Goal: Task Accomplishment & Management: Use online tool/utility

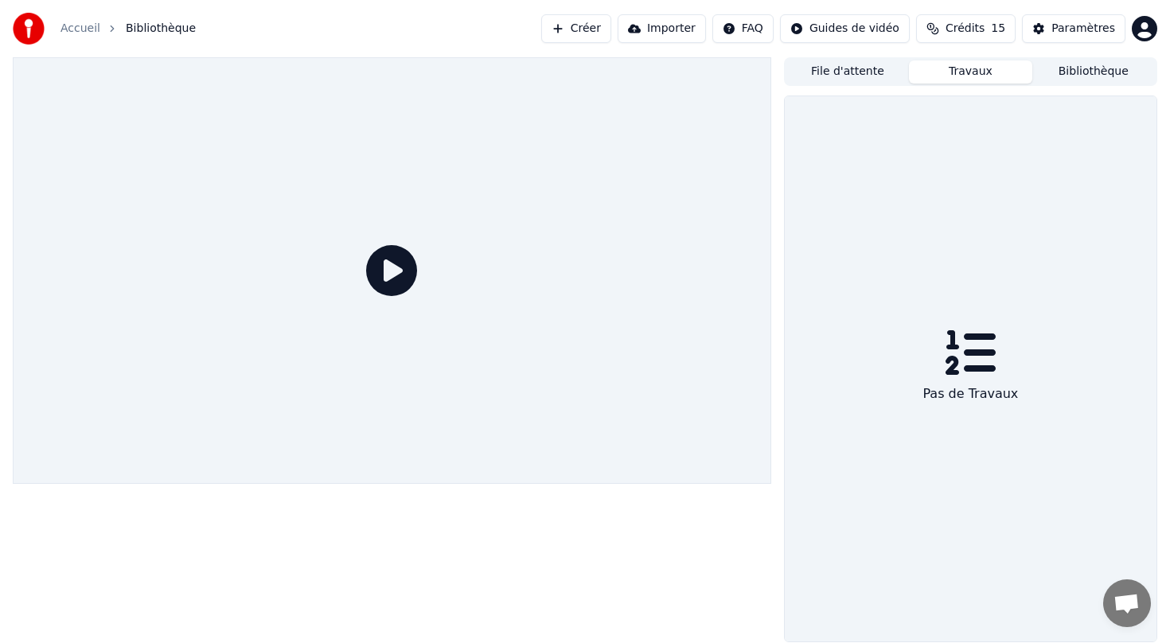
click at [591, 22] on button "Créer" at bounding box center [576, 28] width 70 height 29
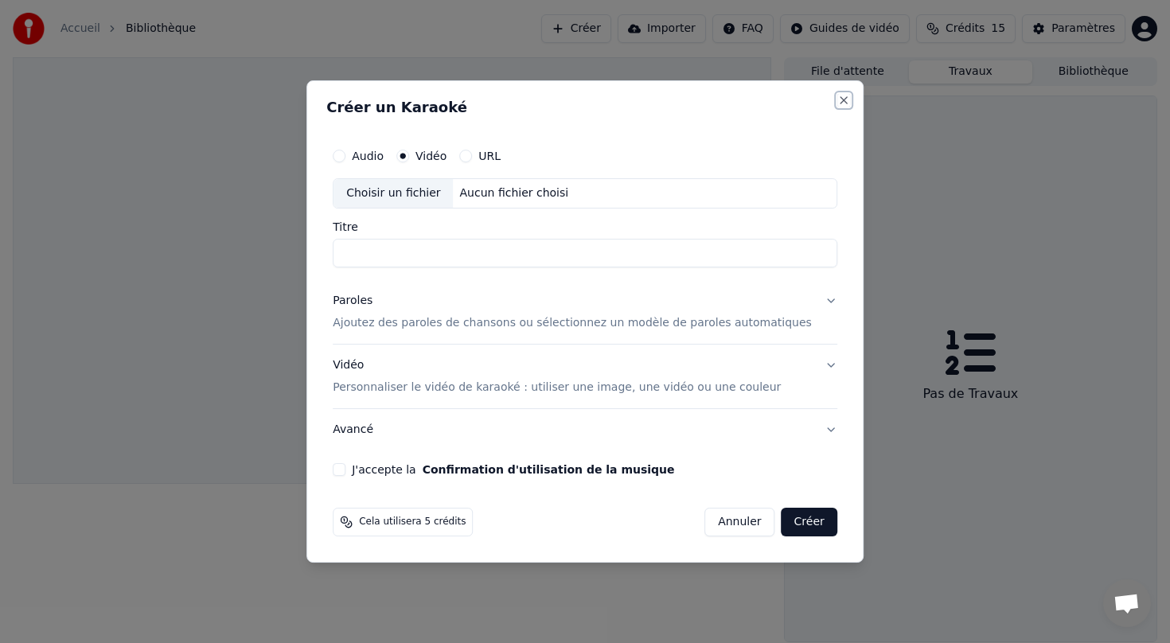
click at [837, 98] on button "Close" at bounding box center [843, 100] width 13 height 13
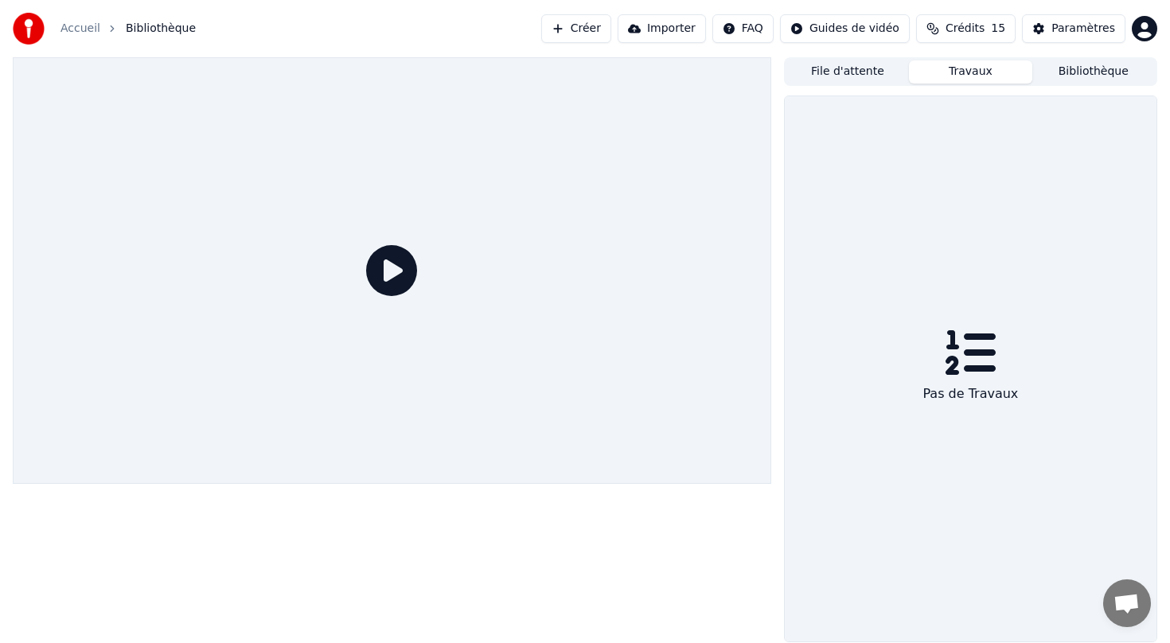
click at [84, 31] on link "Accueil" at bounding box center [80, 29] width 40 height 16
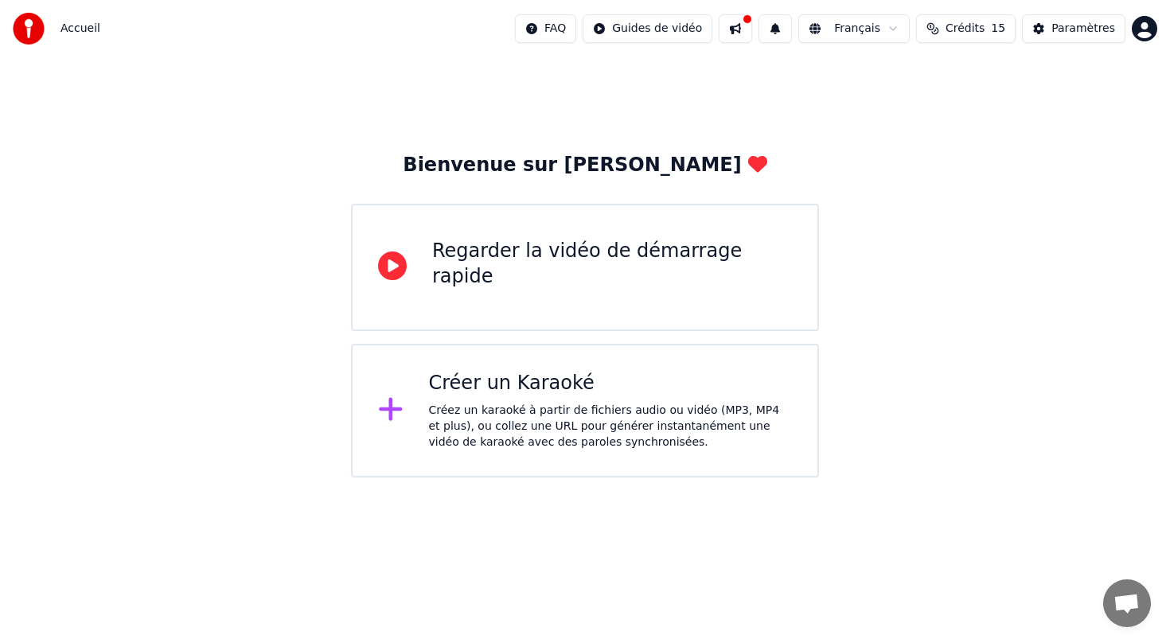
click at [389, 407] on icon at bounding box center [390, 409] width 23 height 23
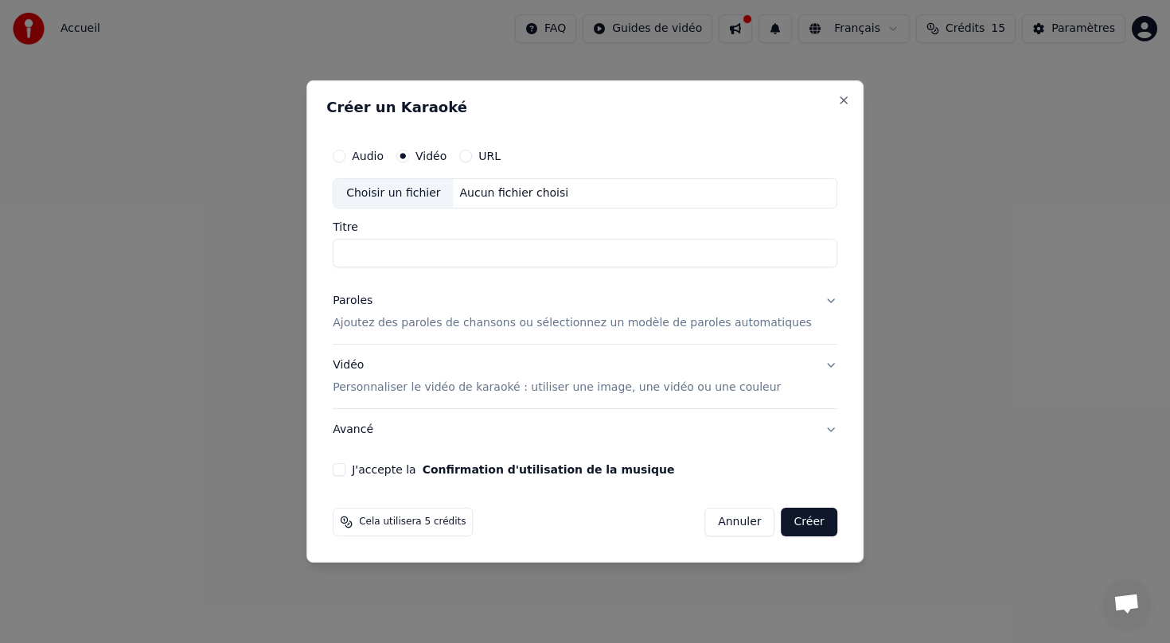
click at [472, 152] on button "URL" at bounding box center [465, 156] width 13 height 13
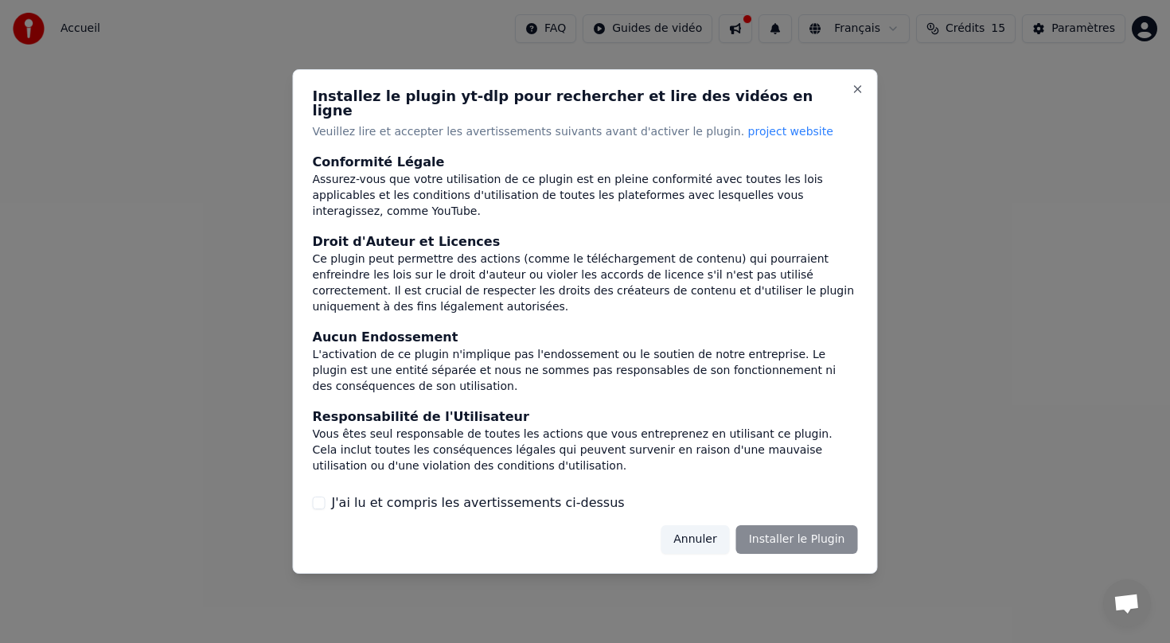
click at [778, 535] on div "Annuler Installer le Plugin" at bounding box center [758, 539] width 197 height 29
click at [320, 496] on button "J'ai lu et compris les avertissements ci-dessus" at bounding box center [319, 502] width 13 height 13
click at [804, 531] on button "Installer le Plugin" at bounding box center [797, 539] width 122 height 29
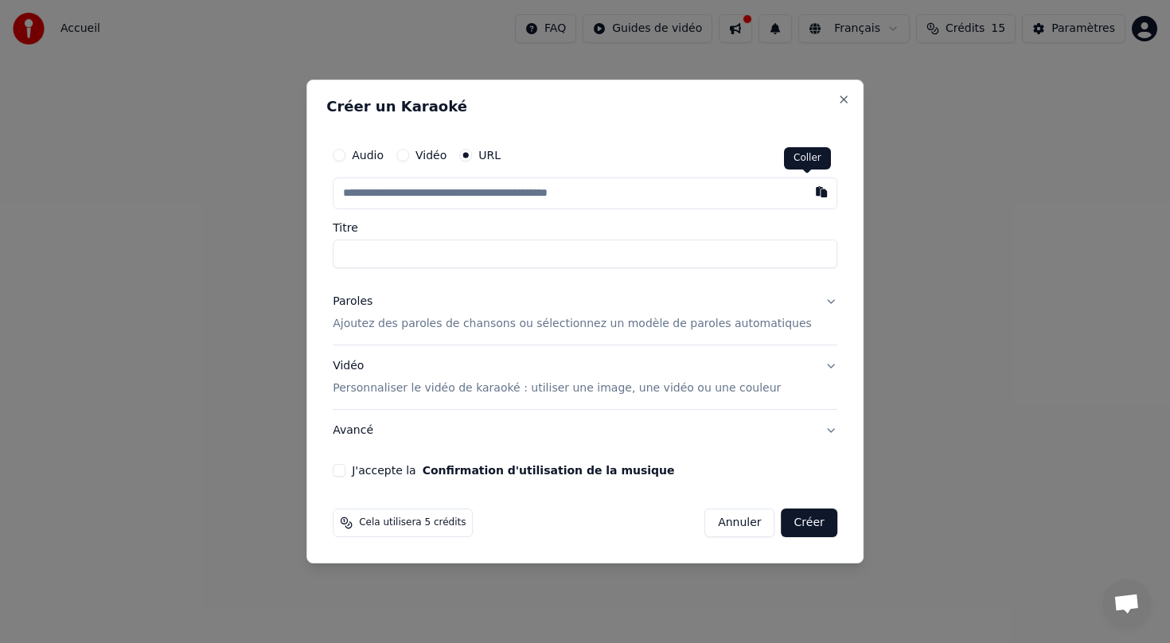
click at [805, 195] on button "button" at bounding box center [821, 191] width 32 height 29
type input "**********"
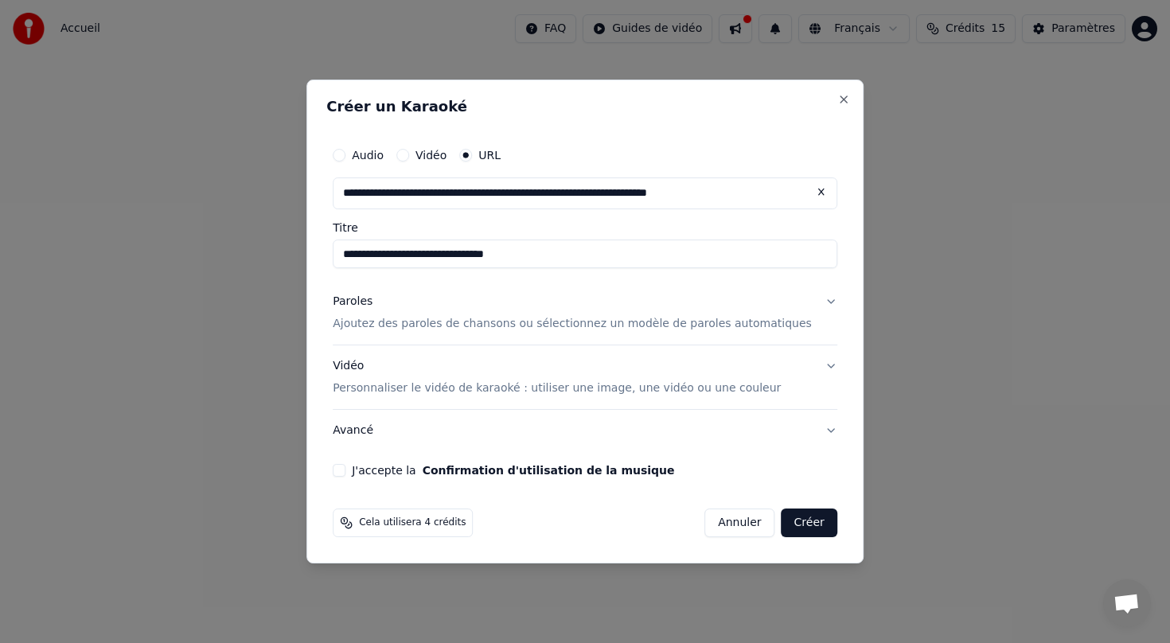
click at [345, 470] on button "J'accepte la Confirmation d'utilisation de la musique" at bounding box center [339, 470] width 13 height 13
click at [784, 524] on button "Créer" at bounding box center [809, 522] width 56 height 29
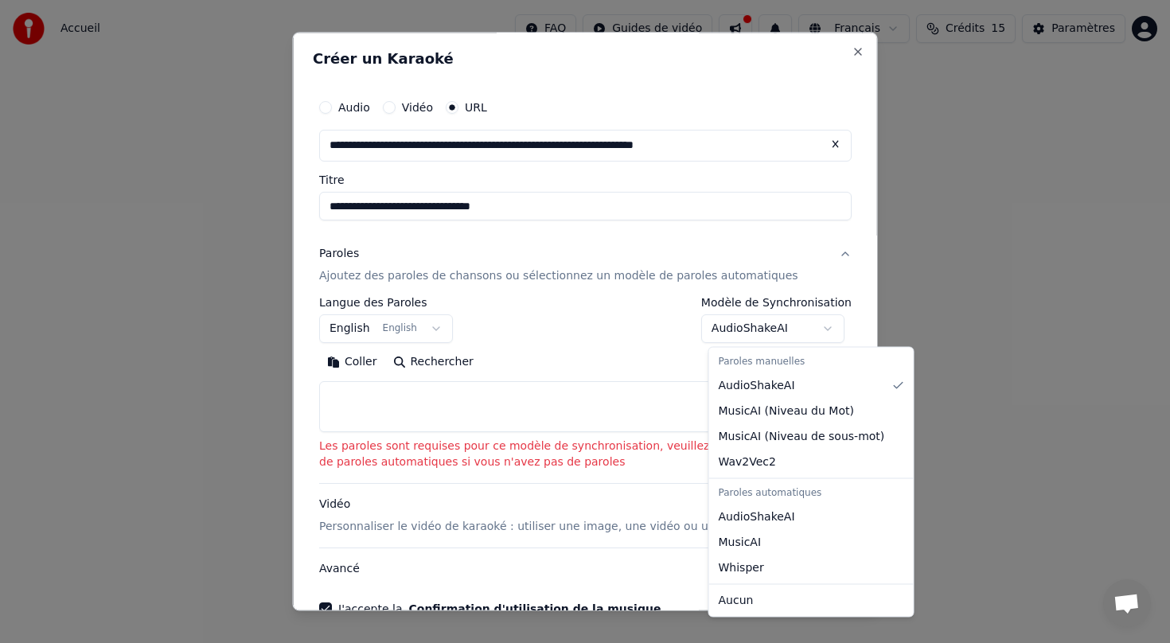
click at [775, 334] on body "**********" at bounding box center [585, 238] width 1170 height 477
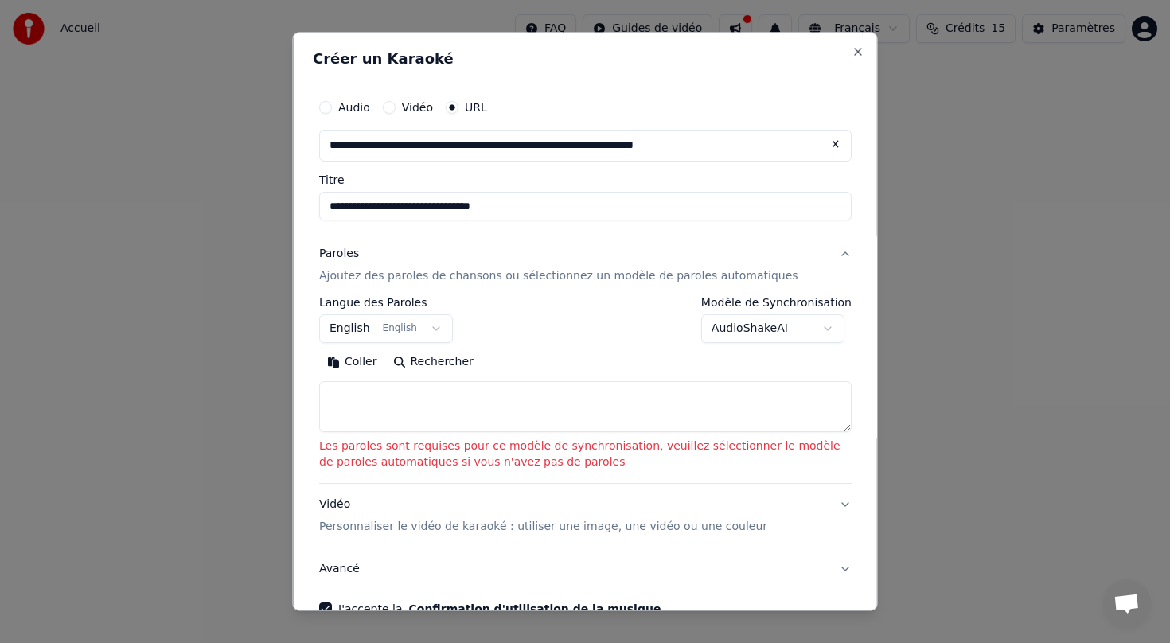
click at [775, 334] on body "**********" at bounding box center [585, 238] width 1170 height 477
click at [376, 332] on body "**********" at bounding box center [585, 238] width 1170 height 477
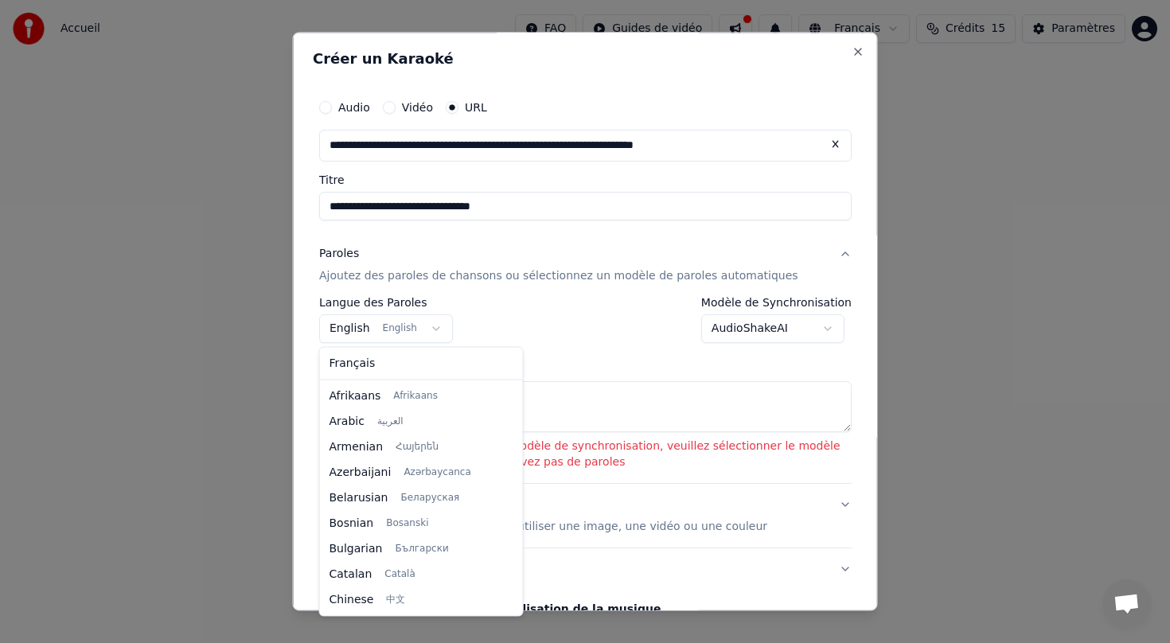
scroll to position [127, 0]
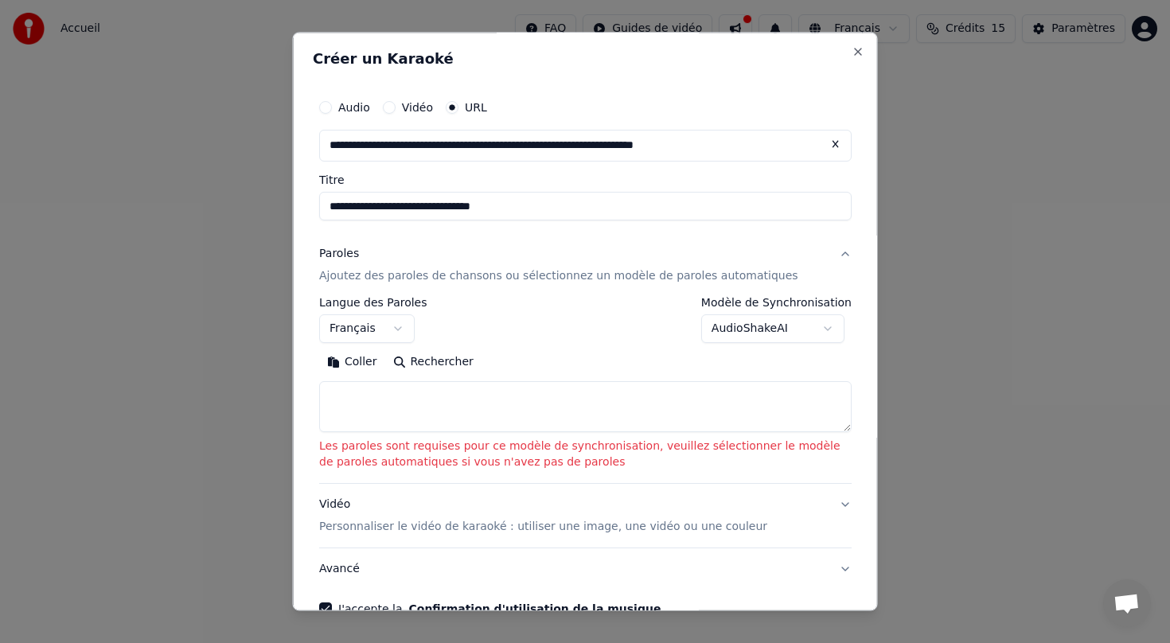
click at [428, 405] on textarea at bounding box center [585, 406] width 532 height 51
click at [411, 365] on button "Rechercher" at bounding box center [432, 361] width 96 height 25
click at [398, 331] on body "**********" at bounding box center [585, 238] width 1170 height 477
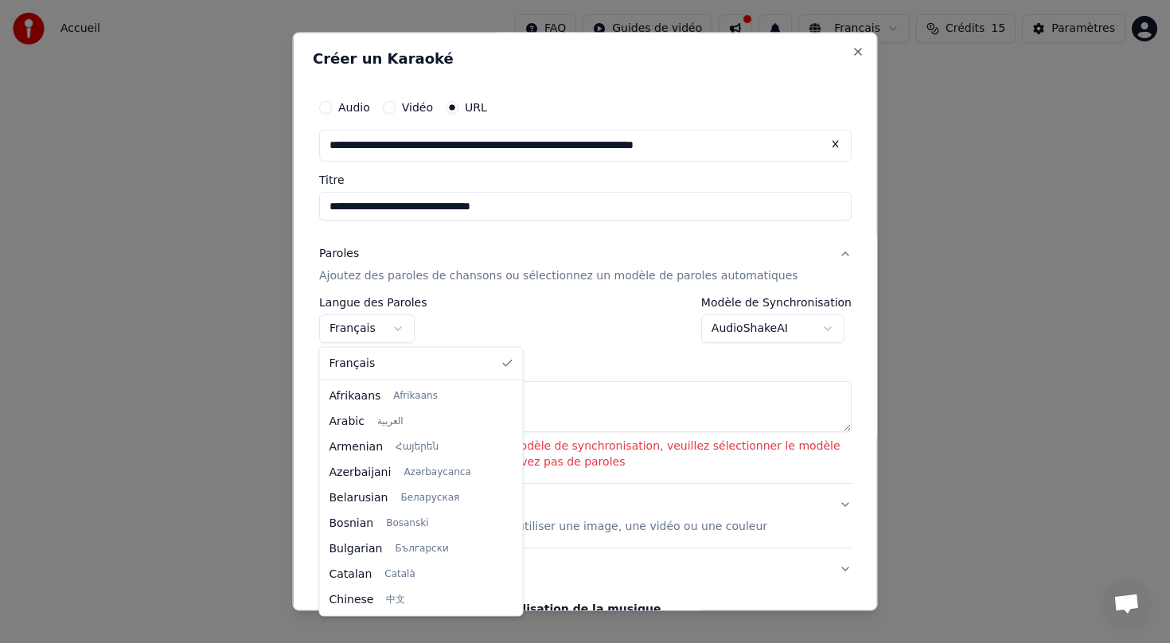
scroll to position [229, 0]
select select "**"
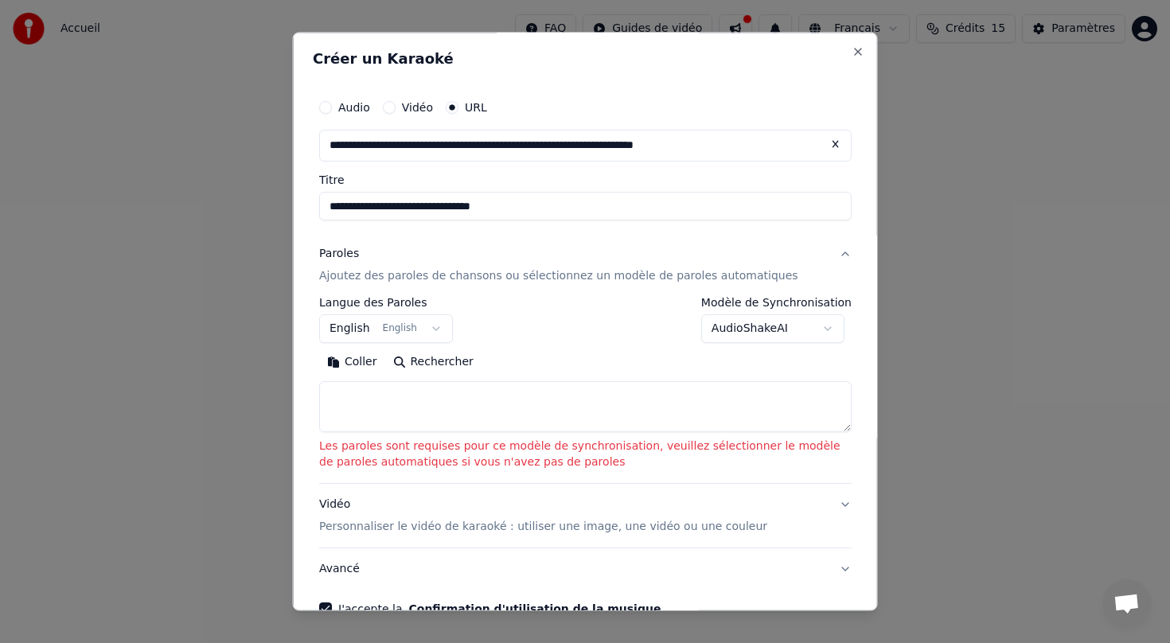
click at [403, 356] on button "Rechercher" at bounding box center [432, 361] width 96 height 25
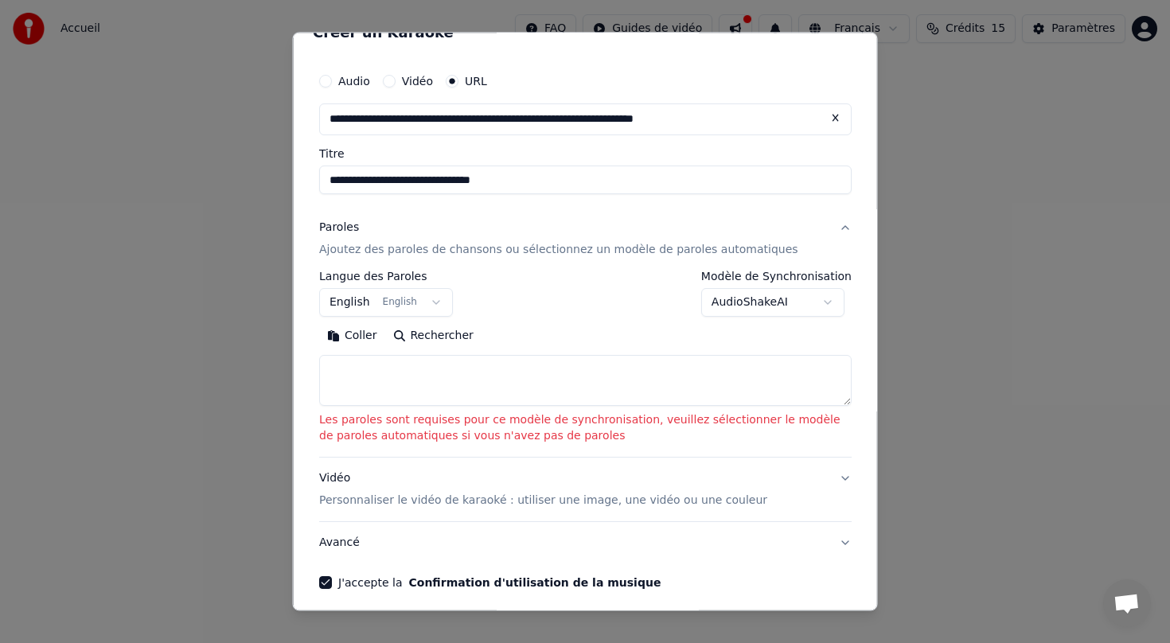
scroll to position [0, 0]
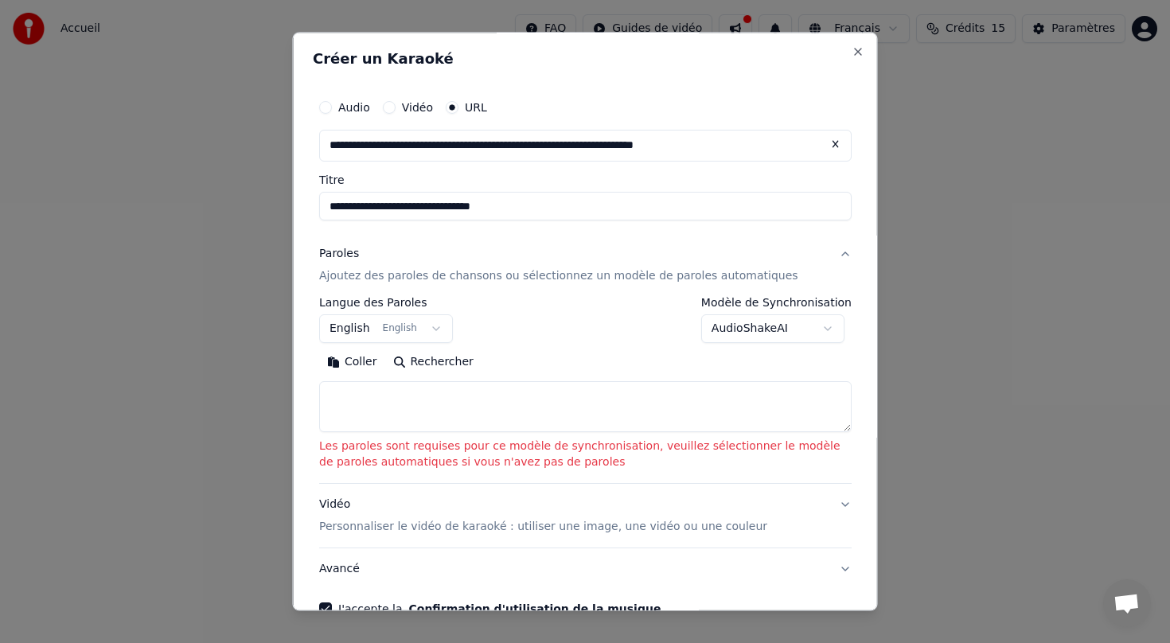
click at [401, 399] on textarea at bounding box center [585, 406] width 532 height 51
click at [358, 362] on button "Coller" at bounding box center [352, 361] width 66 height 25
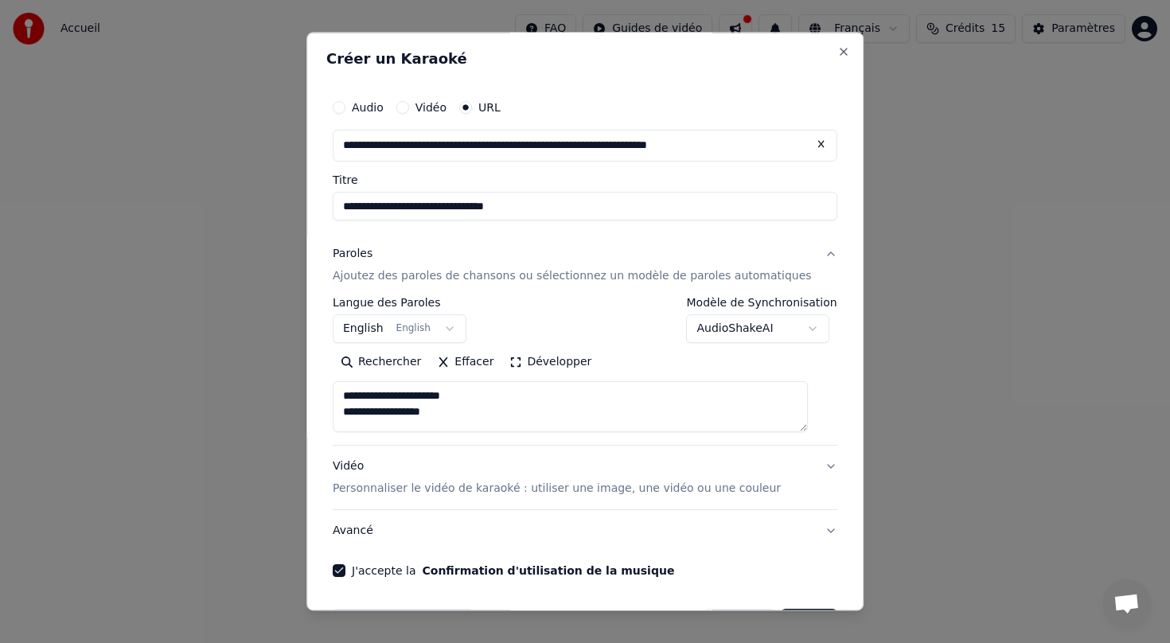
drag, startPoint x: 513, startPoint y: 399, endPoint x: 333, endPoint y: 392, distance: 180.7
click at [333, 392] on div "**********" at bounding box center [584, 321] width 557 height 578
type textarea "**********"
click at [455, 358] on button "Effacer" at bounding box center [465, 361] width 72 height 25
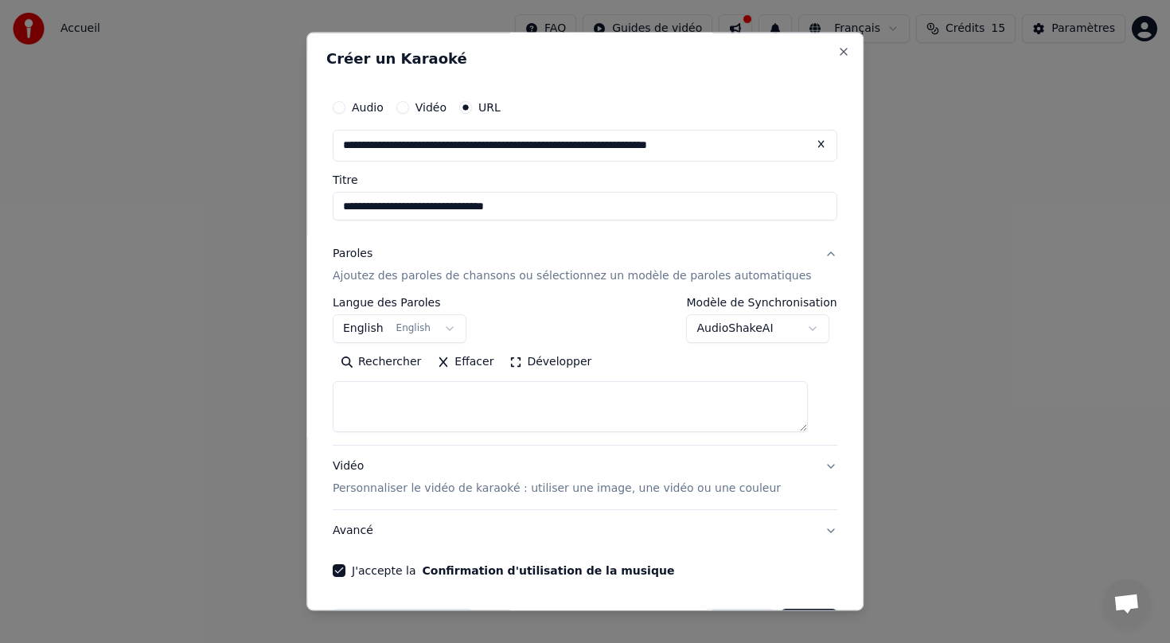
scroll to position [0, 0]
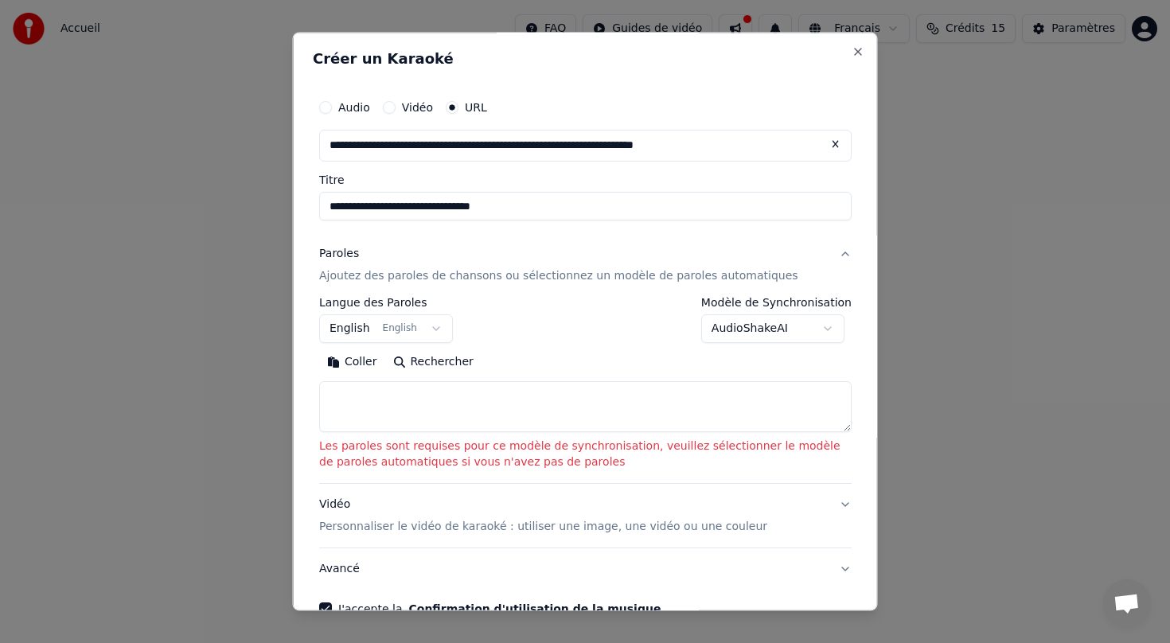
click at [370, 413] on textarea at bounding box center [585, 406] width 532 height 51
click at [347, 364] on button "Coller" at bounding box center [352, 361] width 66 height 25
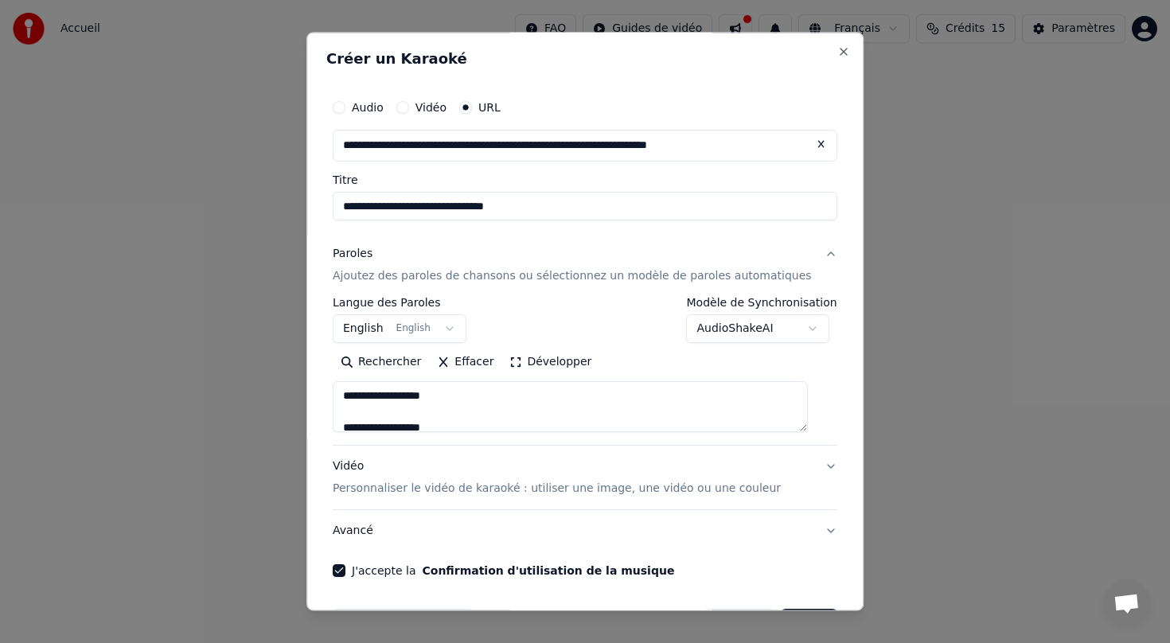
click at [565, 360] on button "Développer" at bounding box center [551, 361] width 98 height 25
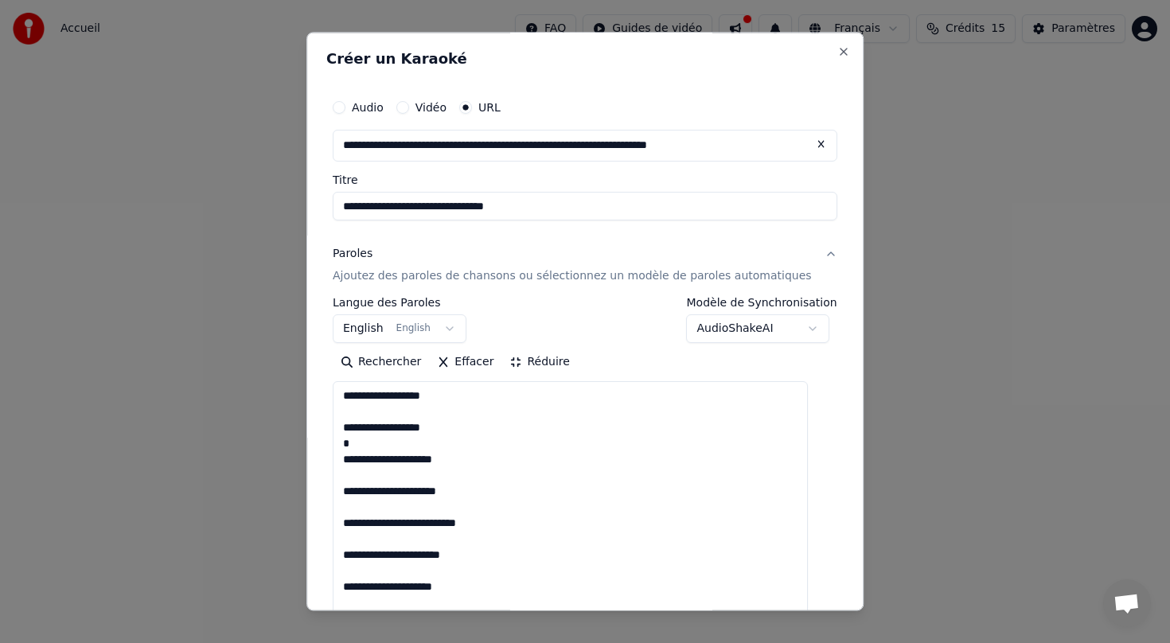
click at [566, 360] on button "Réduire" at bounding box center [540, 361] width 76 height 25
type textarea "**********"
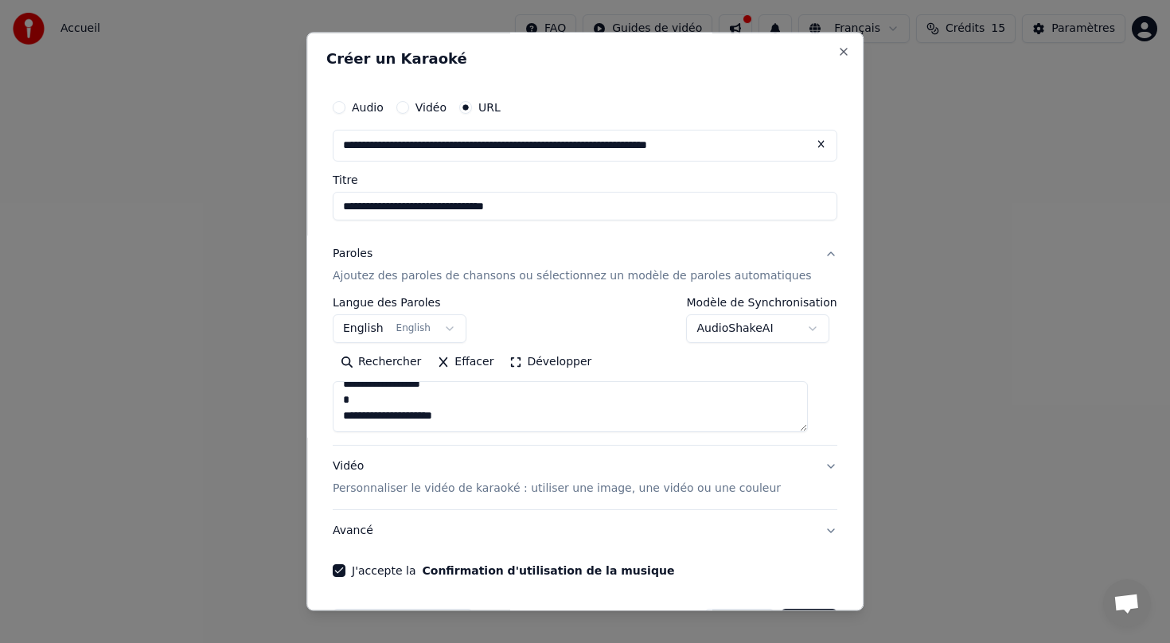
scroll to position [53, 0]
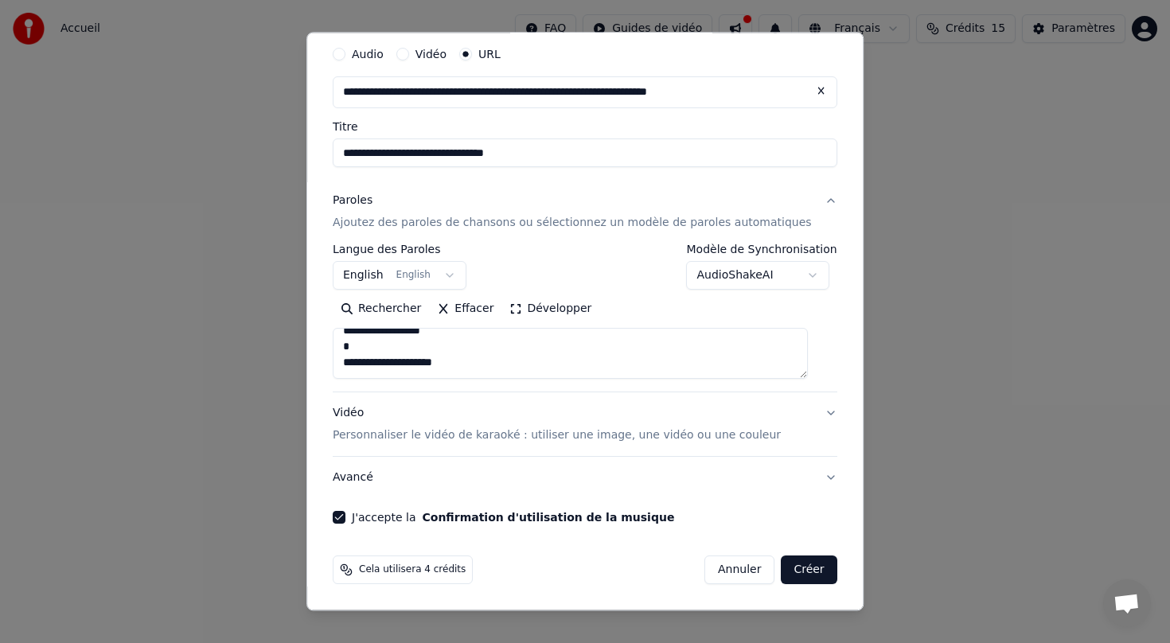
click at [788, 572] on button "Créer" at bounding box center [809, 569] width 56 height 29
select select "**"
type textarea "**********"
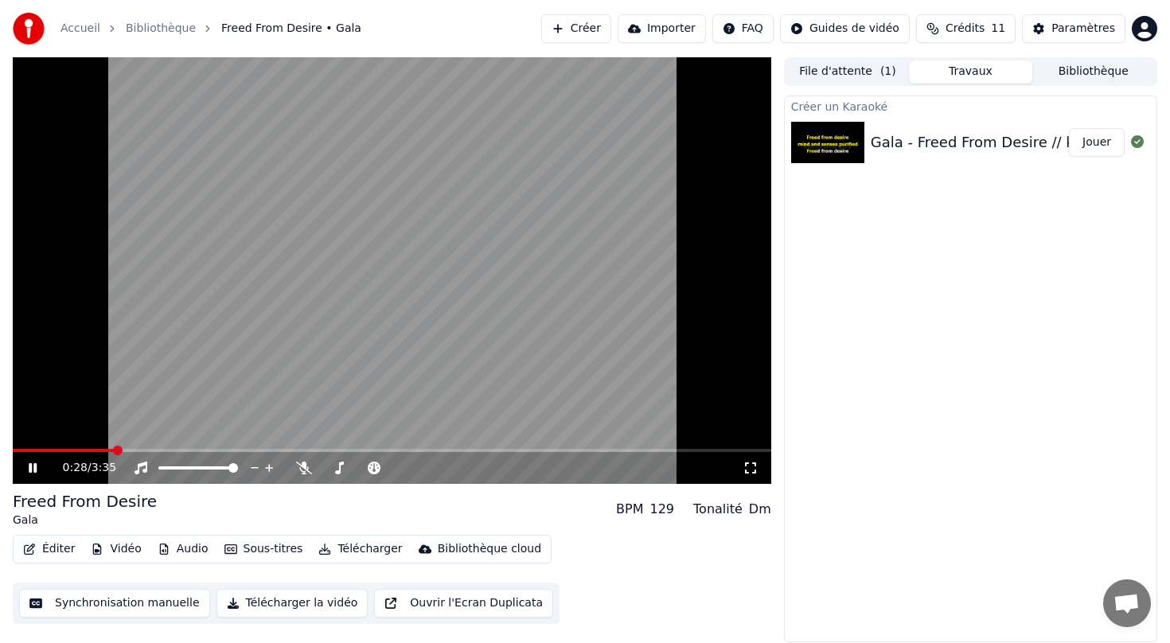
click at [31, 471] on icon at bounding box center [33, 468] width 8 height 10
click at [574, 29] on button "Créer" at bounding box center [576, 28] width 70 height 29
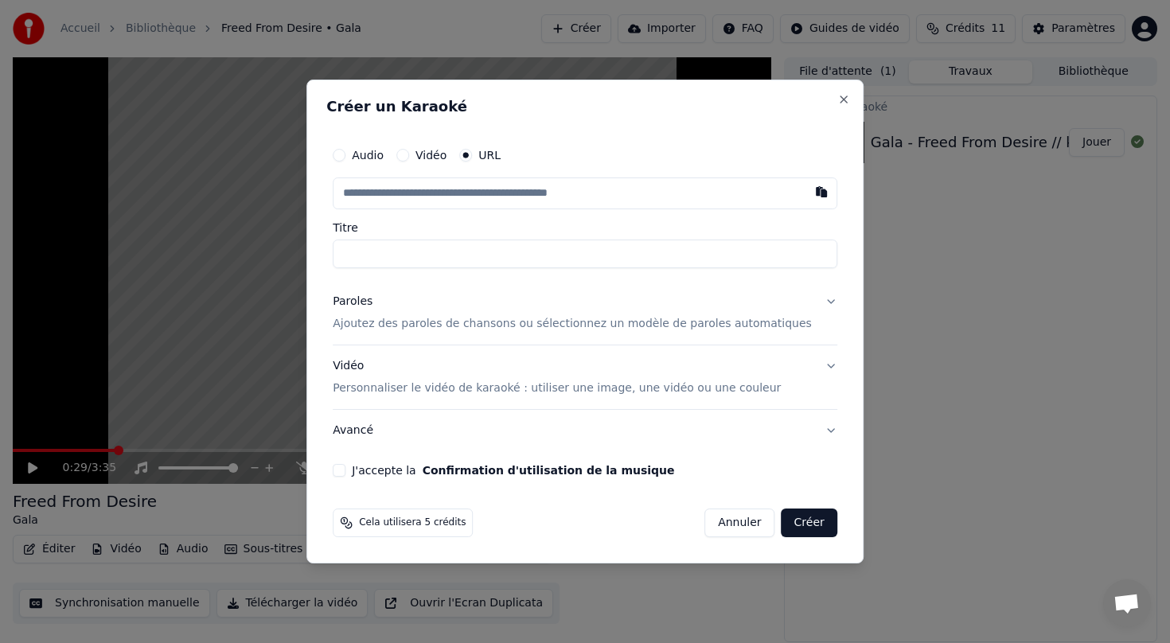
click at [512, 157] on div "Audio Vidéo URL" at bounding box center [585, 155] width 504 height 32
click at [837, 97] on button "Close" at bounding box center [843, 99] width 13 height 13
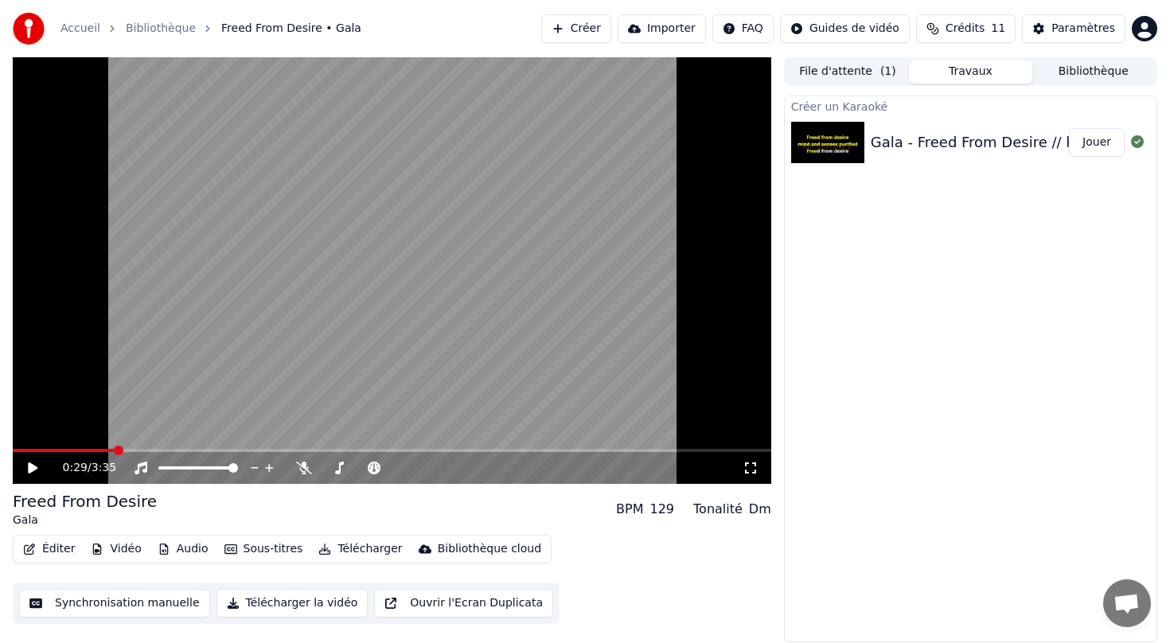
click at [91, 24] on link "Accueil" at bounding box center [80, 29] width 40 height 16
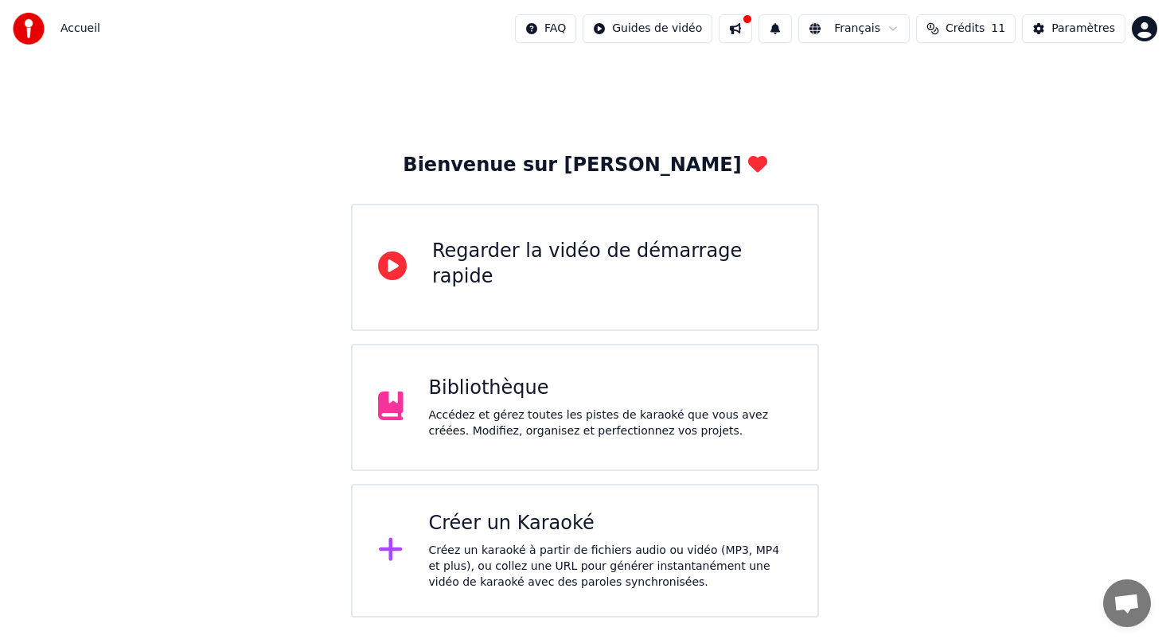
click at [499, 531] on div "Créer un Karaoké" at bounding box center [611, 523] width 364 height 25
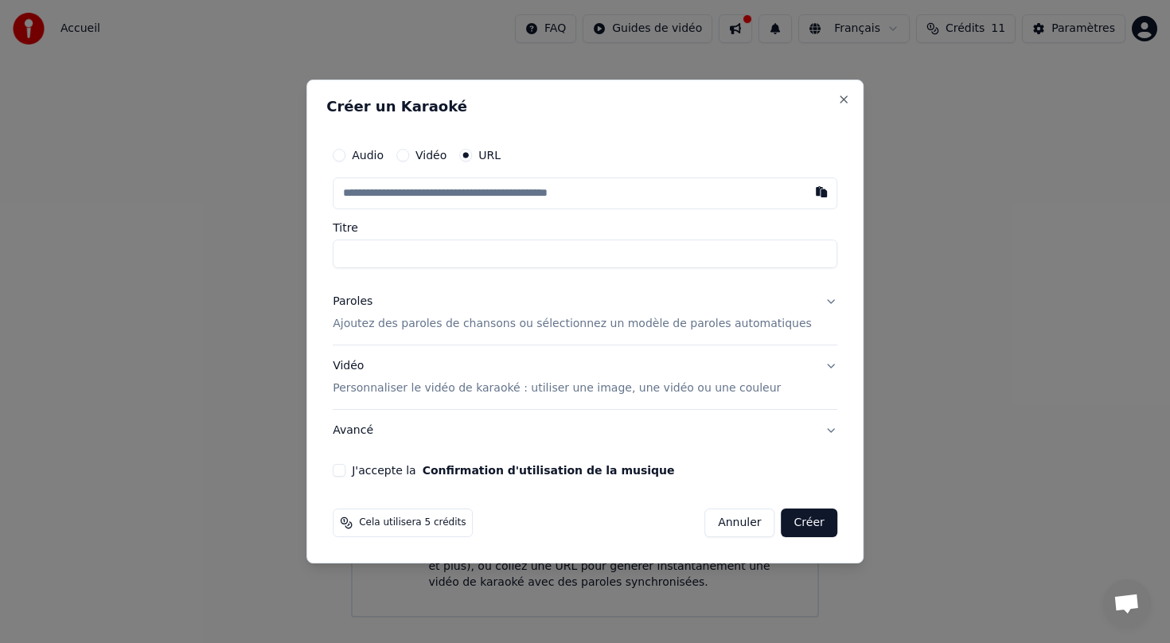
click at [444, 193] on input "text" at bounding box center [585, 193] width 504 height 32
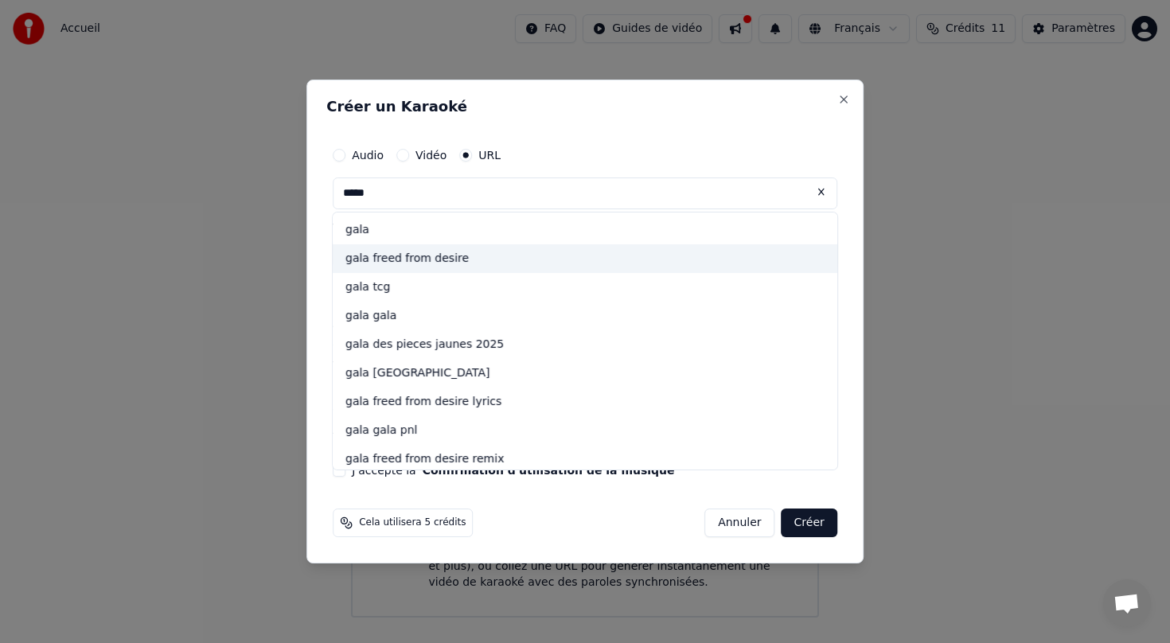
click at [449, 253] on div "gala freed from desire" at bounding box center [585, 258] width 504 height 29
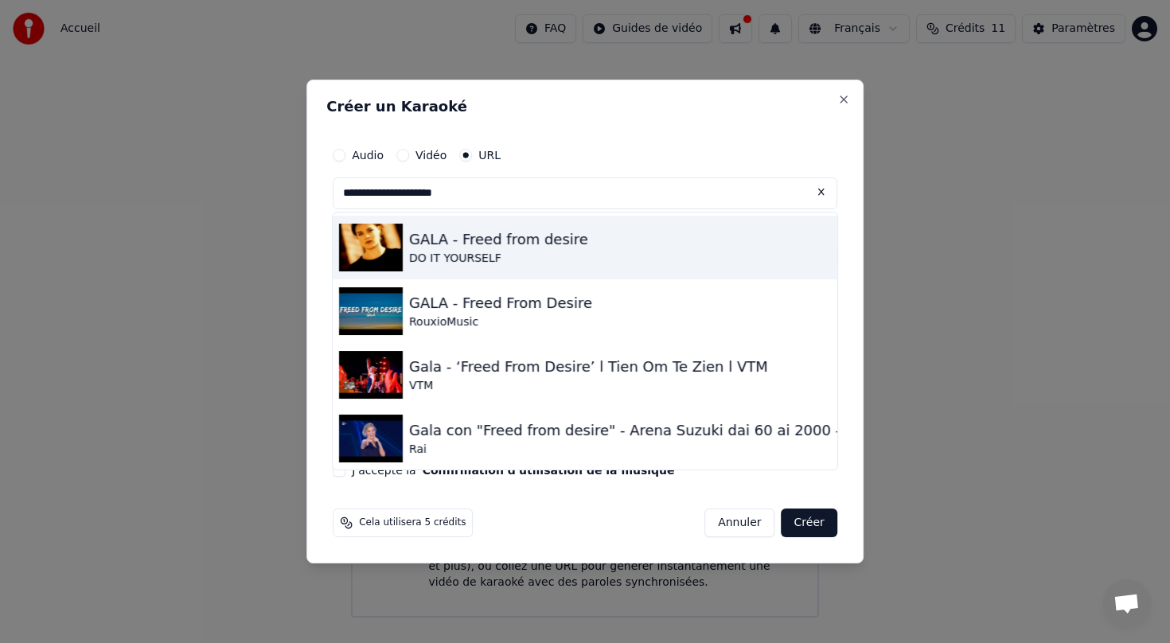
click at [533, 237] on div "GALA - Freed from desire" at bounding box center [498, 239] width 179 height 22
type input "**********"
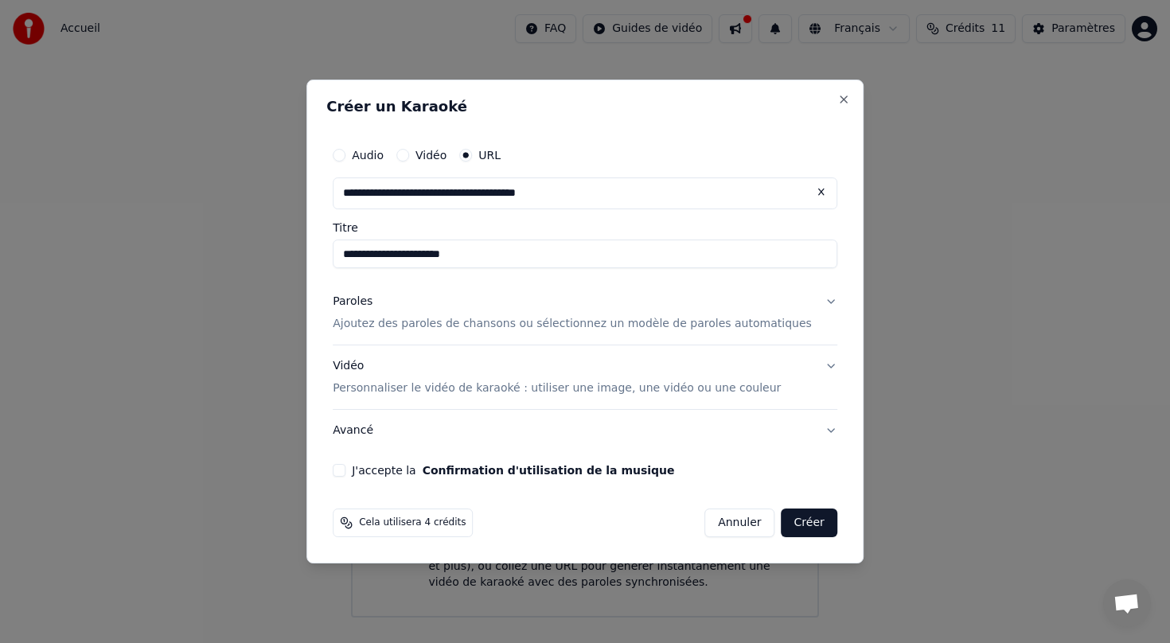
click at [345, 469] on button "J'accepte la Confirmation d'utilisation de la musique" at bounding box center [339, 470] width 13 height 13
click at [788, 523] on button "Créer" at bounding box center [809, 522] width 56 height 29
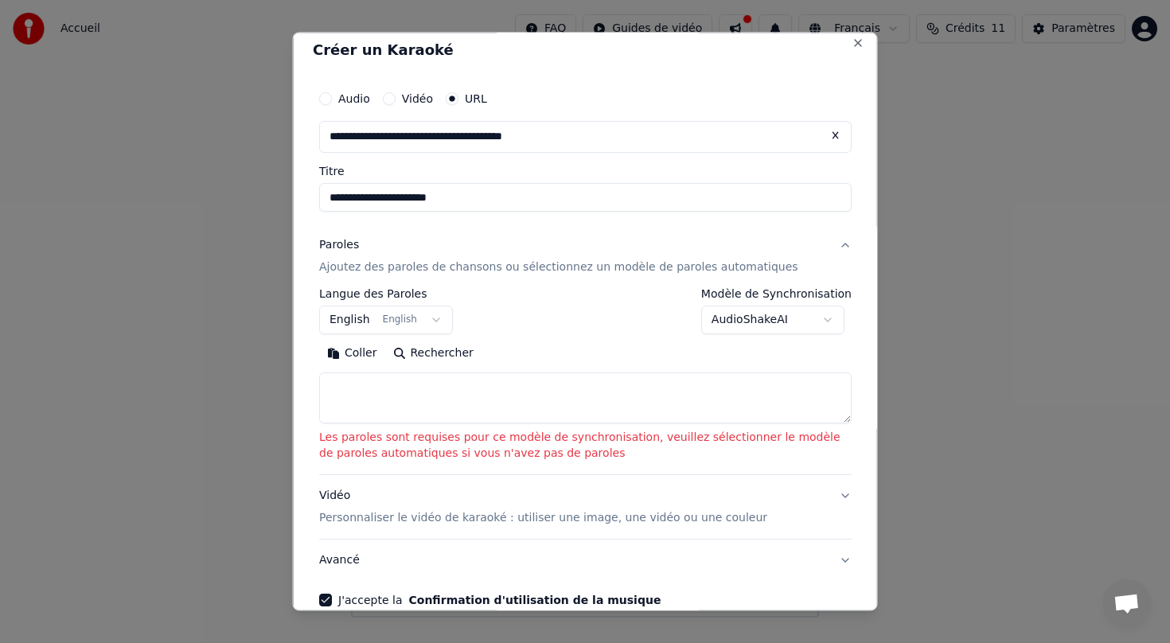
scroll to position [15, 0]
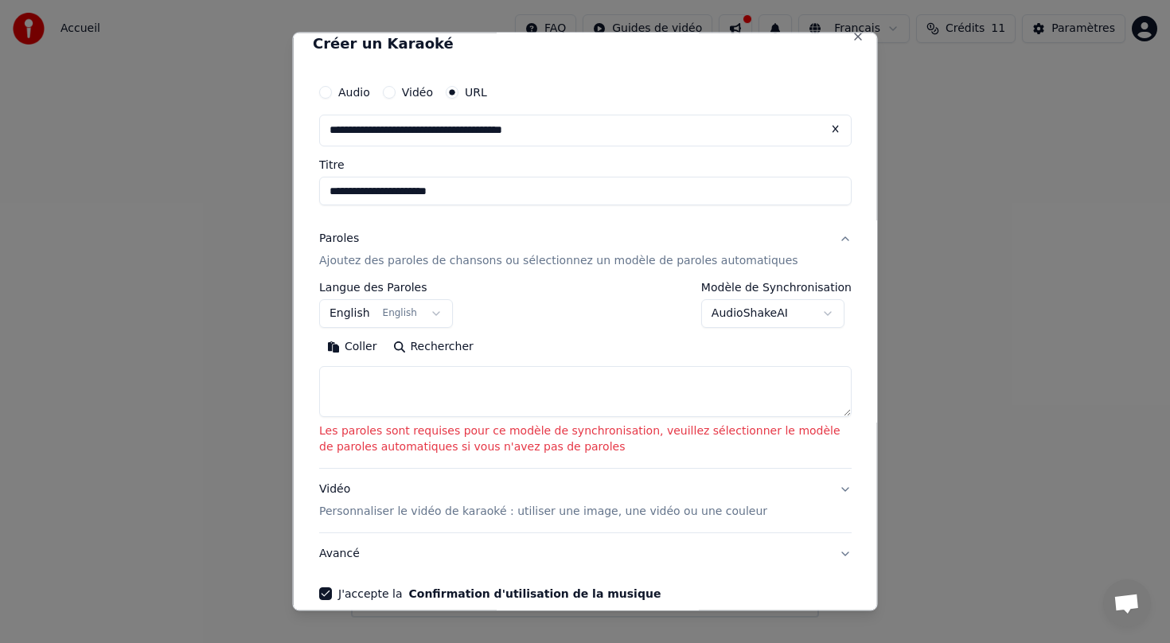
click at [781, 315] on body "**********" at bounding box center [585, 308] width 1170 height 617
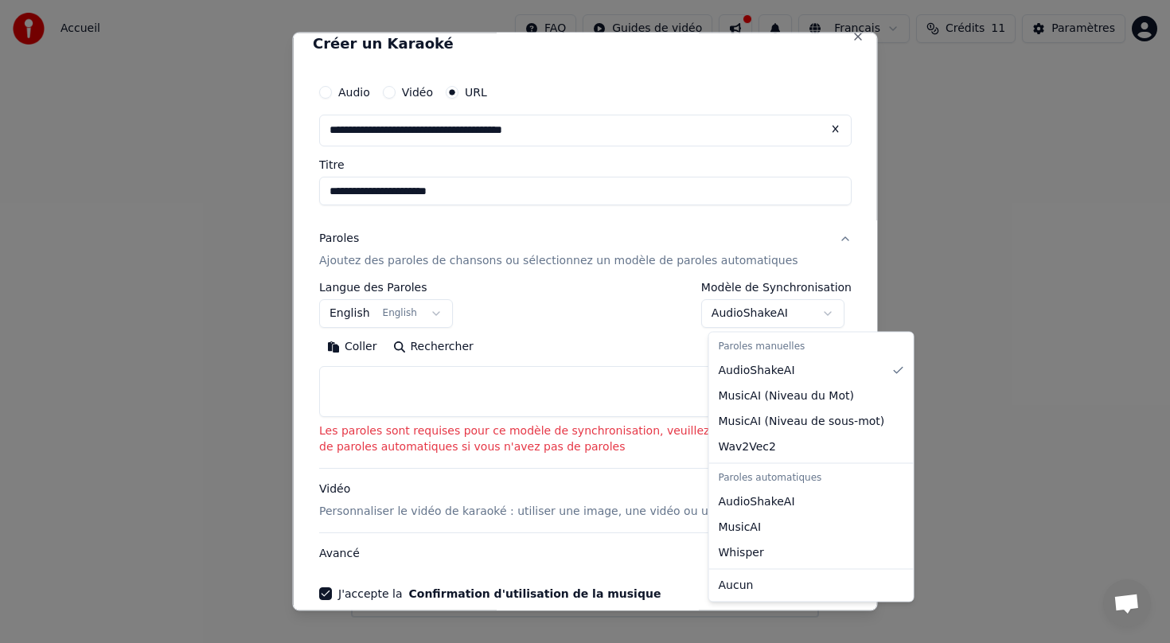
select select "**********"
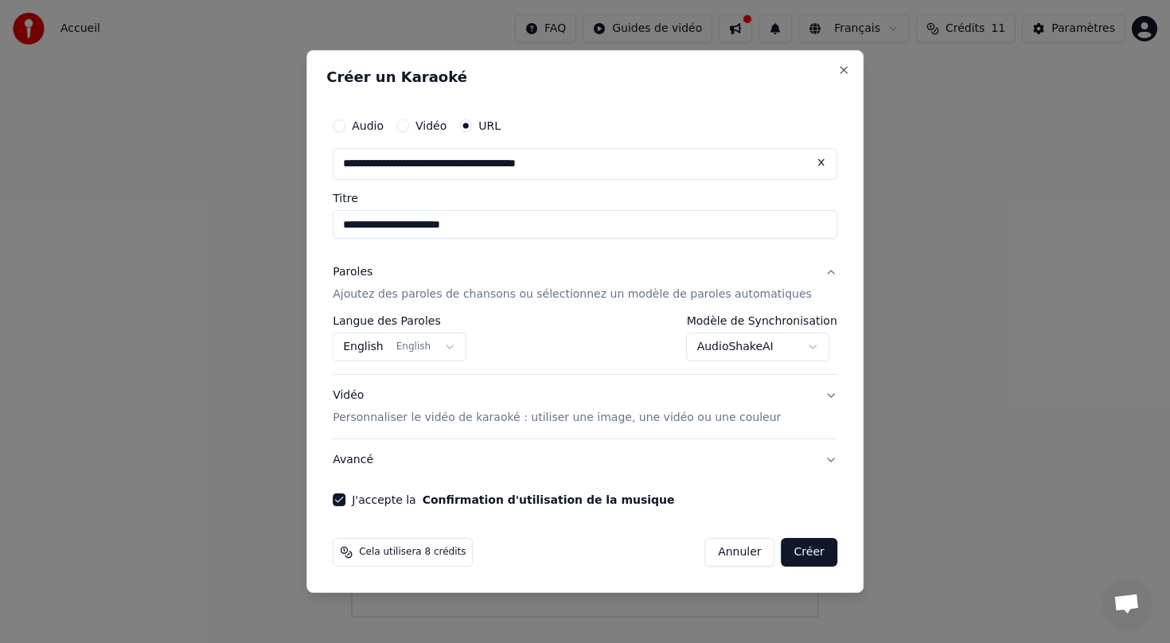
scroll to position [0, 0]
click at [792, 558] on button "Créer" at bounding box center [809, 552] width 56 height 29
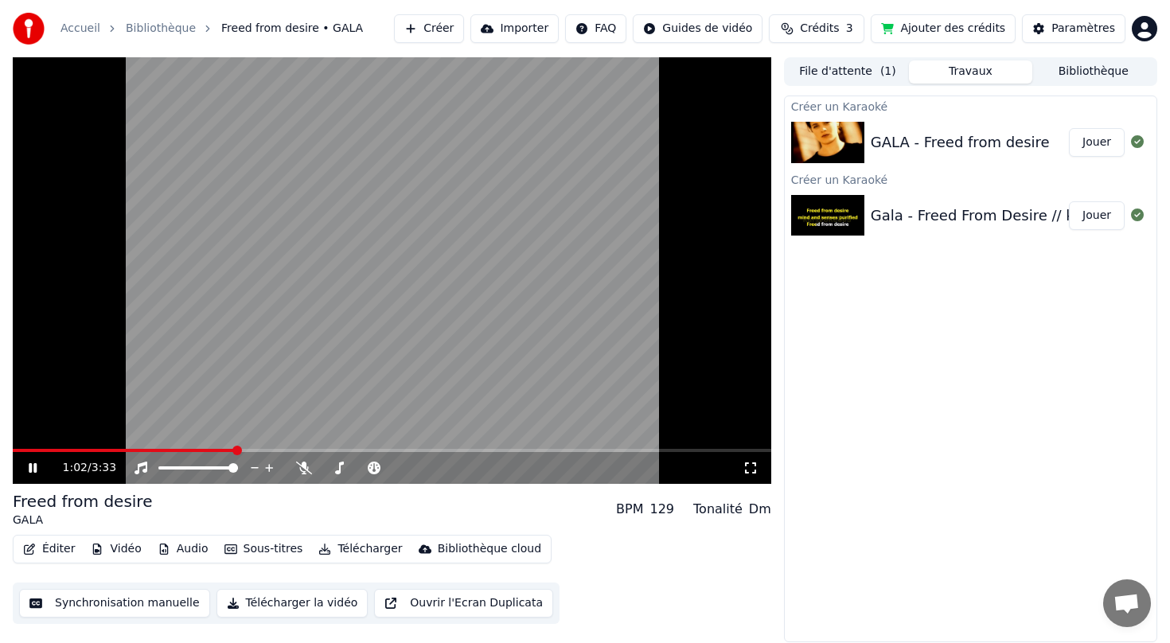
click at [32, 466] on icon at bounding box center [43, 467] width 37 height 13
click at [172, 545] on button "Audio" at bounding box center [183, 549] width 64 height 22
click at [385, 520] on div "Freed from desire GALA BPM 129 Tonalité Dm" at bounding box center [392, 509] width 758 height 38
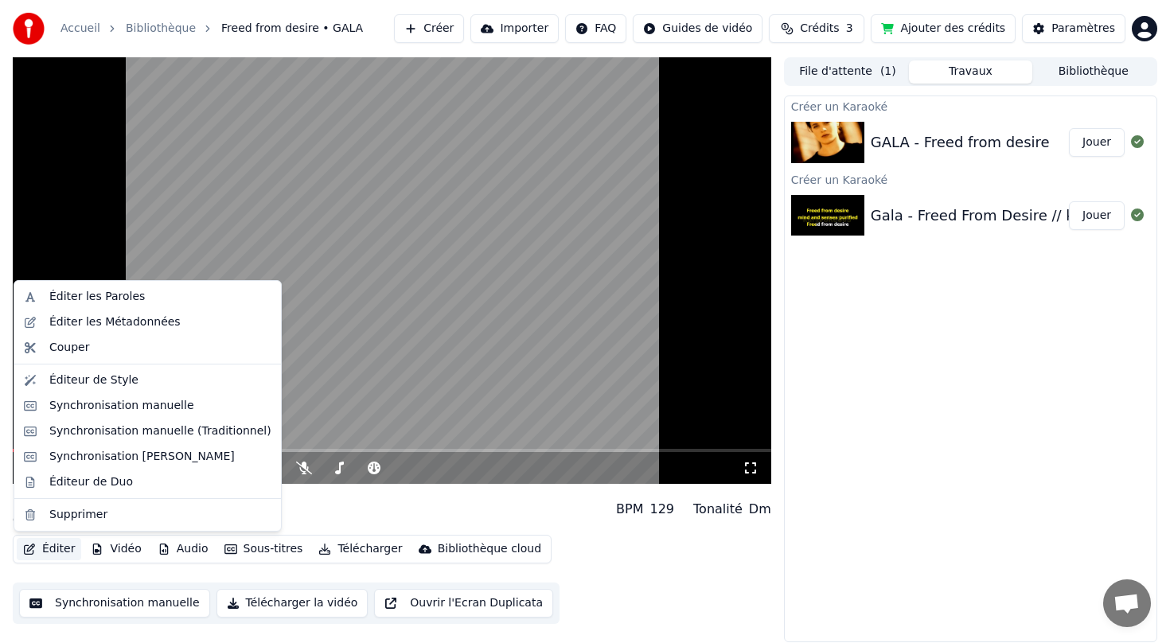
click at [57, 547] on button "Éditer" at bounding box center [49, 549] width 64 height 22
click at [91, 292] on div "Éditer les Paroles" at bounding box center [96, 297] width 95 height 16
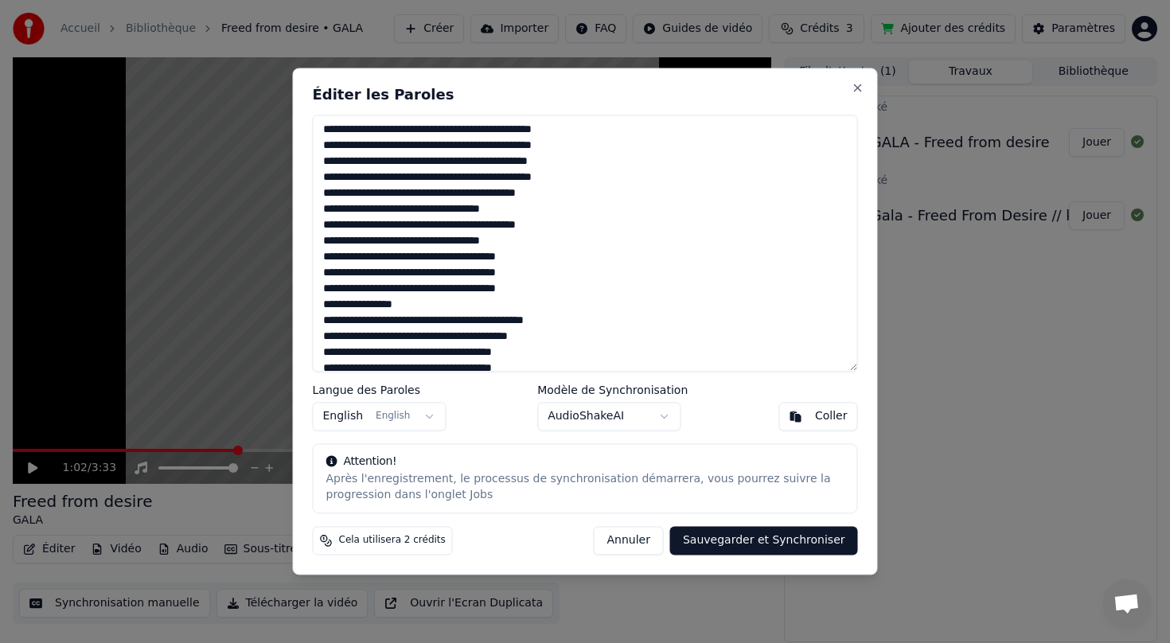
drag, startPoint x: 447, startPoint y: 129, endPoint x: 297, endPoint y: 133, distance: 150.4
click at [297, 133] on div "Éditer les Paroles Langue des Paroles English English Modèle de Synchronisation…" at bounding box center [585, 321] width 585 height 507
paste textarea
drag, startPoint x: 567, startPoint y: 127, endPoint x: 419, endPoint y: 123, distance: 148.0
click at [419, 123] on textarea at bounding box center [585, 243] width 545 height 257
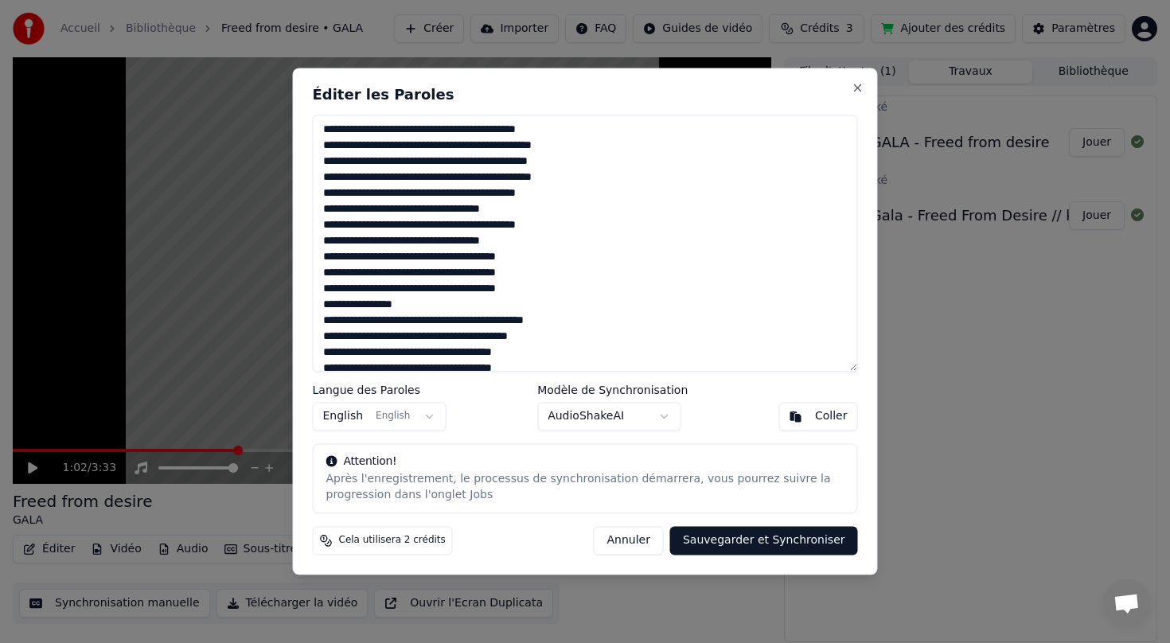
paste textarea
click at [416, 133] on textarea at bounding box center [585, 243] width 545 height 257
click at [540, 123] on textarea at bounding box center [585, 243] width 545 height 257
type textarea "**********"
click at [761, 542] on button "Sauvegarder et Synchroniser" at bounding box center [764, 541] width 188 height 29
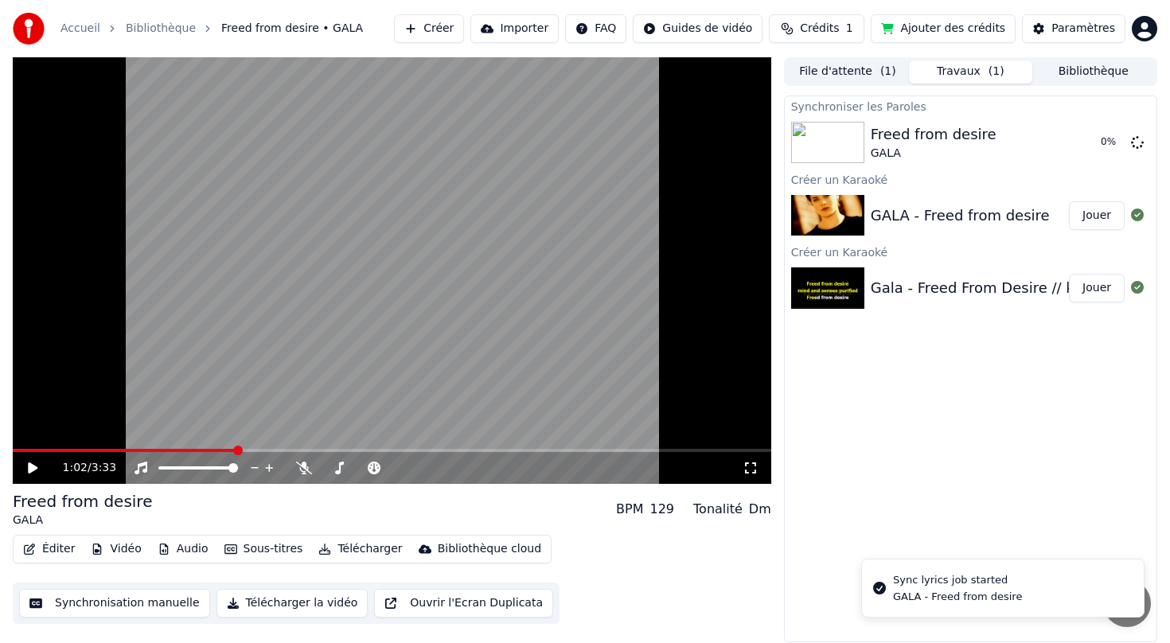
click at [15, 450] on span at bounding box center [124, 450] width 223 height 3
click at [34, 468] on icon at bounding box center [33, 467] width 10 height 11
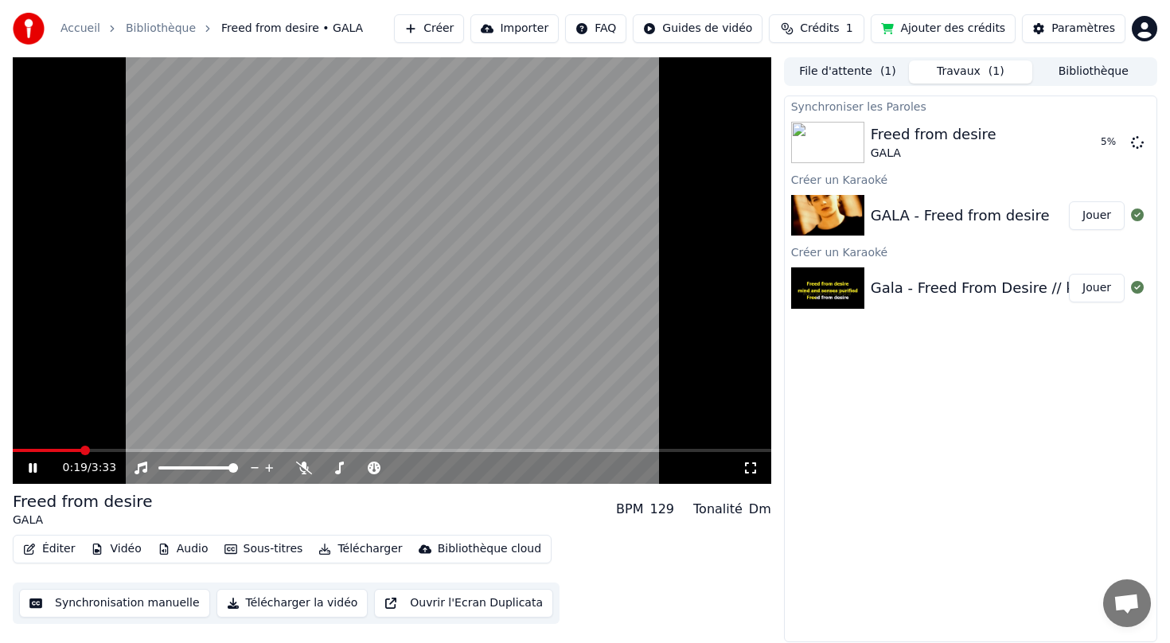
click at [41, 470] on icon at bounding box center [43, 467] width 37 height 13
click at [254, 551] on button "Sous-titres" at bounding box center [263, 549] width 91 height 22
click at [552, 553] on div "Éditer Vidéo Audio Sous-titres Télécharger Bibliothèque cloud Synchronisation m…" at bounding box center [392, 579] width 758 height 89
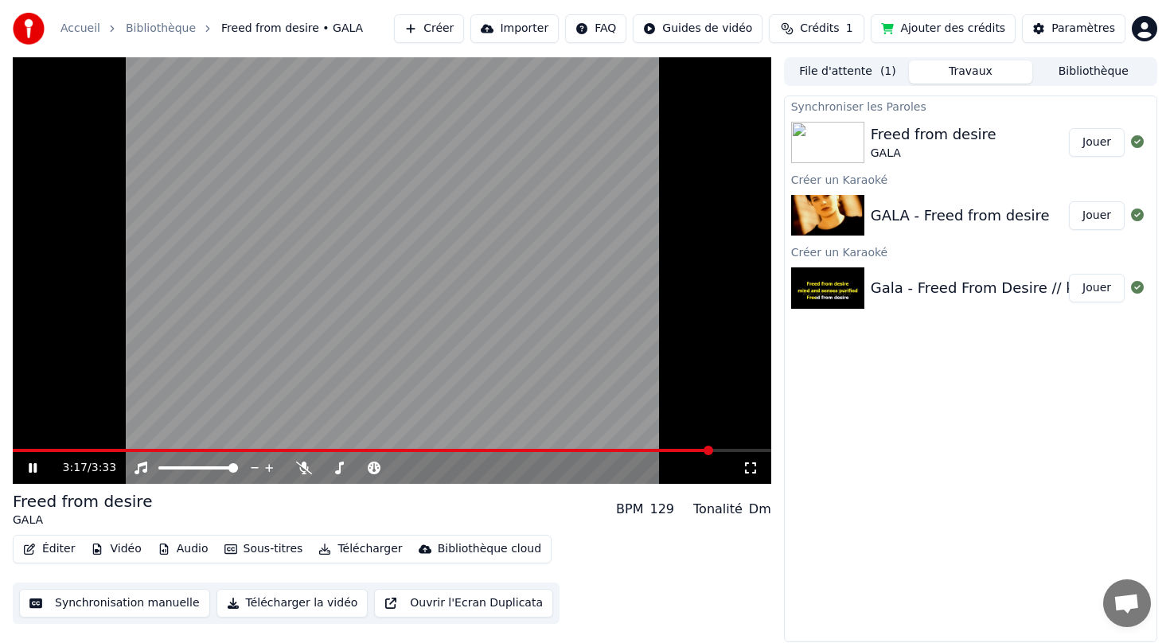
click at [20, 449] on span at bounding box center [362, 450] width 699 height 3
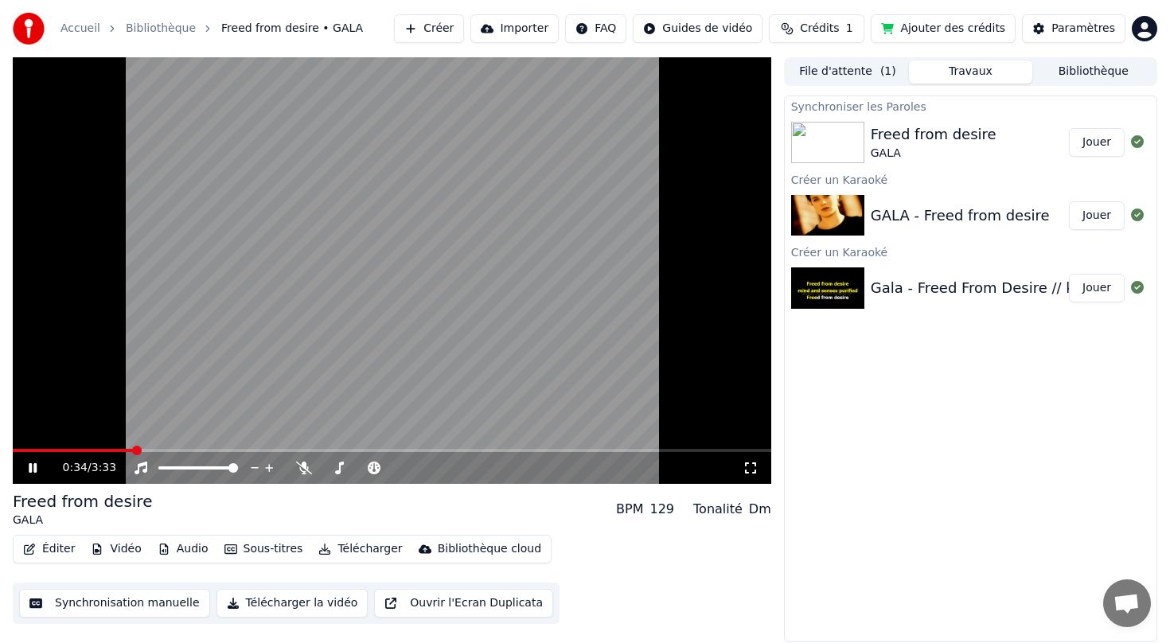
click at [134, 448] on span at bounding box center [137, 451] width 10 height 10
click at [121, 452] on div "0:35 / 3:33" at bounding box center [392, 468] width 758 height 32
click at [121, 452] on span at bounding box center [126, 451] width 10 height 10
click at [101, 451] on span at bounding box center [57, 450] width 88 height 3
click at [90, 452] on div "0:26 / 3:33" at bounding box center [392, 468] width 758 height 32
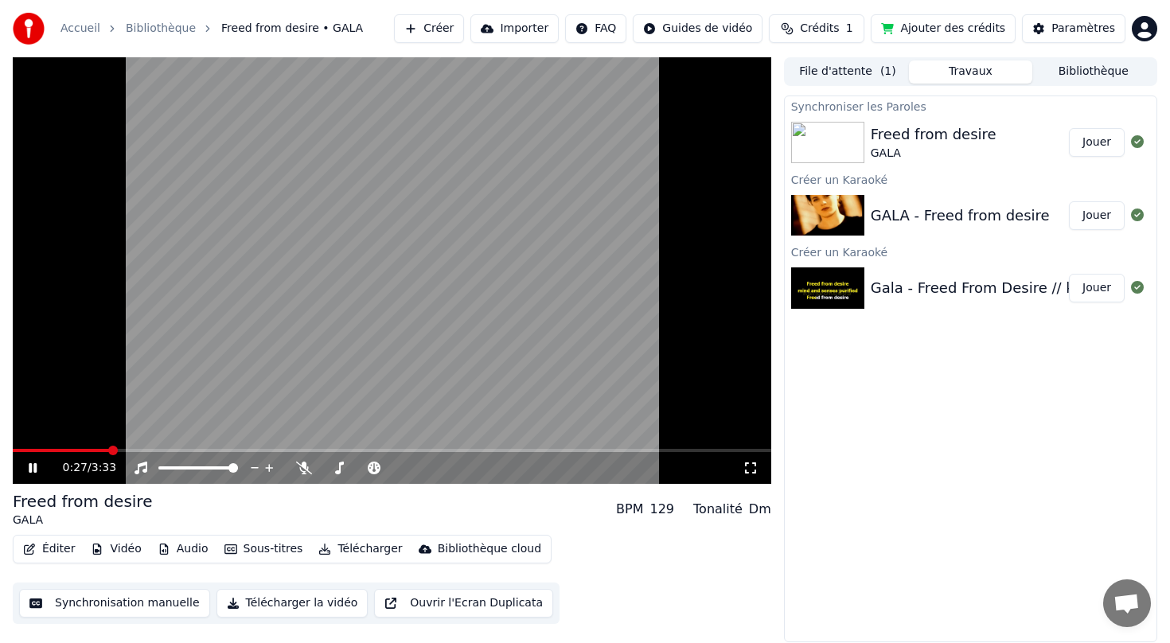
click at [77, 452] on div "0:27 / 3:33" at bounding box center [392, 468] width 758 height 32
click at [62, 450] on span at bounding box center [63, 450] width 100 height 3
click at [52, 451] on span at bounding box center [32, 450] width 39 height 3
click at [33, 473] on icon at bounding box center [43, 467] width 37 height 13
click at [35, 554] on icon "button" at bounding box center [29, 548] width 13 height 11
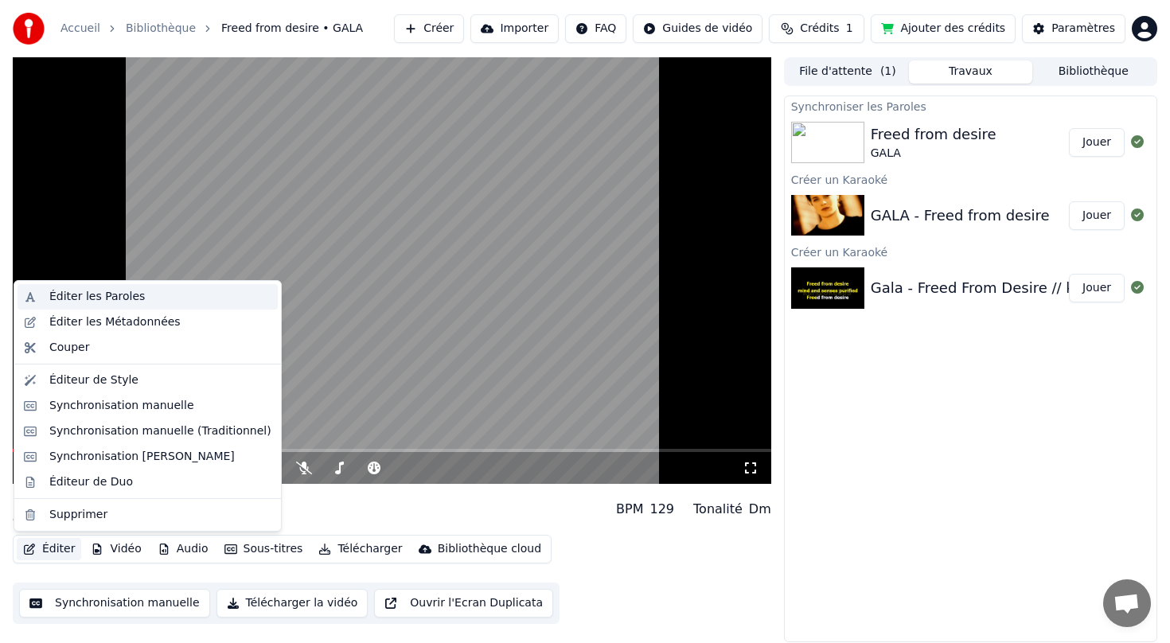
click at [130, 298] on div "Éditer les Paroles" at bounding box center [96, 297] width 95 height 16
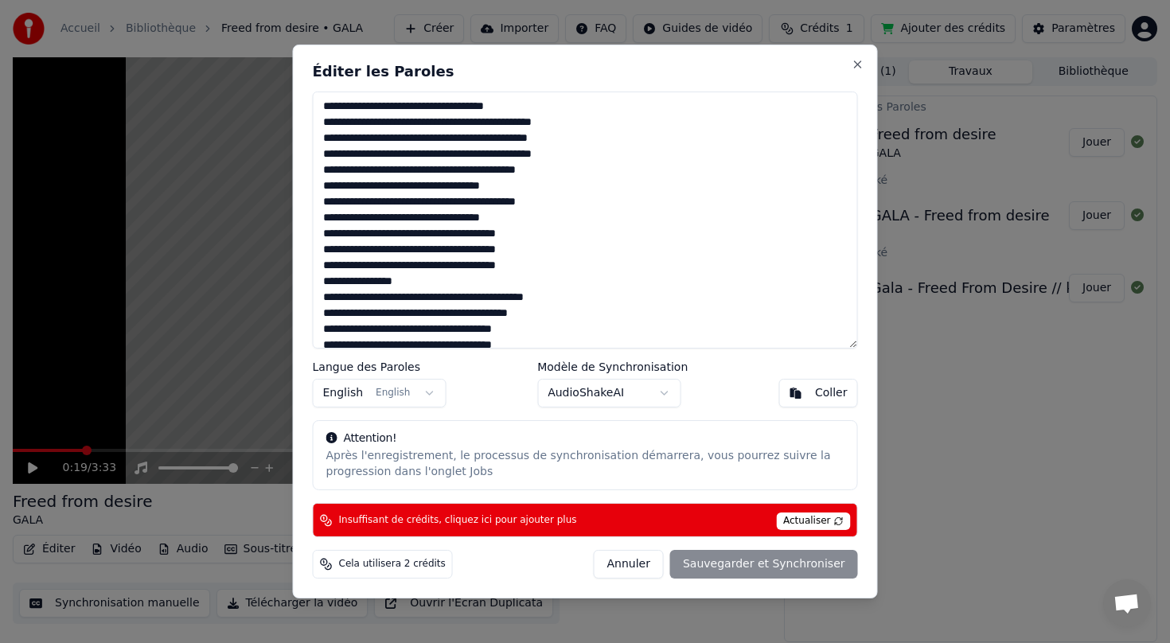
click at [802, 524] on span "Actualiser" at bounding box center [813, 521] width 75 height 18
drag, startPoint x: 446, startPoint y: 120, endPoint x: 311, endPoint y: 126, distance: 135.4
click at [311, 126] on div "Éditer les Paroles Langue des Paroles English English Modèle de Synchronisation…" at bounding box center [585, 322] width 585 height 554
paste textarea
drag, startPoint x: 603, startPoint y: 120, endPoint x: 456, endPoint y: 119, distance: 147.2
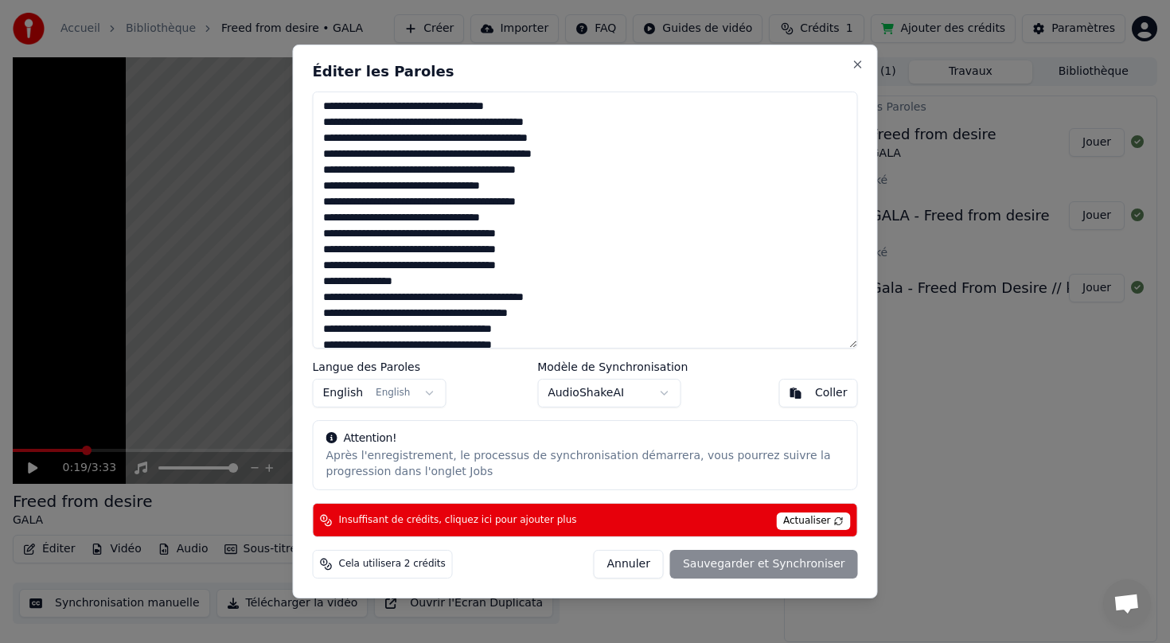
click at [456, 119] on textarea at bounding box center [585, 219] width 545 height 257
paste textarea
drag, startPoint x: 439, startPoint y: 137, endPoint x: 291, endPoint y: 130, distance: 148.2
click at [291, 131] on body "Accueil Bibliothèque Freed from desire • GALA Créer Importer FAQ Guides de vidé…" at bounding box center [585, 321] width 1170 height 643
paste textarea
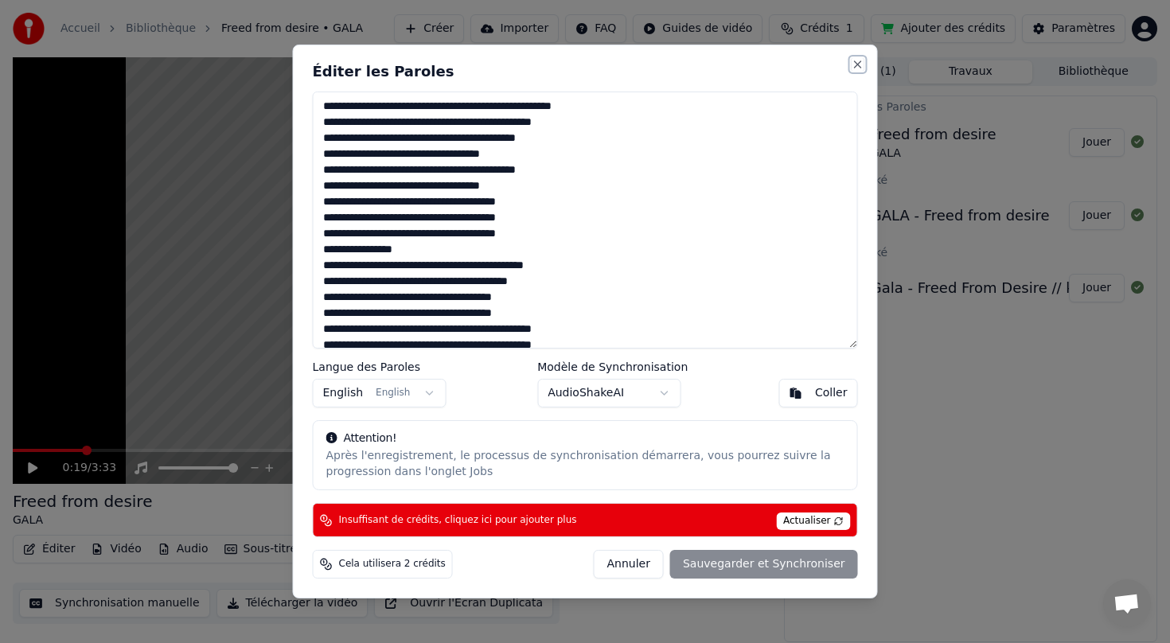
click at [860, 61] on button "Close" at bounding box center [857, 64] width 13 height 13
type textarea "**********"
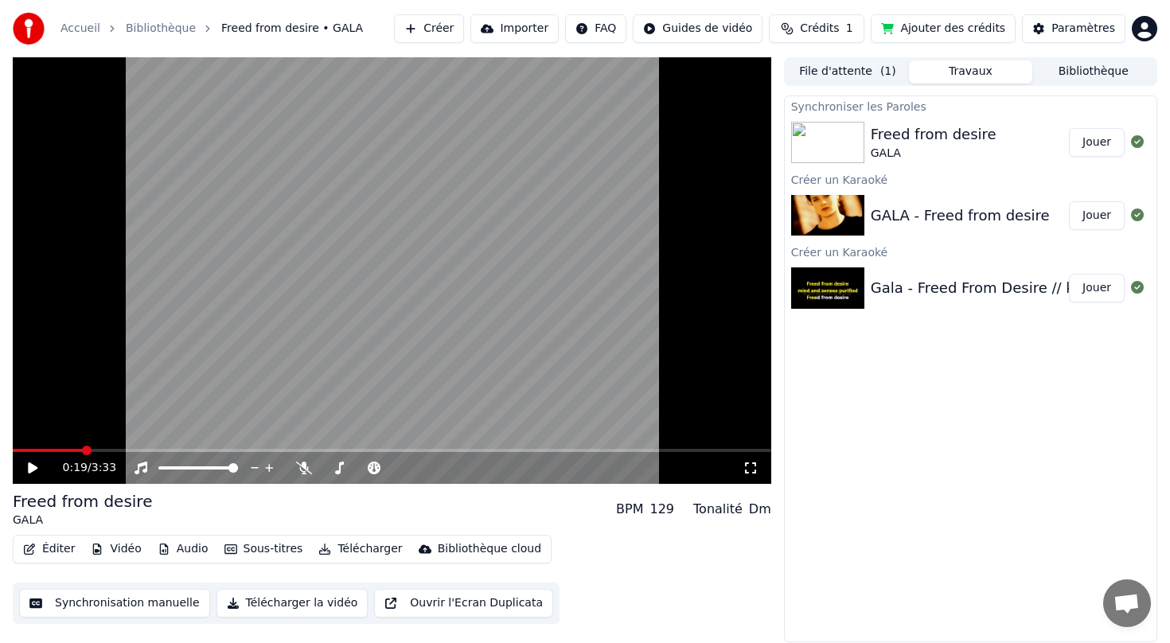
click at [61, 549] on button "Éditer" at bounding box center [49, 549] width 64 height 22
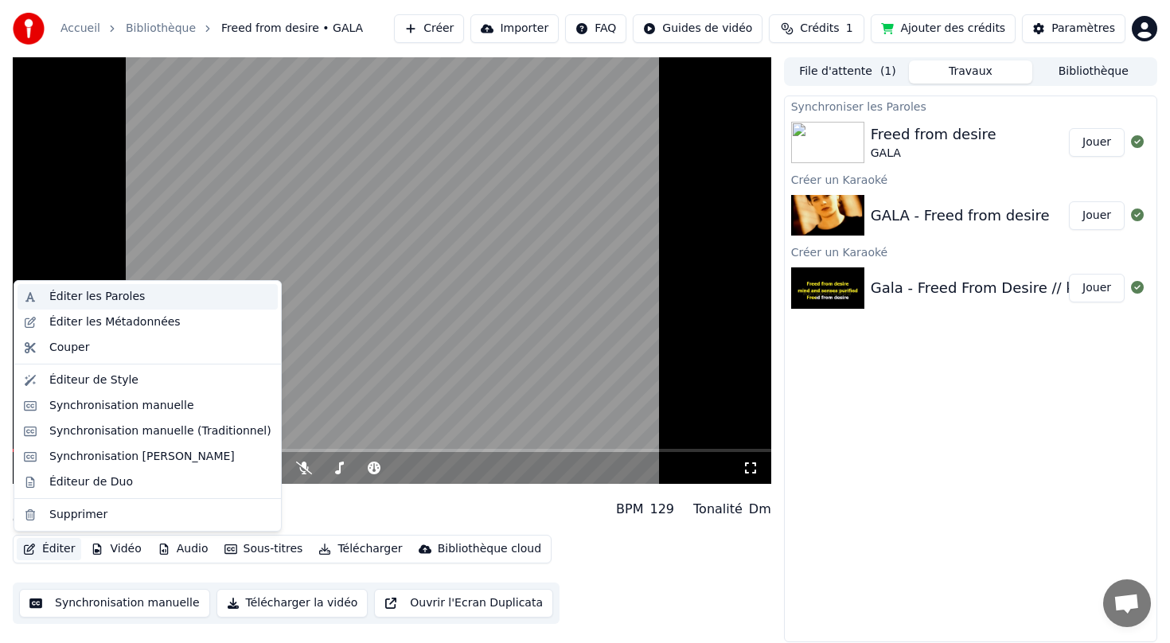
click at [111, 292] on div "Éditer les Paroles" at bounding box center [96, 297] width 95 height 16
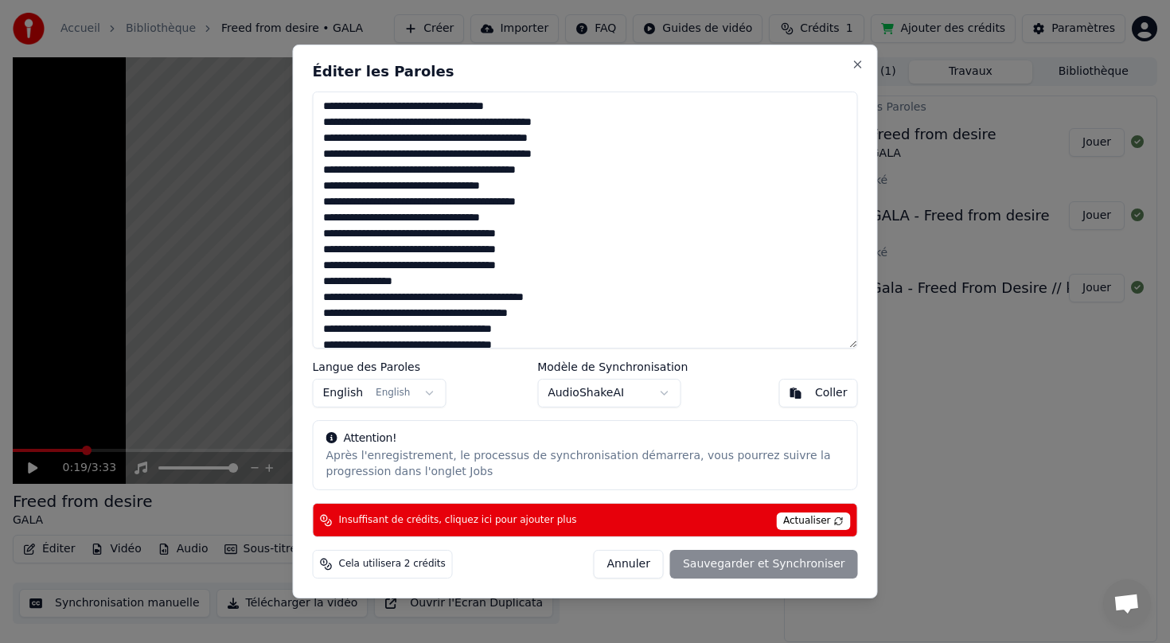
click at [445, 117] on textarea at bounding box center [585, 219] width 545 height 257
drag, startPoint x: 446, startPoint y: 121, endPoint x: 304, endPoint y: 127, distance: 141.8
click at [304, 127] on div "Éditer les Paroles Langue des Paroles English English Modèle de Synchronisation…" at bounding box center [585, 322] width 585 height 554
paste textarea "**********"
drag, startPoint x: 602, startPoint y: 121, endPoint x: 461, endPoint y: 119, distance: 140.8
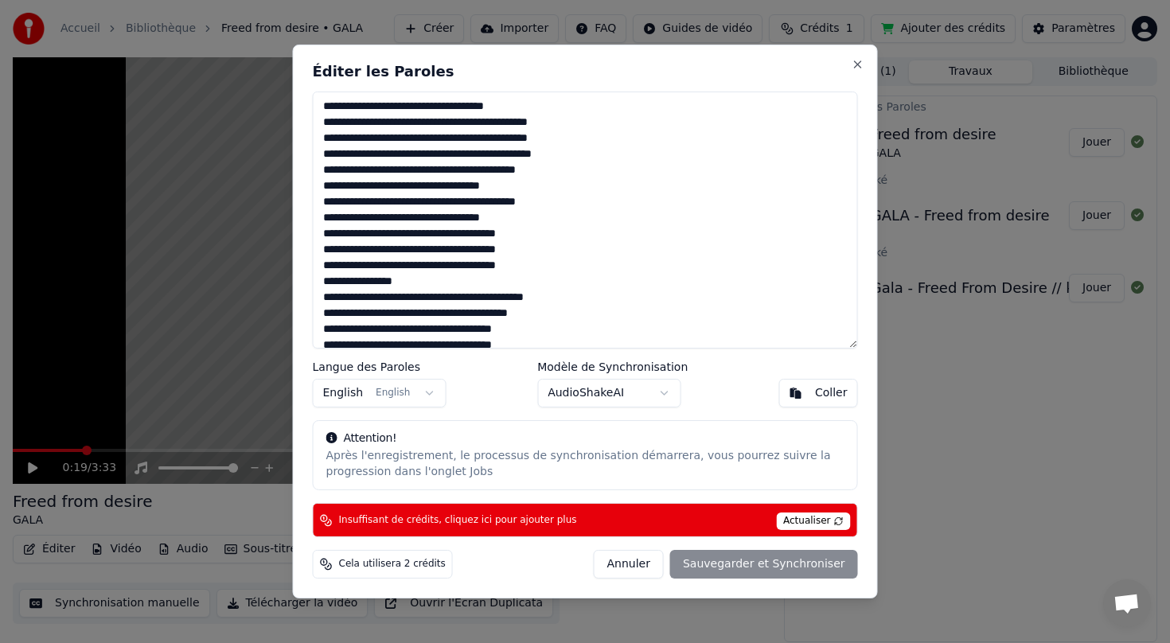
click at [461, 119] on textarea at bounding box center [585, 219] width 545 height 257
click at [468, 123] on textarea at bounding box center [585, 219] width 545 height 257
paste textarea "**********"
click at [774, 566] on div "Annuler Sauvegarder et Synchroniser" at bounding box center [726, 564] width 264 height 29
click at [742, 565] on div "Annuler Sauvegarder et Synchroniser" at bounding box center [726, 564] width 264 height 29
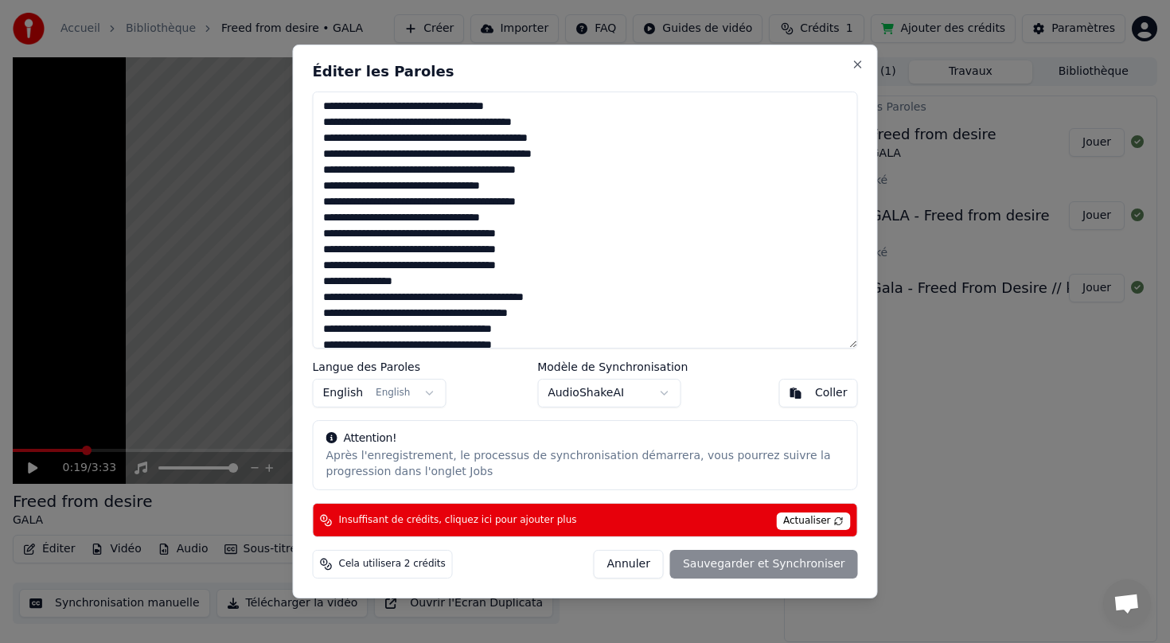
click at [788, 521] on span "Actualiser" at bounding box center [813, 521] width 75 height 18
click at [854, 63] on button "Close" at bounding box center [857, 64] width 13 height 13
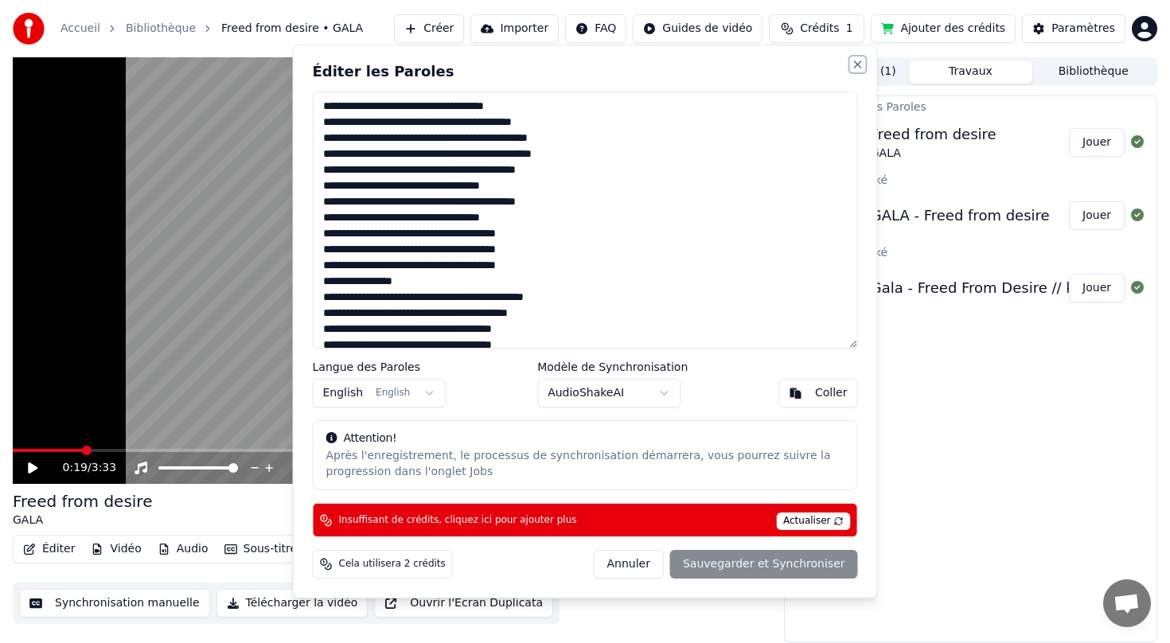
type textarea "**********"
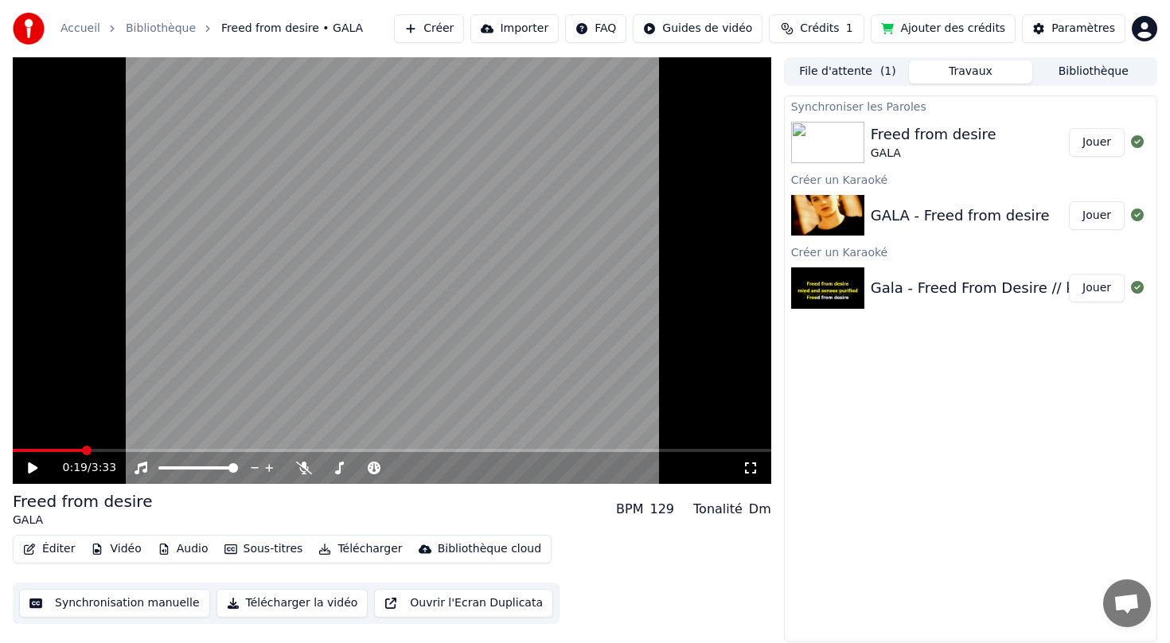
click at [830, 29] on span "Crédits" at bounding box center [819, 29] width 39 height 16
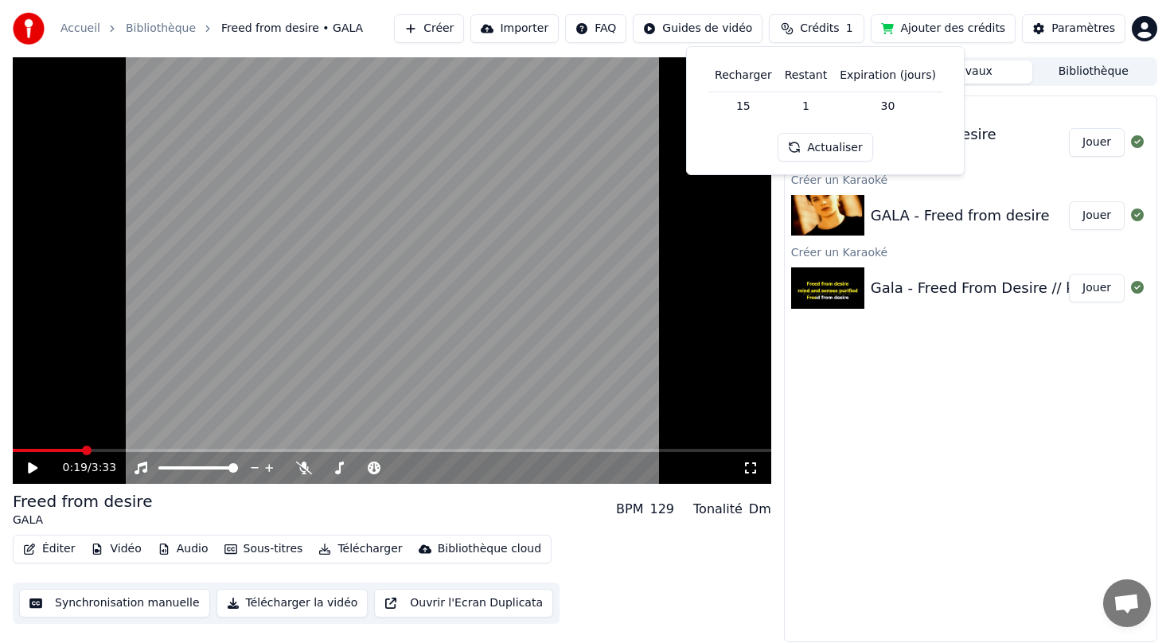
click at [813, 152] on button "Actualiser" at bounding box center [824, 147] width 95 height 29
click at [740, 106] on td "15" at bounding box center [743, 105] width 70 height 29
click at [965, 20] on button "Ajouter des crédits" at bounding box center [942, 28] width 145 height 29
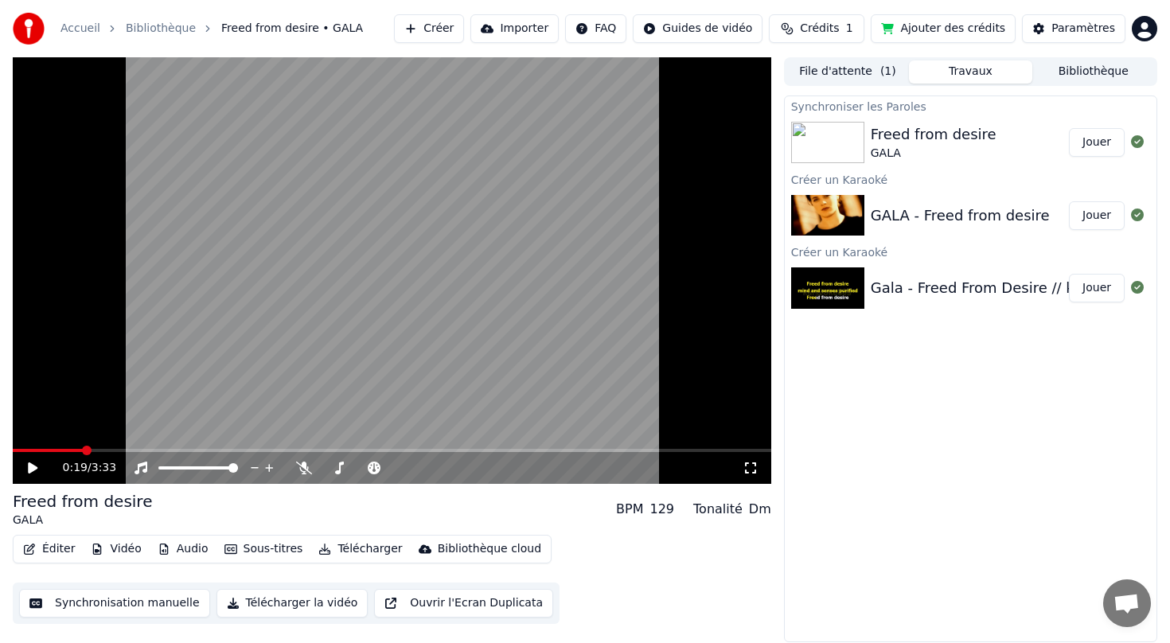
click at [827, 23] on span "Crédits" at bounding box center [819, 29] width 39 height 16
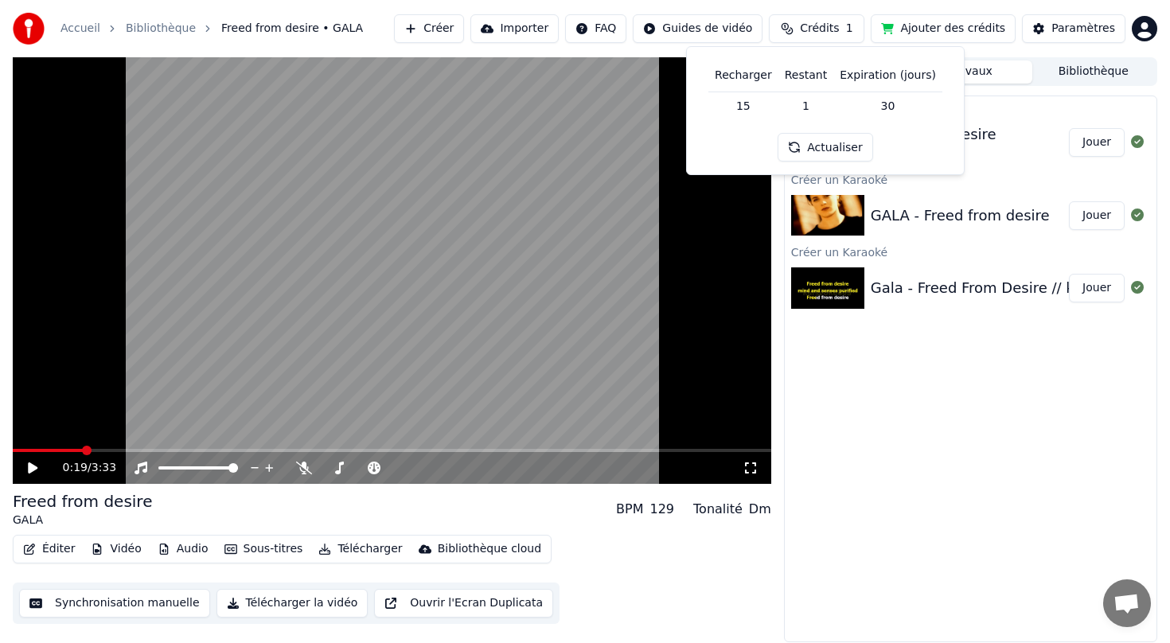
click at [811, 148] on button "Actualiser" at bounding box center [824, 147] width 95 height 29
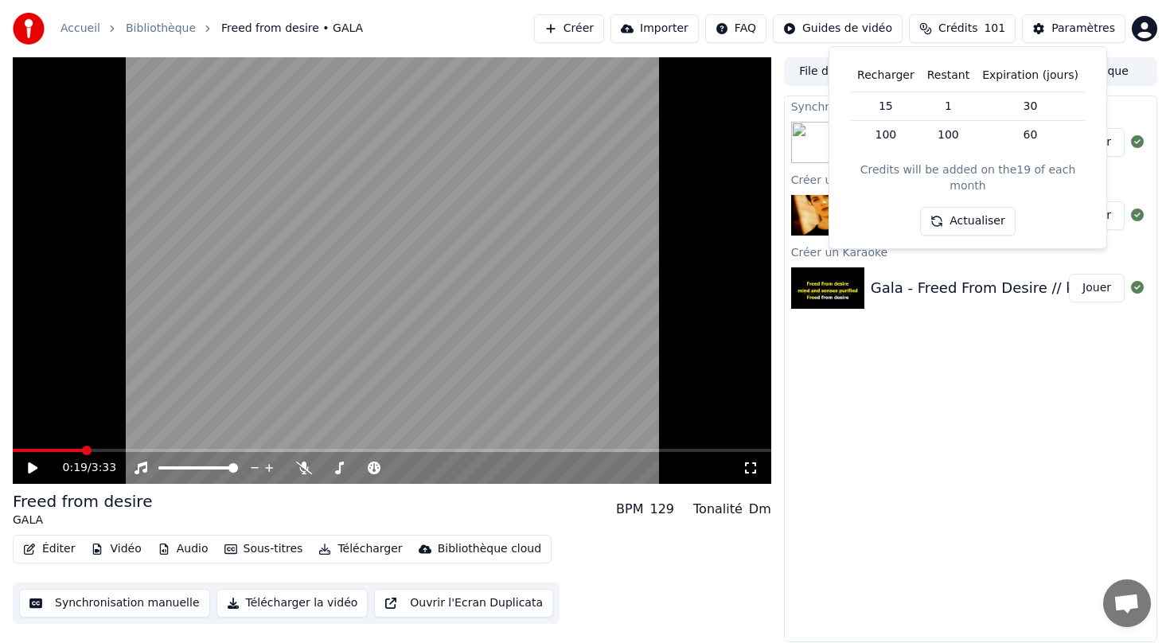
click at [51, 543] on button "Éditer" at bounding box center [49, 549] width 64 height 22
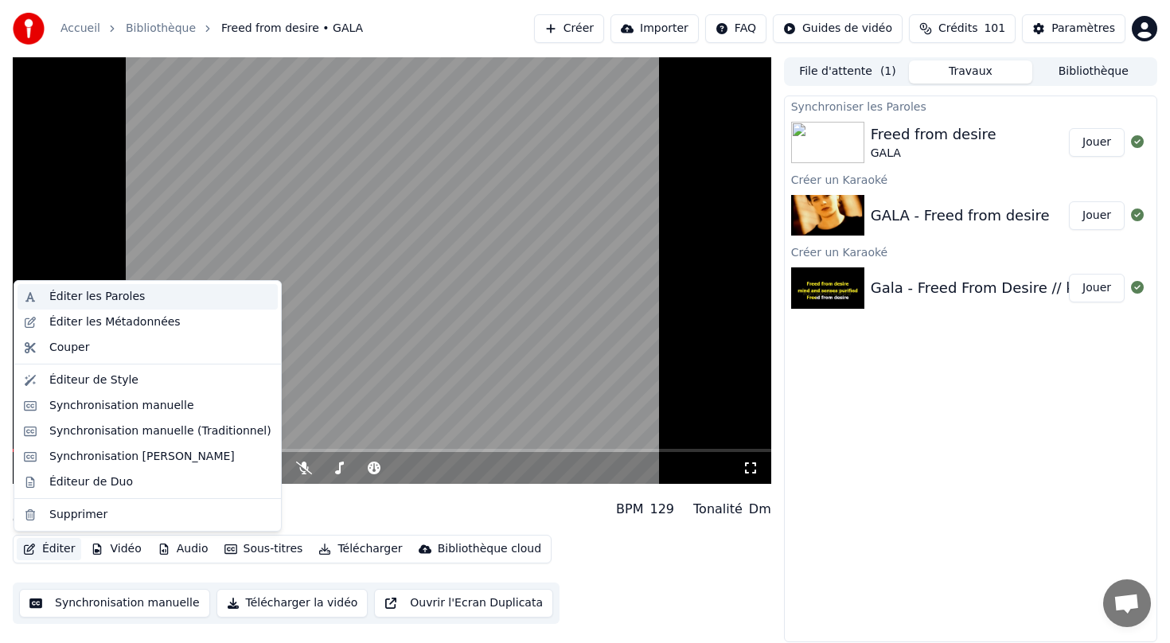
click at [105, 296] on div "Éditer les Paroles" at bounding box center [96, 297] width 95 height 16
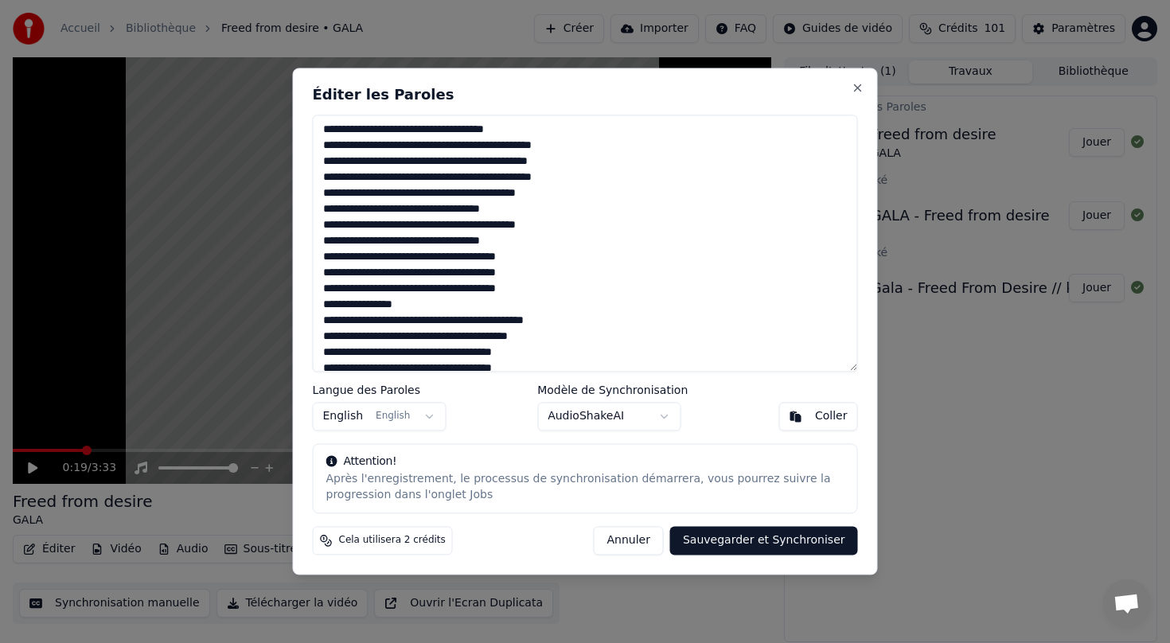
drag, startPoint x: 446, startPoint y: 144, endPoint x: 302, endPoint y: 148, distance: 143.3
click at [302, 148] on div "Éditer les Paroles Langue des Paroles English English Modèle de Synchronisation…" at bounding box center [585, 321] width 585 height 507
paste textarea
drag, startPoint x: 612, startPoint y: 144, endPoint x: 462, endPoint y: 142, distance: 149.6
click at [462, 142] on textarea at bounding box center [585, 243] width 545 height 257
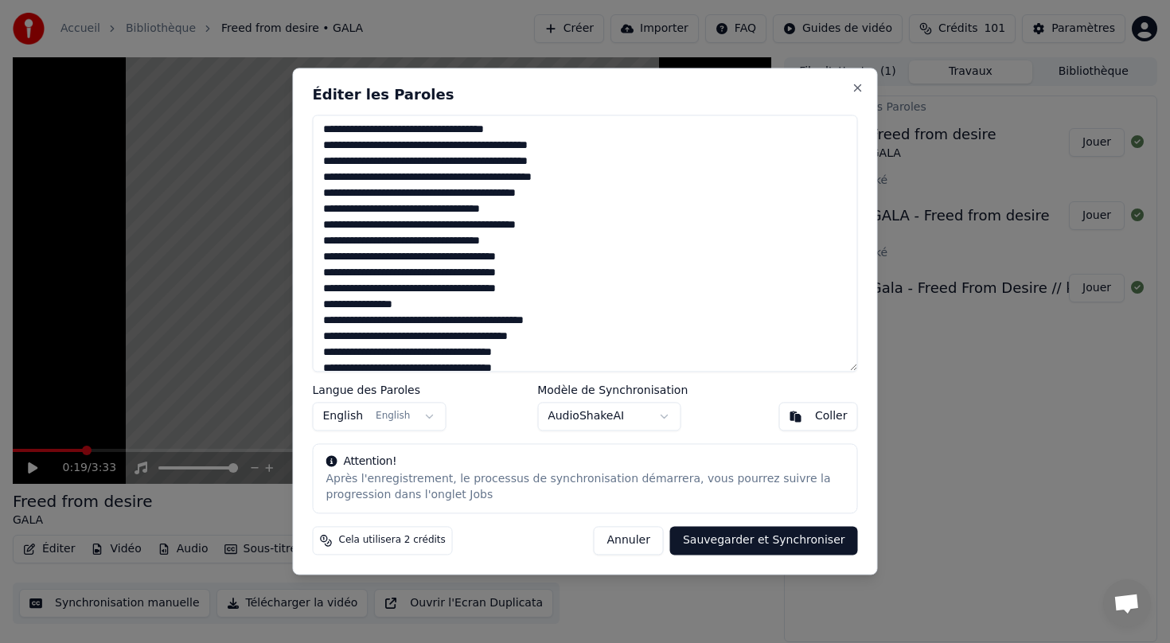
paste textarea
drag, startPoint x: 440, startPoint y: 162, endPoint x: 317, endPoint y: 162, distance: 123.3
click at [317, 162] on textarea at bounding box center [585, 243] width 545 height 257
paste textarea "******"
drag, startPoint x: 600, startPoint y: 180, endPoint x: 455, endPoint y: 177, distance: 144.8
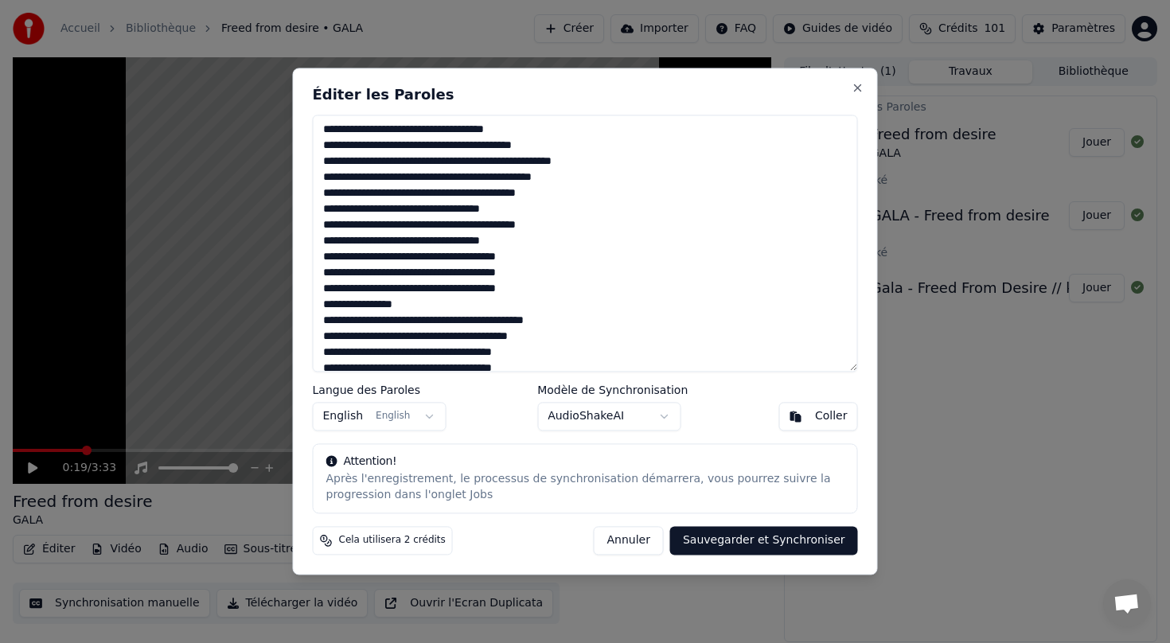
click at [455, 177] on textarea at bounding box center [585, 243] width 545 height 257
paste textarea
type textarea "**********"
click at [797, 546] on button "Sauvegarder et Synchroniser" at bounding box center [764, 541] width 188 height 29
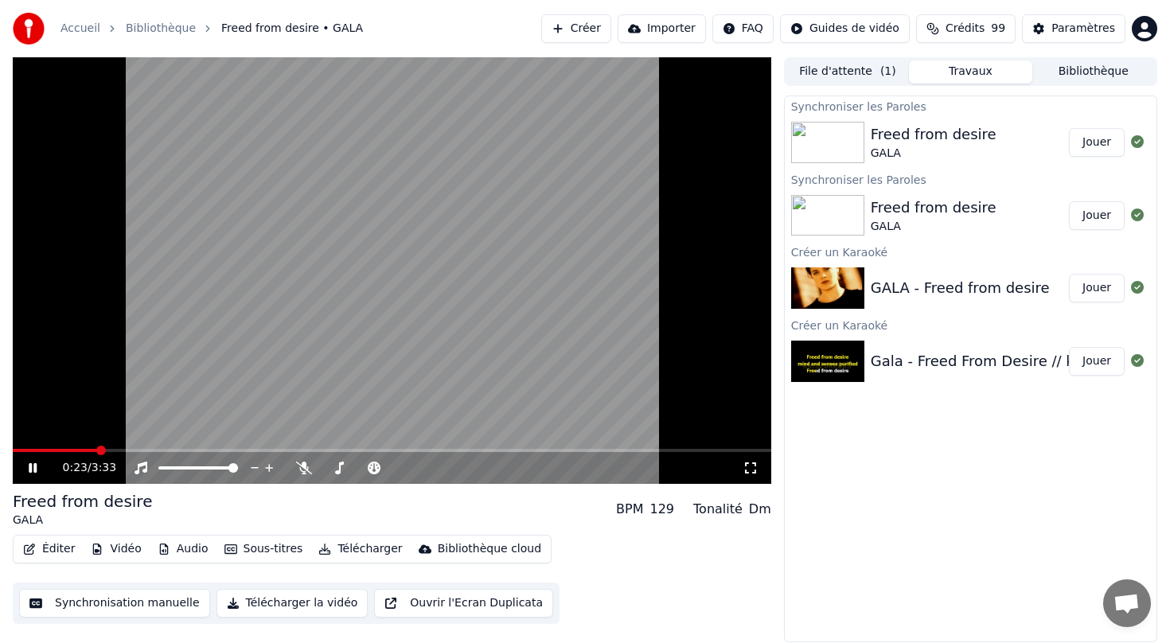
click at [25, 447] on video at bounding box center [392, 270] width 758 height 426
click at [21, 449] on span at bounding box center [25, 451] width 10 height 10
click at [37, 471] on icon at bounding box center [43, 467] width 37 height 13
click at [1089, 144] on button "Jouer" at bounding box center [1097, 142] width 56 height 29
click at [35, 472] on icon at bounding box center [33, 468] width 8 height 10
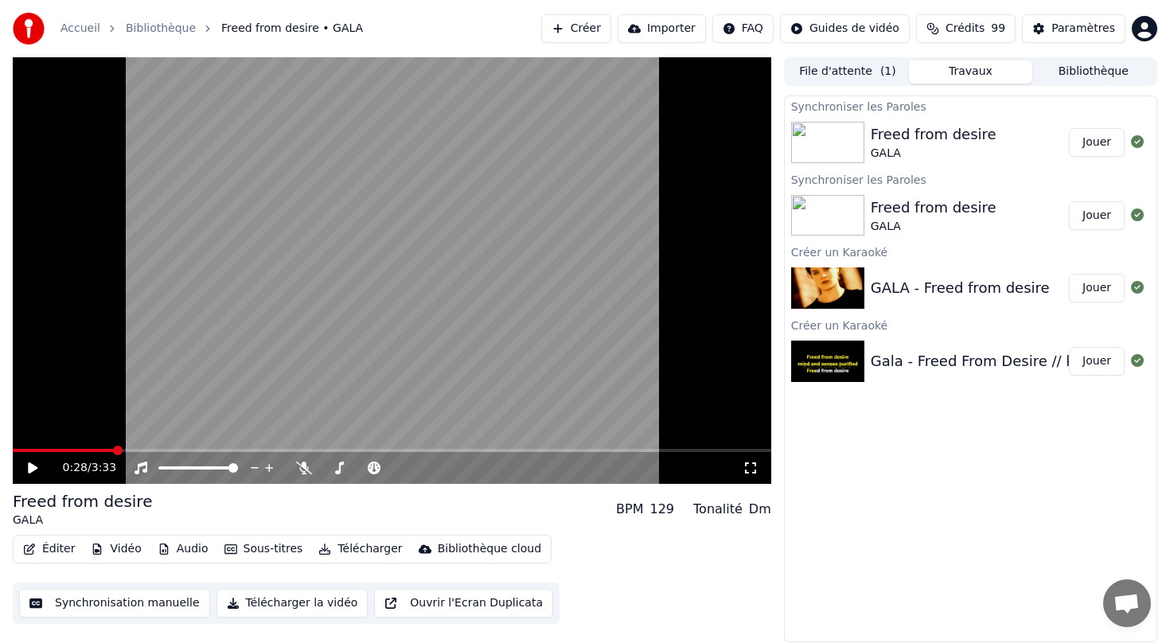
click at [56, 549] on button "Éditer" at bounding box center [49, 549] width 64 height 22
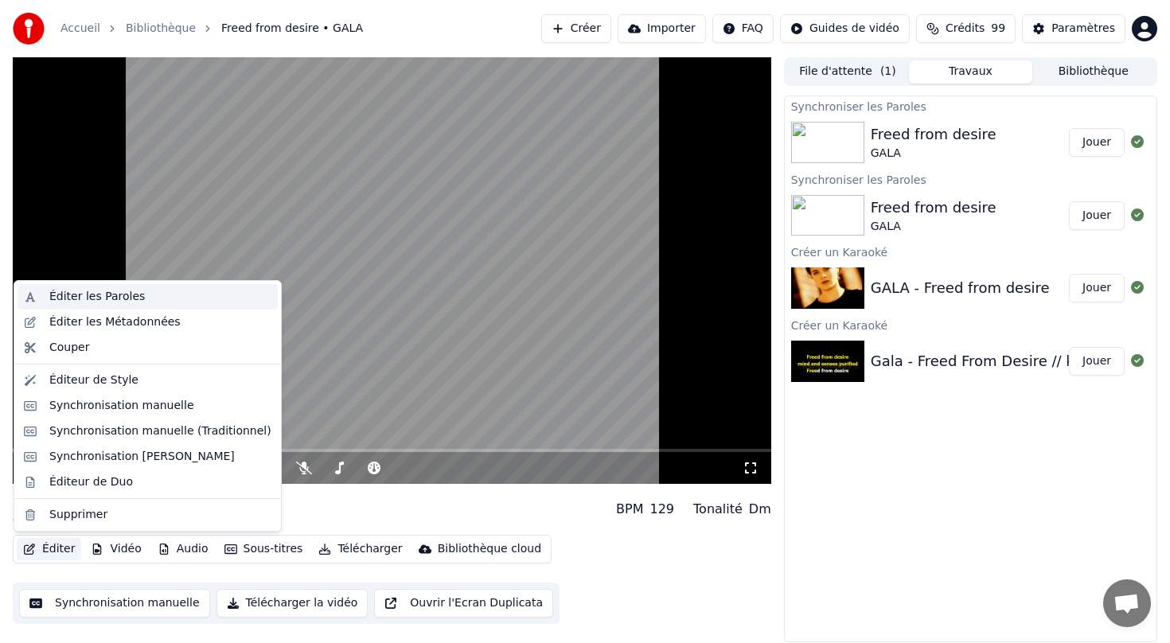
click at [110, 298] on div "Éditer les Paroles" at bounding box center [96, 297] width 95 height 16
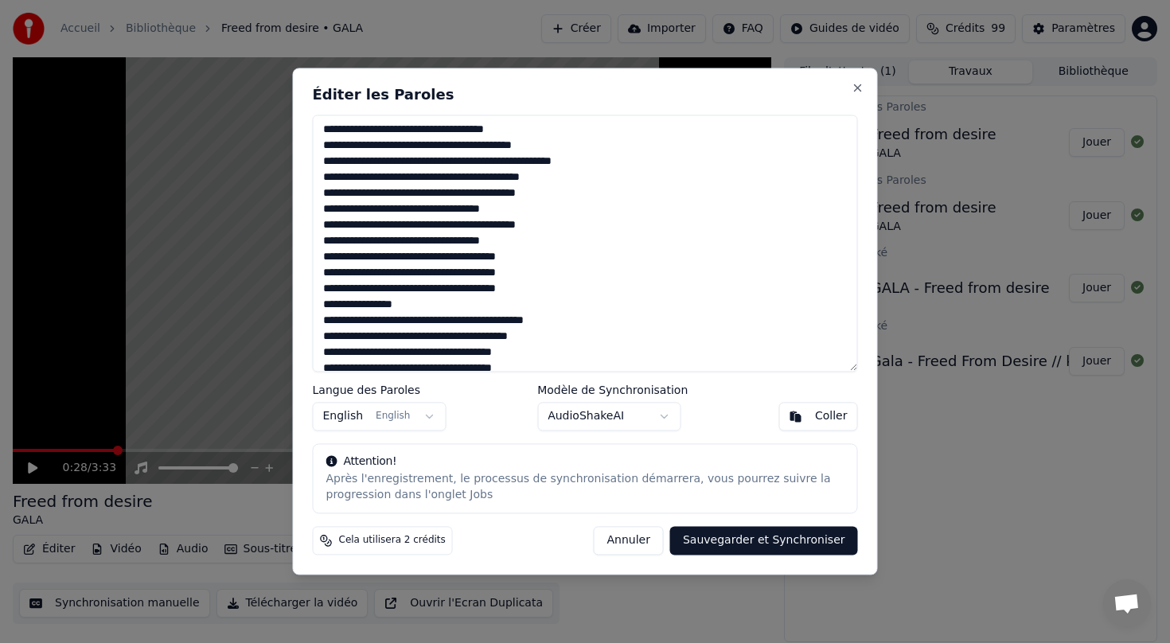
click at [589, 177] on textarea at bounding box center [585, 243] width 545 height 257
drag, startPoint x: 578, startPoint y: 177, endPoint x: 454, endPoint y: 181, distance: 125.0
click at [454, 179] on textarea at bounding box center [585, 243] width 545 height 257
click at [454, 181] on textarea at bounding box center [585, 243] width 545 height 257
click at [617, 158] on textarea at bounding box center [585, 243] width 545 height 257
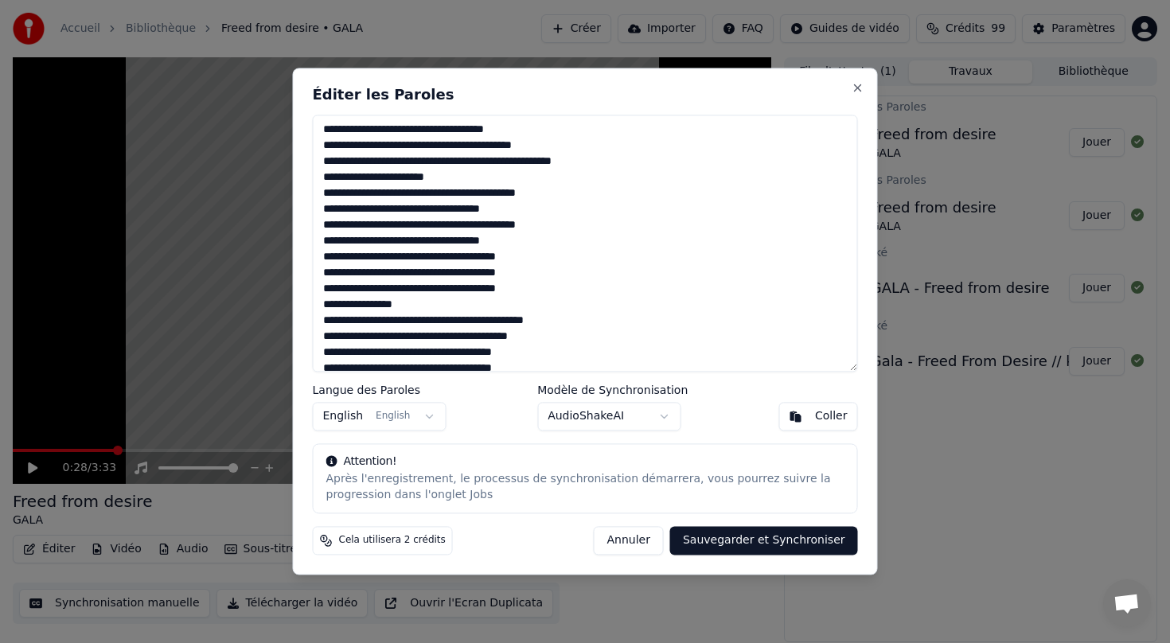
drag, startPoint x: 614, startPoint y: 160, endPoint x: 481, endPoint y: 158, distance: 133.7
click at [481, 158] on textarea at bounding box center [585, 243] width 545 height 257
click at [422, 183] on textarea at bounding box center [585, 243] width 545 height 257
click at [468, 169] on textarea at bounding box center [585, 243] width 545 height 257
drag, startPoint x: 457, startPoint y: 177, endPoint x: 263, endPoint y: 178, distance: 194.9
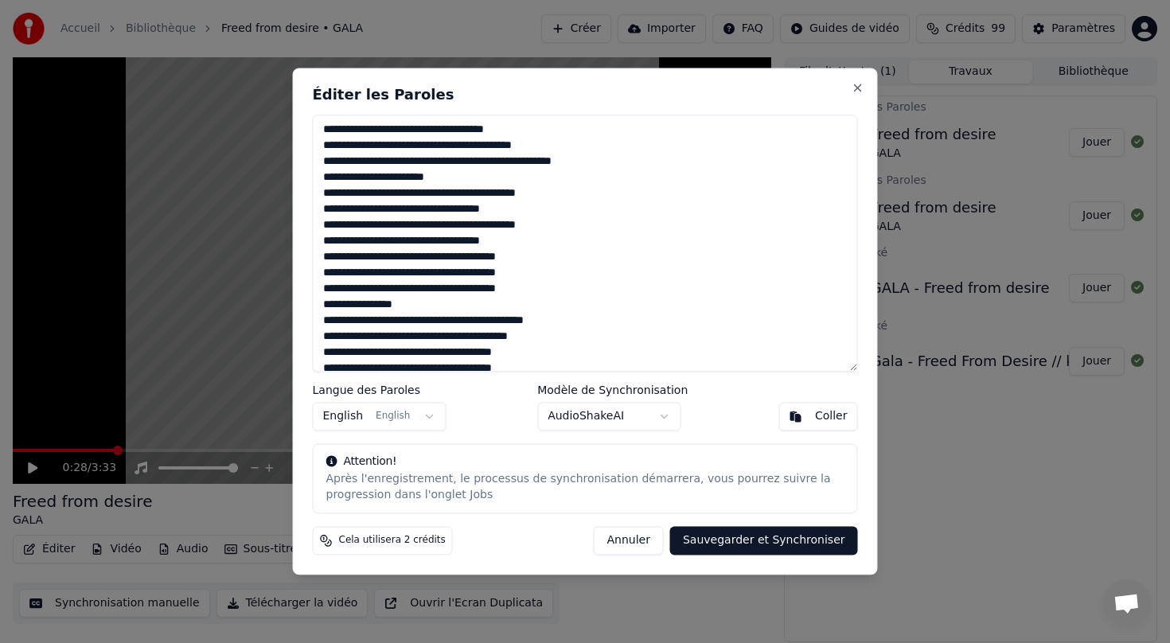
click at [263, 178] on body "Accueil Bibliothèque Freed from desire • GALA Créer Importer FAQ Guides de vidé…" at bounding box center [585, 321] width 1170 height 643
click at [414, 211] on textarea at bounding box center [585, 243] width 545 height 257
click at [459, 176] on textarea at bounding box center [585, 243] width 545 height 257
drag, startPoint x: 454, startPoint y: 177, endPoint x: 309, endPoint y: 177, distance: 144.8
click at [309, 177] on div "Éditer les Paroles Langue des Paroles English English Modèle de Synchronisation…" at bounding box center [585, 321] width 585 height 507
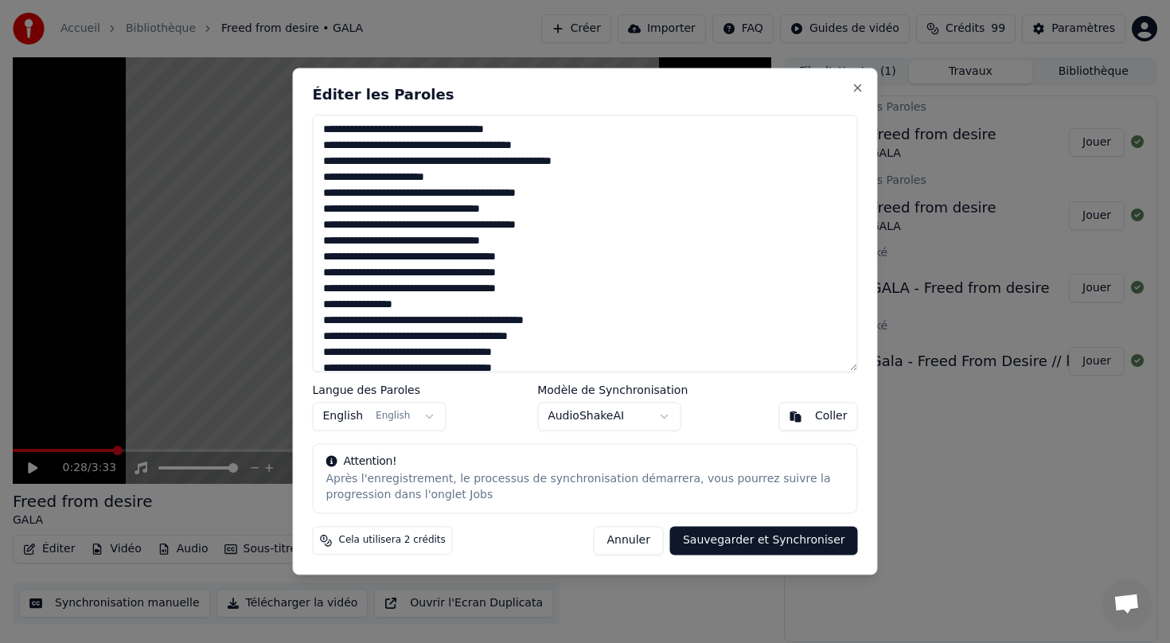
paste textarea
paste textarea "**********"
click at [639, 167] on textarea at bounding box center [585, 243] width 545 height 257
click at [617, 162] on textarea at bounding box center [585, 243] width 545 height 257
drag, startPoint x: 617, startPoint y: 162, endPoint x: 479, endPoint y: 161, distance: 138.4
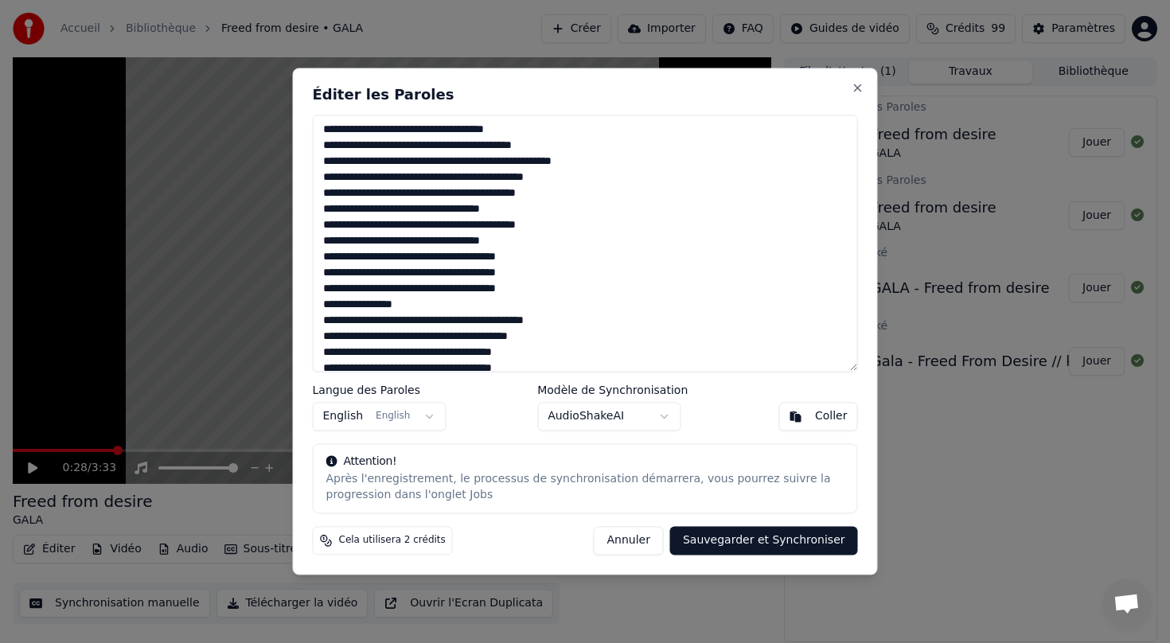
click at [479, 161] on textarea at bounding box center [585, 243] width 545 height 257
drag, startPoint x: 426, startPoint y: 193, endPoint x: 308, endPoint y: 192, distance: 118.5
click at [308, 192] on div "Éditer les Paroles Langue des Paroles English English Modèle de Synchronisation…" at bounding box center [585, 321] width 585 height 507
drag, startPoint x: 555, startPoint y: 193, endPoint x: 375, endPoint y: 190, distance: 179.8
click at [374, 192] on textarea at bounding box center [585, 243] width 545 height 257
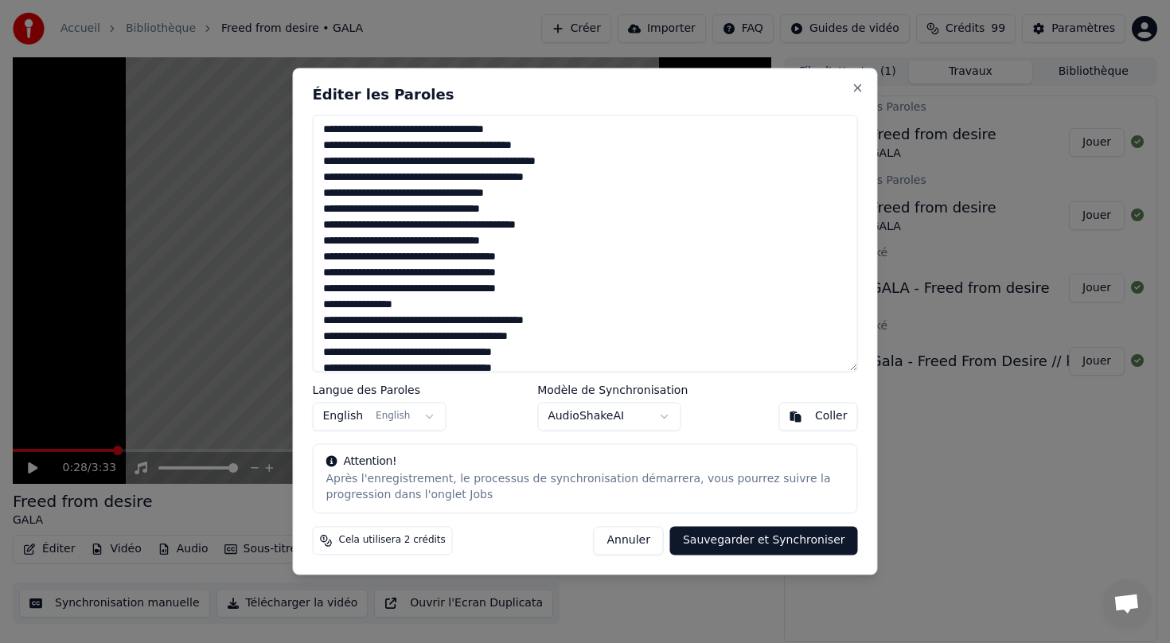
paste textarea
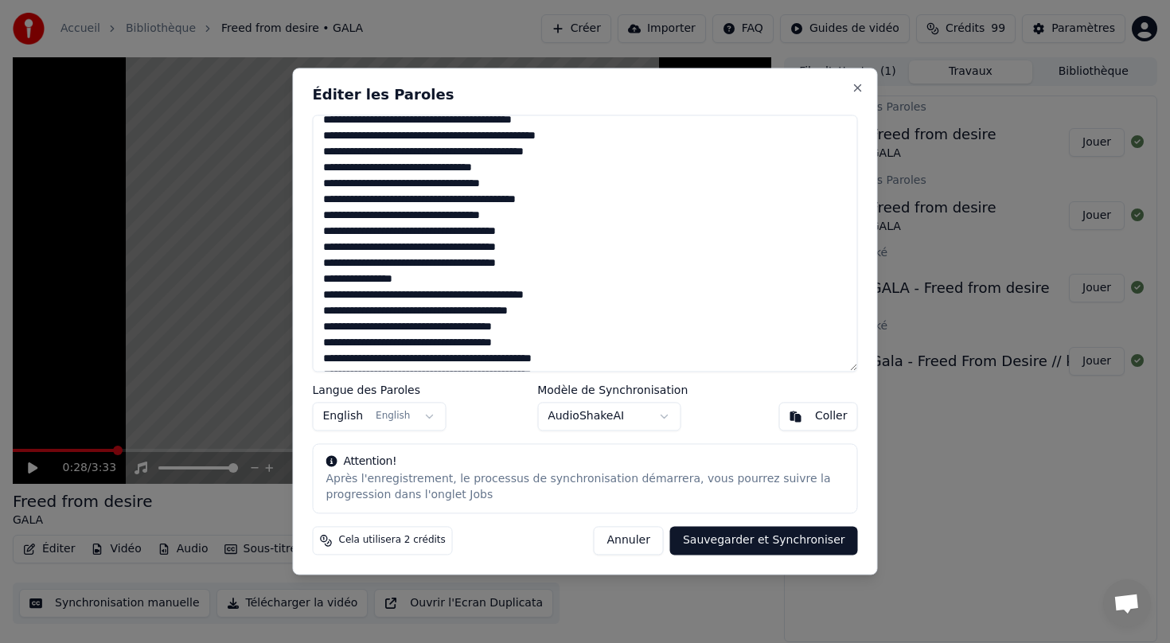
scroll to position [24, 0]
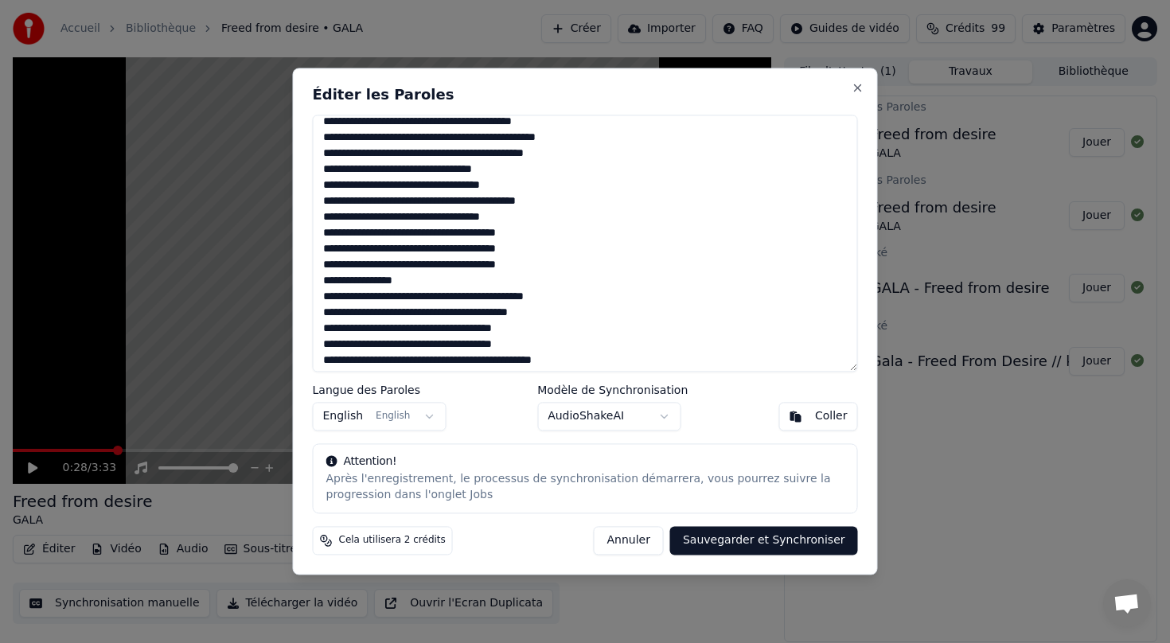
drag, startPoint x: 413, startPoint y: 185, endPoint x: 315, endPoint y: 185, distance: 97.9
click at [315, 185] on textarea at bounding box center [585, 243] width 545 height 257
paste textarea
drag, startPoint x: 507, startPoint y: 189, endPoint x: 376, endPoint y: 183, distance: 130.6
click at [376, 183] on textarea at bounding box center [585, 243] width 545 height 257
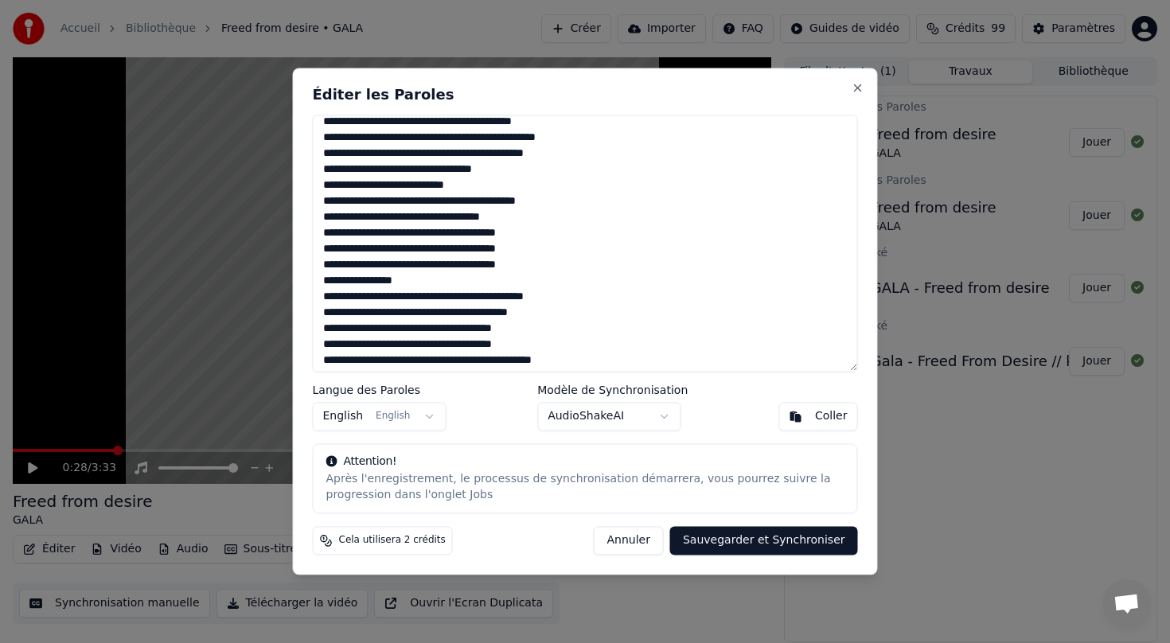
click at [376, 184] on textarea at bounding box center [585, 243] width 545 height 257
drag, startPoint x: 427, startPoint y: 200, endPoint x: 305, endPoint y: 201, distance: 122.5
click at [305, 201] on div "Éditer les Paroles Langue des Paroles English English Modèle de Synchronisation…" at bounding box center [585, 321] width 585 height 507
paste textarea
drag, startPoint x: 553, startPoint y: 200, endPoint x: 379, endPoint y: 200, distance: 174.2
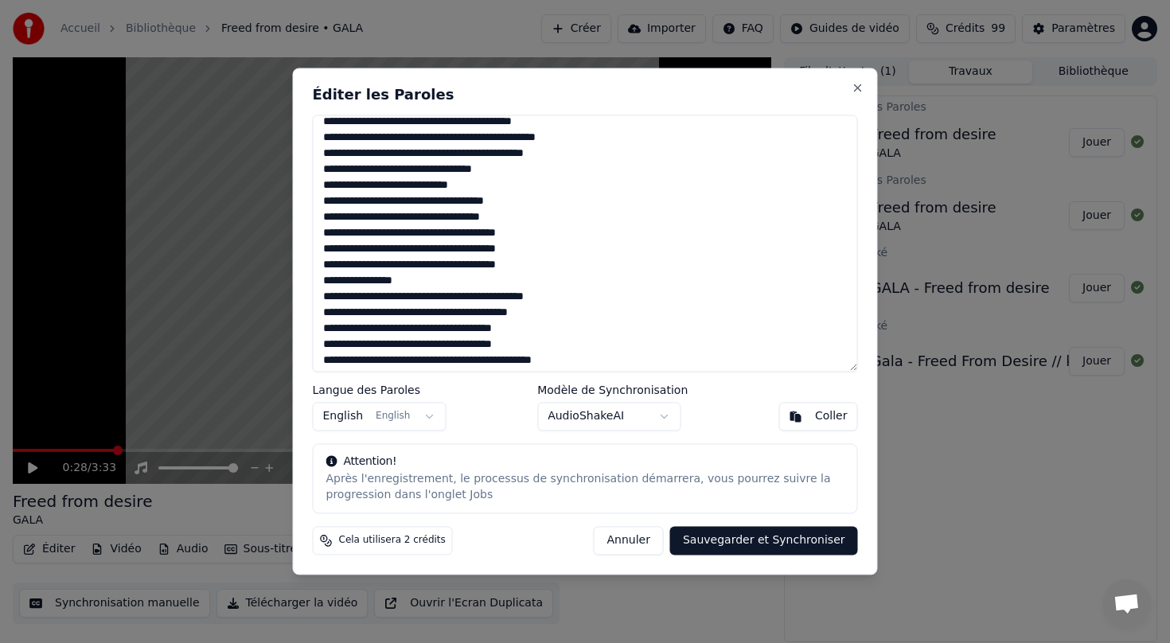
click at [379, 200] on textarea at bounding box center [585, 243] width 545 height 257
paste textarea
drag, startPoint x: 415, startPoint y: 220, endPoint x: 289, endPoint y: 212, distance: 126.0
click at [289, 216] on body "Accueil Bibliothèque Freed from desire • GALA Créer Importer FAQ Guides de vidé…" at bounding box center [585, 321] width 1170 height 643
click at [390, 246] on textarea at bounding box center [585, 243] width 545 height 257
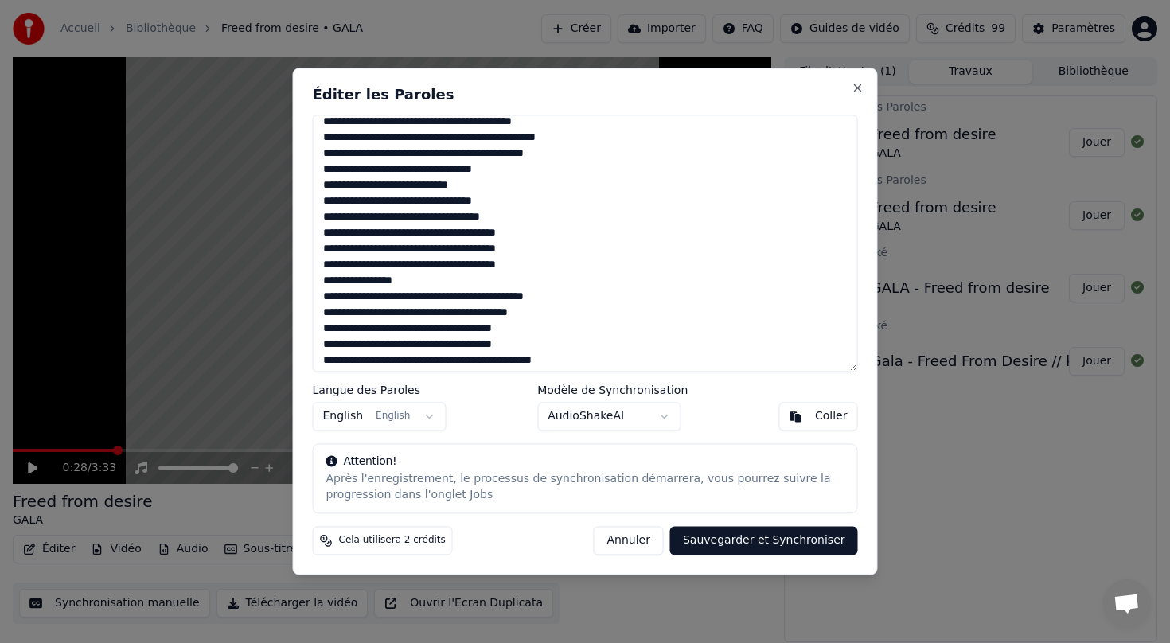
drag, startPoint x: 417, startPoint y: 216, endPoint x: 292, endPoint y: 212, distance: 125.0
click at [293, 212] on div "Éditer les Paroles Langue des Paroles English English Modèle de Synchronisation…" at bounding box center [585, 321] width 585 height 507
paste textarea
drag, startPoint x: 514, startPoint y: 215, endPoint x: 396, endPoint y: 213, distance: 117.8
click at [396, 213] on textarea at bounding box center [585, 243] width 545 height 257
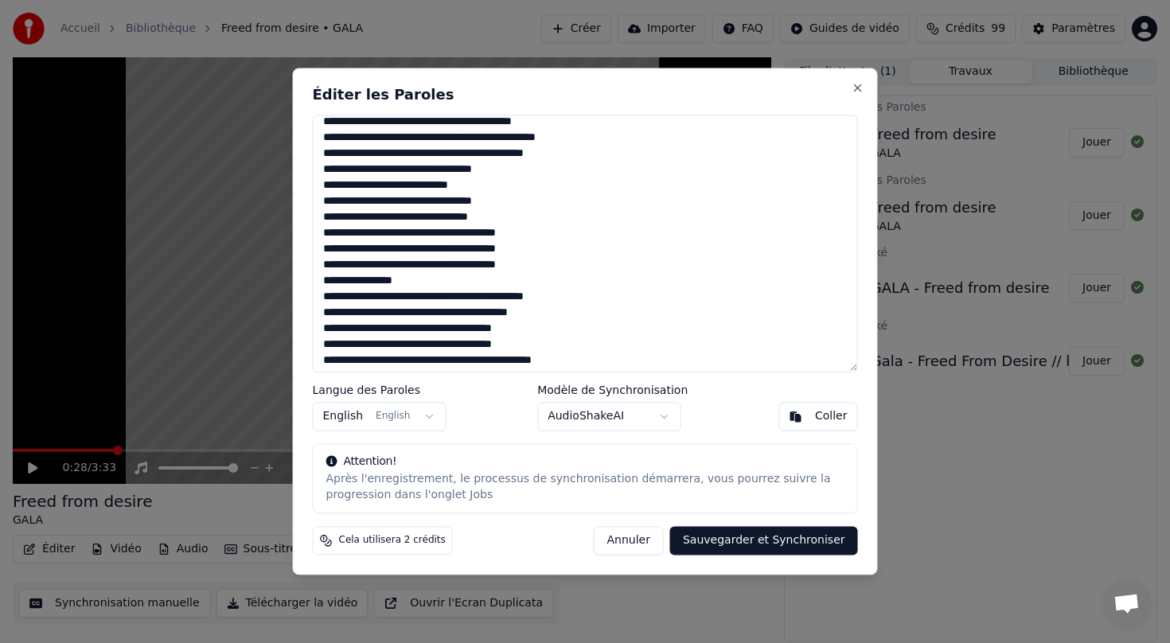
paste textarea
drag, startPoint x: 414, startPoint y: 232, endPoint x: 309, endPoint y: 228, distance: 104.3
click at [310, 230] on div "Éditer les Paroles Langue des Paroles English English Modèle de Synchronisation…" at bounding box center [585, 321] width 585 height 507
paste textarea
drag, startPoint x: 562, startPoint y: 233, endPoint x: 423, endPoint y: 235, distance: 138.4
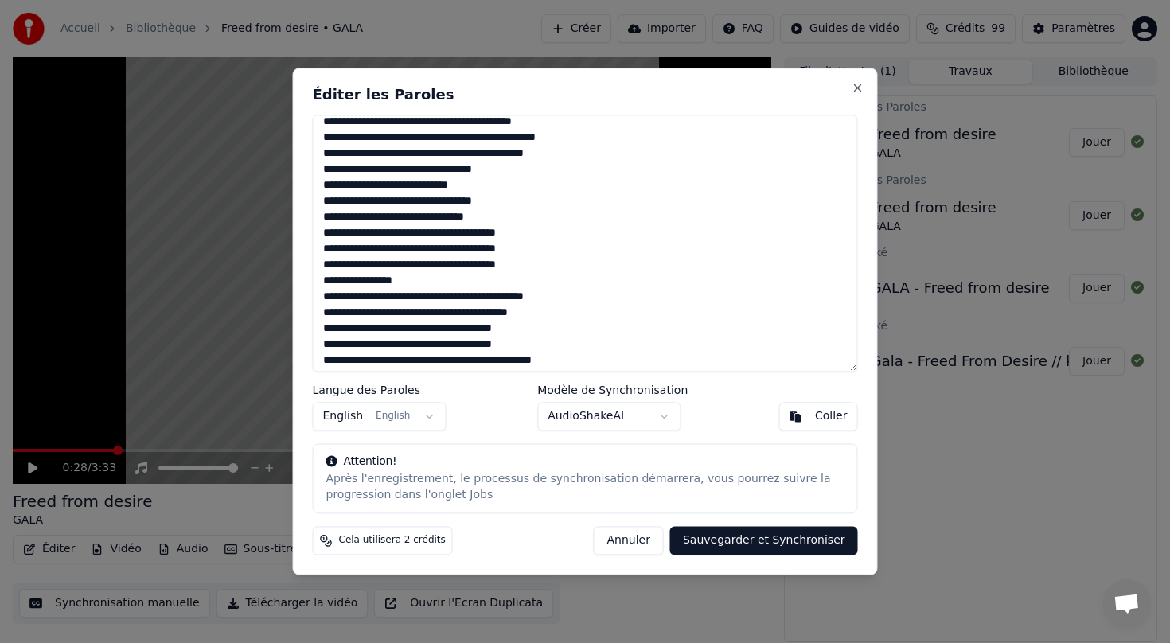
click at [423, 235] on textarea at bounding box center [585, 243] width 545 height 257
paste textarea
drag, startPoint x: 415, startPoint y: 247, endPoint x: 313, endPoint y: 245, distance: 101.1
click at [313, 245] on textarea at bounding box center [585, 243] width 545 height 257
paste textarea
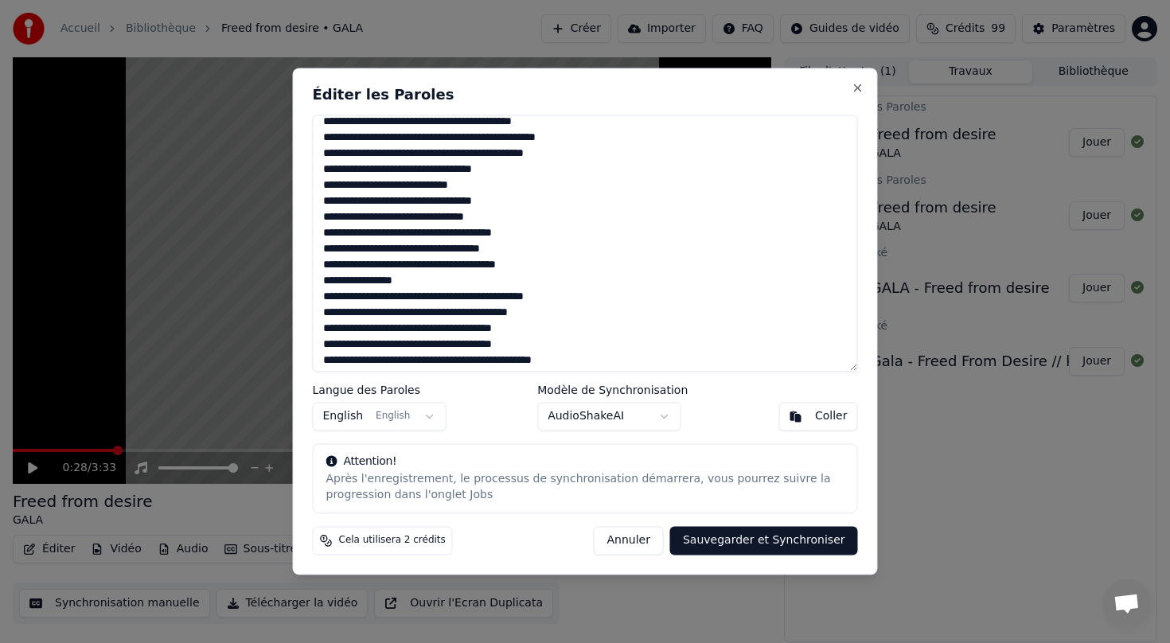
drag, startPoint x: 542, startPoint y: 249, endPoint x: 399, endPoint y: 247, distance: 142.4
click at [399, 247] on textarea at bounding box center [585, 243] width 545 height 257
paste textarea
drag, startPoint x: 414, startPoint y: 265, endPoint x: 314, endPoint y: 246, distance: 101.3
click at [314, 256] on textarea at bounding box center [585, 243] width 545 height 257
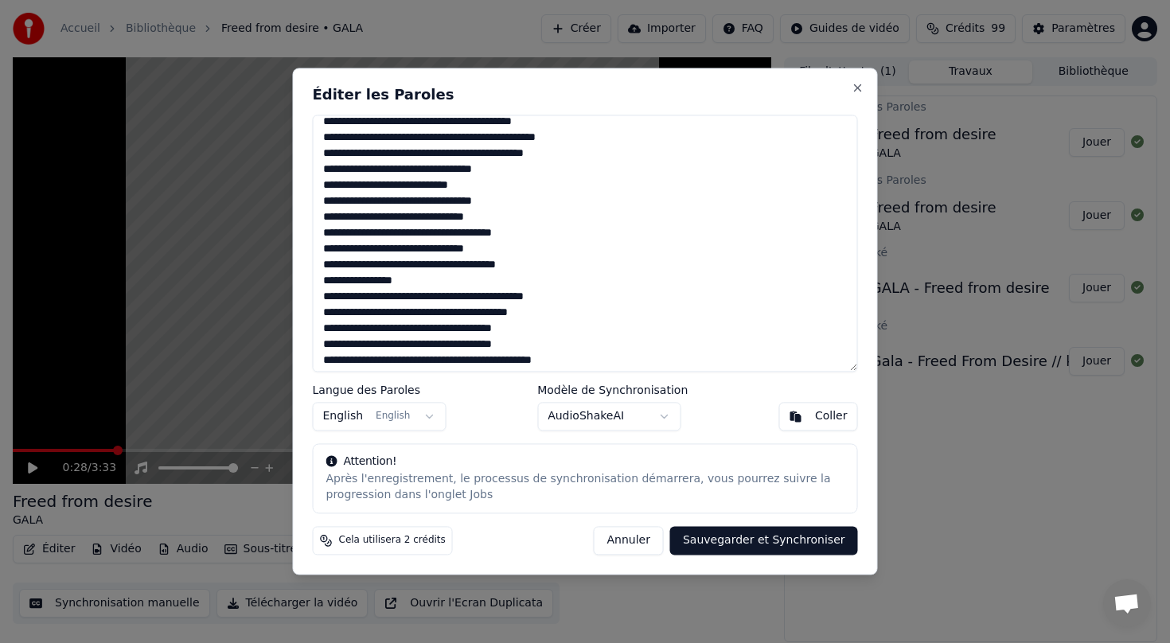
paste textarea
drag, startPoint x: 555, startPoint y: 251, endPoint x: 407, endPoint y: 247, distance: 148.1
click at [407, 247] on textarea at bounding box center [585, 243] width 545 height 257
paste textarea "*****"
drag, startPoint x: 429, startPoint y: 267, endPoint x: 271, endPoint y: 259, distance: 158.5
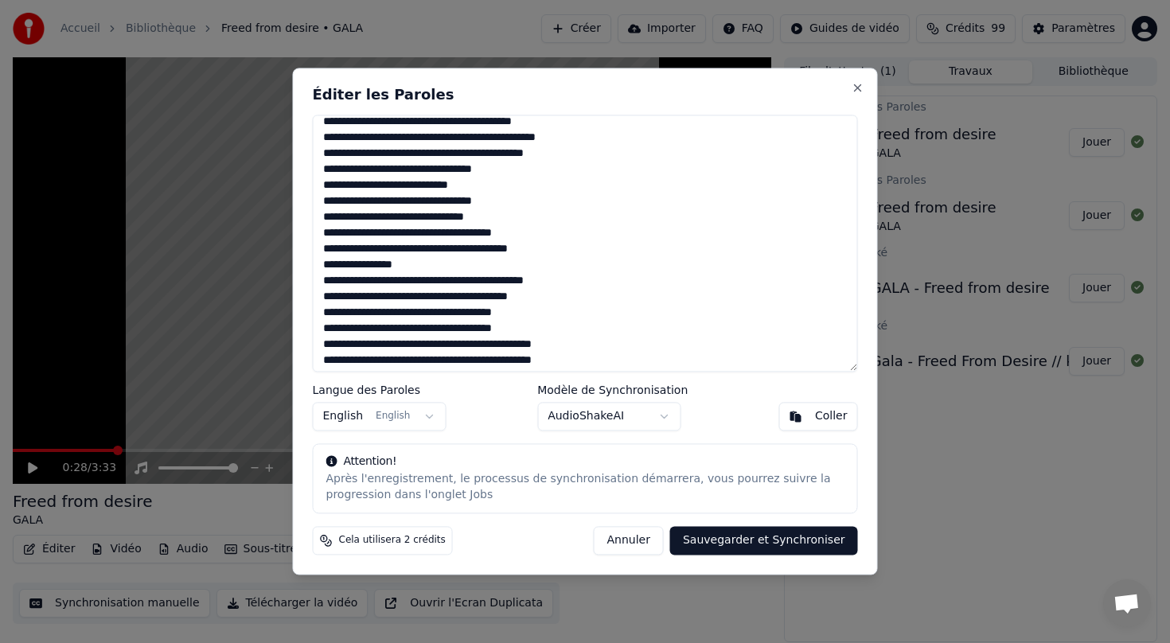
click at [269, 260] on body "Accueil Bibliothèque Freed from desire • GALA Créer Importer FAQ Guides de vidé…" at bounding box center [585, 321] width 1170 height 643
click at [441, 280] on textarea at bounding box center [585, 243] width 545 height 257
click at [425, 267] on textarea at bounding box center [585, 243] width 545 height 257
drag, startPoint x: 425, startPoint y: 267, endPoint x: 306, endPoint y: 264, distance: 119.4
click at [306, 265] on div "Éditer les Paroles Langue des Paroles English English Modèle de Synchronisation…" at bounding box center [585, 321] width 585 height 507
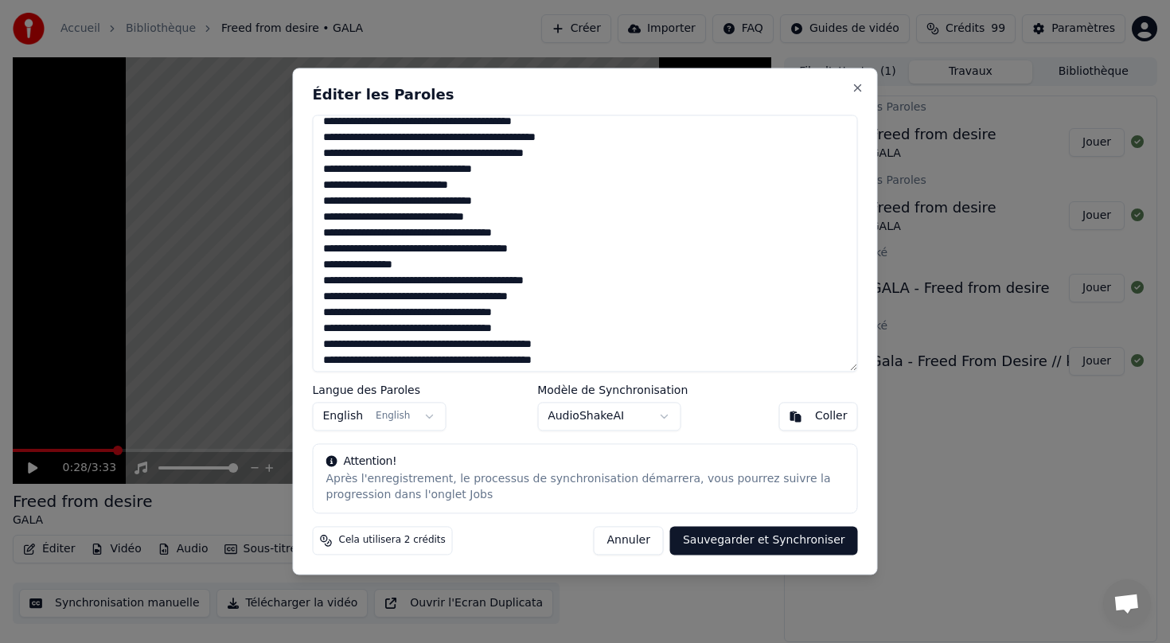
paste textarea
drag, startPoint x: 321, startPoint y: 279, endPoint x: 341, endPoint y: 280, distance: 19.1
click at [341, 280] on textarea at bounding box center [585, 243] width 545 height 257
click at [323, 281] on textarea at bounding box center [585, 243] width 545 height 257
drag, startPoint x: 323, startPoint y: 281, endPoint x: 360, endPoint y: 277, distance: 36.8
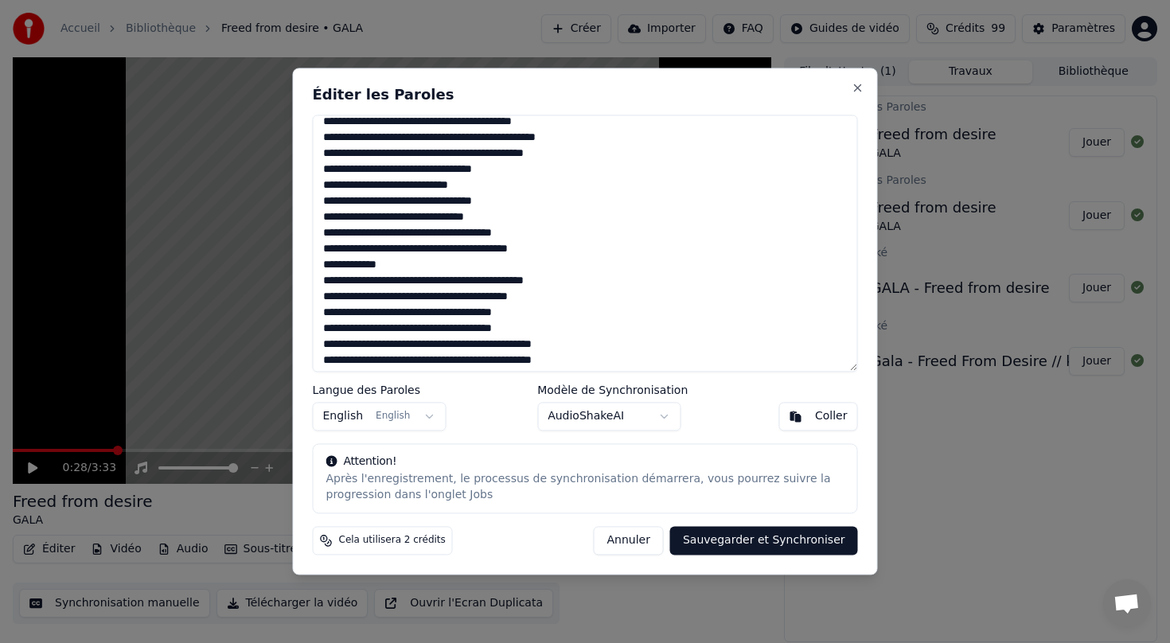
click at [360, 277] on textarea at bounding box center [585, 243] width 545 height 257
drag, startPoint x: 349, startPoint y: 281, endPoint x: 383, endPoint y: 282, distance: 34.2
click at [383, 282] on textarea at bounding box center [585, 243] width 545 height 257
drag, startPoint x: 379, startPoint y: 280, endPoint x: 411, endPoint y: 282, distance: 31.9
click at [411, 282] on textarea at bounding box center [585, 243] width 545 height 257
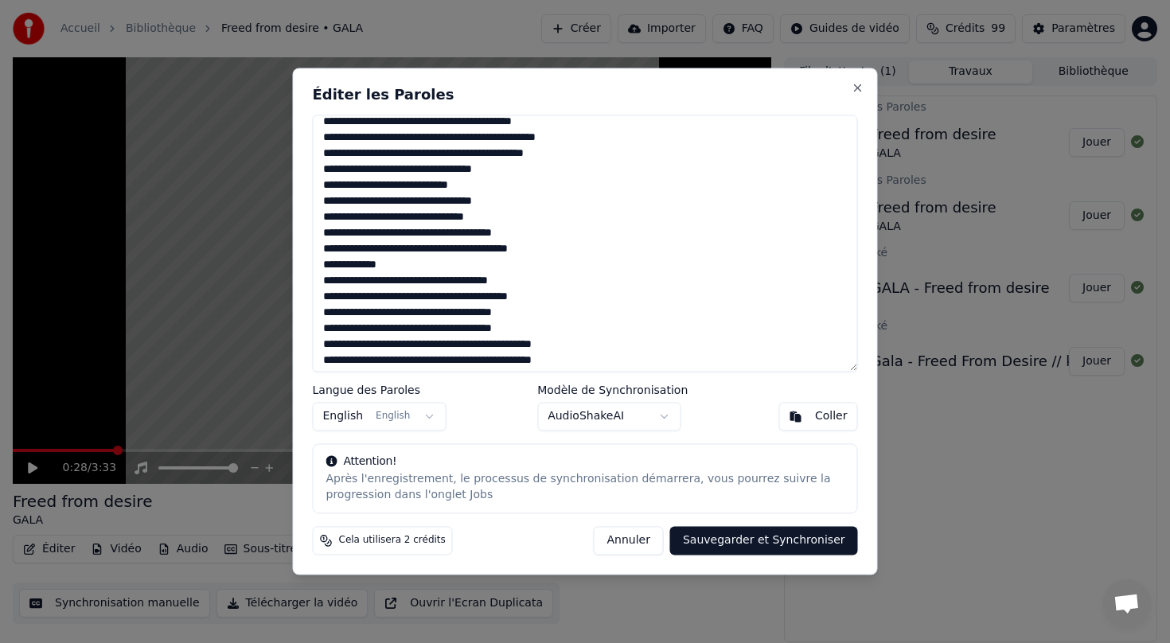
drag, startPoint x: 409, startPoint y: 280, endPoint x: 435, endPoint y: 281, distance: 26.3
click at [435, 281] on textarea at bounding box center [585, 243] width 545 height 257
drag, startPoint x: 436, startPoint y: 279, endPoint x: 467, endPoint y: 279, distance: 31.0
click at [467, 279] on textarea at bounding box center [585, 243] width 545 height 257
drag, startPoint x: 464, startPoint y: 279, endPoint x: 494, endPoint y: 279, distance: 30.2
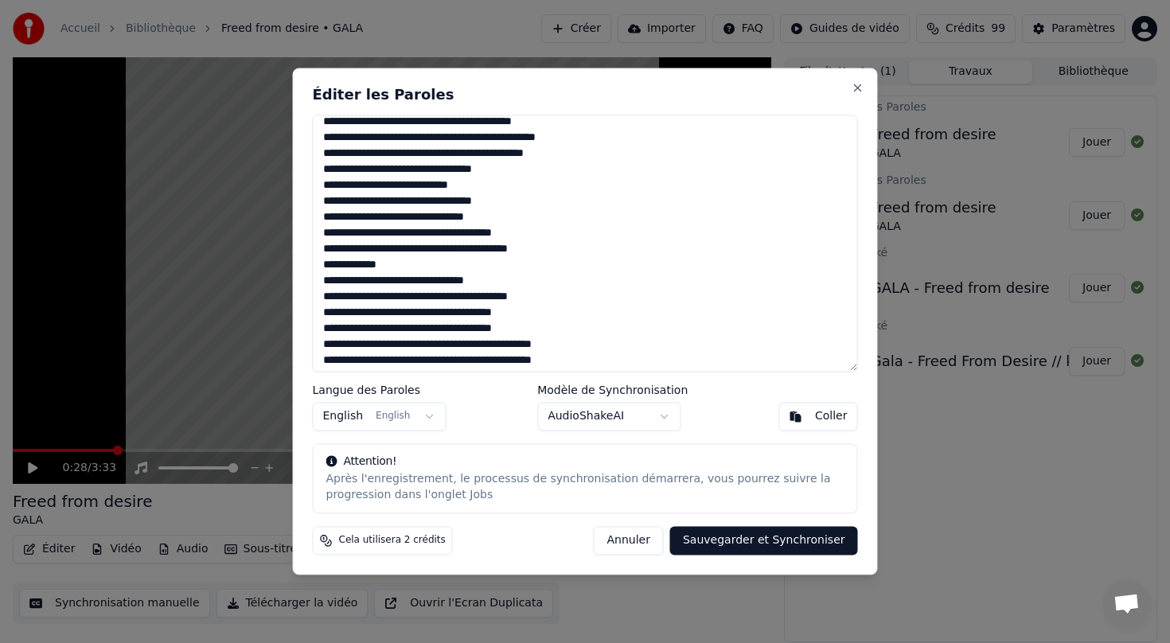
click at [494, 279] on textarea at bounding box center [585, 243] width 545 height 257
drag, startPoint x: 492, startPoint y: 278, endPoint x: 527, endPoint y: 274, distance: 34.5
click at [527, 274] on textarea at bounding box center [585, 243] width 545 height 257
drag, startPoint x: 322, startPoint y: 297, endPoint x: 574, endPoint y: 292, distance: 252.3
click at [574, 292] on textarea at bounding box center [585, 243] width 545 height 257
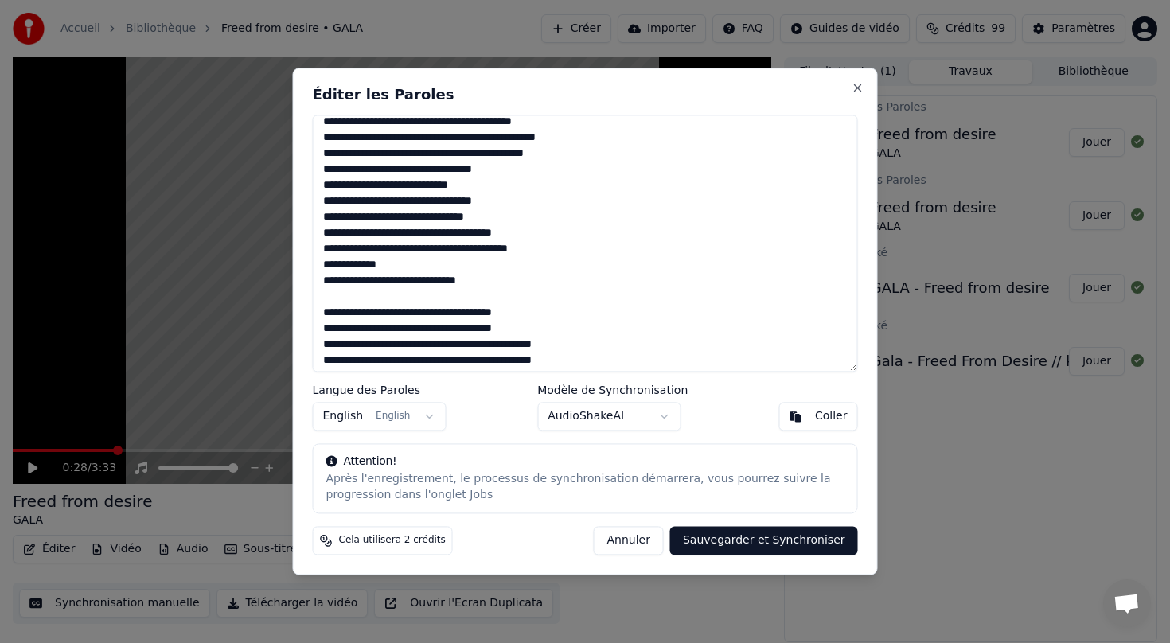
drag, startPoint x: 514, startPoint y: 282, endPoint x: 294, endPoint y: 278, distance: 220.4
click at [294, 278] on div "Éditer les Paroles Langue des Paroles English English Modèle de Synchronisation…" at bounding box center [585, 321] width 585 height 507
click at [323, 301] on textarea at bounding box center [585, 243] width 545 height 257
paste textarea "**********"
drag, startPoint x: 323, startPoint y: 312, endPoint x: 551, endPoint y: 315, distance: 227.6
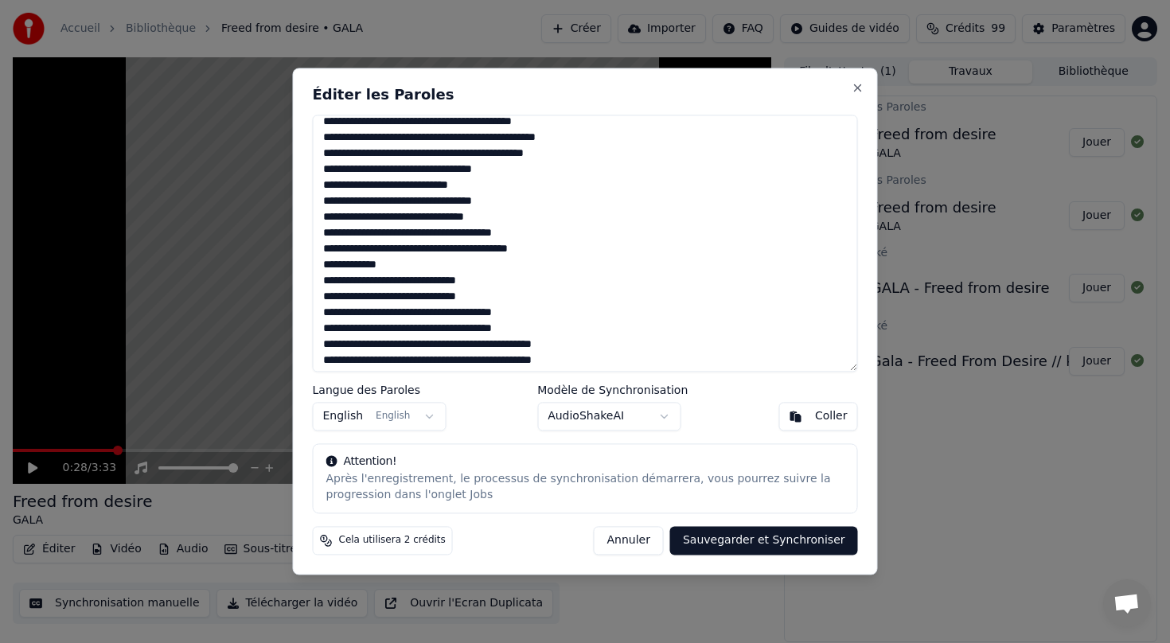
click at [553, 317] on textarea at bounding box center [585, 243] width 545 height 257
paste textarea
drag, startPoint x: 322, startPoint y: 328, endPoint x: 578, endPoint y: 329, distance: 255.4
click at [578, 329] on textarea at bounding box center [585, 243] width 545 height 257
paste textarea
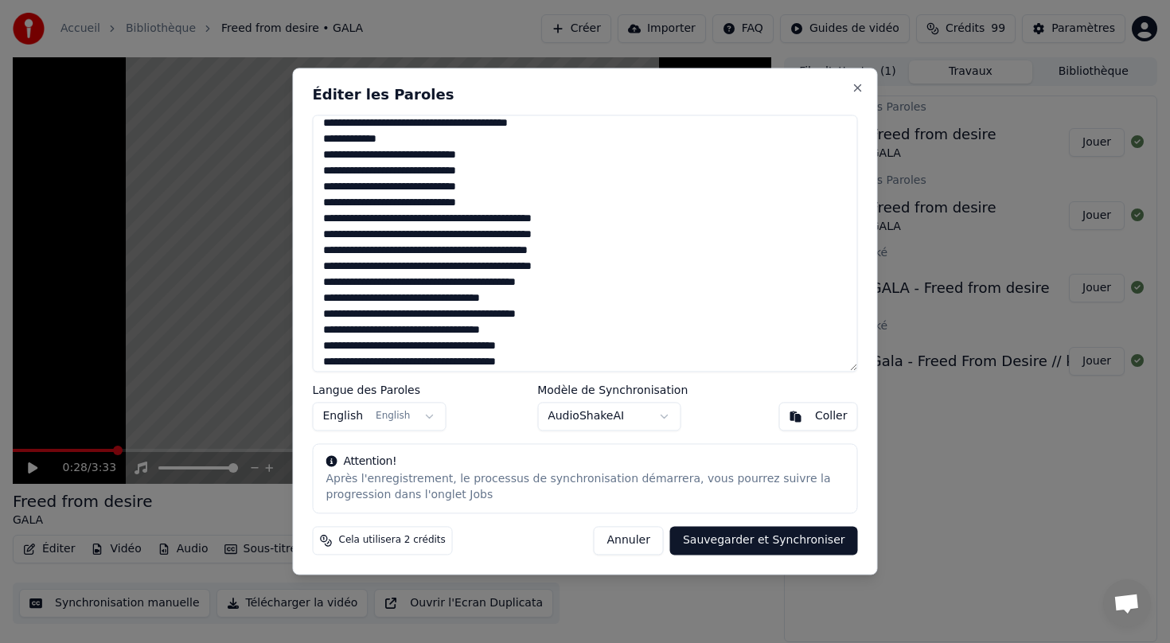
scroll to position [139, 0]
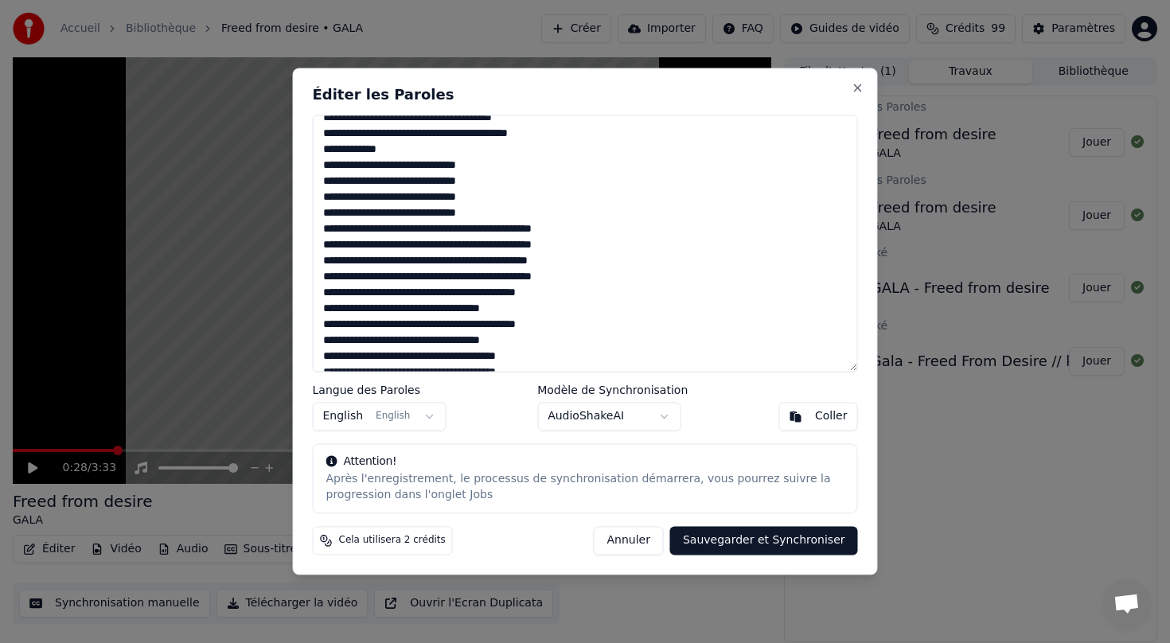
drag, startPoint x: 319, startPoint y: 230, endPoint x: 453, endPoint y: 233, distance: 133.7
click at [453, 233] on textarea at bounding box center [585, 243] width 545 height 257
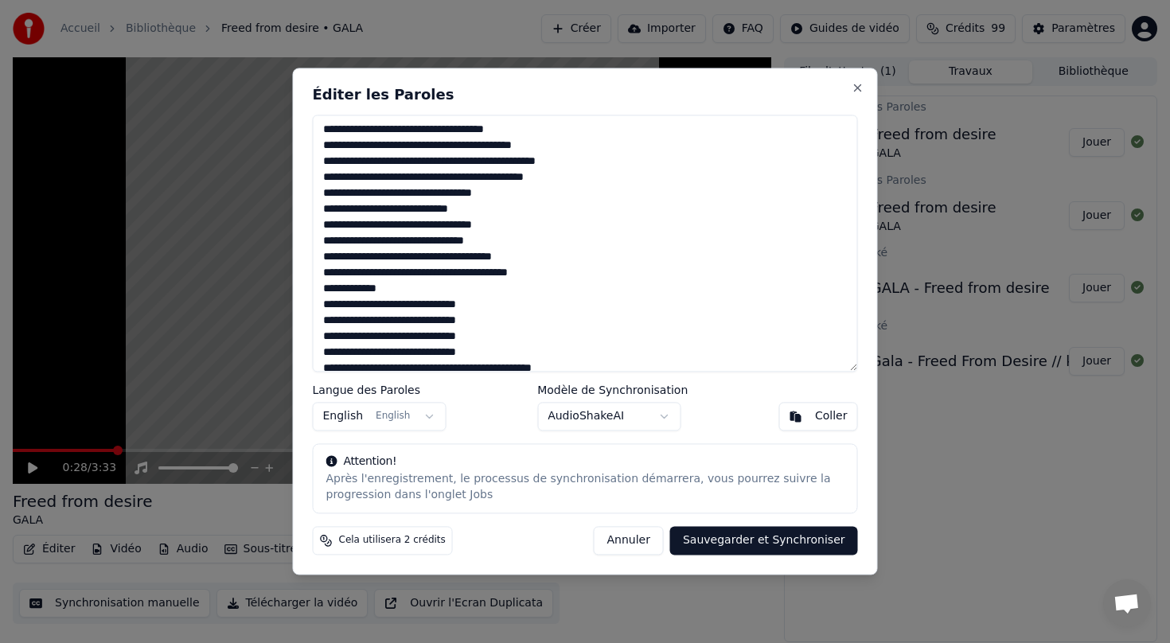
drag, startPoint x: 320, startPoint y: 130, endPoint x: 542, endPoint y: 127, distance: 222.0
click at [542, 127] on textarea at bounding box center [585, 243] width 545 height 257
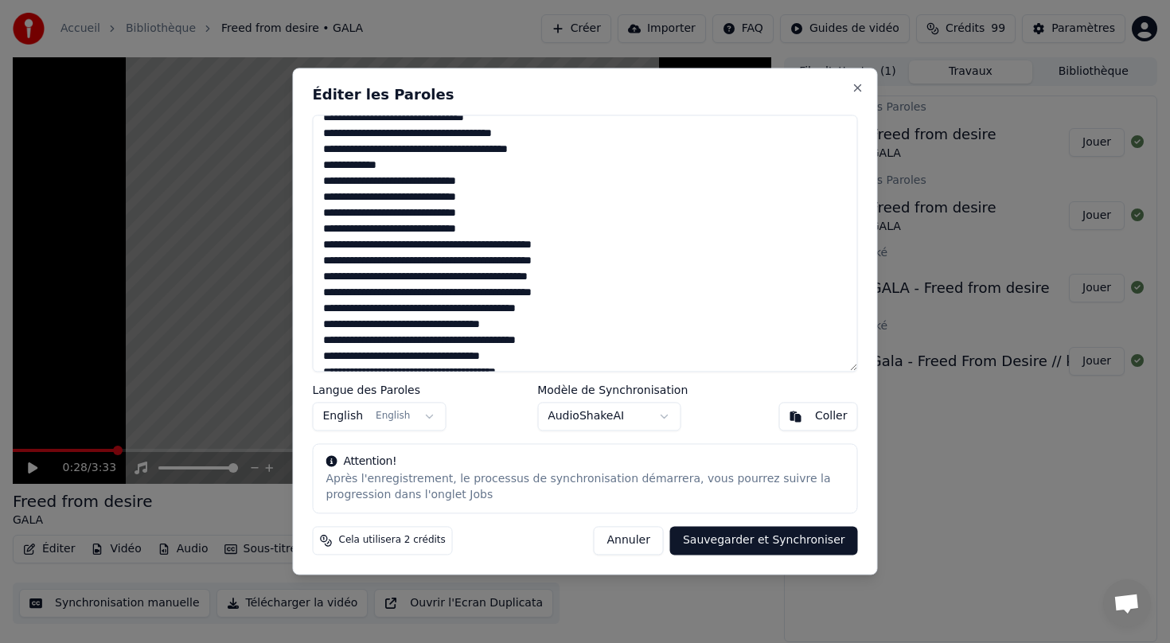
scroll to position [191, 0]
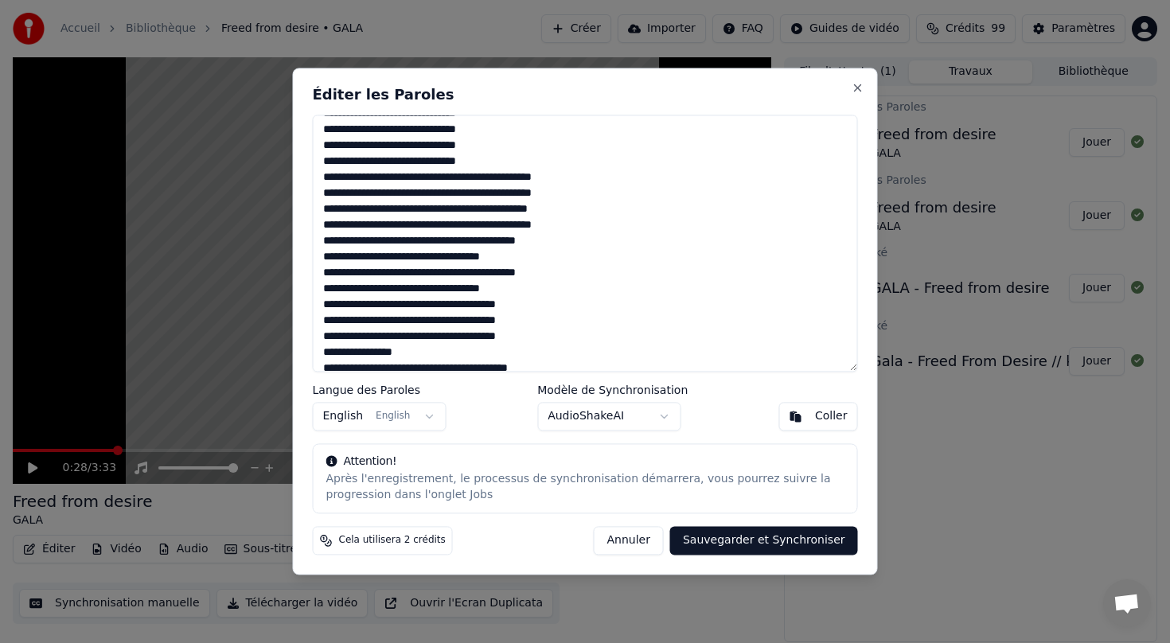
drag, startPoint x: 321, startPoint y: 179, endPoint x: 588, endPoint y: 177, distance: 267.3
click at [588, 177] on textarea at bounding box center [585, 243] width 545 height 257
paste textarea
drag, startPoint x: 320, startPoint y: 193, endPoint x: 443, endPoint y: 190, distance: 123.3
click at [443, 190] on textarea at bounding box center [585, 243] width 545 height 257
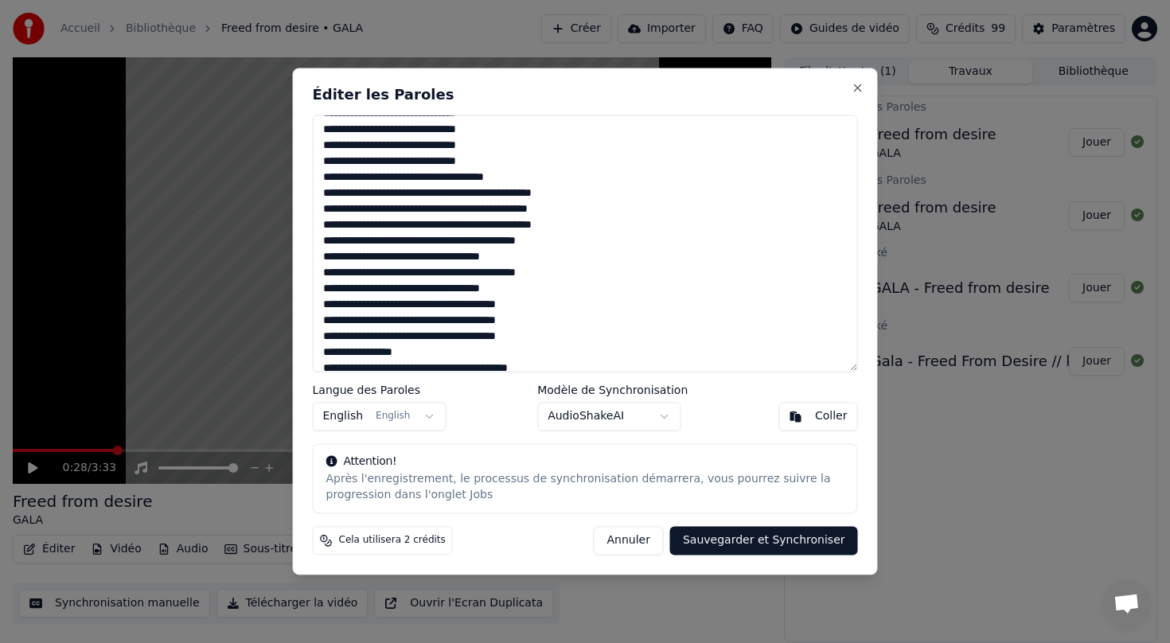
paste textarea "**"
drag, startPoint x: 460, startPoint y: 193, endPoint x: 622, endPoint y: 191, distance: 162.3
click at [622, 191] on textarea at bounding box center [585, 243] width 545 height 257
drag, startPoint x: 321, startPoint y: 211, endPoint x: 439, endPoint y: 204, distance: 117.9
click at [439, 204] on textarea at bounding box center [585, 243] width 545 height 257
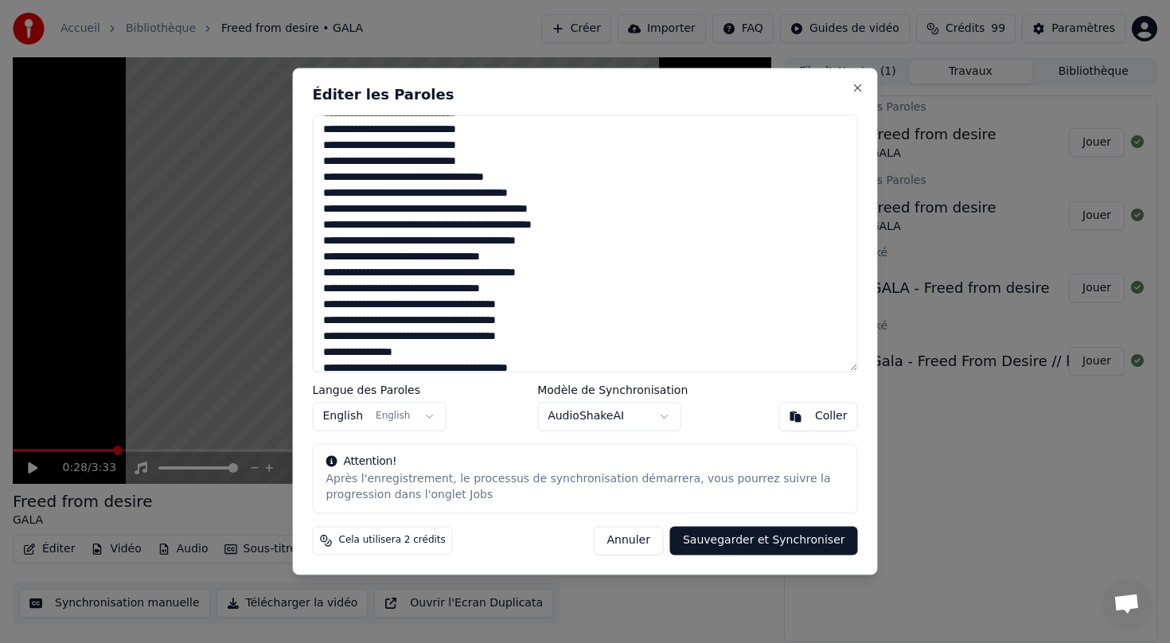
paste textarea
drag, startPoint x: 426, startPoint y: 211, endPoint x: 570, endPoint y: 204, distance: 144.1
click at [570, 204] on textarea at bounding box center [585, 243] width 545 height 257
paste textarea
drag, startPoint x: 321, startPoint y: 224, endPoint x: 450, endPoint y: 224, distance: 128.9
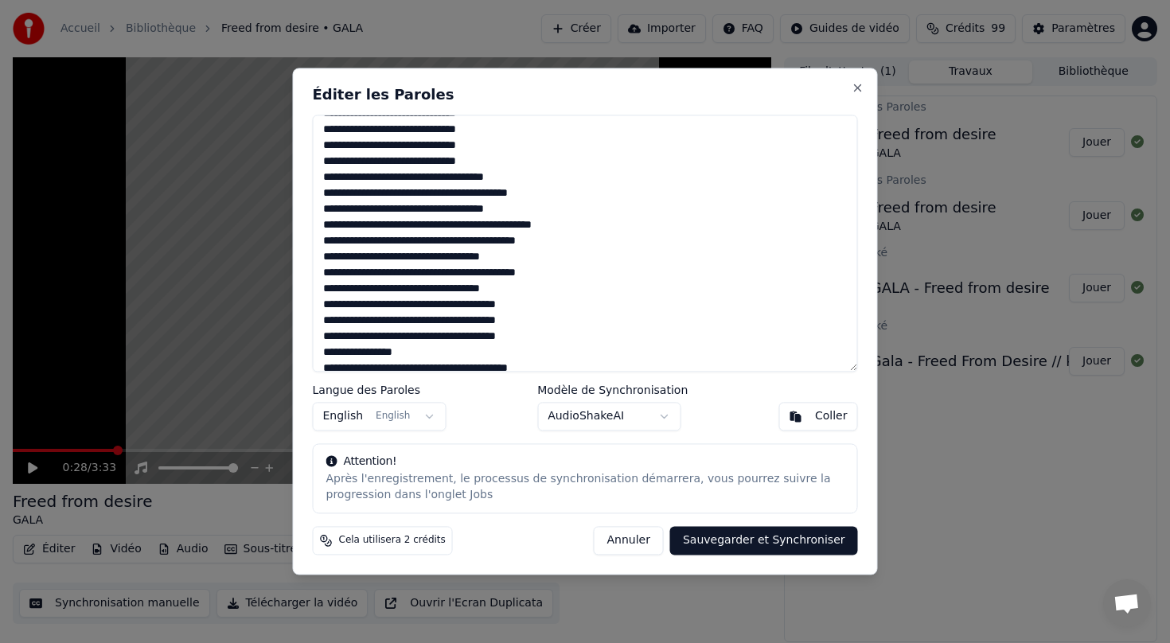
click at [450, 224] on textarea at bounding box center [585, 243] width 545 height 257
paste textarea "***"
drag, startPoint x: 460, startPoint y: 224, endPoint x: 634, endPoint y: 224, distance: 174.2
click at [634, 224] on textarea at bounding box center [585, 243] width 545 height 257
paste textarea
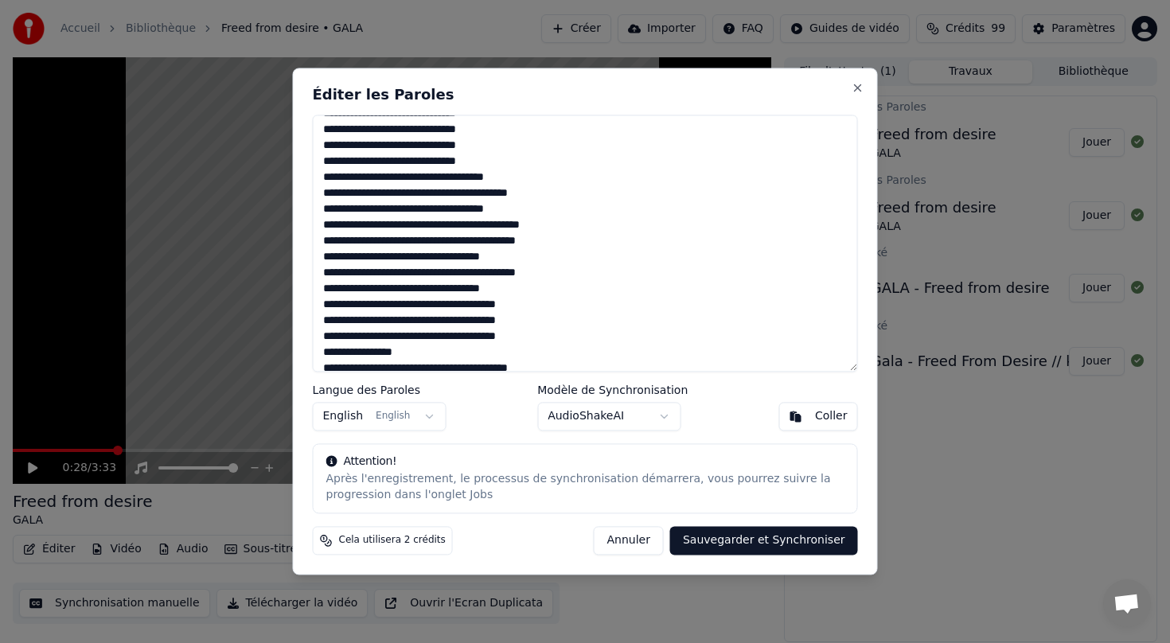
drag, startPoint x: 321, startPoint y: 243, endPoint x: 426, endPoint y: 239, distance: 105.9
click at [426, 239] on textarea at bounding box center [585, 243] width 545 height 257
paste textarea
drag, startPoint x: 376, startPoint y: 241, endPoint x: 566, endPoint y: 239, distance: 189.4
click at [566, 239] on textarea at bounding box center [585, 243] width 545 height 257
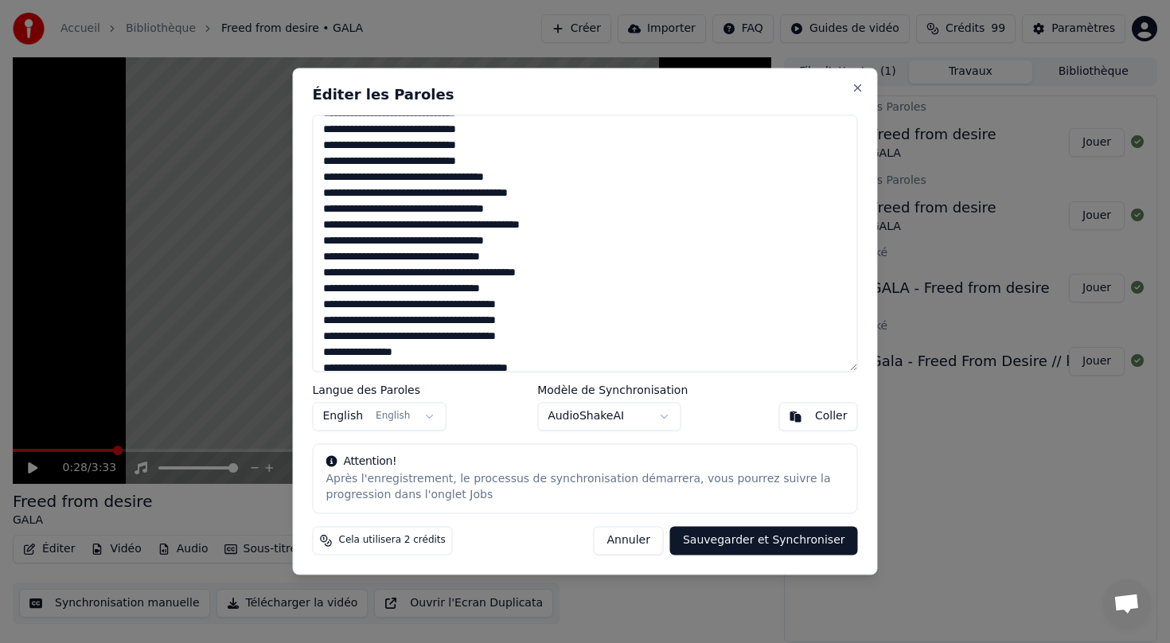
paste textarea
drag, startPoint x: 321, startPoint y: 259, endPoint x: 418, endPoint y: 255, distance: 97.9
click at [418, 255] on textarea at bounding box center [585, 243] width 545 height 257
paste textarea
drag, startPoint x: 376, startPoint y: 258, endPoint x: 499, endPoint y: 259, distance: 123.3
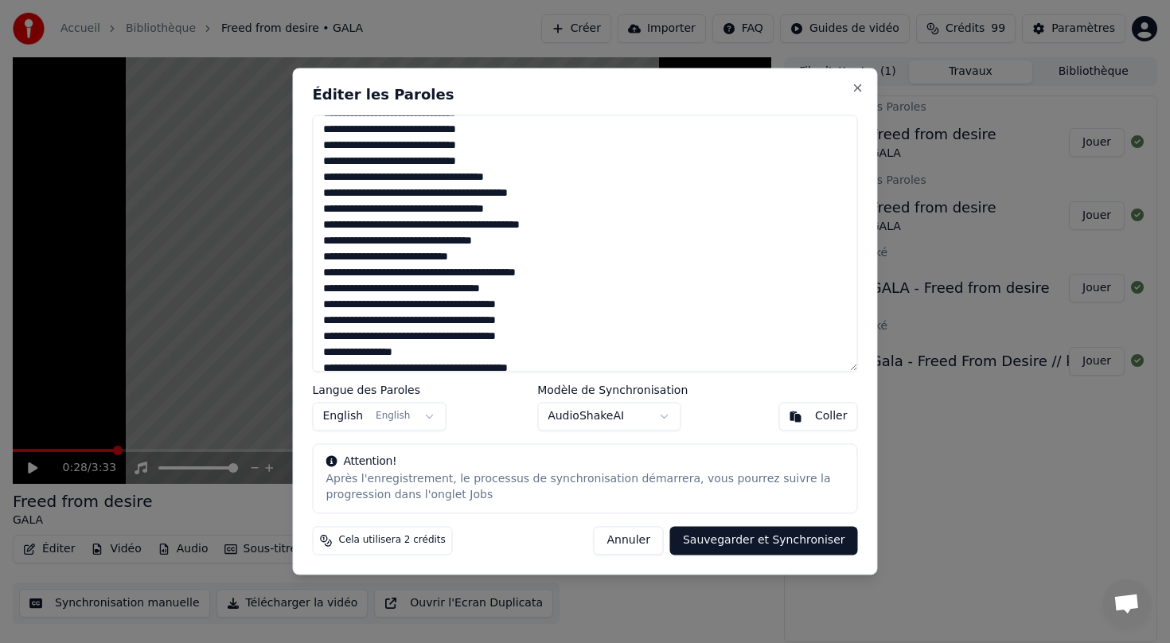
click at [499, 259] on textarea at bounding box center [585, 243] width 545 height 257
paste textarea
drag, startPoint x: 323, startPoint y: 275, endPoint x: 425, endPoint y: 273, distance: 101.9
click at [425, 274] on textarea at bounding box center [585, 243] width 545 height 257
paste textarea
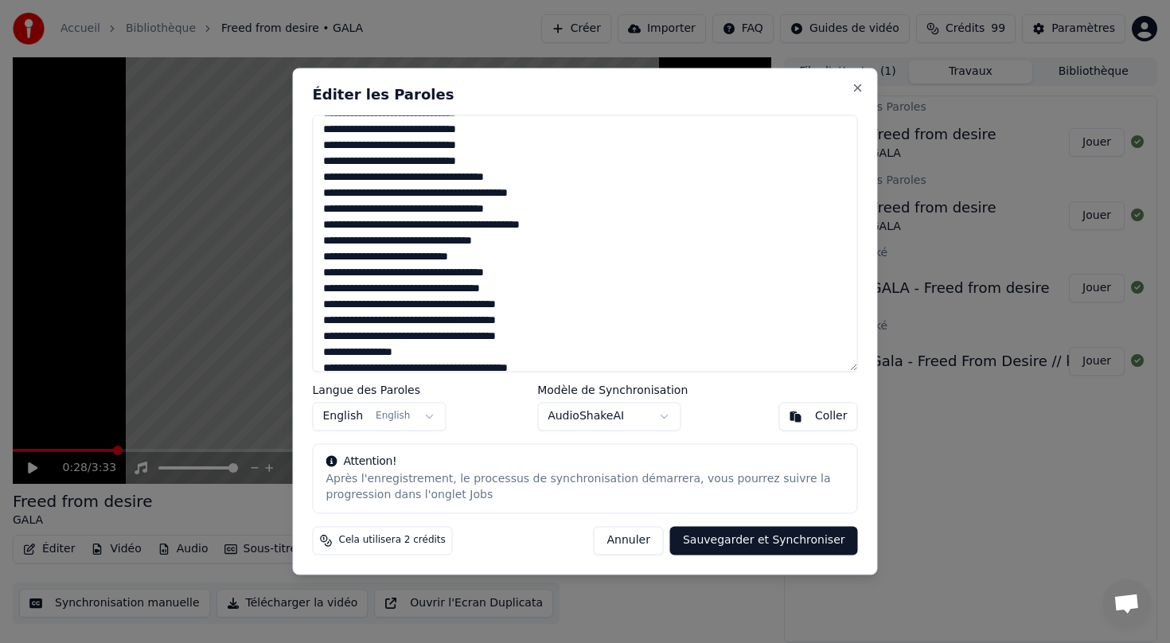
drag, startPoint x: 376, startPoint y: 274, endPoint x: 538, endPoint y: 277, distance: 161.5
click at [538, 277] on textarea at bounding box center [585, 243] width 545 height 257
paste textarea
drag, startPoint x: 317, startPoint y: 288, endPoint x: 415, endPoint y: 289, distance: 97.9
click at [415, 289] on textarea at bounding box center [585, 243] width 545 height 257
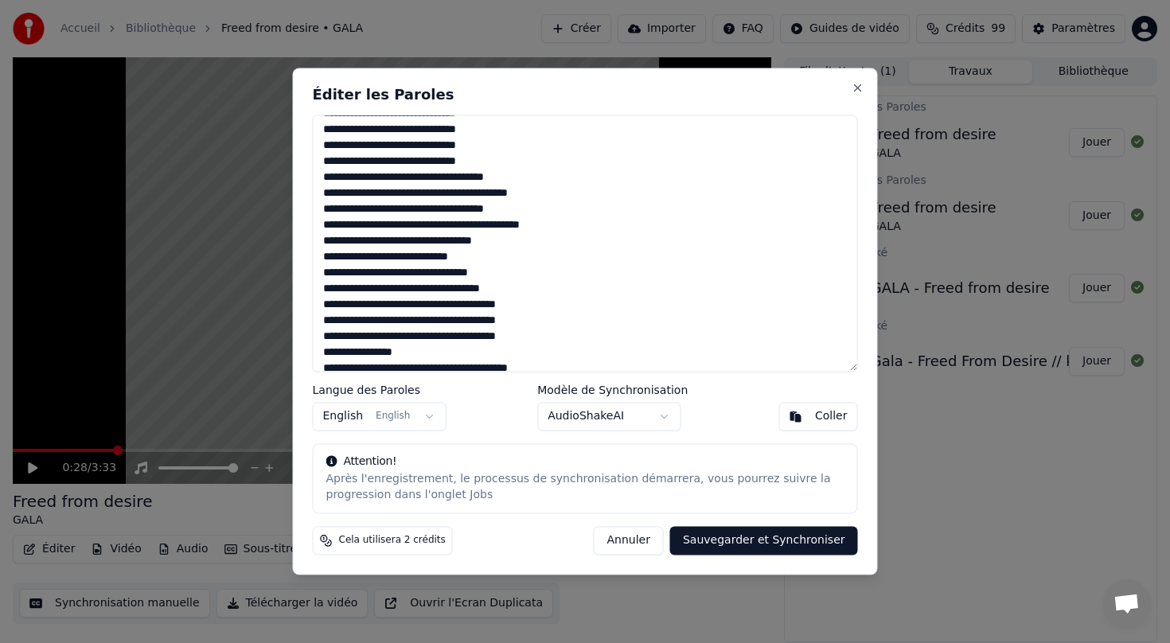
paste textarea
drag, startPoint x: 380, startPoint y: 290, endPoint x: 497, endPoint y: 284, distance: 117.1
click at [497, 284] on textarea at bounding box center [585, 243] width 545 height 257
paste textarea
drag, startPoint x: 324, startPoint y: 307, endPoint x: 412, endPoint y: 302, distance: 88.5
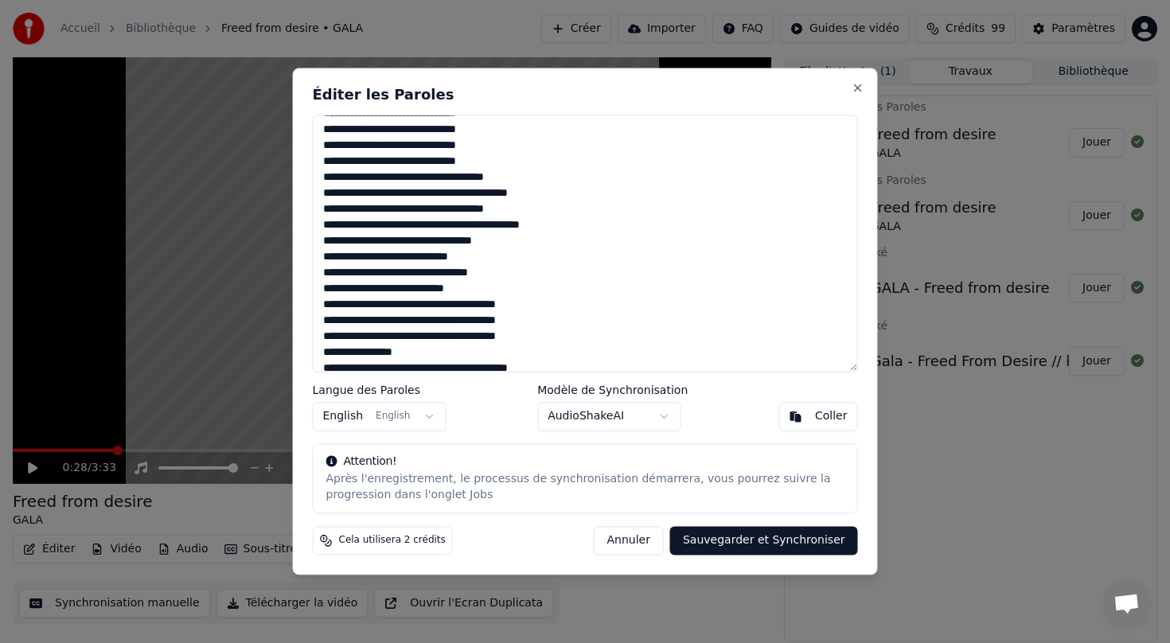
click at [412, 302] on textarea at bounding box center [585, 243] width 545 height 257
paste textarea "***"
drag, startPoint x: 419, startPoint y: 306, endPoint x: 570, endPoint y: 306, distance: 151.2
click at [570, 306] on textarea at bounding box center [585, 243] width 545 height 257
paste textarea
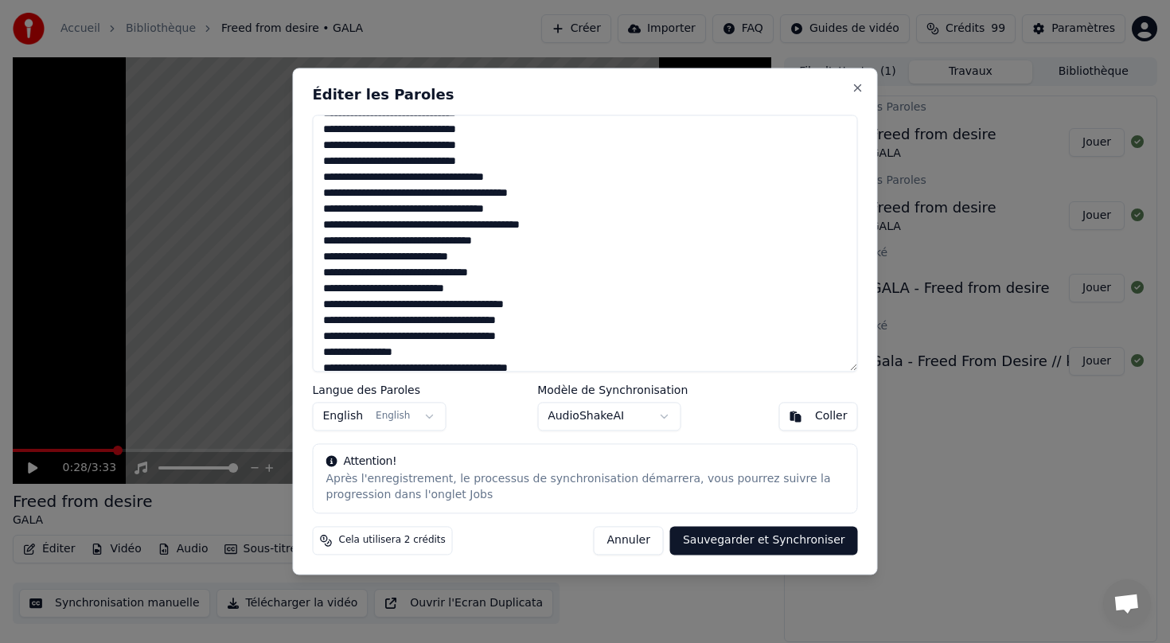
drag, startPoint x: 325, startPoint y: 321, endPoint x: 415, endPoint y: 324, distance: 90.8
click at [415, 324] on textarea at bounding box center [585, 243] width 545 height 257
paste textarea
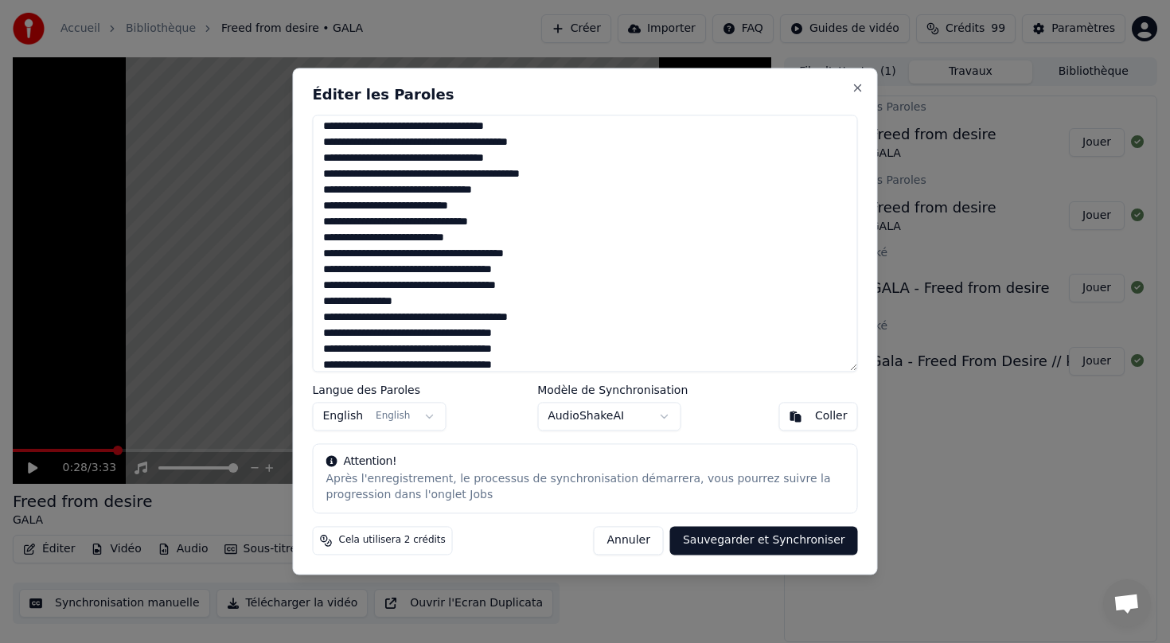
scroll to position [253, 0]
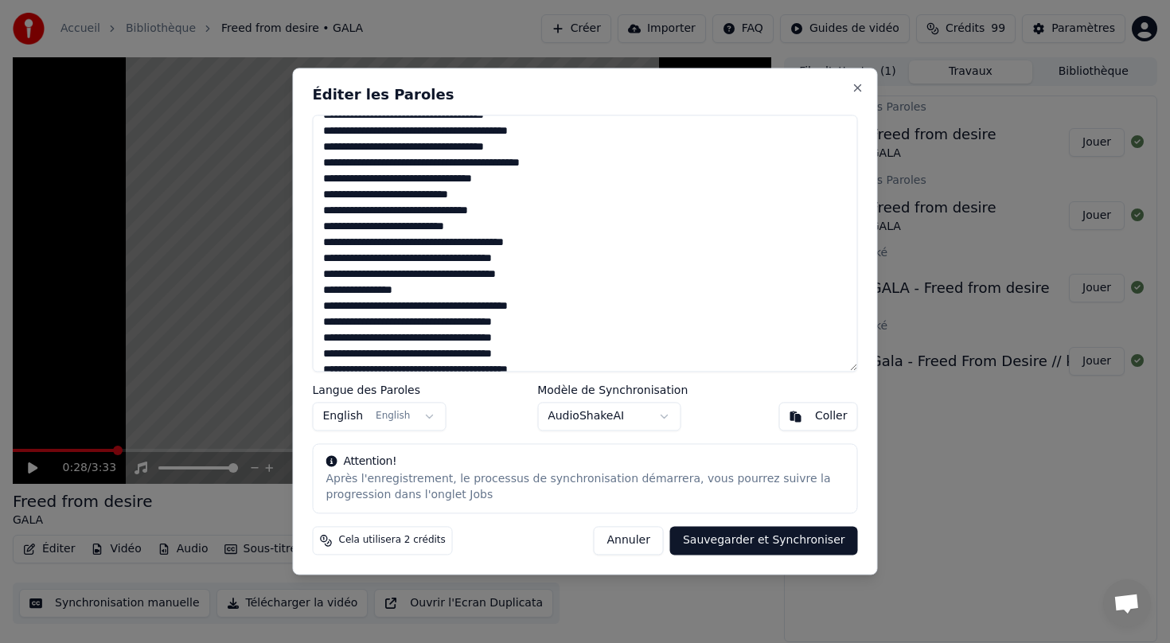
drag, startPoint x: 415, startPoint y: 263, endPoint x: 555, endPoint y: 255, distance: 140.3
click at [555, 255] on textarea at bounding box center [585, 243] width 545 height 257
paste textarea "*******"
drag, startPoint x: 320, startPoint y: 274, endPoint x: 414, endPoint y: 277, distance: 93.9
click at [414, 277] on textarea at bounding box center [585, 243] width 545 height 257
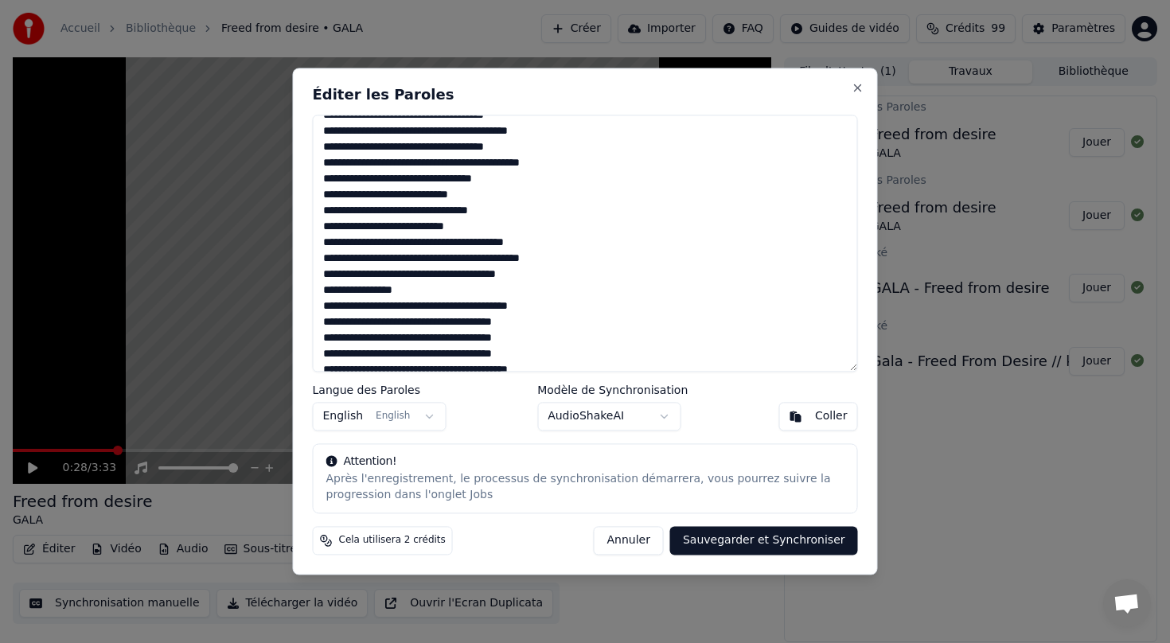
paste textarea "**"
drag, startPoint x: 426, startPoint y: 273, endPoint x: 562, endPoint y: 281, distance: 135.5
click at [562, 281] on textarea at bounding box center [585, 243] width 545 height 257
paste textarea "***"
drag, startPoint x: 426, startPoint y: 292, endPoint x: 306, endPoint y: 288, distance: 120.2
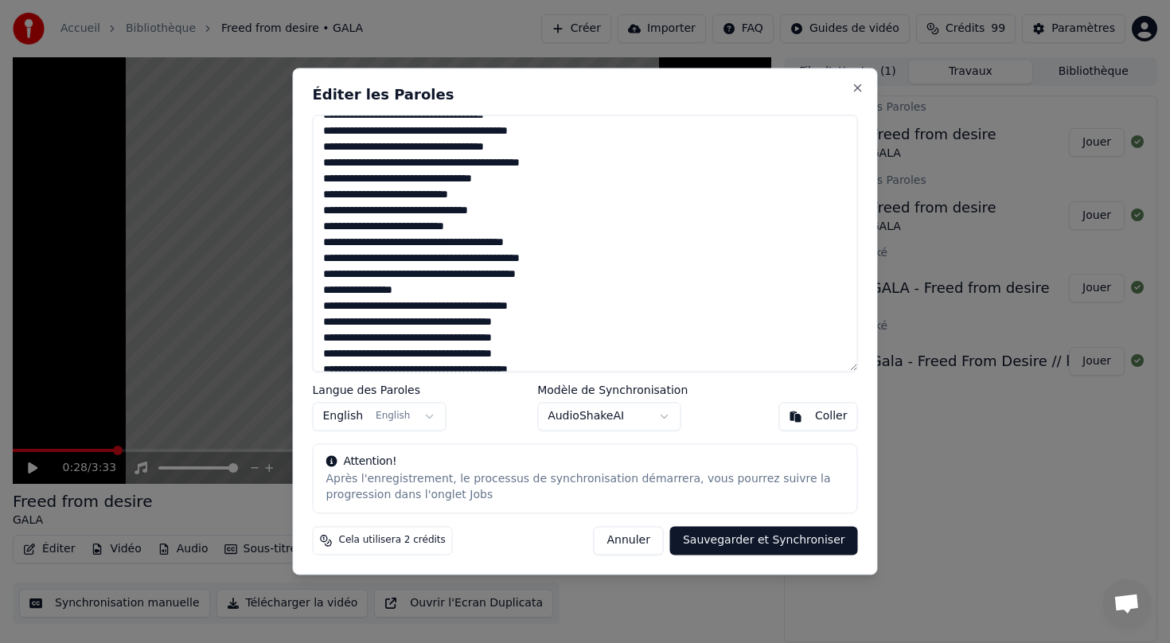
click at [306, 288] on div "Éditer les Paroles Langue des Paroles English English Modèle de Synchronisation…" at bounding box center [585, 321] width 585 height 507
paste textarea "********"
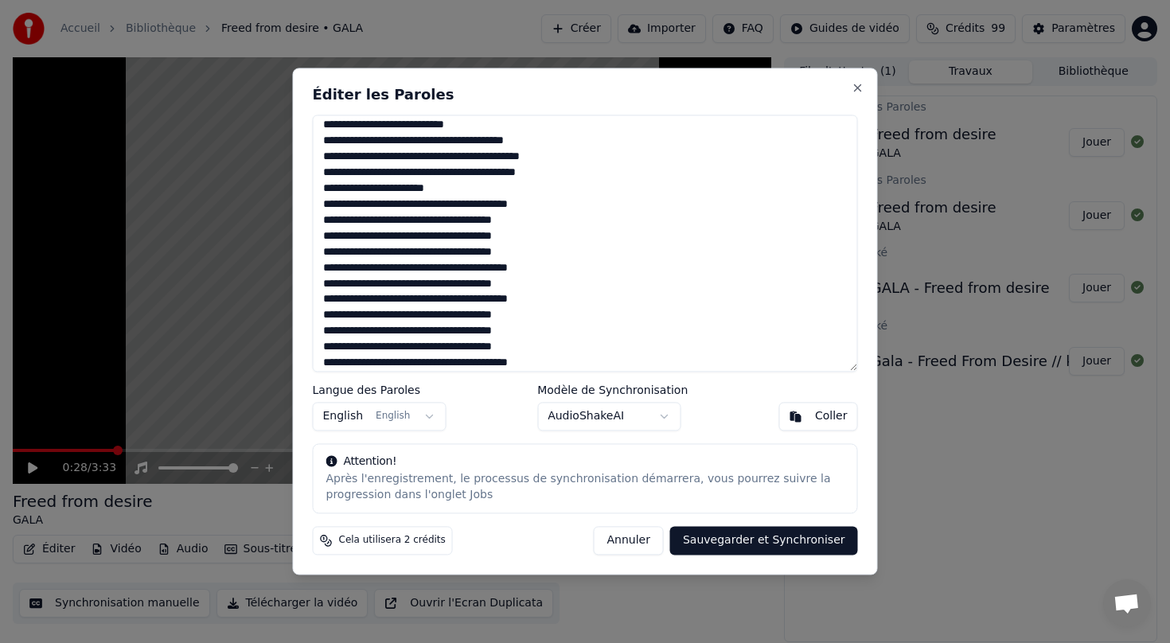
scroll to position [377, 0]
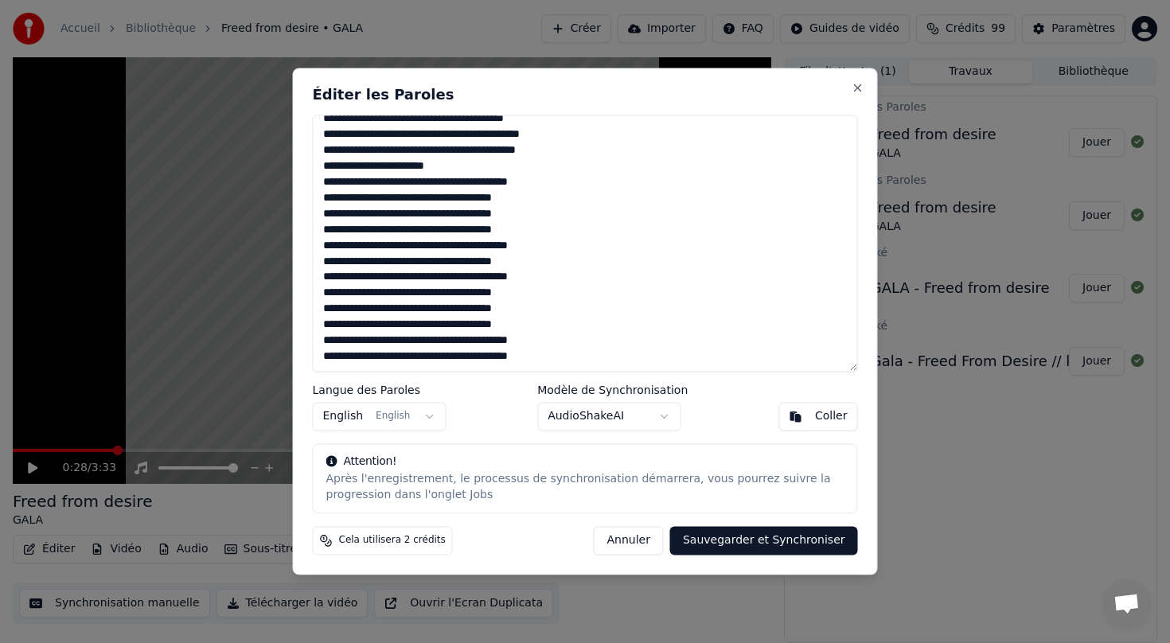
drag, startPoint x: 322, startPoint y: 181, endPoint x: 572, endPoint y: 362, distance: 308.3
click at [572, 362] on textarea at bounding box center [585, 243] width 545 height 257
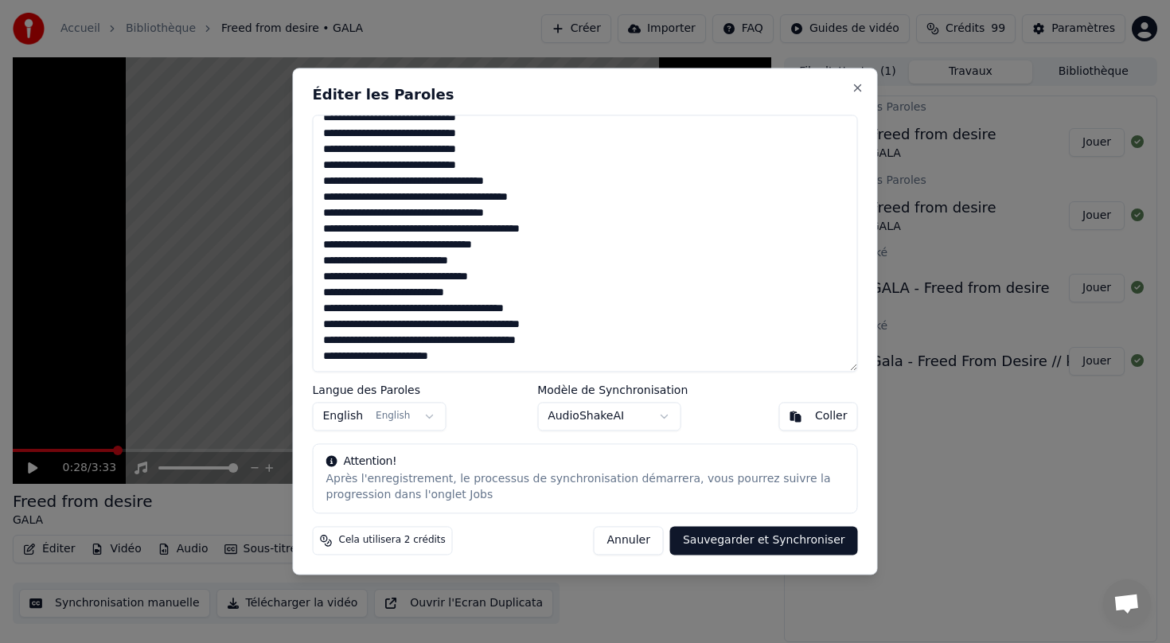
scroll to position [203, 0]
paste textarea "**********"
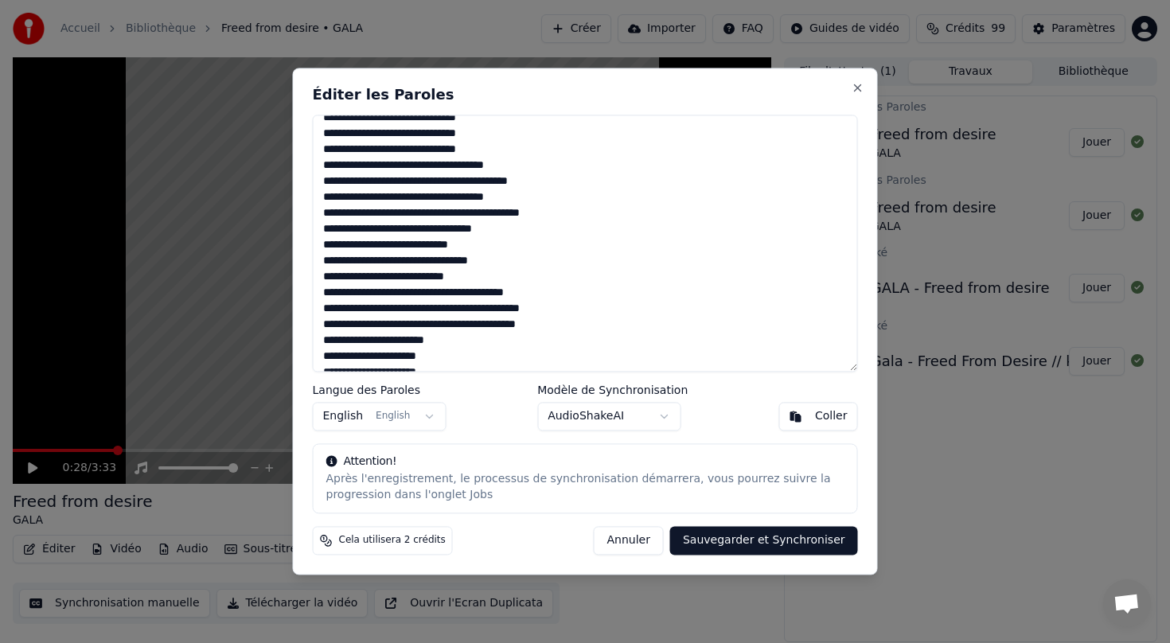
scroll to position [322, 0]
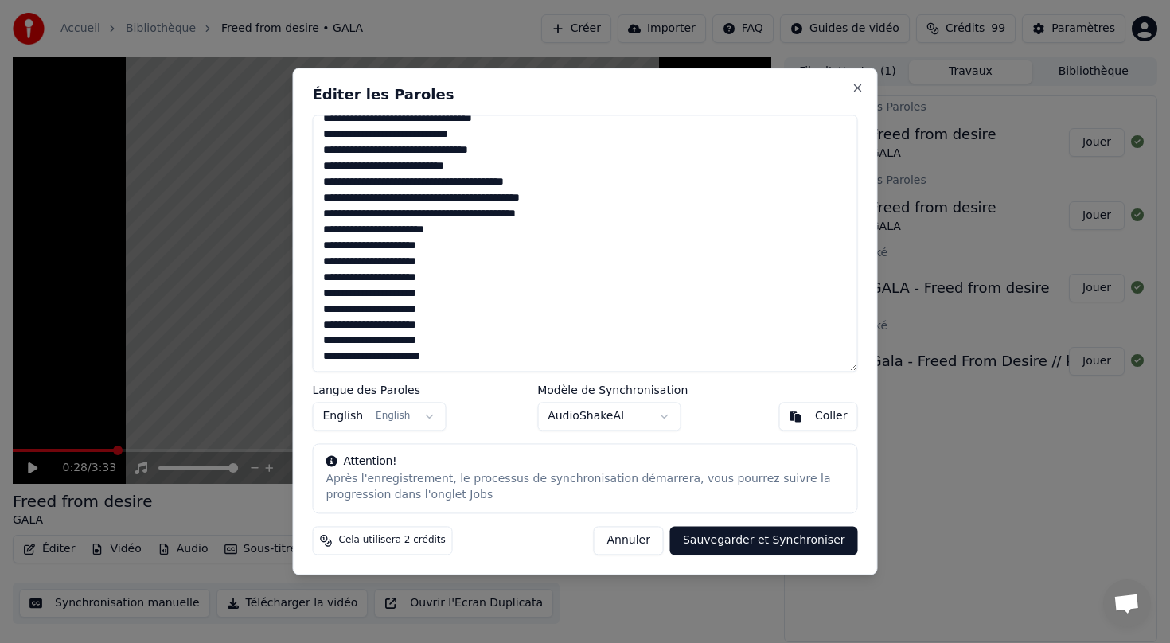
click at [752, 542] on button "Sauvegarder et Synchroniser" at bounding box center [764, 541] width 188 height 29
type textarea "**********"
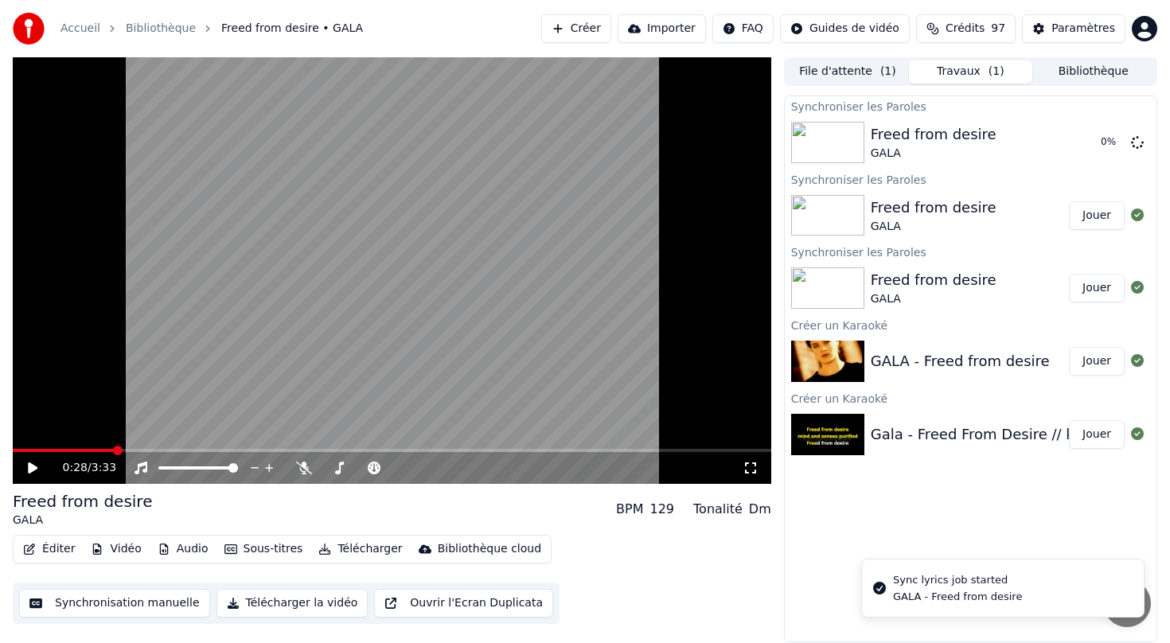
click at [752, 542] on div "Éditer Vidéo Audio Sous-titres Télécharger Bibliothèque cloud Synchronisation m…" at bounding box center [392, 579] width 758 height 89
click at [26, 473] on div "0:31 / 3:33" at bounding box center [391, 468] width 745 height 16
click at [1094, 142] on button "Jouer" at bounding box center [1097, 142] width 56 height 29
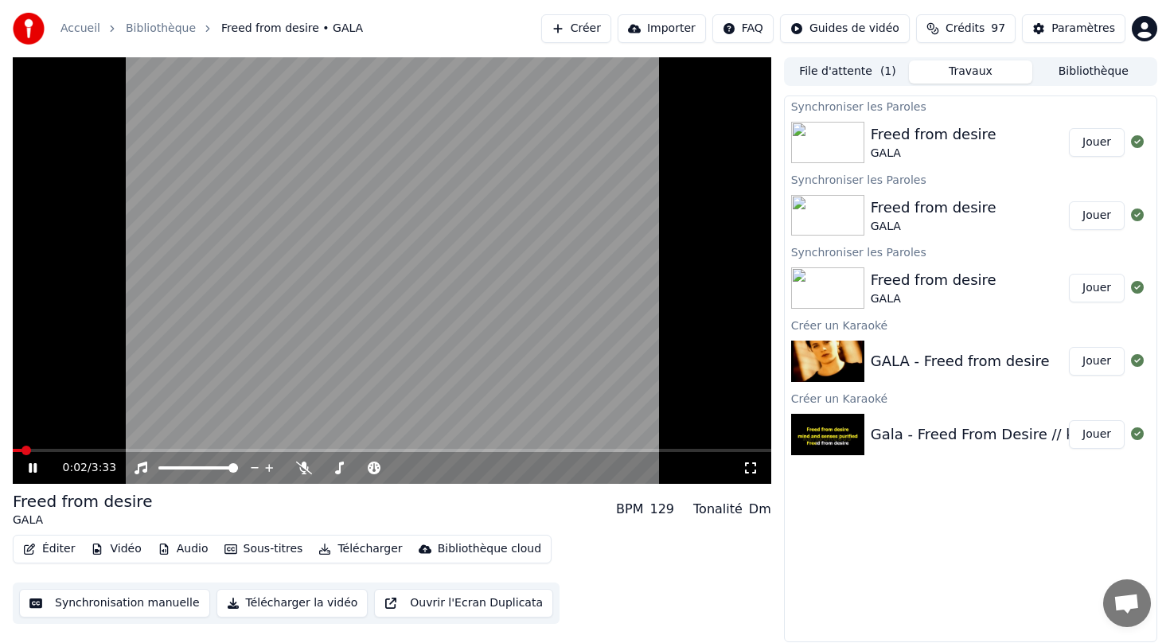
click at [747, 465] on icon at bounding box center [750, 467] width 16 height 13
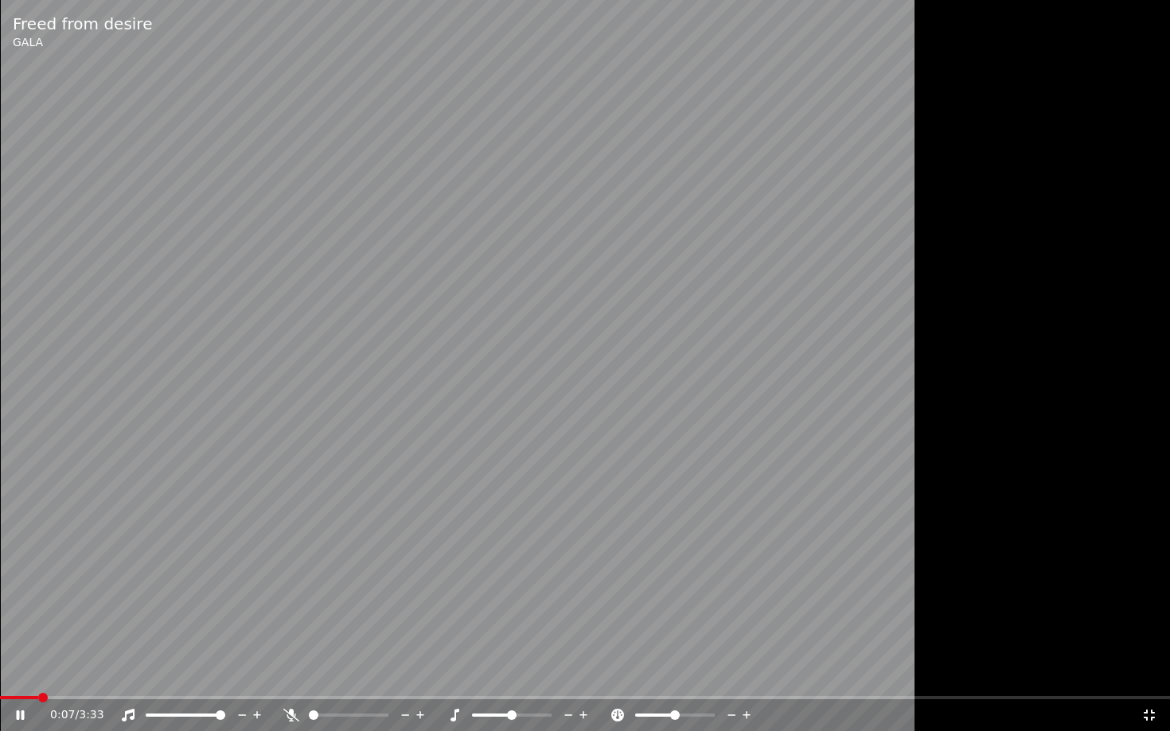
click at [1147, 642] on icon at bounding box center [1149, 715] width 16 height 13
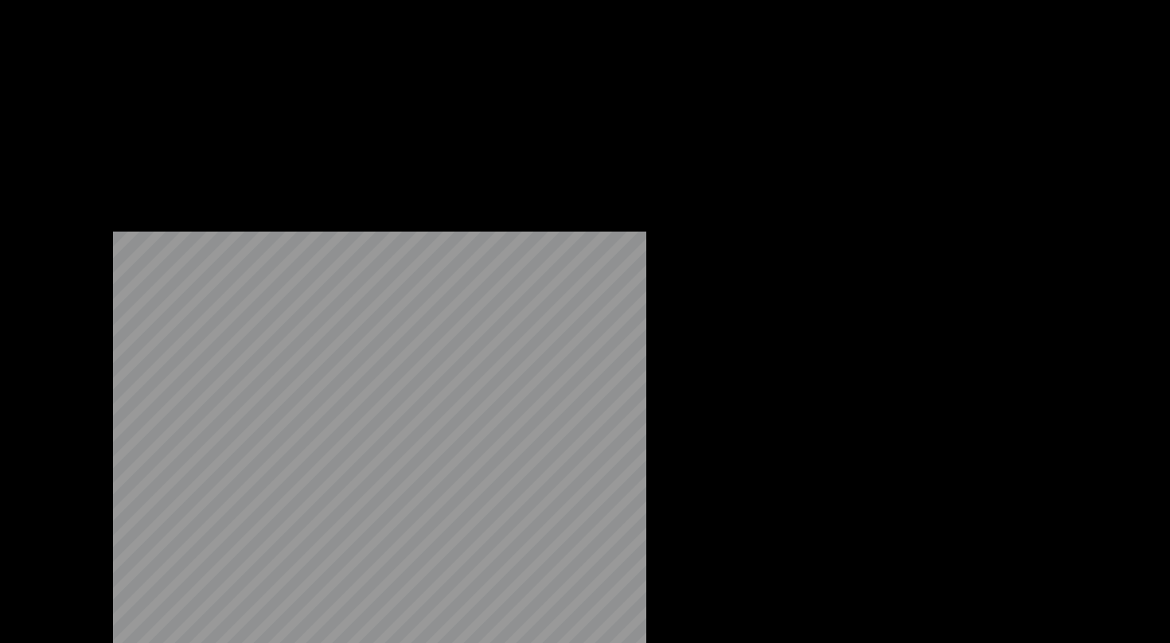
click at [50, 134] on button "Éditer" at bounding box center [49, 122] width 64 height 22
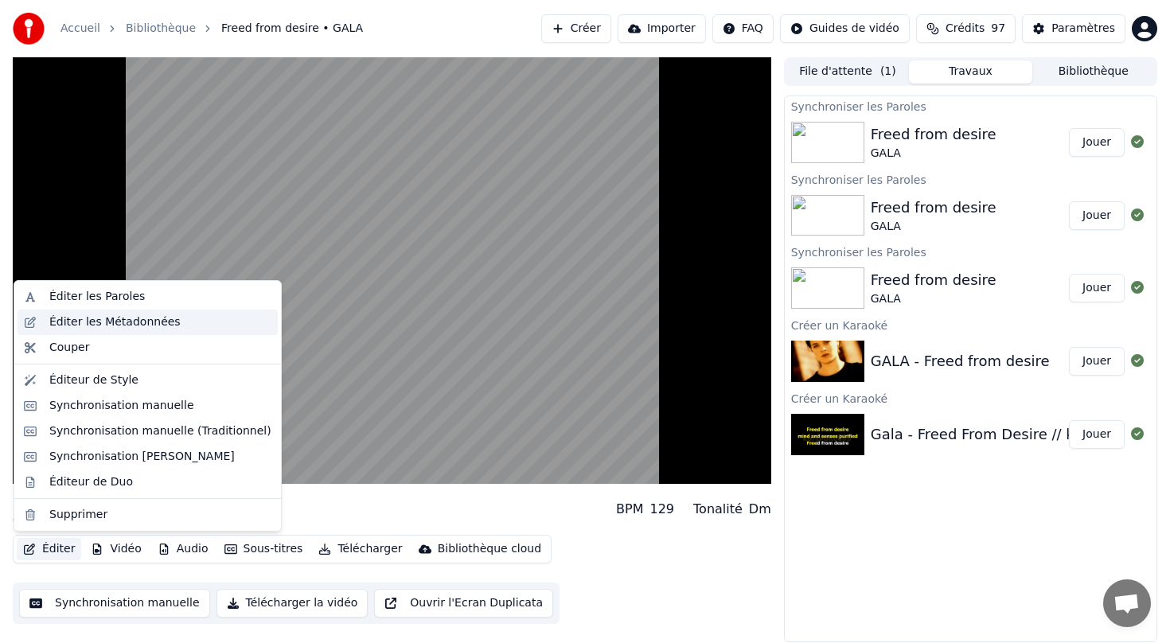
click at [104, 326] on div "Éditer les Métadonnées" at bounding box center [114, 322] width 131 height 16
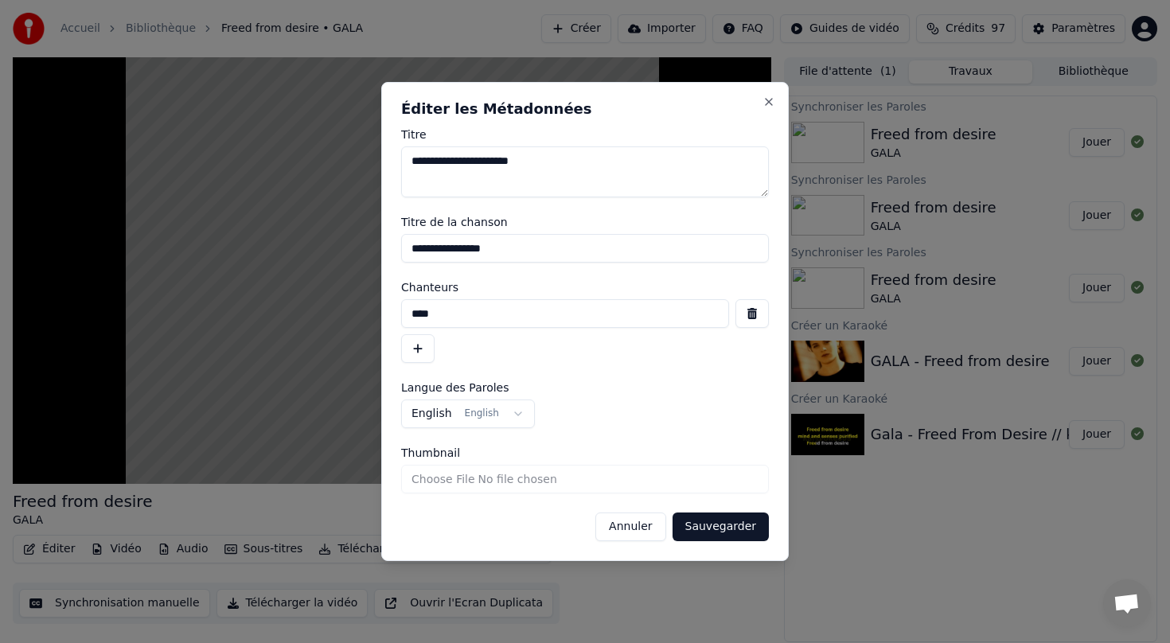
click at [633, 527] on button "Annuler" at bounding box center [630, 526] width 70 height 29
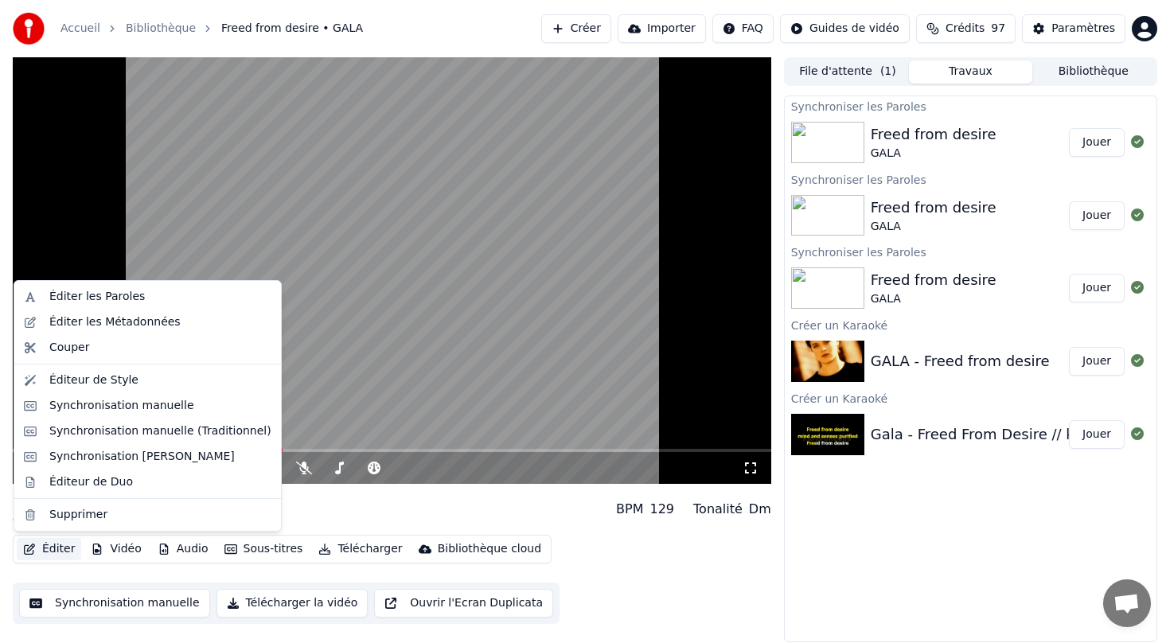
click at [40, 554] on button "Éditer" at bounding box center [49, 549] width 64 height 22
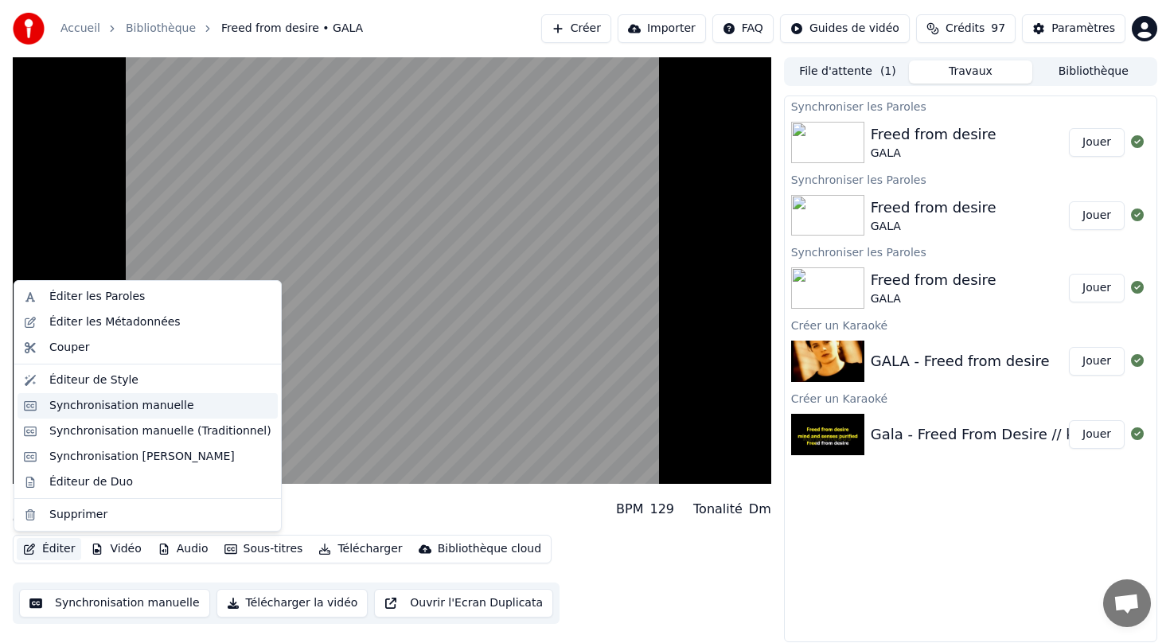
click at [104, 405] on div "Synchronisation manuelle" at bounding box center [121, 406] width 145 height 16
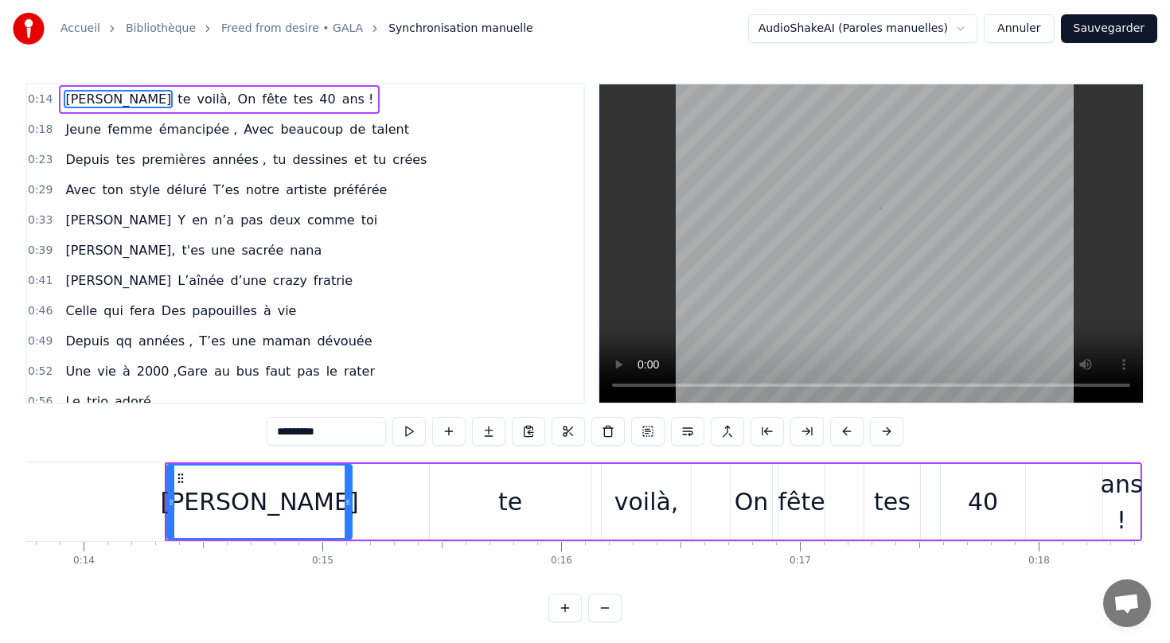
scroll to position [0, 3343]
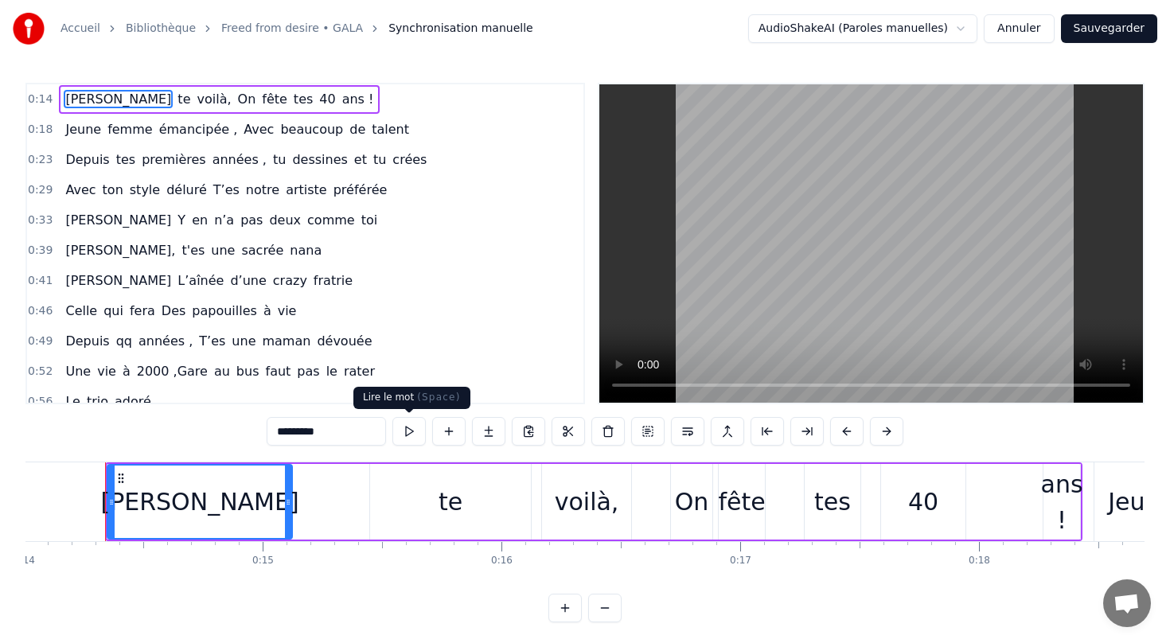
click at [408, 427] on button at bounding box center [408, 431] width 33 height 29
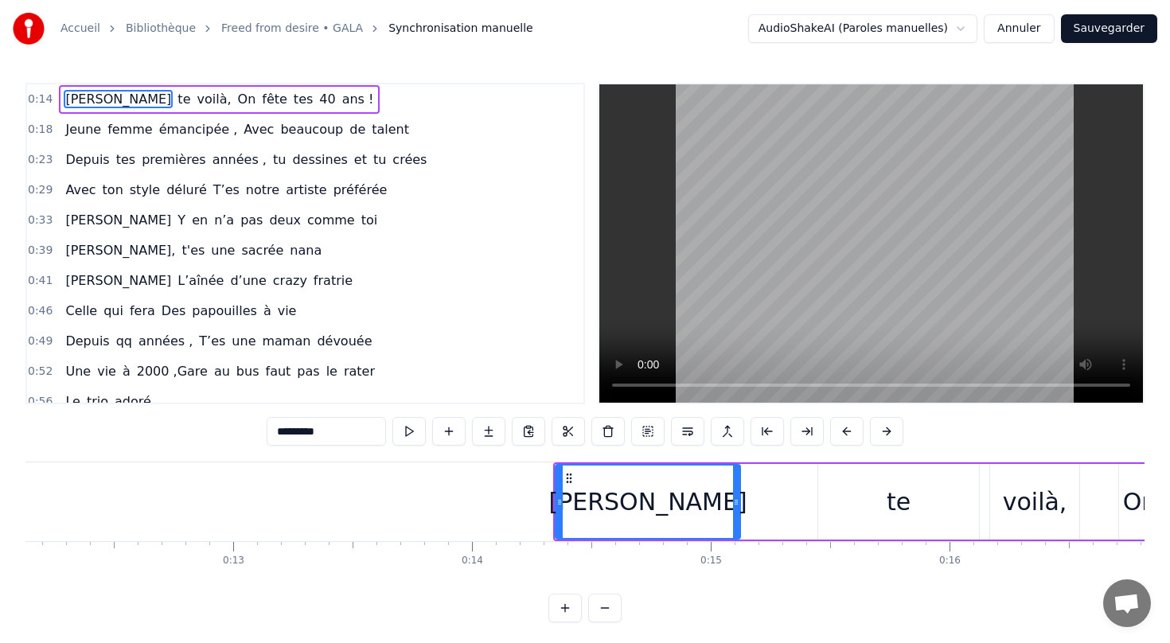
scroll to position [0, 2951]
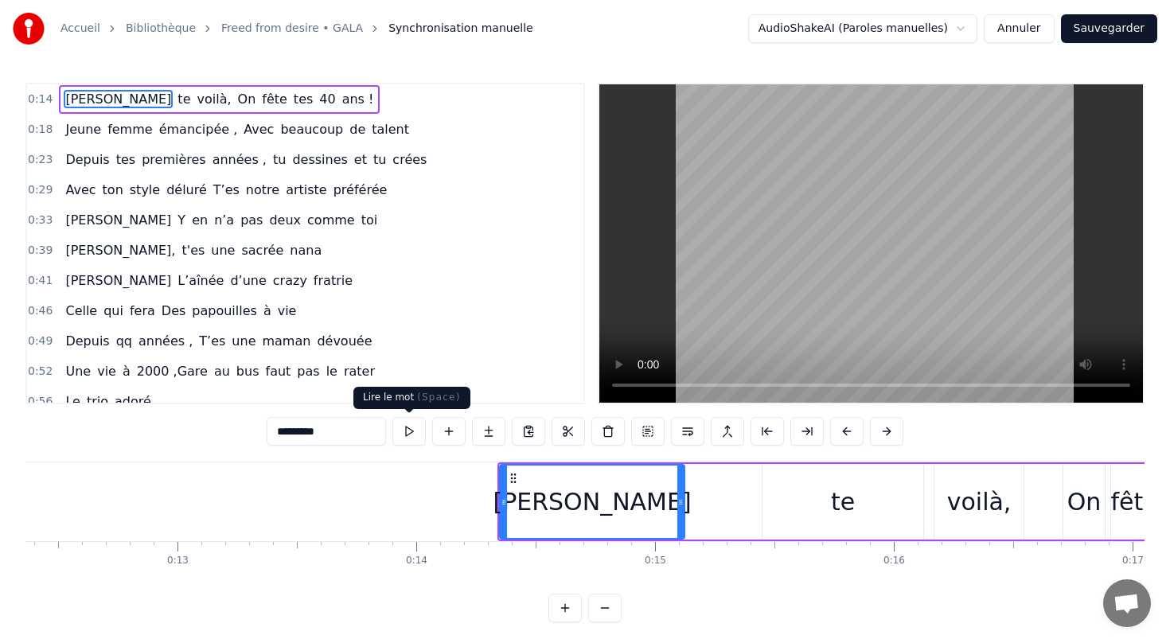
click at [404, 434] on button at bounding box center [408, 431] width 33 height 29
click at [408, 437] on button at bounding box center [408, 431] width 33 height 29
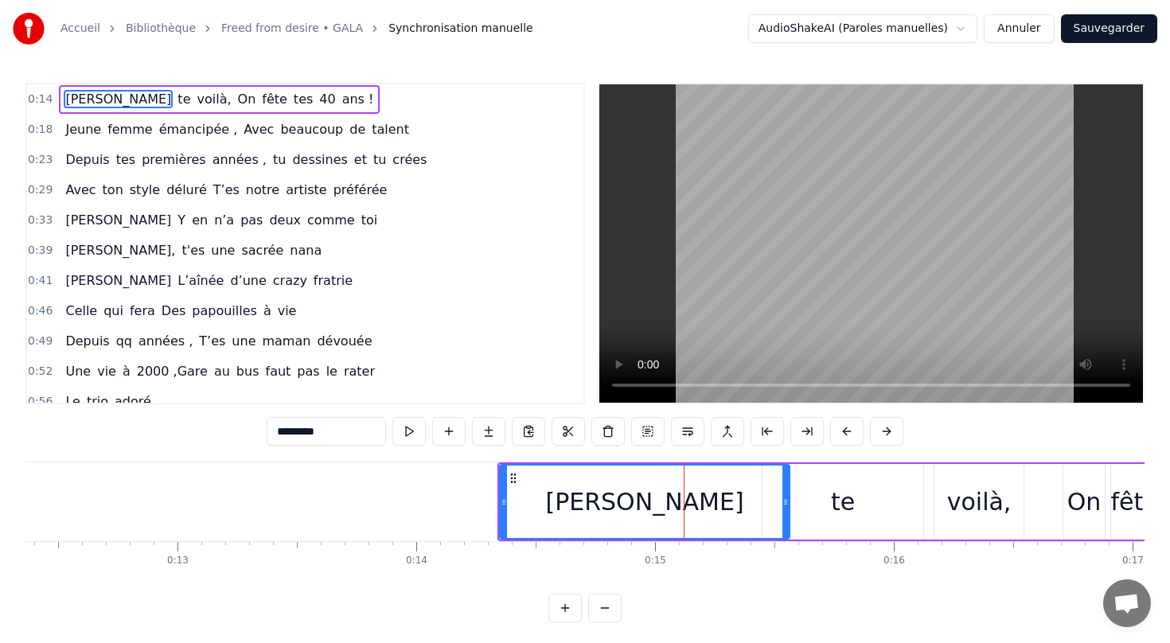
drag, startPoint x: 682, startPoint y: 503, endPoint x: 787, endPoint y: 506, distance: 105.1
click at [787, 506] on icon at bounding box center [785, 502] width 6 height 13
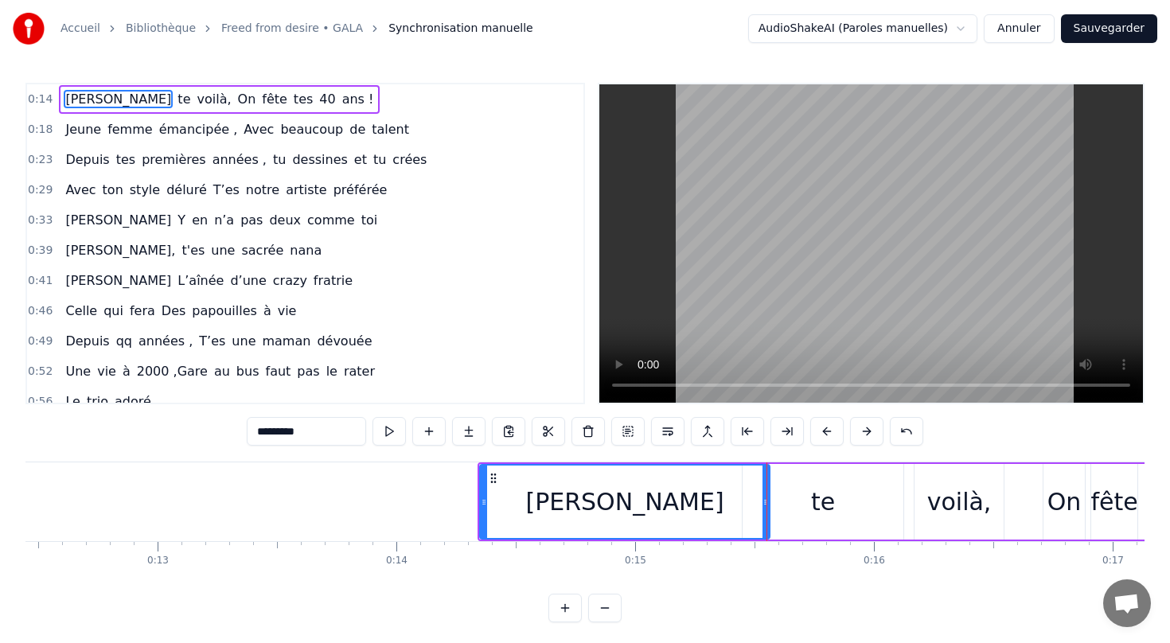
scroll to position [0, 2972]
drag, startPoint x: 763, startPoint y: 502, endPoint x: 704, endPoint y: 502, distance: 58.9
click at [707, 502] on icon at bounding box center [710, 502] width 6 height 13
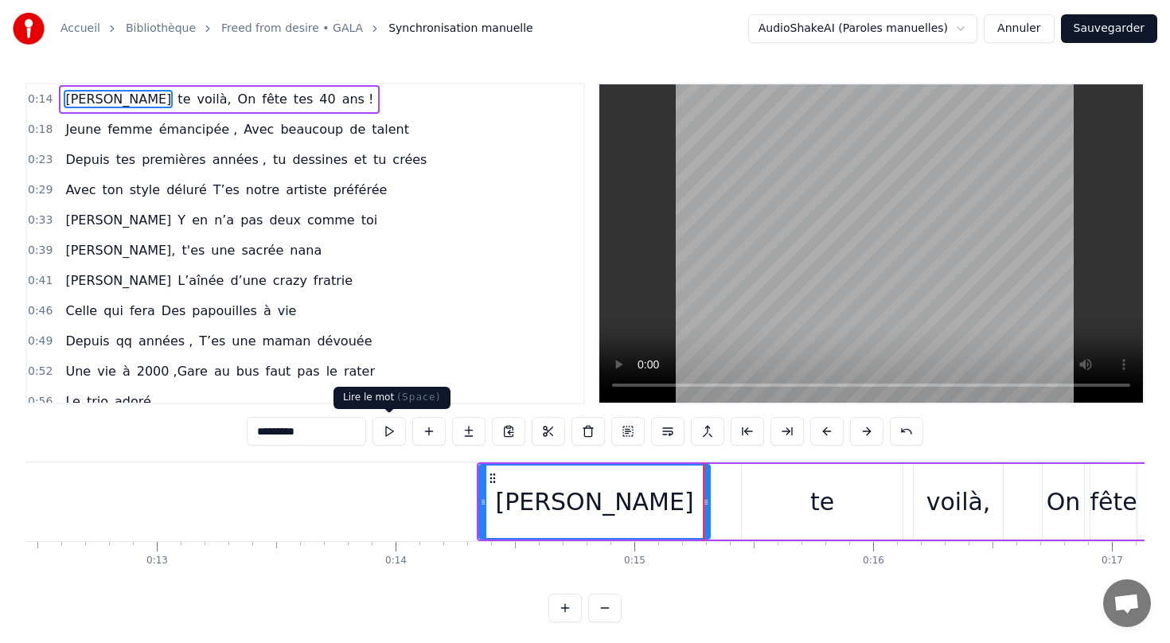
click at [386, 432] on button at bounding box center [388, 431] width 33 height 29
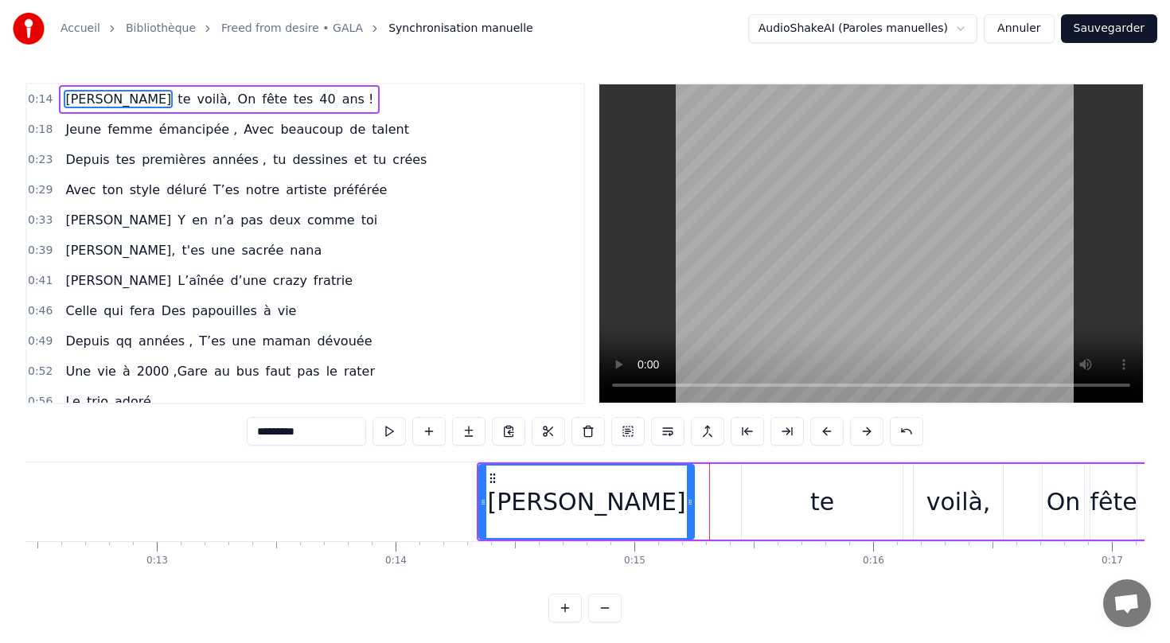
drag, startPoint x: 705, startPoint y: 501, endPoint x: 681, endPoint y: 501, distance: 23.9
click at [687, 501] on icon at bounding box center [690, 502] width 6 height 13
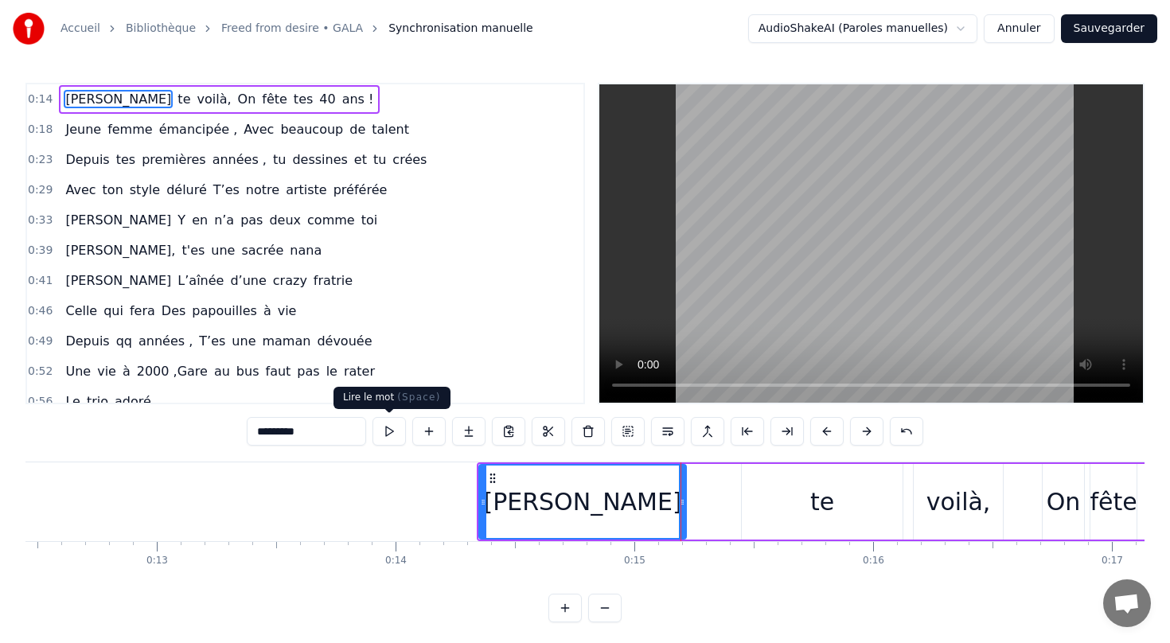
click at [378, 426] on button at bounding box center [388, 431] width 33 height 29
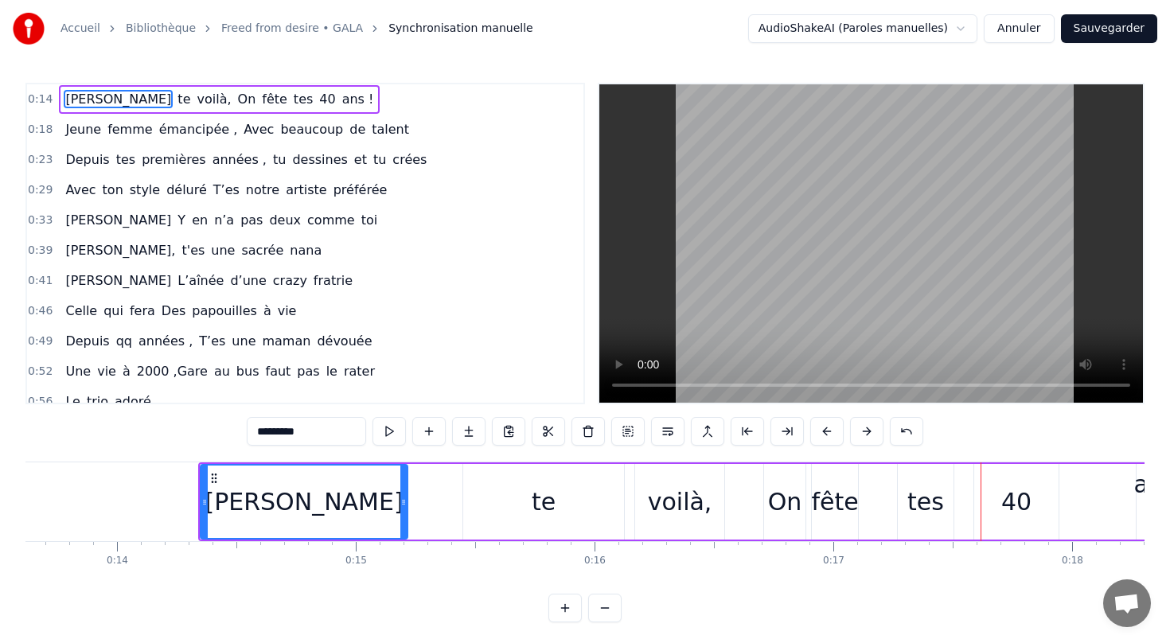
scroll to position [0, 3238]
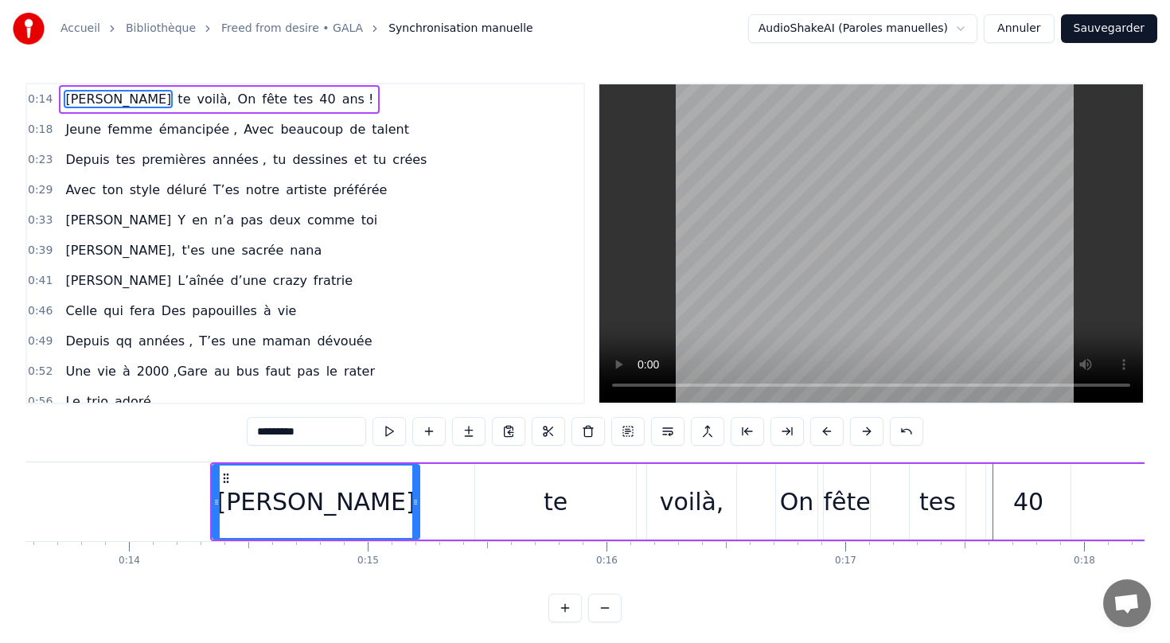
click at [216, 500] on icon at bounding box center [216, 502] width 6 height 13
click at [387, 438] on button at bounding box center [388, 431] width 33 height 29
click at [430, 441] on button at bounding box center [428, 431] width 33 height 29
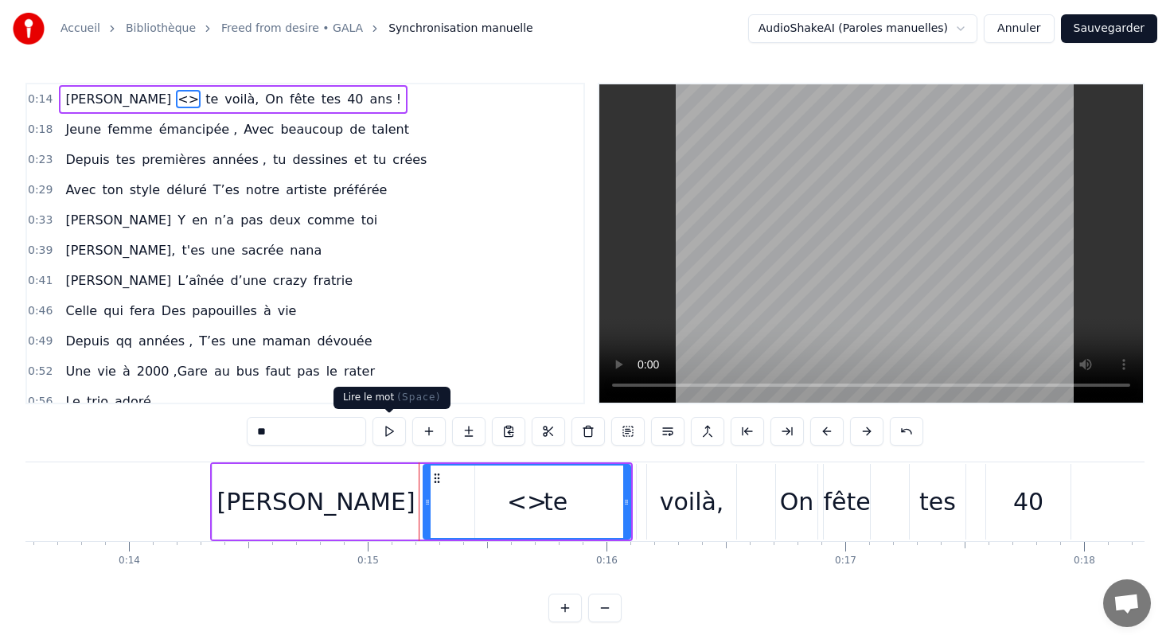
click at [389, 435] on button at bounding box center [388, 431] width 33 height 29
click at [524, 500] on div "<>" at bounding box center [527, 502] width 40 height 36
click at [540, 504] on div "<>" at bounding box center [527, 502] width 40 height 36
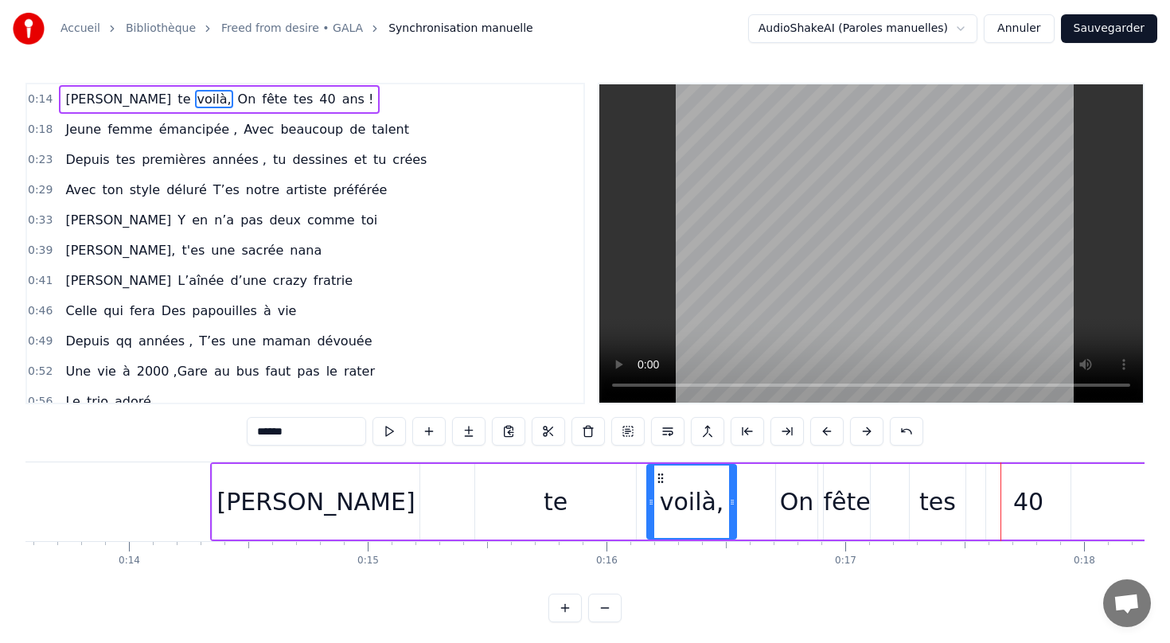
click at [605, 608] on button at bounding box center [604, 608] width 33 height 29
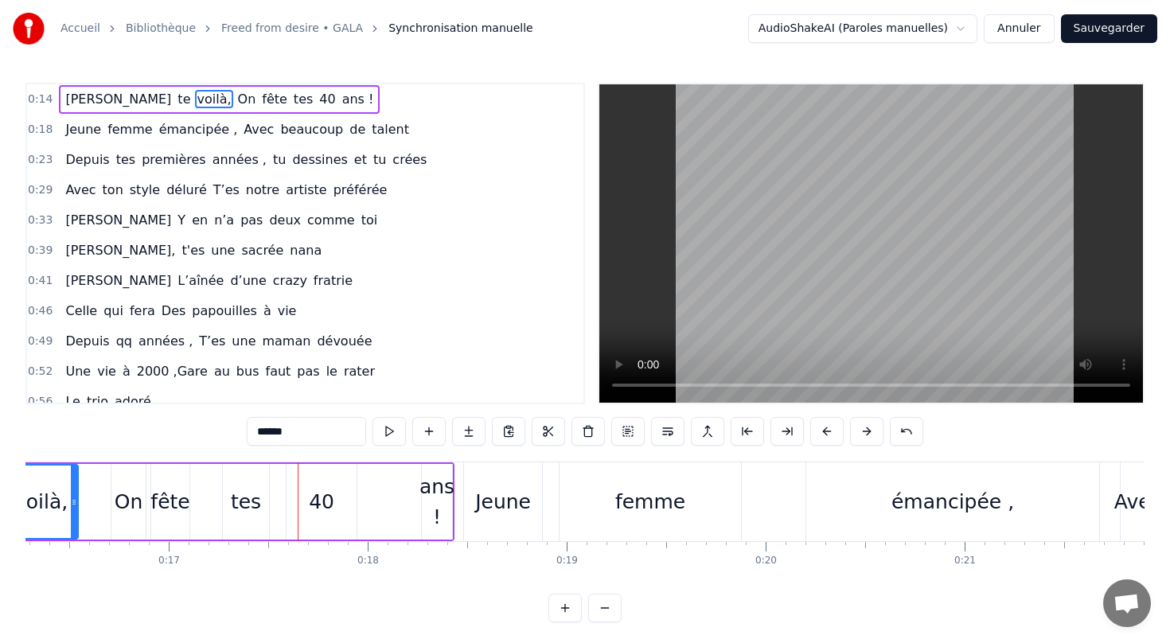
click at [563, 609] on button at bounding box center [564, 608] width 33 height 29
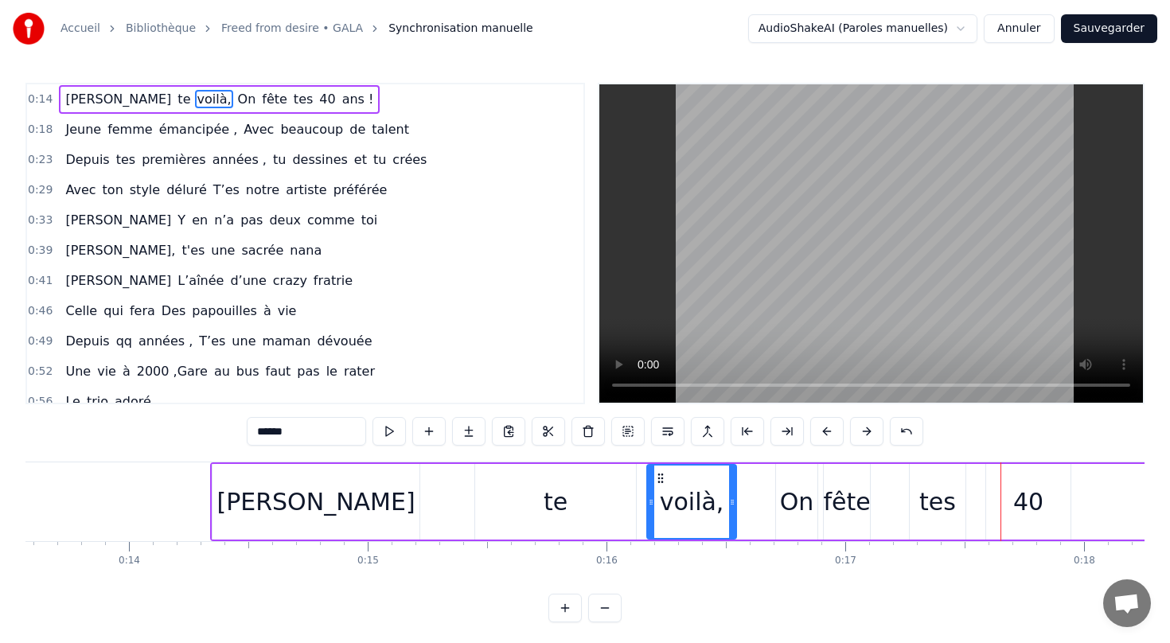
click at [244, 504] on div "[PERSON_NAME]" at bounding box center [315, 502] width 207 height 76
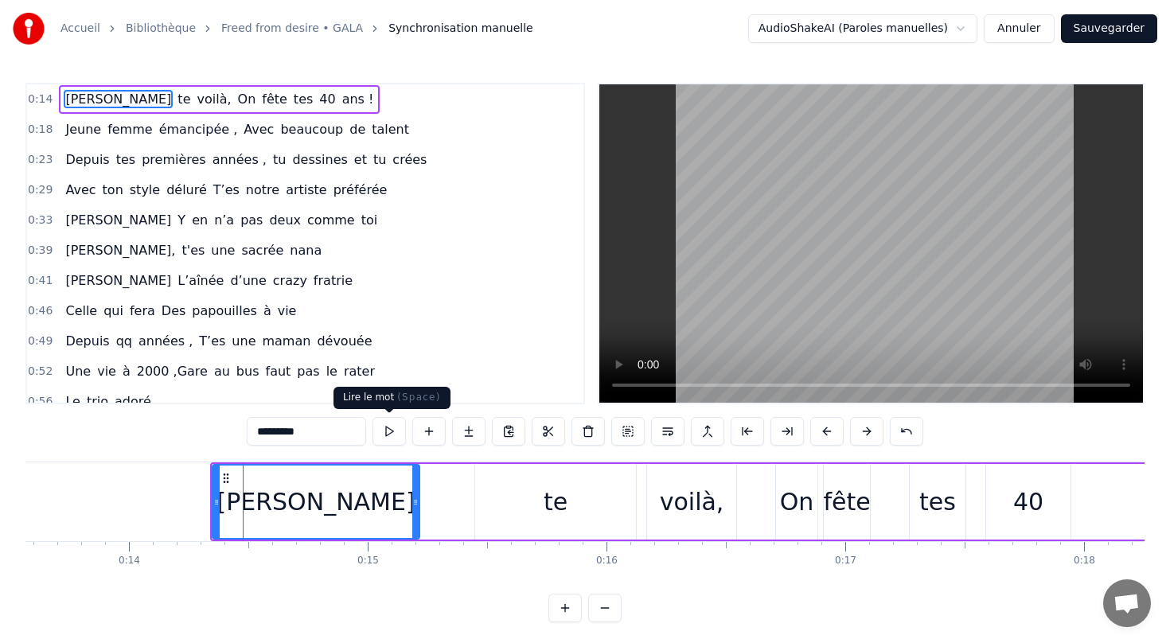
click at [392, 436] on button at bounding box center [388, 431] width 33 height 29
click at [569, 500] on div "te" at bounding box center [555, 502] width 161 height 76
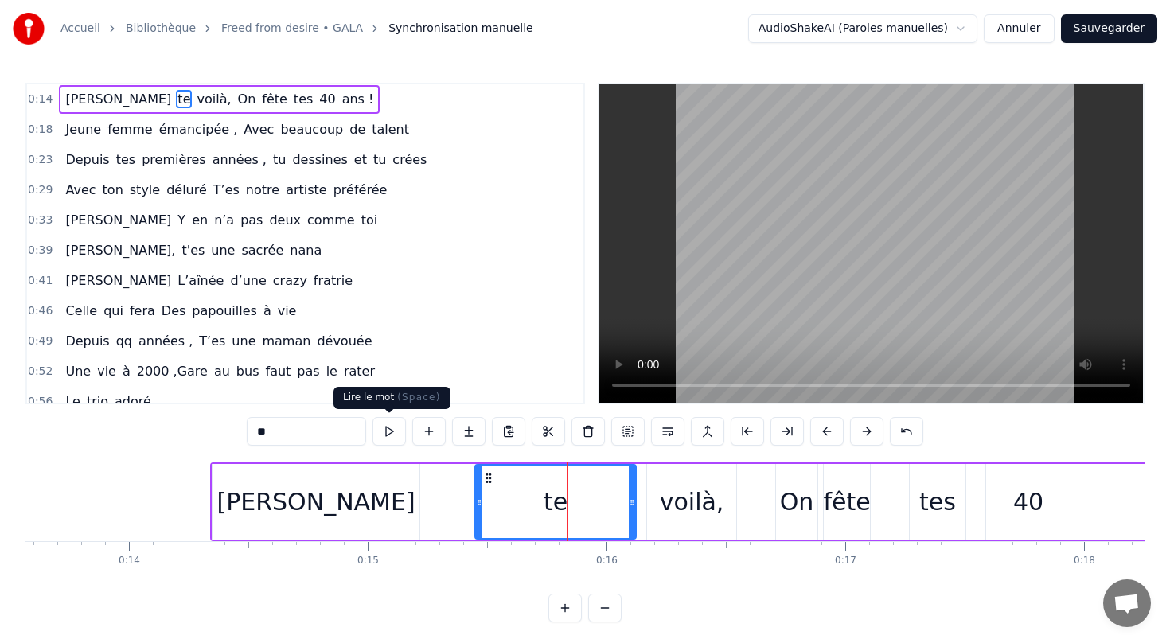
click at [391, 430] on button at bounding box center [388, 431] width 33 height 29
click at [687, 518] on div "voilà," at bounding box center [692, 502] width 64 height 36
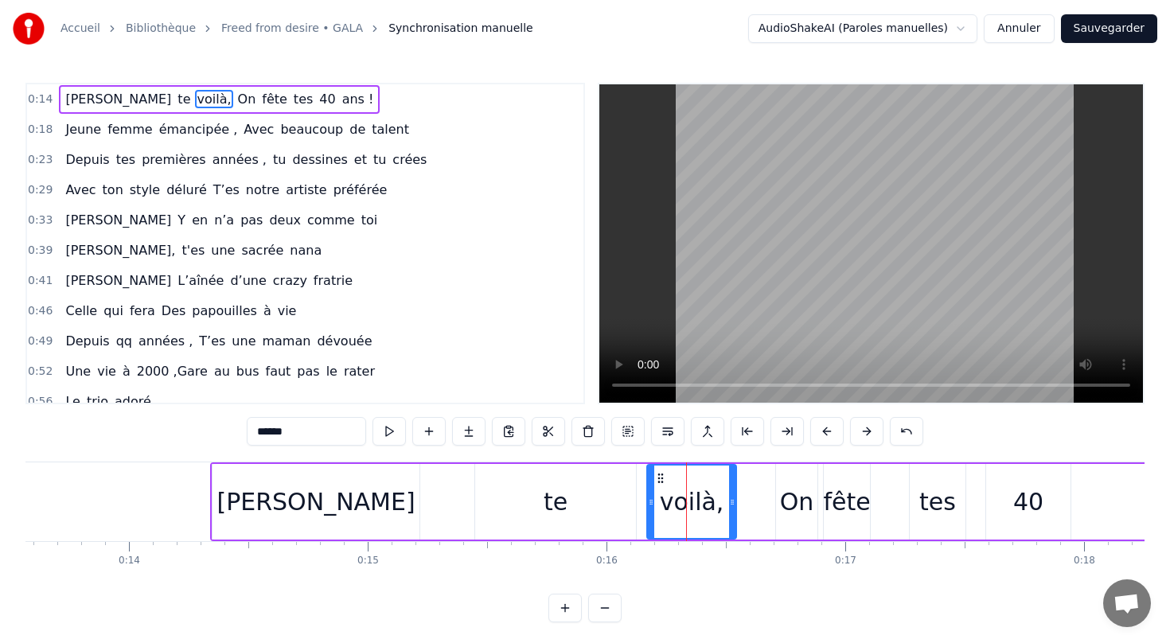
click at [576, 502] on div "te" at bounding box center [555, 502] width 161 height 76
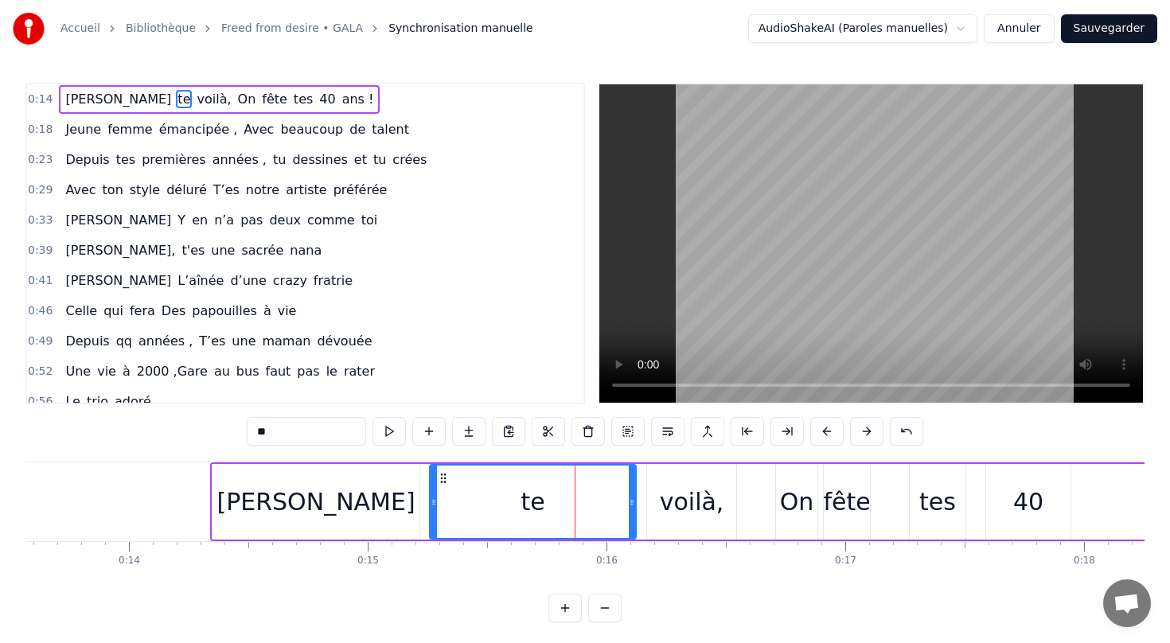
drag, startPoint x: 477, startPoint y: 501, endPoint x: 429, endPoint y: 499, distance: 47.8
click at [430, 499] on icon at bounding box center [433, 502] width 6 height 13
drag, startPoint x: 630, startPoint y: 507, endPoint x: 546, endPoint y: 506, distance: 84.3
click at [552, 506] on icon at bounding box center [555, 502] width 6 height 13
click at [278, 501] on div "[PERSON_NAME]" at bounding box center [315, 502] width 198 height 36
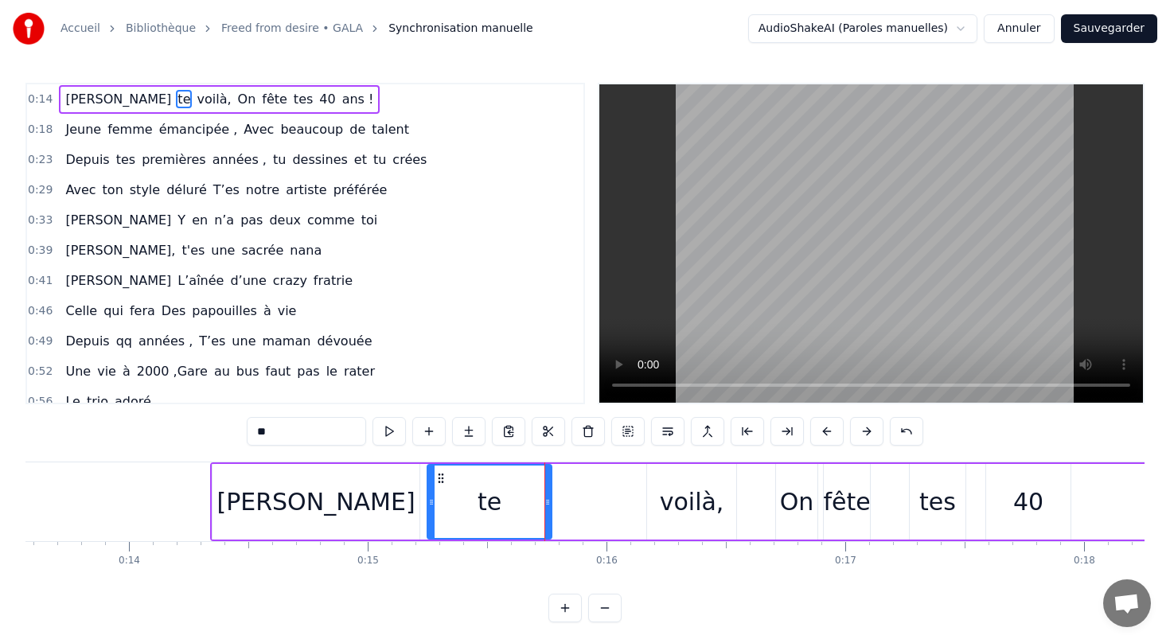
type input "*********"
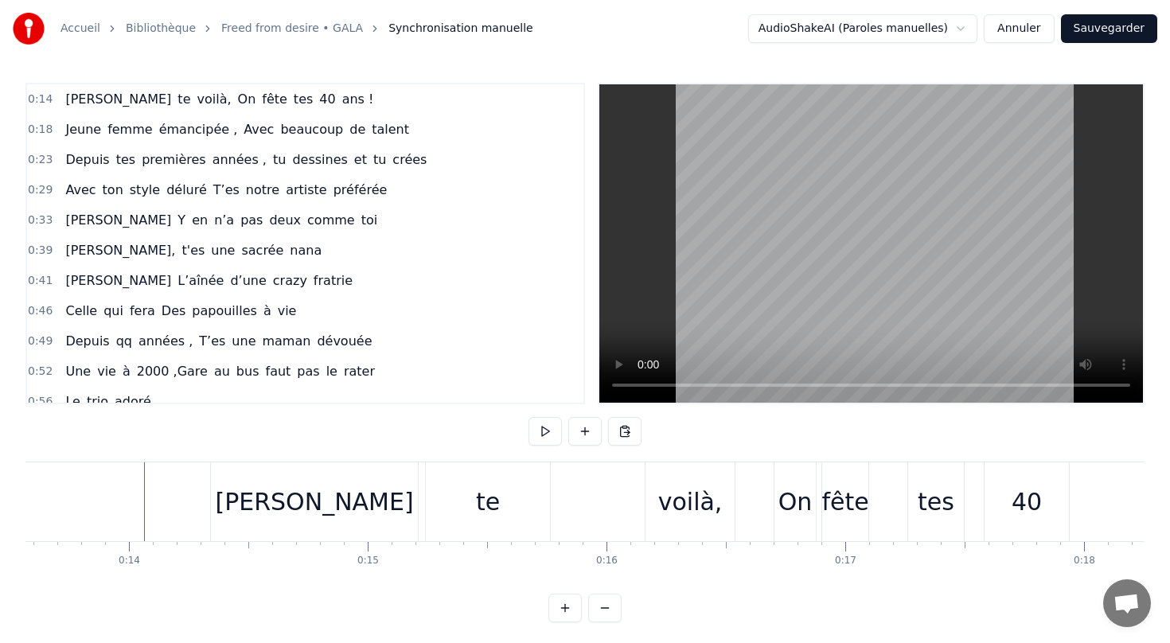
click at [267, 508] on div "[PERSON_NAME]" at bounding box center [314, 502] width 198 height 36
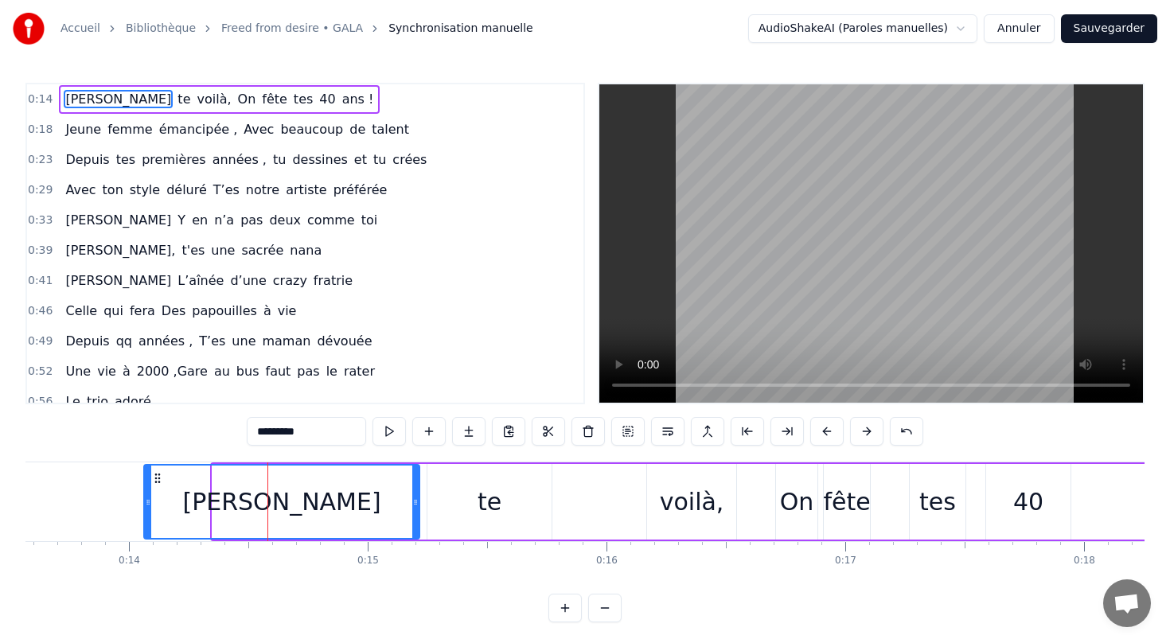
drag, startPoint x: 217, startPoint y: 505, endPoint x: 149, endPoint y: 504, distance: 68.4
click at [149, 504] on icon at bounding box center [148, 502] width 6 height 13
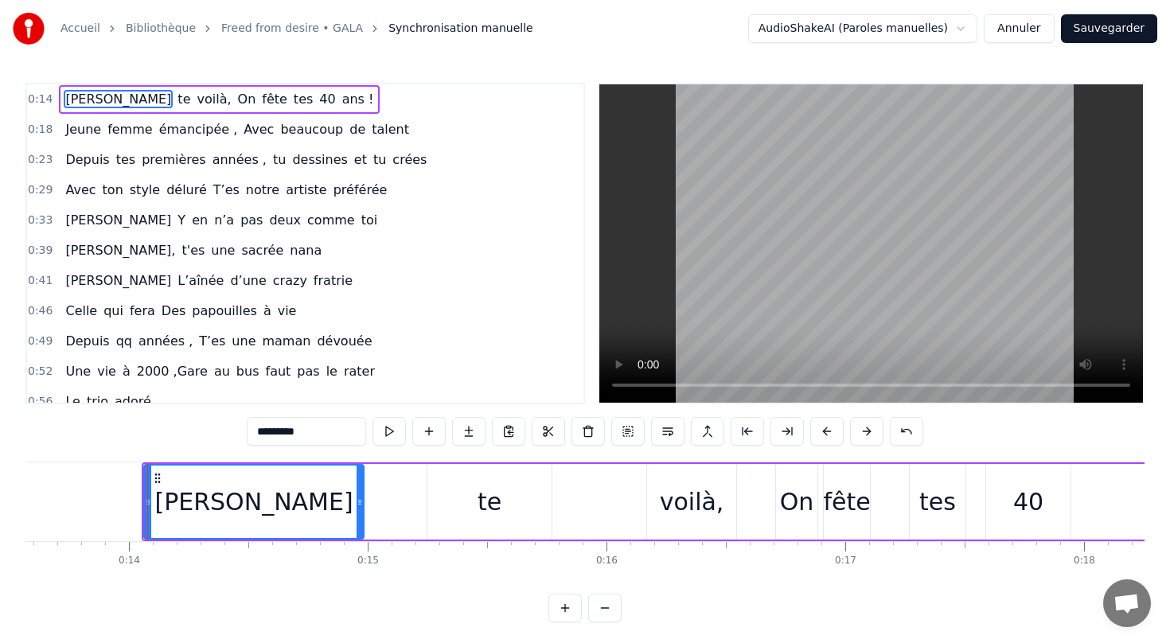
drag, startPoint x: 417, startPoint y: 504, endPoint x: 356, endPoint y: 501, distance: 60.5
click at [356, 501] on icon at bounding box center [359, 502] width 6 height 13
click at [505, 509] on div "te" at bounding box center [489, 502] width 124 height 76
type input "**"
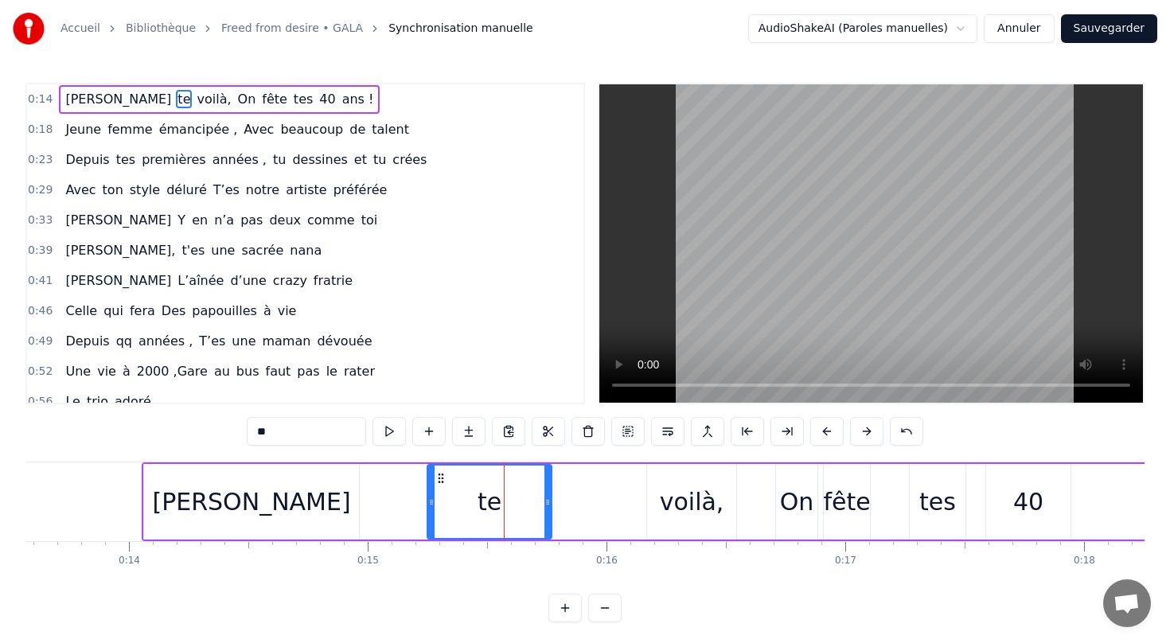
drag, startPoint x: 427, startPoint y: 502, endPoint x: 383, endPoint y: 500, distance: 44.6
click at [382, 500] on div "[PERSON_NAME] te voilà, On fête tes 40 ans !" at bounding box center [664, 501] width 1045 height 79
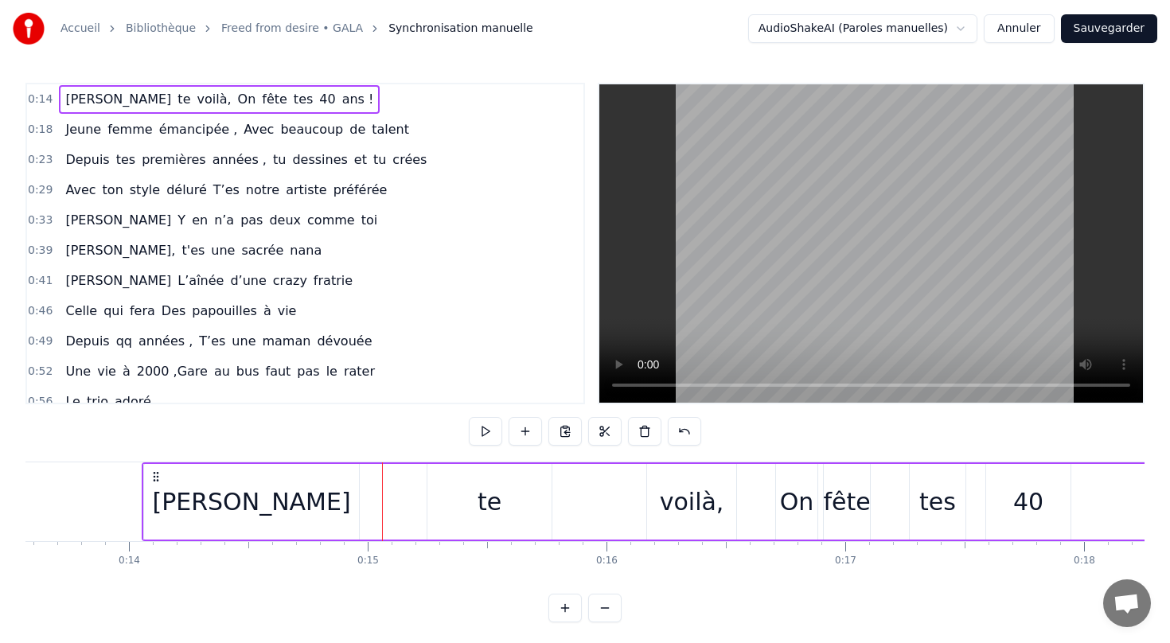
drag, startPoint x: 494, startPoint y: 500, endPoint x: 469, endPoint y: 500, distance: 25.5
click at [469, 500] on div "te" at bounding box center [489, 502] width 124 height 76
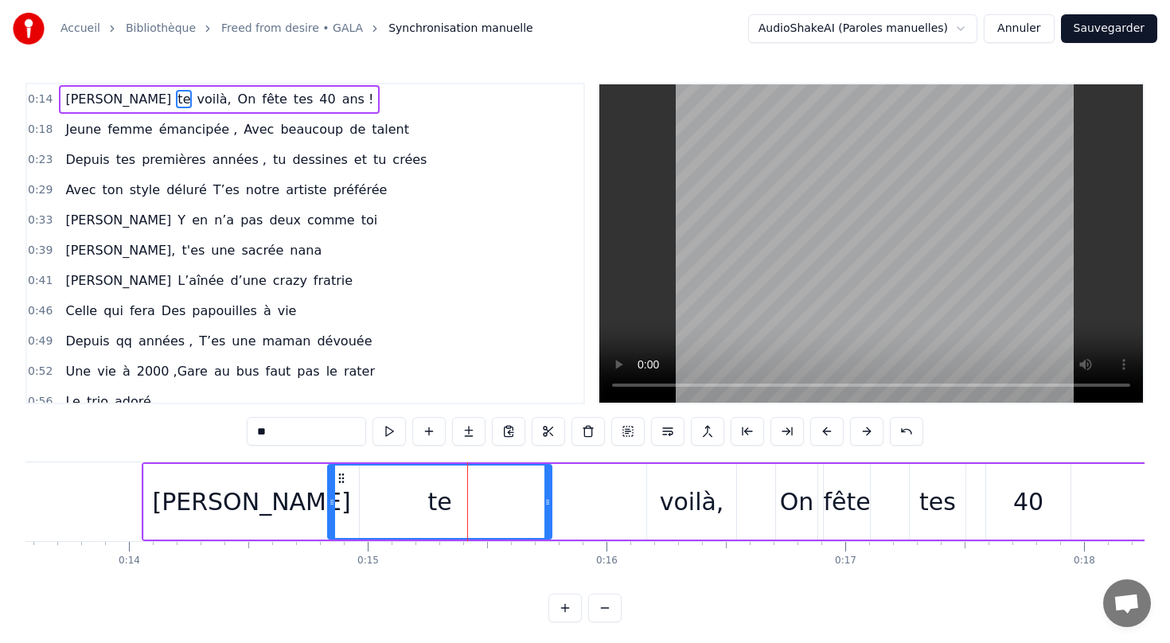
drag, startPoint x: 430, startPoint y: 499, endPoint x: 331, endPoint y: 500, distance: 98.7
click at [331, 500] on icon at bounding box center [332, 502] width 6 height 13
drag, startPoint x: 544, startPoint y: 498, endPoint x: 413, endPoint y: 492, distance: 131.4
click at [412, 492] on div "te" at bounding box center [374, 501] width 91 height 72
click at [695, 496] on div "voilà," at bounding box center [692, 502] width 64 height 36
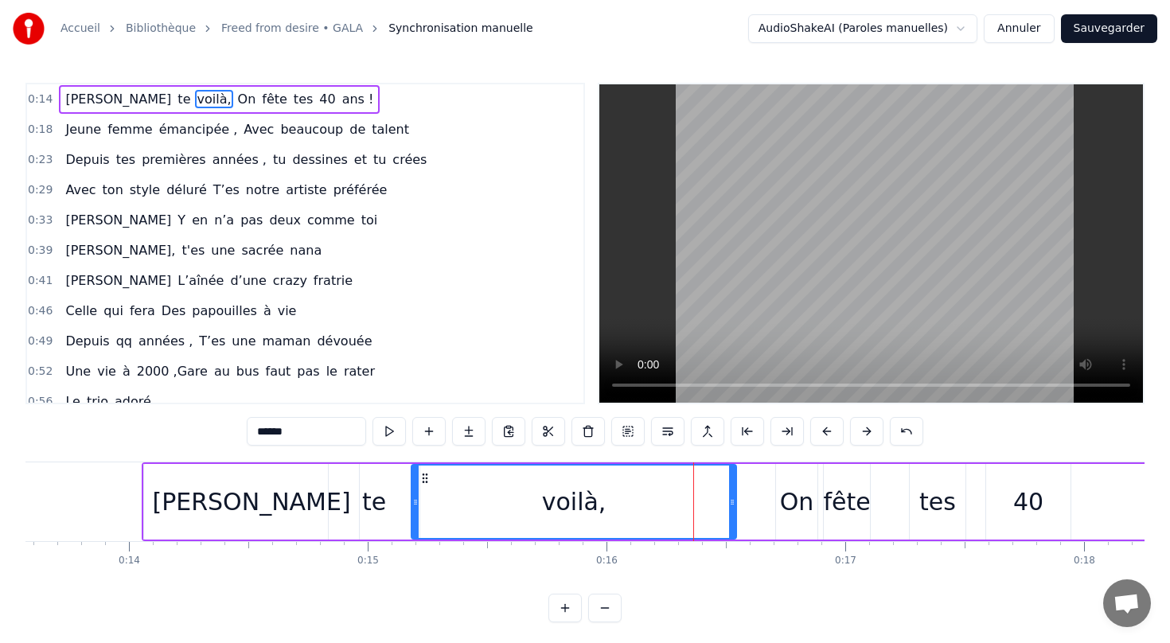
drag, startPoint x: 651, startPoint y: 501, endPoint x: 415, endPoint y: 496, distance: 235.6
click at [415, 496] on icon at bounding box center [415, 502] width 6 height 13
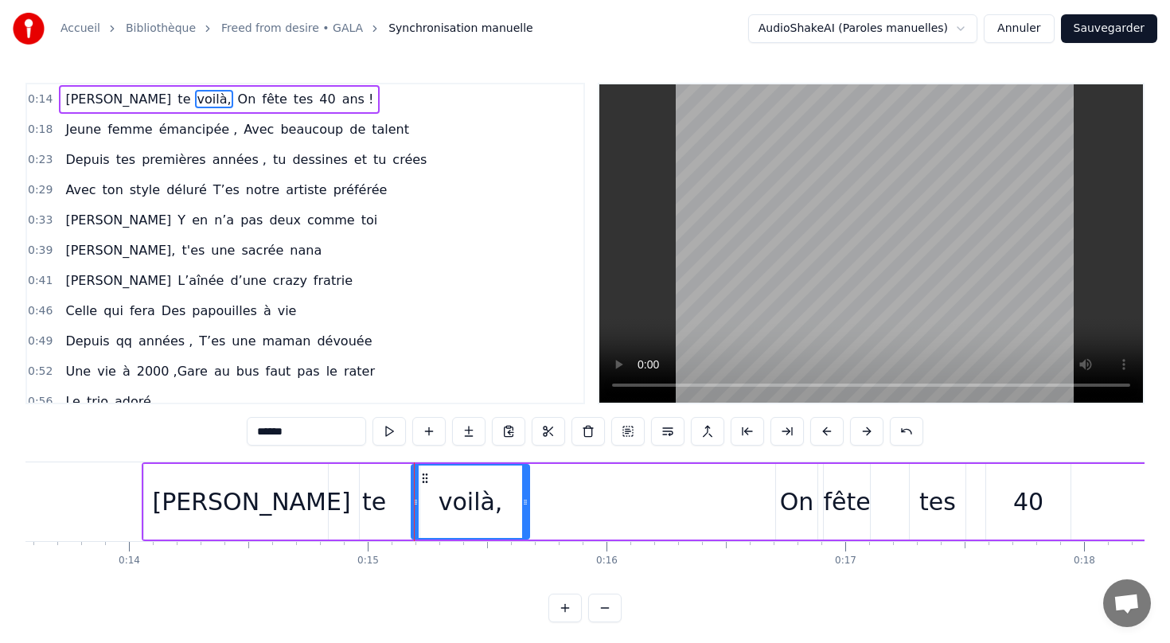
drag, startPoint x: 730, startPoint y: 499, endPoint x: 523, endPoint y: 494, distance: 206.9
click at [523, 494] on div at bounding box center [525, 501] width 6 height 72
click at [387, 431] on button at bounding box center [388, 431] width 33 height 29
click at [226, 509] on div "[PERSON_NAME]" at bounding box center [251, 502] width 198 height 36
type input "*********"
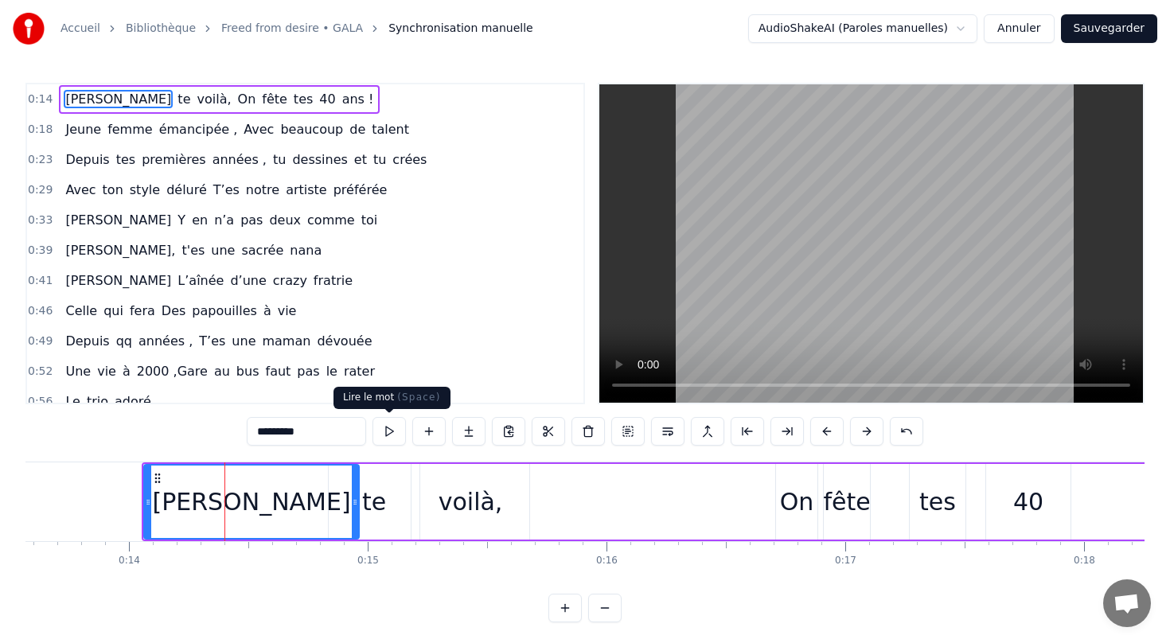
click at [391, 427] on button at bounding box center [388, 431] width 33 height 29
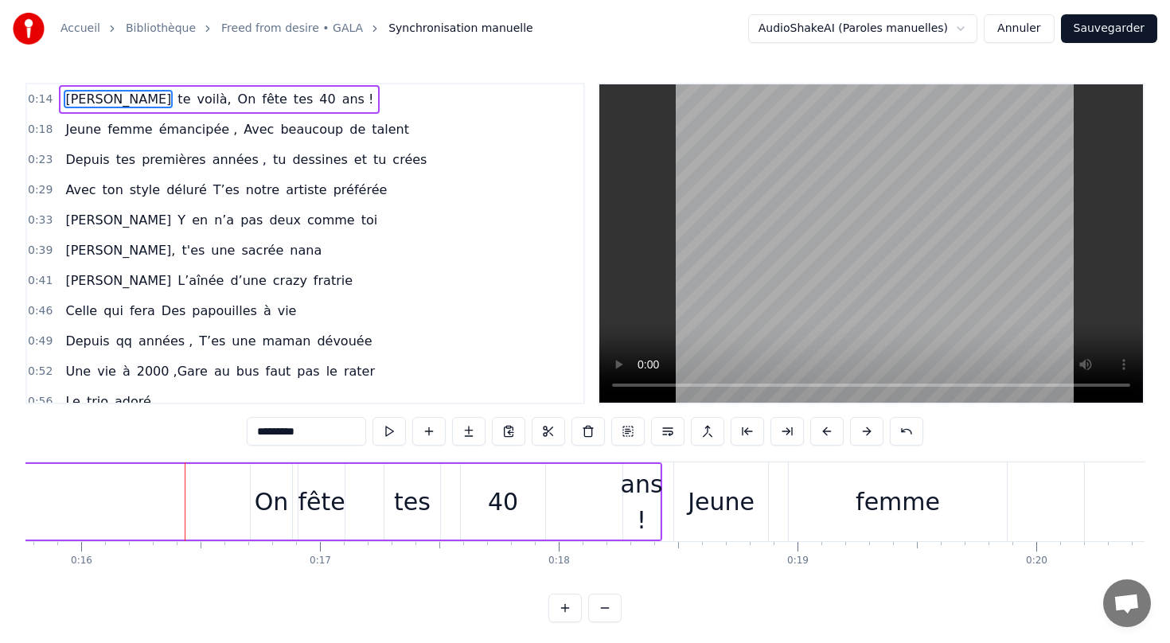
scroll to position [0, 3764]
click at [263, 516] on div "On" at bounding box center [271, 502] width 34 height 36
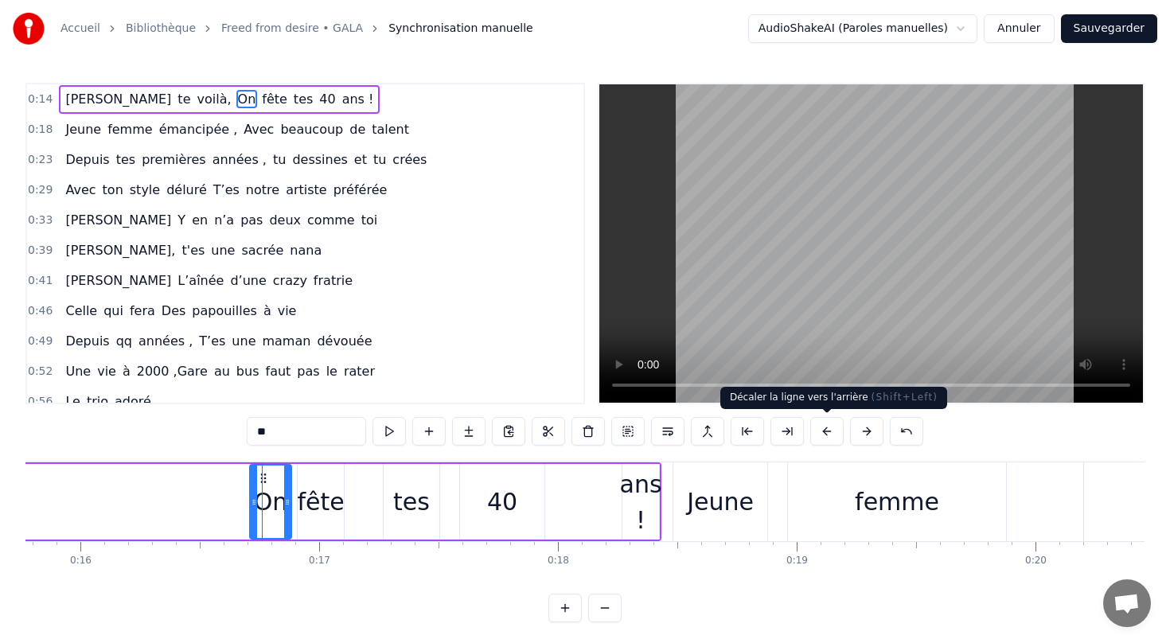
click at [835, 437] on button at bounding box center [826, 431] width 33 height 29
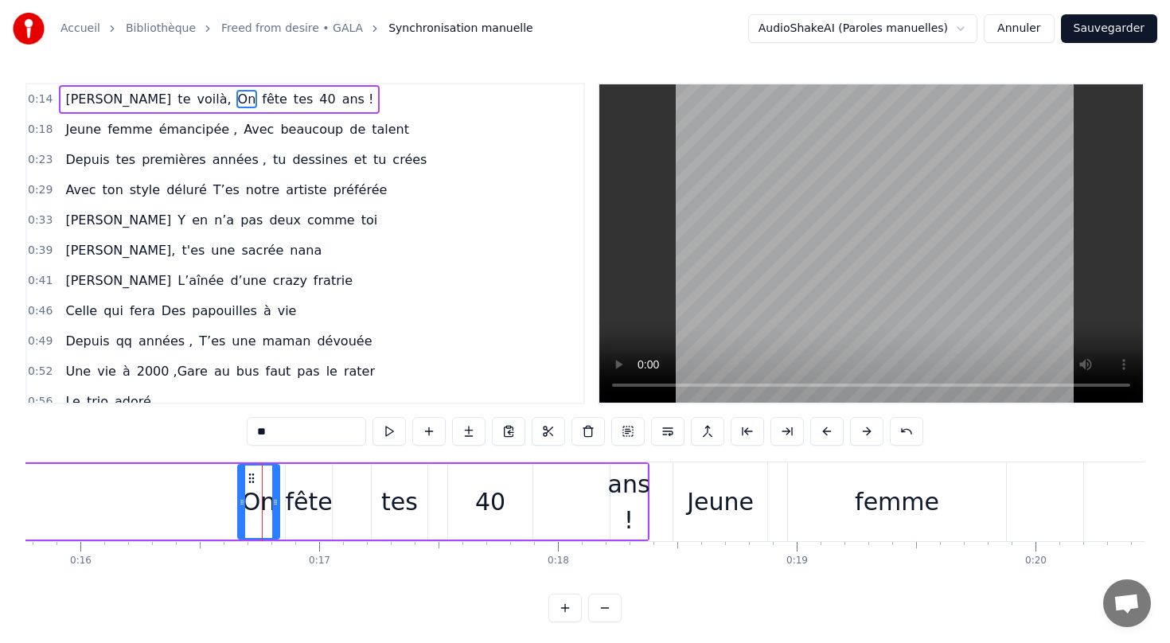
click at [835, 437] on button at bounding box center [826, 431] width 33 height 29
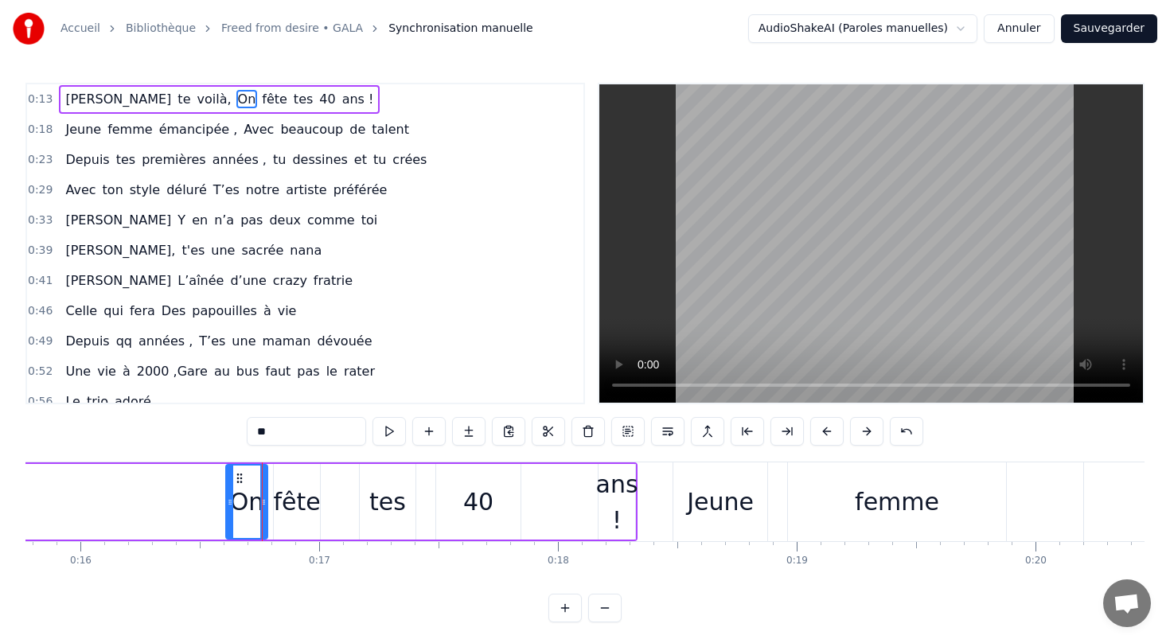
click at [835, 437] on button at bounding box center [826, 431] width 33 height 29
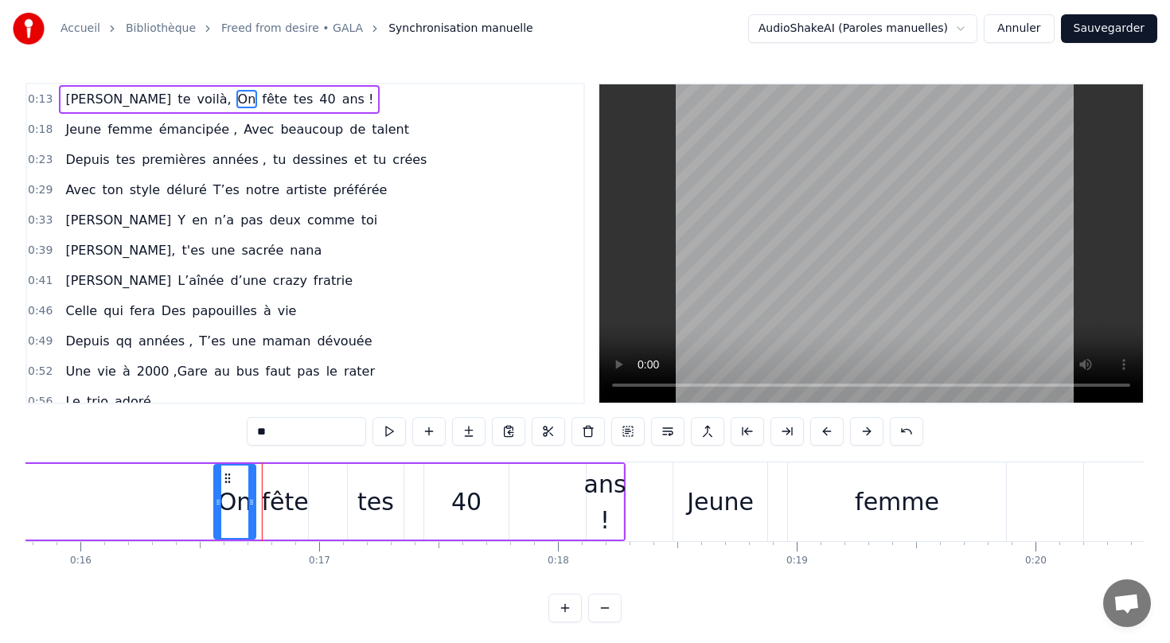
click at [835, 437] on button at bounding box center [826, 431] width 33 height 29
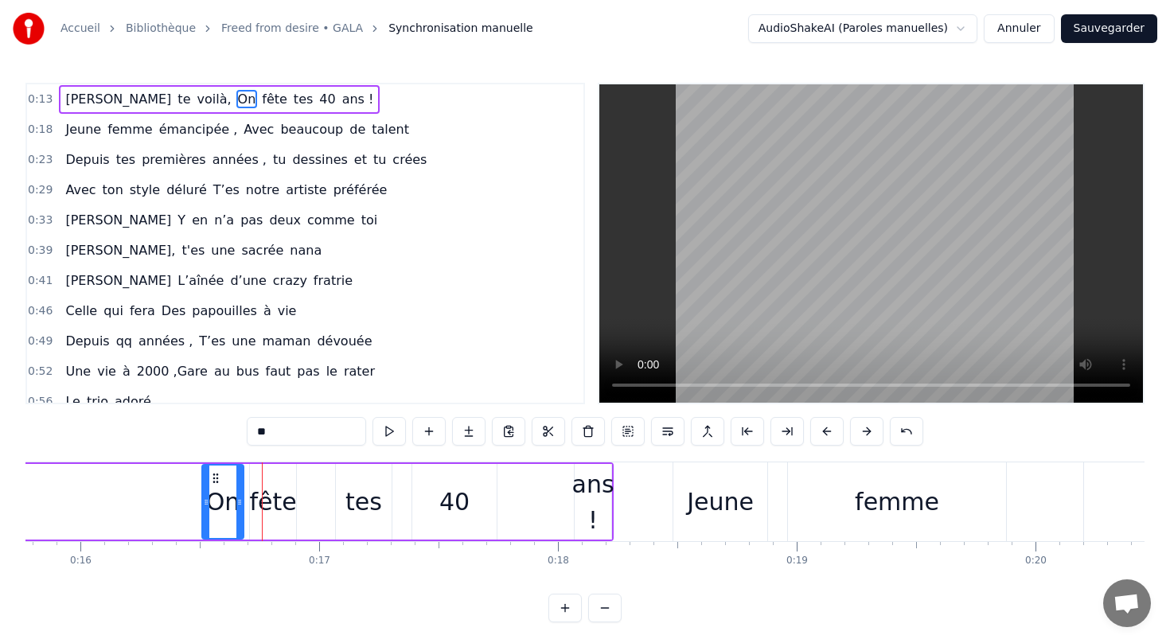
click at [835, 437] on button at bounding box center [826, 431] width 33 height 29
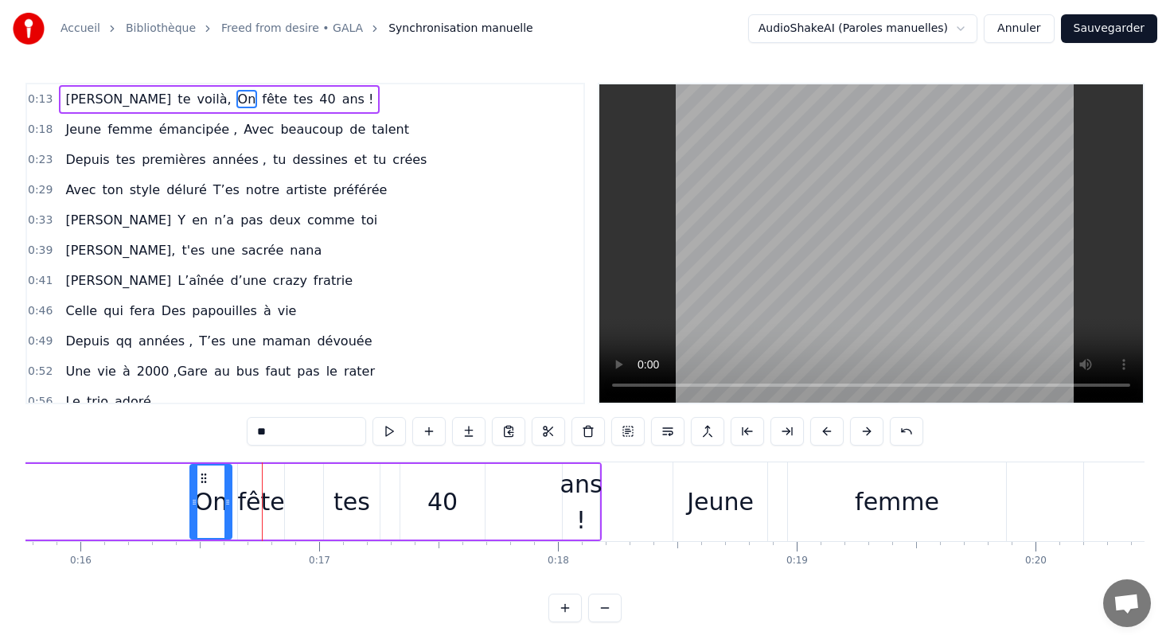
click at [835, 437] on button at bounding box center [826, 431] width 33 height 29
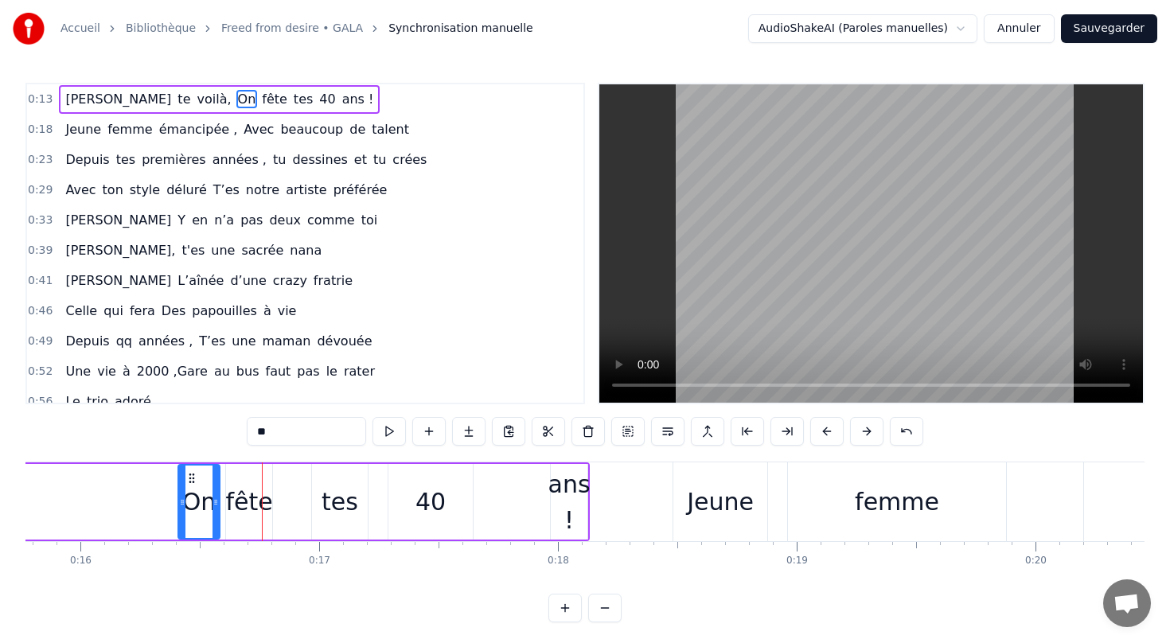
click at [835, 437] on button at bounding box center [826, 431] width 33 height 29
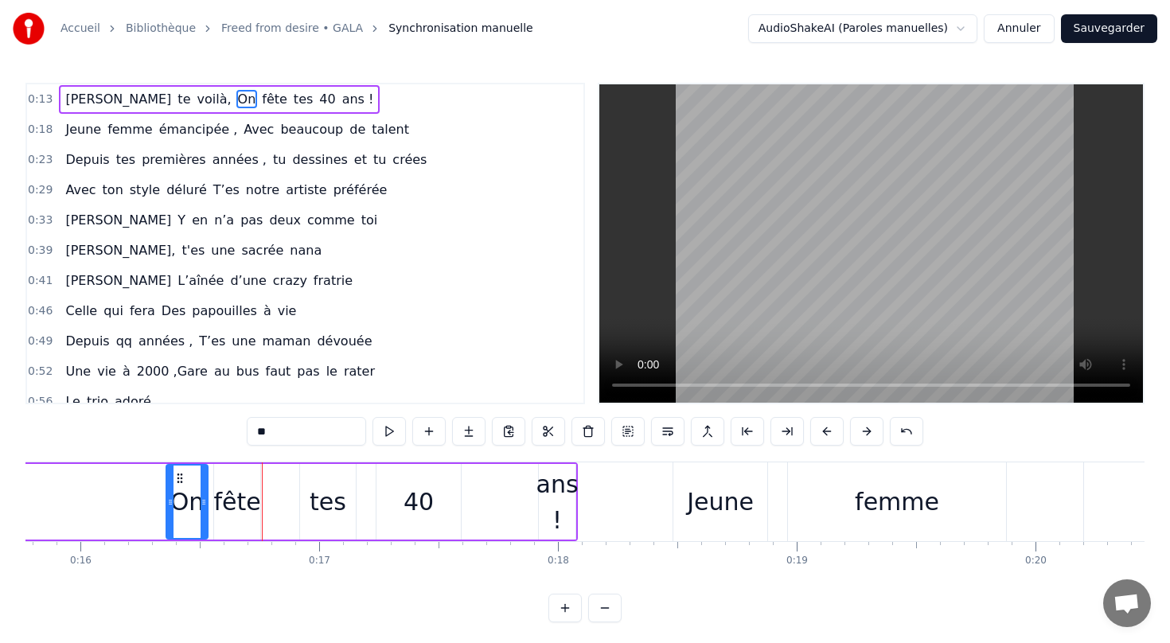
click at [835, 437] on button at bounding box center [826, 431] width 33 height 29
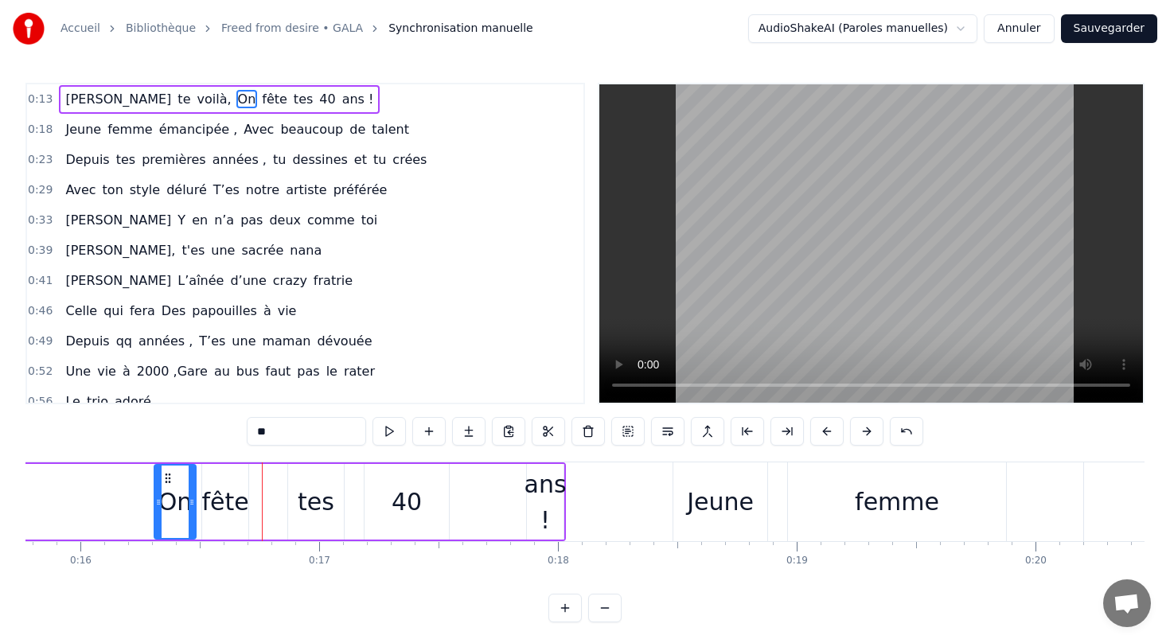
click at [835, 437] on button at bounding box center [826, 431] width 33 height 29
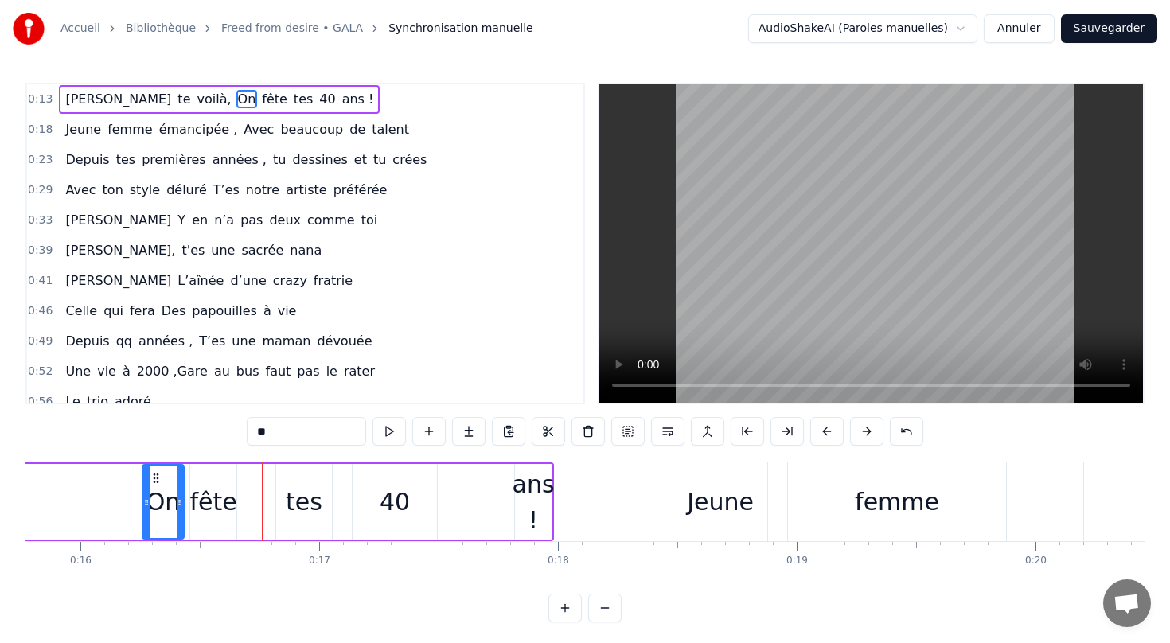
click at [835, 437] on button at bounding box center [826, 431] width 33 height 29
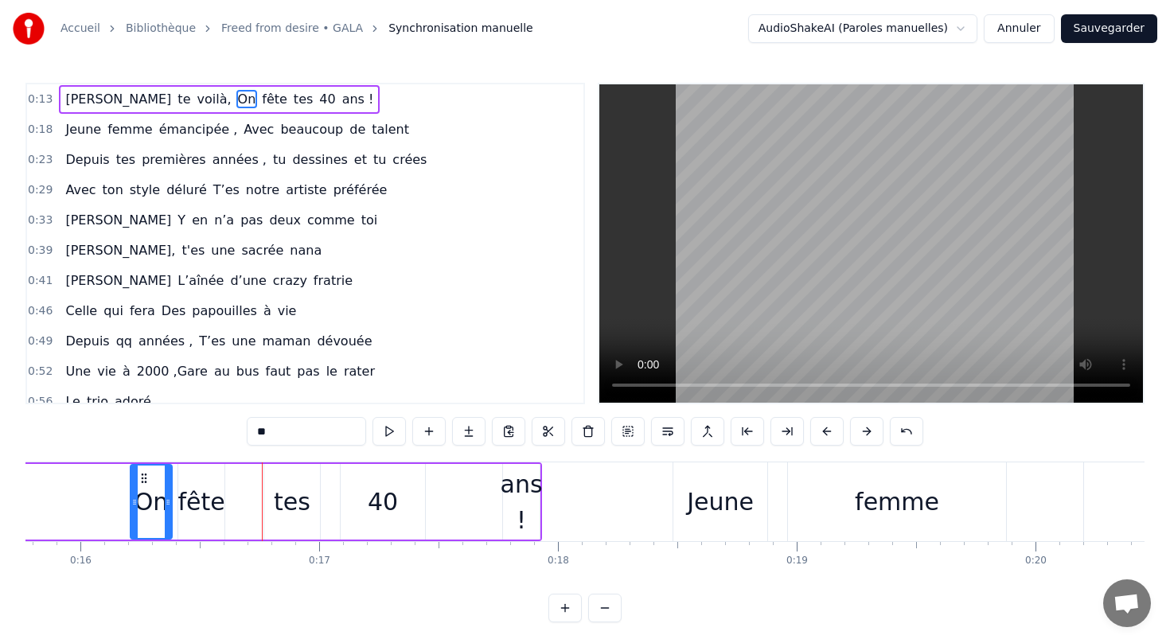
click at [835, 437] on button at bounding box center [826, 431] width 33 height 29
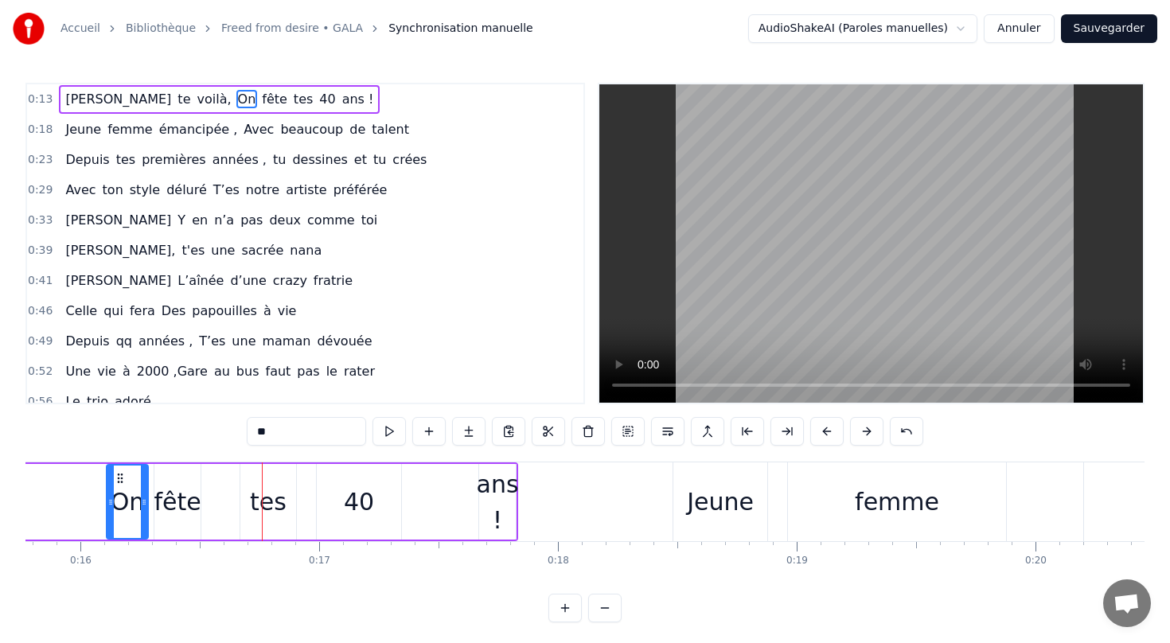
click at [835, 437] on button at bounding box center [826, 431] width 33 height 29
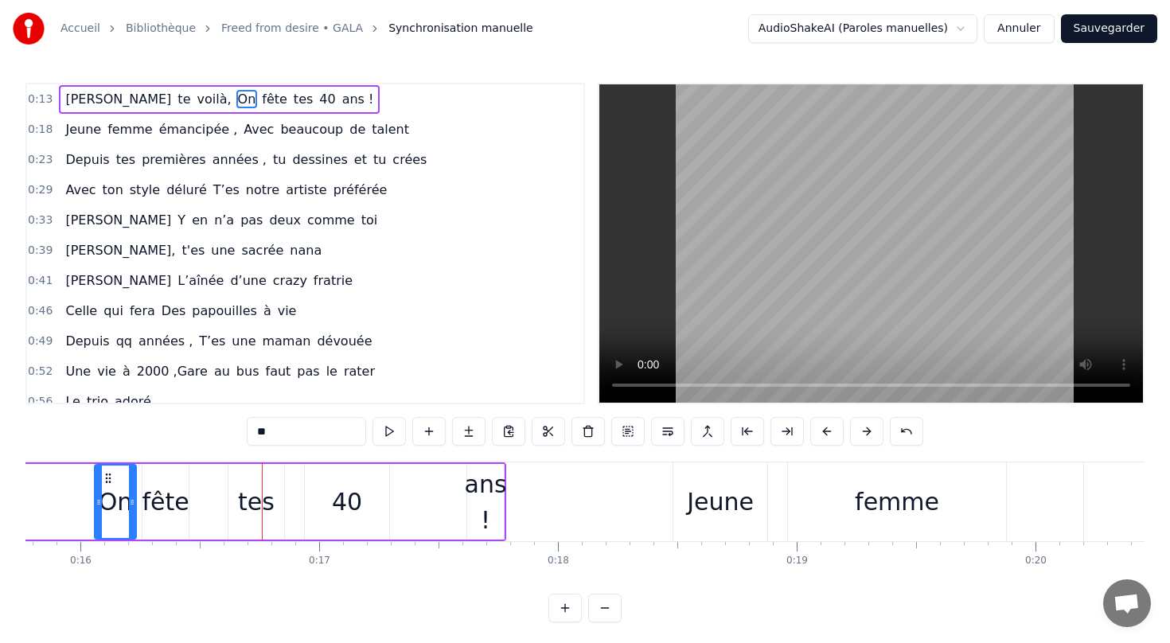
click at [835, 437] on button at bounding box center [826, 431] width 33 height 29
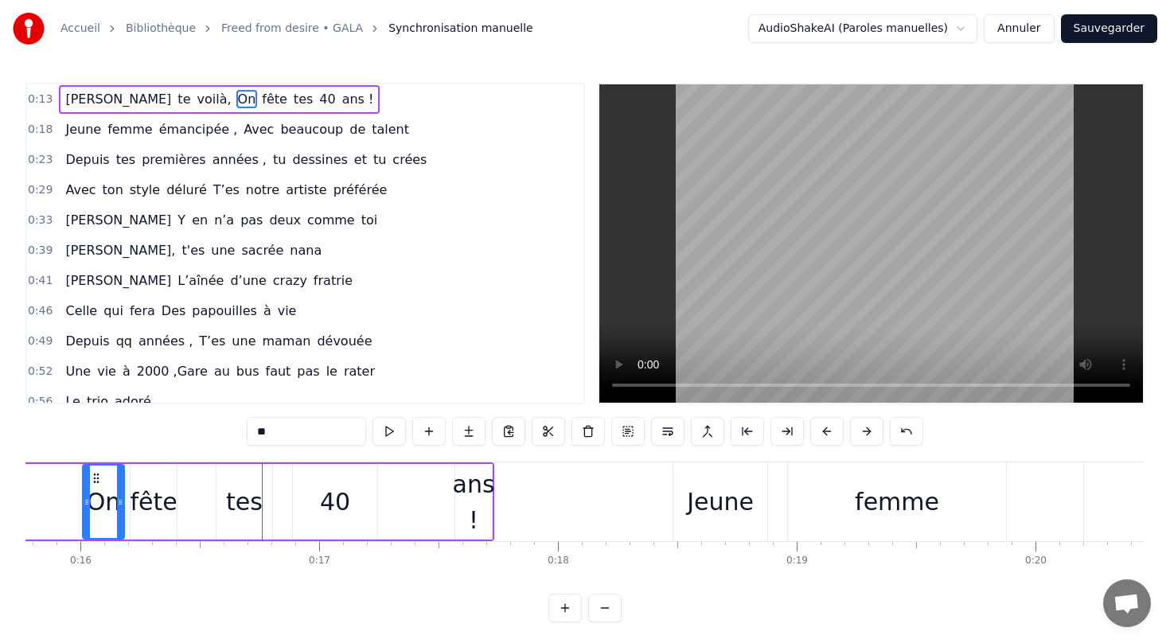
click at [835, 437] on button at bounding box center [826, 431] width 33 height 29
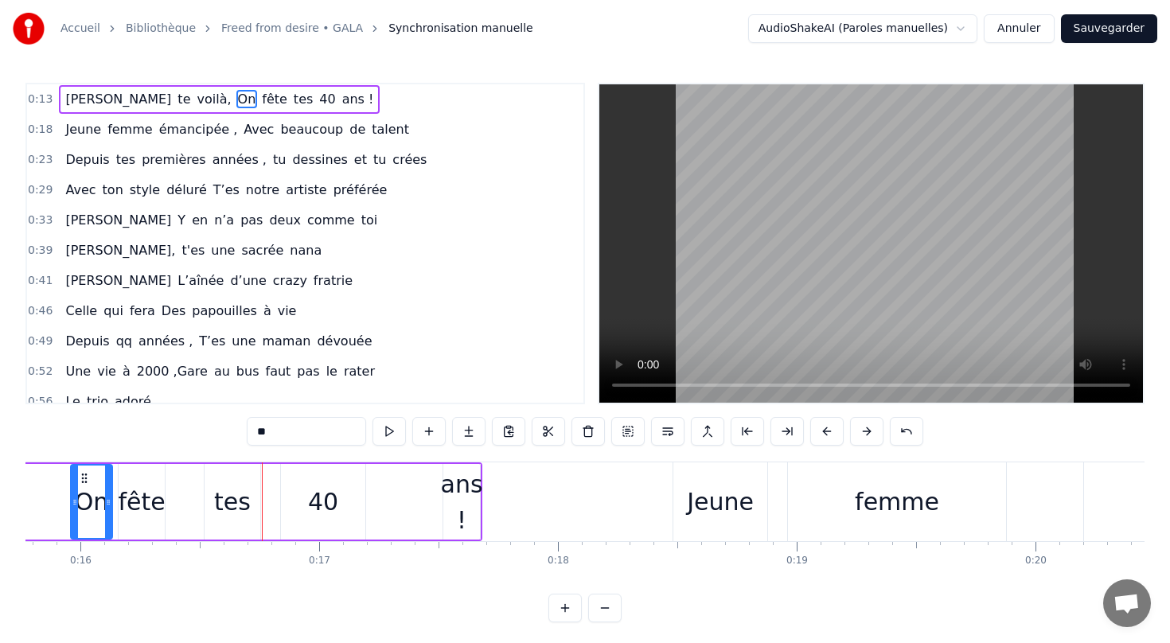
click at [835, 437] on button at bounding box center [826, 431] width 33 height 29
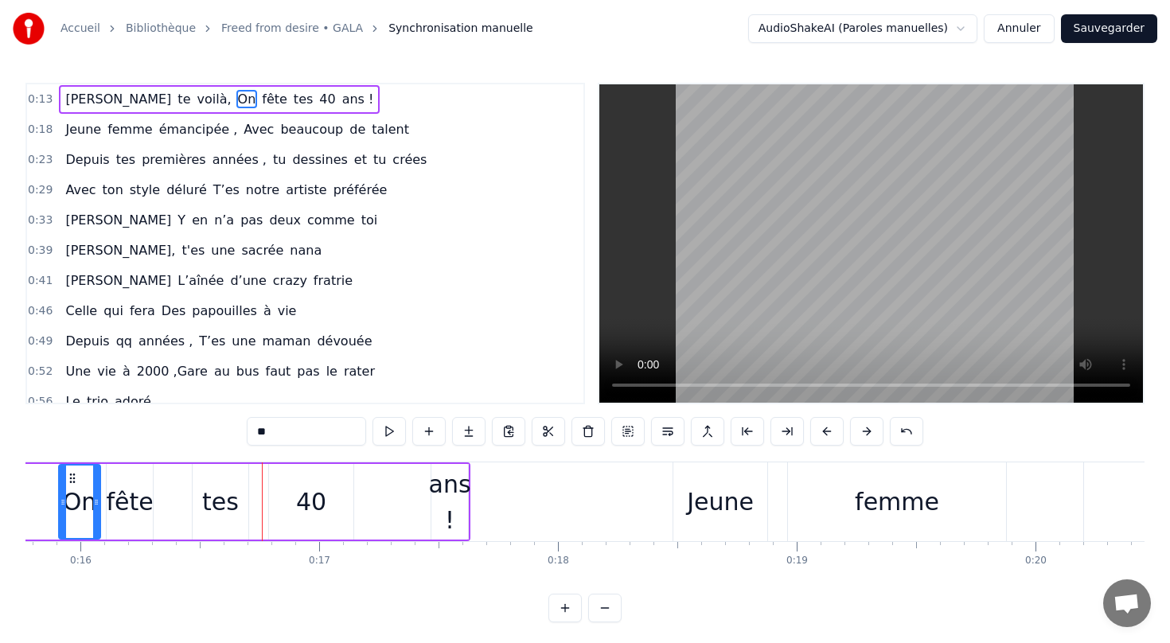
click at [835, 437] on button at bounding box center [826, 431] width 33 height 29
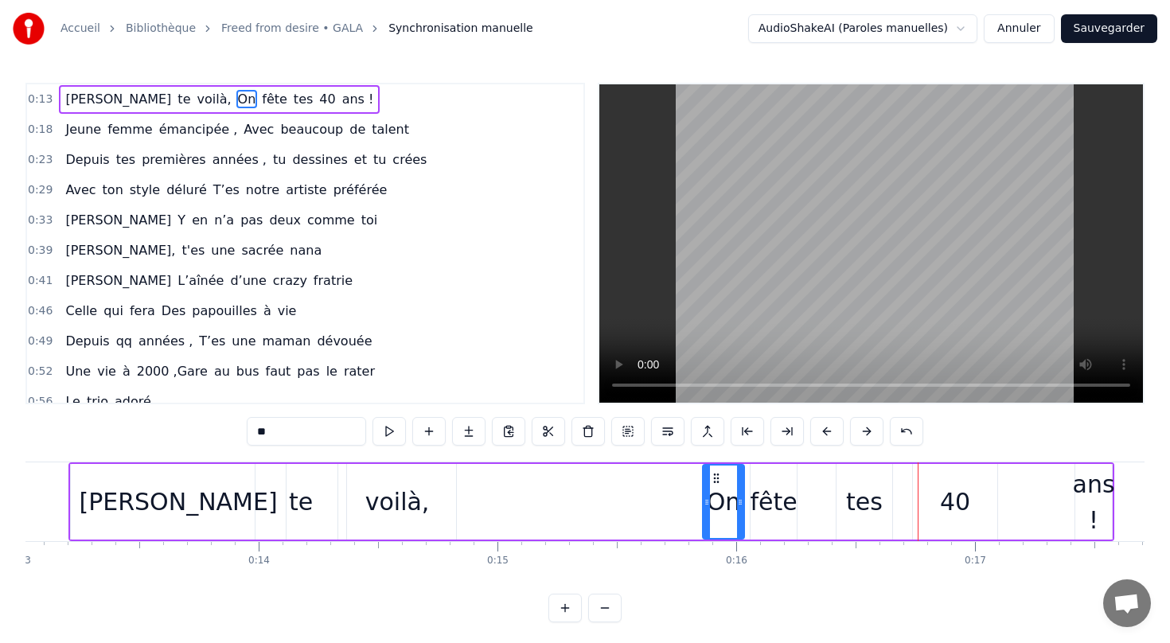
scroll to position [0, 3110]
click at [232, 520] on div "[PERSON_NAME]" at bounding box center [176, 502] width 215 height 76
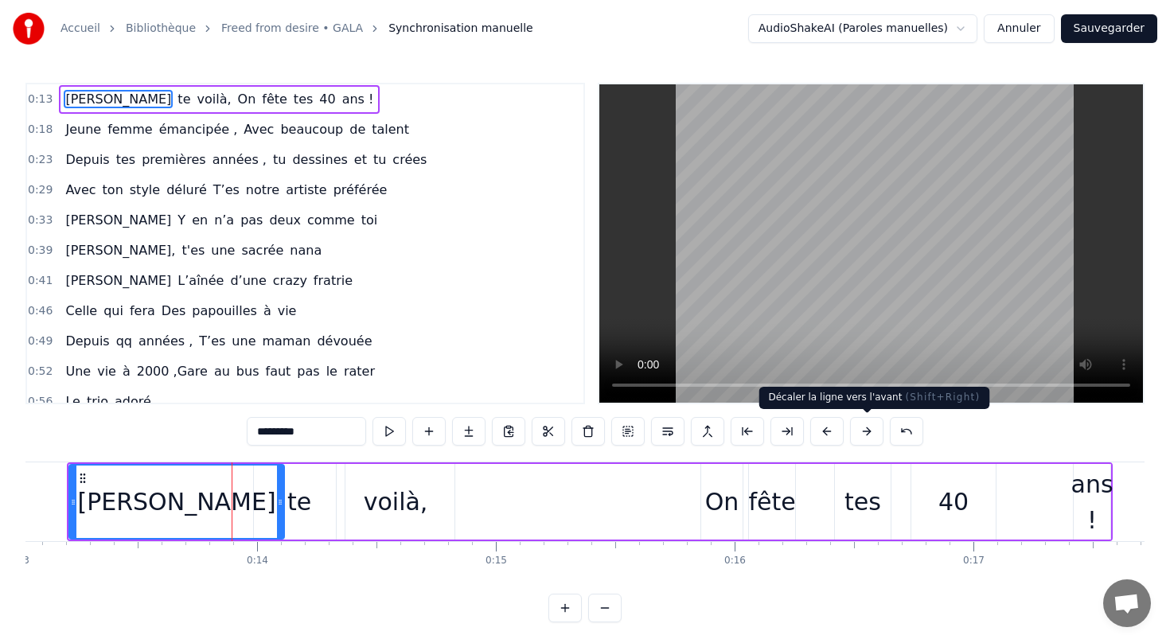
click at [864, 430] on button at bounding box center [866, 431] width 33 height 29
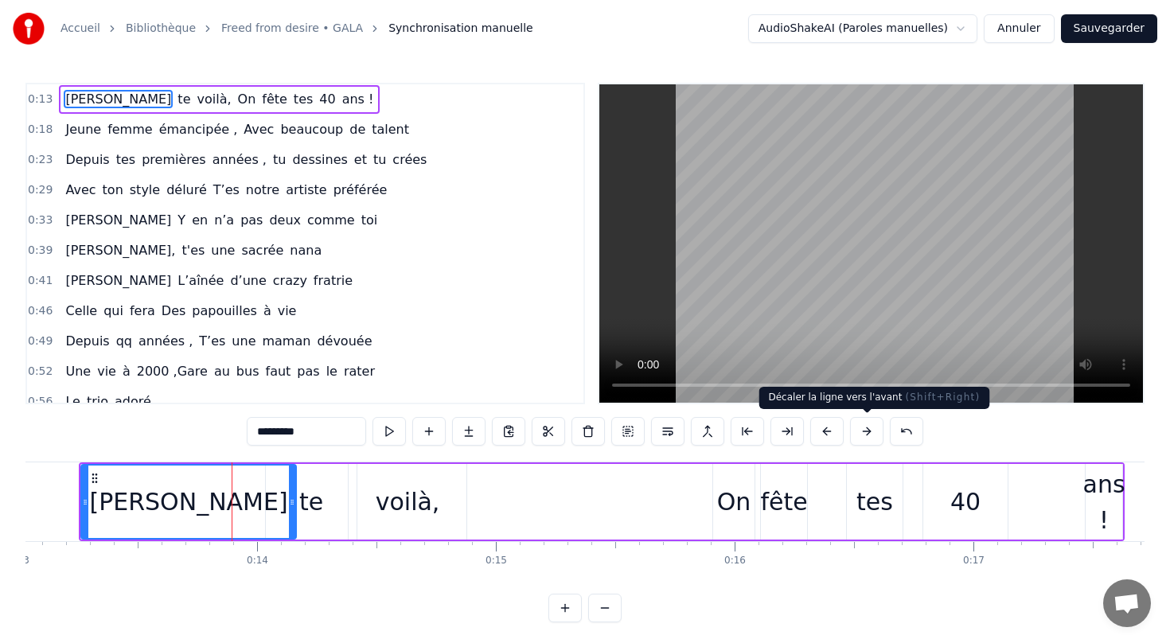
click at [867, 433] on button at bounding box center [866, 431] width 33 height 29
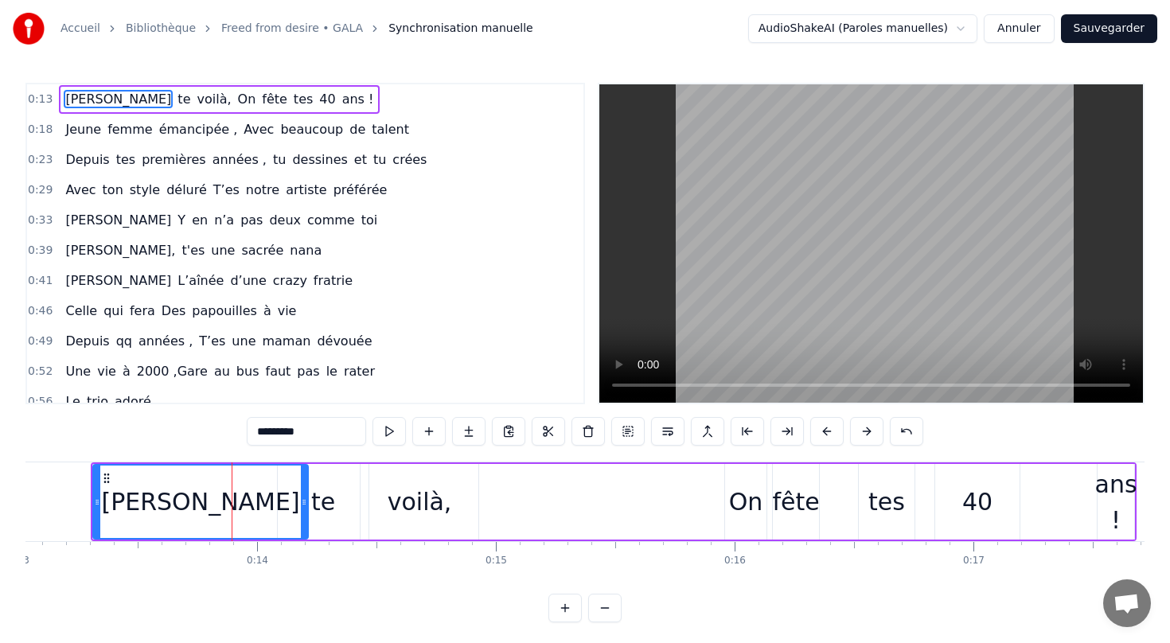
click at [867, 433] on button at bounding box center [866, 431] width 33 height 29
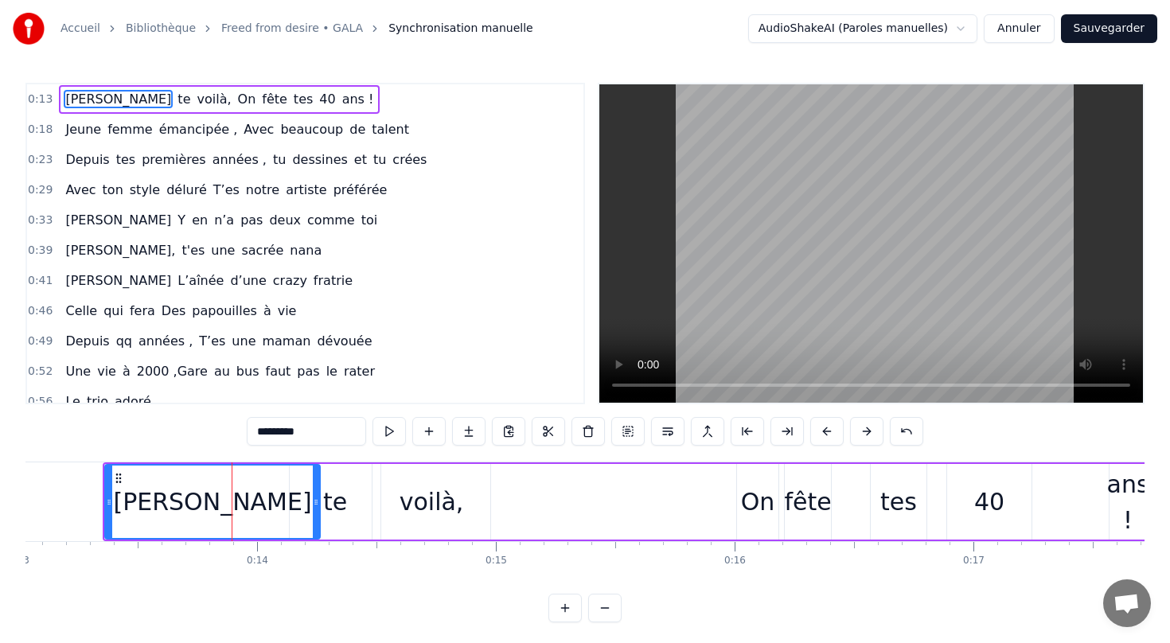
click at [867, 433] on button at bounding box center [866, 431] width 33 height 29
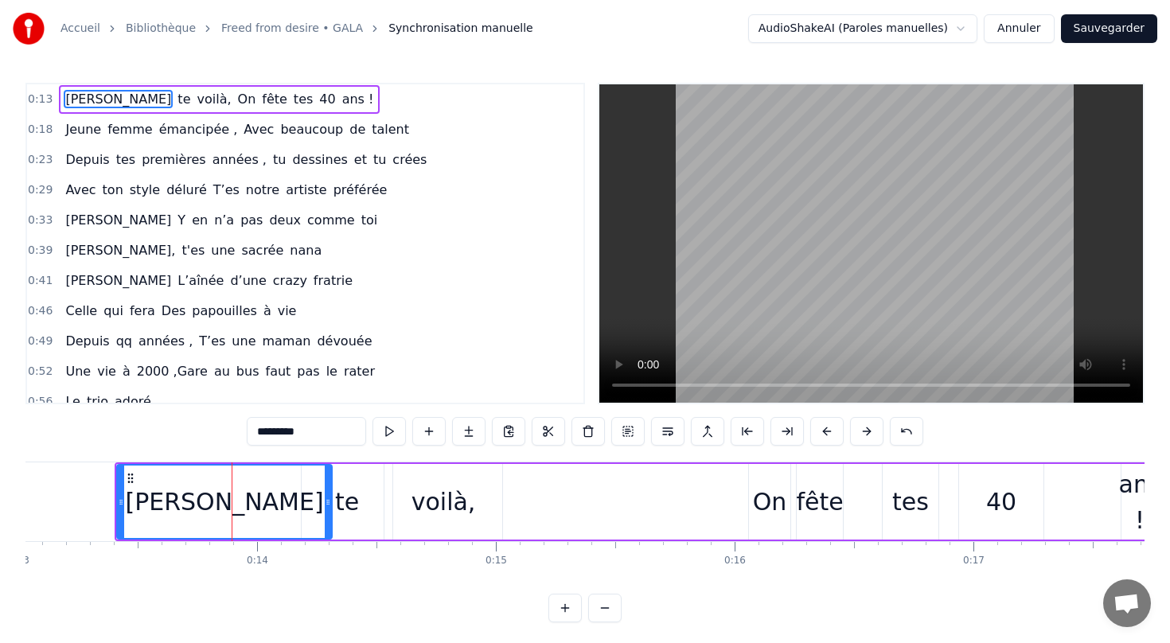
click at [867, 433] on button at bounding box center [866, 431] width 33 height 29
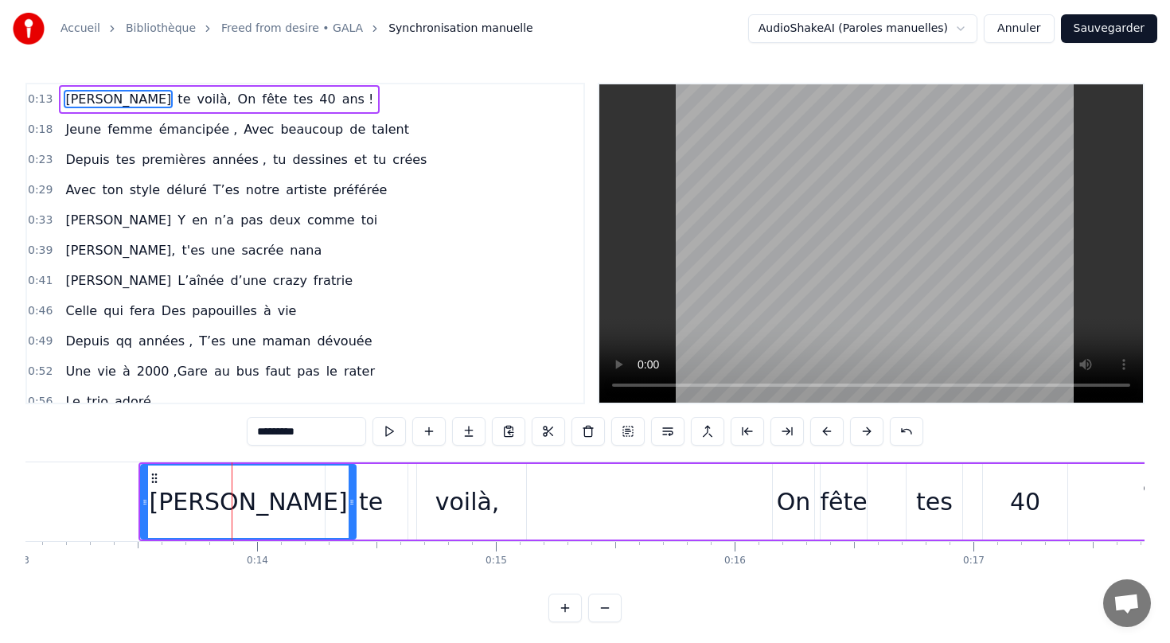
click at [867, 433] on button at bounding box center [866, 431] width 33 height 29
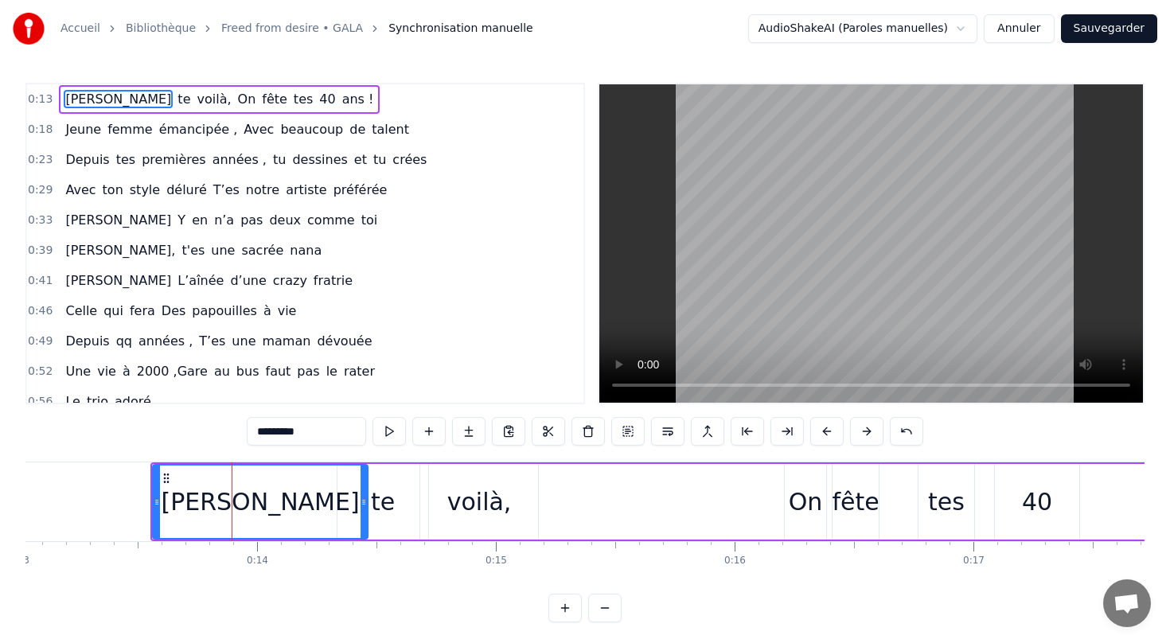
click at [867, 433] on button at bounding box center [866, 431] width 33 height 29
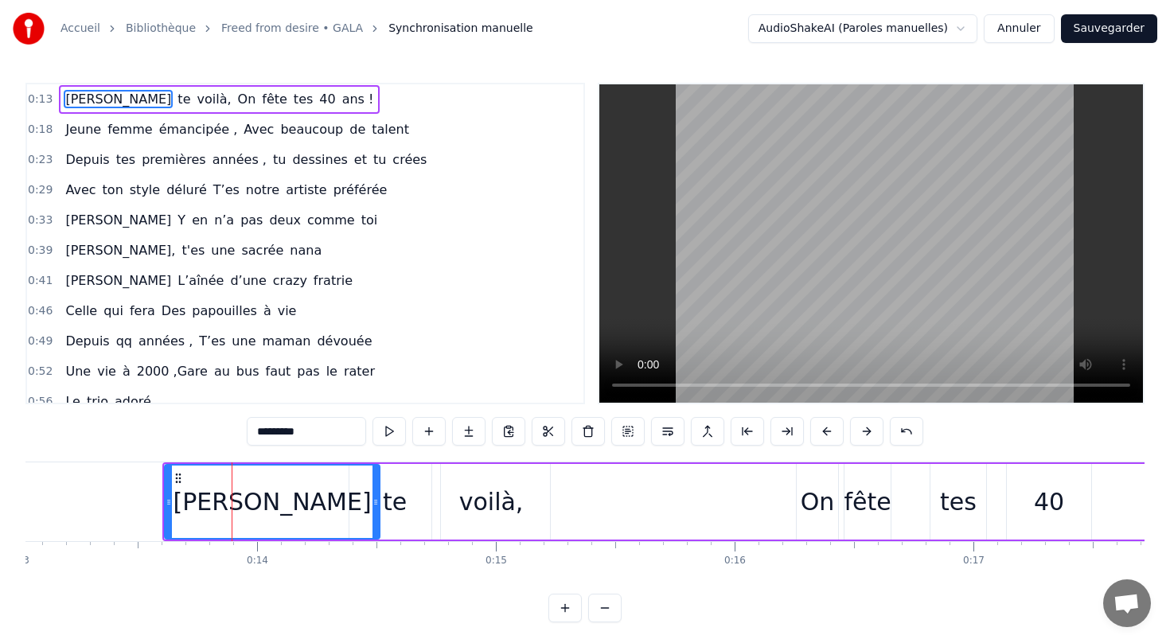
click at [867, 433] on button at bounding box center [866, 431] width 33 height 29
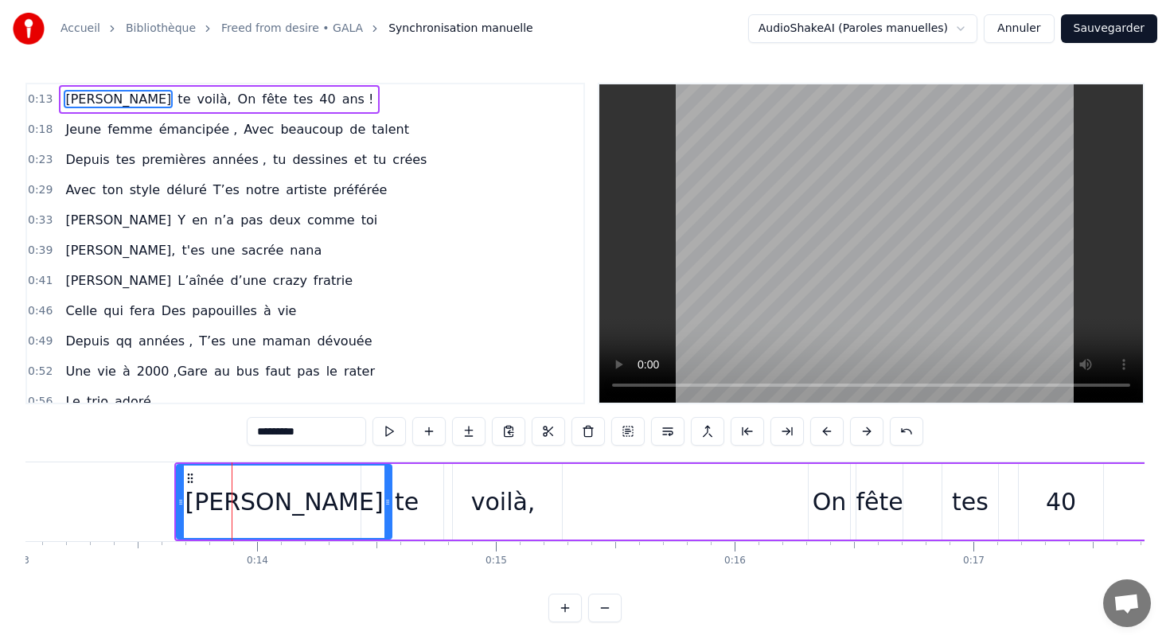
click at [867, 433] on button at bounding box center [866, 431] width 33 height 29
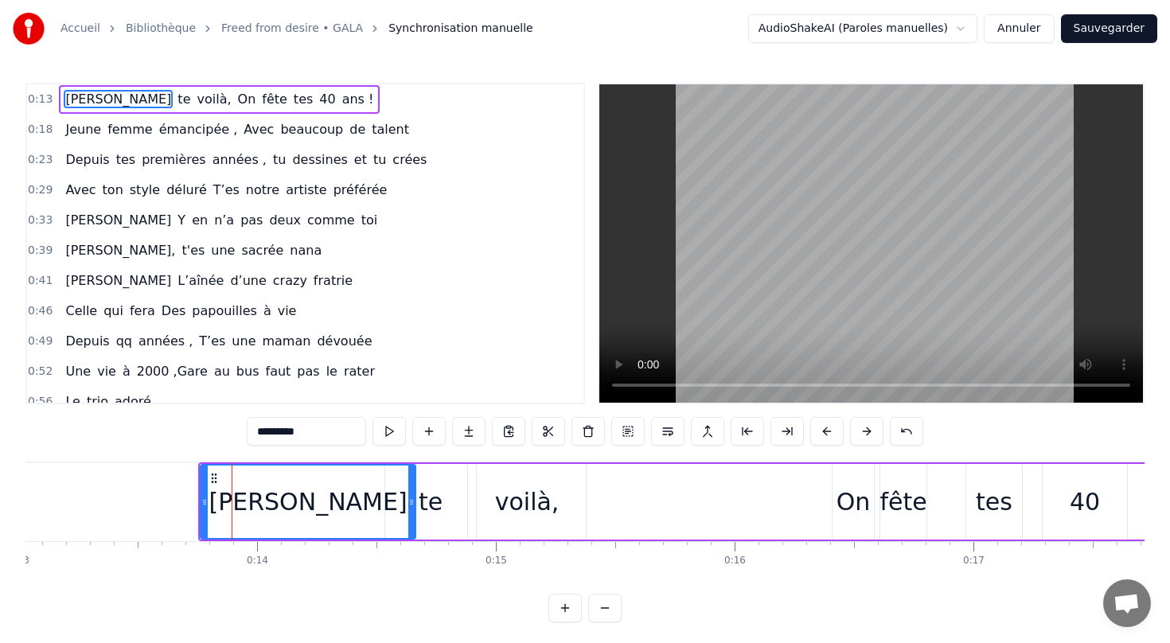
click at [867, 433] on button at bounding box center [866, 431] width 33 height 29
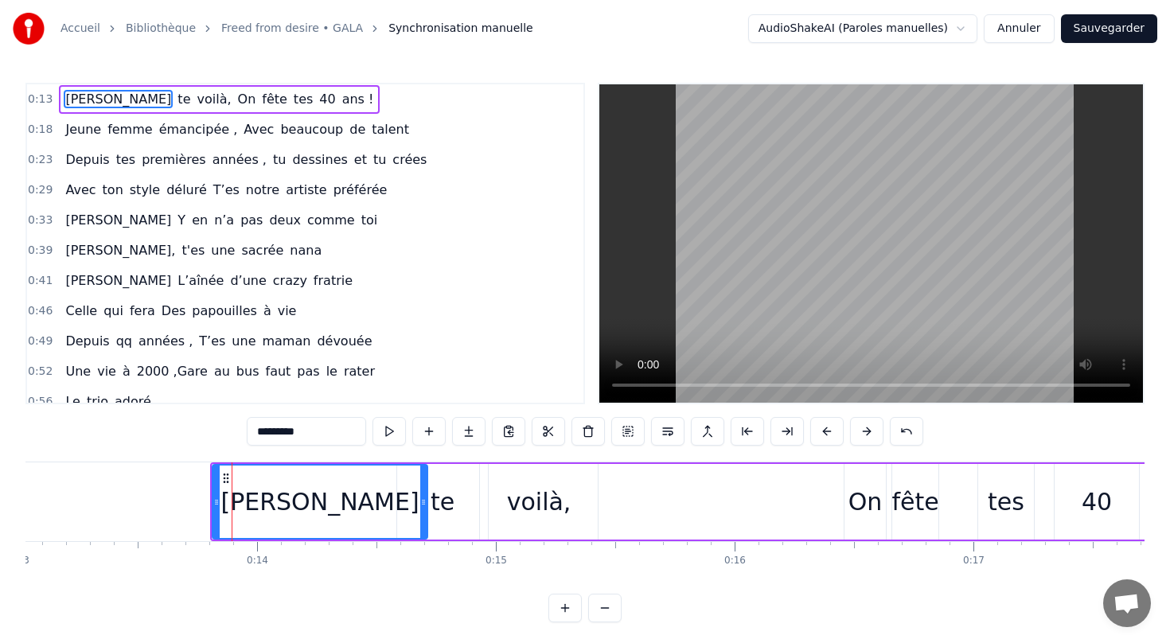
click at [874, 498] on div "On" at bounding box center [865, 502] width 34 height 36
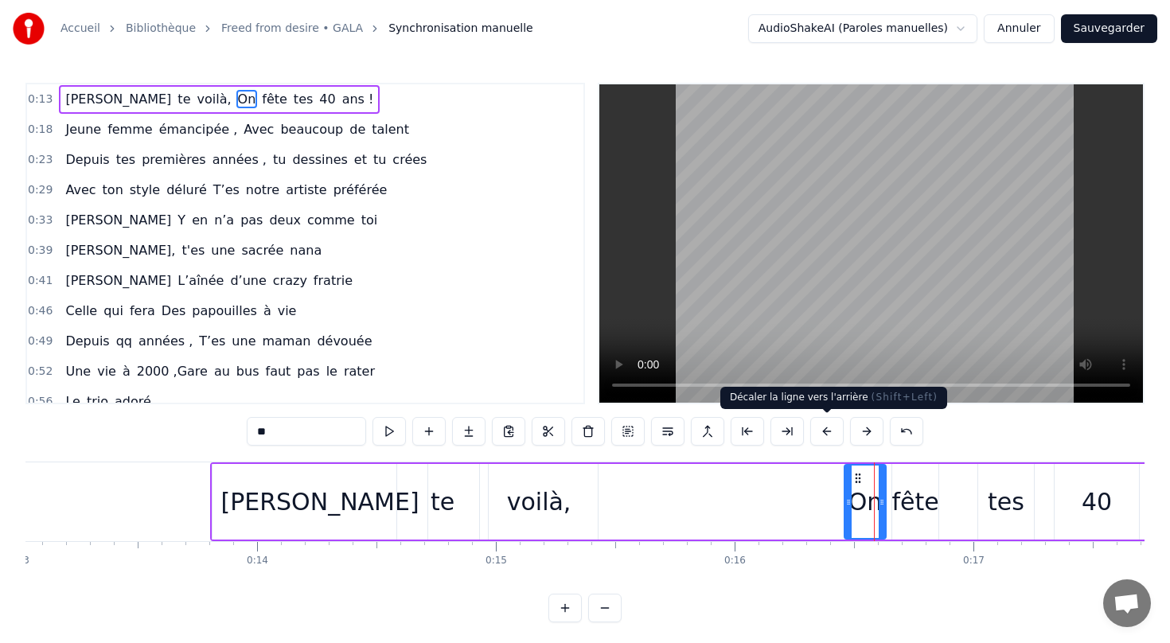
click at [827, 434] on button at bounding box center [826, 431] width 33 height 29
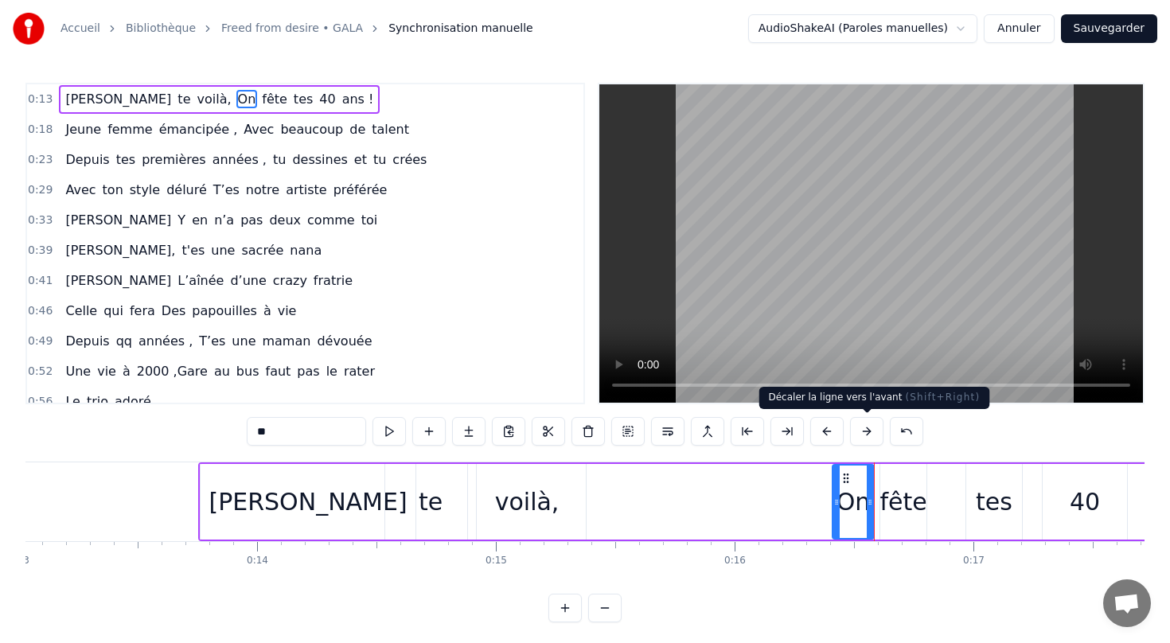
click at [866, 437] on button at bounding box center [866, 431] width 33 height 29
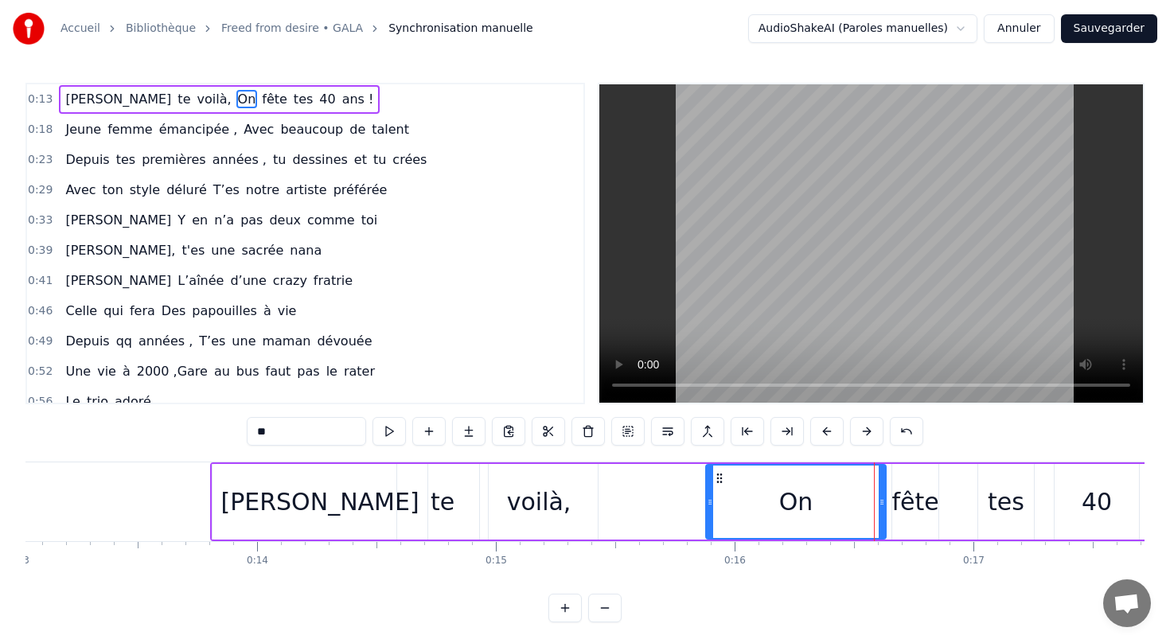
drag, startPoint x: 848, startPoint y: 487, endPoint x: 709, endPoint y: 495, distance: 139.5
click at [709, 495] on div at bounding box center [710, 501] width 6 height 72
drag, startPoint x: 879, startPoint y: 500, endPoint x: 759, endPoint y: 500, distance: 120.1
click at [759, 500] on icon at bounding box center [761, 502] width 6 height 13
click at [907, 500] on div "fête" at bounding box center [914, 502] width 47 height 36
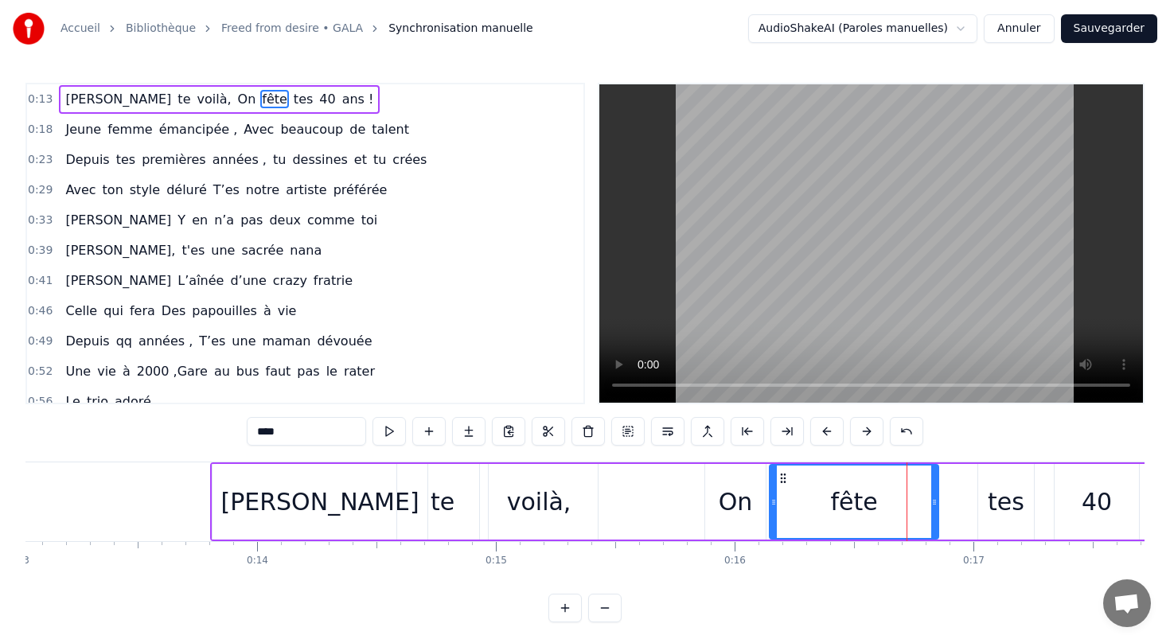
drag, startPoint x: 893, startPoint y: 501, endPoint x: 769, endPoint y: 502, distance: 123.3
click at [770, 502] on icon at bounding box center [773, 502] width 6 height 13
drag, startPoint x: 933, startPoint y: 499, endPoint x: 833, endPoint y: 503, distance: 100.3
click at [833, 503] on icon at bounding box center [834, 502] width 6 height 13
click at [1010, 508] on div "tes" at bounding box center [1005, 502] width 37 height 36
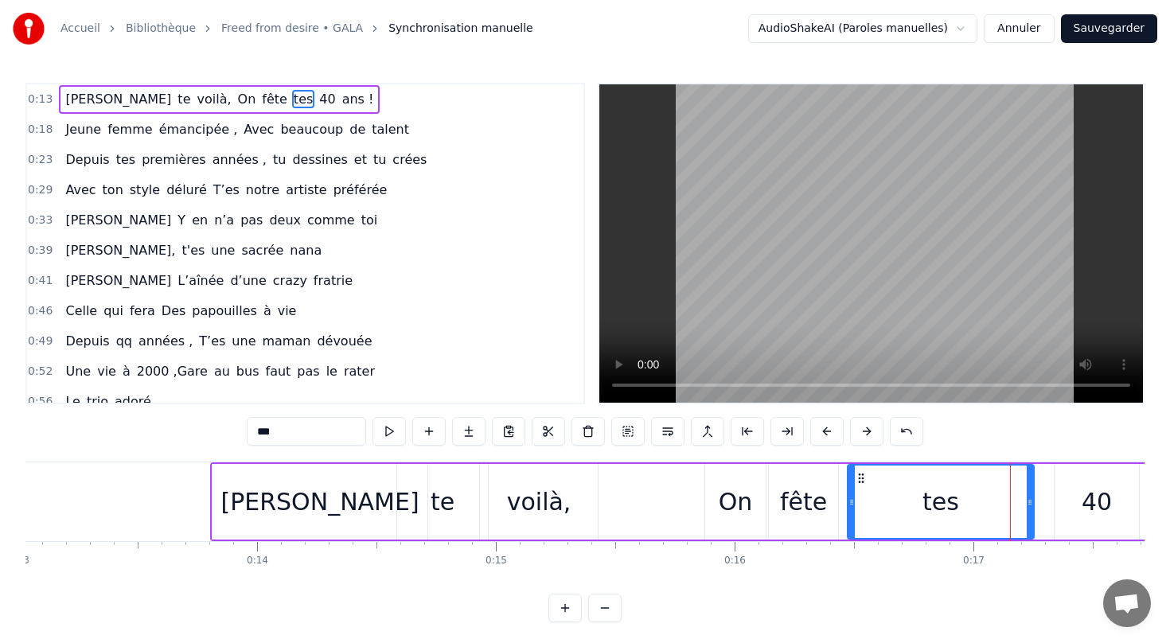
drag, startPoint x: 979, startPoint y: 503, endPoint x: 850, endPoint y: 505, distance: 129.7
click at [849, 504] on icon at bounding box center [851, 502] width 6 height 13
drag, startPoint x: 1027, startPoint y: 496, endPoint x: 909, endPoint y: 496, distance: 118.5
click at [909, 496] on icon at bounding box center [911, 502] width 6 height 13
click at [1088, 502] on div "40" at bounding box center [1096, 502] width 30 height 36
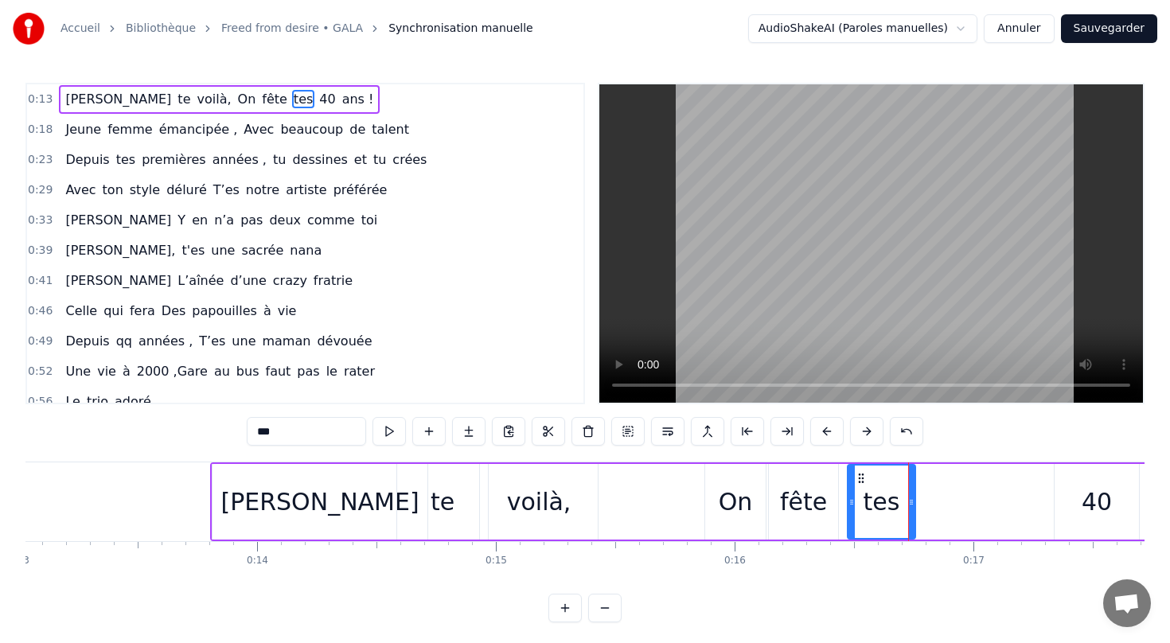
type input "**"
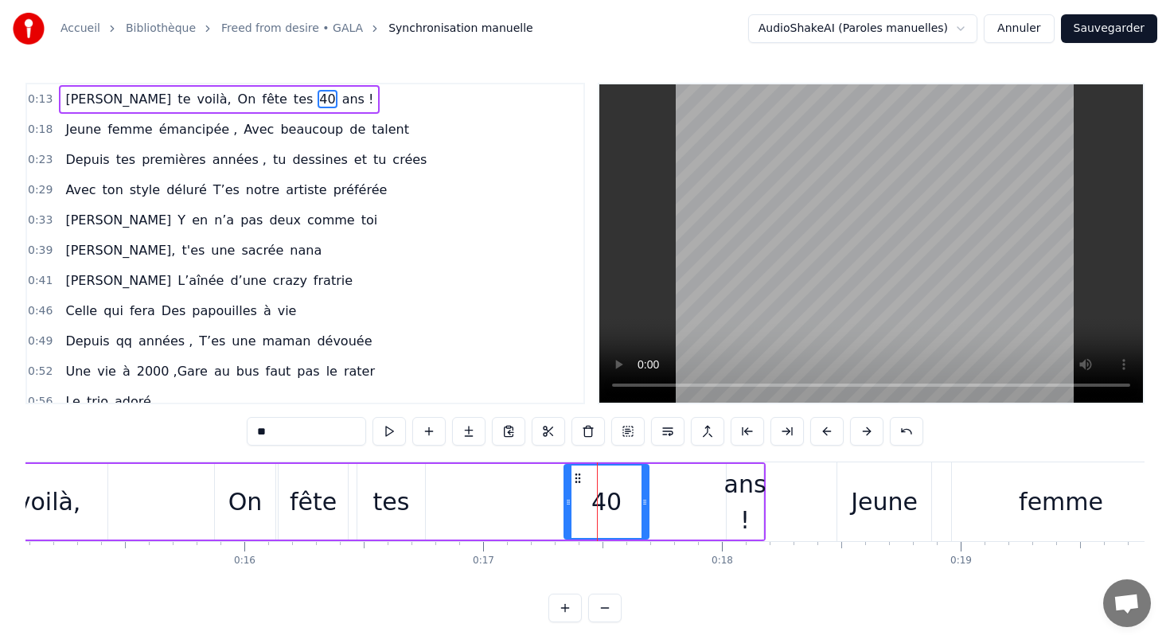
scroll to position [0, 3391]
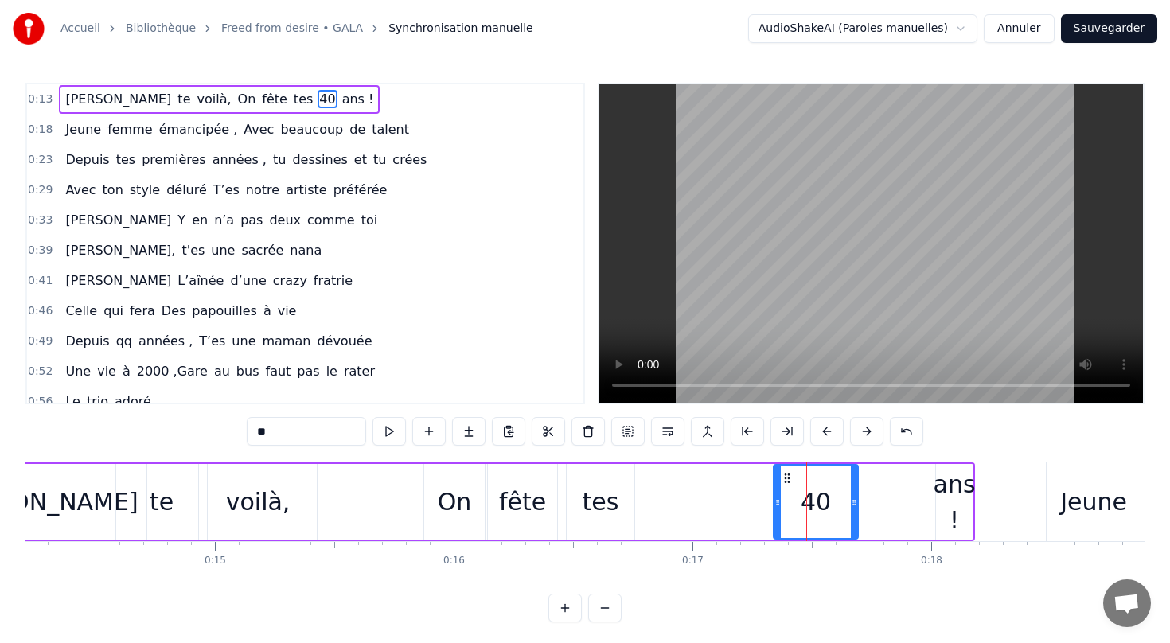
click at [374, 529] on div "[PERSON_NAME] te voilà, On fête tes 40 ans !" at bounding box center [451, 501] width 1045 height 79
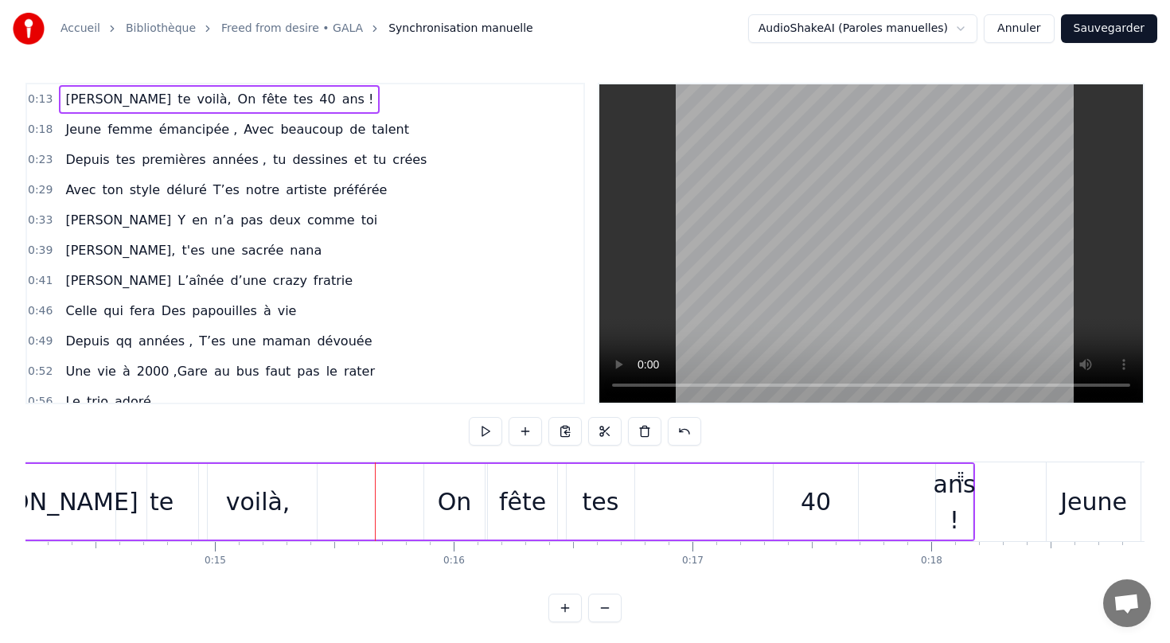
click at [823, 498] on div "40" at bounding box center [815, 502] width 30 height 36
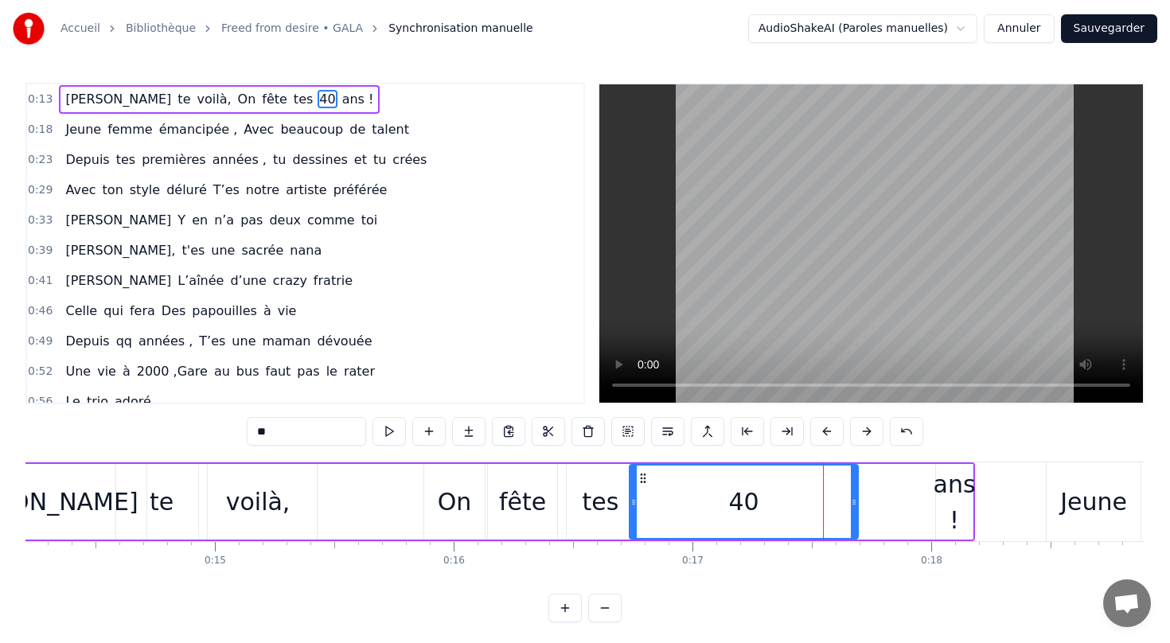
drag, startPoint x: 777, startPoint y: 506, endPoint x: 630, endPoint y: 505, distance: 146.4
click at [630, 505] on icon at bounding box center [633, 502] width 6 height 13
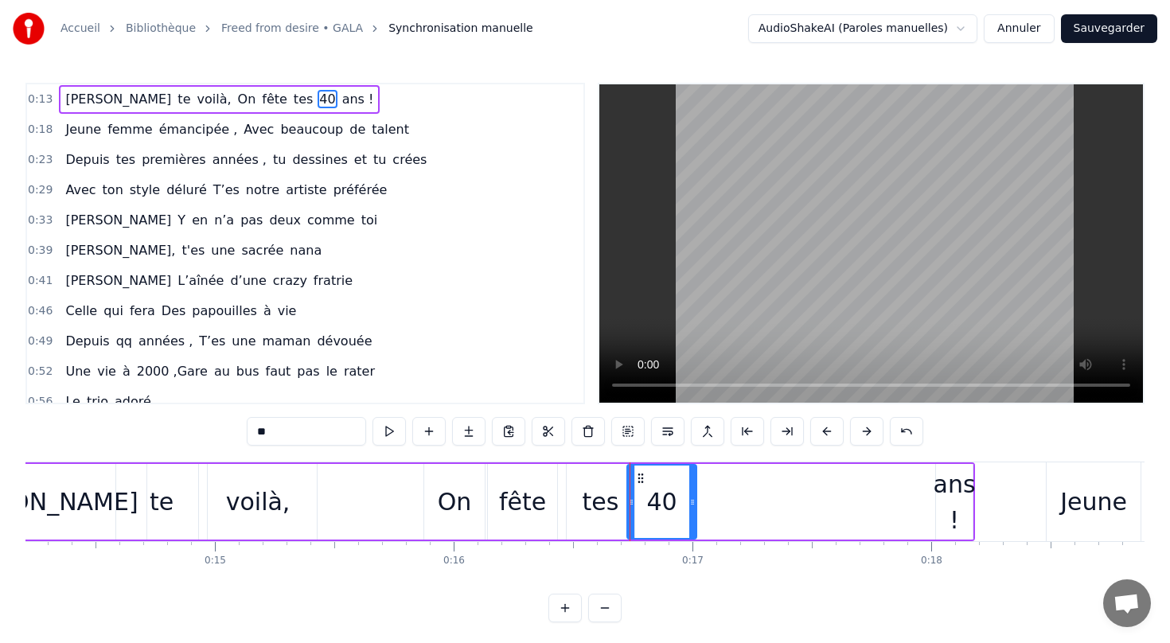
drag, startPoint x: 850, startPoint y: 500, endPoint x: 688, endPoint y: 507, distance: 161.6
click at [689, 507] on icon at bounding box center [692, 502] width 6 height 13
click at [941, 479] on div "ans !" at bounding box center [954, 502] width 42 height 72
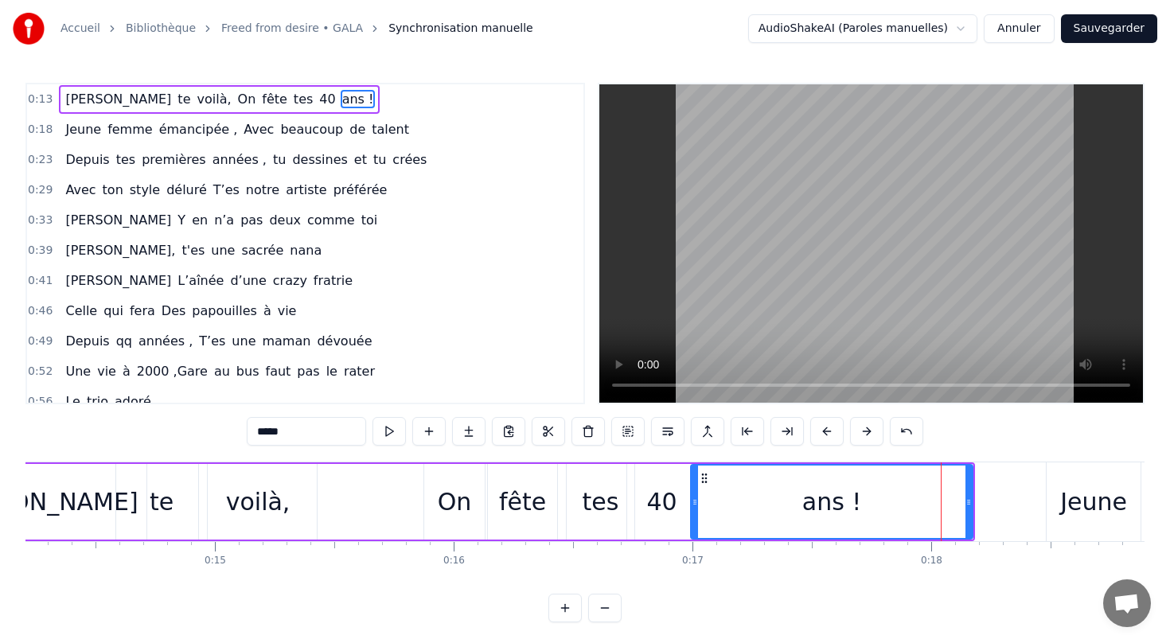
drag, startPoint x: 936, startPoint y: 504, endPoint x: 692, endPoint y: 505, distance: 244.3
click at [692, 505] on icon at bounding box center [694, 502] width 6 height 13
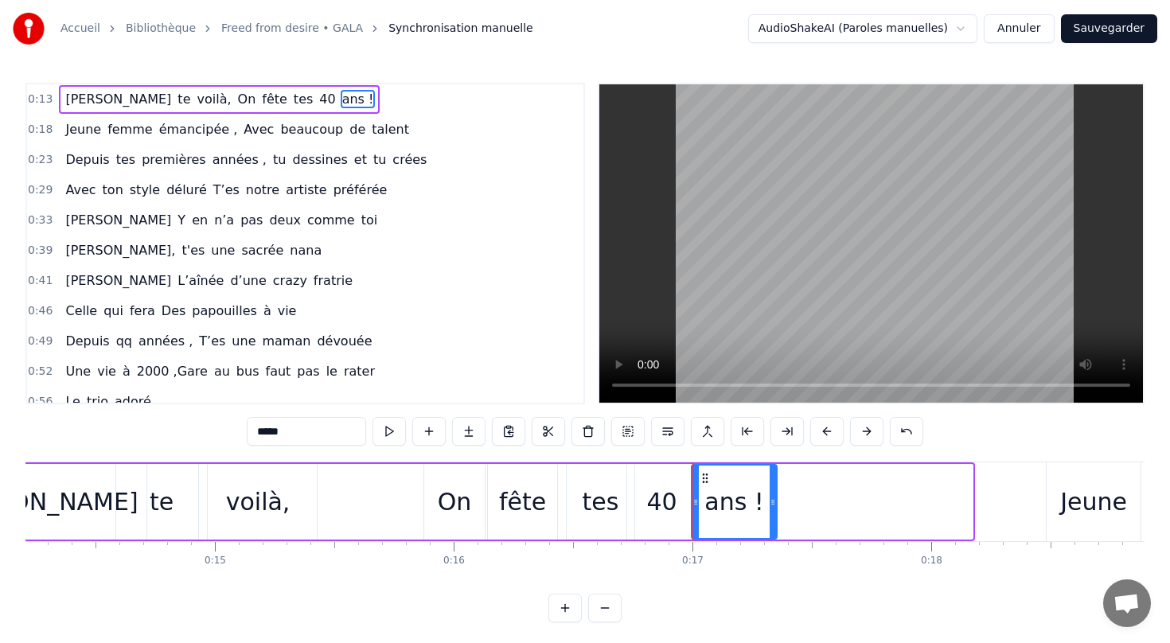
drag, startPoint x: 967, startPoint y: 503, endPoint x: 773, endPoint y: 502, distance: 194.9
click at [773, 502] on icon at bounding box center [772, 502] width 6 height 13
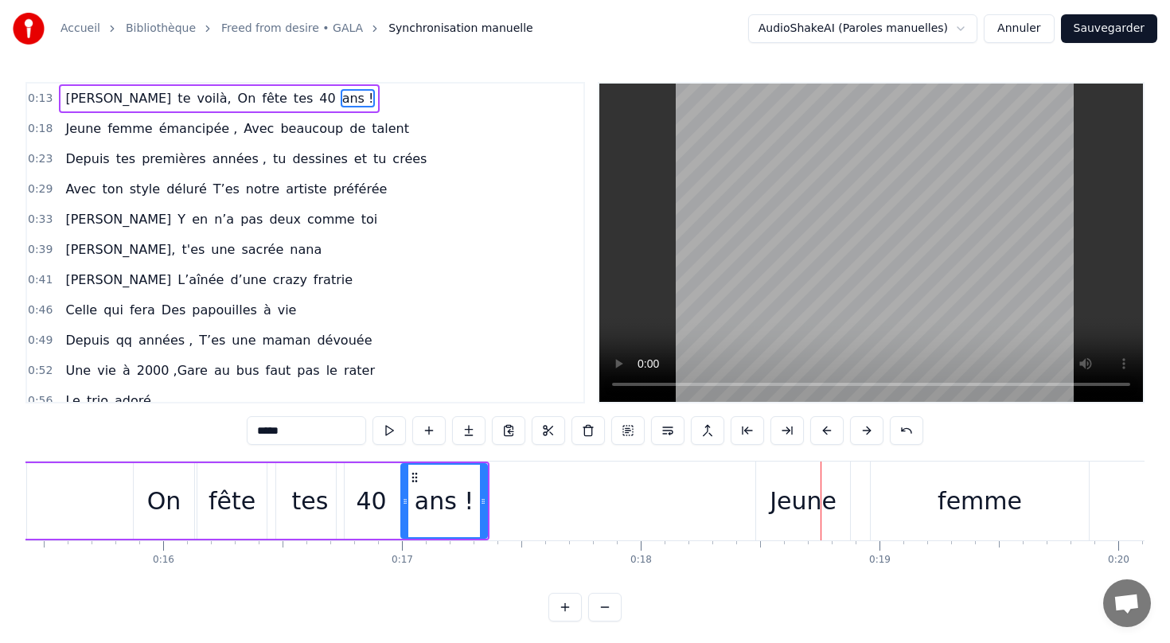
scroll to position [0, 3679]
click at [786, 516] on div "Jeune" at bounding box center [805, 501] width 67 height 36
type input "*****"
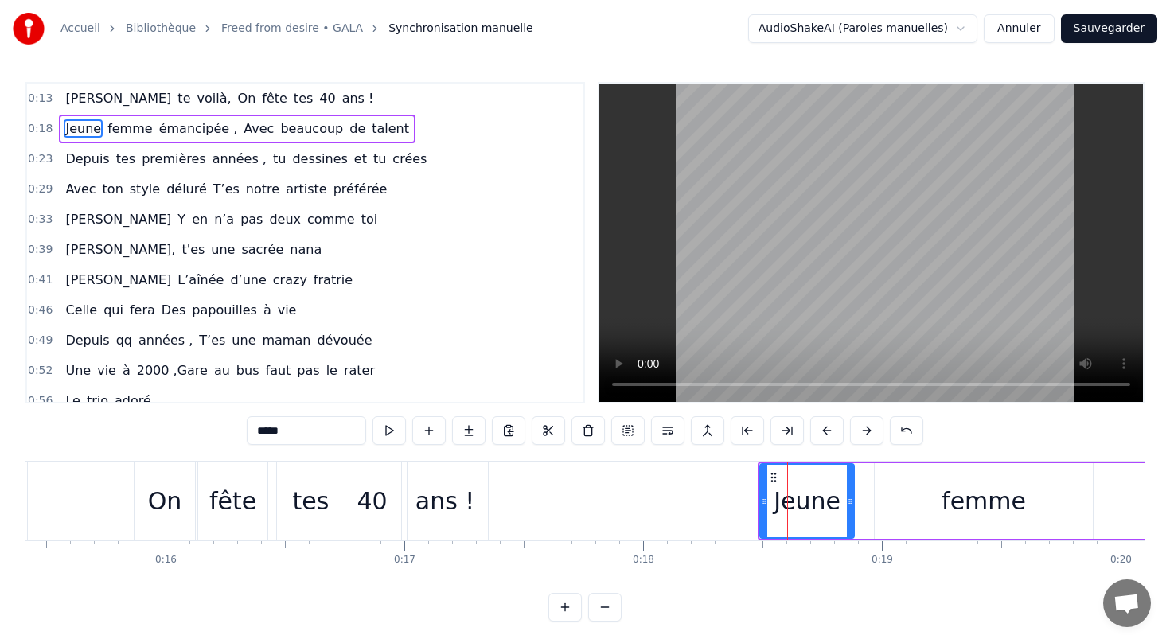
scroll to position [0, 0]
drag, startPoint x: 806, startPoint y: 539, endPoint x: 768, endPoint y: 539, distance: 38.2
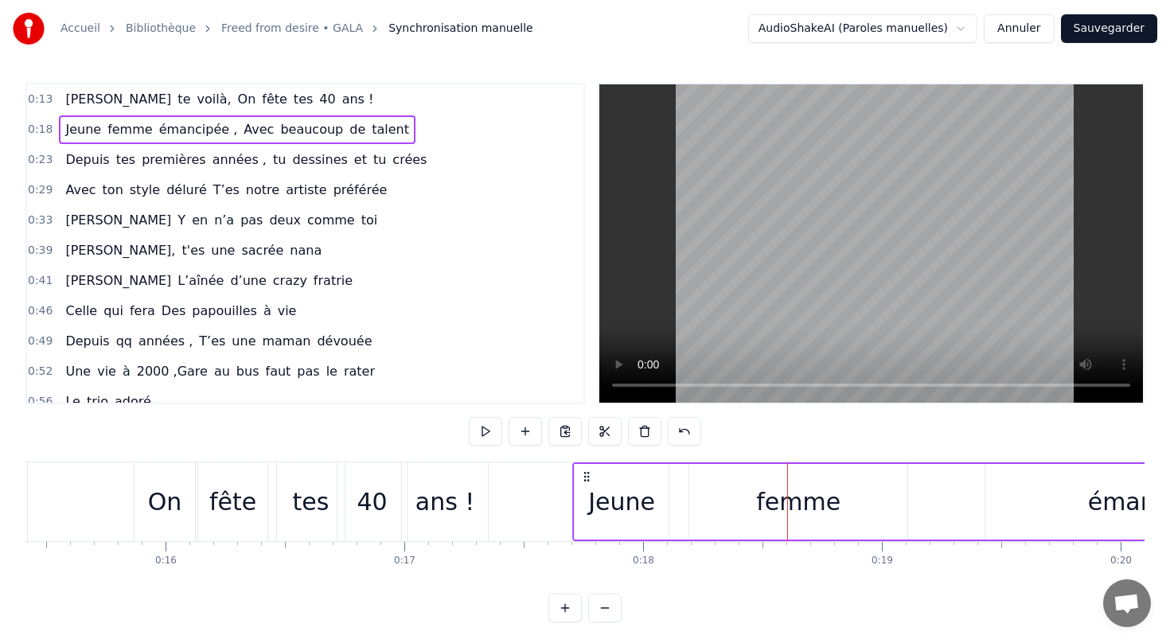
drag, startPoint x: 771, startPoint y: 476, endPoint x: 586, endPoint y: 481, distance: 185.5
click at [586, 481] on icon at bounding box center [586, 476] width 13 height 13
click at [1015, 526] on div "émancipée ," at bounding box center [1162, 502] width 352 height 76
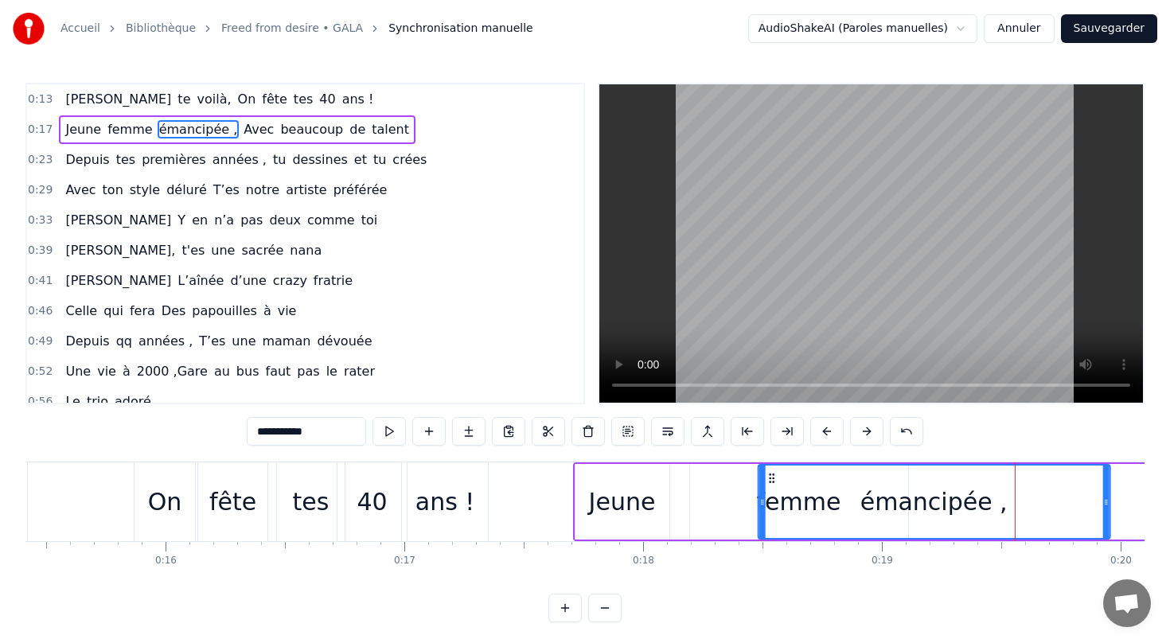
drag, startPoint x: 997, startPoint y: 477, endPoint x: 770, endPoint y: 492, distance: 227.3
click at [770, 492] on div "émancipée ," at bounding box center [933, 501] width 350 height 72
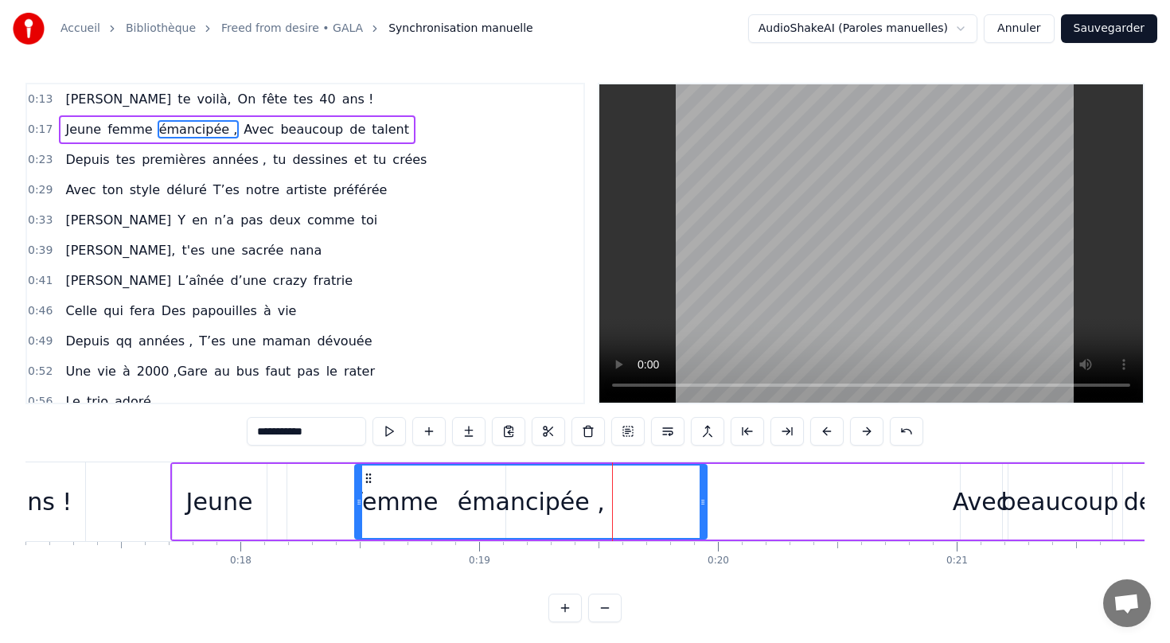
scroll to position [0, 3973]
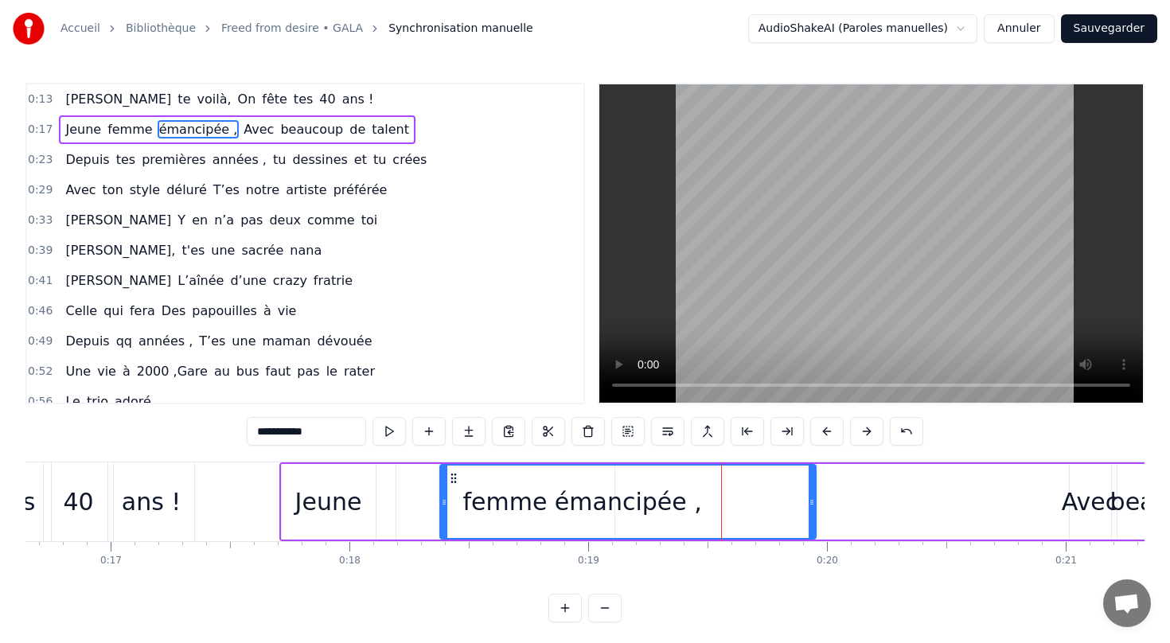
drag, startPoint x: 465, startPoint y: 502, endPoint x: 442, endPoint y: 500, distance: 24.0
click at [442, 500] on icon at bounding box center [444, 502] width 6 height 13
click at [508, 511] on div "émancipée ," at bounding box center [628, 501] width 374 height 72
click at [485, 502] on div "émancipée ," at bounding box center [628, 501] width 374 height 72
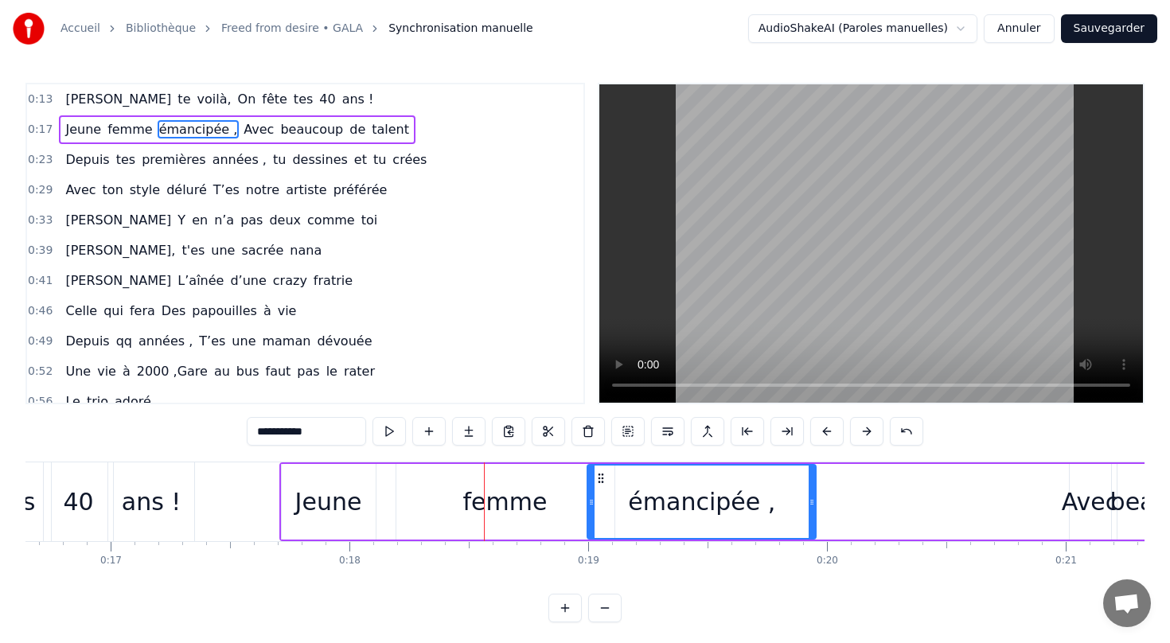
drag, startPoint x: 442, startPoint y: 503, endPoint x: 590, endPoint y: 508, distance: 147.3
click at [590, 508] on div at bounding box center [591, 501] width 6 height 72
click at [495, 500] on div "femme" at bounding box center [505, 502] width 84 height 36
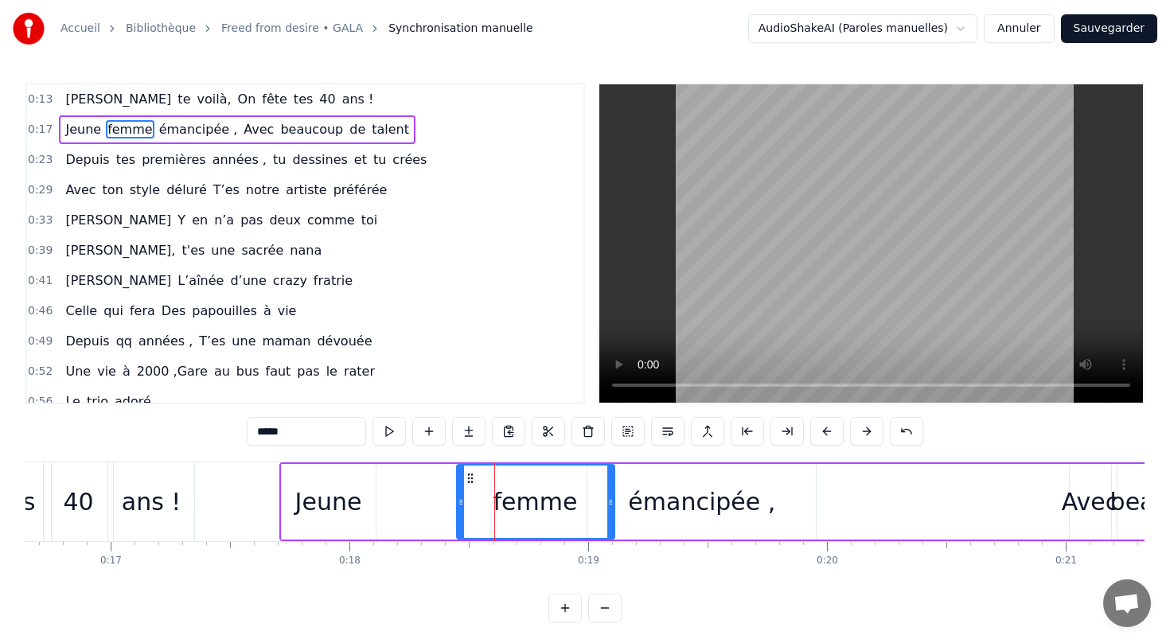
drag, startPoint x: 398, startPoint y: 501, endPoint x: 457, endPoint y: 507, distance: 59.9
click at [458, 508] on icon at bounding box center [460, 502] width 6 height 13
drag, startPoint x: 543, startPoint y: 500, endPoint x: 469, endPoint y: 499, distance: 74.0
click at [469, 499] on div "femme" at bounding box center [535, 501] width 156 height 72
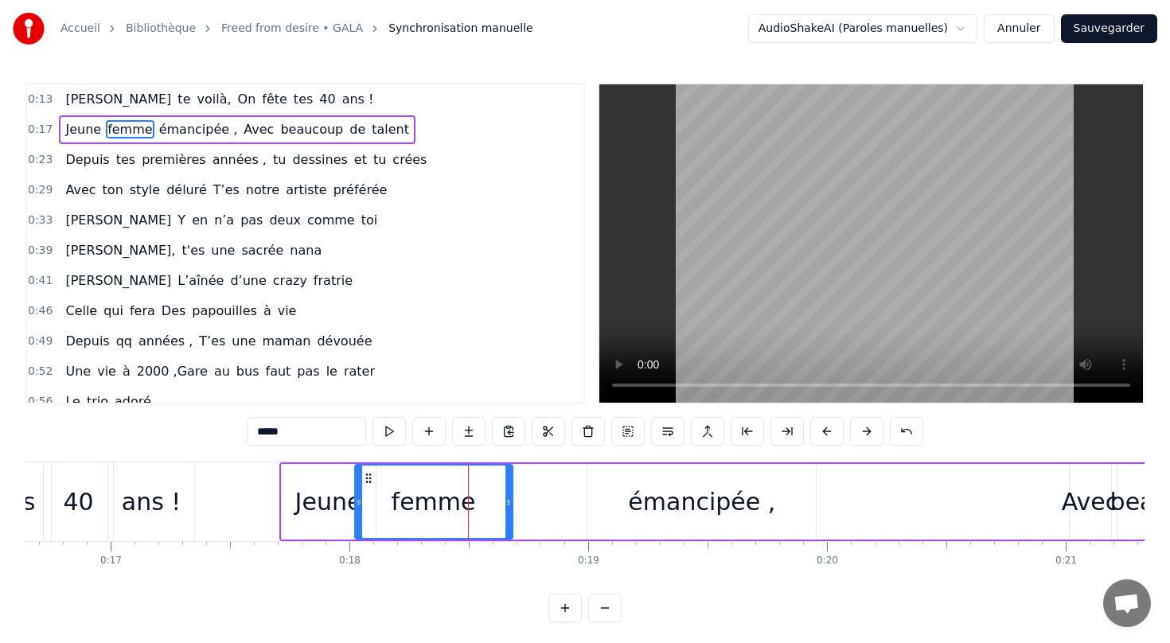
drag, startPoint x: 468, startPoint y: 479, endPoint x: 367, endPoint y: 486, distance: 101.3
click at [367, 485] on div "femme" at bounding box center [434, 501] width 156 height 72
drag, startPoint x: 670, startPoint y: 509, endPoint x: 627, endPoint y: 504, distance: 43.2
click at [627, 505] on div "émancipée ," at bounding box center [701, 502] width 228 height 76
type input "**********"
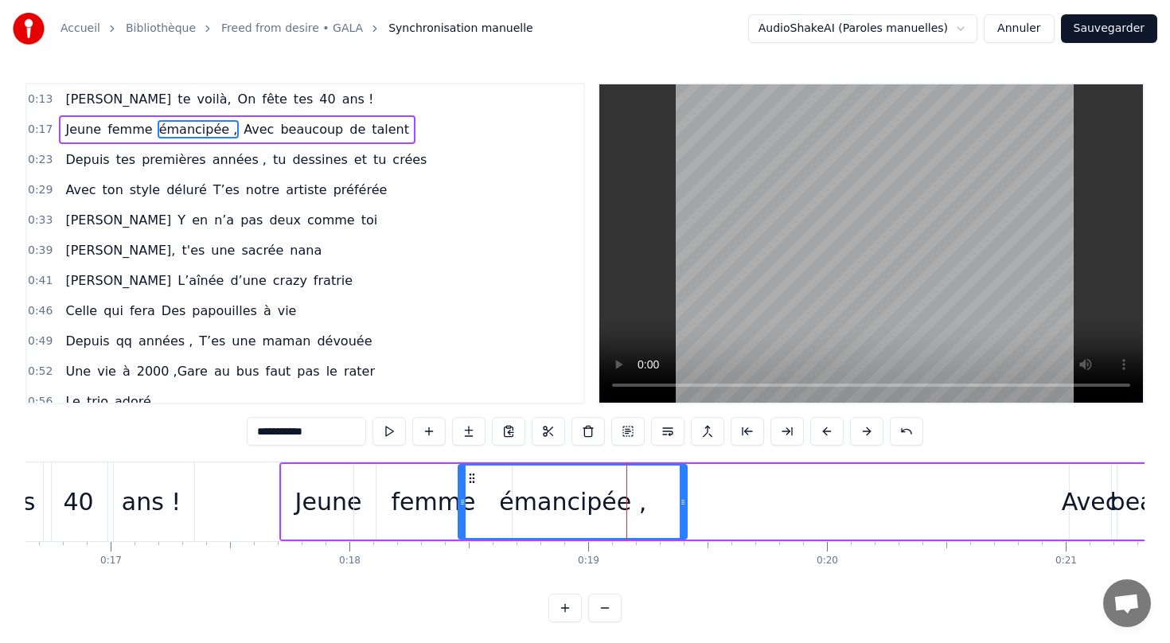
drag, startPoint x: 599, startPoint y: 476, endPoint x: 471, endPoint y: 485, distance: 128.4
click at [471, 485] on div "émancipée ," at bounding box center [572, 501] width 227 height 72
drag, startPoint x: 1079, startPoint y: 504, endPoint x: 997, endPoint y: 507, distance: 82.0
click at [996, 508] on div "Jeune femme émancipée , Avec beaucoup de talent" at bounding box center [844, 501] width 1130 height 79
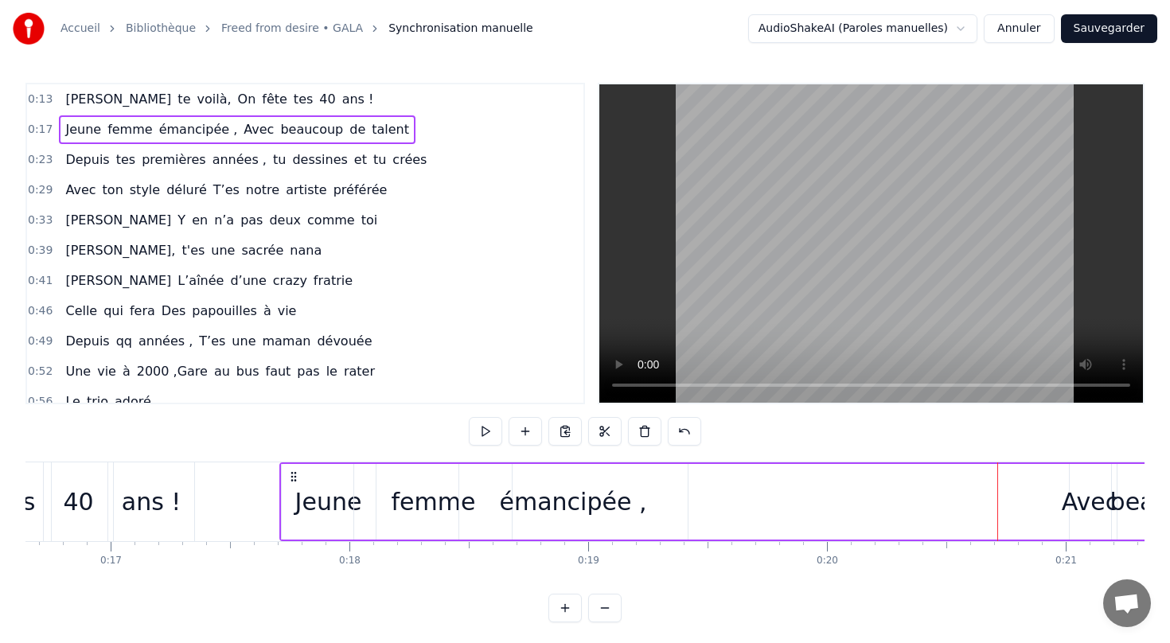
click at [1091, 500] on div "Avec" at bounding box center [1089, 502] width 56 height 36
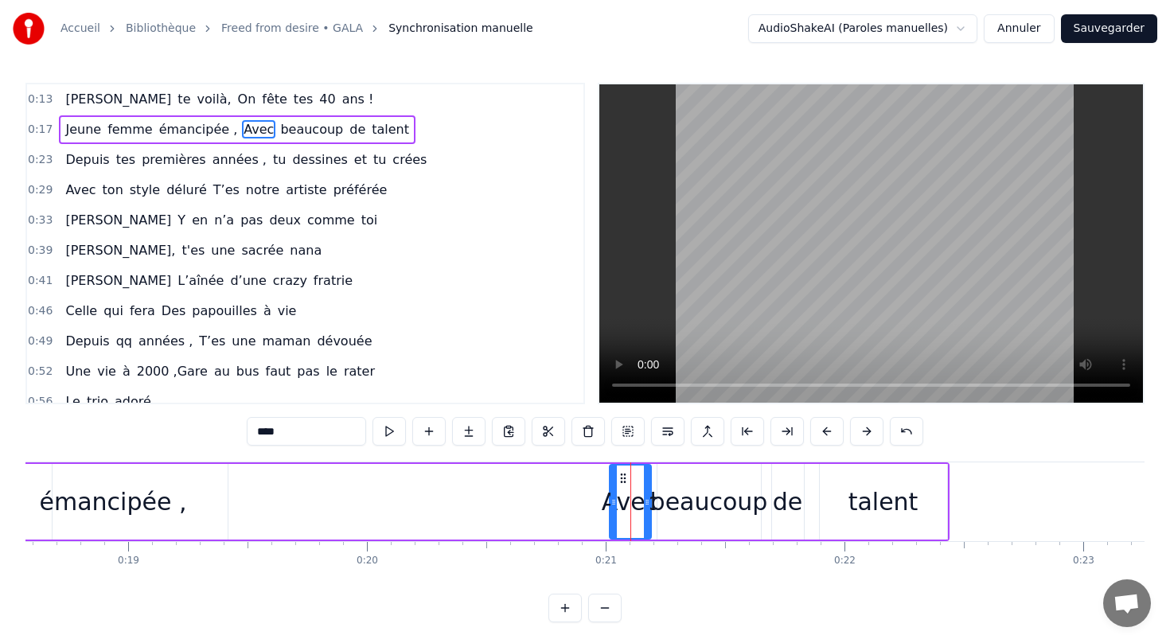
scroll to position [0, 4325]
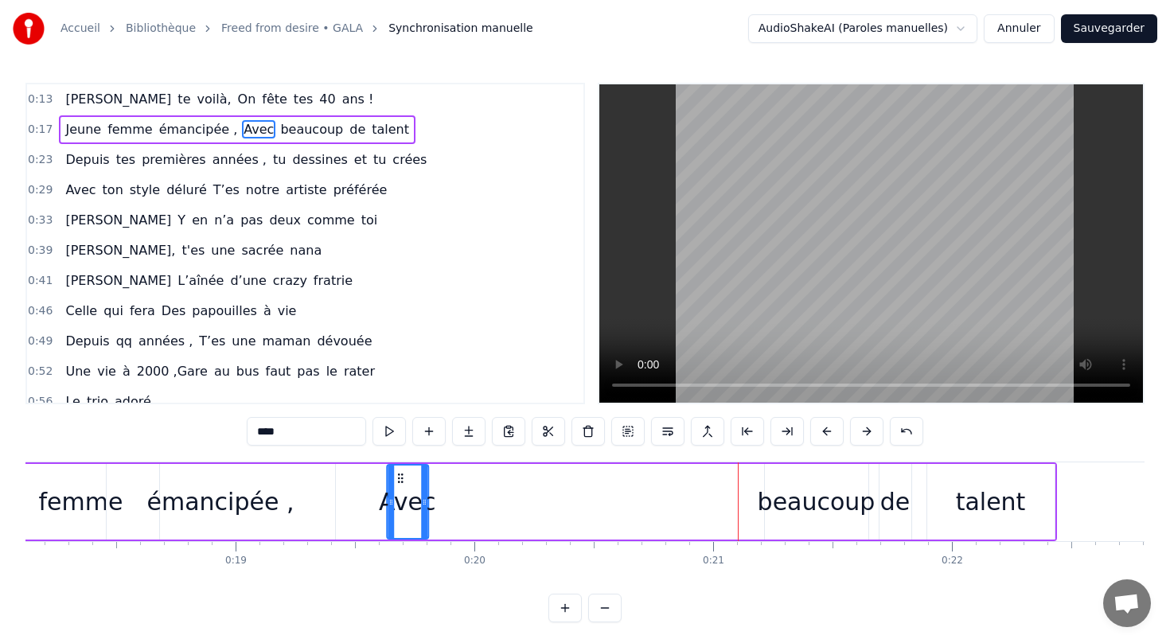
drag, startPoint x: 730, startPoint y: 477, endPoint x: 399, endPoint y: 481, distance: 330.2
click at [399, 481] on icon at bounding box center [400, 478] width 13 height 13
drag, startPoint x: 790, startPoint y: 500, endPoint x: 801, endPoint y: 479, distance: 23.5
click at [792, 475] on div "beaucoup" at bounding box center [816, 502] width 103 height 76
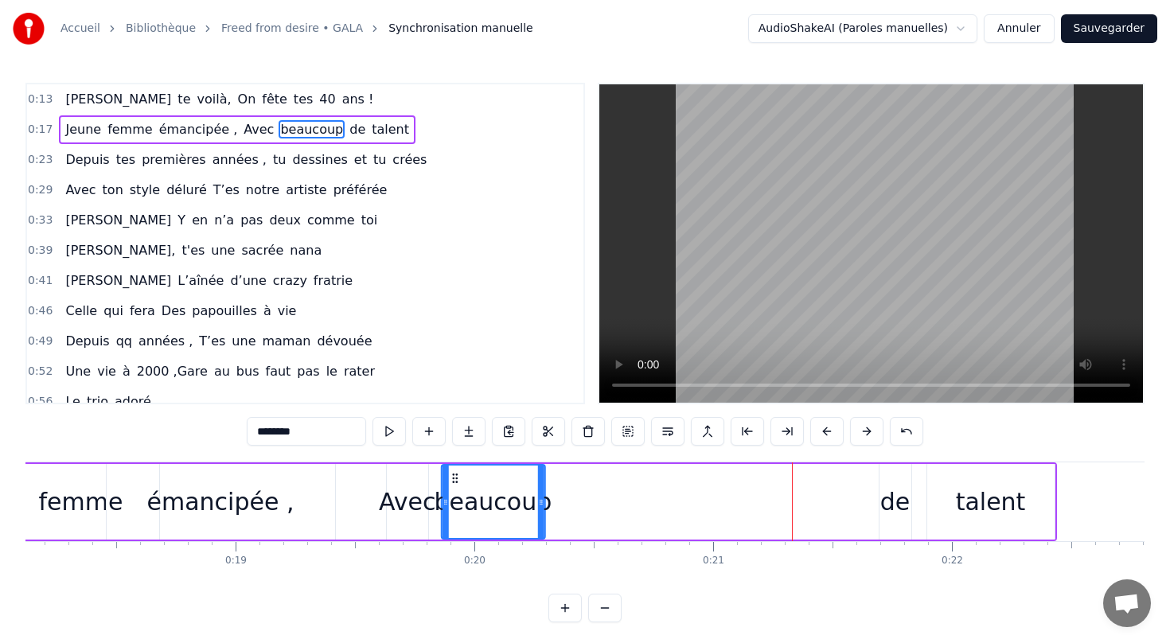
drag, startPoint x: 776, startPoint y: 473, endPoint x: 455, endPoint y: 495, distance: 321.4
click at [455, 495] on div "beaucoup" at bounding box center [493, 501] width 102 height 72
drag, startPoint x: 900, startPoint y: 502, endPoint x: 882, endPoint y: 503, distance: 17.5
click at [882, 503] on div "de" at bounding box center [895, 502] width 30 height 36
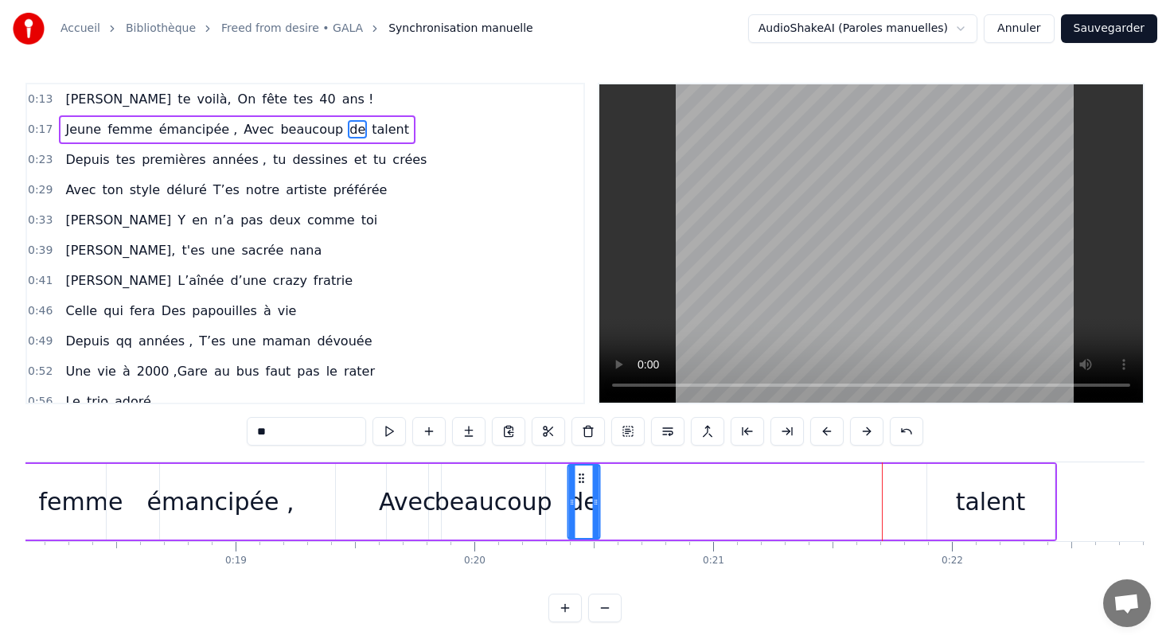
drag, startPoint x: 892, startPoint y: 479, endPoint x: 582, endPoint y: 497, distance: 310.8
click at [581, 496] on div "de" at bounding box center [583, 501] width 30 height 72
click at [975, 496] on div "talent" at bounding box center [991, 502] width 70 height 36
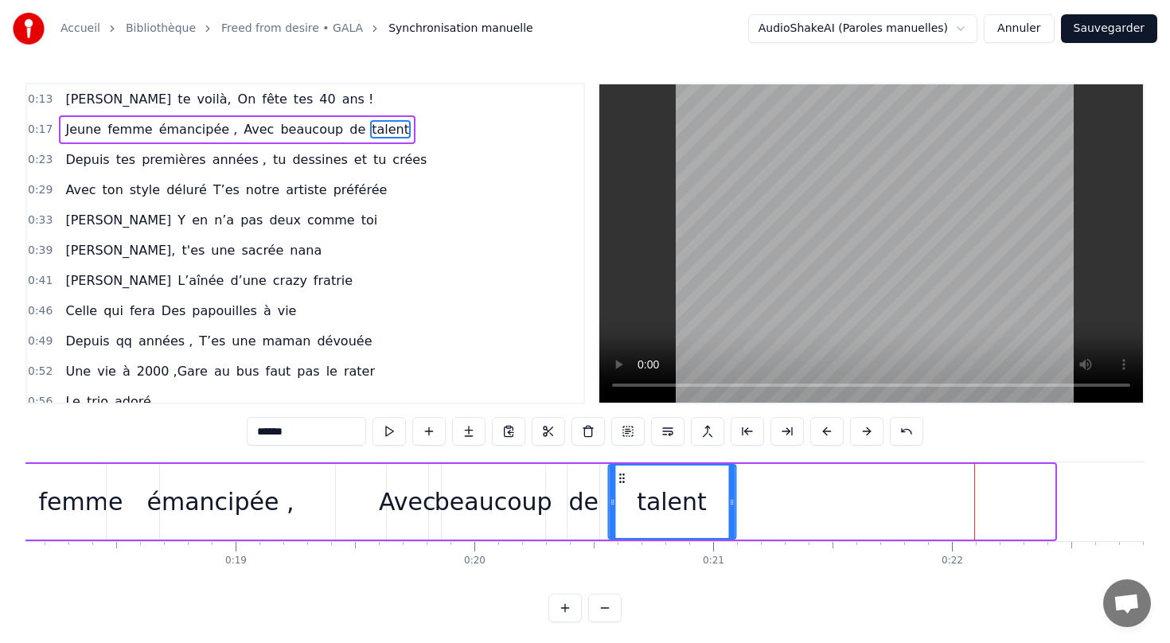
drag, startPoint x: 940, startPoint y: 477, endPoint x: 622, endPoint y: 485, distance: 318.4
click at [622, 485] on div "talent" at bounding box center [672, 501] width 126 height 72
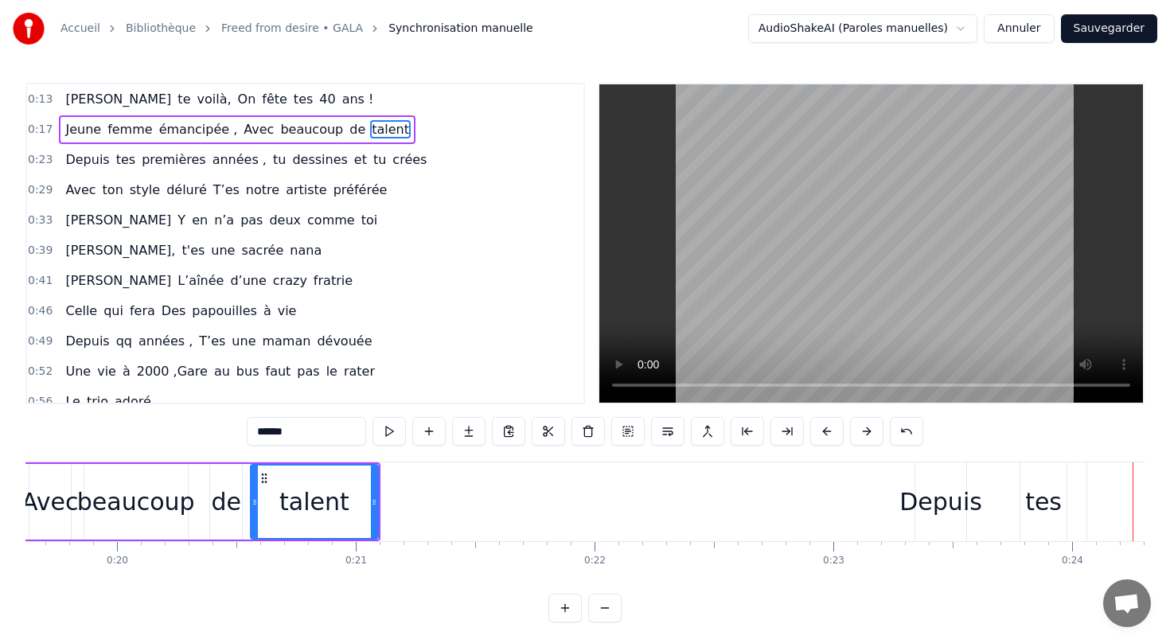
scroll to position [0, 4681]
click at [940, 508] on div "Depuis" at bounding box center [941, 502] width 83 height 36
type input "******"
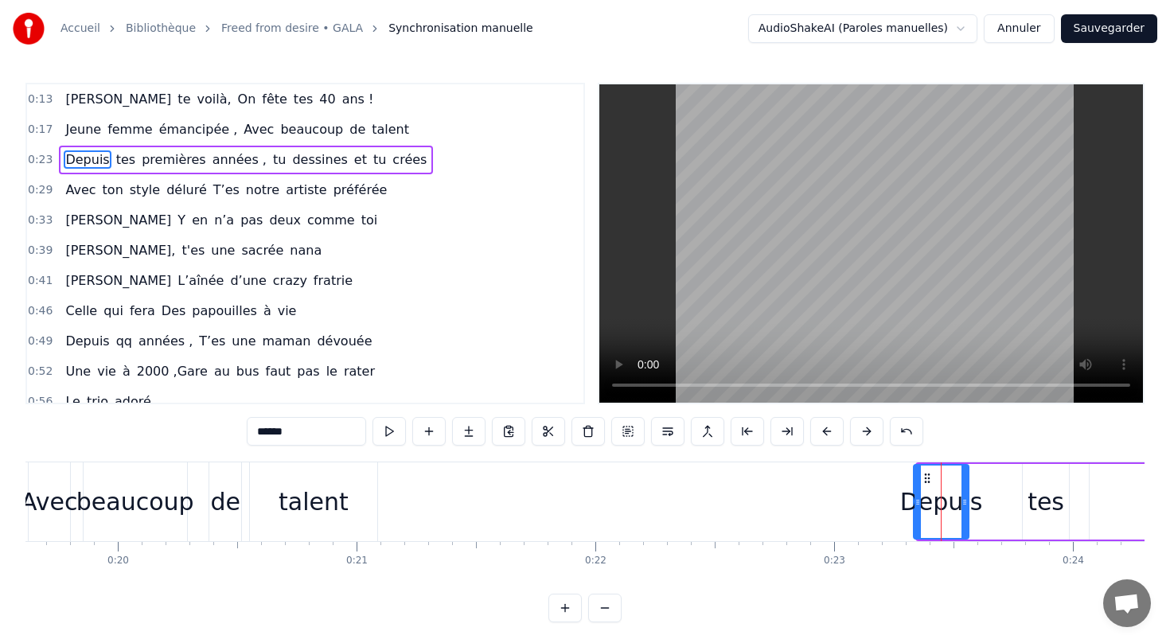
drag, startPoint x: 921, startPoint y: 478, endPoint x: 912, endPoint y: 471, distance: 11.3
click at [914, 473] on div at bounding box center [917, 501] width 6 height 72
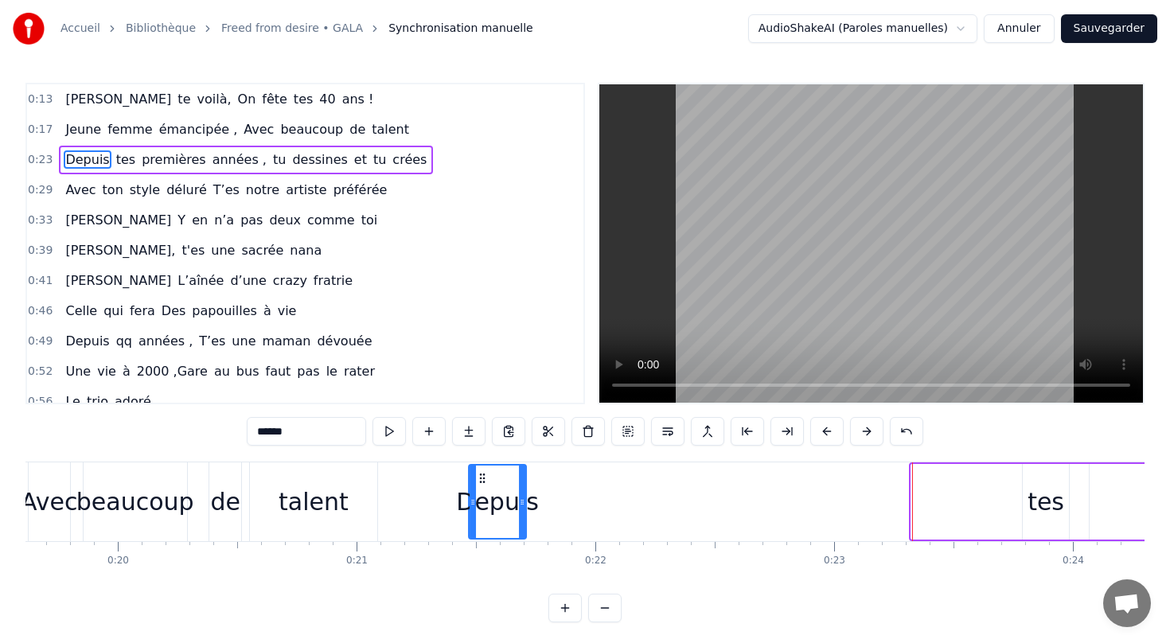
drag, startPoint x: 924, startPoint y: 477, endPoint x: 483, endPoint y: 468, distance: 440.9
click at [483, 468] on div "Depuis" at bounding box center [497, 501] width 56 height 72
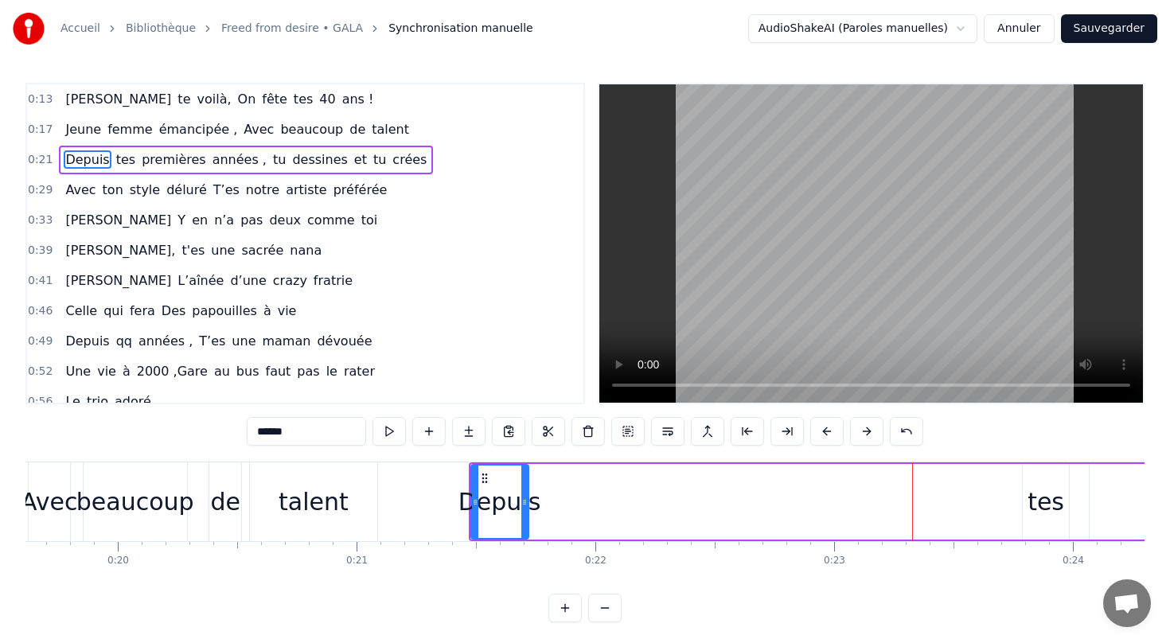
drag, startPoint x: 1050, startPoint y: 500, endPoint x: 931, endPoint y: 499, distance: 119.3
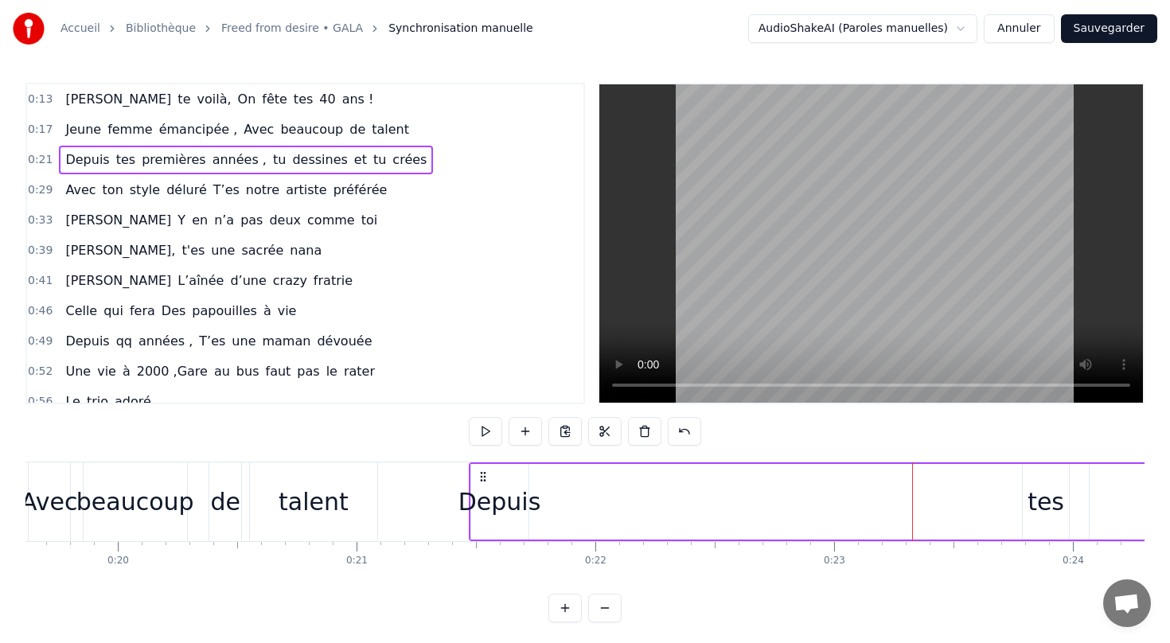
click at [1039, 498] on div "tes" at bounding box center [1045, 502] width 37 height 36
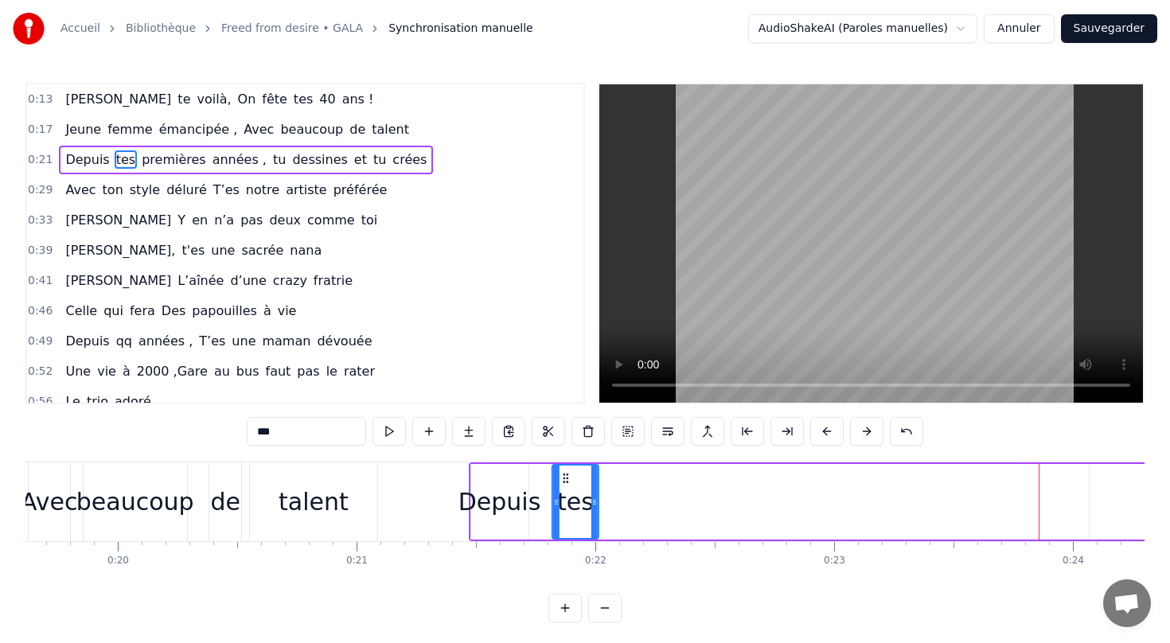
drag, startPoint x: 1033, startPoint y: 477, endPoint x: 557, endPoint y: 496, distance: 476.2
click at [557, 496] on div "tes" at bounding box center [575, 501] width 45 height 72
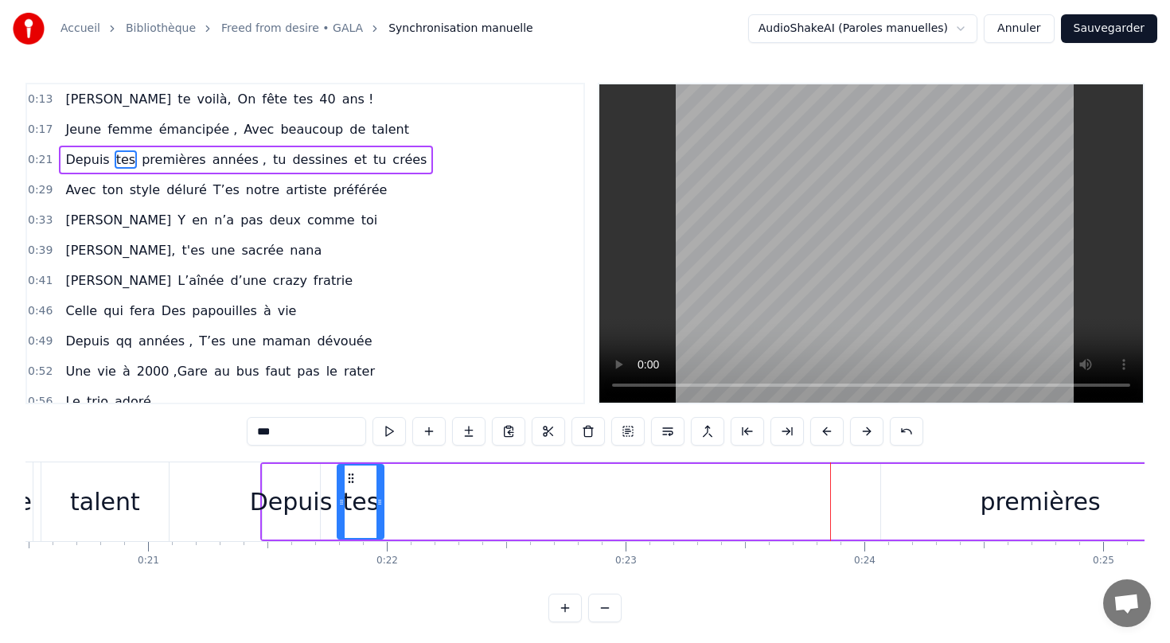
scroll to position [0, 4976]
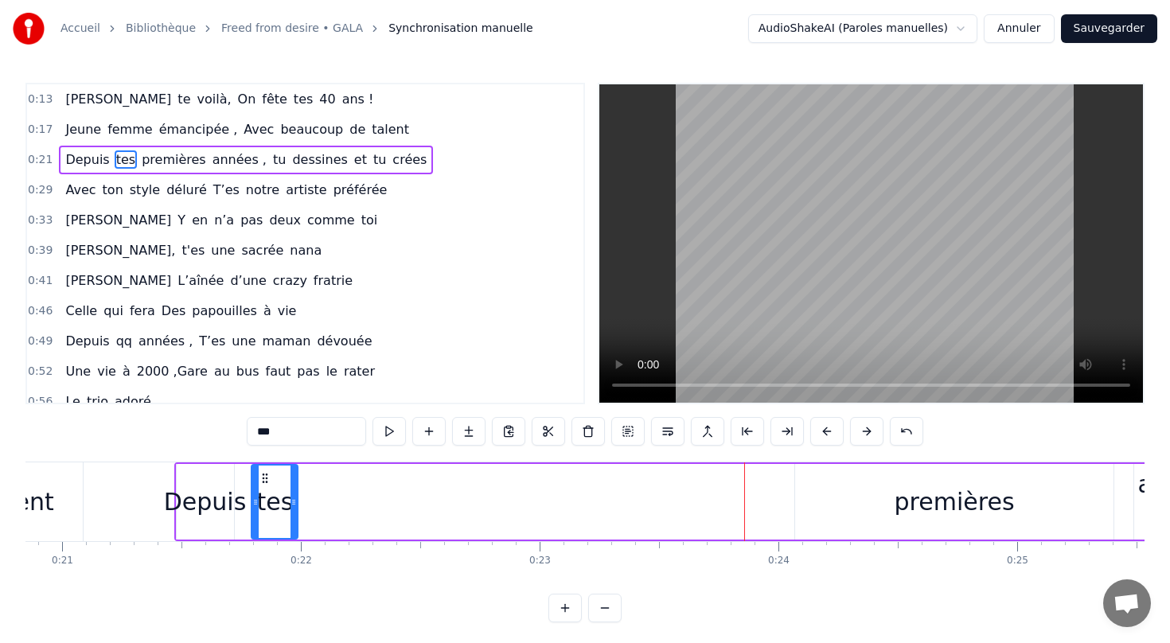
click at [953, 502] on div "premières" at bounding box center [954, 502] width 120 height 36
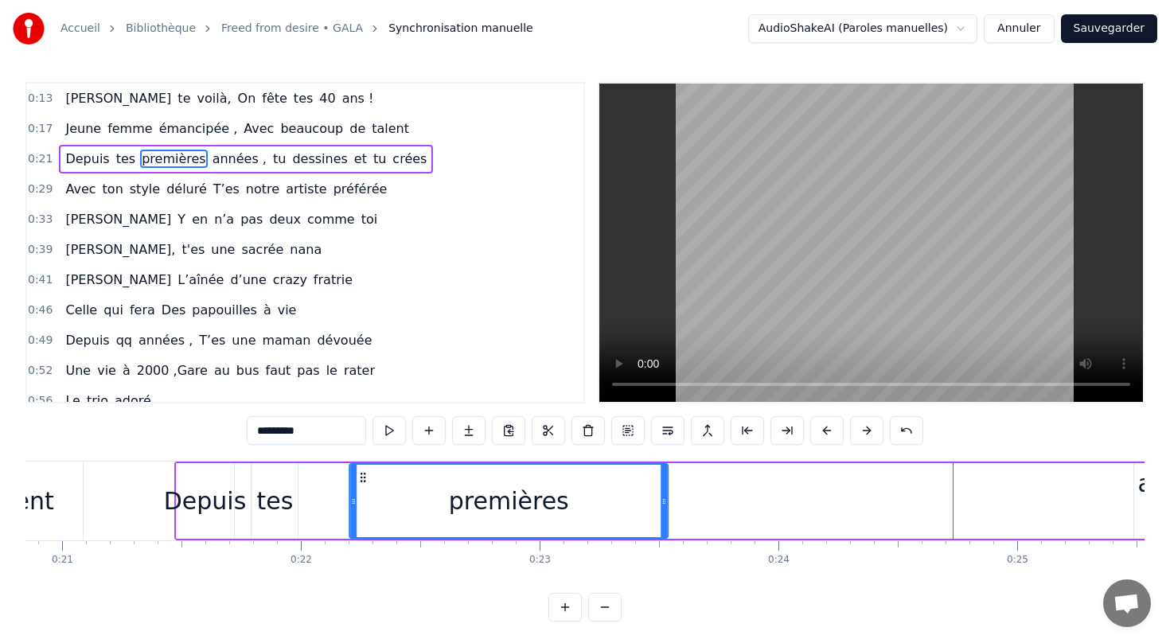
scroll to position [5, 0]
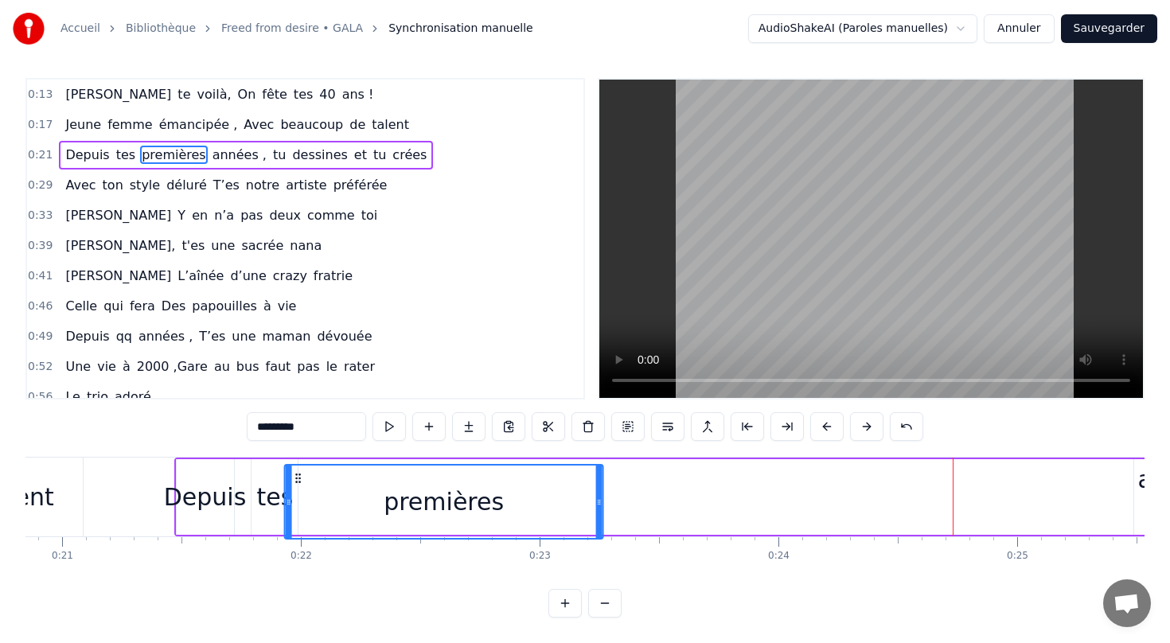
drag, startPoint x: 809, startPoint y: 479, endPoint x: 299, endPoint y: 473, distance: 510.0
click at [299, 473] on icon at bounding box center [298, 478] width 13 height 13
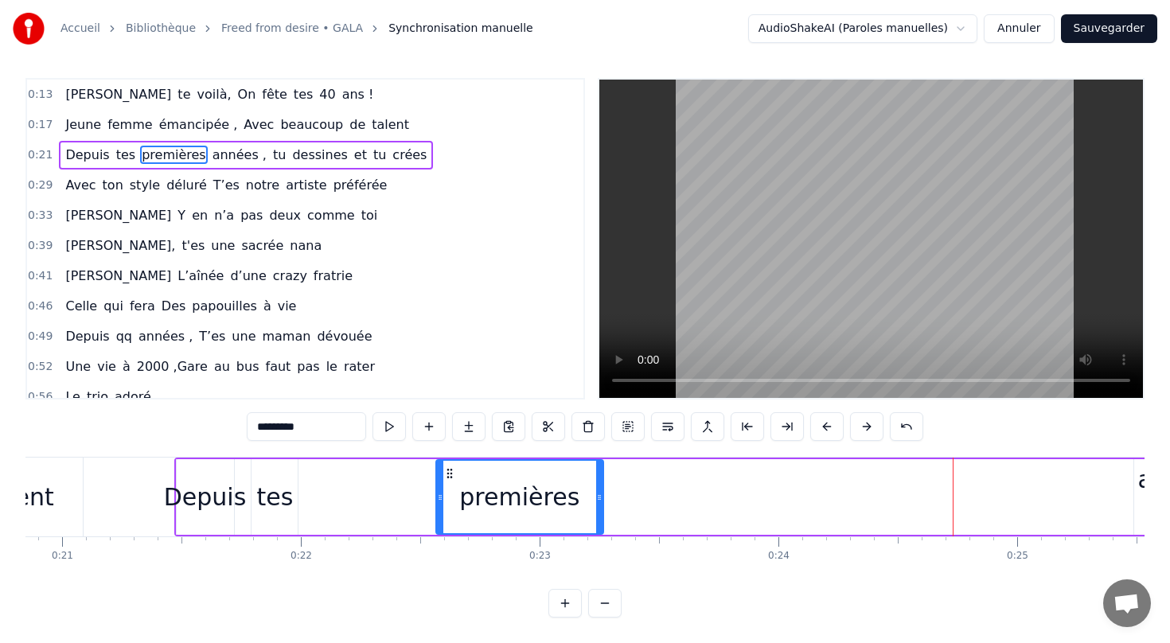
drag, startPoint x: 290, startPoint y: 496, endPoint x: 439, endPoint y: 492, distance: 149.6
click at [442, 492] on icon at bounding box center [440, 497] width 6 height 13
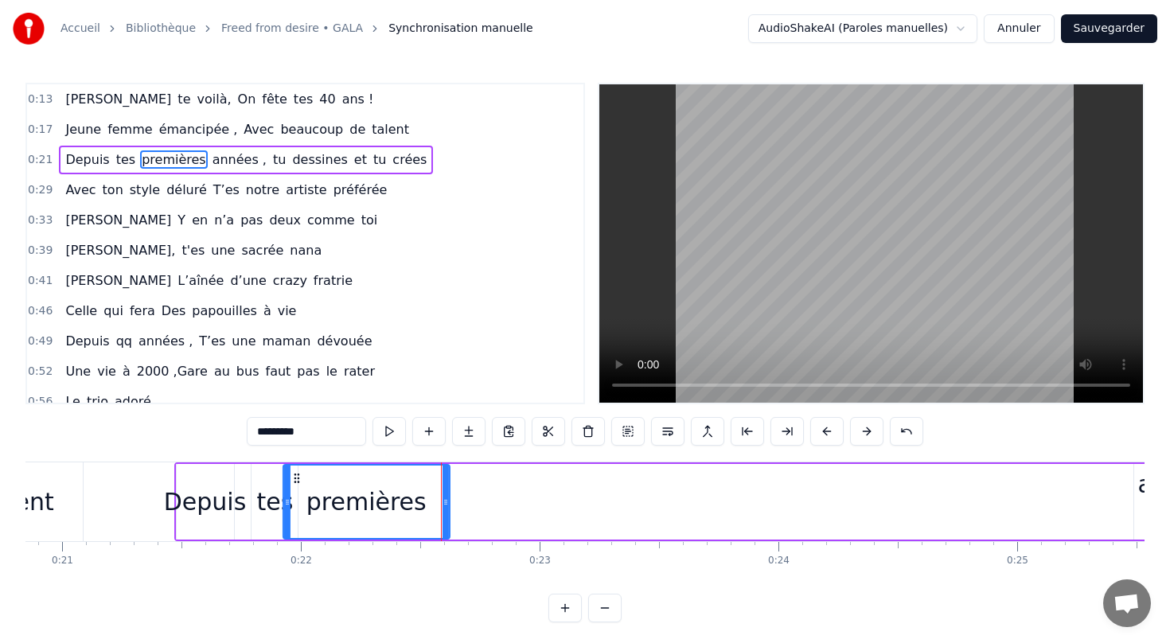
drag, startPoint x: 449, startPoint y: 475, endPoint x: 298, endPoint y: 471, distance: 151.2
click at [298, 471] on div "premières" at bounding box center [366, 501] width 165 height 72
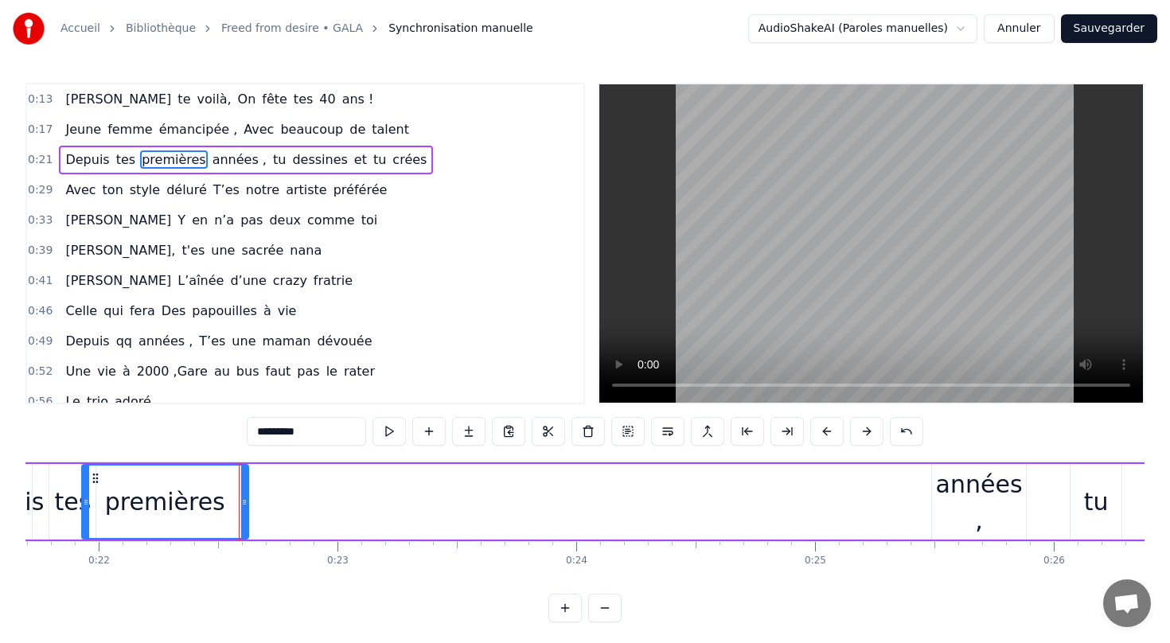
scroll to position [0, 5203]
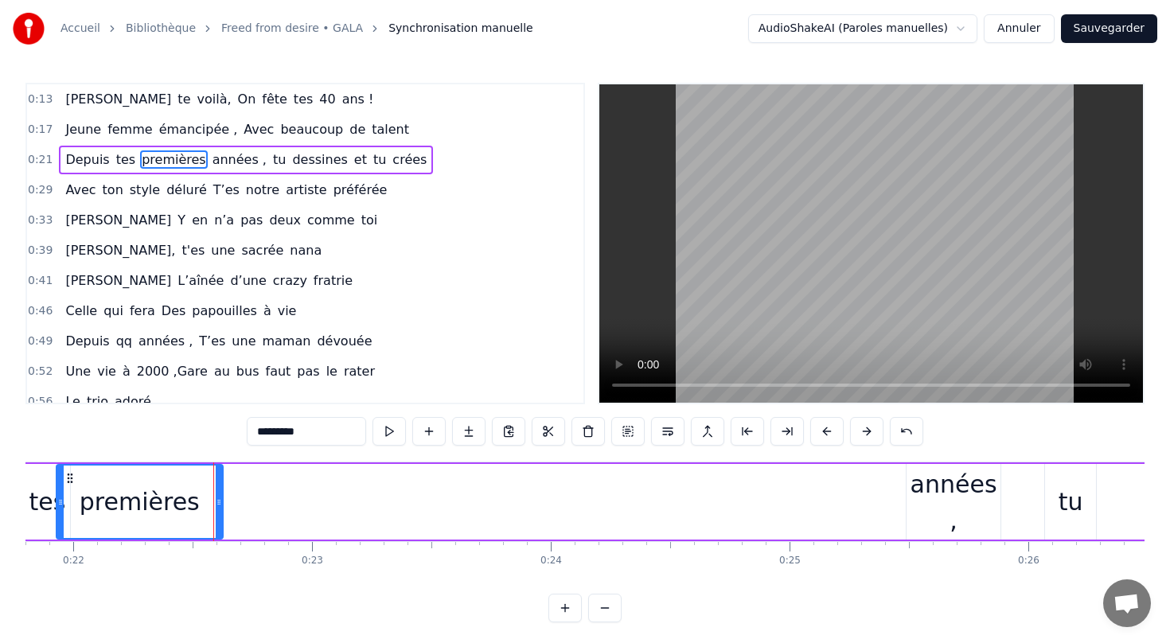
click at [945, 493] on div "années ," at bounding box center [953, 502] width 94 height 72
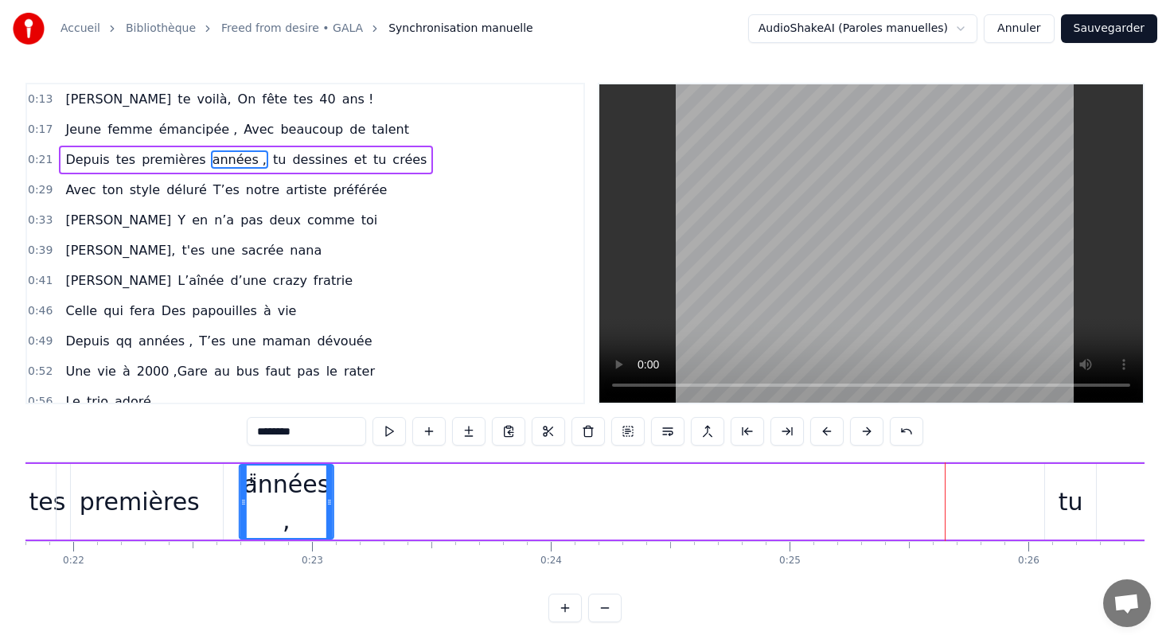
drag, startPoint x: 921, startPoint y: 477, endPoint x: 252, endPoint y: 519, distance: 669.6
click at [252, 519] on div "années ," at bounding box center [286, 501] width 92 height 72
click at [1070, 504] on div "tu" at bounding box center [1070, 502] width 25 height 36
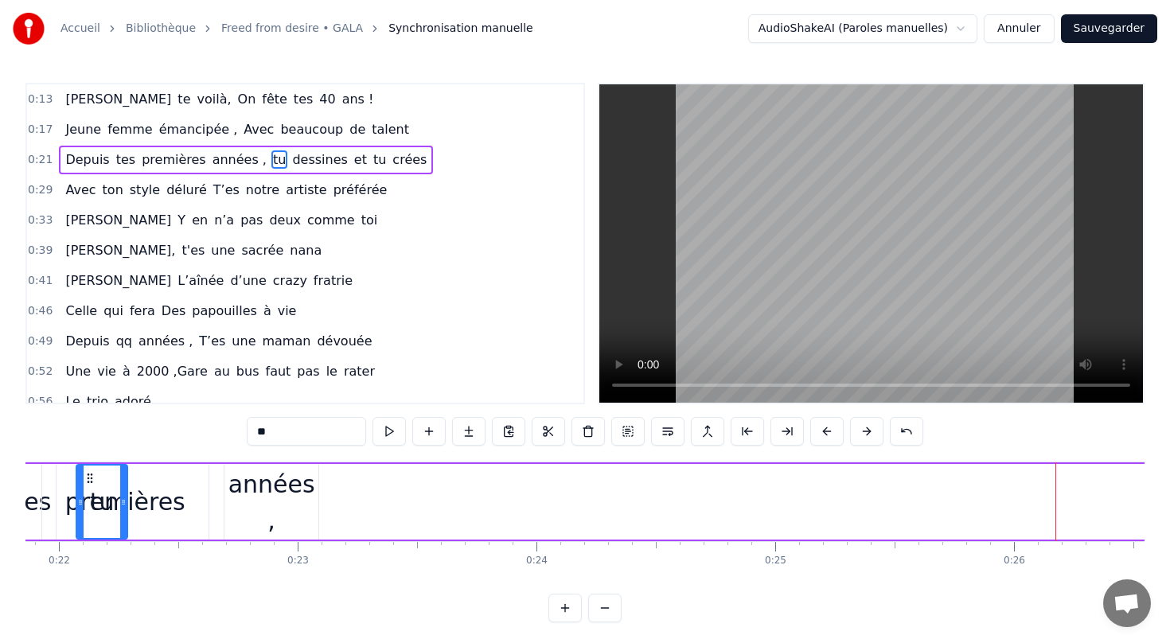
scroll to position [0, 5166]
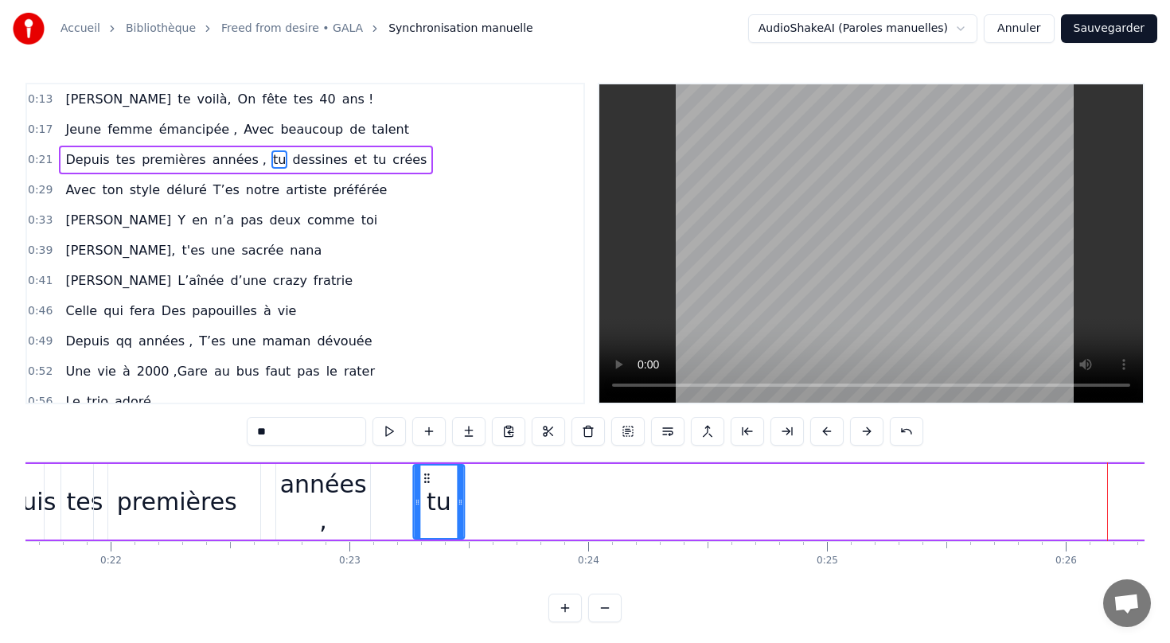
drag, startPoint x: 95, startPoint y: 477, endPoint x: 428, endPoint y: 481, distance: 332.6
click at [428, 481] on icon at bounding box center [426, 478] width 13 height 13
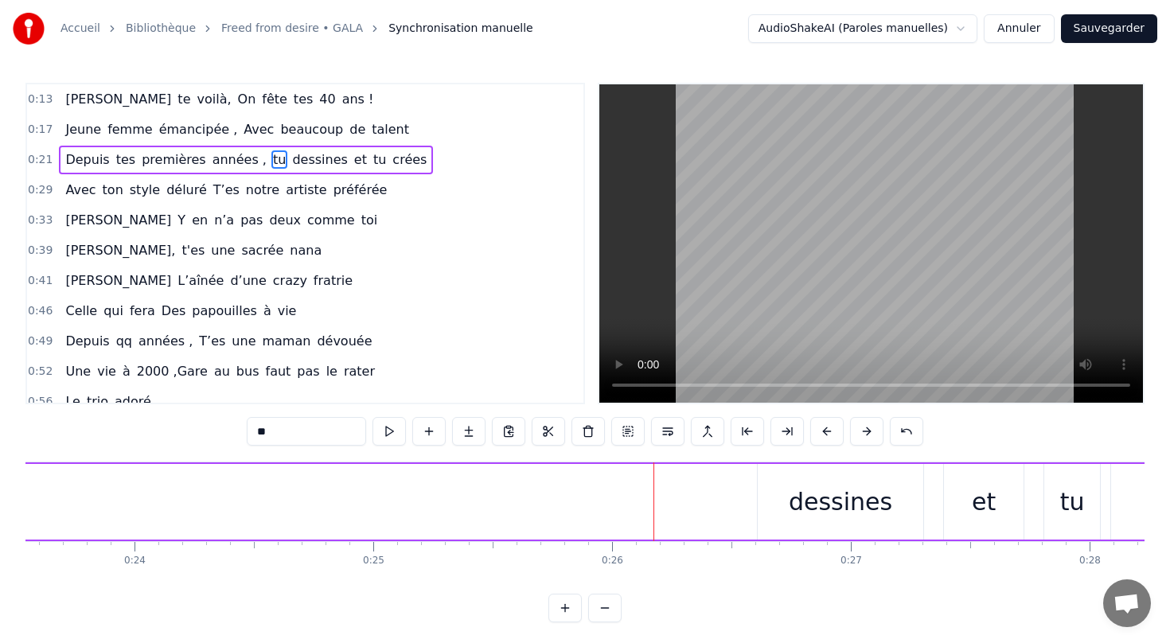
scroll to position [0, 5617]
click at [822, 509] on div "dessines" at bounding box center [842, 502] width 103 height 36
type input "********"
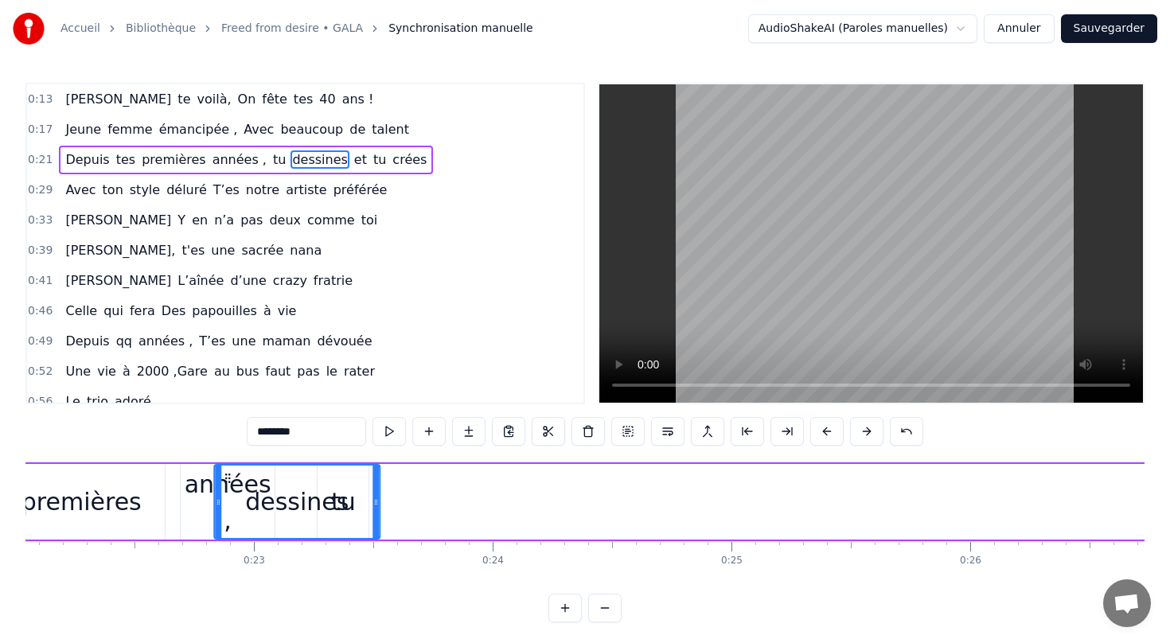
scroll to position [0, 5251]
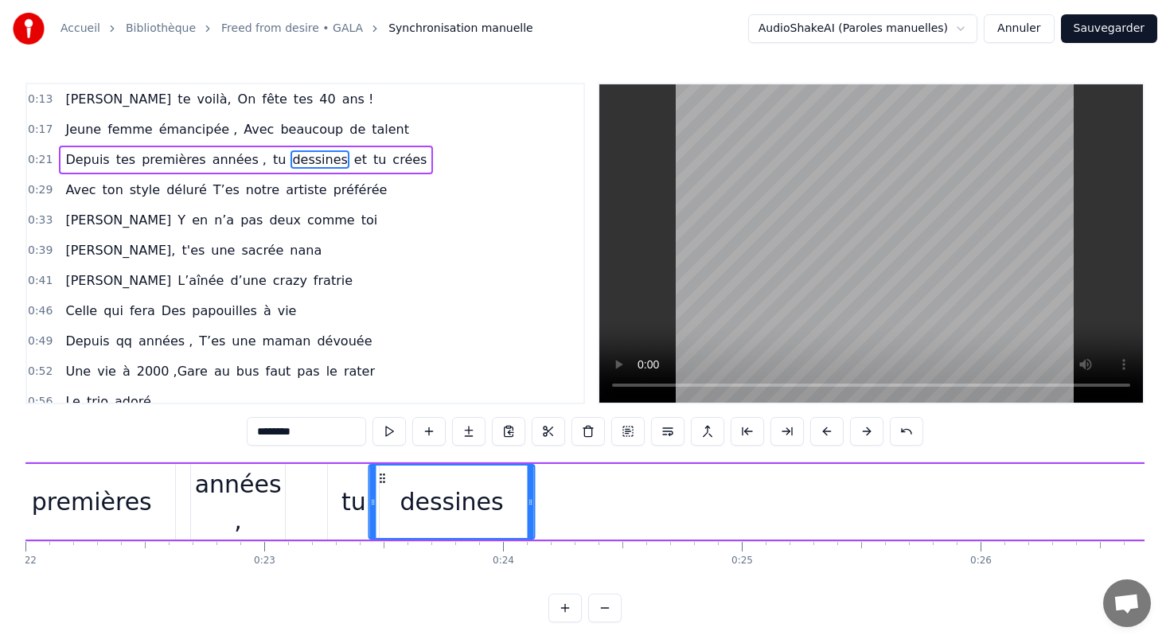
drag, startPoint x: 773, startPoint y: 477, endPoint x: 382, endPoint y: 467, distance: 391.6
click at [382, 467] on div "dessines" at bounding box center [452, 501] width 164 height 72
click at [1000, 520] on div "Depuis tes premières années , tu dessines et tu crées" at bounding box center [759, 501] width 1720 height 79
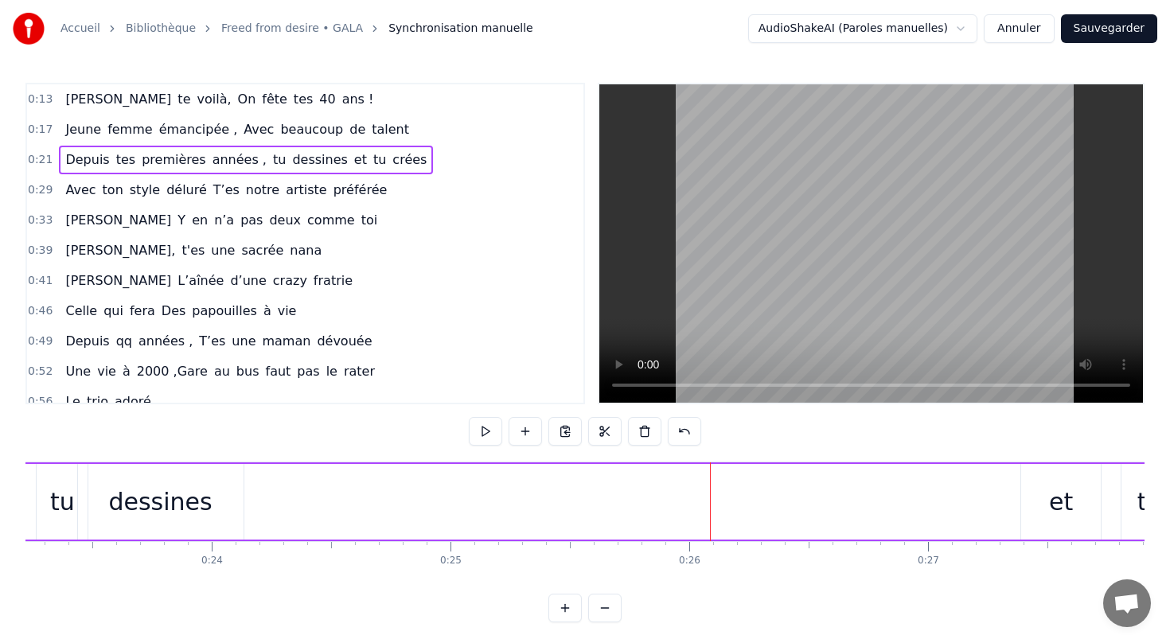
scroll to position [0, 5545]
drag, startPoint x: 1059, startPoint y: 503, endPoint x: 328, endPoint y: 517, distance: 731.3
click at [323, 517] on div "Depuis tes premières années , tu dessines et tu crées" at bounding box center [465, 501] width 1720 height 79
click at [1061, 514] on div "et" at bounding box center [1057, 502] width 24 height 36
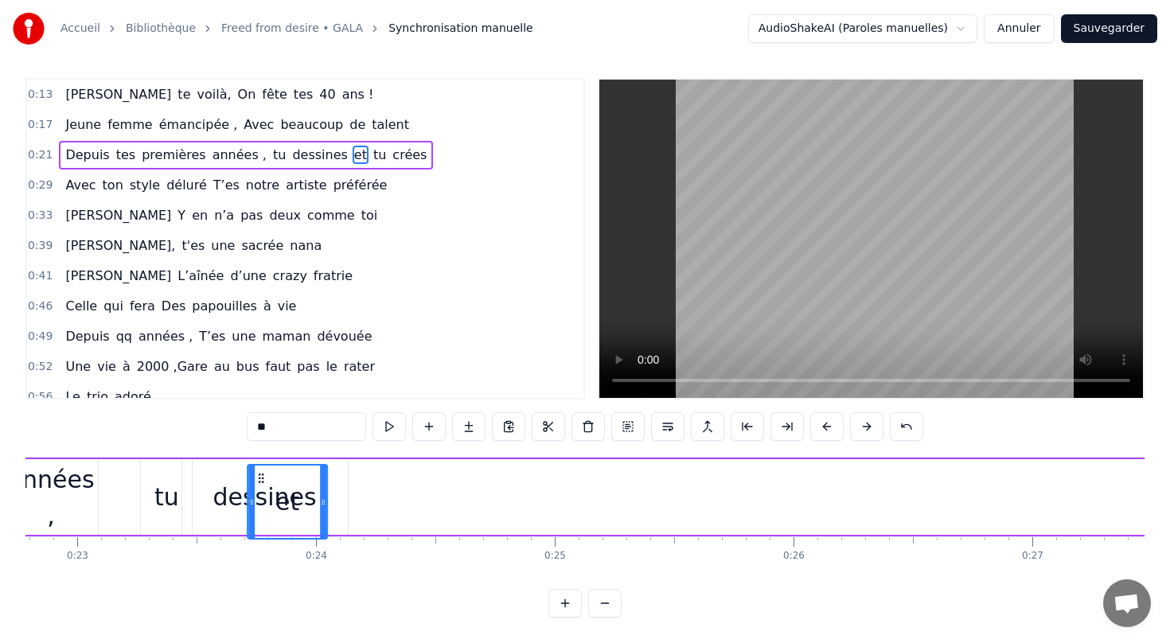
scroll to position [0, 5435]
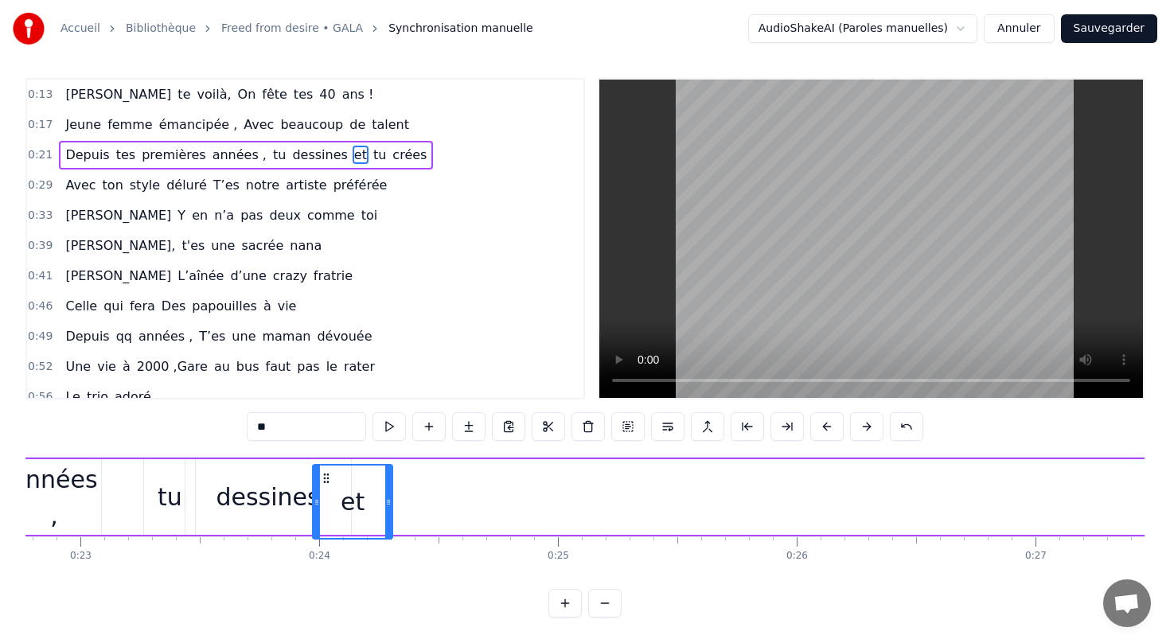
drag, startPoint x: 1030, startPoint y: 479, endPoint x: 326, endPoint y: 497, distance: 703.6
click at [325, 496] on div "et" at bounding box center [352, 501] width 78 height 72
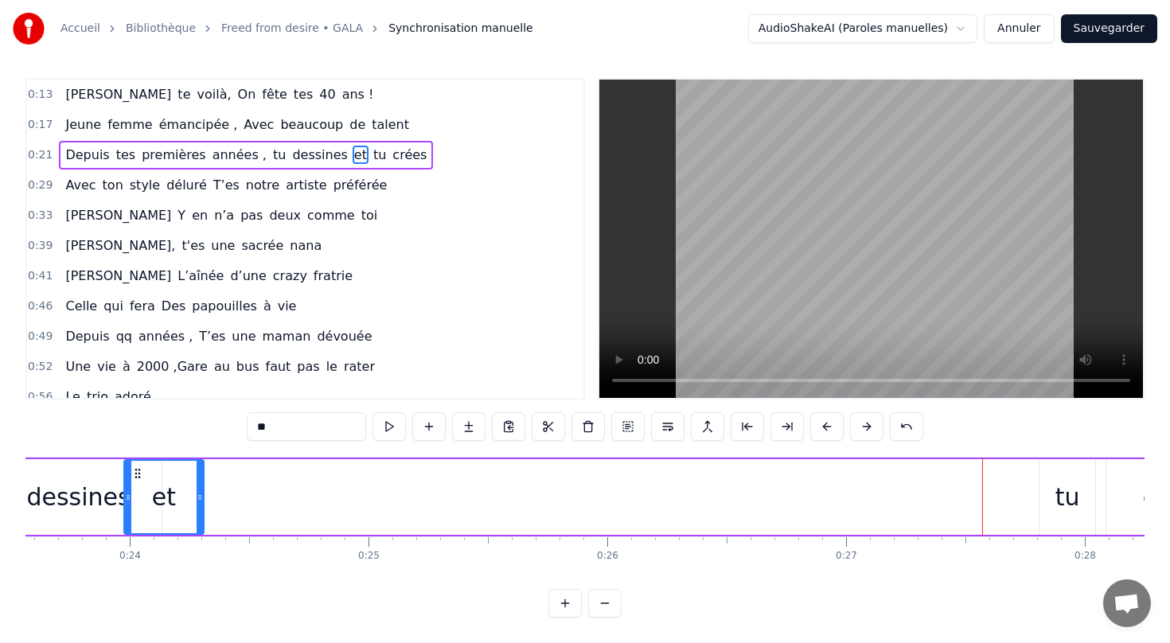
scroll to position [0, 5641]
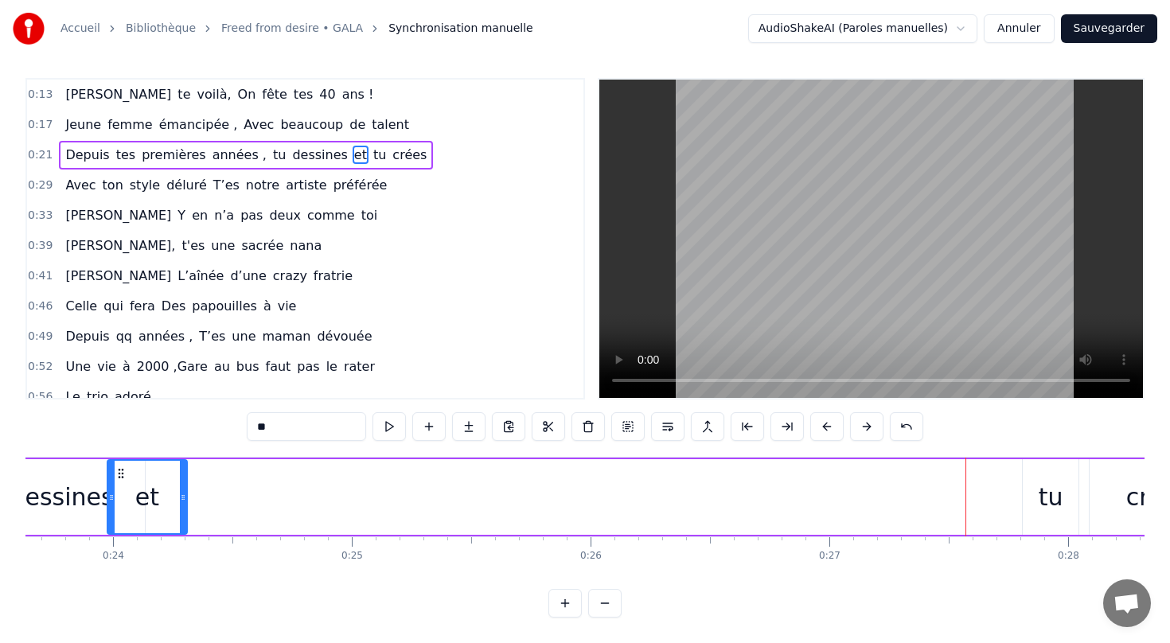
click at [1057, 493] on div "tu" at bounding box center [1050, 497] width 25 height 36
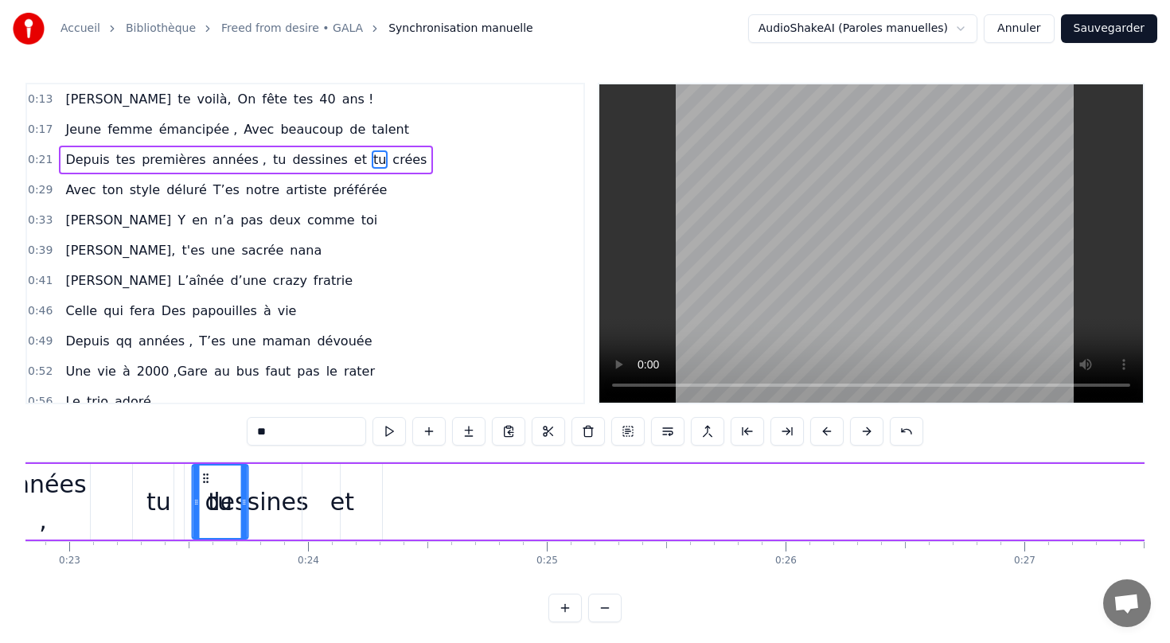
scroll to position [0, 5444]
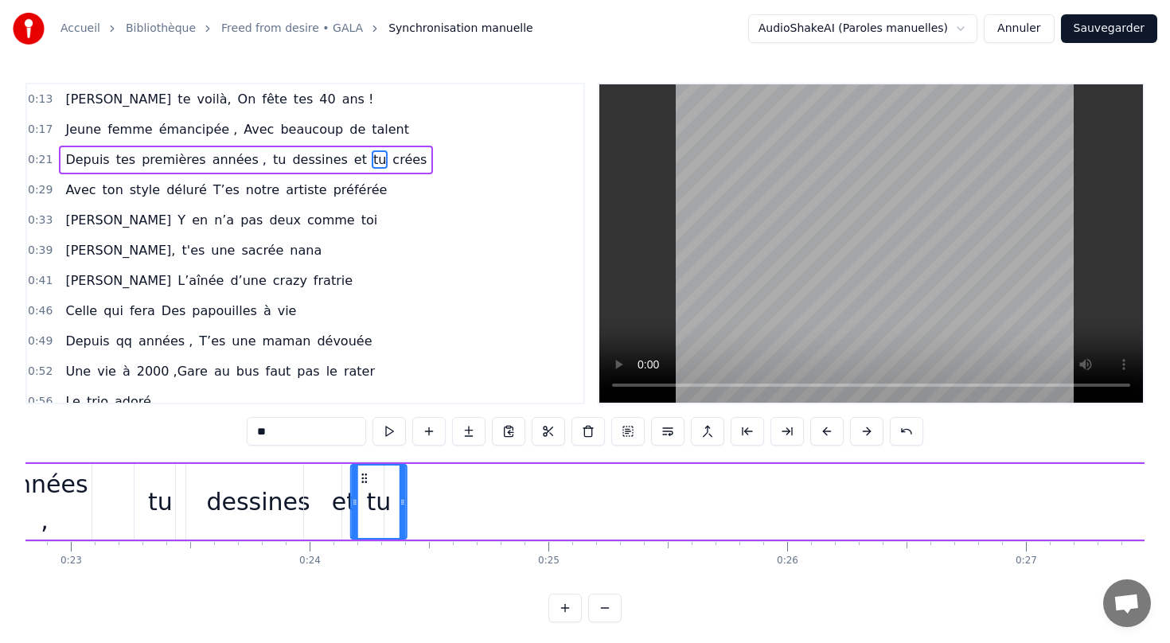
drag, startPoint x: 1037, startPoint y: 477, endPoint x: 366, endPoint y: 461, distance: 671.7
click at [366, 462] on div "Depuis tes premières années , tu dessines et tu crées" at bounding box center [566, 501] width 1720 height 79
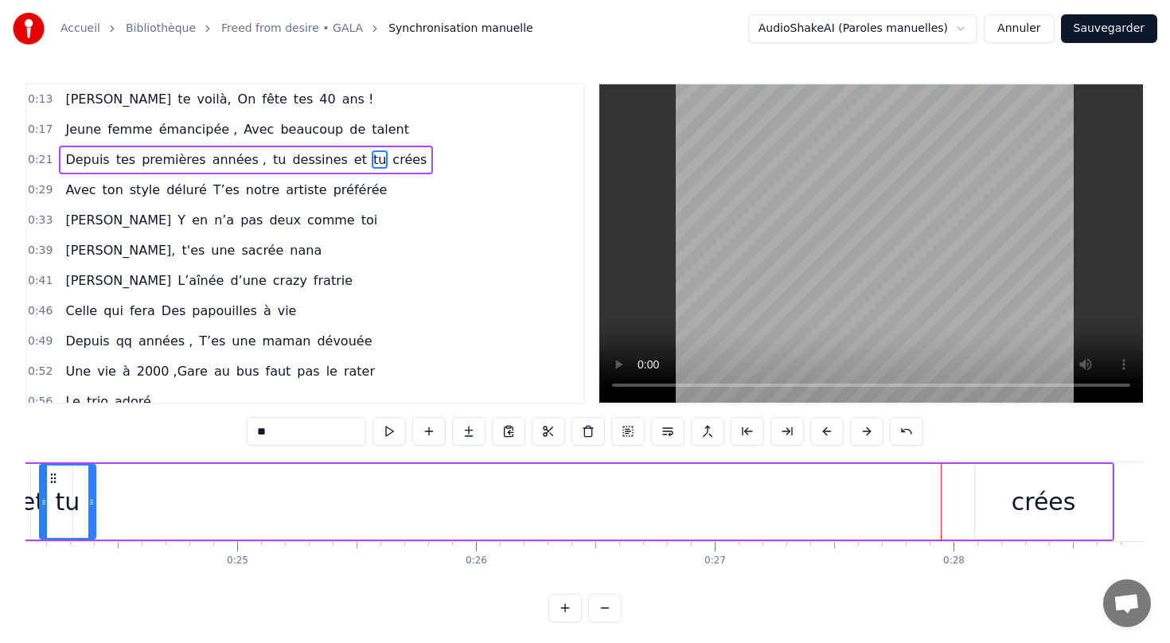
scroll to position [0, 5757]
click at [1050, 501] on div "crées" at bounding box center [1042, 502] width 64 height 36
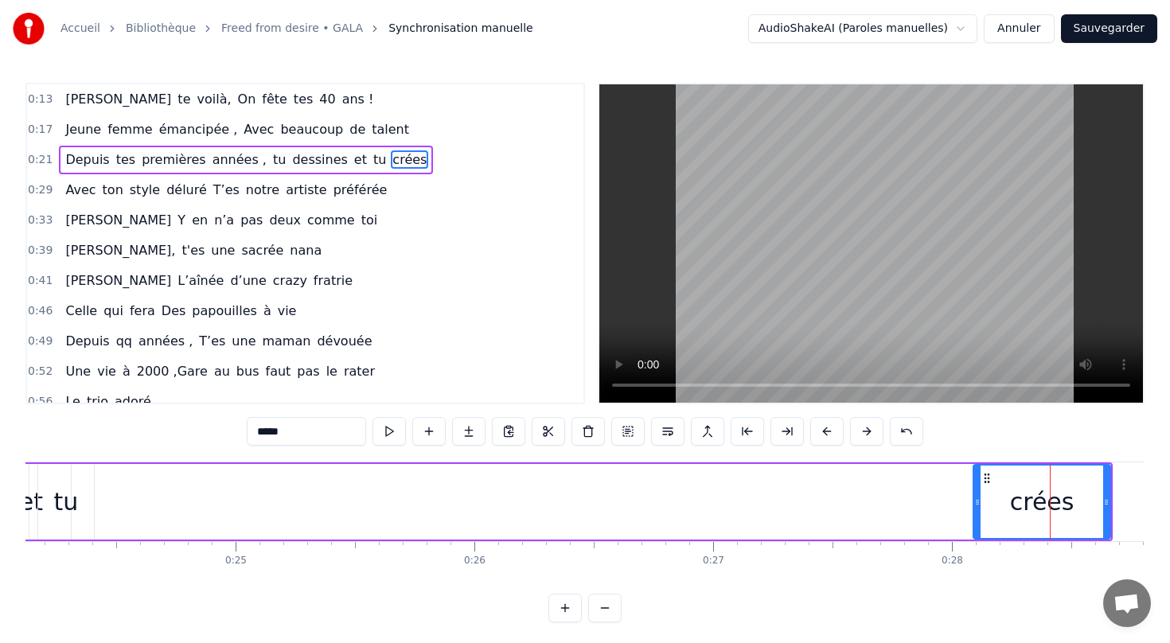
click at [991, 479] on icon at bounding box center [986, 478] width 13 height 13
click at [984, 478] on circle at bounding box center [984, 477] width 1 height 1
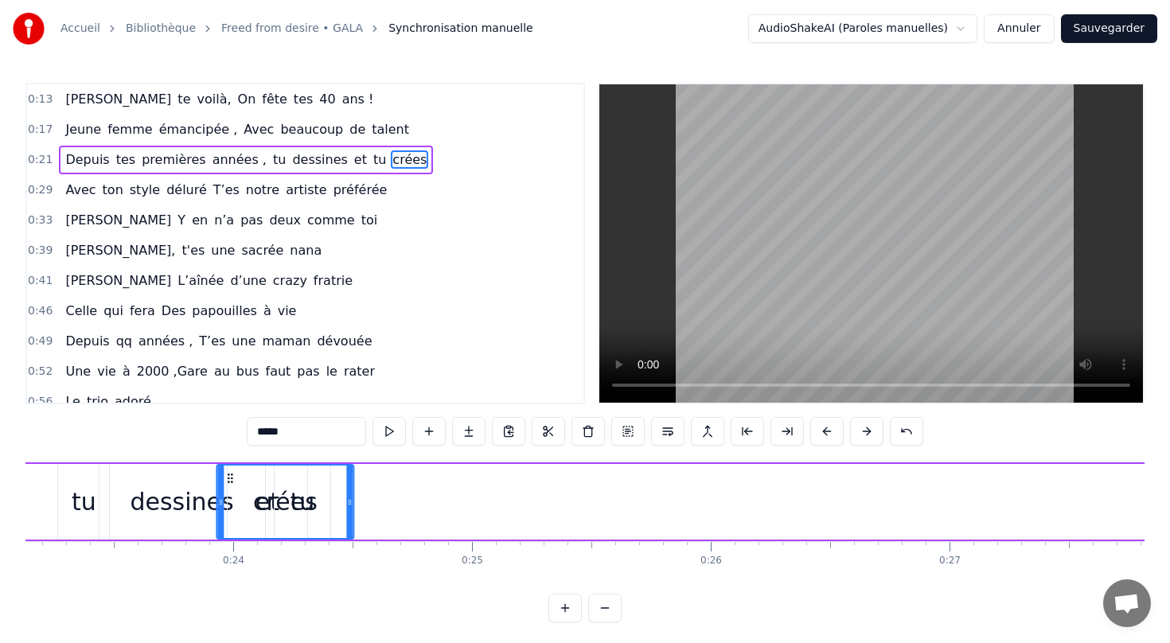
scroll to position [0, 5512]
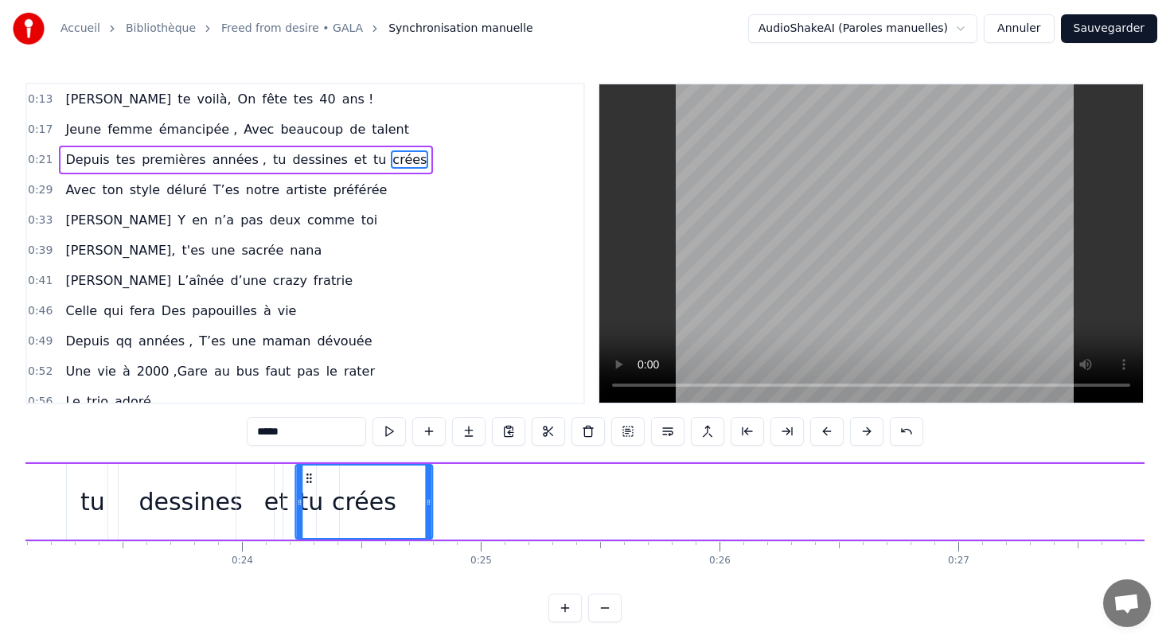
drag, startPoint x: 987, startPoint y: 477, endPoint x: 309, endPoint y: 487, distance: 677.1
click at [309, 487] on div "crées" at bounding box center [363, 501] width 135 height 72
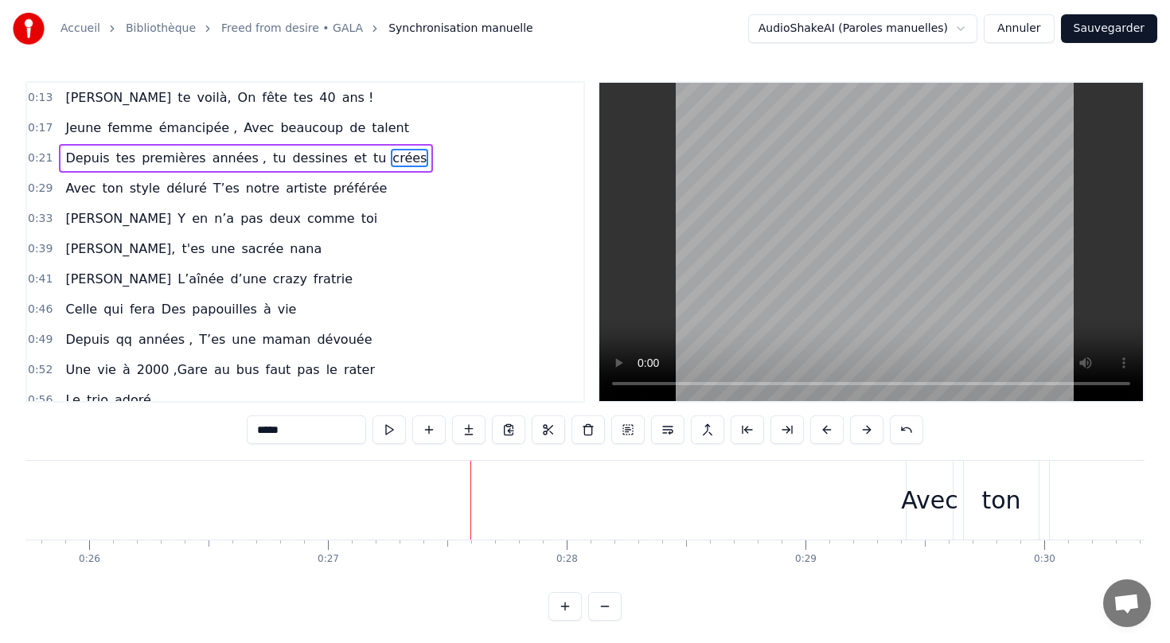
scroll to position [0, 6119]
click at [948, 512] on div "Avec" at bounding box center [952, 500] width 56 height 36
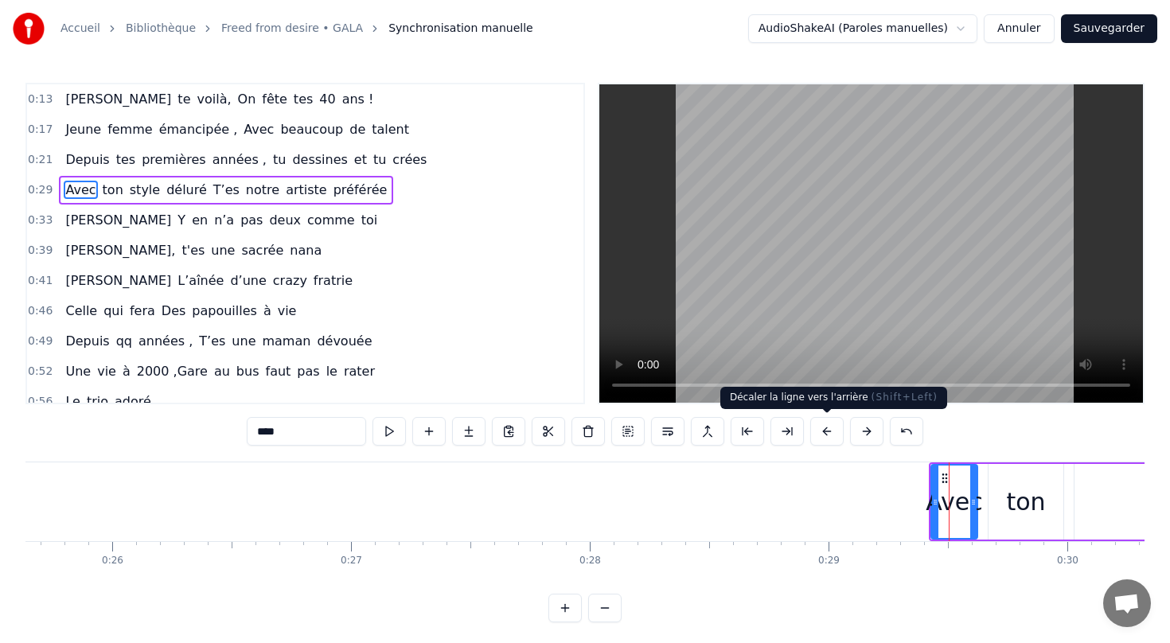
click at [825, 435] on button at bounding box center [826, 431] width 33 height 29
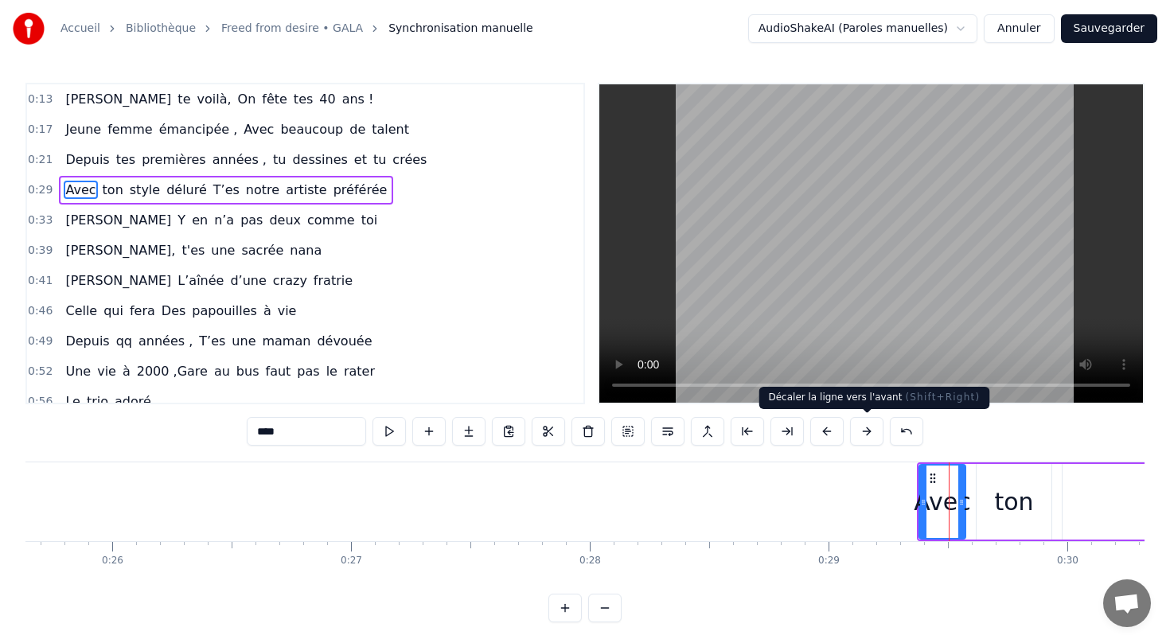
click at [865, 424] on button at bounding box center [866, 431] width 33 height 29
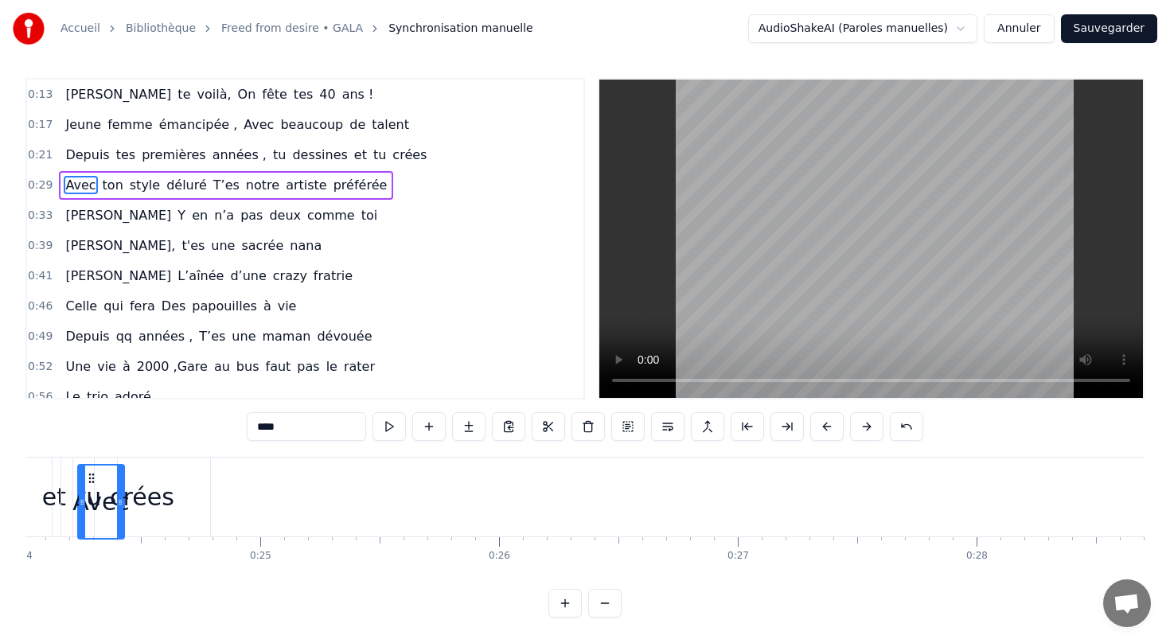
scroll to position [0, 5701]
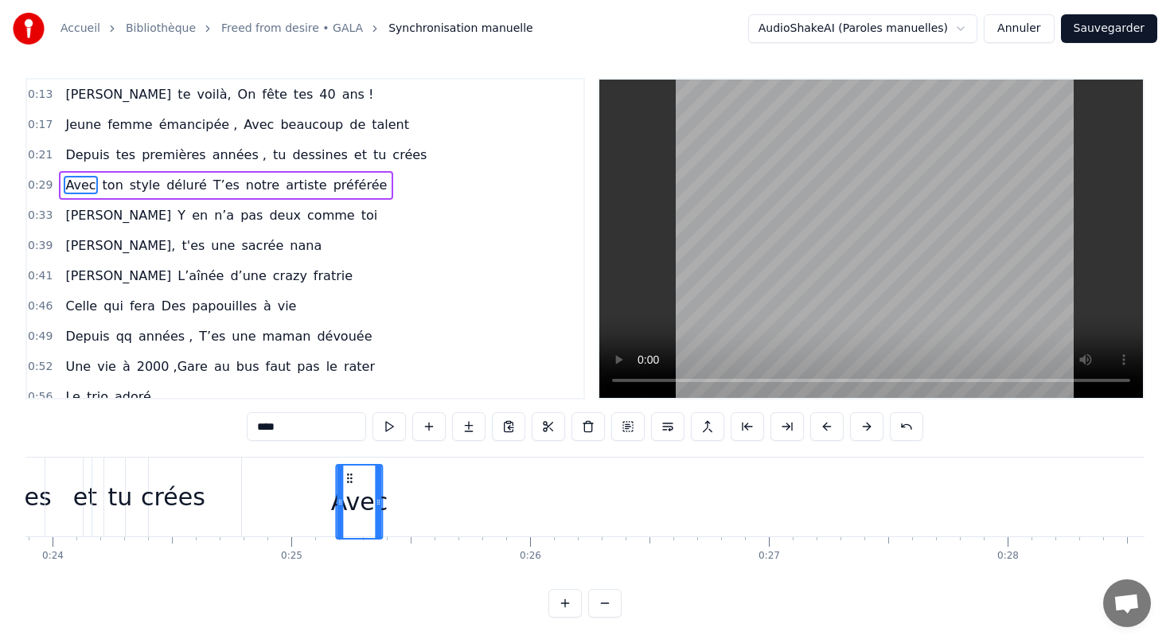
drag, startPoint x: 945, startPoint y: 481, endPoint x: 350, endPoint y: 533, distance: 597.4
click at [350, 533] on div "Avec" at bounding box center [359, 501] width 45 height 72
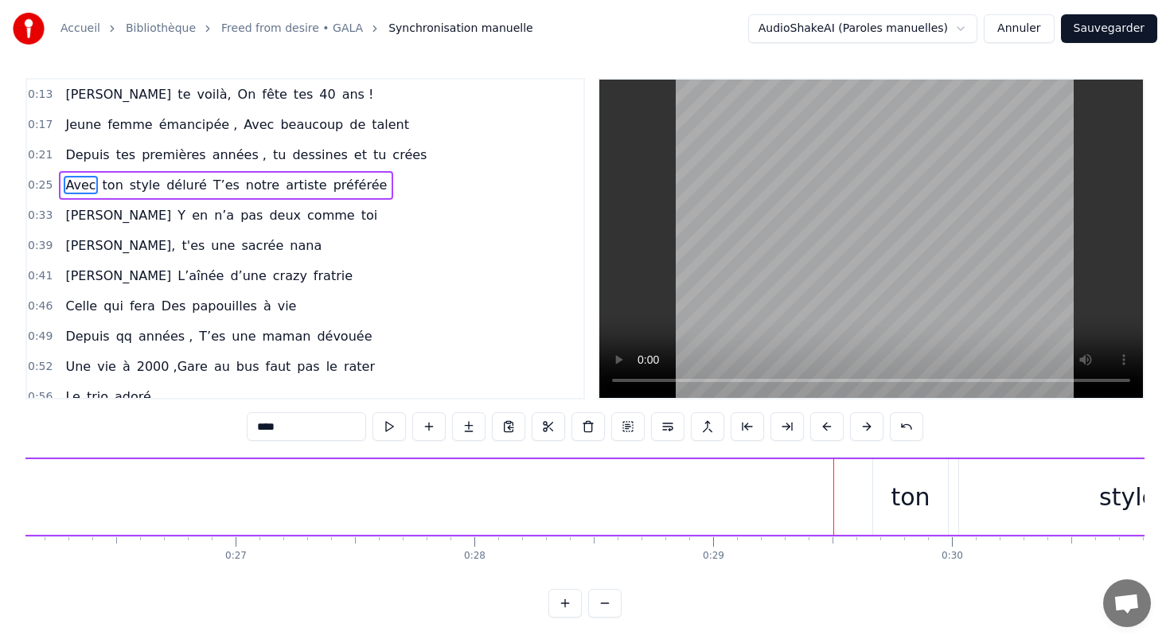
scroll to position [0, 6235]
click at [921, 502] on div "ton" at bounding box center [909, 497] width 39 height 36
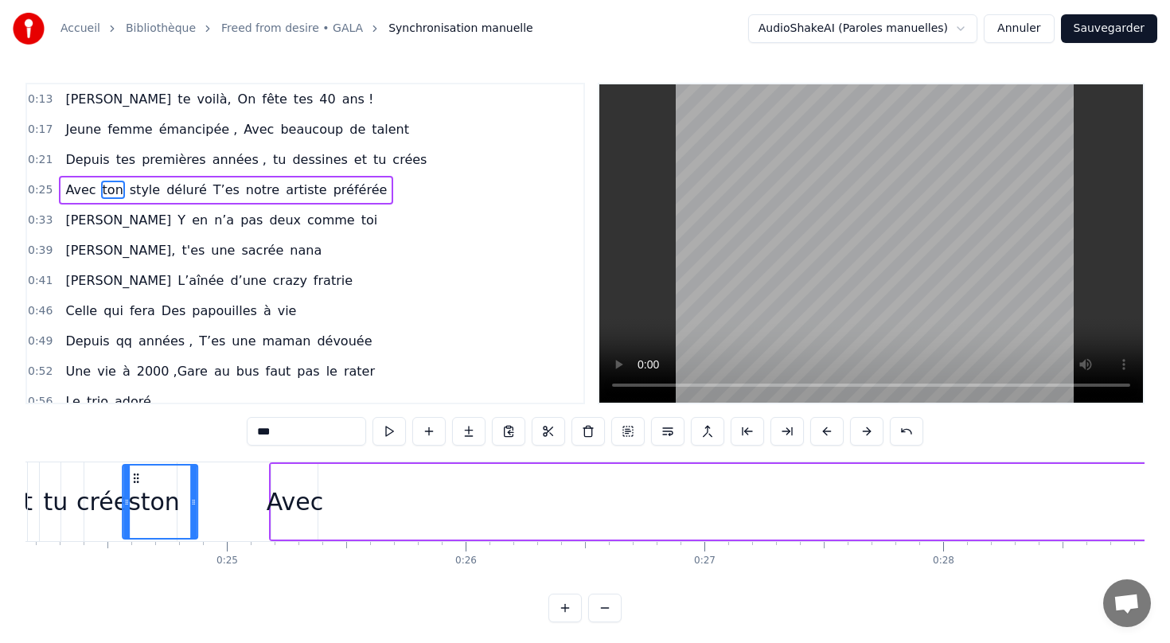
scroll to position [0, 5731]
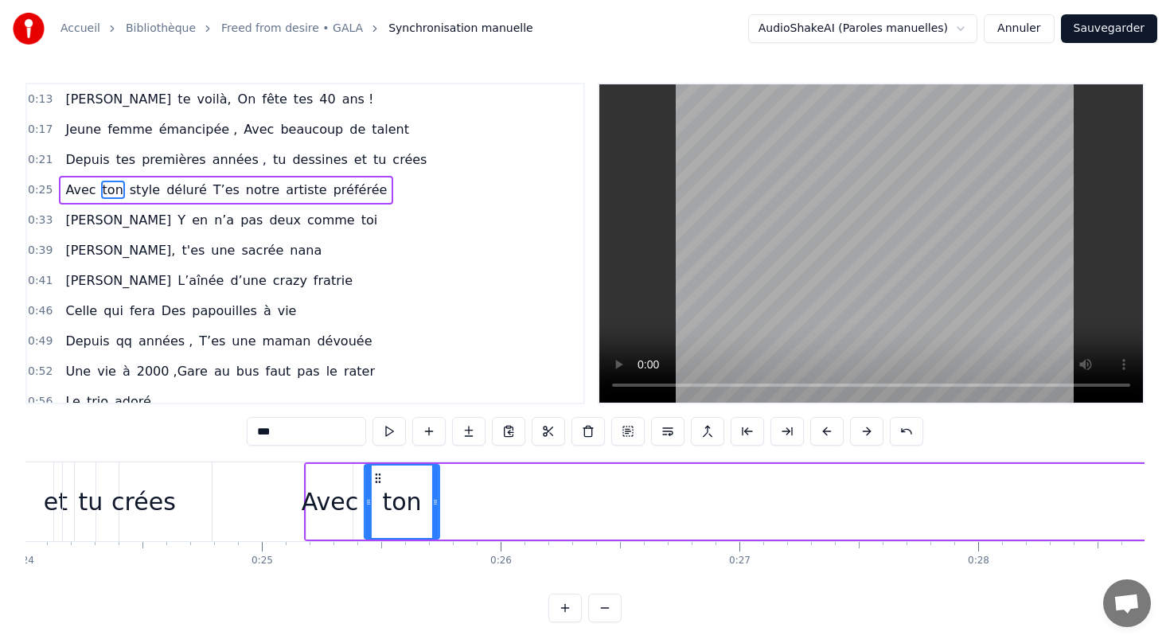
drag, startPoint x: 886, startPoint y: 480, endPoint x: 379, endPoint y: 508, distance: 508.4
click at [379, 508] on div "ton" at bounding box center [401, 501] width 73 height 72
click at [380, 508] on div "ton" at bounding box center [401, 501] width 73 height 72
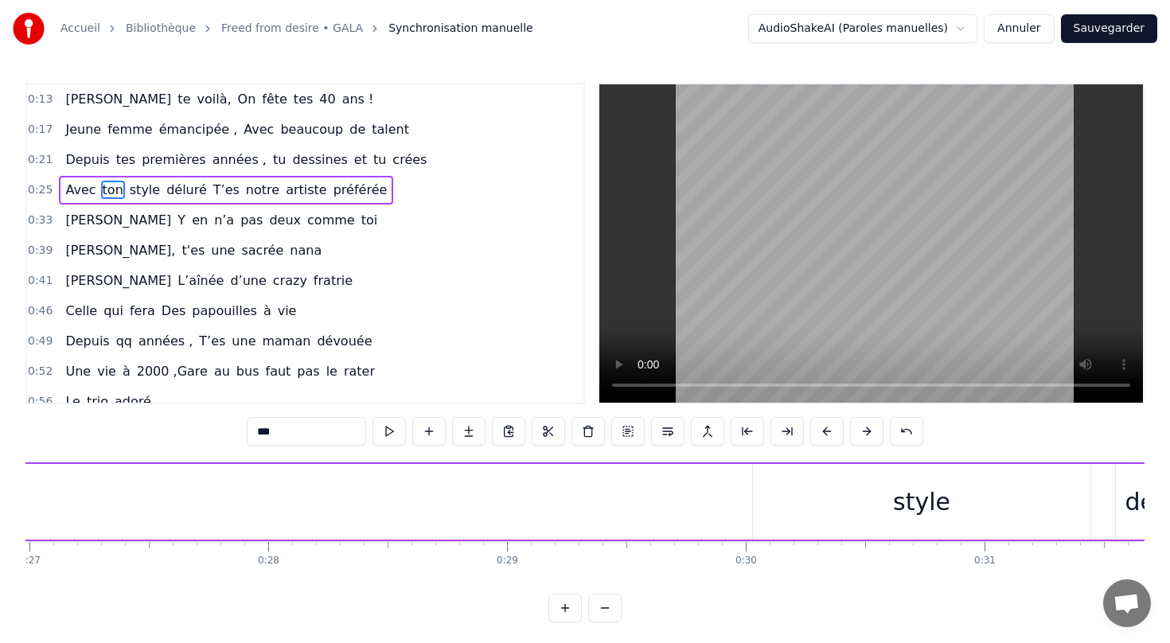
scroll to position [0, 6522]
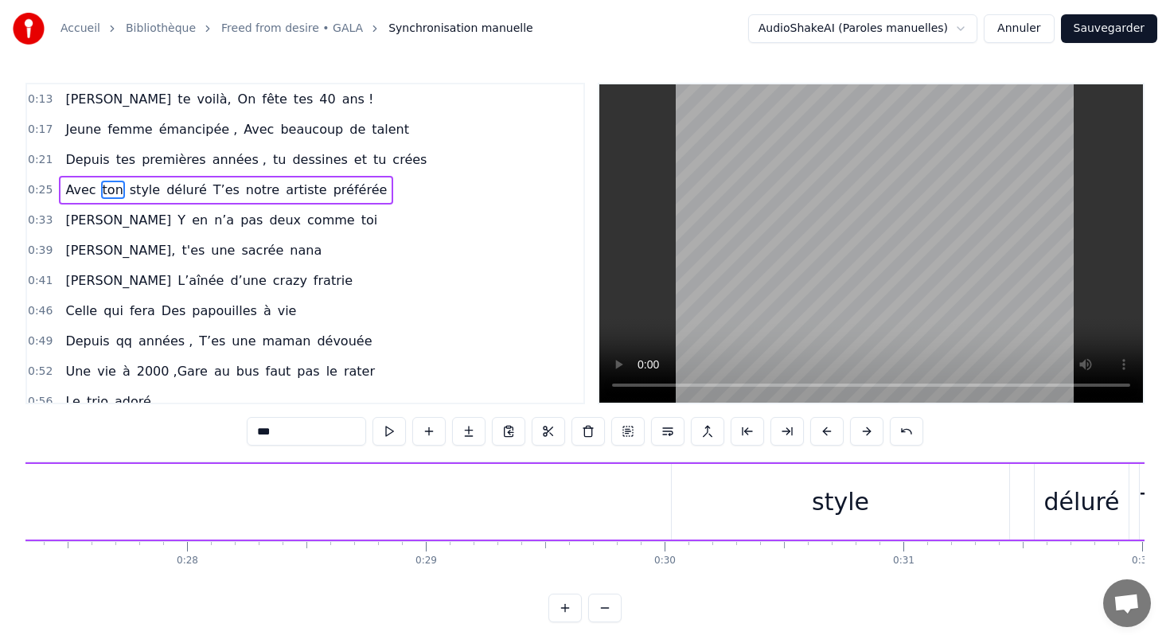
click at [843, 506] on div "style" at bounding box center [840, 502] width 57 height 36
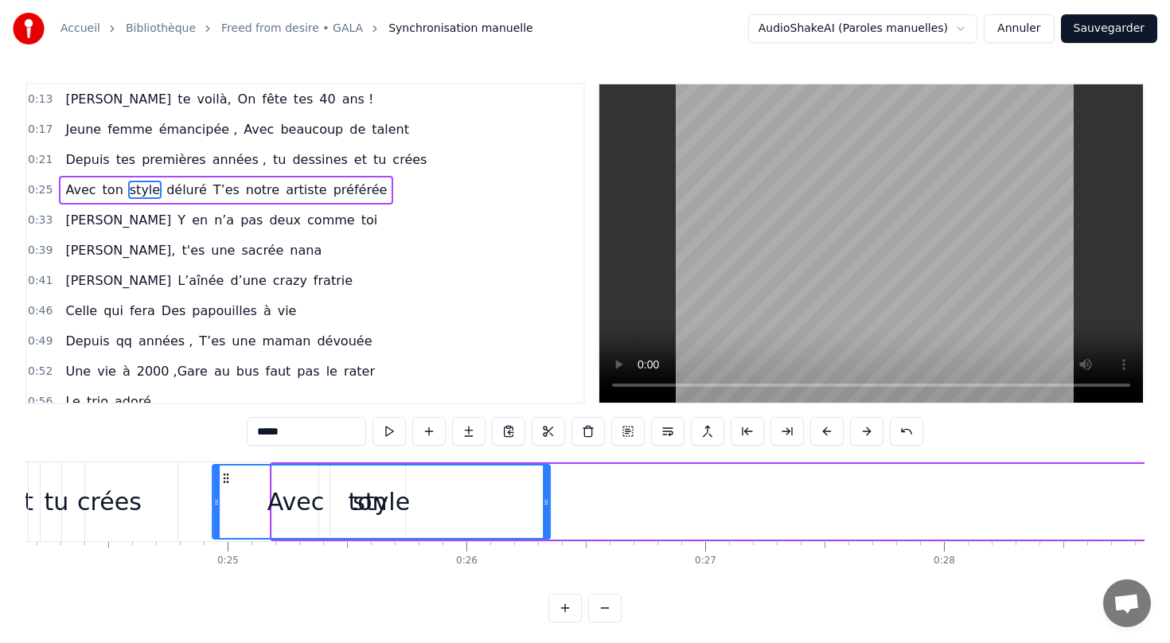
scroll to position [0, 5756]
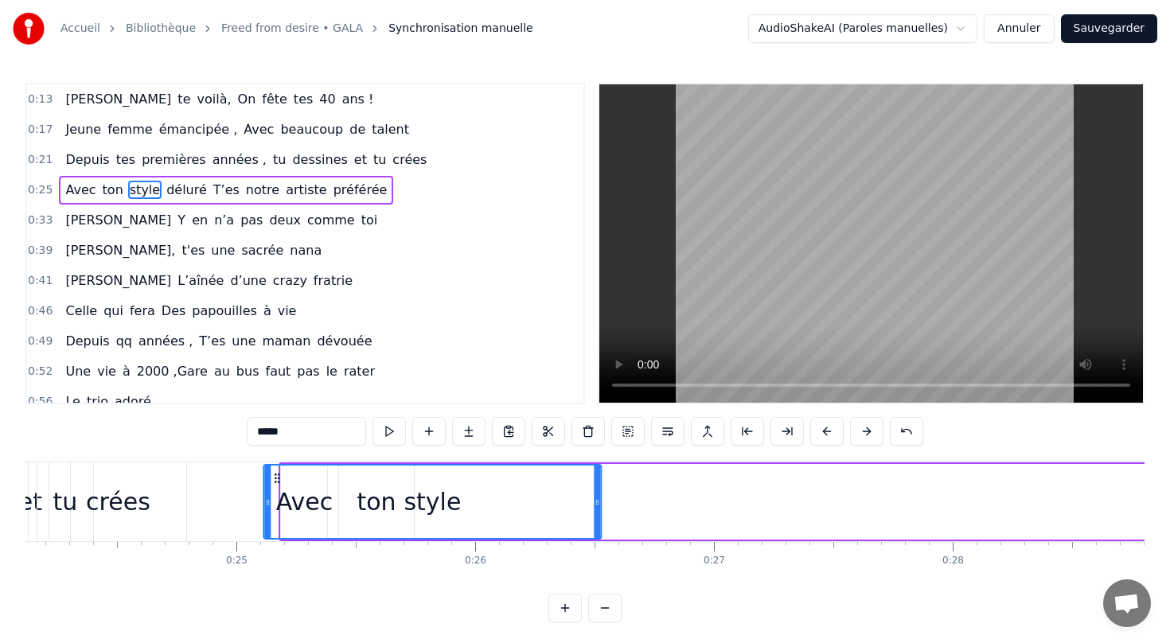
drag, startPoint x: 685, startPoint y: 479, endPoint x: 277, endPoint y: 467, distance: 408.3
click at [277, 466] on div "style" at bounding box center [432, 501] width 336 height 72
click at [374, 501] on div "style" at bounding box center [433, 501] width 336 height 72
click at [365, 507] on div "style" at bounding box center [433, 501] width 336 height 72
click at [392, 513] on div "style" at bounding box center [433, 501] width 336 height 72
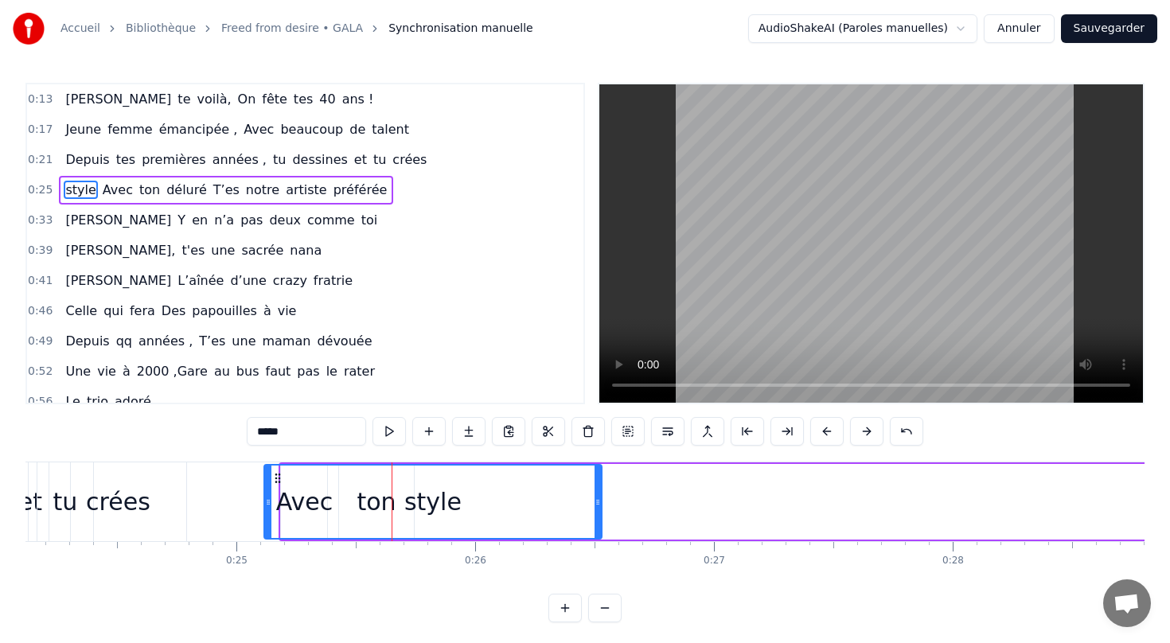
click at [473, 492] on div "style" at bounding box center [433, 501] width 336 height 72
click at [434, 508] on div "style" at bounding box center [432, 502] width 57 height 36
drag, startPoint x: 598, startPoint y: 501, endPoint x: 514, endPoint y: 492, distance: 84.9
click at [516, 492] on div at bounding box center [519, 501] width 6 height 72
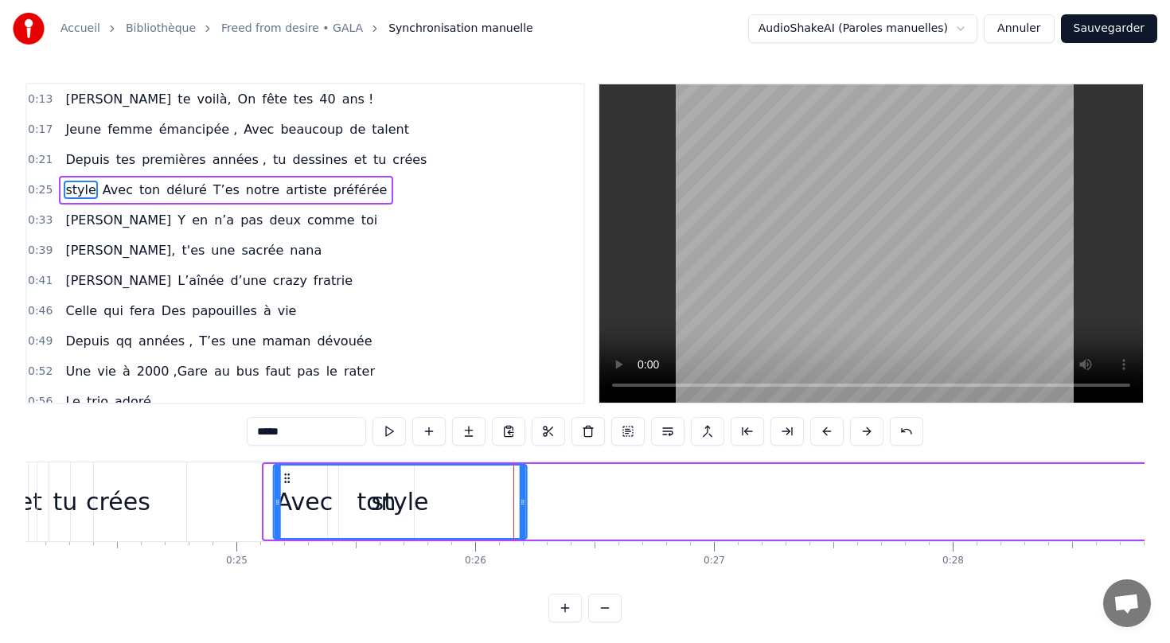
drag, startPoint x: 277, startPoint y: 477, endPoint x: 286, endPoint y: 475, distance: 8.9
click at [286, 475] on icon at bounding box center [287, 478] width 13 height 13
drag, startPoint x: 278, startPoint y: 500, endPoint x: 411, endPoint y: 497, distance: 133.7
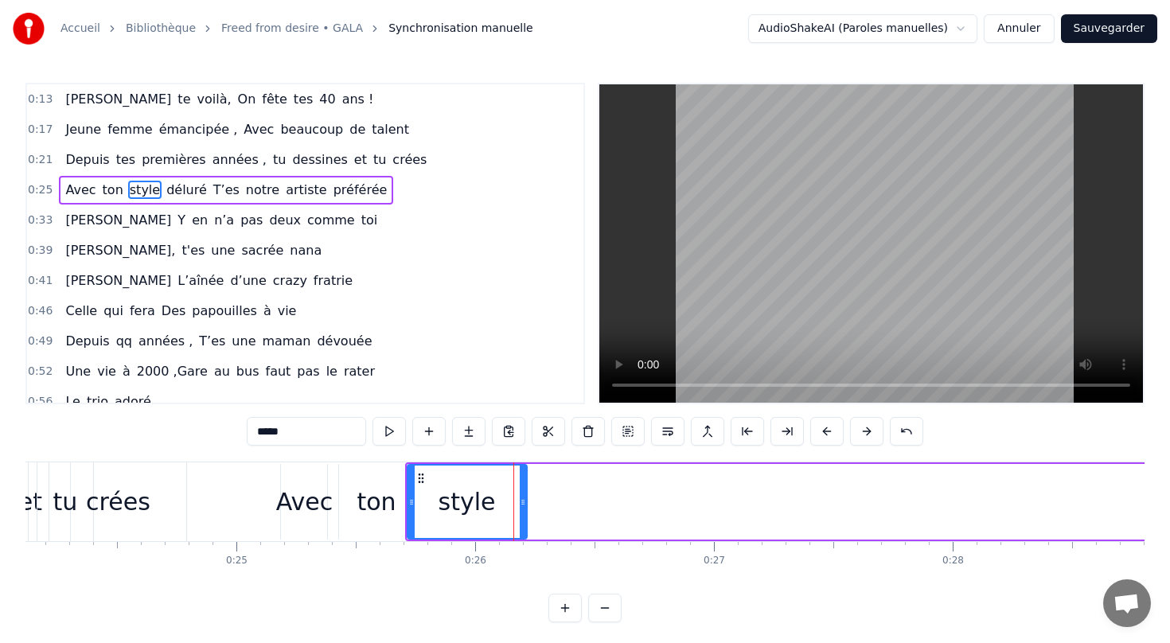
click at [375, 504] on div "ton" at bounding box center [375, 502] width 39 height 36
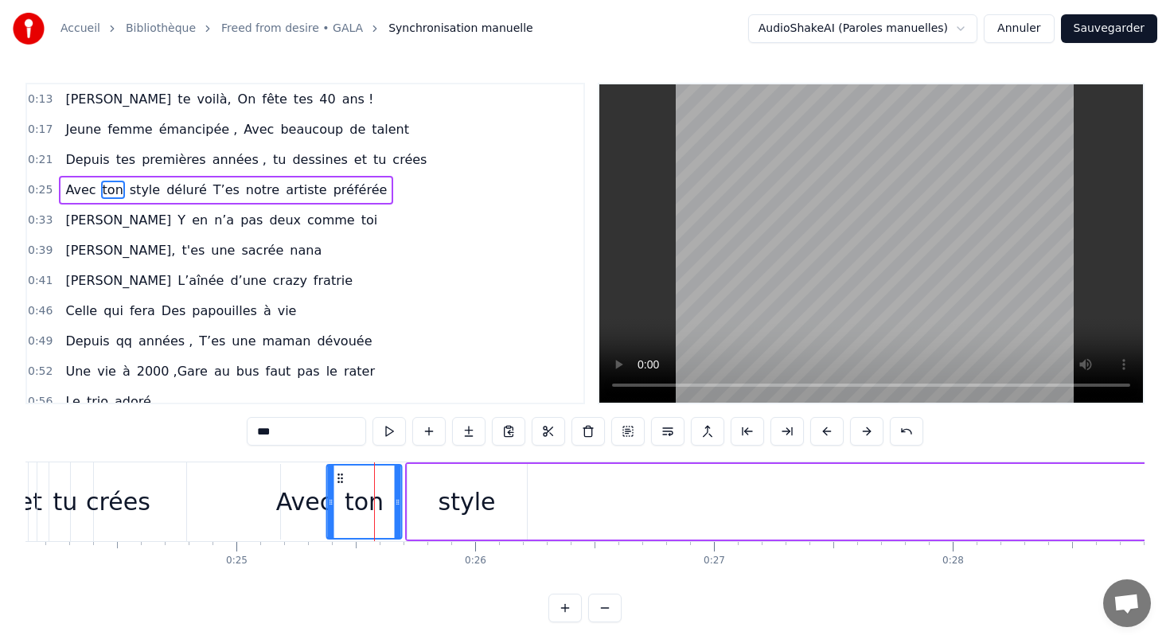
drag, startPoint x: 350, startPoint y: 476, endPoint x: 336, endPoint y: 475, distance: 14.3
click at [336, 475] on icon at bounding box center [340, 478] width 13 height 13
drag, startPoint x: 473, startPoint y: 506, endPoint x: 431, endPoint y: 504, distance: 41.4
click at [431, 504] on div "style" at bounding box center [466, 502] width 119 height 76
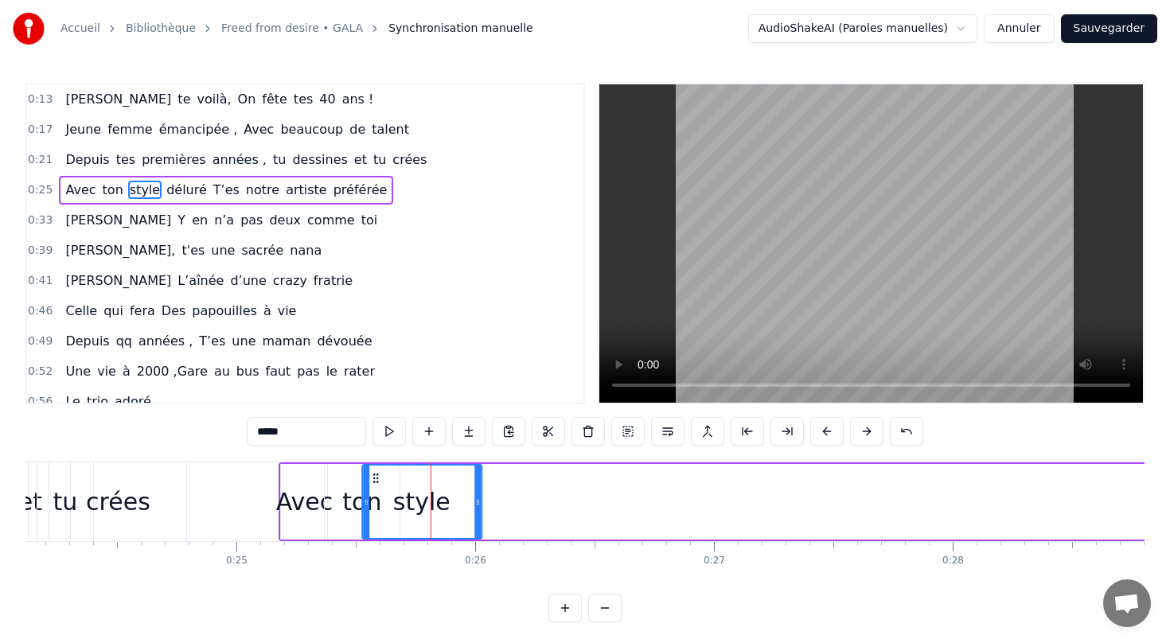
drag, startPoint x: 421, startPoint y: 479, endPoint x: 376, endPoint y: 470, distance: 46.2
click at [376, 470] on div "style" at bounding box center [422, 501] width 118 height 72
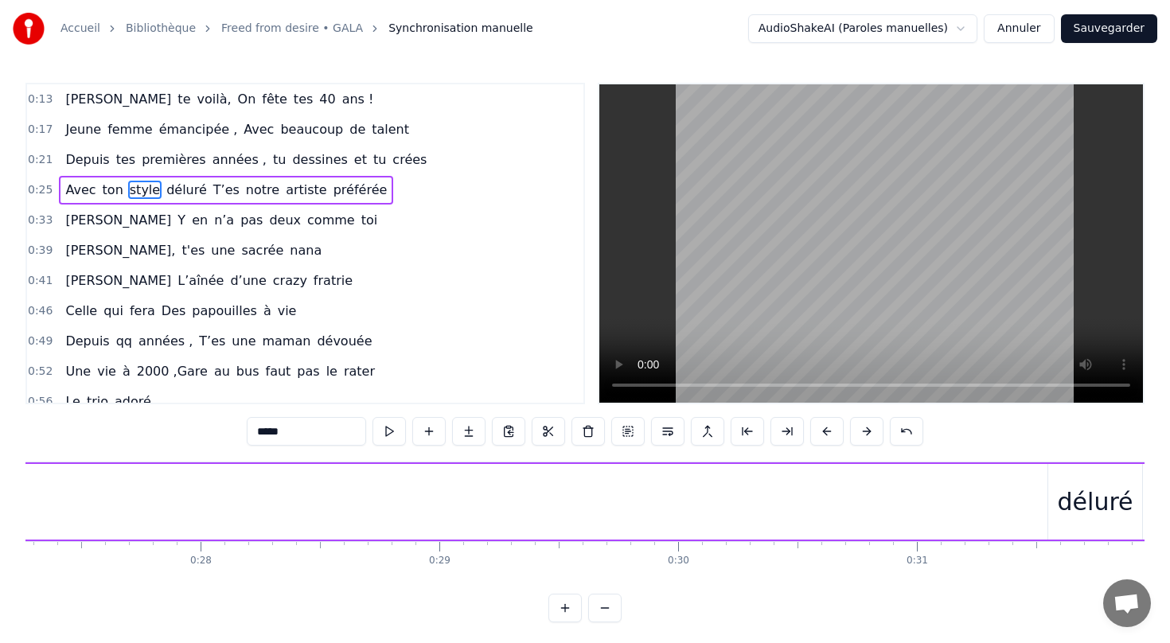
scroll to position [0, 6657]
click at [951, 506] on div "déluré" at bounding box center [947, 502] width 76 height 36
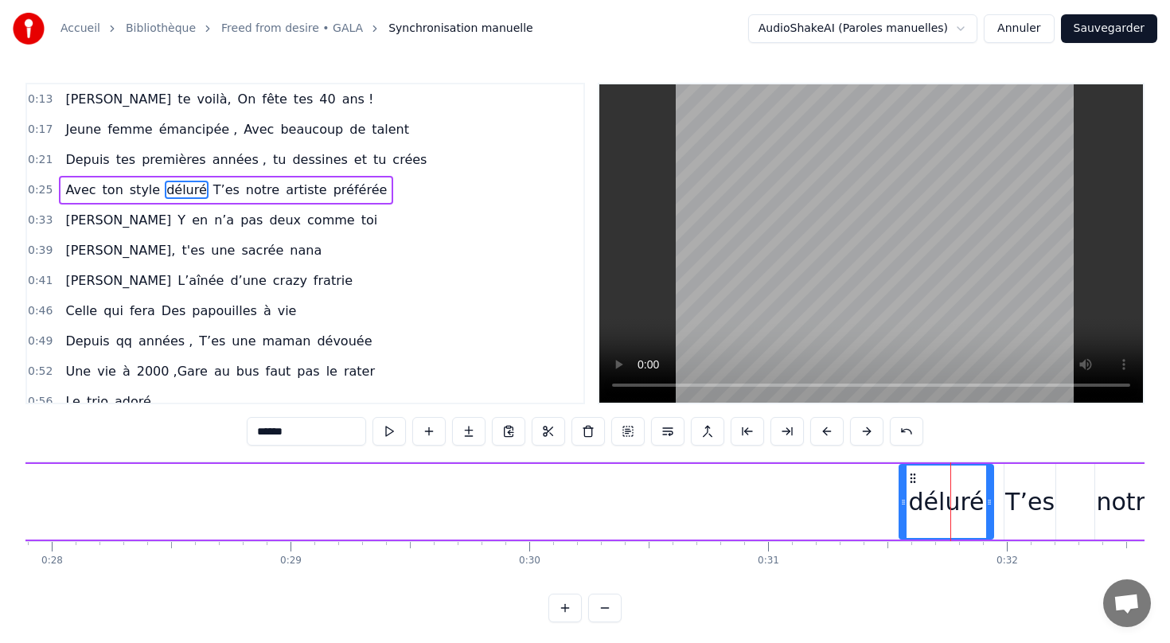
click at [1018, 494] on div "T’es" at bounding box center [1029, 502] width 49 height 36
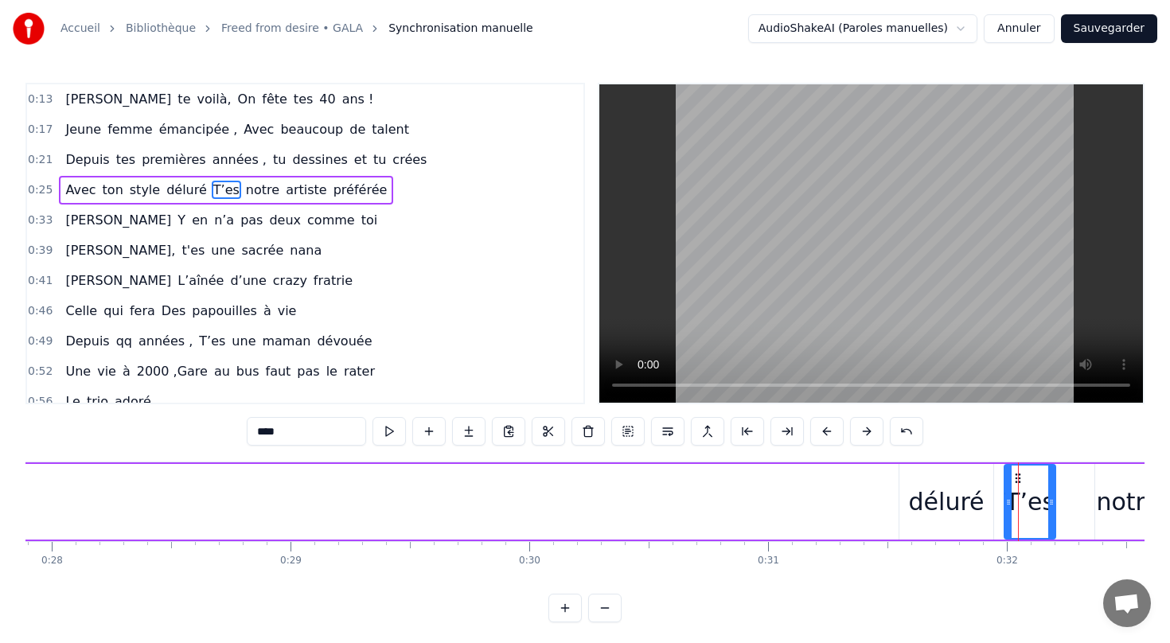
click at [948, 500] on div "déluré" at bounding box center [947, 502] width 76 height 36
type input "******"
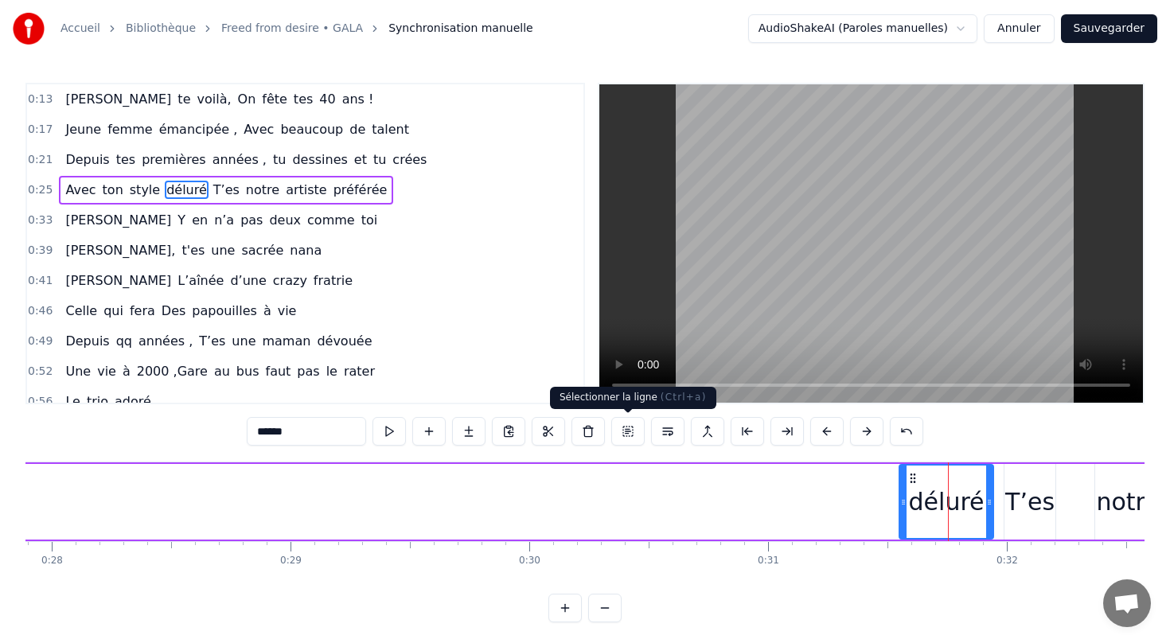
click at [629, 430] on button at bounding box center [627, 431] width 33 height 29
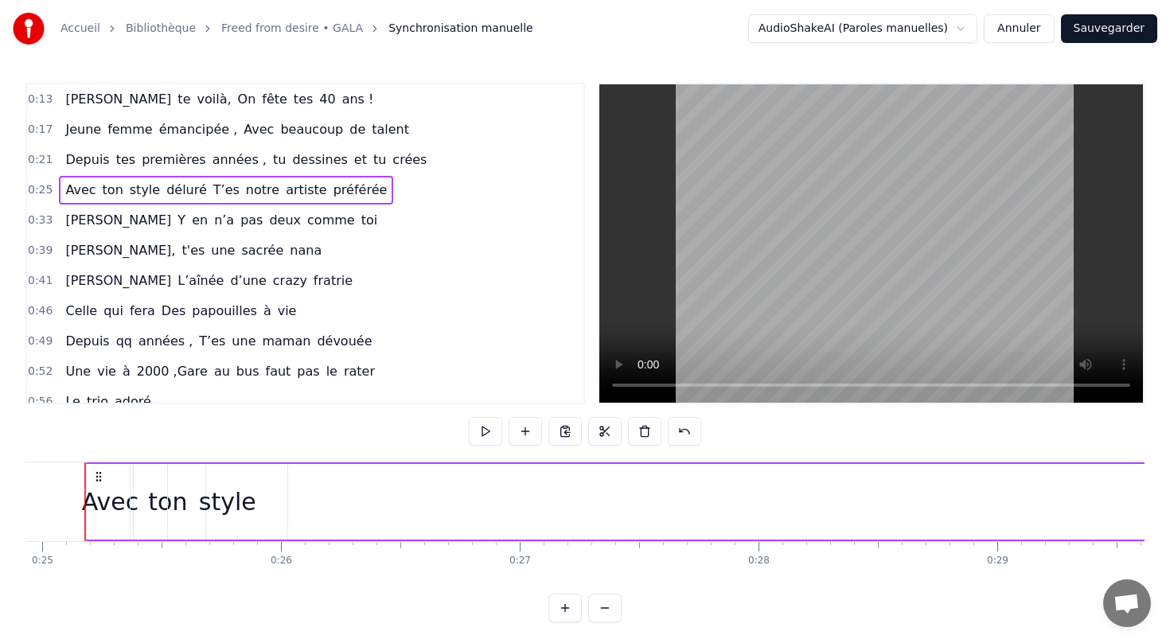
scroll to position [0, 5930]
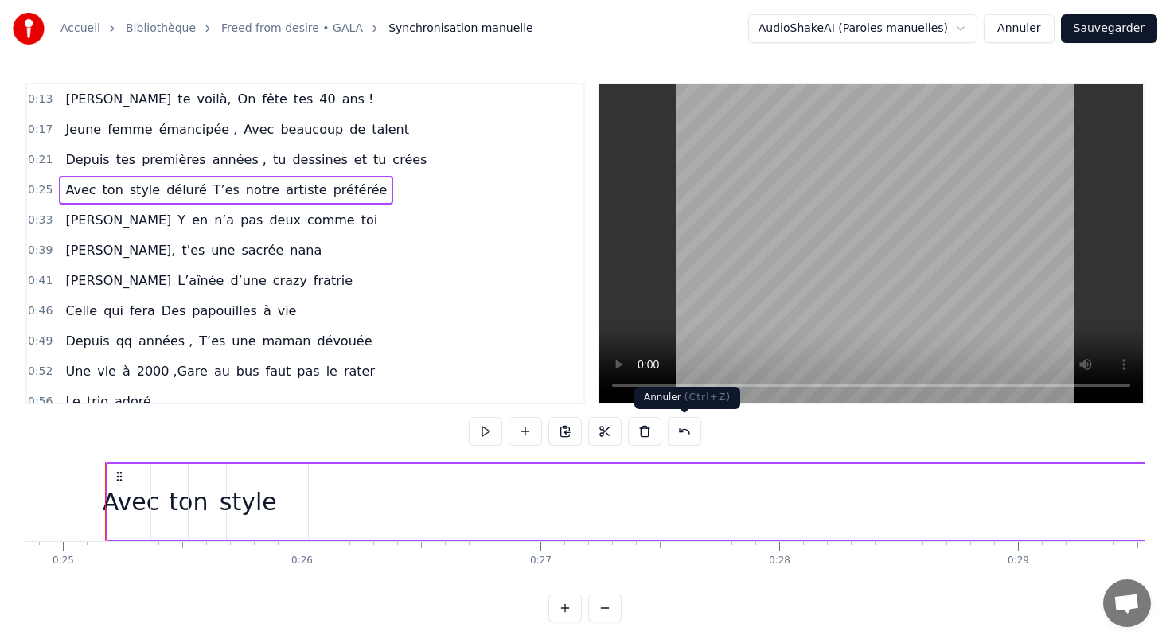
click at [687, 428] on button at bounding box center [684, 431] width 33 height 29
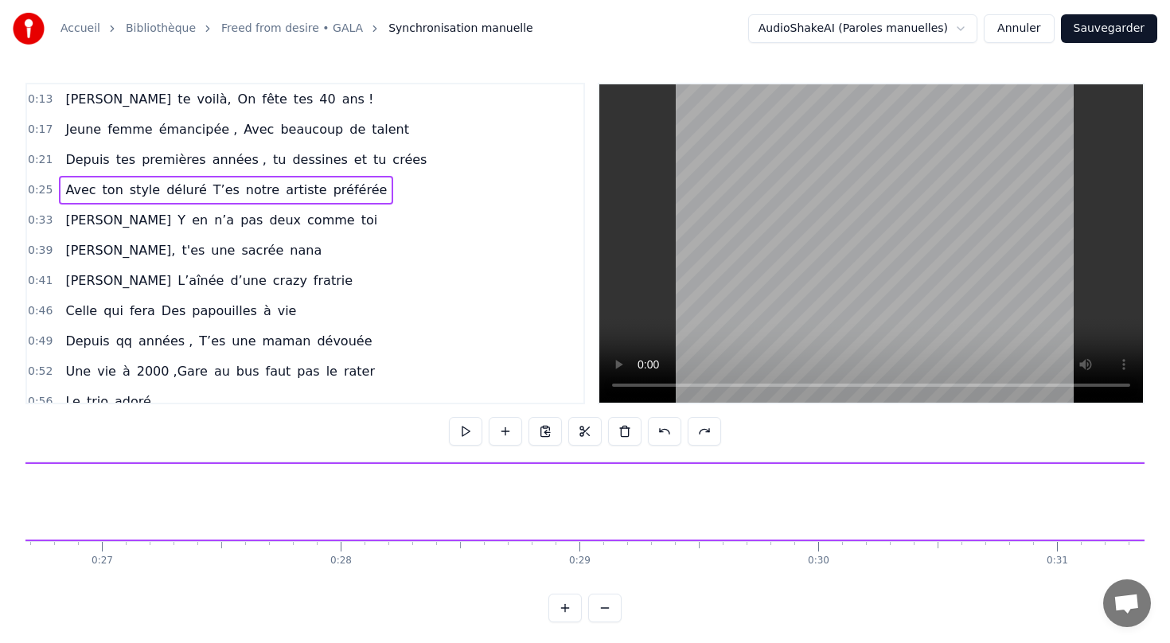
scroll to position [0, 6626]
drag, startPoint x: 959, startPoint y: 502, endPoint x: 473, endPoint y: 504, distance: 486.1
click at [473, 504] on div "Avec ton style déluré T’es notre artiste préférée" at bounding box center [411, 501] width 2004 height 79
click at [963, 512] on div "déluré" at bounding box center [978, 502] width 76 height 36
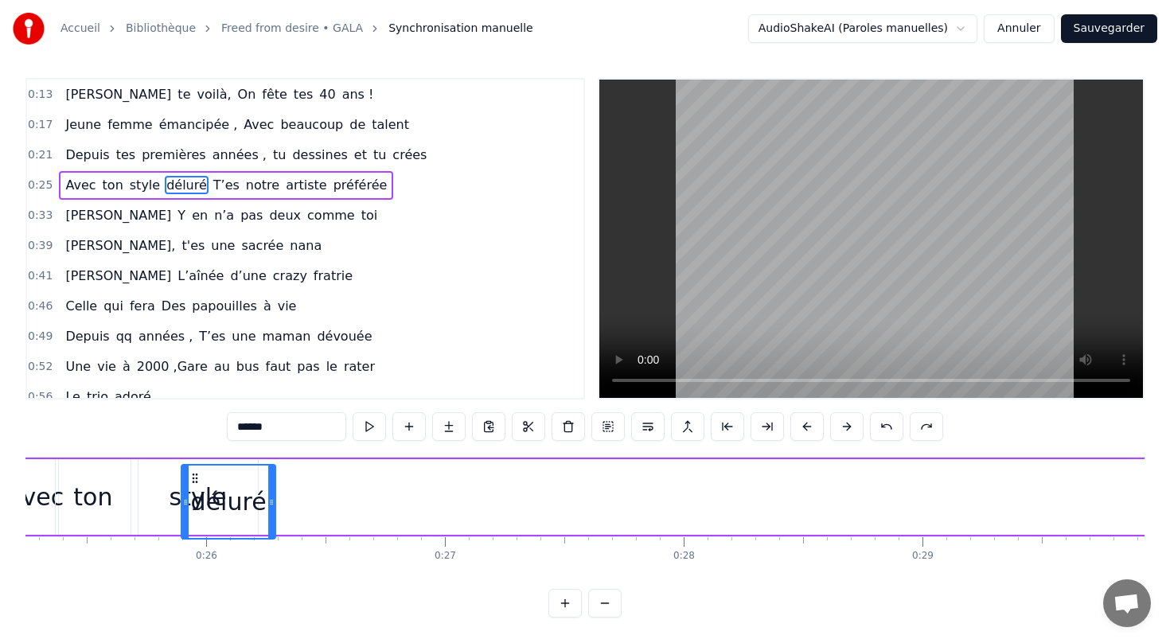
scroll to position [0, 6009]
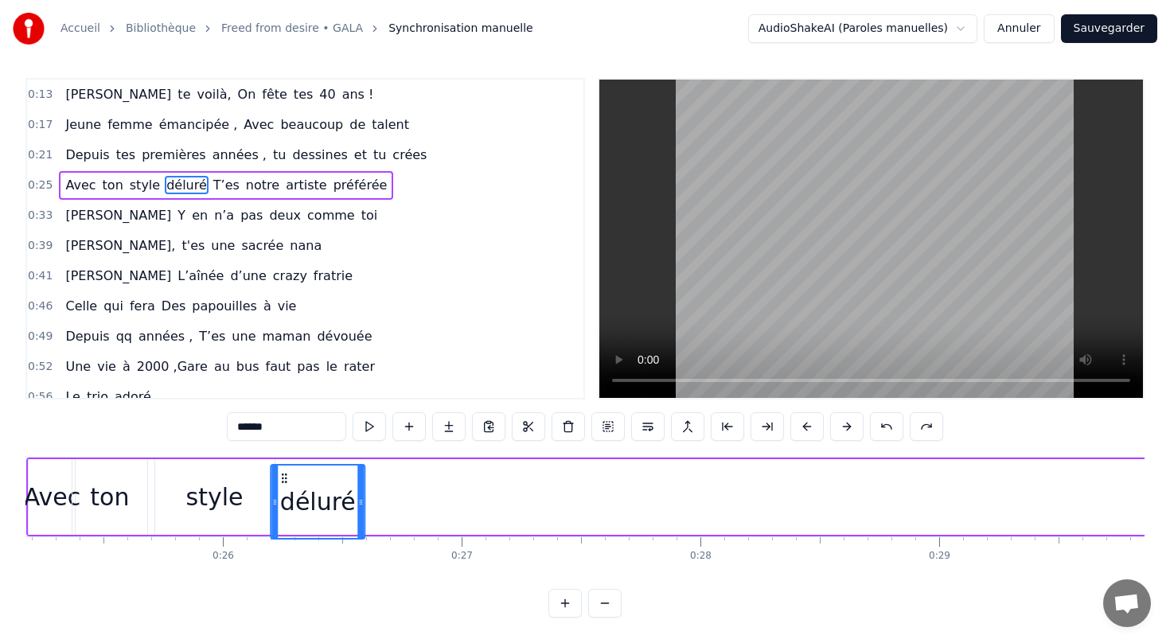
drag, startPoint x: 946, startPoint y: 477, endPoint x: 288, endPoint y: 519, distance: 659.3
click at [288, 519] on div "déluré" at bounding box center [317, 501] width 92 height 72
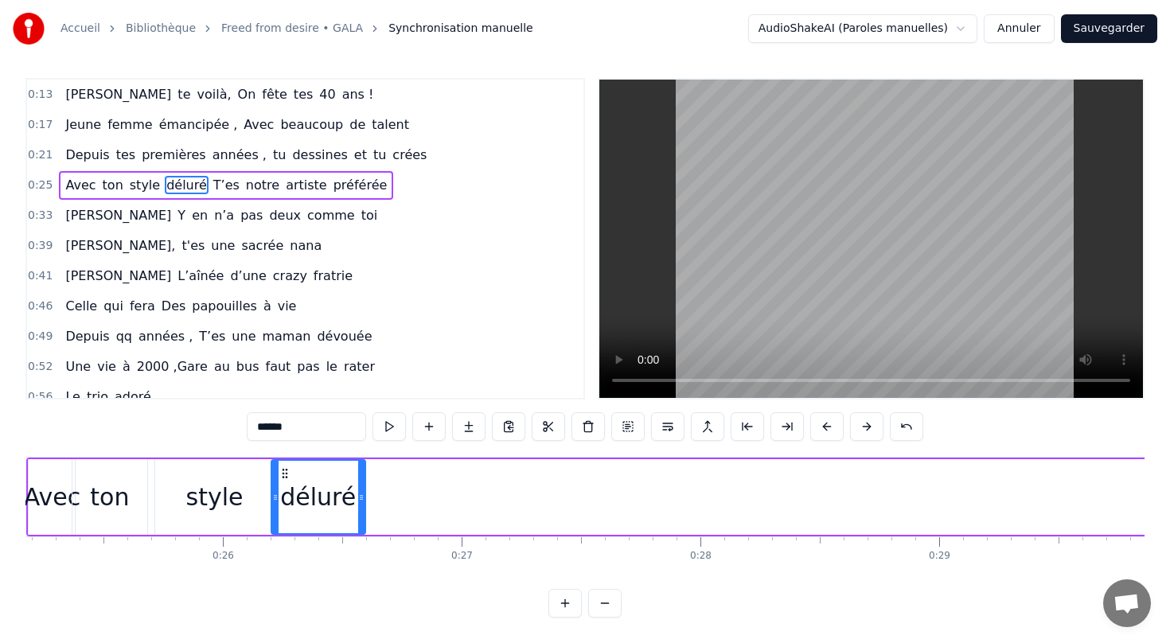
click at [210, 488] on div "style" at bounding box center [214, 497] width 57 height 36
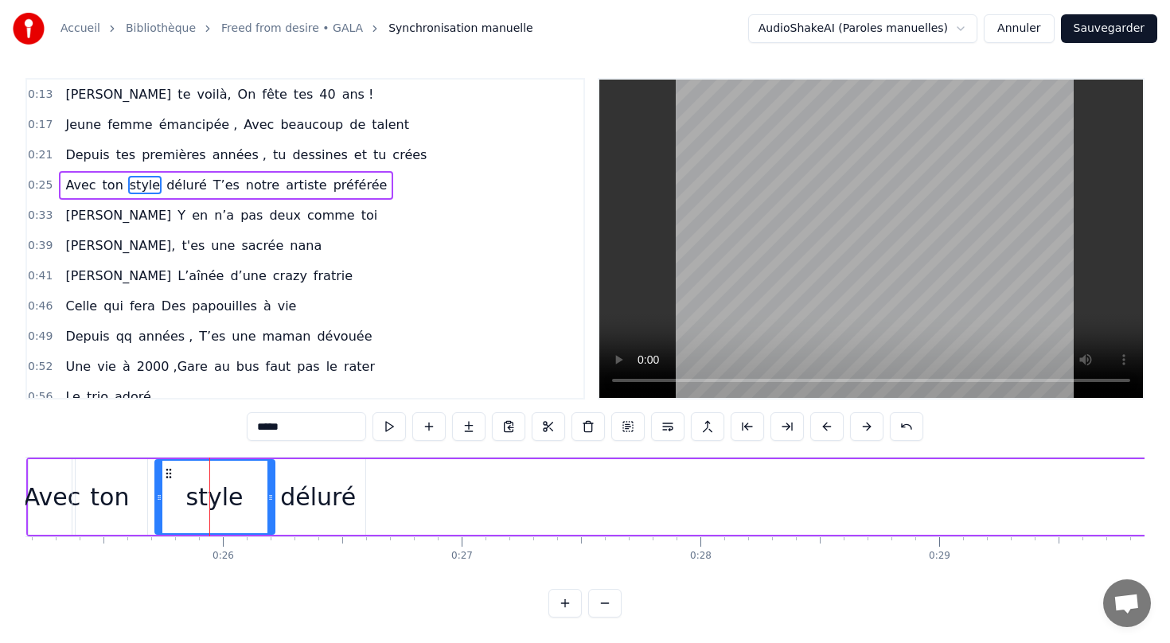
scroll to position [0, 0]
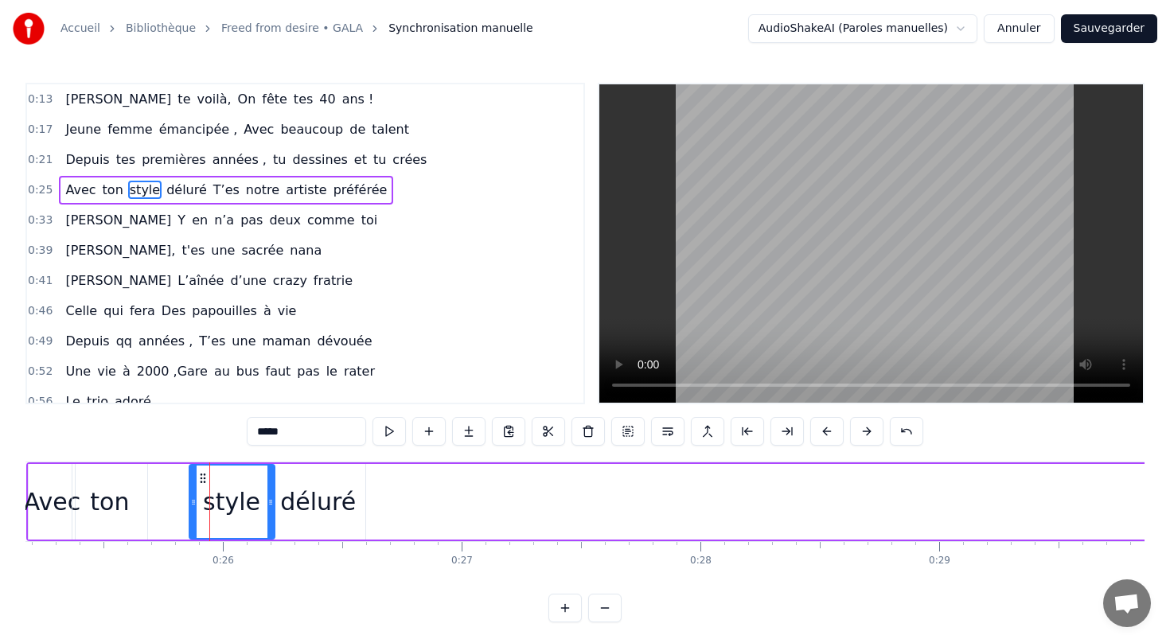
drag, startPoint x: 157, startPoint y: 501, endPoint x: 191, endPoint y: 501, distance: 34.2
click at [192, 501] on circle at bounding box center [192, 501] width 1 height 1
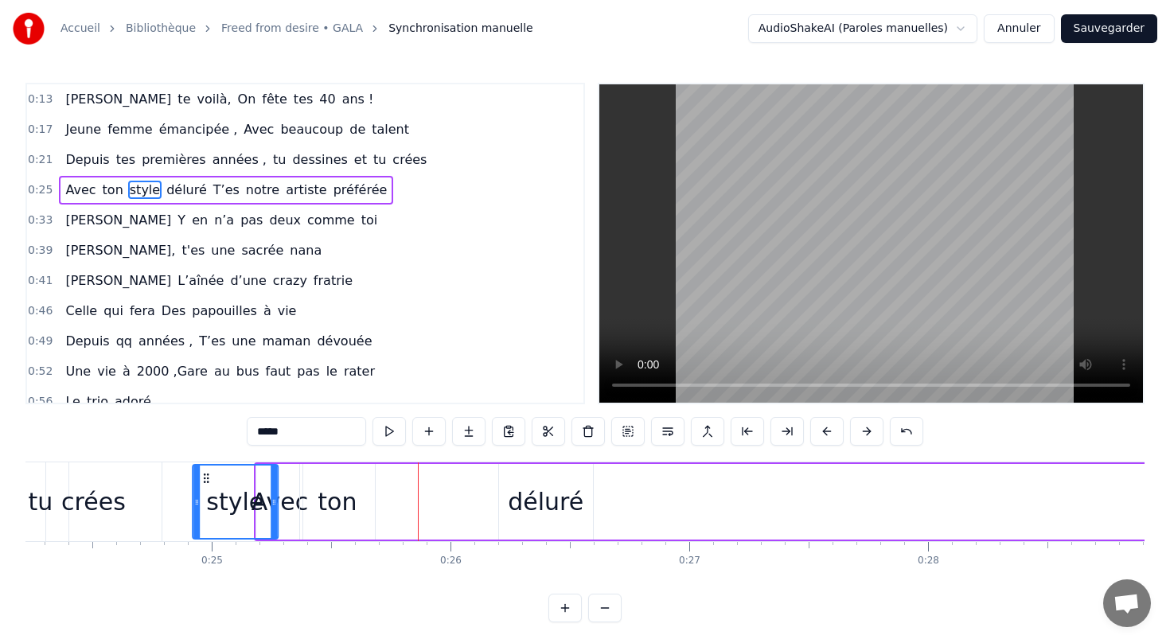
scroll to position [0, 5779]
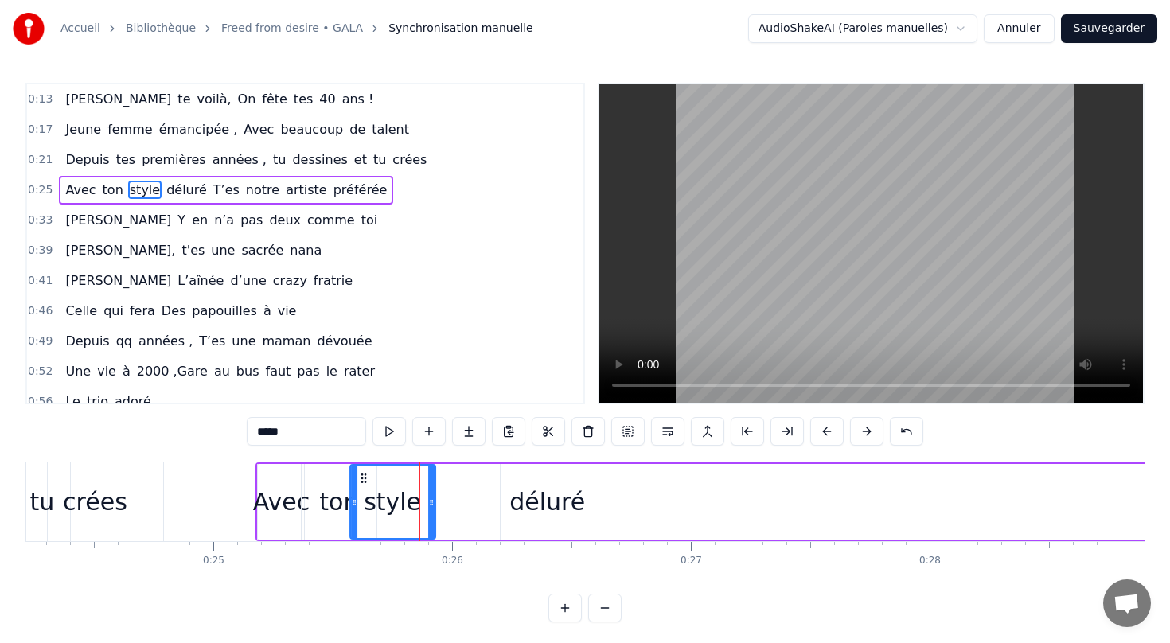
drag, startPoint x: 203, startPoint y: 477, endPoint x: 364, endPoint y: 457, distance: 162.8
click at [364, 457] on div "0:13 [PERSON_NAME] te voilà, On fête tes 40 ans ! 0:17 Jeune femme émancipée , …" at bounding box center [584, 352] width 1119 height 539
drag, startPoint x: 541, startPoint y: 497, endPoint x: 527, endPoint y: 497, distance: 14.3
click at [527, 497] on div "déluré" at bounding box center [547, 502] width 76 height 36
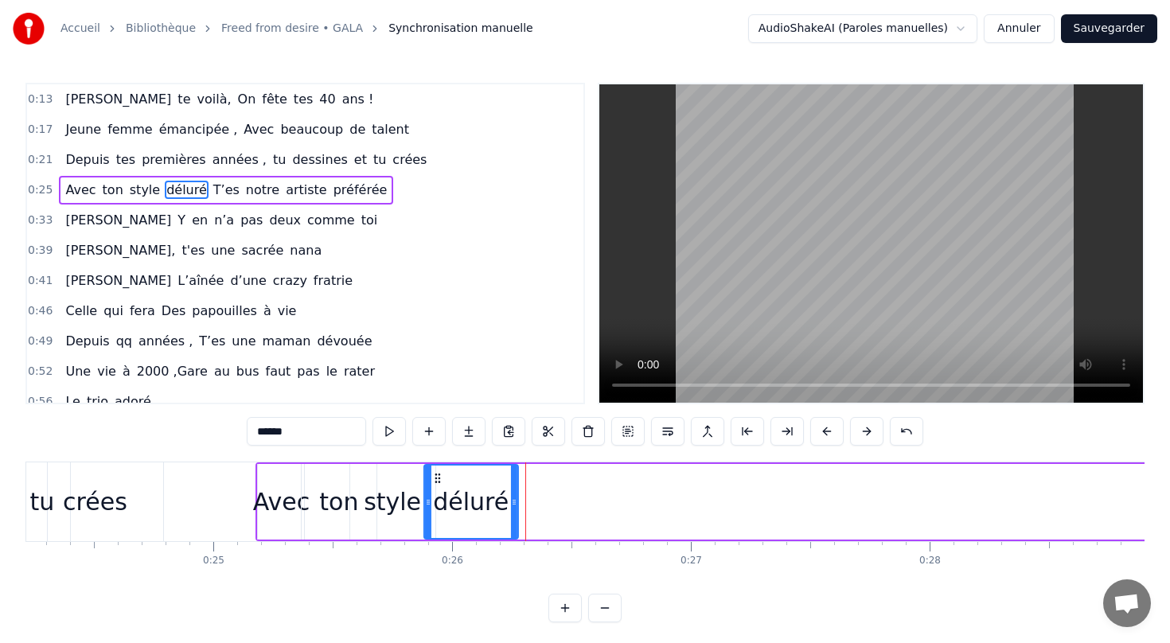
drag, startPoint x: 509, startPoint y: 478, endPoint x: 434, endPoint y: 477, distance: 75.6
click at [434, 477] on icon at bounding box center [437, 478] width 13 height 13
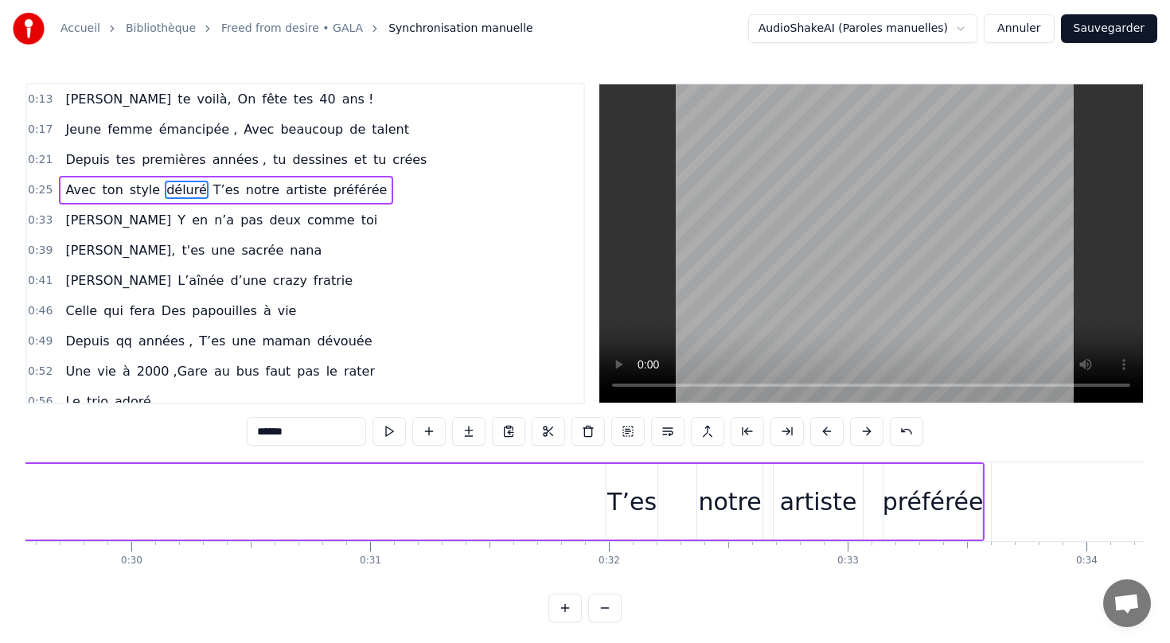
scroll to position [0, 7088]
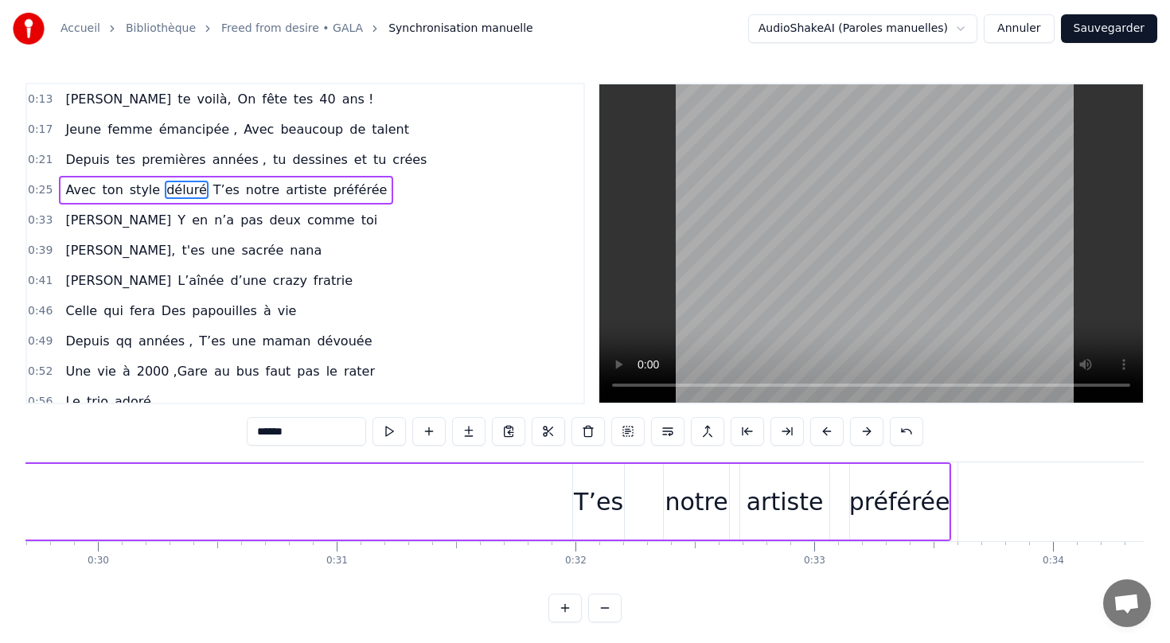
click at [607, 510] on div "T’es" at bounding box center [598, 502] width 49 height 36
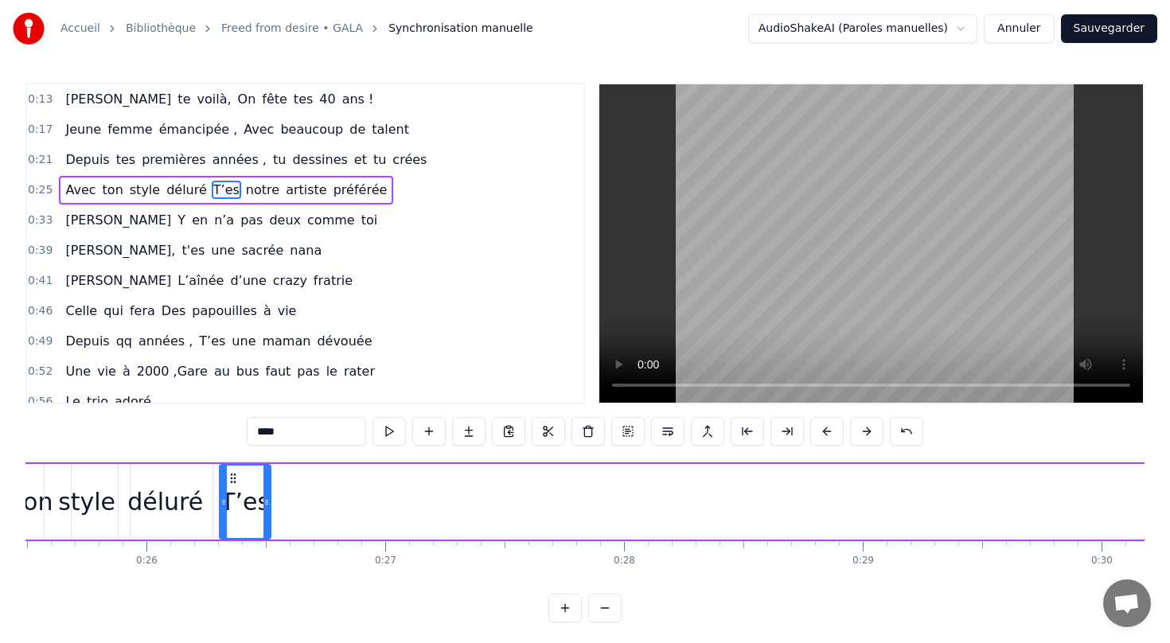
scroll to position [0, 6062]
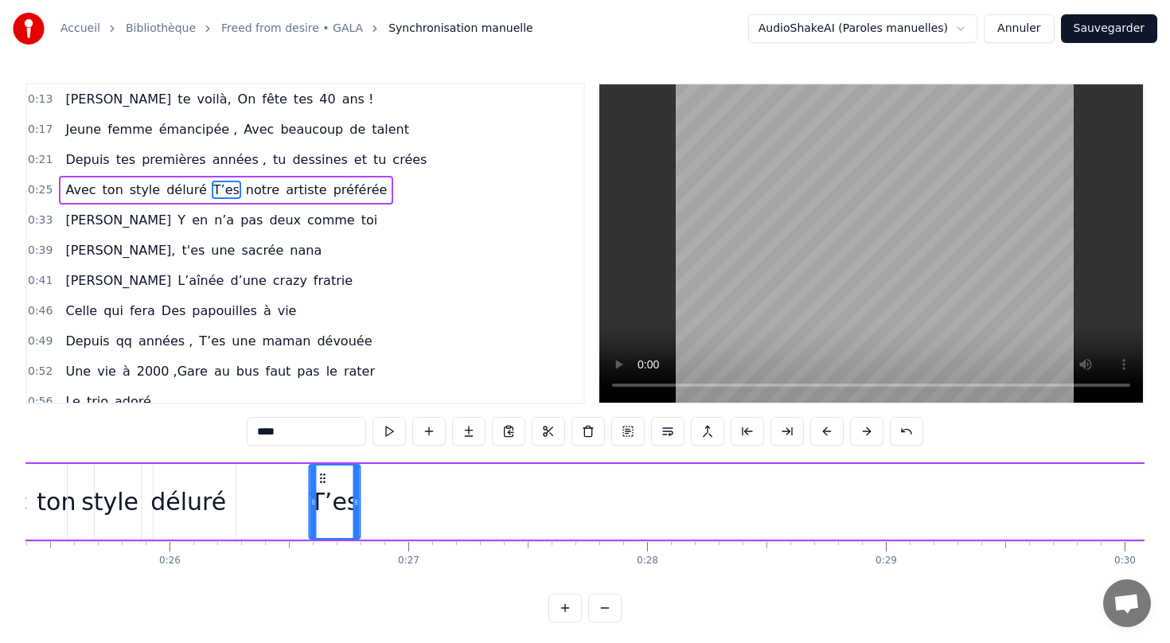
drag, startPoint x: 587, startPoint y: 476, endPoint x: 323, endPoint y: 464, distance: 264.4
click at [323, 464] on div "T’es" at bounding box center [335, 502] width 53 height 76
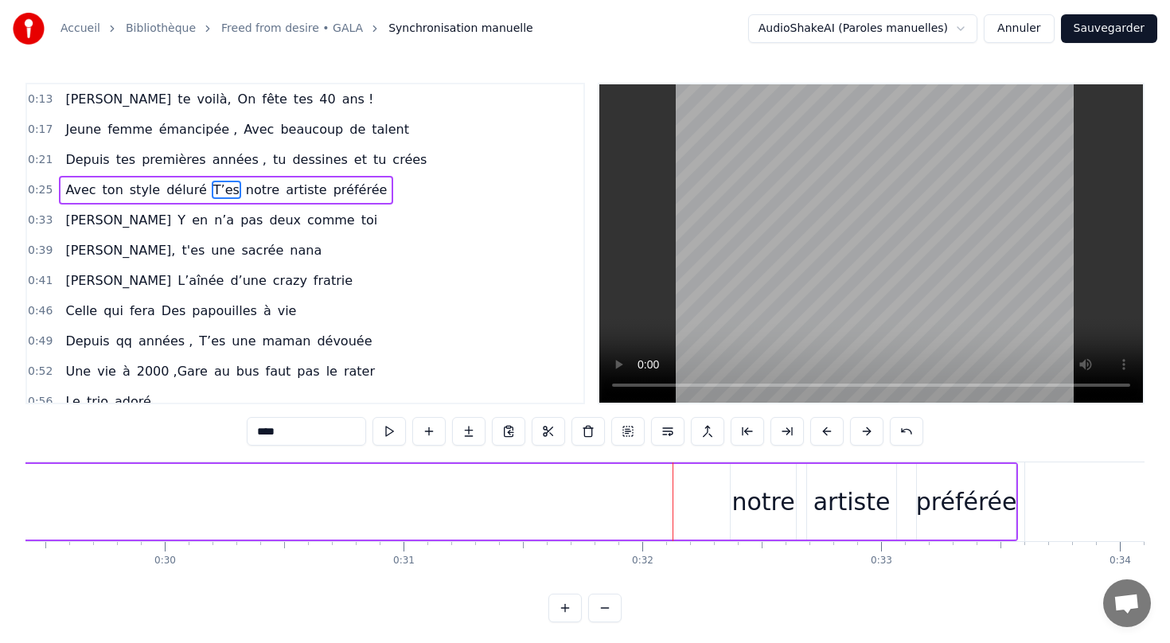
scroll to position [0, 7084]
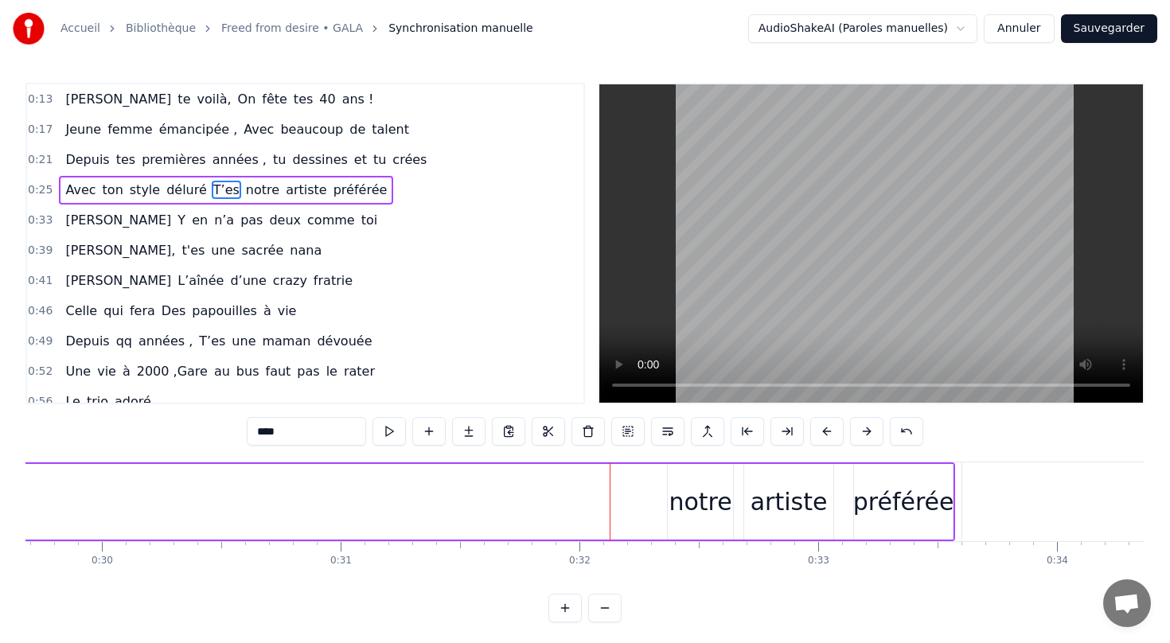
click at [721, 515] on div "notre" at bounding box center [699, 502] width 63 height 36
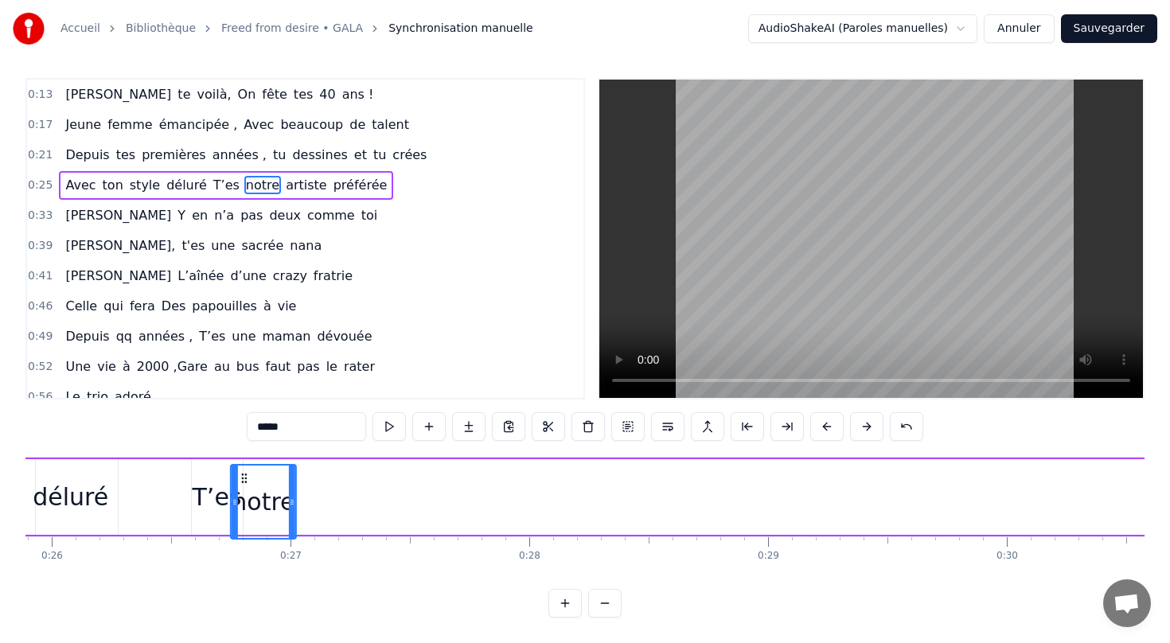
scroll to position [0, 6176]
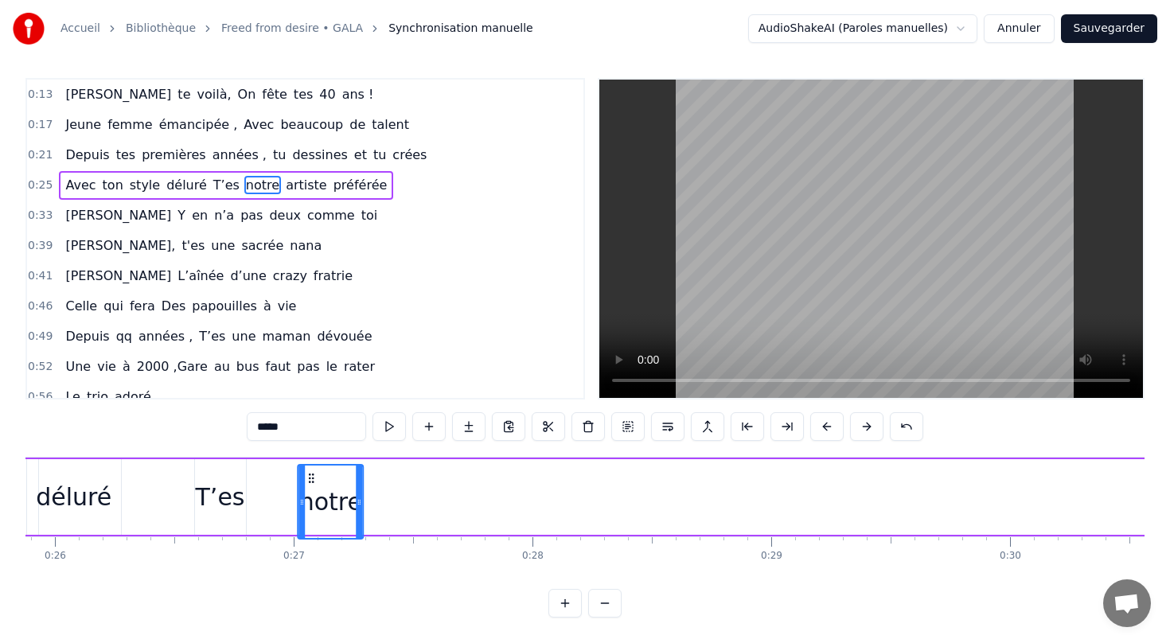
drag, startPoint x: 679, startPoint y: 480, endPoint x: 309, endPoint y: 480, distance: 370.0
click at [309, 480] on icon at bounding box center [311, 478] width 13 height 13
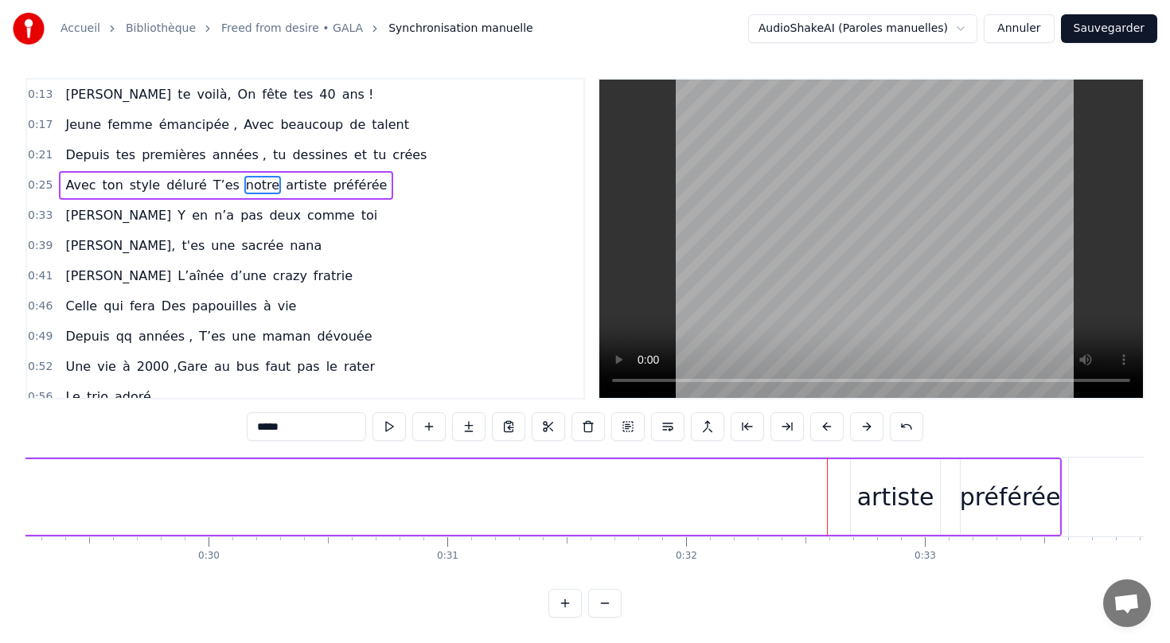
scroll to position [0, 6980]
click at [896, 504] on div "artiste" at bounding box center [892, 497] width 77 height 36
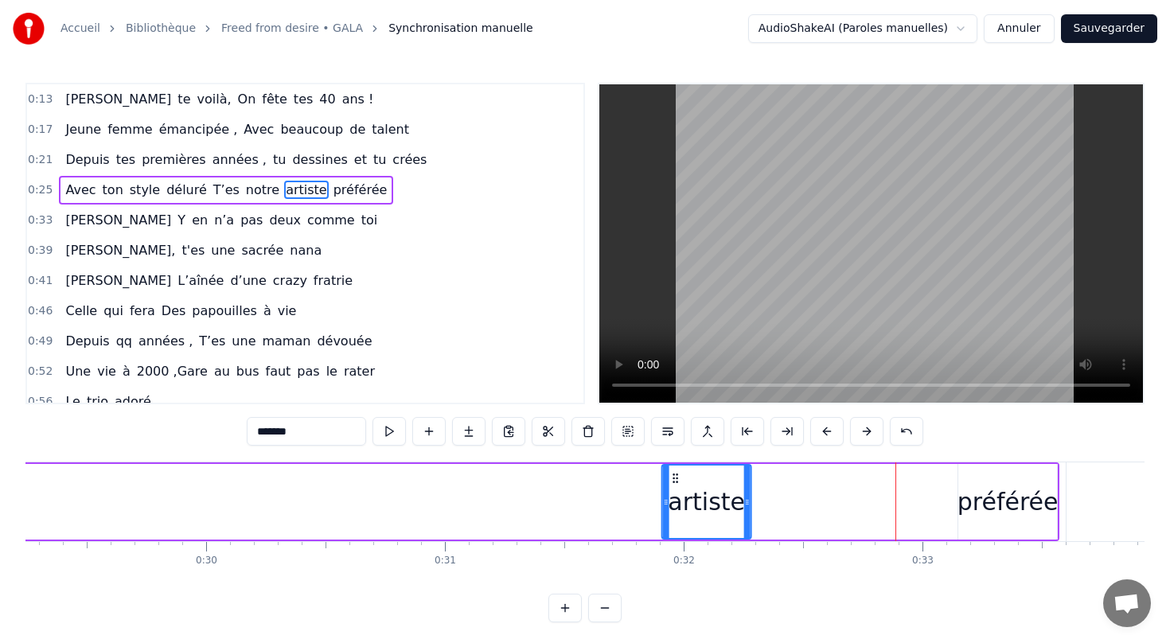
scroll to position [5, 0]
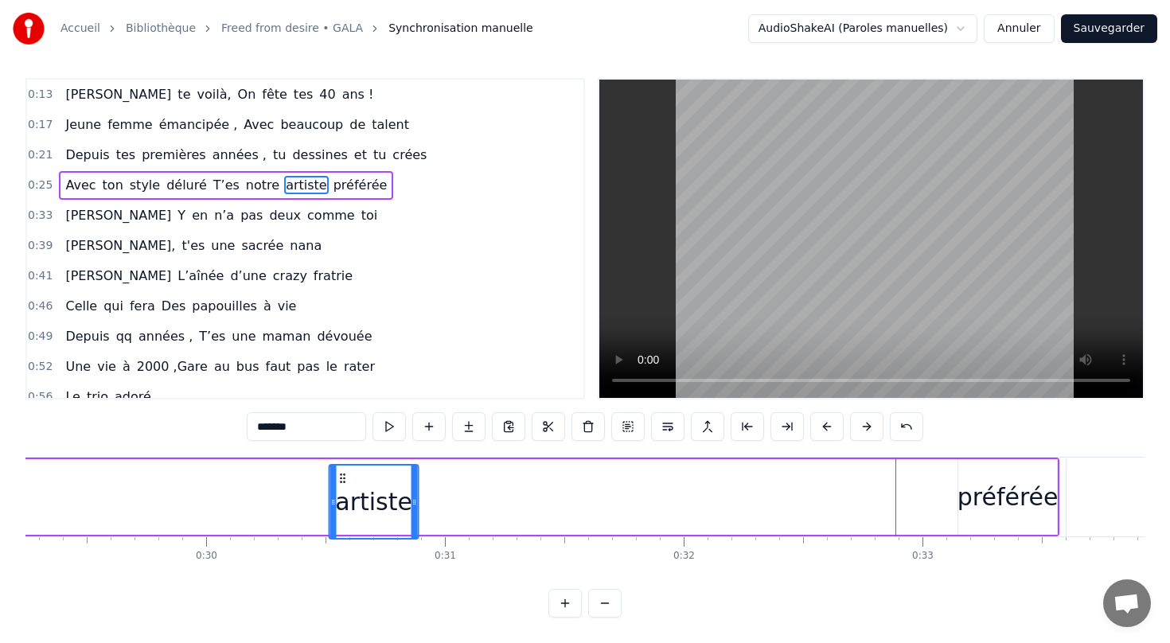
drag, startPoint x: 857, startPoint y: 477, endPoint x: 338, endPoint y: 536, distance: 522.1
click at [338, 536] on div "artiste" at bounding box center [374, 501] width 88 height 72
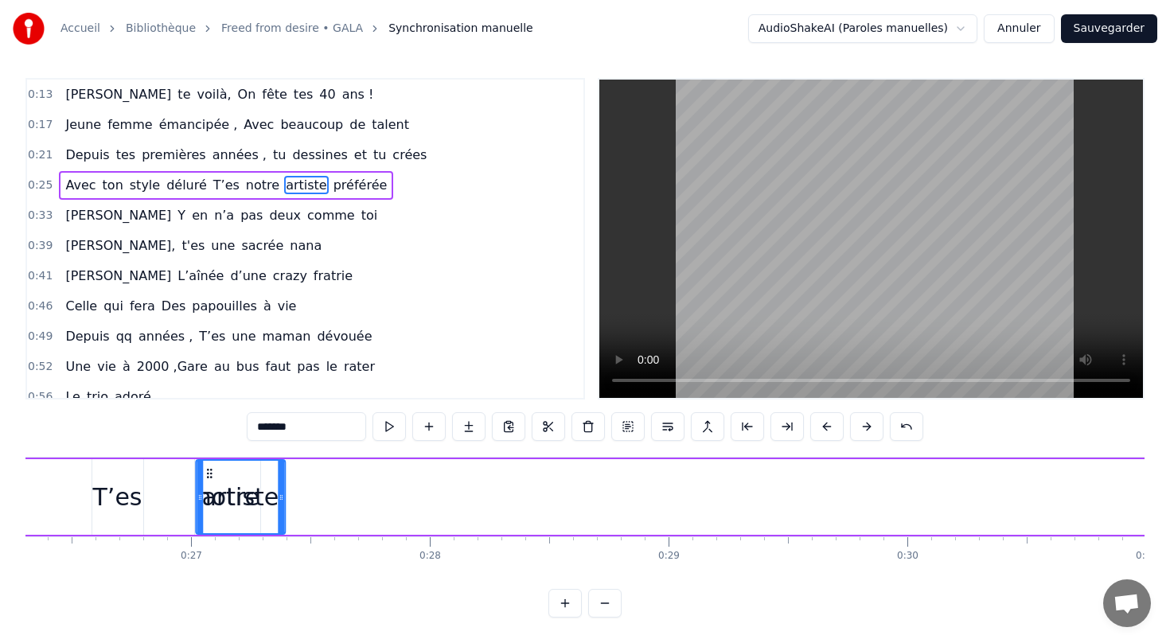
scroll to position [0, 6262]
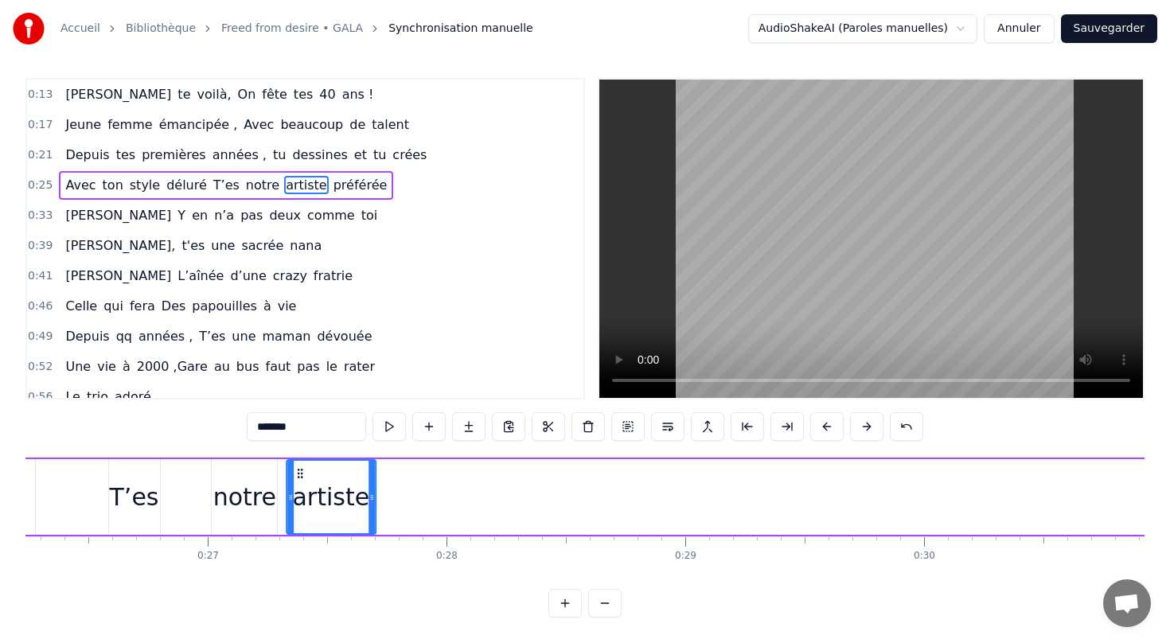
drag, startPoint x: 344, startPoint y: 473, endPoint x: 302, endPoint y: 432, distance: 59.1
click at [302, 432] on div "0:13 [PERSON_NAME] te voilà, On fête tes 40 ans ! 0:17 Jeune femme émancipée , …" at bounding box center [584, 347] width 1119 height 539
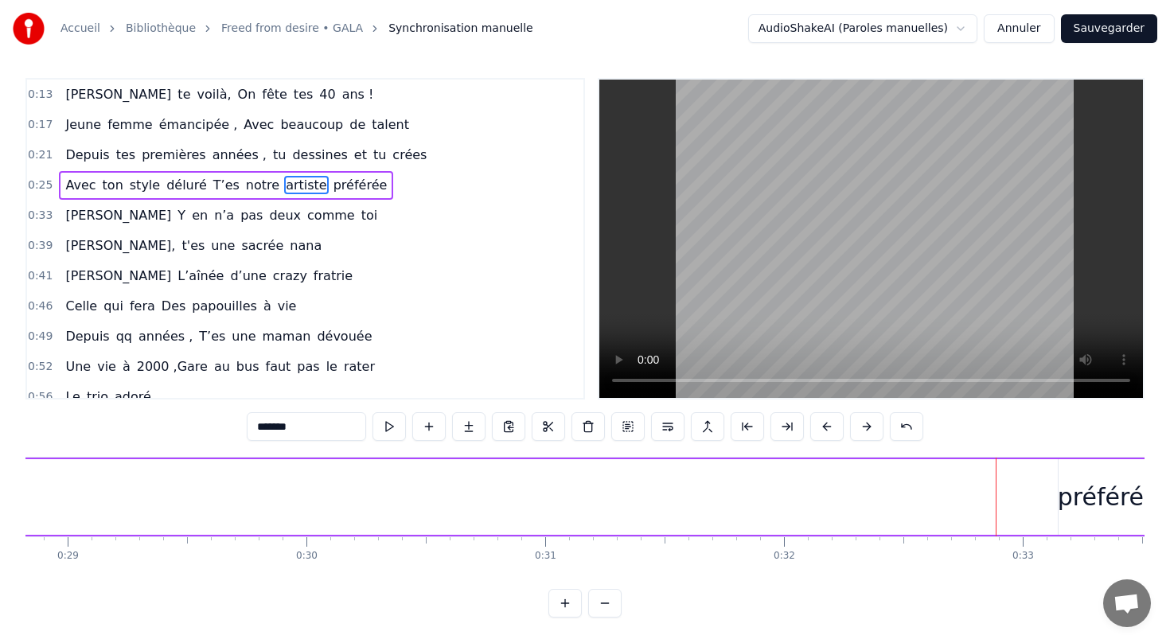
scroll to position [0, 6993]
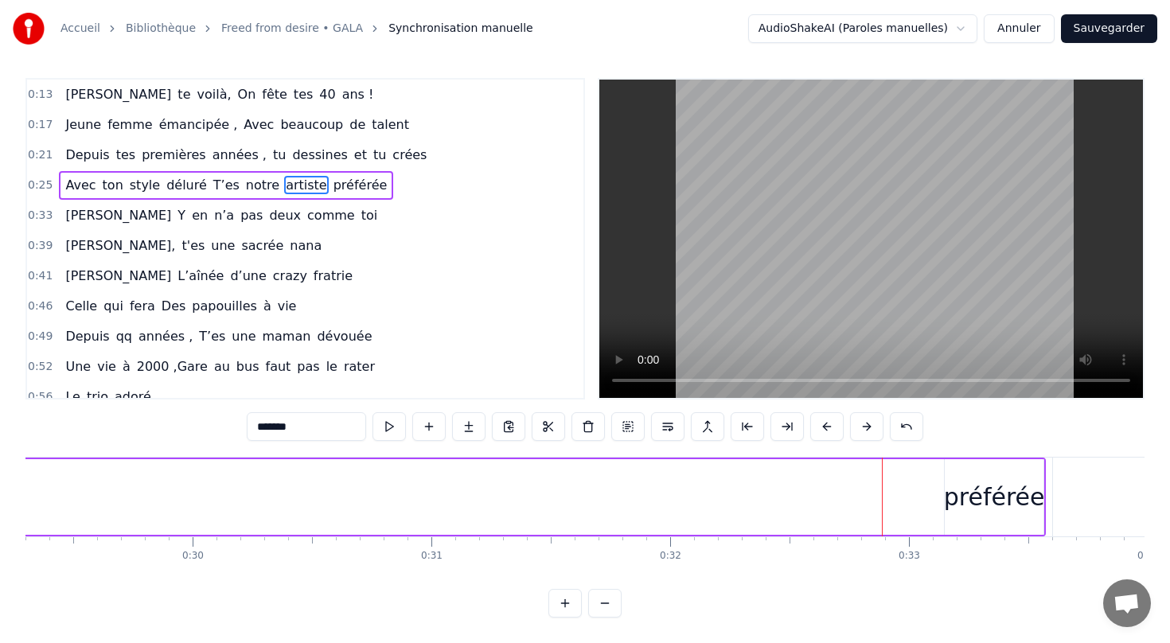
click at [1024, 499] on div "préférée" at bounding box center [994, 497] width 101 height 36
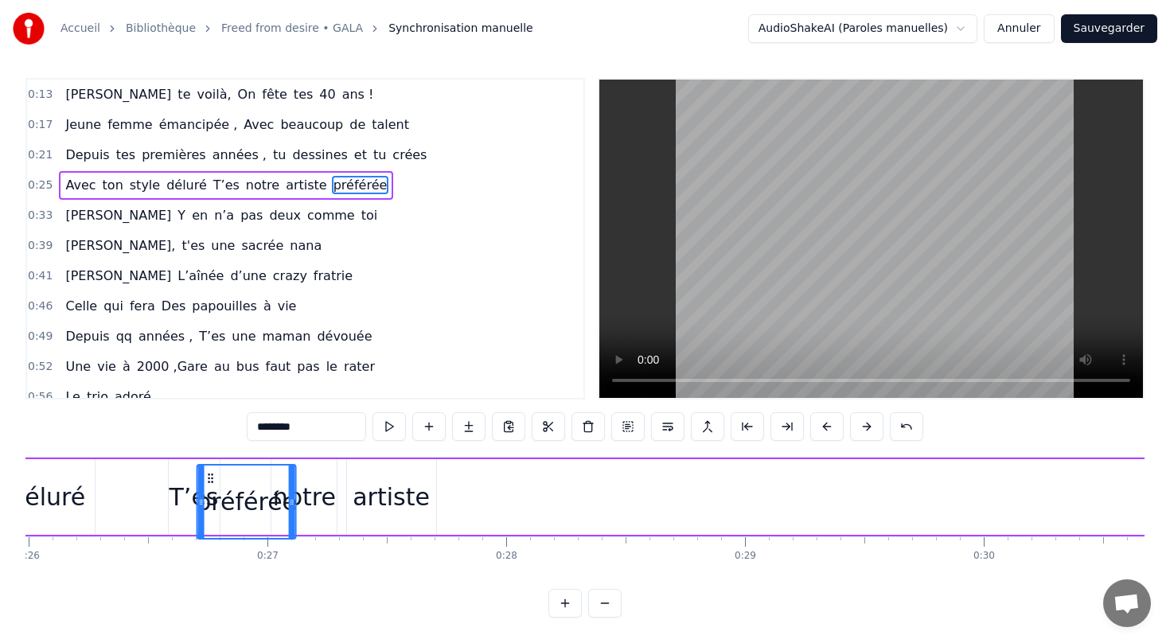
scroll to position [0, 6199]
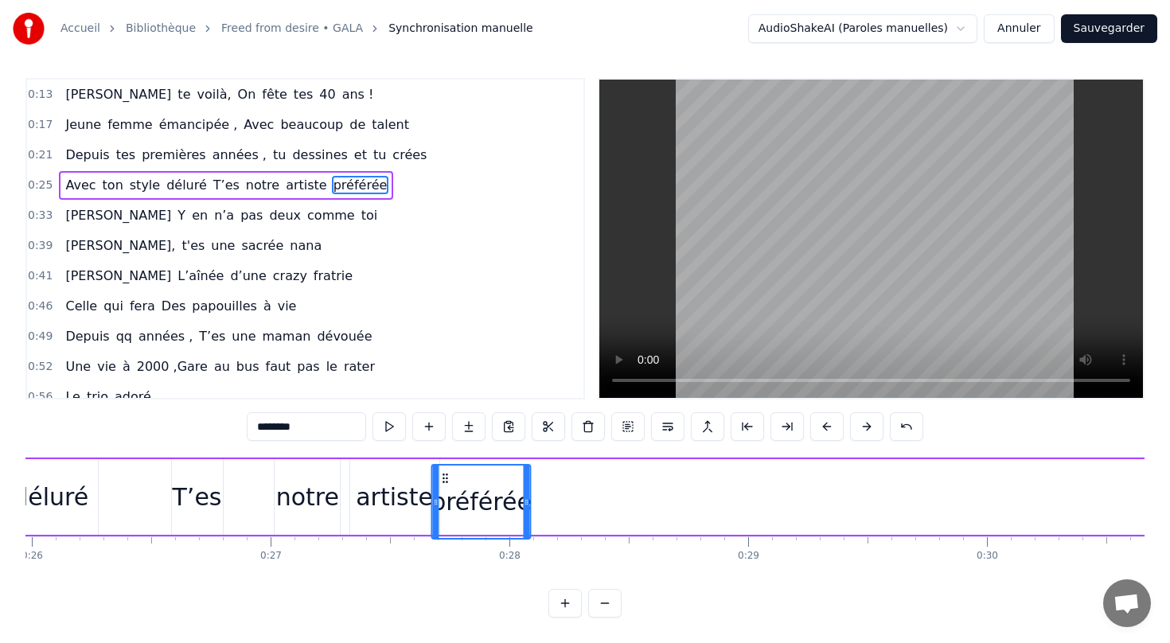
drag, startPoint x: 956, startPoint y: 481, endPoint x: 442, endPoint y: 393, distance: 520.7
click at [442, 393] on div "0:13 [PERSON_NAME] te voilà, On fête tes 40 ans ! 0:17 Jeune femme émancipée , …" at bounding box center [584, 347] width 1119 height 539
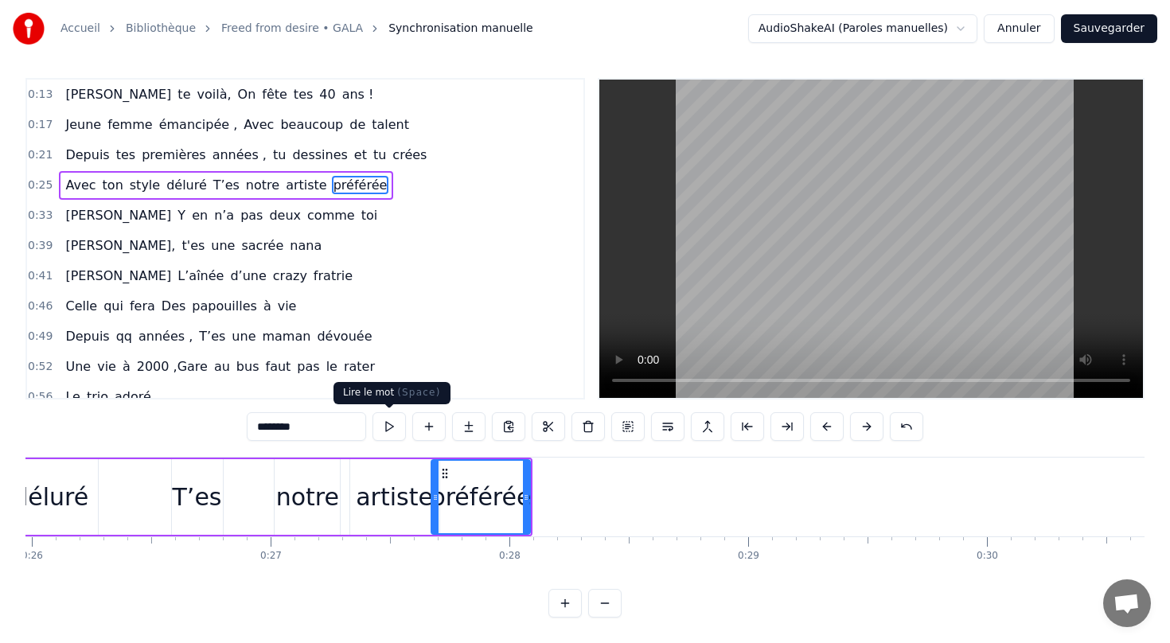
click at [392, 430] on button at bounding box center [388, 426] width 33 height 29
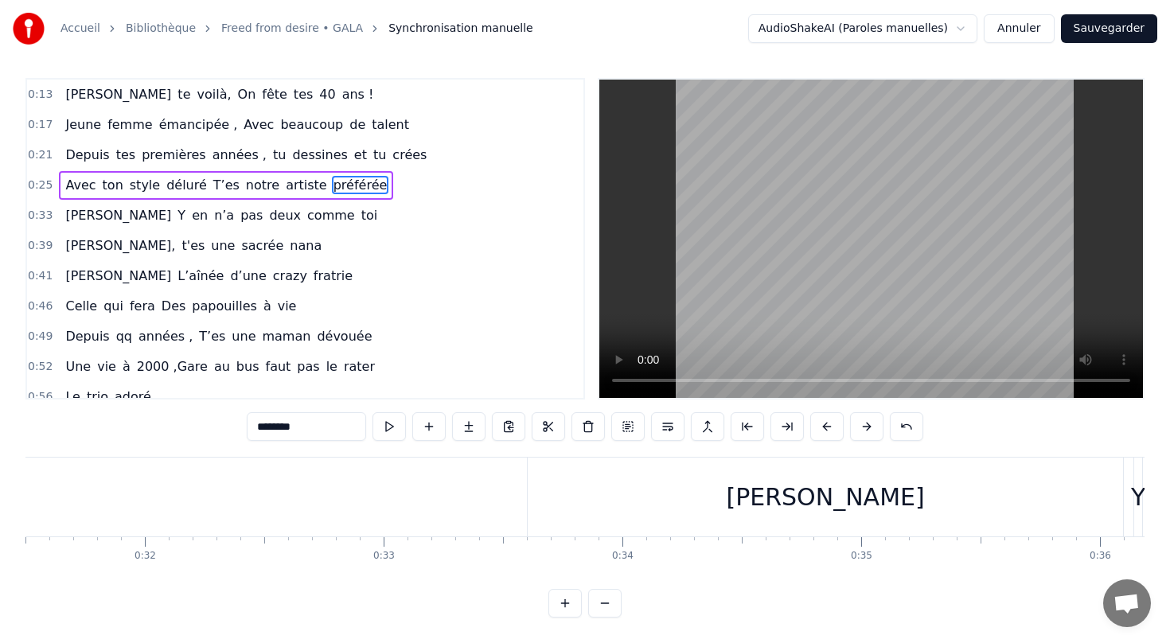
scroll to position [0, 7562]
click at [801, 499] on div "[PERSON_NAME]" at bounding box center [781, 497] width 198 height 36
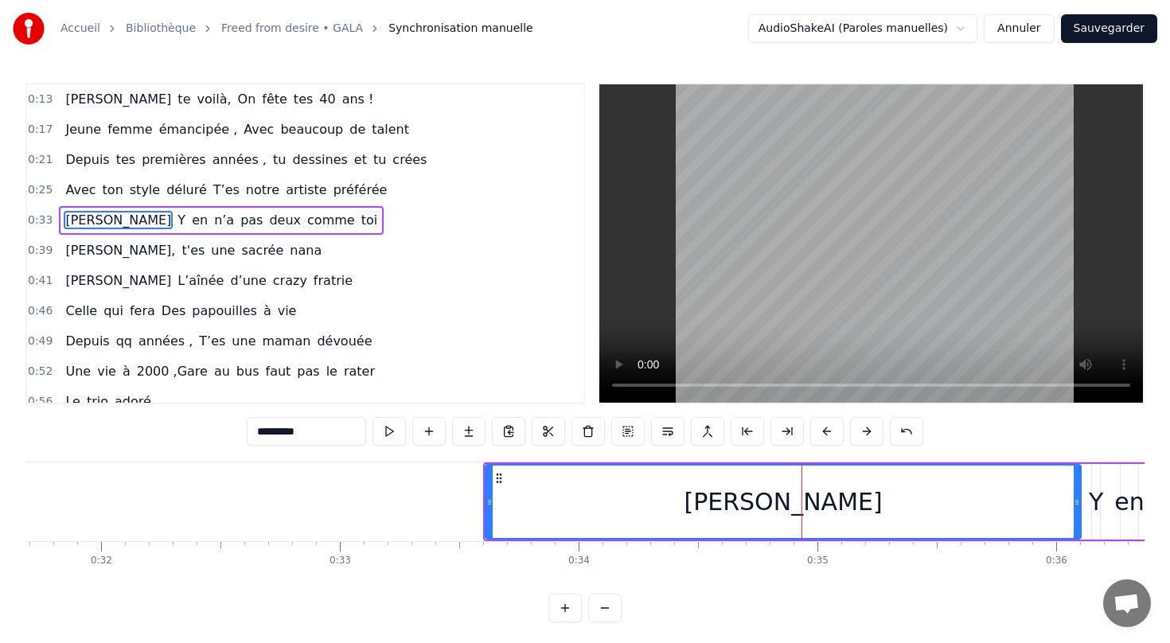
drag, startPoint x: 967, startPoint y: 464, endPoint x: 839, endPoint y: 474, distance: 127.7
click at [839, 474] on div "[PERSON_NAME]" at bounding box center [783, 502] width 597 height 76
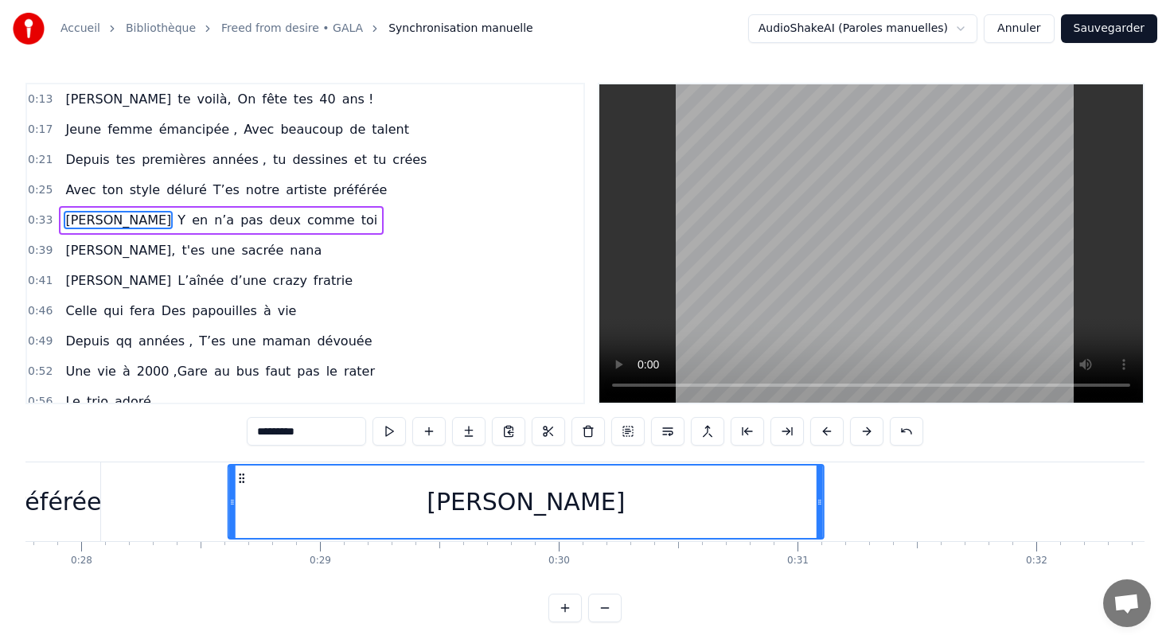
scroll to position [0, 6623]
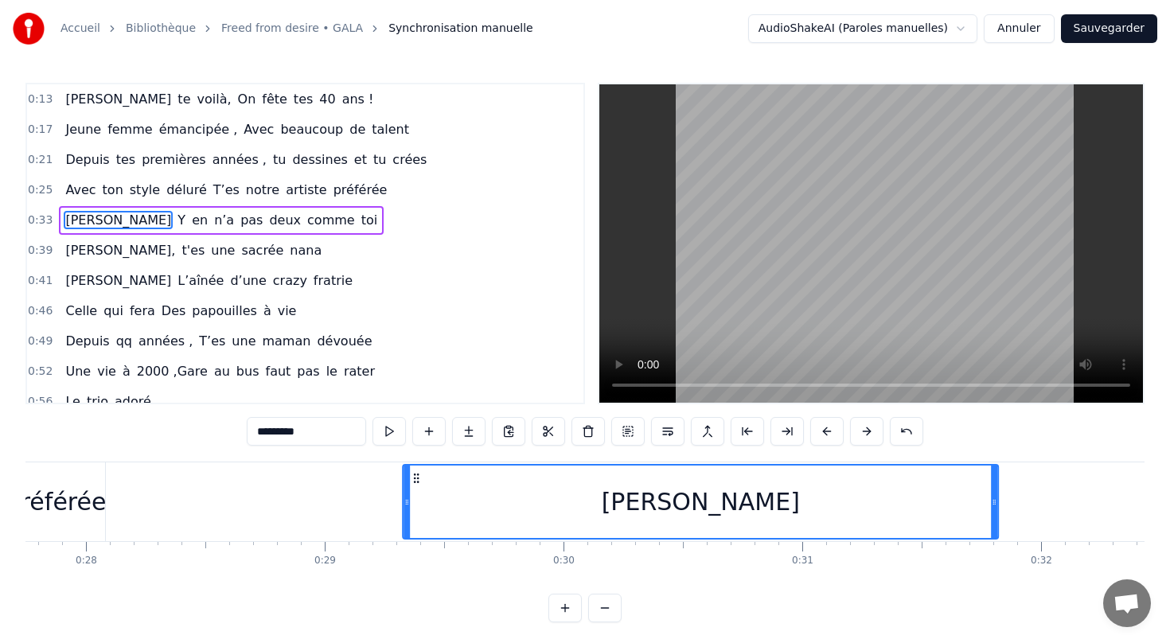
drag, startPoint x: 496, startPoint y: 479, endPoint x: 341, endPoint y: 459, distance: 155.6
click at [341, 458] on div "0:13 [PERSON_NAME] te voilà, On fête tes 40 ans ! 0:17 Jeune femme émancipée , …" at bounding box center [584, 352] width 1119 height 539
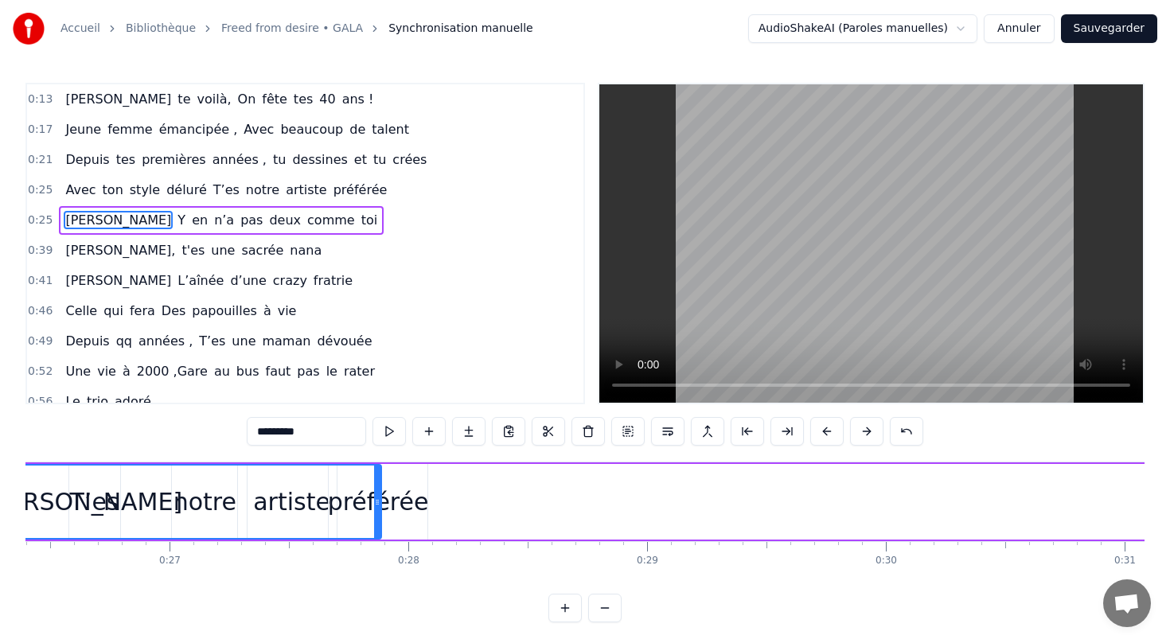
scroll to position [0, 6157]
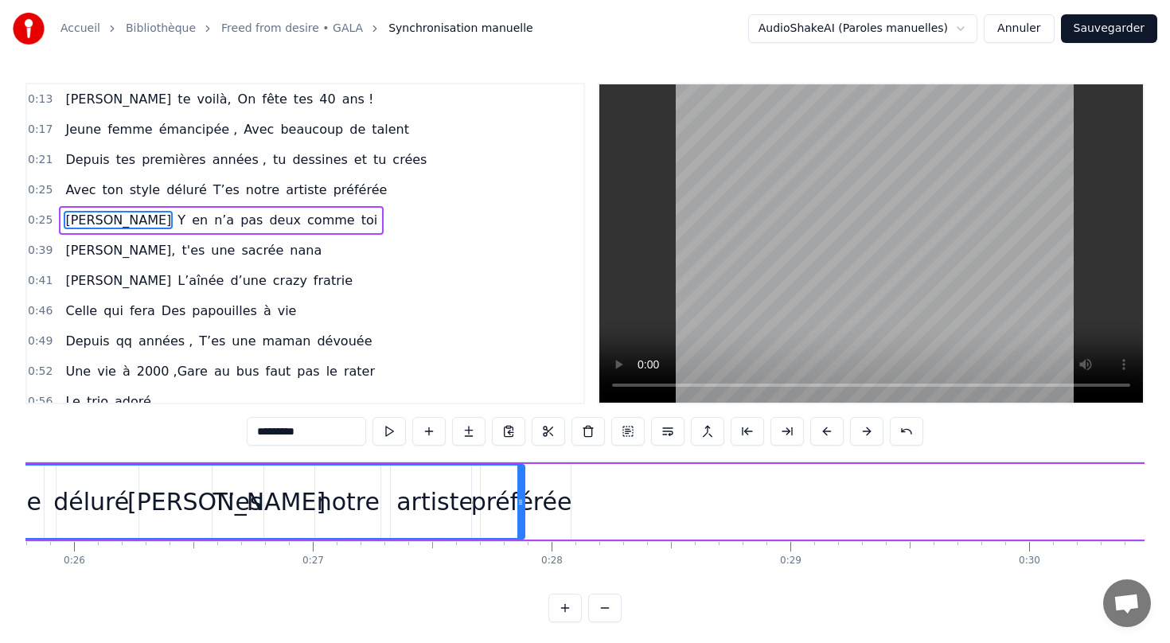
click at [206, 503] on div "[PERSON_NAME]" at bounding box center [226, 502] width 198 height 36
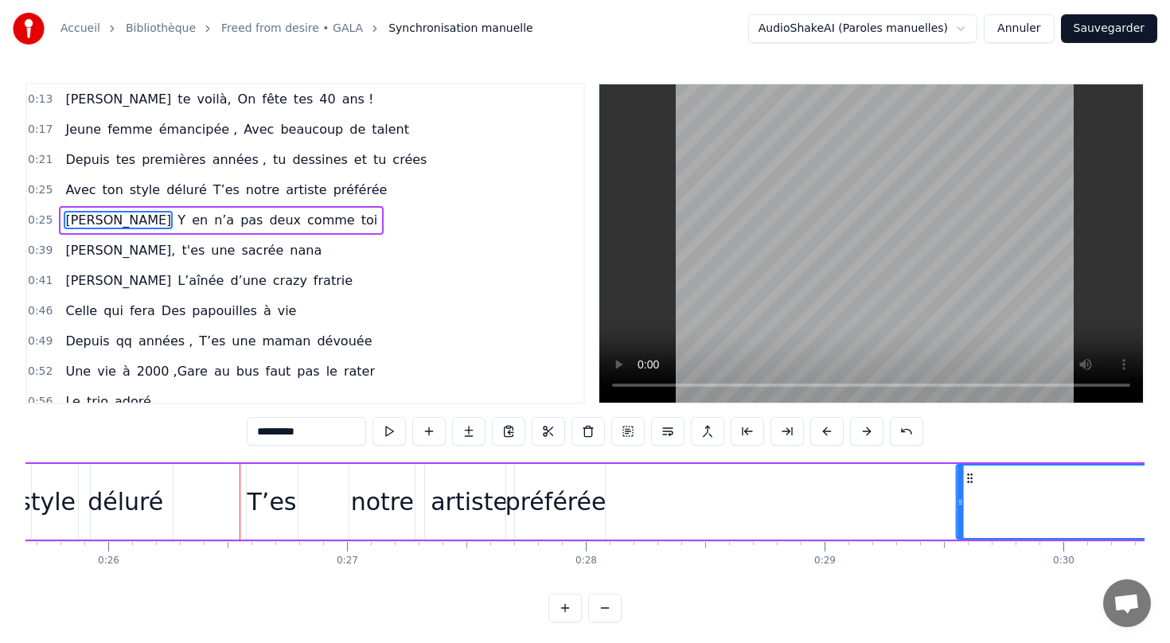
scroll to position [0, 6134]
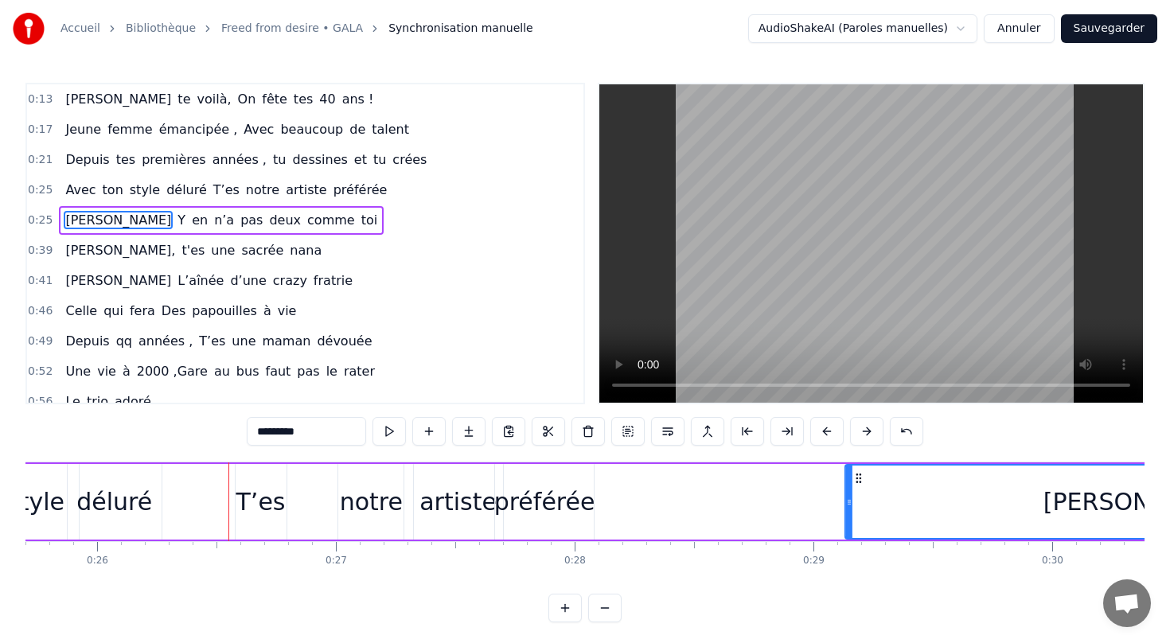
drag, startPoint x: 369, startPoint y: 477, endPoint x: 856, endPoint y: 496, distance: 487.3
click at [856, 496] on div "[PERSON_NAME]" at bounding box center [1142, 501] width 594 height 72
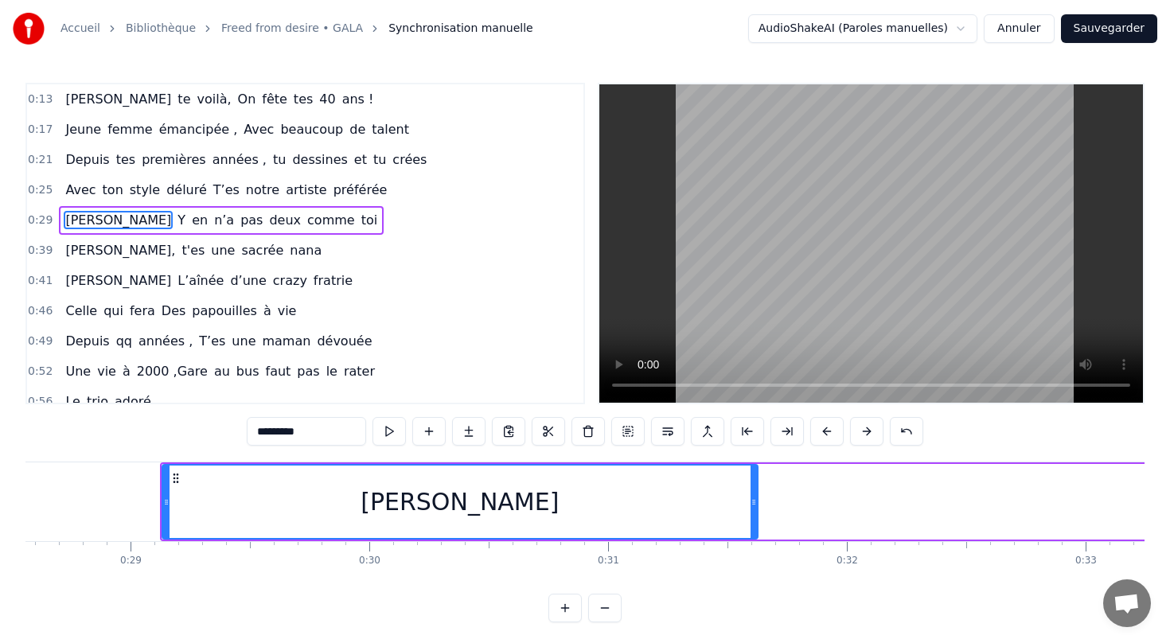
scroll to position [0, 6836]
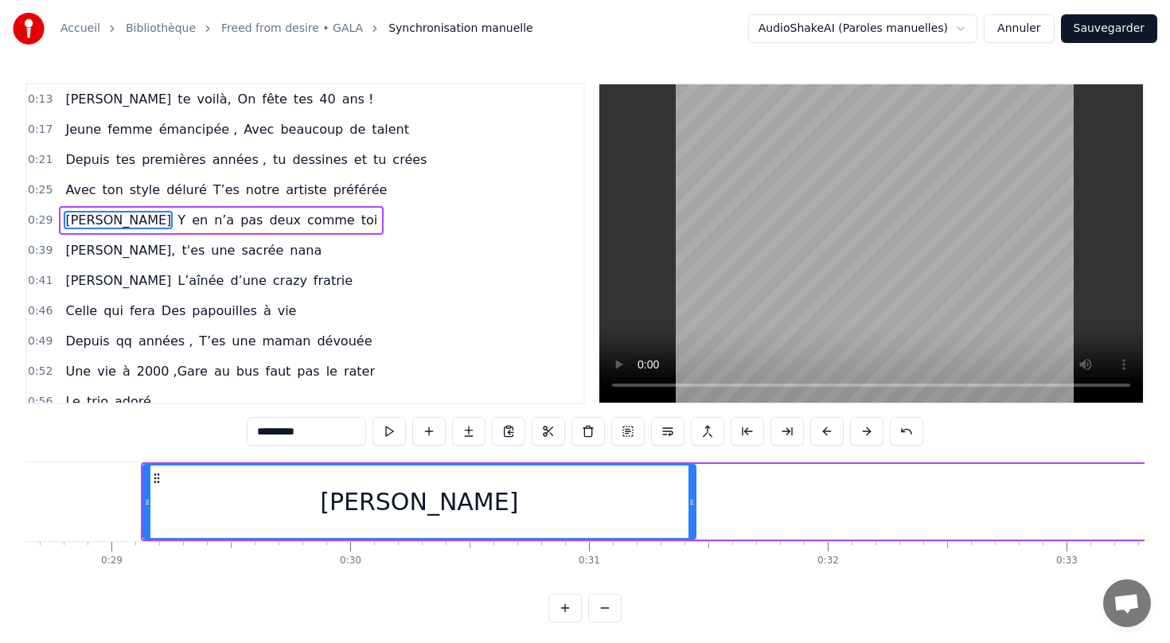
drag, startPoint x: 730, startPoint y: 502, endPoint x: 687, endPoint y: 499, distance: 43.1
click at [688, 499] on icon at bounding box center [691, 502] width 6 height 13
drag, startPoint x: 146, startPoint y: 498, endPoint x: 200, endPoint y: 496, distance: 54.1
click at [200, 496] on icon at bounding box center [201, 502] width 6 height 13
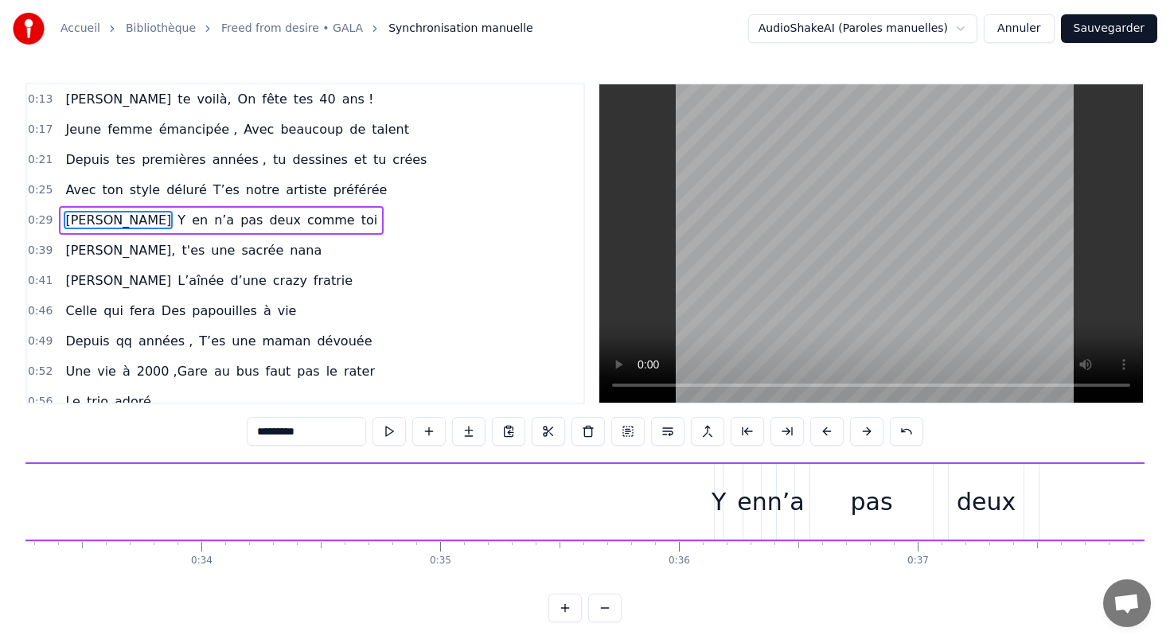
scroll to position [0, 7970]
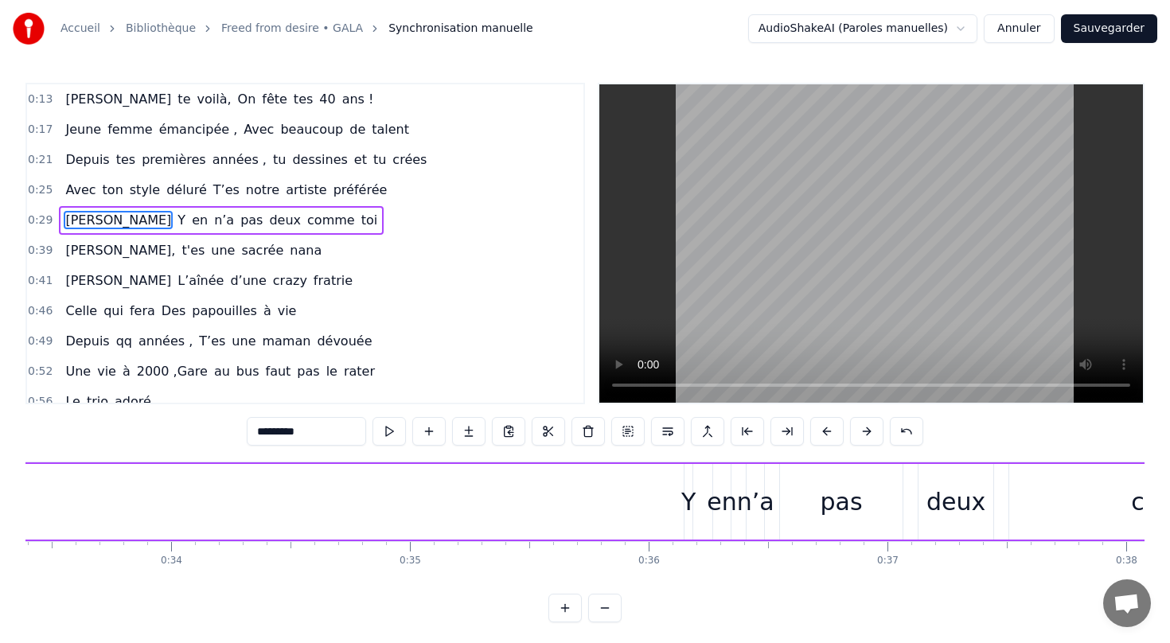
click at [685, 509] on div "Y" at bounding box center [688, 502] width 14 height 36
type input "*"
click at [664, 516] on div "[PERSON_NAME] Y en n’a pas deux comme toi" at bounding box center [262, 501] width 2402 height 79
click at [684, 495] on div "Y" at bounding box center [688, 502] width 14 height 36
click at [713, 501] on div "en" at bounding box center [721, 502] width 29 height 36
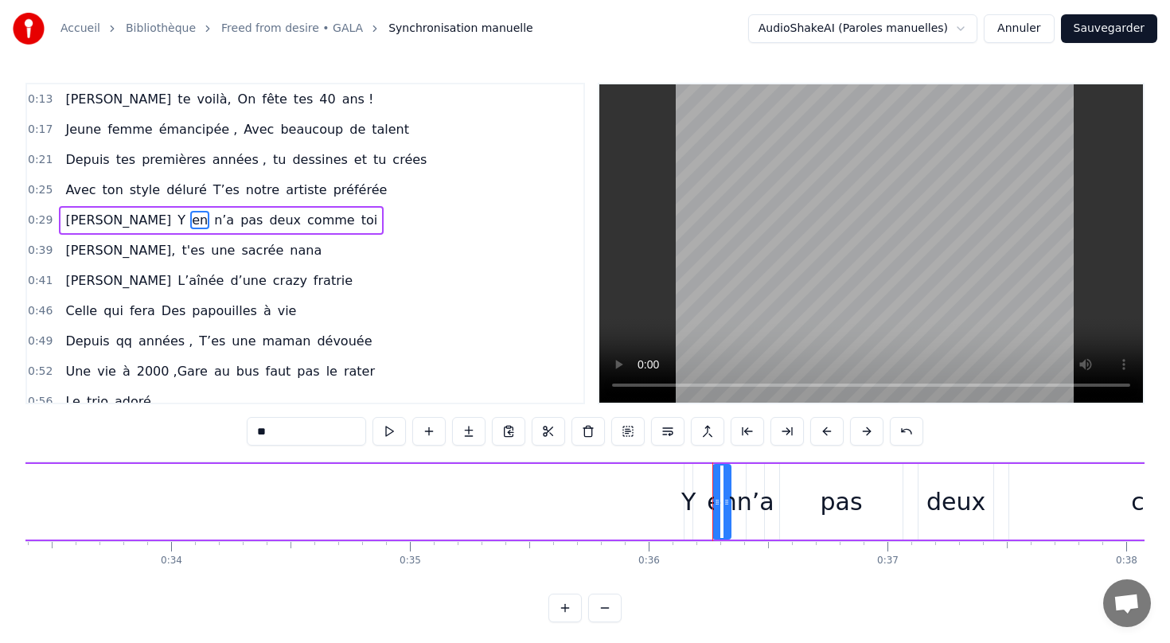
click at [685, 499] on div "Y" at bounding box center [688, 502] width 14 height 36
type input "*"
drag, startPoint x: 686, startPoint y: 499, endPoint x: 404, endPoint y: 501, distance: 281.7
click at [403, 501] on div "[PERSON_NAME] Y en n’a pas deux comme toi" at bounding box center [262, 501] width 2402 height 79
click at [679, 507] on div "Y" at bounding box center [684, 502] width 14 height 36
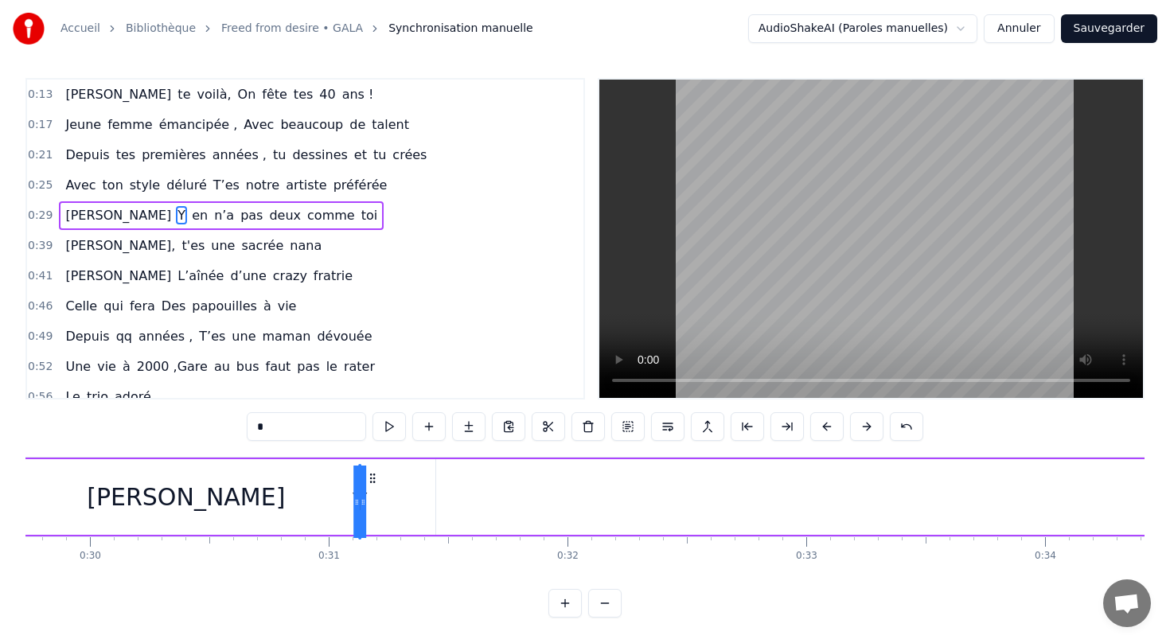
scroll to position [0, 7093]
drag, startPoint x: 695, startPoint y: 481, endPoint x: 475, endPoint y: 456, distance: 221.8
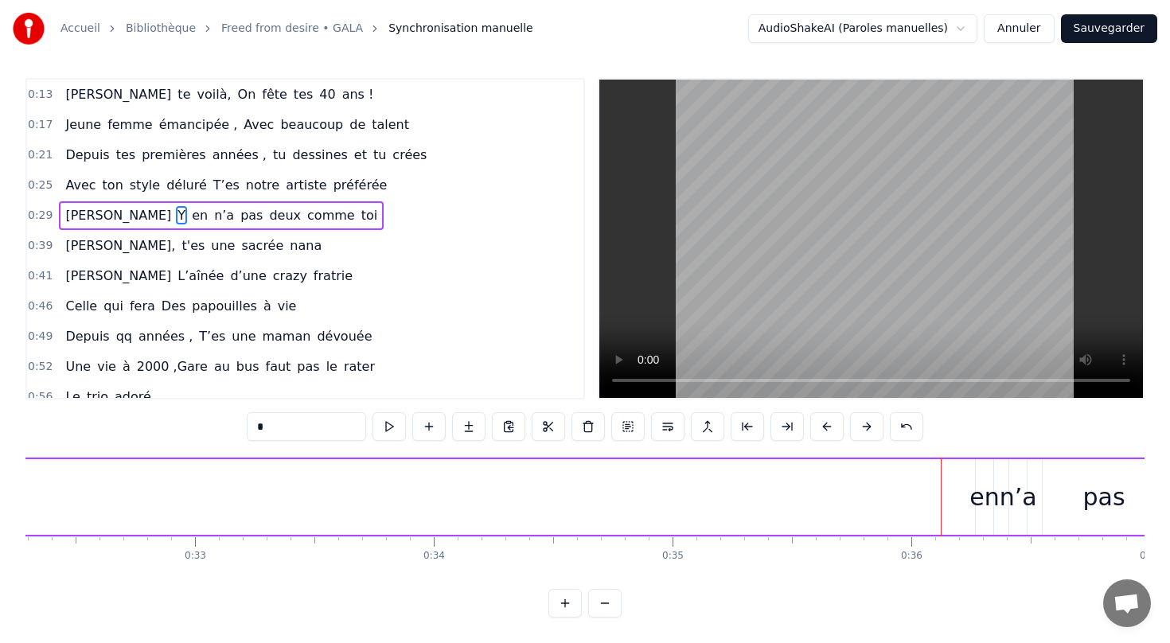
scroll to position [0, 7763]
click at [928, 491] on div "en" at bounding box center [927, 497] width 29 height 36
type input "**"
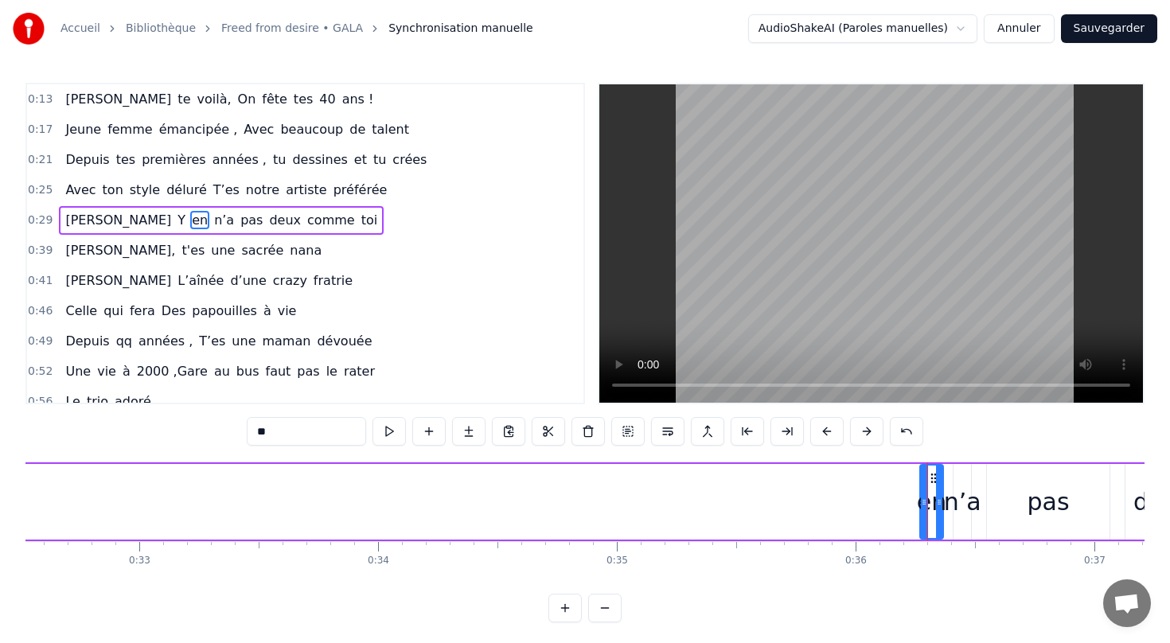
click at [939, 501] on icon at bounding box center [939, 502] width 6 height 13
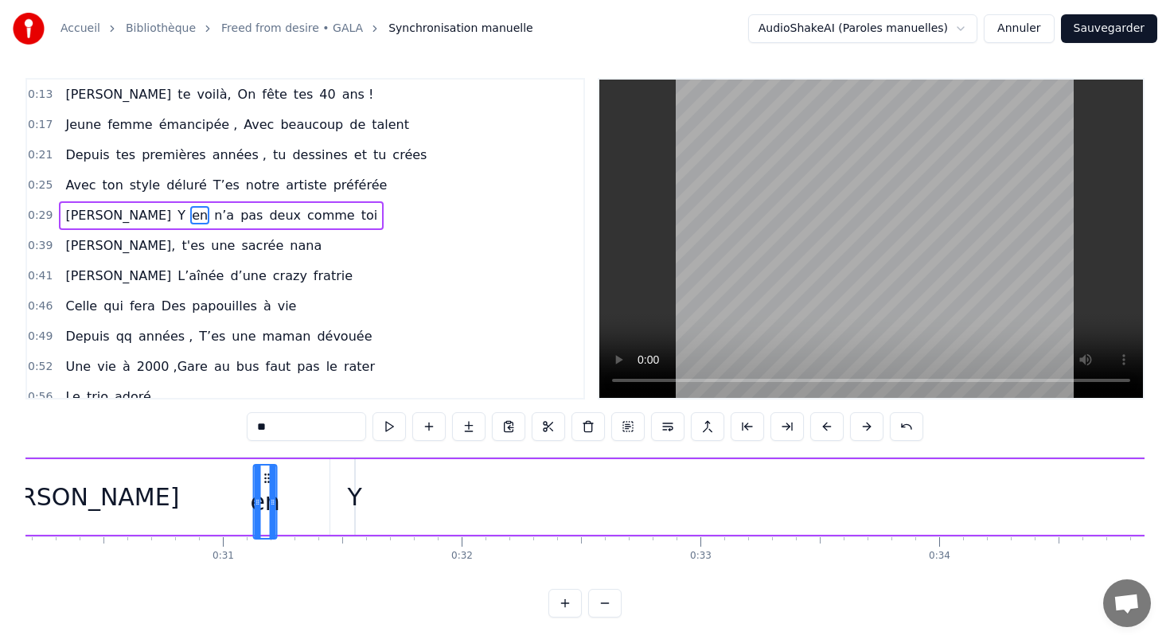
scroll to position [0, 7192]
drag, startPoint x: 932, startPoint y: 481, endPoint x: 383, endPoint y: 450, distance: 549.1
click at [383, 450] on div "0:13 [PERSON_NAME] te voilà, On fête tes 40 ans ! 0:17 Jeune femme émancipée , …" at bounding box center [584, 347] width 1119 height 539
click at [414, 485] on div "en [PERSON_NAME] Y n’a pas deux comme toi" at bounding box center [1040, 496] width 2402 height 79
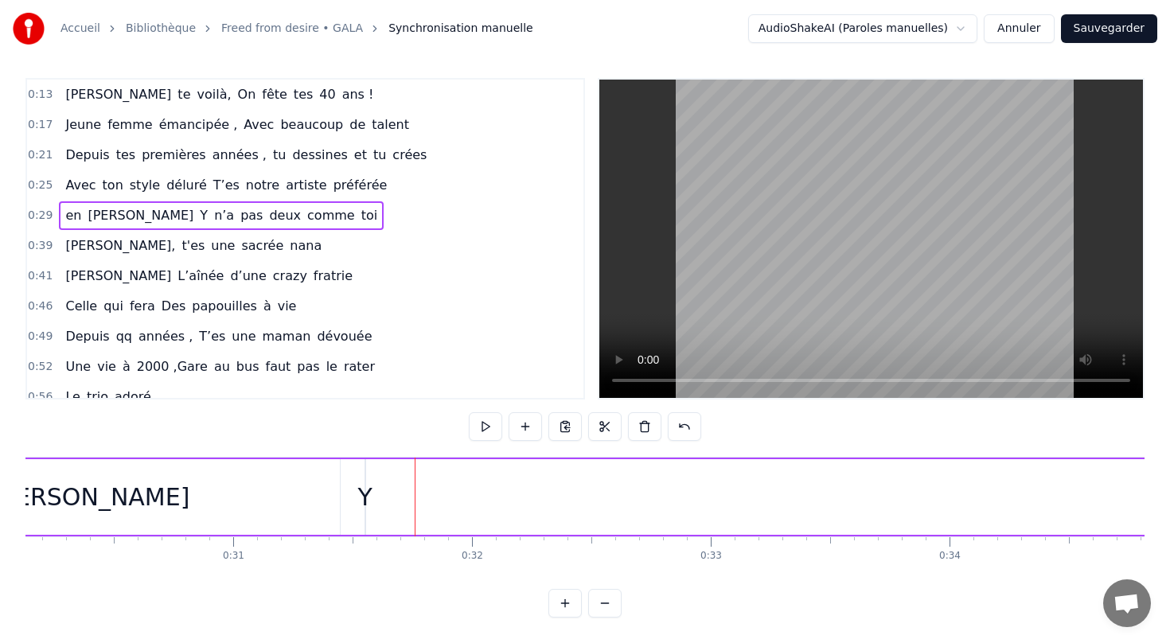
click at [374, 492] on div "en [PERSON_NAME] Y n’a pas deux comme toi" at bounding box center [1040, 496] width 2402 height 79
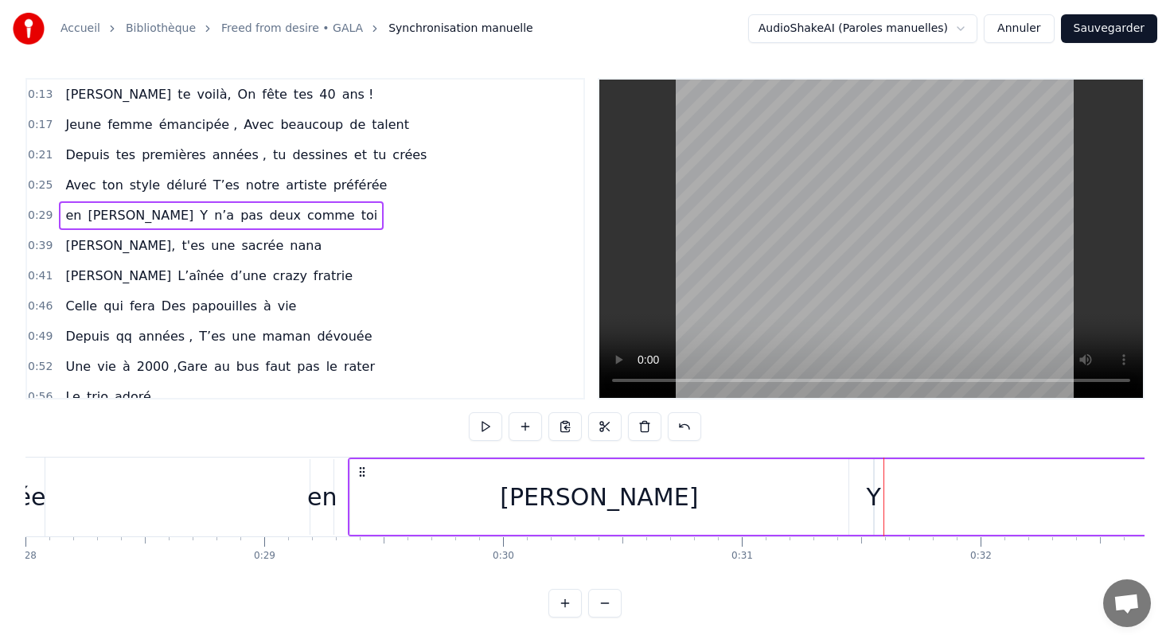
scroll to position [0, 6587]
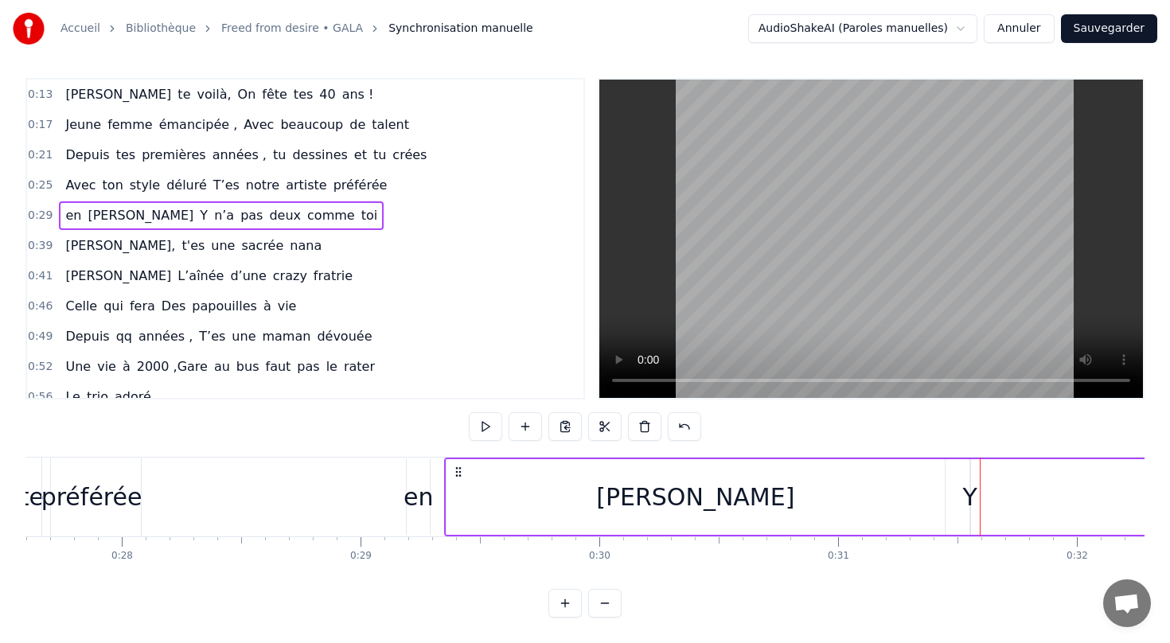
drag, startPoint x: 415, startPoint y: 498, endPoint x: 664, endPoint y: 504, distance: 248.3
click at [415, 497] on div "en" at bounding box center [417, 497] width 29 height 36
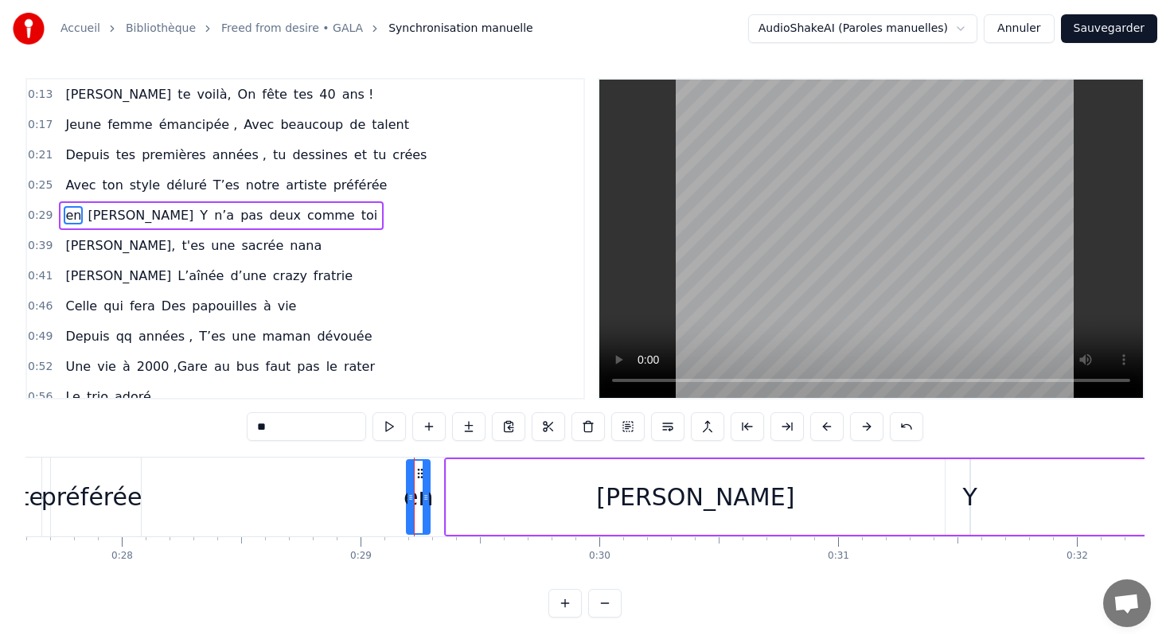
scroll to position [0, 0]
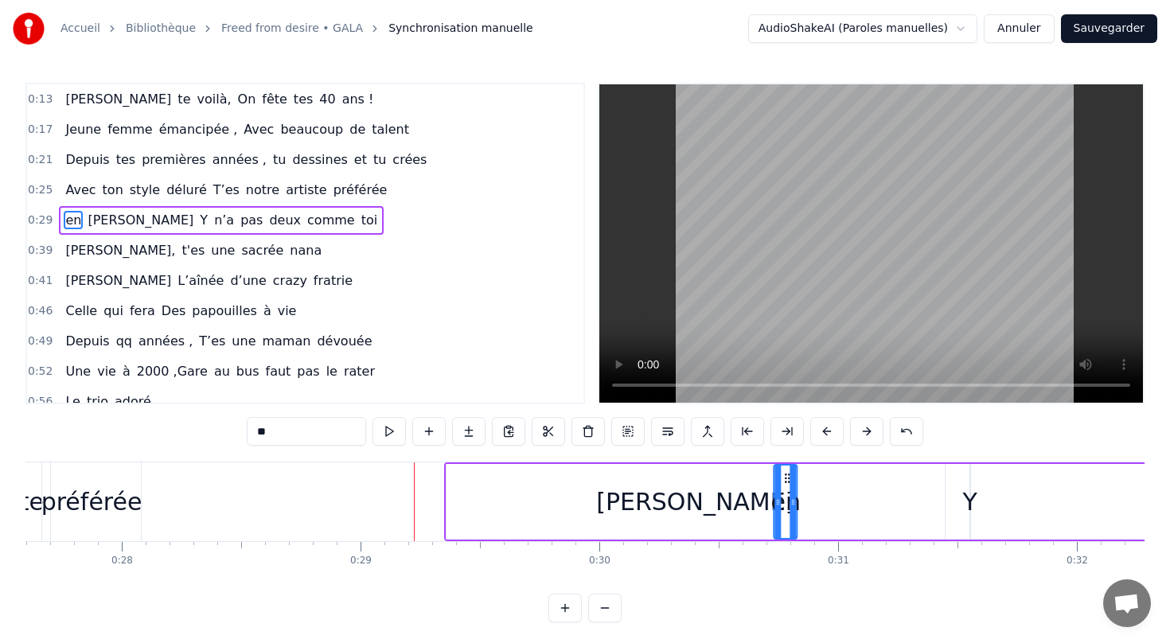
drag, startPoint x: 418, startPoint y: 476, endPoint x: 831, endPoint y: 490, distance: 412.4
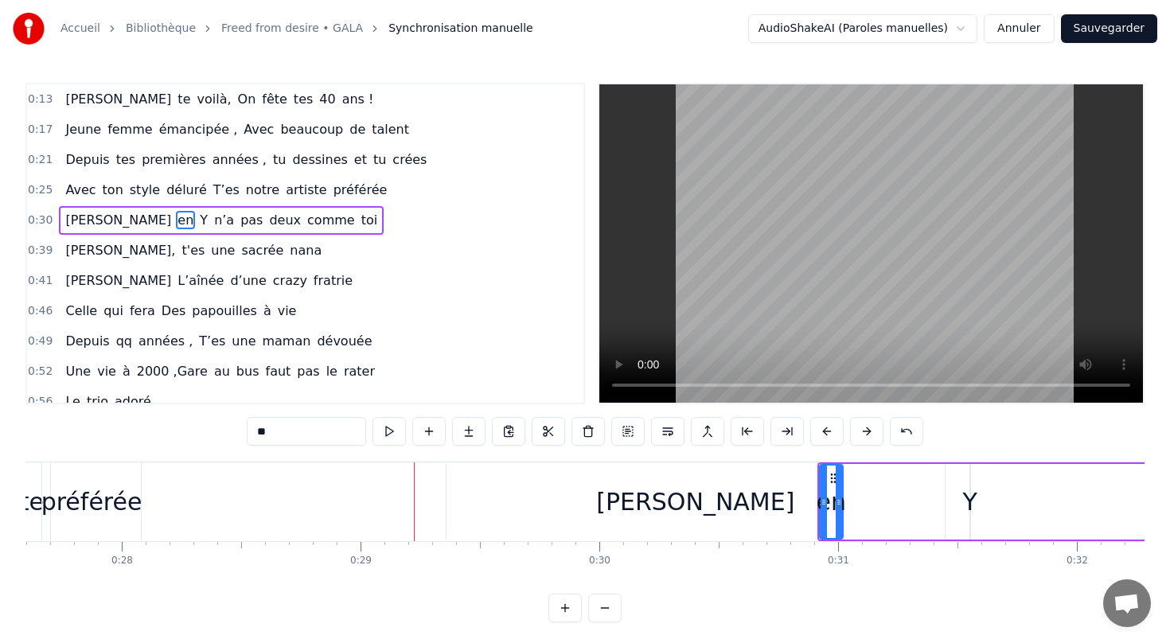
click at [831, 490] on div "en" at bounding box center [830, 502] width 29 height 36
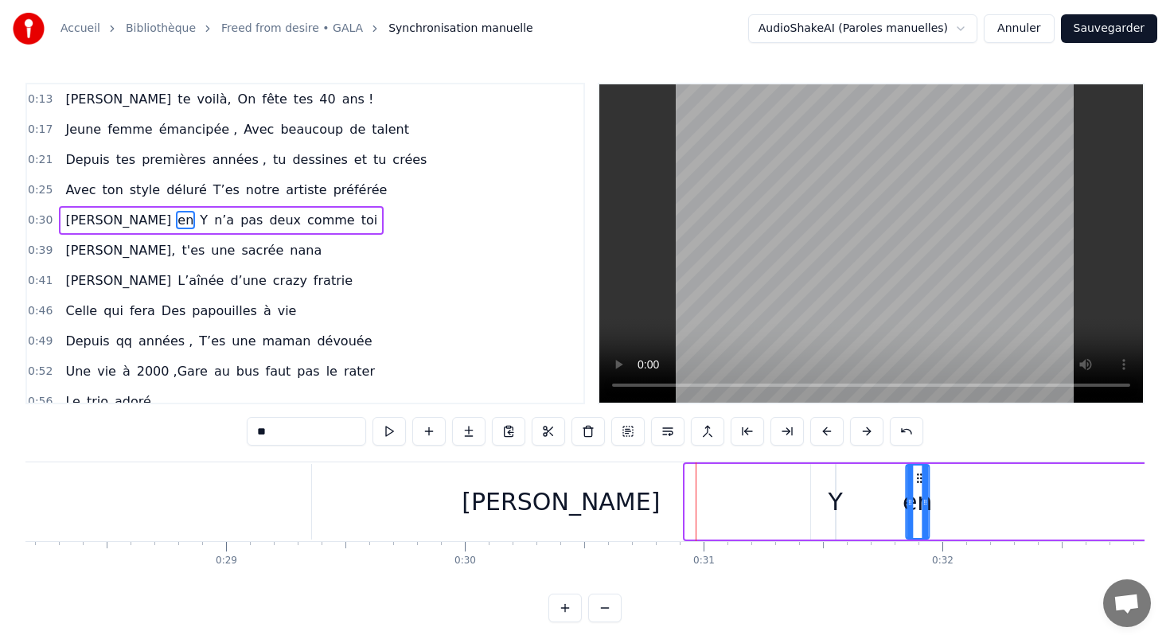
scroll to position [0, 6722]
drag, startPoint x: 831, startPoint y: 482, endPoint x: 855, endPoint y: 490, distance: 25.2
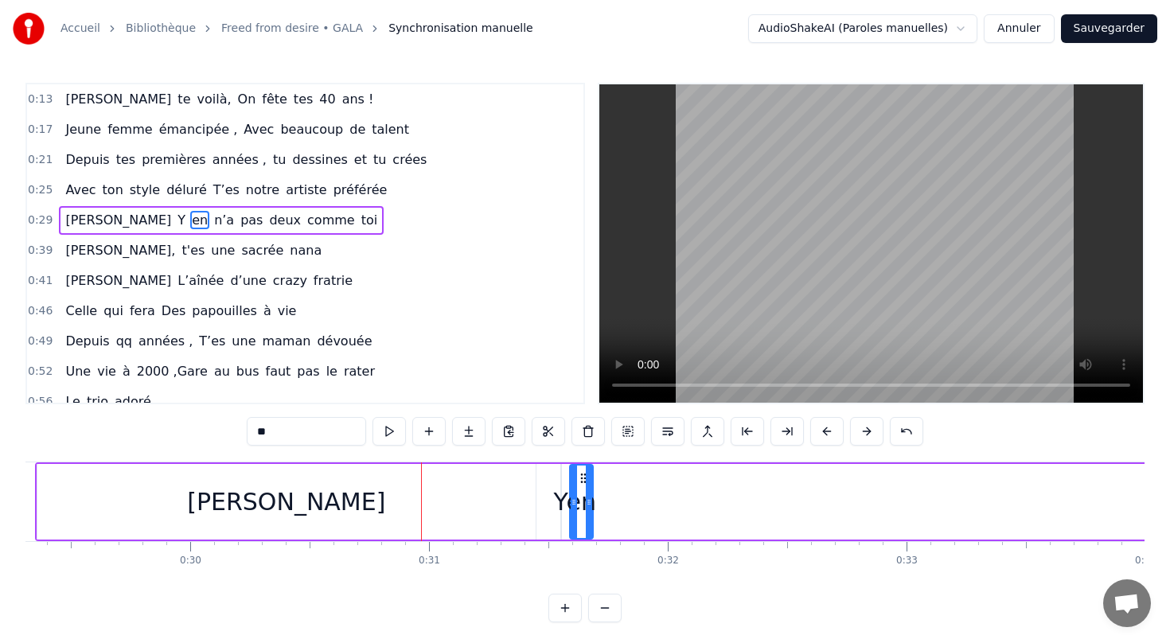
scroll to position [0, 7122]
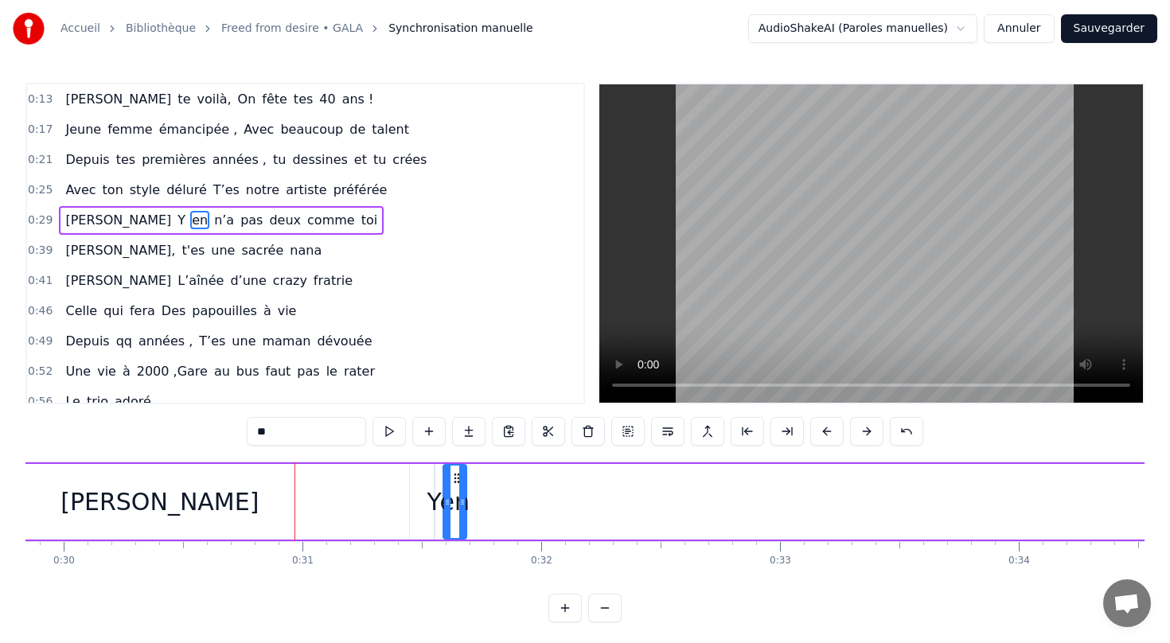
click at [1102, 27] on button "Sauvegarder" at bounding box center [1109, 28] width 96 height 29
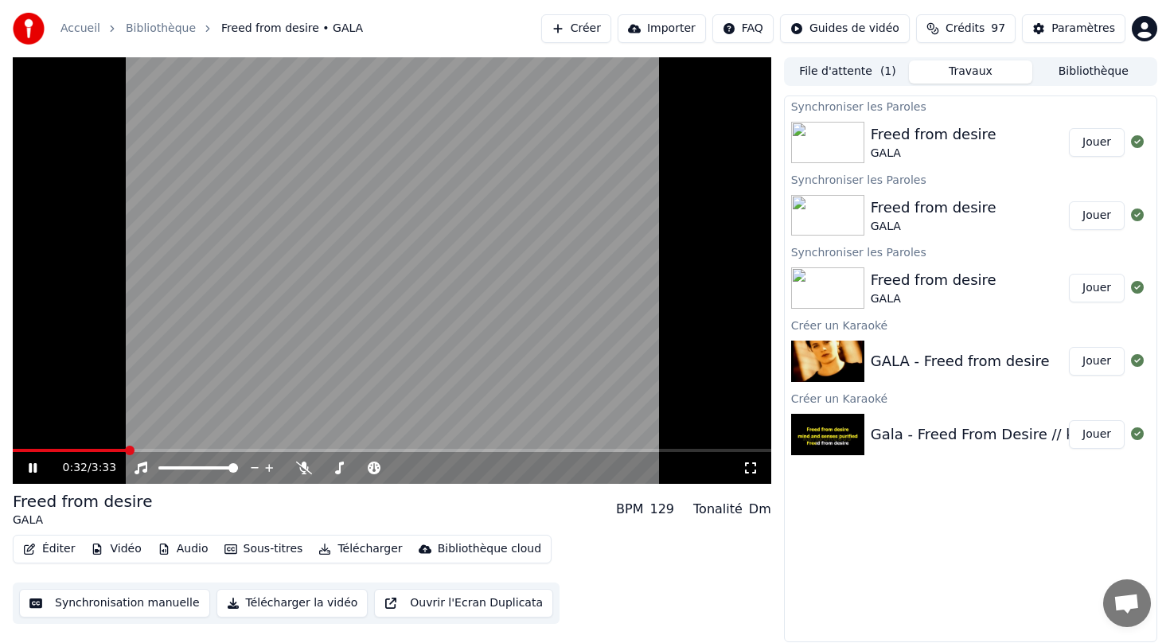
click at [29, 473] on icon at bounding box center [43, 467] width 37 height 13
click at [138, 605] on button "Synchronisation manuelle" at bounding box center [114, 603] width 191 height 29
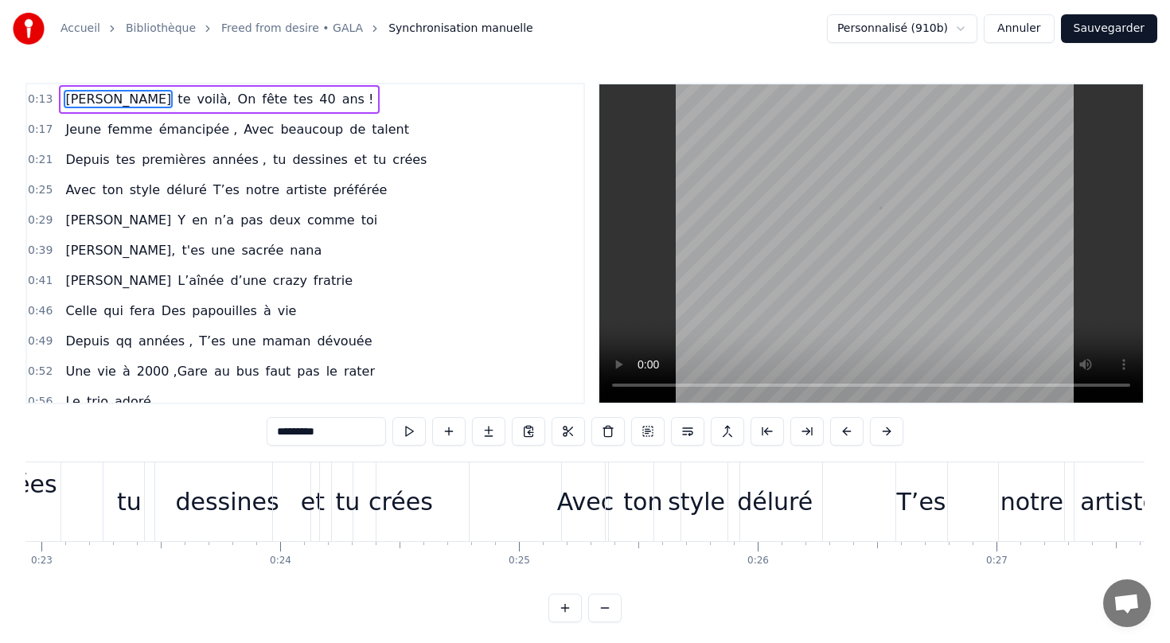
scroll to position [0, 5612]
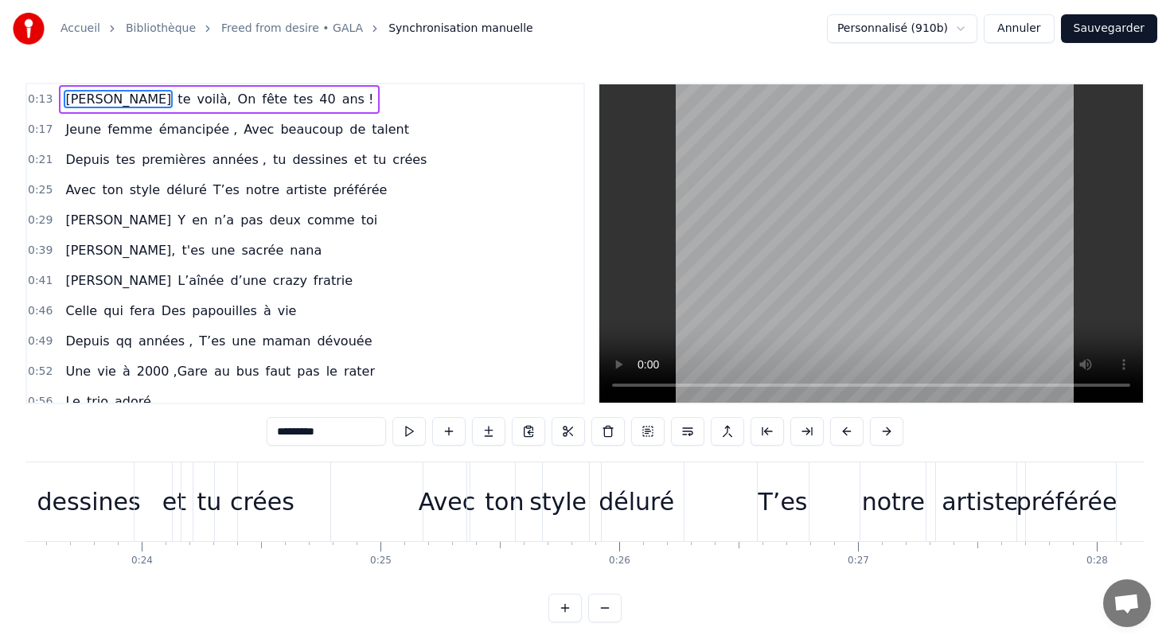
click at [624, 509] on div "déluré" at bounding box center [636, 502] width 76 height 36
type input "******"
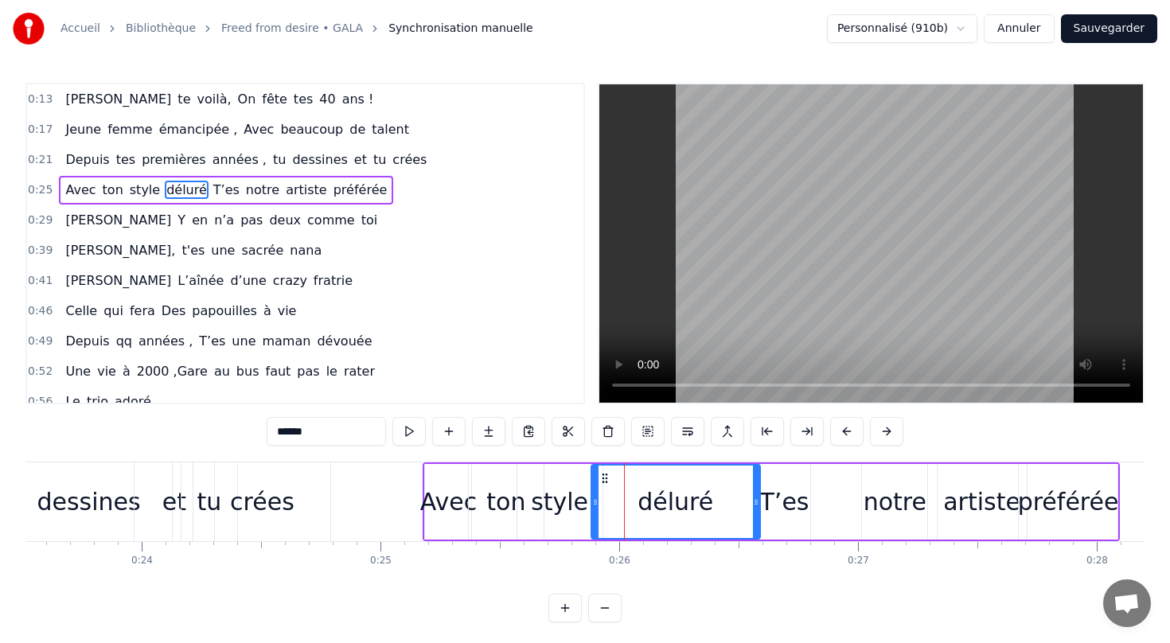
drag, startPoint x: 679, startPoint y: 500, endPoint x: 753, endPoint y: 500, distance: 74.8
click at [753, 500] on icon at bounding box center [756, 502] width 6 height 13
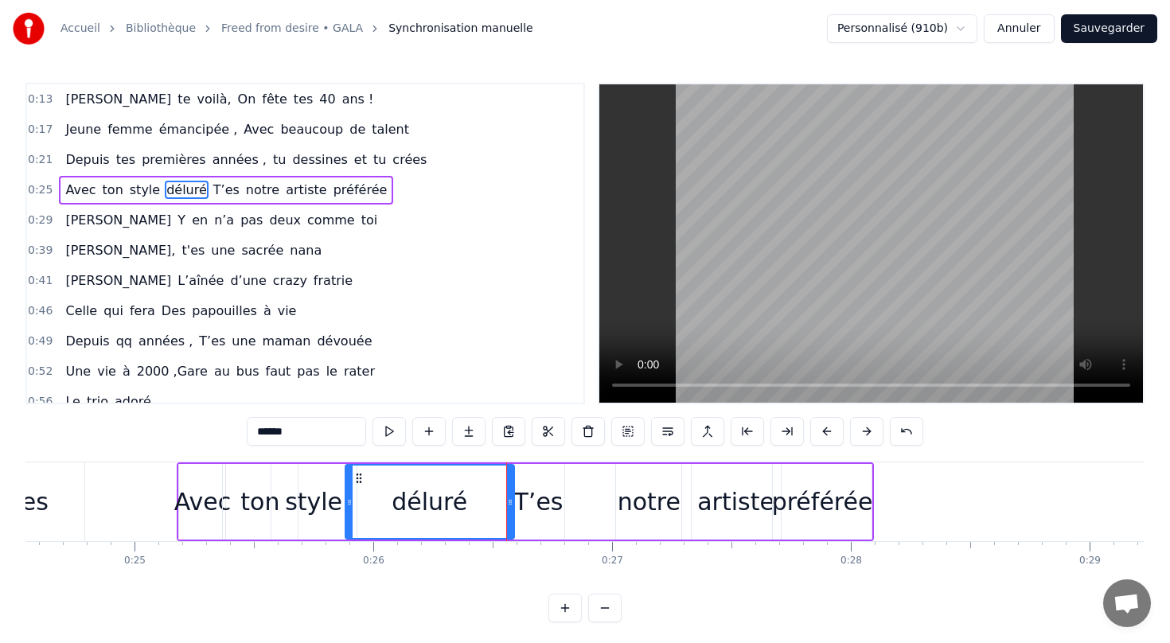
scroll to position [0, 5861]
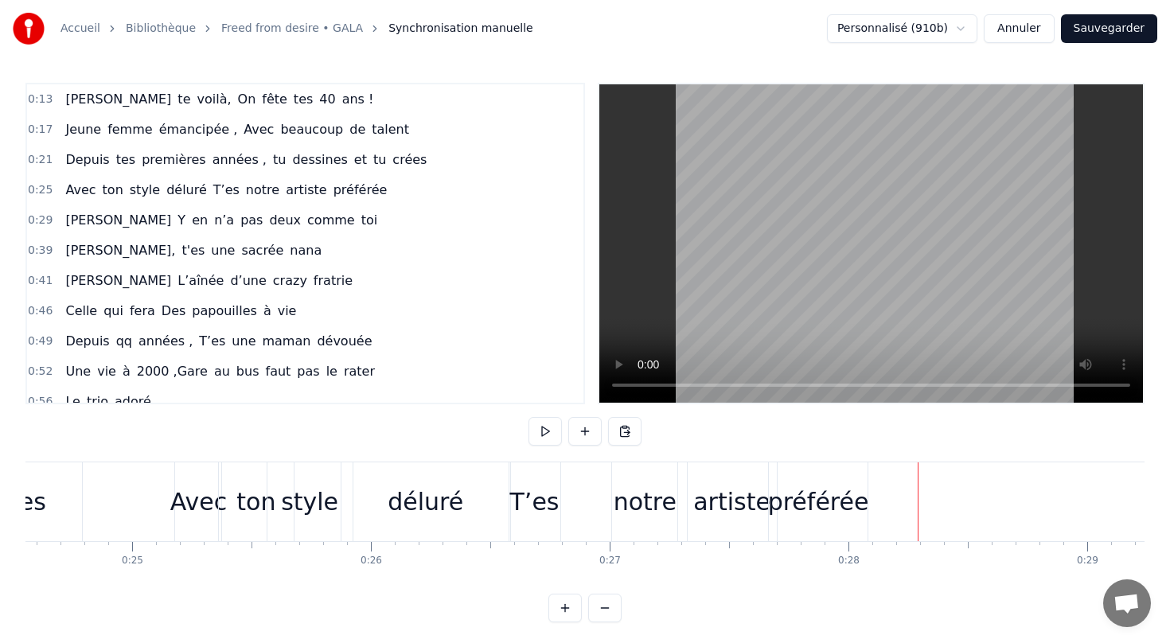
click at [838, 497] on div "préférée" at bounding box center [818, 502] width 101 height 36
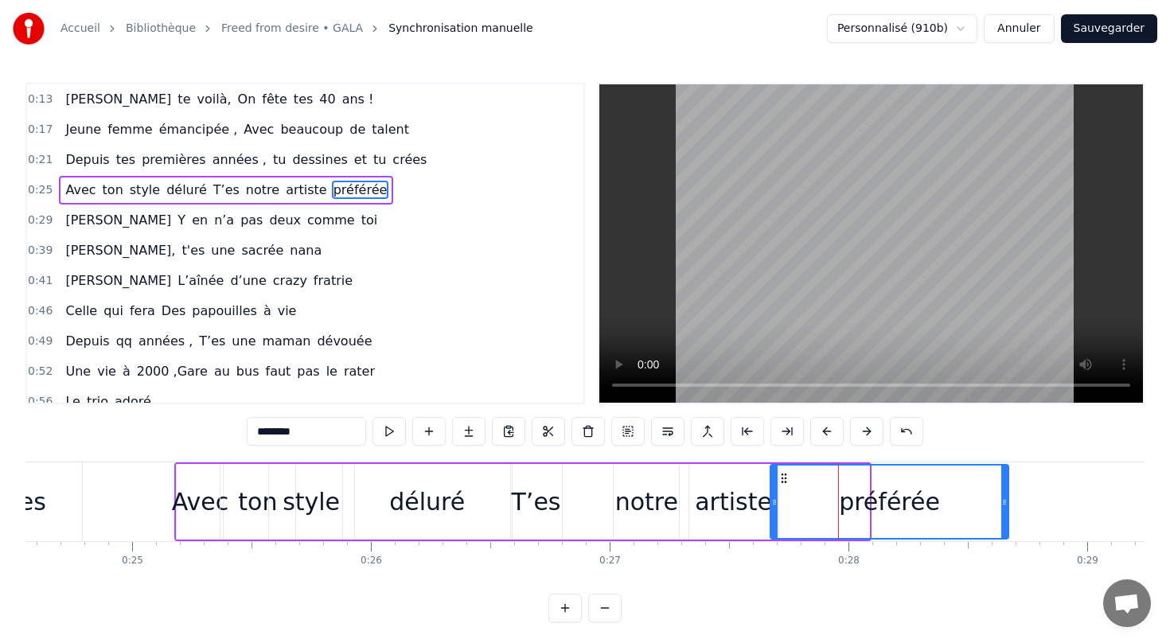
drag, startPoint x: 865, startPoint y: 496, endPoint x: 1004, endPoint y: 494, distance: 139.3
click at [1004, 494] on div at bounding box center [1004, 501] width 6 height 72
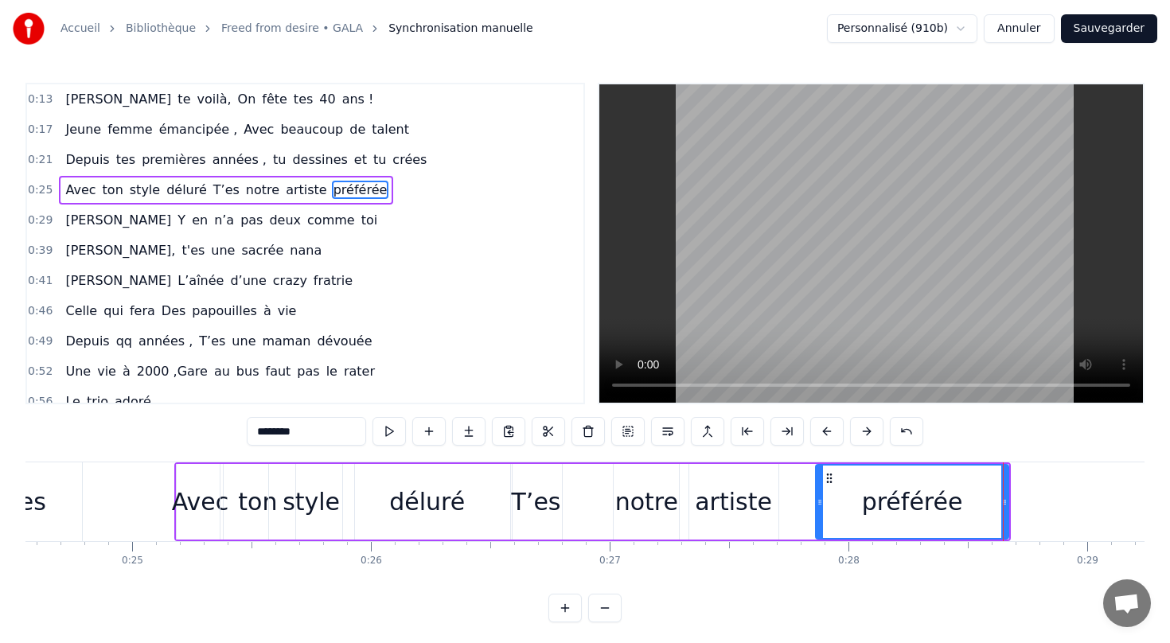
drag, startPoint x: 771, startPoint y: 500, endPoint x: 816, endPoint y: 498, distance: 45.4
click at [816, 498] on icon at bounding box center [819, 502] width 6 height 13
click at [754, 507] on div "artiste" at bounding box center [733, 502] width 77 height 36
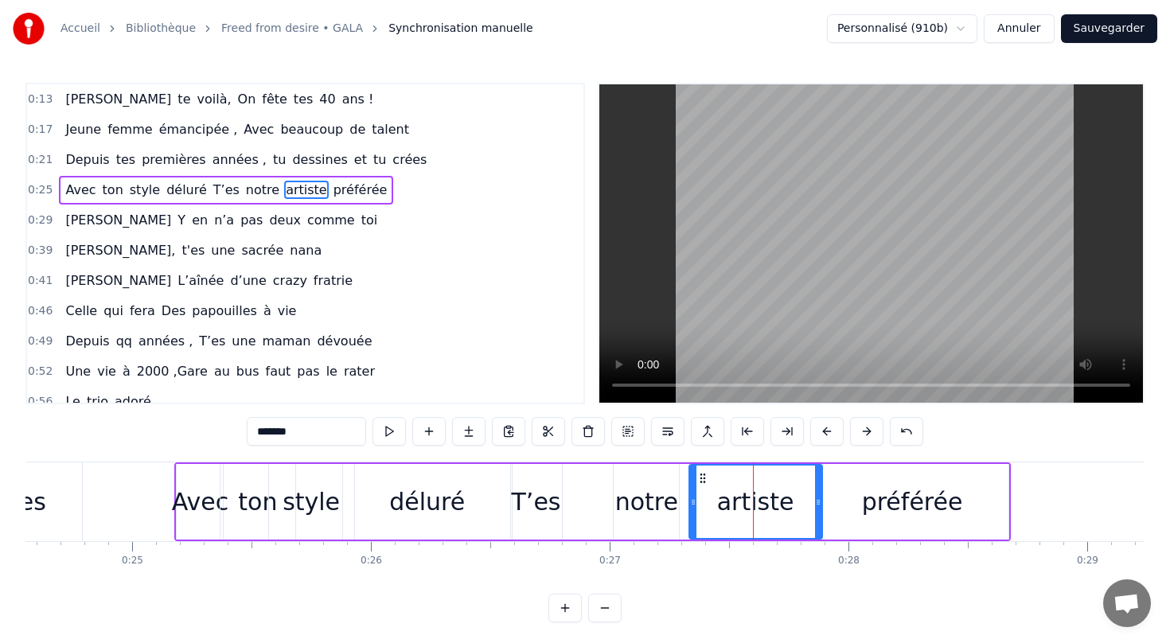
drag, startPoint x: 773, startPoint y: 500, endPoint x: 819, endPoint y: 500, distance: 46.9
click at [817, 500] on circle at bounding box center [816, 500] width 1 height 1
drag, startPoint x: 689, startPoint y: 500, endPoint x: 735, endPoint y: 497, distance: 46.3
click at [736, 497] on icon at bounding box center [739, 502] width 6 height 13
click at [673, 508] on div "notre" at bounding box center [645, 502] width 65 height 76
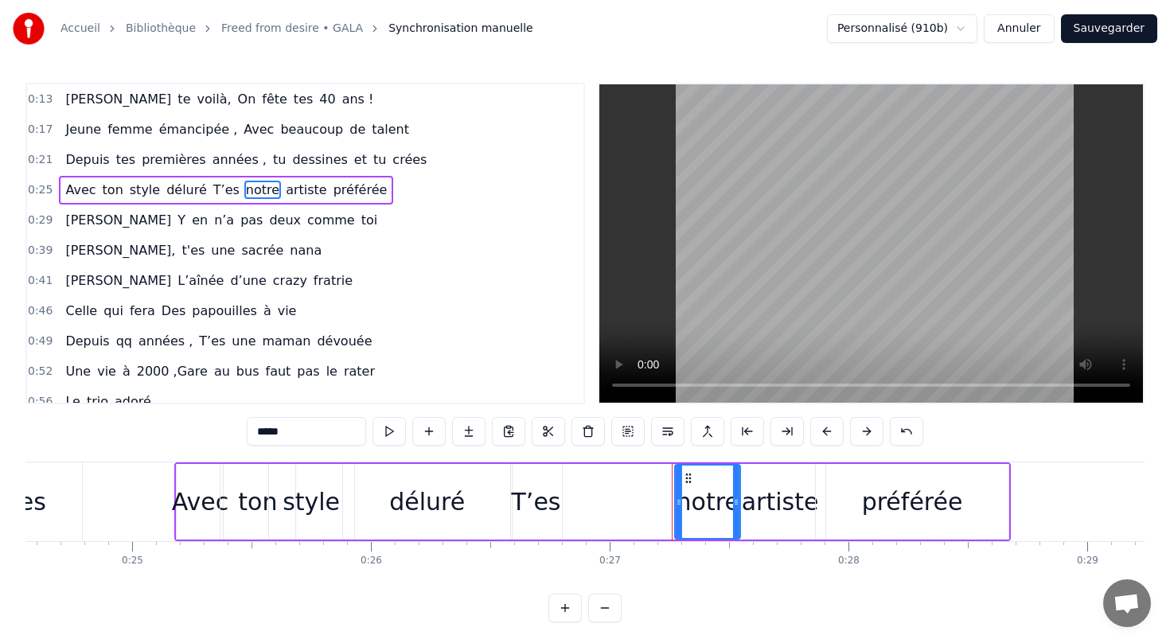
drag, startPoint x: 622, startPoint y: 473, endPoint x: 683, endPoint y: 472, distance: 61.3
click at [683, 473] on icon at bounding box center [688, 478] width 13 height 13
click at [529, 497] on div "T’es" at bounding box center [536, 502] width 49 height 36
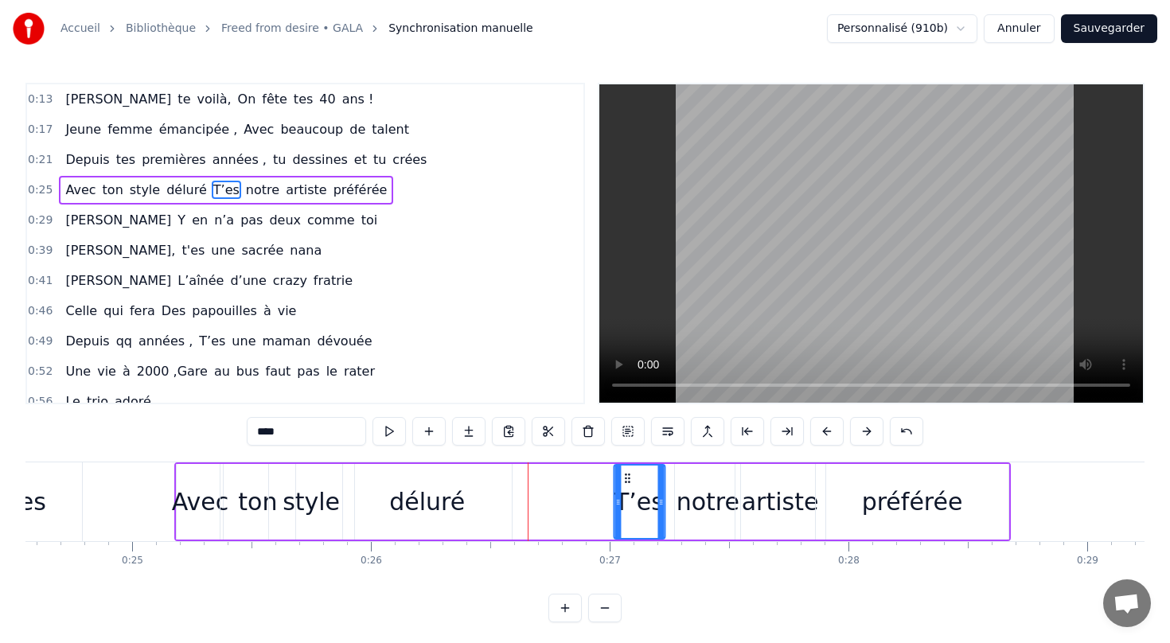
drag, startPoint x: 522, startPoint y: 480, endPoint x: 625, endPoint y: 483, distance: 102.7
click at [625, 483] on icon at bounding box center [627, 478] width 13 height 13
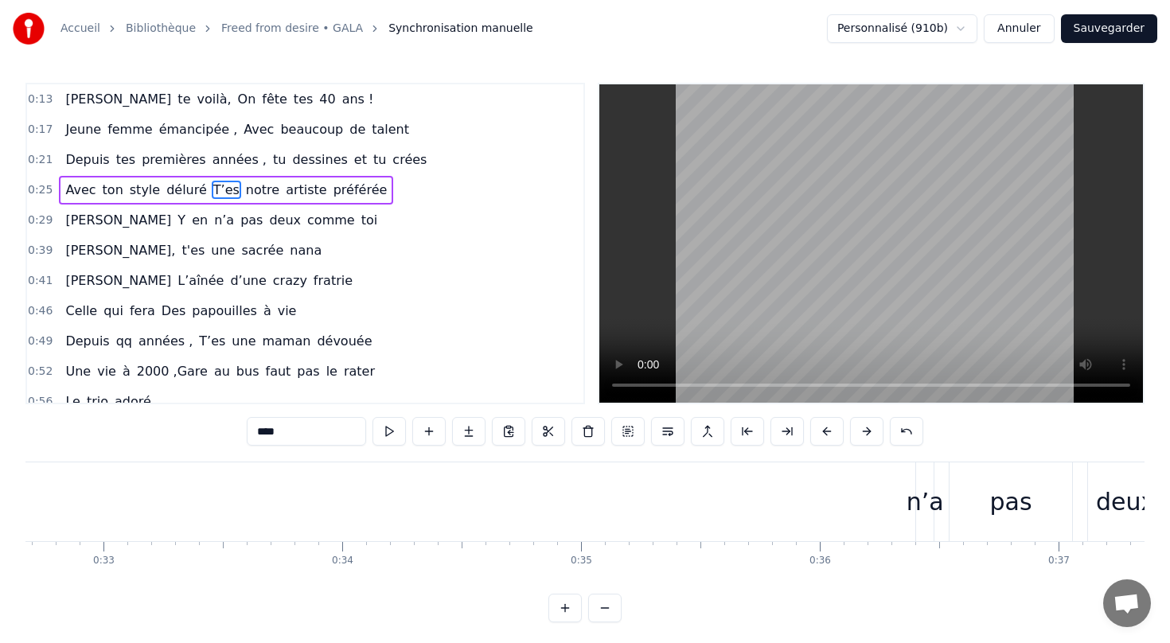
scroll to position [0, 7801]
click at [921, 507] on div "n’a" at bounding box center [922, 502] width 37 height 36
type input "***"
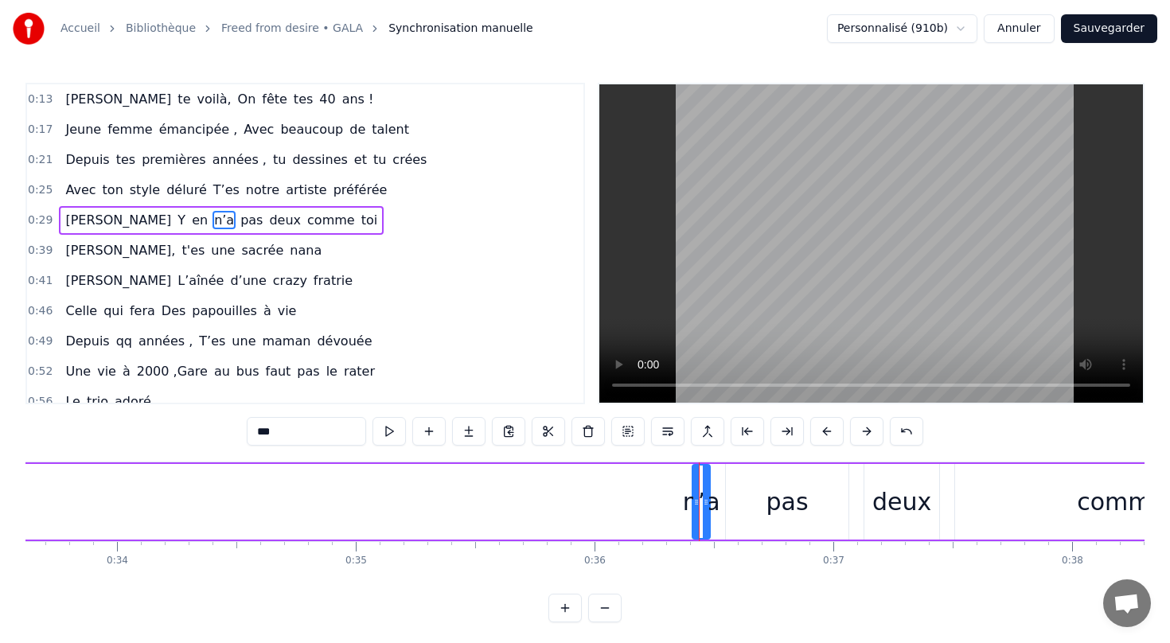
scroll to position [0, 8034]
click at [700, 504] on icon at bounding box center [698, 502] width 6 height 13
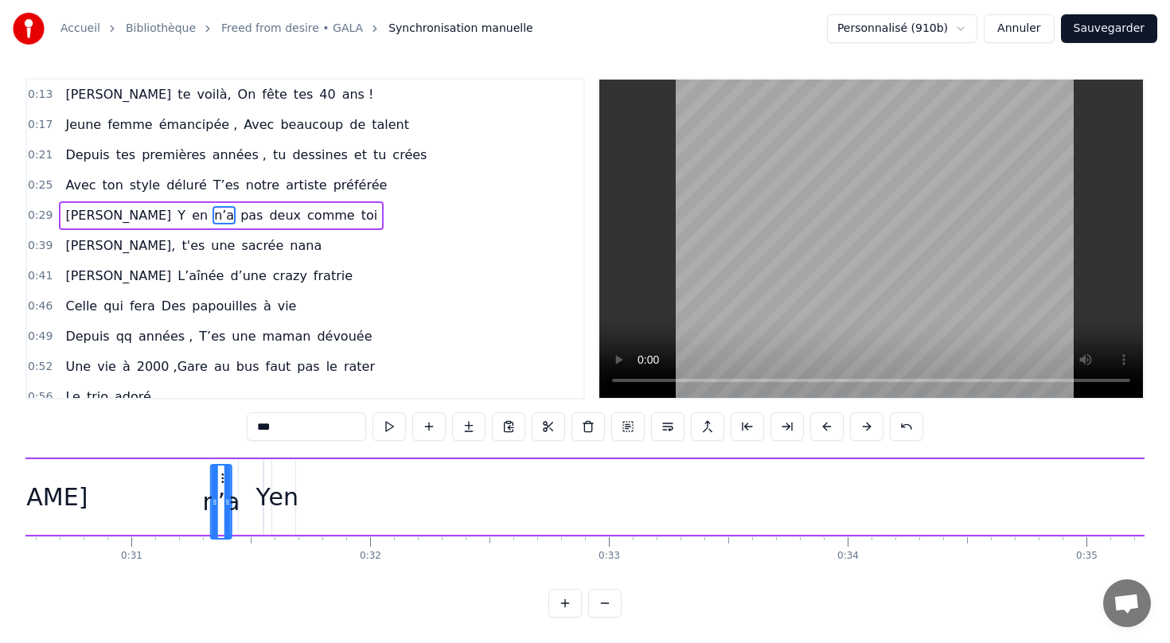
scroll to position [0, 7271]
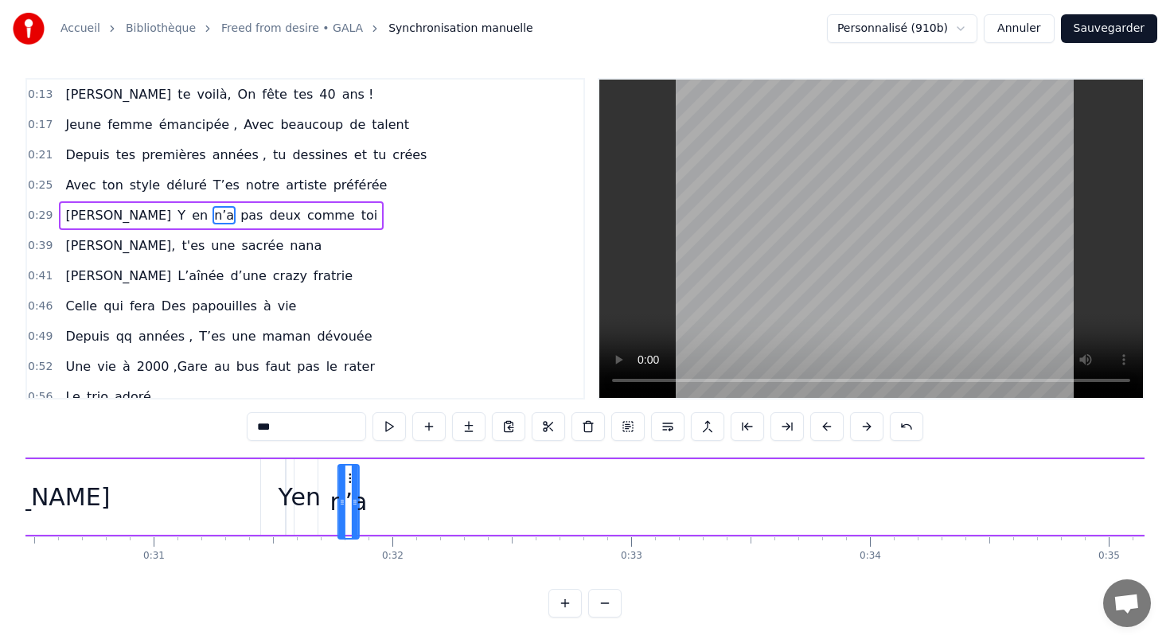
drag, startPoint x: 692, startPoint y: 482, endPoint x: 348, endPoint y: 474, distance: 344.6
click at [348, 474] on icon at bounding box center [351, 478] width 13 height 13
click at [592, 473] on div "[PERSON_NAME] Y en n’a pas deux comme toi" at bounding box center [961, 496] width 2402 height 79
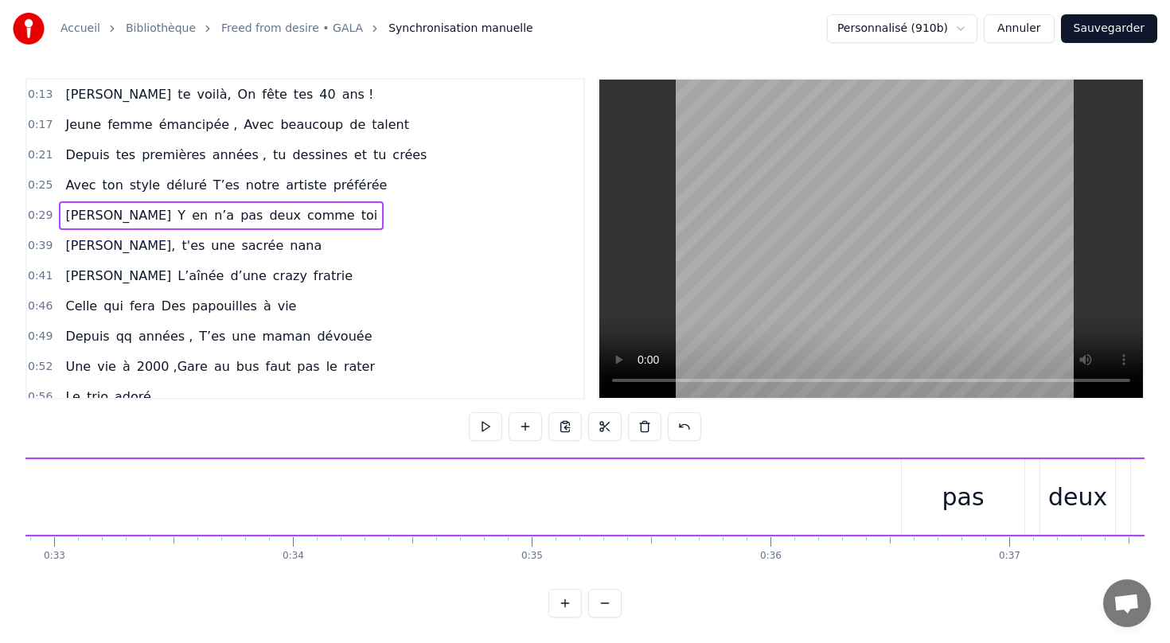
scroll to position [0, 8086]
click at [742, 504] on div "pas" at bounding box center [725, 497] width 42 height 36
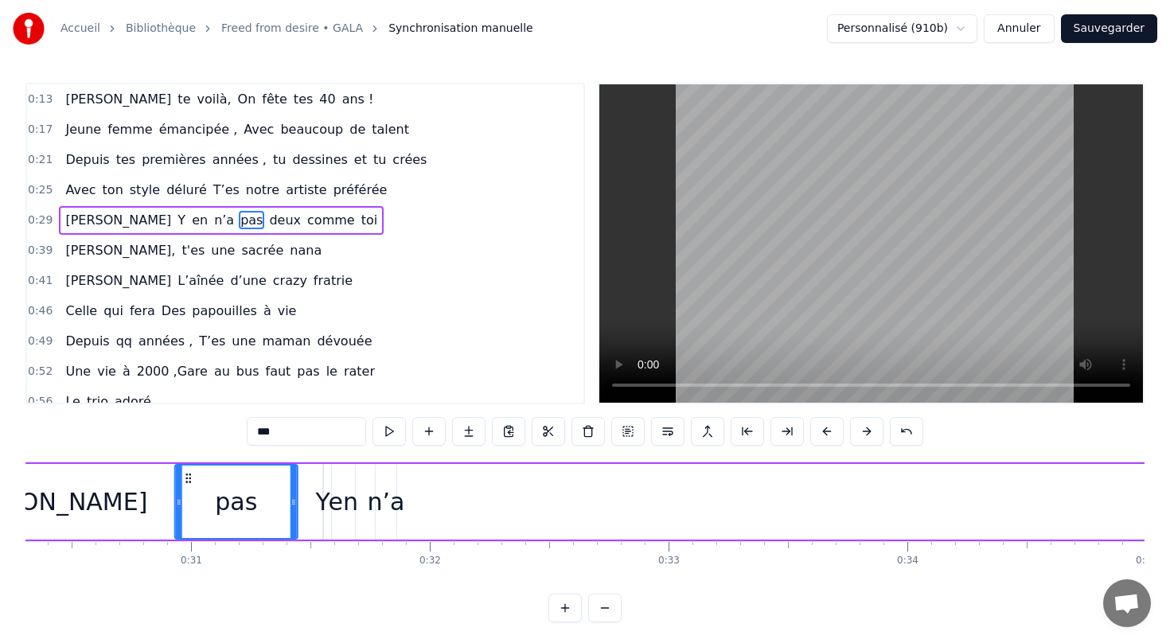
scroll to position [0, 7232]
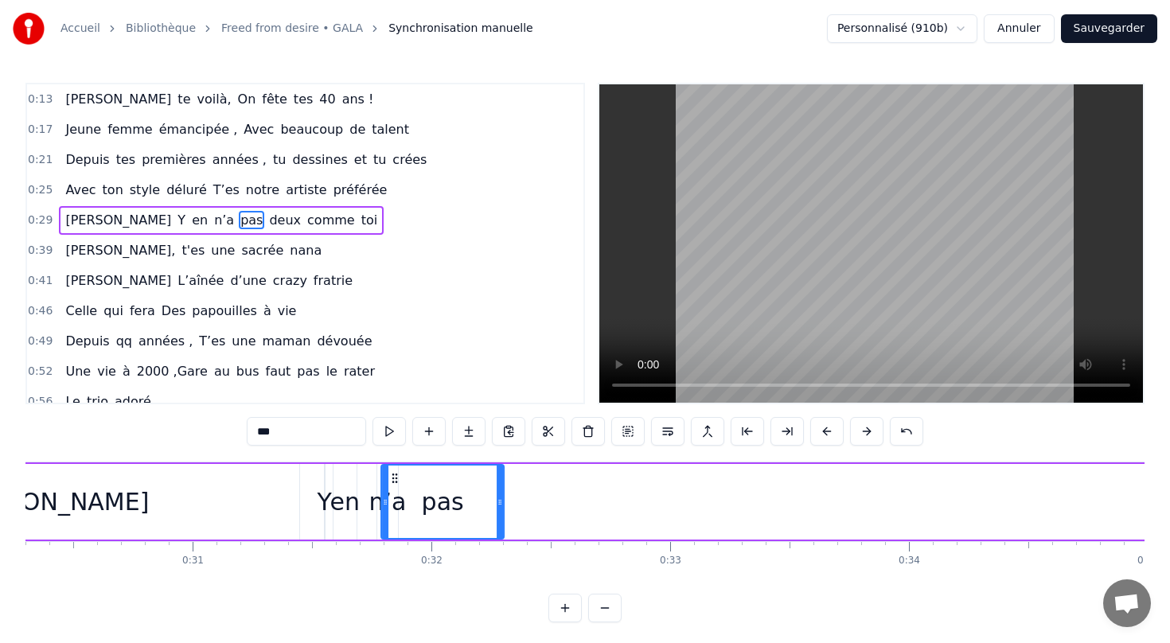
drag, startPoint x: 676, startPoint y: 479, endPoint x: 394, endPoint y: 414, distance: 289.9
click at [394, 414] on div "0:13 [PERSON_NAME] te voilà, On fête tes 40 ans ! 0:17 Jeune femme émancipée , …" at bounding box center [584, 352] width 1119 height 539
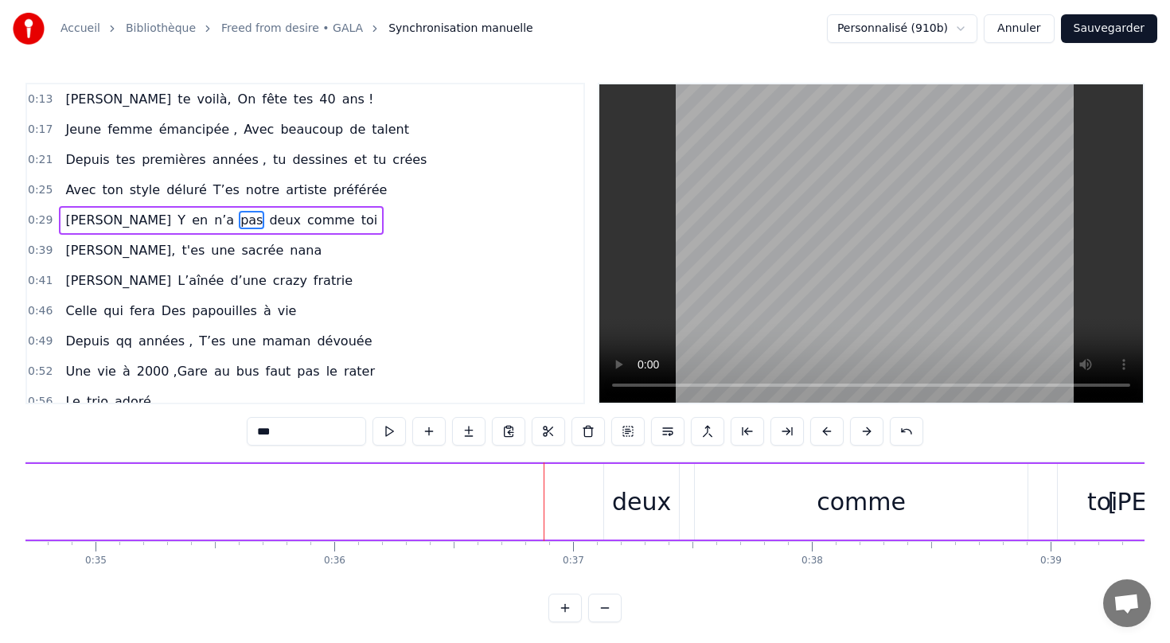
scroll to position [0, 8290]
click at [629, 505] on div "deux" at bounding box center [635, 502] width 59 height 36
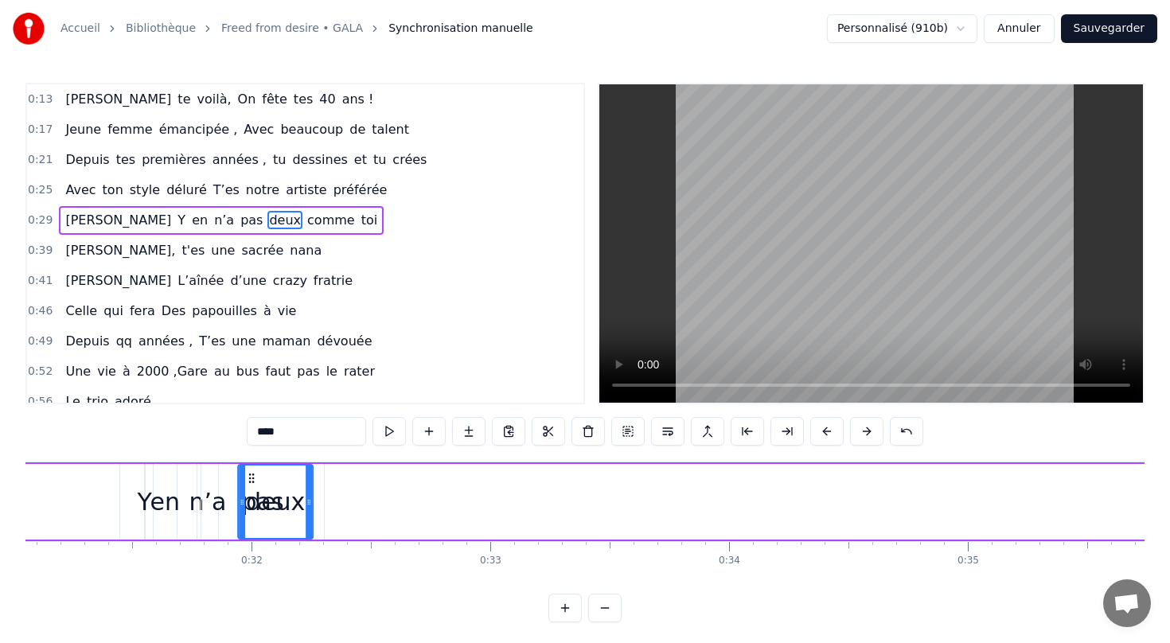
scroll to position [0, 7385]
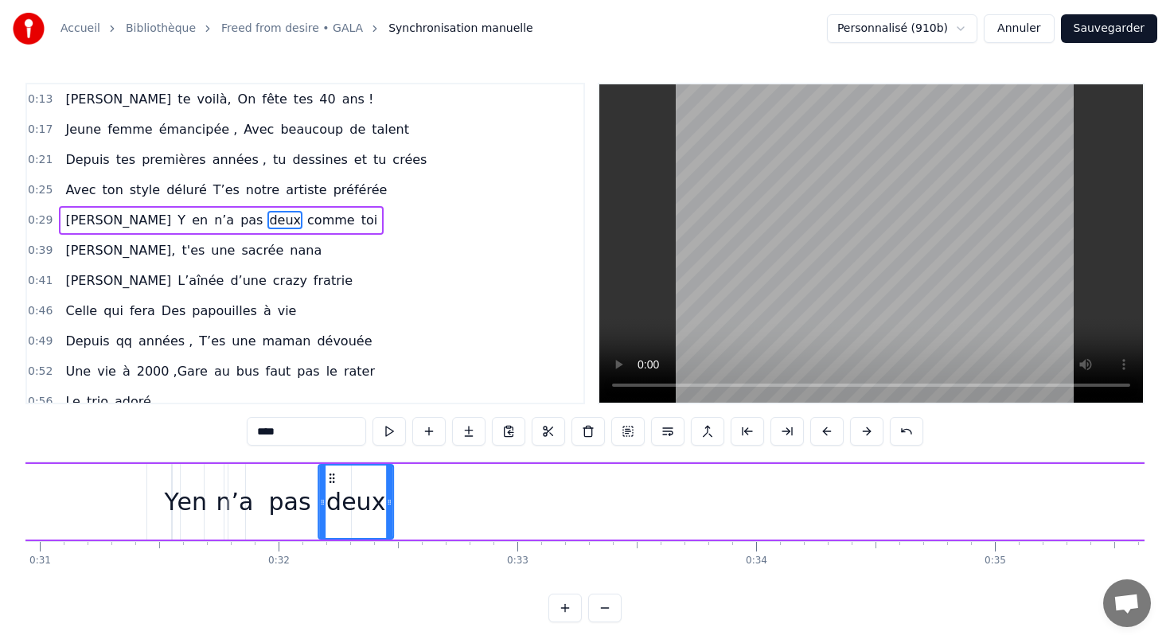
drag, startPoint x: 611, startPoint y: 478, endPoint x: 333, endPoint y: 457, distance: 279.3
click at [333, 457] on div "0:13 [PERSON_NAME] te voilà, On fête tes 40 ans ! 0:17 Jeune femme émancipée , …" at bounding box center [584, 352] width 1119 height 539
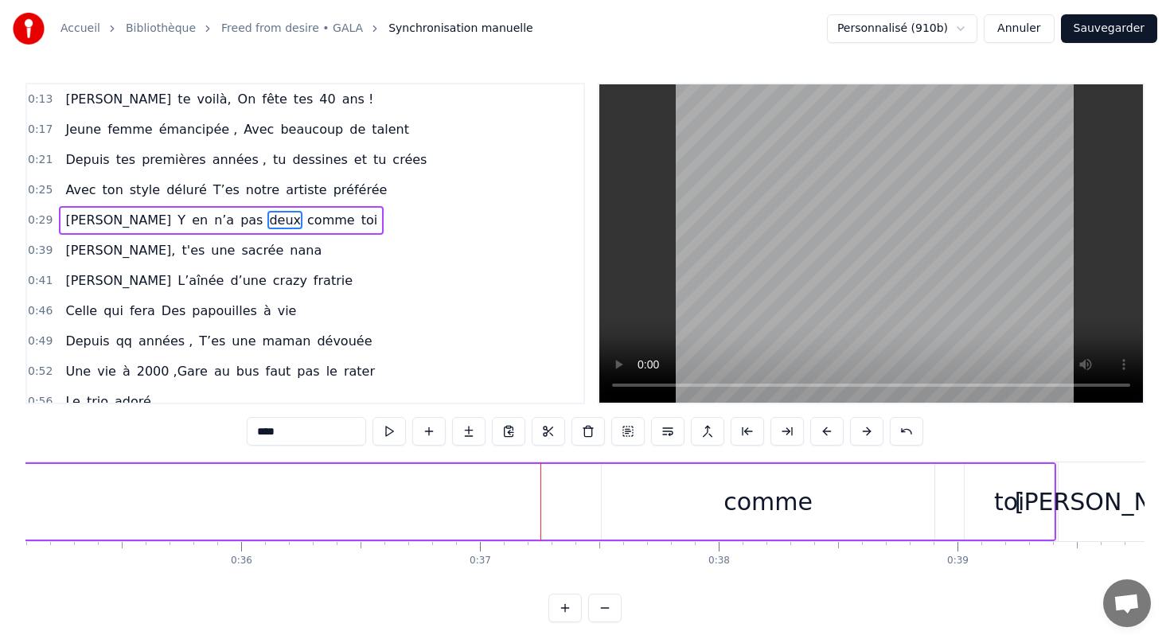
scroll to position [0, 8500]
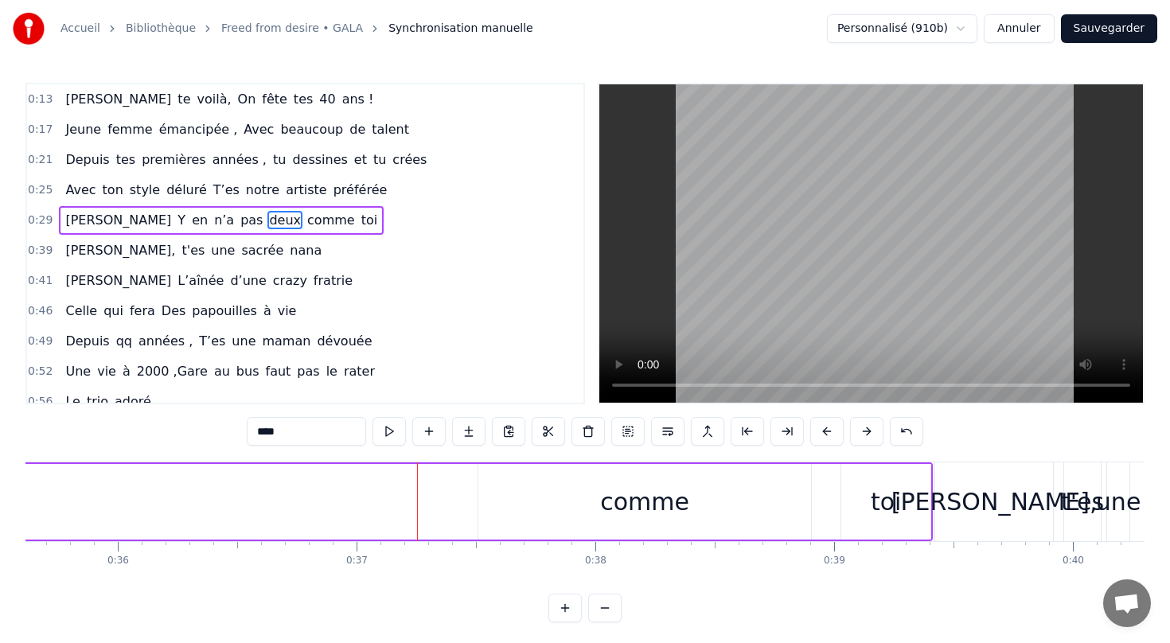
drag, startPoint x: 662, startPoint y: 501, endPoint x: 535, endPoint y: 504, distance: 126.5
click at [535, 504] on div "comme" at bounding box center [644, 502] width 333 height 76
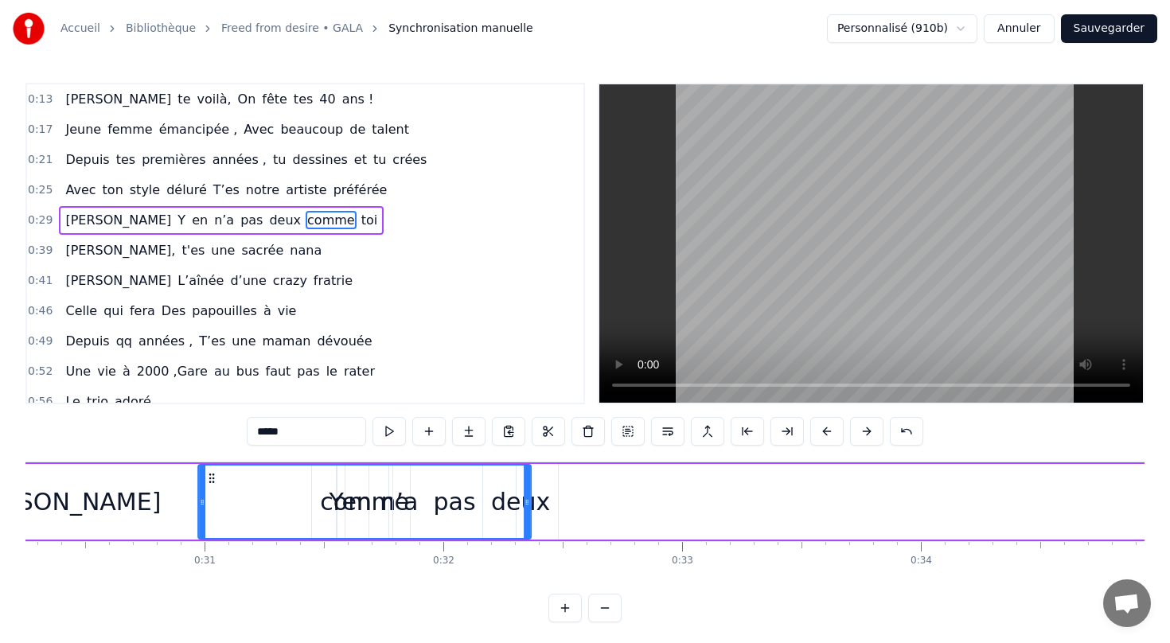
scroll to position [0, 7214]
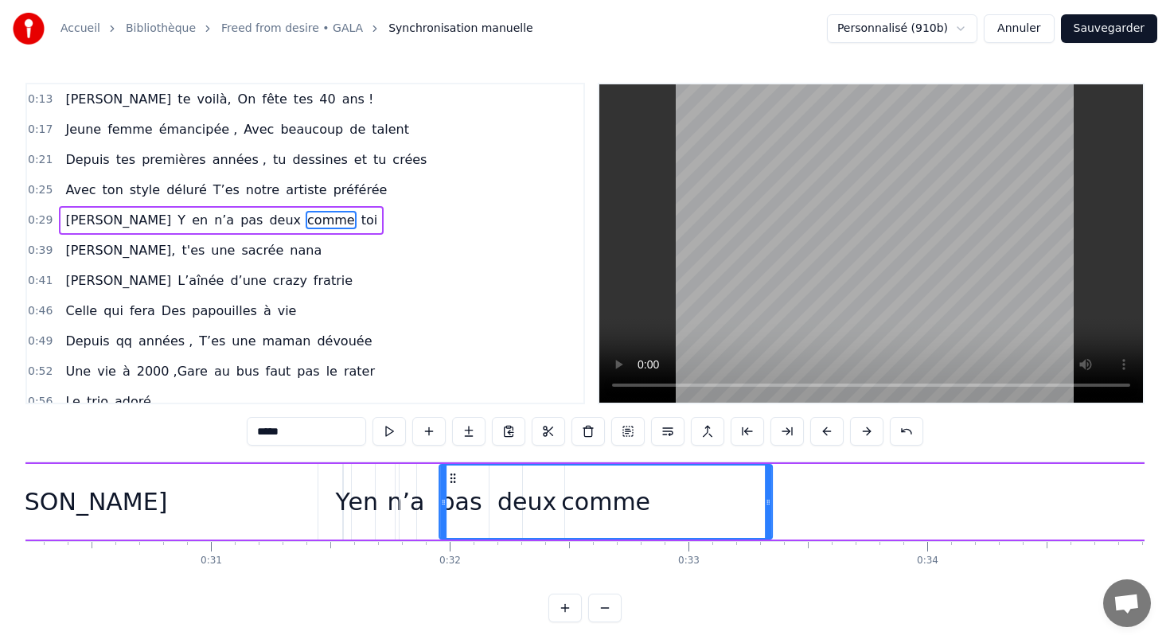
drag, startPoint x: 492, startPoint y: 477, endPoint x: 534, endPoint y: 473, distance: 42.4
click at [535, 473] on div "comme" at bounding box center [605, 501] width 331 height 72
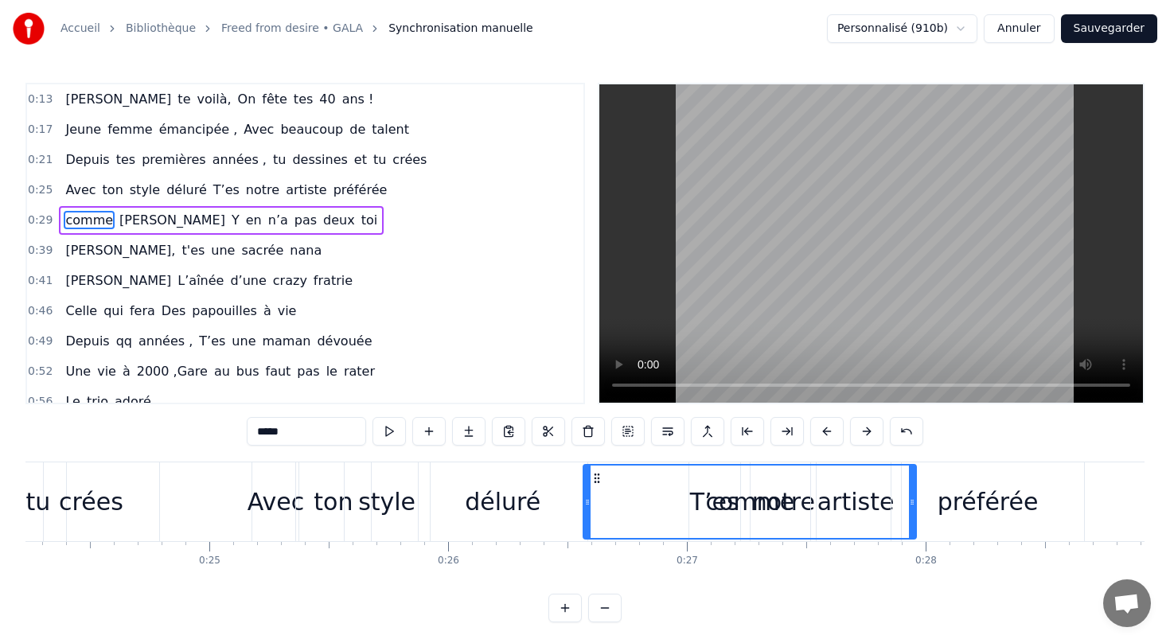
scroll to position [0, 5775]
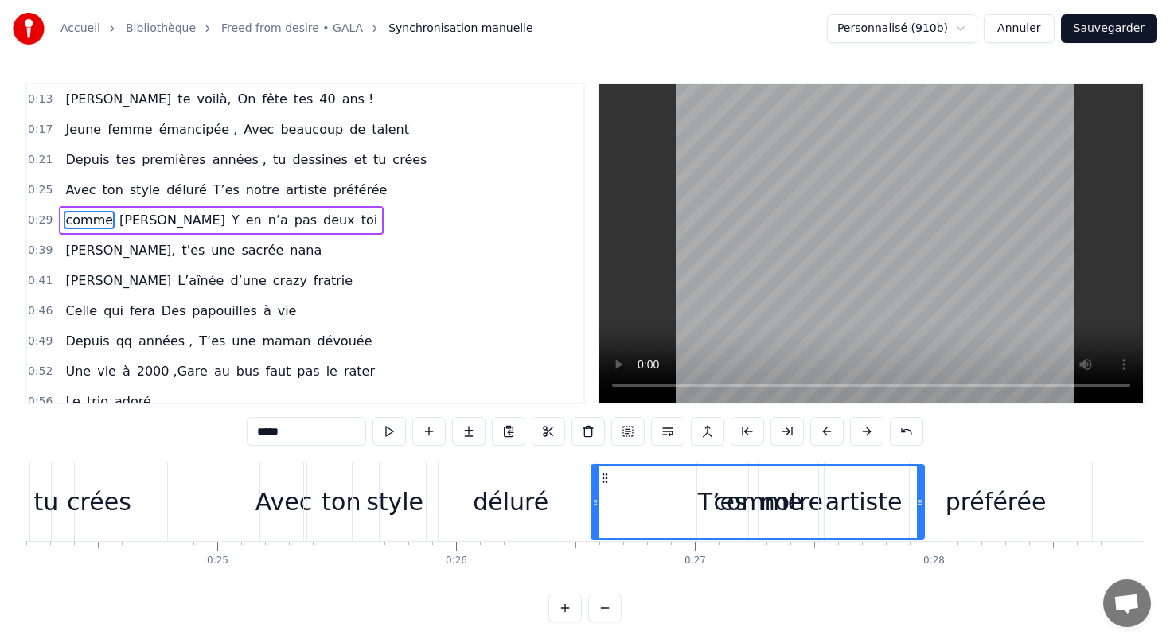
click at [760, 498] on div "comme" at bounding box center [758, 502] width 89 height 36
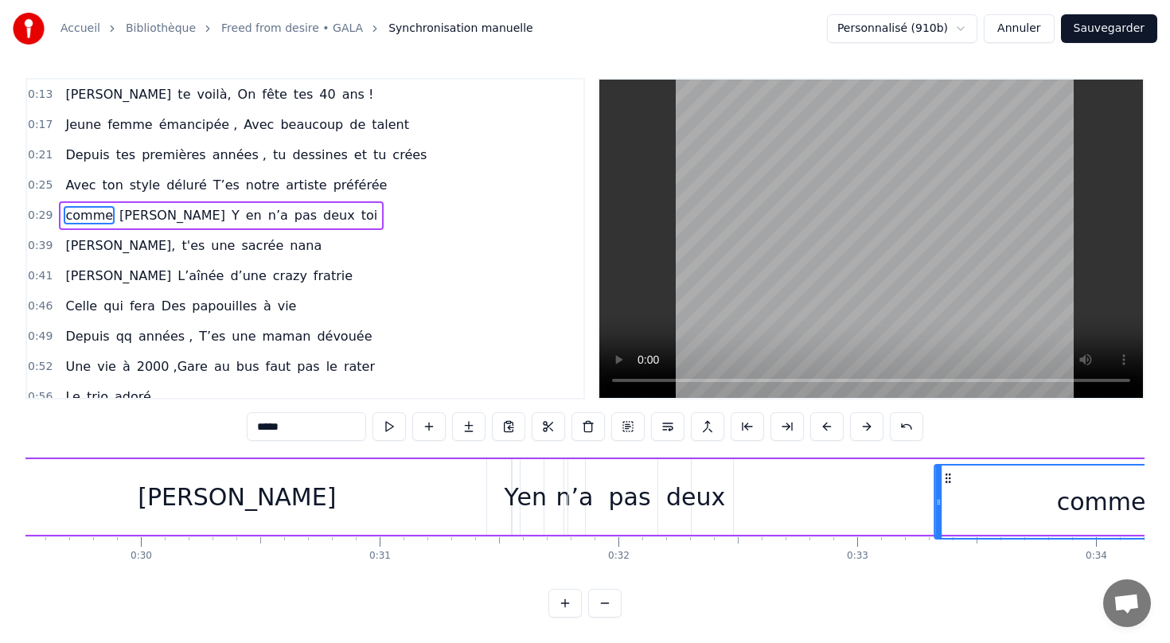
scroll to position [0, 7052]
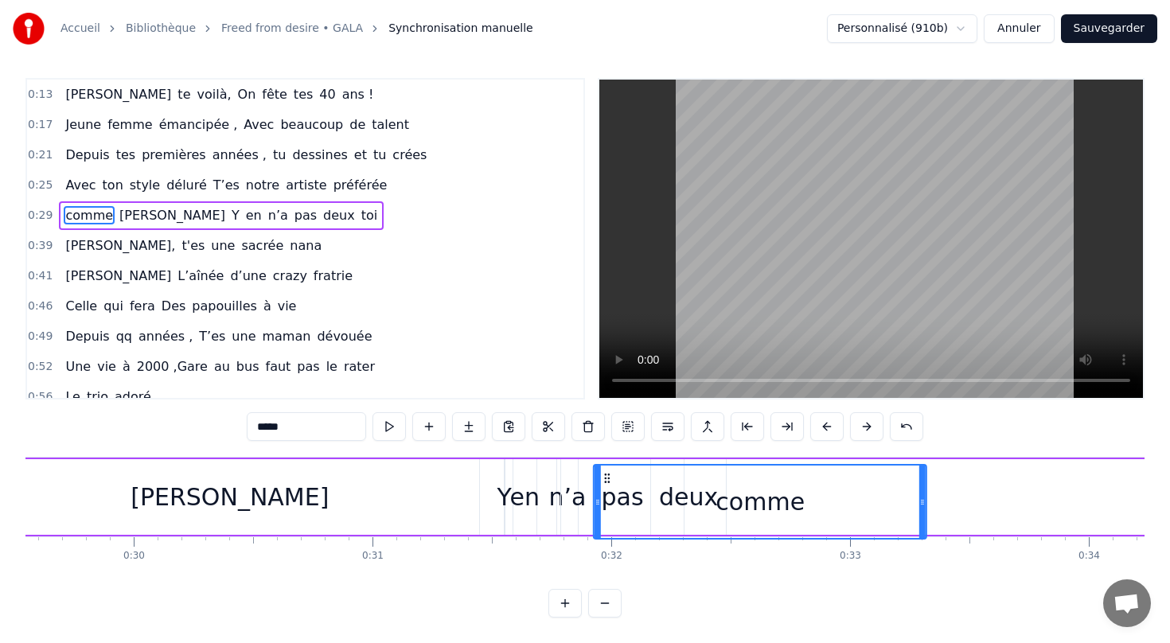
drag, startPoint x: 605, startPoint y: 477, endPoint x: 607, endPoint y: 547, distance: 70.1
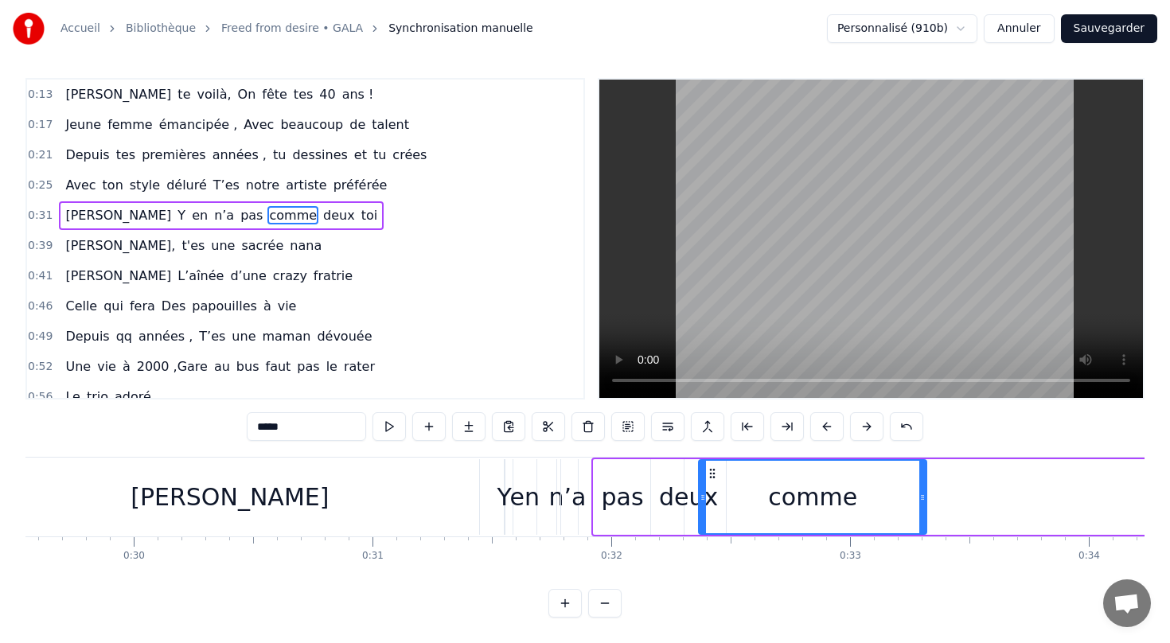
drag, startPoint x: 601, startPoint y: 496, endPoint x: 745, endPoint y: 508, distance: 145.3
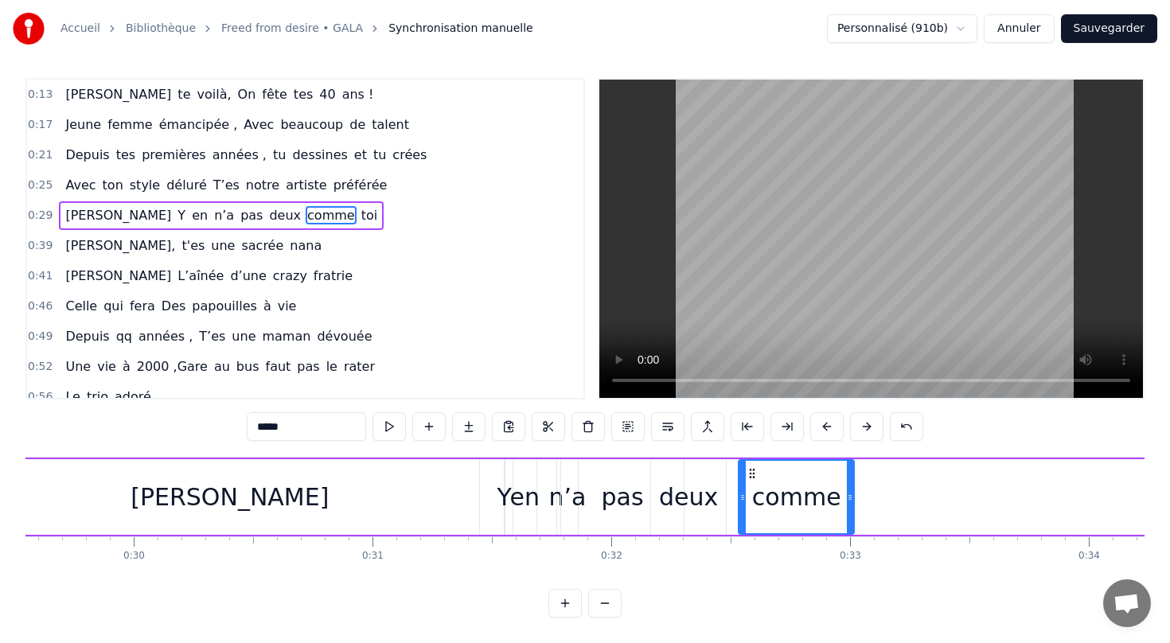
drag, startPoint x: 925, startPoint y: 493, endPoint x: 852, endPoint y: 489, distance: 72.5
click at [852, 489] on div at bounding box center [850, 497] width 6 height 72
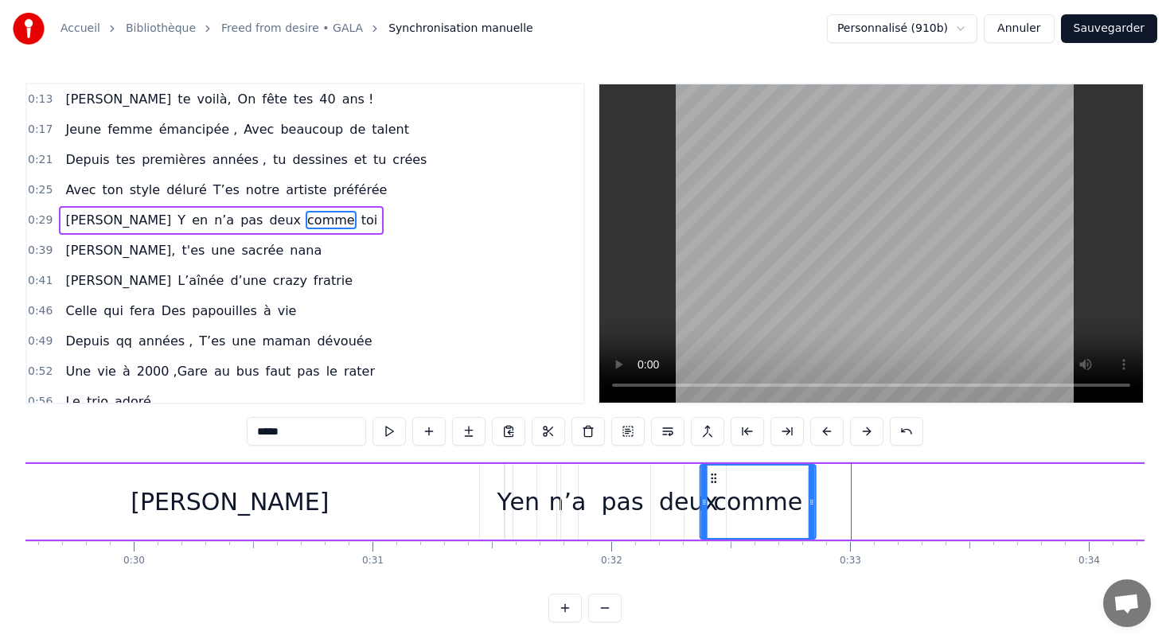
drag, startPoint x: 750, startPoint y: 478, endPoint x: 712, endPoint y: 477, distance: 38.2
click at [712, 477] on circle at bounding box center [711, 477] width 1 height 1
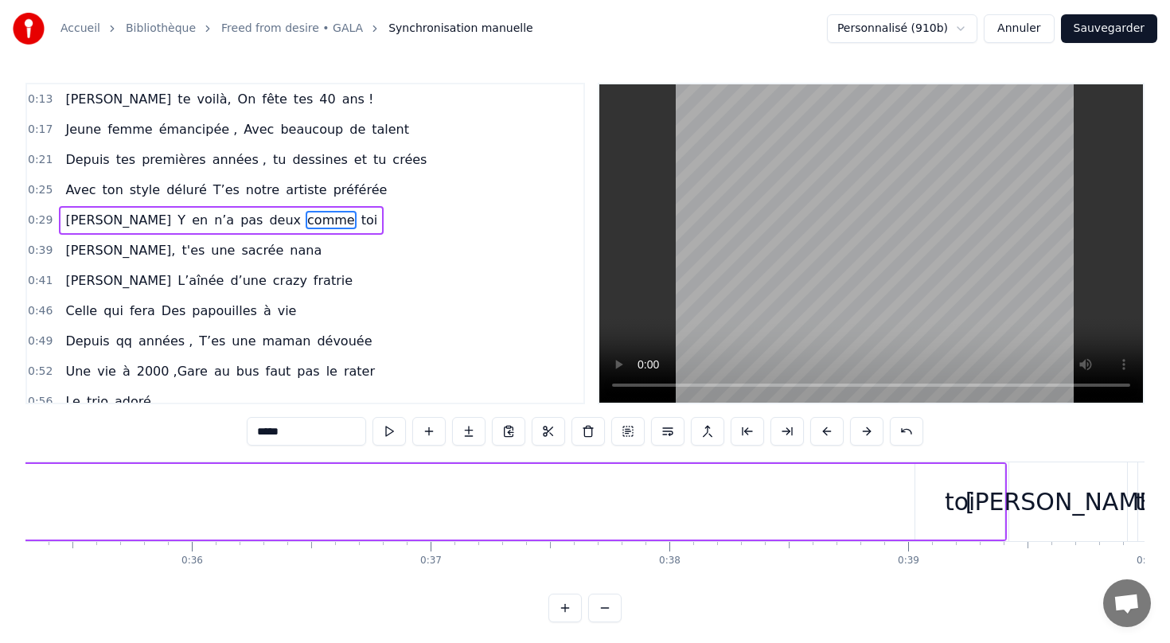
scroll to position [0, 8488]
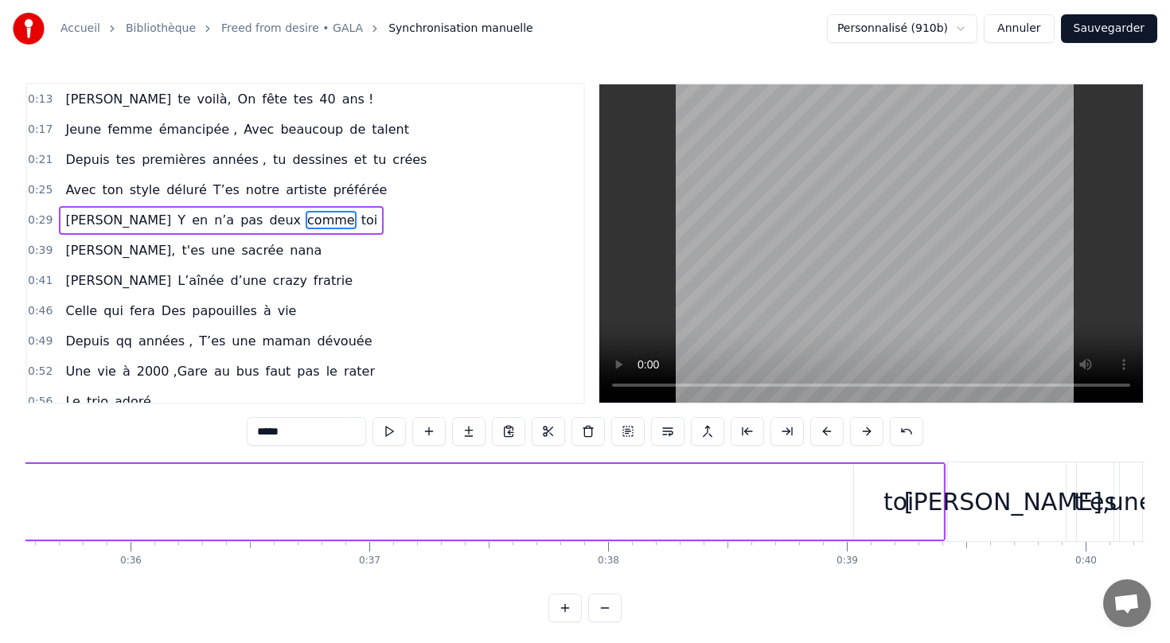
click at [895, 504] on div "toi" at bounding box center [898, 502] width 30 height 36
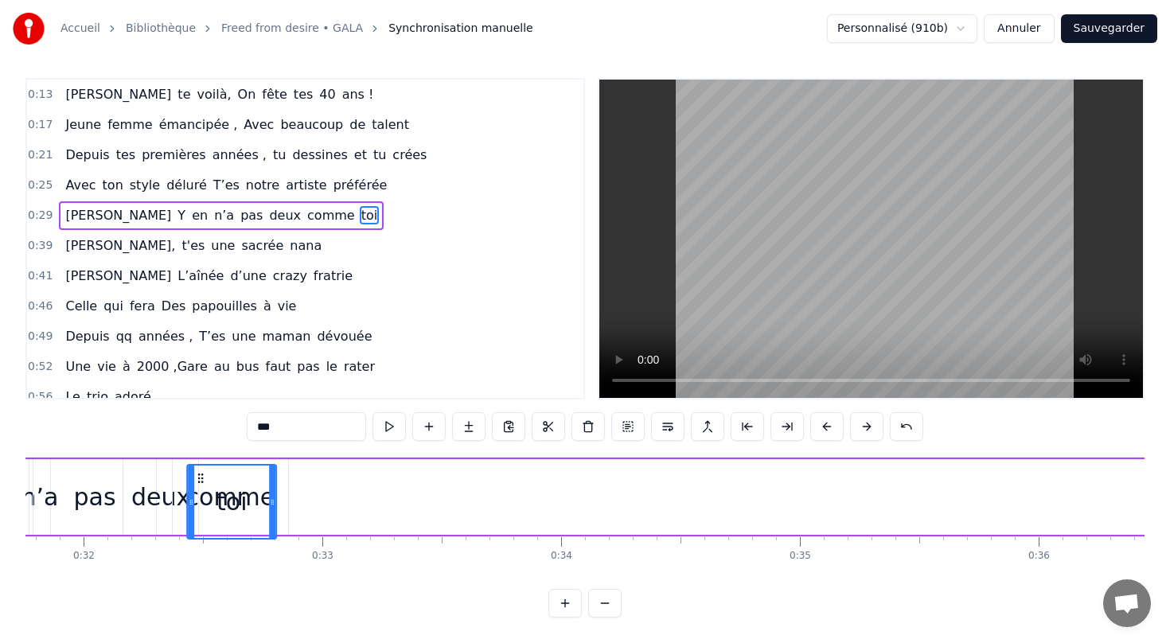
scroll to position [0, 7547]
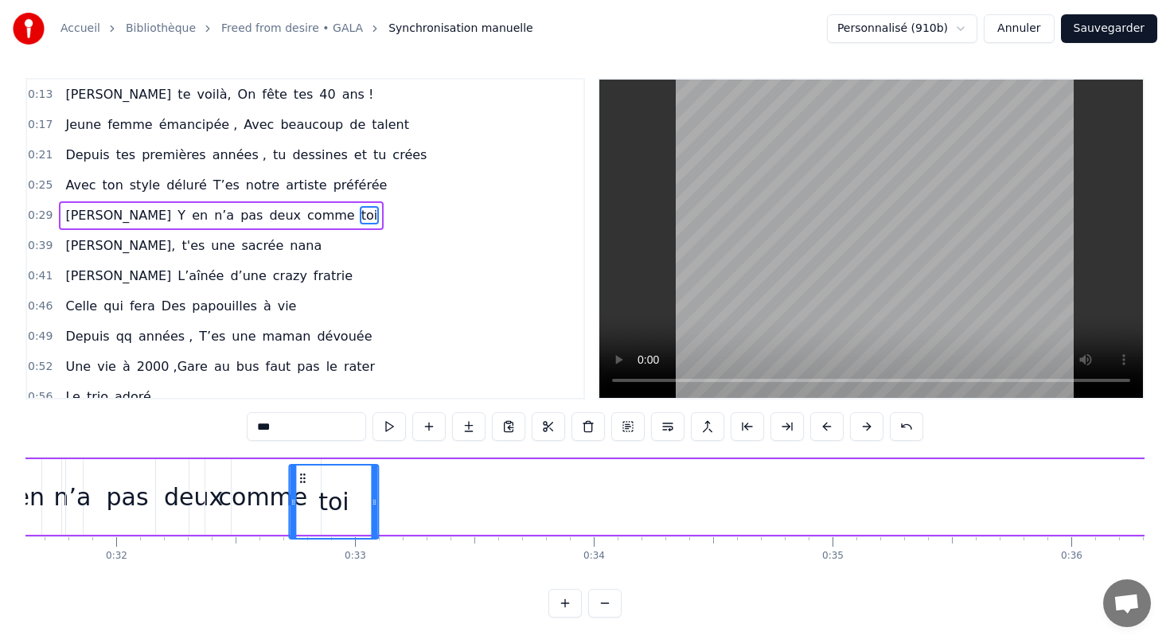
drag, startPoint x: 870, startPoint y: 477, endPoint x: 306, endPoint y: 516, distance: 566.2
click at [306, 516] on div "toi" at bounding box center [334, 501] width 88 height 72
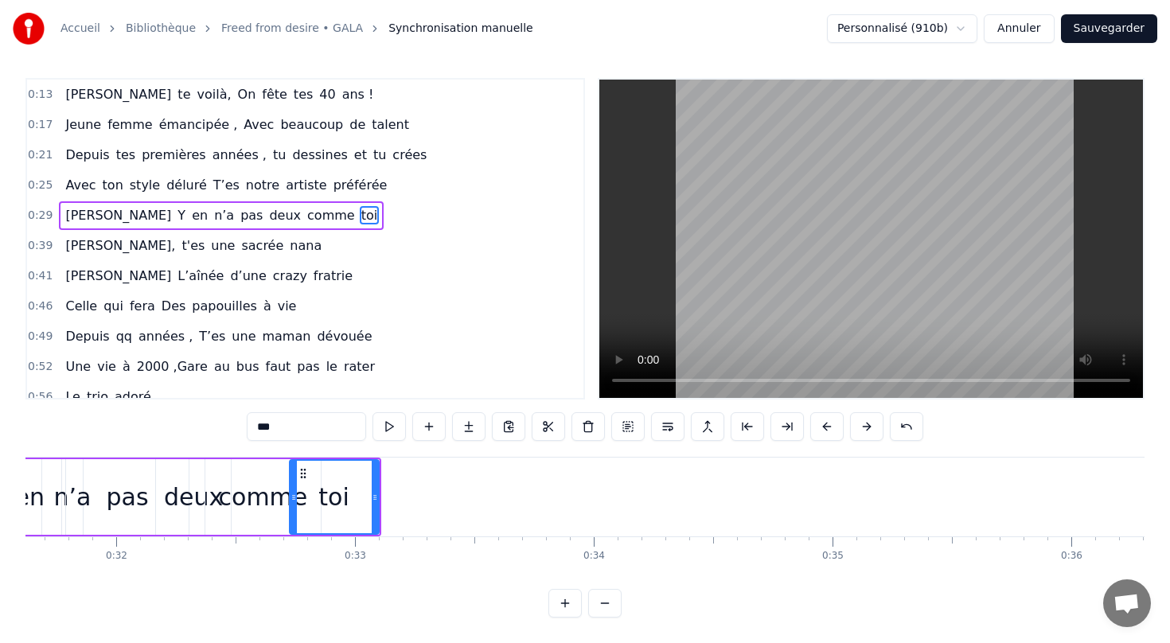
click at [239, 254] on span "sacrée" at bounding box center [261, 245] width 45 height 18
type input "******"
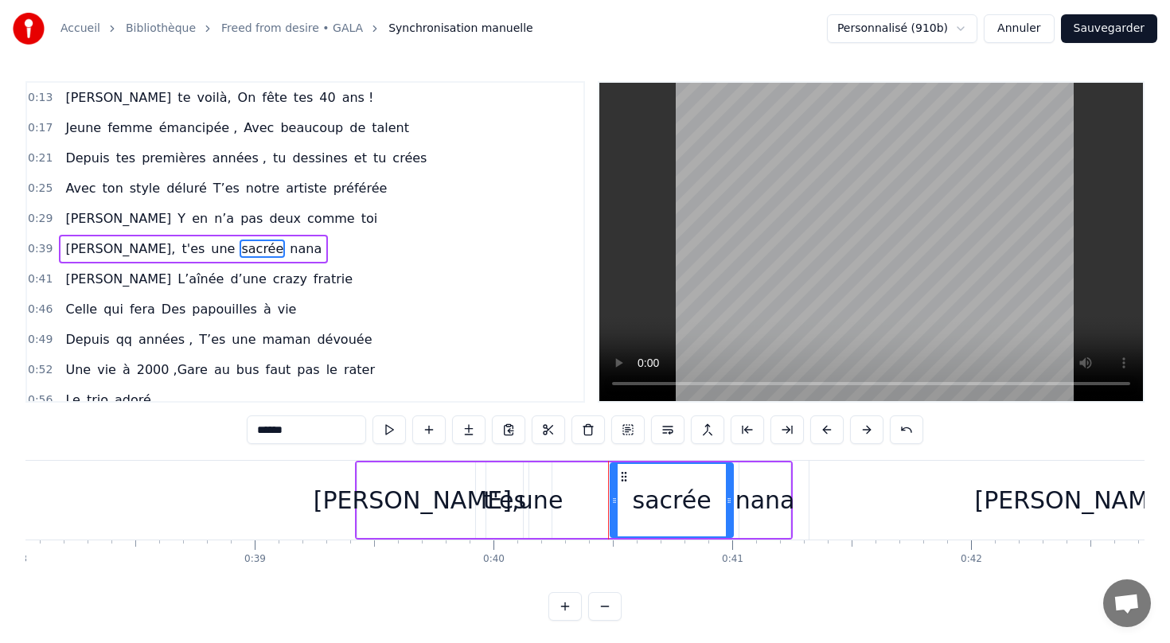
scroll to position [0, 9077]
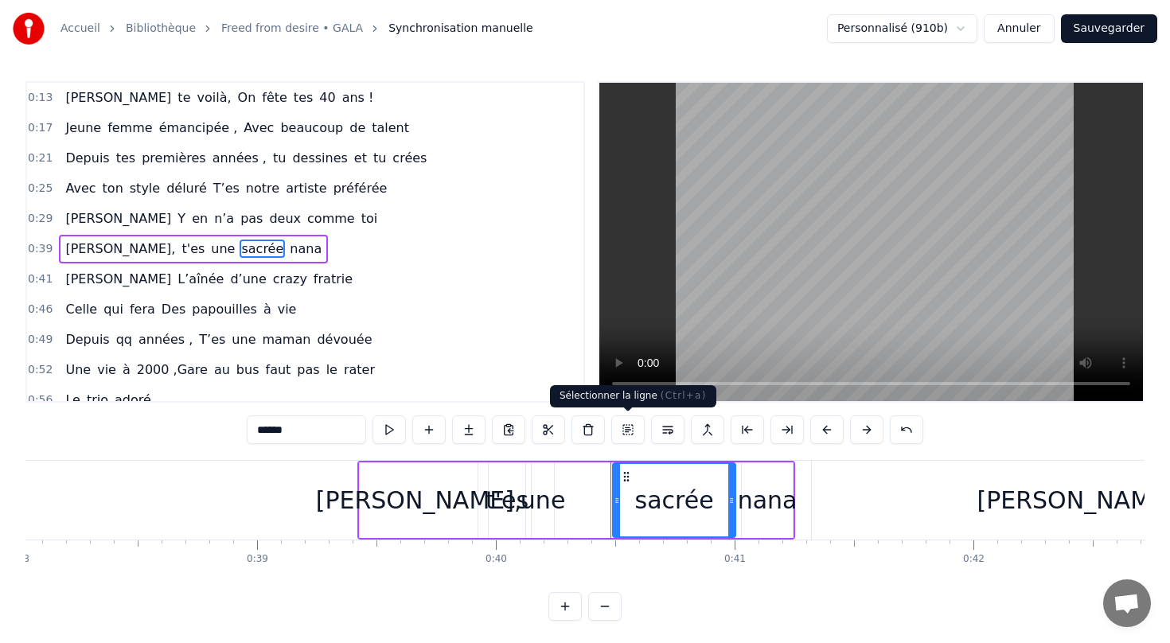
click at [623, 428] on button at bounding box center [627, 429] width 33 height 29
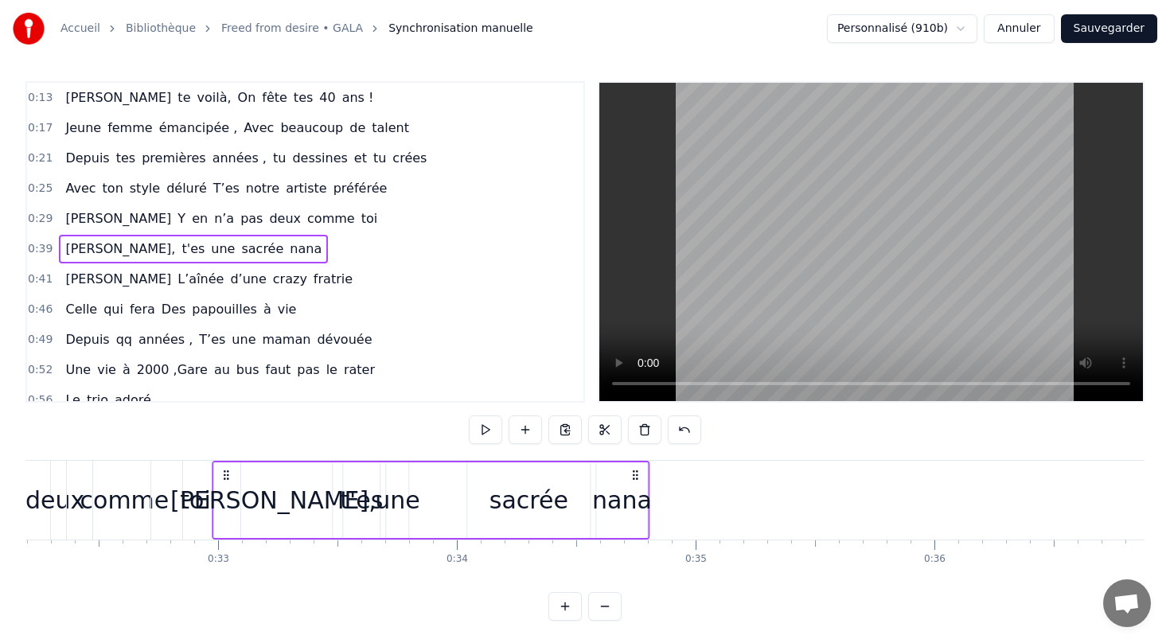
scroll to position [0, 7634]
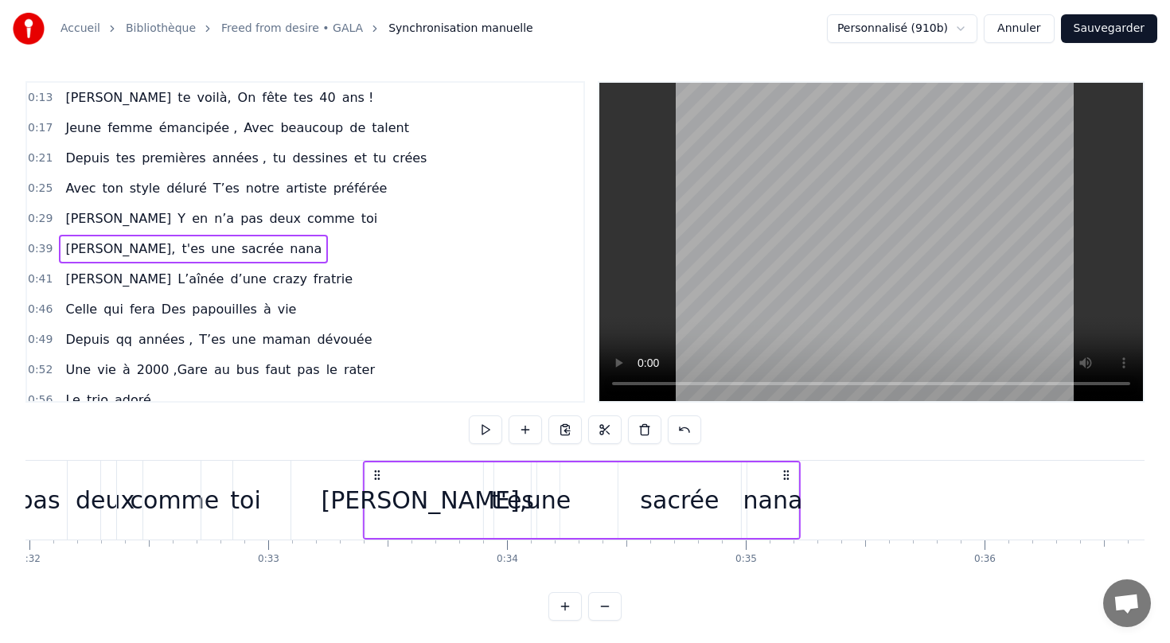
drag, startPoint x: 368, startPoint y: 472, endPoint x: 373, endPoint y: 446, distance: 25.9
click at [373, 446] on div "0:13 [PERSON_NAME] te voilà, On fête tes 40 ans ! 0:17 Jeune femme émancipée , …" at bounding box center [584, 350] width 1119 height 539
click at [403, 425] on div "0:13 [PERSON_NAME] te voilà, On fête tes 40 ans ! 0:17 Jeune femme émancipée , …" at bounding box center [584, 350] width 1119 height 539
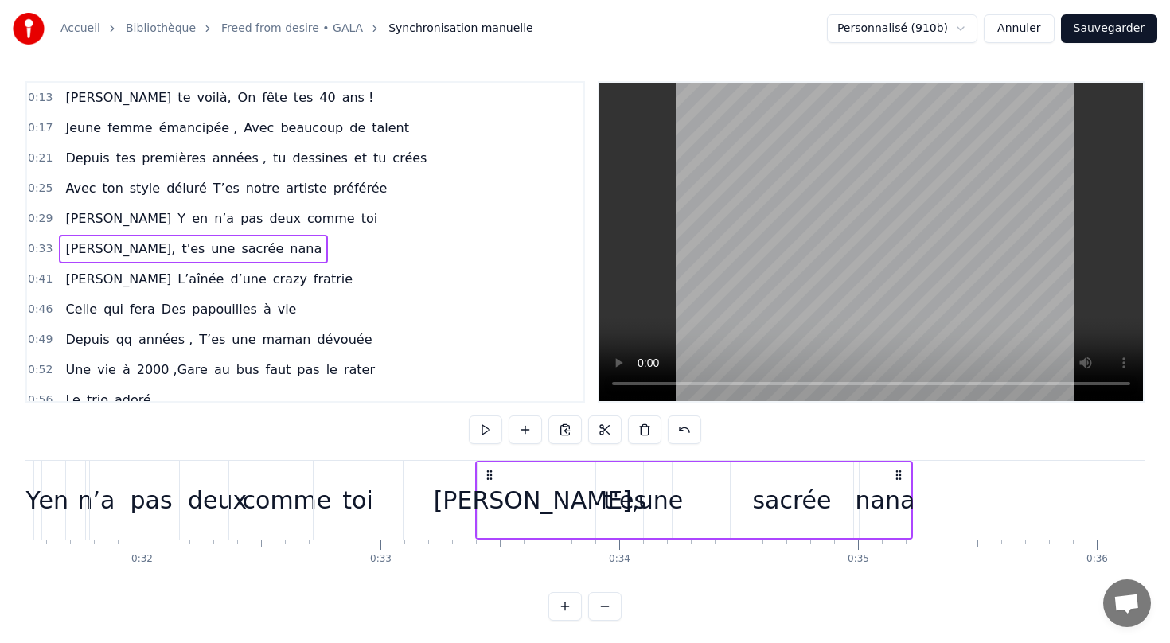
scroll to position [0, 7570]
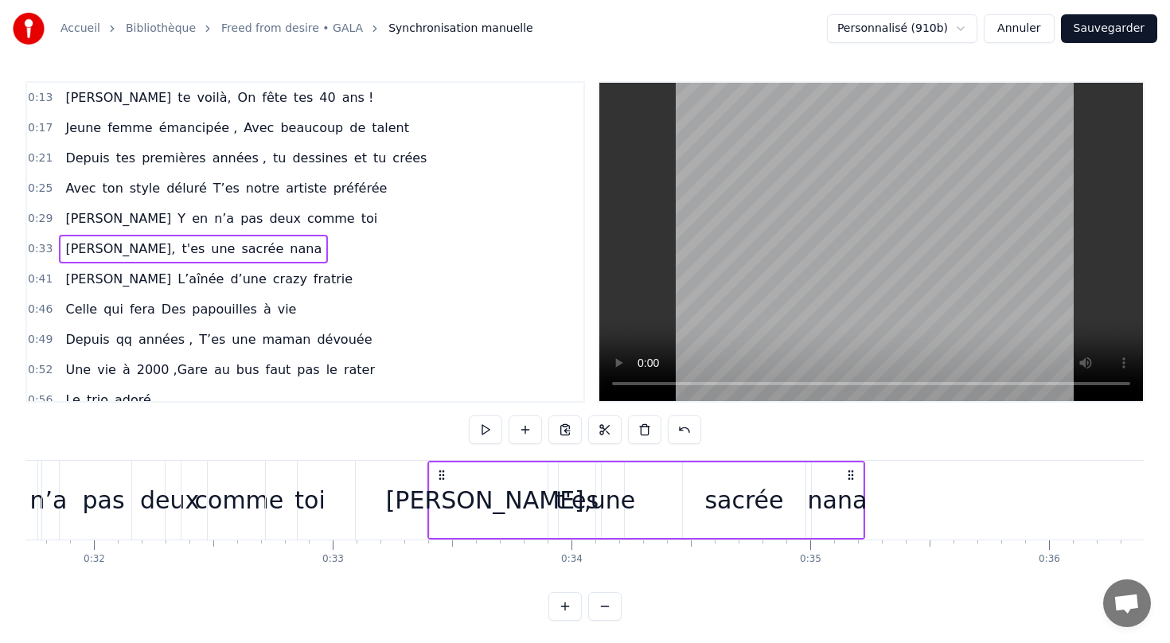
click at [497, 493] on div "[PERSON_NAME]," at bounding box center [489, 500] width 206 height 36
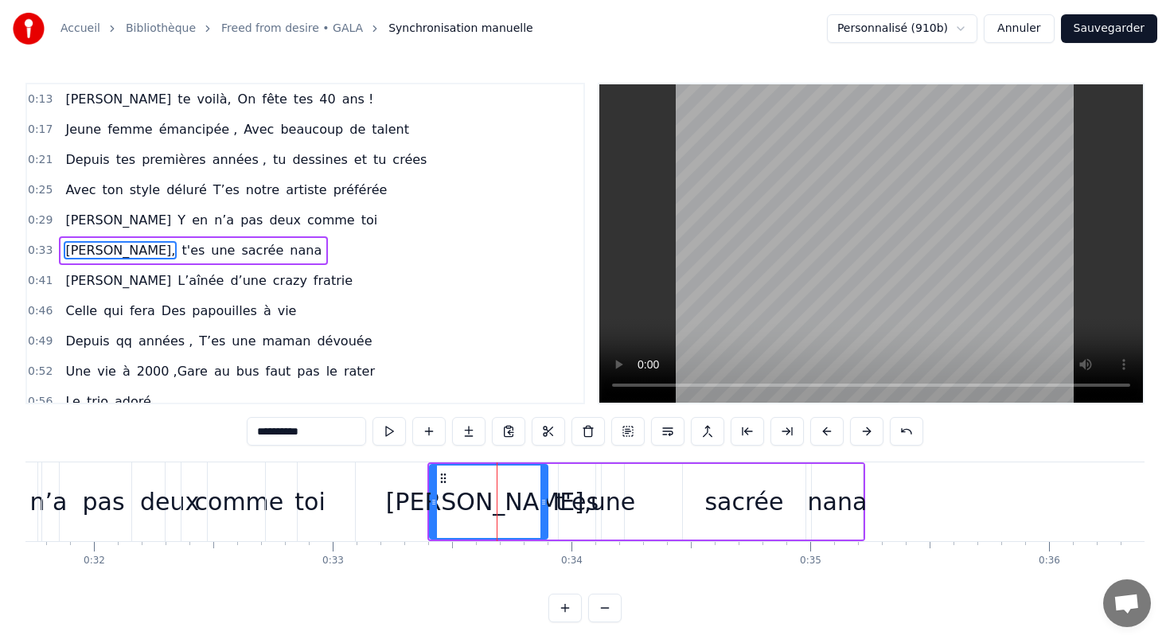
scroll to position [7, 0]
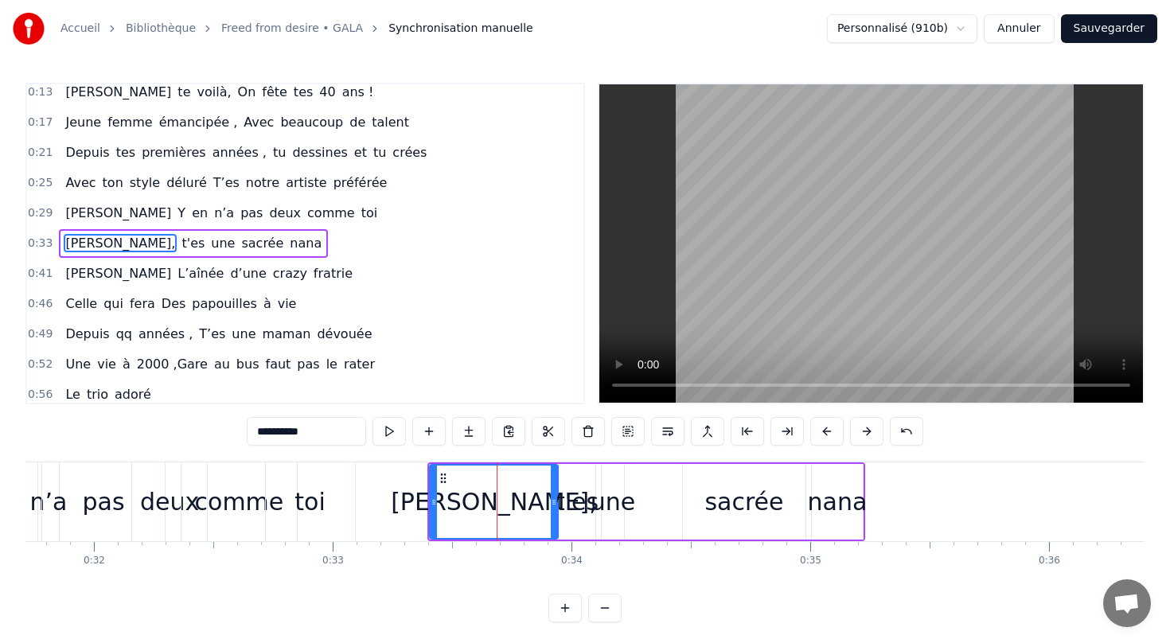
drag, startPoint x: 543, startPoint y: 501, endPoint x: 553, endPoint y: 503, distance: 10.5
click at [553, 503] on icon at bounding box center [554, 502] width 6 height 13
click at [599, 507] on div "une" at bounding box center [612, 502] width 45 height 36
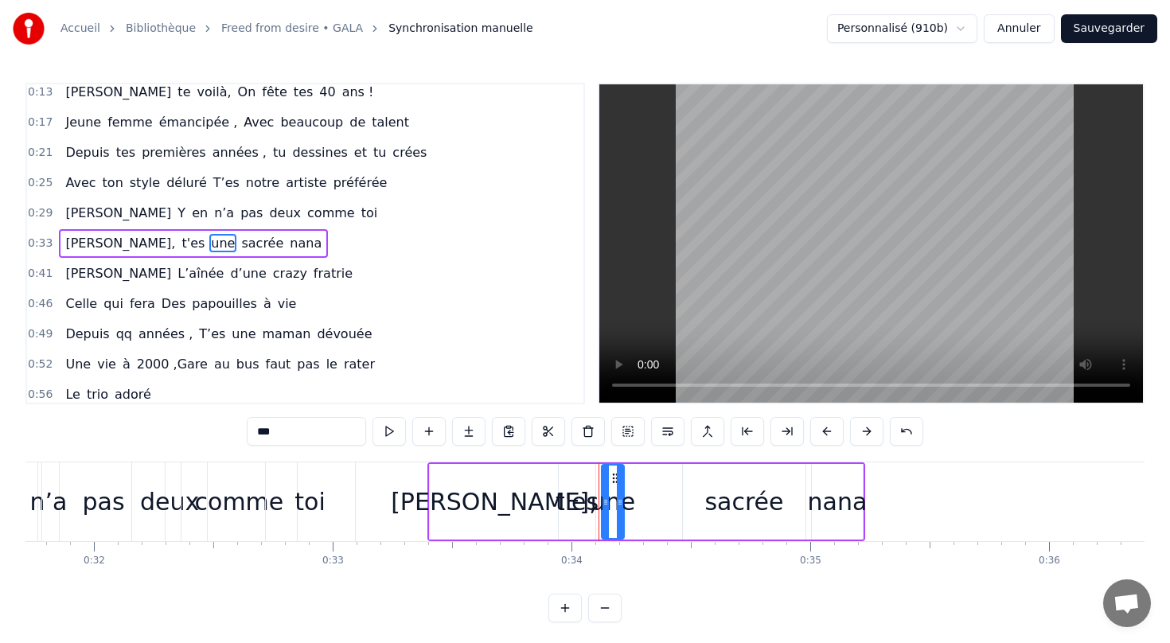
click at [562, 507] on div "t'es" at bounding box center [576, 502] width 43 height 36
drag, startPoint x: 591, startPoint y: 504, endPoint x: 602, endPoint y: 510, distance: 12.8
click at [602, 511] on div at bounding box center [603, 501] width 6 height 72
click at [625, 508] on div "une" at bounding box center [612, 502] width 45 height 36
type input "***"
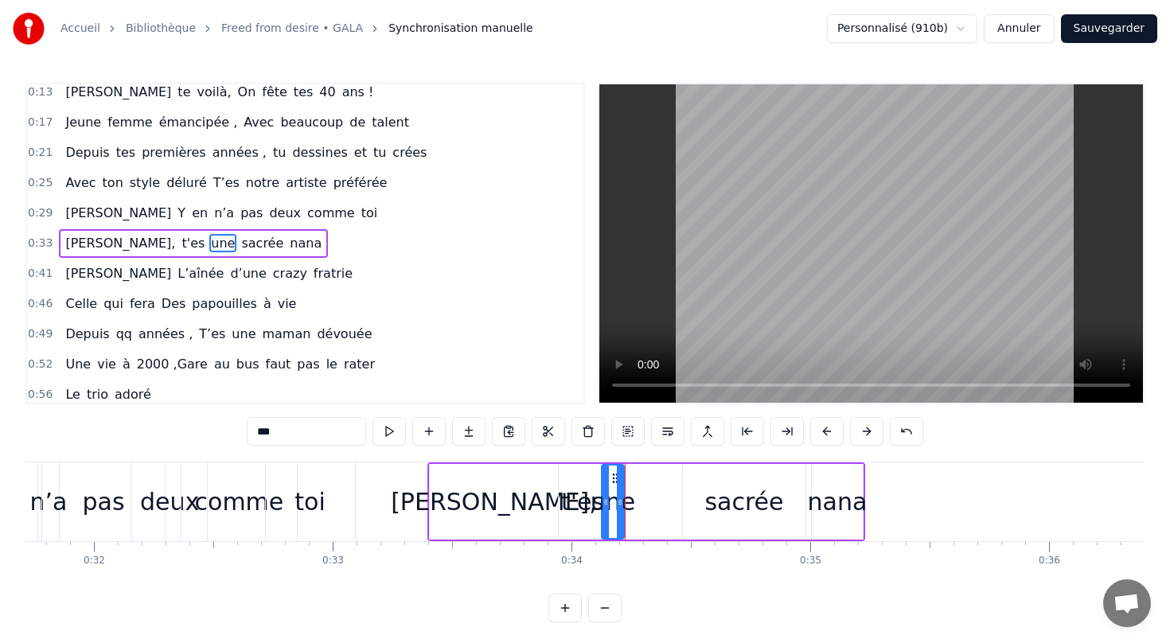
drag, startPoint x: 625, startPoint y: 500, endPoint x: 650, endPoint y: 501, distance: 25.5
click at [660, 501] on div "[PERSON_NAME], t'es une sacrée nana" at bounding box center [646, 501] width 438 height 79
click at [616, 500] on div "une" at bounding box center [612, 502] width 45 height 36
click at [564, 492] on div "t'es" at bounding box center [582, 502] width 43 height 36
click at [831, 500] on div "nana" at bounding box center [838, 502] width 60 height 36
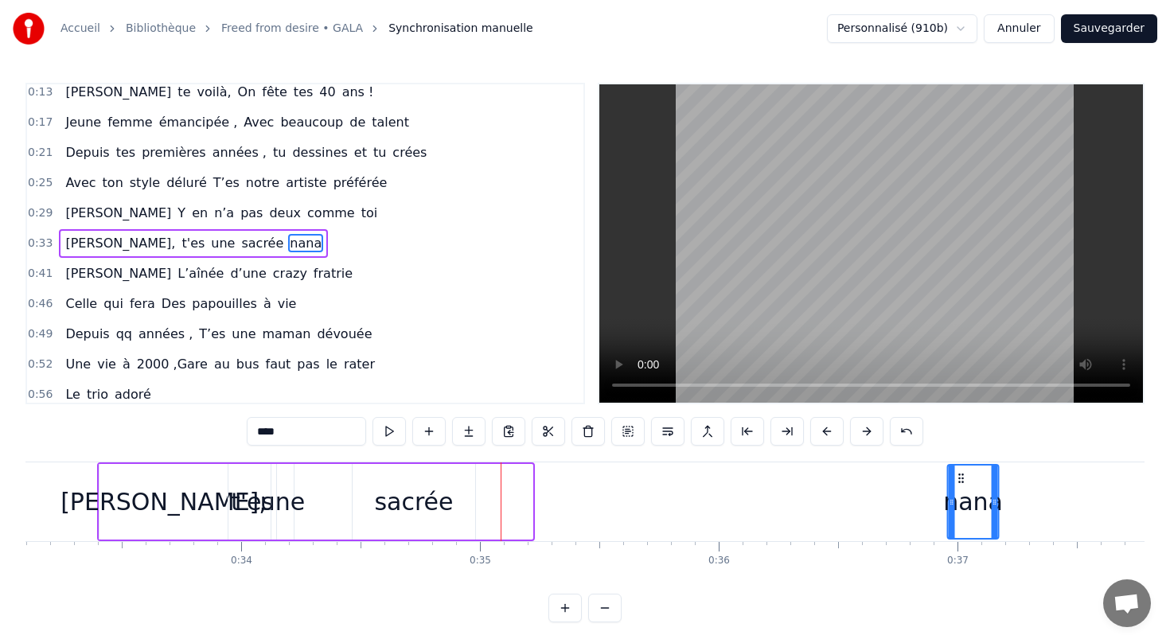
scroll to position [0, 7931]
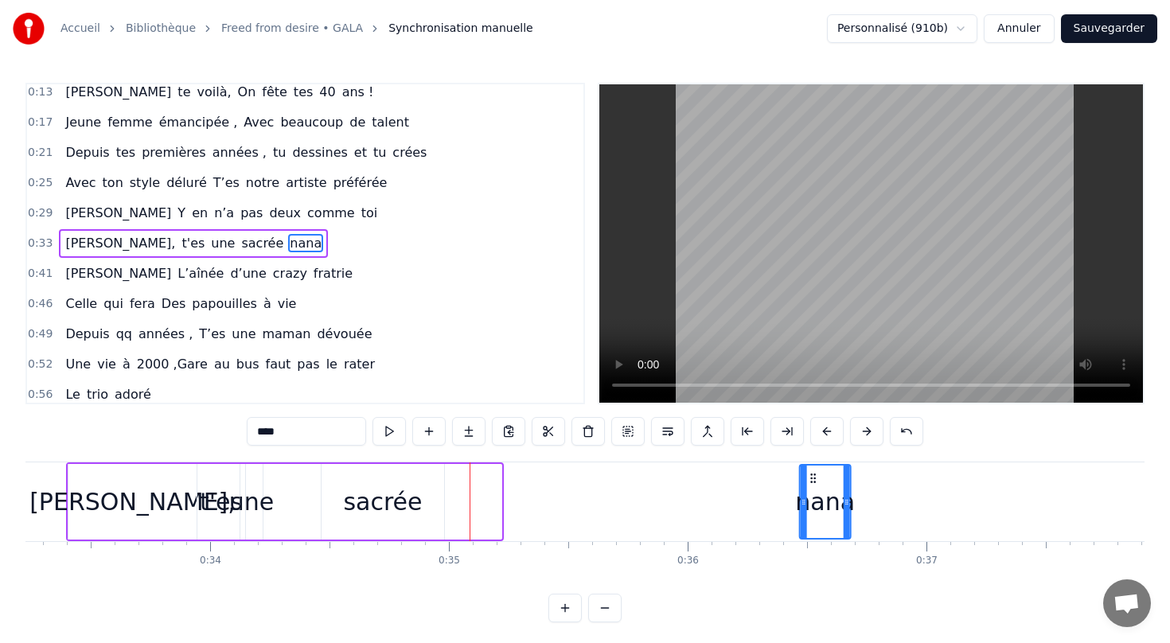
drag, startPoint x: 823, startPoint y: 474, endPoint x: 811, endPoint y: 480, distance: 13.2
click at [811, 480] on icon at bounding box center [813, 478] width 13 height 13
click at [356, 512] on div "sacrée" at bounding box center [382, 502] width 79 height 36
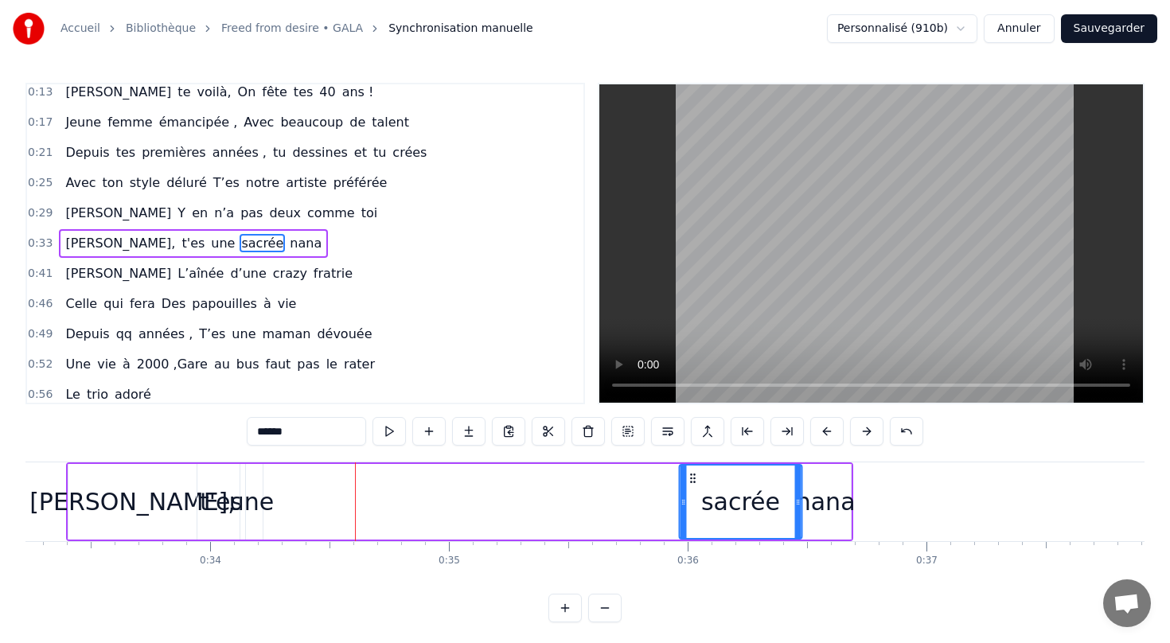
drag, startPoint x: 335, startPoint y: 476, endPoint x: 692, endPoint y: 489, distance: 357.5
click at [692, 489] on div "sacrée" at bounding box center [740, 501] width 121 height 72
click at [268, 492] on div "une" at bounding box center [251, 502] width 45 height 36
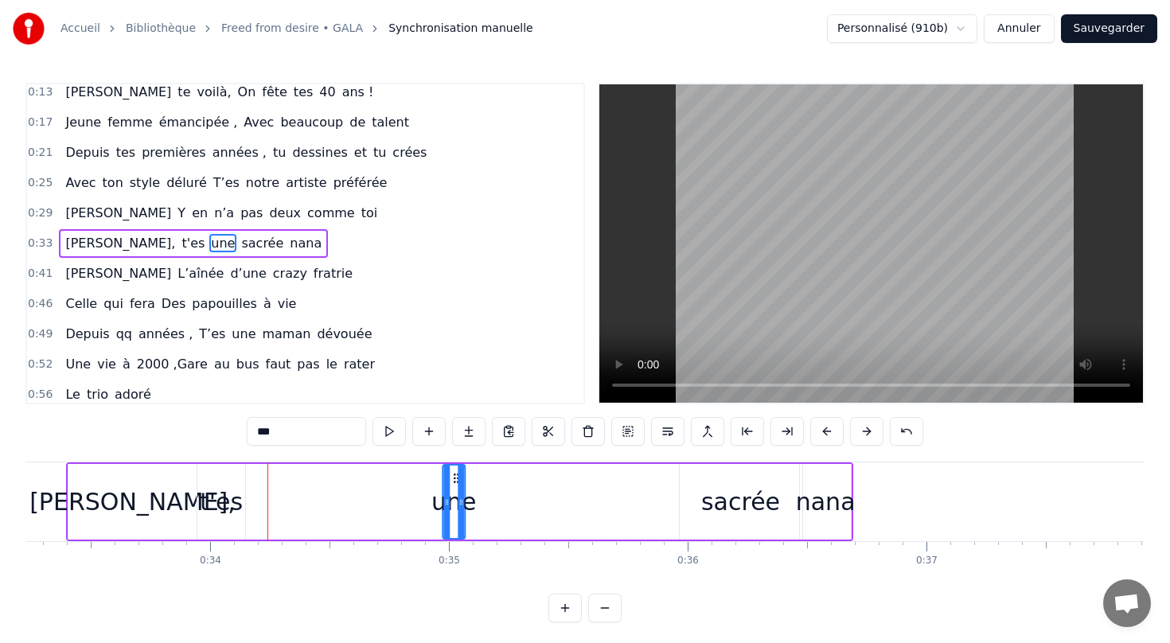
drag, startPoint x: 251, startPoint y: 481, endPoint x: 454, endPoint y: 503, distance: 203.3
click at [454, 503] on div "une" at bounding box center [453, 501] width 21 height 72
drag, startPoint x: 454, startPoint y: 479, endPoint x: 634, endPoint y: 483, distance: 179.9
click at [634, 488] on div "une" at bounding box center [633, 501] width 21 height 72
drag, startPoint x: 634, startPoint y: 481, endPoint x: 679, endPoint y: 480, distance: 45.4
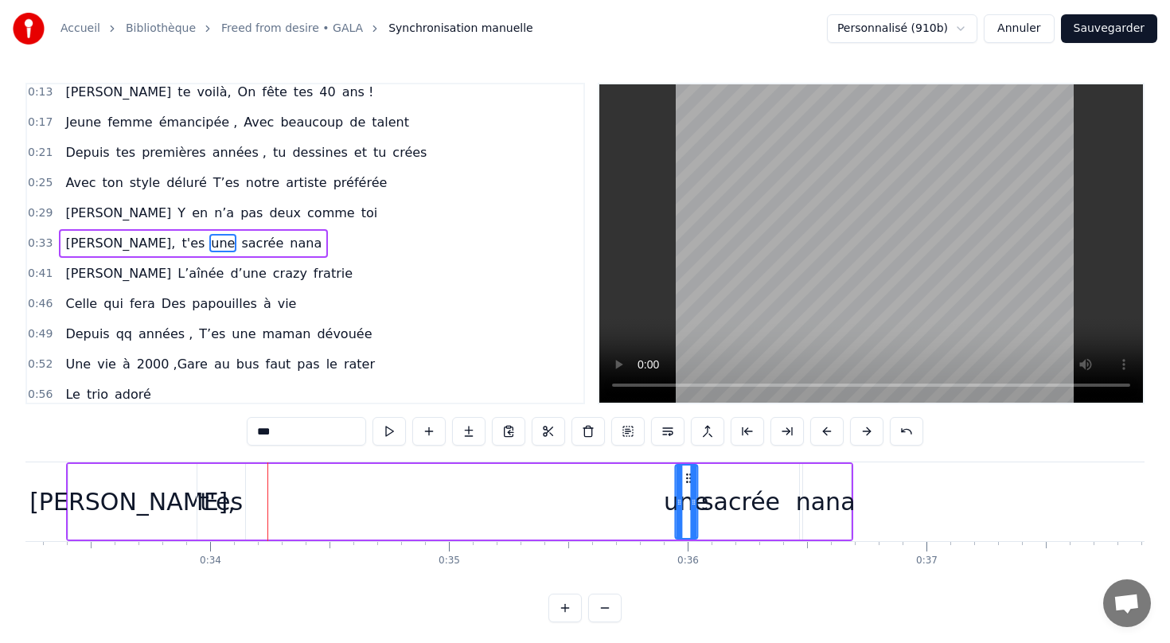
click at [683, 481] on icon at bounding box center [688, 478] width 13 height 13
click at [220, 501] on div "t'es" at bounding box center [221, 502] width 43 height 36
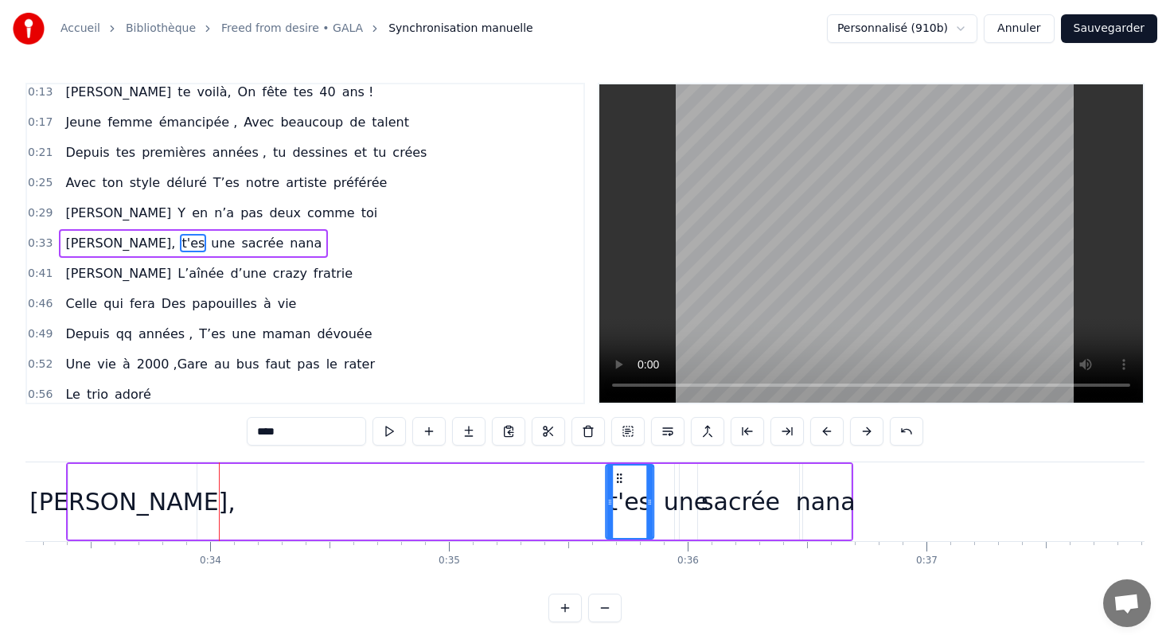
drag, startPoint x: 208, startPoint y: 476, endPoint x: 617, endPoint y: 485, distance: 409.0
click at [617, 485] on div "t'es" at bounding box center [629, 501] width 46 height 72
click at [117, 504] on div "[PERSON_NAME]," at bounding box center [132, 502] width 206 height 36
type input "**********"
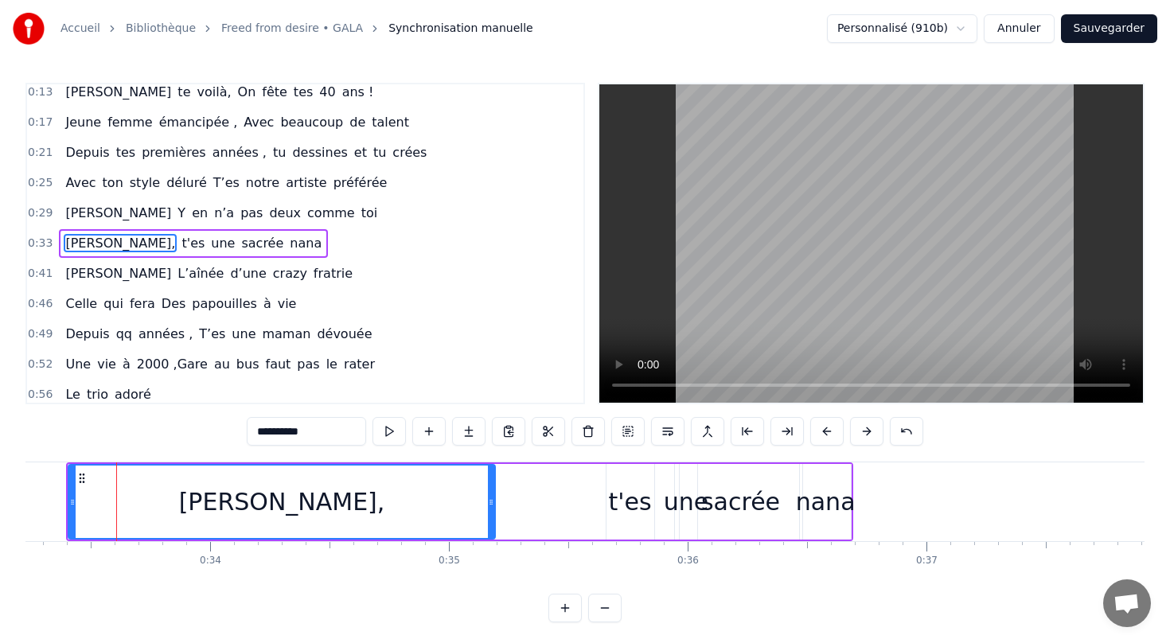
drag, startPoint x: 193, startPoint y: 500, endPoint x: 491, endPoint y: 475, distance: 299.4
click at [491, 475] on div at bounding box center [491, 501] width 6 height 72
click at [66, 501] on div "[PERSON_NAME], t'es une sacrée nana" at bounding box center [459, 501] width 787 height 79
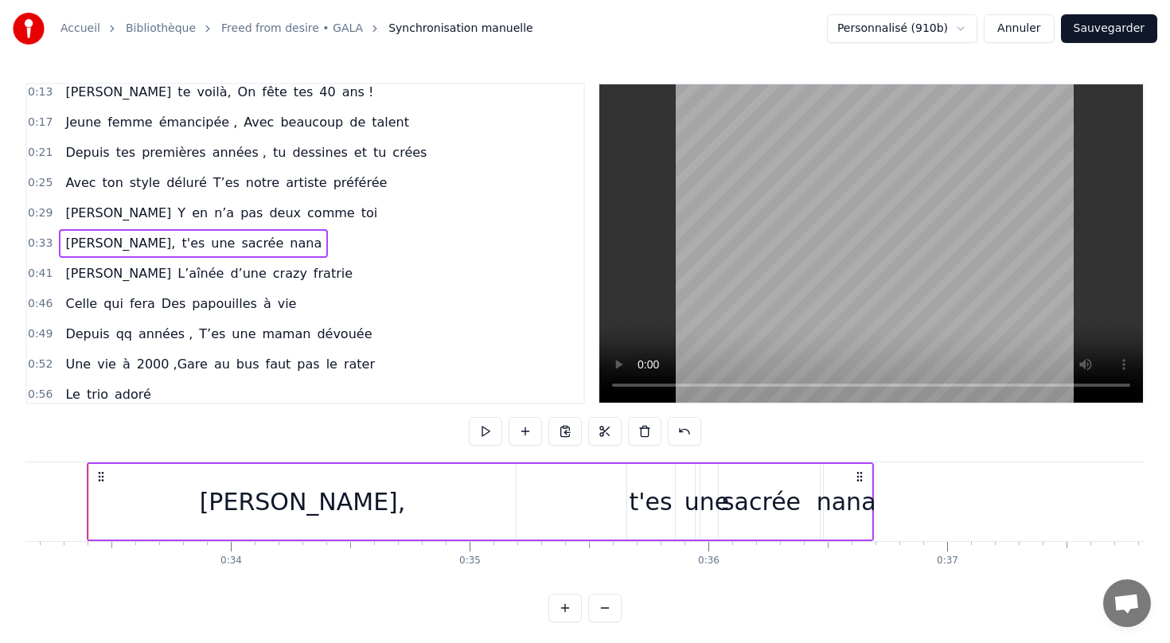
scroll to position [0, 7892]
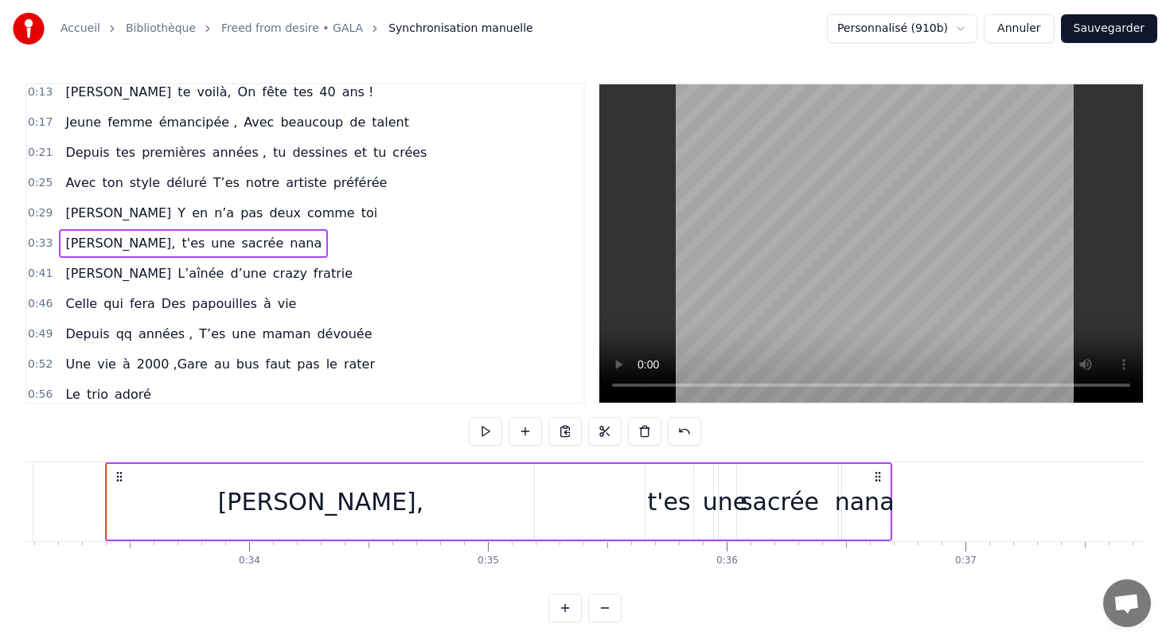
click at [121, 504] on div "[PERSON_NAME]," at bounding box center [320, 502] width 426 height 76
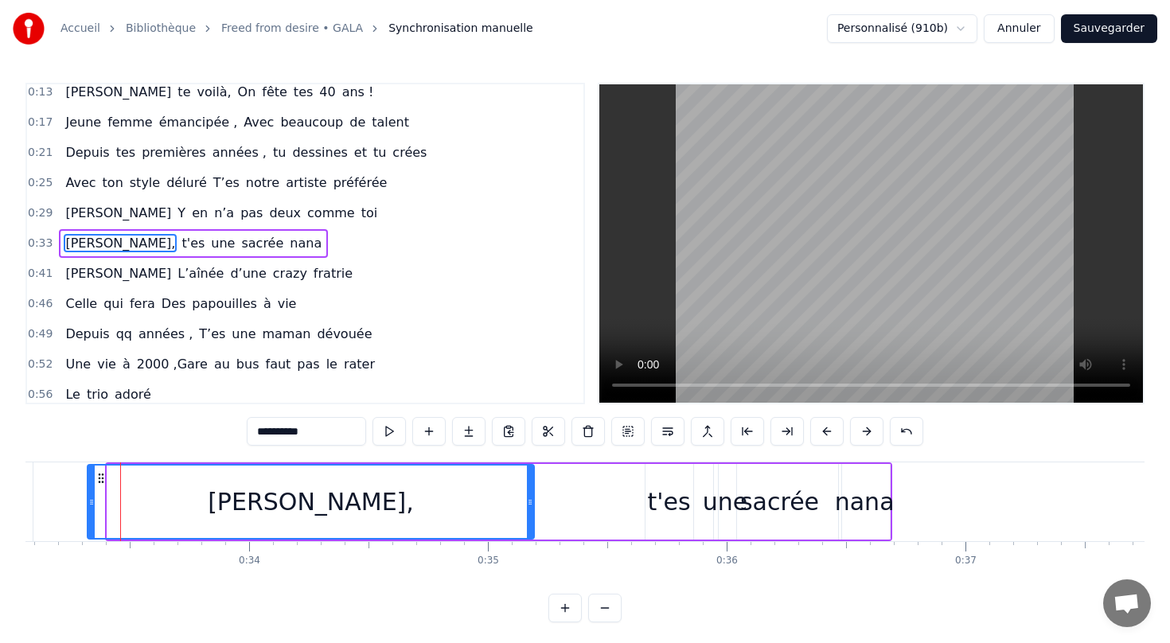
drag, startPoint x: 111, startPoint y: 502, endPoint x: 91, endPoint y: 500, distance: 20.0
click at [91, 500] on icon at bounding box center [91, 502] width 6 height 13
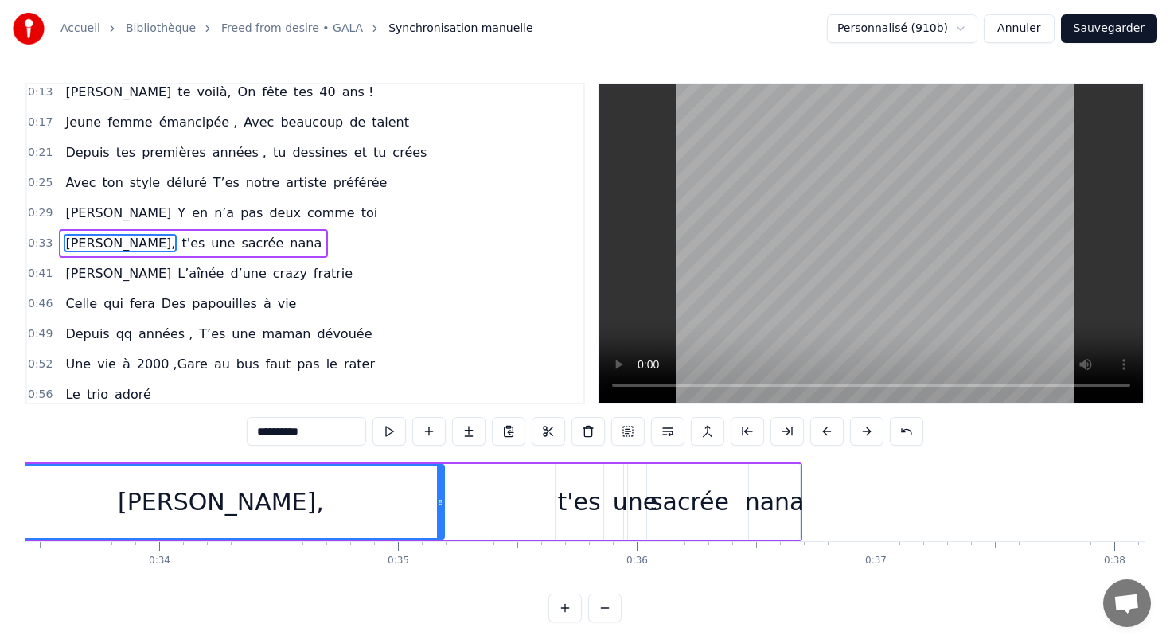
scroll to position [0, 7998]
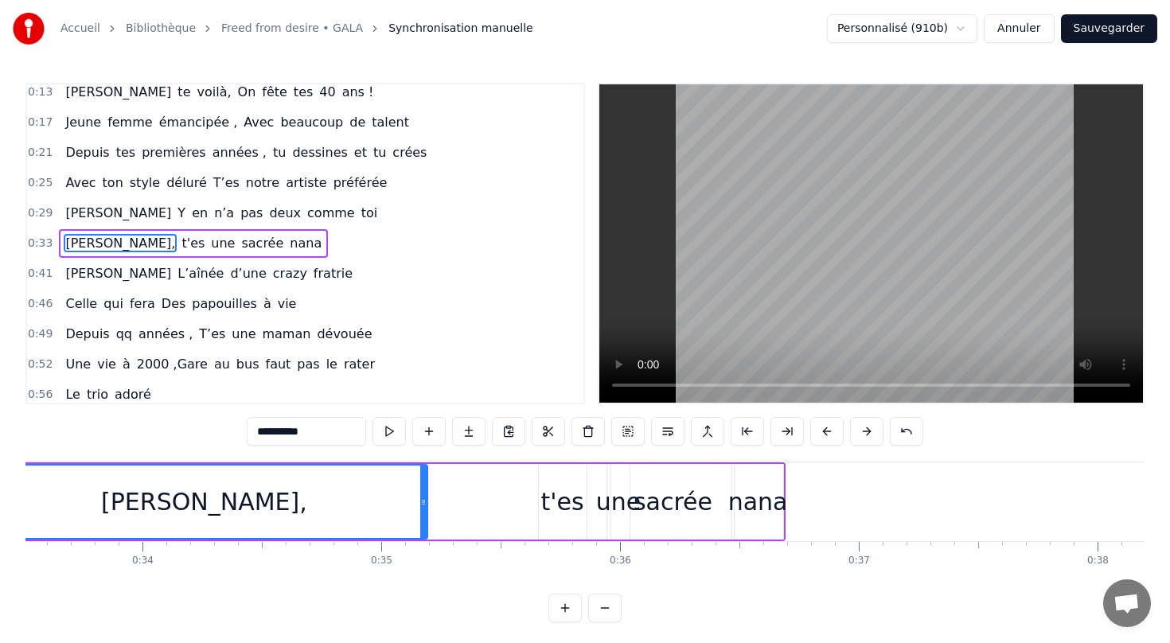
click at [617, 504] on div "sacrée" at bounding box center [672, 502] width 123 height 76
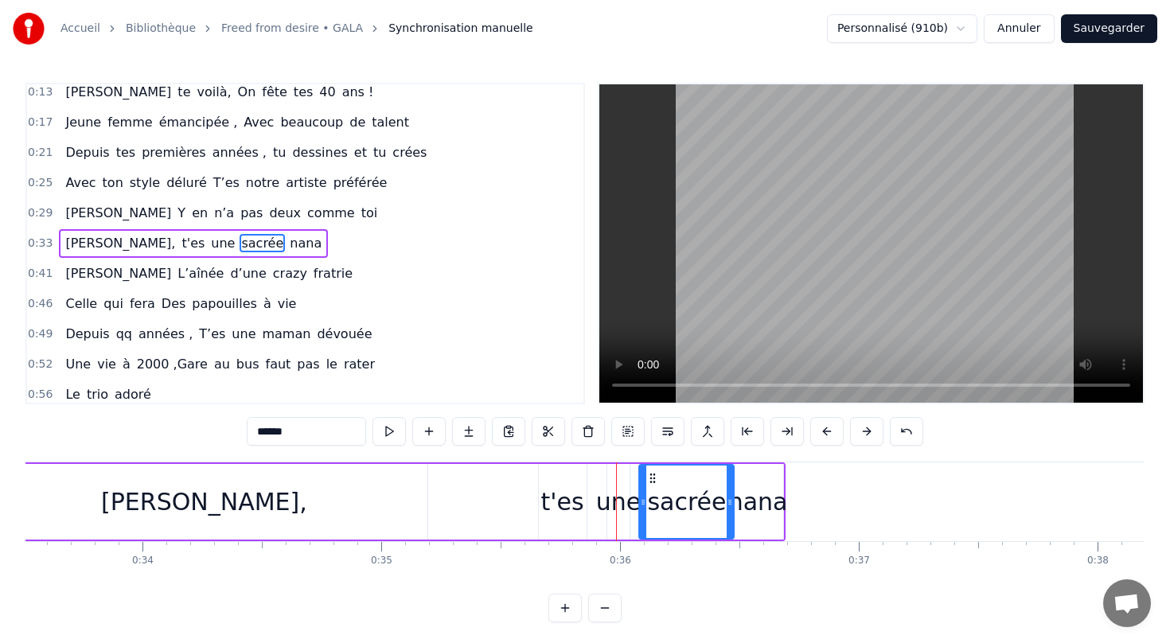
drag, startPoint x: 616, startPoint y: 500, endPoint x: 644, endPoint y: 499, distance: 27.9
click at [644, 499] on icon at bounding box center [643, 502] width 6 height 13
click at [562, 505] on div "t'es" at bounding box center [562, 502] width 43 height 36
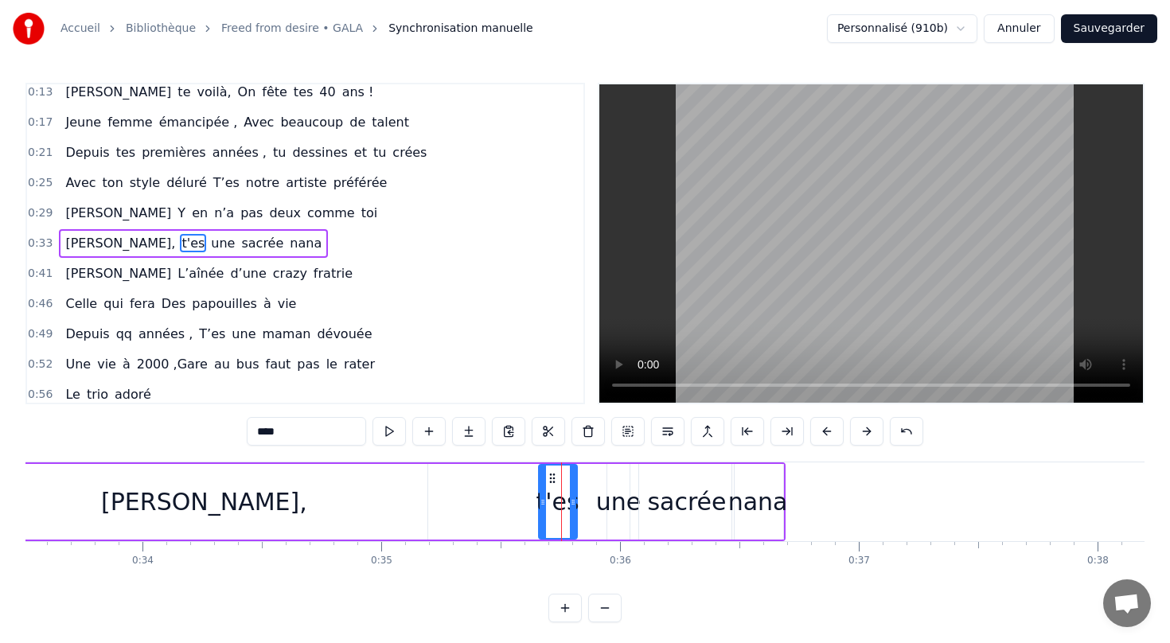
drag, startPoint x: 581, startPoint y: 500, endPoint x: 568, endPoint y: 500, distance: 12.7
click at [570, 500] on icon at bounding box center [573, 502] width 6 height 13
click at [619, 509] on div "une" at bounding box center [618, 502] width 45 height 36
drag, startPoint x: 608, startPoint y: 508, endPoint x: 578, endPoint y: 507, distance: 29.4
click at [578, 507] on div at bounding box center [581, 501] width 6 height 72
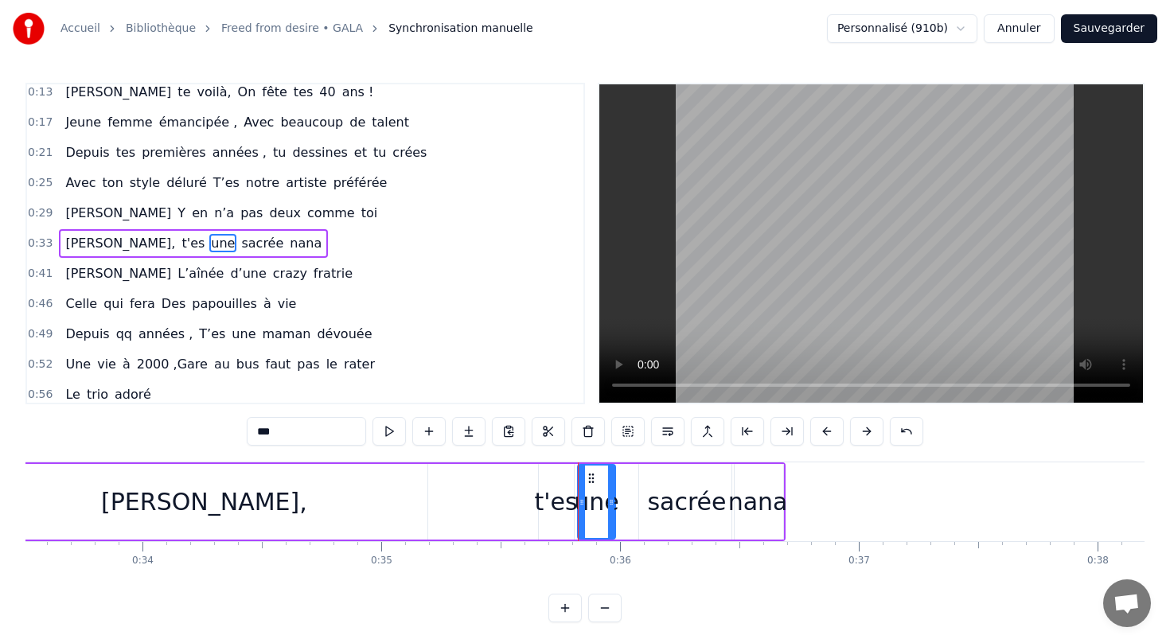
drag, startPoint x: 625, startPoint y: 499, endPoint x: 610, endPoint y: 499, distance: 14.3
click at [610, 499] on icon at bounding box center [611, 502] width 6 height 13
click at [680, 508] on div "sacrée" at bounding box center [686, 502] width 79 height 36
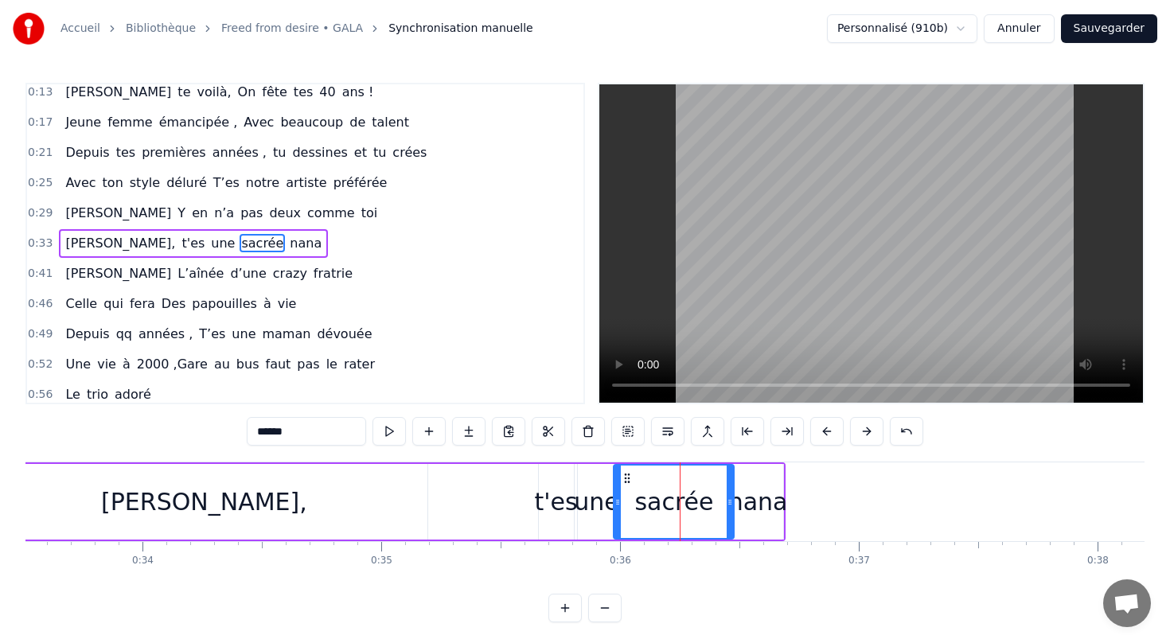
drag, startPoint x: 643, startPoint y: 501, endPoint x: 618, endPoint y: 502, distance: 24.7
click at [618, 502] on icon at bounding box center [617, 502] width 6 height 13
drag, startPoint x: 728, startPoint y: 500, endPoint x: 683, endPoint y: 500, distance: 45.4
click at [683, 500] on icon at bounding box center [684, 502] width 6 height 13
drag, startPoint x: 763, startPoint y: 509, endPoint x: 732, endPoint y: 508, distance: 31.1
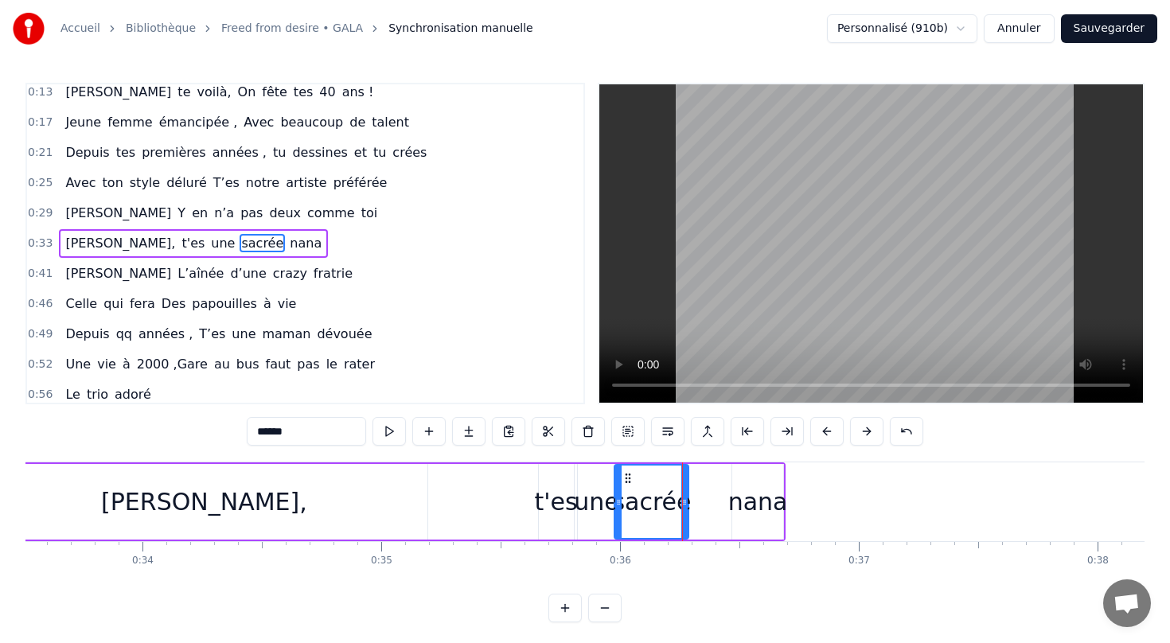
click at [732, 508] on div "nana" at bounding box center [758, 502] width 60 height 36
type input "****"
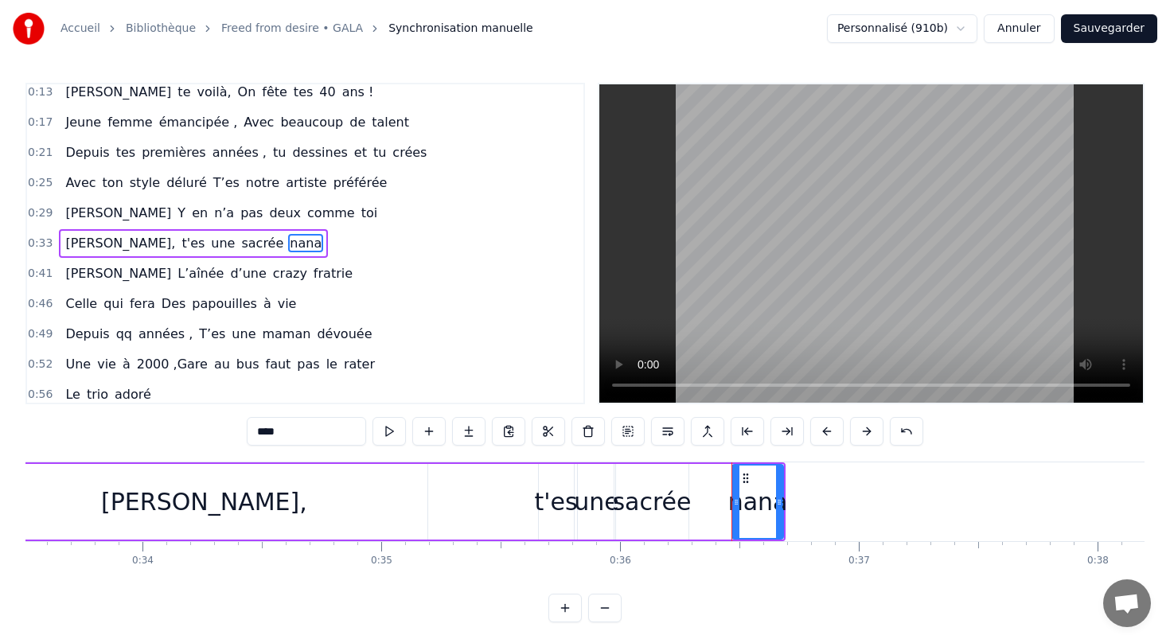
drag, startPoint x: 728, startPoint y: 504, endPoint x: 692, endPoint y: 501, distance: 35.9
click at [691, 501] on div "[PERSON_NAME], t'es une sacrée nana" at bounding box center [382, 501] width 807 height 79
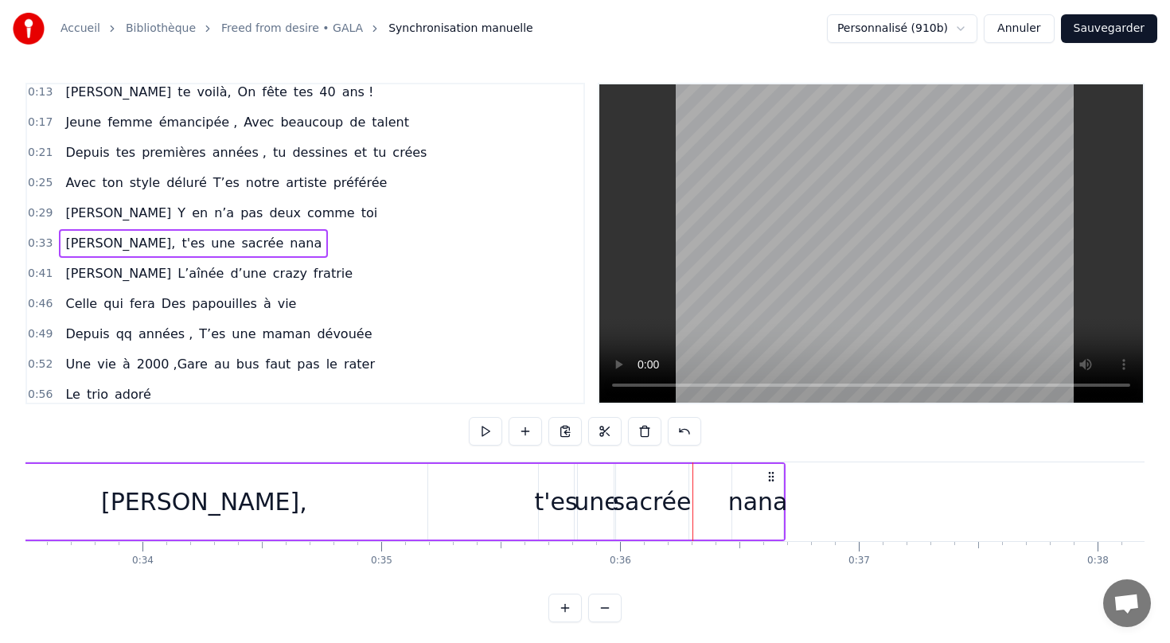
click at [725, 503] on div "[PERSON_NAME], t'es une sacrée nana" at bounding box center [382, 501] width 807 height 79
click at [761, 504] on div "nana" at bounding box center [758, 502] width 60 height 36
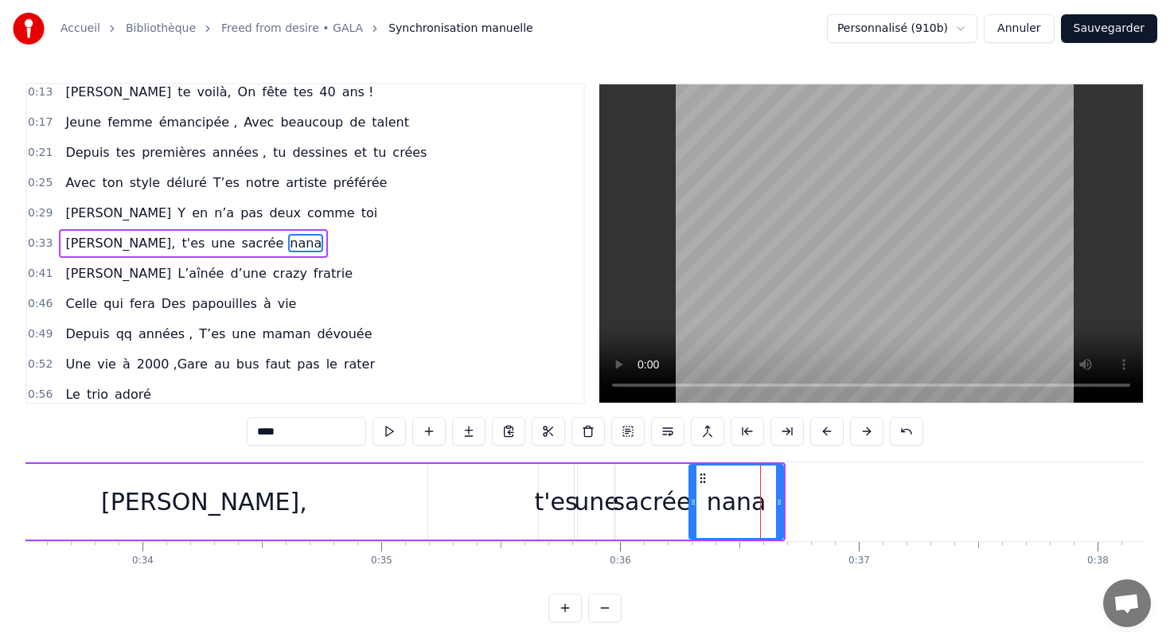
drag, startPoint x: 733, startPoint y: 503, endPoint x: 690, endPoint y: 503, distance: 43.0
click at [690, 503] on icon at bounding box center [693, 502] width 6 height 13
drag, startPoint x: 777, startPoint y: 500, endPoint x: 738, endPoint y: 497, distance: 39.9
click at [738, 497] on icon at bounding box center [739, 502] width 6 height 13
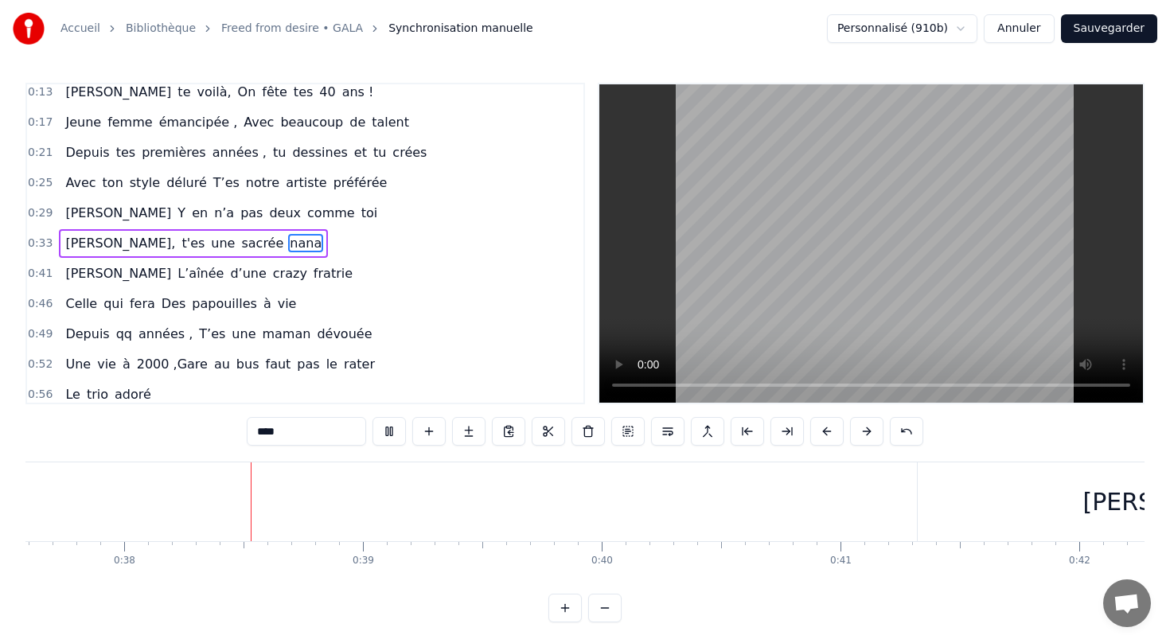
scroll to position [0, 8990]
click at [1119, 490] on div "[PERSON_NAME]" at bounding box center [1163, 502] width 198 height 36
type input "*********"
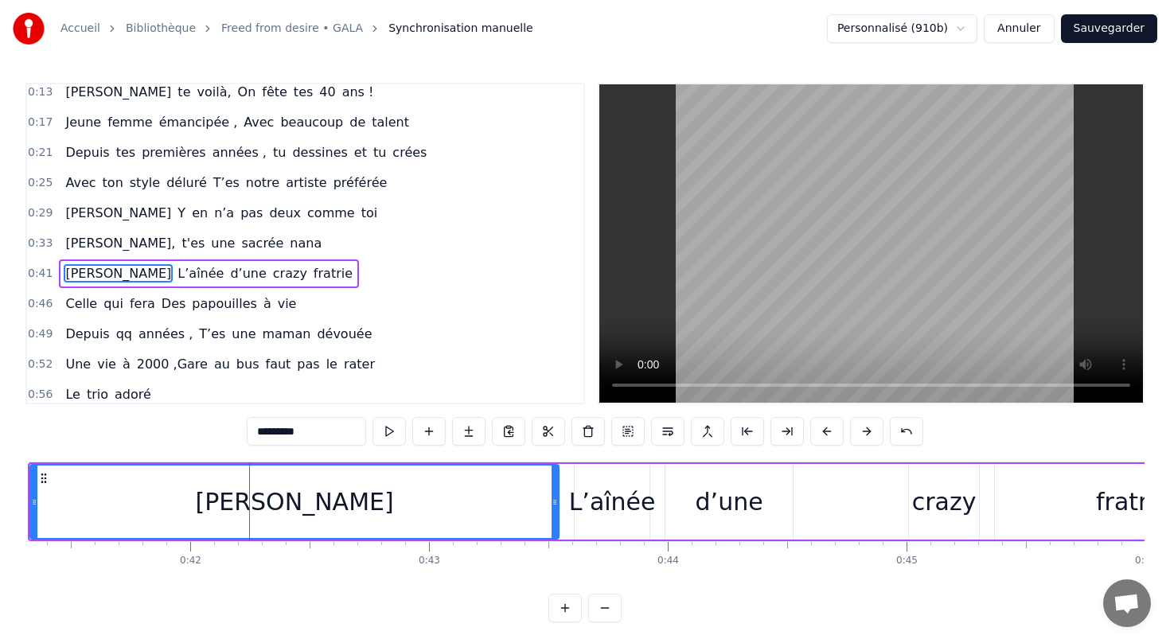
scroll to position [0, 10004]
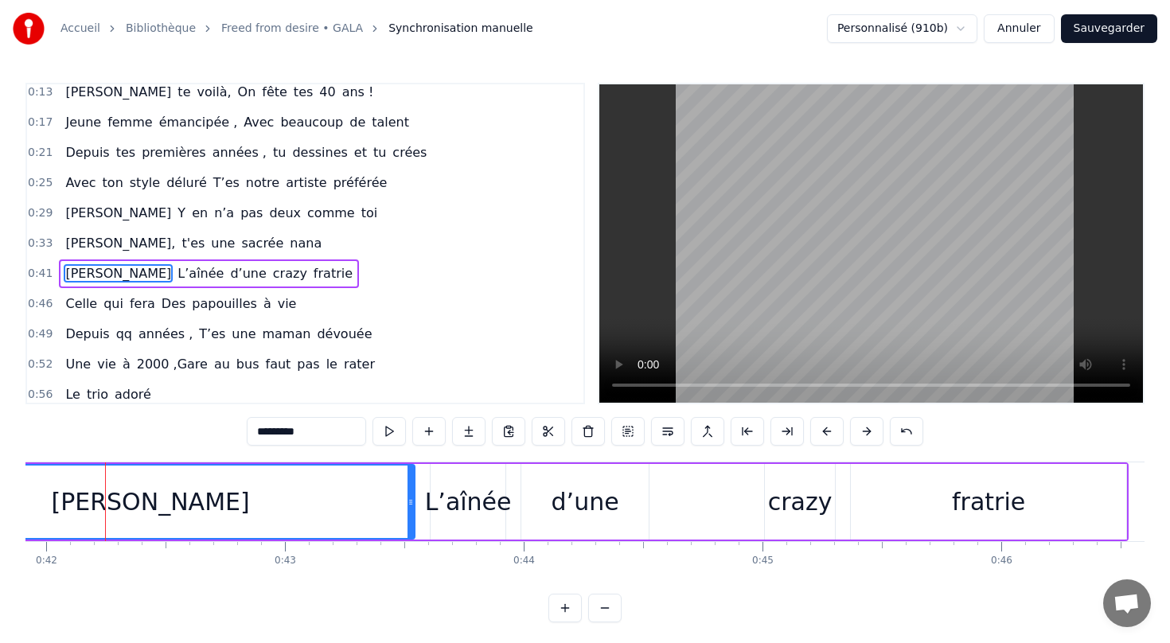
click at [138, 289] on div "0:46 Celle qui fera Des papouilles à vie" at bounding box center [305, 304] width 556 height 30
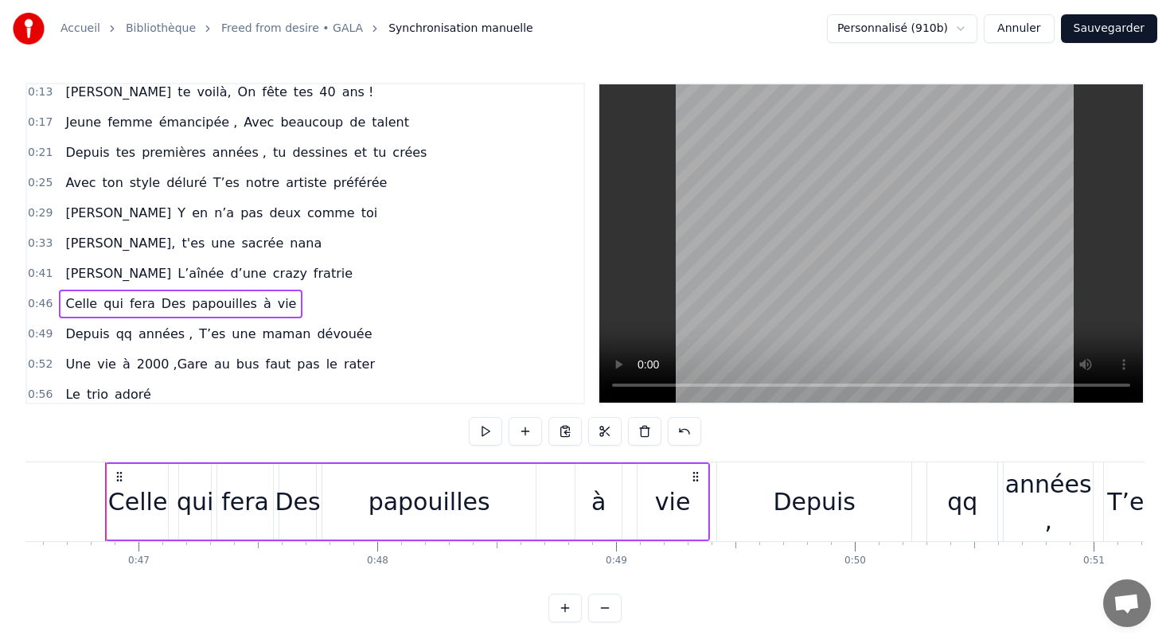
click at [176, 273] on span "L’aînée" at bounding box center [200, 273] width 49 height 18
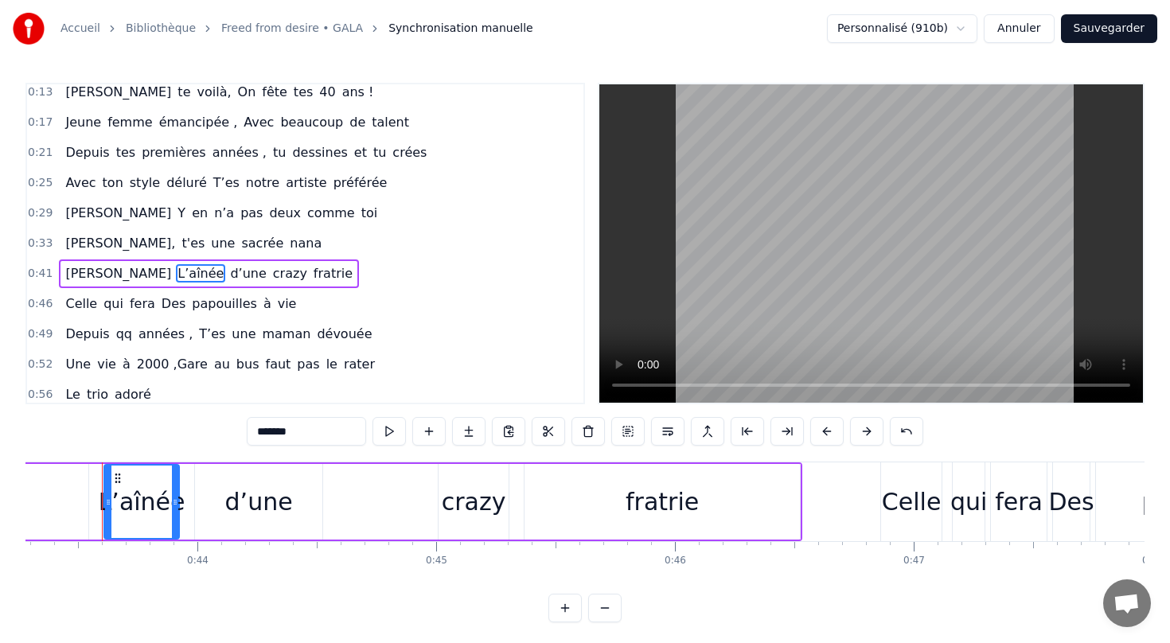
scroll to position [0, 10327]
click at [279, 259] on div "[PERSON_NAME] L’aînée d’une crazy fratrie" at bounding box center [209, 273] width 300 height 29
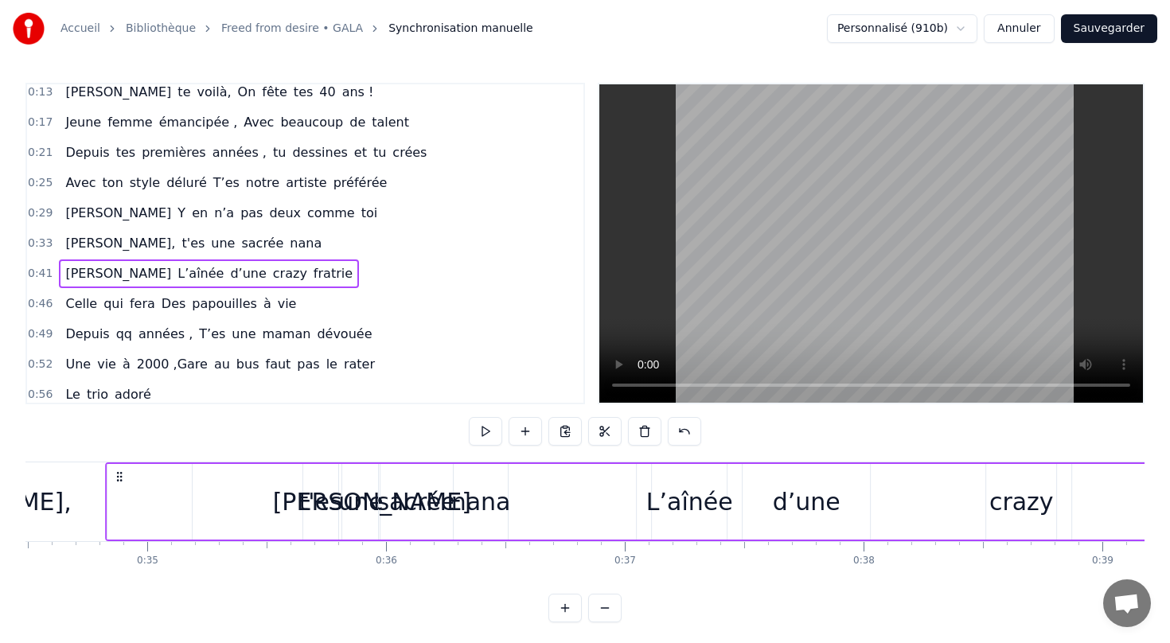
scroll to position [0, 8192]
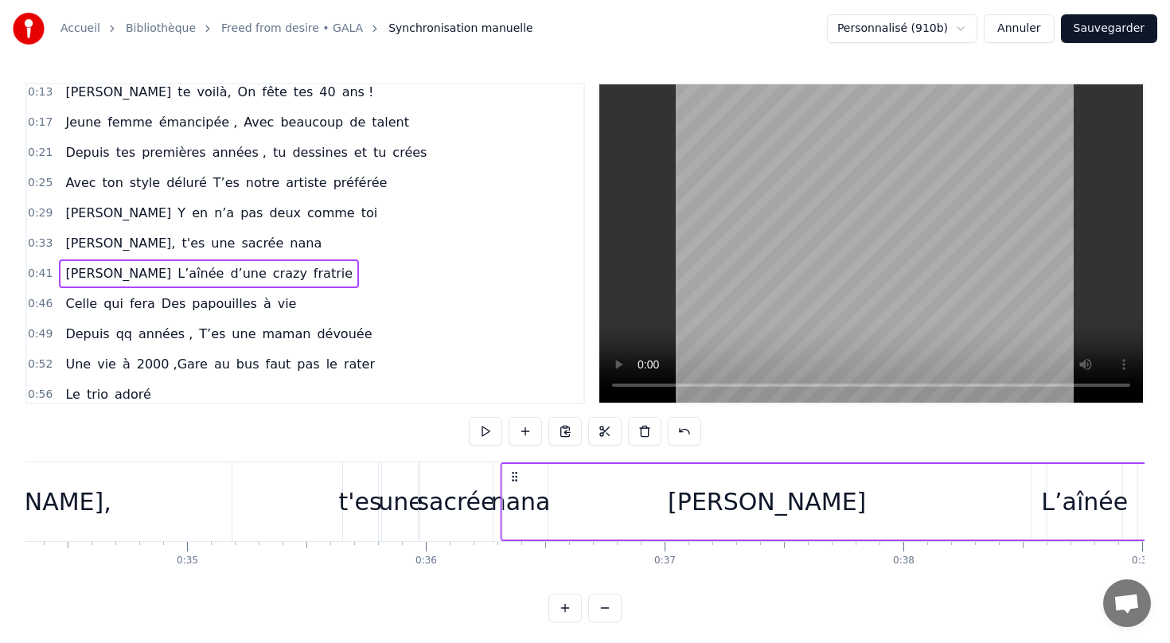
drag, startPoint x: 119, startPoint y: 471, endPoint x: 511, endPoint y: 403, distance: 398.0
click at [512, 404] on div "0:13 [PERSON_NAME] te voilà, On fête tes 40 ans ! 0:17 Jeune femme émancipée , …" at bounding box center [584, 352] width 1119 height 539
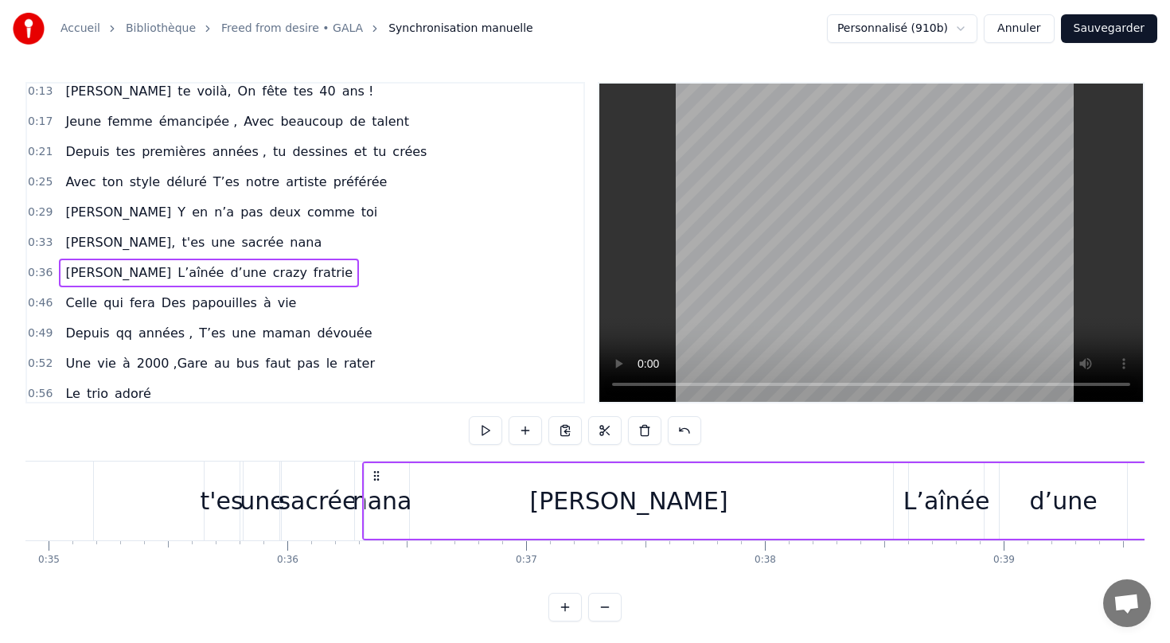
scroll to position [0, 8329]
click at [611, 504] on div "[PERSON_NAME]" at bounding box center [630, 501] width 198 height 36
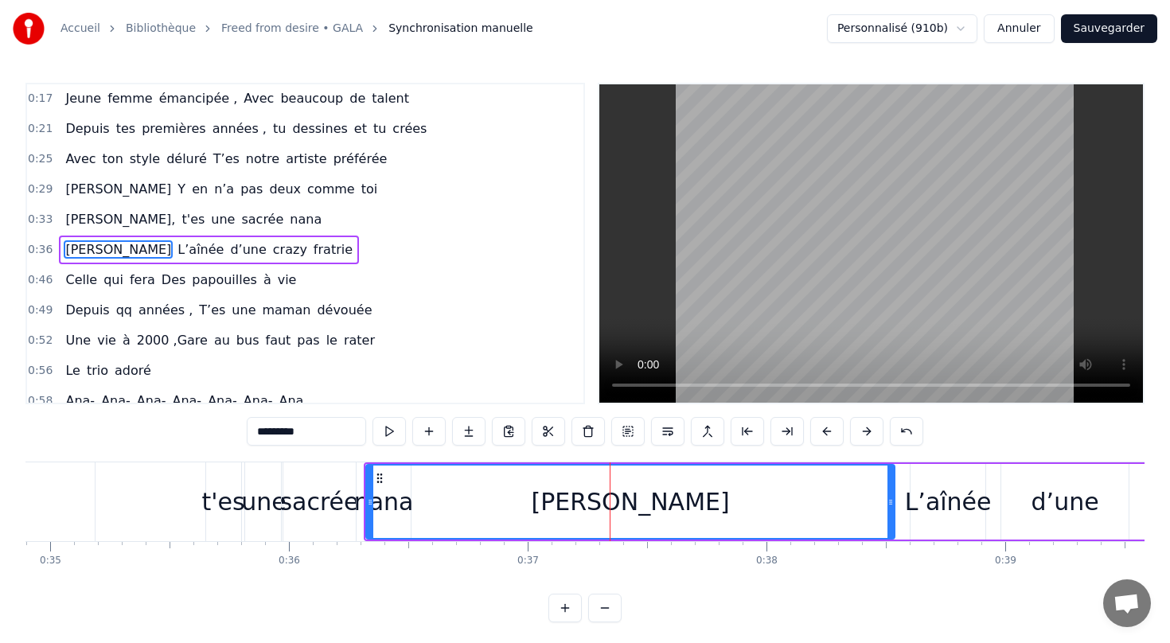
scroll to position [37, 0]
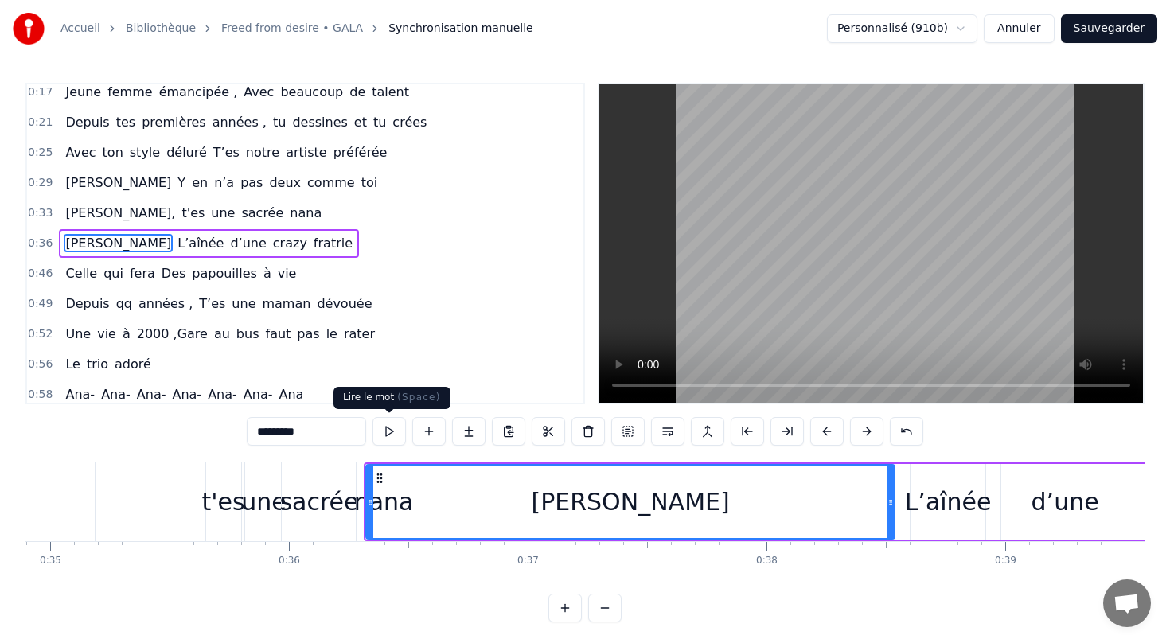
click at [387, 435] on button at bounding box center [388, 431] width 33 height 29
click at [385, 435] on button at bounding box center [388, 431] width 33 height 29
click at [335, 505] on div "sacrée" at bounding box center [318, 502] width 79 height 36
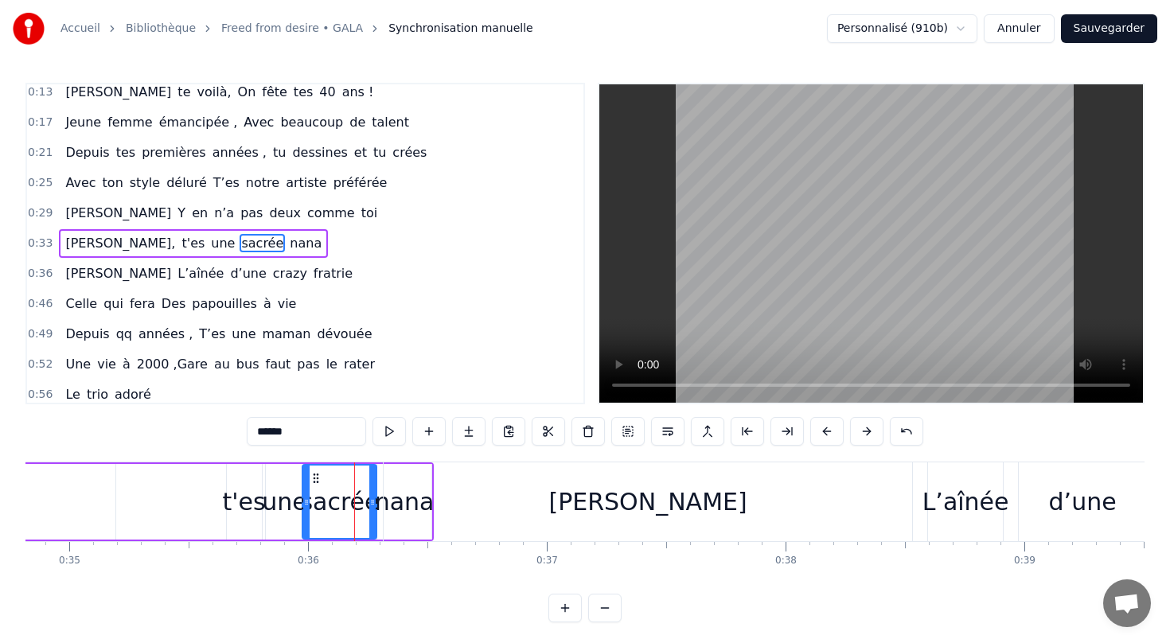
scroll to position [0, 8313]
click at [406, 502] on div "[PERSON_NAME]" at bounding box center [644, 501] width 528 height 79
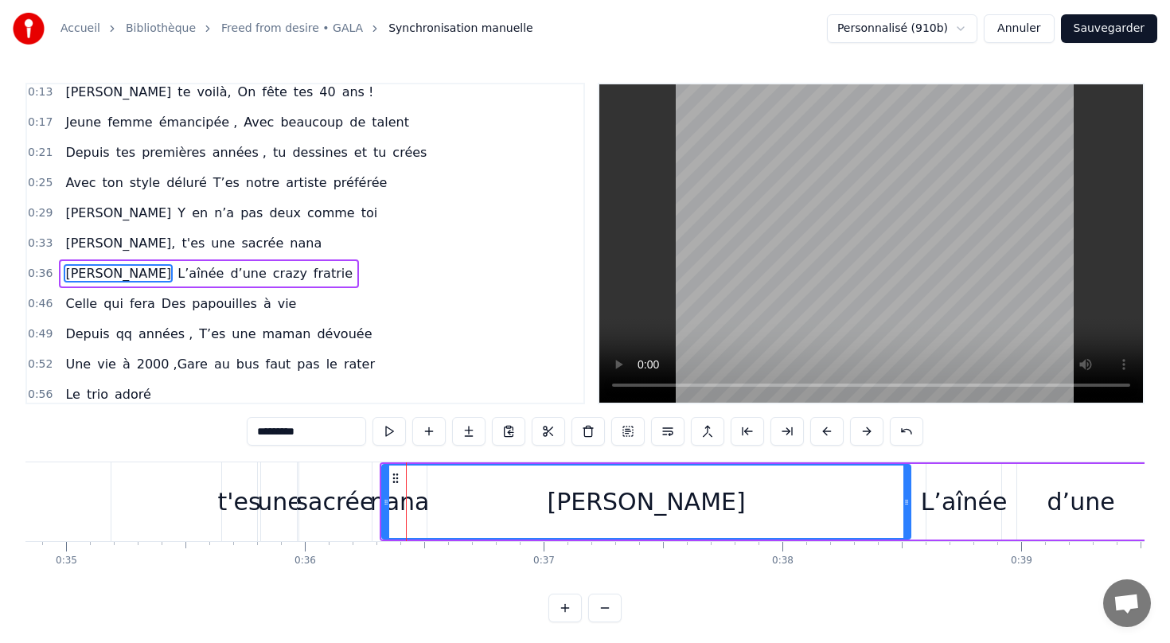
scroll to position [37, 0]
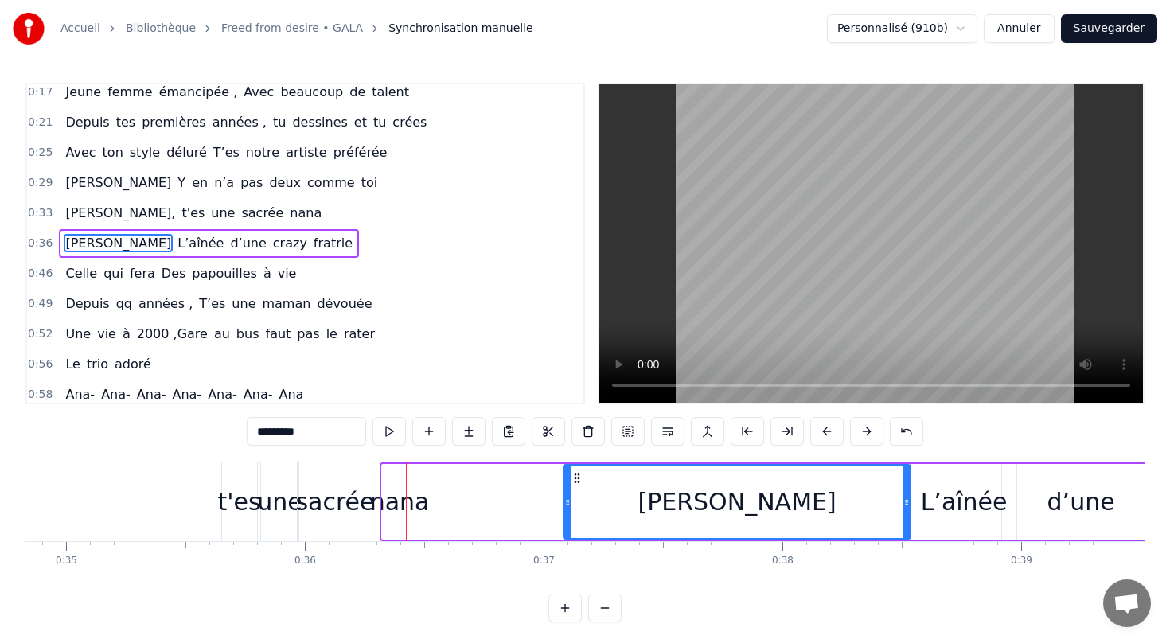
drag, startPoint x: 385, startPoint y: 504, endPoint x: 566, endPoint y: 510, distance: 181.5
click at [566, 510] on div at bounding box center [567, 501] width 6 height 72
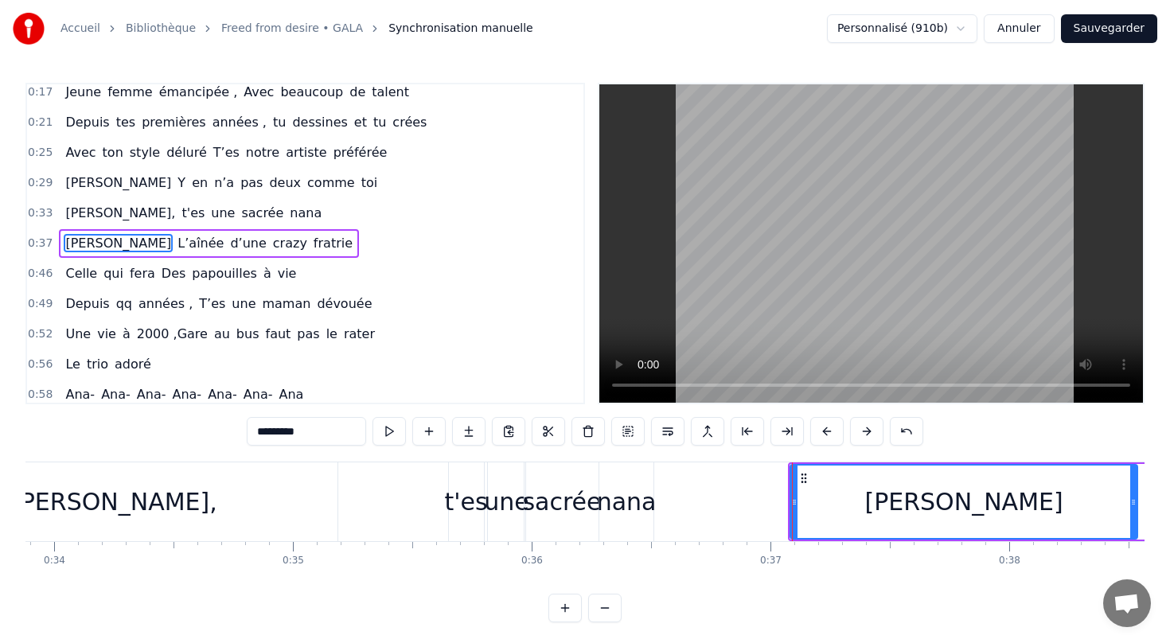
scroll to position [0, 8089]
click at [457, 505] on div "t'es" at bounding box center [463, 502] width 43 height 36
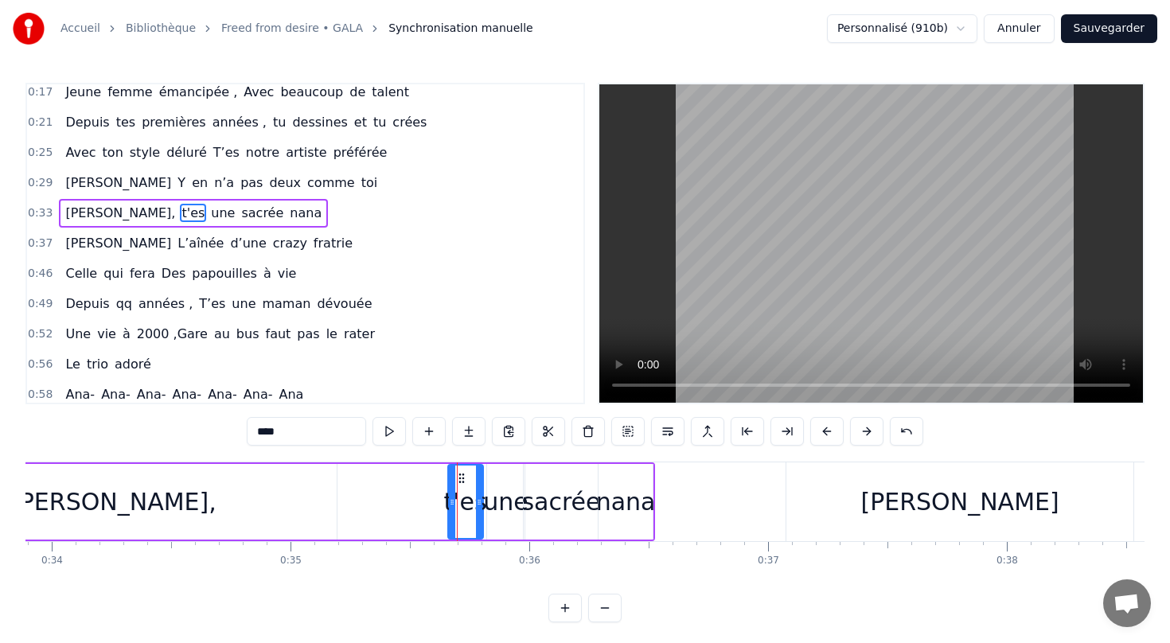
scroll to position [7, 0]
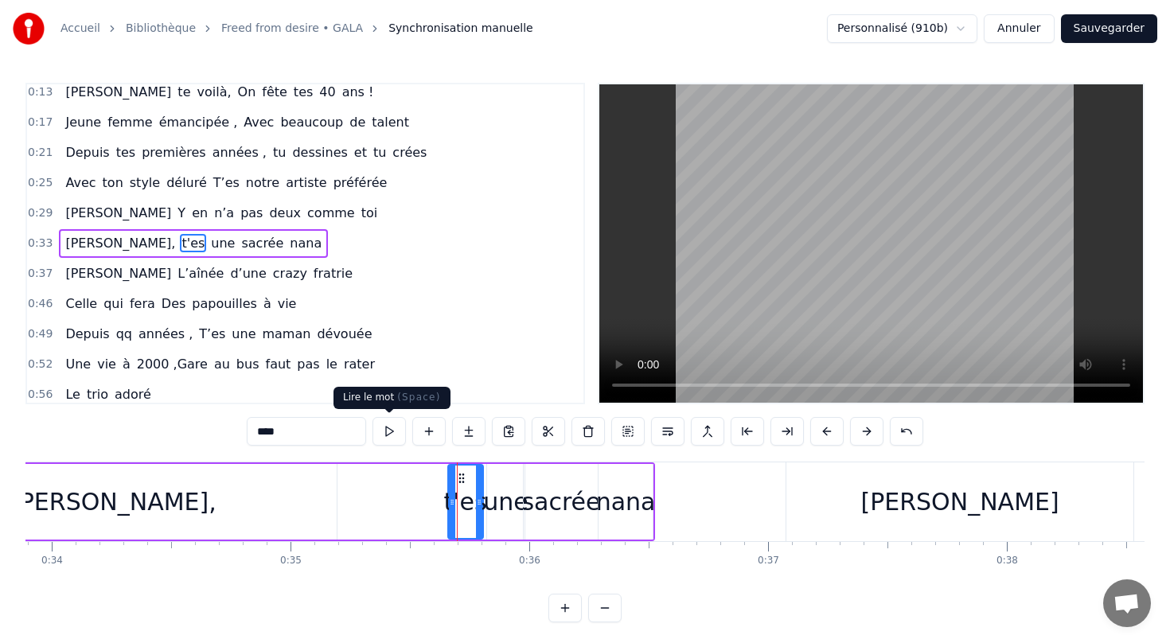
click at [389, 430] on button at bounding box center [388, 431] width 33 height 29
click at [478, 576] on div "[PERSON_NAME] te voilà, On fête tes 40 ans ! Jeune femme émancipée , Avec beauc…" at bounding box center [584, 520] width 1119 height 119
click at [500, 504] on div "une" at bounding box center [505, 502] width 45 height 36
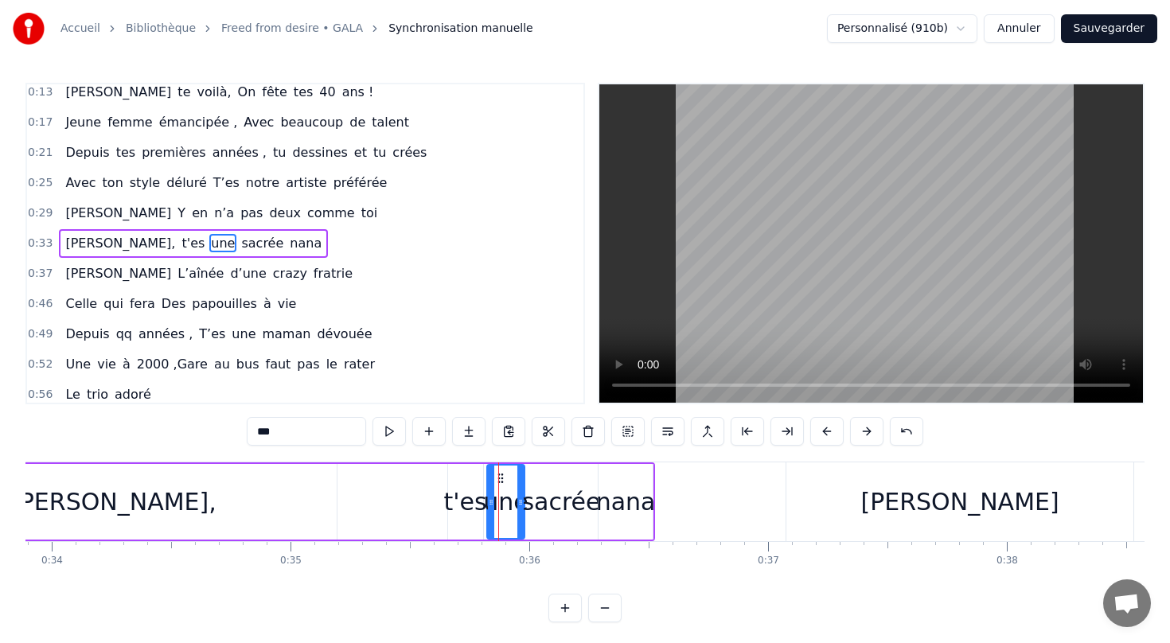
click at [239, 489] on div "[PERSON_NAME]," at bounding box center [113, 502] width 446 height 76
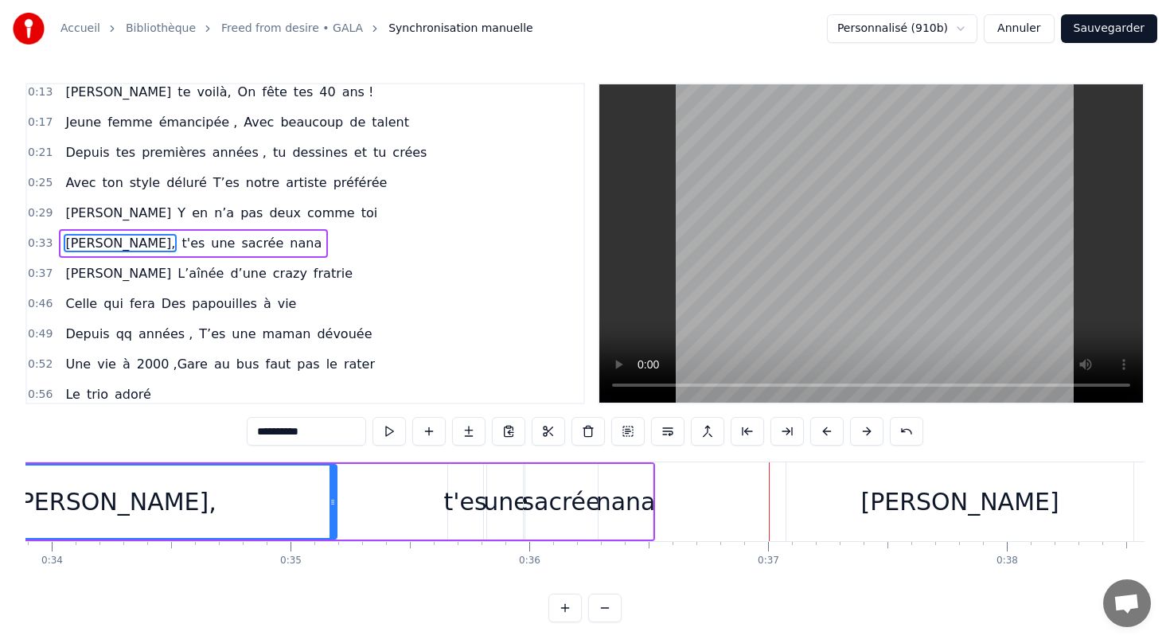
click at [932, 519] on div "[PERSON_NAME]" at bounding box center [959, 502] width 198 height 36
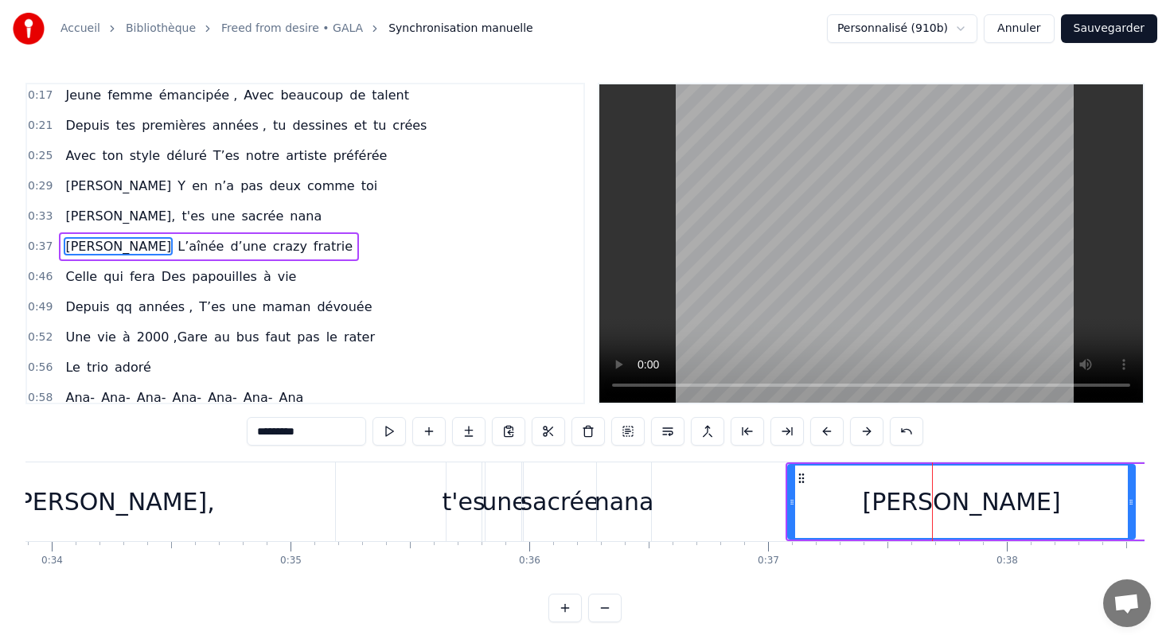
scroll to position [37, 0]
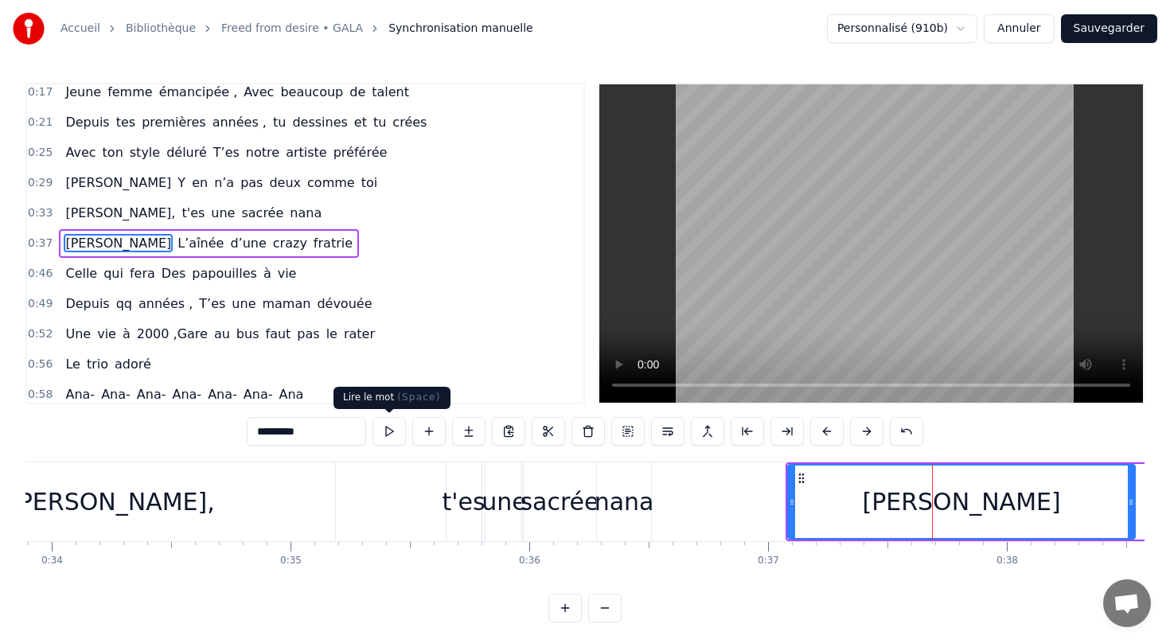
click at [392, 432] on button at bounding box center [388, 431] width 33 height 29
click at [470, 511] on div "t'es" at bounding box center [463, 502] width 43 height 36
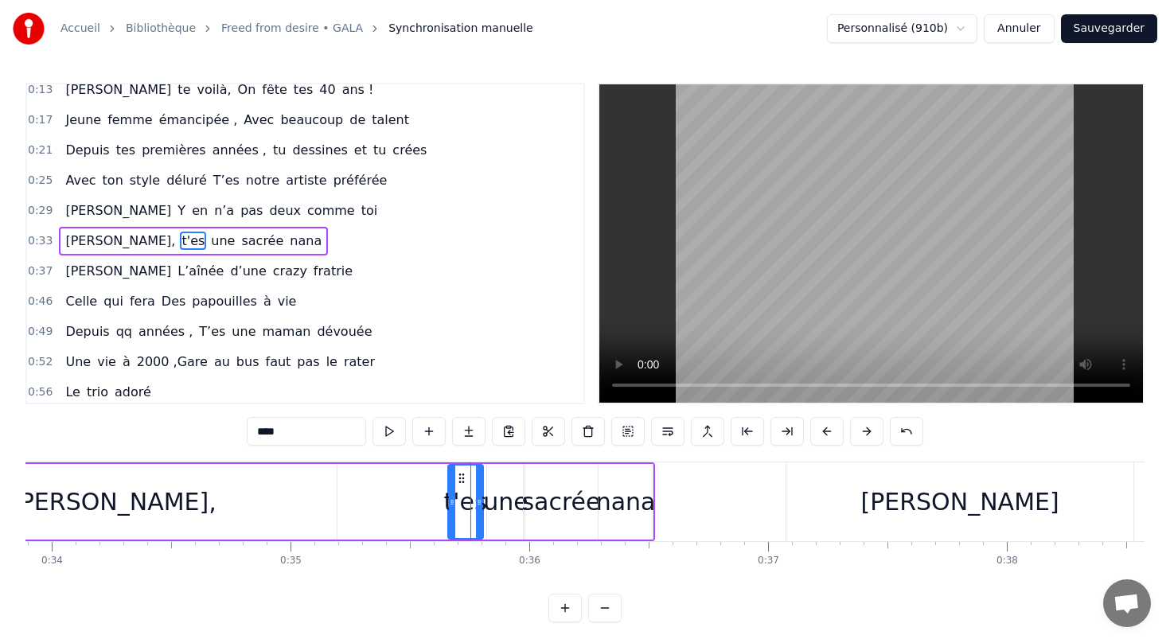
scroll to position [7, 0]
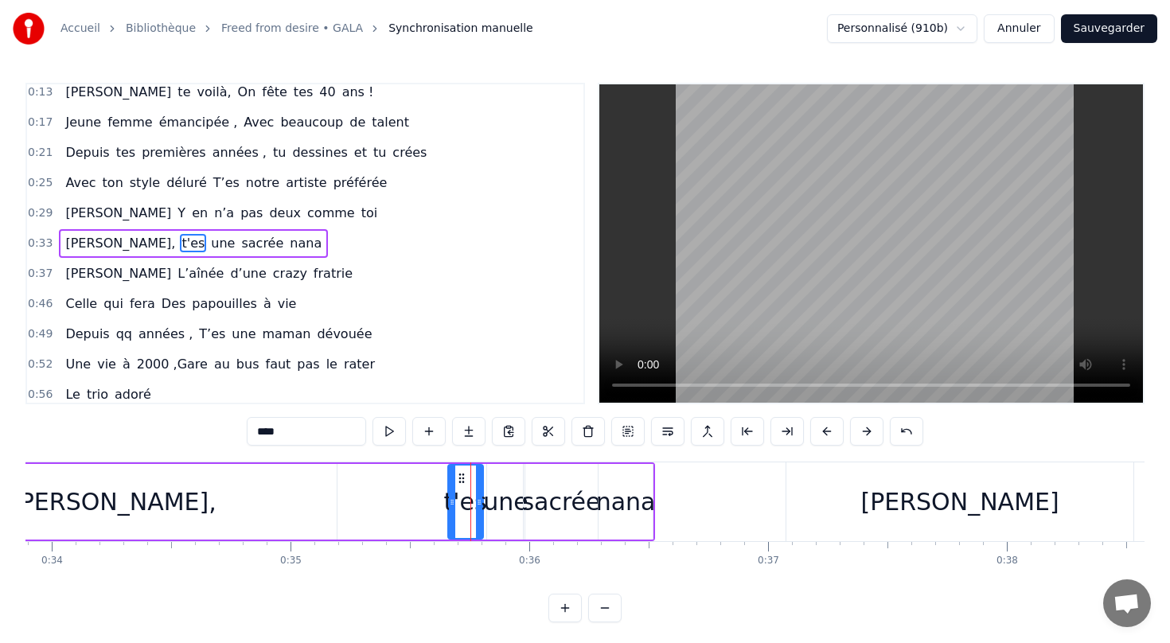
click at [633, 504] on div "nana" at bounding box center [626, 502] width 60 height 36
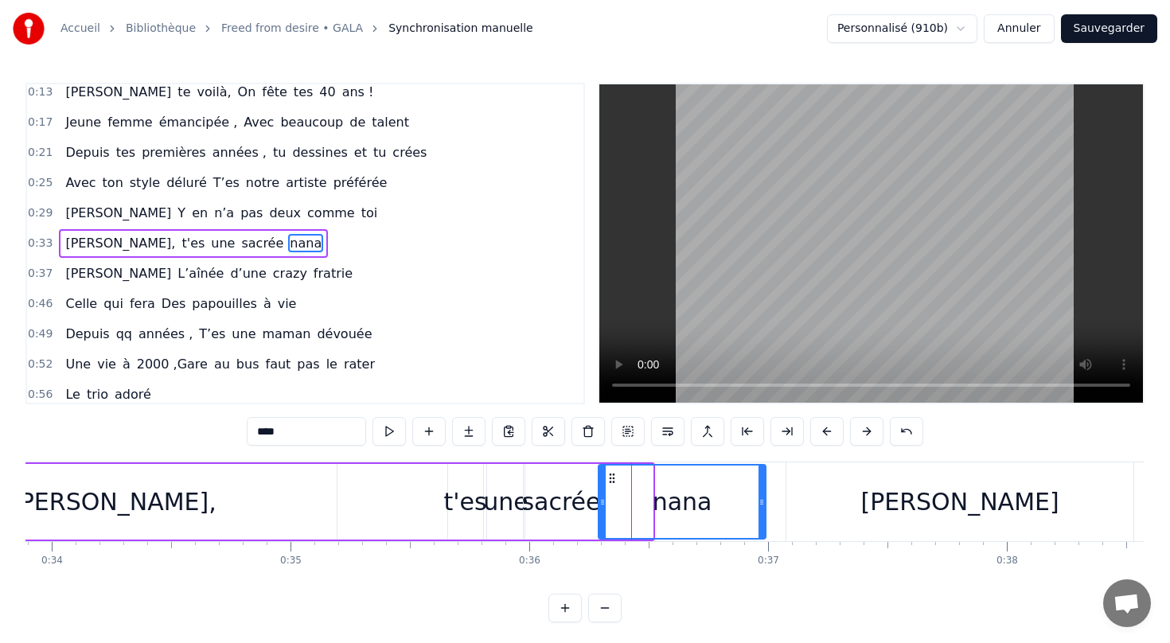
drag, startPoint x: 651, startPoint y: 506, endPoint x: 764, endPoint y: 502, distance: 113.0
click at [764, 502] on icon at bounding box center [761, 502] width 6 height 13
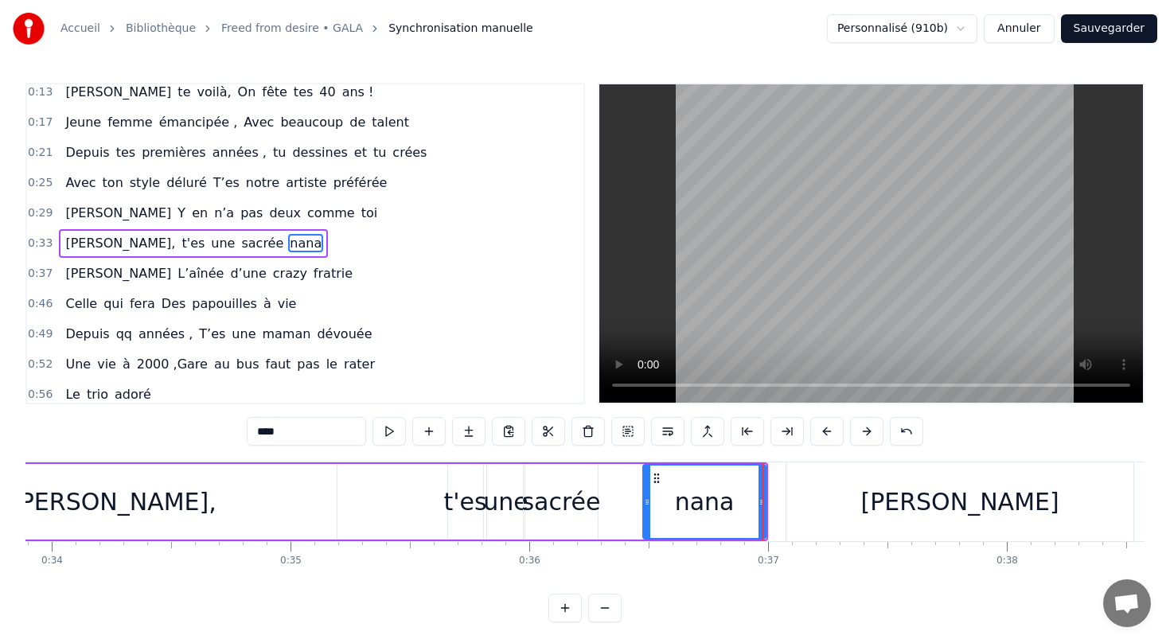
drag, startPoint x: 605, startPoint y: 498, endPoint x: 649, endPoint y: 498, distance: 44.6
click at [649, 498] on icon at bounding box center [647, 502] width 6 height 13
drag, startPoint x: 559, startPoint y: 496, endPoint x: 572, endPoint y: 496, distance: 12.7
click at [572, 496] on div "sacrée" at bounding box center [560, 502] width 79 height 36
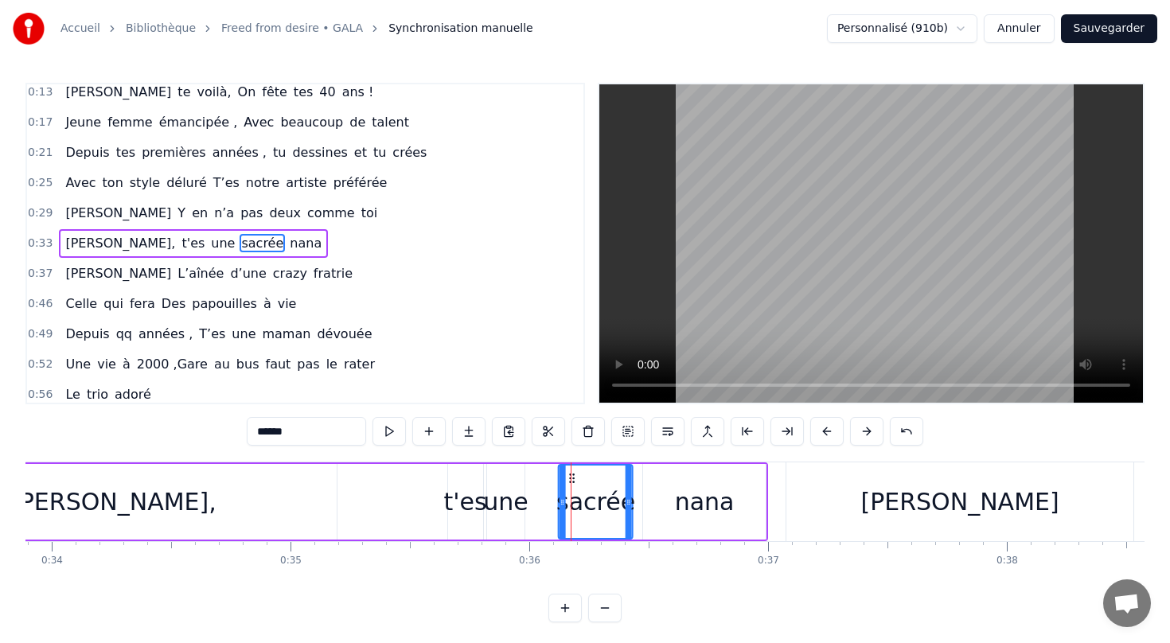
drag, startPoint x: 535, startPoint y: 477, endPoint x: 569, endPoint y: 476, distance: 34.2
click at [569, 476] on icon at bounding box center [572, 478] width 13 height 13
click at [509, 503] on div "une" at bounding box center [505, 502] width 45 height 36
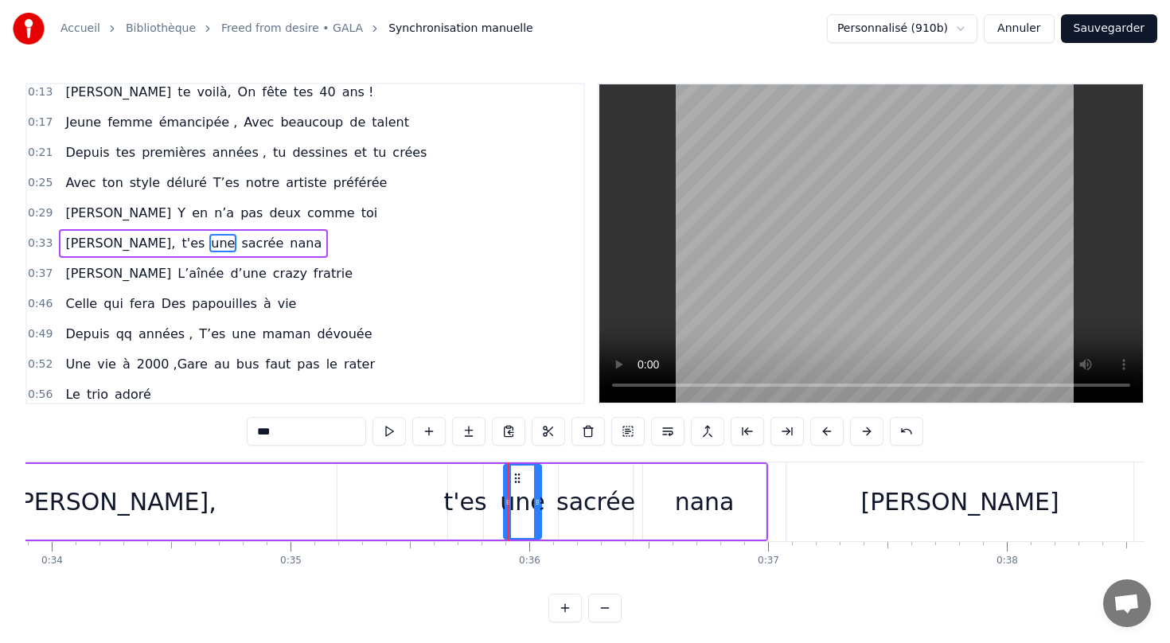
drag, startPoint x: 499, startPoint y: 475, endPoint x: 516, endPoint y: 475, distance: 16.7
click at [516, 475] on icon at bounding box center [517, 478] width 13 height 13
click at [465, 499] on div "t'es" at bounding box center [465, 502] width 43 height 36
click at [197, 527] on div "[PERSON_NAME]," at bounding box center [113, 502] width 446 height 76
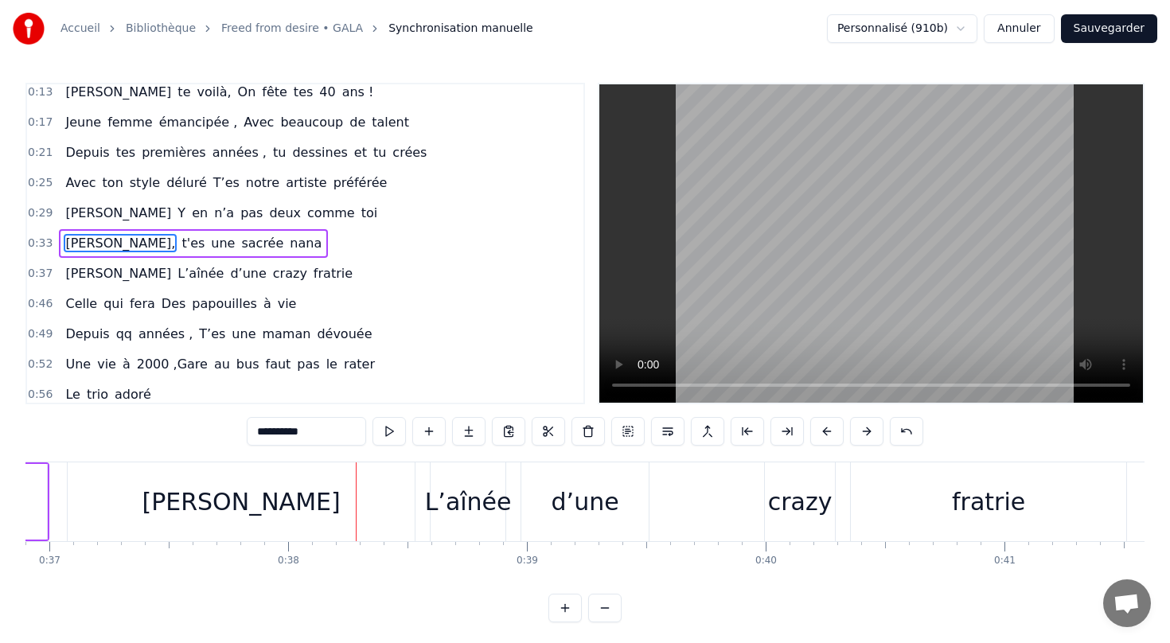
scroll to position [0, 8555]
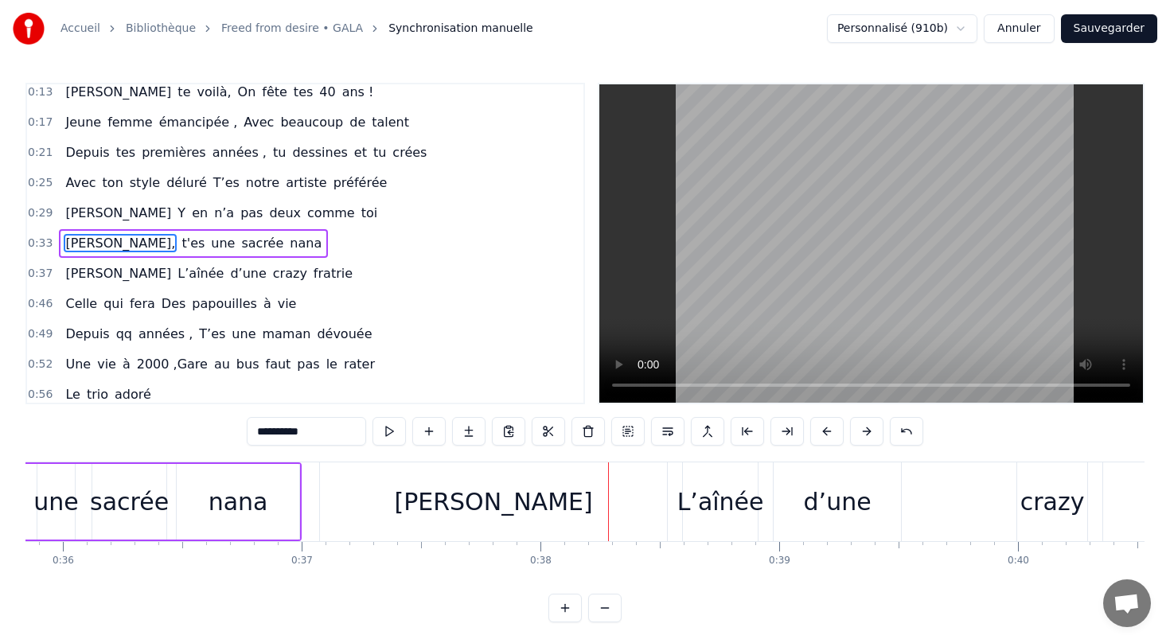
click at [469, 511] on div "[PERSON_NAME]" at bounding box center [493, 502] width 198 height 36
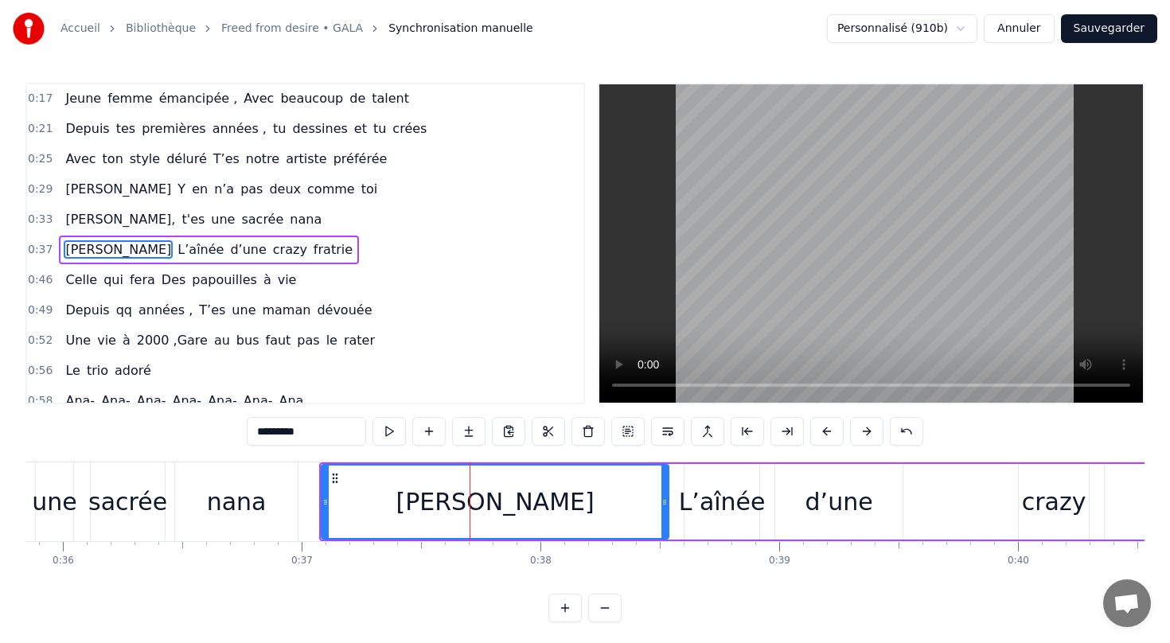
scroll to position [37, 0]
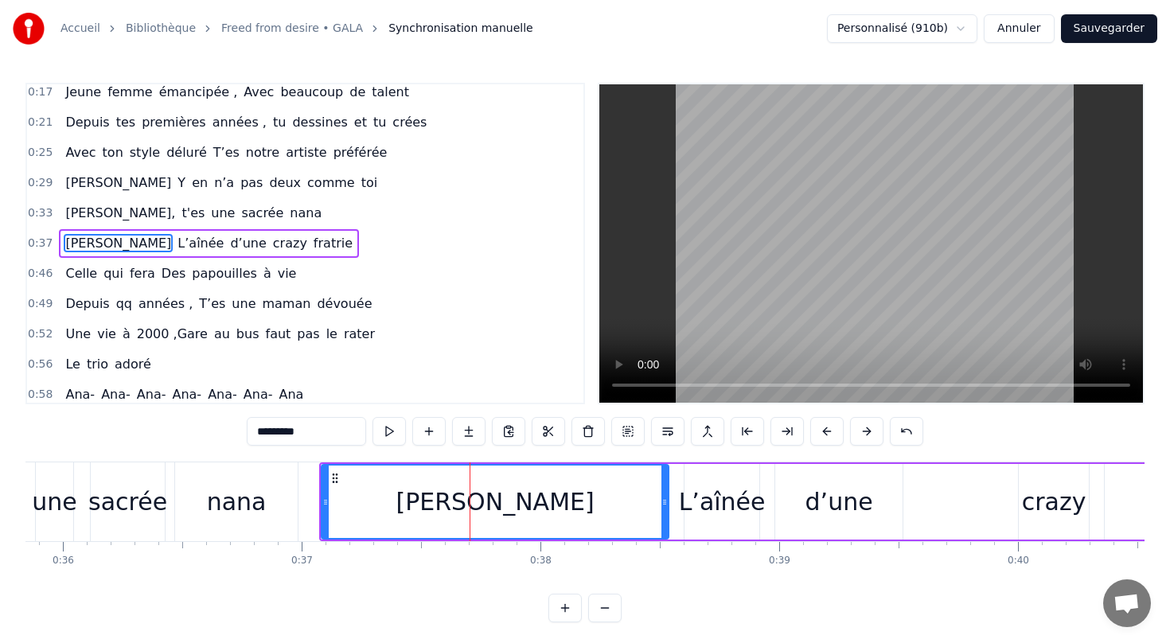
click at [718, 516] on div "L’aînée" at bounding box center [722, 502] width 87 height 36
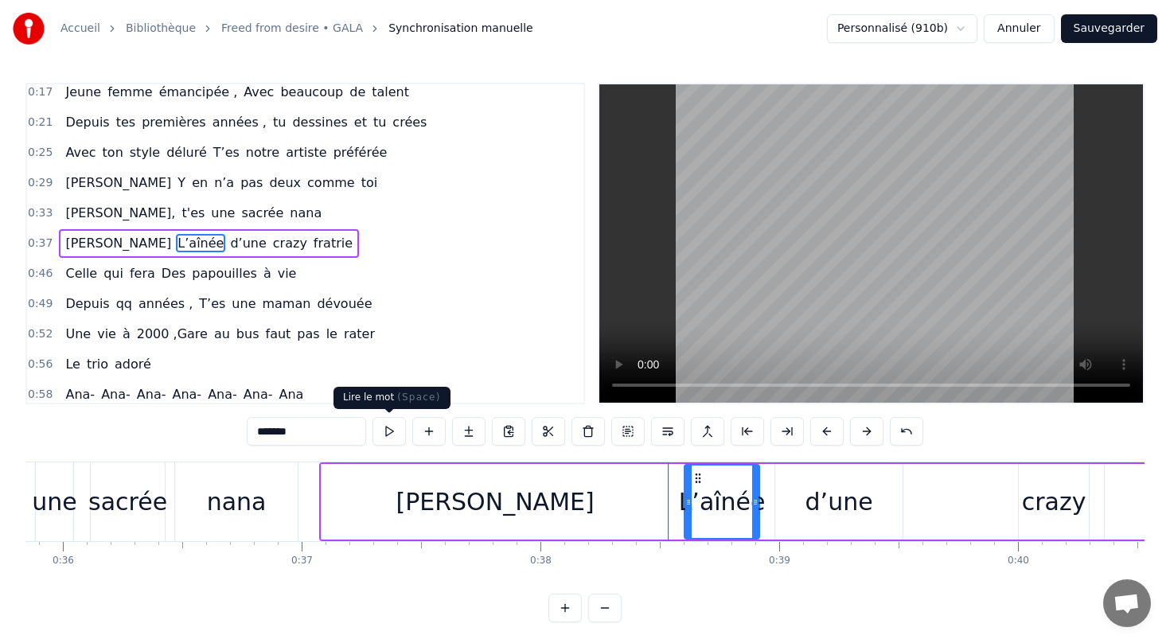
click at [383, 431] on button at bounding box center [388, 431] width 33 height 29
click at [393, 431] on button at bounding box center [388, 431] width 33 height 29
click at [753, 512] on div at bounding box center [755, 501] width 6 height 72
click at [848, 505] on div "d’une" at bounding box center [839, 502] width 68 height 36
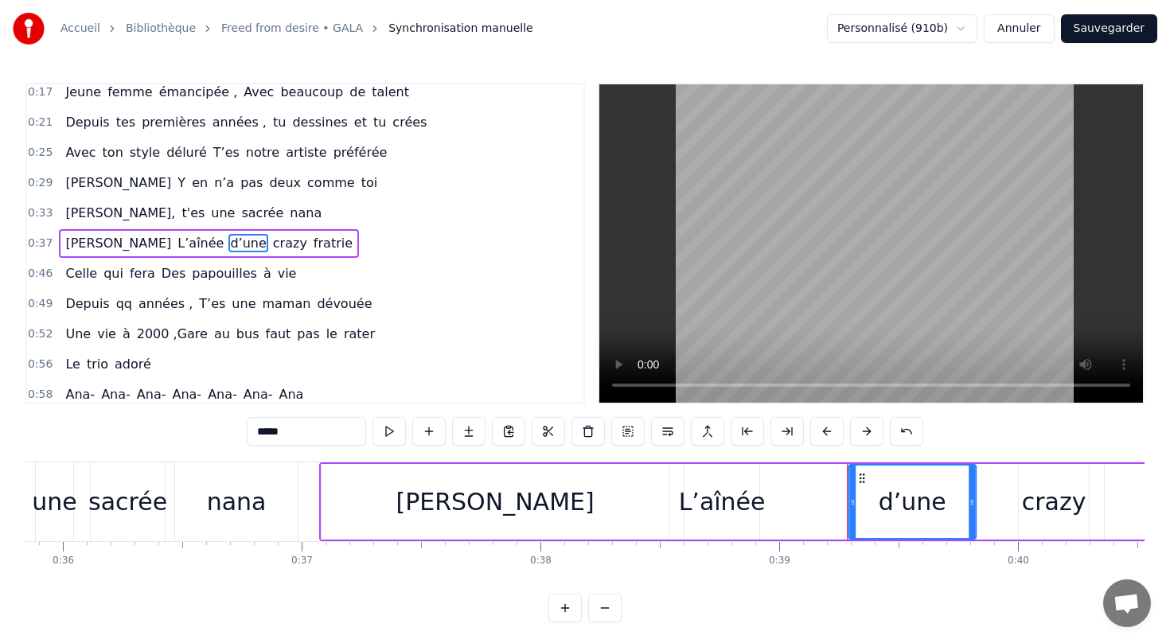
drag, startPoint x: 786, startPoint y: 477, endPoint x: 859, endPoint y: 478, distance: 73.2
click at [860, 478] on circle at bounding box center [860, 477] width 1 height 1
click at [719, 500] on div "L’aînée" at bounding box center [722, 502] width 87 height 36
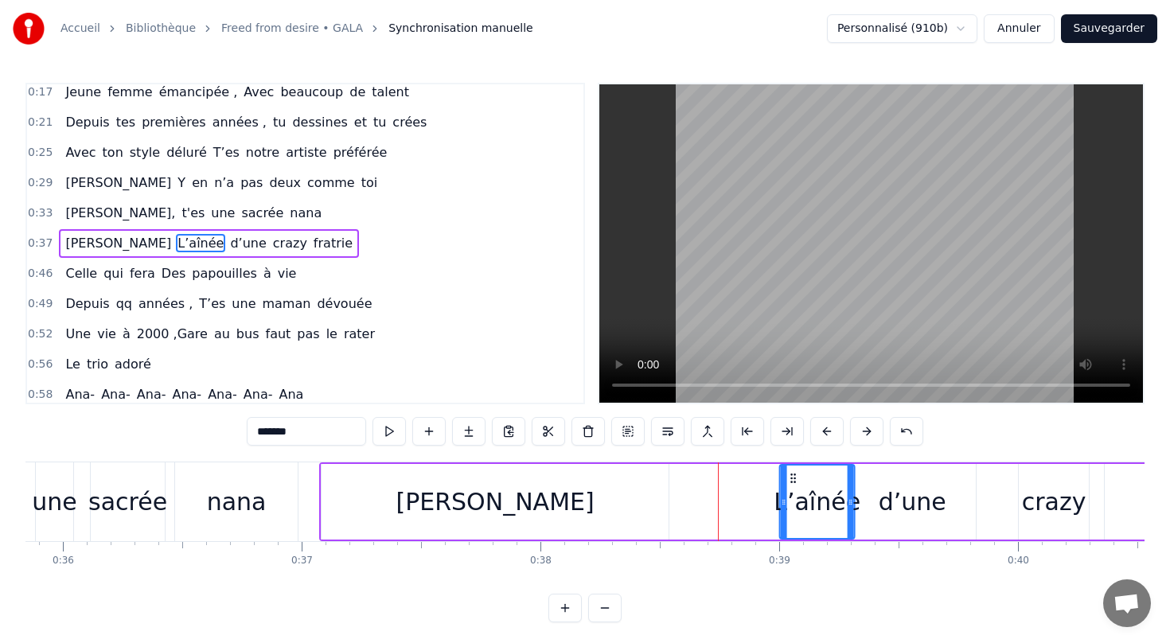
drag, startPoint x: 698, startPoint y: 476, endPoint x: 793, endPoint y: 467, distance: 95.9
click at [793, 467] on div "L’aînée" at bounding box center [817, 501] width 73 height 72
click at [648, 489] on div "[PERSON_NAME]" at bounding box center [494, 502] width 347 height 76
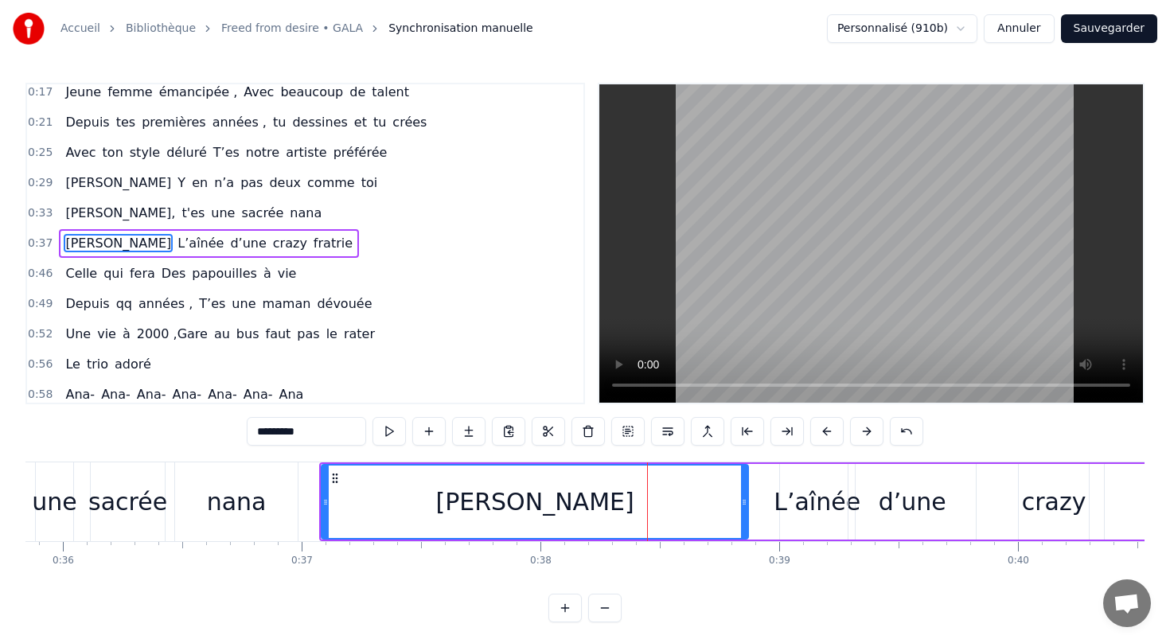
drag, startPoint x: 667, startPoint y: 504, endPoint x: 746, endPoint y: 501, distance: 79.6
click at [746, 501] on icon at bounding box center [744, 502] width 6 height 13
click at [900, 501] on div "d’une" at bounding box center [912, 502] width 68 height 36
type input "*****"
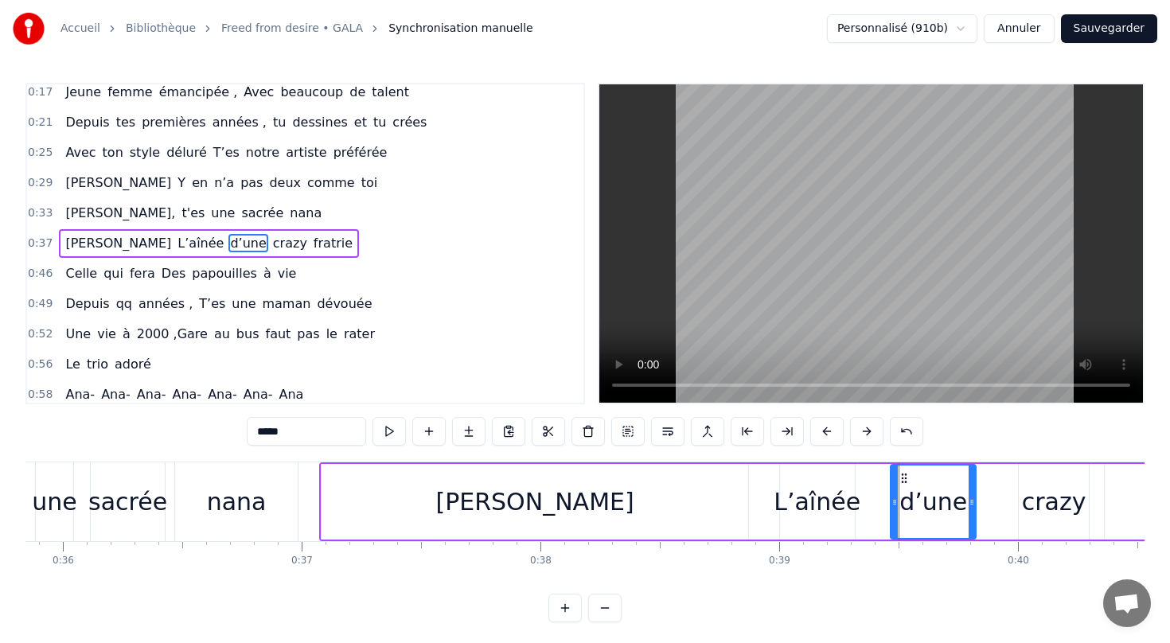
drag, startPoint x: 853, startPoint y: 500, endPoint x: 894, endPoint y: 500, distance: 41.4
click at [894, 500] on icon at bounding box center [894, 502] width 6 height 13
drag, startPoint x: 904, startPoint y: 476, endPoint x: 874, endPoint y: 473, distance: 29.5
click at [874, 473] on icon at bounding box center [874, 478] width 13 height 13
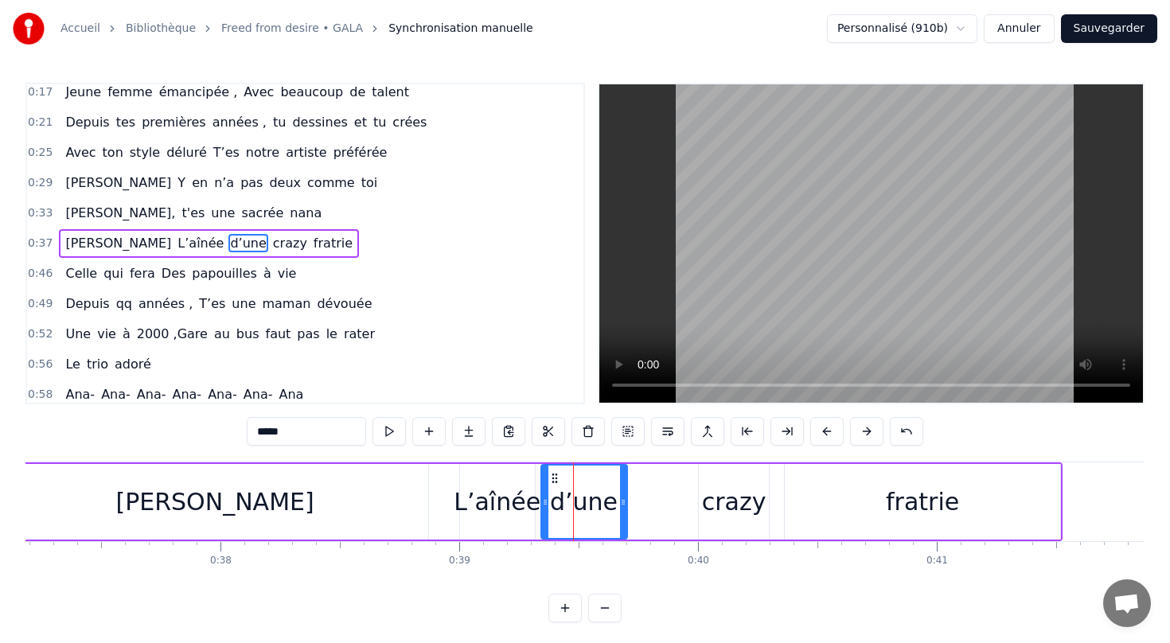
scroll to position [0, 8897]
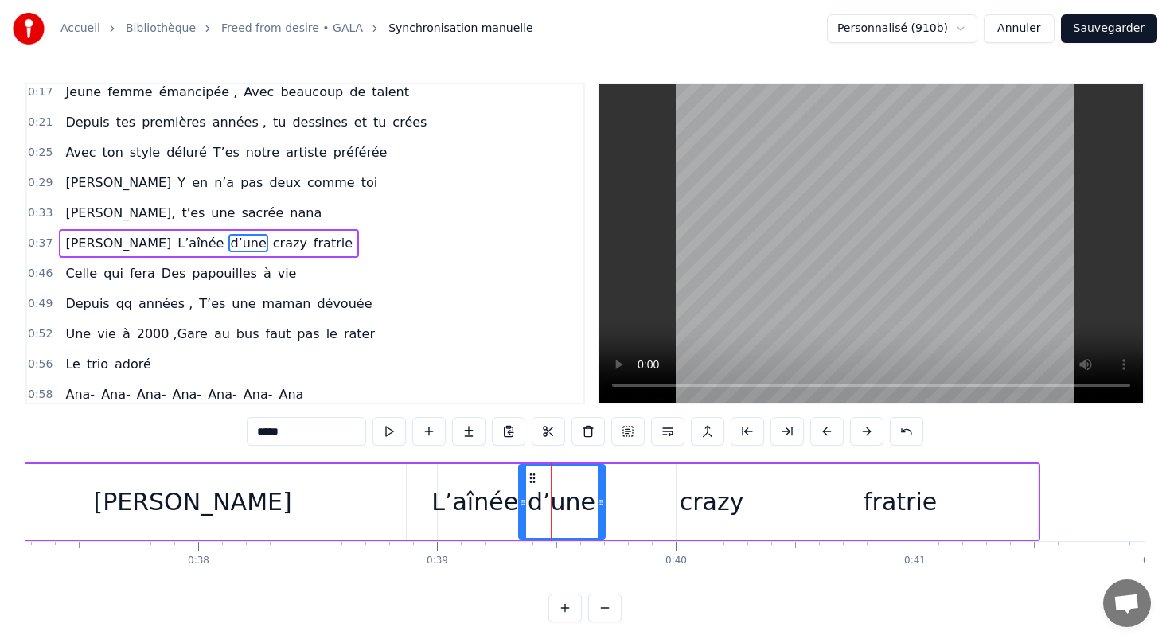
drag, startPoint x: 693, startPoint y: 501, endPoint x: 658, endPoint y: 503, distance: 35.0
click at [658, 503] on div "[PERSON_NAME] L’aînée d’une crazy fratrie" at bounding box center [508, 501] width 1063 height 79
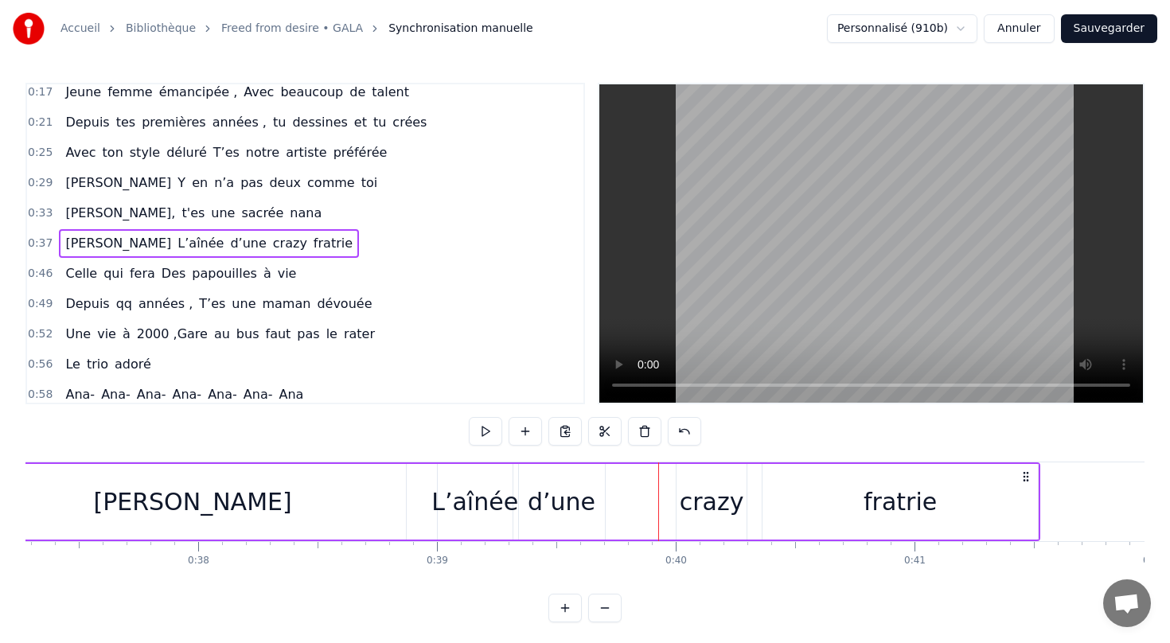
click at [707, 507] on div "crazy" at bounding box center [711, 502] width 64 height 36
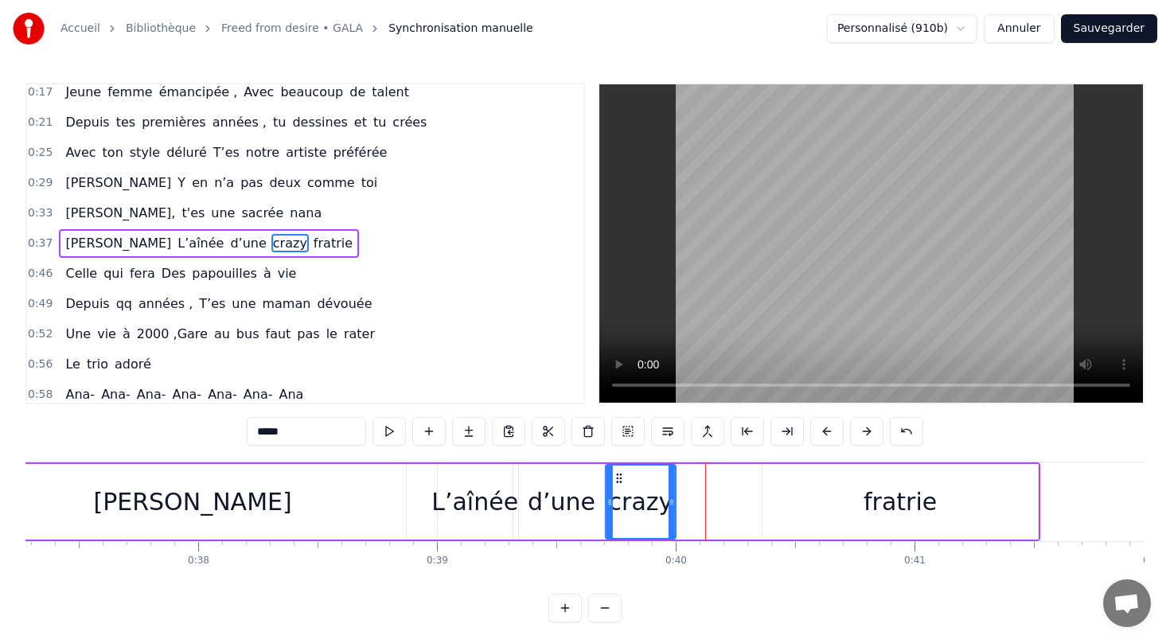
drag, startPoint x: 691, startPoint y: 473, endPoint x: 620, endPoint y: 468, distance: 71.0
click at [620, 468] on div "crazy" at bounding box center [640, 501] width 68 height 72
click at [905, 495] on div "fratrie" at bounding box center [899, 502] width 73 height 36
type input "*******"
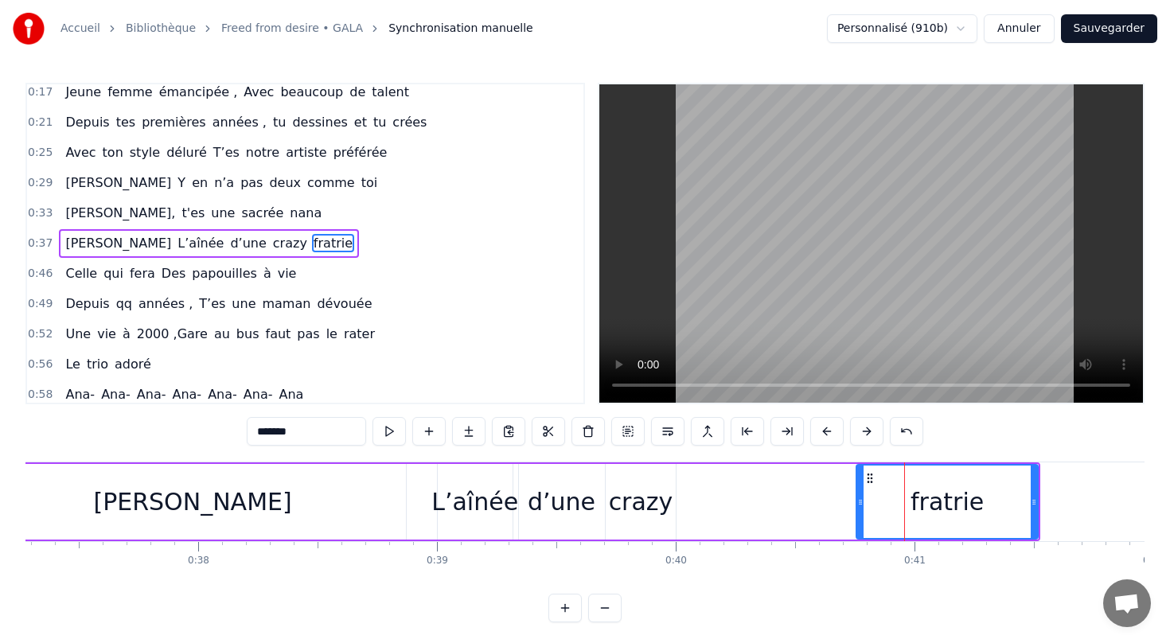
drag, startPoint x: 766, startPoint y: 501, endPoint x: 860, endPoint y: 502, distance: 93.9
click at [860, 502] on icon at bounding box center [860, 502] width 6 height 13
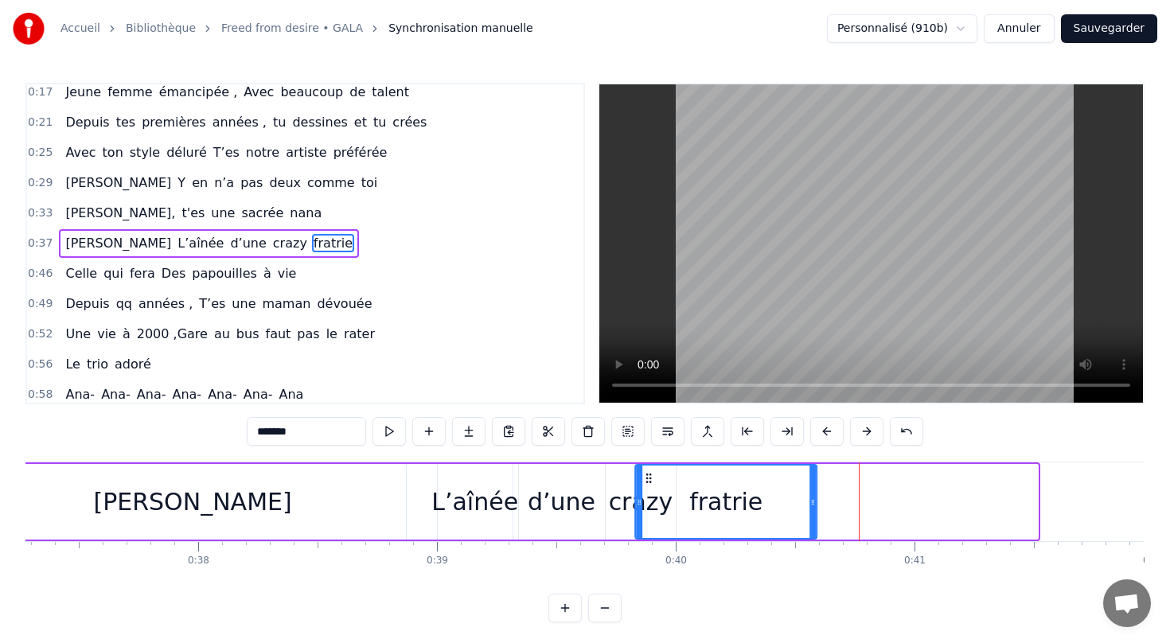
drag, startPoint x: 870, startPoint y: 473, endPoint x: 648, endPoint y: 480, distance: 221.3
click at [648, 480] on icon at bounding box center [648, 478] width 13 height 13
click at [684, 599] on div "0:13 [PERSON_NAME] te voilà, On fête tes 40 ans ! 0:17 Jeune femme émancipée , …" at bounding box center [584, 352] width 1119 height 539
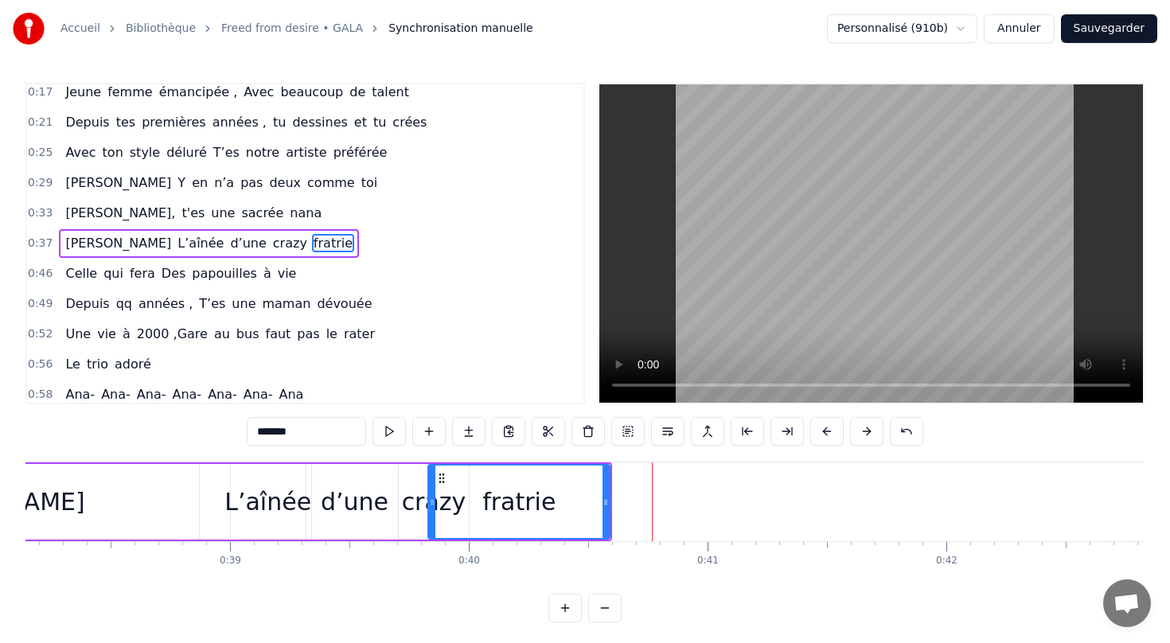
scroll to position [0, 9144]
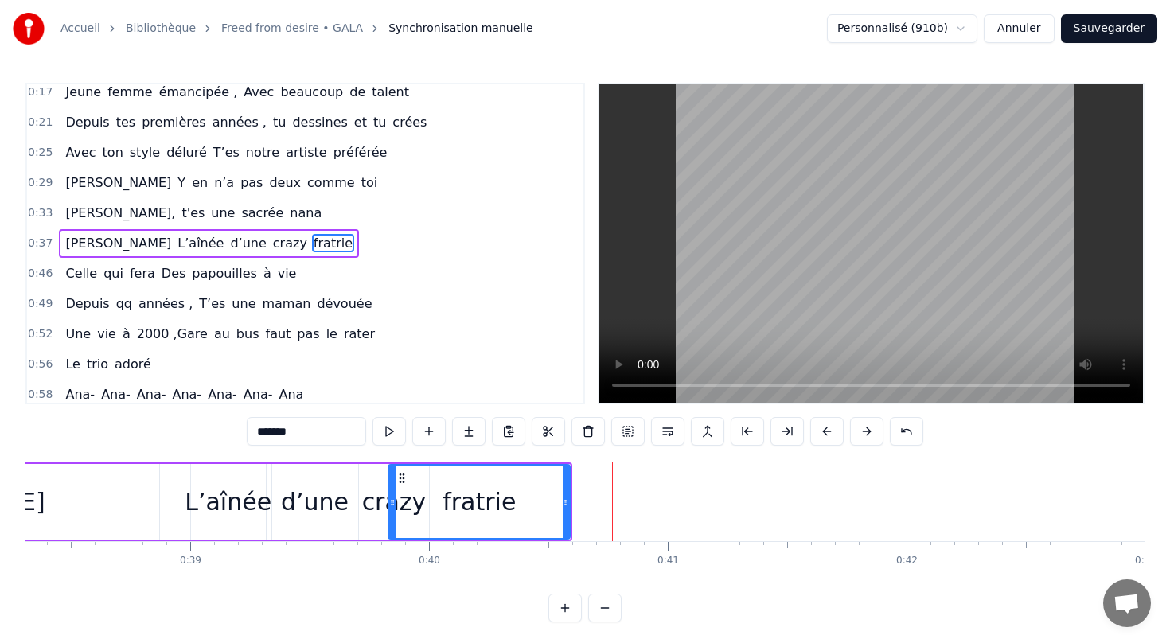
click at [490, 585] on div "0:13 [PERSON_NAME] te voilà, On fête tes 40 ans ! 0:17 Jeune femme émancipée , …" at bounding box center [584, 352] width 1119 height 539
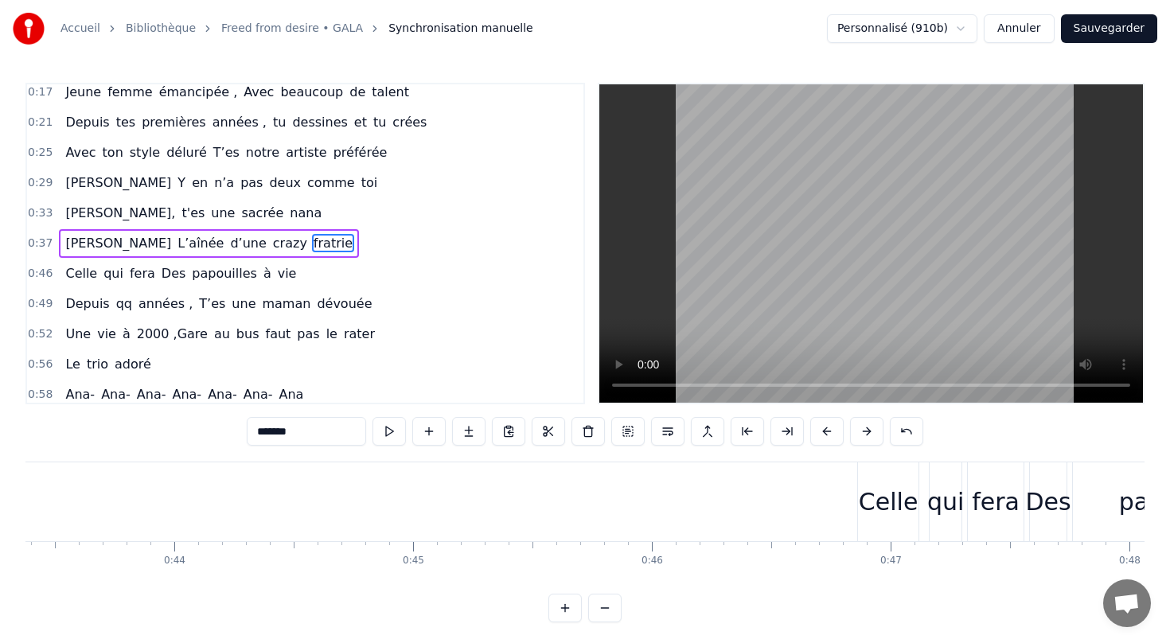
scroll to position [0, 10385]
click at [116, 286] on div "Celle qui fera Des papouilles à vie" at bounding box center [180, 273] width 243 height 29
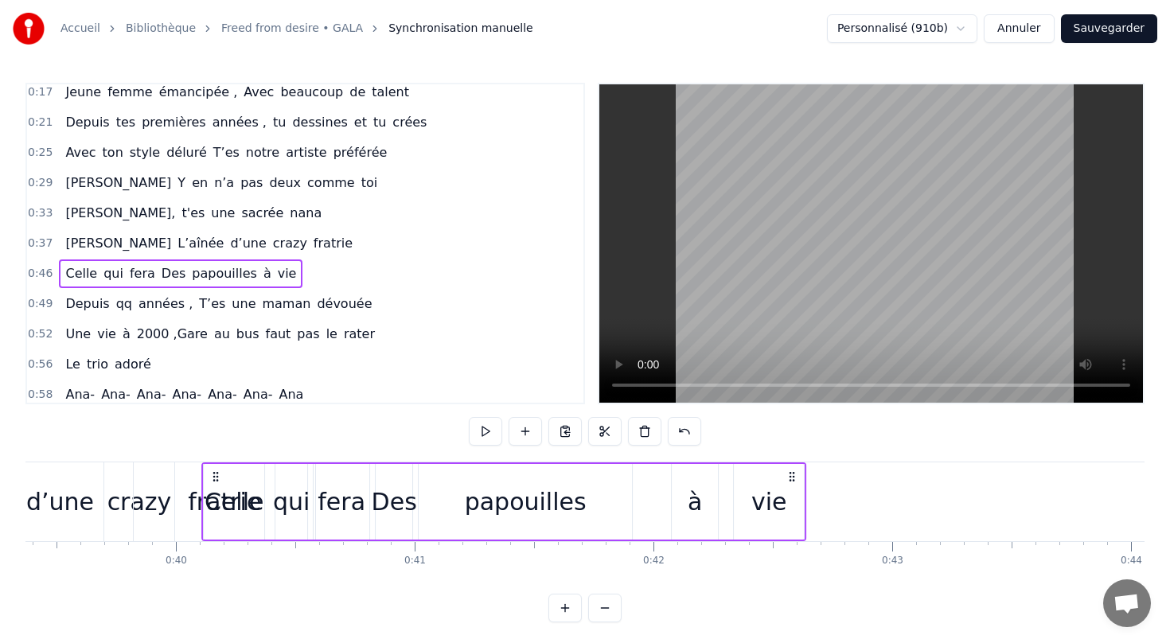
scroll to position [0, 9397]
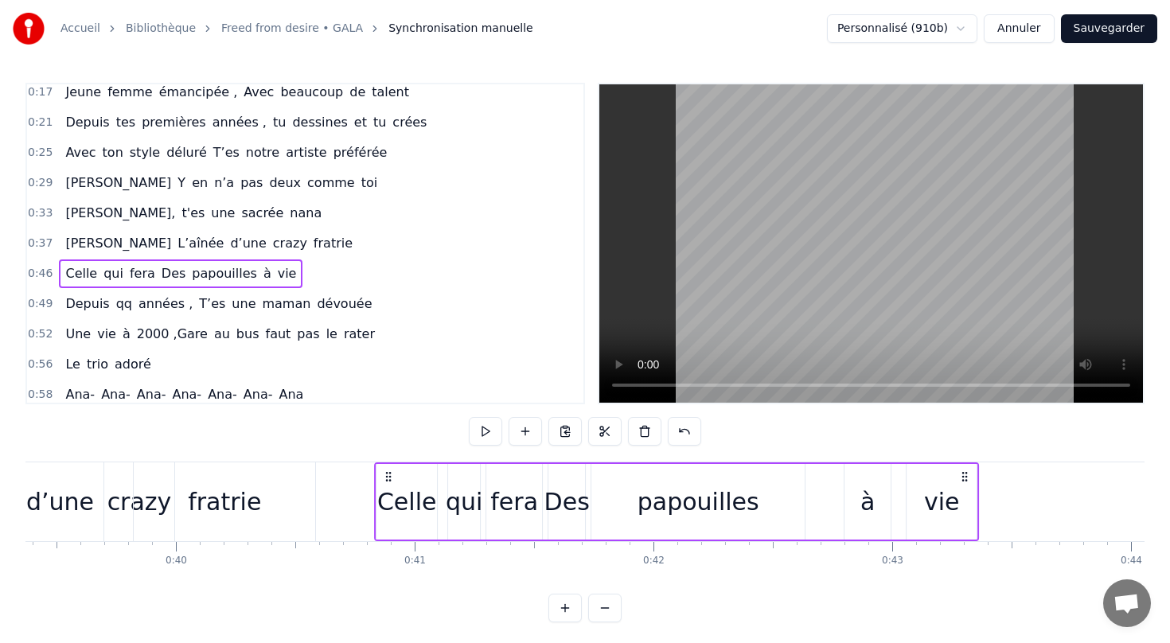
drag, startPoint x: 839, startPoint y: 475, endPoint x: 387, endPoint y: 454, distance: 451.6
click at [387, 454] on div "0:13 [PERSON_NAME] te voilà, On fête tes 40 ans ! 0:17 Jeune femme émancipée , …" at bounding box center [584, 352] width 1119 height 539
click at [613, 496] on div "papouilles" at bounding box center [697, 502] width 213 height 76
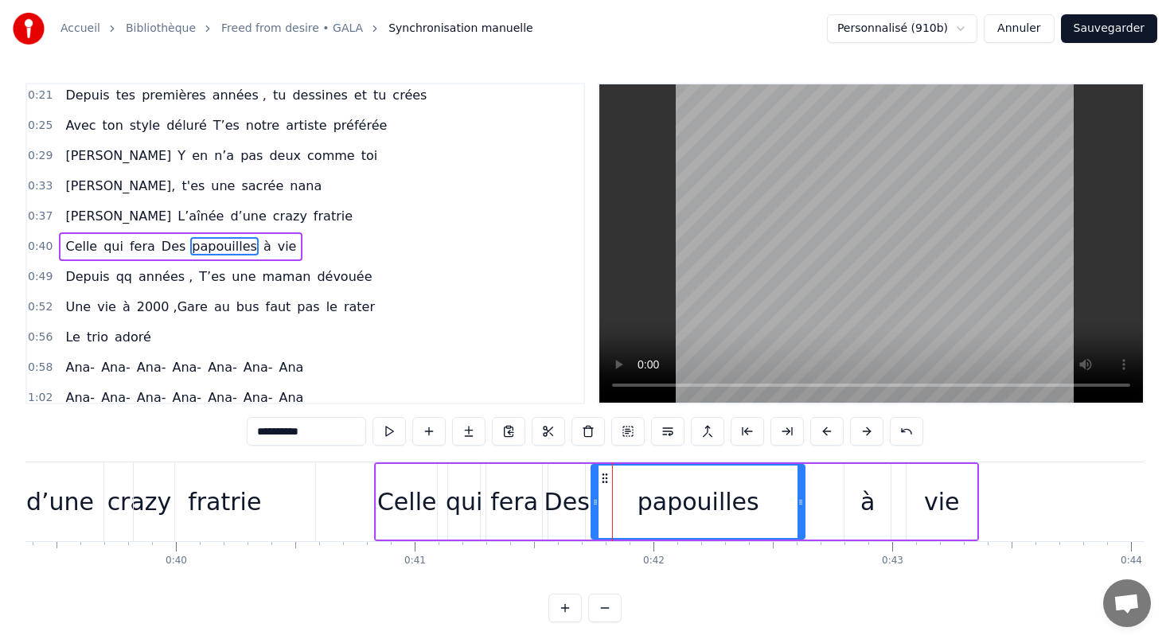
scroll to position [68, 0]
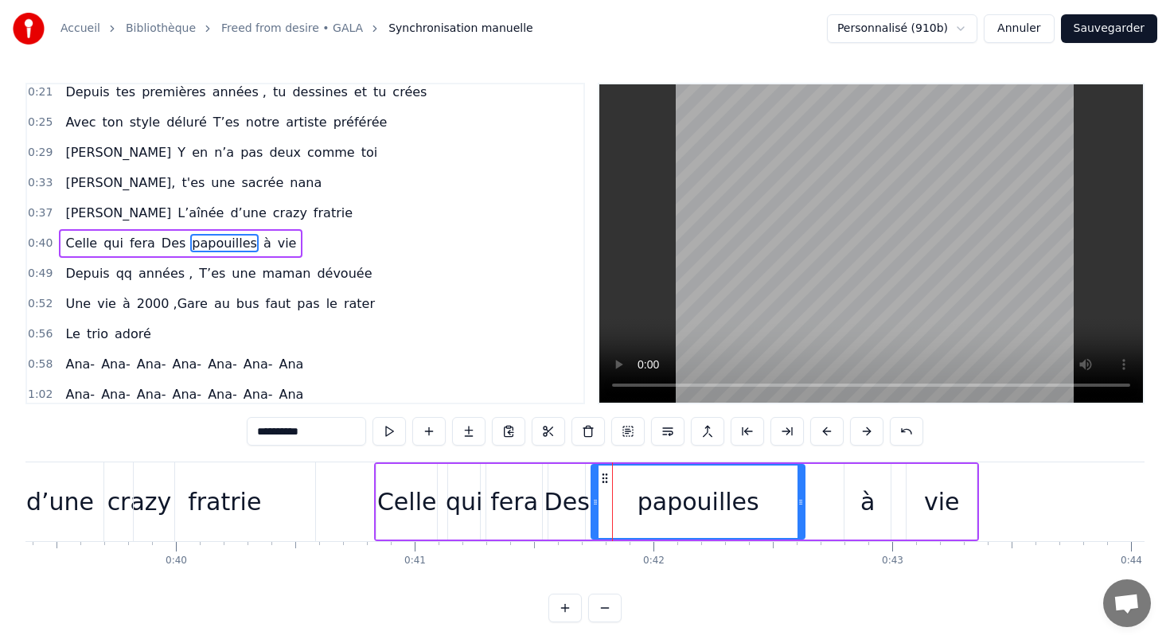
click at [496, 520] on div "fera" at bounding box center [514, 502] width 56 height 76
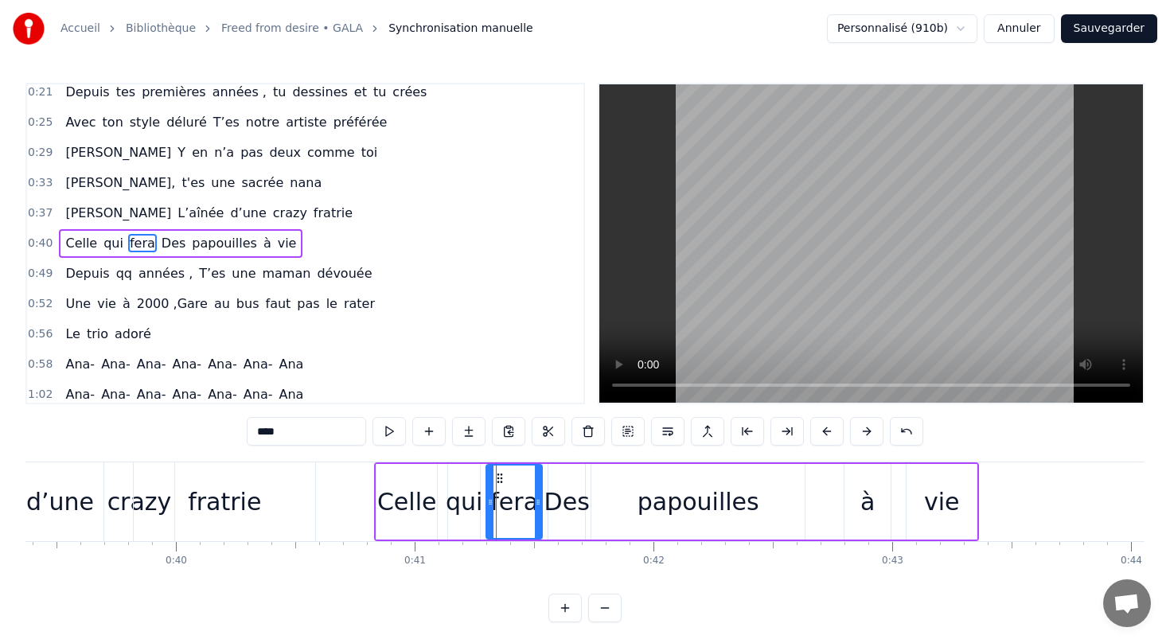
click at [399, 509] on div "Celle" at bounding box center [407, 502] width 60 height 36
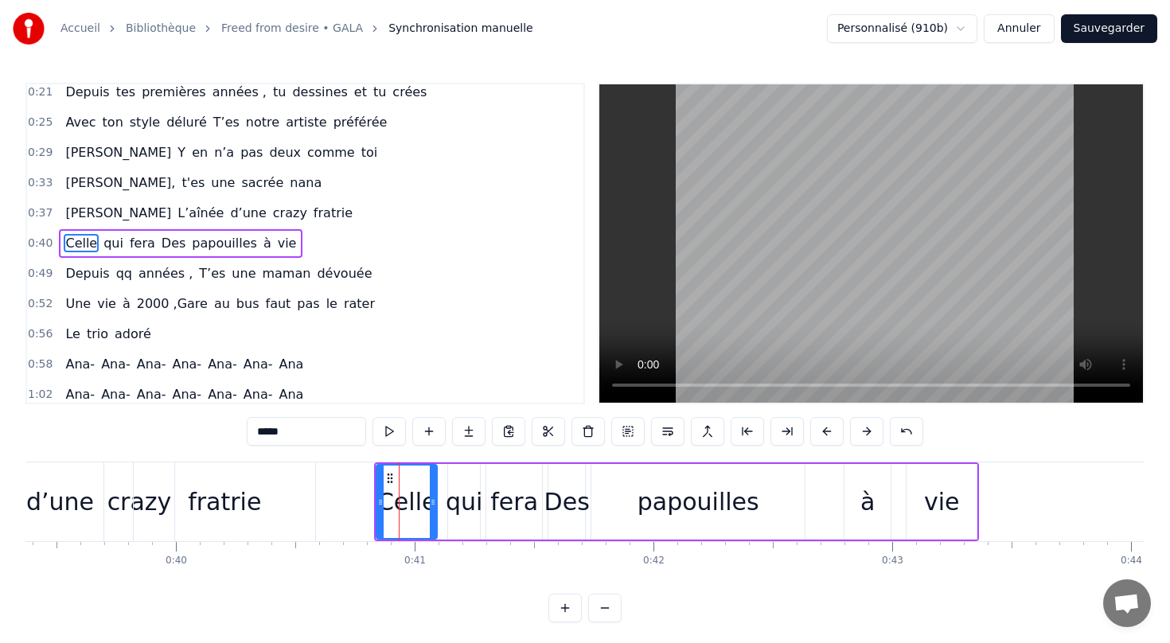
drag, startPoint x: 562, startPoint y: 501, endPoint x: 581, endPoint y: 498, distance: 19.4
click at [581, 498] on div "Des" at bounding box center [566, 502] width 45 height 36
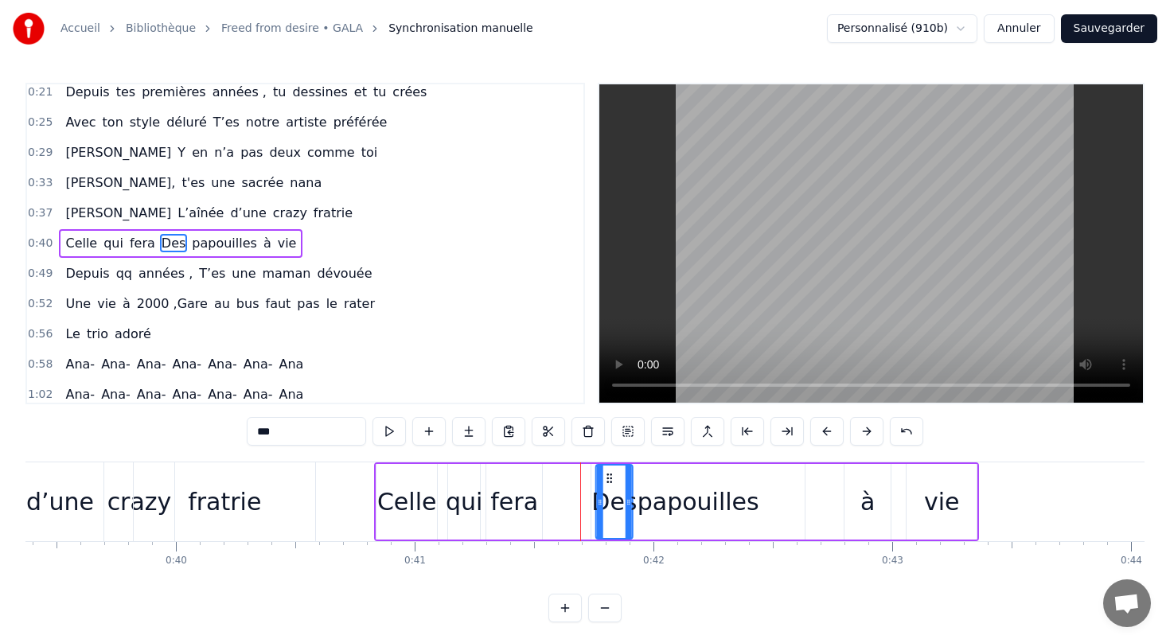
drag, startPoint x: 560, startPoint y: 477, endPoint x: 609, endPoint y: 477, distance: 49.3
drag, startPoint x: 710, startPoint y: 510, endPoint x: 750, endPoint y: 504, distance: 41.0
click at [750, 505] on div "papouilles" at bounding box center [697, 502] width 213 height 76
type input "**********"
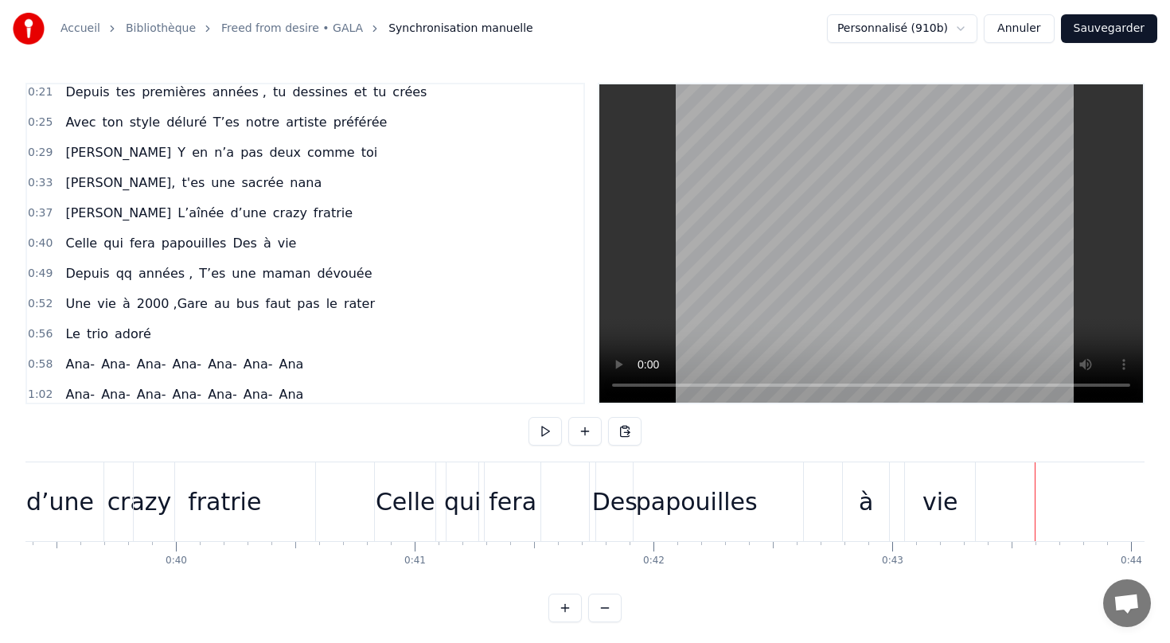
click at [386, 501] on div "Celle" at bounding box center [406, 502] width 60 height 36
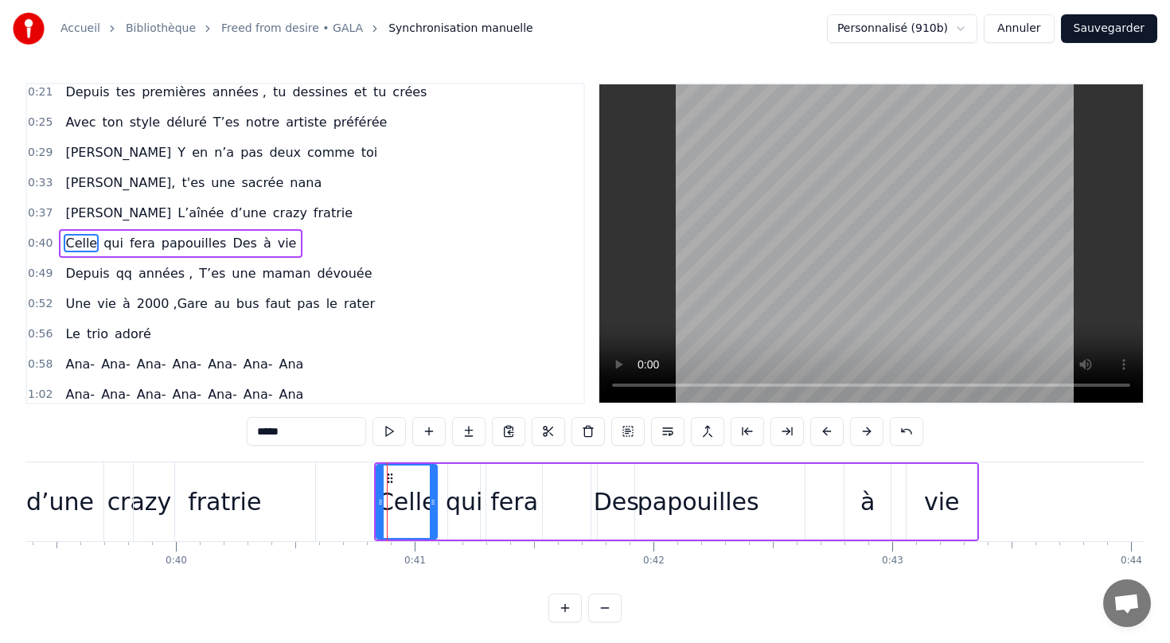
drag, startPoint x: 438, startPoint y: 499, endPoint x: 474, endPoint y: 500, distance: 36.6
click at [474, 500] on div "Celle qui fera papouilles Des à vie" at bounding box center [676, 501] width 605 height 79
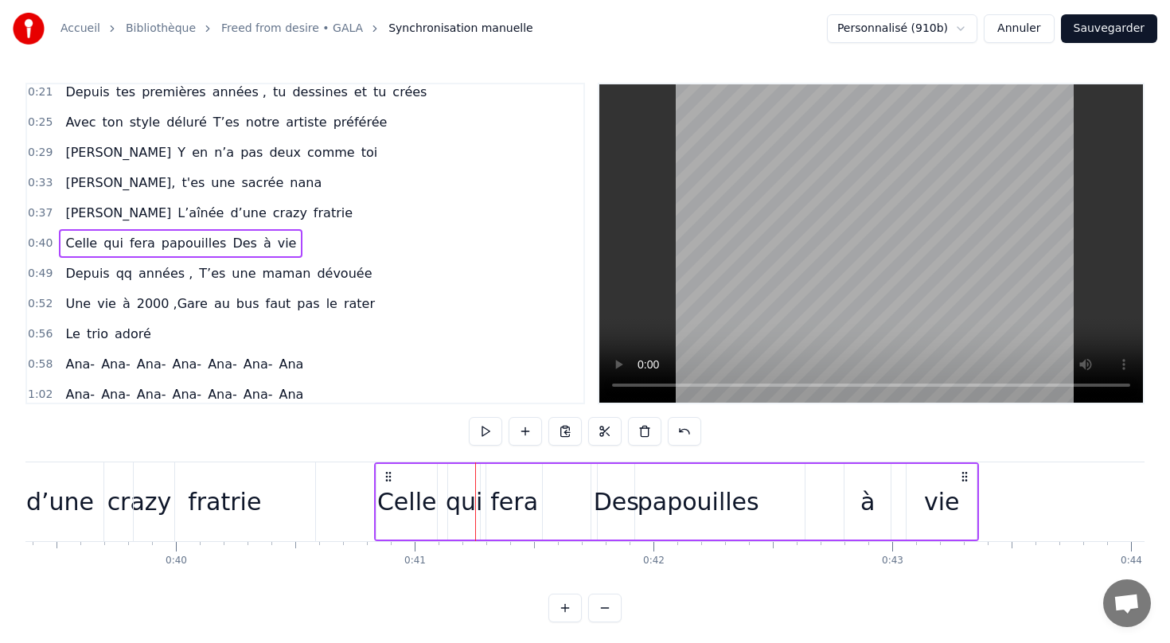
drag, startPoint x: 464, startPoint y: 511, endPoint x: 483, endPoint y: 511, distance: 19.1
click at [483, 511] on div "Celle qui fera papouilles Des à vie" at bounding box center [676, 501] width 605 height 79
click at [415, 495] on div "Celle" at bounding box center [407, 502] width 60 height 36
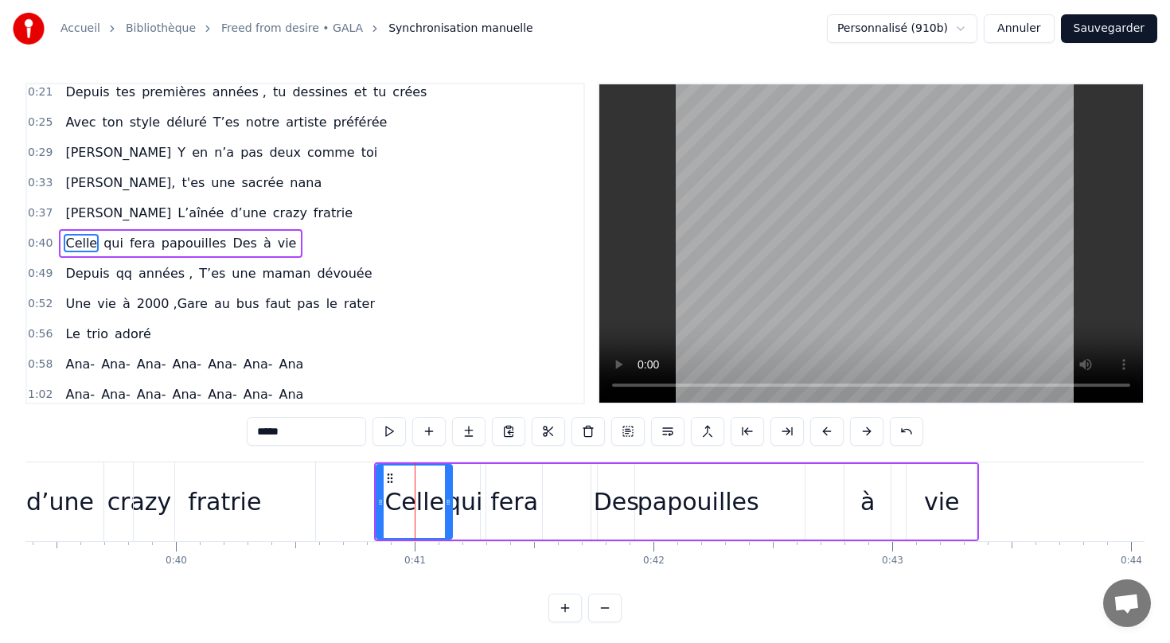
drag, startPoint x: 433, startPoint y: 502, endPoint x: 448, endPoint y: 502, distance: 15.1
click at [448, 502] on icon at bounding box center [448, 502] width 6 height 13
click at [468, 507] on div "qui" at bounding box center [464, 502] width 37 height 36
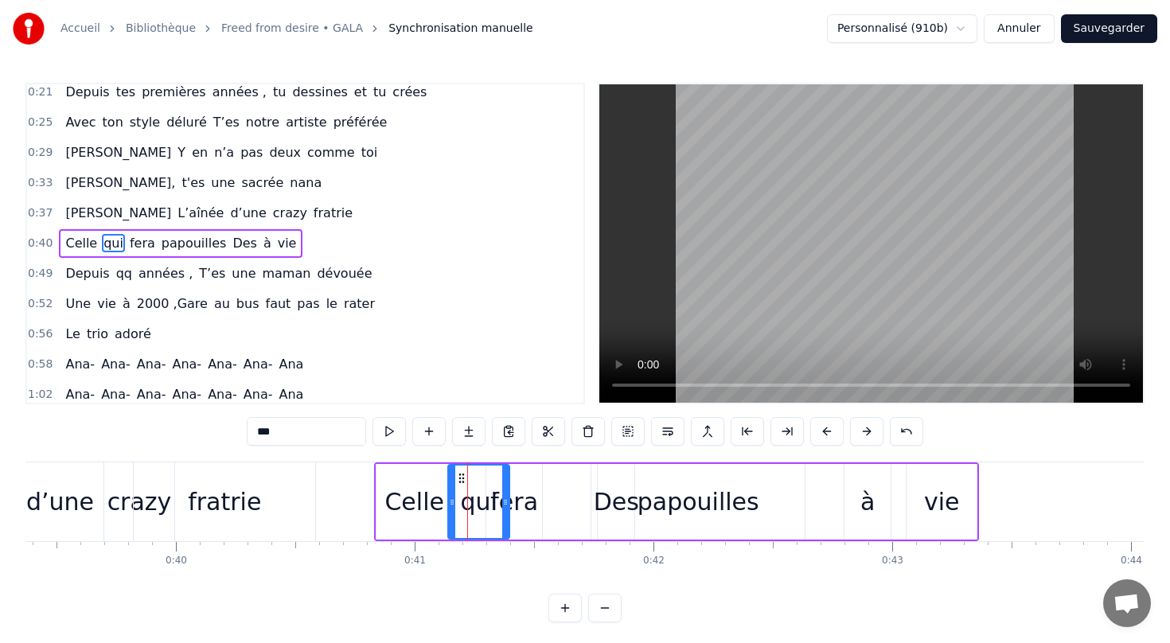
drag, startPoint x: 477, startPoint y: 501, endPoint x: 507, endPoint y: 500, distance: 29.4
click at [508, 501] on icon at bounding box center [505, 502] width 6 height 13
click at [531, 509] on div "fera" at bounding box center [514, 502] width 48 height 36
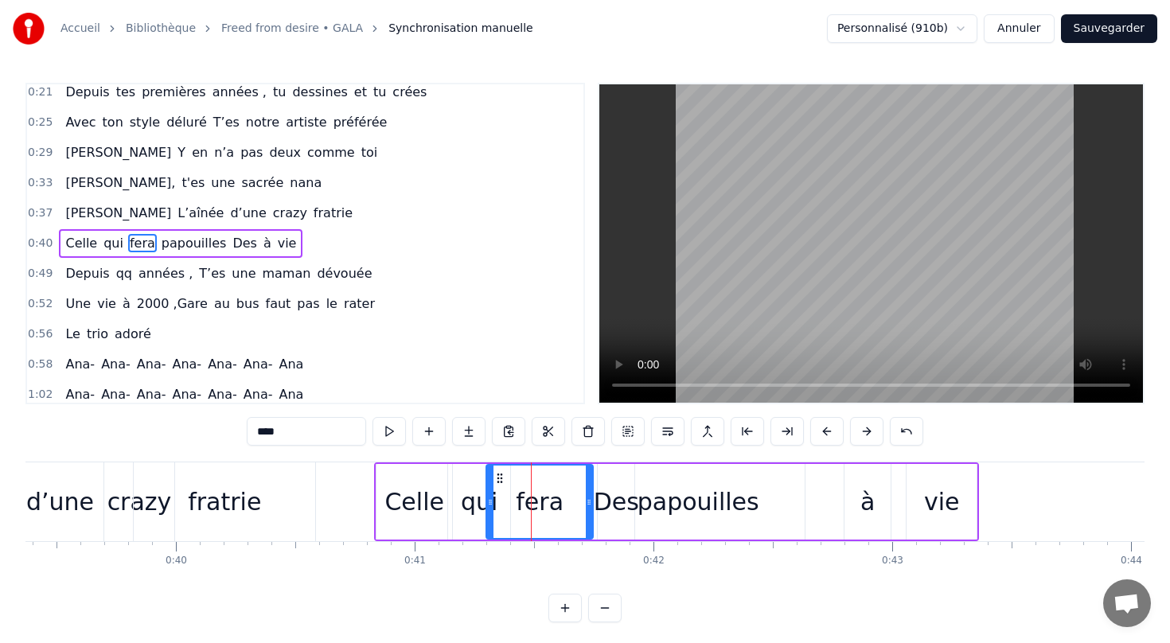
drag, startPoint x: 536, startPoint y: 499, endPoint x: 589, endPoint y: 500, distance: 52.5
click at [589, 500] on icon at bounding box center [589, 502] width 6 height 13
click at [948, 495] on div "vie" at bounding box center [942, 502] width 36 height 36
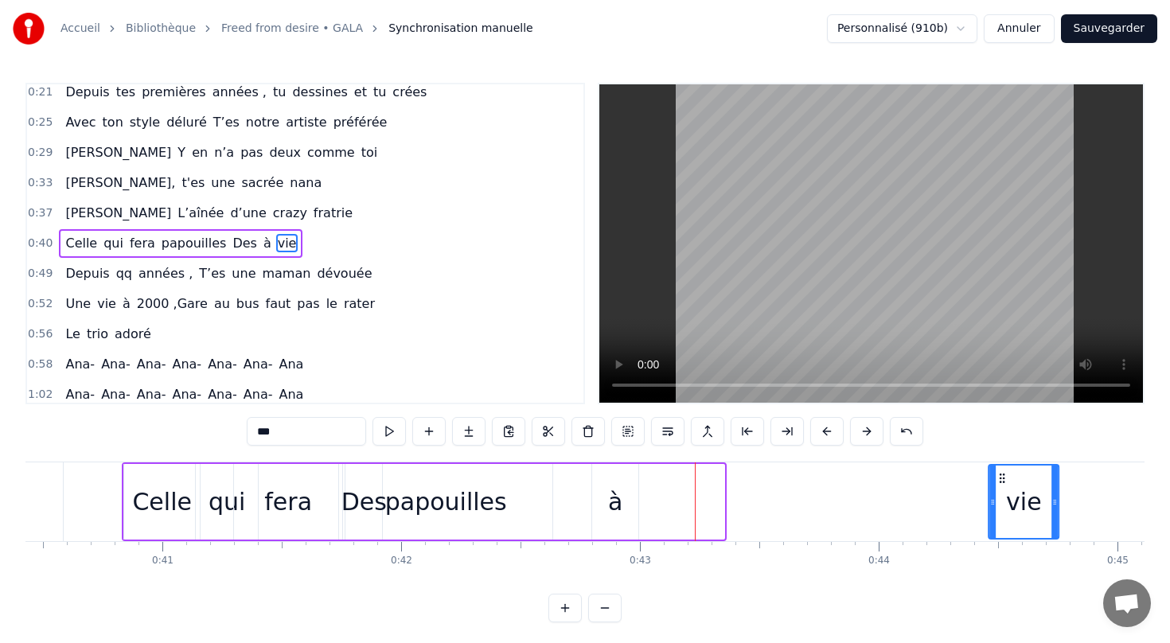
scroll to position [0, 9655]
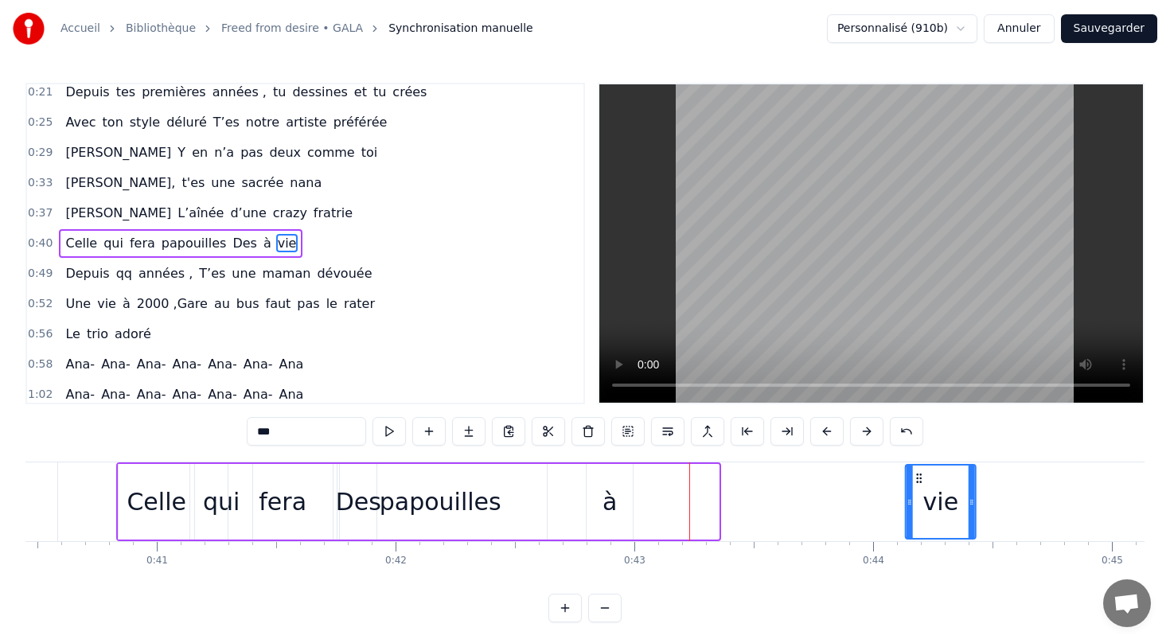
click at [917, 474] on icon at bounding box center [919, 478] width 13 height 13
click at [612, 500] on div "à" at bounding box center [609, 502] width 14 height 36
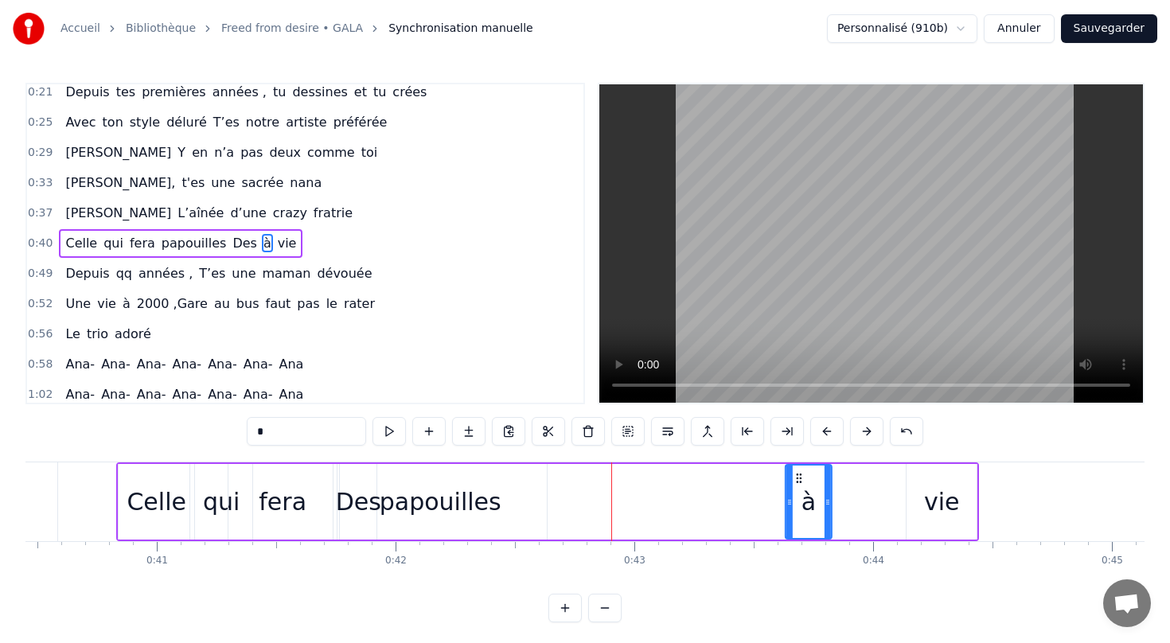
drag, startPoint x: 598, startPoint y: 479, endPoint x: 797, endPoint y: 475, distance: 198.9
click at [797, 476] on icon at bounding box center [798, 478] width 13 height 13
click at [437, 510] on div "papouilles" at bounding box center [441, 502] width 122 height 36
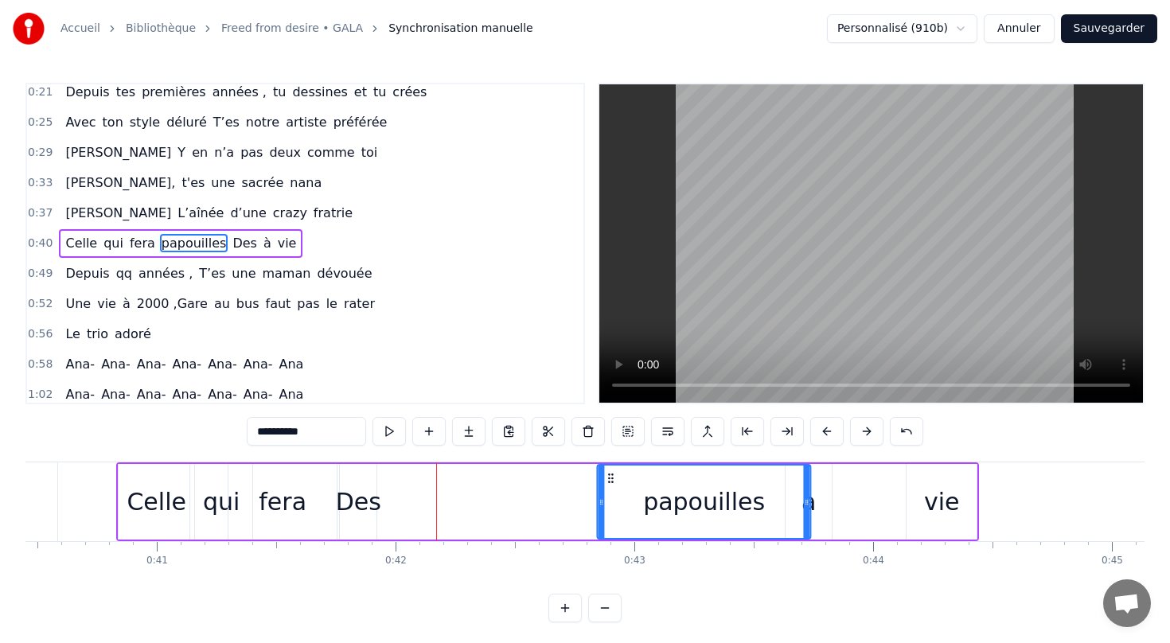
drag, startPoint x: 347, startPoint y: 475, endPoint x: 610, endPoint y: 469, distance: 263.4
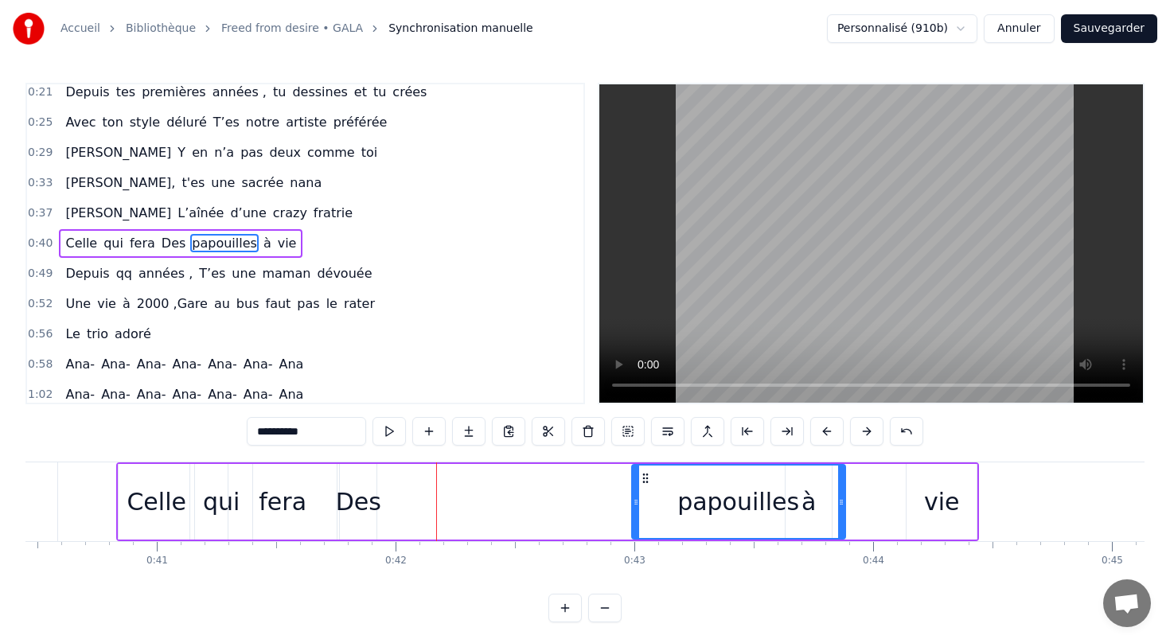
drag, startPoint x: 614, startPoint y: 477, endPoint x: 648, endPoint y: 477, distance: 34.2
click at [648, 477] on icon at bounding box center [645, 478] width 13 height 13
click at [356, 503] on div "Des" at bounding box center [358, 502] width 45 height 36
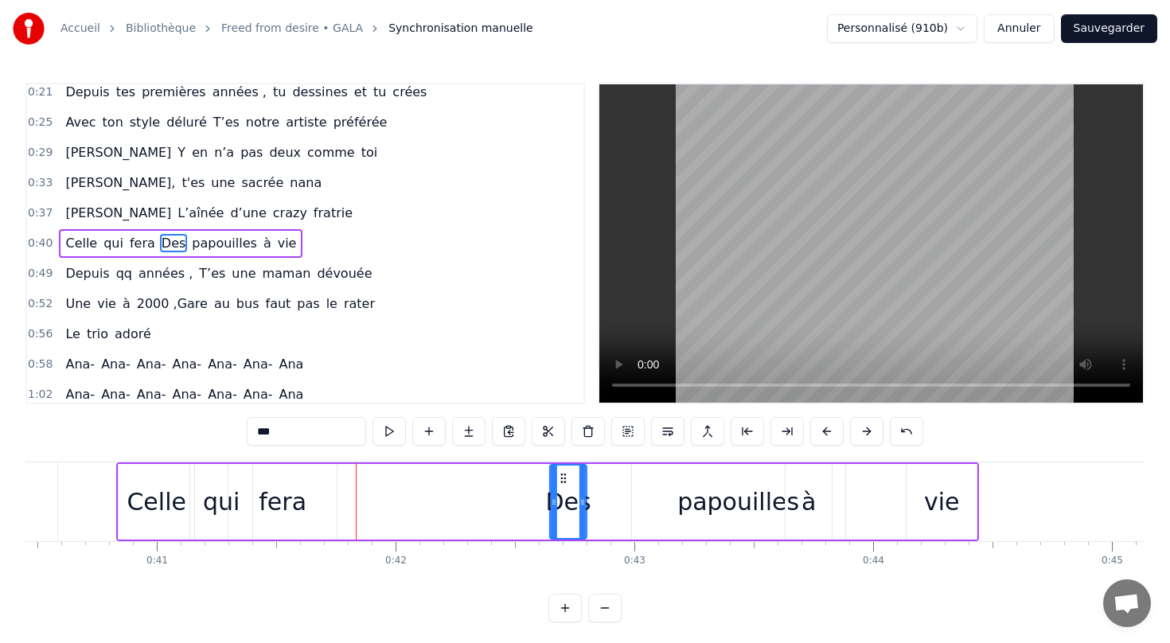
drag, startPoint x: 354, startPoint y: 477, endPoint x: 564, endPoint y: 477, distance: 210.0
click at [564, 477] on circle at bounding box center [564, 477] width 1 height 1
drag, startPoint x: 564, startPoint y: 477, endPoint x: 656, endPoint y: 476, distance: 91.5
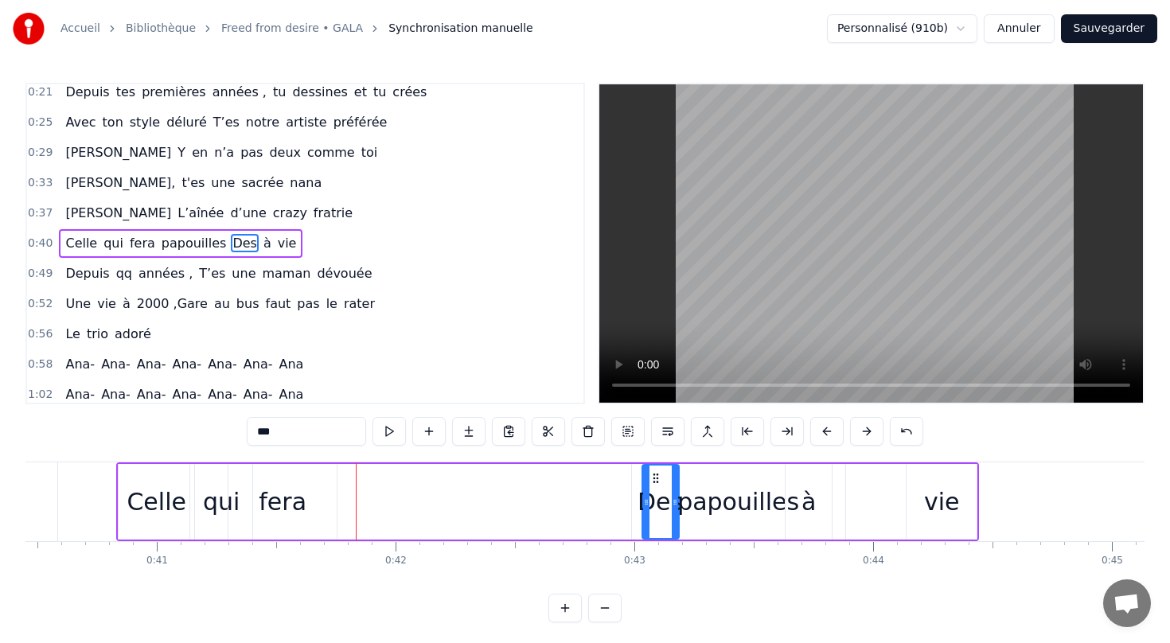
click at [157, 510] on div "Celle" at bounding box center [157, 502] width 60 height 36
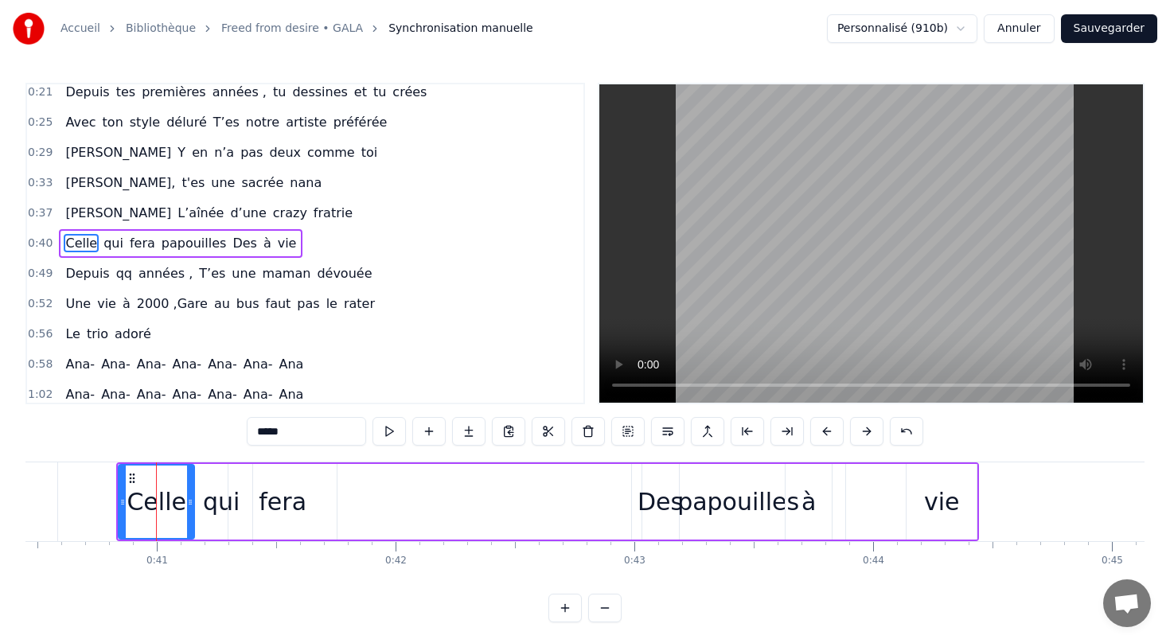
click at [282, 499] on div "fera" at bounding box center [283, 502] width 48 height 36
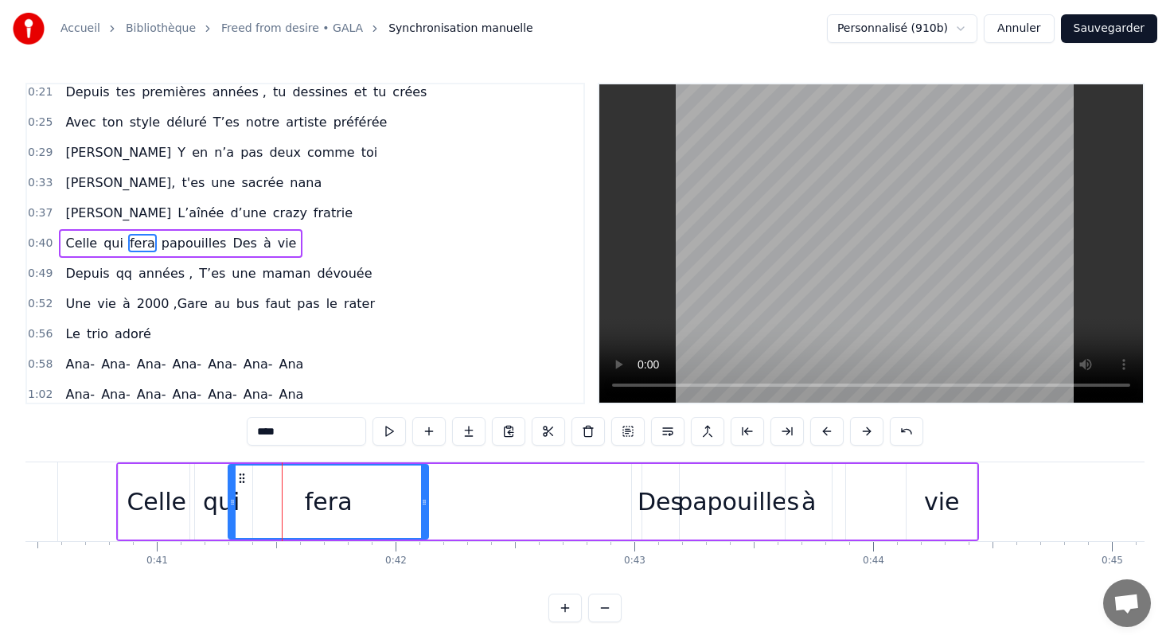
drag, startPoint x: 332, startPoint y: 499, endPoint x: 423, endPoint y: 500, distance: 91.5
click at [423, 500] on icon at bounding box center [424, 502] width 6 height 13
drag, startPoint x: 329, startPoint y: 503, endPoint x: 394, endPoint y: 501, distance: 64.5
click at [396, 501] on div "fera" at bounding box center [328, 501] width 198 height 72
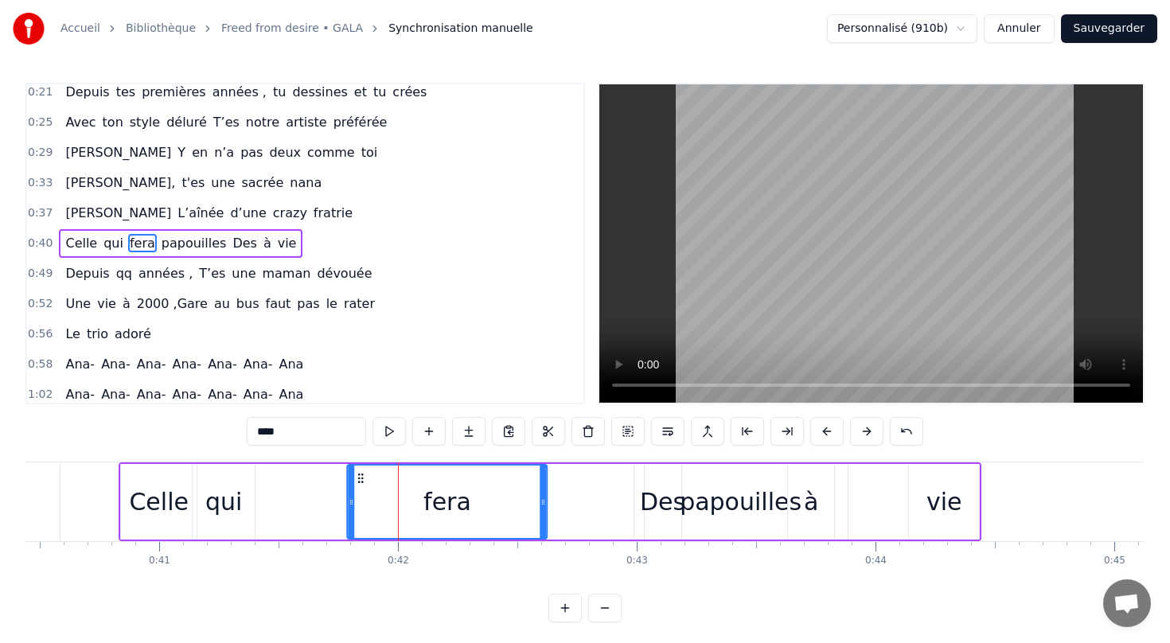
drag, startPoint x: 241, startPoint y: 474, endPoint x: 360, endPoint y: 475, distance: 119.3
click at [360, 475] on icon at bounding box center [360, 478] width 13 height 13
click at [224, 503] on div "qui" at bounding box center [223, 502] width 37 height 36
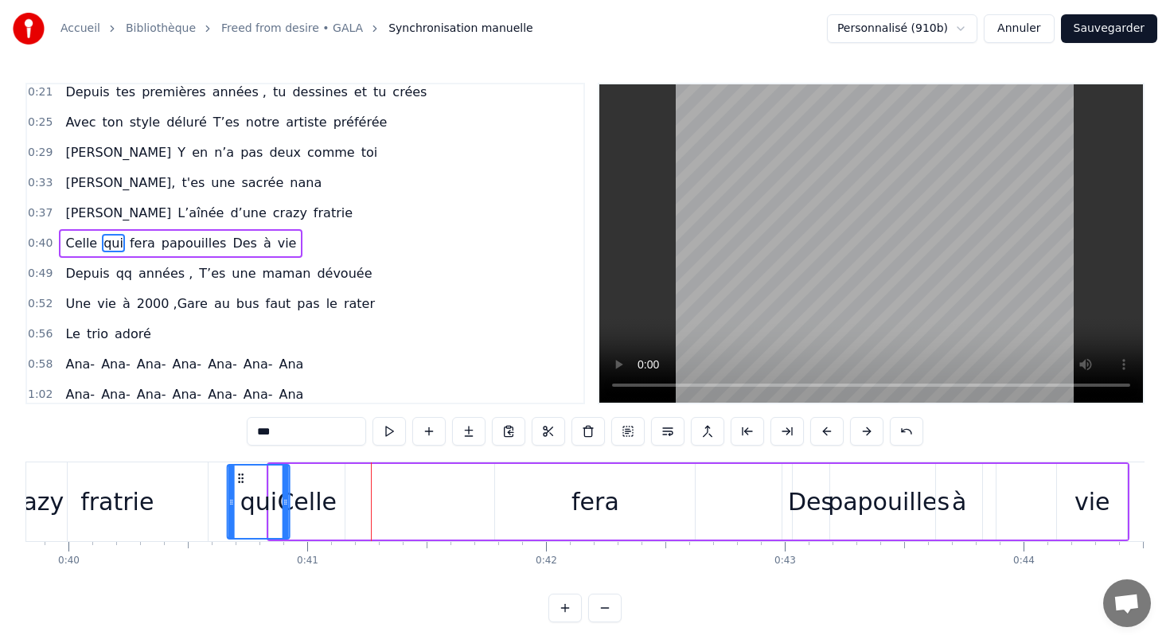
scroll to position [0, 9490]
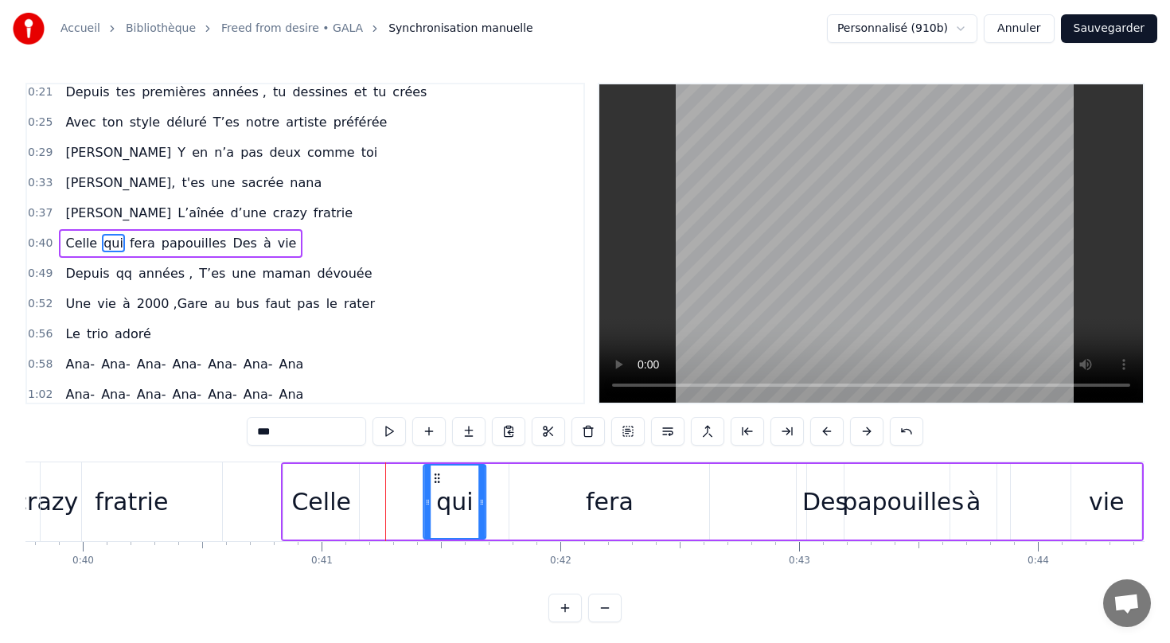
drag, startPoint x: 203, startPoint y: 477, endPoint x: 434, endPoint y: 501, distance: 232.0
click at [434, 501] on div "qui" at bounding box center [454, 501] width 60 height 72
drag, startPoint x: 434, startPoint y: 476, endPoint x: 454, endPoint y: 473, distance: 20.1
click at [454, 473] on icon at bounding box center [457, 478] width 13 height 13
click at [325, 490] on div "Celle" at bounding box center [321, 502] width 60 height 36
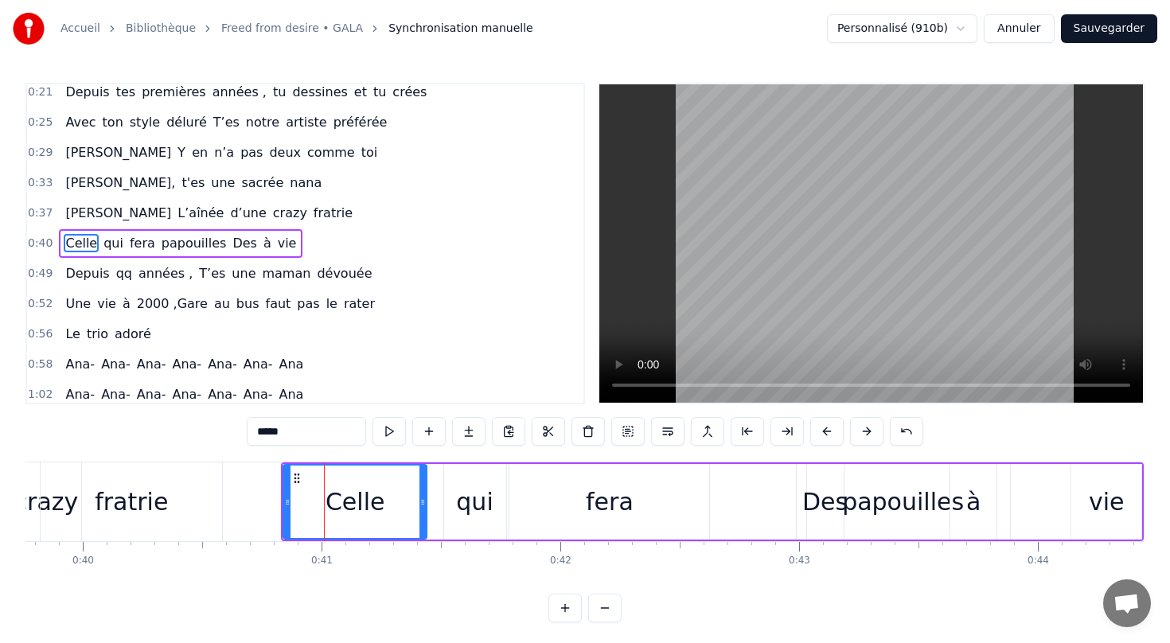
drag, startPoint x: 356, startPoint y: 500, endPoint x: 422, endPoint y: 504, distance: 66.1
click at [425, 504] on icon at bounding box center [422, 502] width 6 height 13
click at [469, 507] on div "qui" at bounding box center [474, 502] width 37 height 36
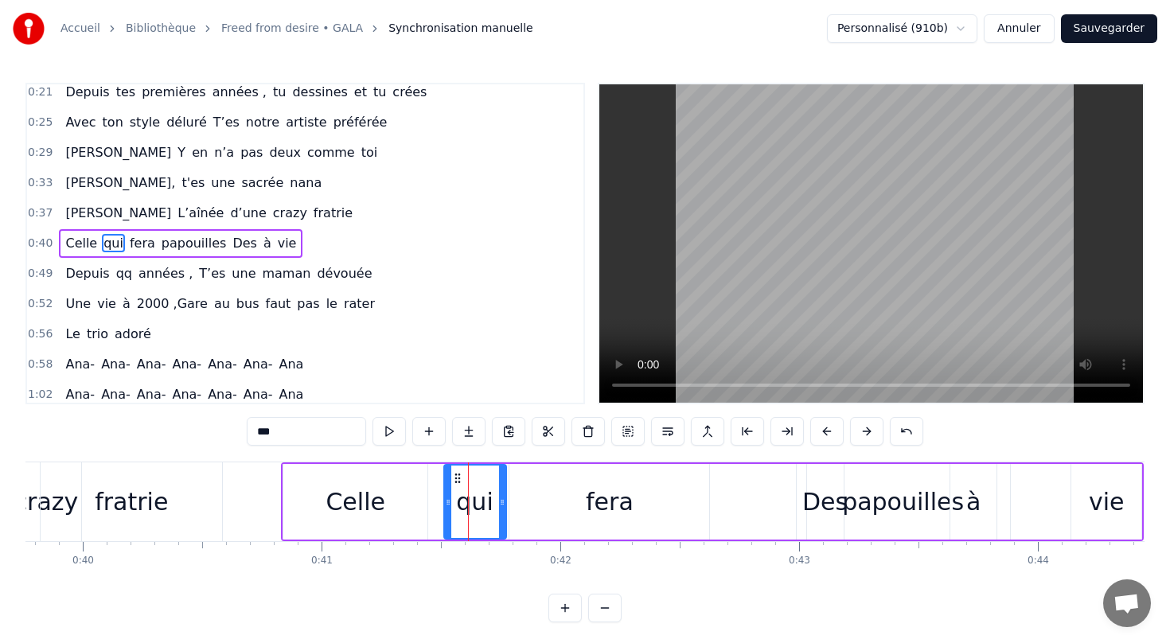
click at [531, 504] on div "fera" at bounding box center [609, 502] width 200 height 76
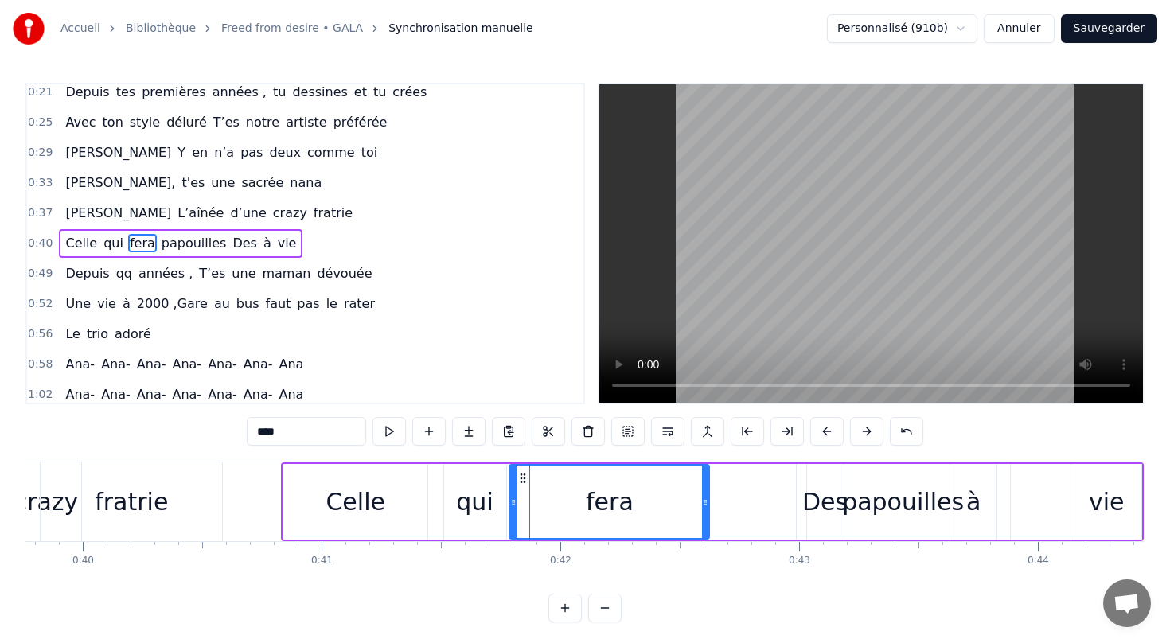
click at [811, 503] on div "Des" at bounding box center [824, 502] width 45 height 36
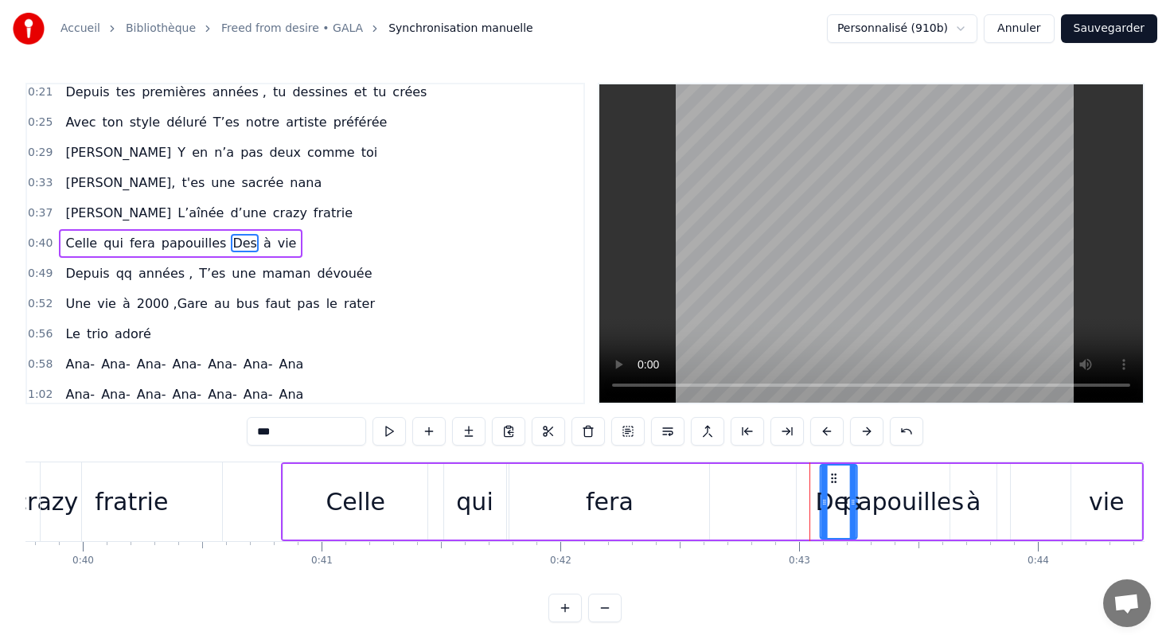
drag, startPoint x: 819, startPoint y: 475, endPoint x: 835, endPoint y: 473, distance: 15.3
click at [835, 473] on icon at bounding box center [833, 478] width 13 height 13
click at [895, 504] on div "papouilles" at bounding box center [903, 502] width 122 height 36
type input "**********"
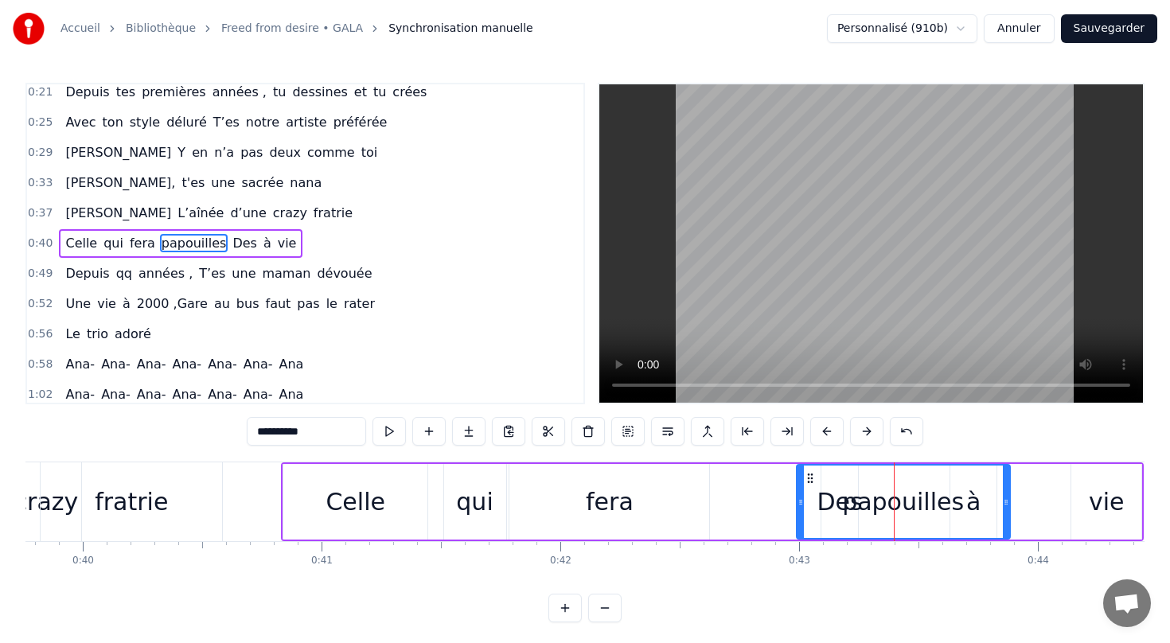
click at [886, 508] on div "papouilles" at bounding box center [903, 502] width 122 height 36
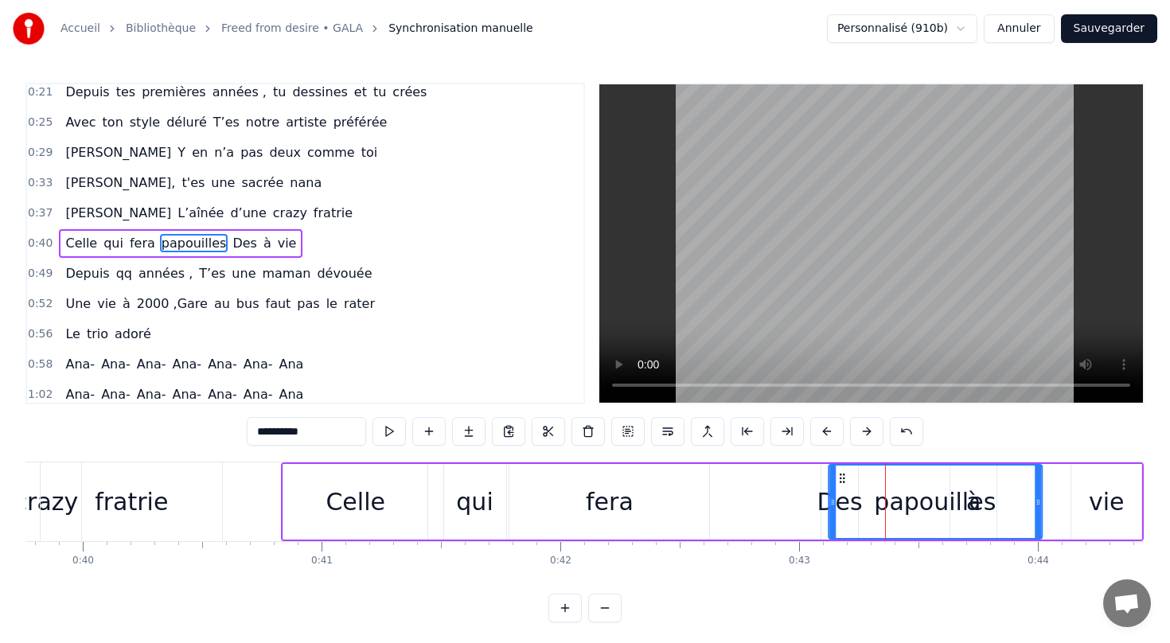
drag, startPoint x: 811, startPoint y: 477, endPoint x: 843, endPoint y: 473, distance: 32.1
click at [980, 505] on div "papouilles" at bounding box center [935, 502] width 122 height 36
click at [969, 491] on div "papouilles" at bounding box center [935, 502] width 122 height 36
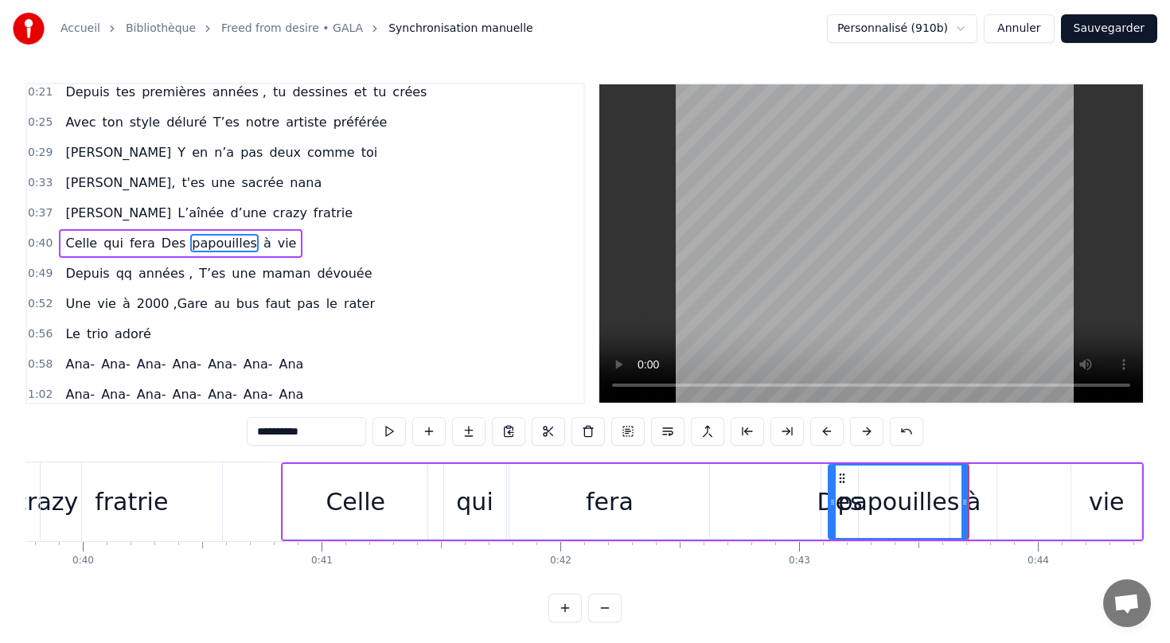
drag, startPoint x: 1037, startPoint y: 499, endPoint x: 960, endPoint y: 500, distance: 77.2
click at [961, 500] on icon at bounding box center [964, 502] width 6 height 13
drag, startPoint x: 974, startPoint y: 505, endPoint x: 1034, endPoint y: 502, distance: 59.8
click at [1034, 502] on div "Celle qui fera Des papouilles à vie" at bounding box center [712, 501] width 862 height 79
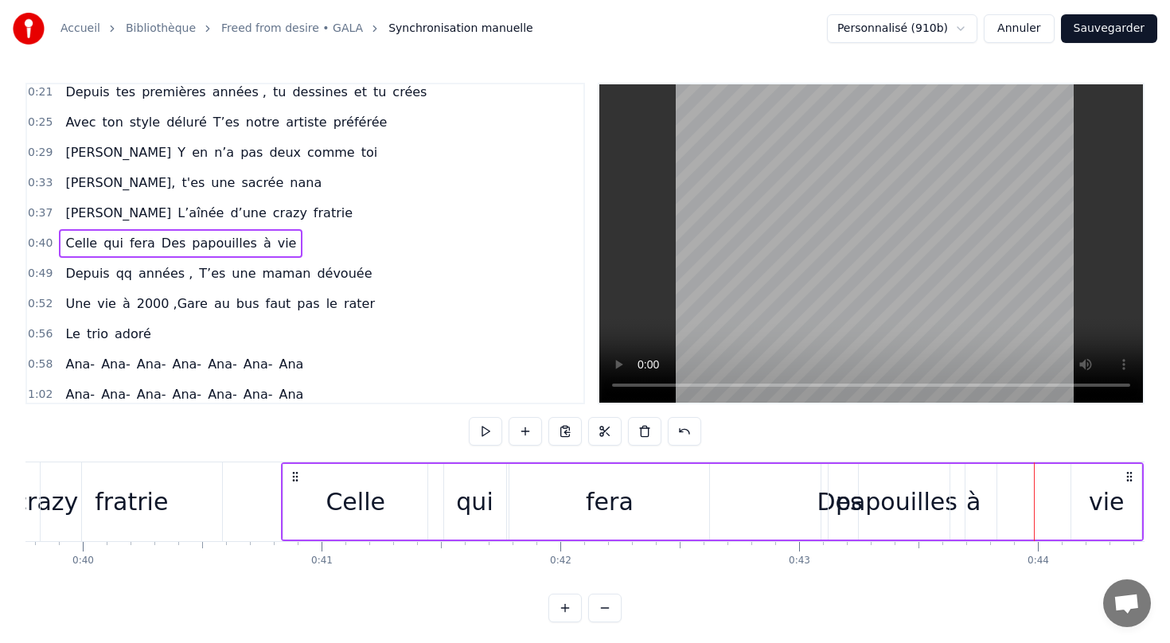
click at [982, 496] on div "à" at bounding box center [973, 502] width 46 height 76
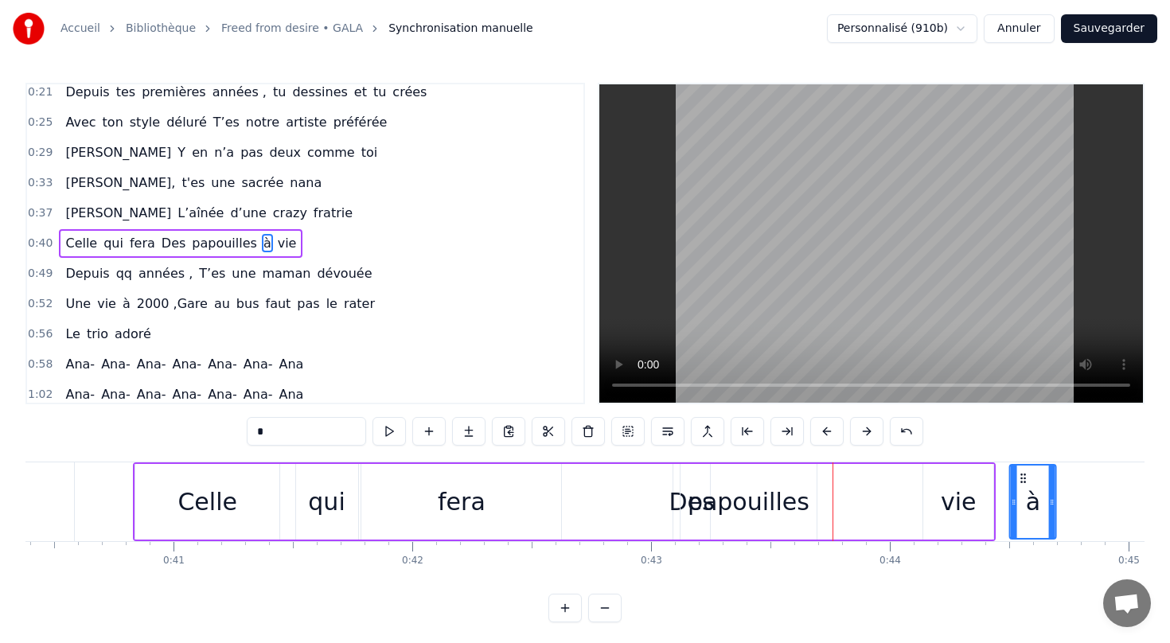
scroll to position [0, 9708]
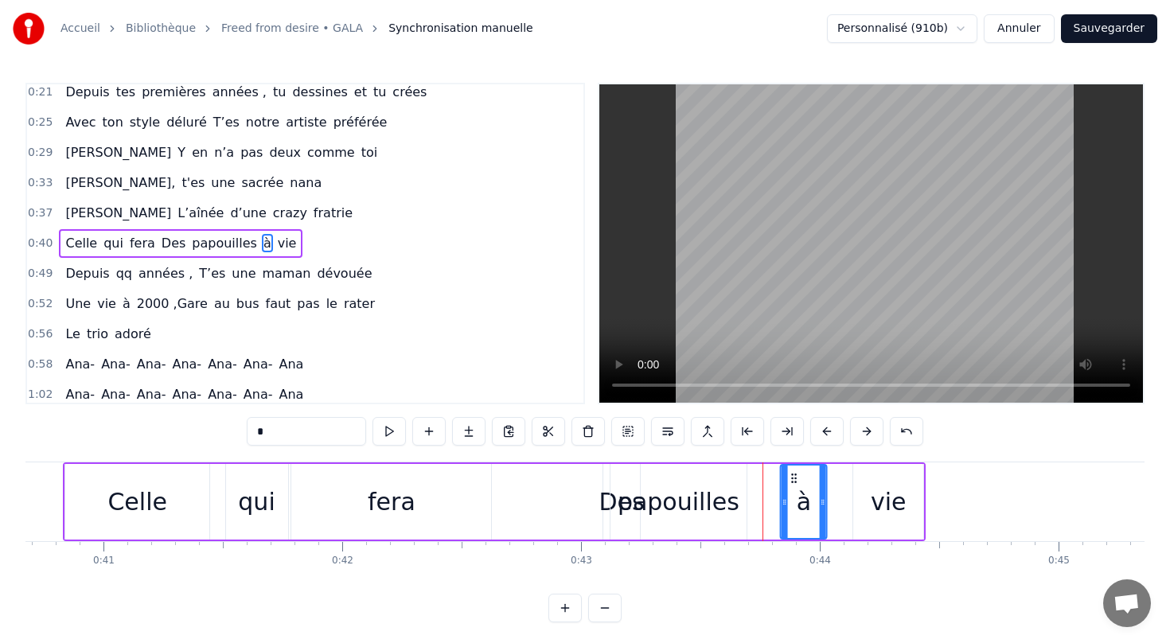
drag, startPoint x: 961, startPoint y: 475, endPoint x: 792, endPoint y: 500, distance: 171.3
click at [792, 500] on div "à" at bounding box center [803, 501] width 45 height 72
drag, startPoint x: 689, startPoint y: 506, endPoint x: 712, endPoint y: 506, distance: 23.1
click at [712, 506] on div "papouilles" at bounding box center [678, 502] width 122 height 36
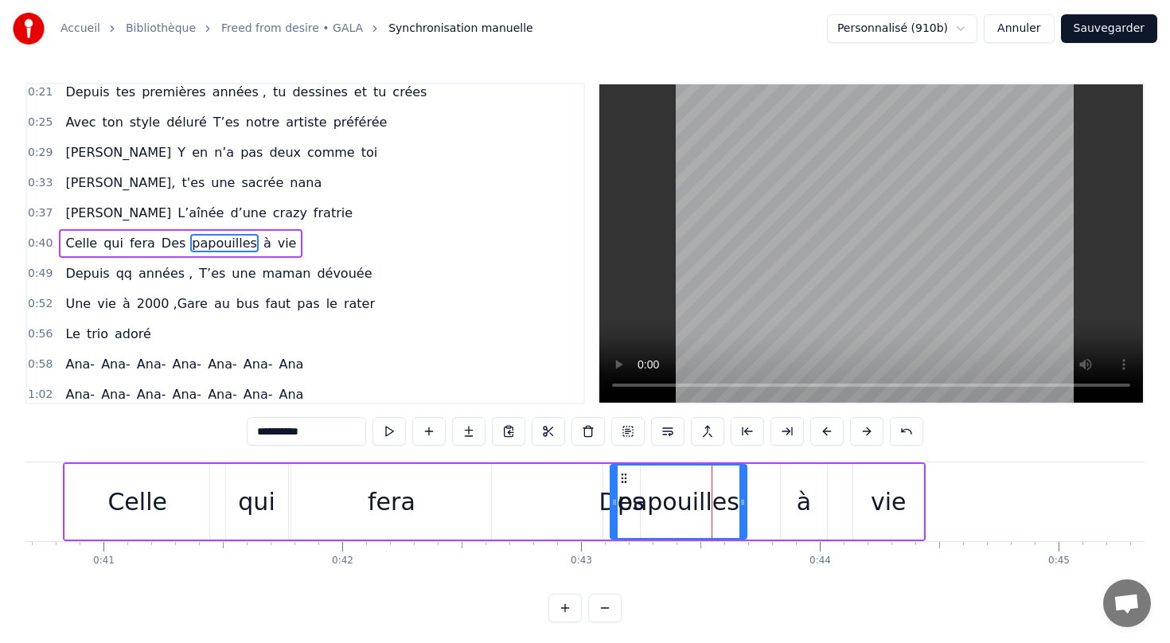
click at [712, 506] on div "papouilles" at bounding box center [678, 502] width 122 height 36
drag, startPoint x: 621, startPoint y: 477, endPoint x: 653, endPoint y: 472, distance: 33.1
click at [653, 472] on icon at bounding box center [656, 478] width 13 height 13
drag, startPoint x: 775, startPoint y: 497, endPoint x: 762, endPoint y: 497, distance: 12.7
click at [762, 497] on icon at bounding box center [762, 502] width 6 height 13
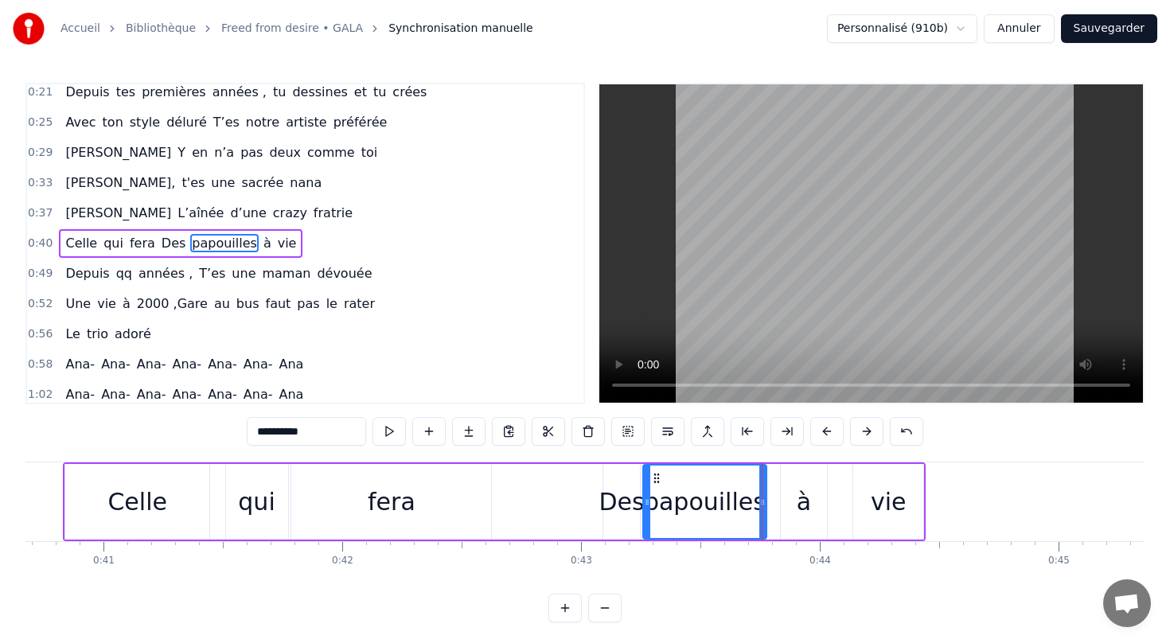
drag, startPoint x: 805, startPoint y: 504, endPoint x: 788, endPoint y: 504, distance: 17.5
click at [788, 504] on div "à" at bounding box center [804, 502] width 46 height 76
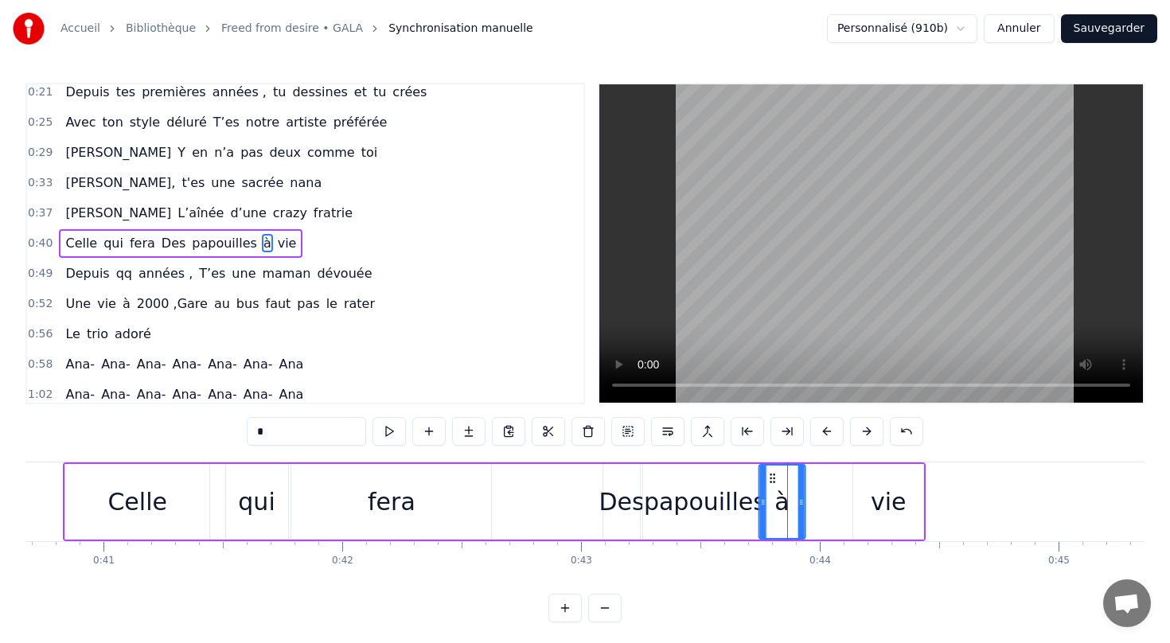
drag, startPoint x: 794, startPoint y: 480, endPoint x: 772, endPoint y: 480, distance: 22.3
click at [772, 480] on icon at bounding box center [772, 478] width 13 height 13
click at [878, 503] on div "vie" at bounding box center [888, 502] width 36 height 36
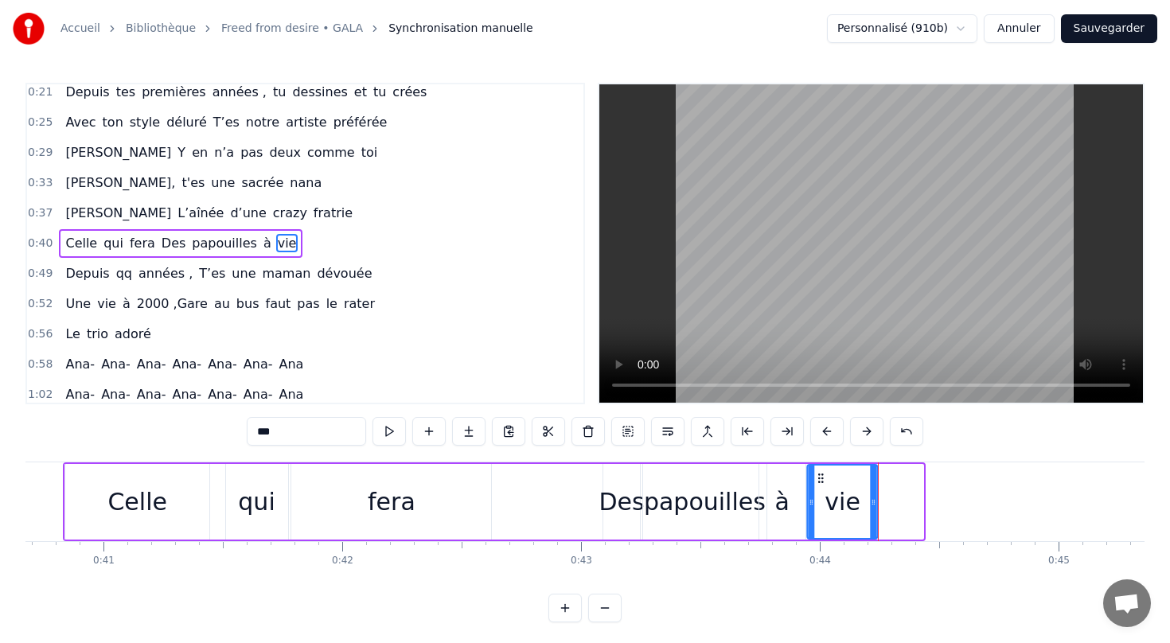
drag, startPoint x: 862, startPoint y: 475, endPoint x: 816, endPoint y: 472, distance: 46.3
click at [816, 472] on icon at bounding box center [821, 478] width 13 height 13
click at [116, 510] on div "Celle" at bounding box center [137, 502] width 60 height 36
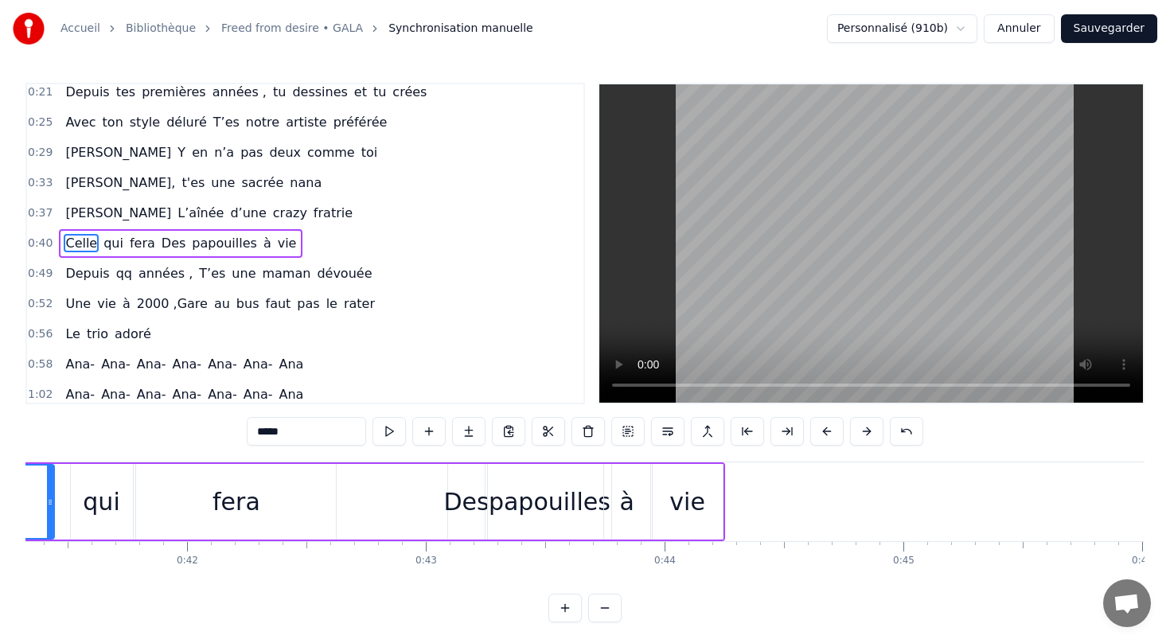
scroll to position [0, 9703]
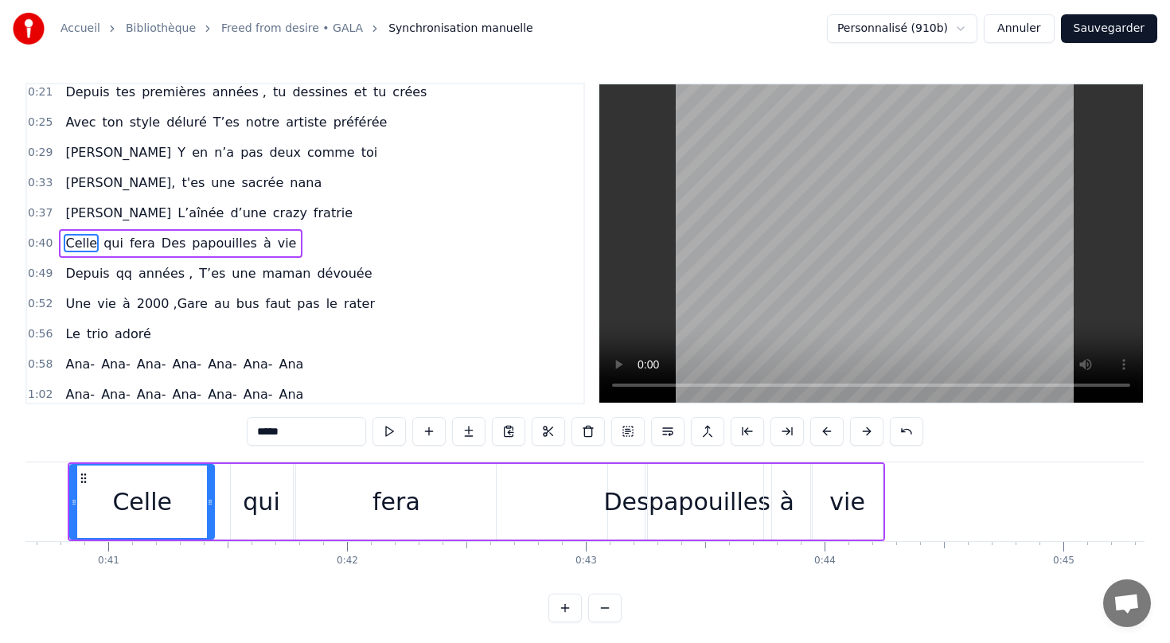
click at [610, 503] on div "Des" at bounding box center [625, 502] width 45 height 36
type input "***"
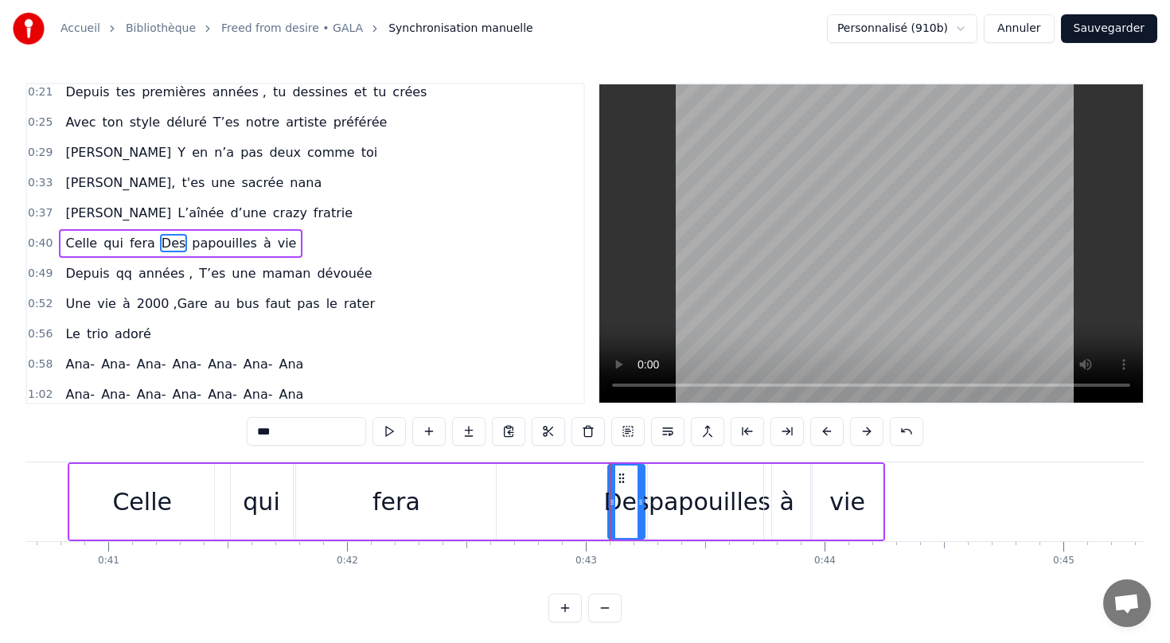
click at [609, 505] on div at bounding box center [609, 501] width 1 height 79
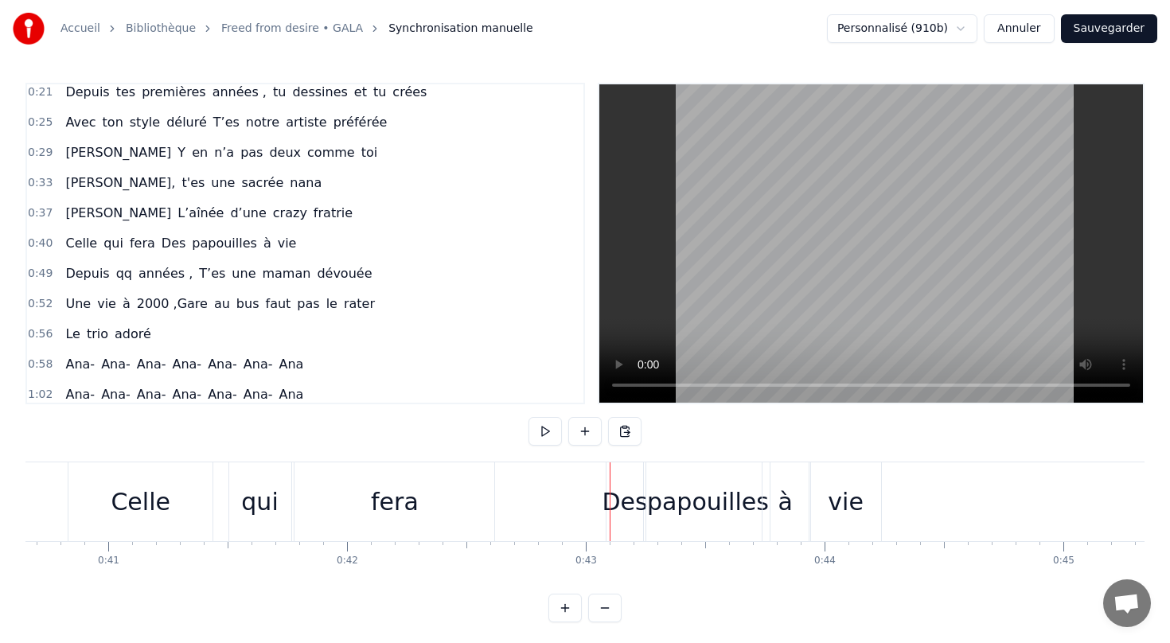
click at [177, 250] on div "Celle qui fera Des papouilles à vie" at bounding box center [180, 243] width 243 height 29
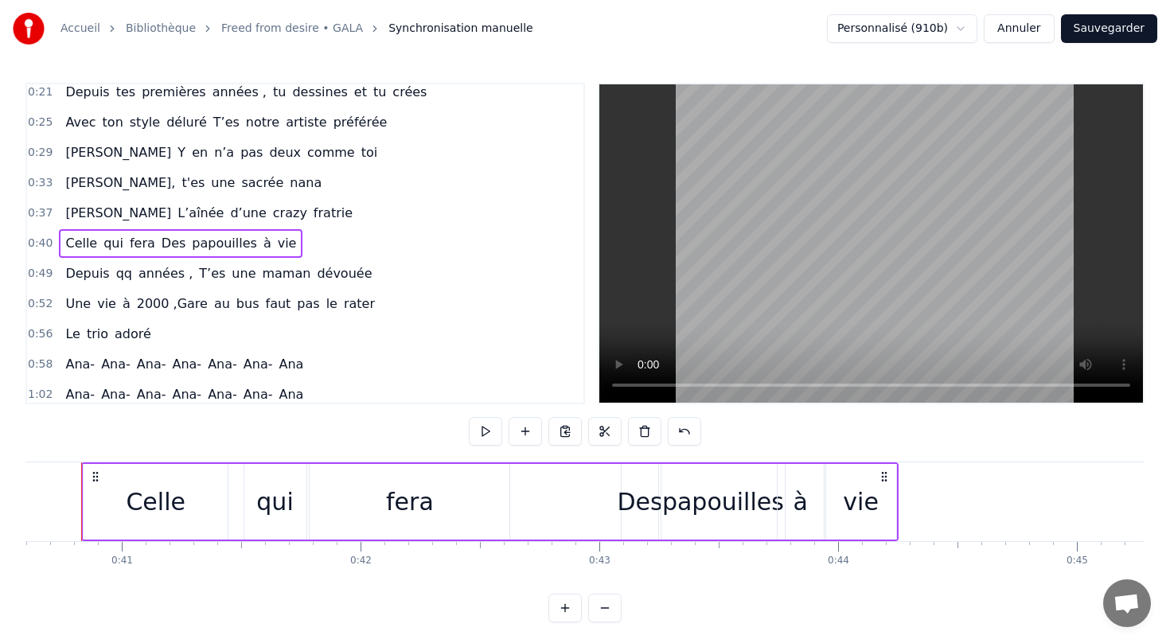
scroll to position [0, 9666]
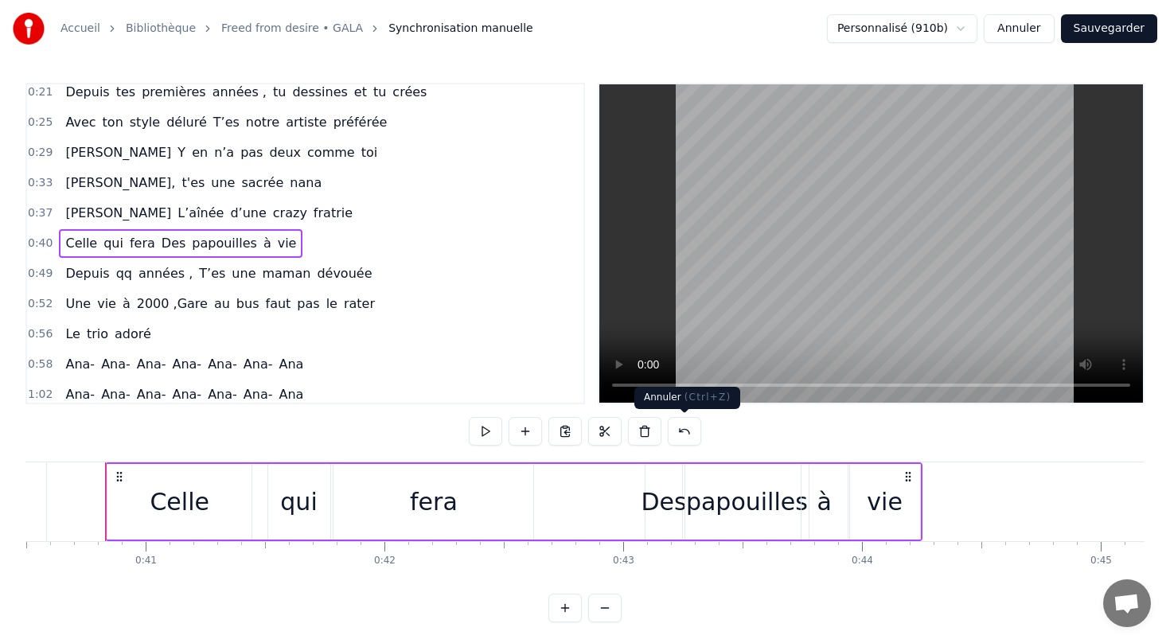
click at [682, 432] on button at bounding box center [684, 431] width 33 height 29
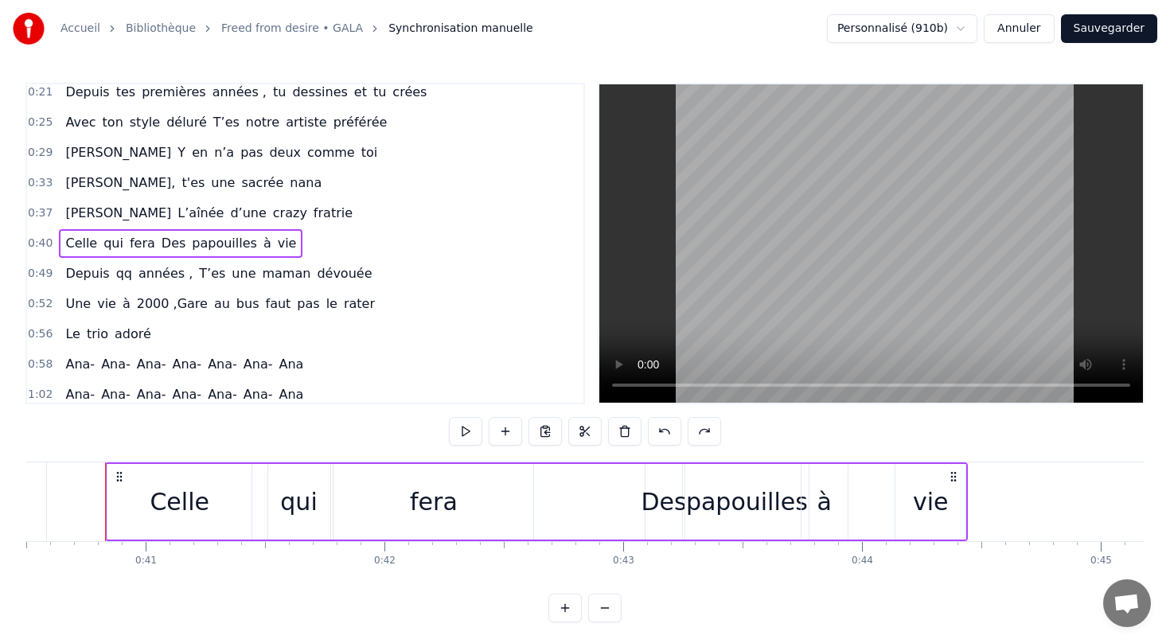
click at [638, 492] on div "Celle qui fera Des papouilles à vie" at bounding box center [536, 501] width 862 height 79
click at [467, 432] on button at bounding box center [465, 431] width 33 height 29
click at [654, 508] on div "Des" at bounding box center [662, 502] width 45 height 36
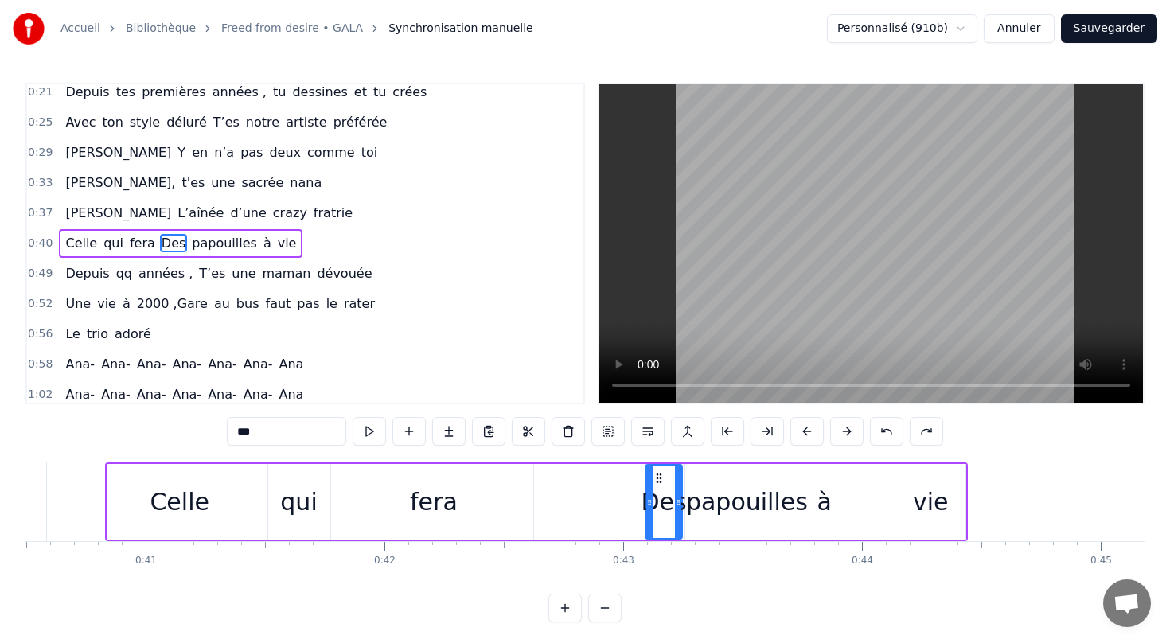
click at [647, 501] on icon at bounding box center [649, 502] width 6 height 13
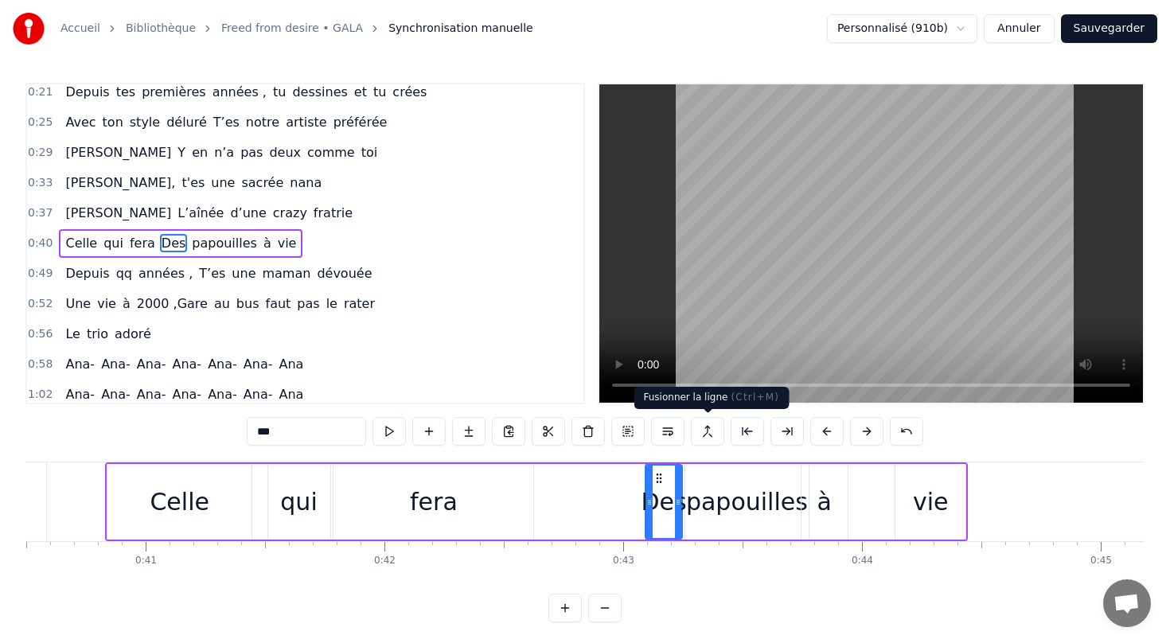
click at [707, 430] on button at bounding box center [707, 431] width 33 height 29
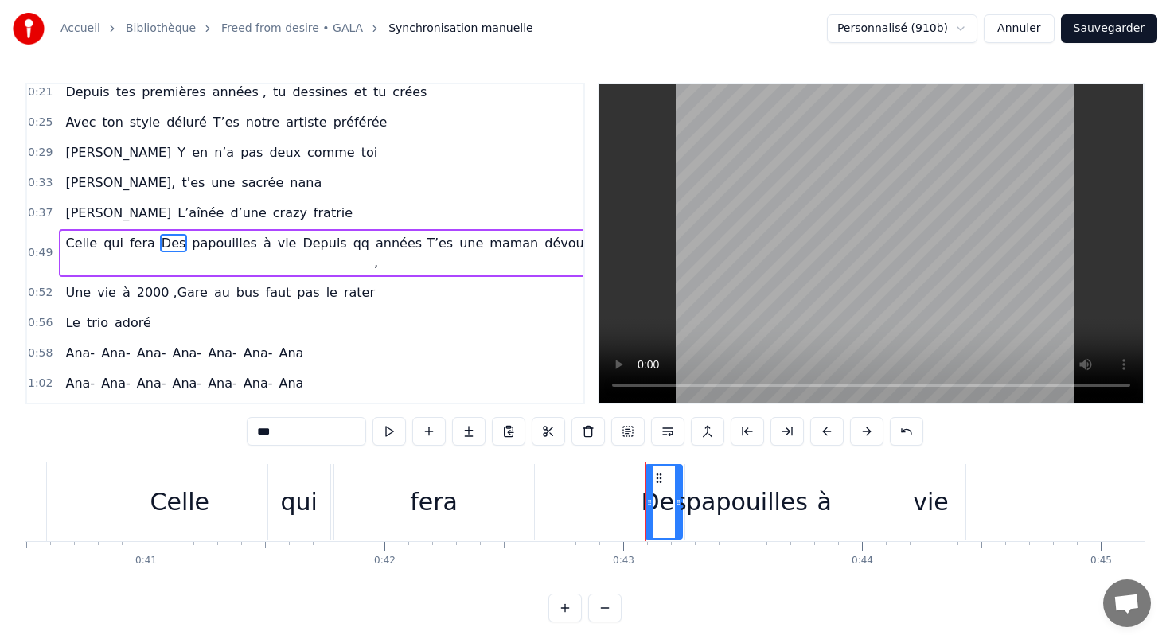
click at [276, 245] on span "vie" at bounding box center [287, 243] width 22 height 18
type input "***"
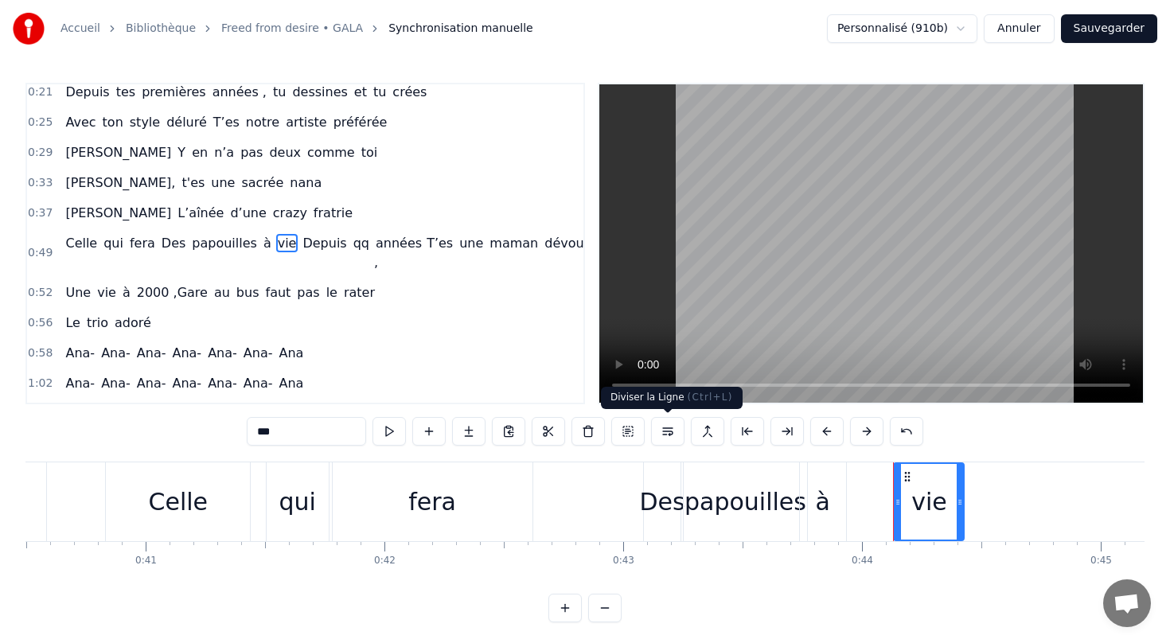
click at [665, 432] on button at bounding box center [667, 431] width 33 height 29
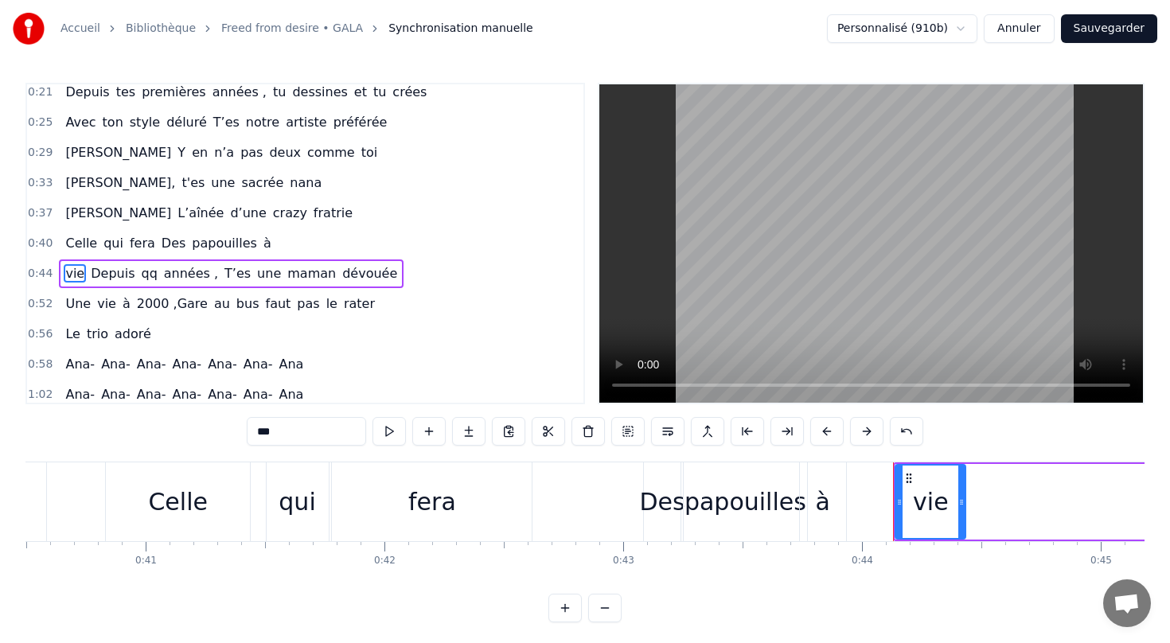
scroll to position [98, 0]
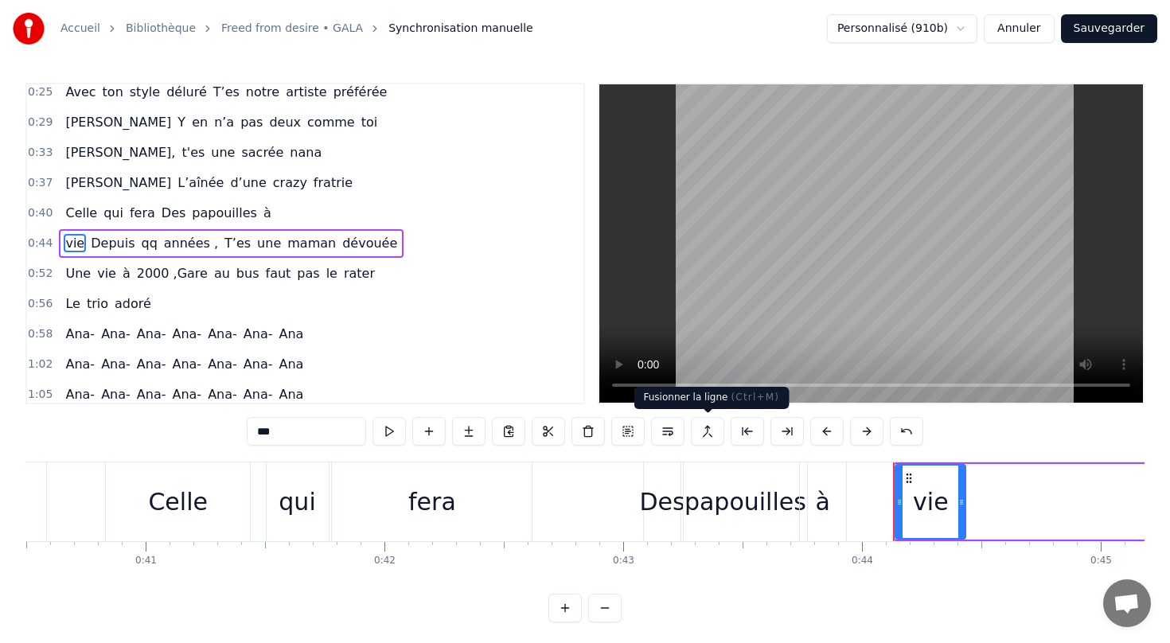
click at [705, 429] on button at bounding box center [707, 431] width 33 height 29
click at [705, 431] on button at bounding box center [707, 431] width 33 height 29
click at [70, 244] on span "vie" at bounding box center [75, 243] width 22 height 18
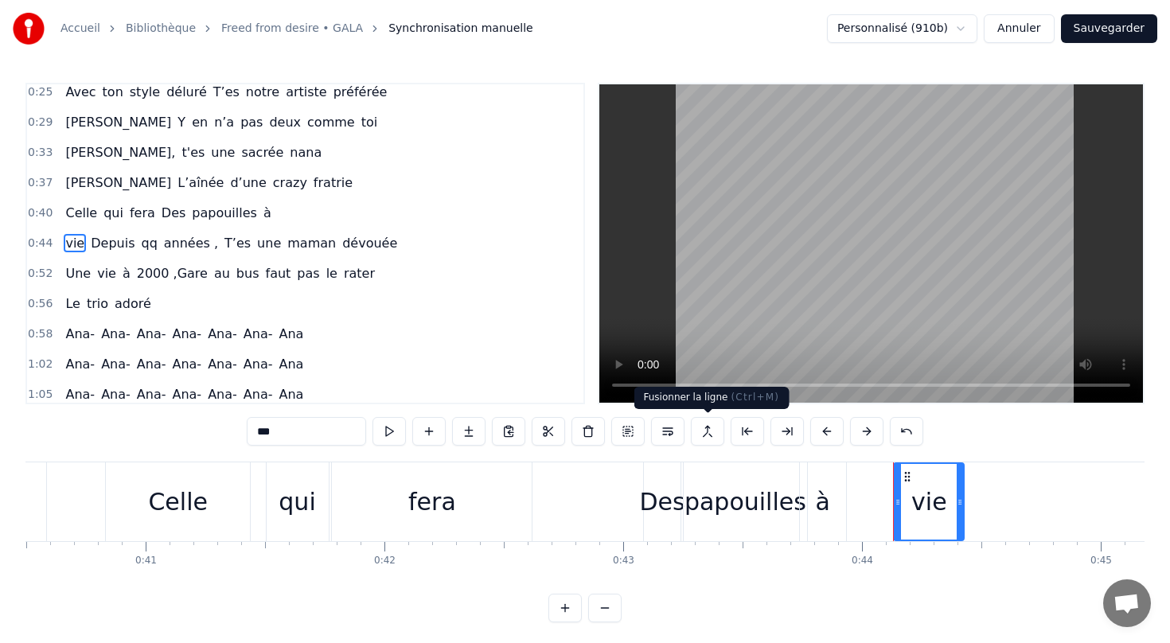
click at [707, 431] on button at bounding box center [707, 431] width 33 height 29
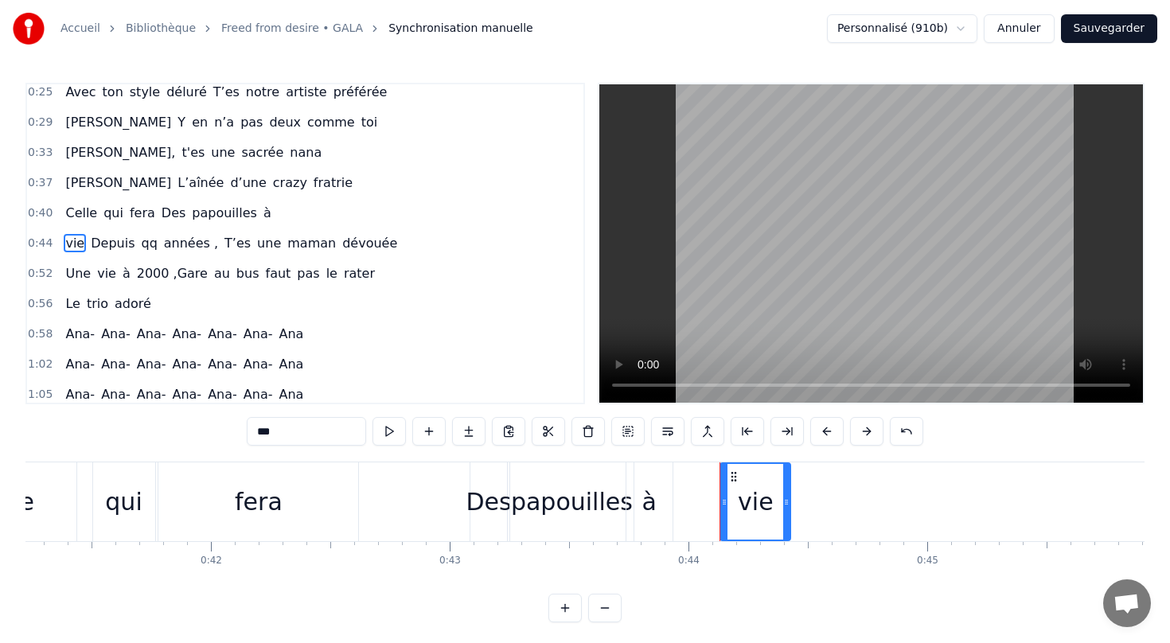
scroll to position [0, 9858]
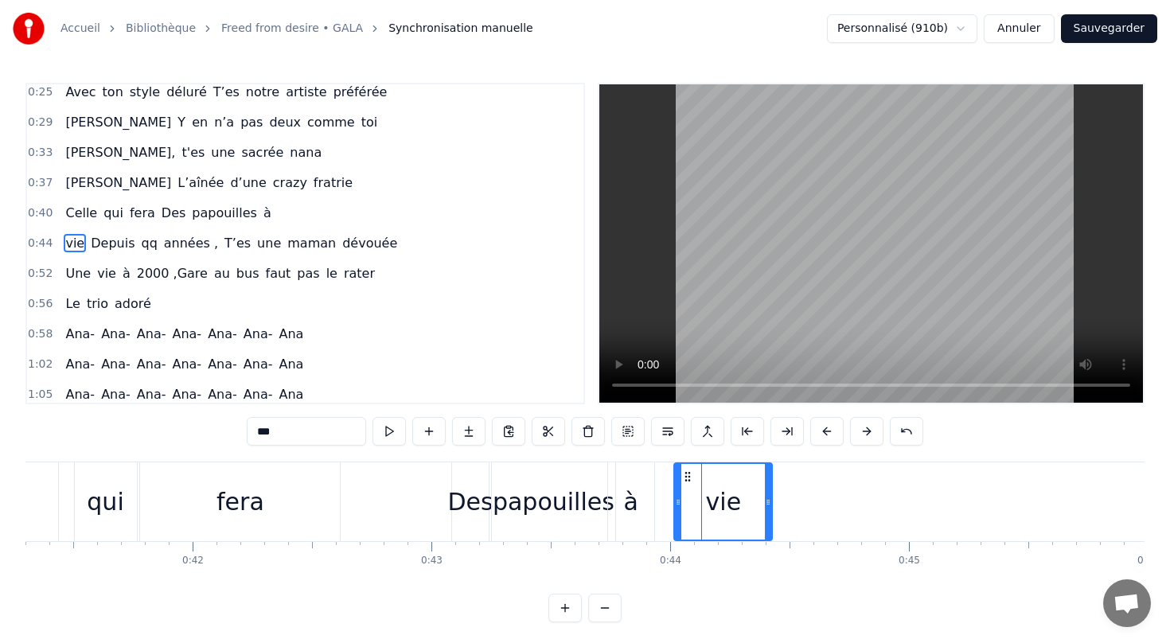
drag, startPoint x: 704, startPoint y: 501, endPoint x: 675, endPoint y: 500, distance: 28.7
click at [675, 500] on icon at bounding box center [678, 502] width 6 height 13
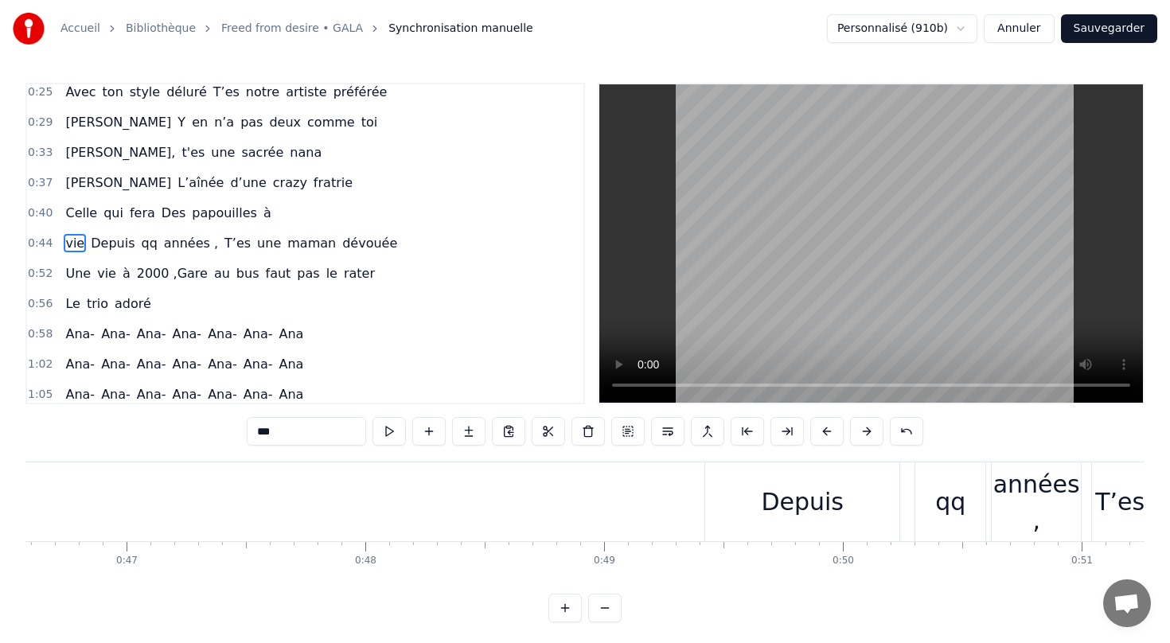
scroll to position [0, 11148]
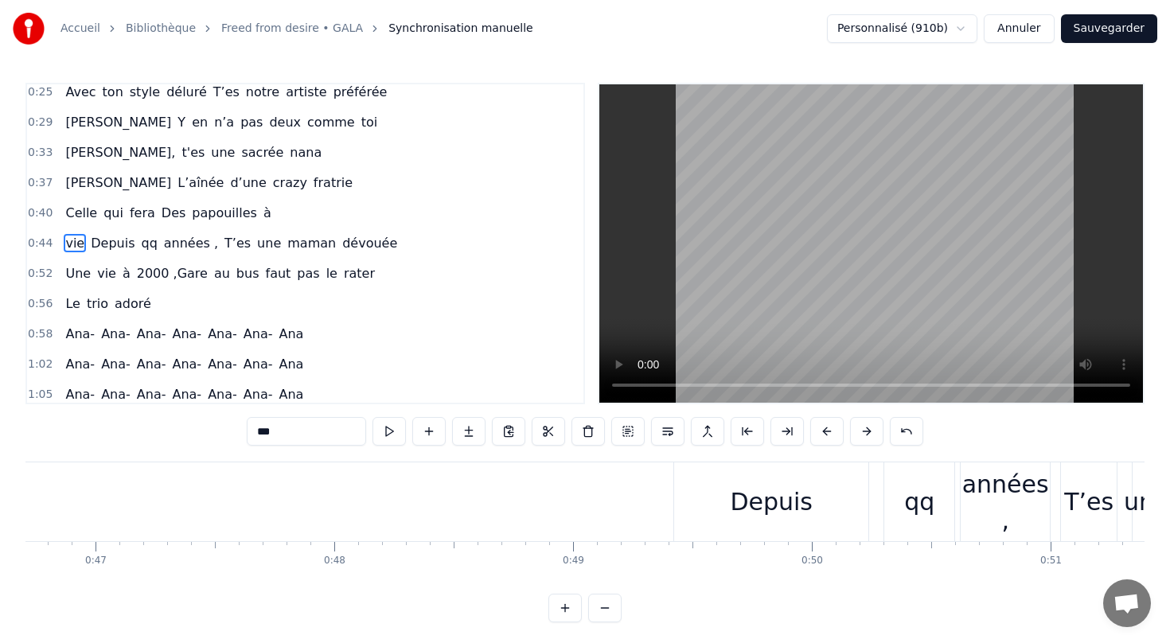
click at [95, 260] on div "Une vie à 2000 ,Gare au bus faut pas le rater" at bounding box center [220, 273] width 322 height 29
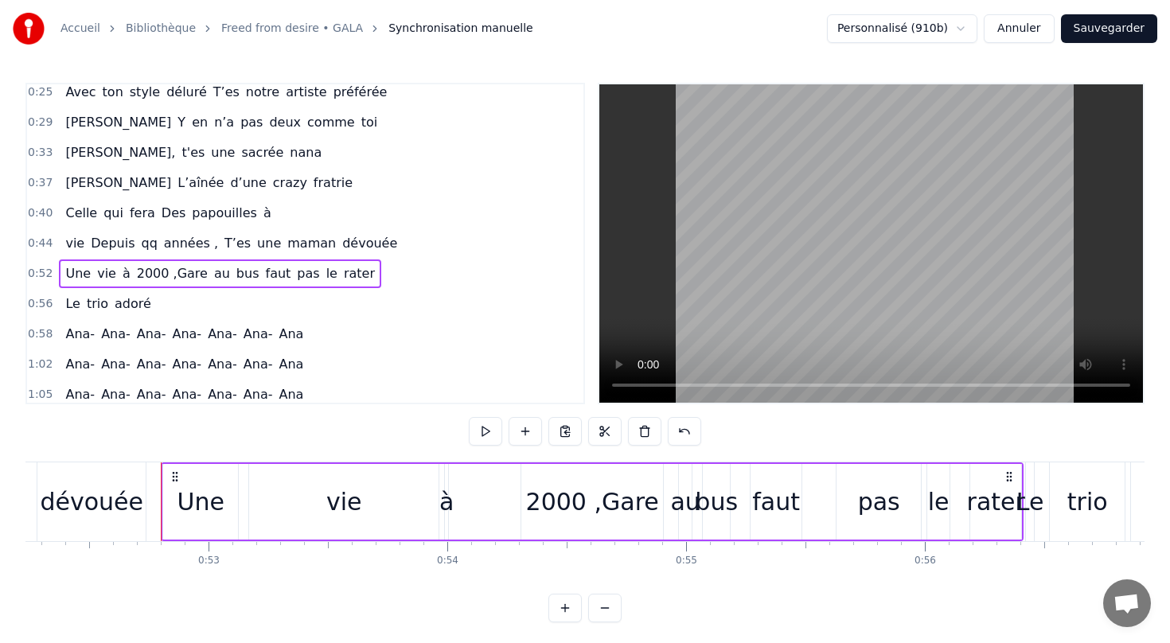
click at [90, 240] on span "Depuis" at bounding box center [112, 243] width 47 height 18
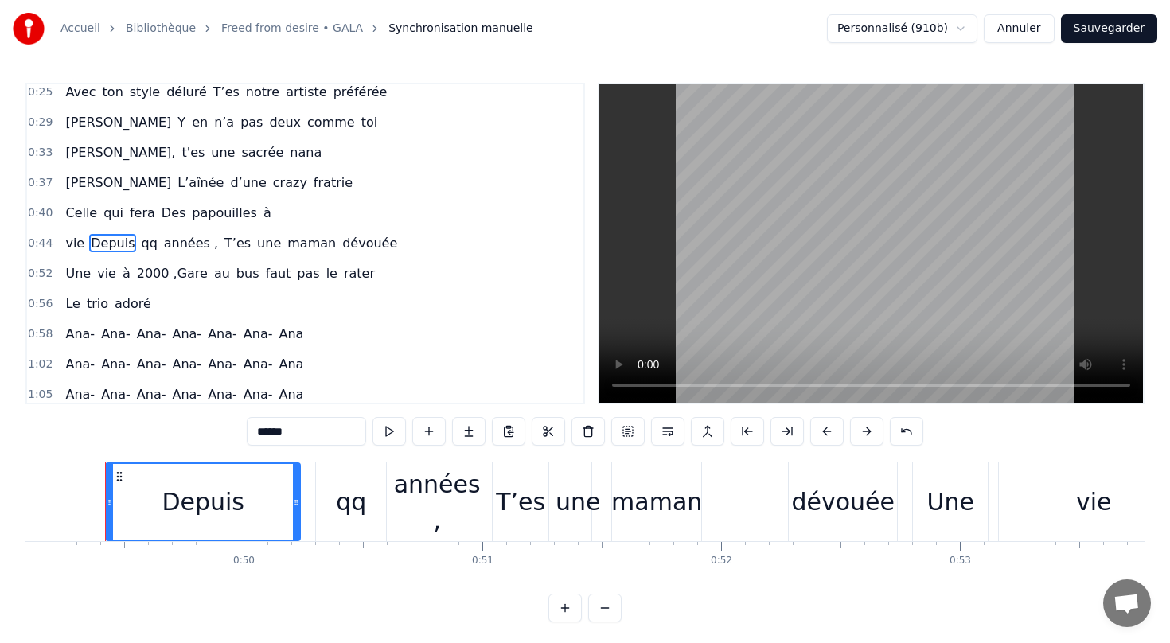
click at [167, 228] on div "0:44 vie Depuis qq années , T’es une maman dévouée" at bounding box center [305, 243] width 556 height 30
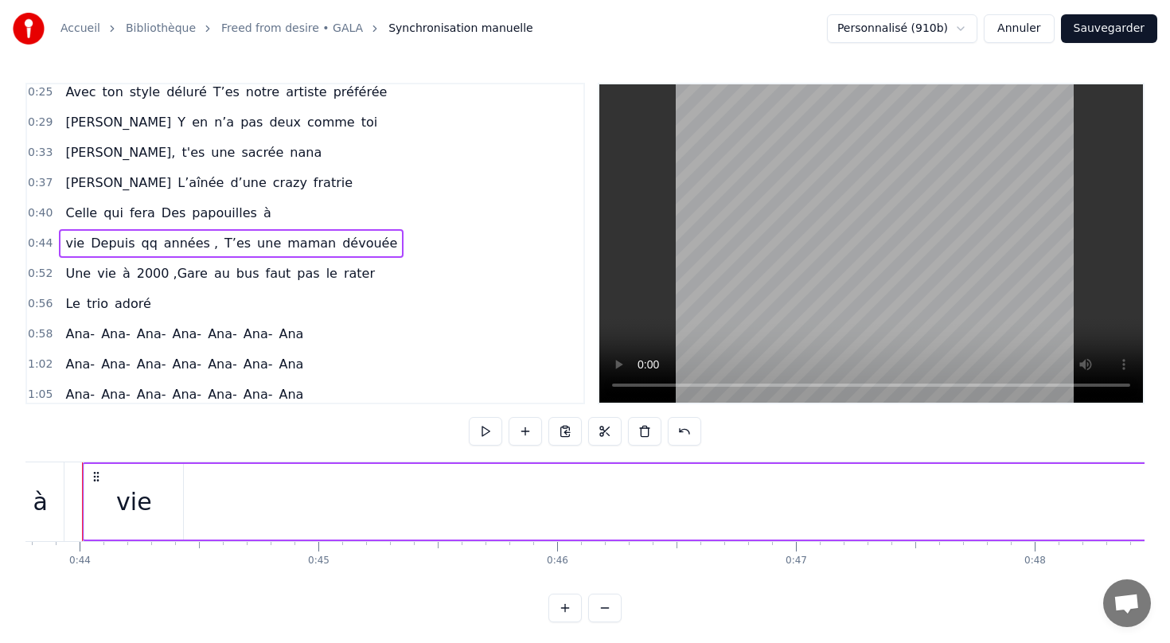
scroll to position [0, 10425]
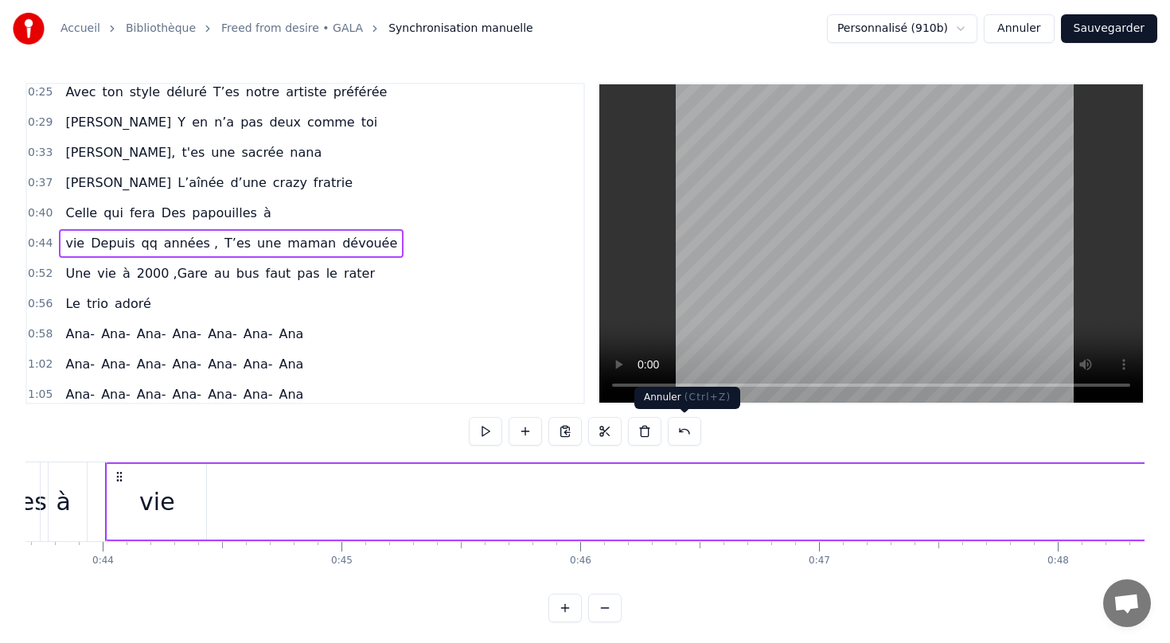
click at [684, 436] on button at bounding box center [684, 431] width 33 height 29
click at [190, 214] on span "papouilles" at bounding box center [224, 213] width 68 height 18
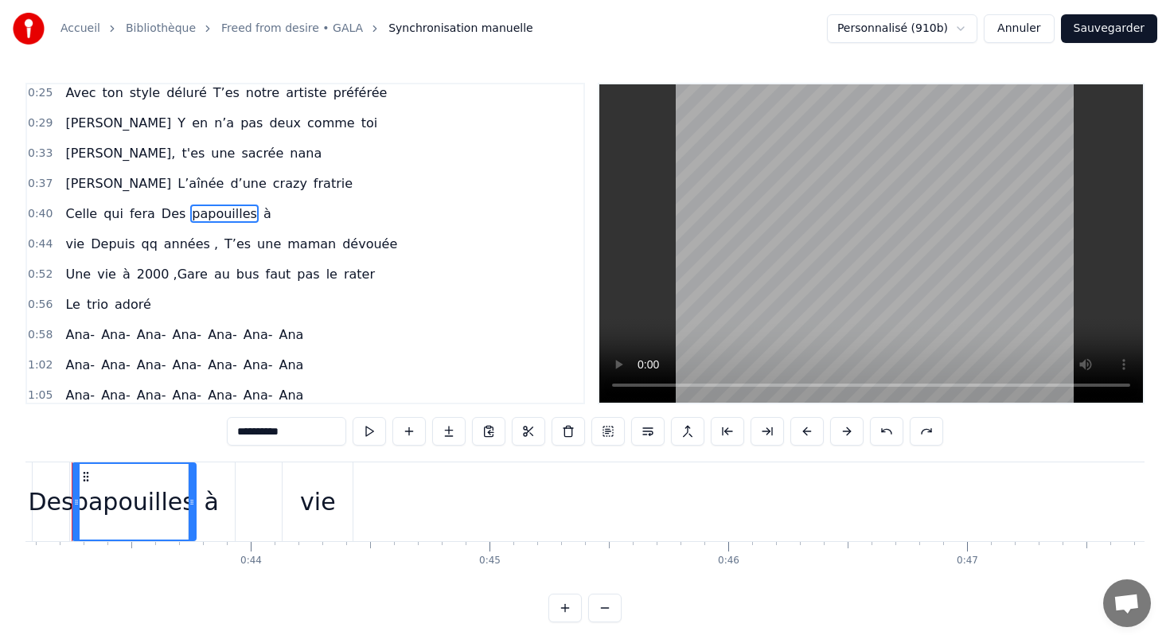
scroll to position [0, 10244]
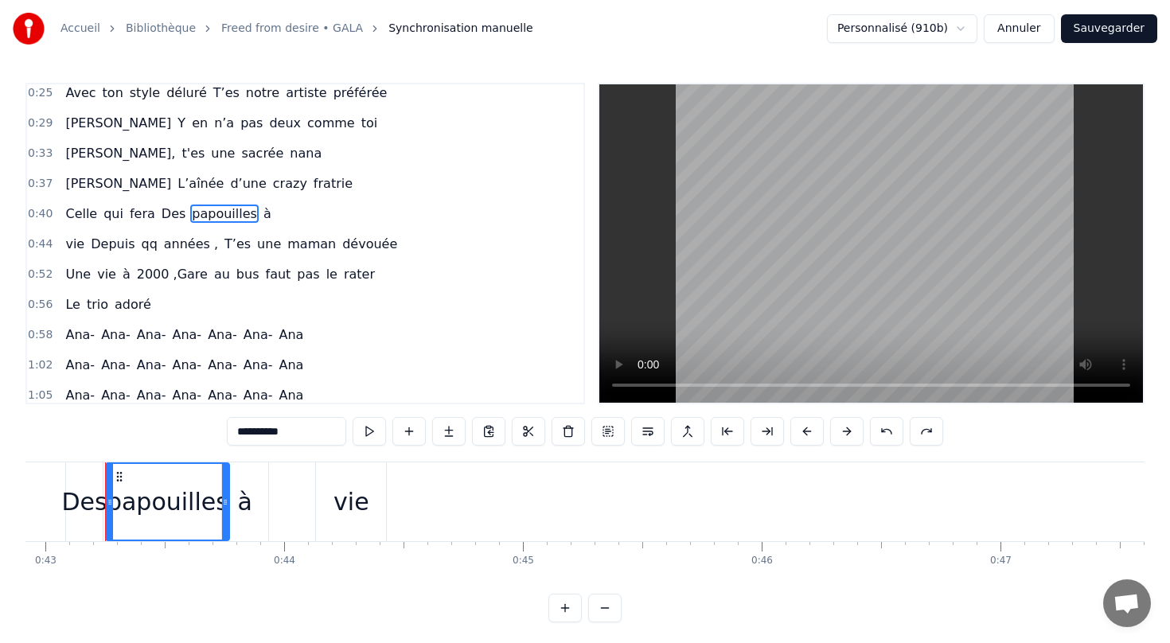
click at [76, 244] on span "vie" at bounding box center [75, 244] width 22 height 18
type input "***"
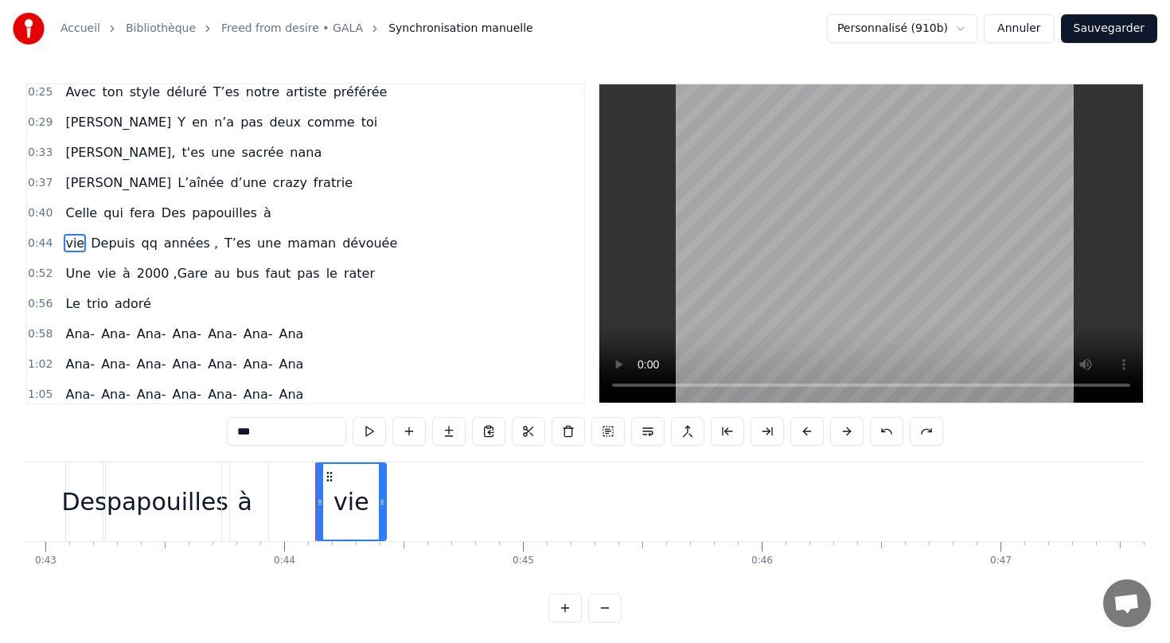
click at [255, 217] on div "Celle qui fera Des papouilles à" at bounding box center [168, 213] width 218 height 29
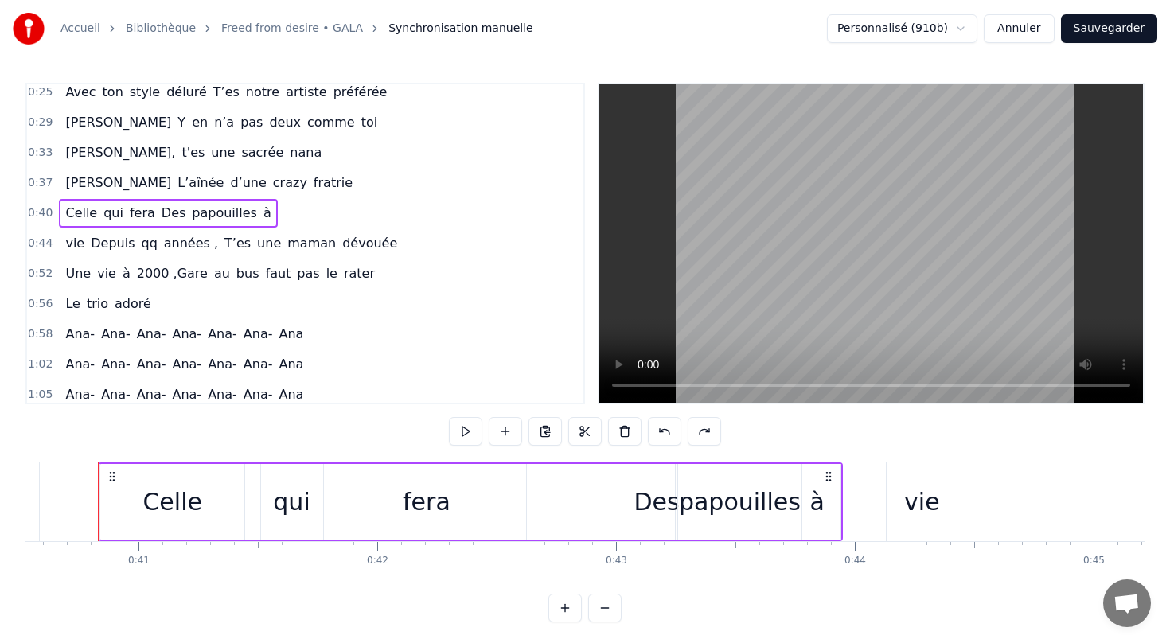
scroll to position [0, 9666]
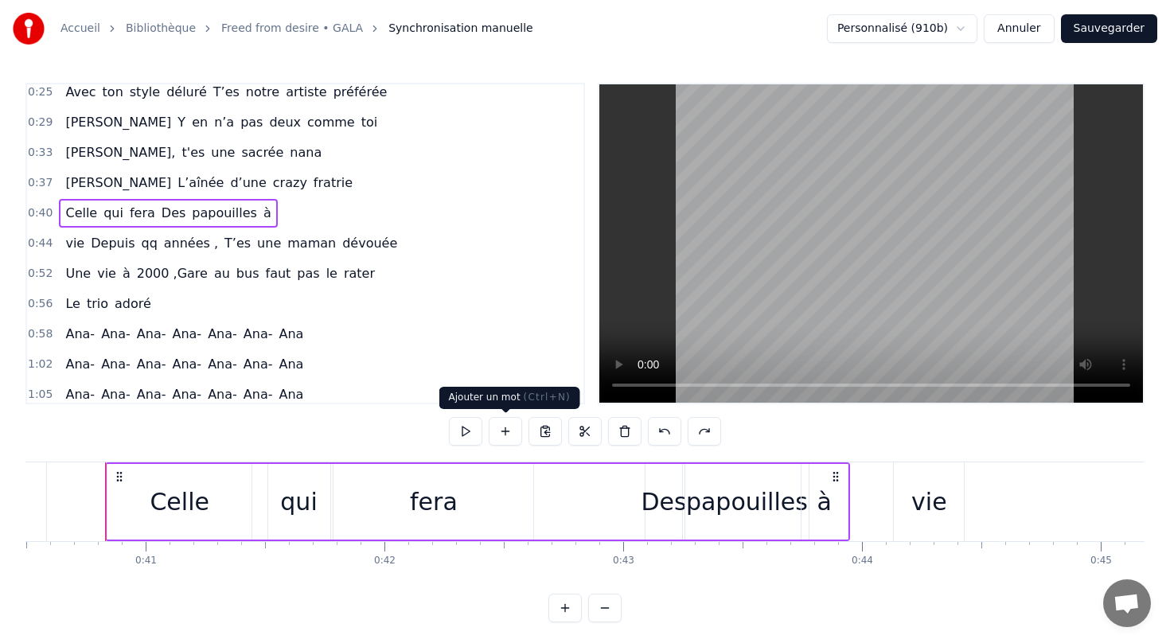
click at [501, 428] on button at bounding box center [505, 431] width 33 height 29
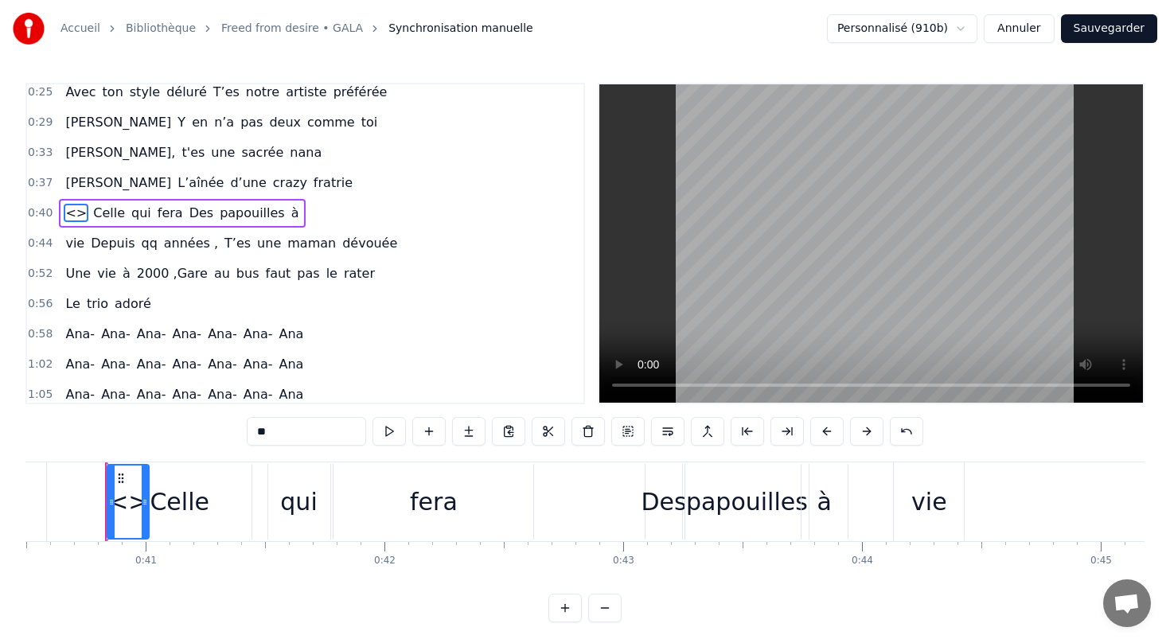
scroll to position [68, 0]
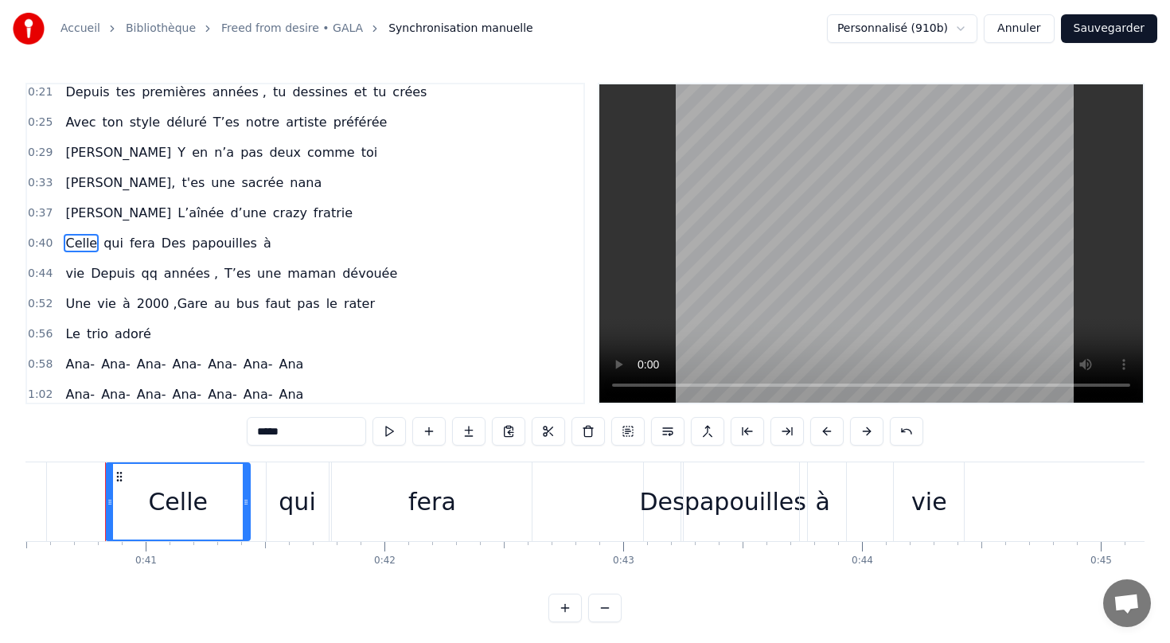
click at [76, 274] on span "vie" at bounding box center [75, 273] width 22 height 18
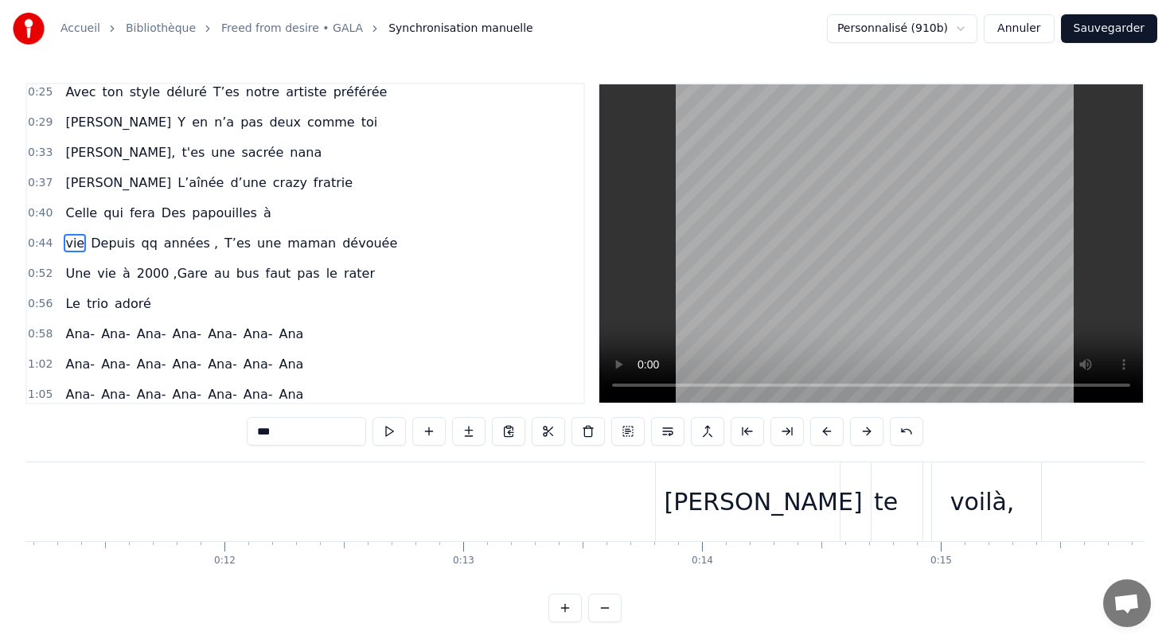
scroll to position [0, 3034]
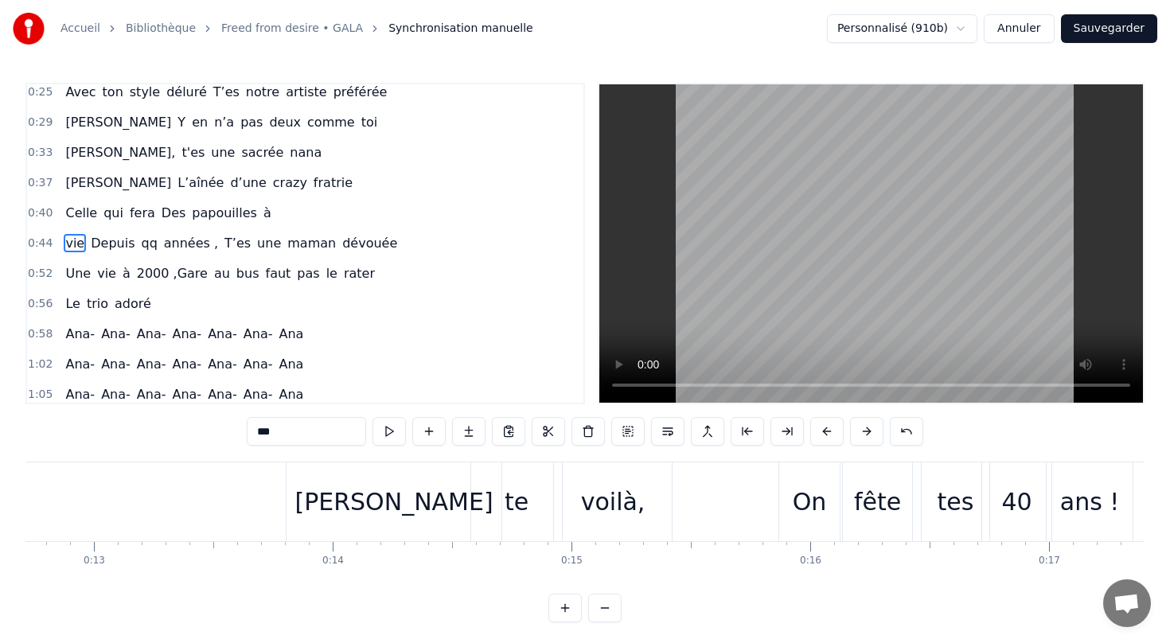
click at [358, 506] on div "[PERSON_NAME]" at bounding box center [393, 502] width 198 height 36
type input "*********"
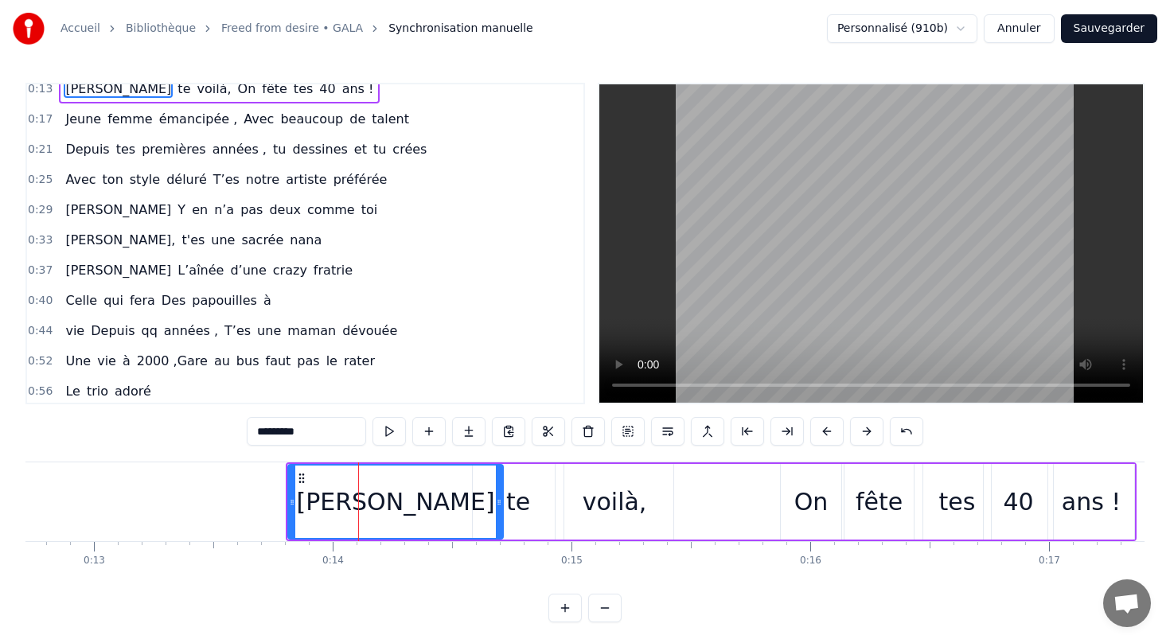
scroll to position [0, 0]
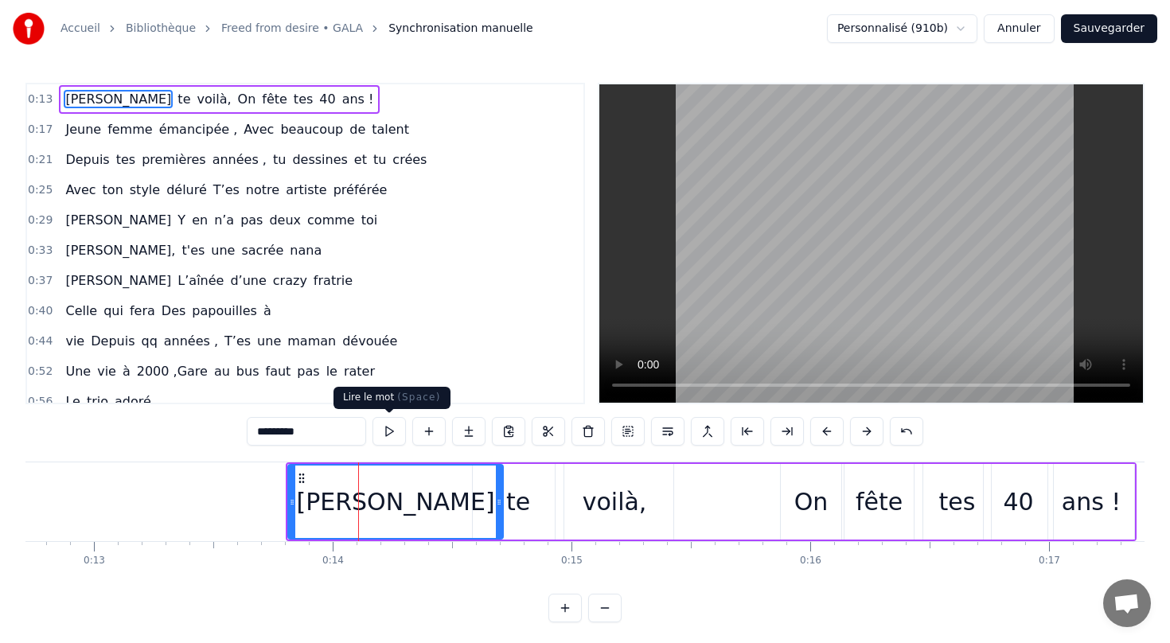
click at [390, 426] on button at bounding box center [388, 431] width 33 height 29
click at [286, 508] on div "[PERSON_NAME] te voilà, On fête tes 40 ans !" at bounding box center [711, 501] width 851 height 79
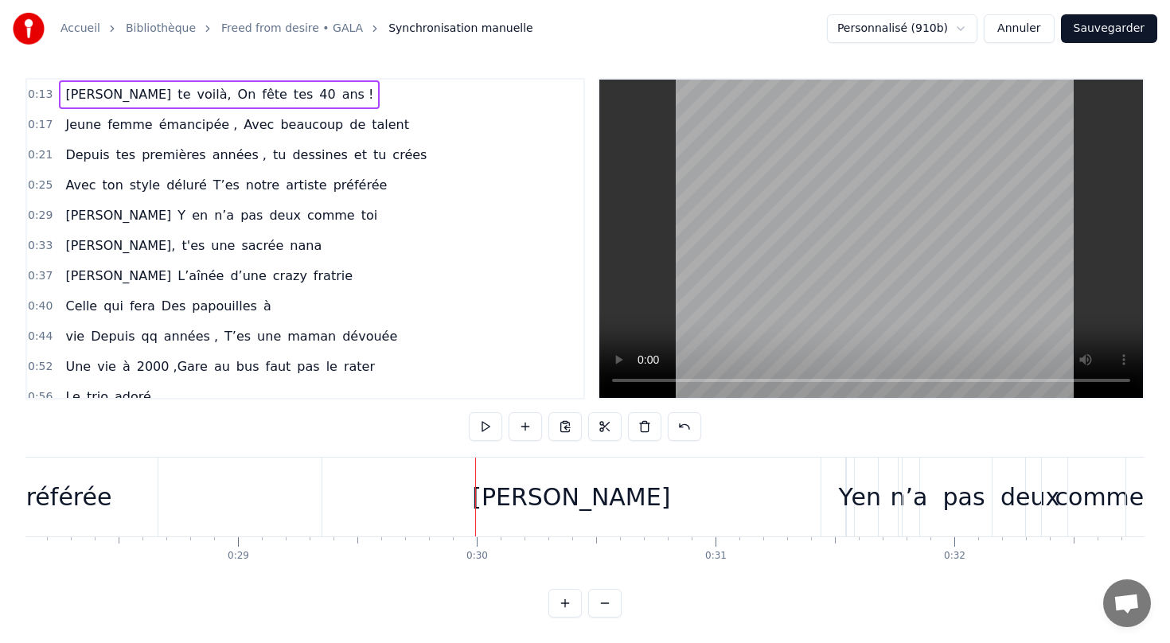
scroll to position [0, 6797]
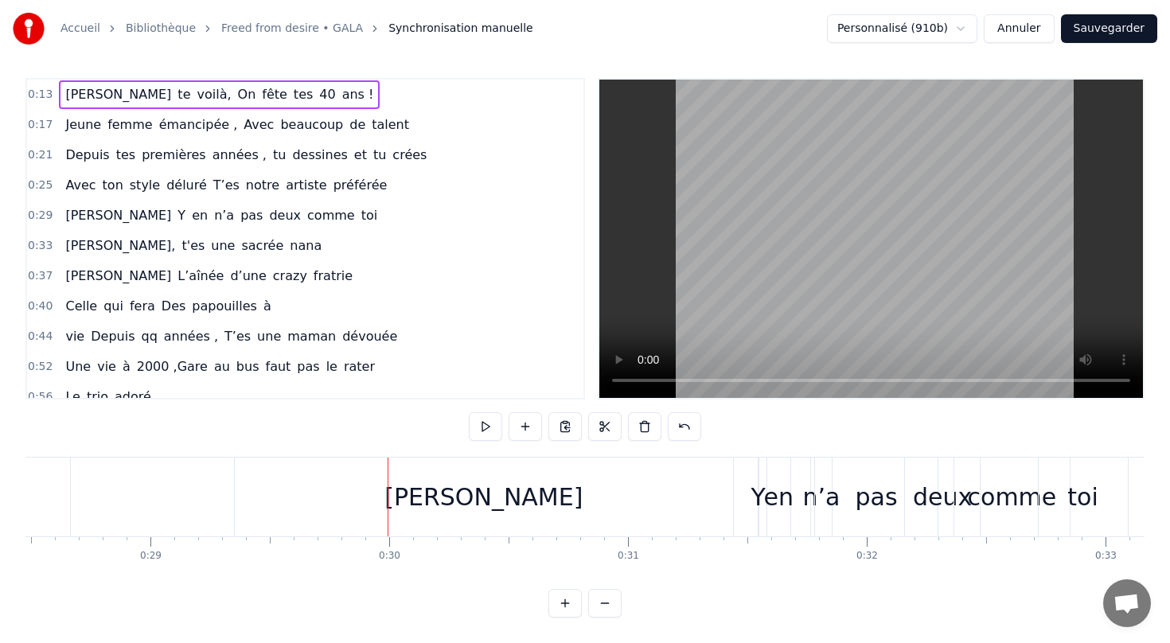
click at [759, 494] on div "Y" at bounding box center [758, 497] width 14 height 36
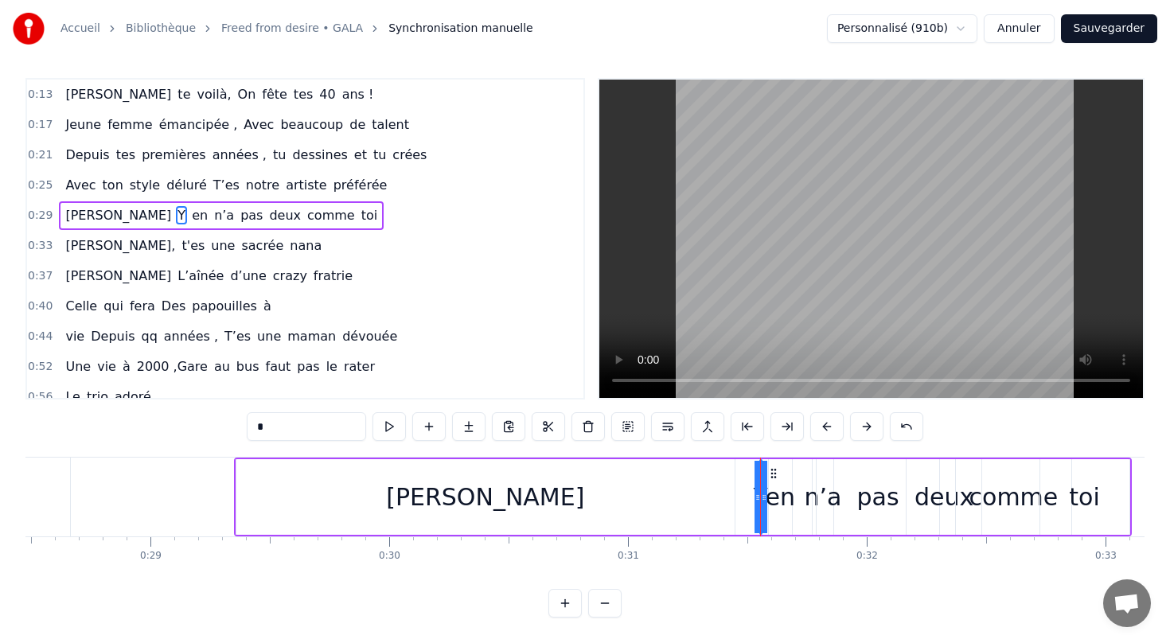
scroll to position [0, 0]
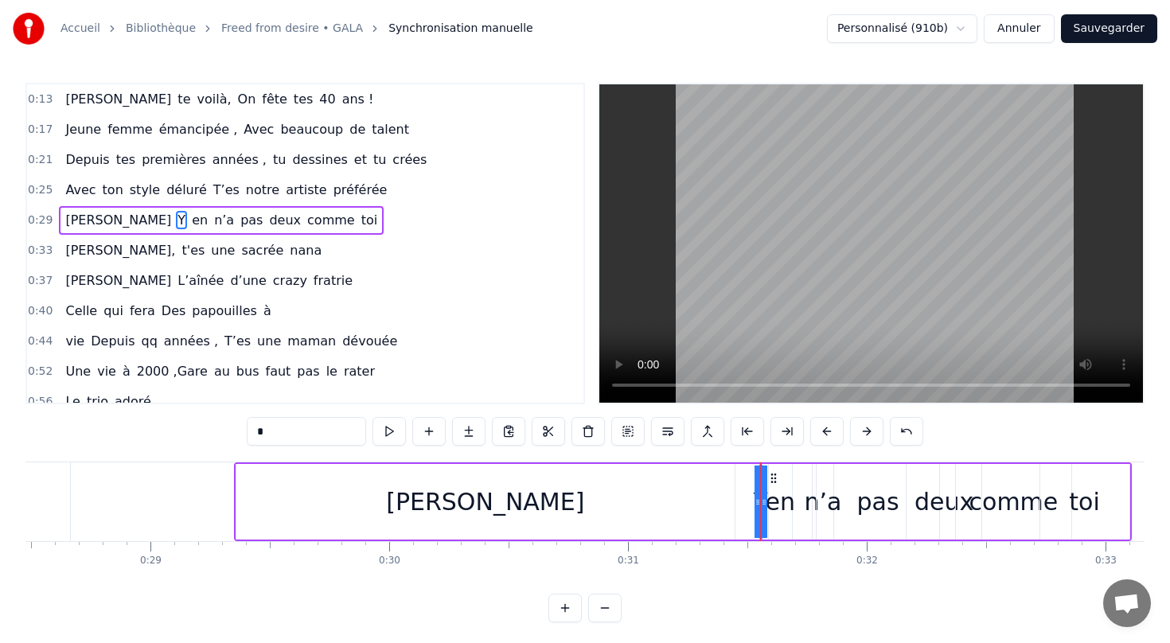
click at [778, 504] on div "en" at bounding box center [779, 502] width 29 height 36
click at [758, 500] on div "Y" at bounding box center [760, 502] width 14 height 36
type input "*"
click at [660, 433] on button at bounding box center [667, 431] width 33 height 29
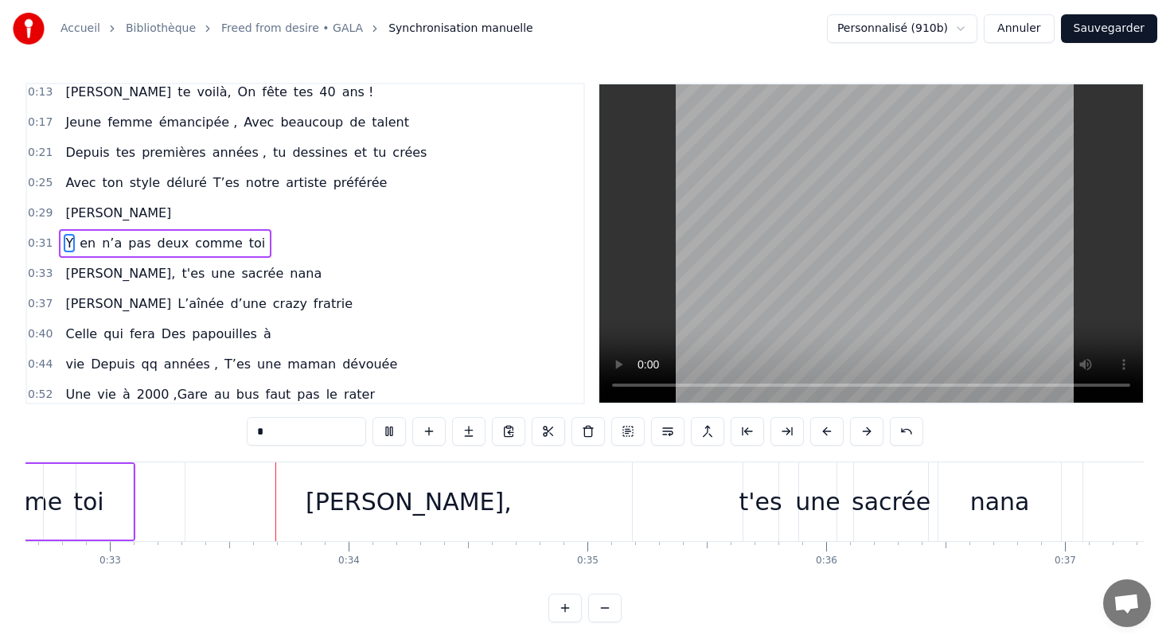
scroll to position [0, 7811]
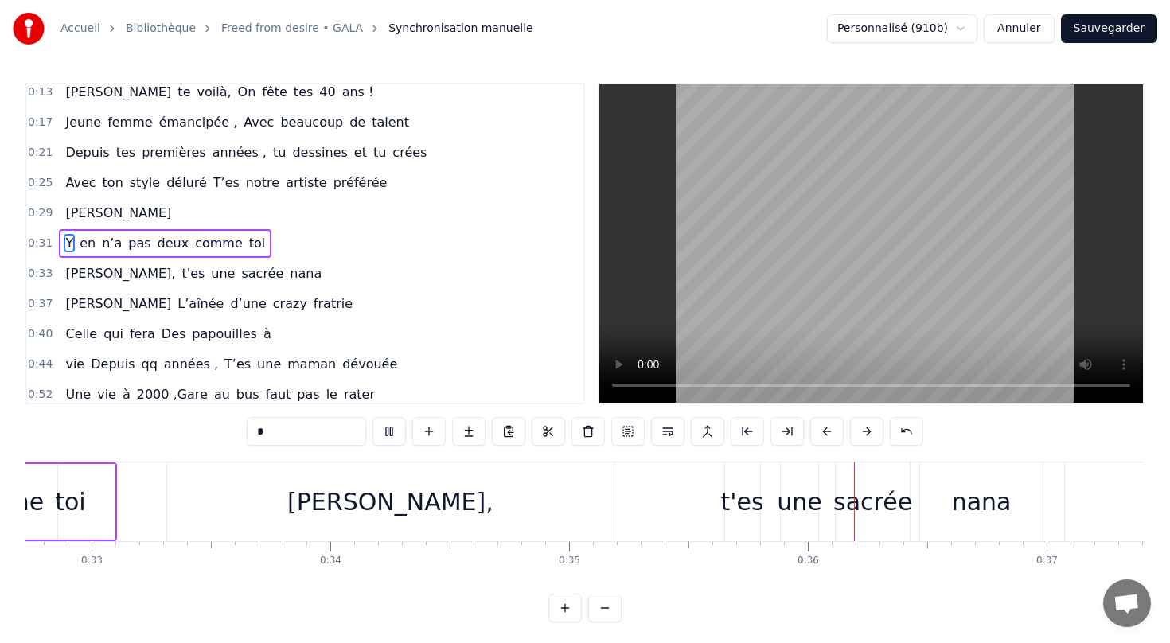
click at [1116, 25] on button "Sauvegarder" at bounding box center [1109, 28] width 96 height 29
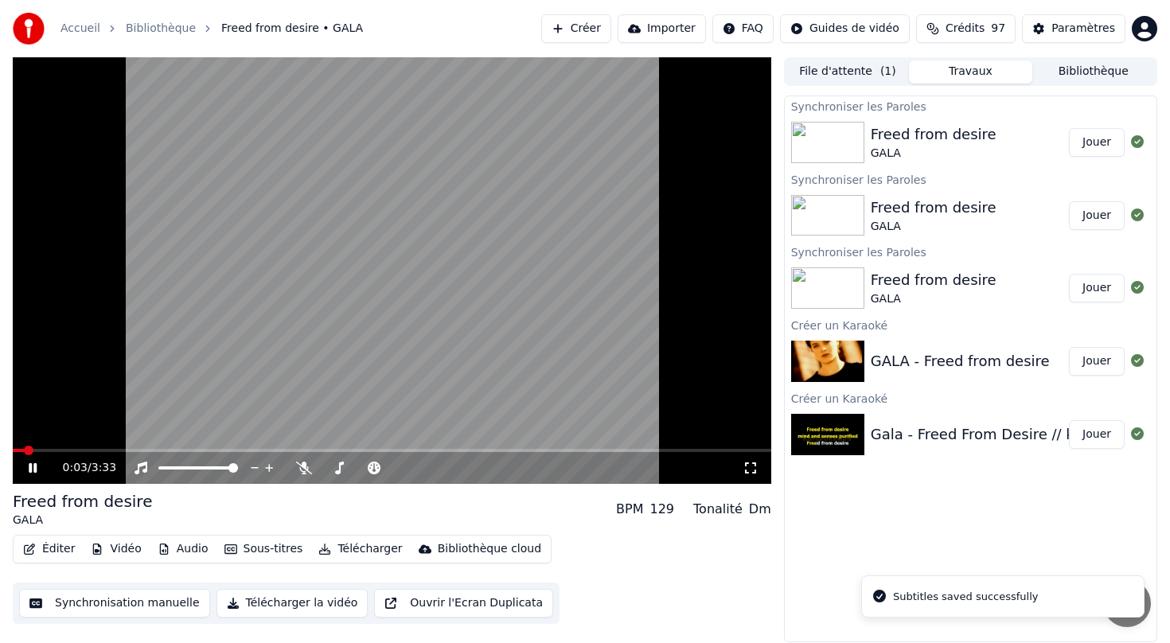
click at [119, 607] on button "Synchronisation manuelle" at bounding box center [114, 603] width 191 height 29
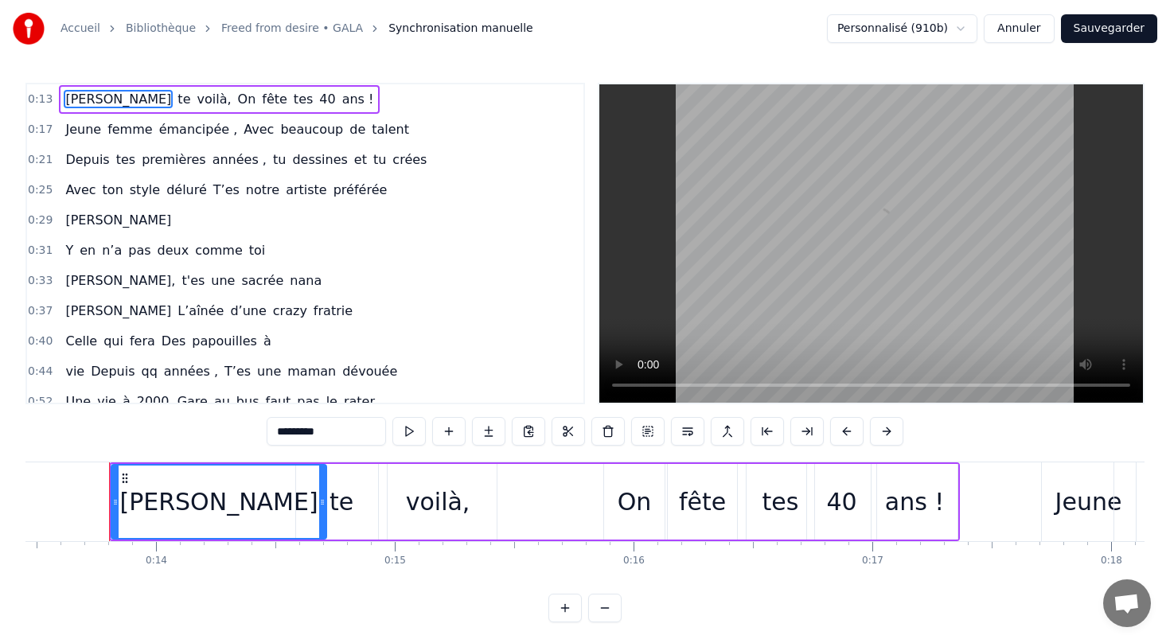
scroll to position [0, 3215]
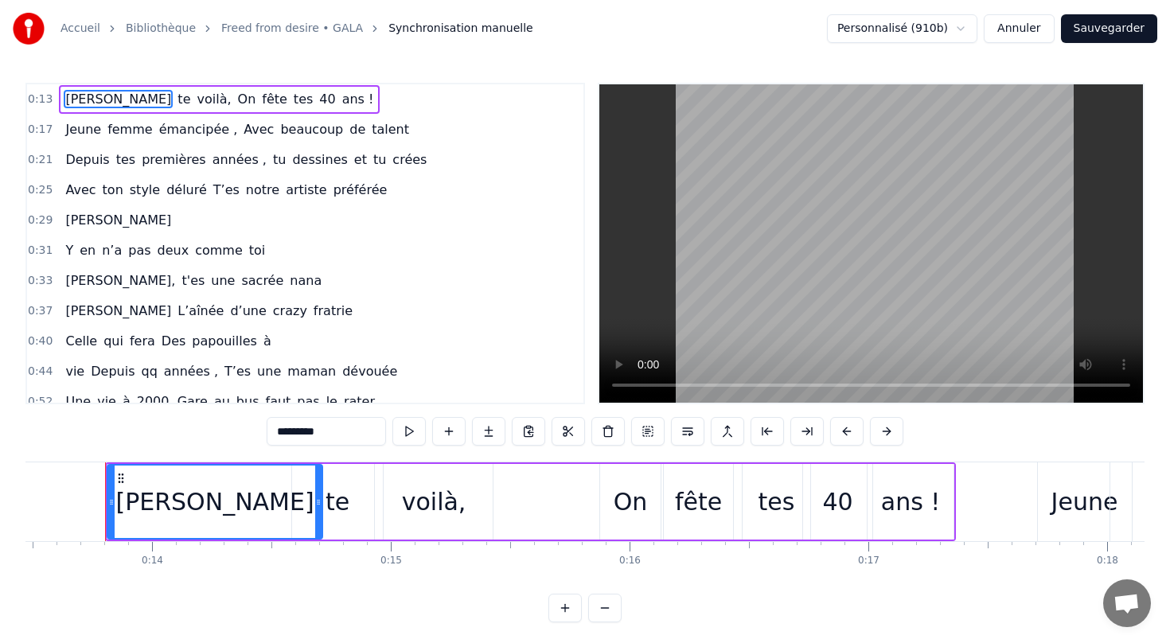
click at [126, 222] on div "[PERSON_NAME]" at bounding box center [118, 220] width 119 height 29
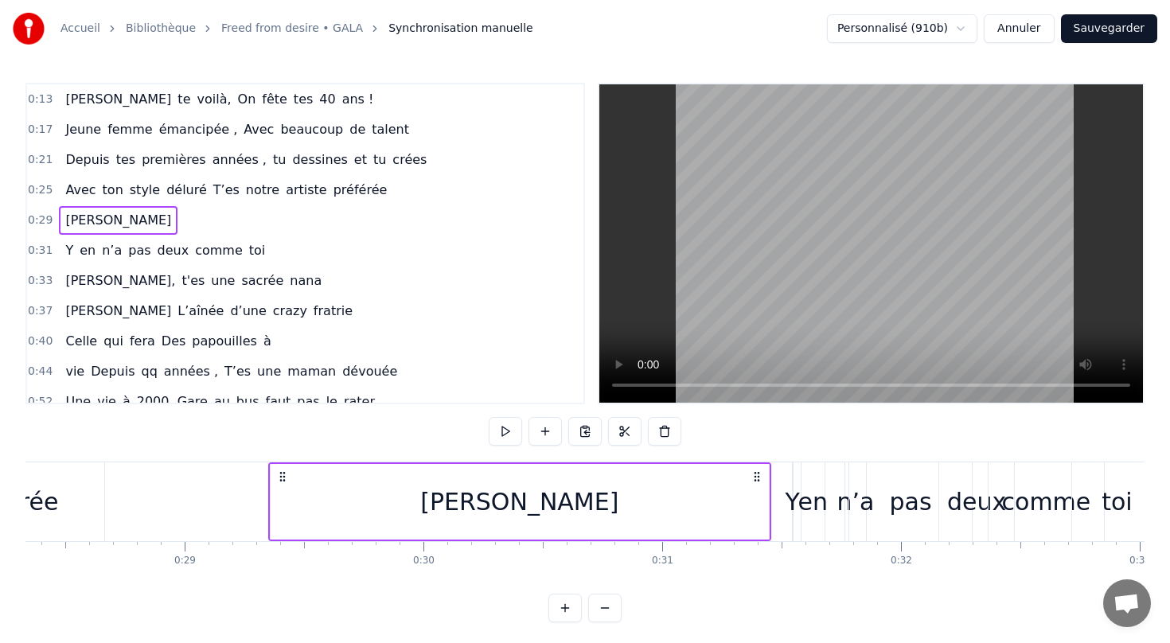
scroll to position [0, 6674]
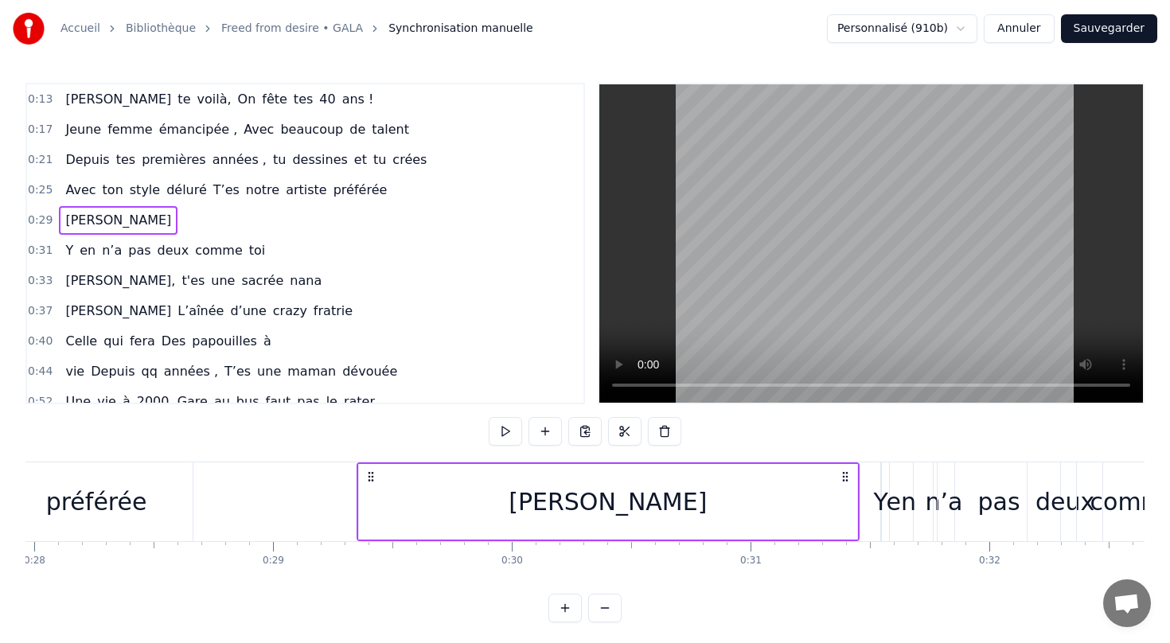
click at [555, 513] on div "[PERSON_NAME]" at bounding box center [608, 502] width 498 height 76
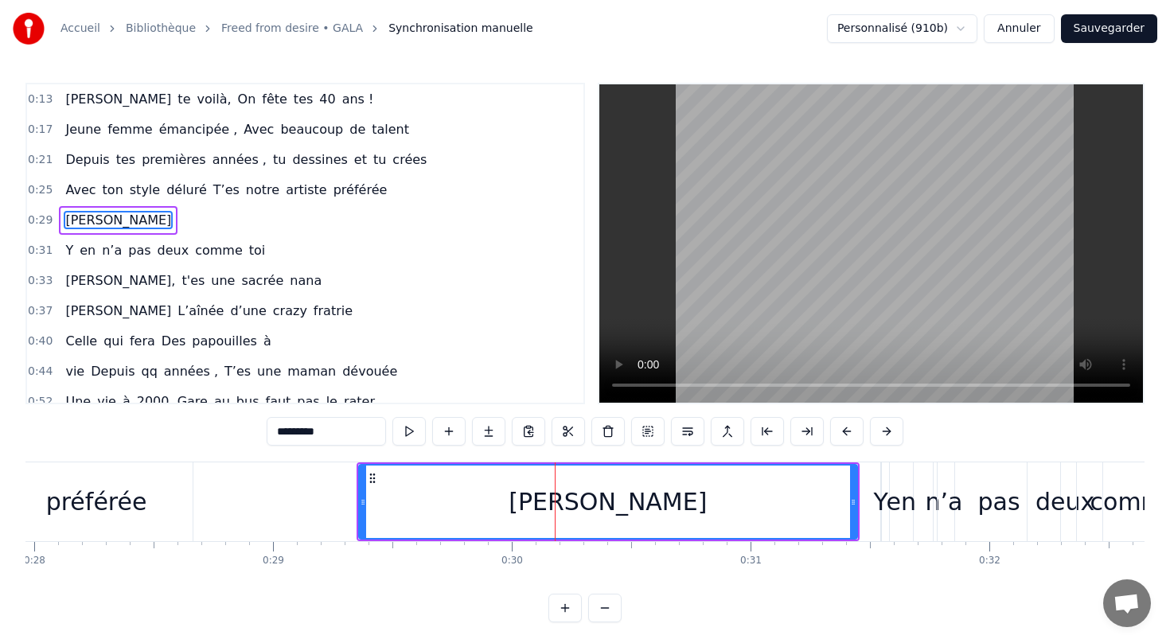
click at [888, 501] on div "en" at bounding box center [900, 502] width 29 height 36
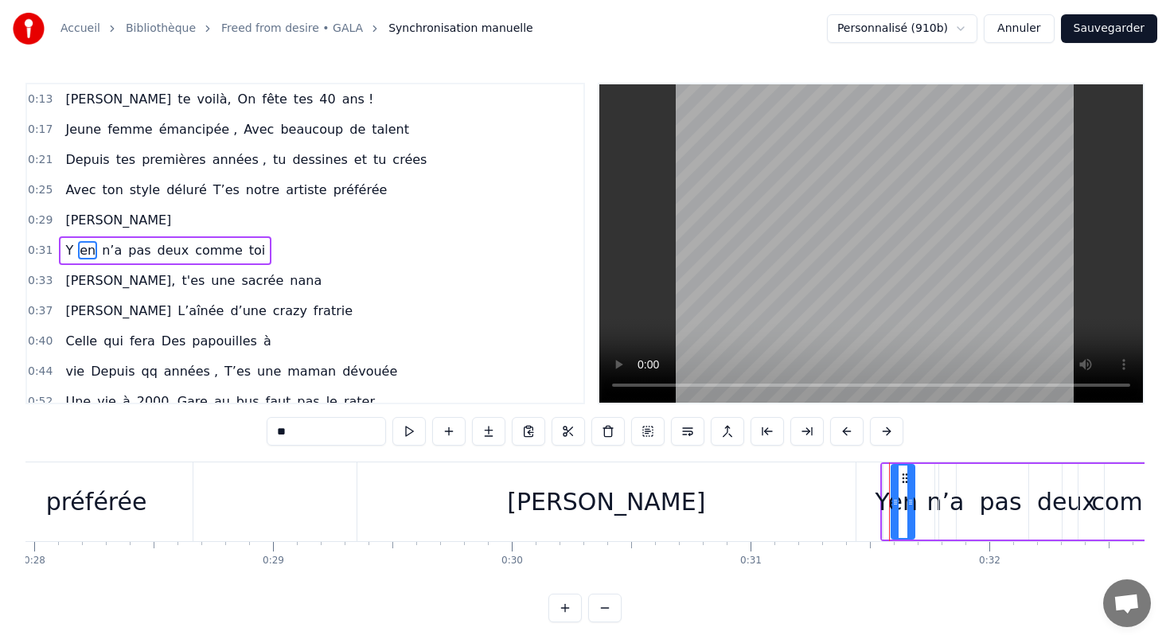
scroll to position [7, 0]
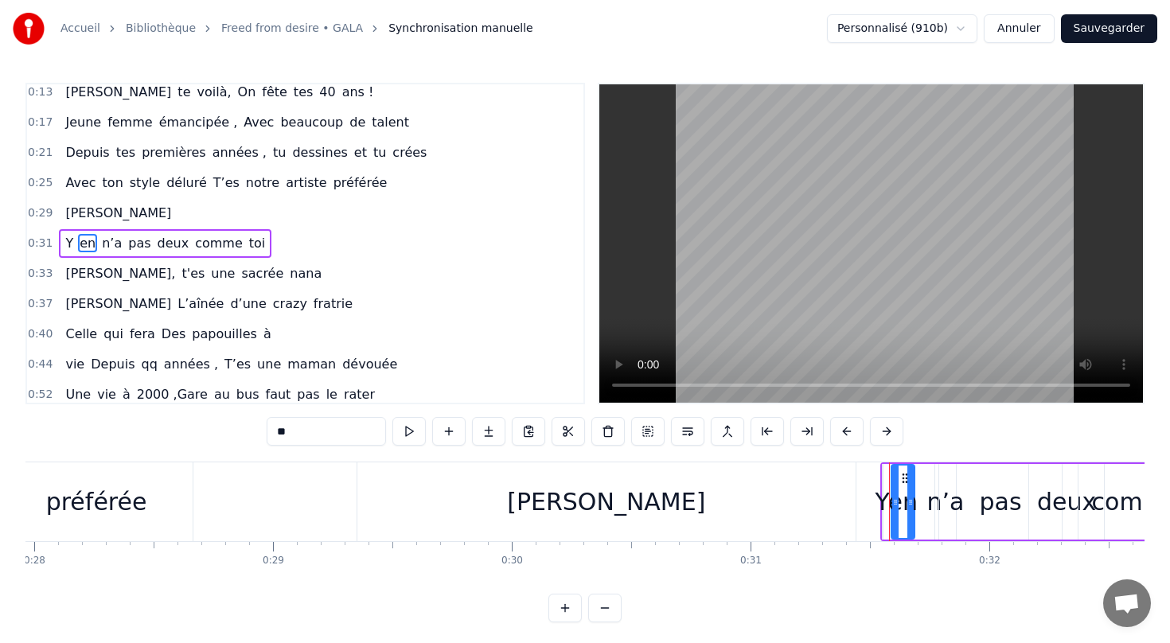
click at [875, 504] on div "Y" at bounding box center [882, 502] width 14 height 36
click at [897, 508] on div "en" at bounding box center [902, 502] width 29 height 36
type input "**"
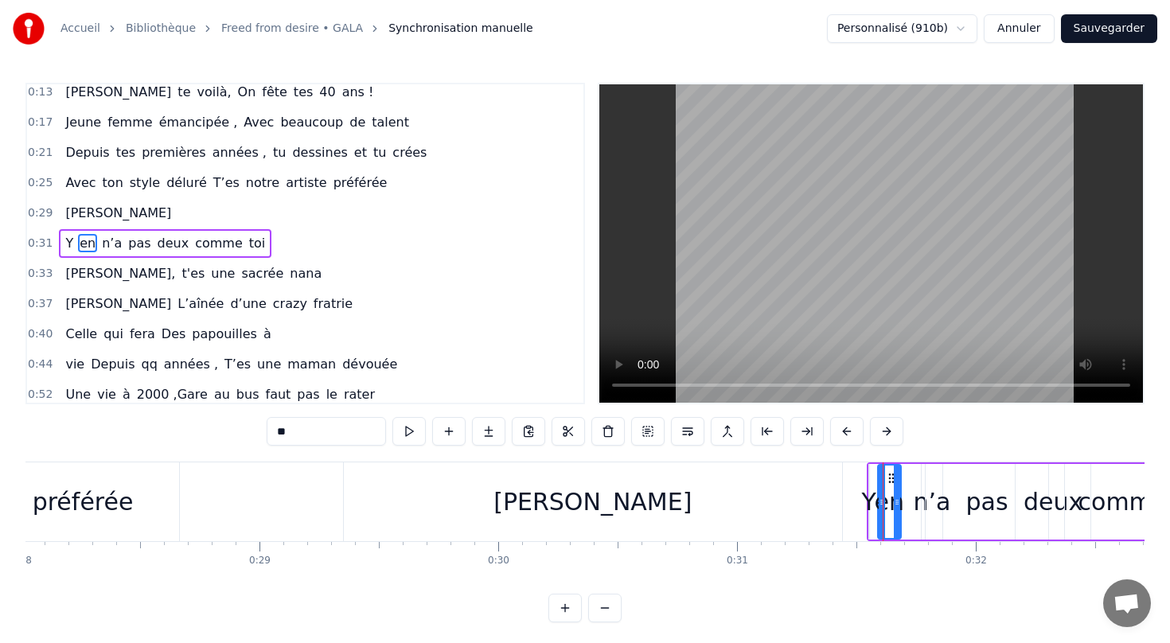
scroll to position [0, 6693]
click at [60, 244] on div "Y en n’a pas deux comme toi" at bounding box center [165, 243] width 212 height 29
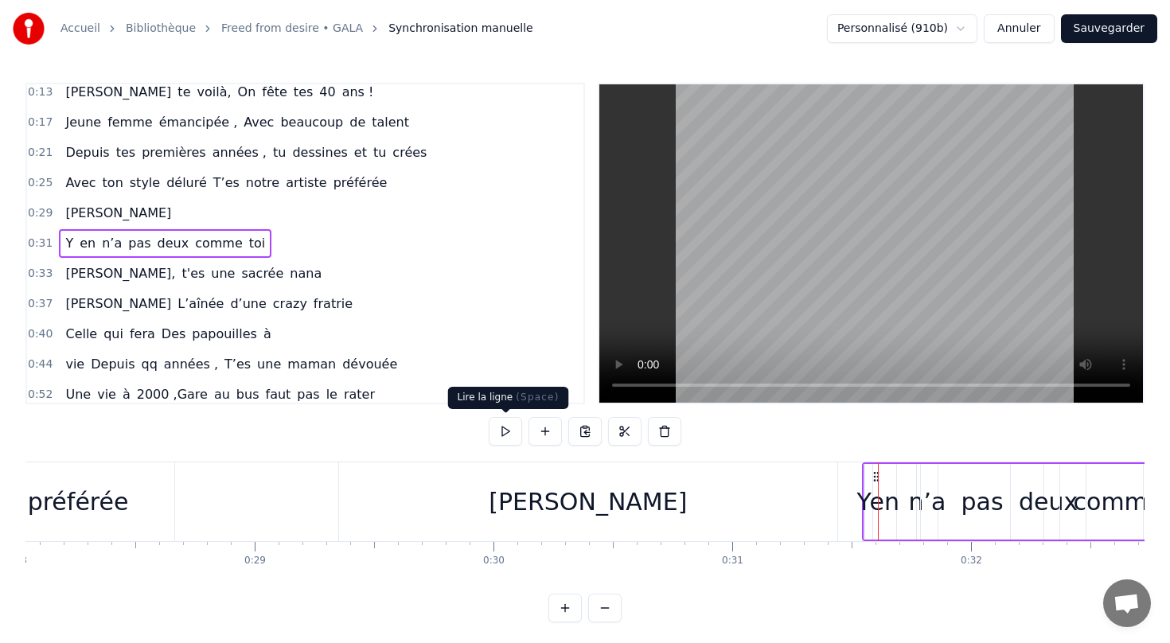
click at [503, 430] on button at bounding box center [505, 431] width 33 height 29
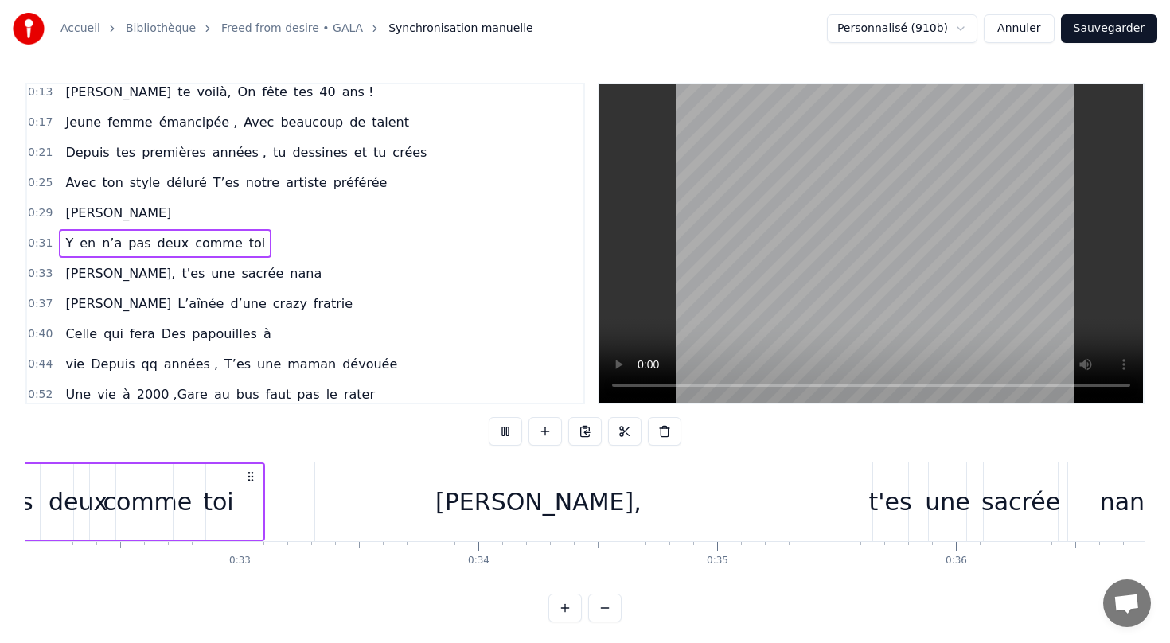
scroll to position [0, 7691]
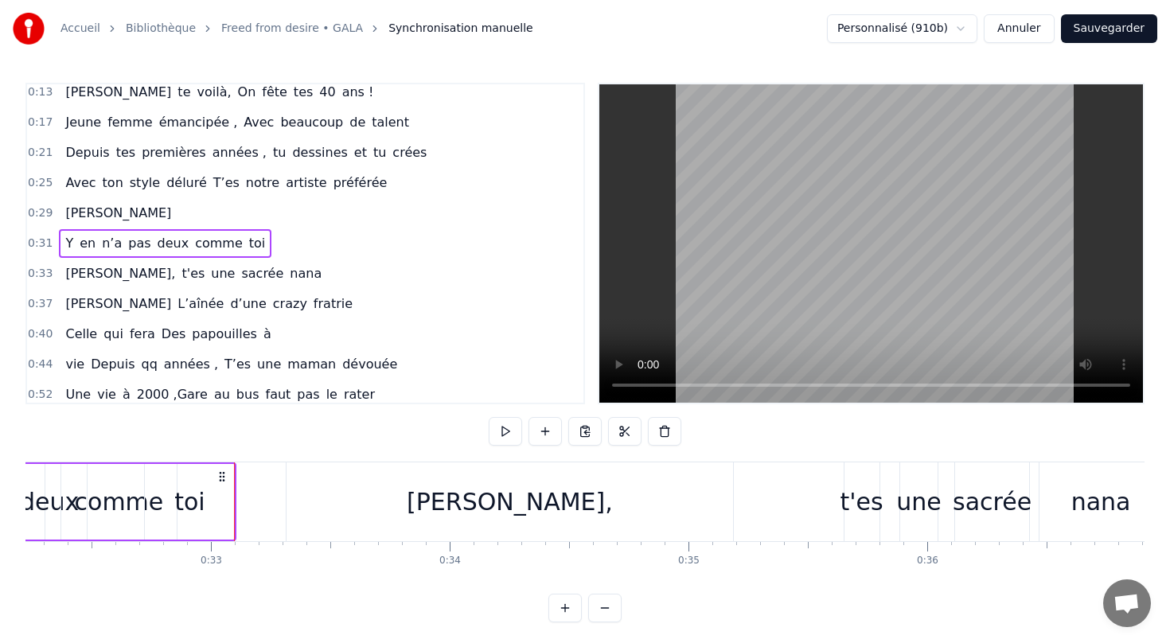
click at [492, 515] on div "[PERSON_NAME]," at bounding box center [510, 502] width 206 height 36
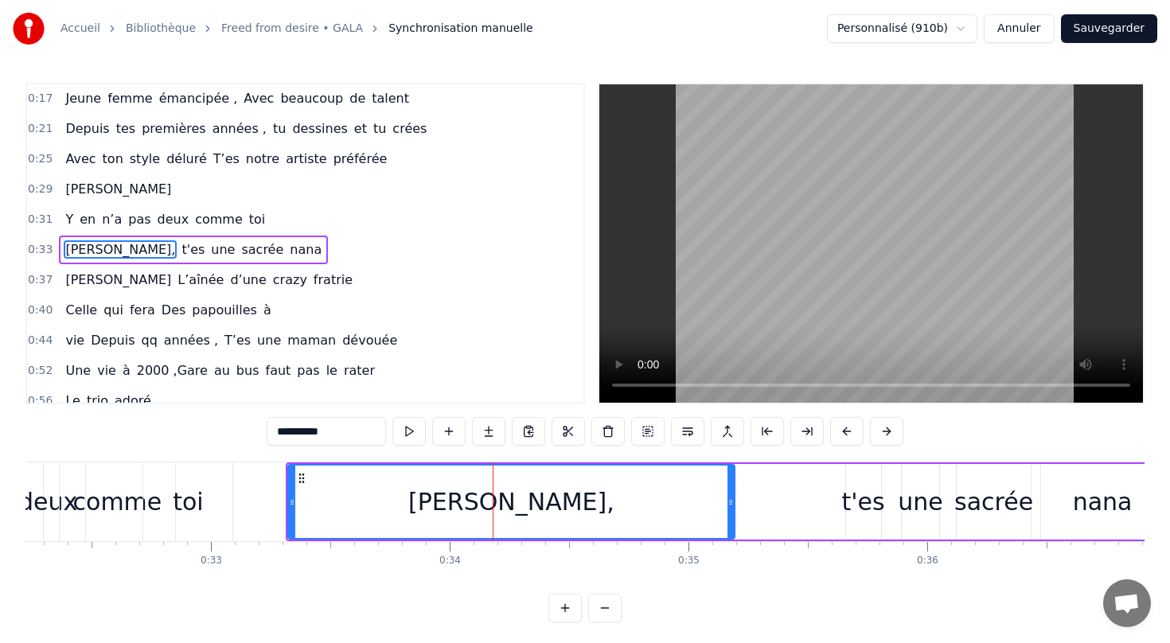
scroll to position [37, 0]
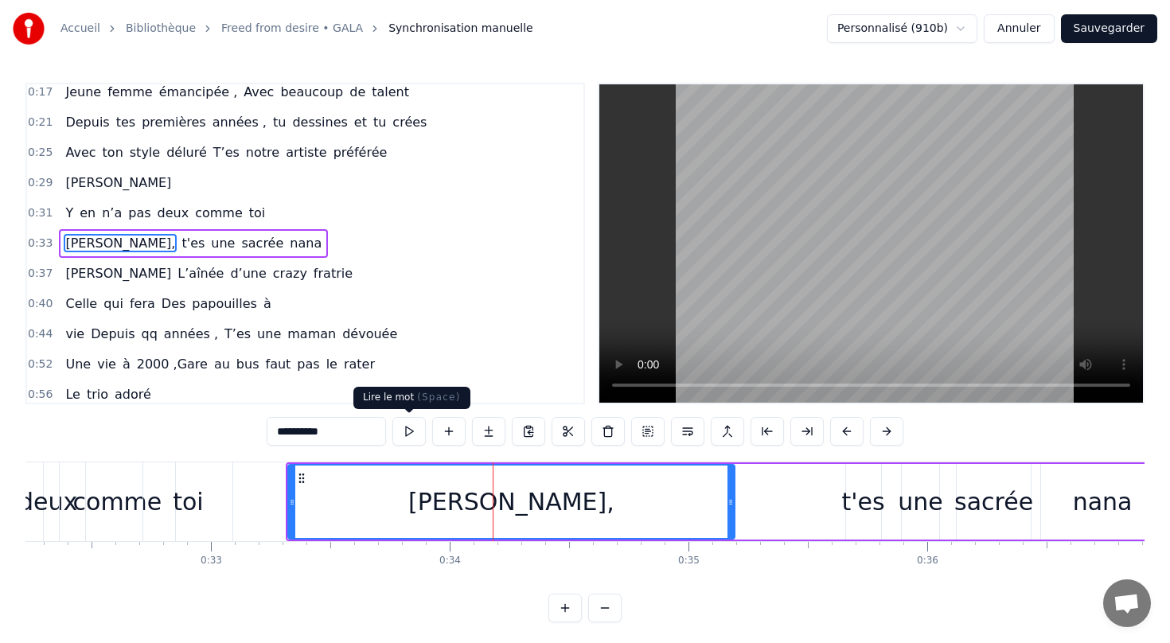
click at [414, 430] on button at bounding box center [408, 431] width 33 height 29
click at [1098, 29] on button "Sauvegarder" at bounding box center [1109, 28] width 96 height 29
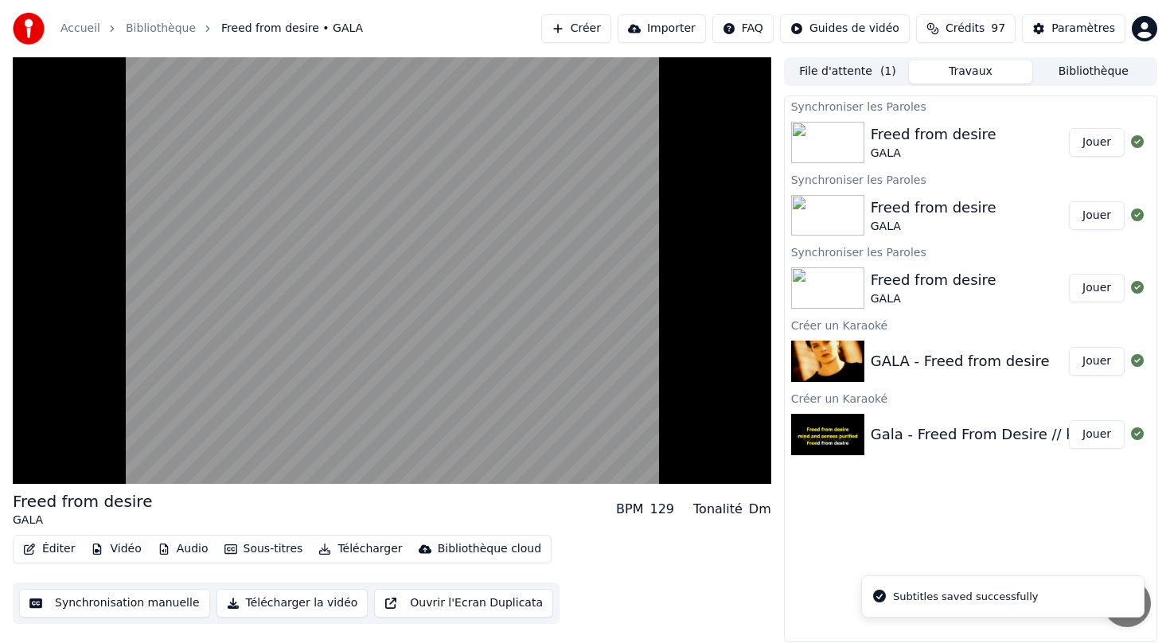
click at [1092, 145] on button "Jouer" at bounding box center [1097, 142] width 56 height 29
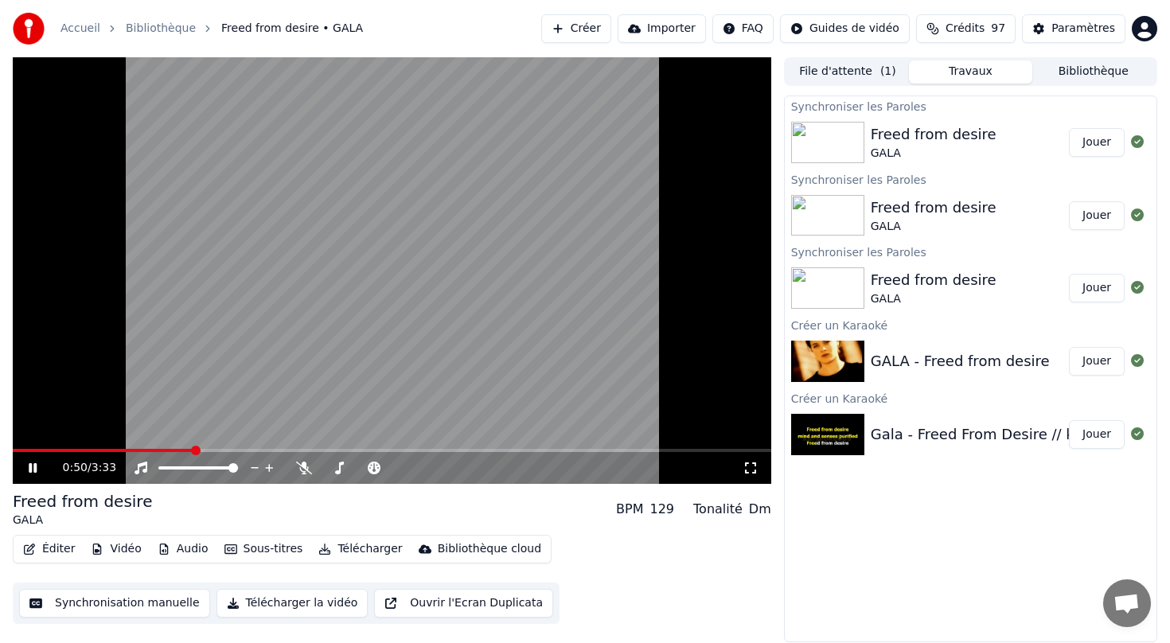
click at [124, 609] on button "Synchronisation manuelle" at bounding box center [114, 603] width 191 height 29
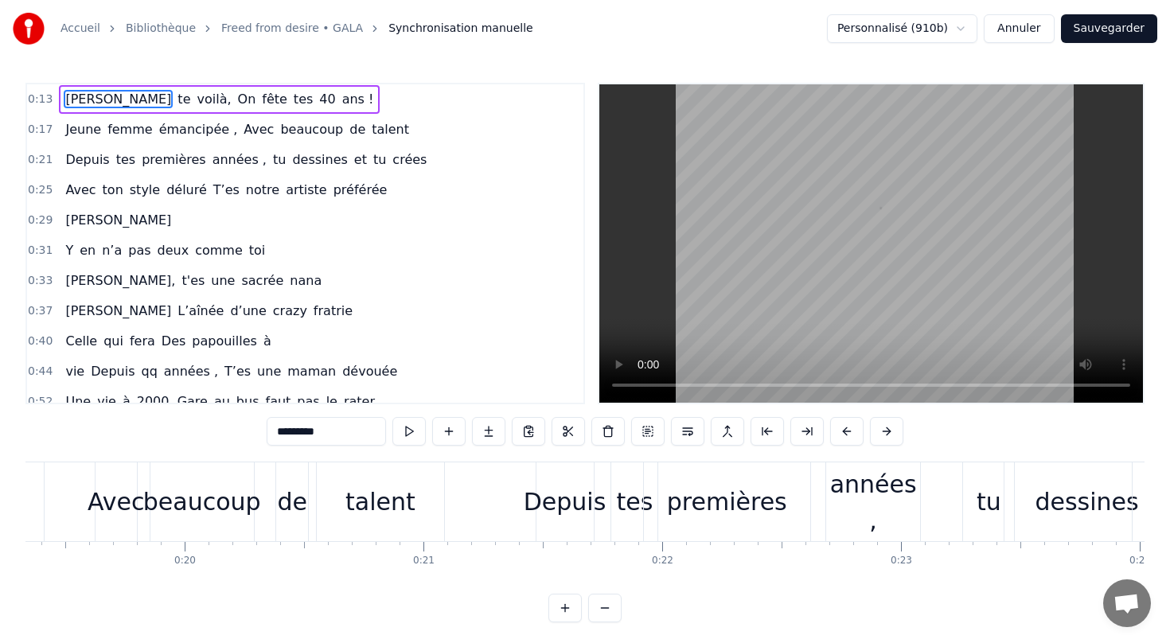
scroll to position [0, 4618]
click at [165, 260] on div "Y en n’a pas deux comme toi" at bounding box center [165, 250] width 212 height 29
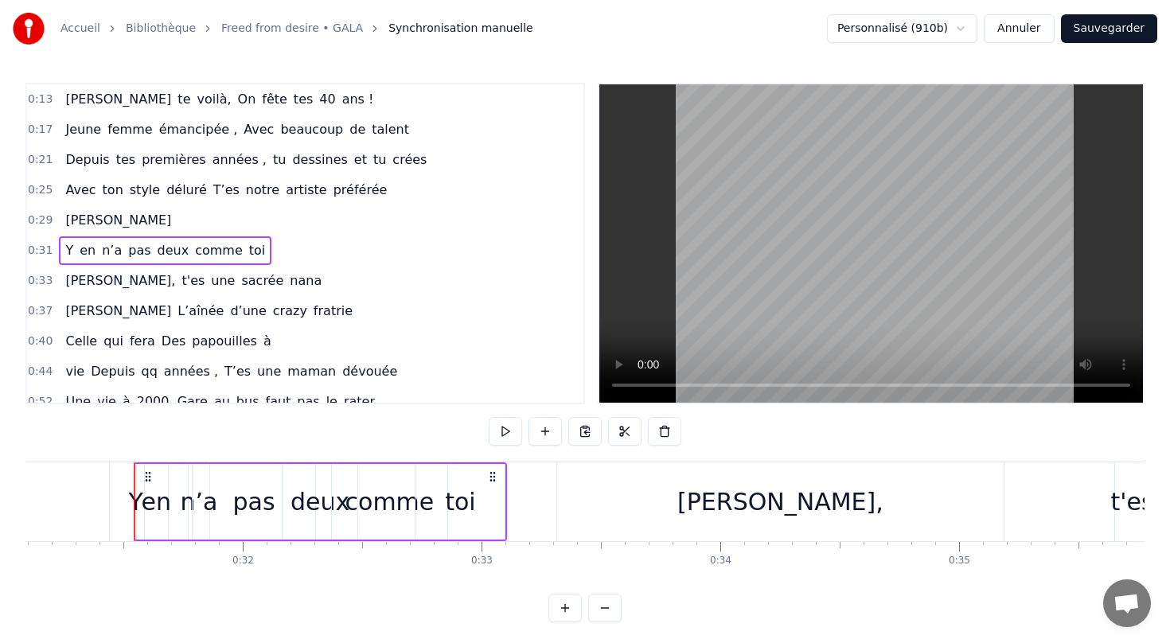
scroll to position [0, 7449]
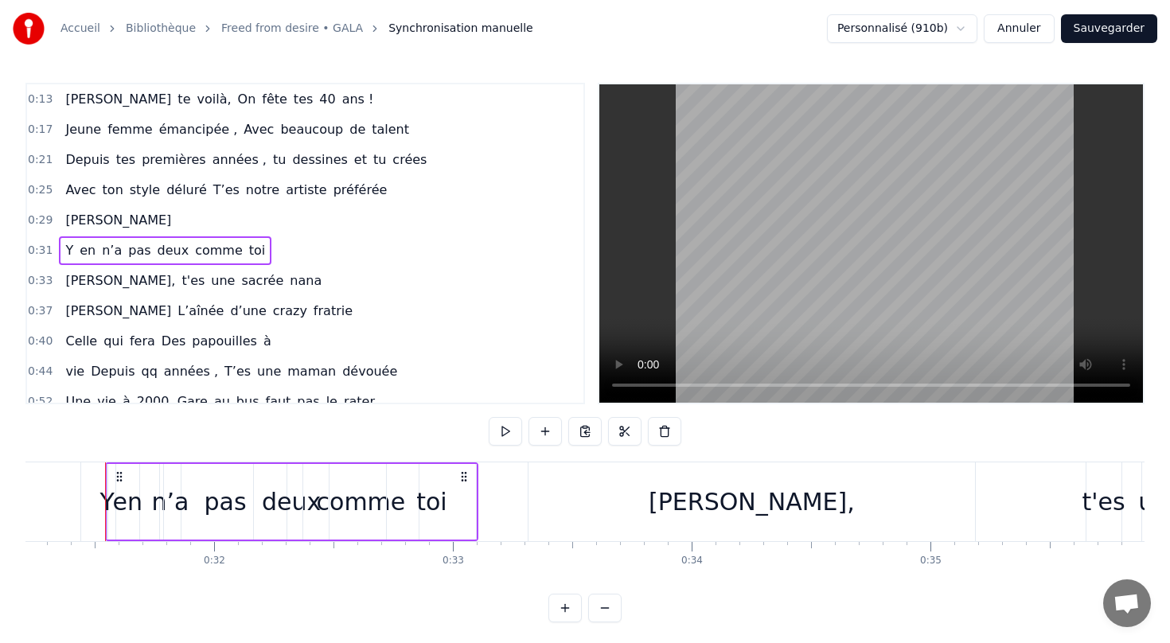
click at [72, 264] on div "Y en n’a pas deux comme toi" at bounding box center [165, 250] width 212 height 29
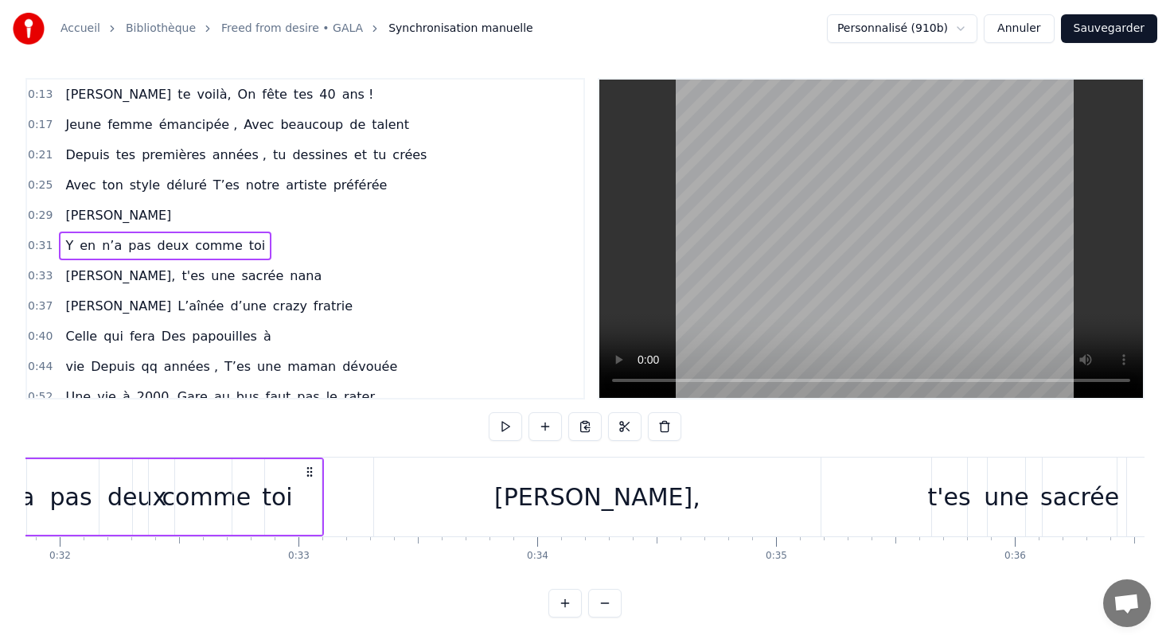
scroll to position [0, 7599]
drag, startPoint x: 935, startPoint y: 473, endPoint x: 892, endPoint y: 473, distance: 43.0
click at [891, 473] on div "[PERSON_NAME], t'es une sacrée nana" at bounding box center [818, 496] width 880 height 79
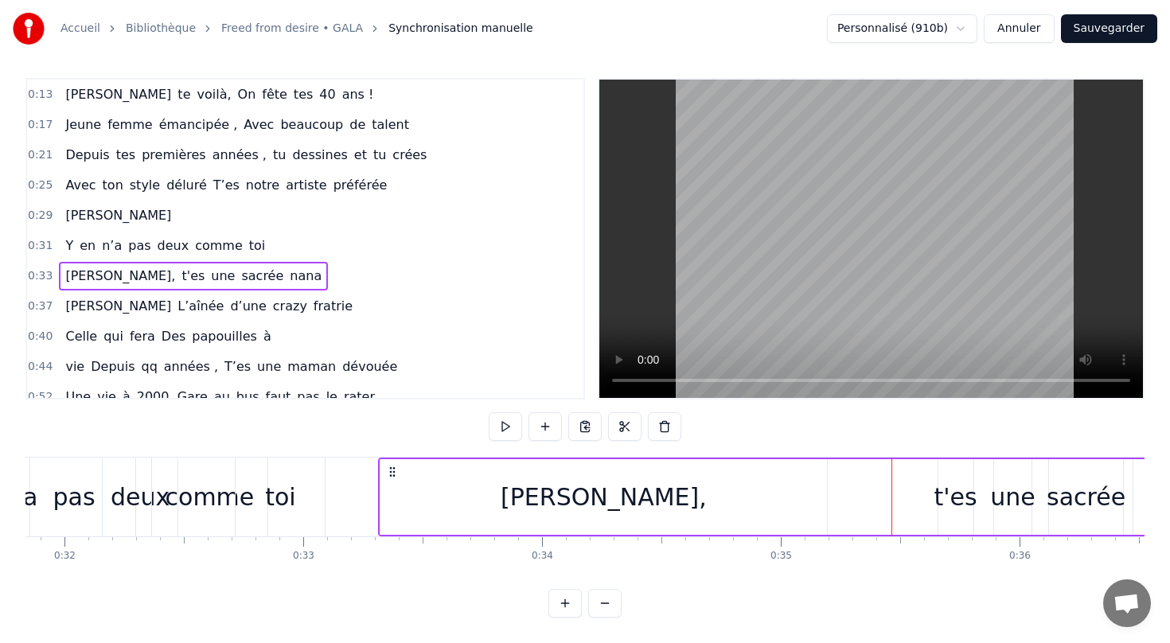
click at [959, 482] on div "t'es" at bounding box center [955, 497] width 43 height 36
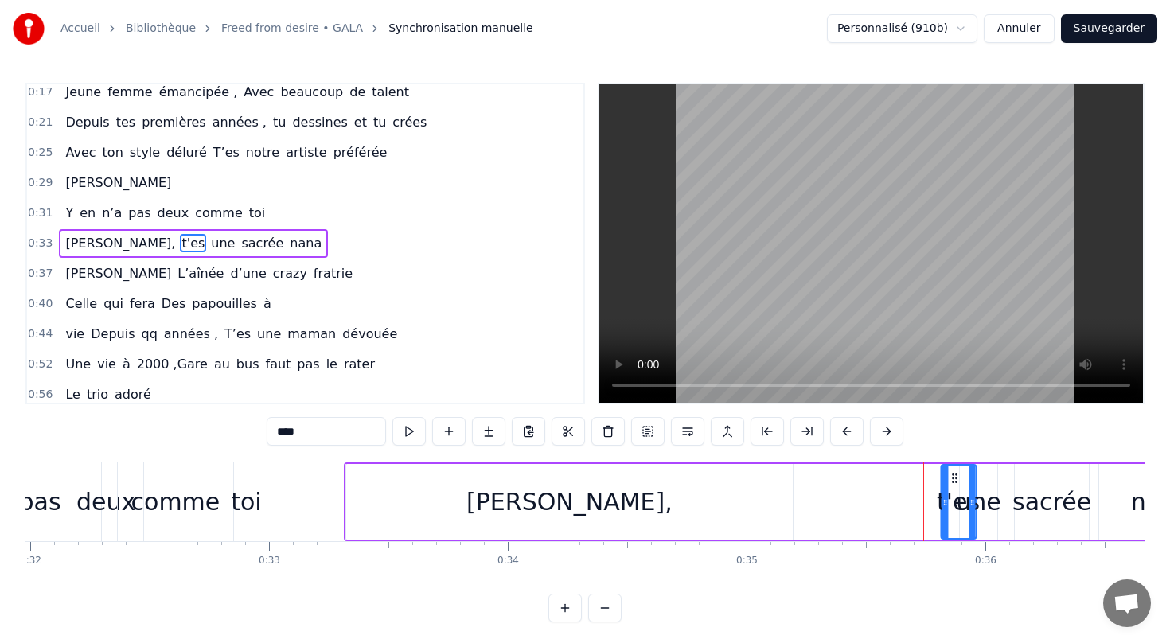
scroll to position [0, 7647]
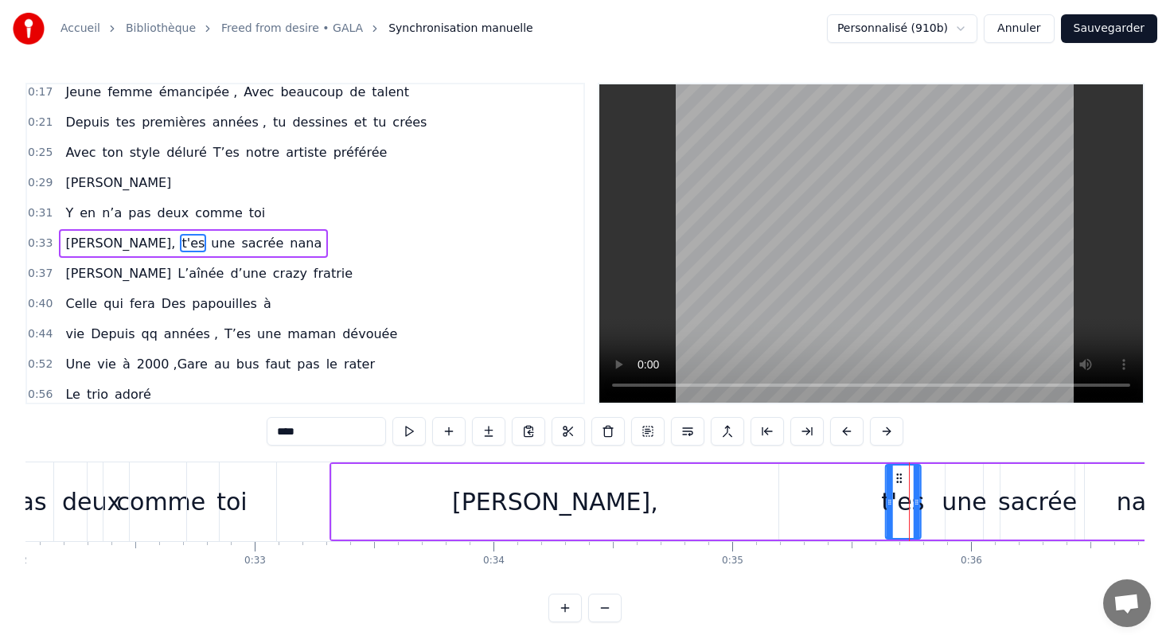
drag, startPoint x: 949, startPoint y: 477, endPoint x: 897, endPoint y: 479, distance: 52.5
click at [897, 479] on icon at bounding box center [898, 478] width 13 height 13
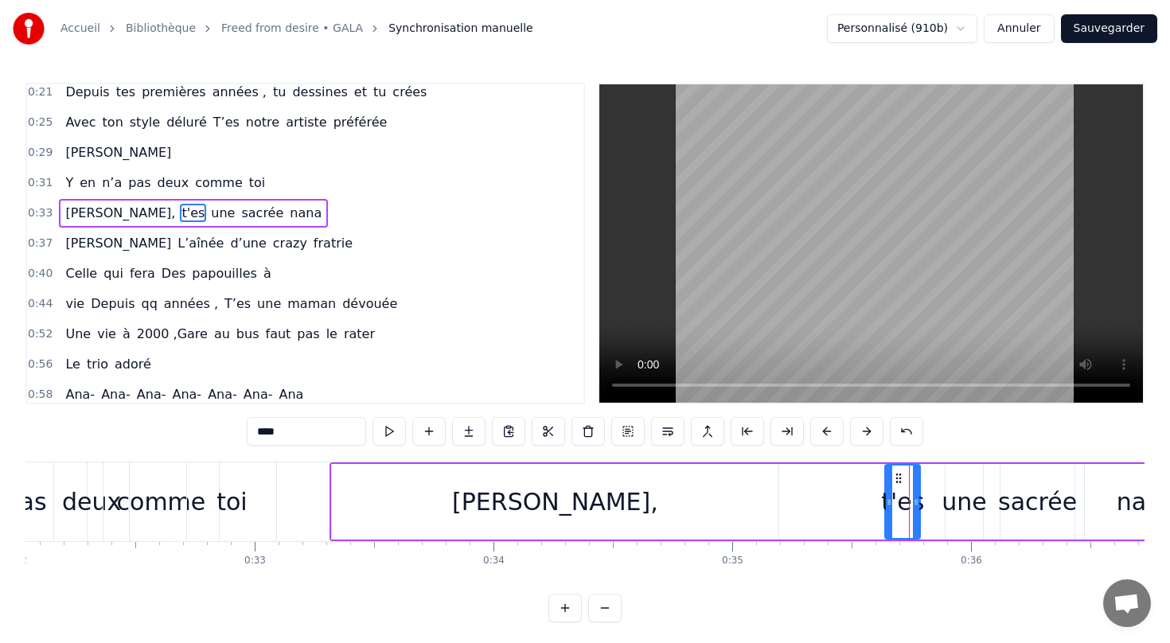
scroll to position [68, 0]
click at [335, 527] on div "[PERSON_NAME]," at bounding box center [555, 502] width 446 height 76
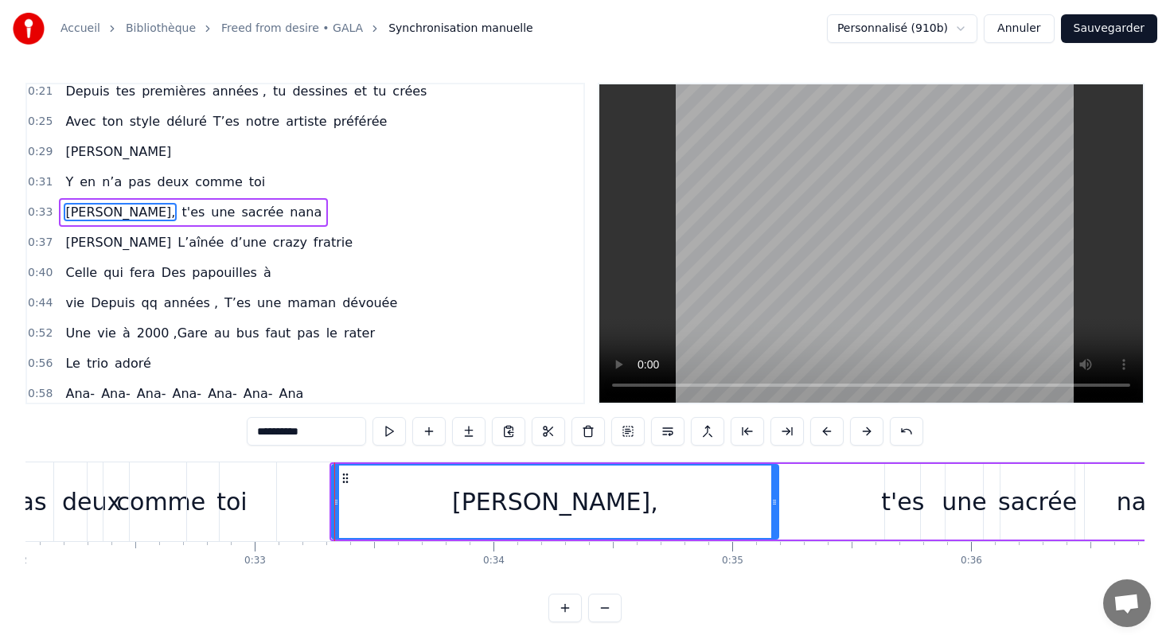
scroll to position [37, 0]
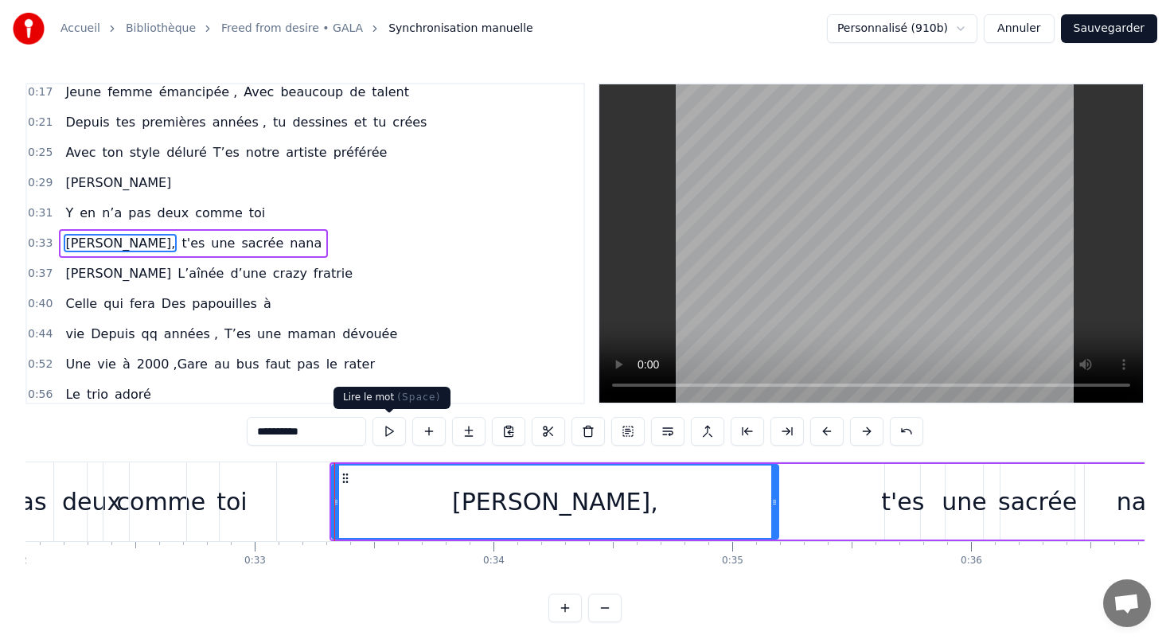
click at [390, 434] on button at bounding box center [388, 431] width 33 height 29
click at [892, 516] on div "t'es" at bounding box center [902, 502] width 43 height 36
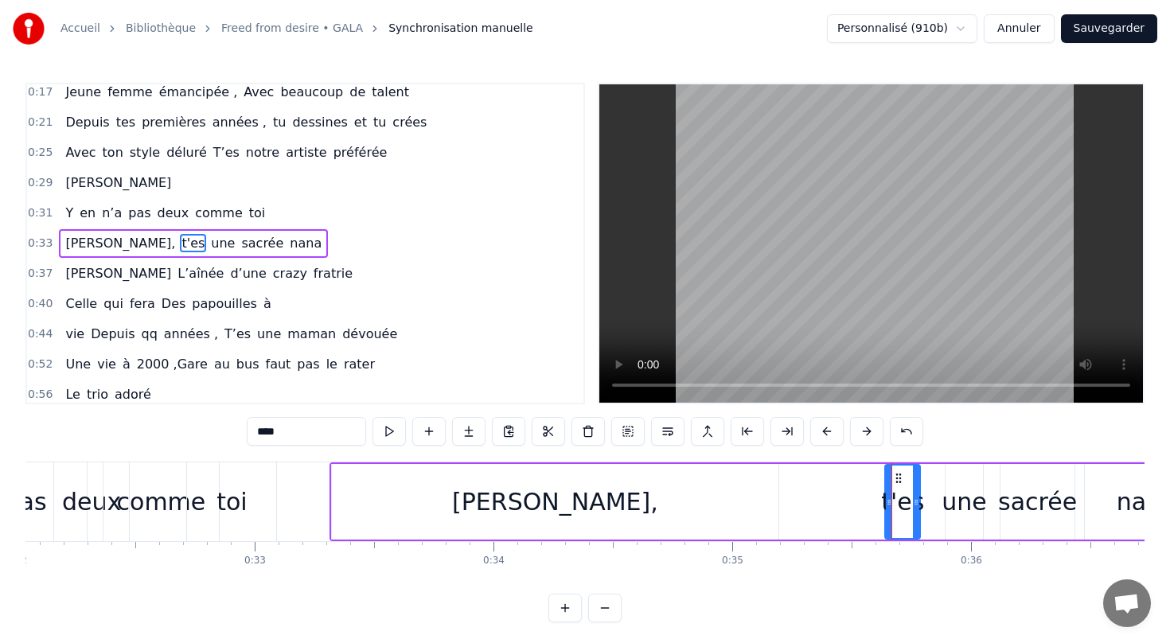
click at [723, 502] on div "[PERSON_NAME]," at bounding box center [555, 502] width 446 height 76
type input "**********"
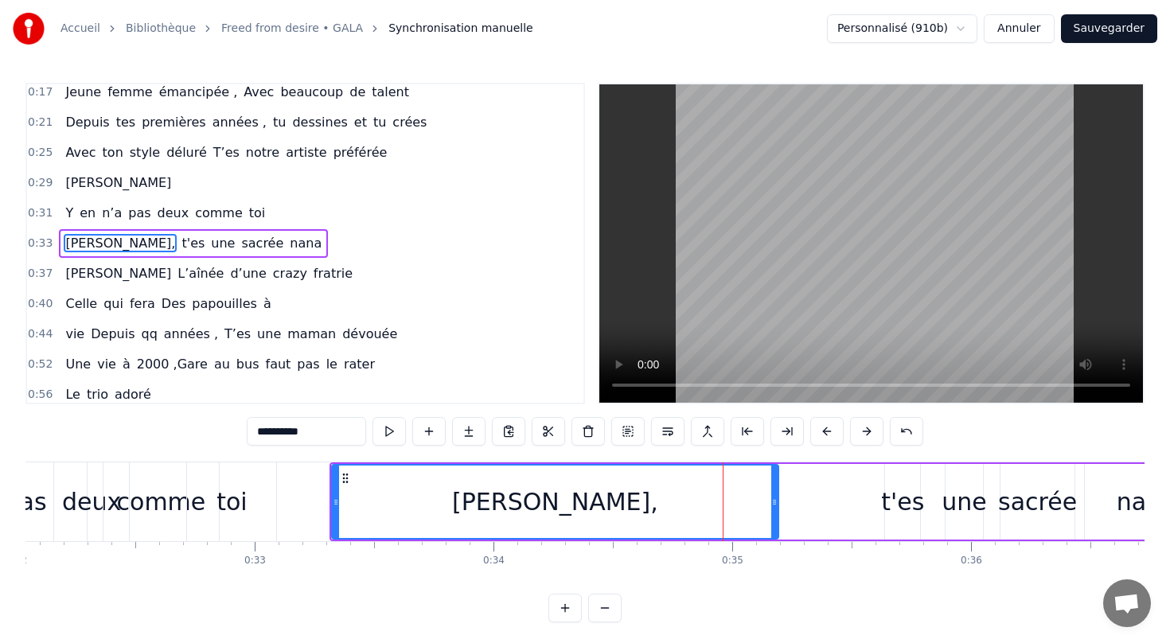
click at [877, 512] on div "[PERSON_NAME], t'es une sacrée nana" at bounding box center [769, 501] width 880 height 79
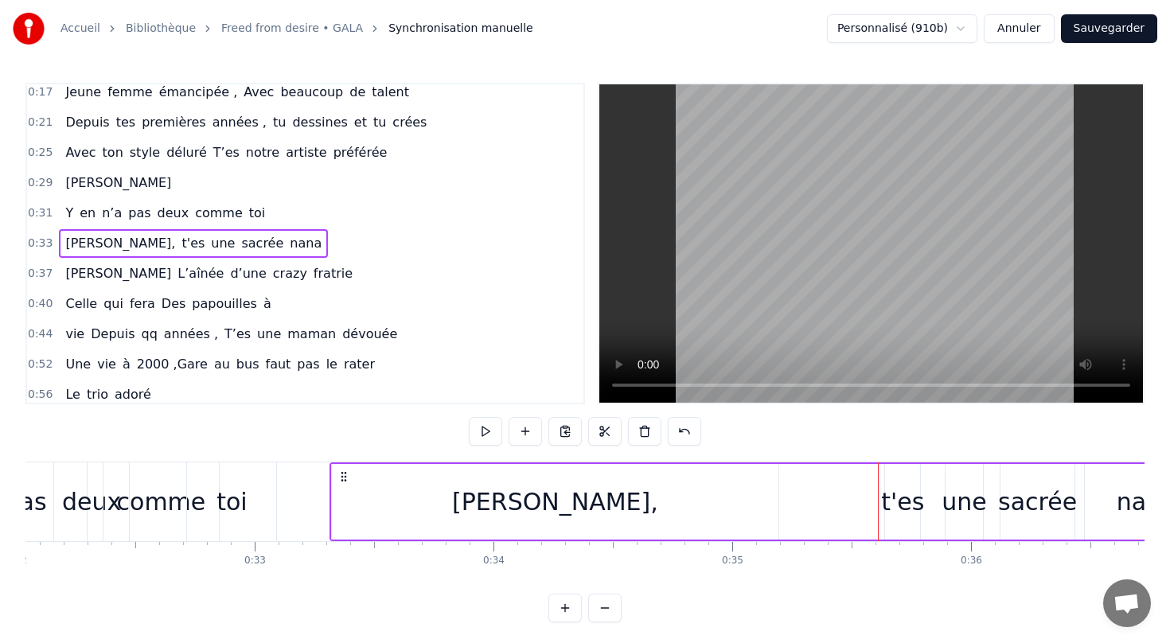
click at [891, 512] on div "t'es" at bounding box center [902, 502] width 43 height 36
click at [956, 506] on div "une" at bounding box center [963, 502] width 45 height 36
click at [904, 505] on div "t'es" at bounding box center [902, 502] width 43 height 36
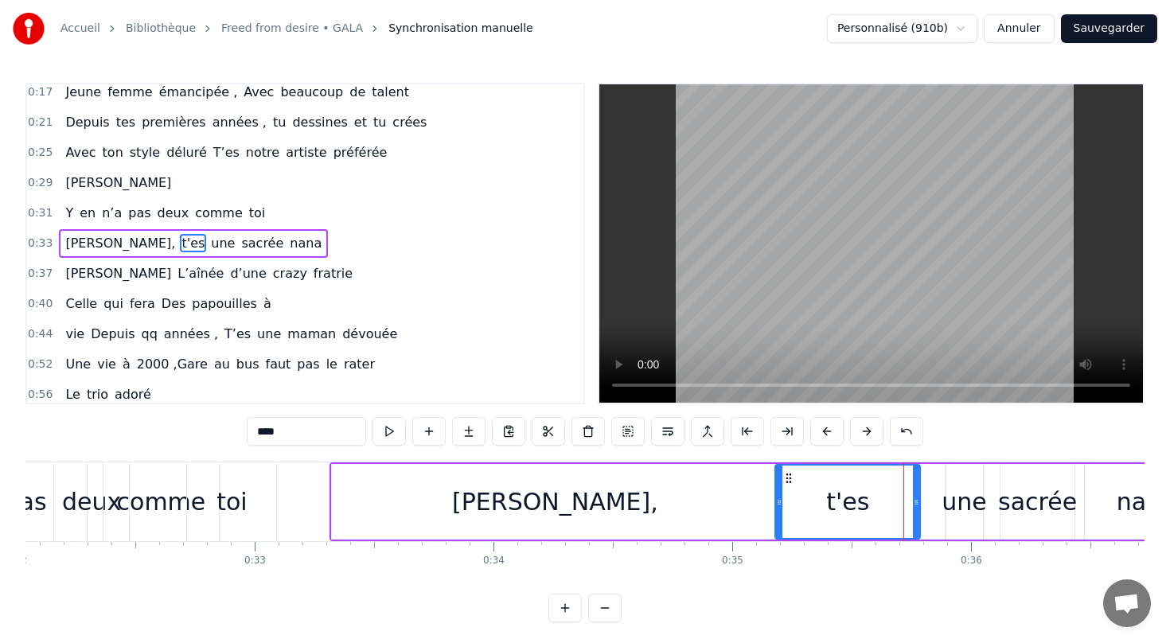
drag, startPoint x: 887, startPoint y: 503, endPoint x: 777, endPoint y: 503, distance: 109.8
click at [777, 503] on icon at bounding box center [779, 502] width 6 height 13
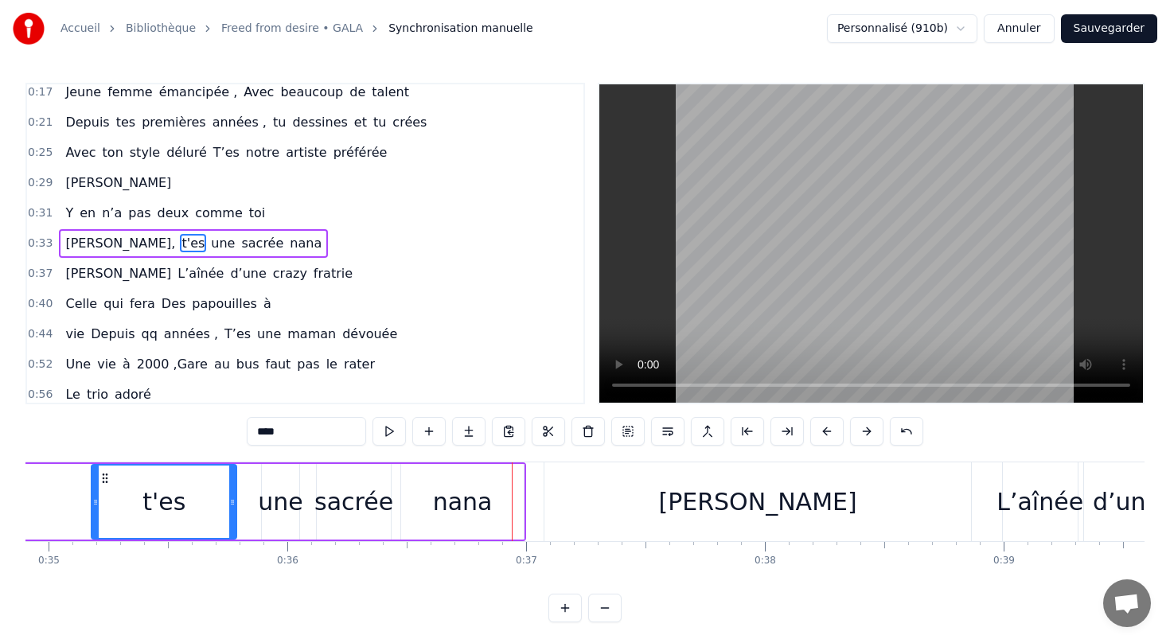
scroll to position [0, 8021]
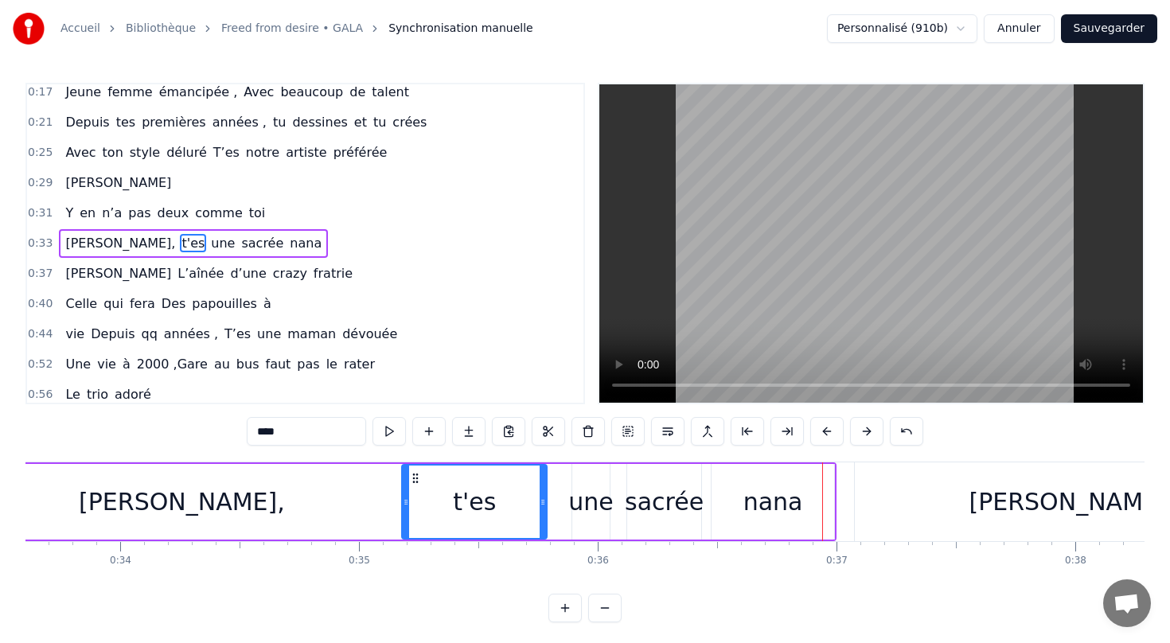
click at [581, 503] on div "une" at bounding box center [590, 502] width 45 height 36
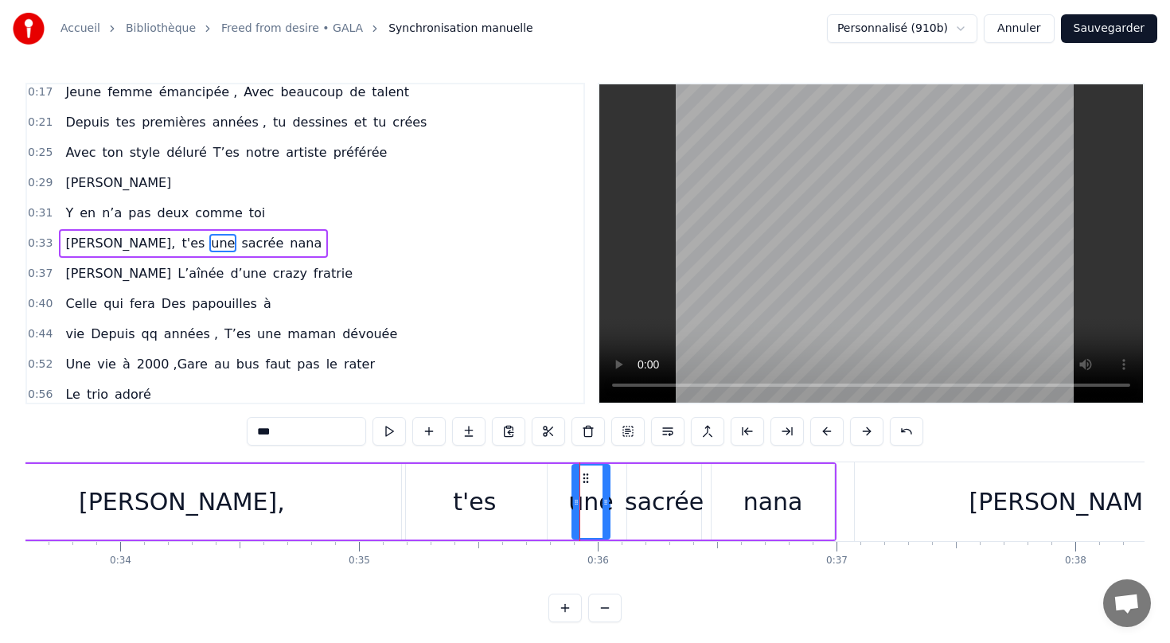
click at [467, 503] on div "t'es" at bounding box center [474, 502] width 43 height 36
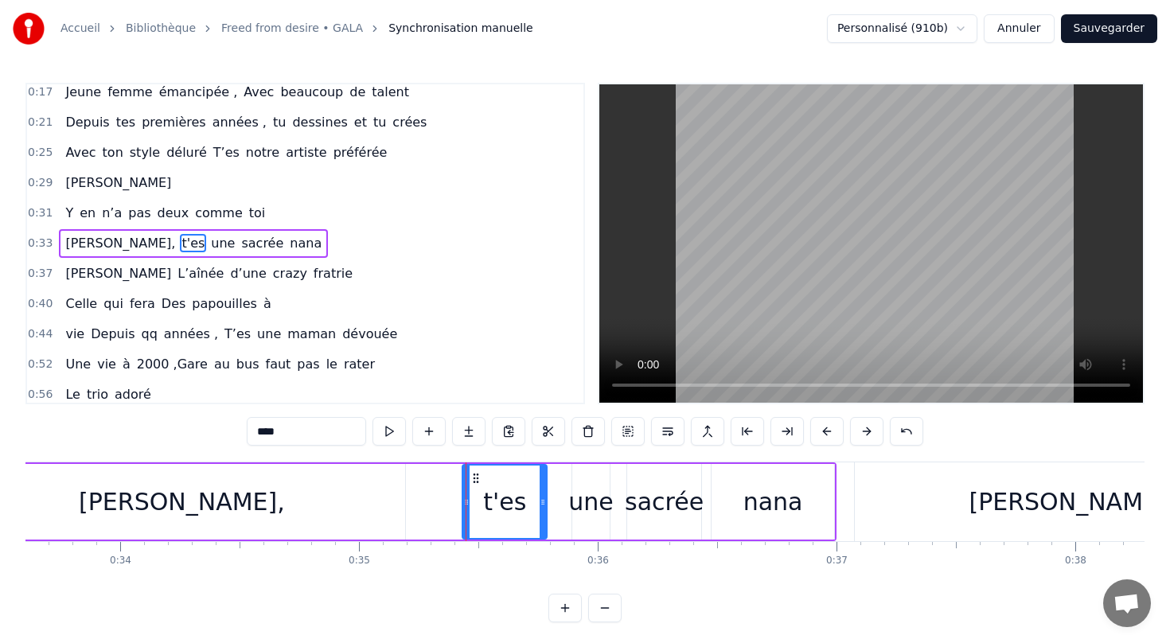
drag, startPoint x: 404, startPoint y: 498, endPoint x: 471, endPoint y: 500, distance: 66.9
click at [469, 500] on icon at bounding box center [466, 502] width 6 height 13
drag, startPoint x: 479, startPoint y: 472, endPoint x: 508, endPoint y: 472, distance: 28.6
click at [508, 472] on icon at bounding box center [510, 478] width 13 height 13
drag, startPoint x: 570, startPoint y: 503, endPoint x: 559, endPoint y: 503, distance: 11.1
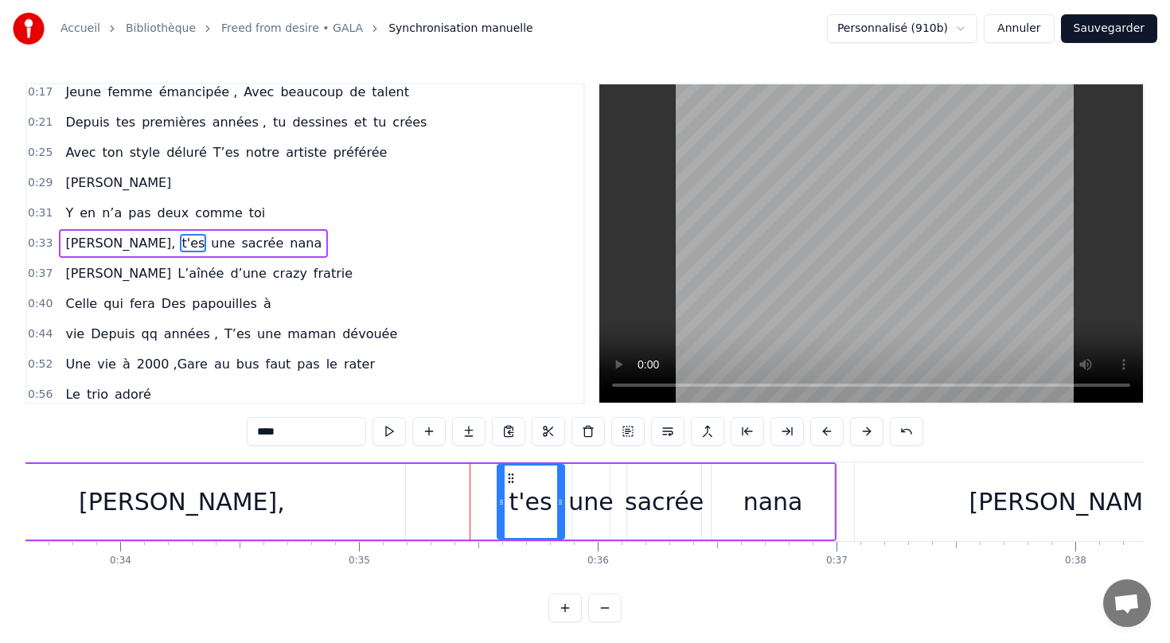
click at [559, 503] on icon at bounding box center [560, 502] width 6 height 13
click at [814, 517] on div "nana" at bounding box center [772, 502] width 123 height 76
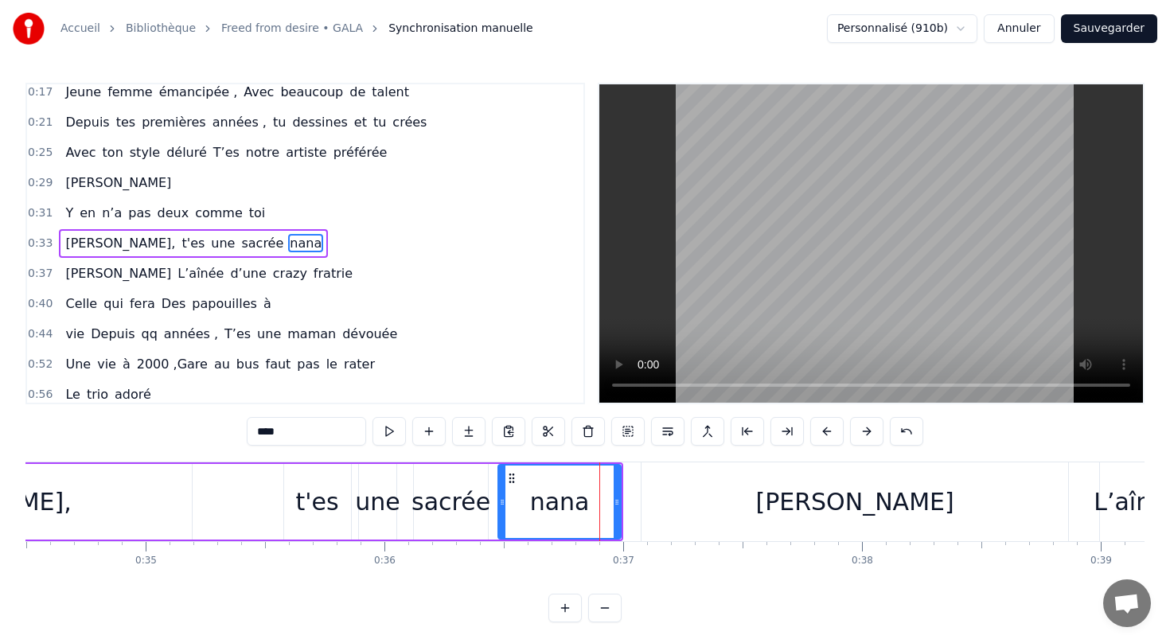
scroll to position [0, 8392]
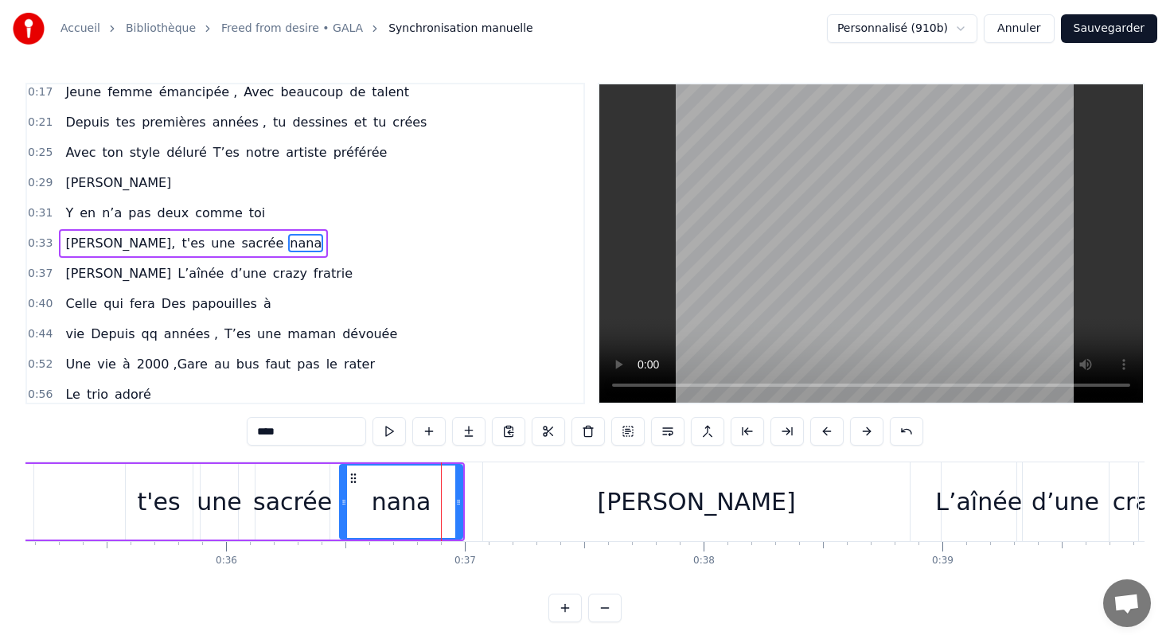
click at [795, 517] on div "[PERSON_NAME]" at bounding box center [696, 501] width 426 height 79
type input "*********"
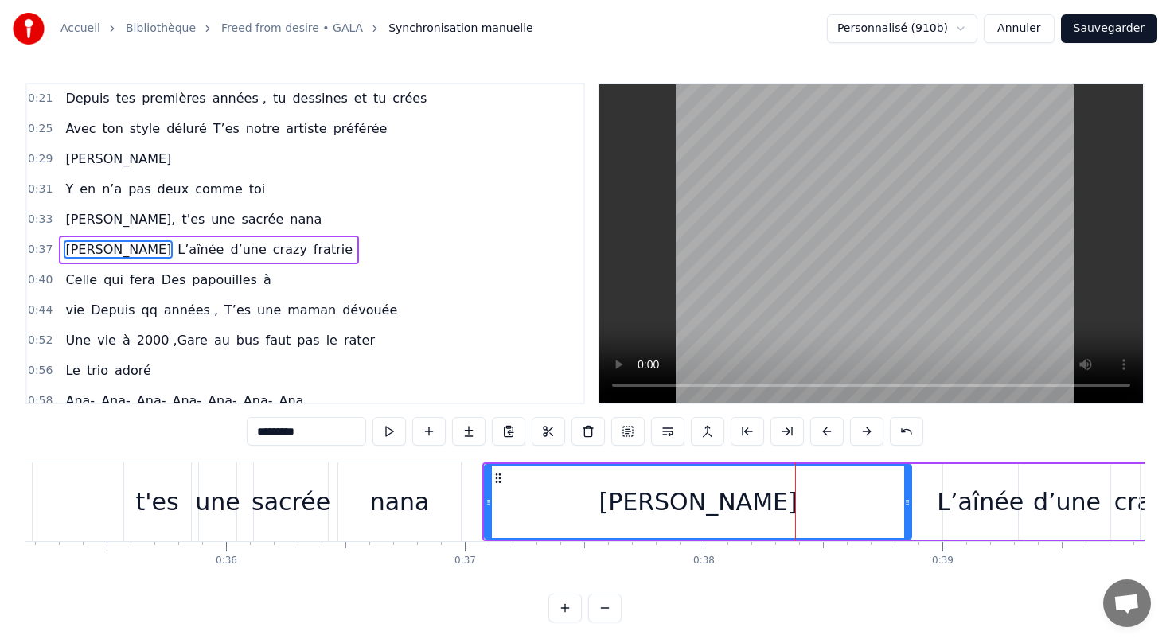
scroll to position [68, 0]
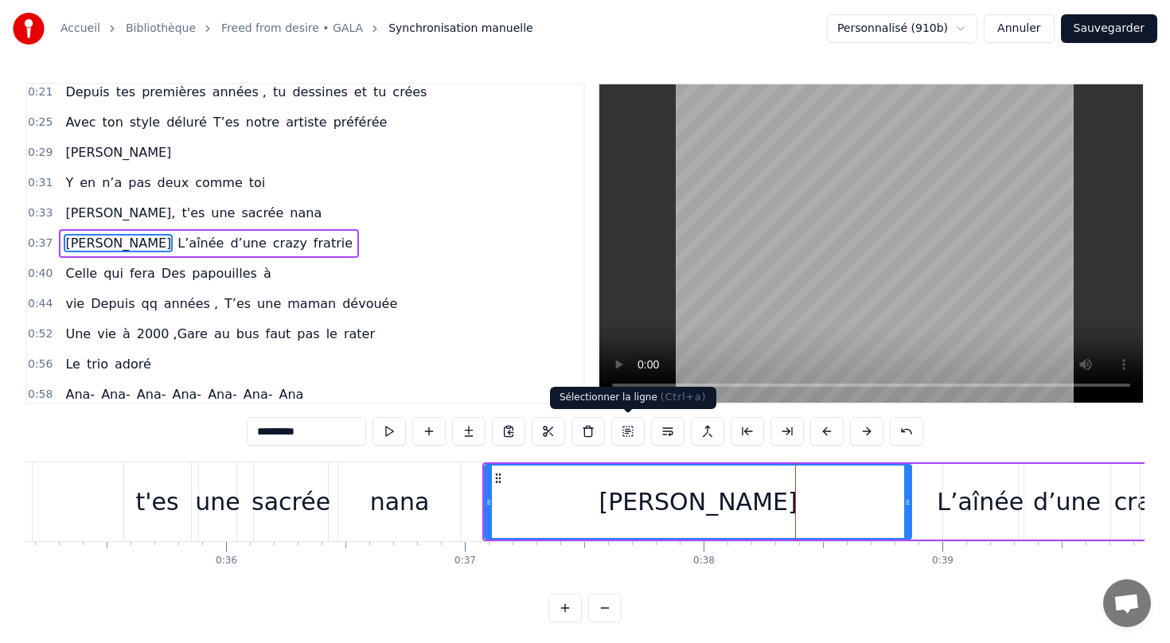
click at [621, 434] on button at bounding box center [627, 431] width 33 height 29
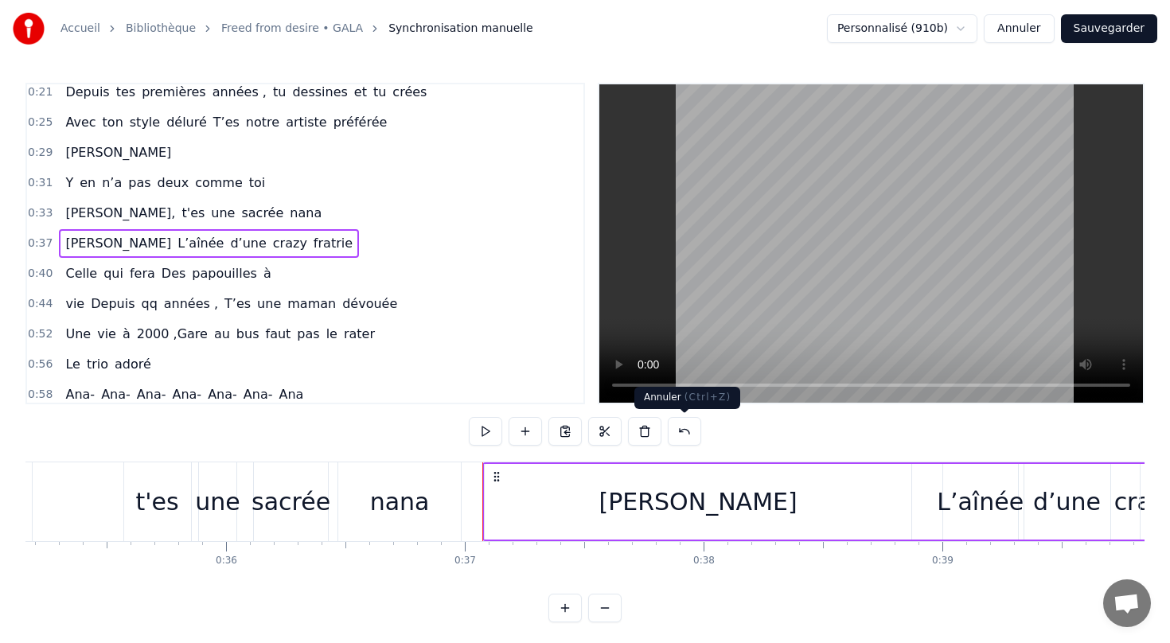
click at [685, 430] on button at bounding box center [684, 431] width 33 height 29
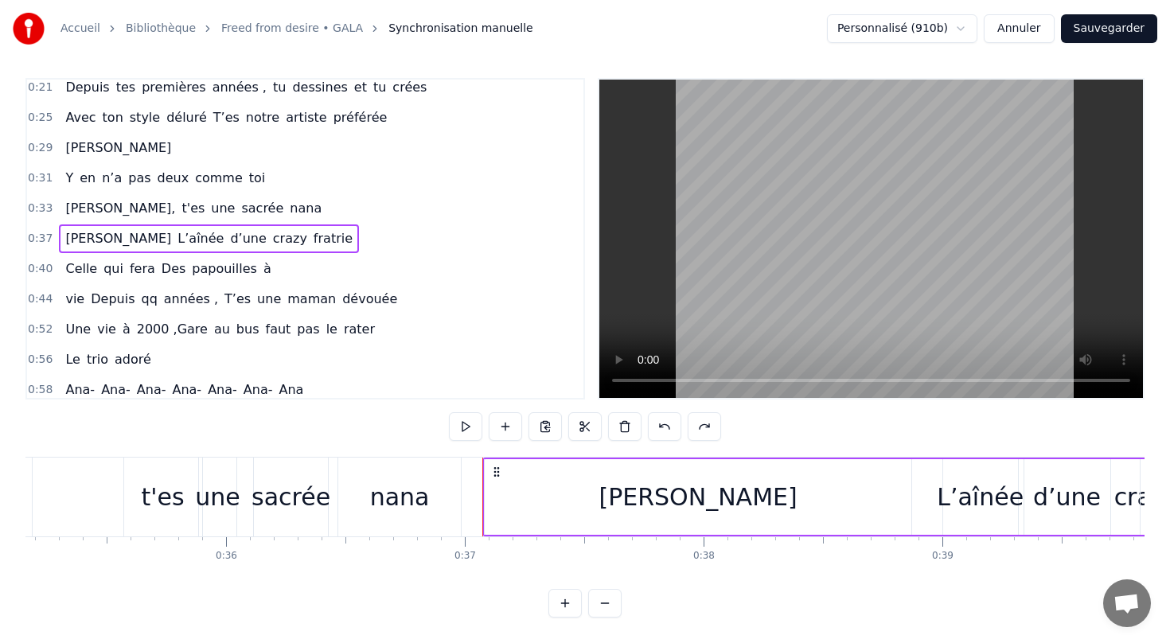
click at [1108, 32] on button "Sauvegarder" at bounding box center [1109, 28] width 96 height 29
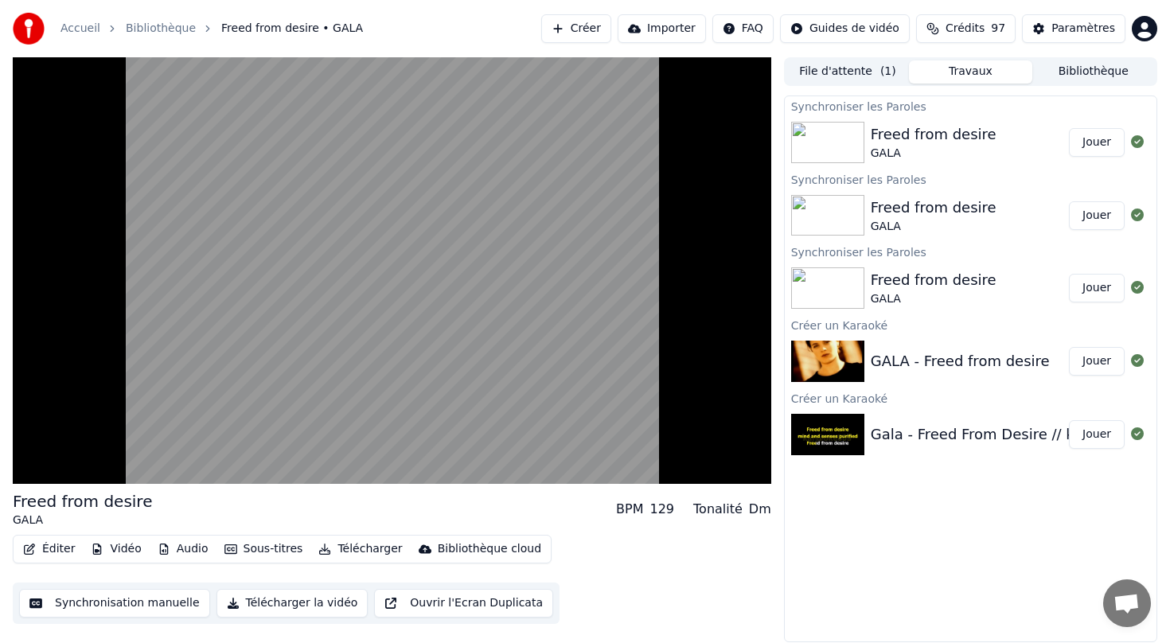
click at [1080, 146] on button "Jouer" at bounding box center [1097, 142] width 56 height 29
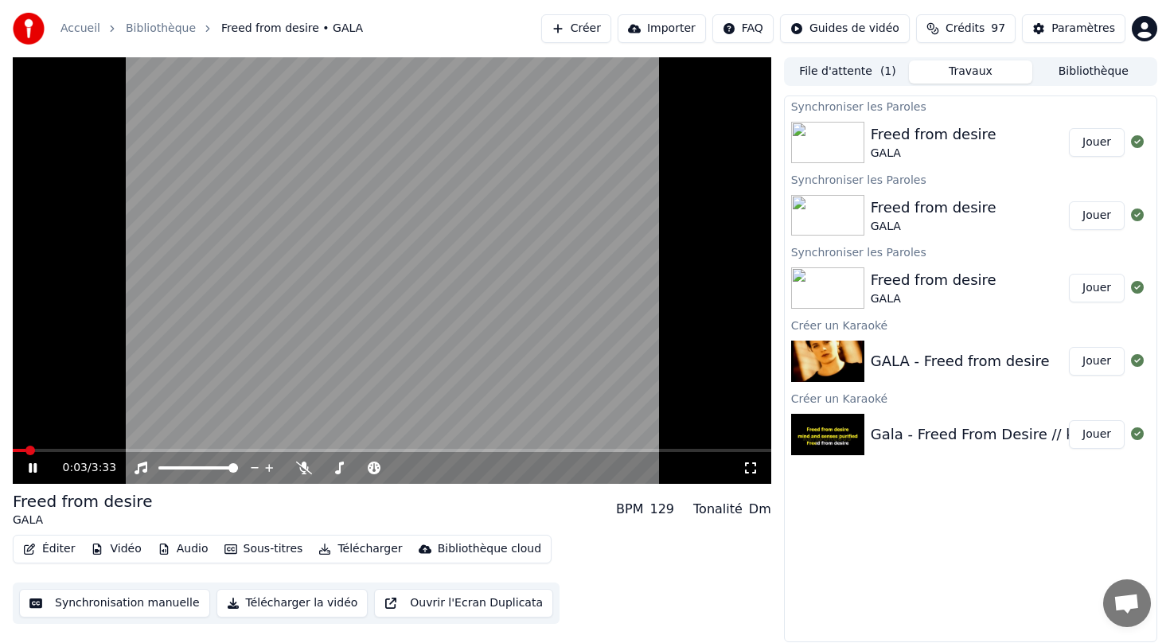
click at [139, 607] on button "Synchronisation manuelle" at bounding box center [114, 603] width 191 height 29
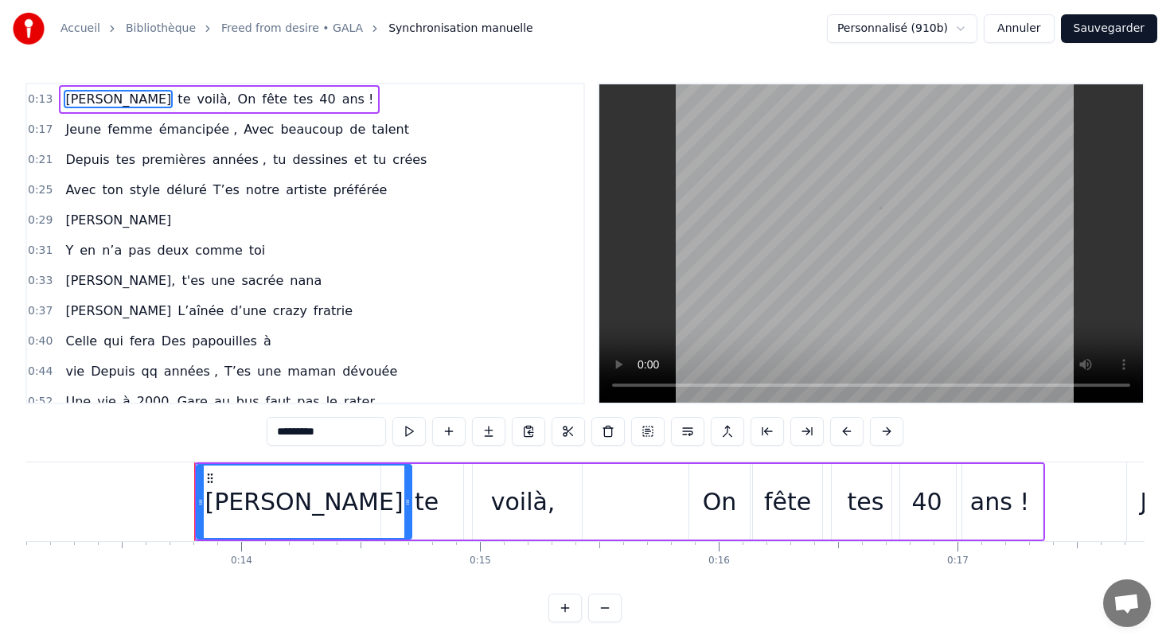
scroll to position [0, 3215]
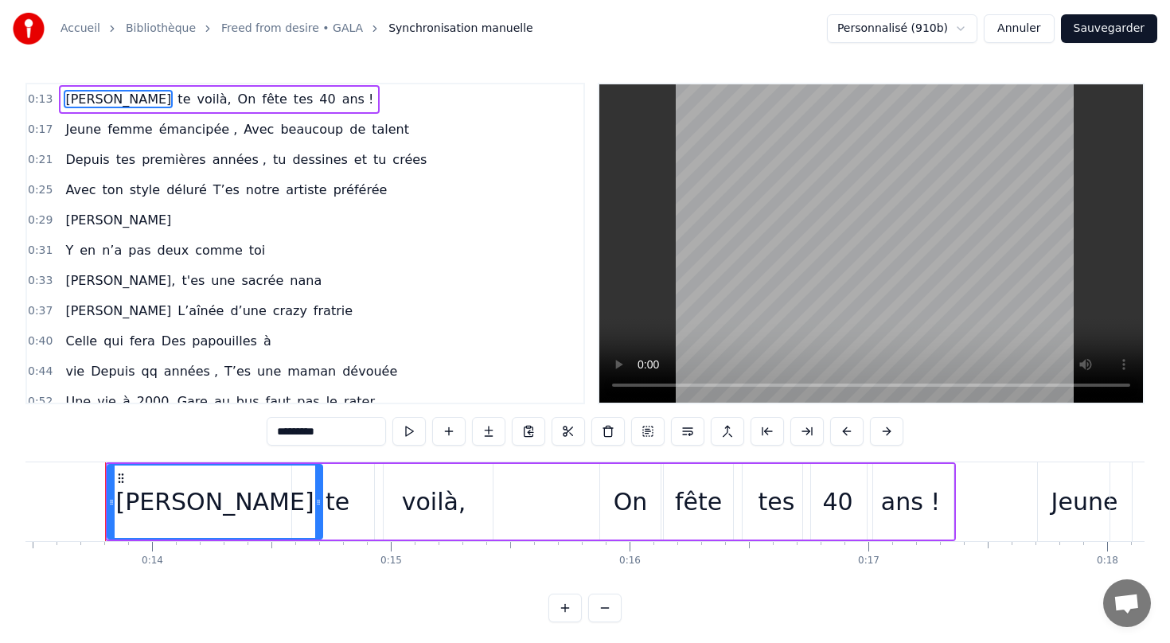
click at [107, 217] on span "[PERSON_NAME]" at bounding box center [118, 220] width 109 height 18
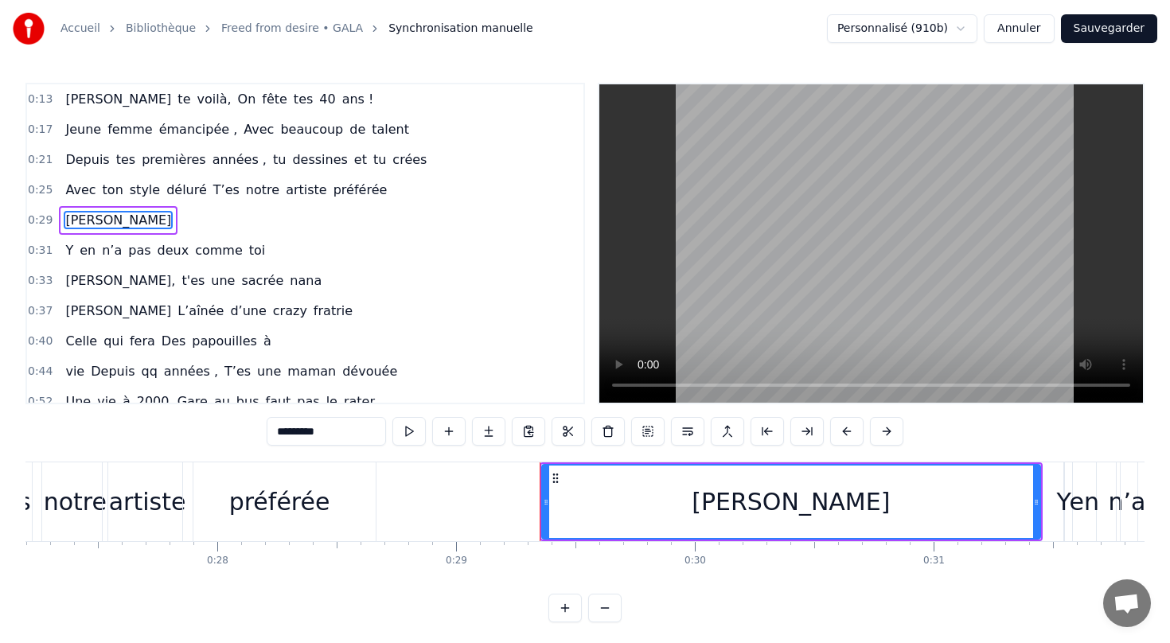
scroll to position [0, 6926]
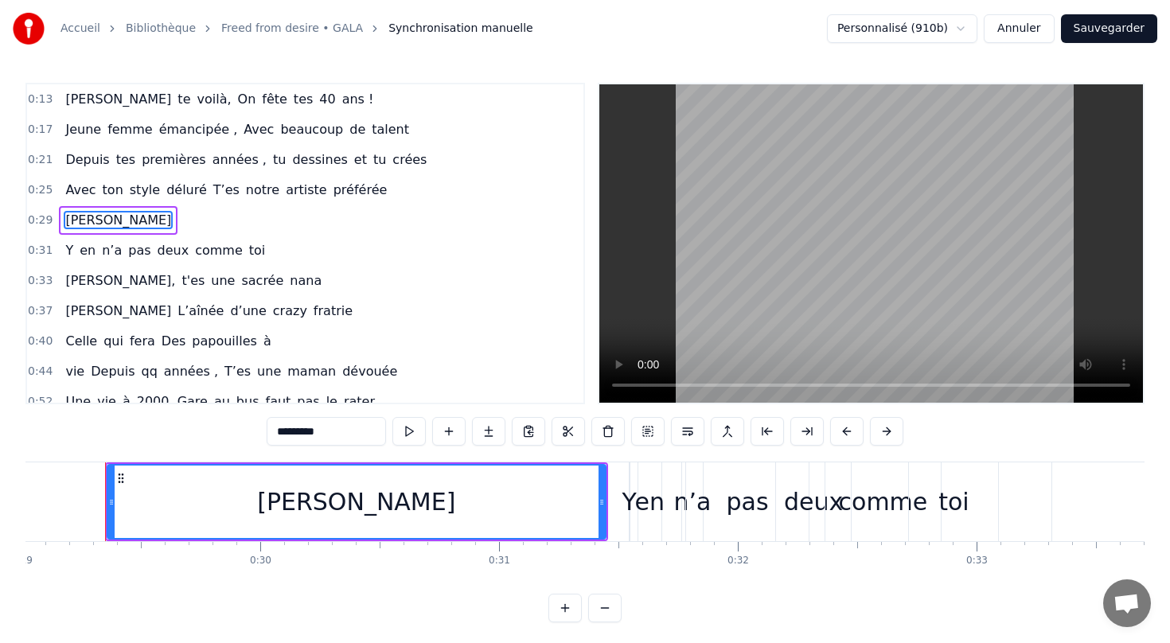
click at [199, 204] on div "Avec ton style déluré T’es notre artiste préférée" at bounding box center [226, 190] width 334 height 29
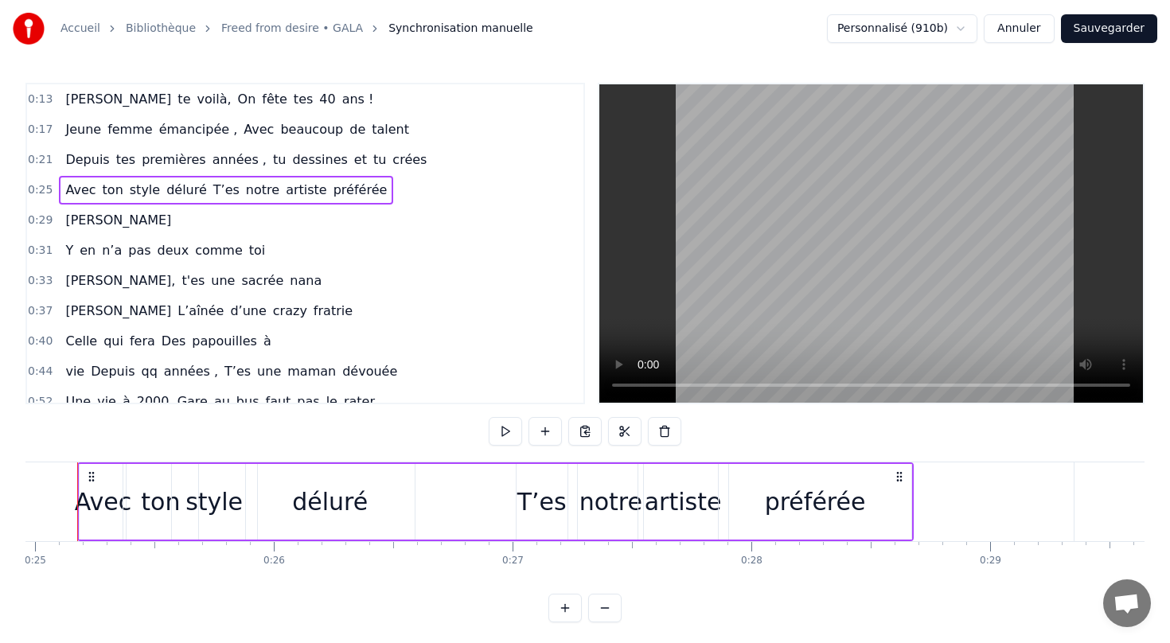
scroll to position [0, 5930]
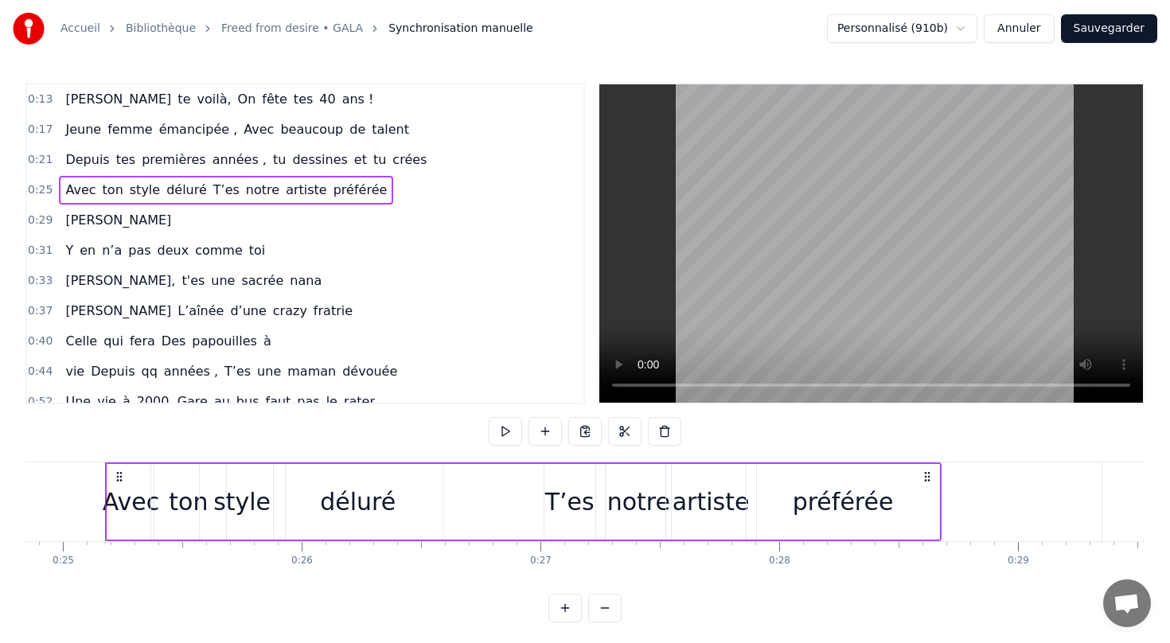
click at [112, 224] on span "[PERSON_NAME]" at bounding box center [118, 220] width 109 height 18
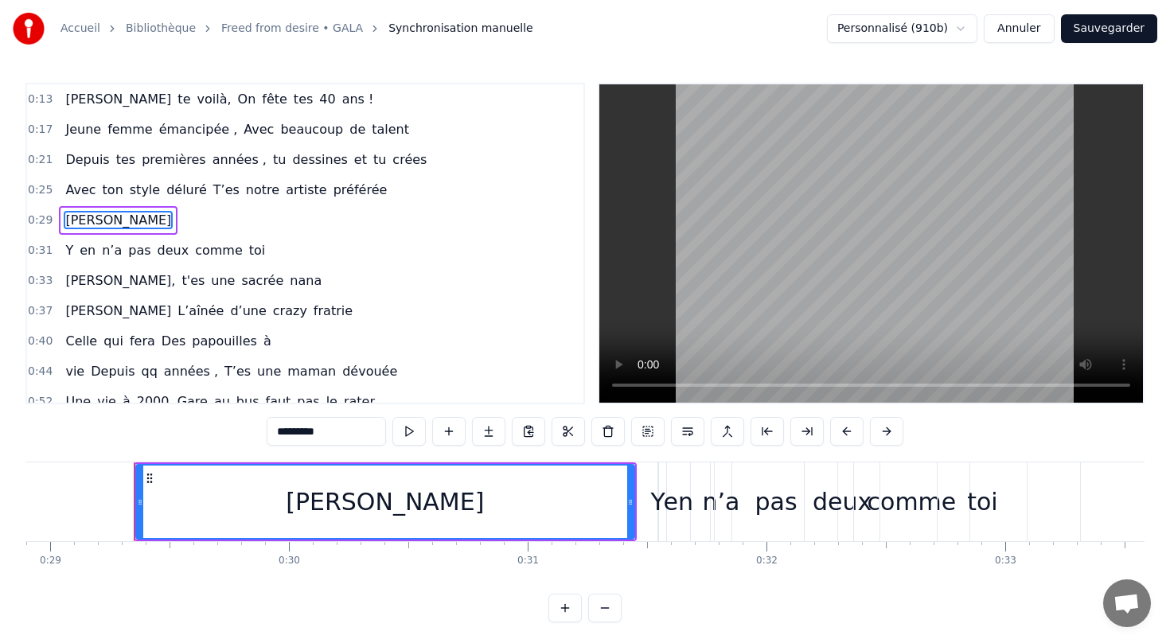
scroll to position [0, 6926]
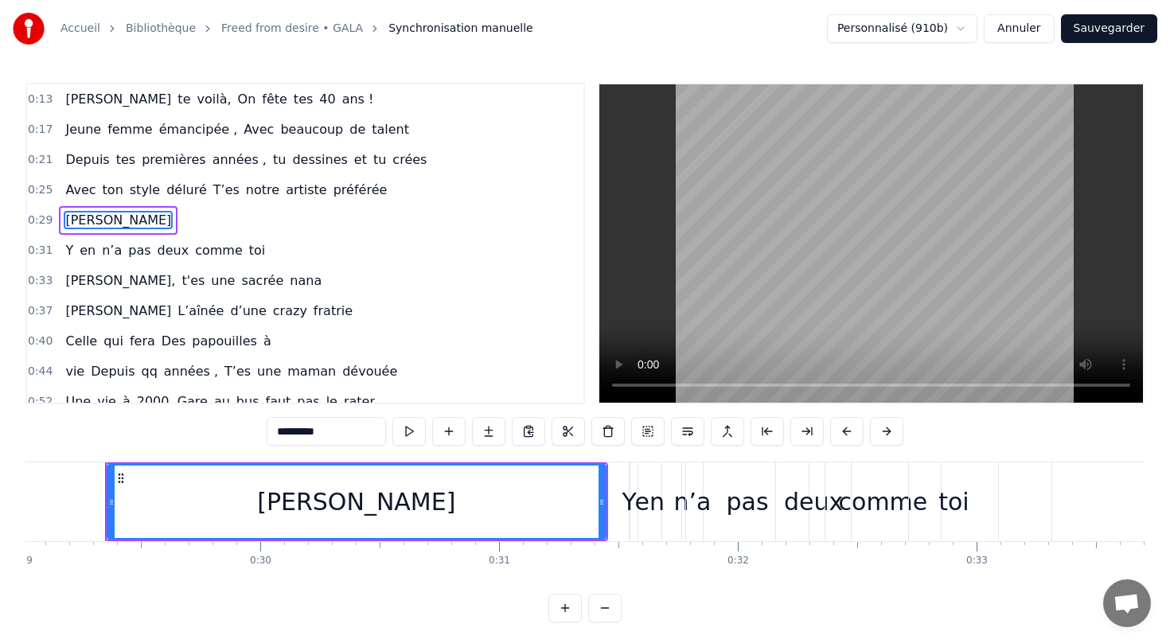
click at [158, 261] on div "Y en n’a pas deux comme toi" at bounding box center [165, 250] width 212 height 29
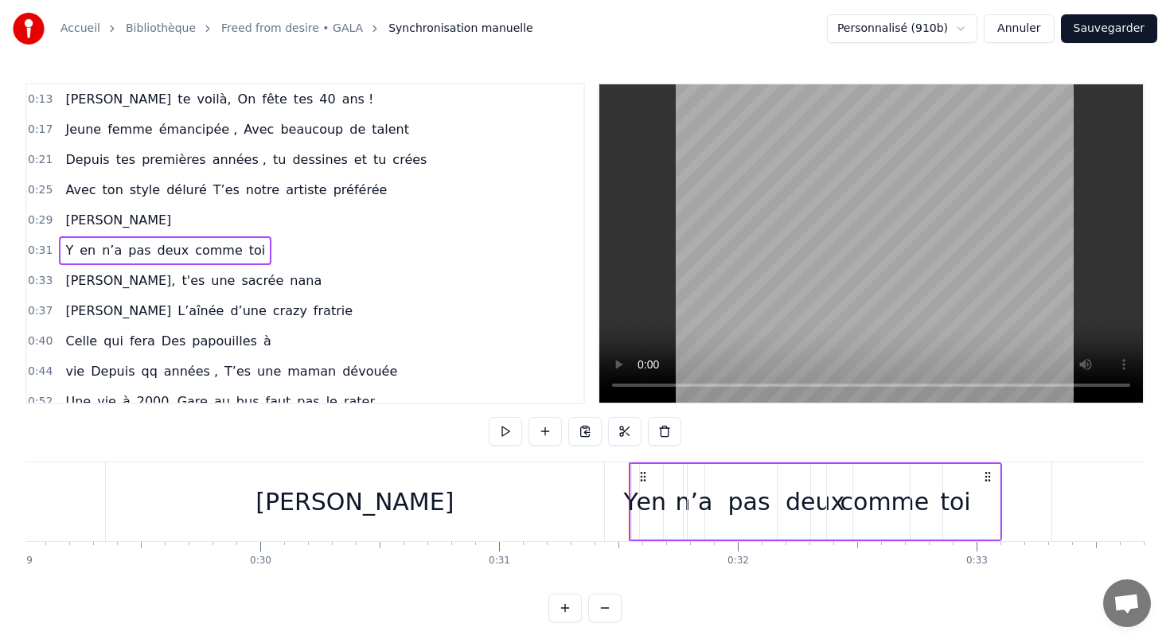
click at [126, 219] on div "[PERSON_NAME]" at bounding box center [118, 220] width 119 height 29
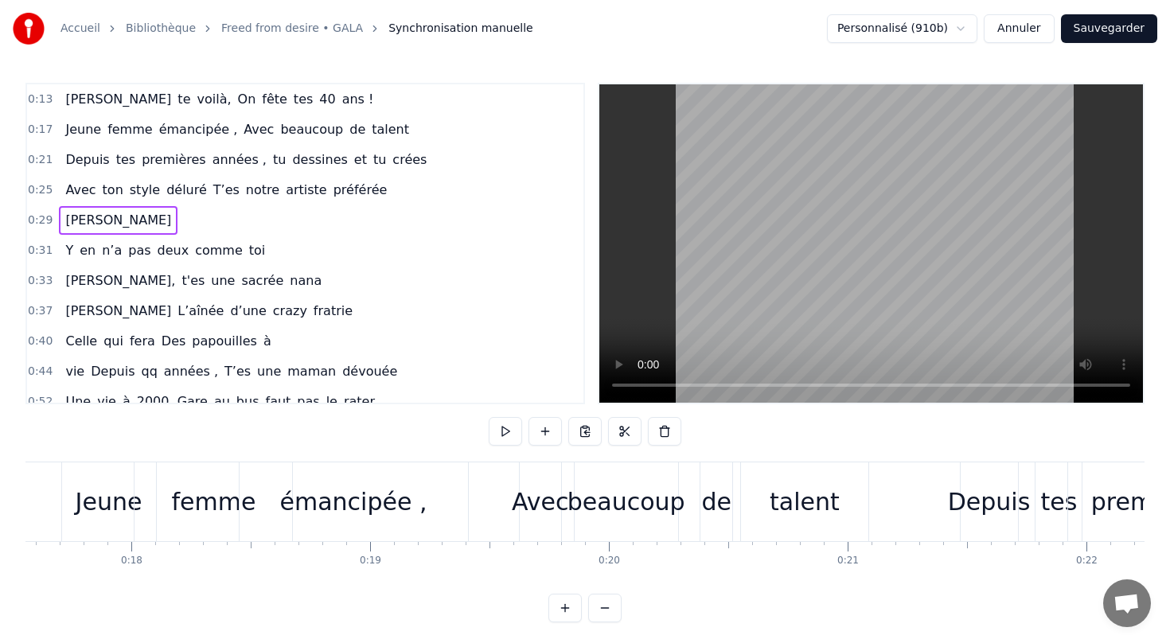
scroll to position [0, 4191]
click at [123, 482] on div "Jeune" at bounding box center [109, 501] width 94 height 79
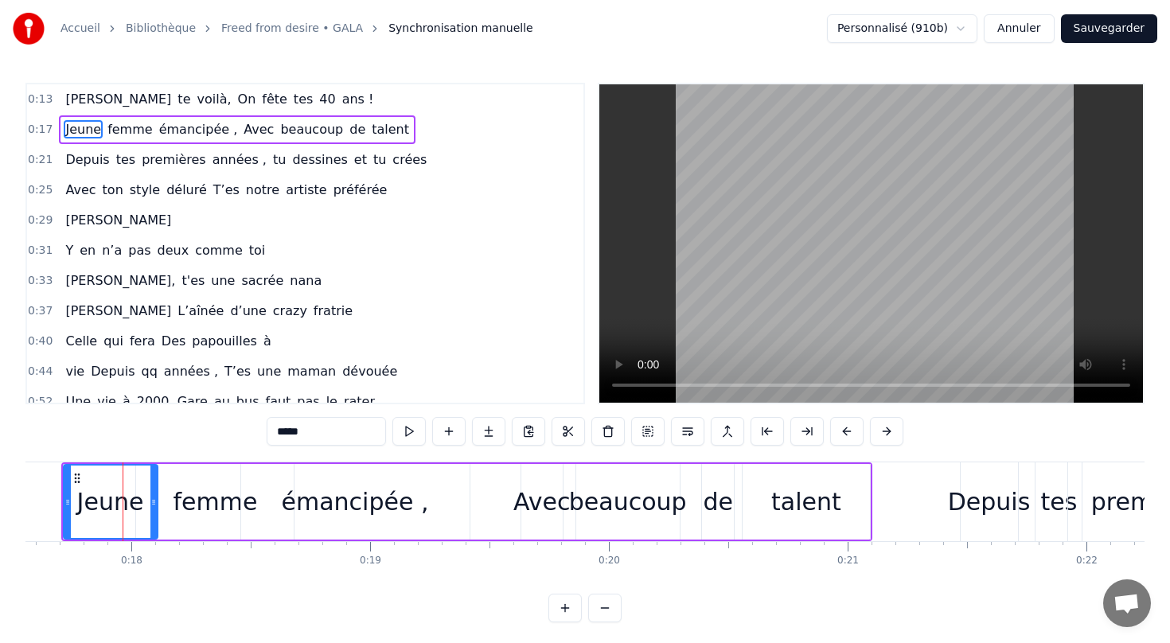
click at [219, 496] on div "femme" at bounding box center [215, 502] width 84 height 36
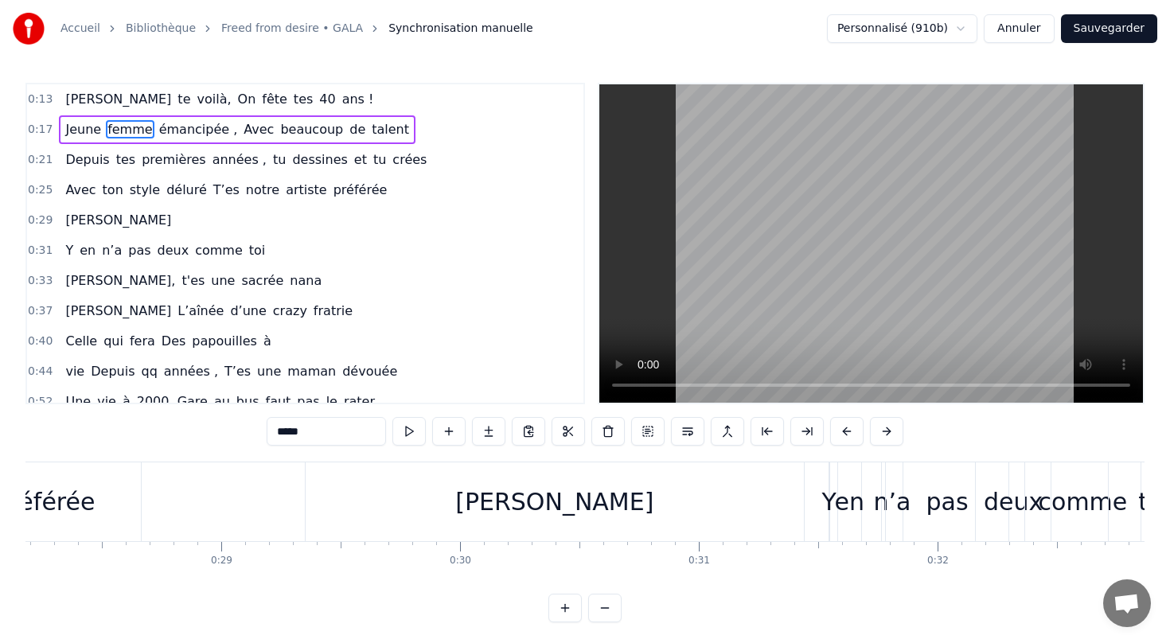
scroll to position [0, 6770]
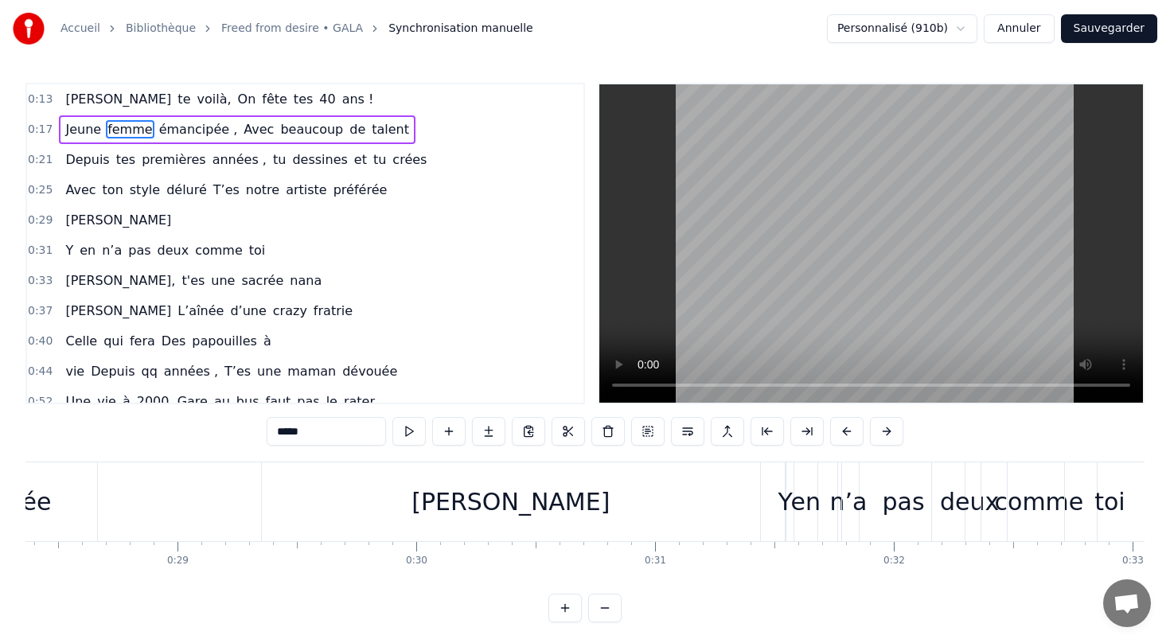
click at [510, 500] on div "[PERSON_NAME]" at bounding box center [510, 502] width 198 height 36
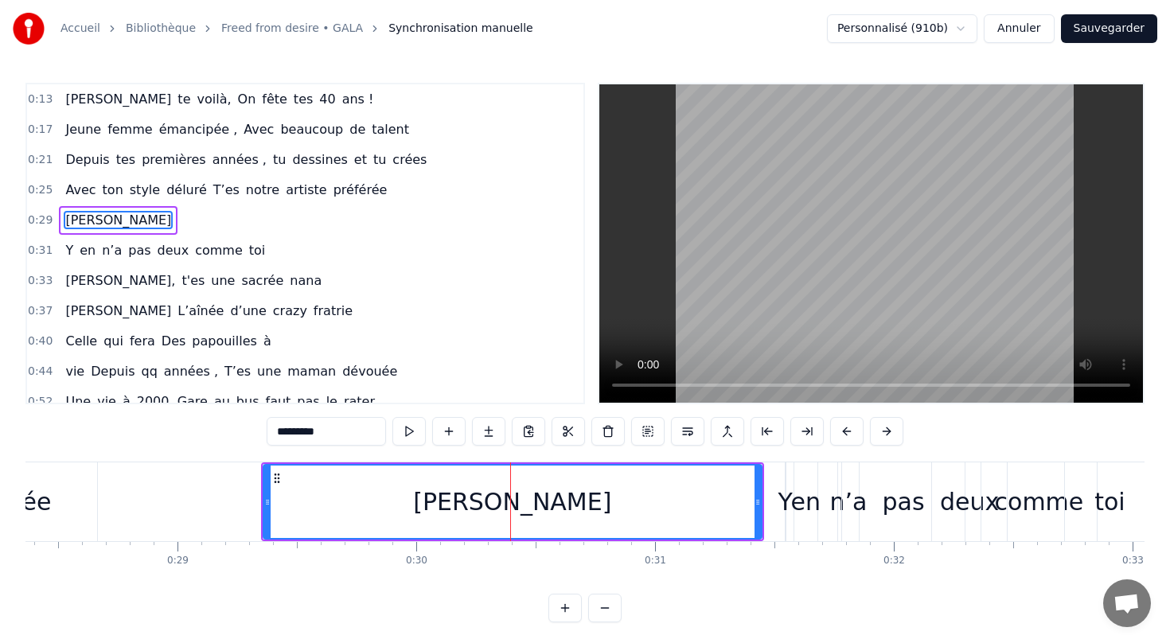
click at [496, 512] on div "[PERSON_NAME]" at bounding box center [512, 502] width 198 height 36
click at [503, 465] on div "[PERSON_NAME]" at bounding box center [512, 501] width 496 height 72
click at [792, 501] on div "en" at bounding box center [805, 502] width 29 height 36
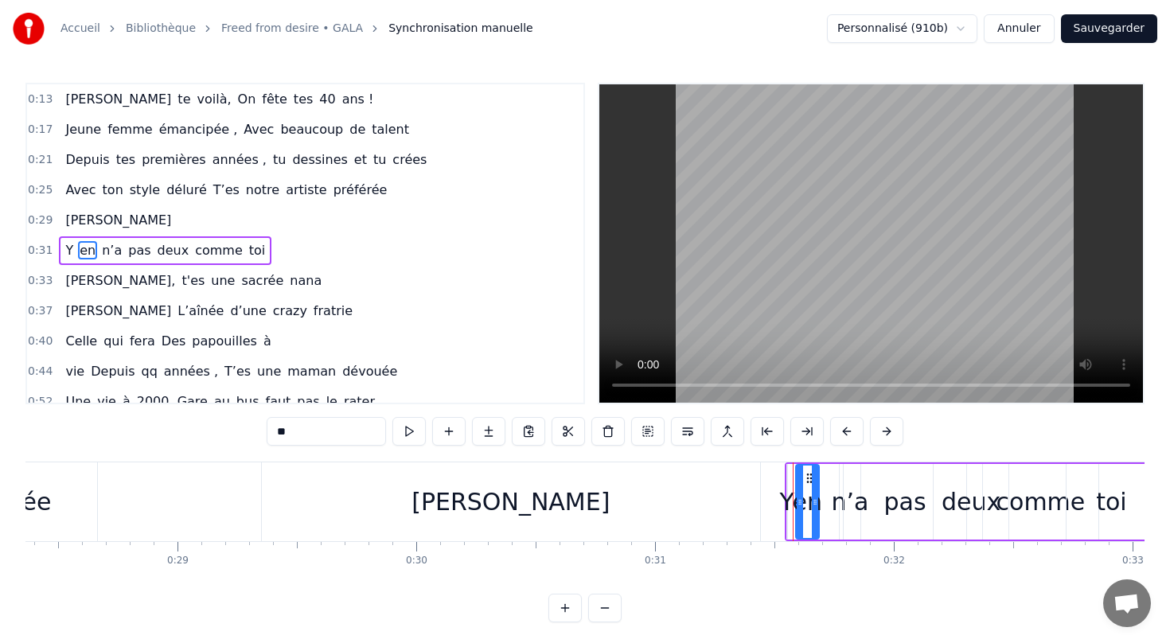
scroll to position [7, 0]
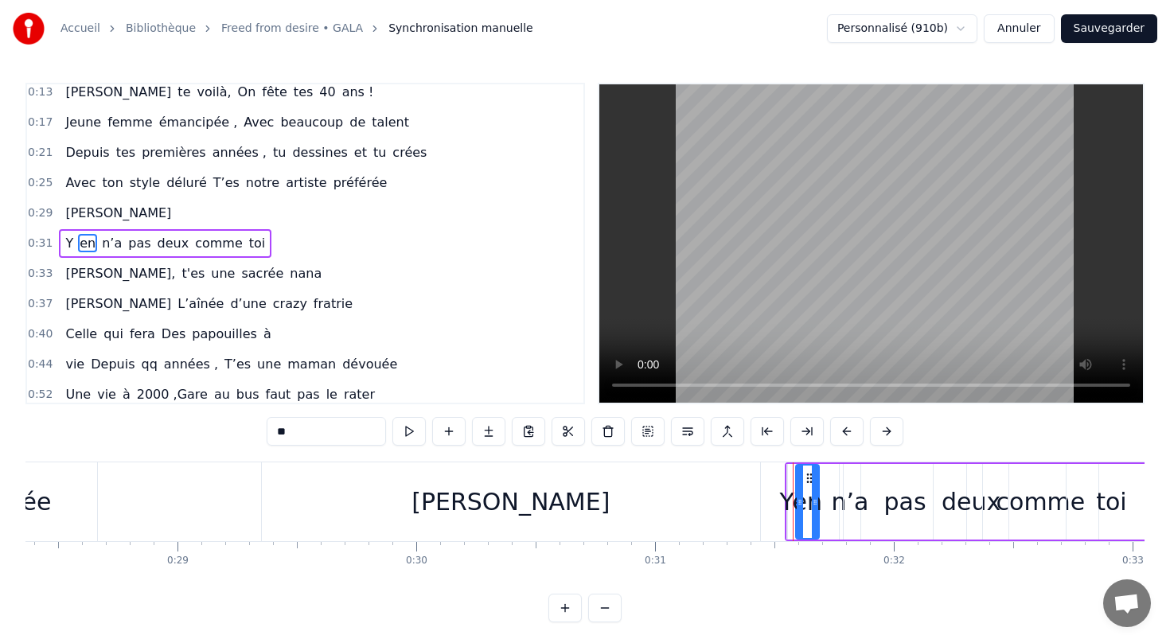
click at [782, 504] on div "Y" at bounding box center [787, 502] width 14 height 36
click at [685, 502] on div "[PERSON_NAME]" at bounding box center [511, 501] width 498 height 79
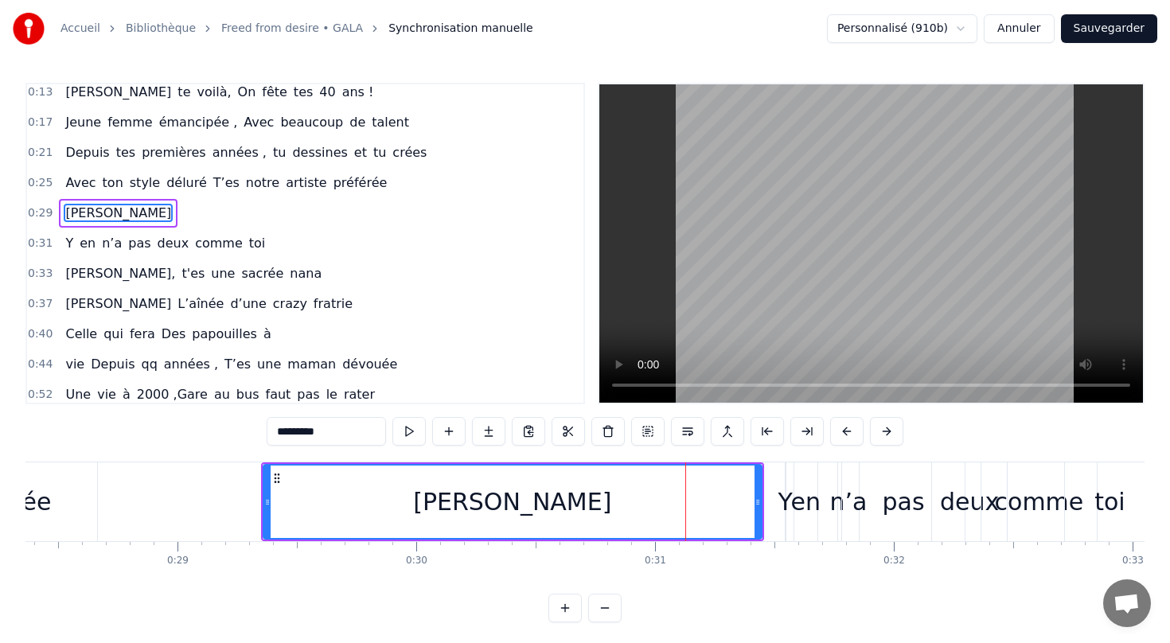
scroll to position [0, 0]
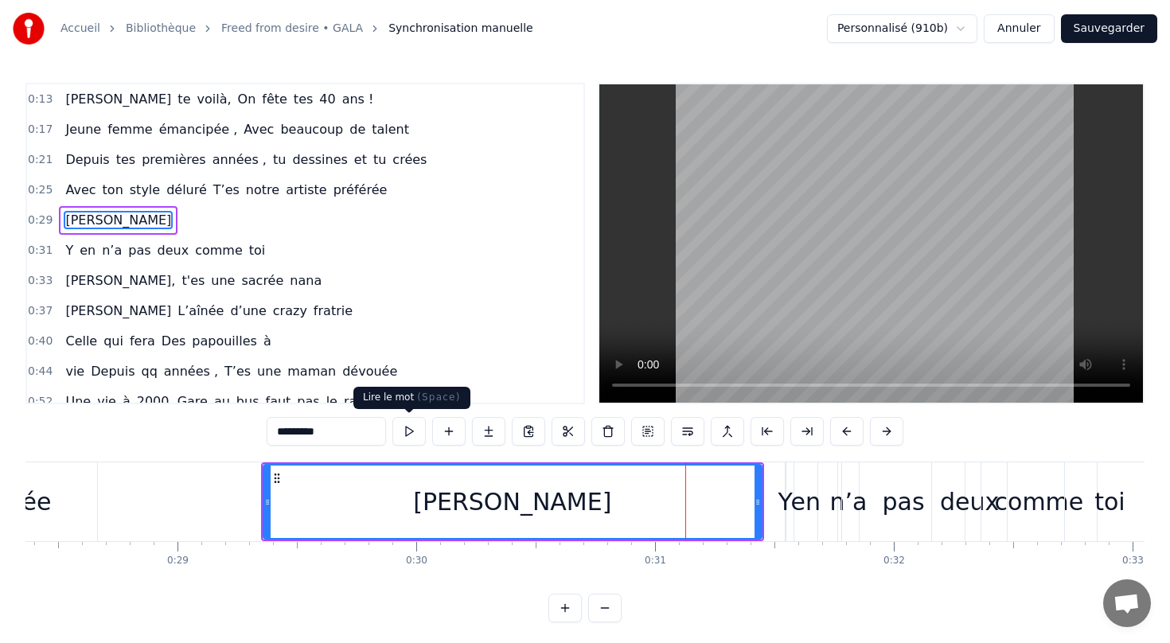
click at [409, 430] on button at bounding box center [408, 431] width 33 height 29
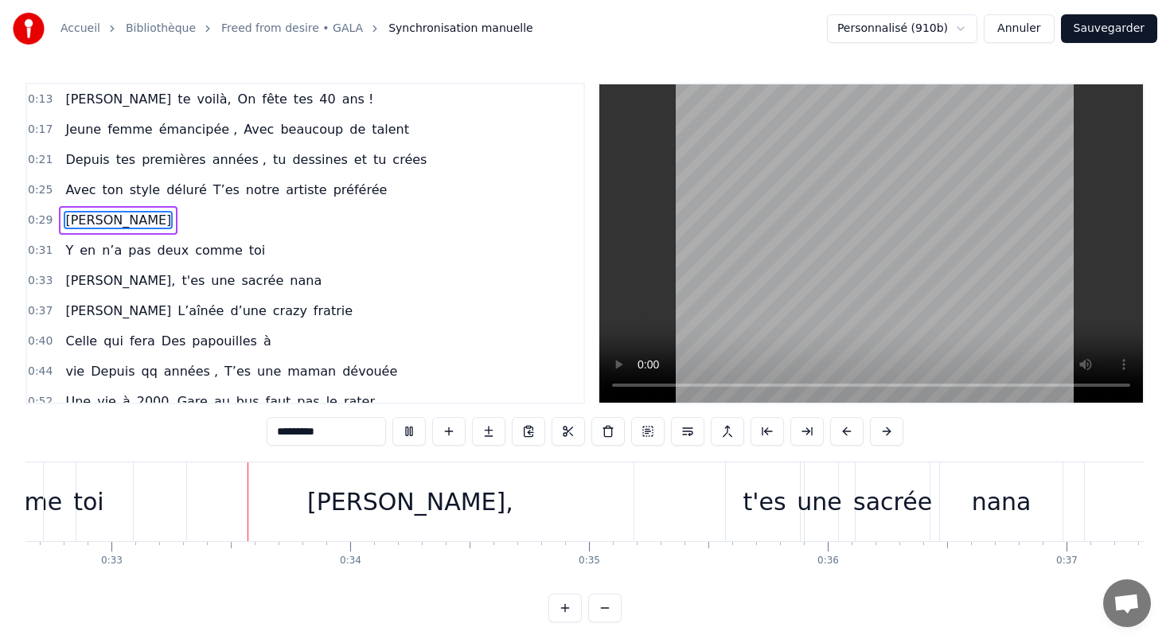
scroll to position [0, 7792]
click at [402, 523] on div "[PERSON_NAME]," at bounding box center [408, 501] width 446 height 79
type input "**********"
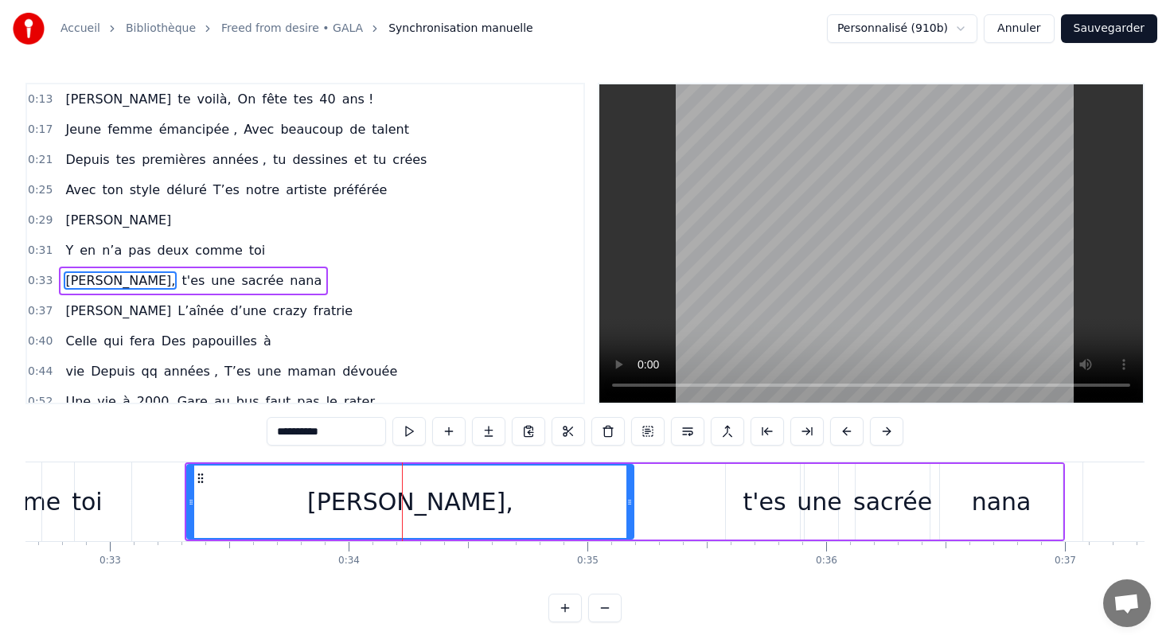
scroll to position [37, 0]
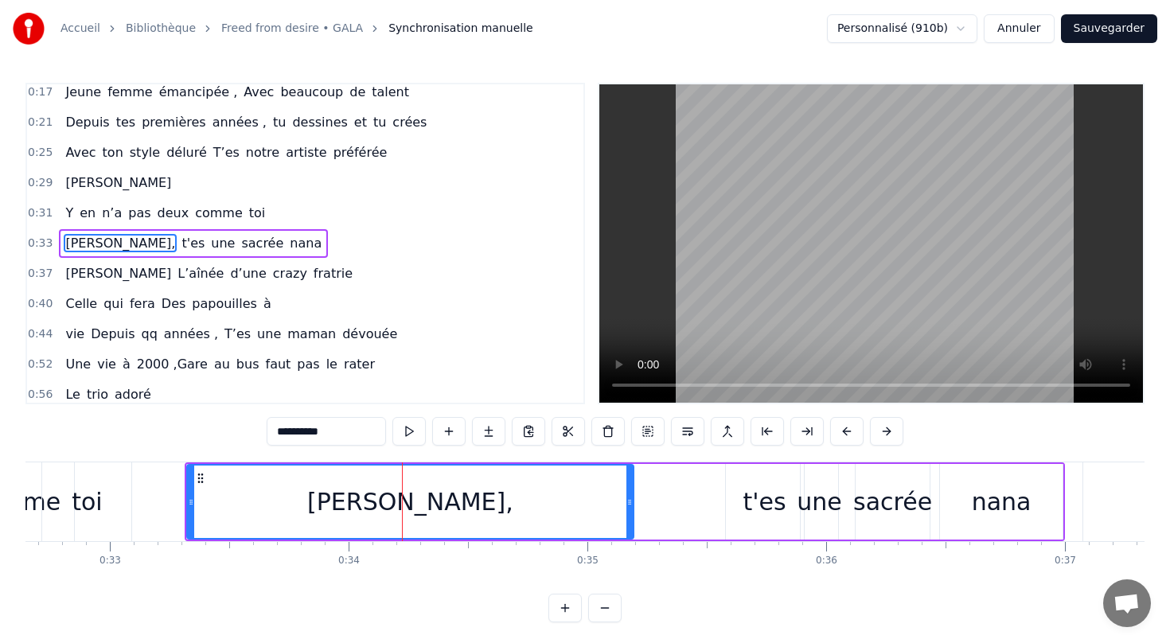
click at [213, 232] on div "[PERSON_NAME], t'es une sacrée nana" at bounding box center [193, 243] width 269 height 29
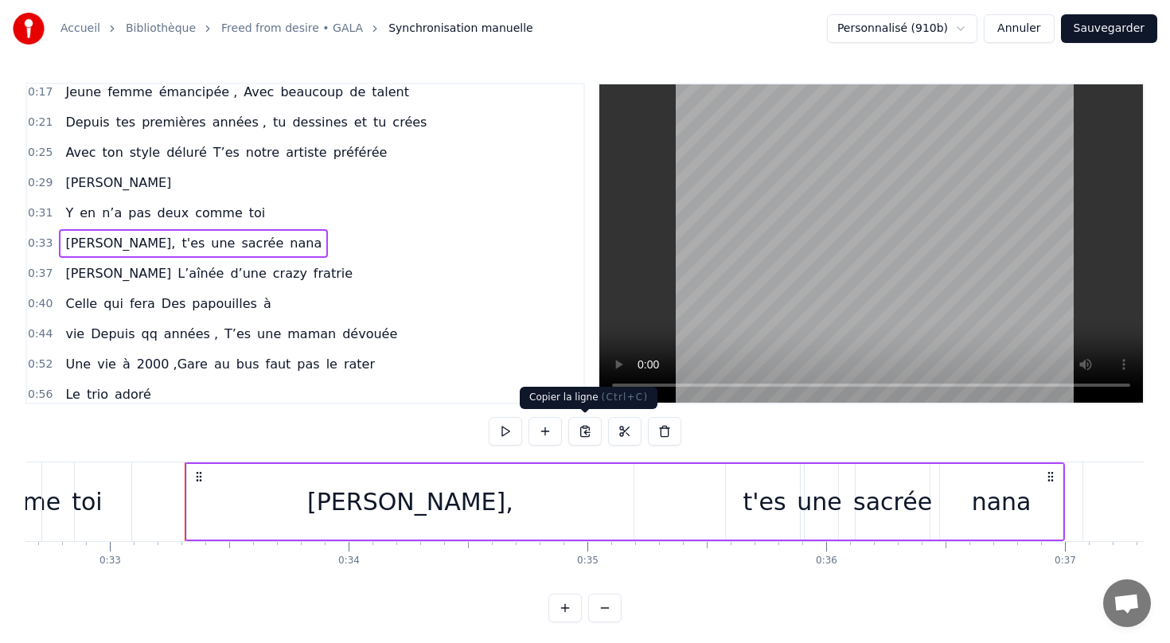
click at [582, 432] on button at bounding box center [584, 431] width 33 height 29
click at [629, 432] on button at bounding box center [624, 431] width 33 height 29
click at [660, 433] on button at bounding box center [664, 431] width 33 height 29
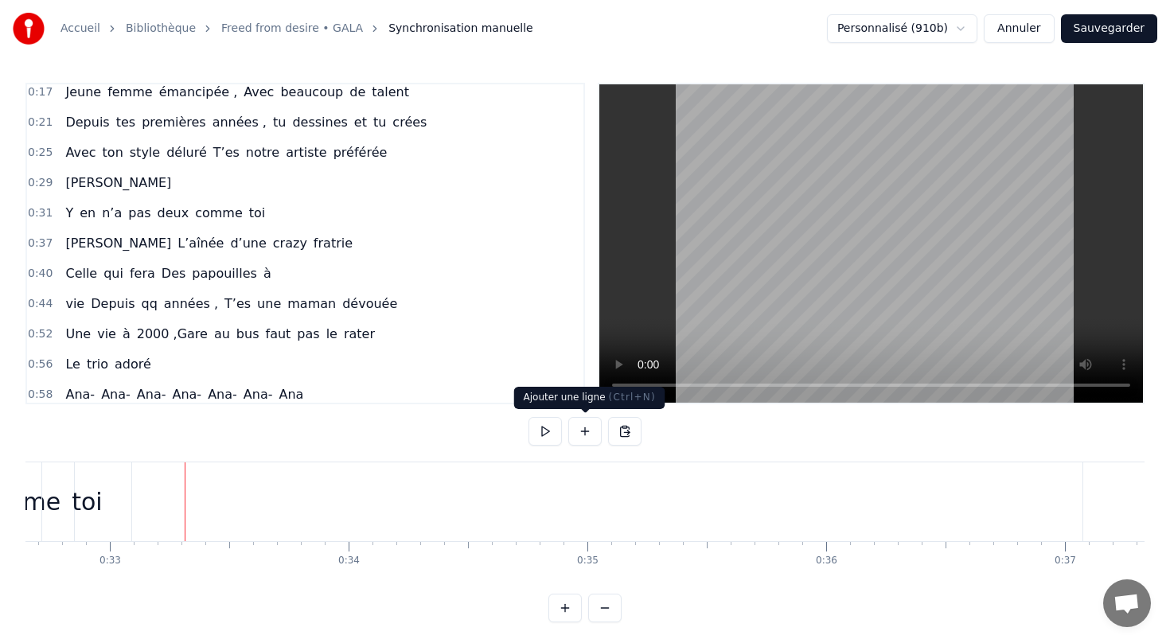
click at [573, 430] on button at bounding box center [584, 431] width 33 height 29
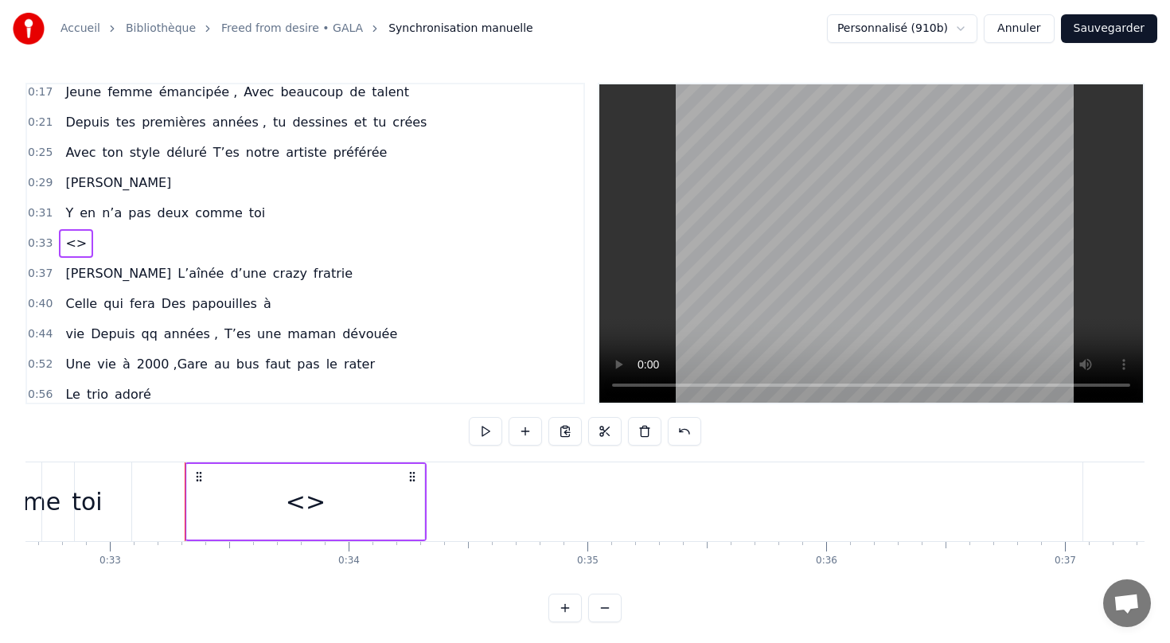
click at [72, 243] on span "<>" at bounding box center [76, 243] width 25 height 18
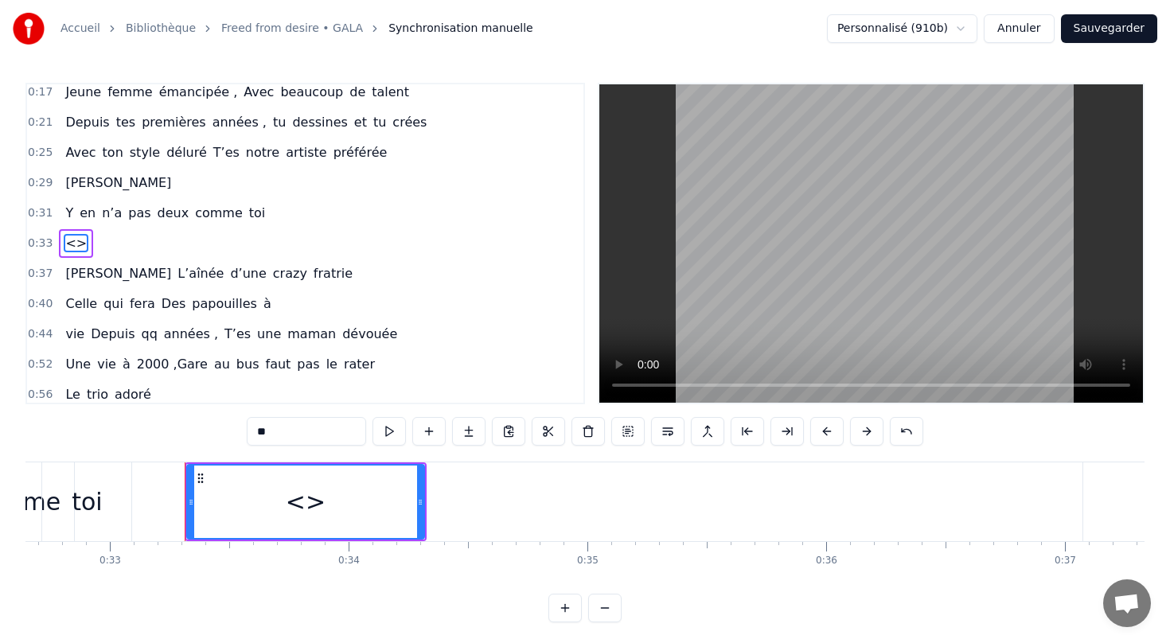
click at [1019, 30] on button "Annuler" at bounding box center [1018, 28] width 70 height 29
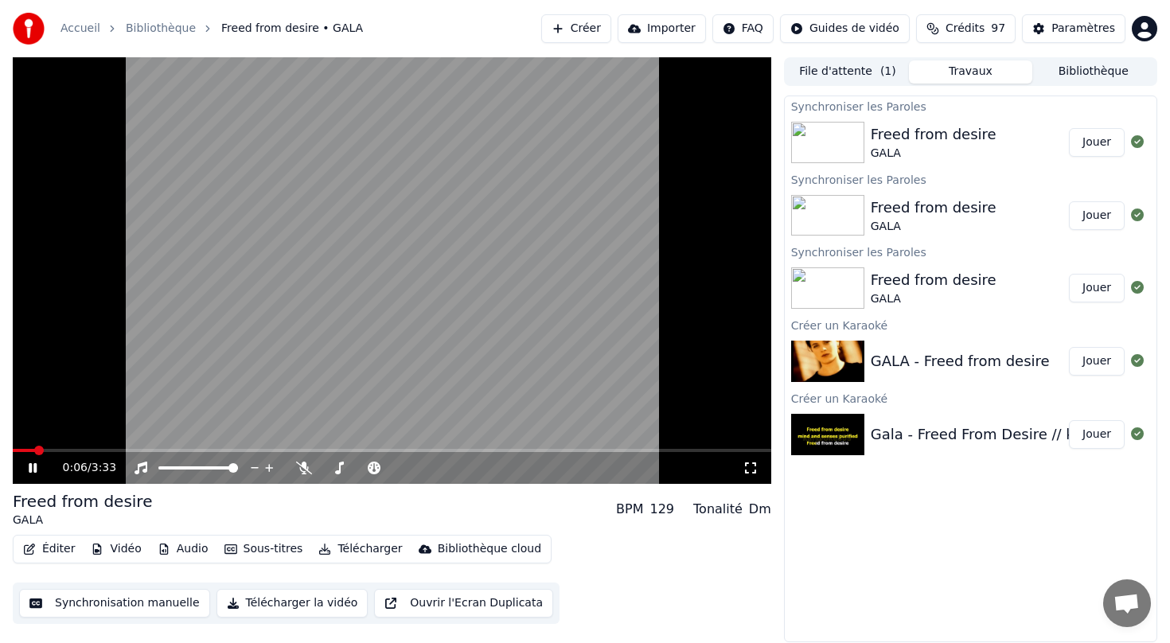
click at [454, 605] on button "Ouvrir l'Ecran Duplicata" at bounding box center [463, 603] width 179 height 29
click at [160, 605] on button "Synchronisation manuelle" at bounding box center [114, 603] width 191 height 29
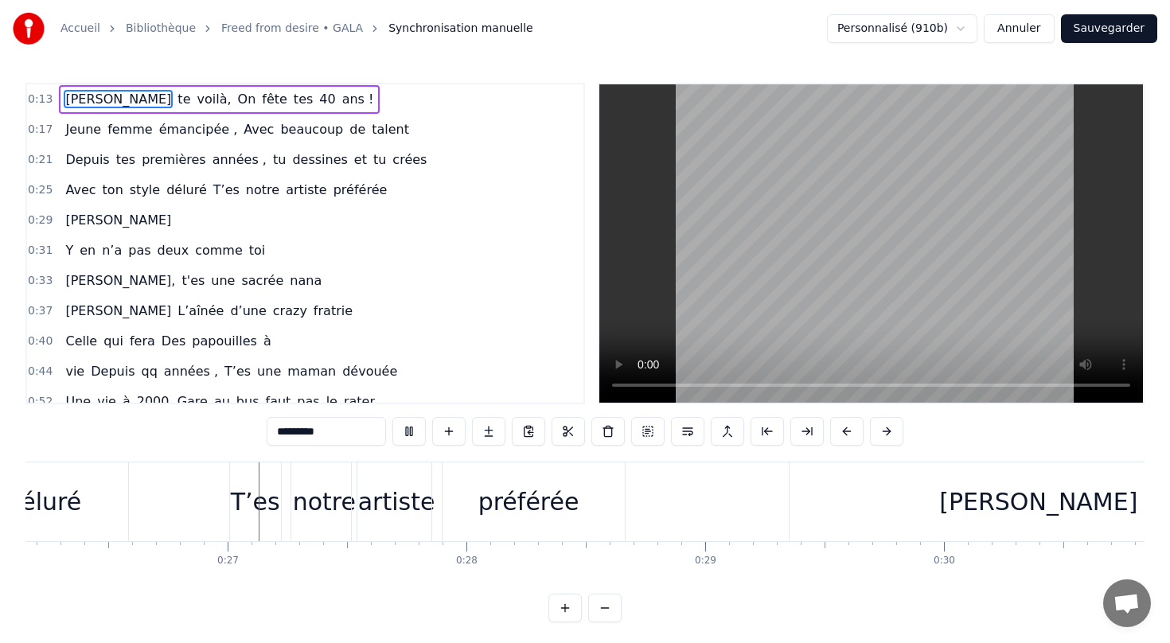
scroll to position [0, 6246]
click at [788, 516] on div "[PERSON_NAME]" at bounding box center [1034, 501] width 498 height 79
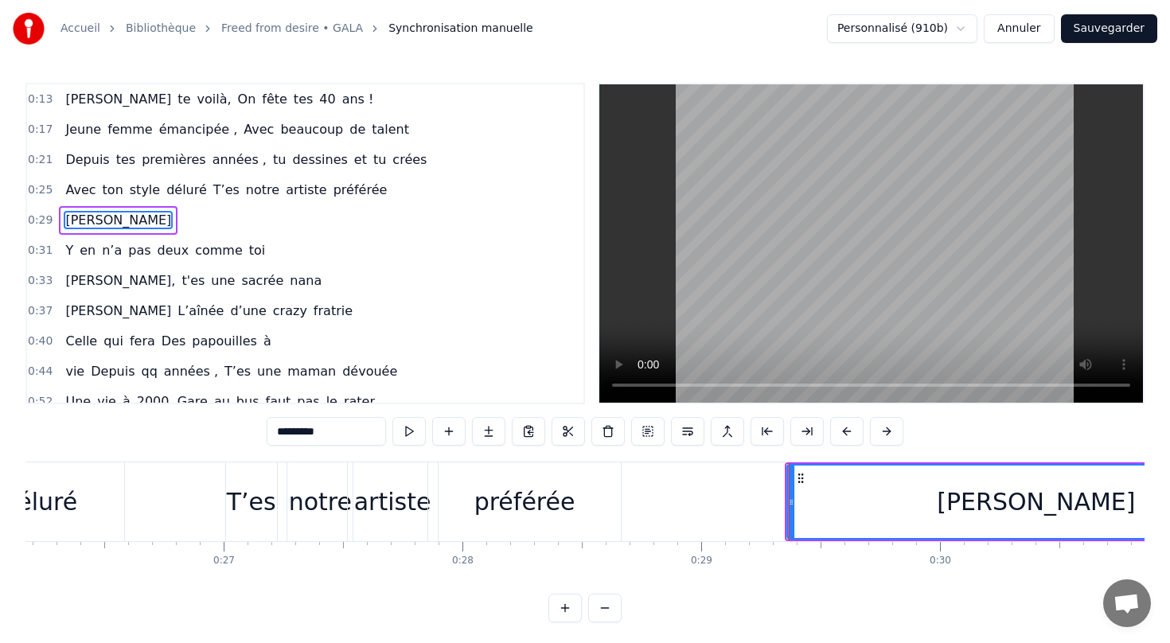
click at [797, 480] on icon at bounding box center [800, 478] width 13 height 13
click at [797, 477] on icon at bounding box center [800, 478] width 13 height 13
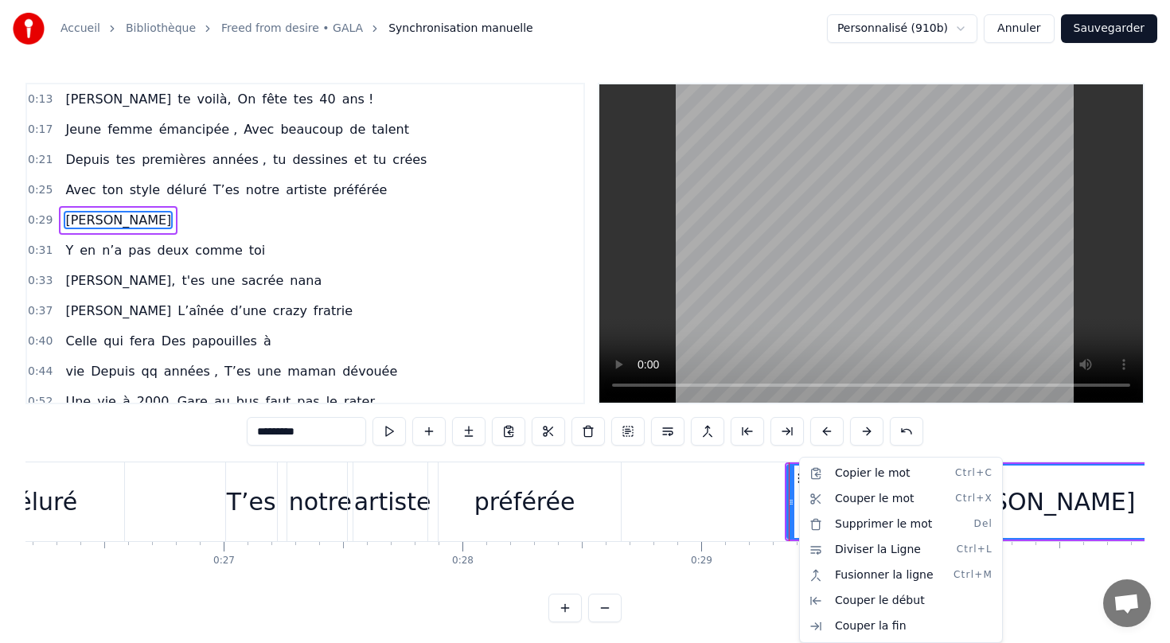
click at [709, 488] on html "Accueil Bibliothèque Freed from desire • GALA Synchronisation manuelle Personna…" at bounding box center [585, 324] width 1170 height 648
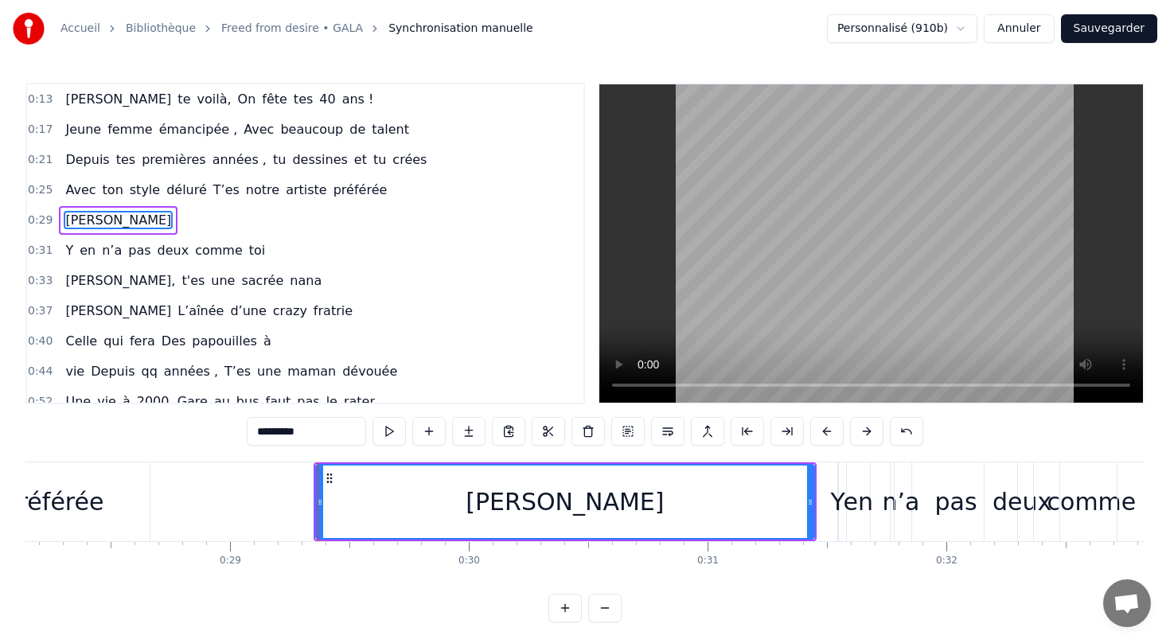
scroll to position [0, 6718]
click at [832, 504] on div "Y" at bounding box center [837, 502] width 14 height 36
type input "*"
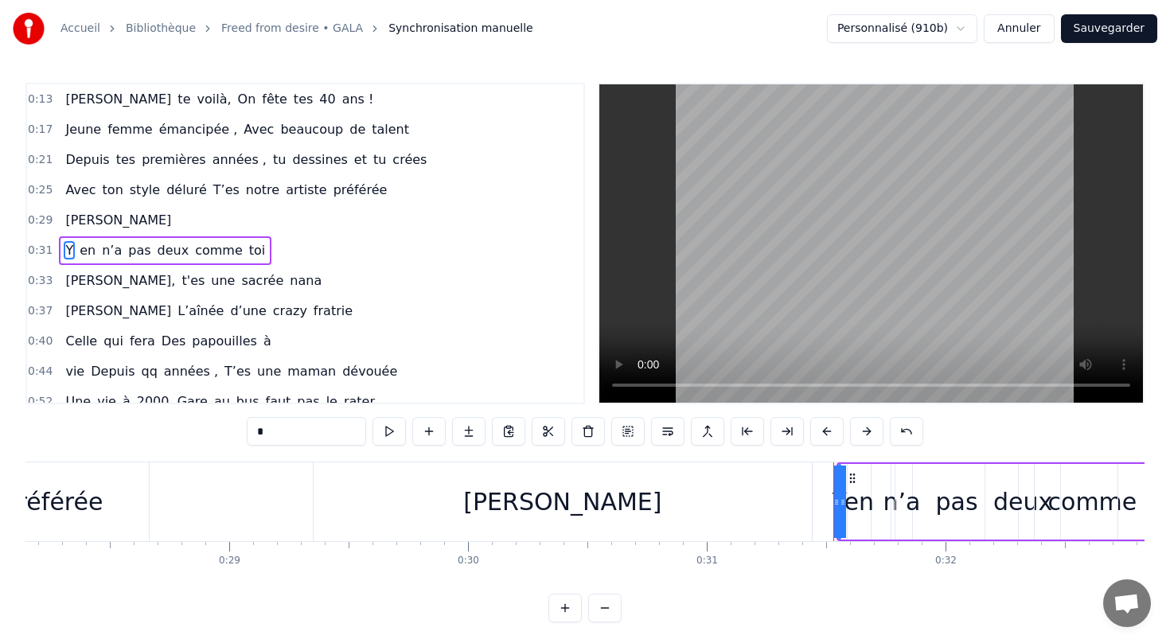
scroll to position [7, 0]
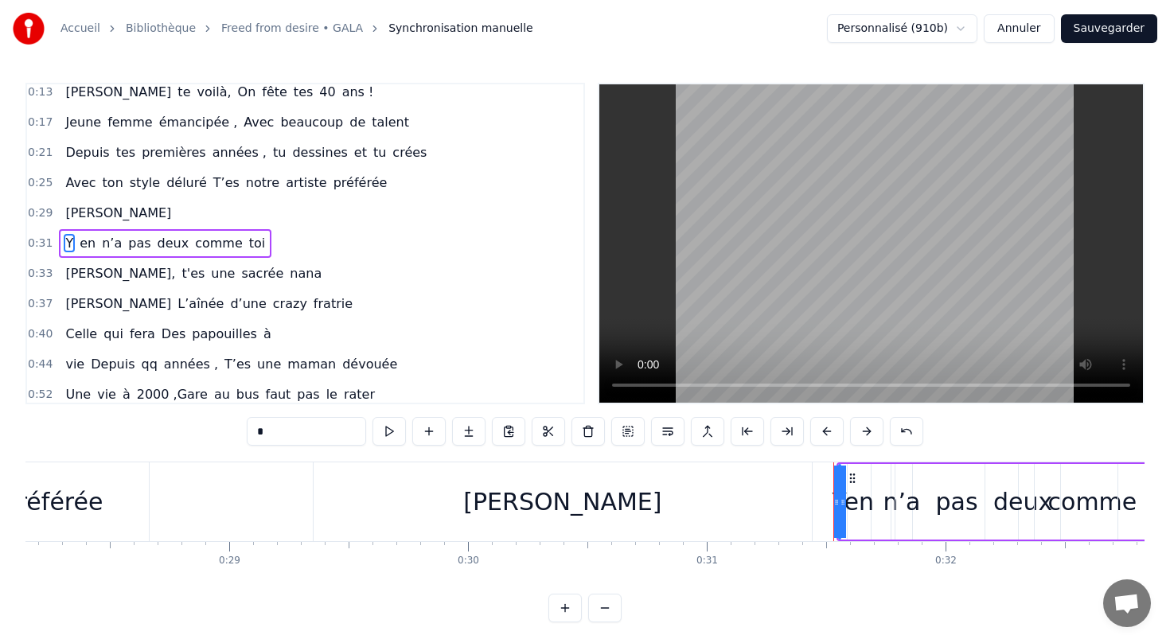
click at [210, 287] on div "[PERSON_NAME], t'es une sacrée nana" at bounding box center [193, 273] width 269 height 29
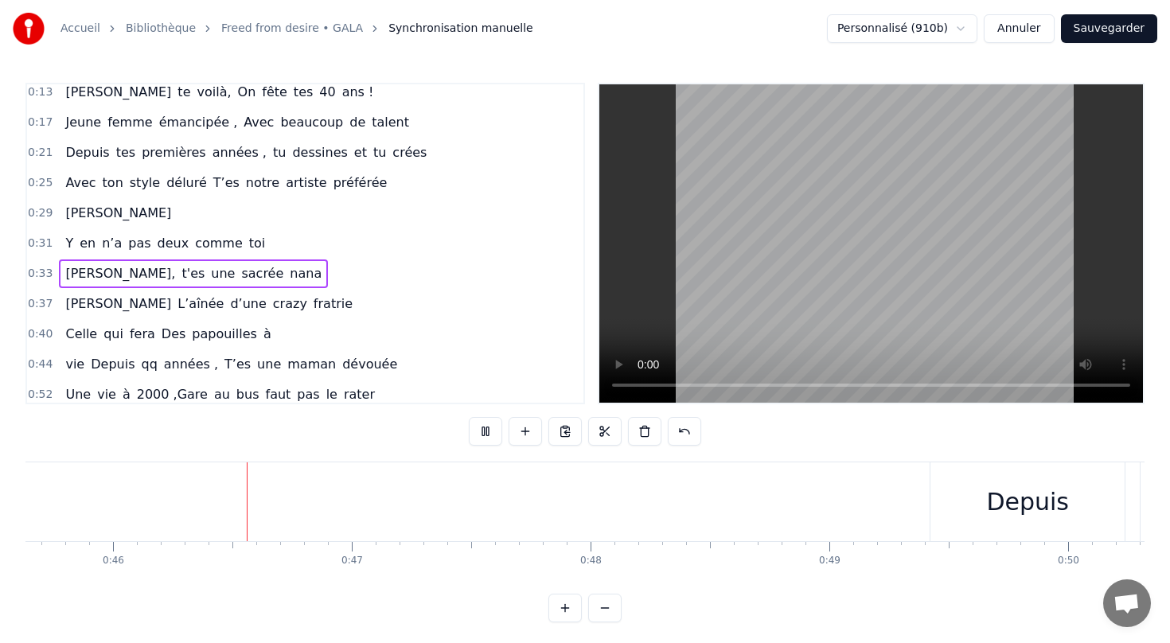
scroll to position [0, 10896]
click at [87, 376] on div "vie Depuis qq années , T’es une maman dévouée" at bounding box center [231, 364] width 345 height 29
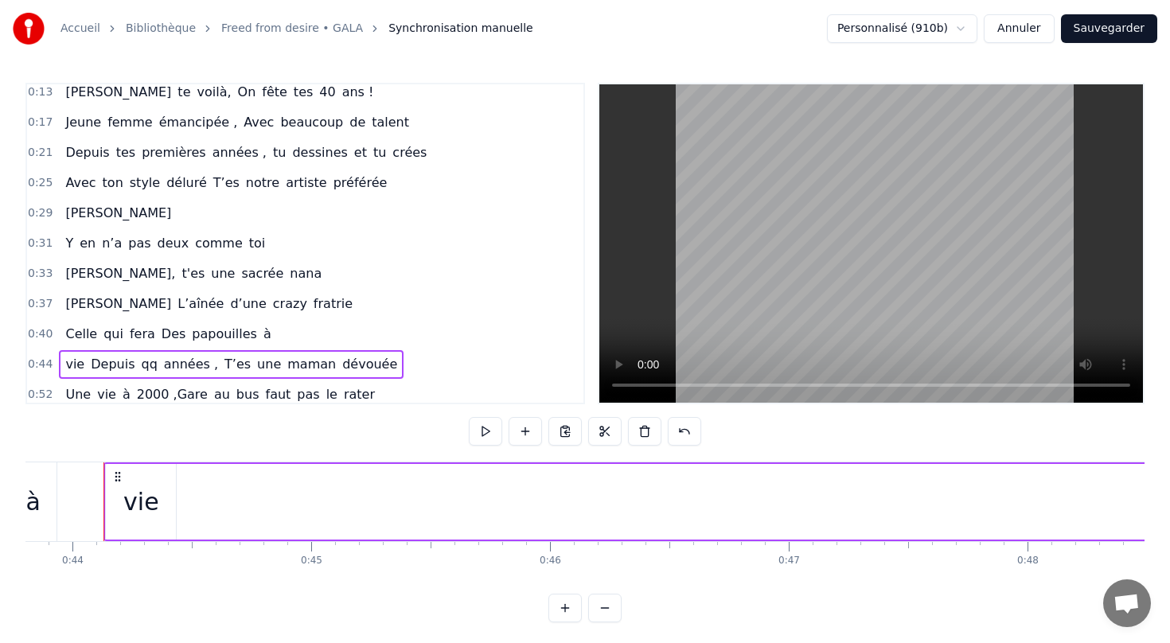
scroll to position [0, 10454]
click at [75, 367] on span "vie" at bounding box center [75, 364] width 22 height 18
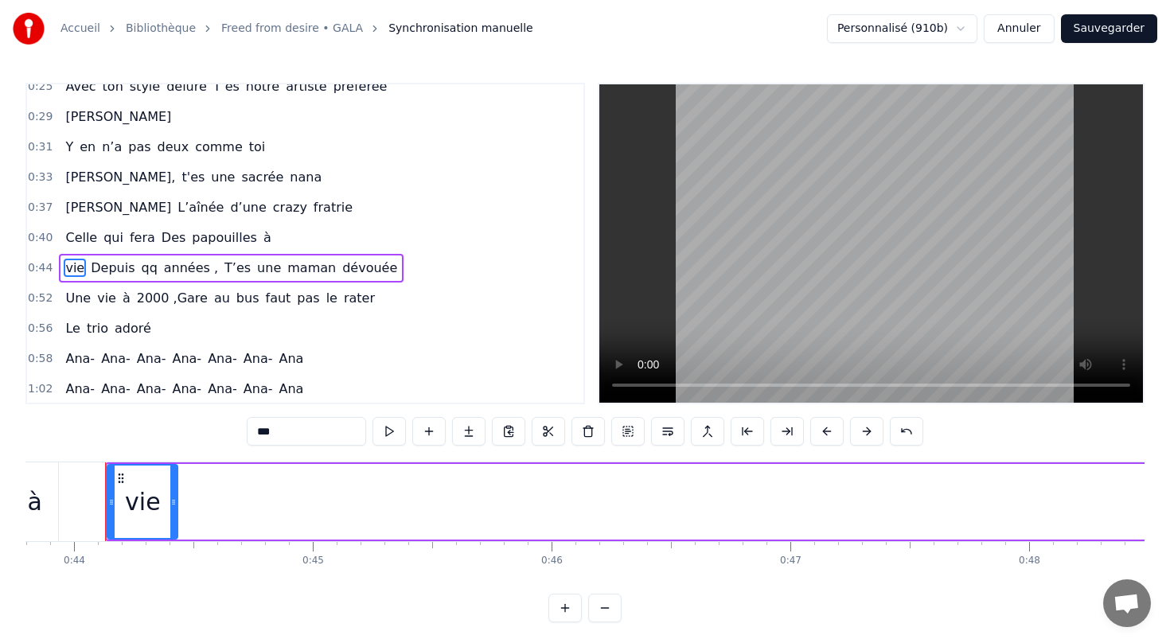
scroll to position [128, 0]
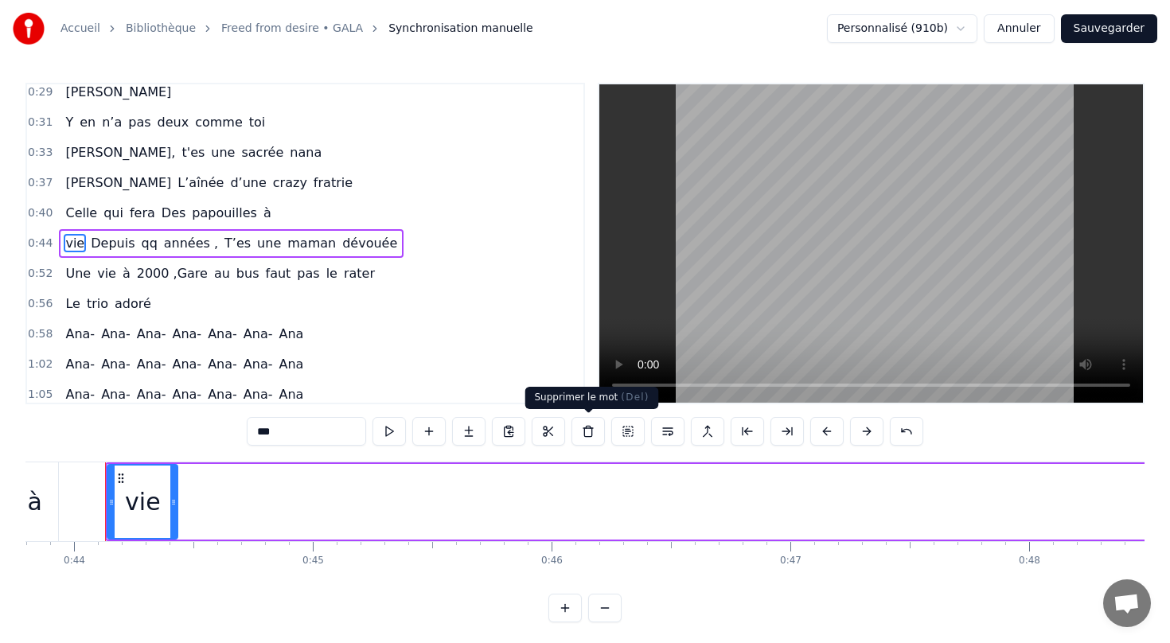
click at [587, 429] on button at bounding box center [587, 431] width 33 height 29
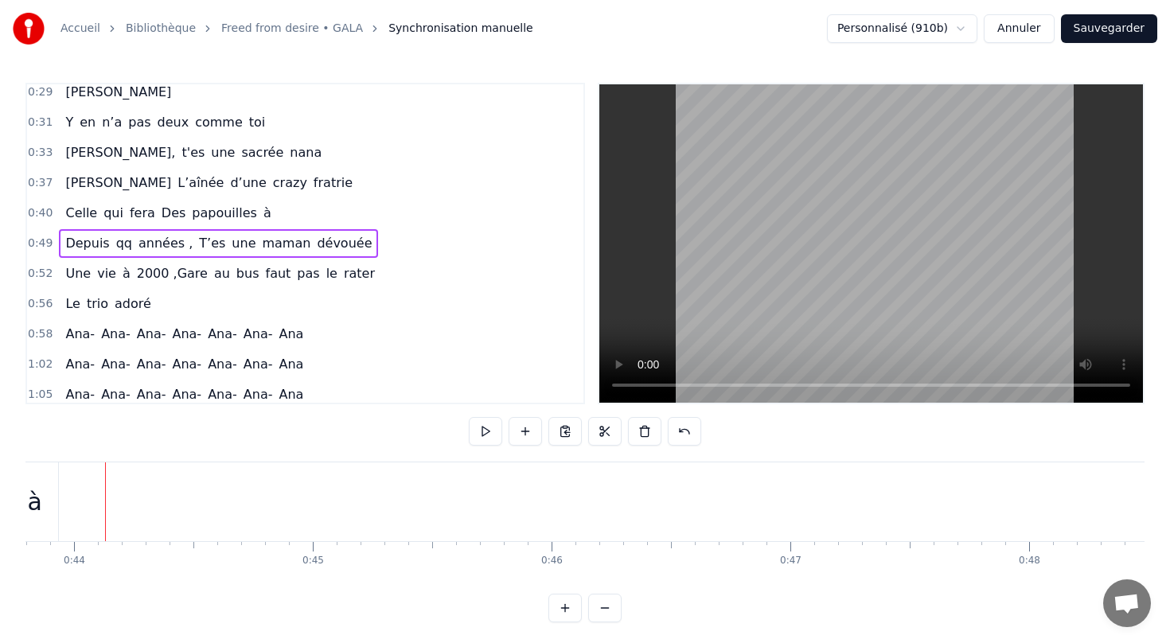
click at [211, 220] on span "papouilles" at bounding box center [224, 213] width 68 height 18
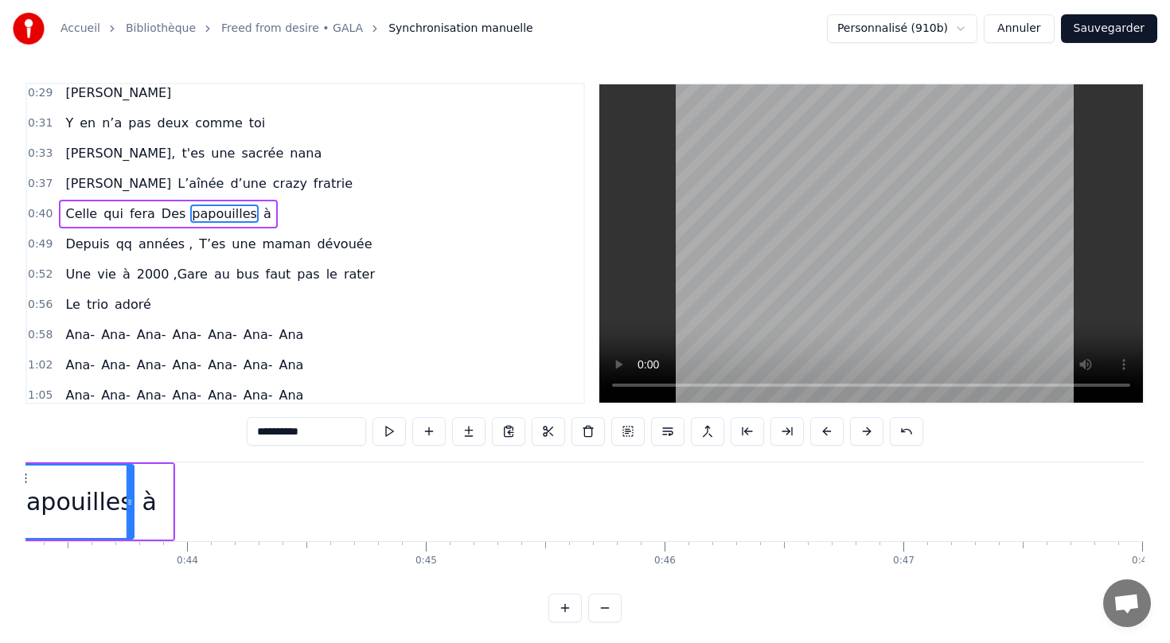
scroll to position [0, 10244]
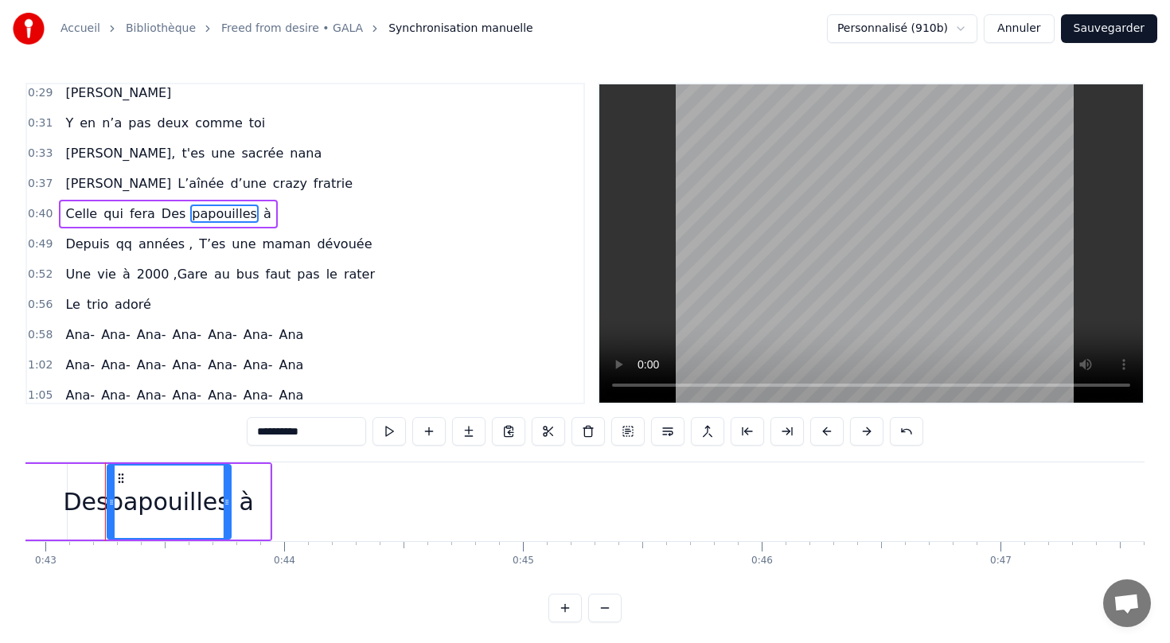
click at [262, 216] on span "à" at bounding box center [267, 213] width 11 height 18
type input "*"
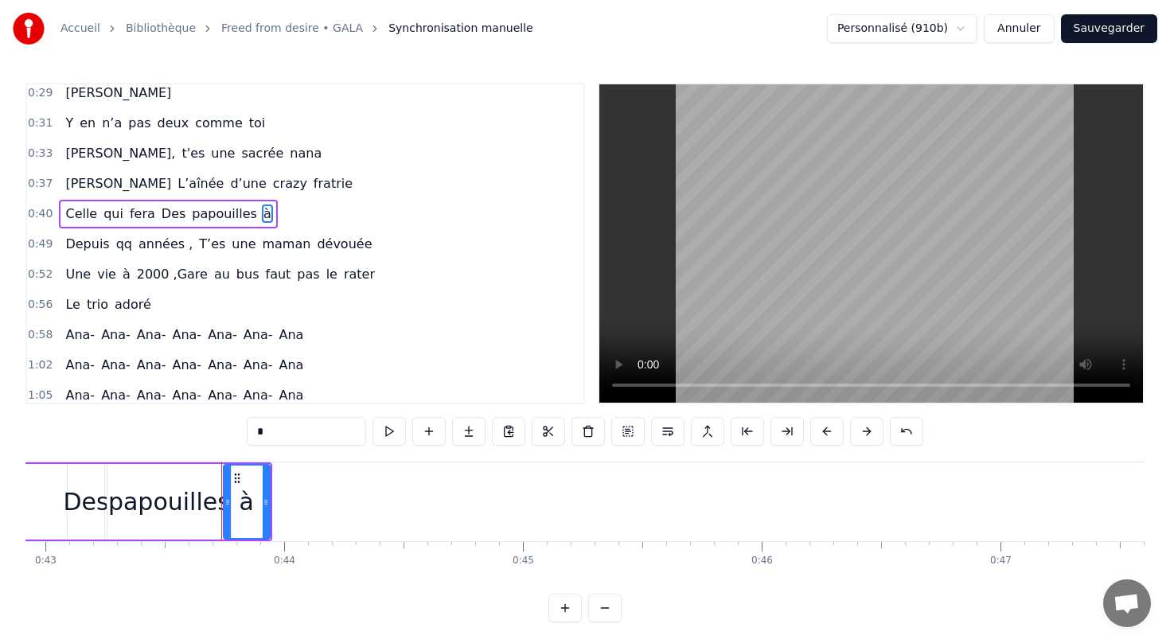
scroll to position [98, 0]
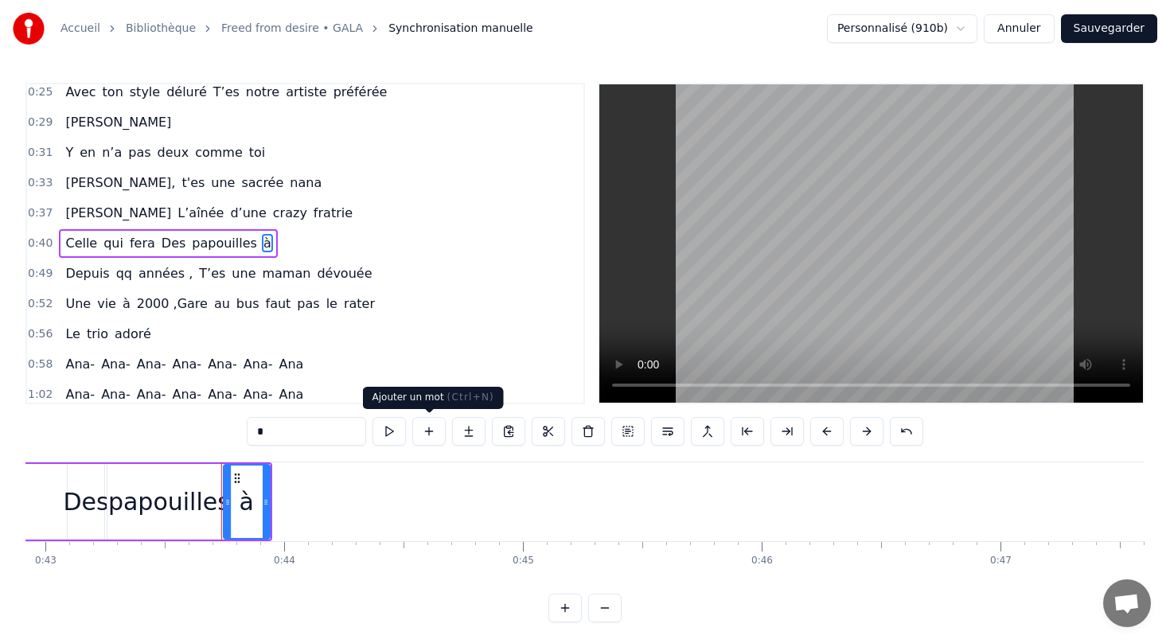
click at [435, 425] on button at bounding box center [428, 431] width 33 height 29
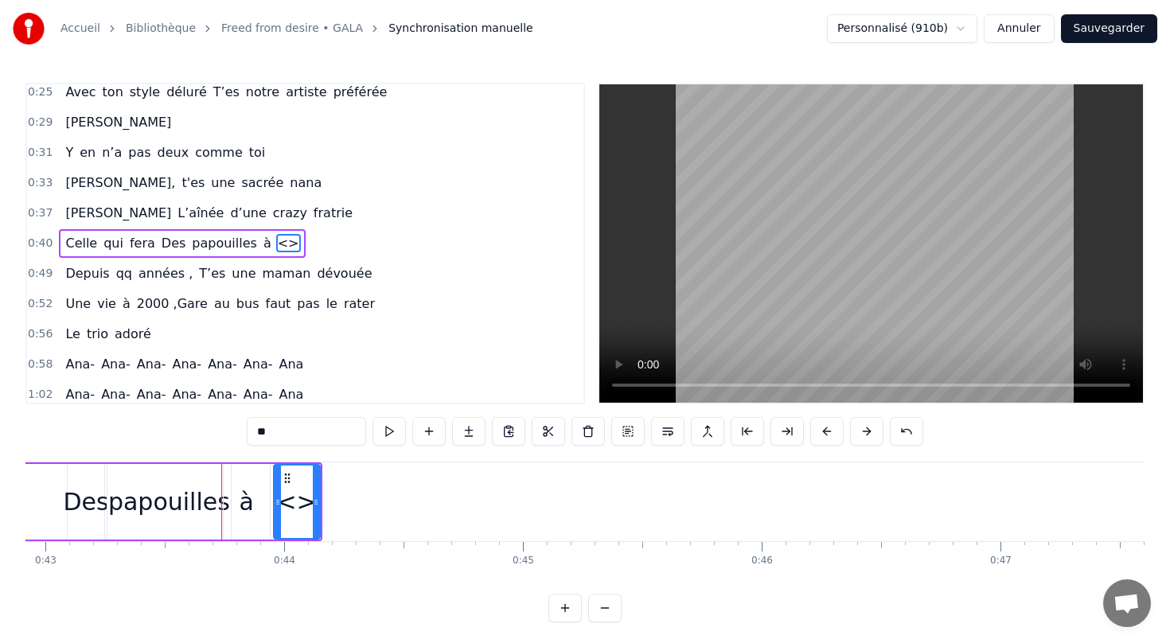
click at [305, 500] on div "<>" at bounding box center [296, 502] width 40 height 36
click at [276, 241] on span "<>" at bounding box center [288, 243] width 25 height 18
click at [307, 501] on div "<>" at bounding box center [296, 502] width 40 height 36
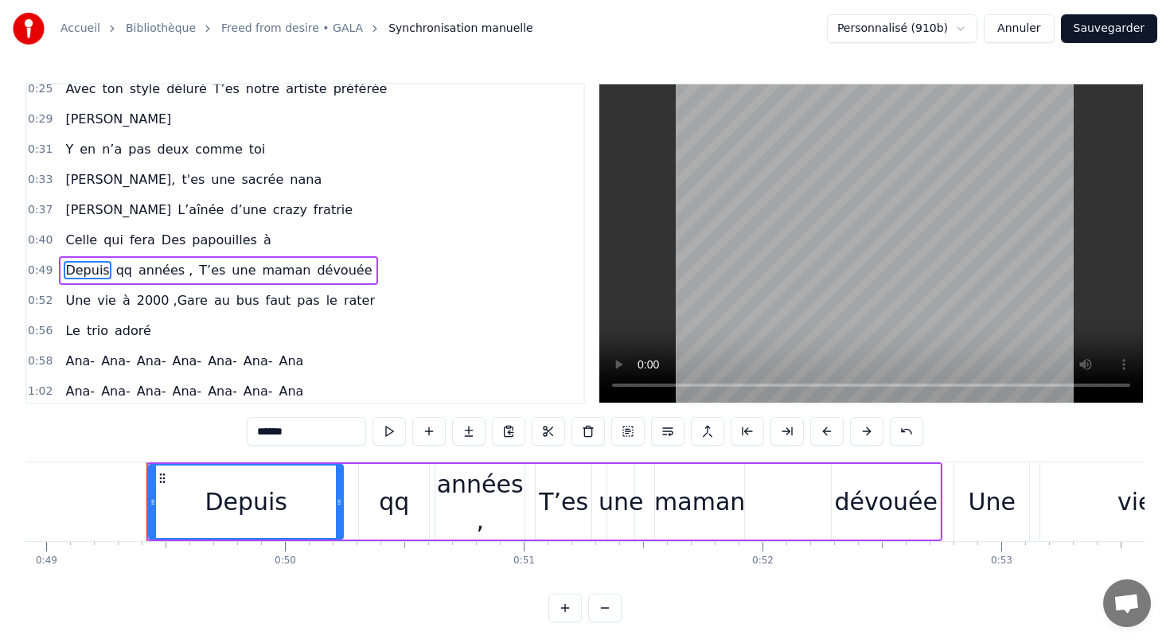
scroll to position [0, 11716]
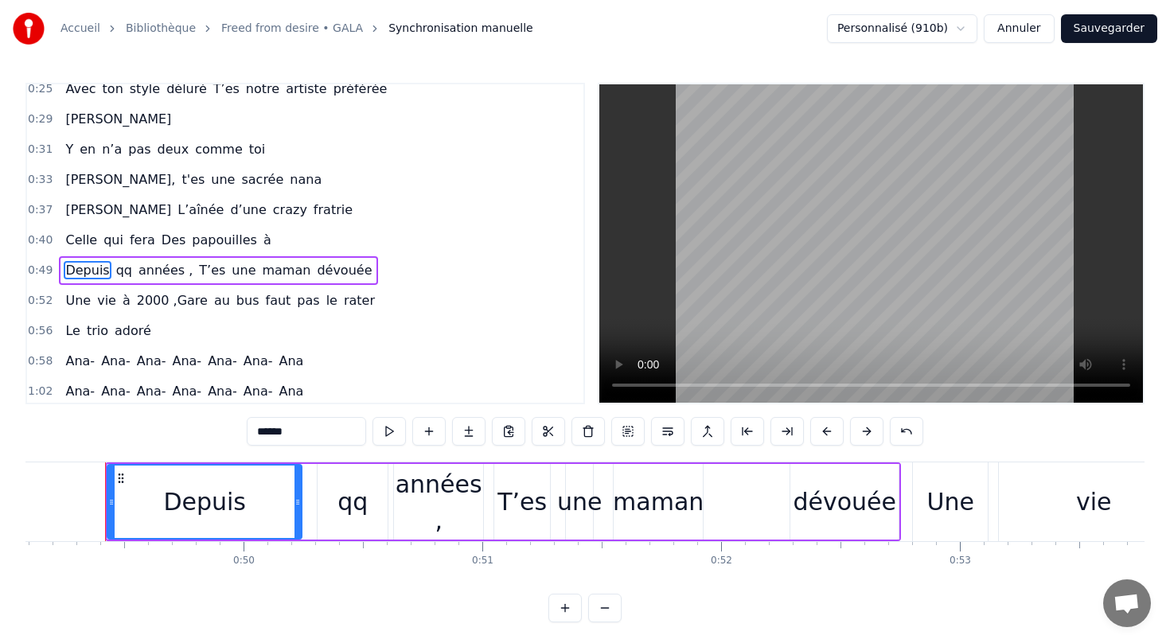
click at [262, 239] on span "à" at bounding box center [267, 240] width 11 height 18
type input "*"
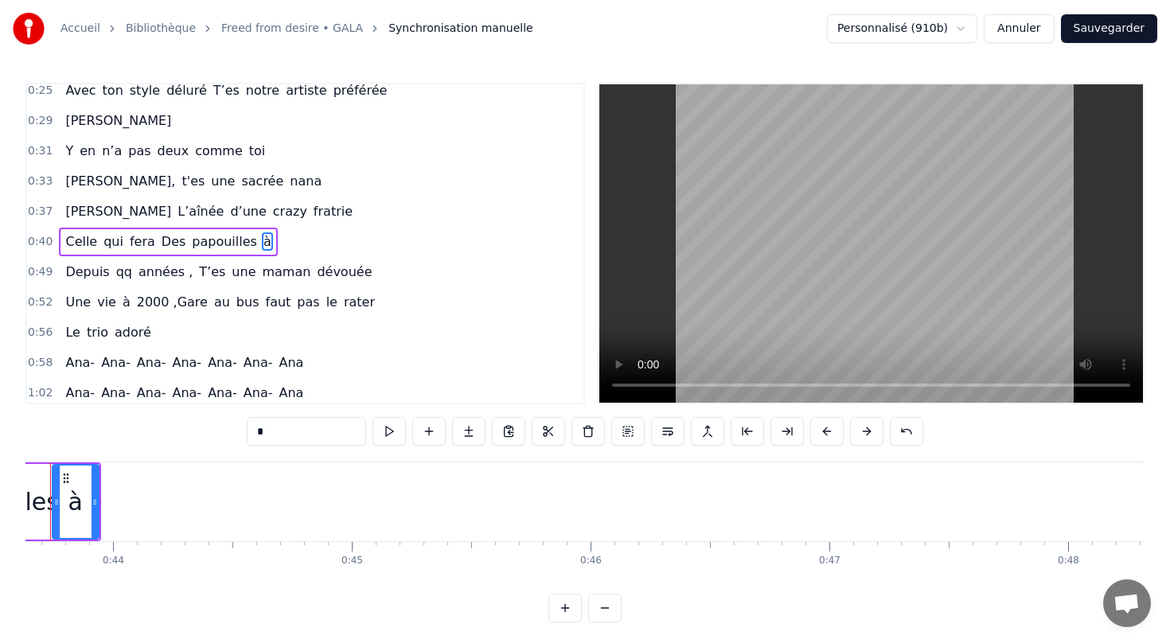
scroll to position [0, 10359]
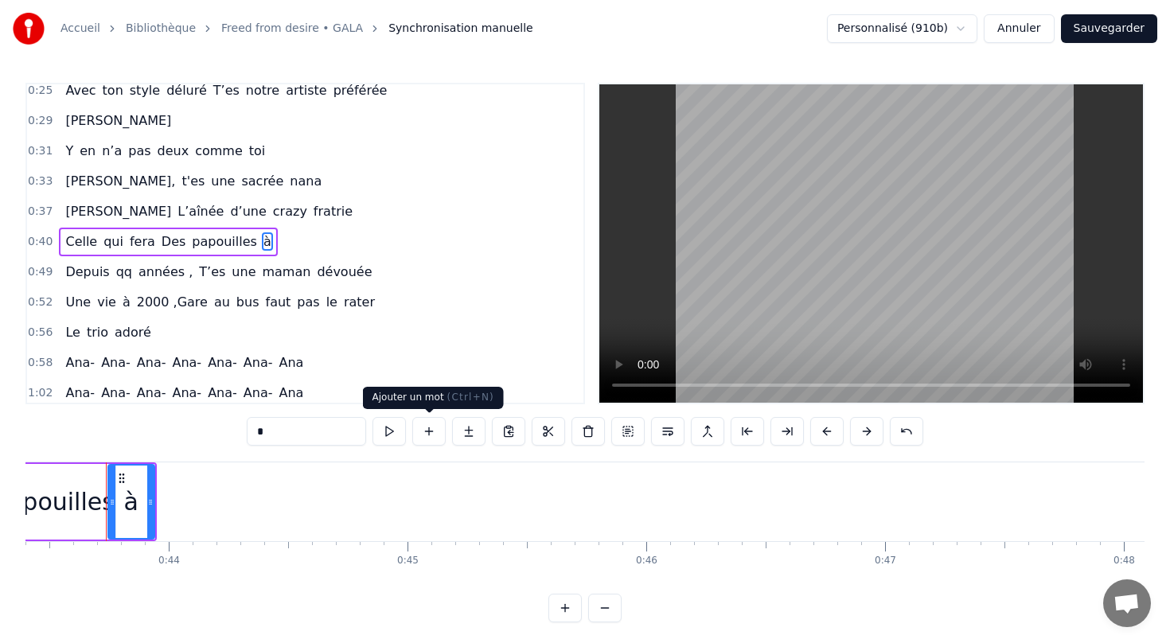
click at [430, 427] on button at bounding box center [428, 431] width 33 height 29
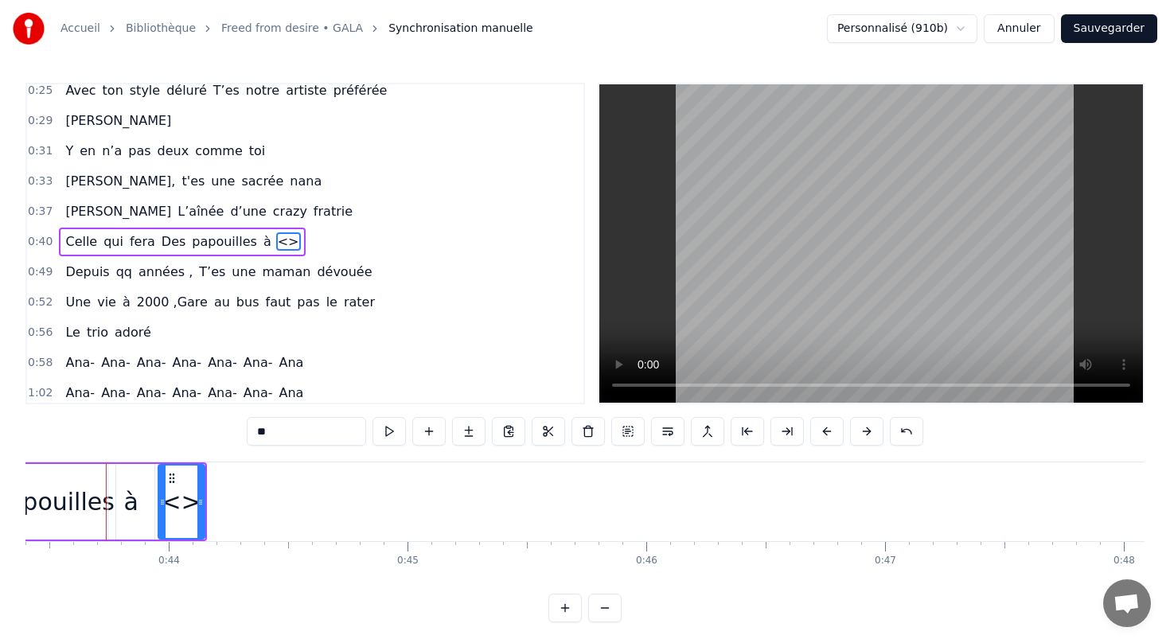
scroll to position [98, 0]
click at [176, 500] on div "<>" at bounding box center [181, 502] width 40 height 36
click at [175, 502] on div "<>" at bounding box center [181, 502] width 40 height 36
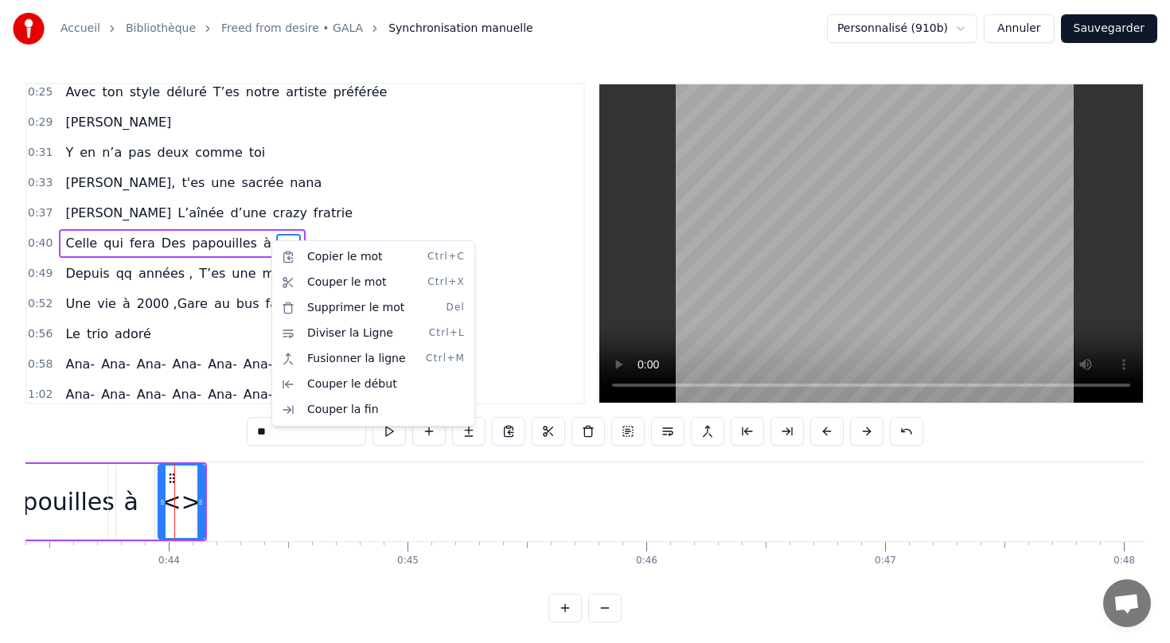
click at [267, 236] on html "Accueil Bibliothèque Freed from desire • GALA Synchronisation manuelle Personna…" at bounding box center [585, 324] width 1170 height 648
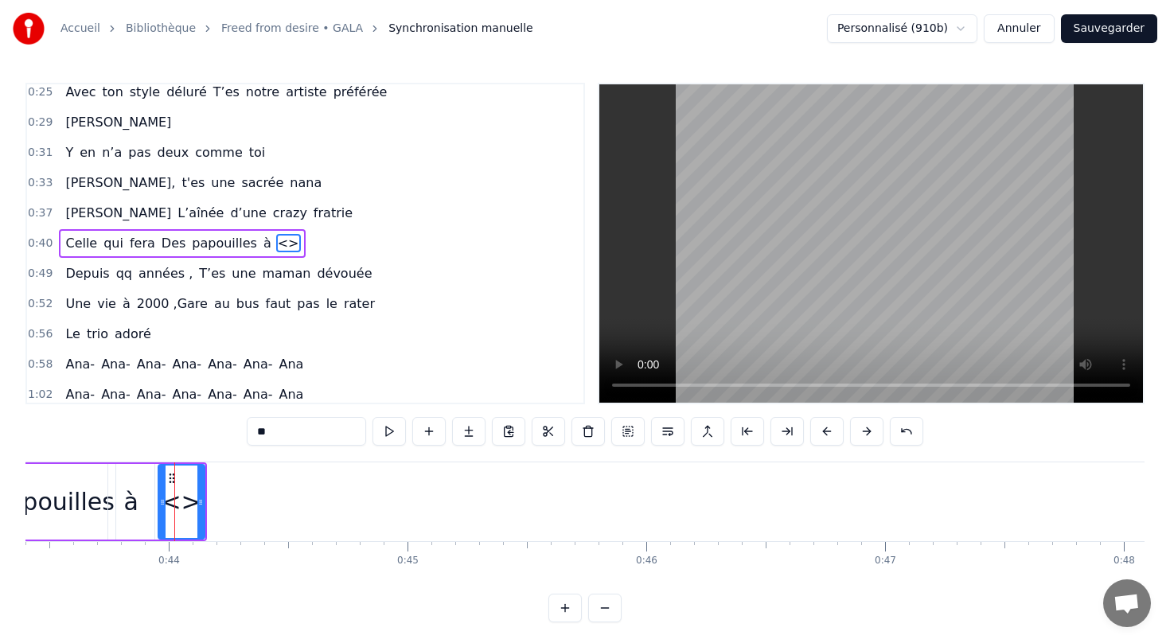
click at [276, 248] on span "<>" at bounding box center [288, 243] width 25 height 18
click at [171, 474] on icon at bounding box center [171, 478] width 13 height 13
click at [180, 508] on div "<>" at bounding box center [181, 502] width 40 height 36
click at [276, 246] on span "<>" at bounding box center [288, 243] width 25 height 18
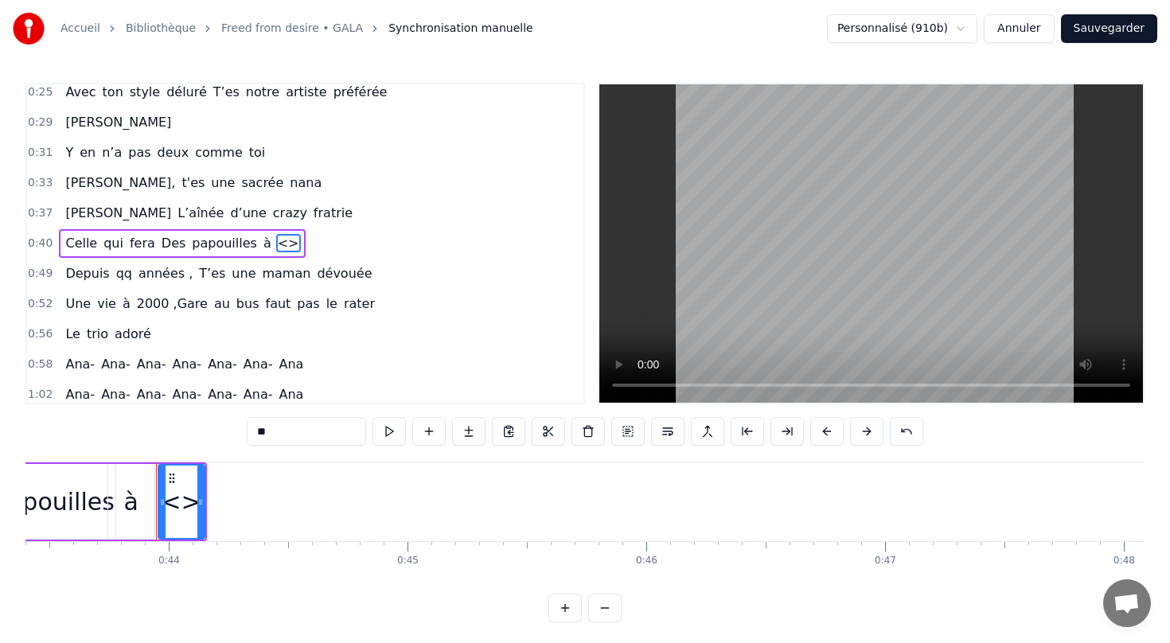
click at [276, 242] on span "<>" at bounding box center [288, 243] width 25 height 18
click at [184, 499] on div "<>" at bounding box center [181, 502] width 40 height 36
click at [191, 501] on div "<>" at bounding box center [181, 502] width 40 height 36
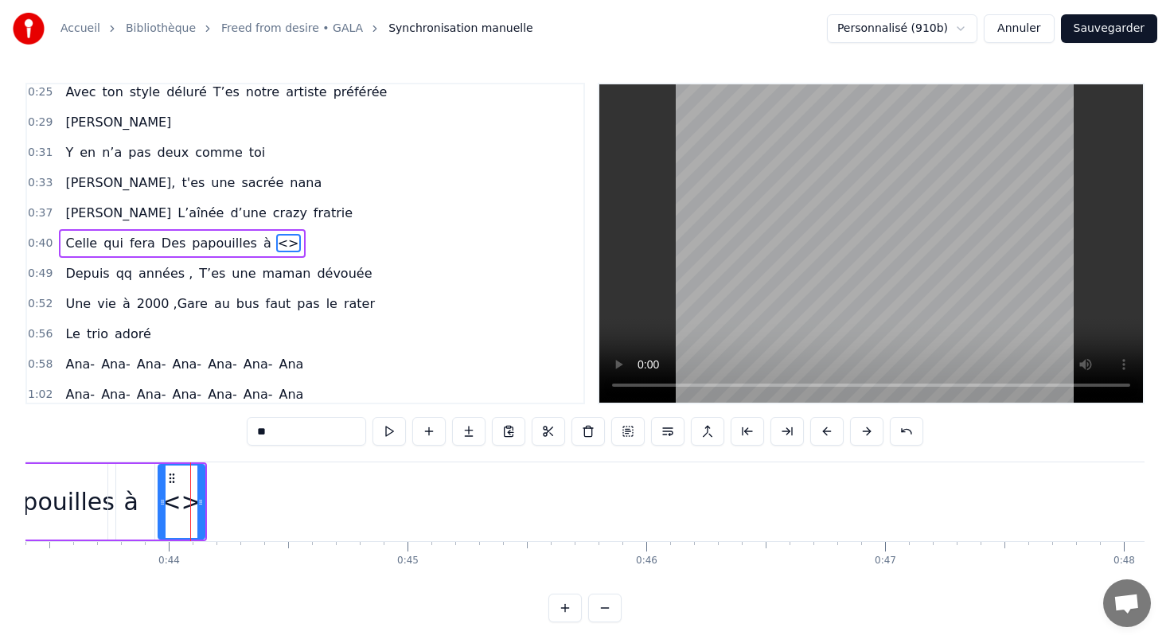
click at [1094, 31] on button "Sauvegarder" at bounding box center [1109, 28] width 96 height 29
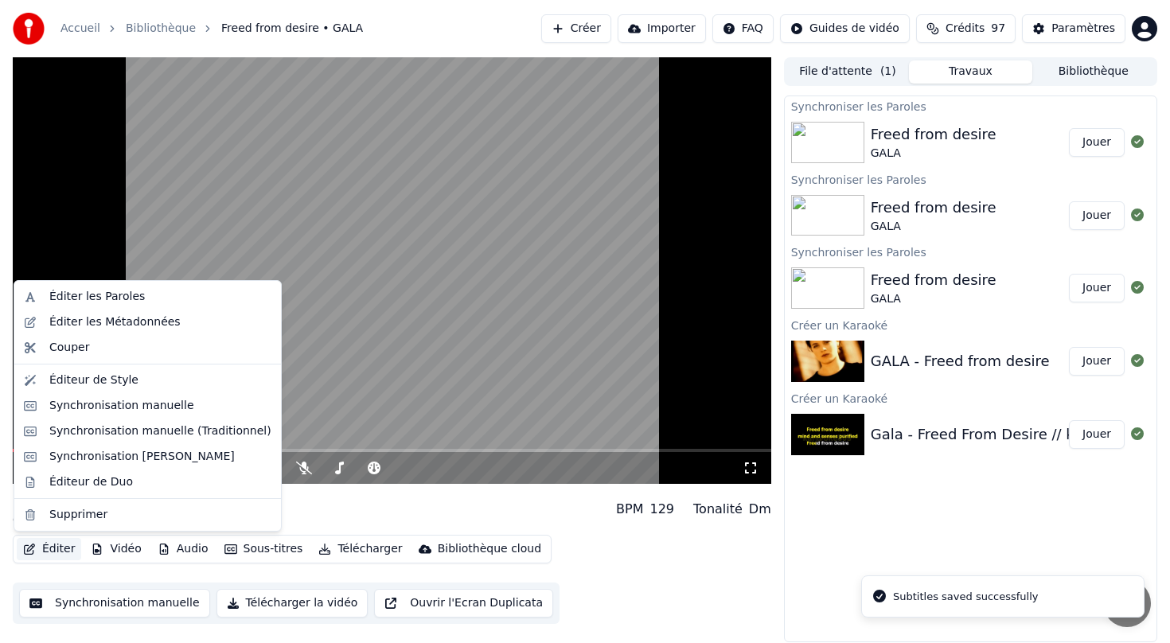
click at [67, 550] on button "Éditer" at bounding box center [49, 549] width 64 height 22
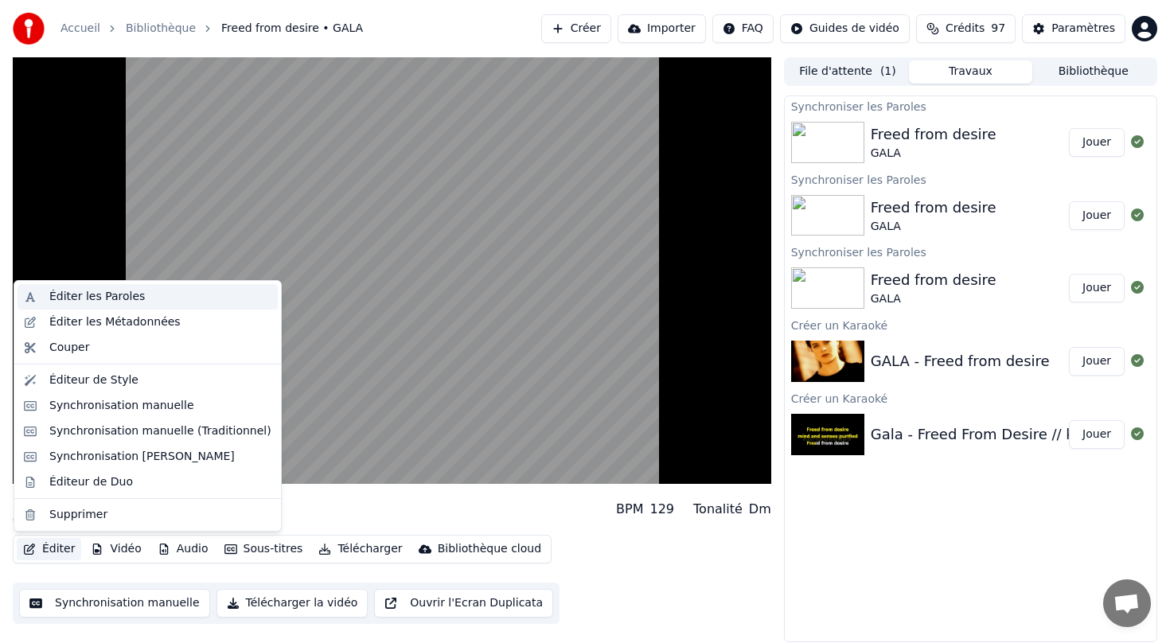
click at [113, 298] on div "Éditer les Paroles" at bounding box center [96, 297] width 95 height 16
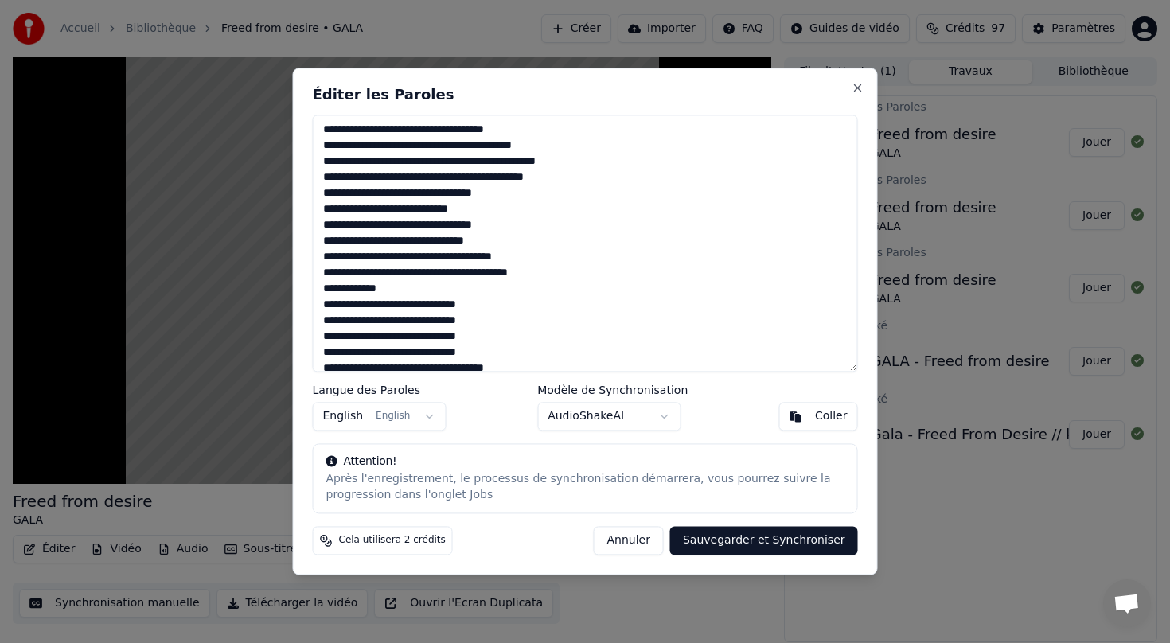
click at [516, 239] on textarea at bounding box center [585, 243] width 545 height 257
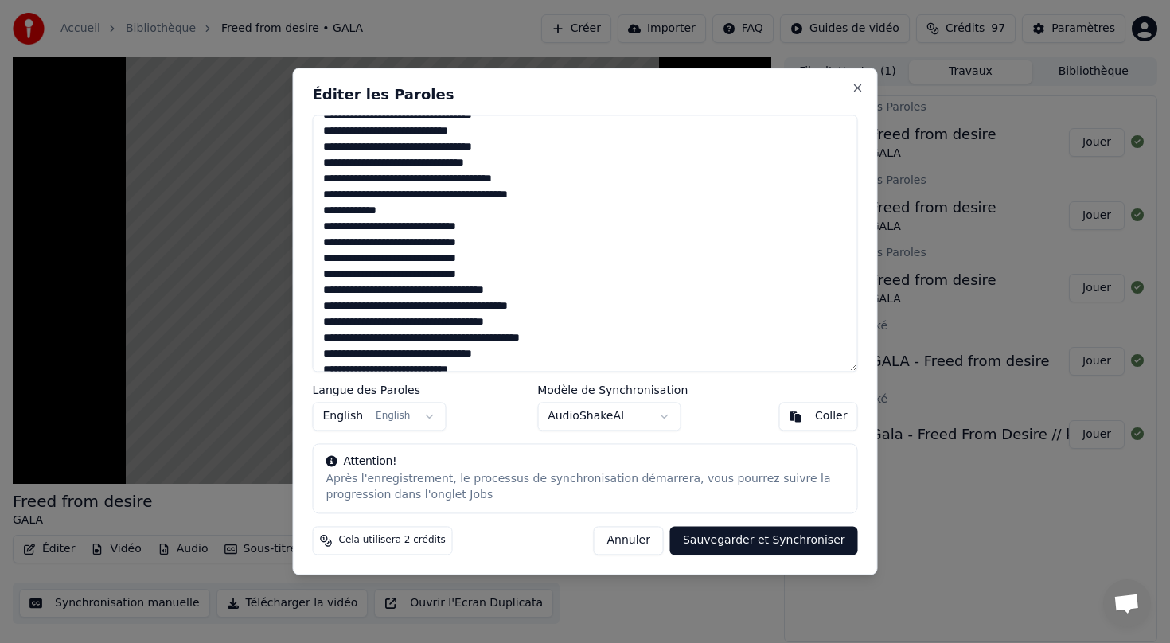
scroll to position [80, 0]
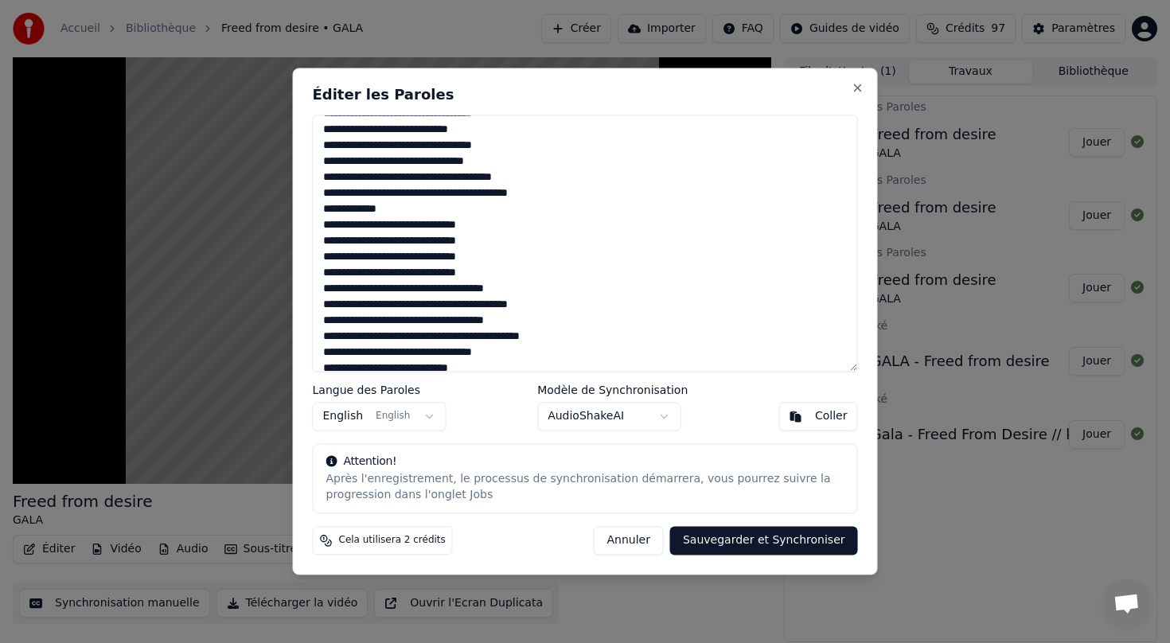
click at [774, 536] on button "Sauvegarder et Synchroniser" at bounding box center [764, 541] width 188 height 29
type textarea "**********"
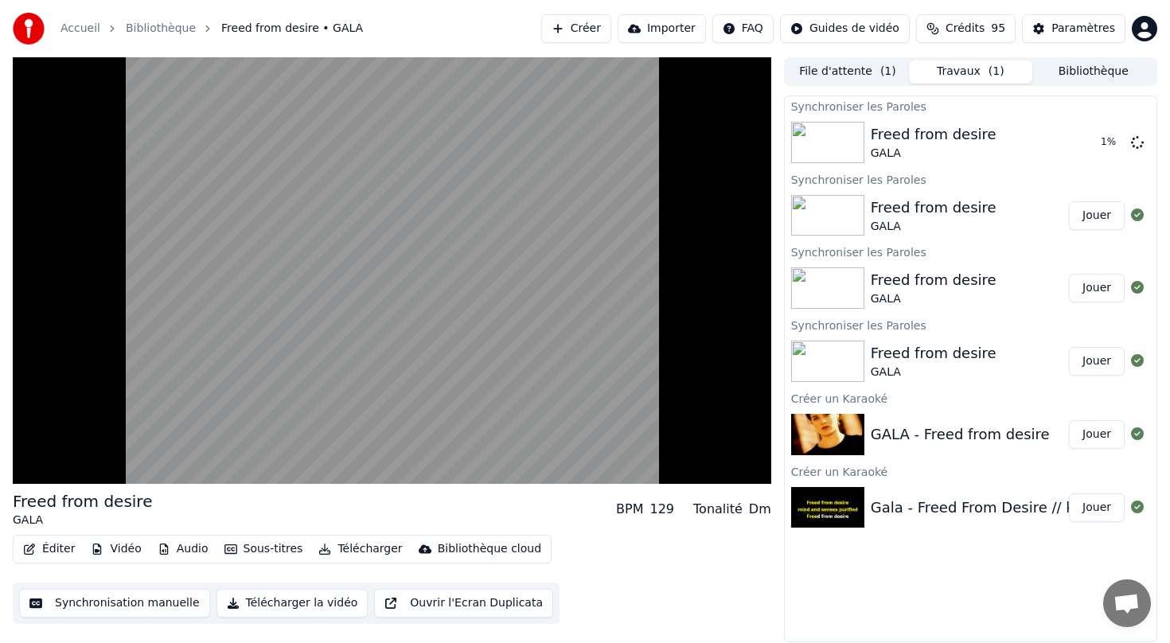
click at [111, 605] on button "Synchronisation manuelle" at bounding box center [114, 603] width 191 height 29
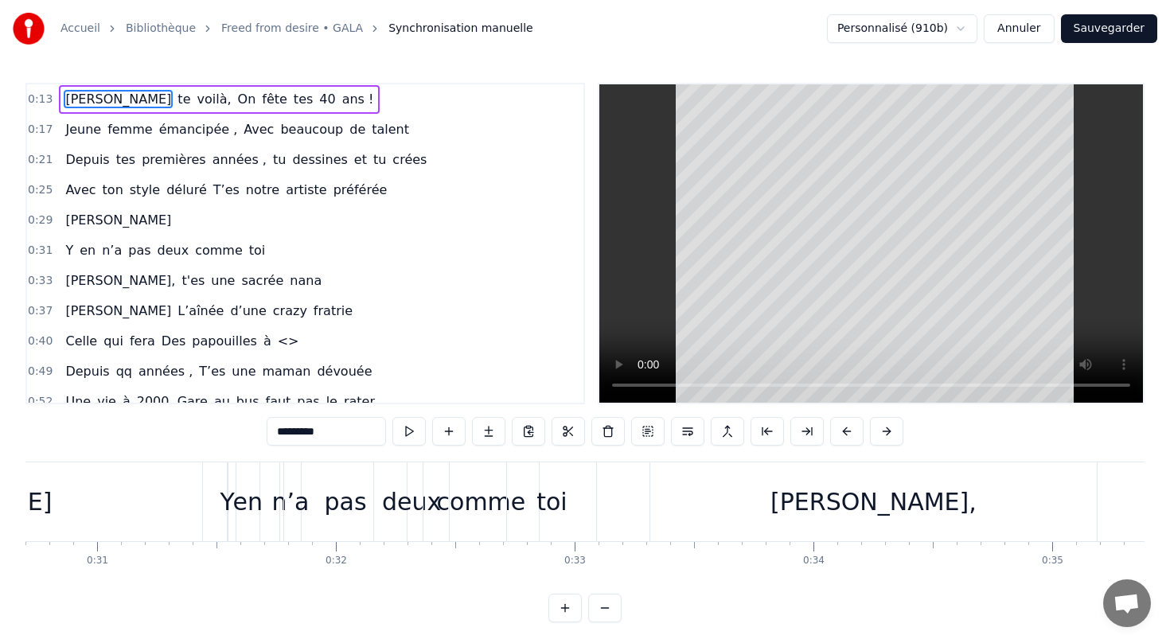
scroll to position [0, 7338]
click at [277, 491] on div "pas" at bounding box center [335, 501] width 123 height 79
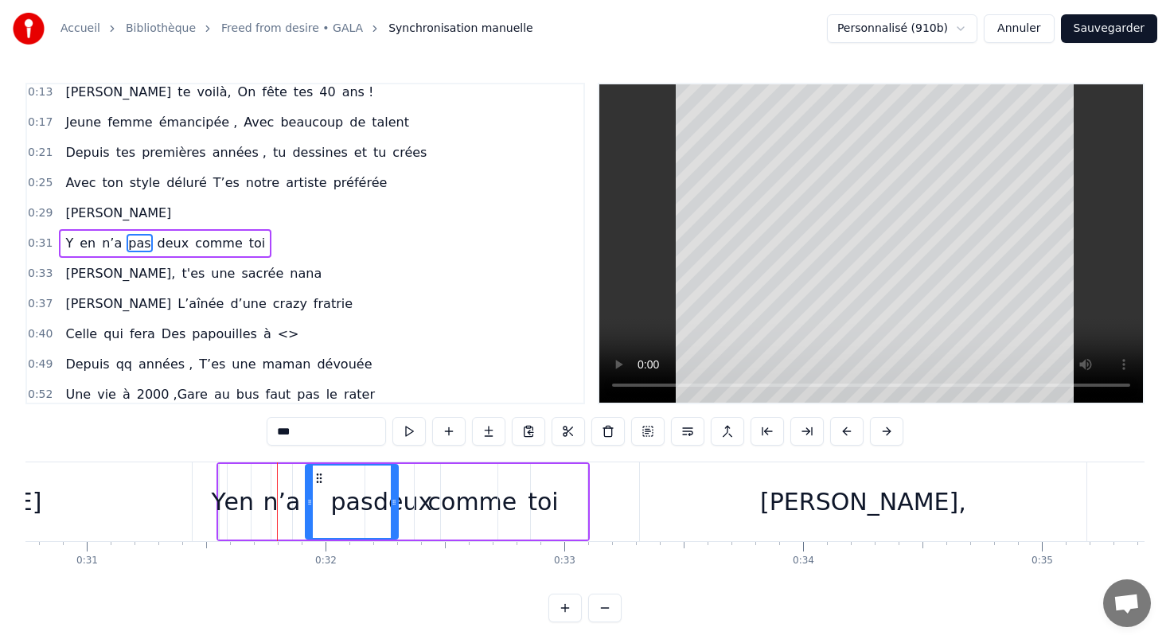
drag, startPoint x: 280, startPoint y: 504, endPoint x: 310, endPoint y: 502, distance: 30.3
click at [310, 502] on icon at bounding box center [309, 502] width 6 height 13
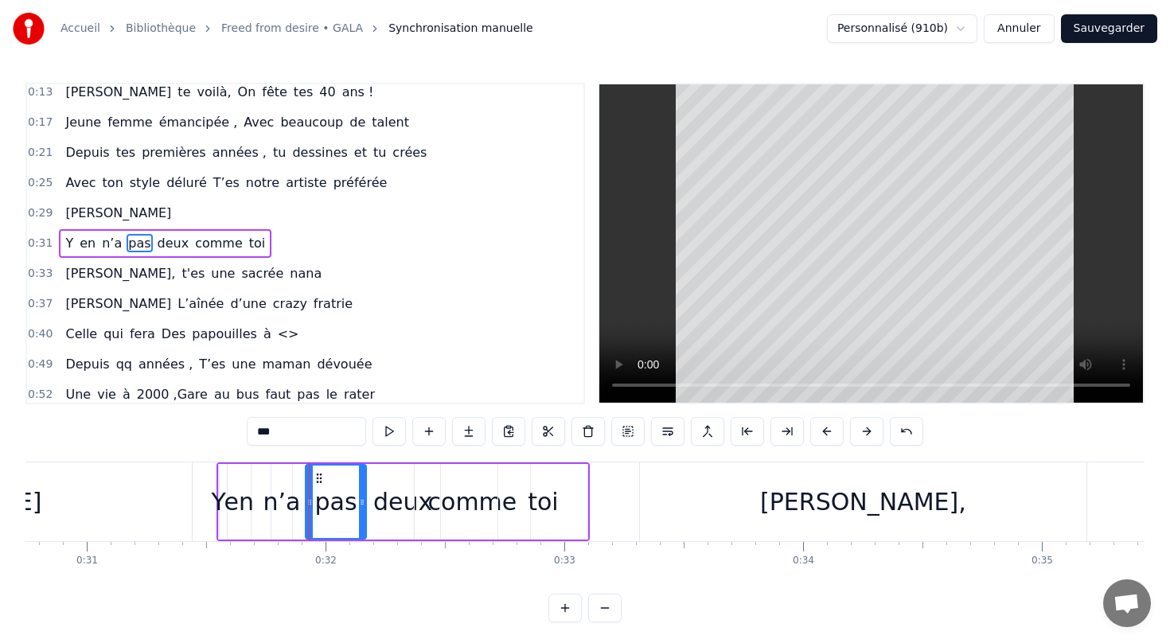
drag, startPoint x: 393, startPoint y: 502, endPoint x: 361, endPoint y: 502, distance: 31.8
click at [361, 502] on icon at bounding box center [362, 502] width 6 height 13
click at [407, 512] on div "deux" at bounding box center [402, 502] width 59 height 36
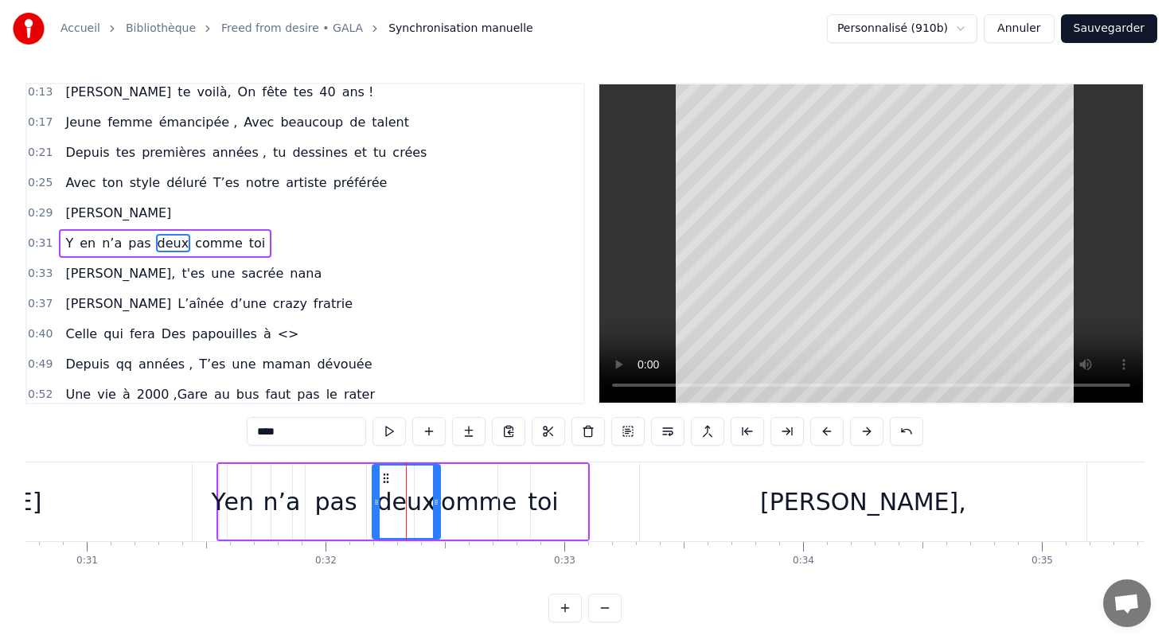
click at [376, 499] on icon at bounding box center [376, 502] width 6 height 13
drag, startPoint x: 433, startPoint y: 497, endPoint x: 424, endPoint y: 497, distance: 8.8
click at [424, 497] on icon at bounding box center [427, 502] width 6 height 13
click at [483, 505] on div "comme" at bounding box center [472, 502] width 89 height 36
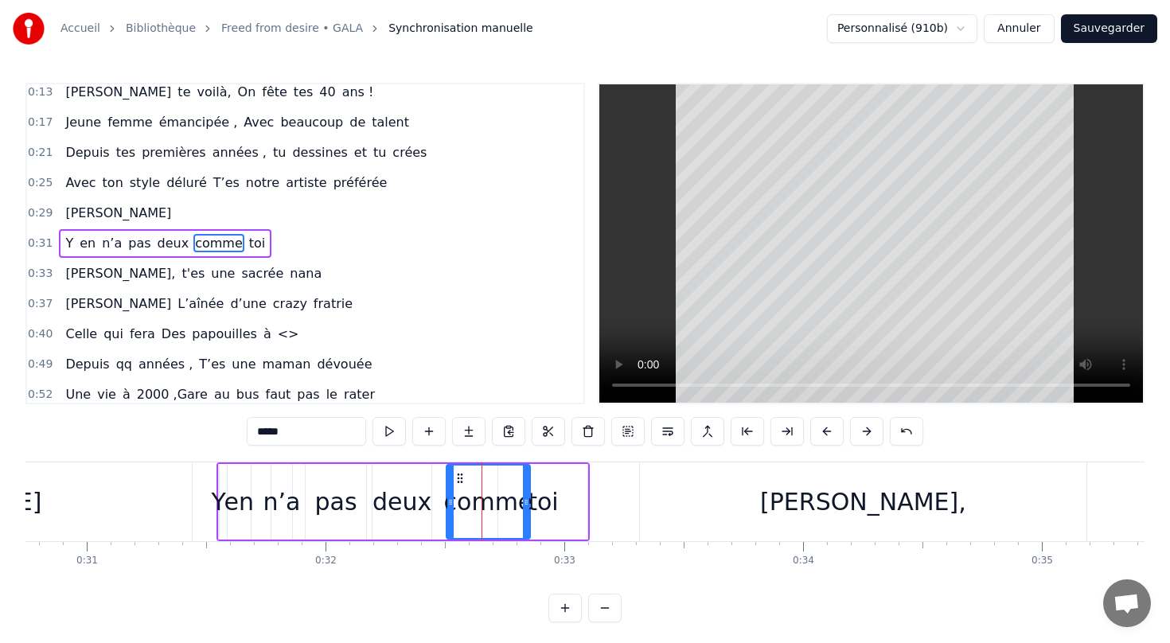
drag, startPoint x: 417, startPoint y: 500, endPoint x: 449, endPoint y: 500, distance: 31.8
click at [449, 500] on icon at bounding box center [450, 502] width 6 height 13
drag, startPoint x: 527, startPoint y: 504, endPoint x: 497, endPoint y: 503, distance: 29.4
click at [497, 503] on icon at bounding box center [496, 502] width 6 height 13
click at [543, 503] on div "toi" at bounding box center [542, 502] width 30 height 36
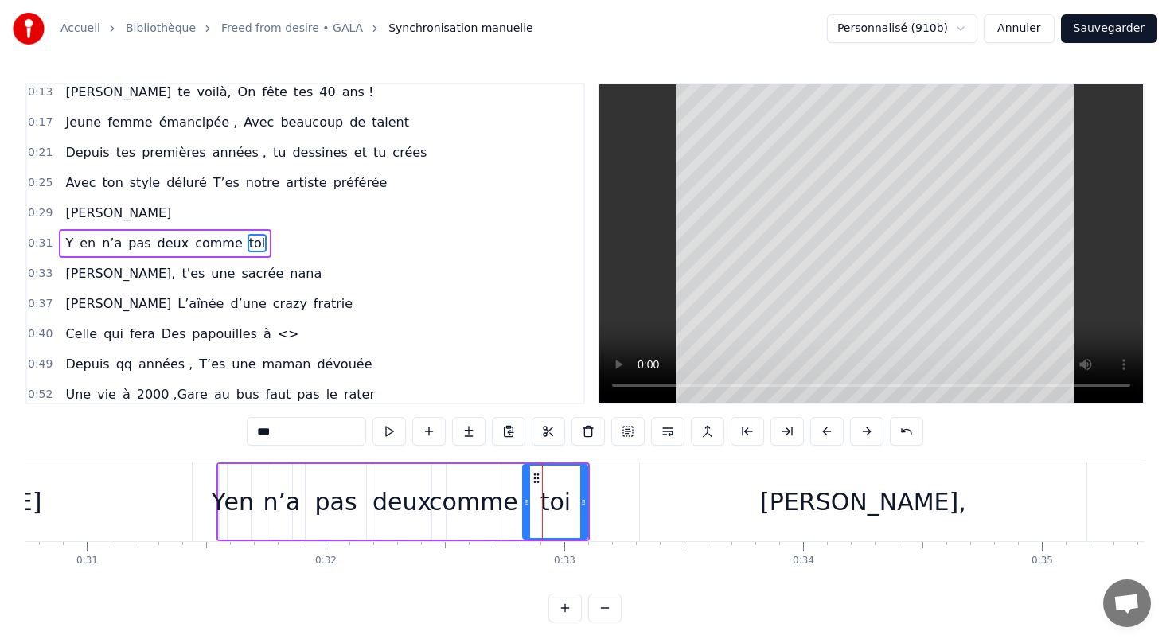
drag, startPoint x: 501, startPoint y: 500, endPoint x: 527, endPoint y: 499, distance: 26.3
click at [527, 499] on icon at bounding box center [527, 502] width 6 height 13
drag, startPoint x: 582, startPoint y: 500, endPoint x: 568, endPoint y: 500, distance: 13.5
click at [568, 500] on icon at bounding box center [569, 502] width 6 height 13
click at [220, 503] on div "Y" at bounding box center [219, 502] width 14 height 36
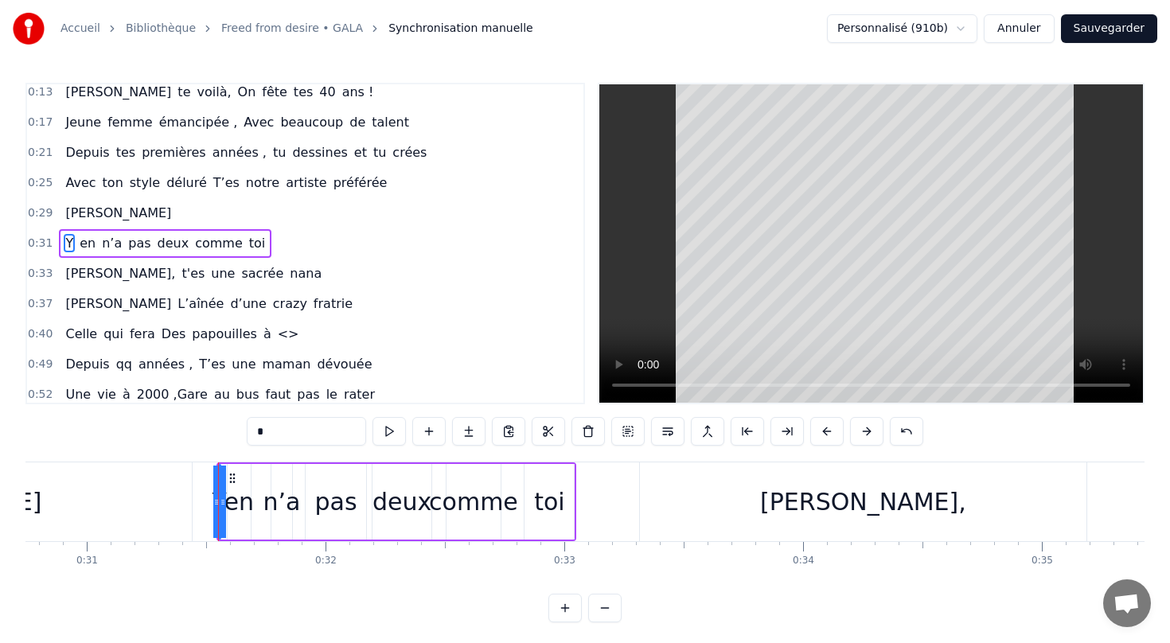
click at [226, 499] on div "Y" at bounding box center [219, 502] width 14 height 36
click at [236, 504] on div "en" at bounding box center [238, 502] width 29 height 36
click at [286, 509] on div "n’a" at bounding box center [281, 502] width 37 height 36
type input "***"
click at [270, 509] on div "n’a" at bounding box center [281, 502] width 37 height 36
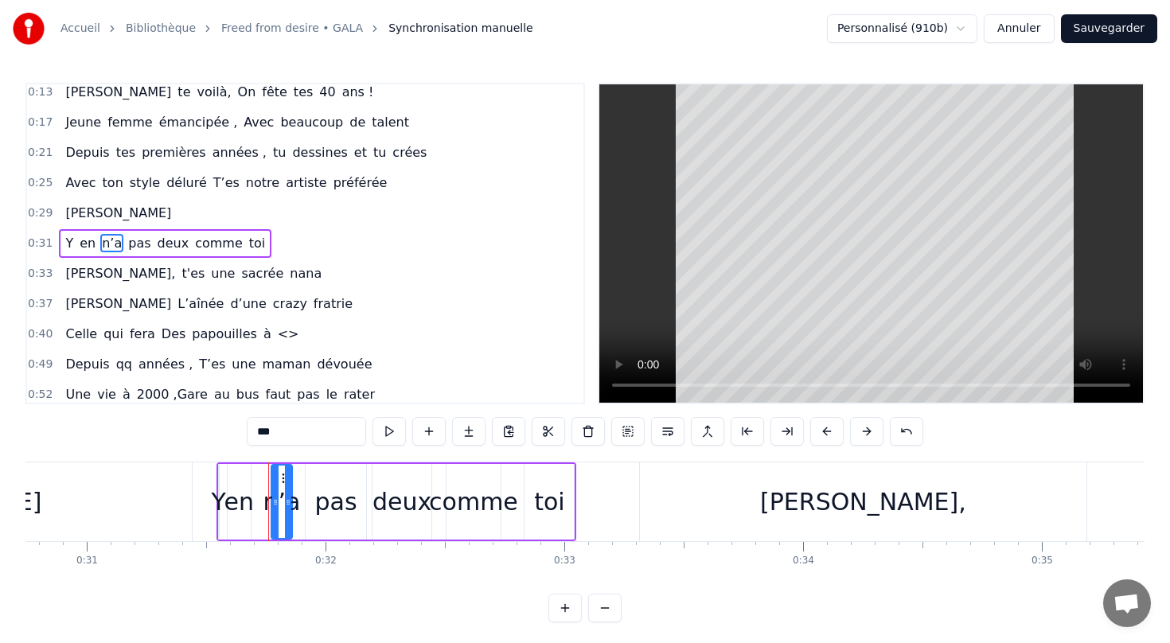
click at [255, 520] on div "Y en n’a pas deux comme toi" at bounding box center [396, 501] width 360 height 79
click at [273, 504] on div "n’a" at bounding box center [281, 502] width 37 height 36
click at [329, 502] on div "pas" at bounding box center [336, 502] width 42 height 36
click at [405, 500] on div "deux" at bounding box center [401, 502] width 59 height 36
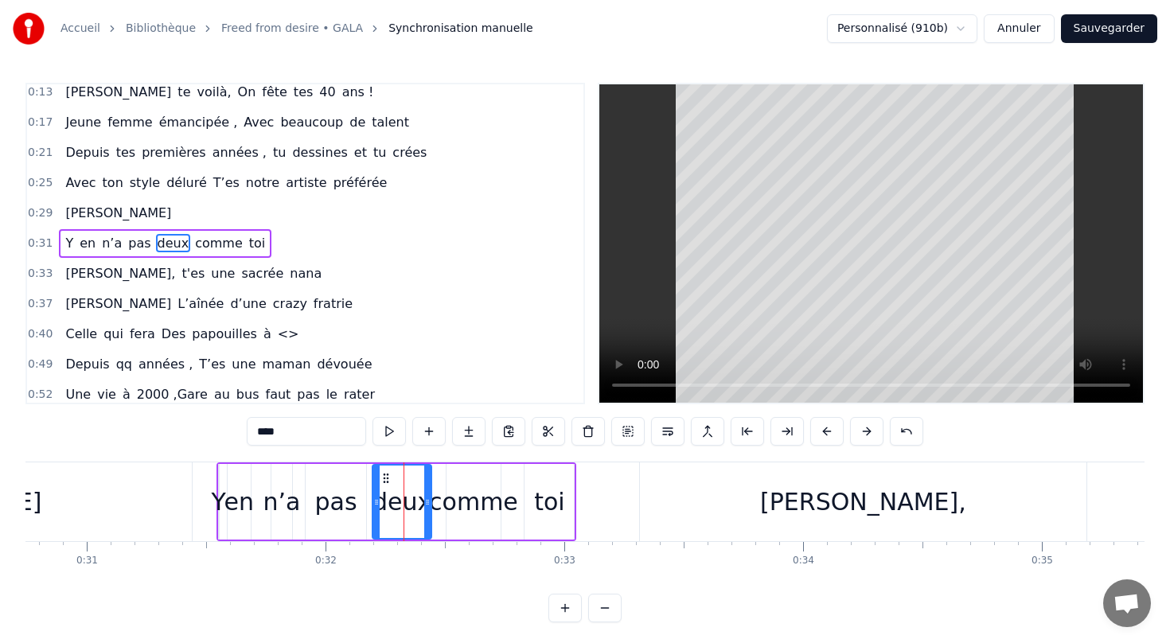
click at [492, 504] on div "comme" at bounding box center [473, 502] width 89 height 36
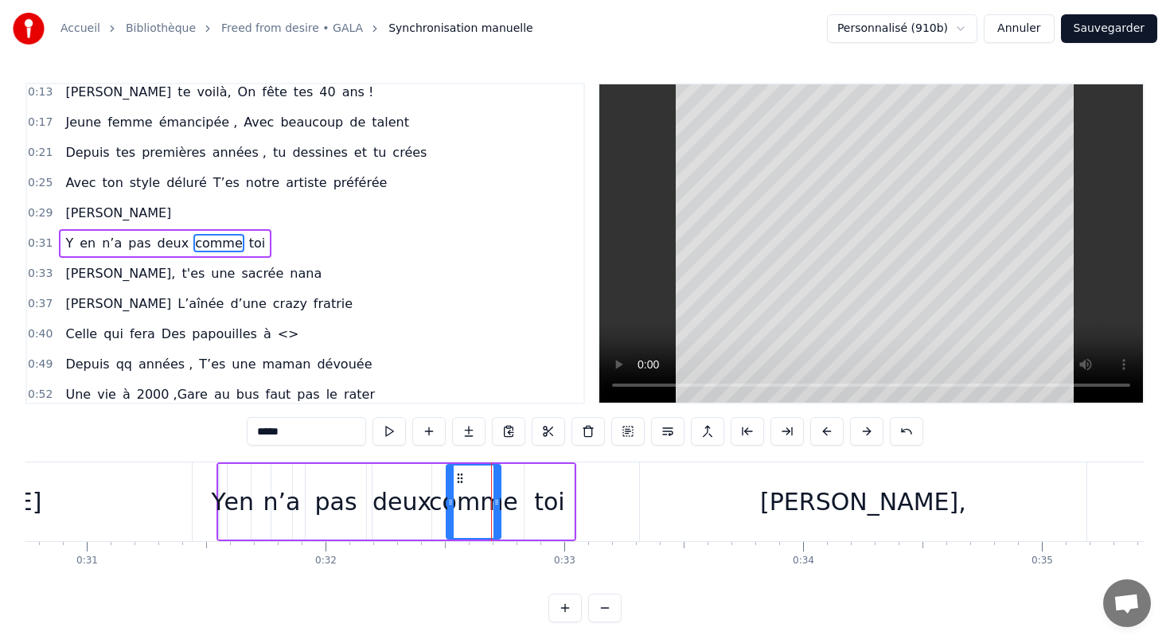
click at [555, 508] on div "toi" at bounding box center [549, 502] width 30 height 36
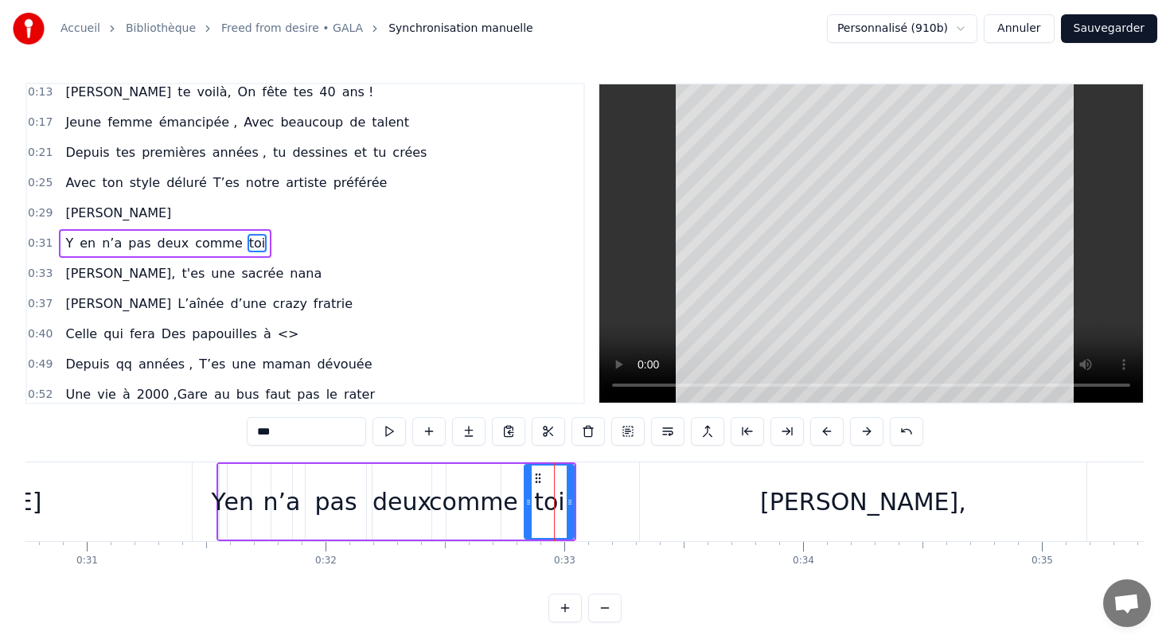
click at [847, 495] on div "[PERSON_NAME]," at bounding box center [863, 502] width 206 height 36
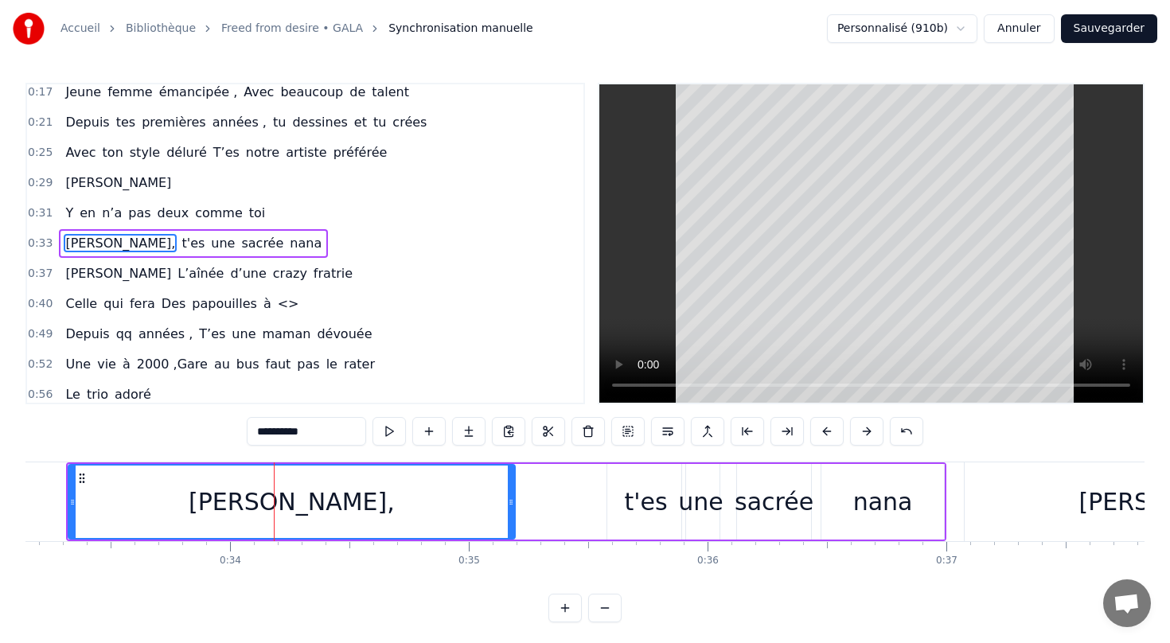
scroll to position [0, 7920]
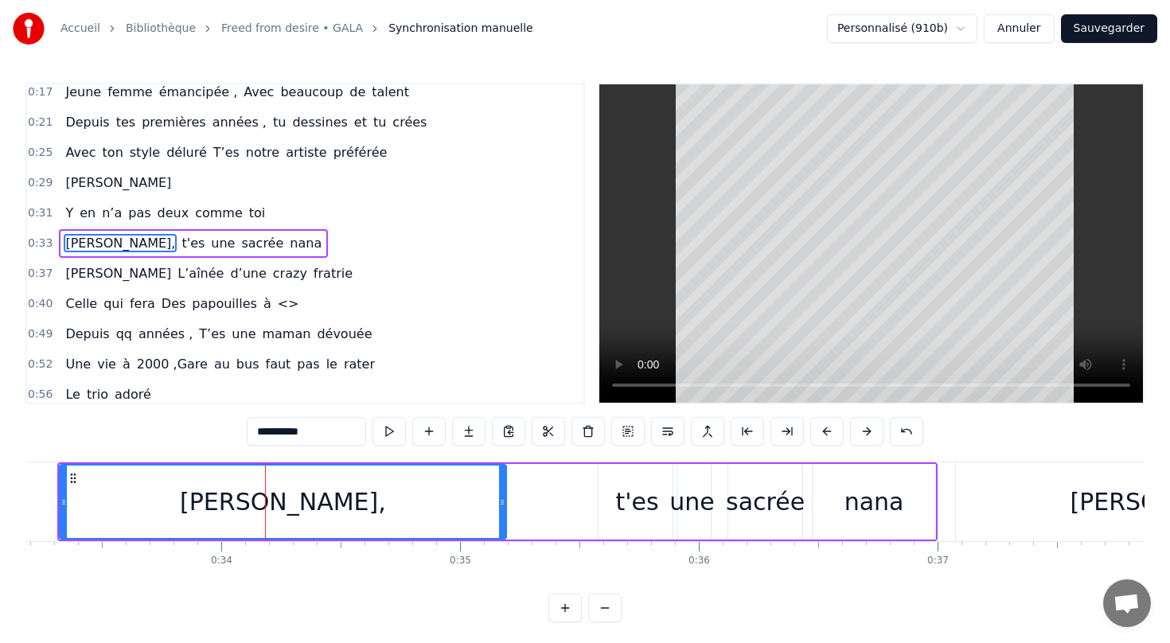
click at [650, 508] on div "t'es" at bounding box center [636, 502] width 43 height 36
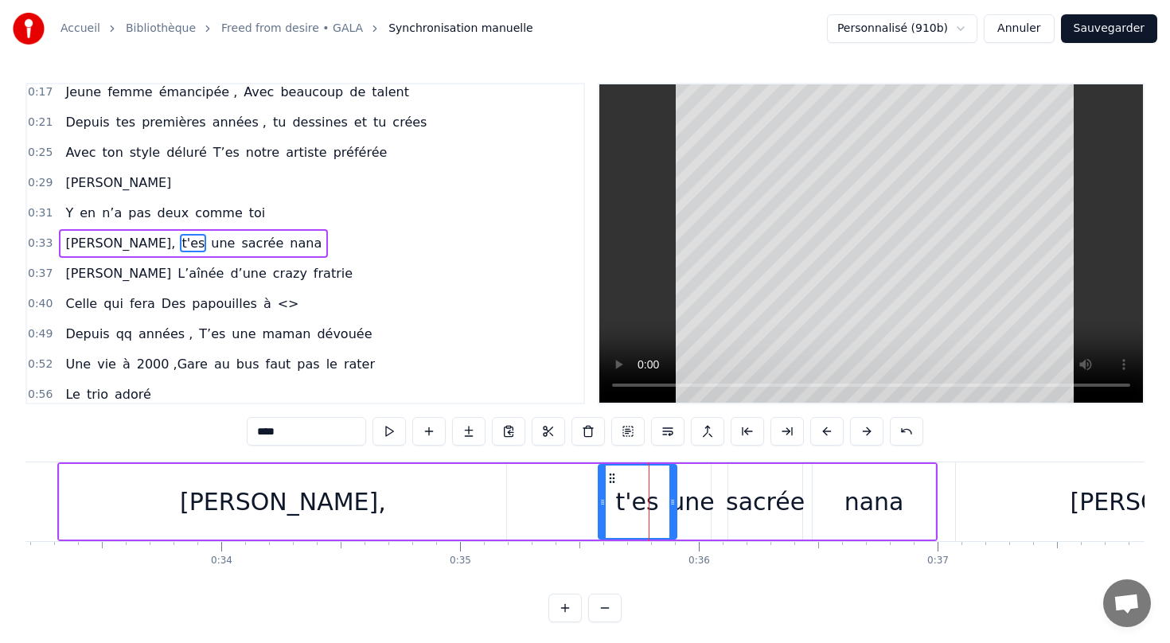
click at [687, 510] on div "une" at bounding box center [691, 502] width 45 height 36
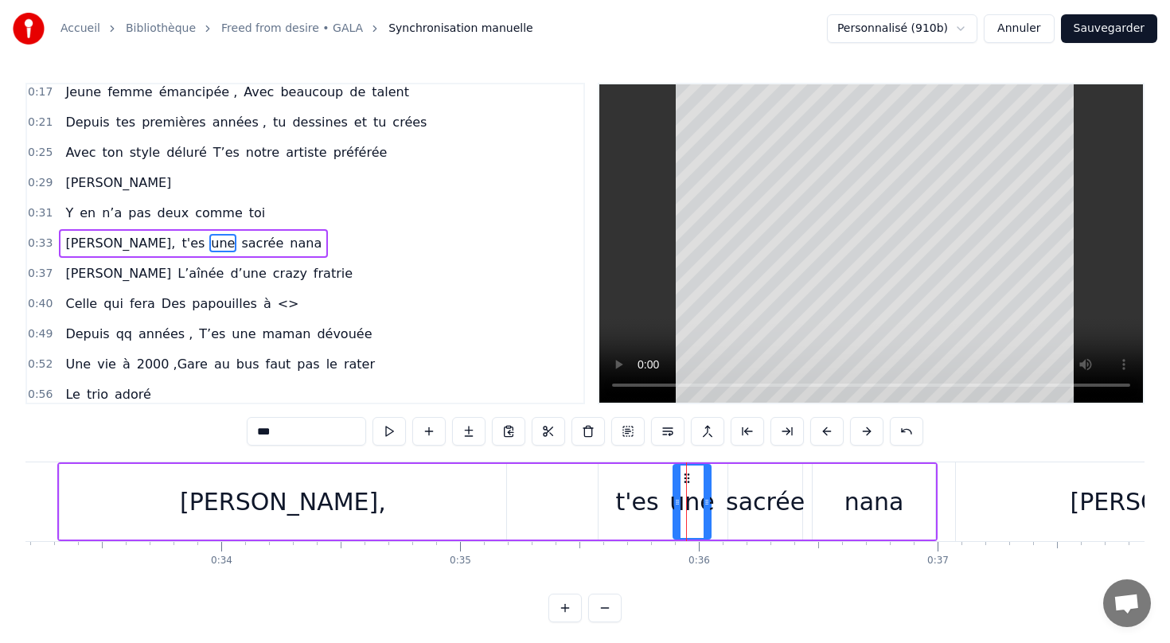
click at [760, 508] on div "sacrée" at bounding box center [765, 502] width 79 height 36
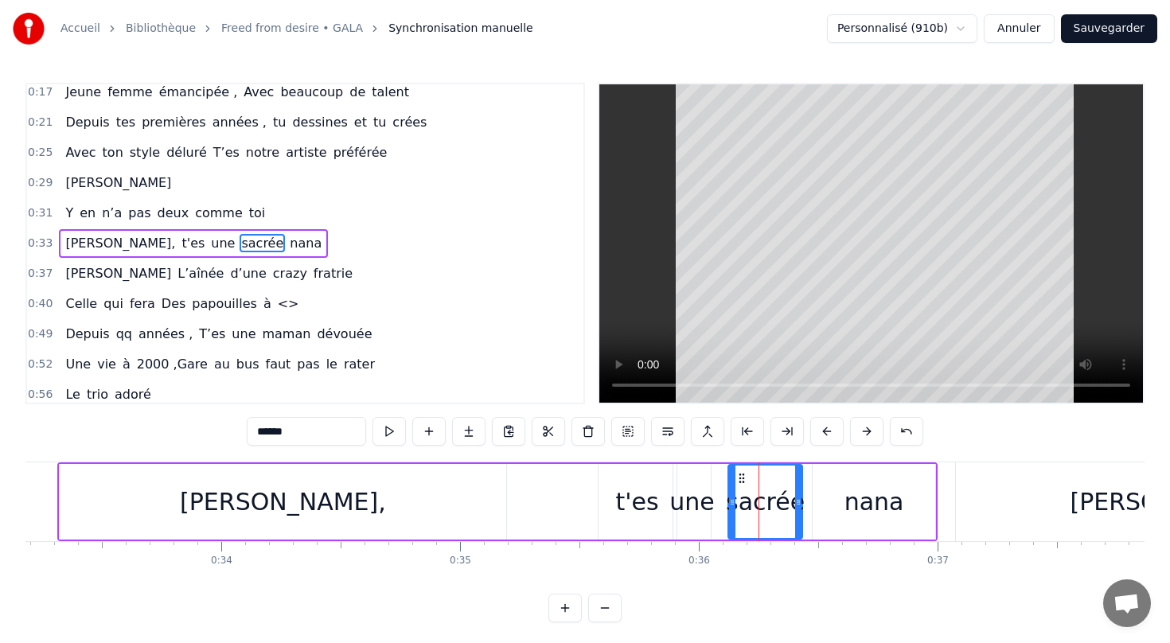
click at [873, 511] on div "nana" at bounding box center [874, 502] width 60 height 36
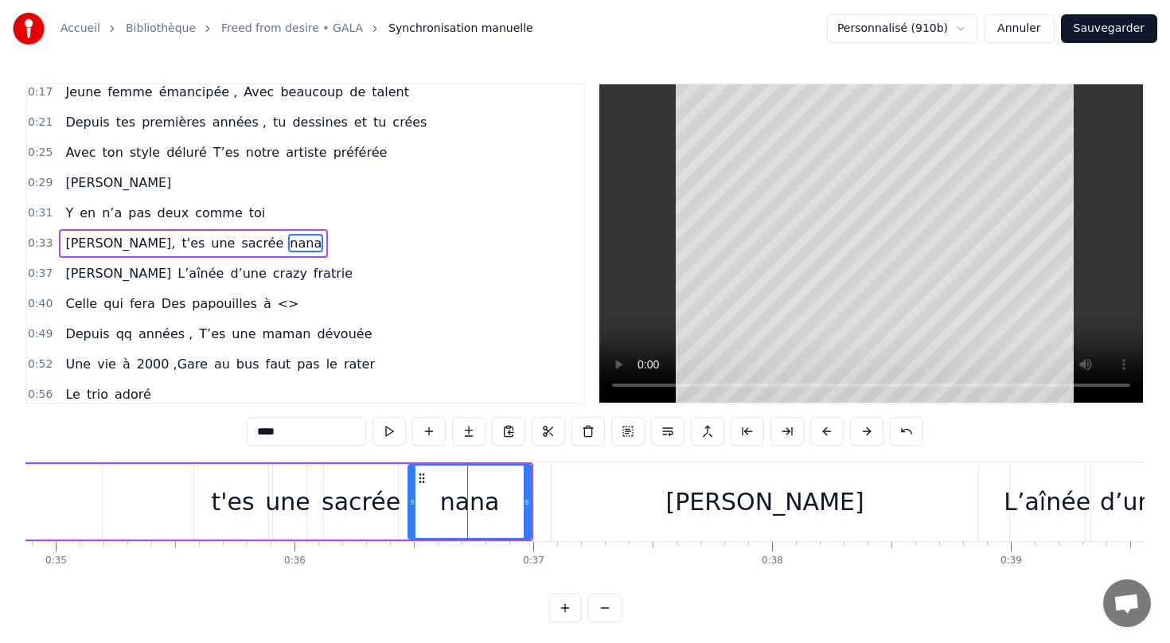
scroll to position [0, 8334]
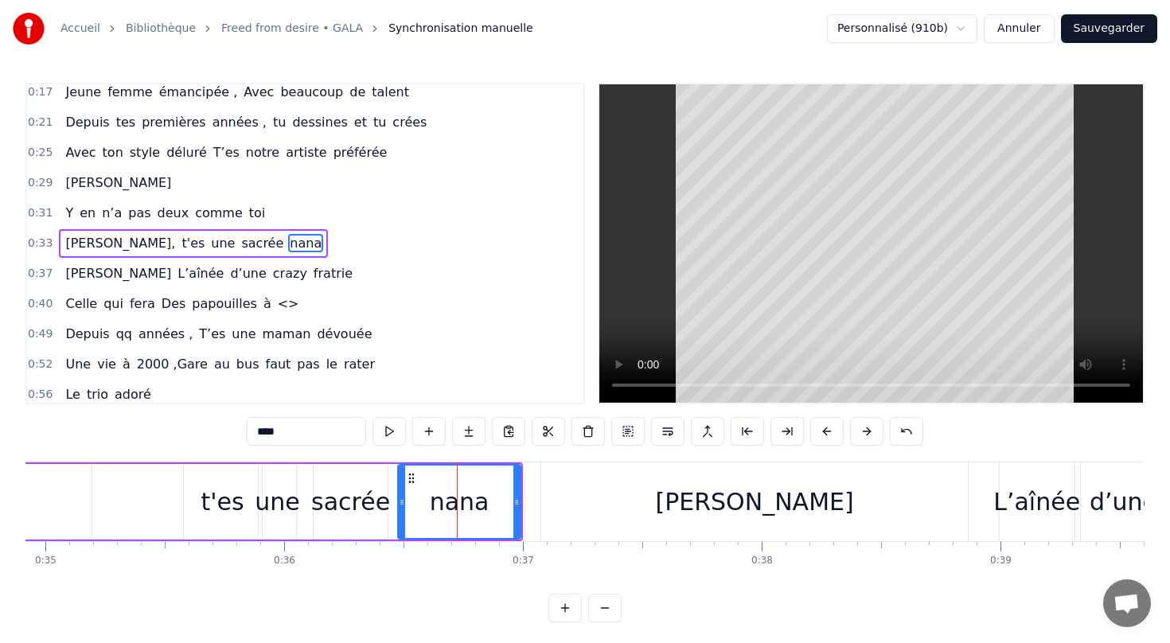
click at [874, 511] on div "[PERSON_NAME]" at bounding box center [754, 501] width 426 height 79
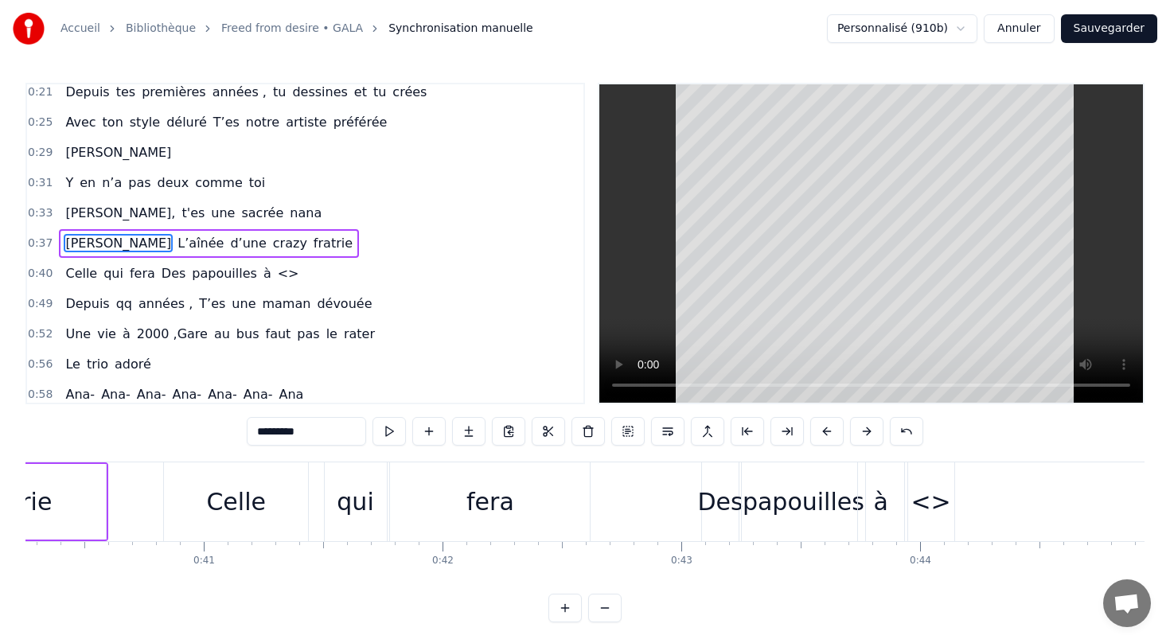
scroll to position [0, 9610]
click at [930, 500] on div "<>" at bounding box center [928, 502] width 40 height 36
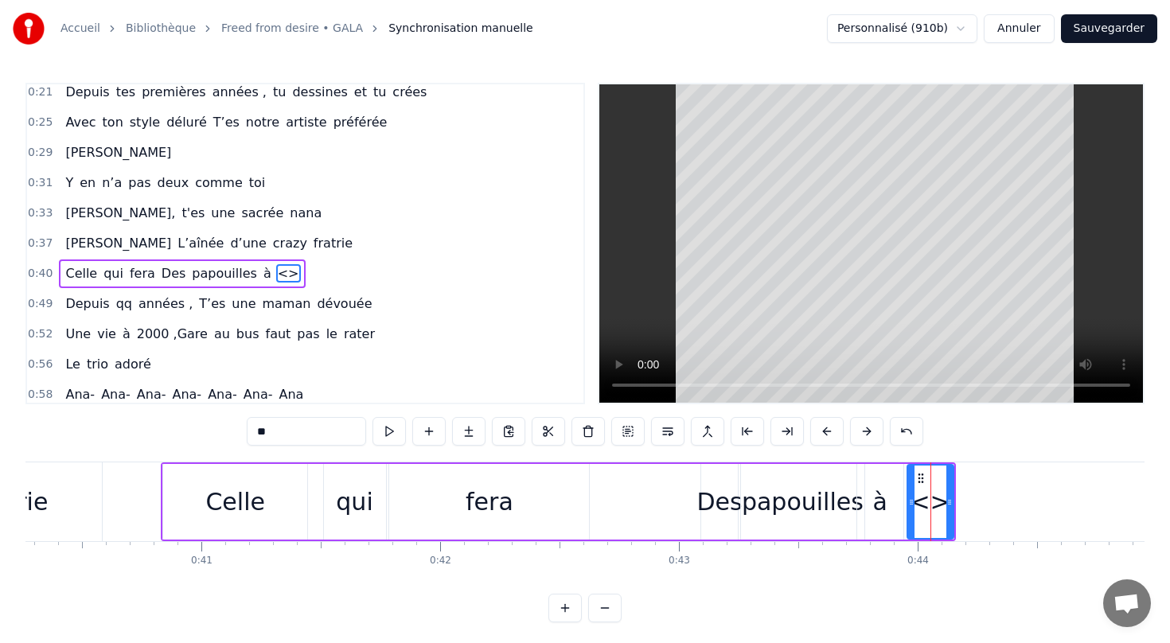
scroll to position [98, 0]
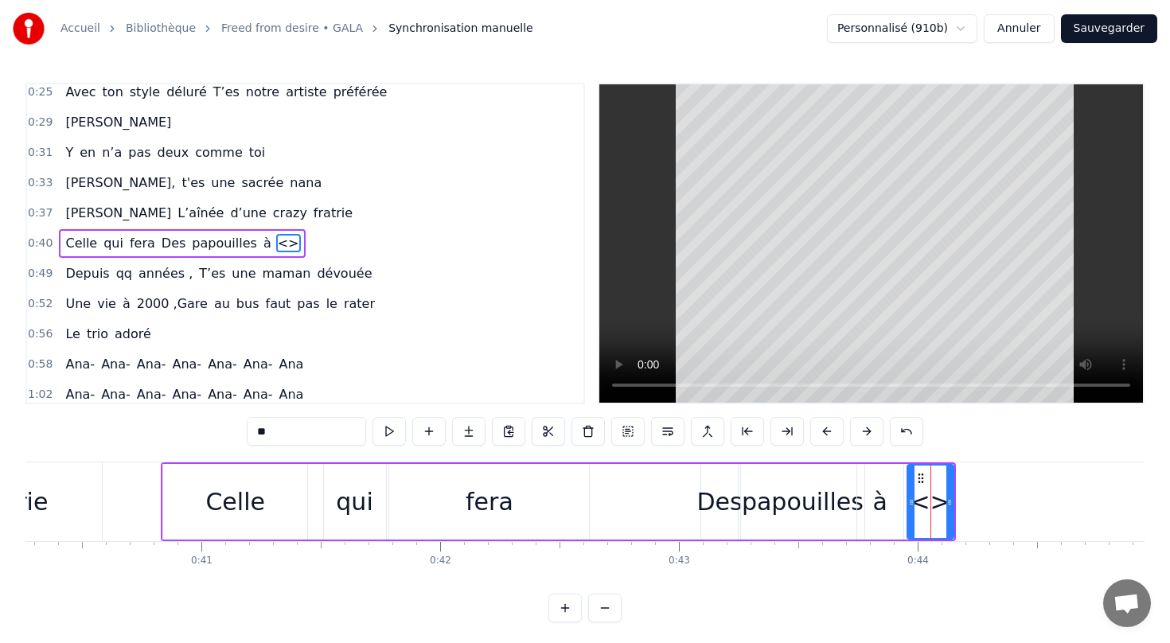
drag, startPoint x: 278, startPoint y: 430, endPoint x: 231, endPoint y: 430, distance: 47.7
click at [231, 430] on div "0:13 [PERSON_NAME] te voilà, On fête tes 40 ans ! 0:17 Jeune femme émancipée , …" at bounding box center [584, 352] width 1119 height 539
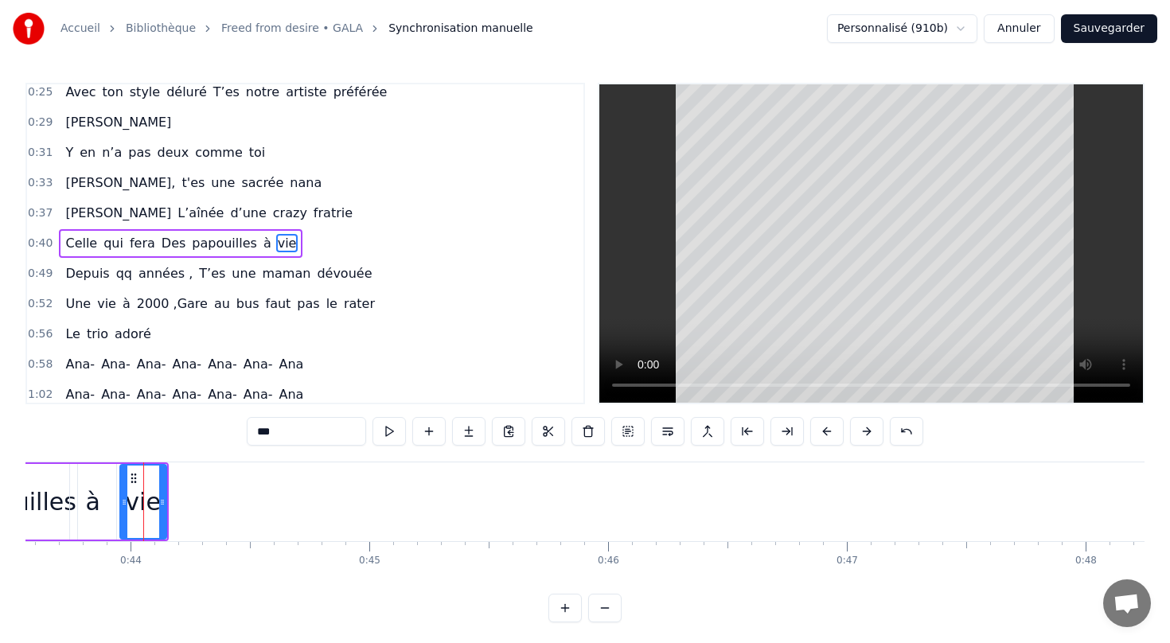
scroll to position [0, 10400]
click at [273, 264] on span "maman" at bounding box center [286, 273] width 52 height 18
type input "*****"
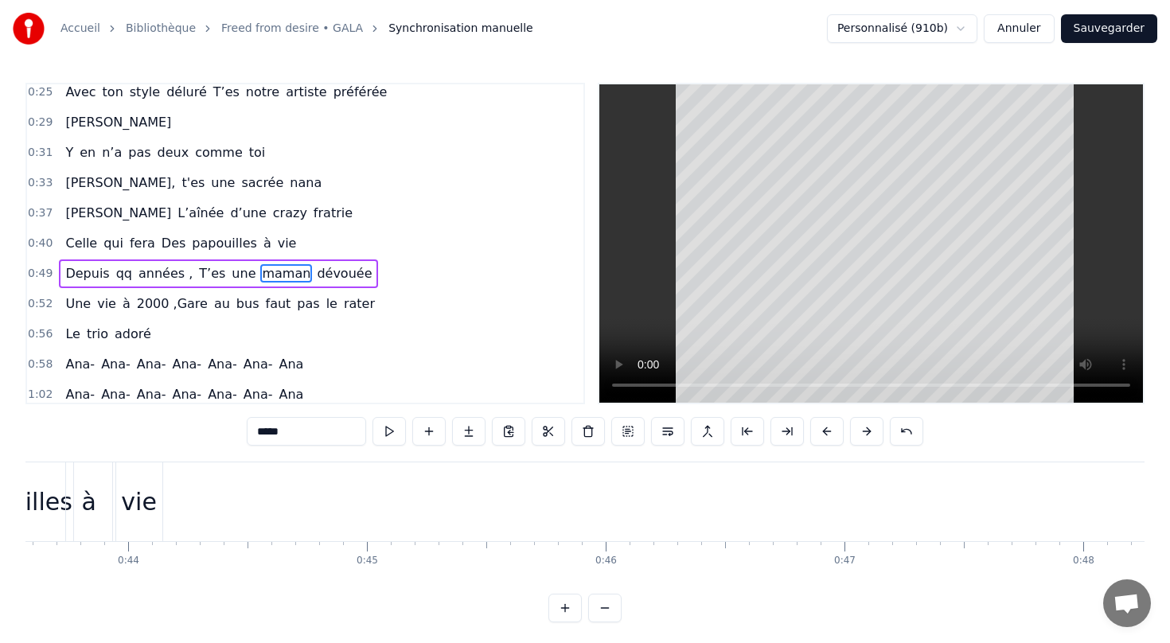
scroll to position [105, 0]
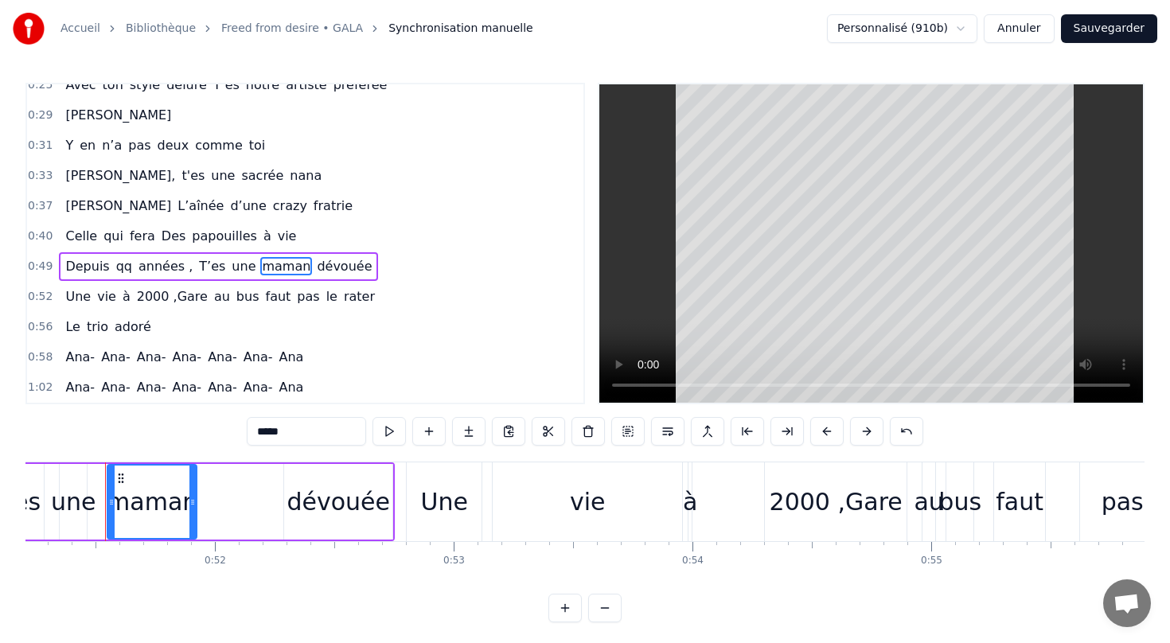
click at [338, 253] on div "Depuis qq années , T’es une maman dévouée" at bounding box center [218, 266] width 319 height 29
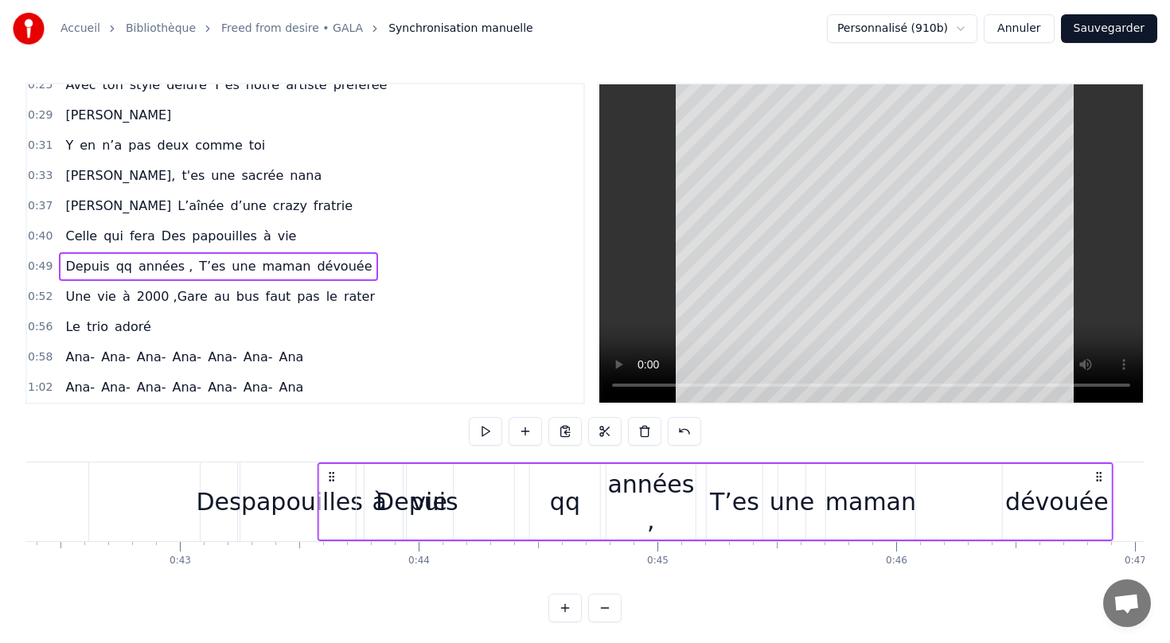
scroll to position [0, 10101]
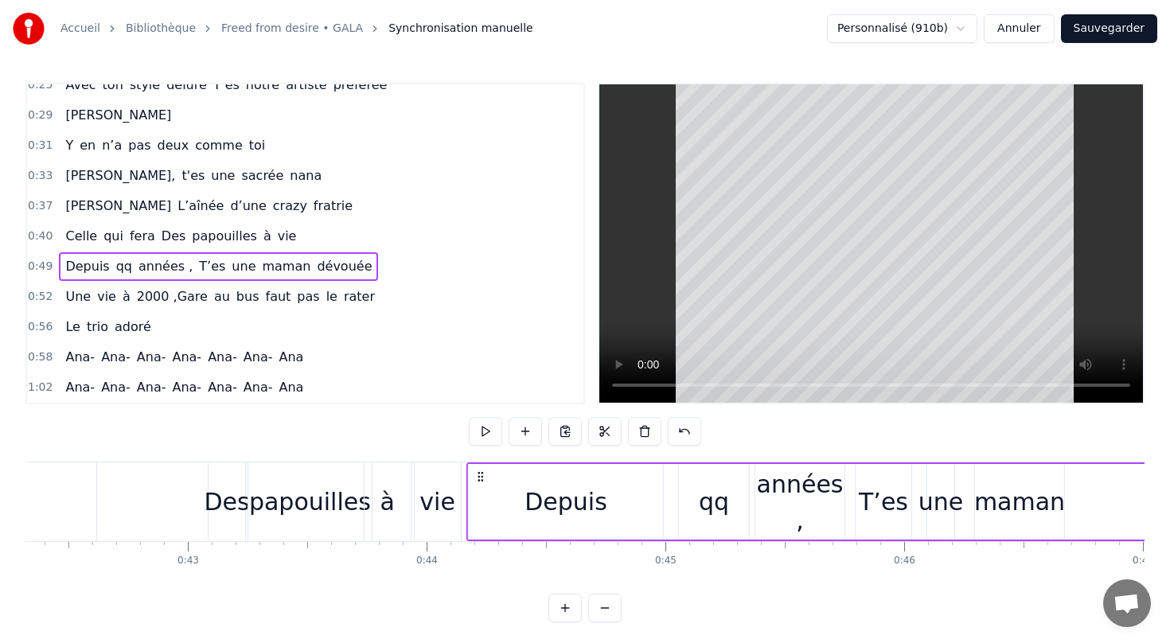
drag, startPoint x: 119, startPoint y: 472, endPoint x: 492, endPoint y: 461, distance: 372.5
click at [492, 462] on div "Depuis qq années , T’es une maman dévouée" at bounding box center [864, 501] width 796 height 79
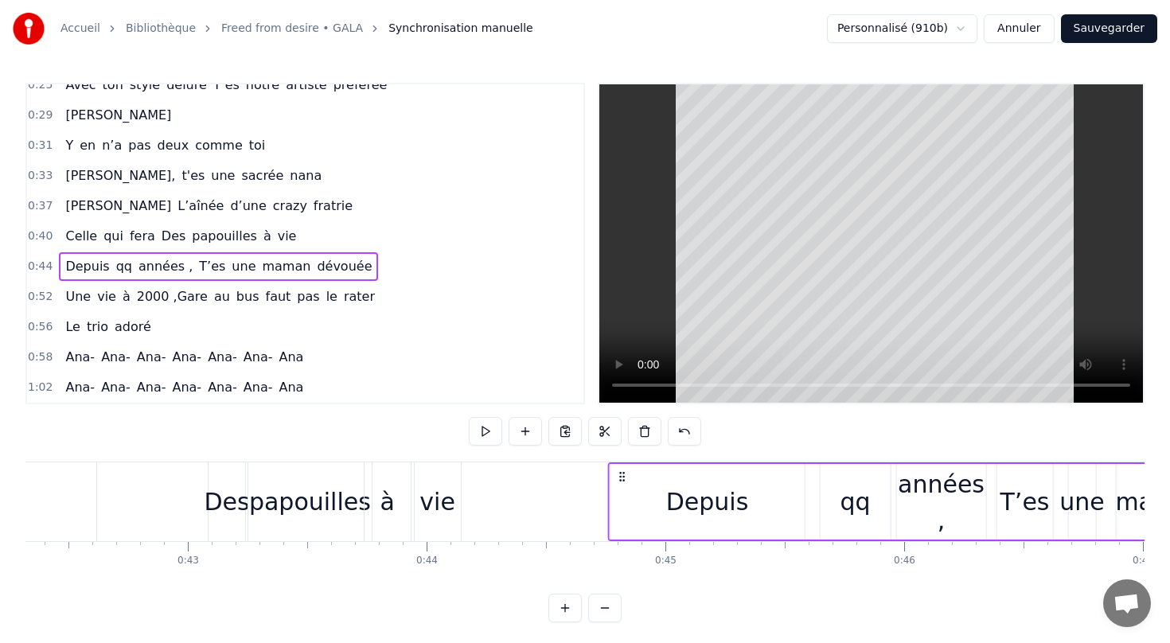
drag, startPoint x: 492, startPoint y: 475, endPoint x: 620, endPoint y: 480, distance: 128.2
click at [621, 480] on icon at bounding box center [622, 476] width 13 height 13
click at [403, 514] on div "à" at bounding box center [387, 501] width 46 height 79
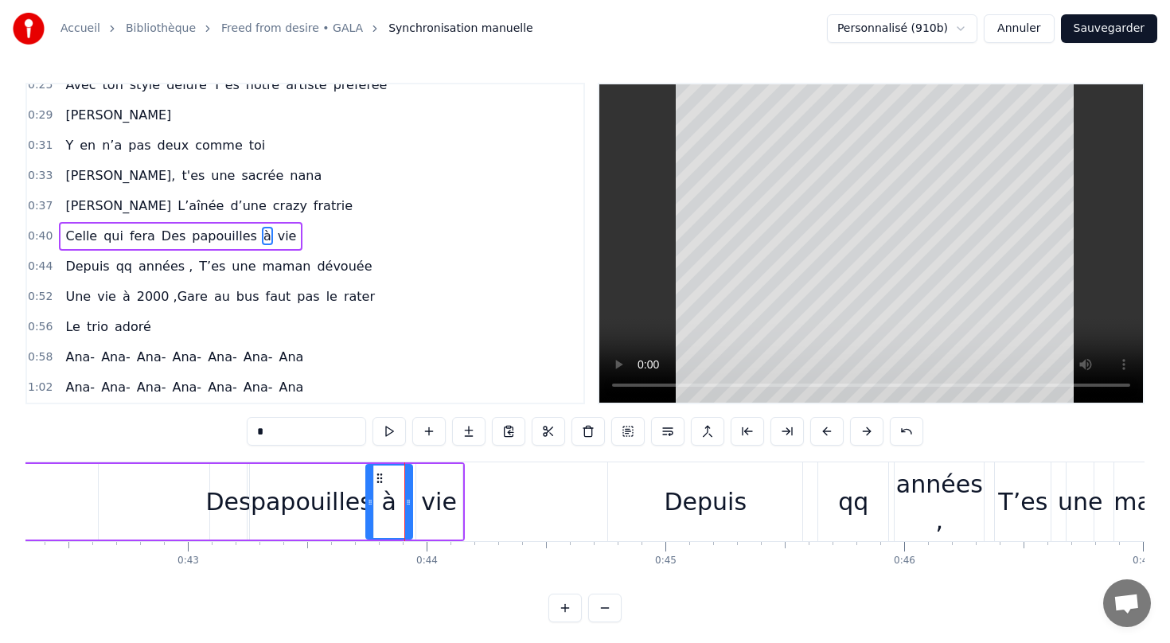
scroll to position [98, 0]
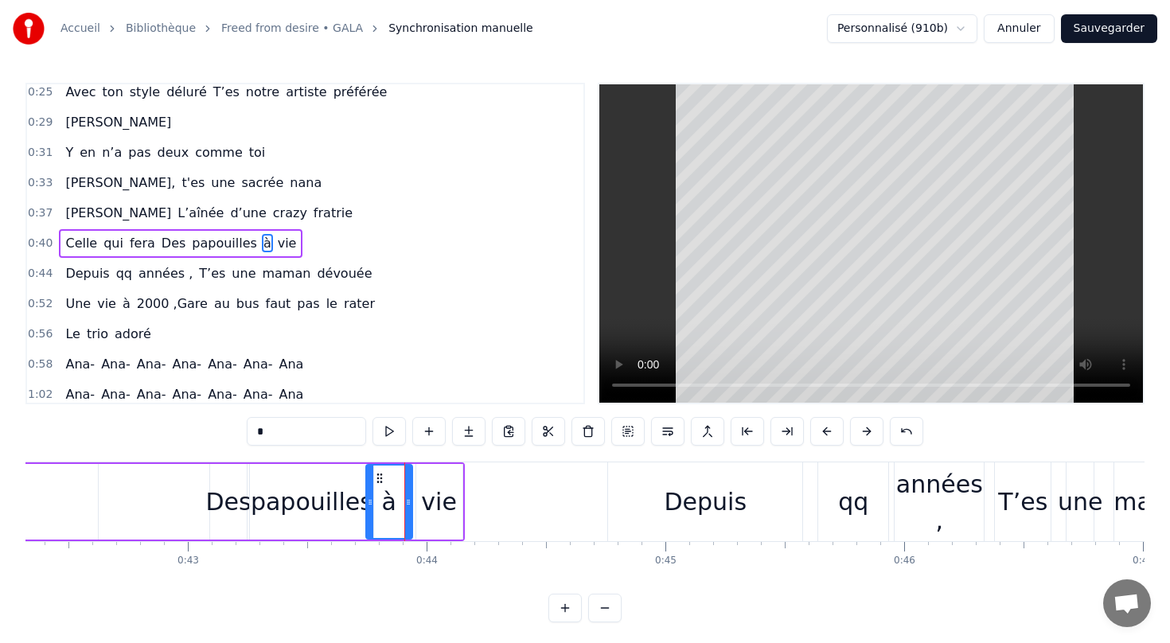
click at [442, 502] on div "vie" at bounding box center [439, 502] width 36 height 36
type input "***"
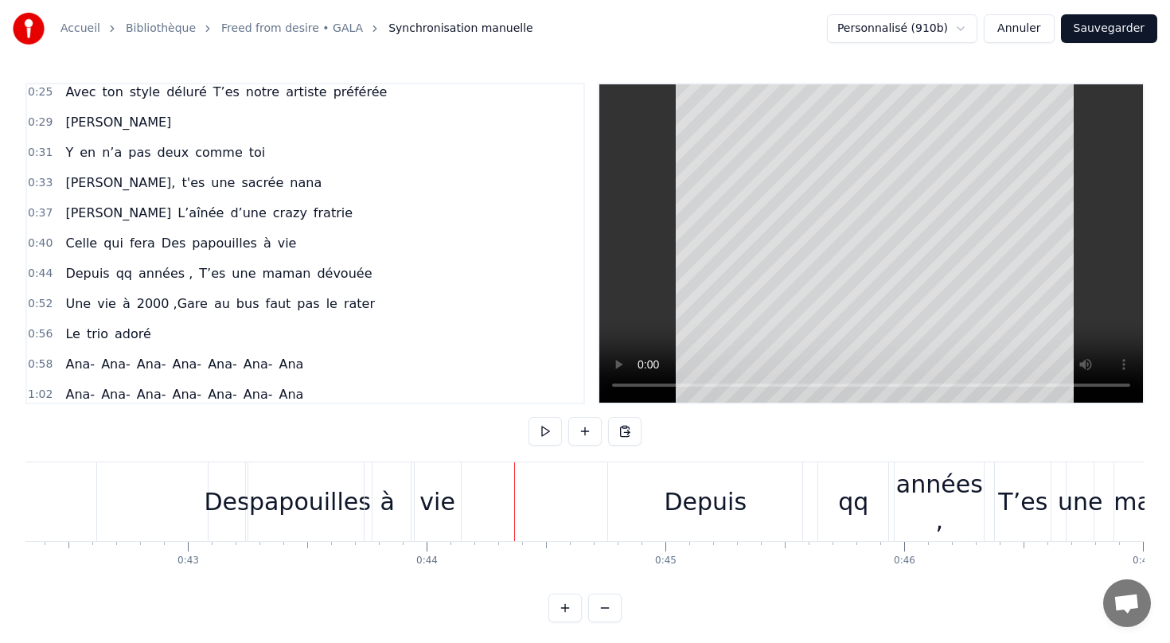
click at [439, 500] on div "vie" at bounding box center [437, 502] width 36 height 36
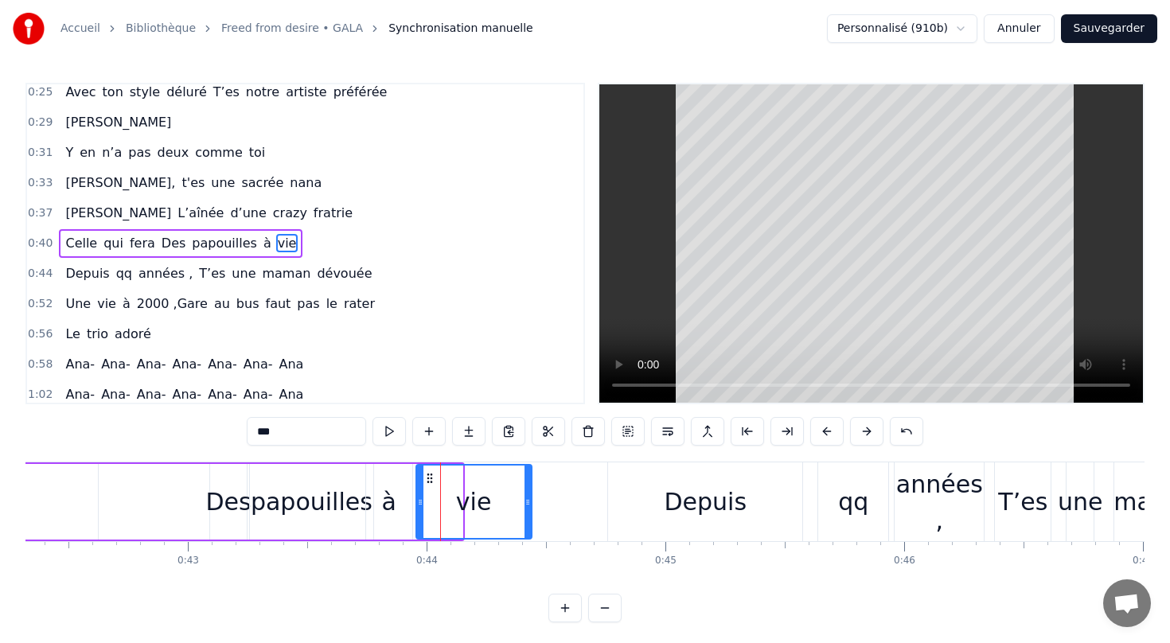
drag, startPoint x: 457, startPoint y: 500, endPoint x: 526, endPoint y: 497, distance: 69.3
click at [526, 497] on icon at bounding box center [527, 502] width 6 height 13
drag, startPoint x: 477, startPoint y: 501, endPoint x: 489, endPoint y: 501, distance: 11.9
click at [489, 501] on div "vie" at bounding box center [474, 501] width 114 height 72
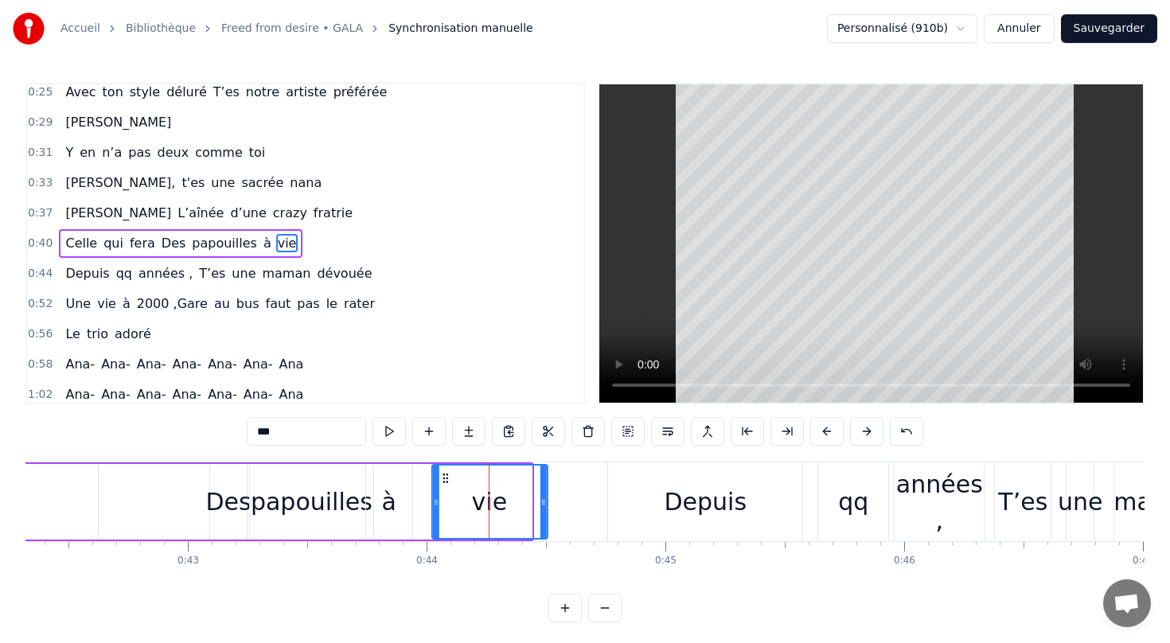
drag, startPoint x: 424, startPoint y: 477, endPoint x: 442, endPoint y: 477, distance: 17.5
click at [442, 477] on icon at bounding box center [444, 478] width 13 height 13
click at [713, 500] on div "Depuis" at bounding box center [705, 502] width 83 height 36
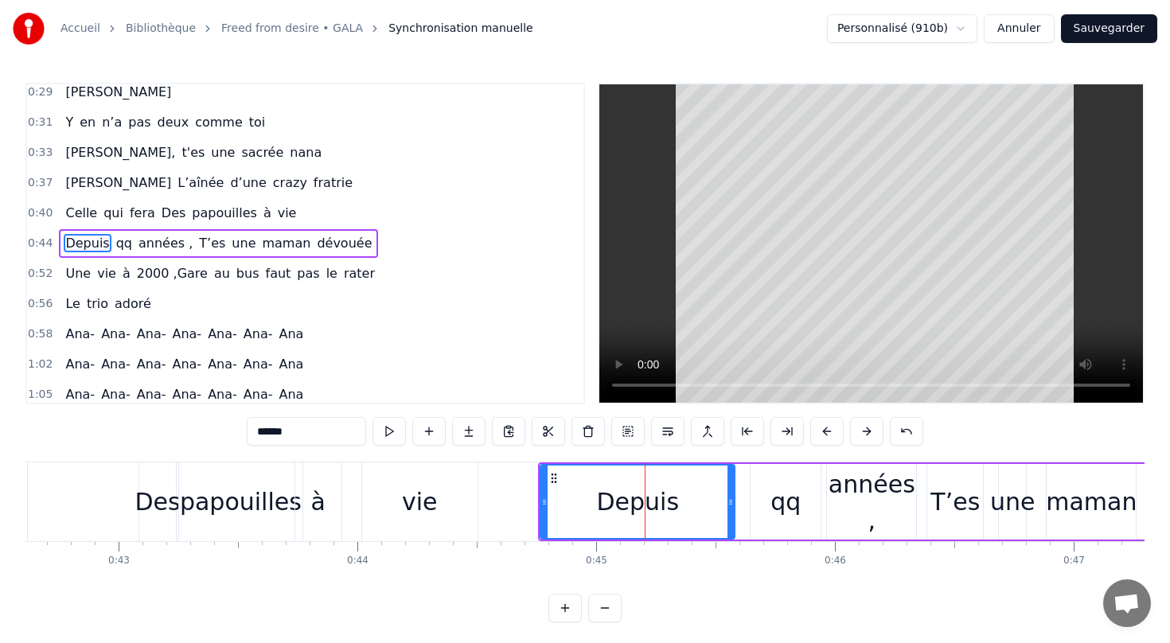
scroll to position [0, 10198]
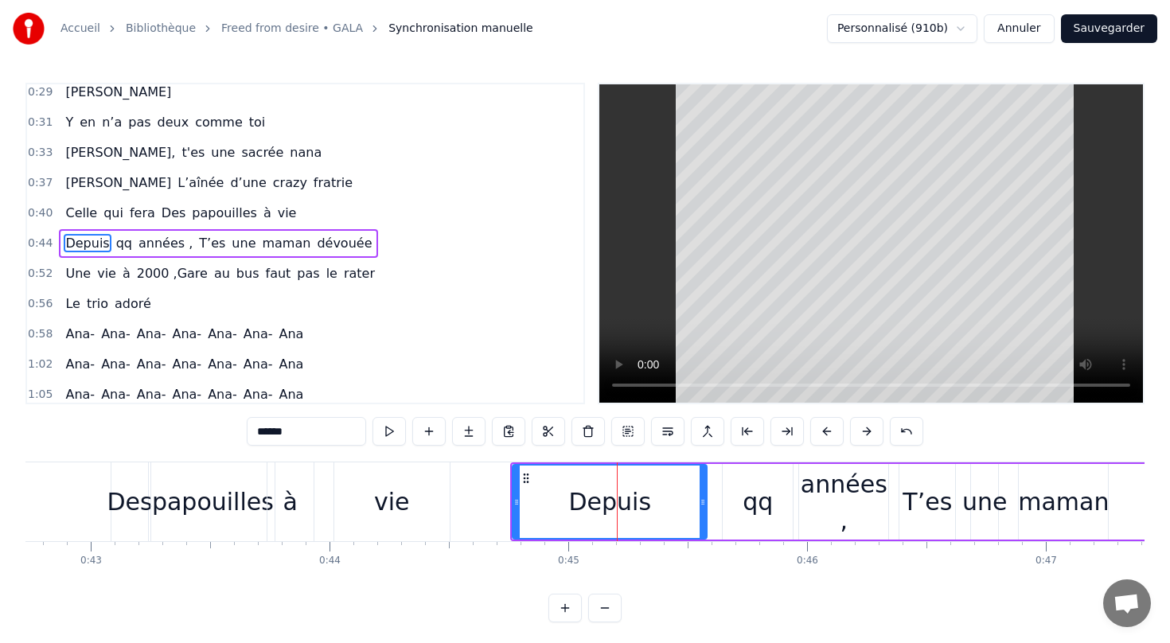
click at [758, 505] on div "qq" at bounding box center [757, 502] width 30 height 36
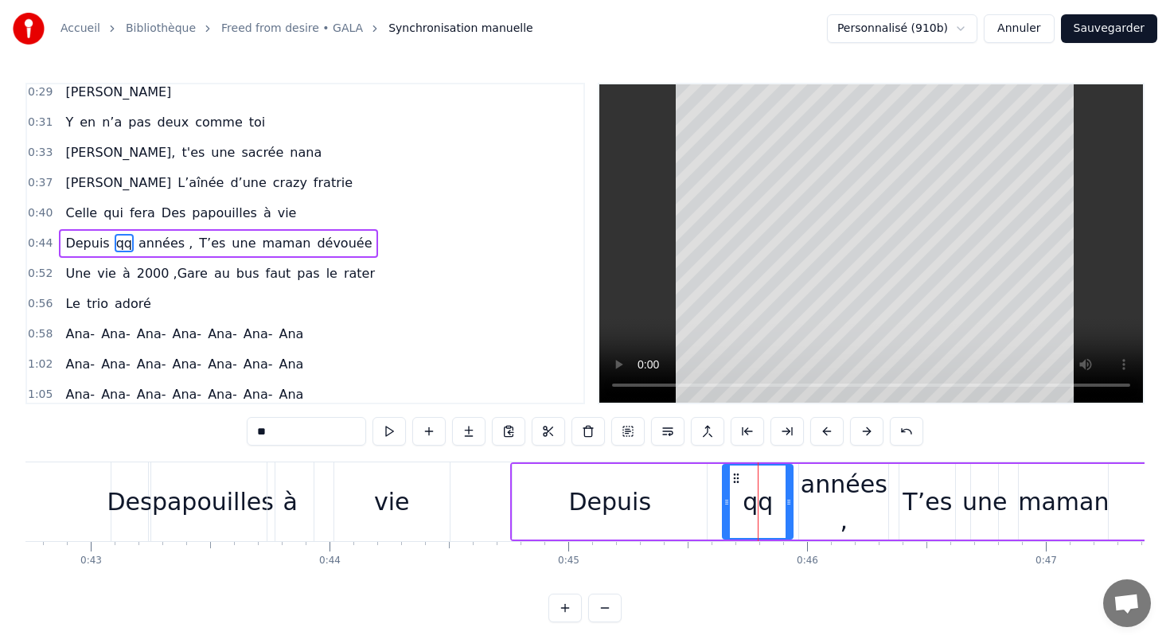
click at [625, 509] on div "Depuis" at bounding box center [610, 502] width 83 height 36
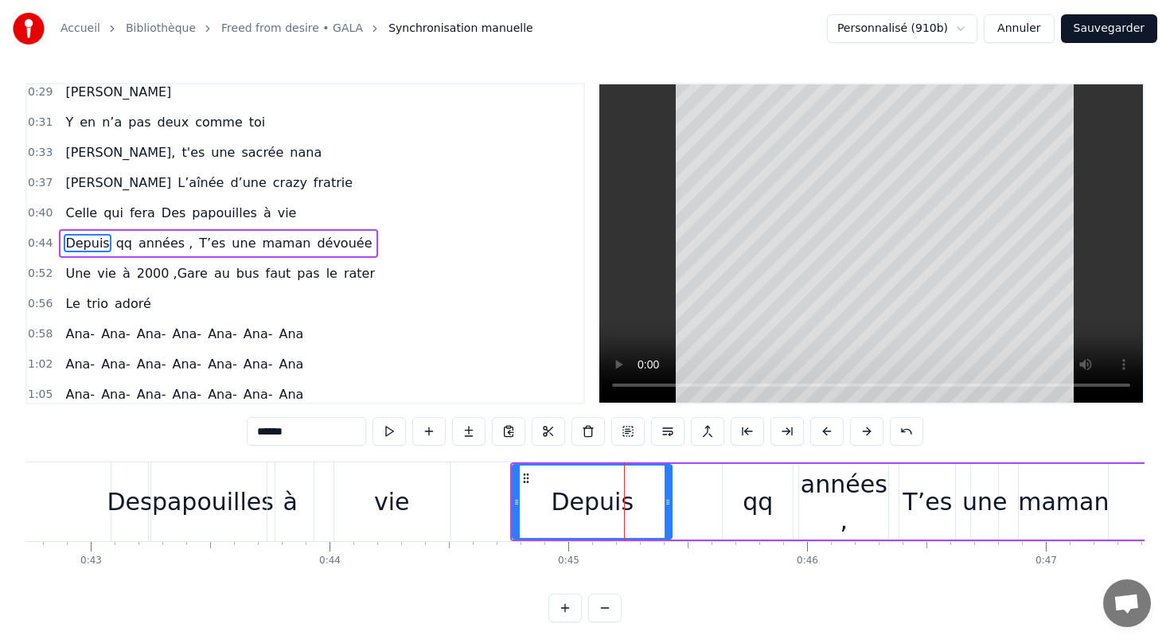
drag, startPoint x: 703, startPoint y: 496, endPoint x: 668, endPoint y: 494, distance: 35.0
click at [668, 494] on div at bounding box center [667, 501] width 6 height 72
drag, startPoint x: 759, startPoint y: 501, endPoint x: 729, endPoint y: 501, distance: 30.2
click at [729, 501] on div "qq" at bounding box center [757, 502] width 70 height 76
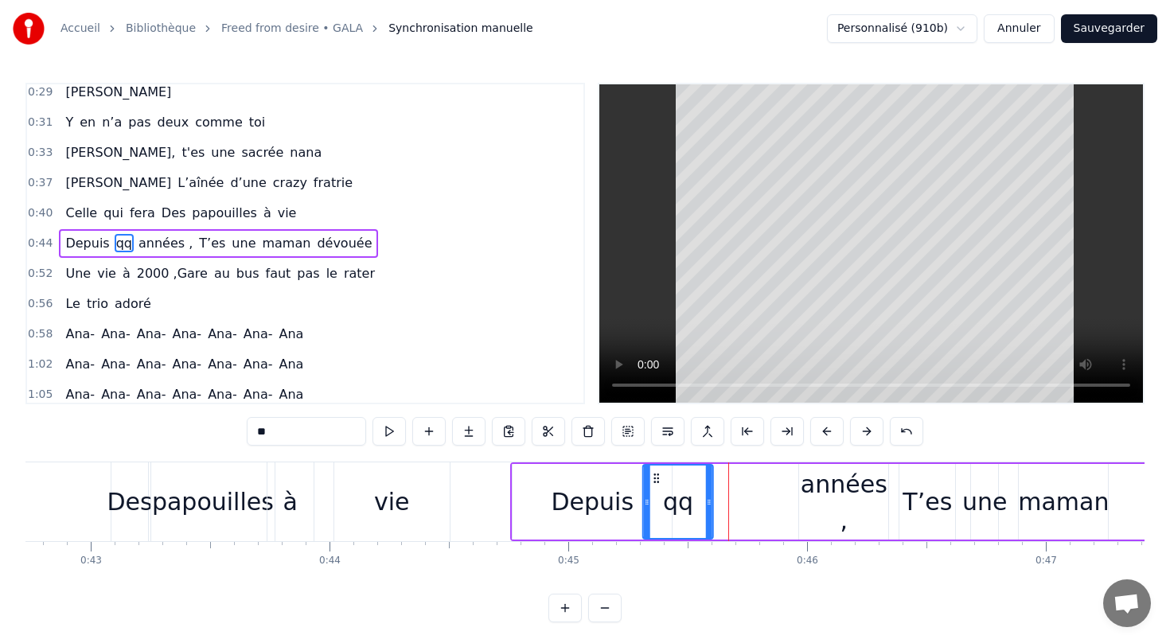
drag, startPoint x: 734, startPoint y: 480, endPoint x: 653, endPoint y: 487, distance: 81.5
click at [653, 487] on div "qq" at bounding box center [678, 501] width 68 height 72
click at [825, 516] on div "années ," at bounding box center [843, 502] width 89 height 72
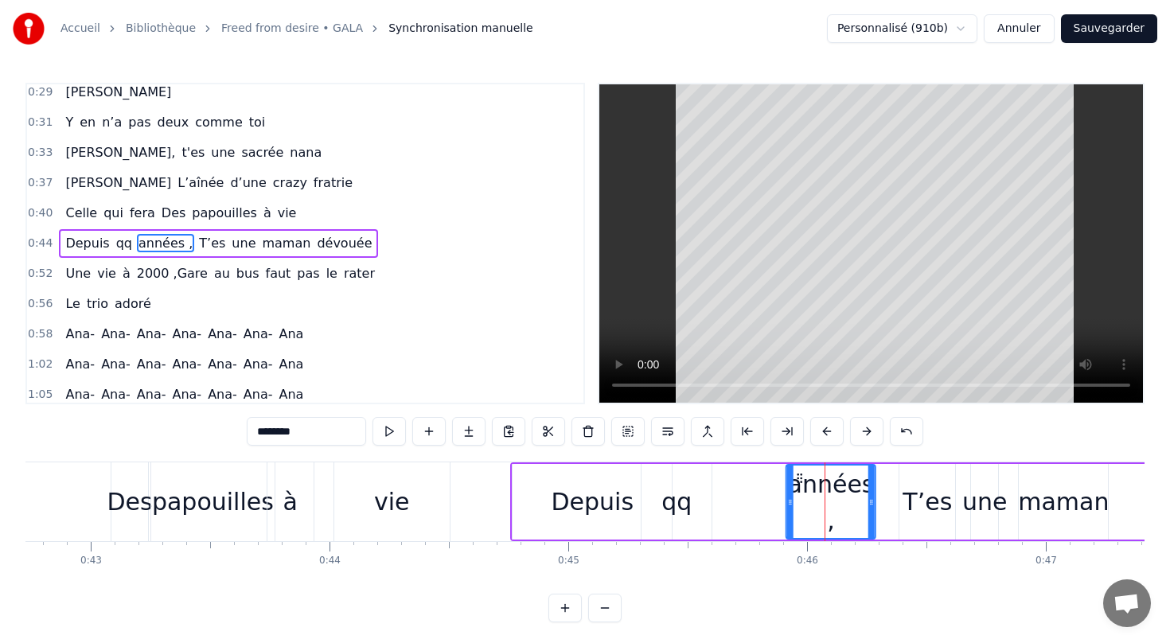
drag, startPoint x: 812, startPoint y: 480, endPoint x: 800, endPoint y: 474, distance: 13.2
click at [800, 474] on icon at bounding box center [799, 478] width 13 height 13
click at [677, 505] on div "qq" at bounding box center [676, 502] width 30 height 36
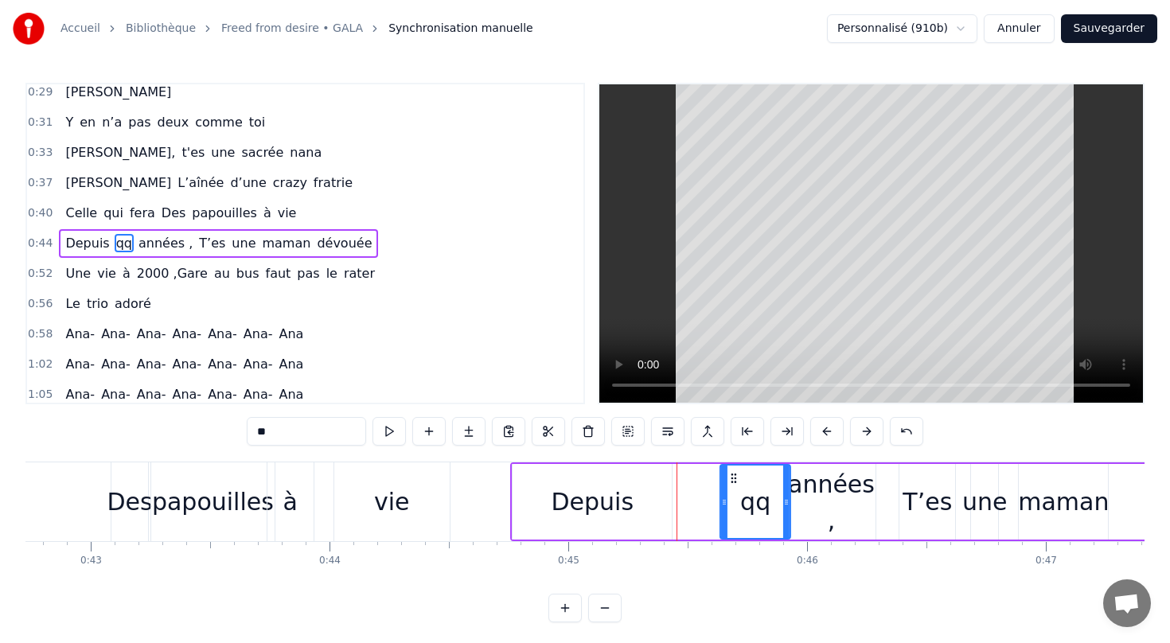
drag, startPoint x: 653, startPoint y: 472, endPoint x: 732, endPoint y: 471, distance: 78.8
click at [732, 471] on div "qq" at bounding box center [755, 501] width 68 height 72
click at [578, 504] on div "Depuis" at bounding box center [592, 502] width 83 height 36
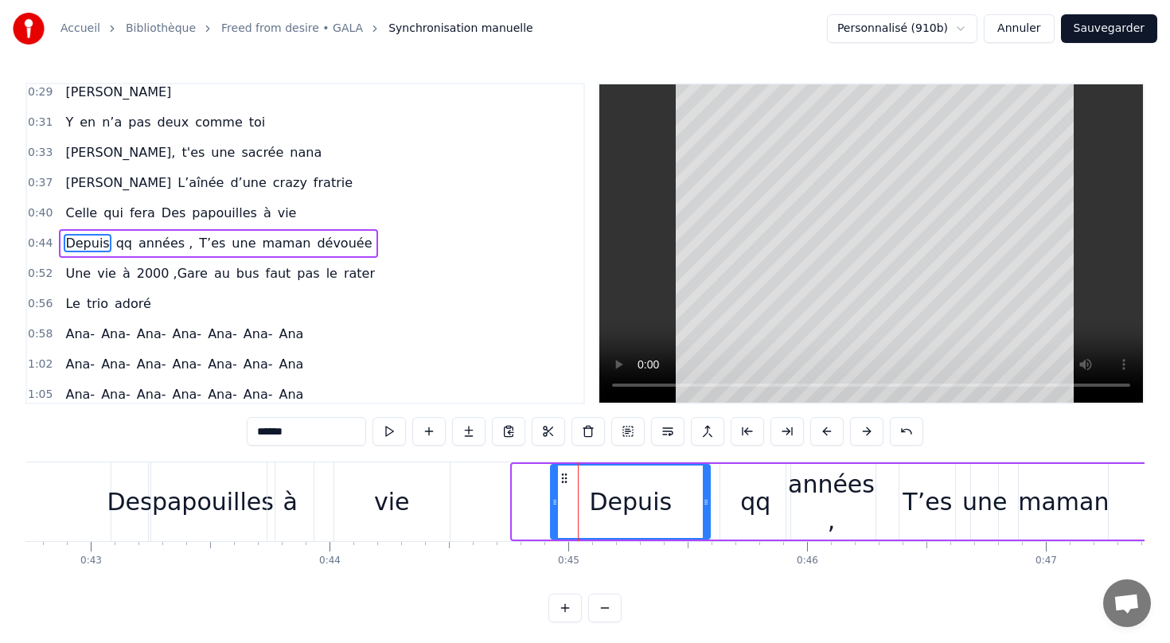
drag, startPoint x: 524, startPoint y: 473, endPoint x: 563, endPoint y: 473, distance: 39.8
click at [563, 474] on circle at bounding box center [563, 474] width 1 height 1
click at [845, 500] on div "années ," at bounding box center [830, 502] width 89 height 72
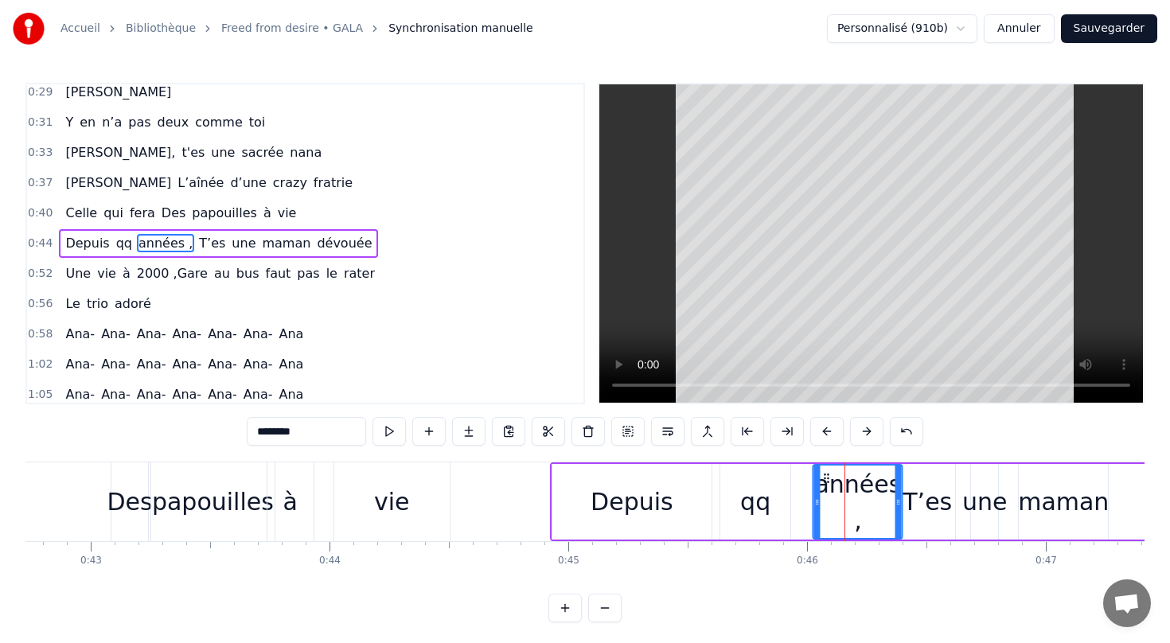
drag, startPoint x: 795, startPoint y: 476, endPoint x: 822, endPoint y: 476, distance: 27.1
click at [822, 476] on icon at bounding box center [826, 478] width 13 height 13
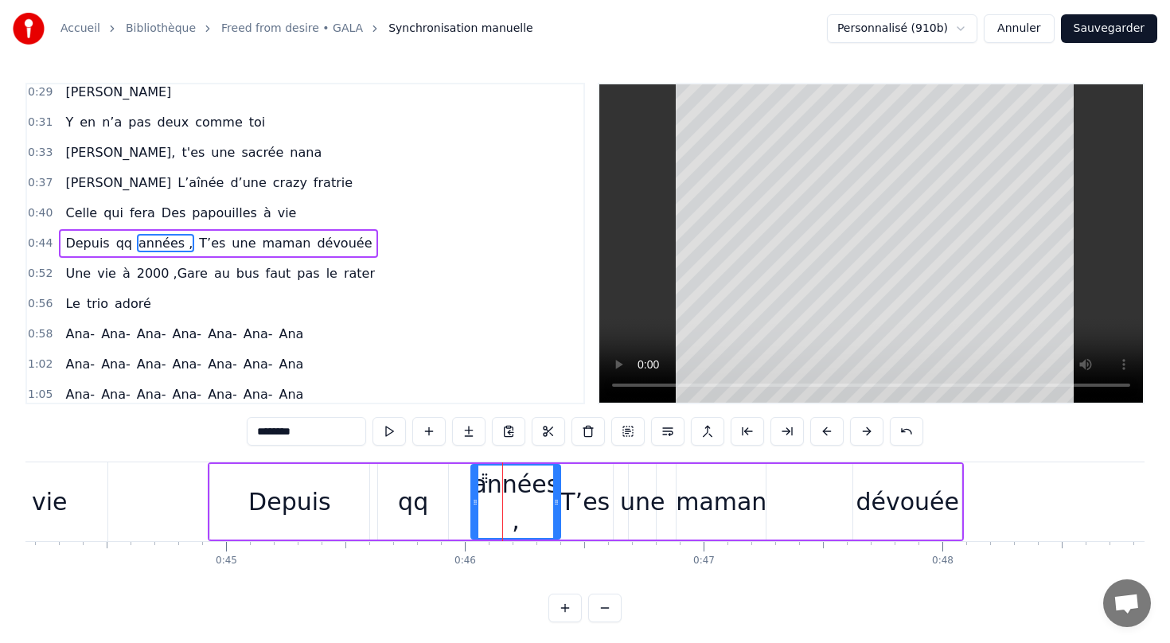
scroll to position [0, 10629]
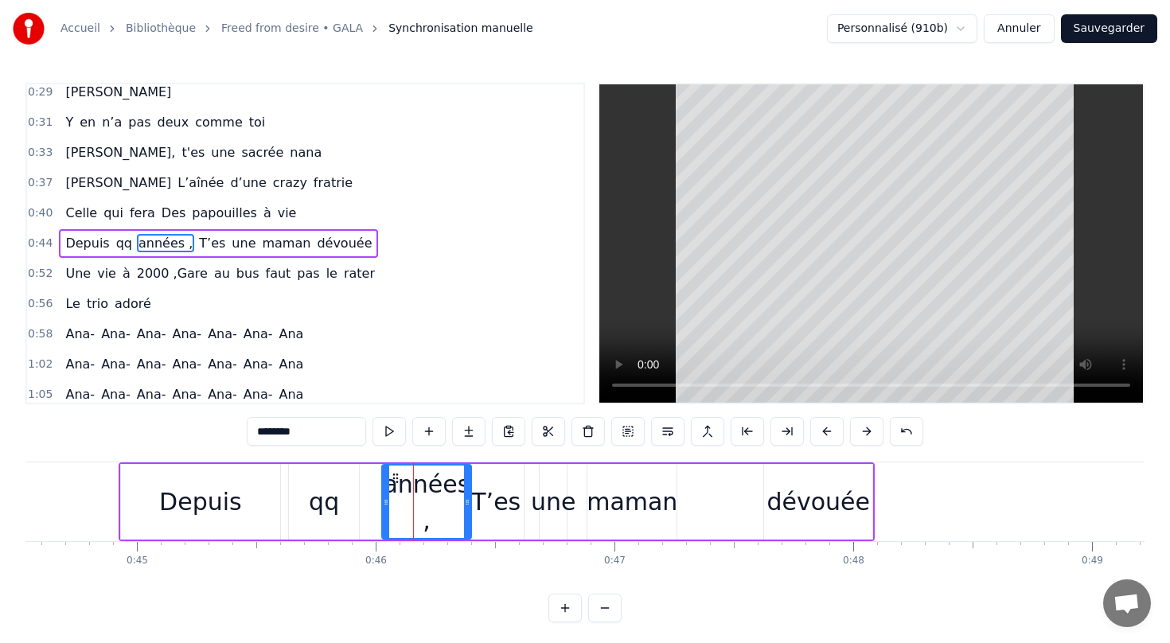
click at [769, 475] on div "dévouée" at bounding box center [818, 502] width 108 height 76
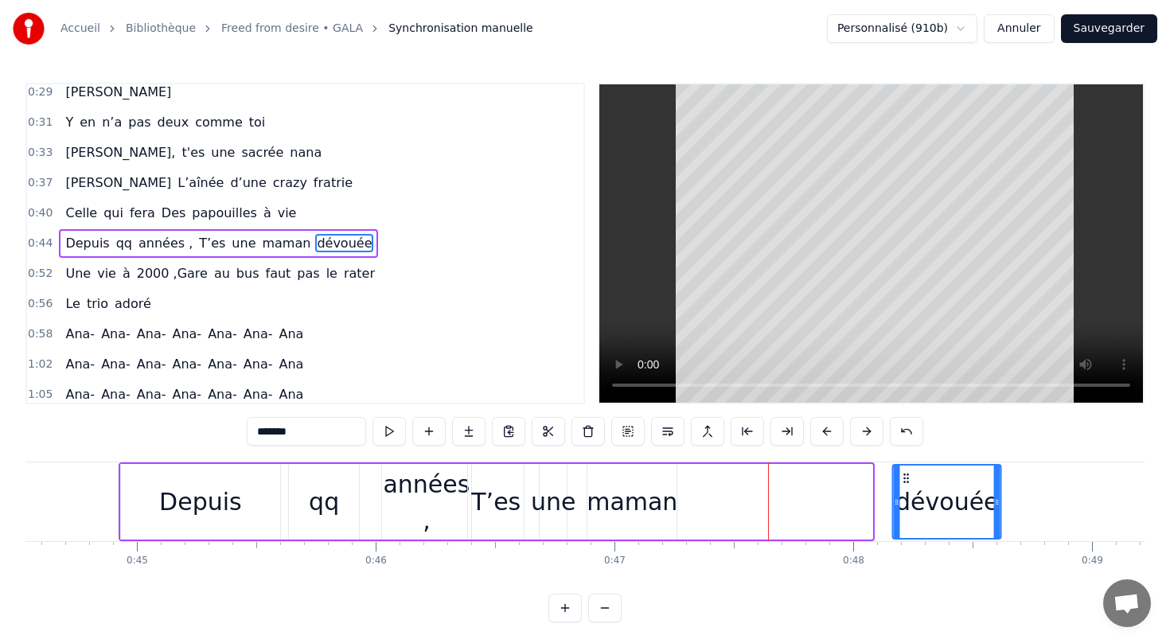
drag, startPoint x: 773, startPoint y: 477, endPoint x: 903, endPoint y: 469, distance: 129.9
click at [904, 472] on icon at bounding box center [906, 478] width 13 height 13
click at [636, 505] on div "maman" at bounding box center [631, 502] width 91 height 36
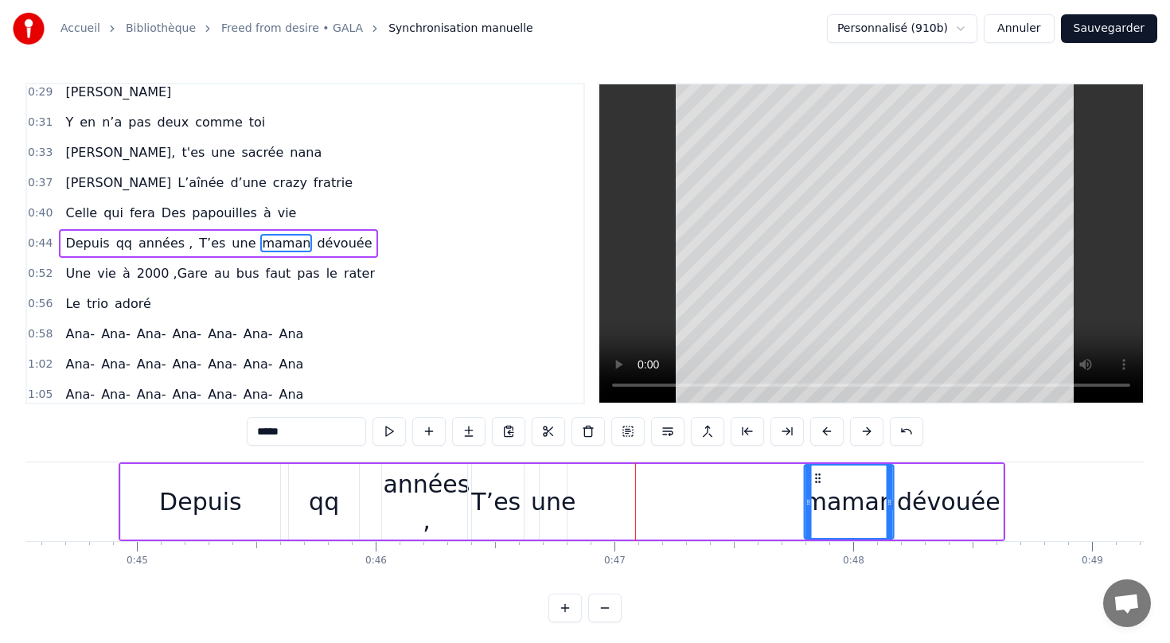
drag, startPoint x: 600, startPoint y: 472, endPoint x: 817, endPoint y: 473, distance: 217.2
click at [817, 473] on icon at bounding box center [818, 478] width 13 height 13
click at [559, 515] on div "une" at bounding box center [553, 502] width 45 height 36
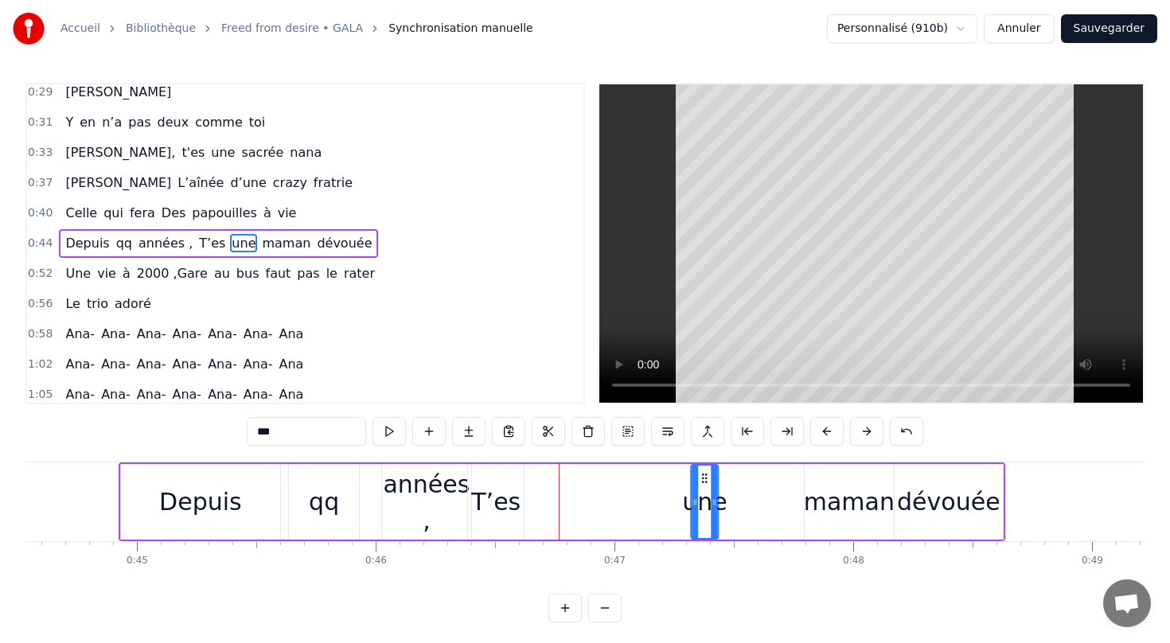
drag, startPoint x: 552, startPoint y: 479, endPoint x: 703, endPoint y: 481, distance: 151.2
click at [703, 481] on icon at bounding box center [704, 478] width 13 height 13
drag, startPoint x: 703, startPoint y: 480, endPoint x: 749, endPoint y: 479, distance: 46.2
click at [749, 480] on icon at bounding box center [743, 478] width 13 height 13
click at [519, 504] on div "T’es" at bounding box center [496, 502] width 56 height 76
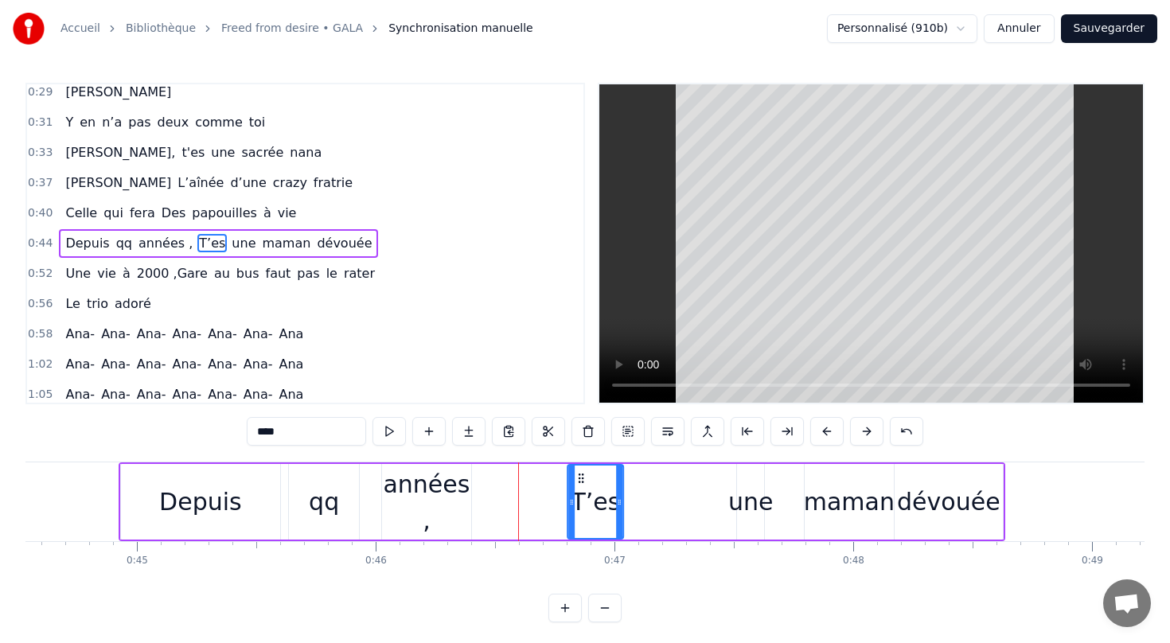
drag, startPoint x: 482, startPoint y: 477, endPoint x: 582, endPoint y: 477, distance: 99.5
click at [582, 477] on circle at bounding box center [582, 477] width 1 height 1
click at [755, 504] on div "une" at bounding box center [750, 502] width 45 height 36
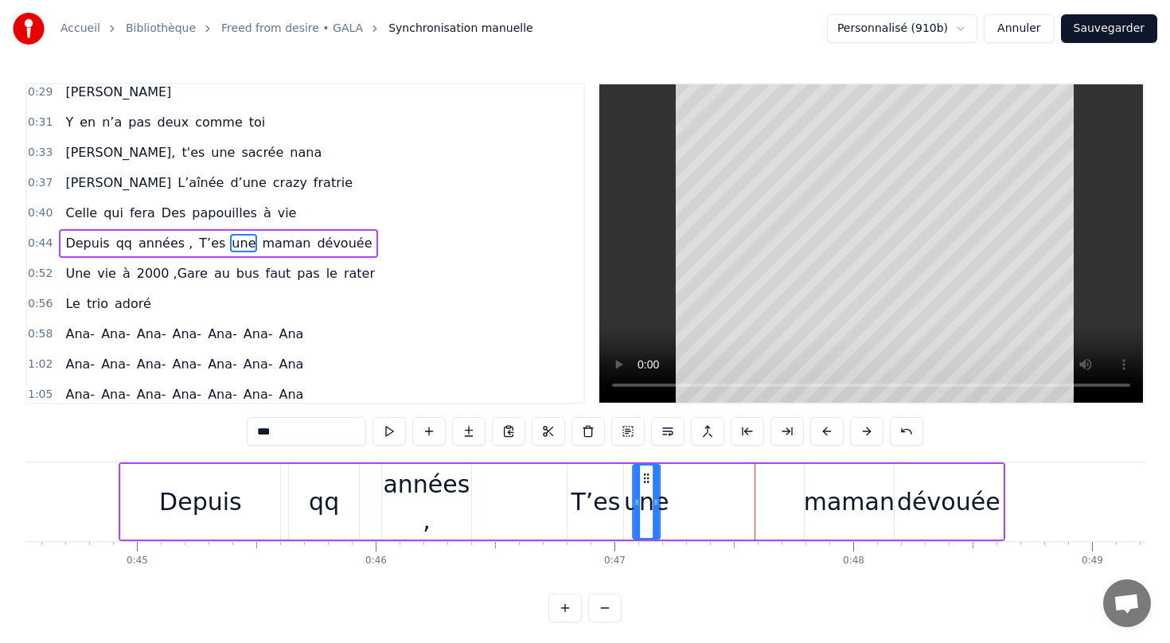
drag, startPoint x: 749, startPoint y: 475, endPoint x: 647, endPoint y: 481, distance: 102.8
click at [647, 481] on icon at bounding box center [646, 478] width 13 height 13
click at [832, 479] on div "maman" at bounding box center [848, 502] width 89 height 76
type input "*****"
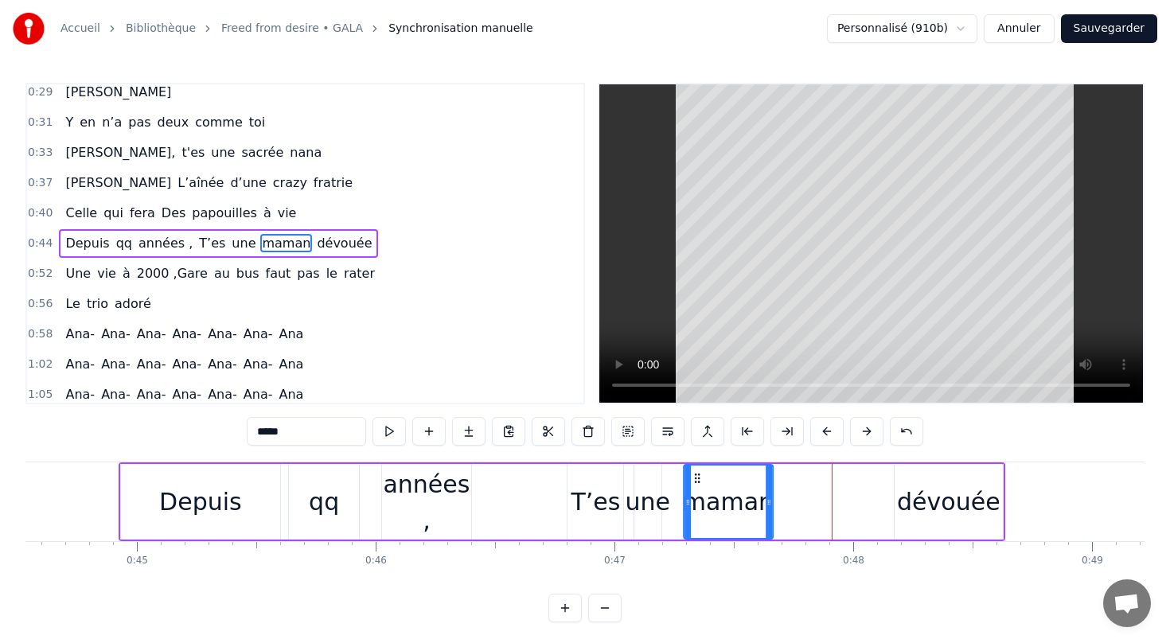
drag, startPoint x: 815, startPoint y: 477, endPoint x: 694, endPoint y: 483, distance: 121.1
click at [694, 483] on icon at bounding box center [697, 478] width 13 height 13
drag, startPoint x: 928, startPoint y: 493, endPoint x: 825, endPoint y: 486, distance: 103.7
click at [822, 487] on div "Depuis qq années , T’es une maman dévouée" at bounding box center [562, 501] width 886 height 79
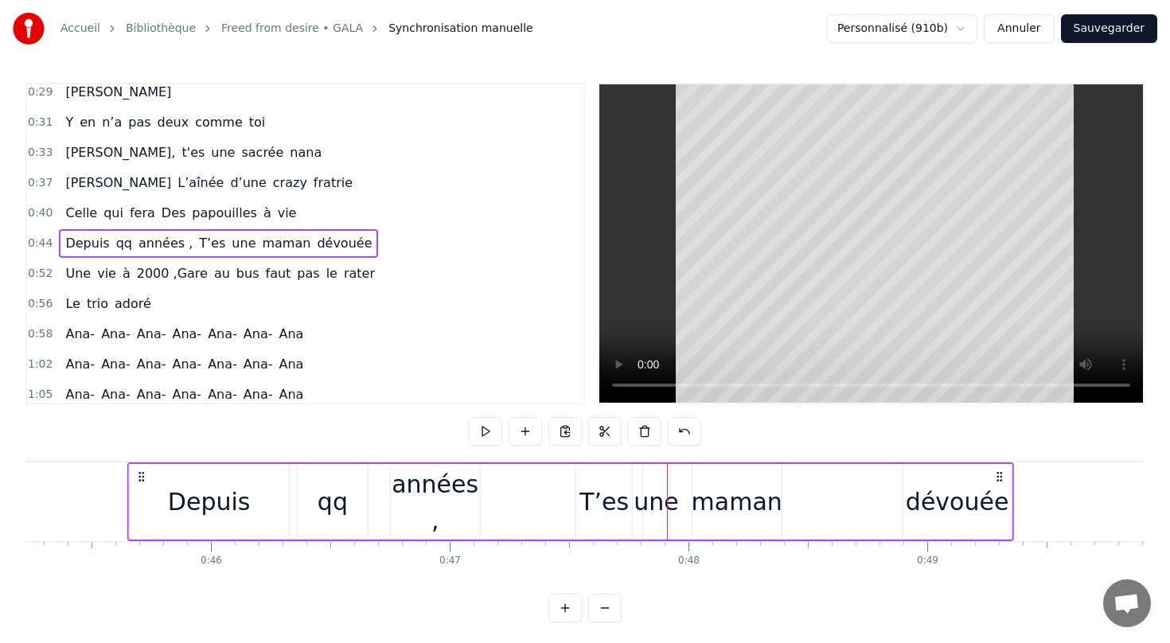
scroll to position [0, 10838]
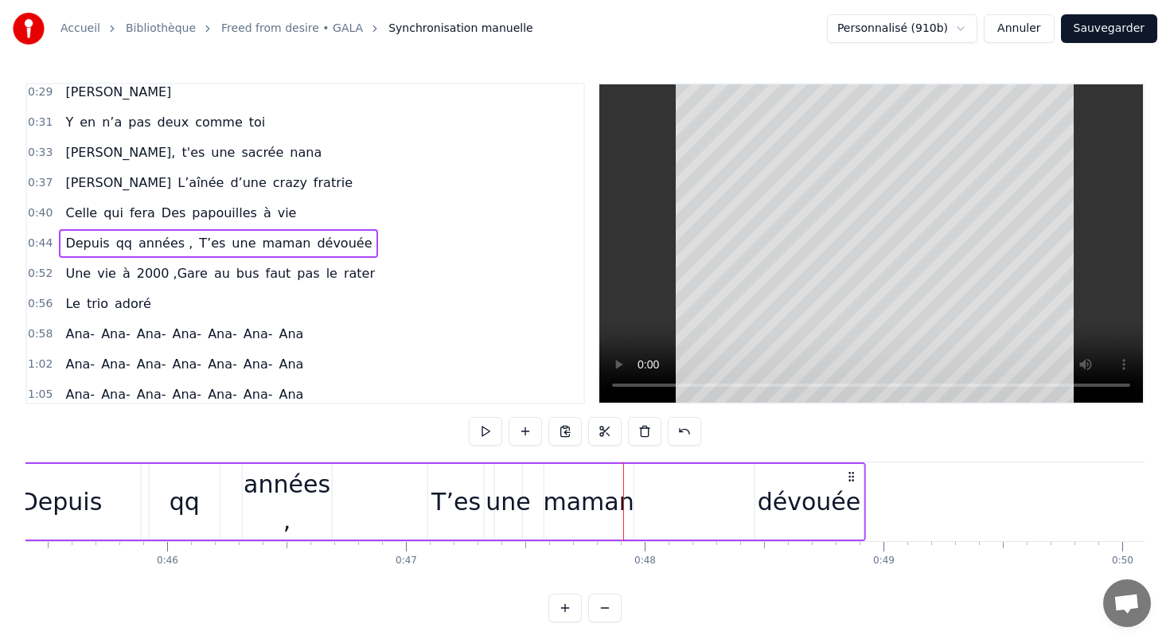
drag, startPoint x: 990, startPoint y: 473, endPoint x: 850, endPoint y: 486, distance: 140.6
click at [850, 486] on div "Depuis qq années , T’es une maman dévouée" at bounding box center [422, 501] width 886 height 79
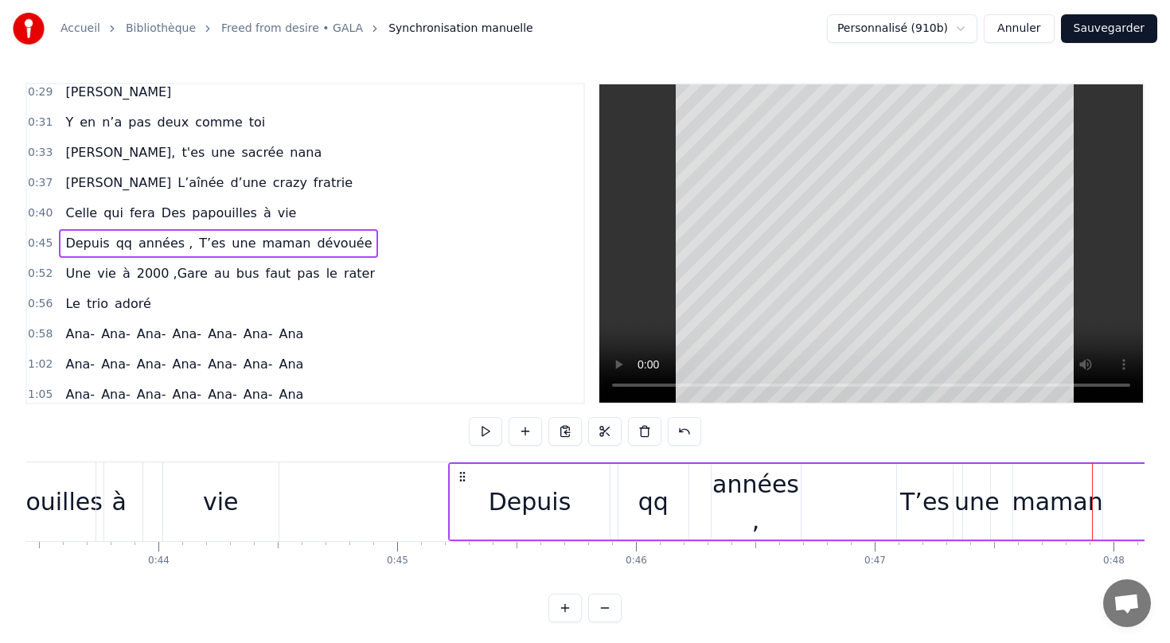
scroll to position [0, 10374]
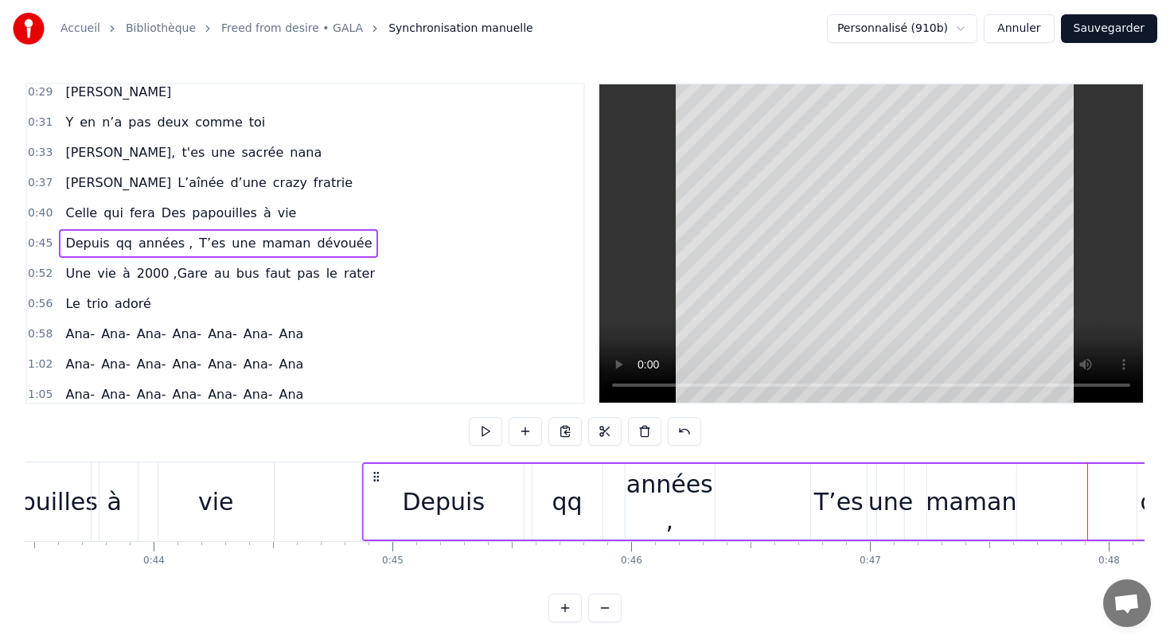
drag, startPoint x: 457, startPoint y: 474, endPoint x: 376, endPoint y: 477, distance: 81.2
click at [376, 477] on icon at bounding box center [375, 476] width 13 height 13
click at [485, 428] on button at bounding box center [485, 431] width 33 height 29
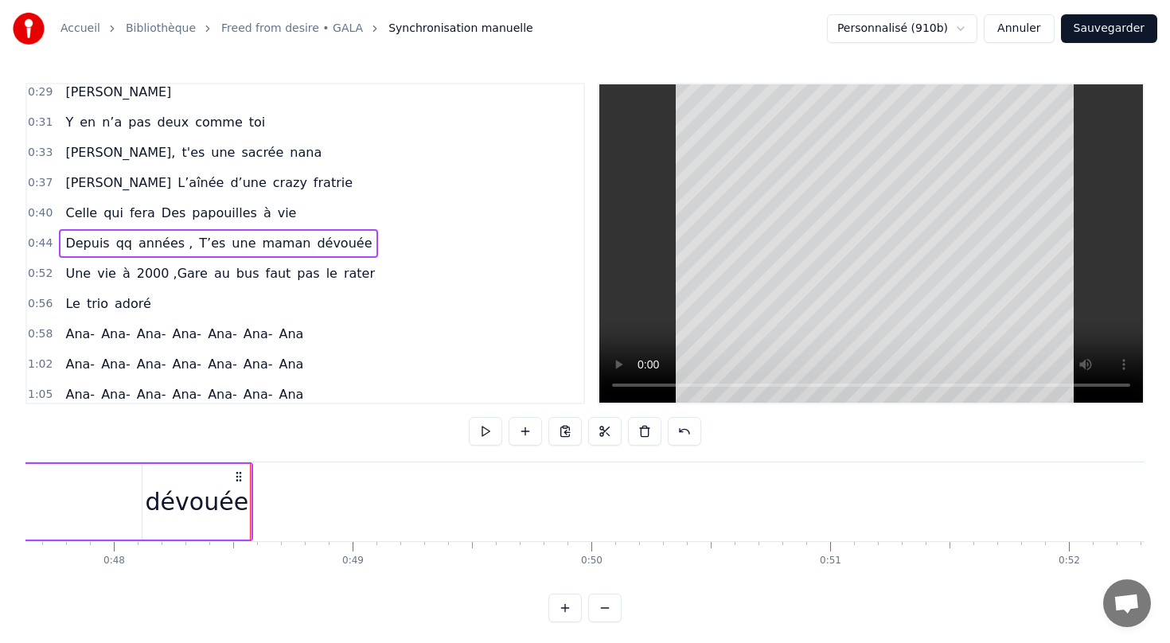
scroll to position [0, 11373]
click at [1113, 28] on button "Sauvegarder" at bounding box center [1109, 28] width 96 height 29
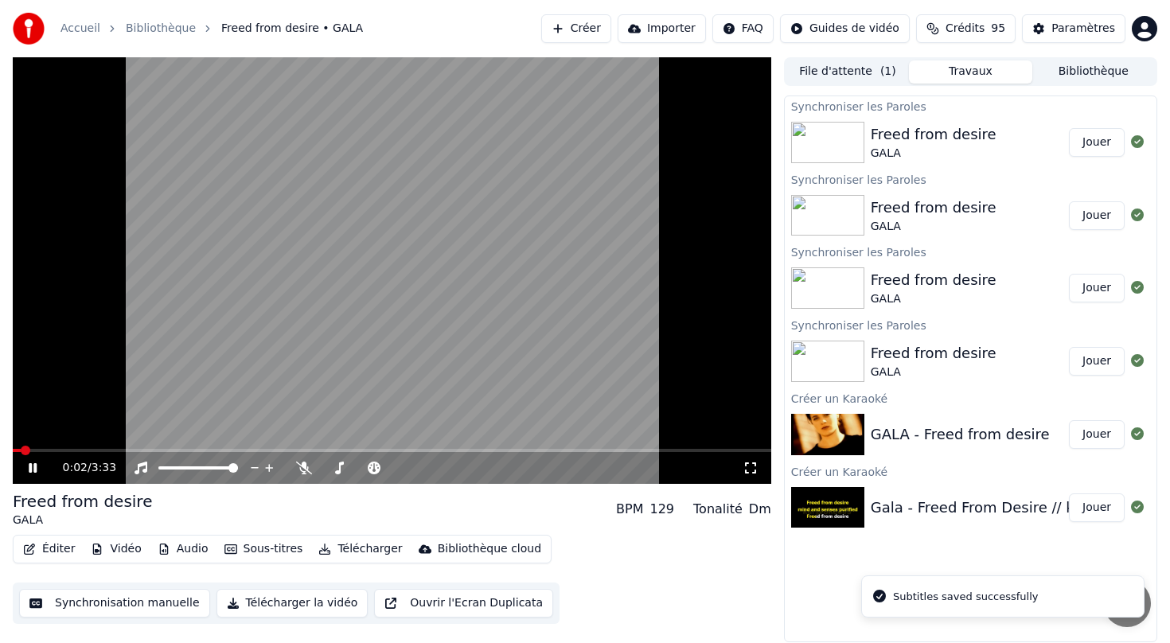
click at [30, 469] on icon at bounding box center [33, 468] width 8 height 10
click at [232, 547] on button "Sous-titres" at bounding box center [263, 549] width 91 height 22
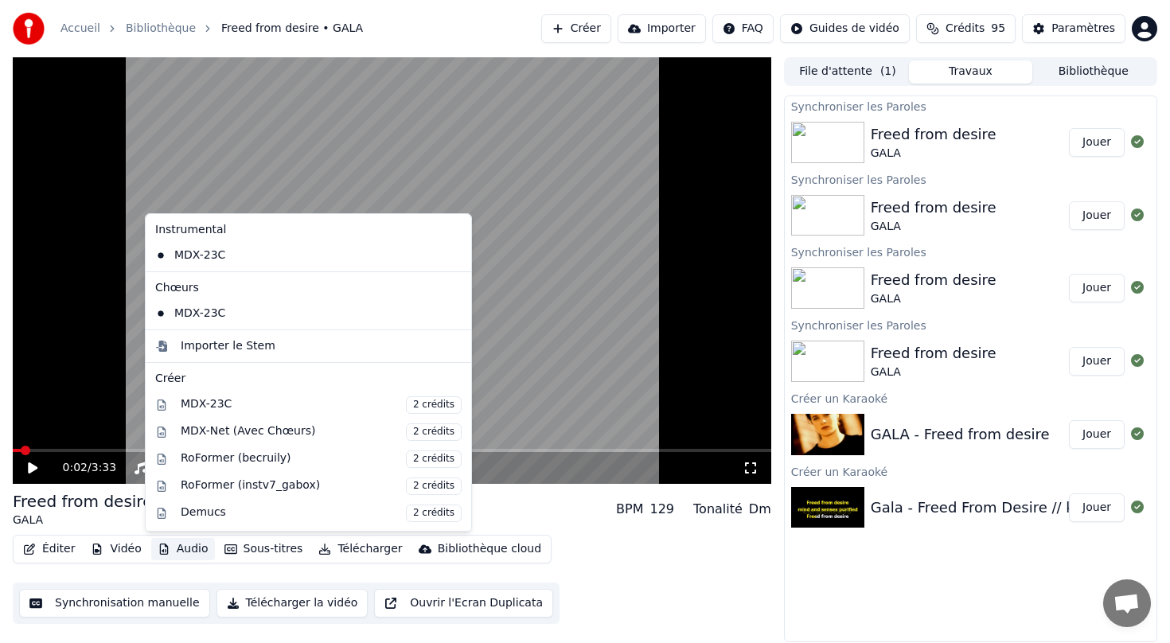
click at [189, 551] on button "Audio" at bounding box center [183, 549] width 64 height 22
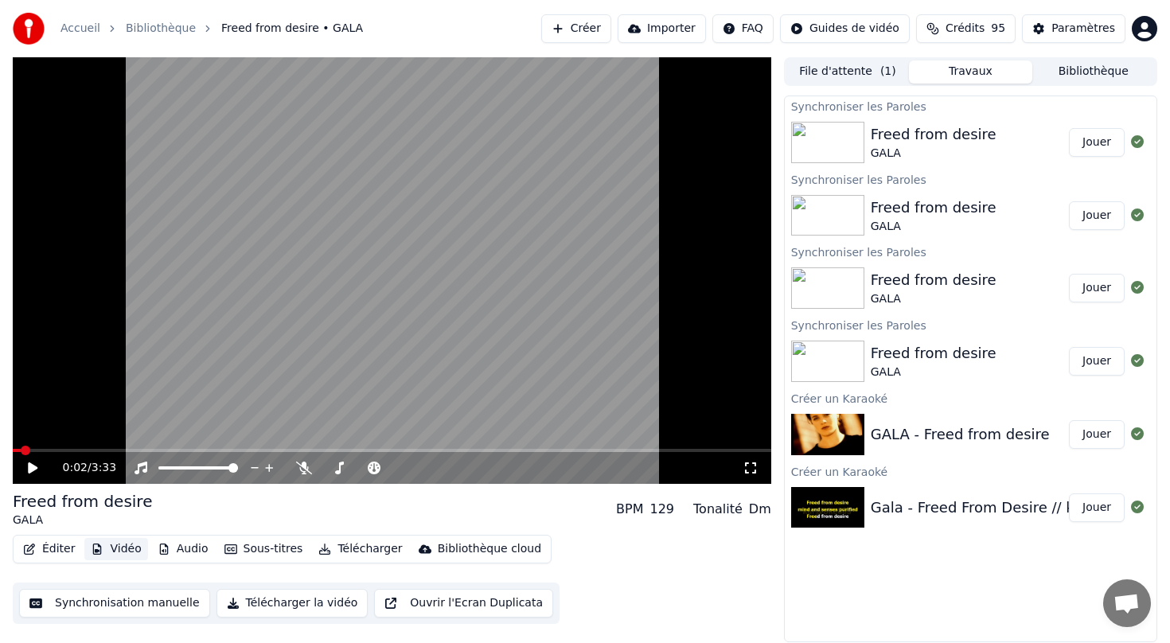
click at [131, 546] on button "Vidéo" at bounding box center [115, 549] width 63 height 22
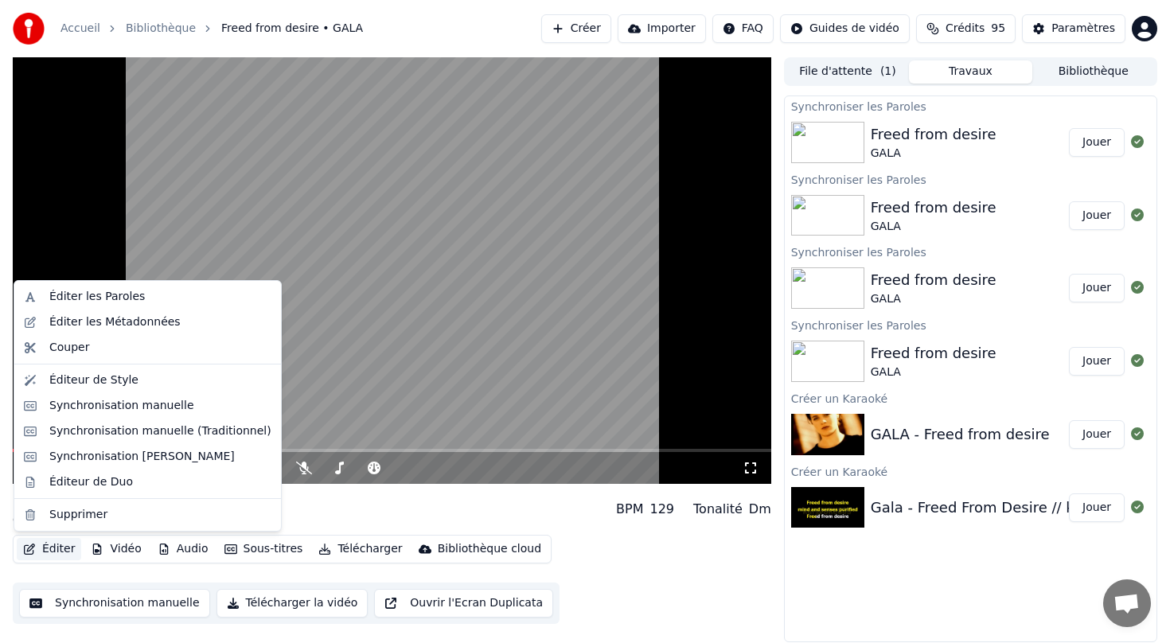
click at [52, 547] on button "Éditer" at bounding box center [49, 549] width 64 height 22
click at [100, 405] on div "Synchronisation manuelle" at bounding box center [121, 406] width 145 height 16
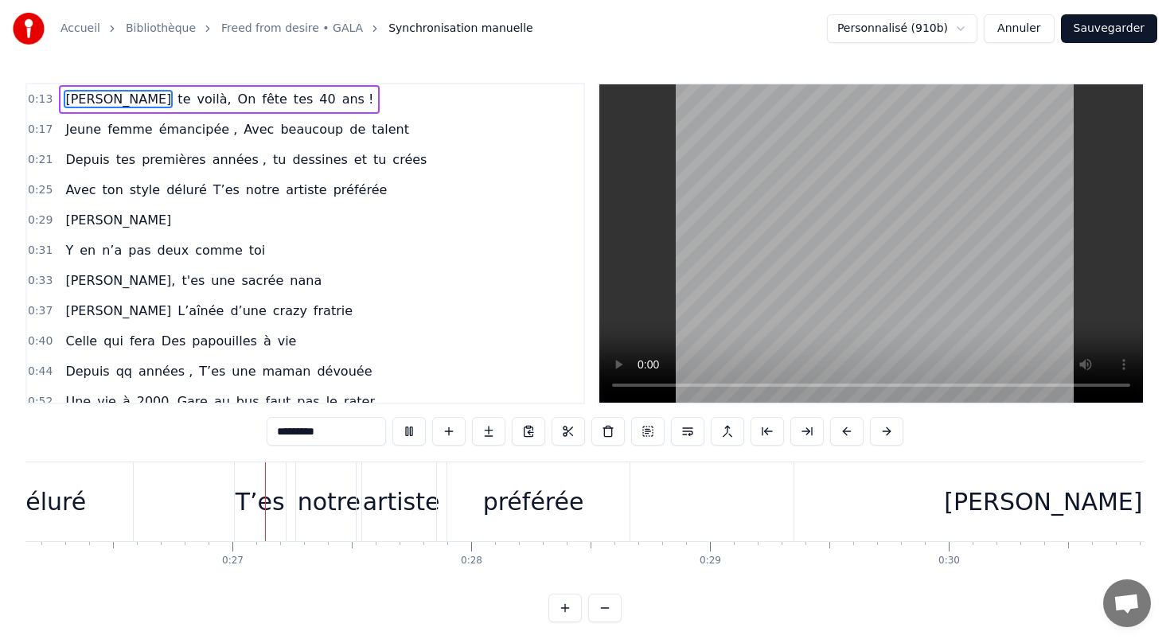
scroll to position [0, 6242]
click at [796, 504] on div "[PERSON_NAME]" at bounding box center [1038, 501] width 498 height 79
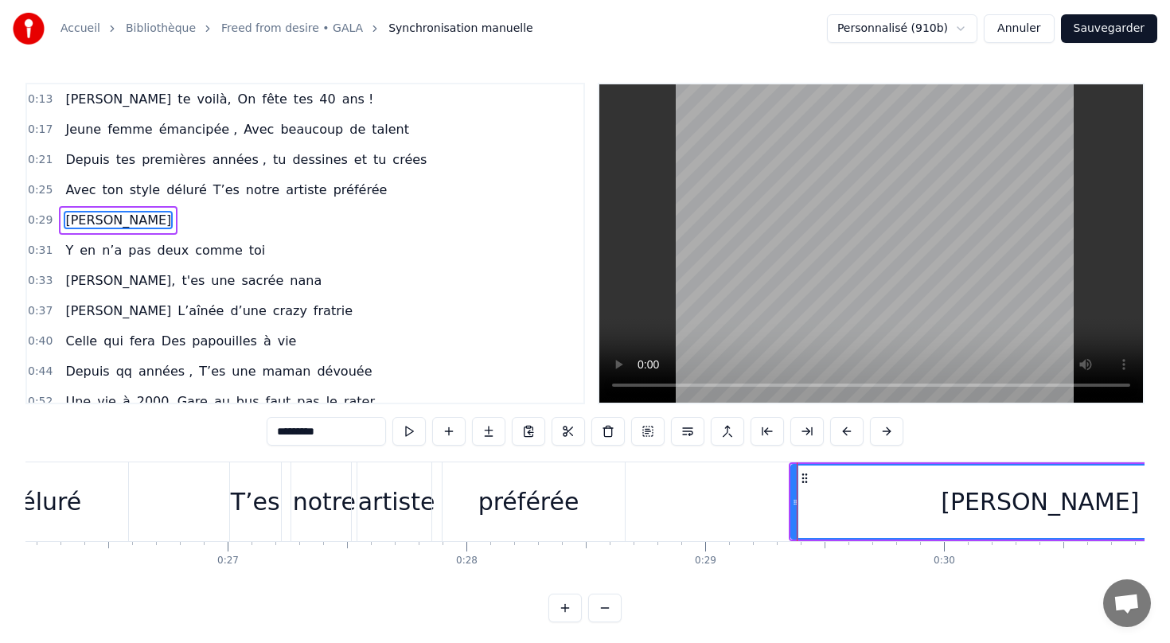
click at [584, 512] on div "préférée" at bounding box center [528, 501] width 193 height 79
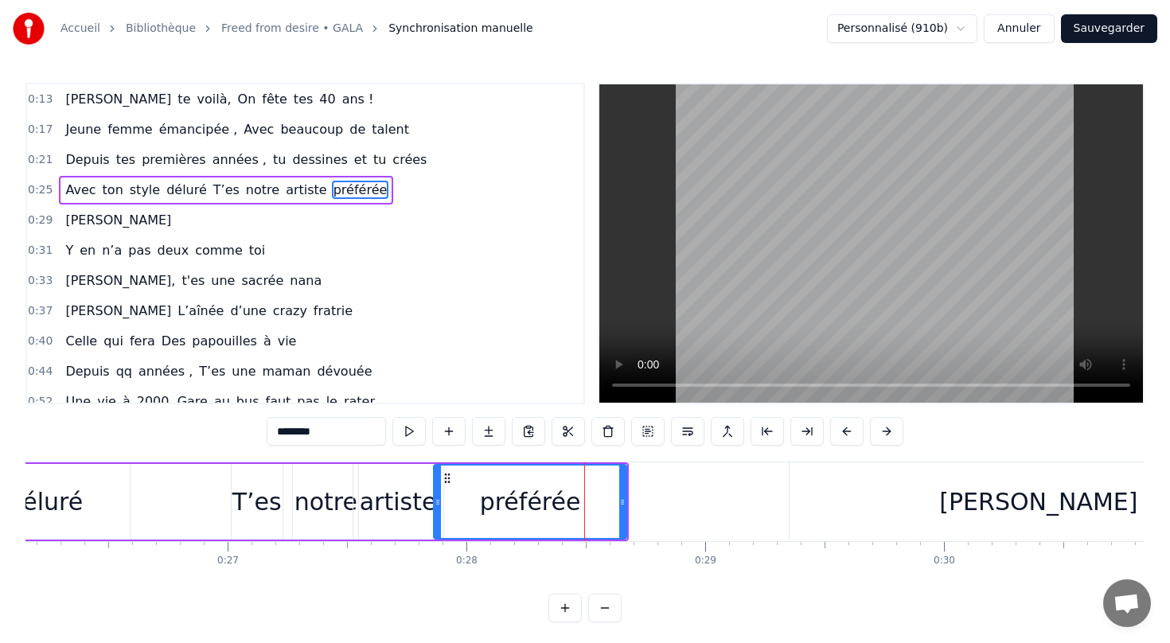
click at [824, 500] on div "[PERSON_NAME]" at bounding box center [1038, 501] width 498 height 79
type input "*********"
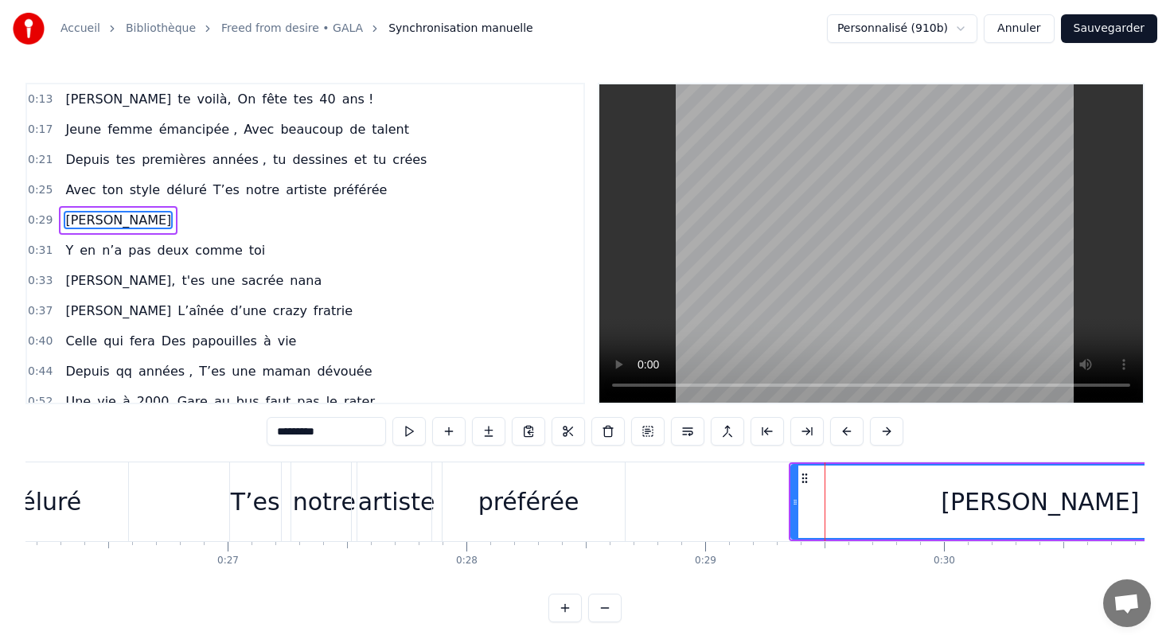
click at [804, 478] on icon at bounding box center [804, 478] width 13 height 13
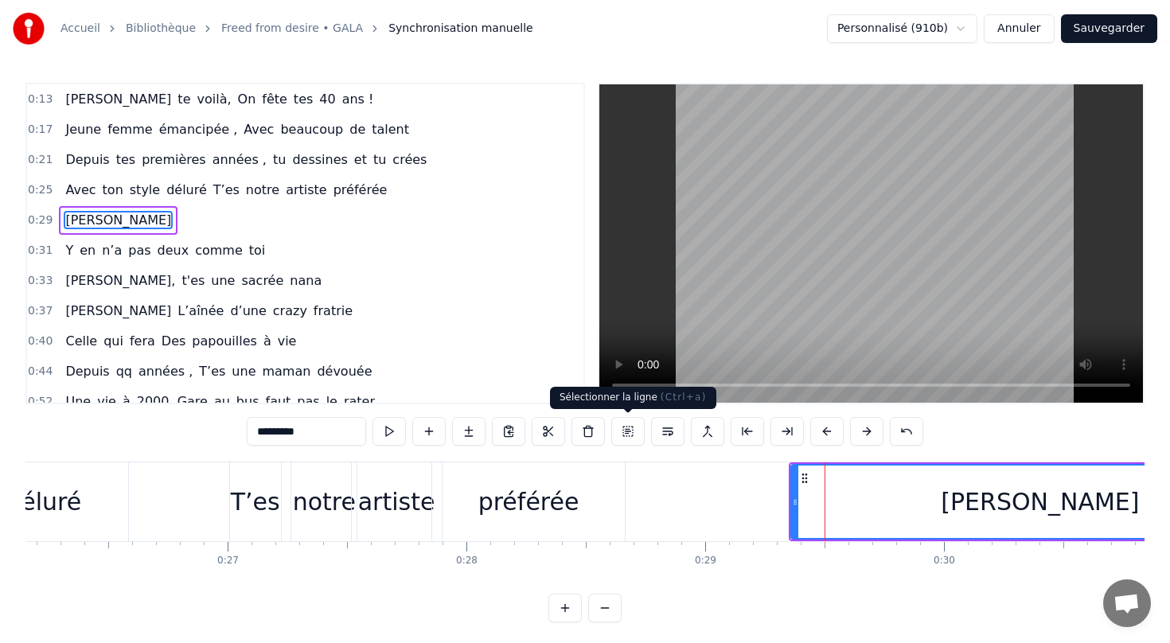
click at [631, 431] on button at bounding box center [627, 431] width 33 height 29
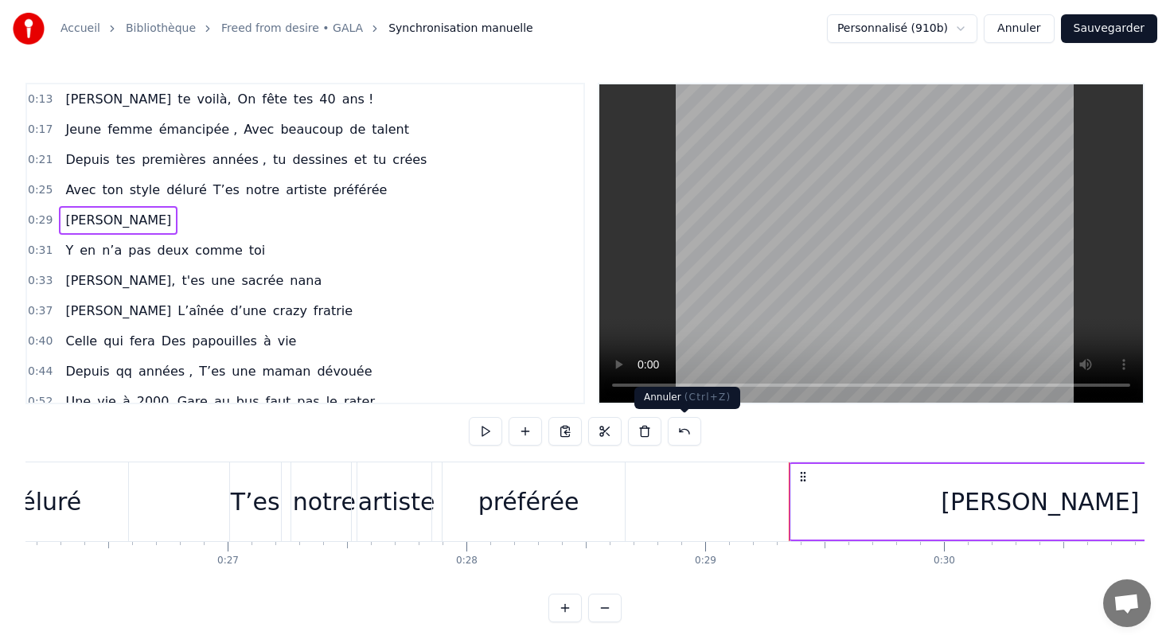
click at [678, 428] on button at bounding box center [684, 431] width 33 height 29
click at [800, 475] on icon at bounding box center [802, 476] width 13 height 13
click at [802, 473] on icon at bounding box center [802, 476] width 13 height 13
click at [834, 523] on div "[PERSON_NAME]" at bounding box center [1040, 502] width 498 height 76
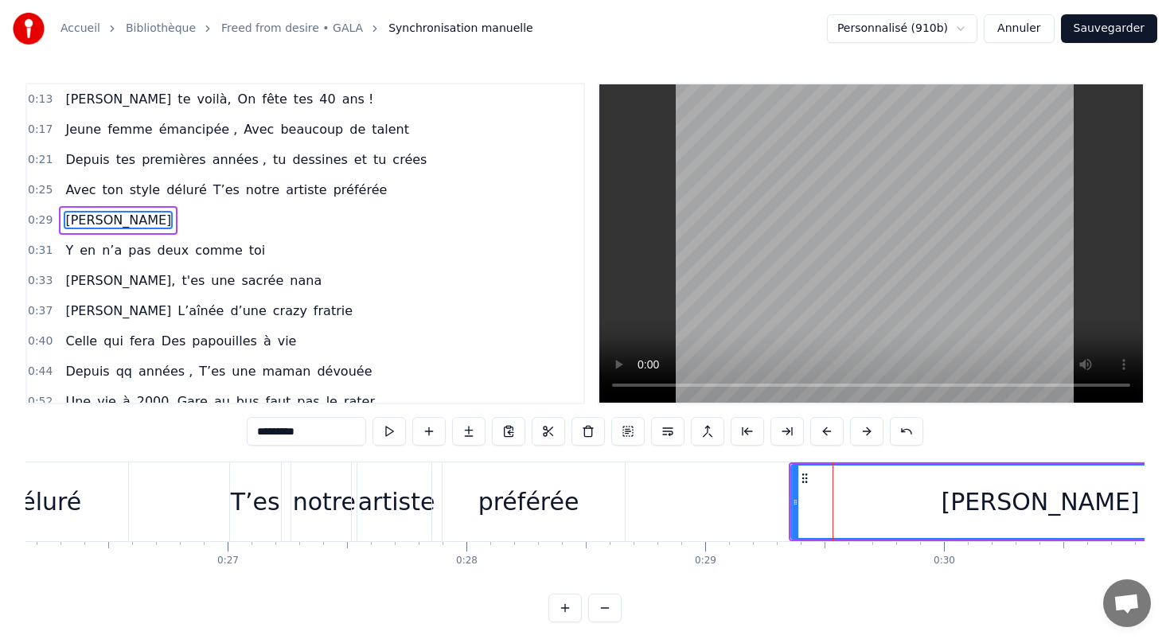
click at [803, 476] on icon at bounding box center [804, 478] width 13 height 13
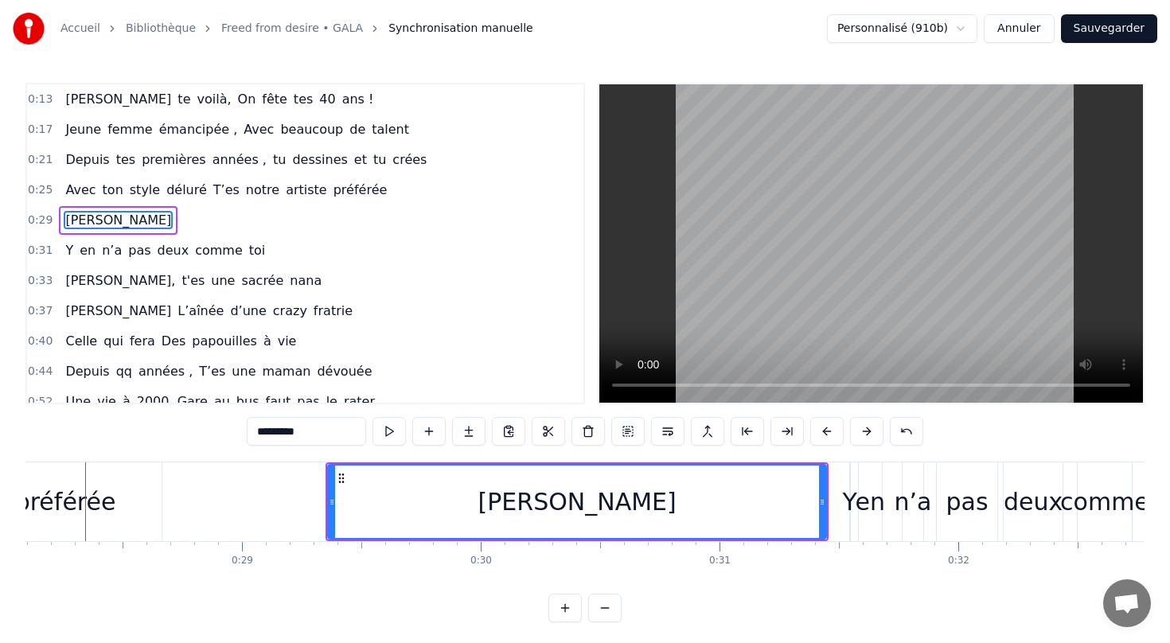
scroll to position [0, 6685]
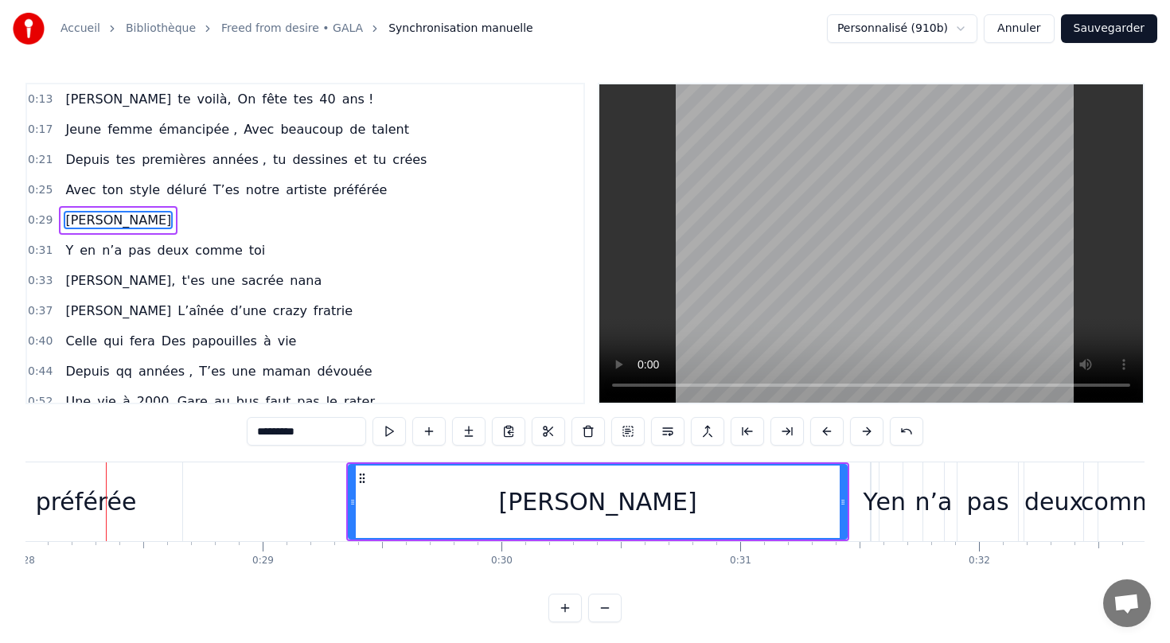
click at [171, 511] on div "préférée" at bounding box center [86, 501] width 193 height 79
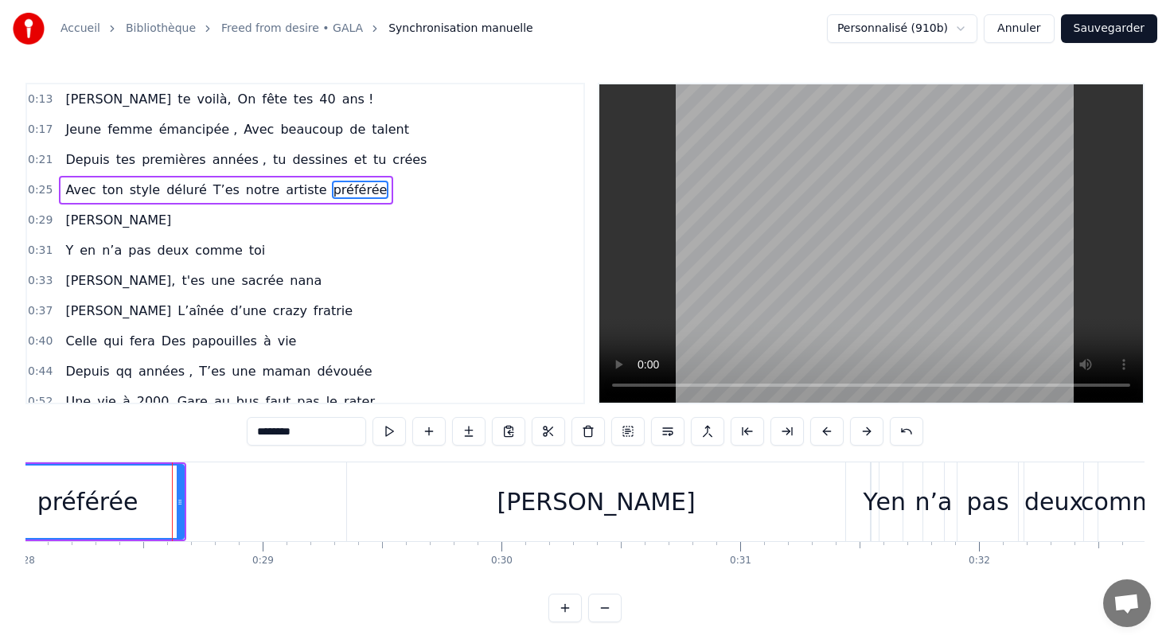
click at [716, 518] on div "[PERSON_NAME]" at bounding box center [596, 501] width 498 height 79
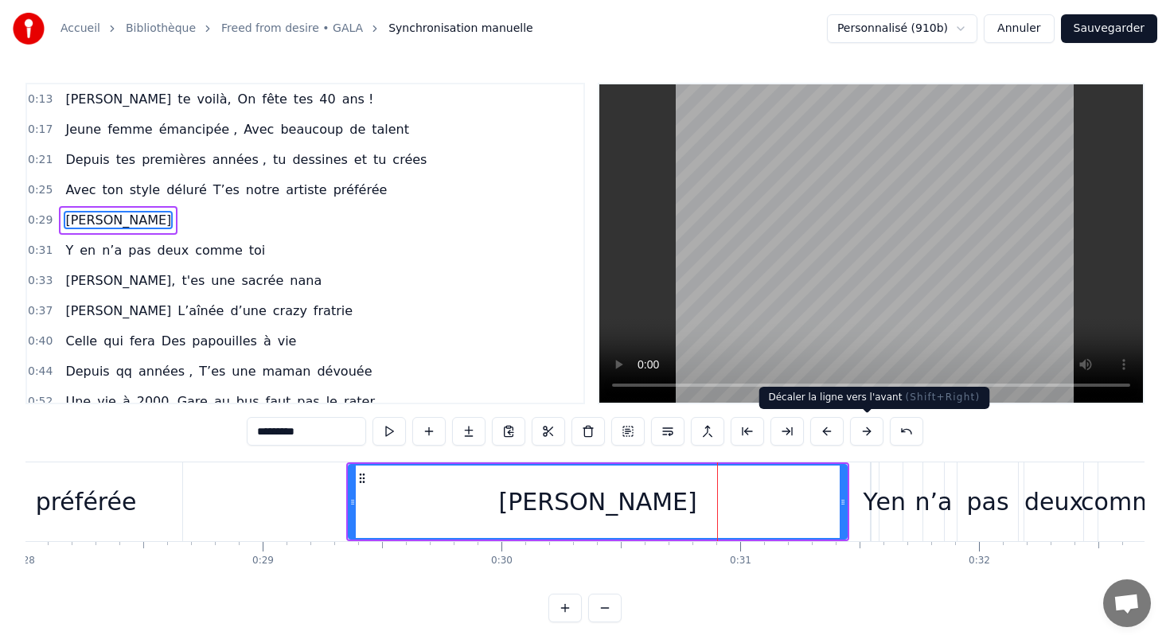
click at [870, 432] on button at bounding box center [866, 431] width 33 height 29
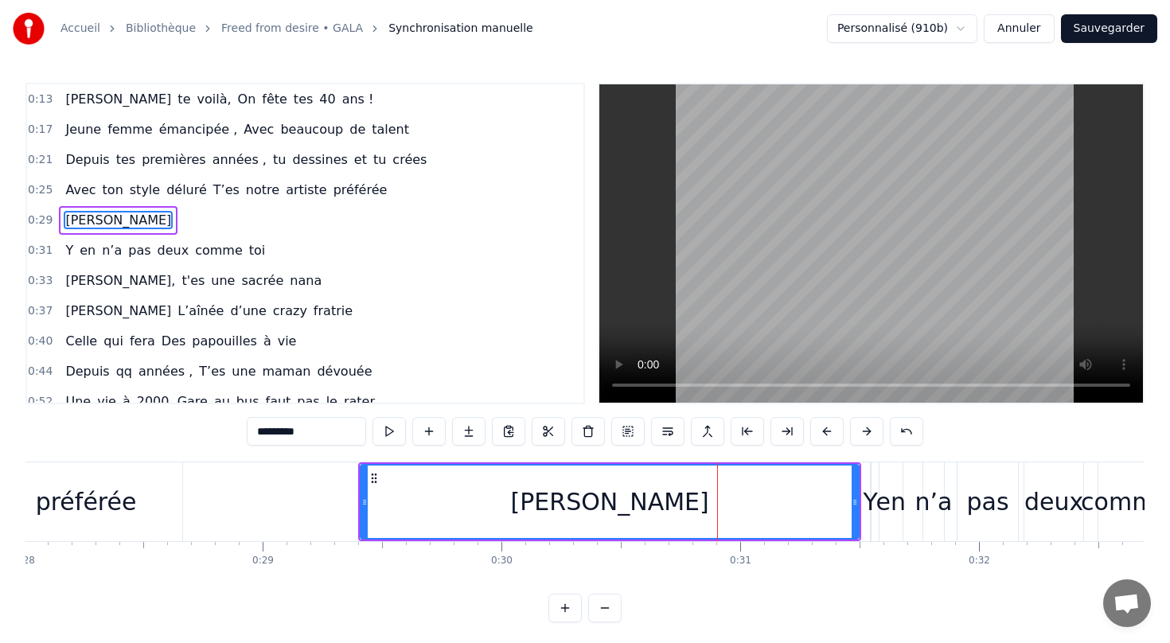
click at [632, 500] on div "[PERSON_NAME]" at bounding box center [610, 502] width 198 height 36
click at [153, 517] on div "préférée" at bounding box center [86, 501] width 193 height 79
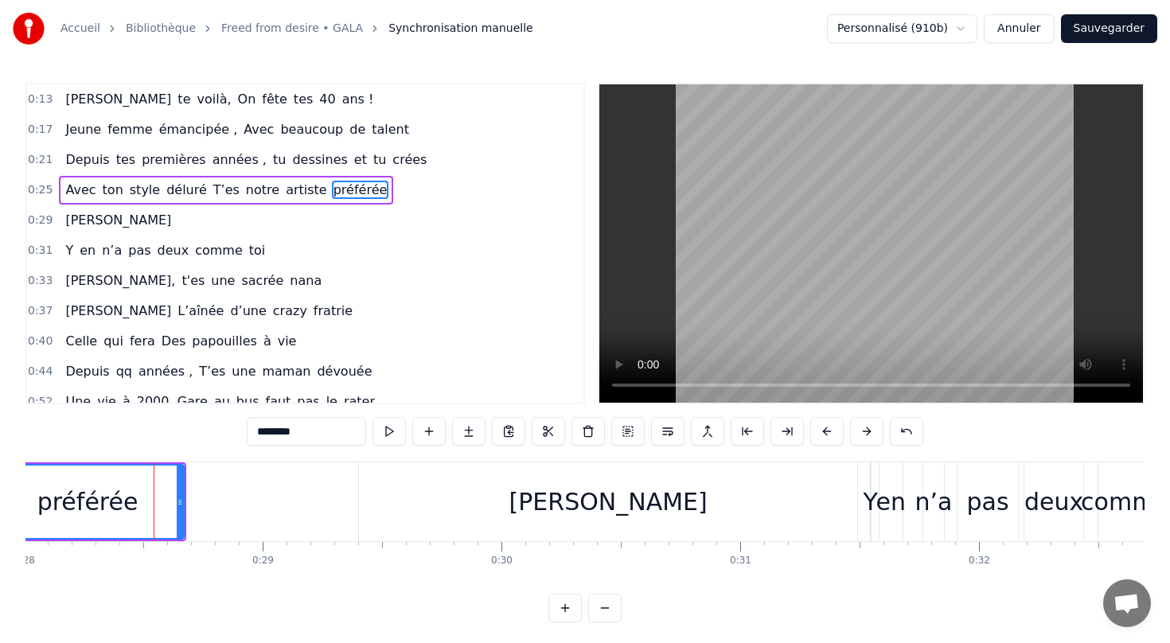
click at [761, 498] on div "[PERSON_NAME]" at bounding box center [608, 501] width 498 height 79
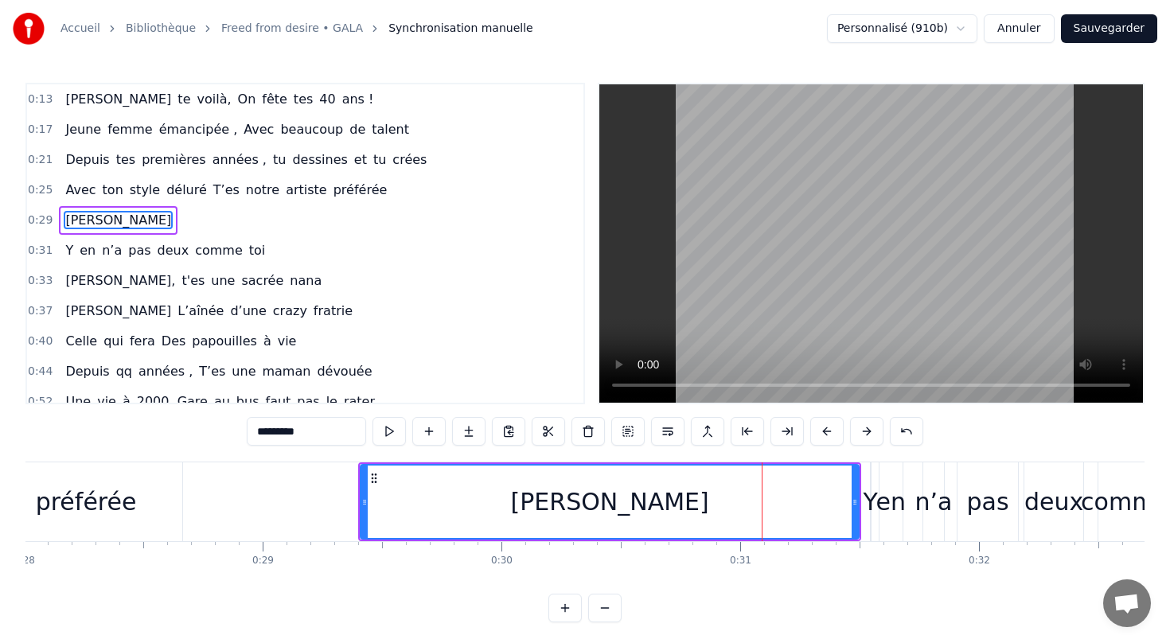
click at [114, 514] on div "préférée" at bounding box center [86, 502] width 101 height 36
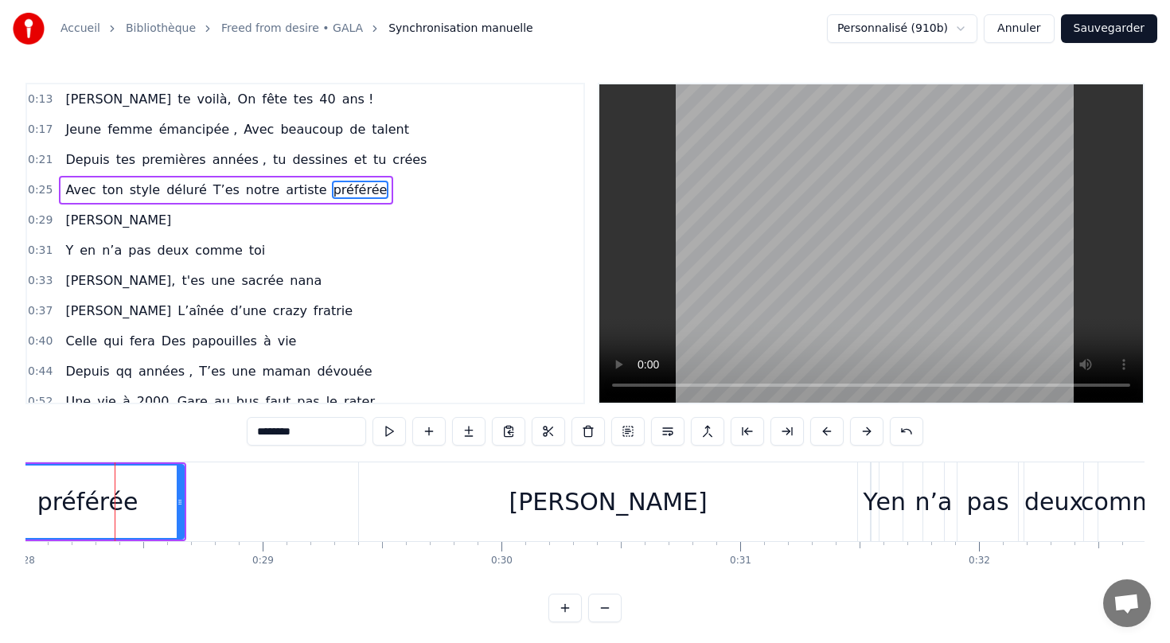
click at [574, 601] on button at bounding box center [564, 608] width 33 height 29
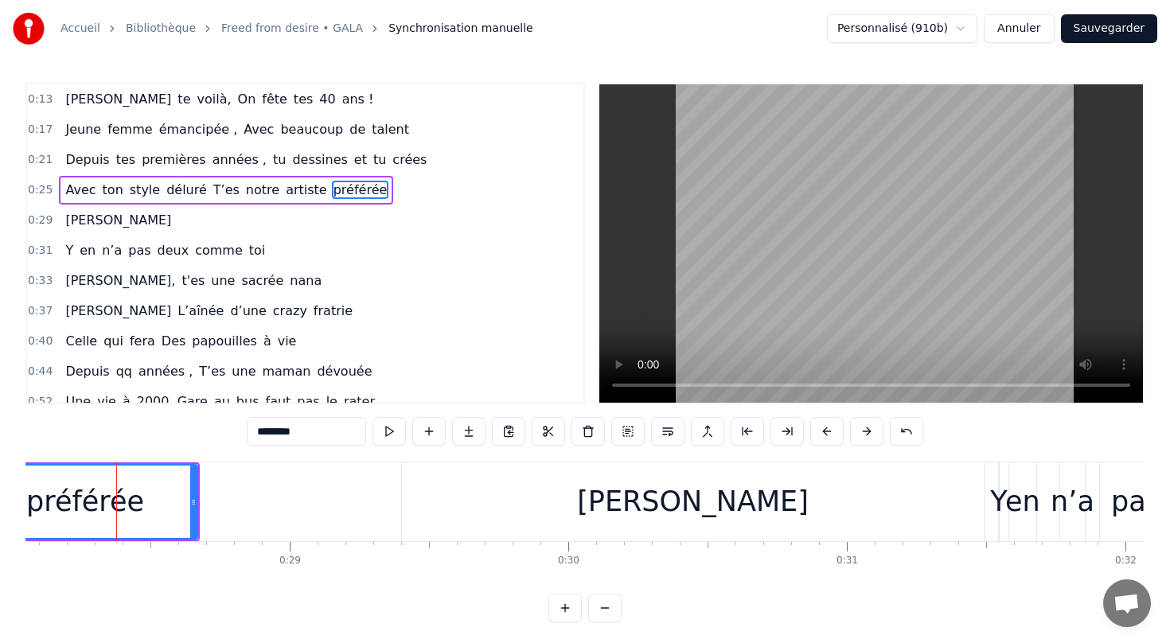
scroll to position [0, 7823]
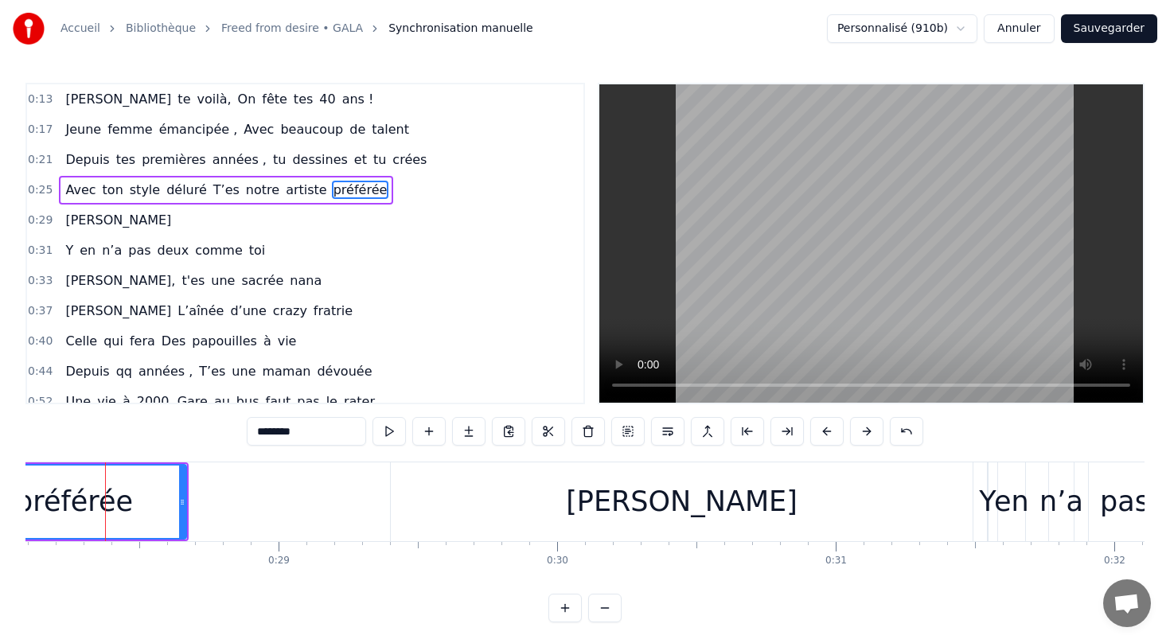
click at [614, 607] on button at bounding box center [604, 608] width 33 height 29
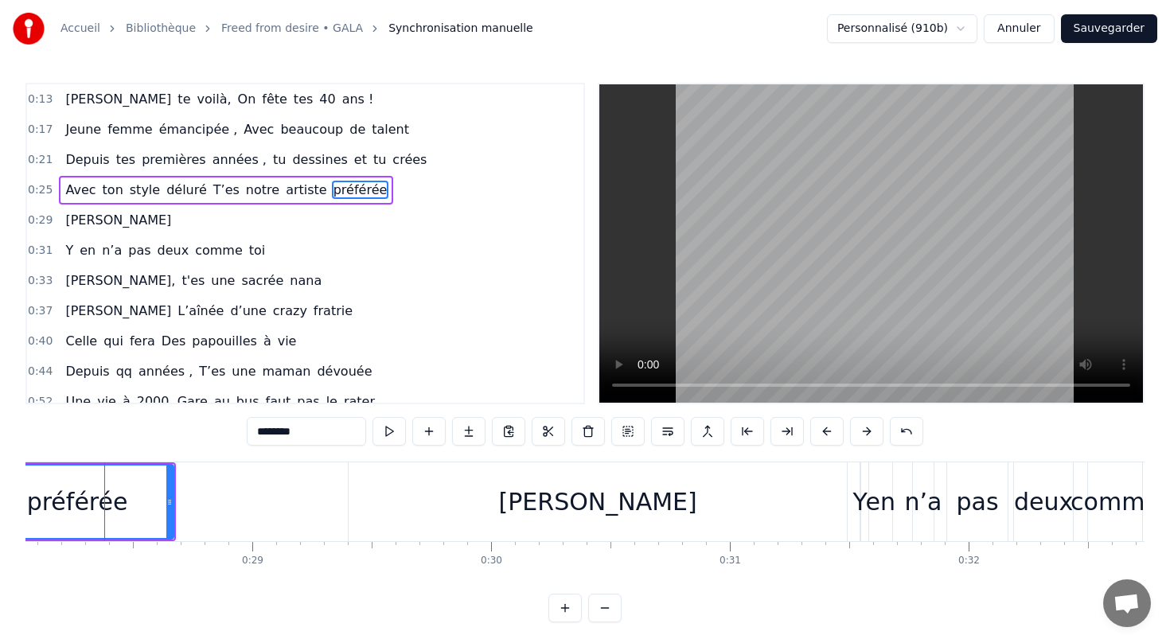
scroll to position [0, 6694]
click at [588, 526] on div "[PERSON_NAME]" at bounding box center [599, 501] width 498 height 79
type input "*********"
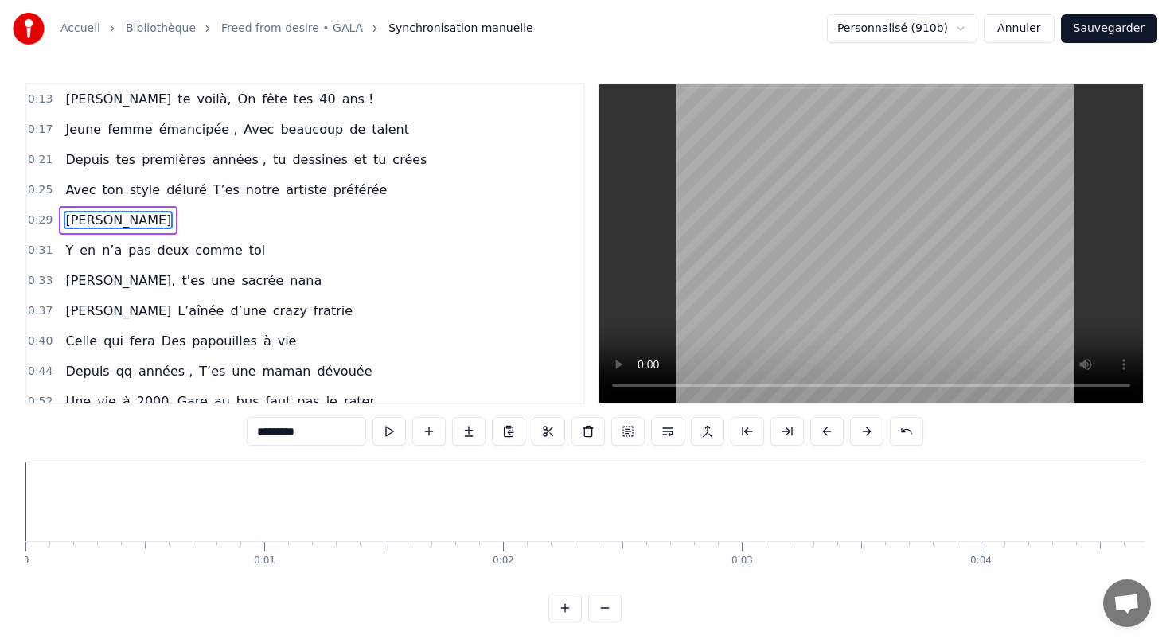
scroll to position [0, 6694]
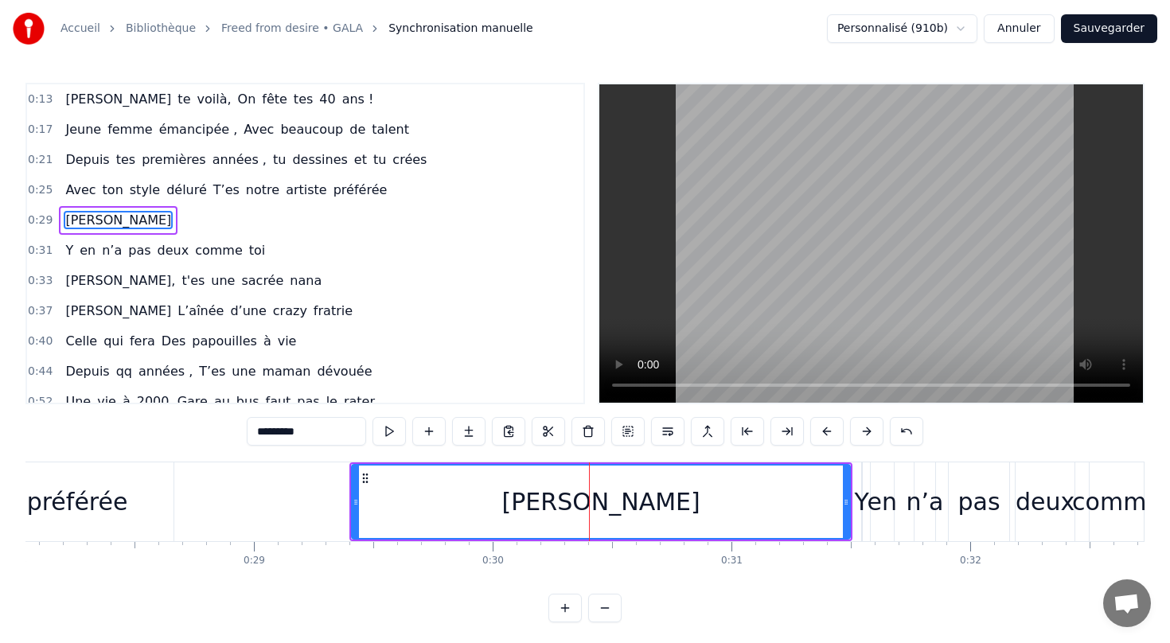
click at [111, 489] on div "préférée" at bounding box center [77, 502] width 101 height 36
type input "********"
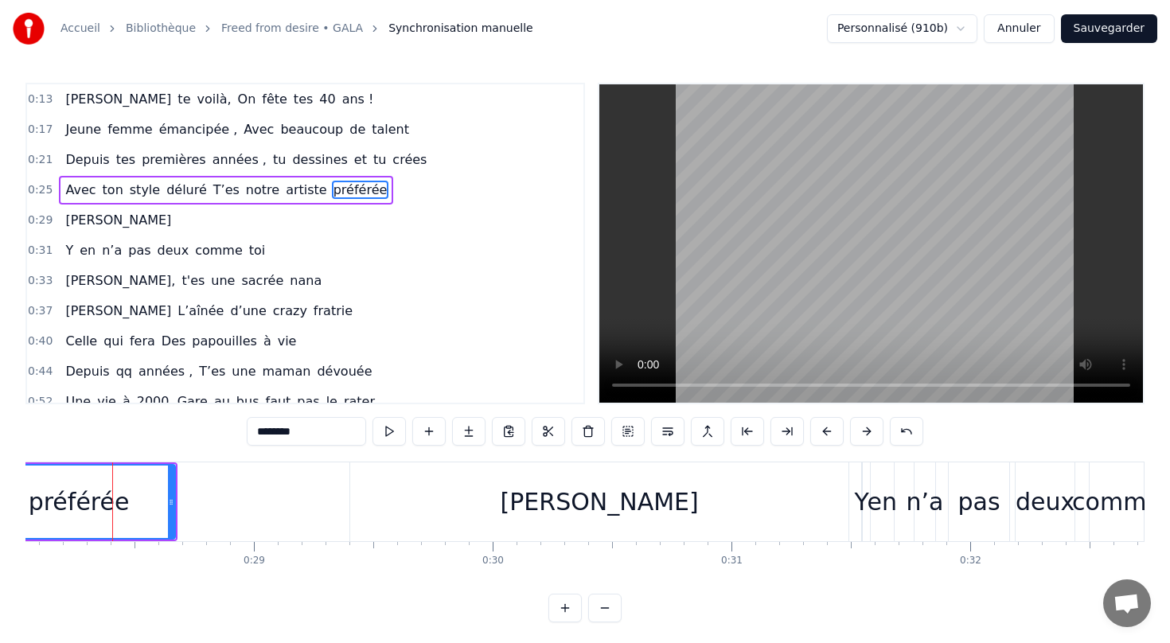
click at [632, 426] on button at bounding box center [627, 431] width 33 height 29
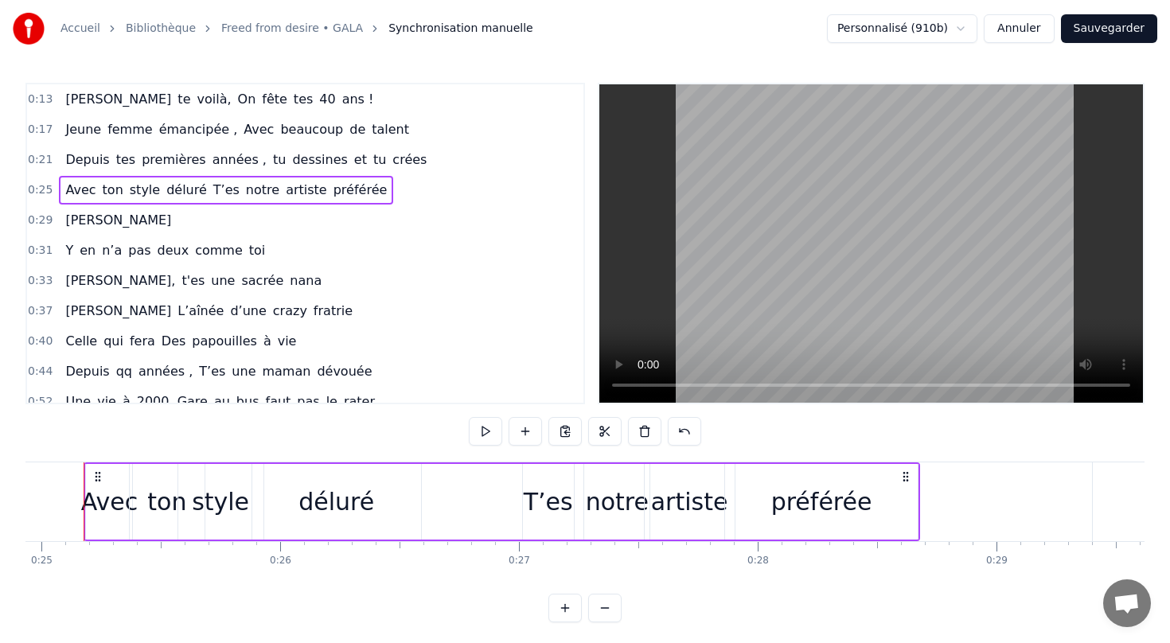
scroll to position [0, 5930]
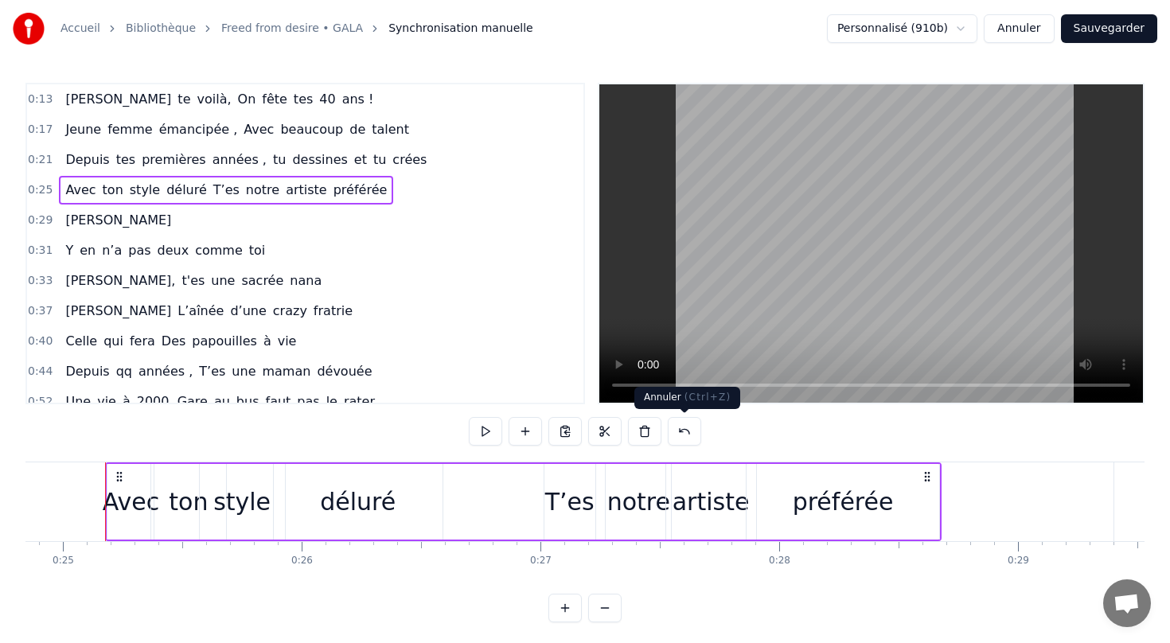
click at [691, 428] on button at bounding box center [684, 431] width 33 height 29
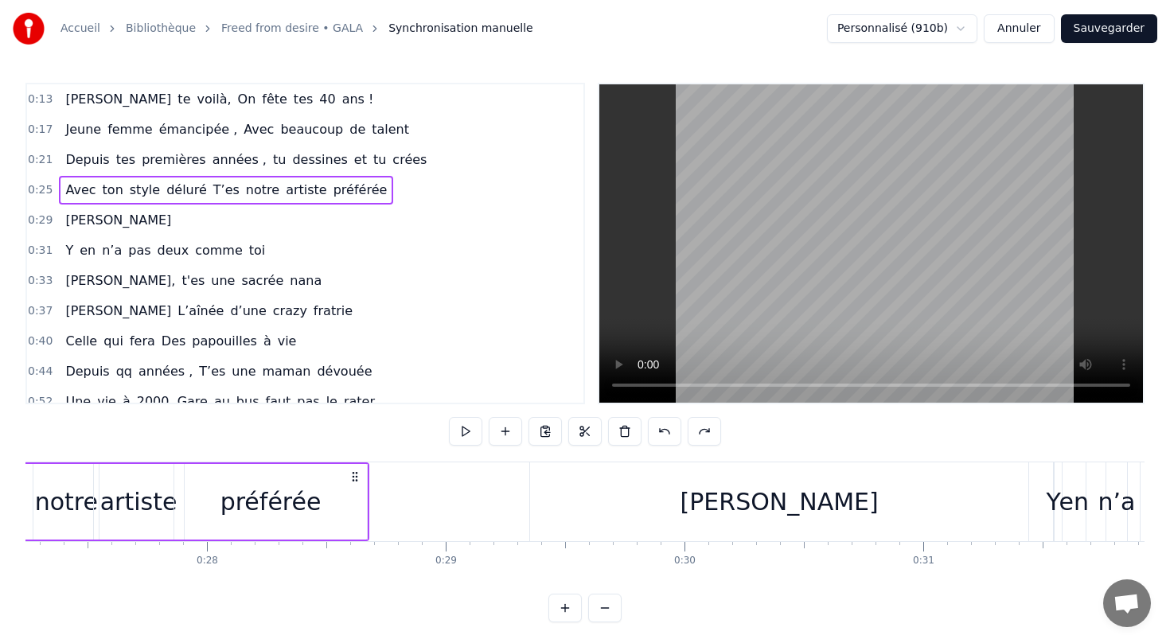
scroll to position [0, 6503]
click at [304, 482] on div "préférée" at bounding box center [269, 502] width 193 height 76
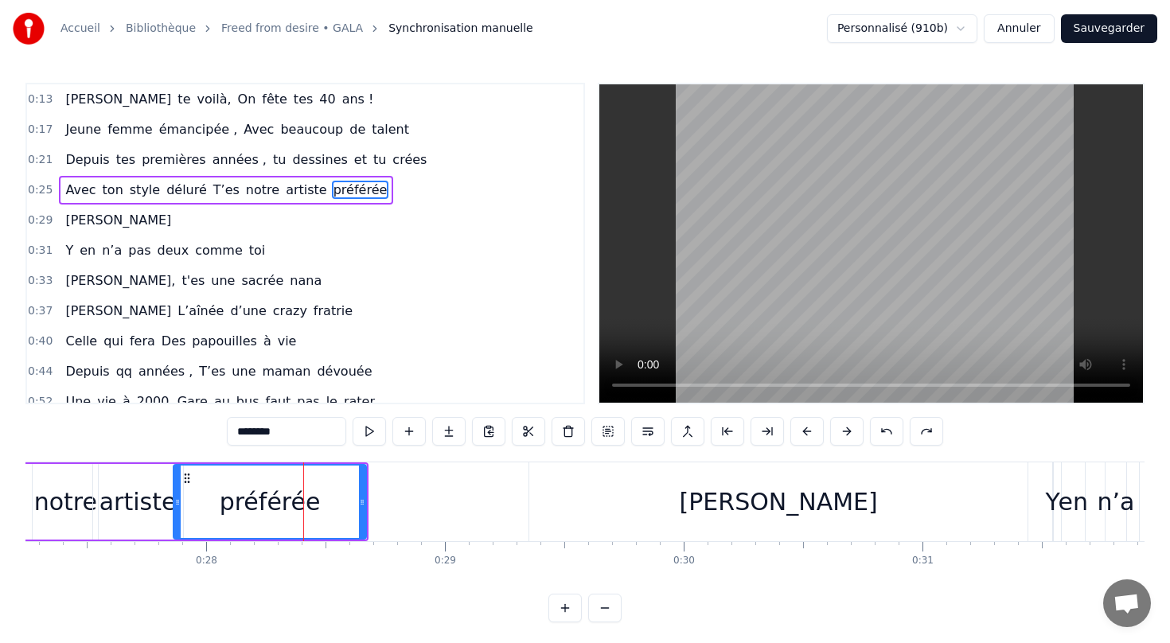
click at [691, 487] on div "[PERSON_NAME]" at bounding box center [778, 501] width 498 height 79
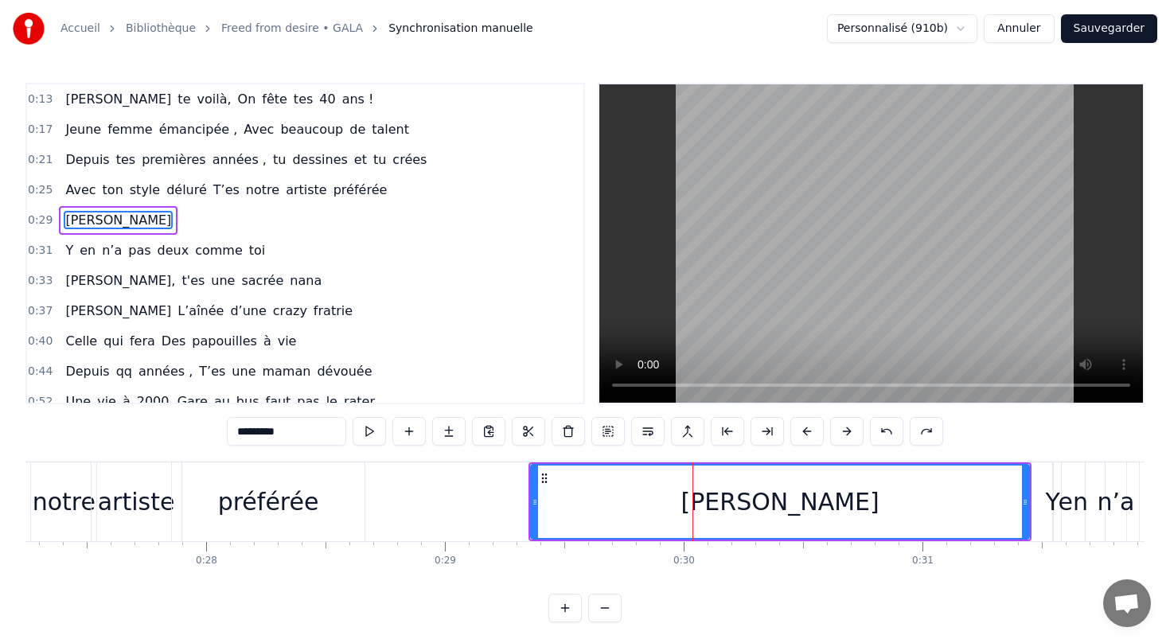
click at [293, 500] on div "préférée" at bounding box center [268, 502] width 101 height 36
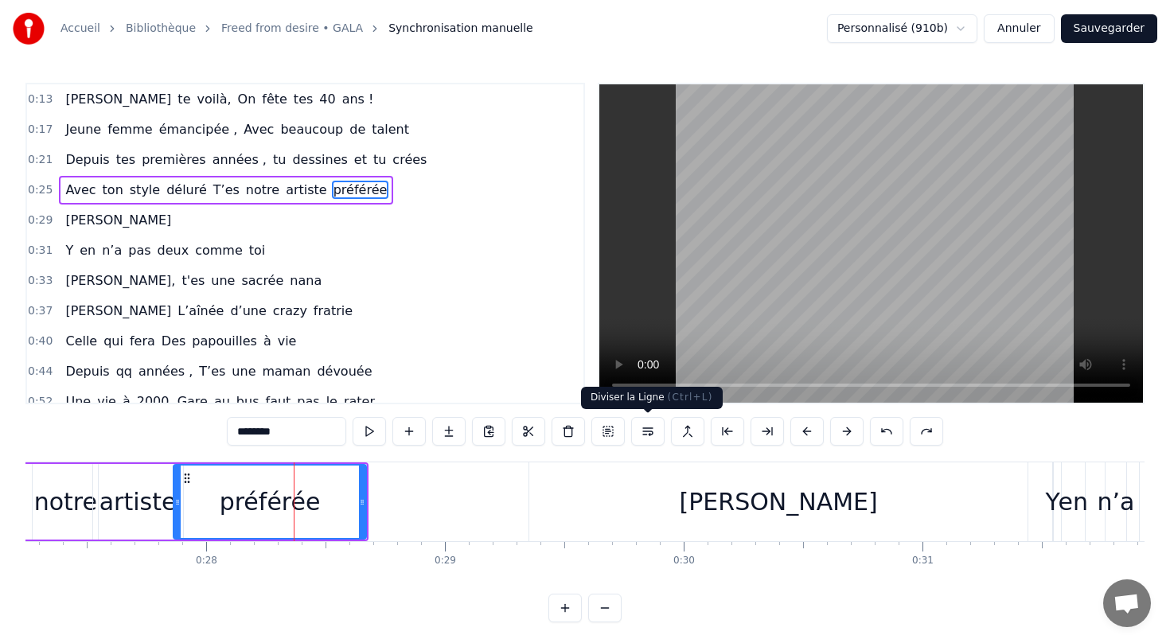
click at [649, 432] on button at bounding box center [647, 431] width 33 height 29
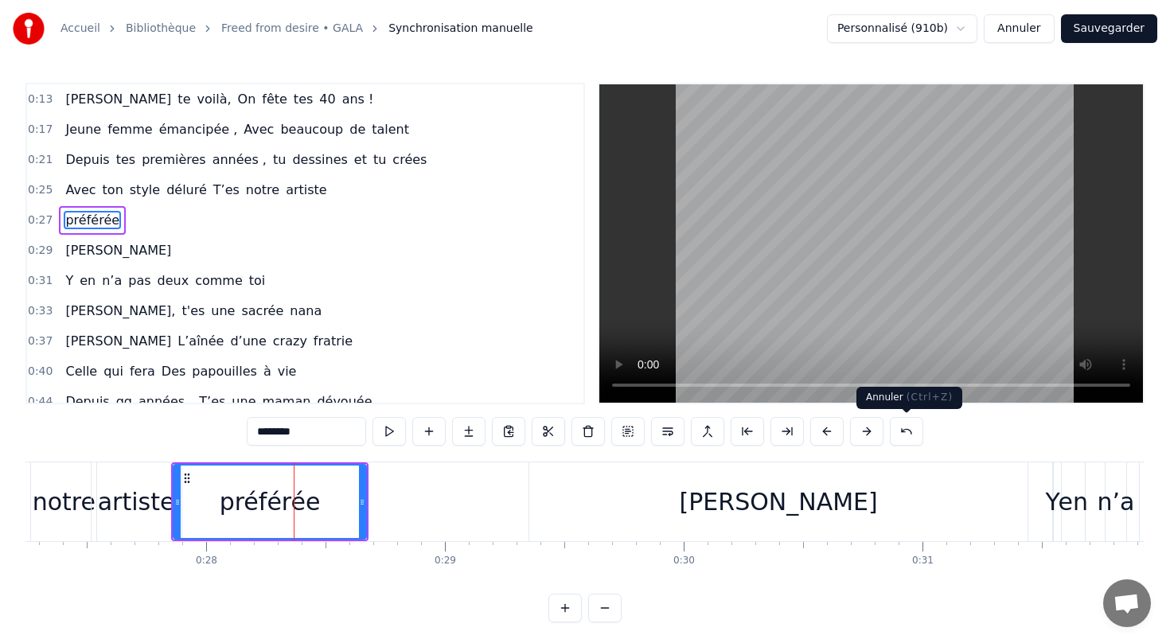
click at [910, 426] on button at bounding box center [906, 431] width 33 height 29
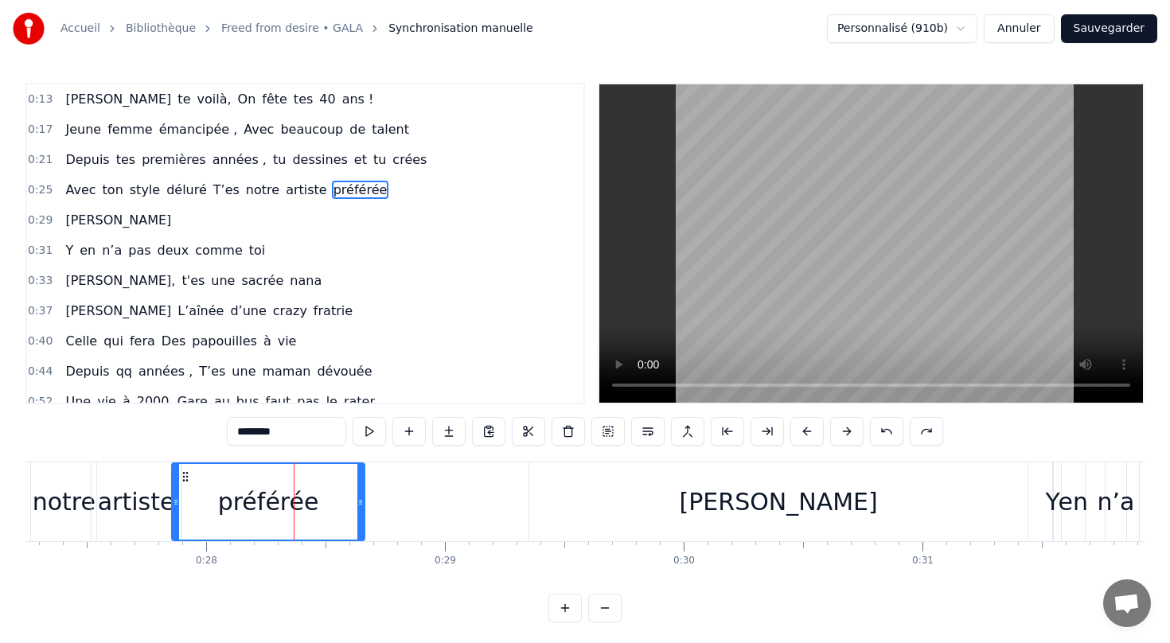
click at [756, 525] on div "[PERSON_NAME]" at bounding box center [778, 501] width 498 height 79
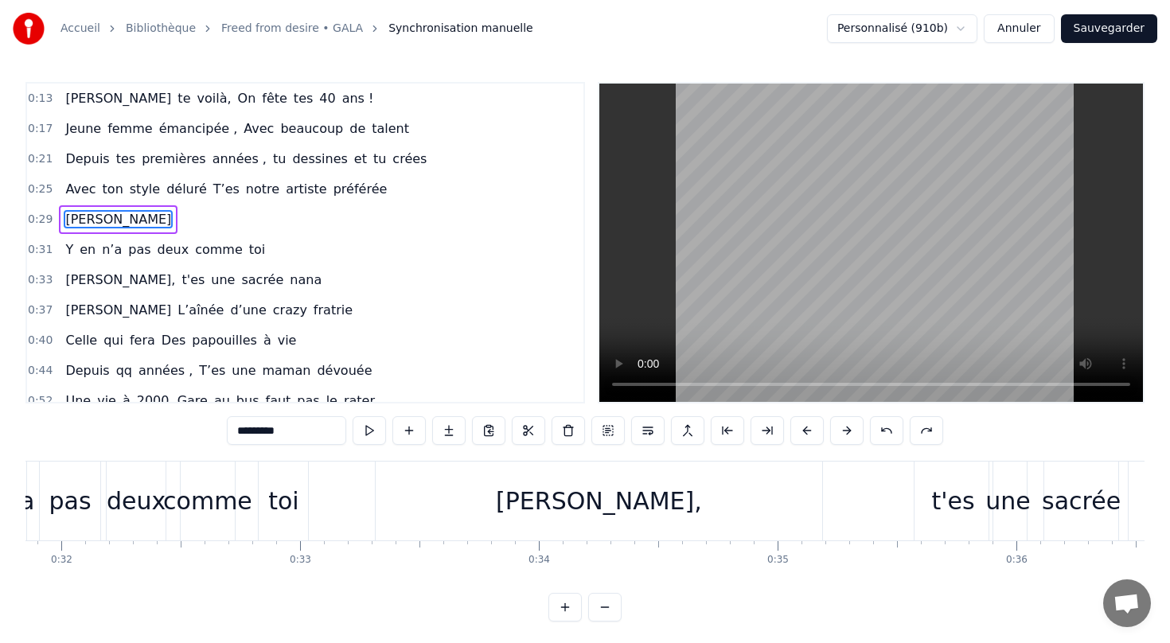
scroll to position [0, 7601]
click at [685, 524] on div "[PERSON_NAME]," at bounding box center [599, 500] width 446 height 79
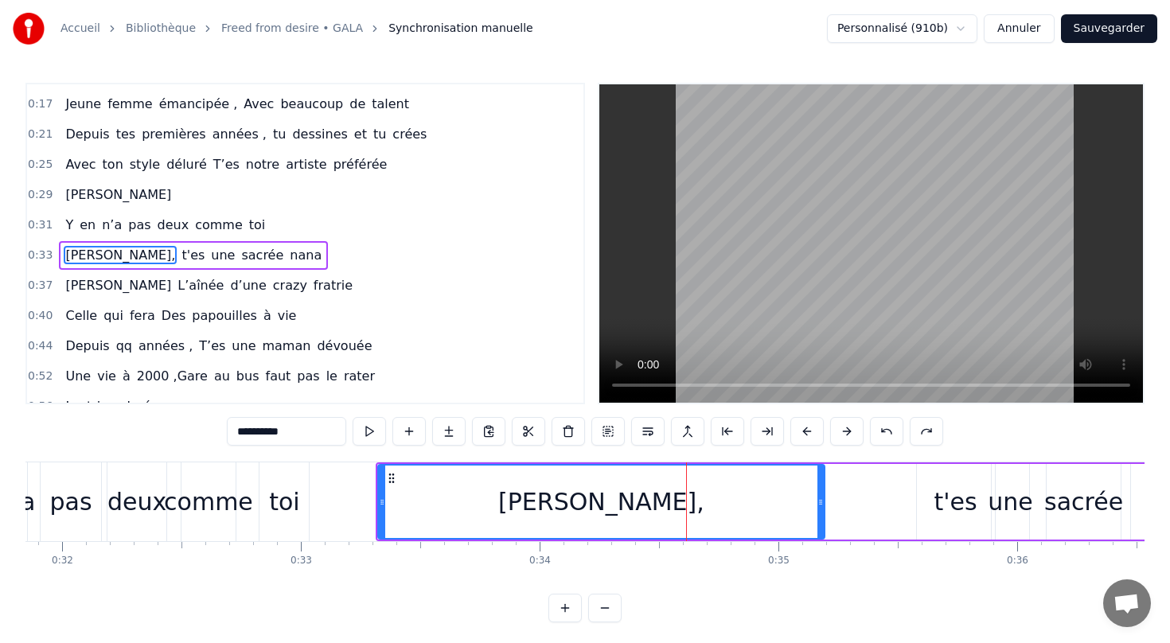
scroll to position [37, 0]
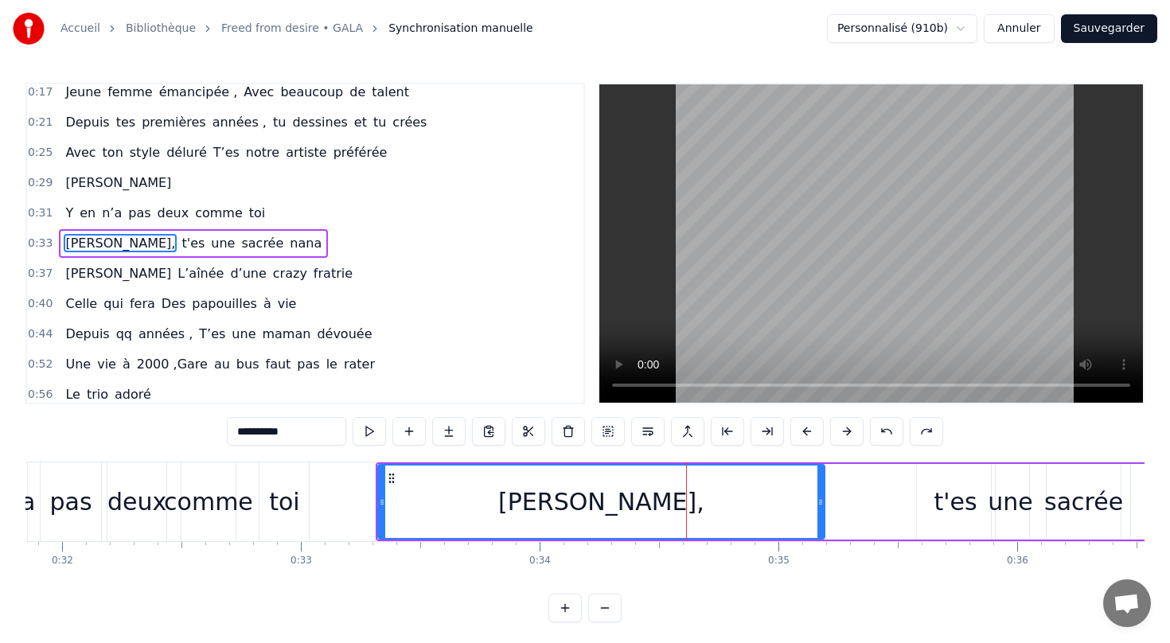
click at [960, 501] on div "t'es" at bounding box center [954, 502] width 43 height 36
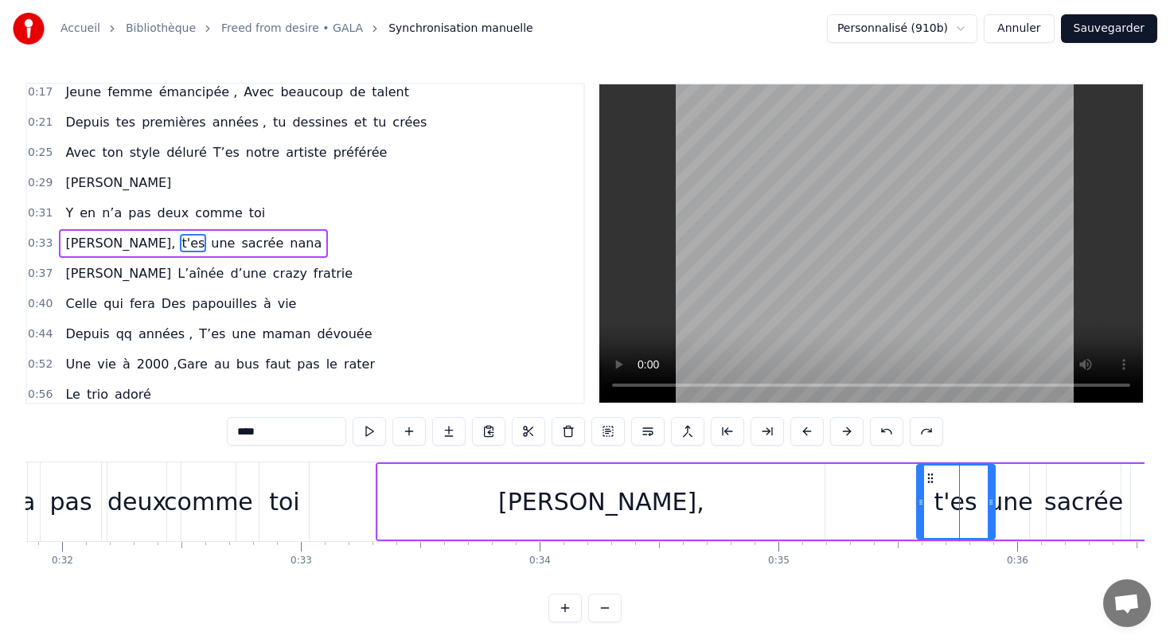
click at [598, 601] on button at bounding box center [604, 608] width 33 height 29
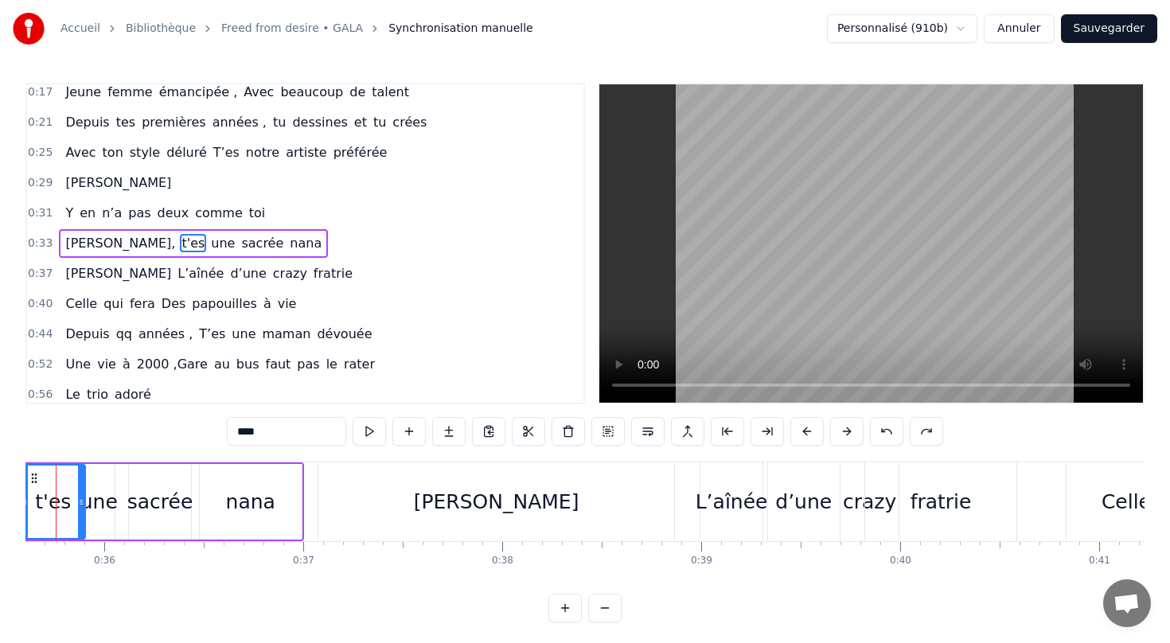
scroll to position [0, 7032]
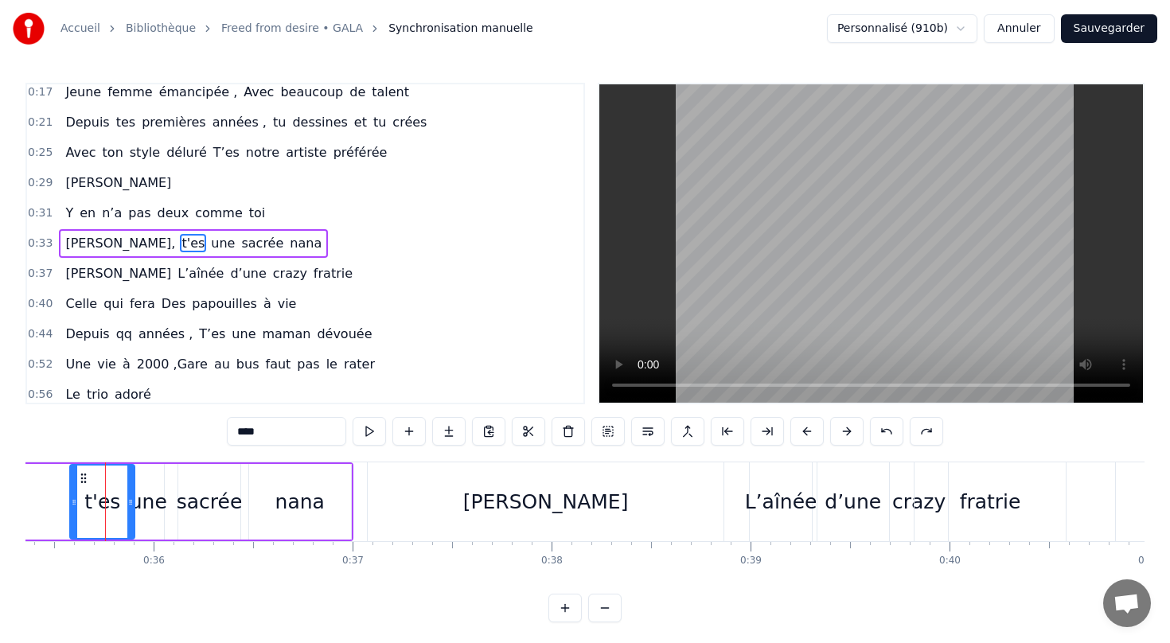
click at [640, 493] on div "[PERSON_NAME]" at bounding box center [545, 501] width 355 height 79
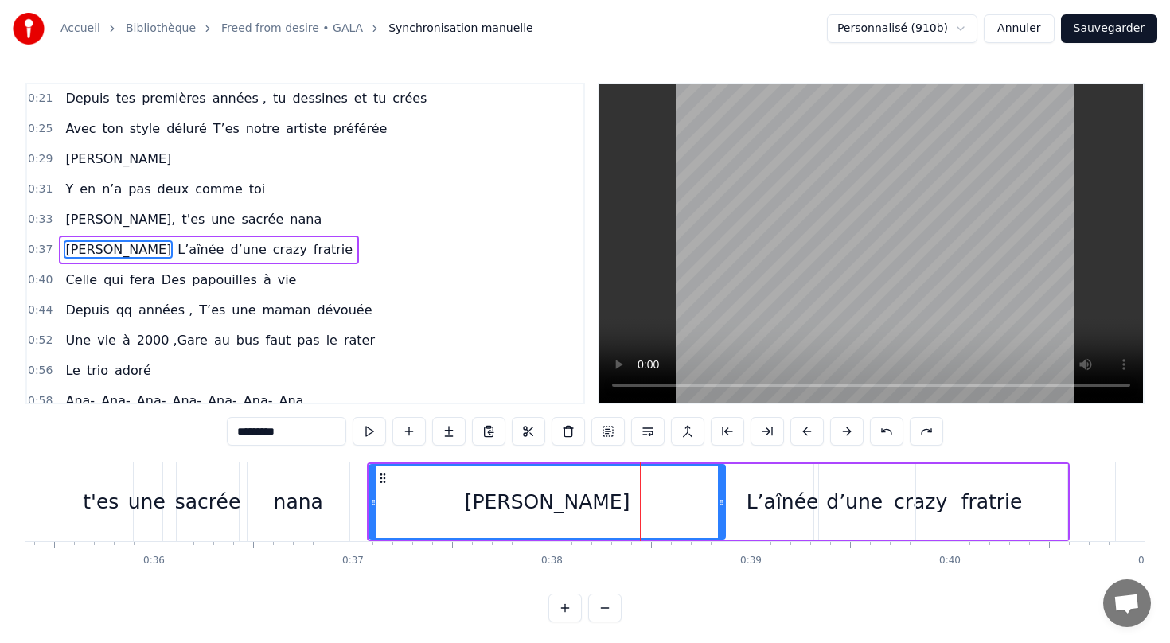
scroll to position [68, 0]
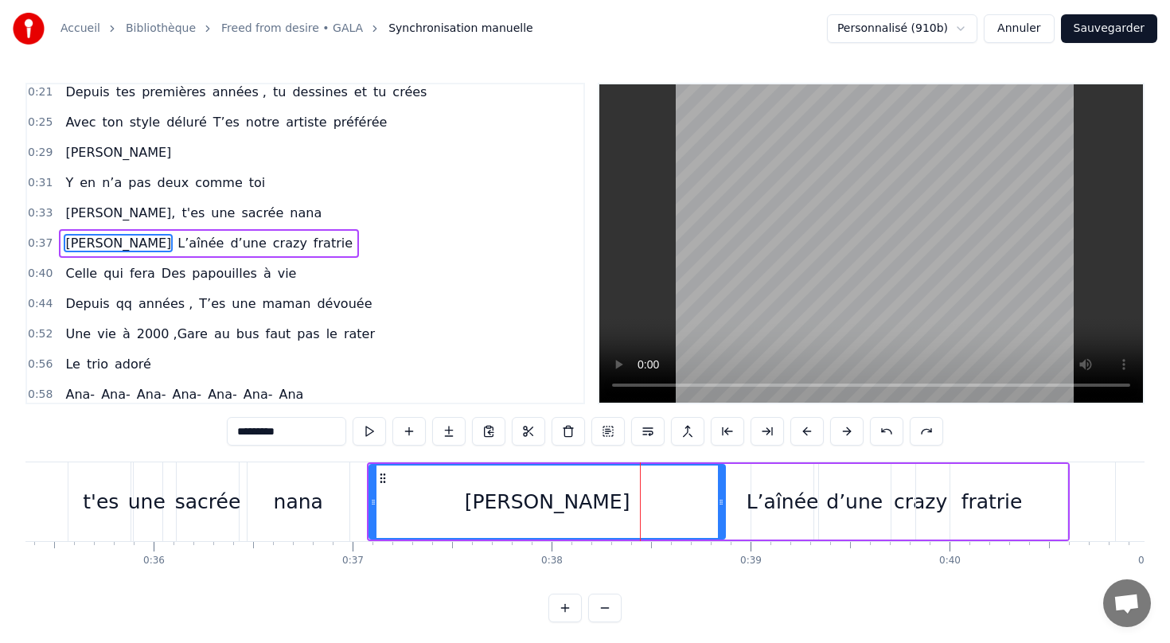
click at [86, 516] on div "t'es" at bounding box center [101, 502] width 36 height 30
type input "****"
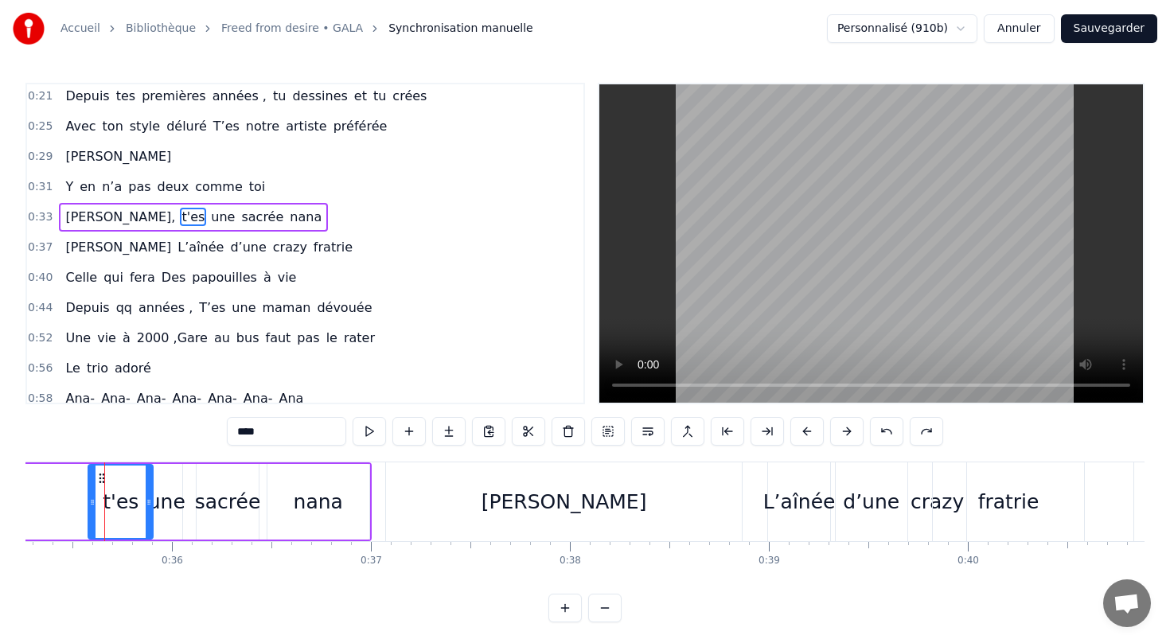
scroll to position [0, 7013]
click at [126, 219] on div "[PERSON_NAME], t'es une sacrée nana" at bounding box center [193, 217] width 269 height 29
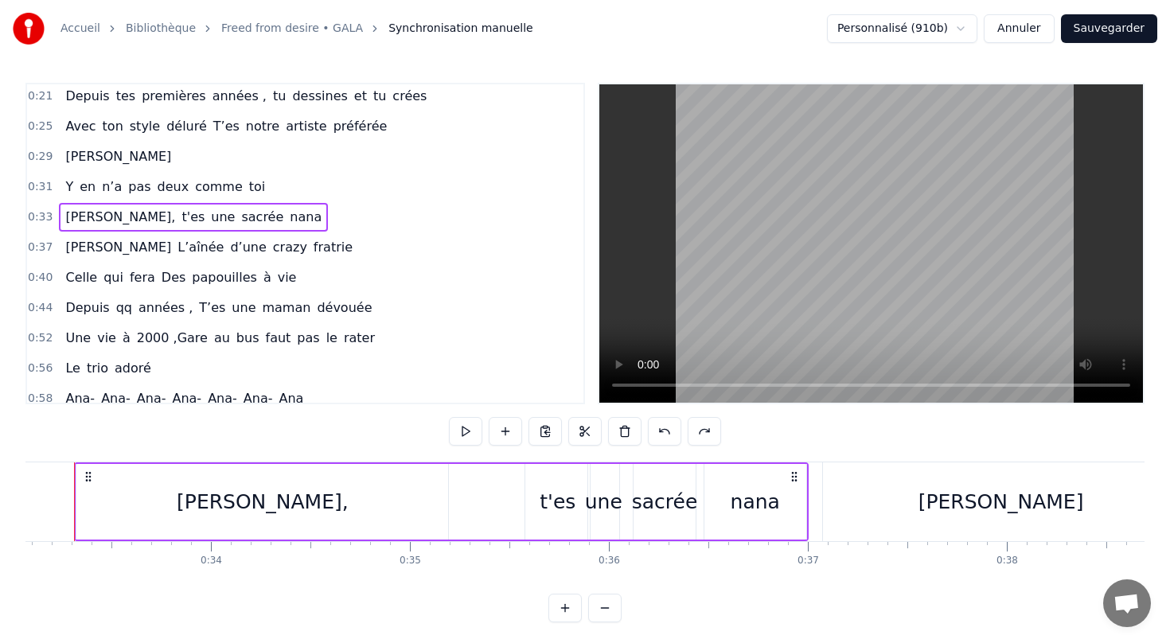
scroll to position [0, 6546]
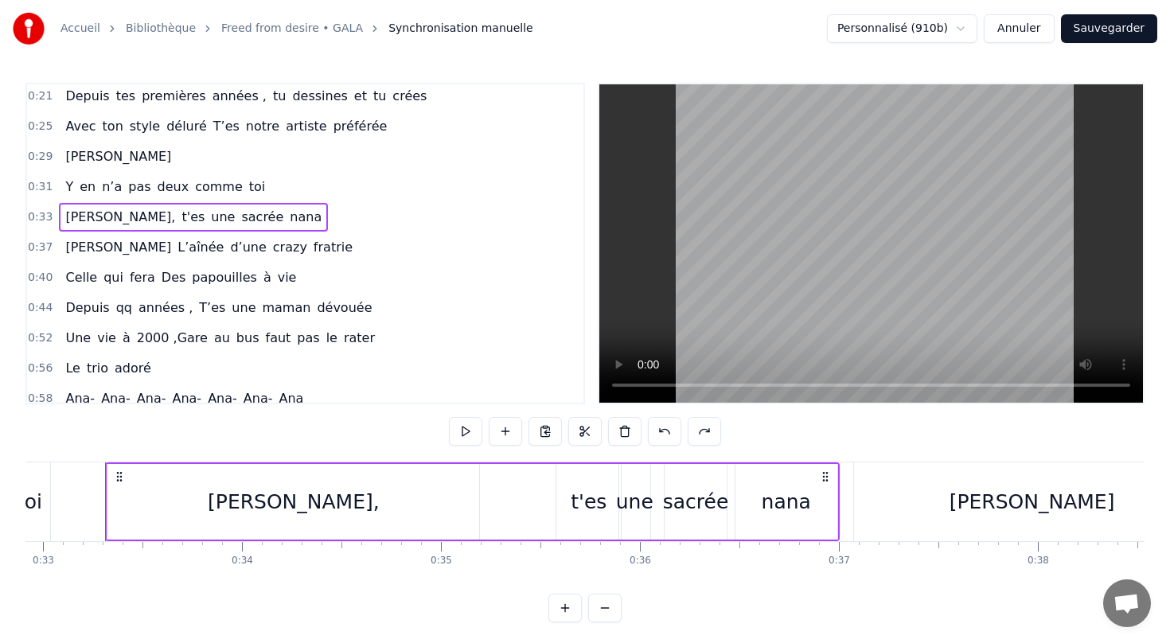
click at [616, 491] on div "t'es" at bounding box center [588, 502] width 64 height 76
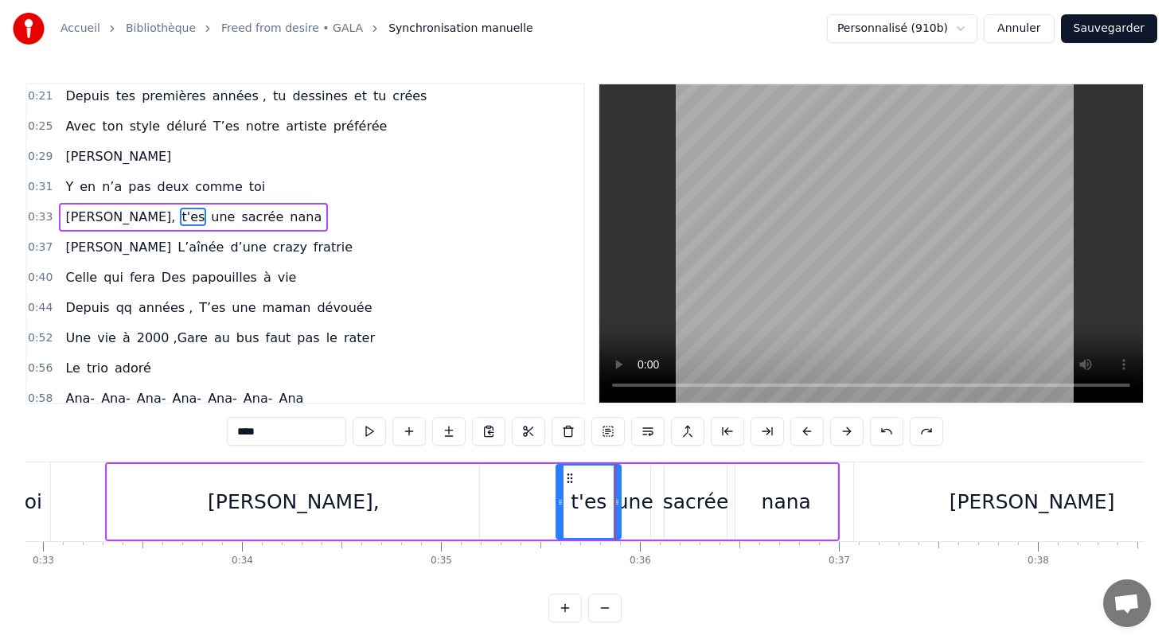
scroll to position [37, 0]
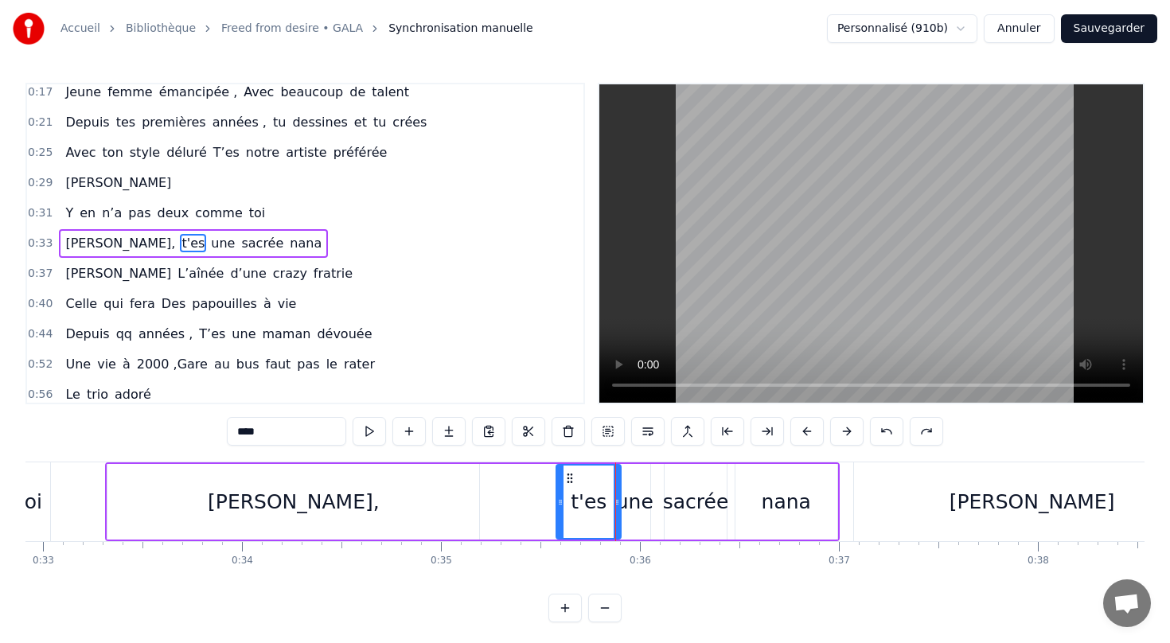
click at [1115, 28] on button "Sauvegarder" at bounding box center [1109, 28] width 96 height 29
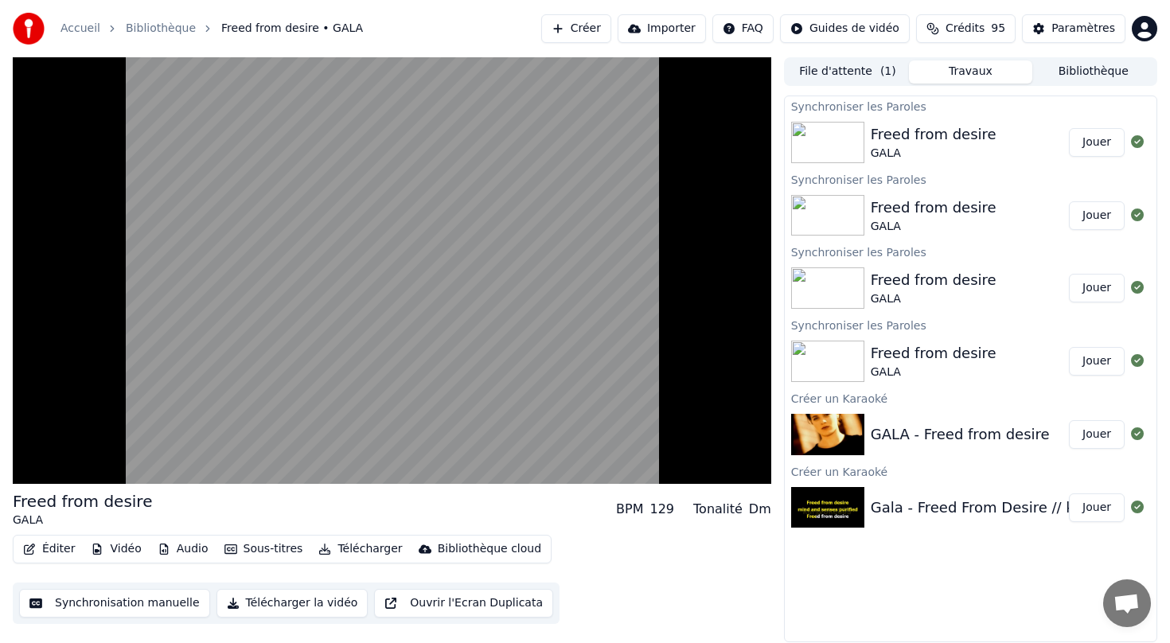
click at [241, 549] on button "Sous-titres" at bounding box center [263, 549] width 91 height 22
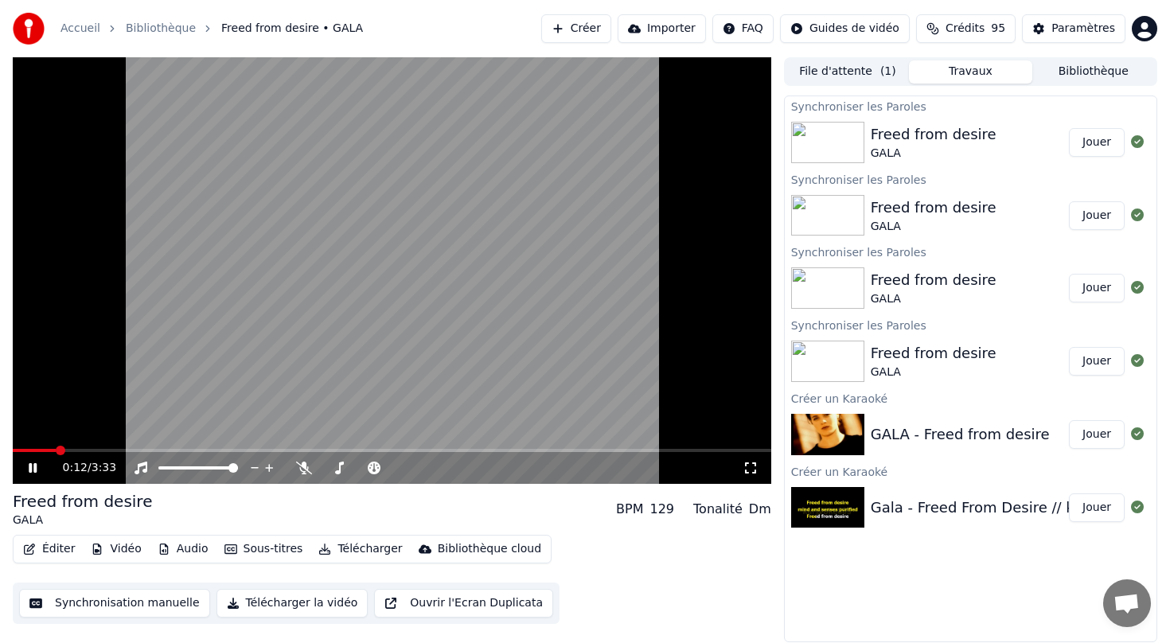
click at [544, 497] on div "Freed from desire GALA BPM 129 Tonalité Dm" at bounding box center [392, 509] width 758 height 38
click at [36, 467] on icon at bounding box center [33, 468] width 8 height 10
click at [119, 604] on button "Synchronisation manuelle" at bounding box center [114, 603] width 191 height 29
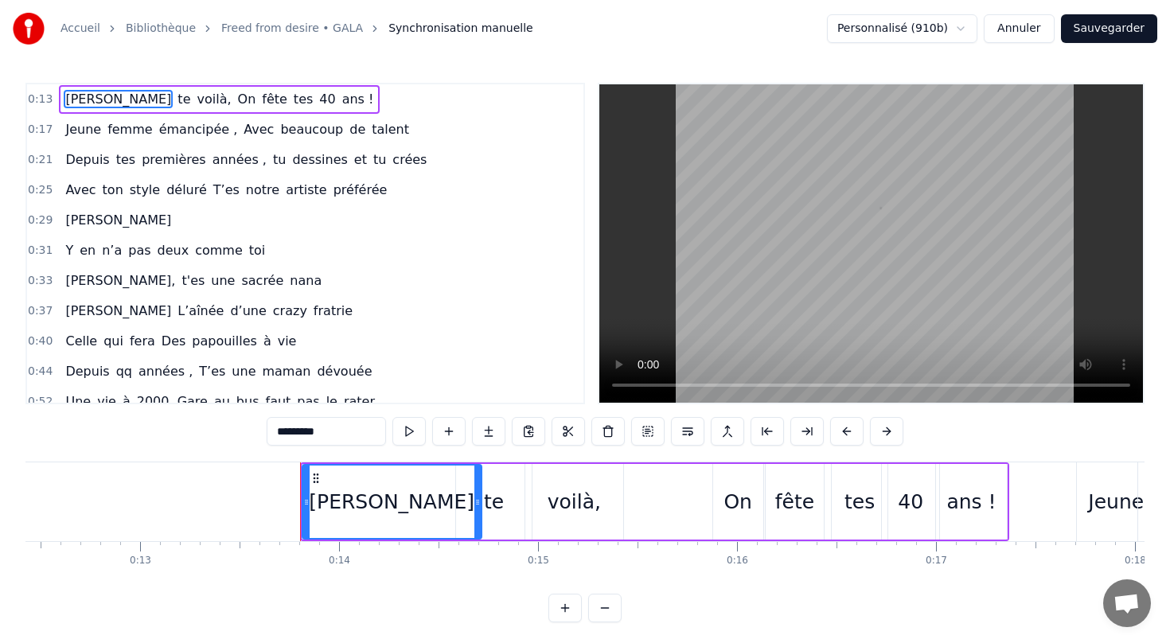
scroll to position [0, 2666]
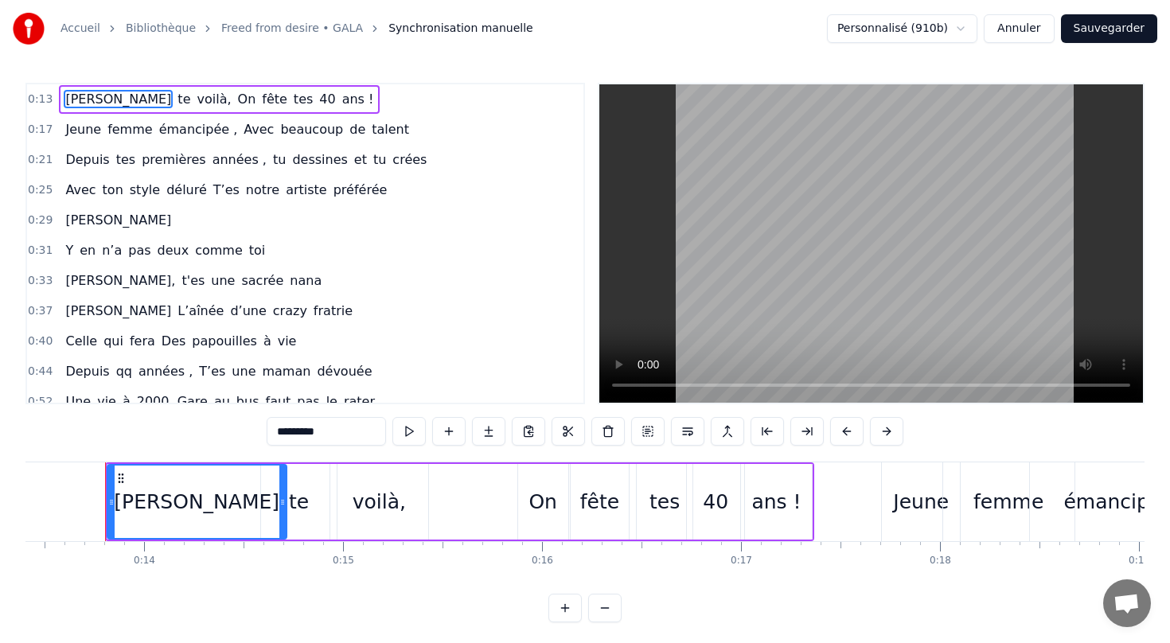
click at [248, 247] on div "Y en n’a pas deux comme toi" at bounding box center [165, 250] width 212 height 29
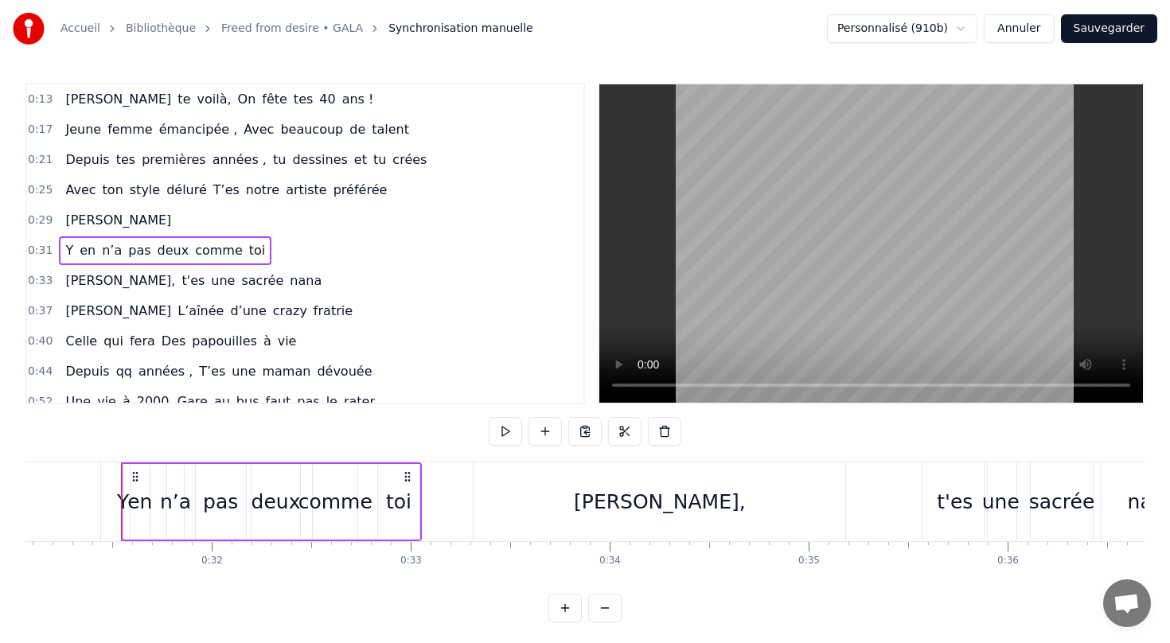
scroll to position [0, 6194]
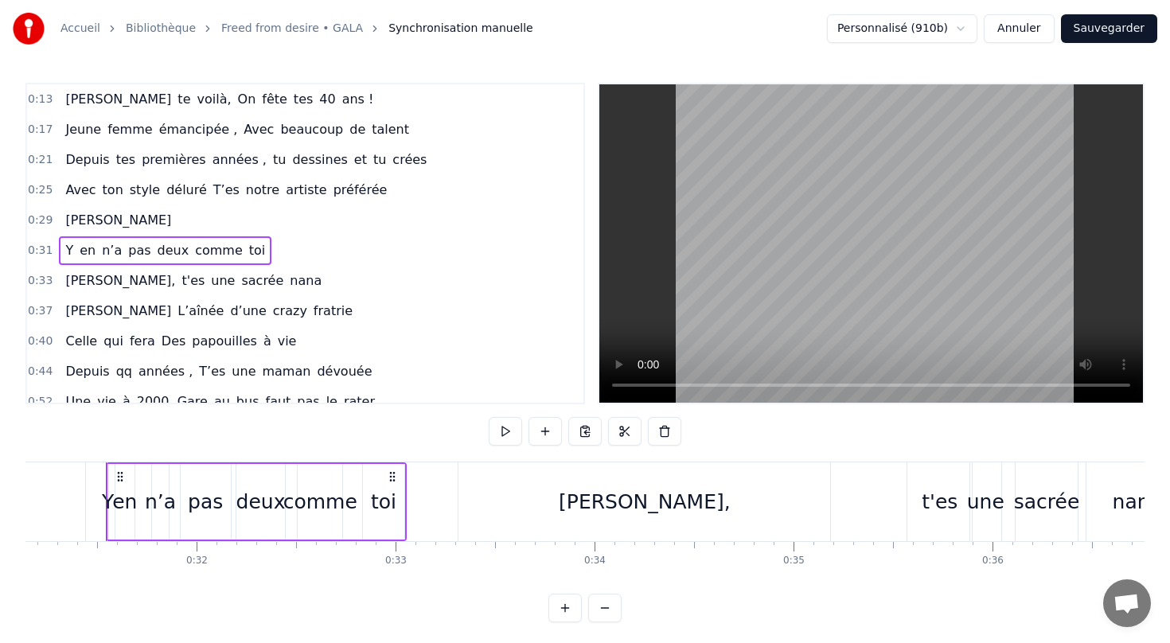
click at [212, 197] on span "T’es" at bounding box center [226, 190] width 29 height 18
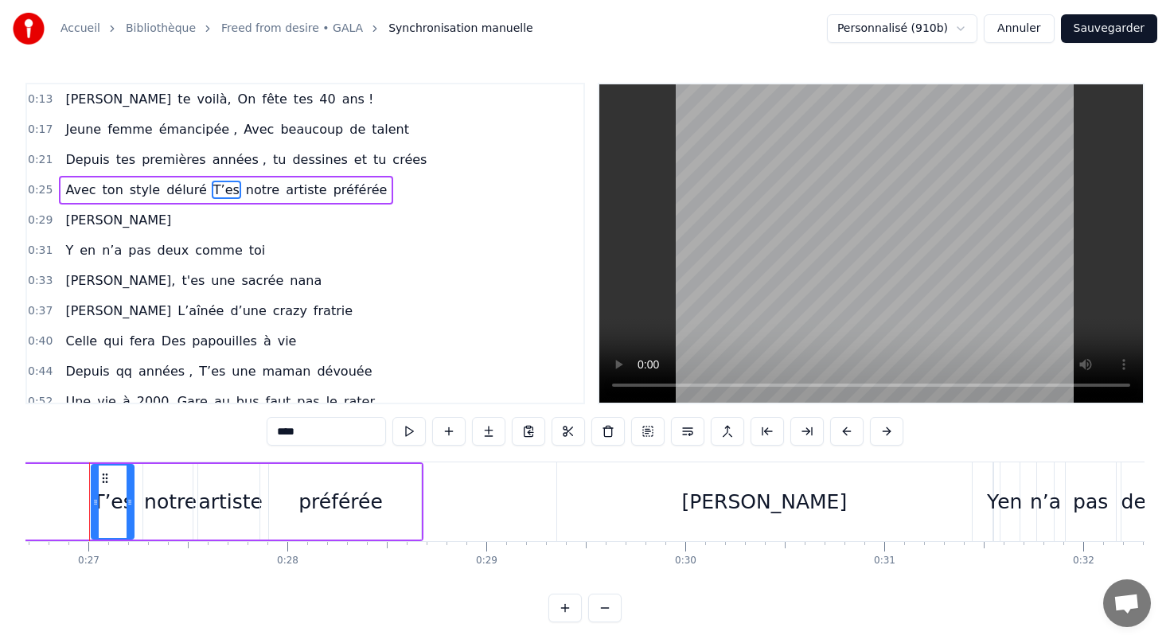
scroll to position [0, 5292]
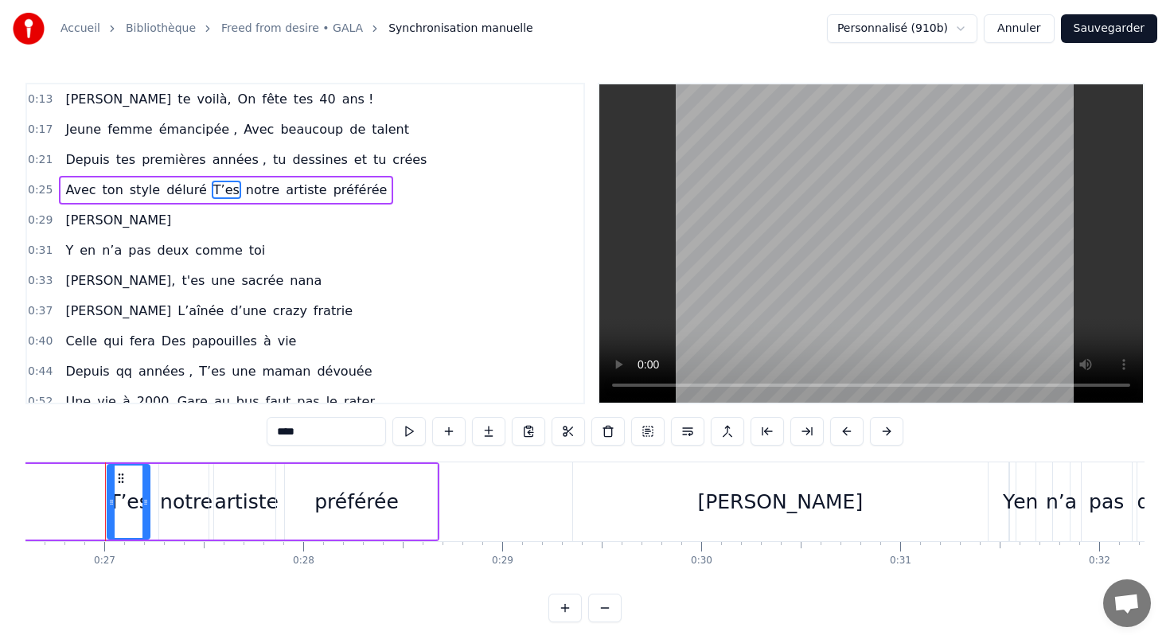
click at [137, 223] on div "0:29 Anastasia" at bounding box center [305, 220] width 556 height 30
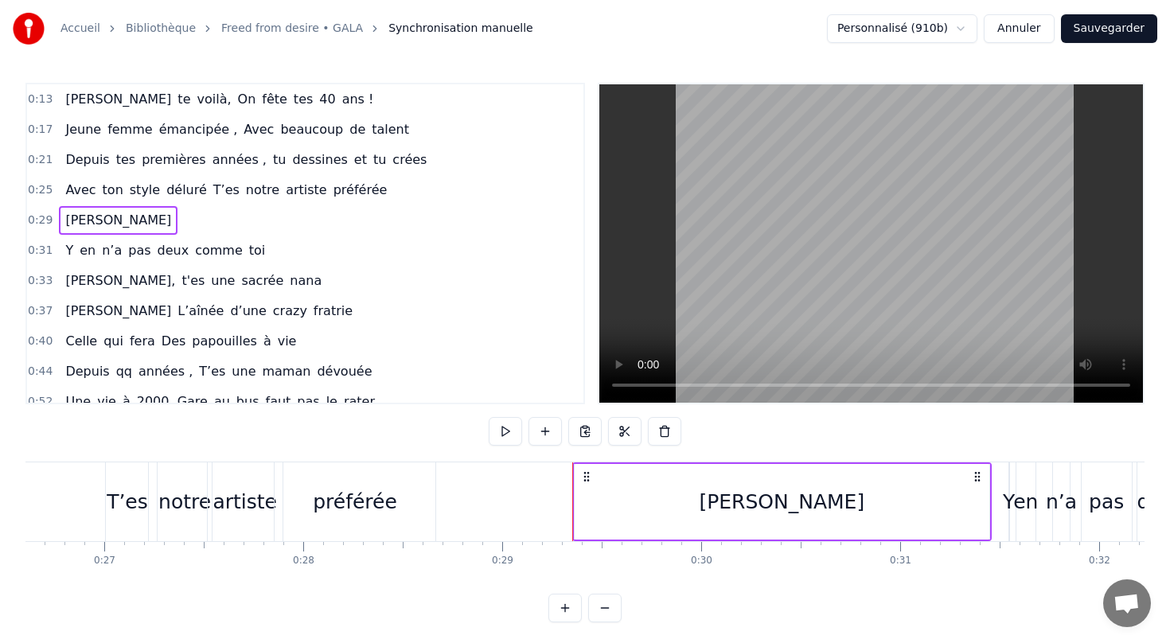
click at [156, 251] on span "deux" at bounding box center [173, 250] width 35 height 18
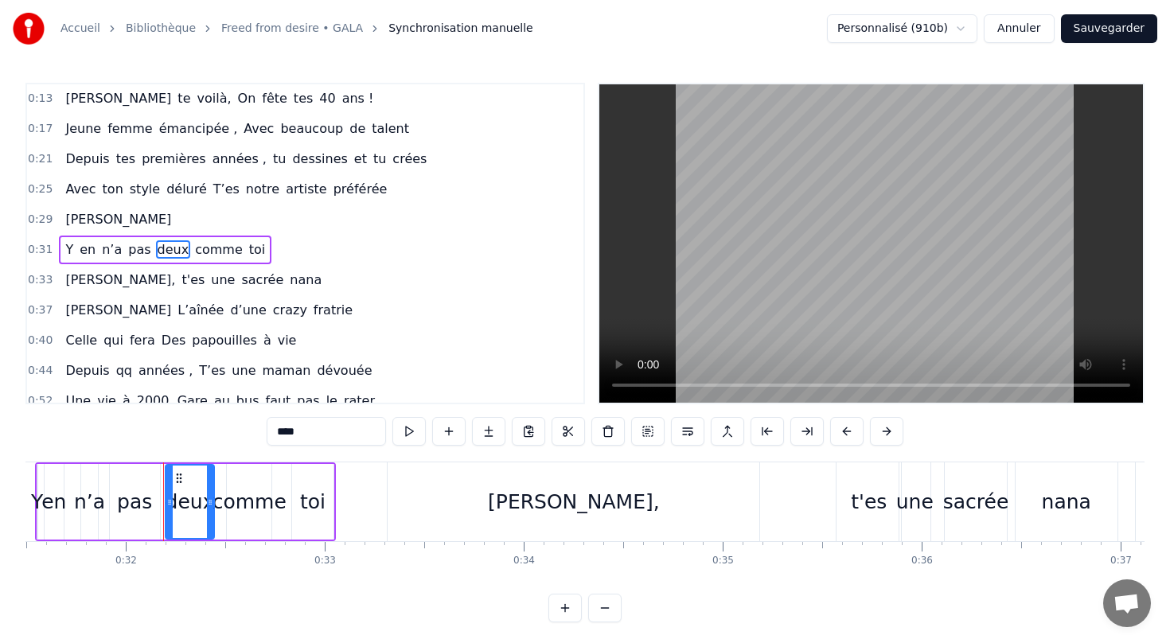
scroll to position [0, 6323]
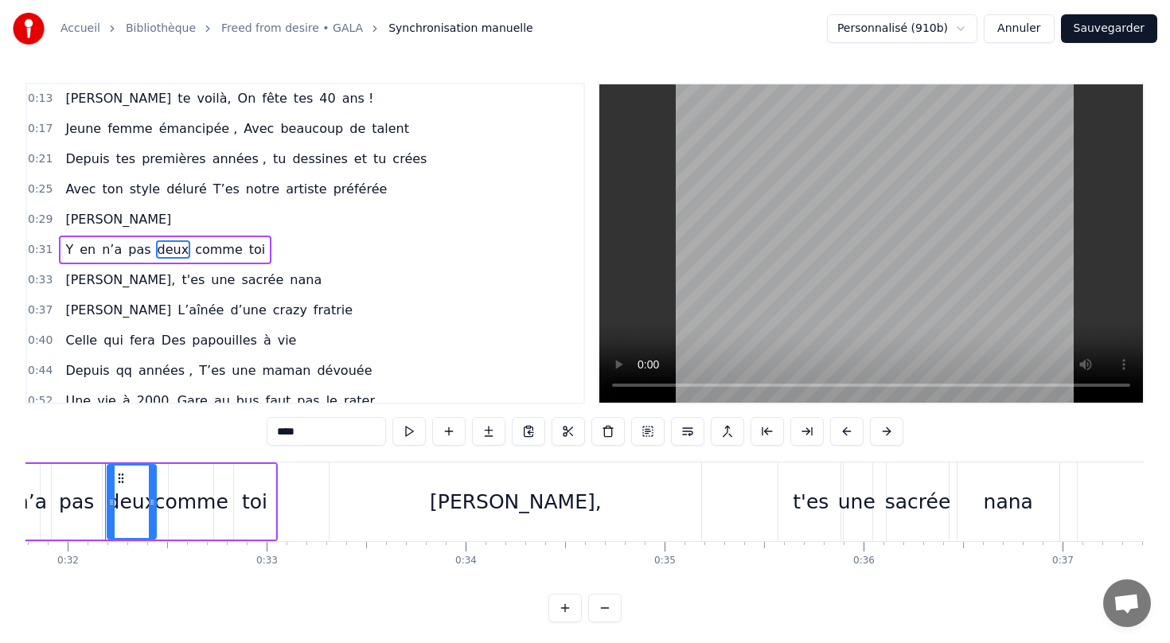
click at [901, 26] on html "Accueil Bibliothèque Freed from desire • GALA Synchronisation manuelle Personna…" at bounding box center [585, 324] width 1170 height 648
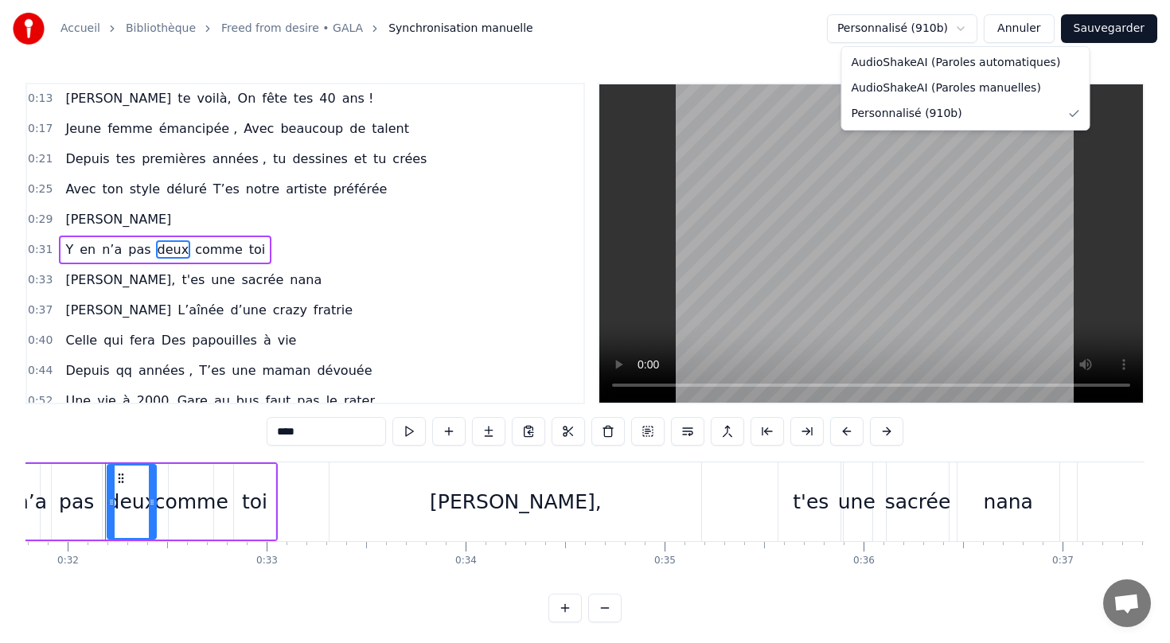
click at [901, 26] on html "Accueil Bibliothèque Freed from desire • GALA Synchronisation manuelle Personna…" at bounding box center [585, 324] width 1170 height 648
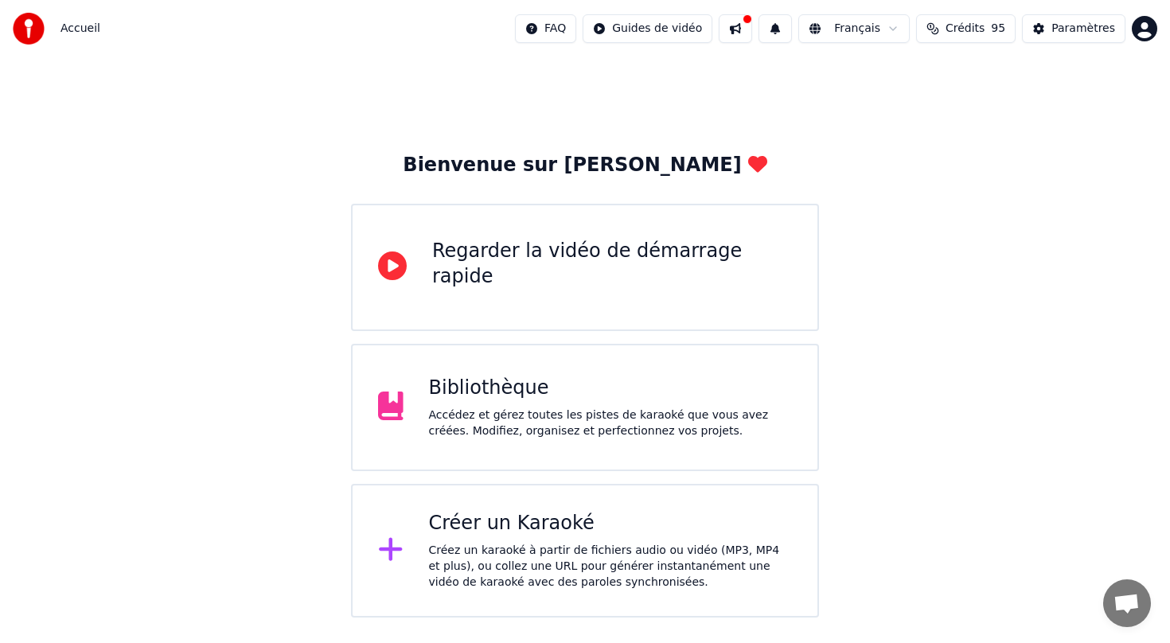
click at [534, 407] on div "Accédez et gérez toutes les pistes de karaoké que vous avez créées. Modifiez, o…" at bounding box center [611, 423] width 364 height 32
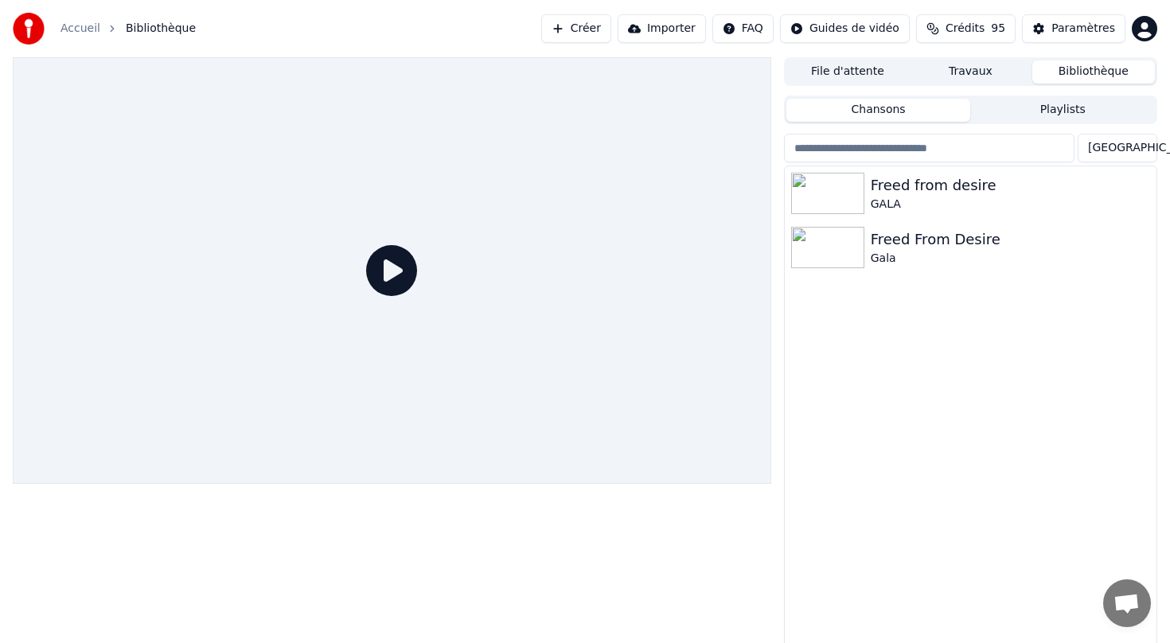
click at [975, 64] on button "Travaux" at bounding box center [970, 71] width 123 height 23
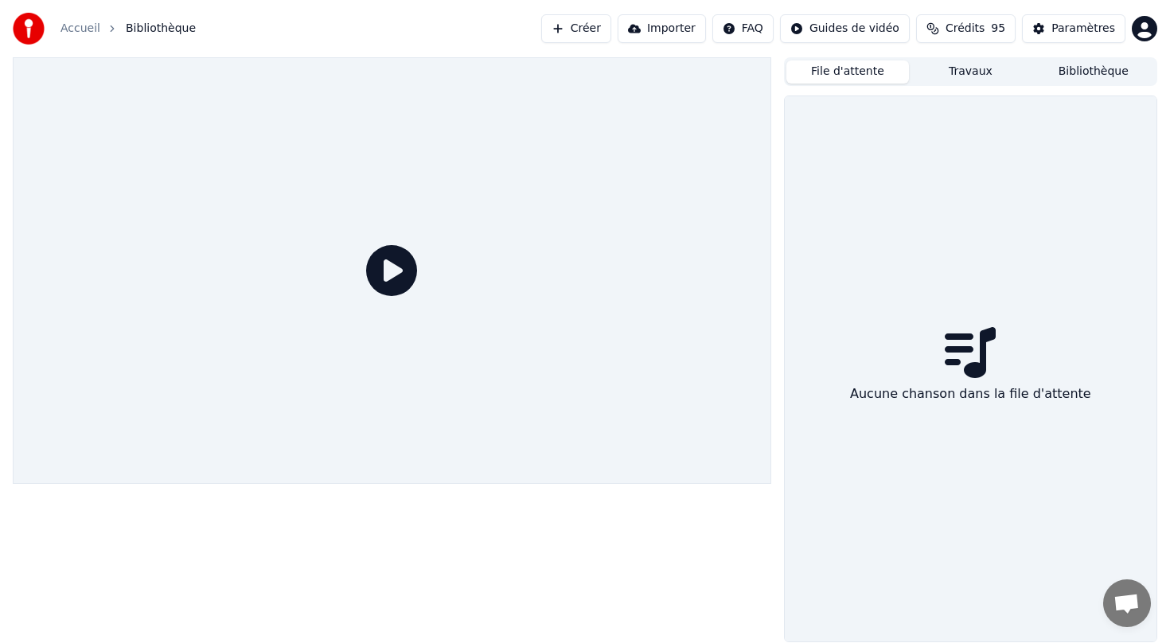
click at [834, 72] on button "File d'attente" at bounding box center [847, 71] width 123 height 23
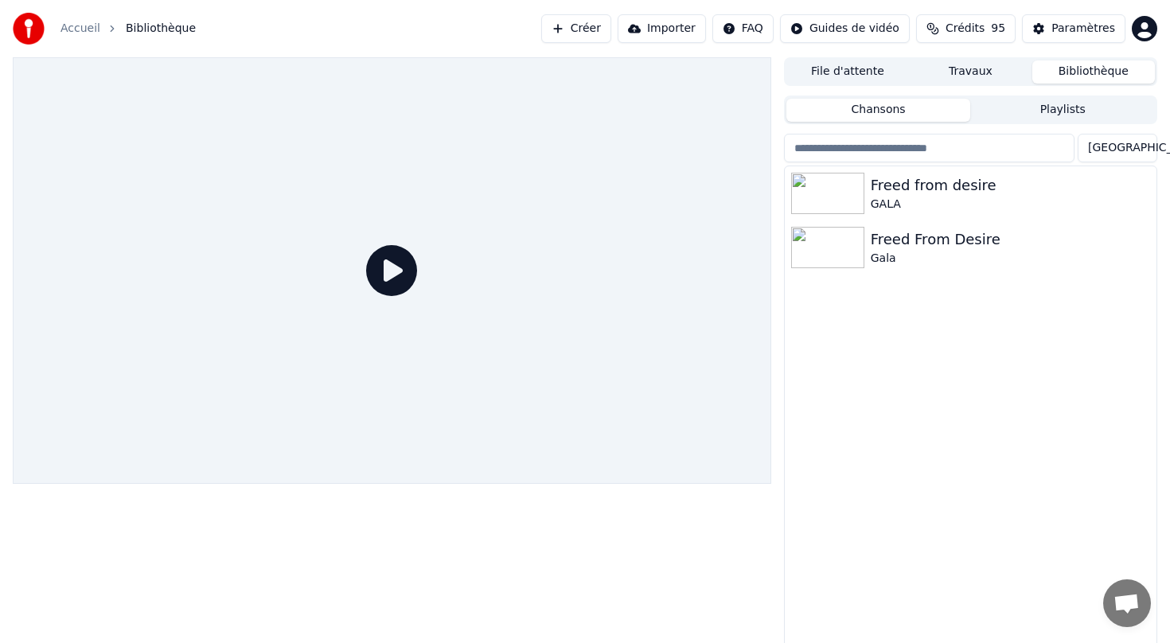
click at [1092, 77] on button "Bibliothèque" at bounding box center [1093, 71] width 123 height 23
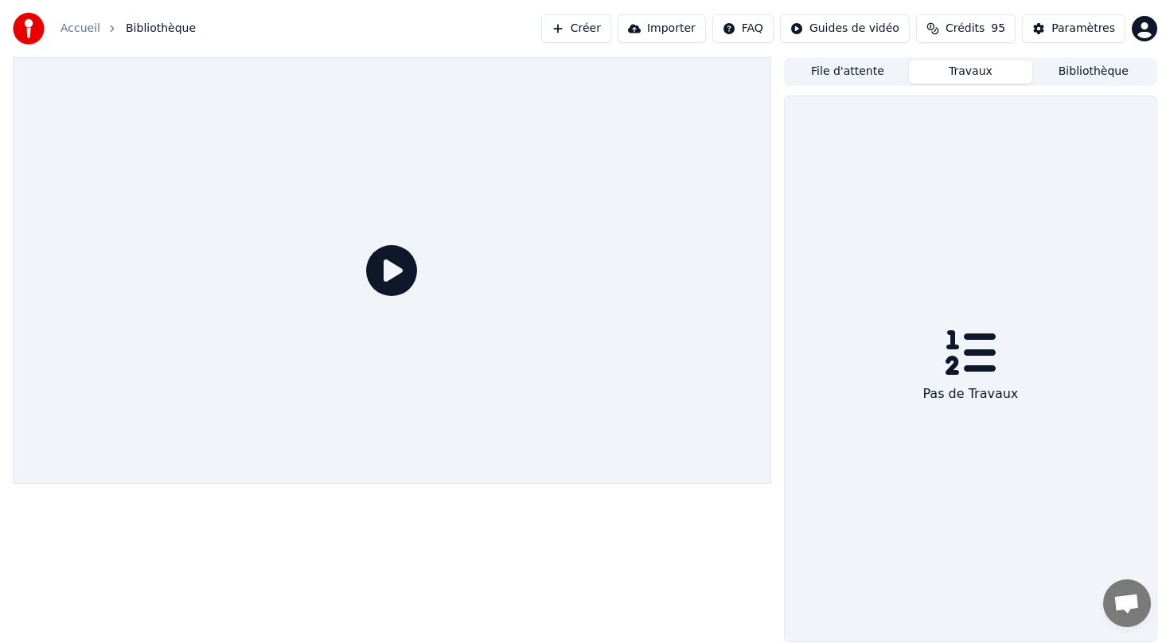
click at [956, 76] on button "Travaux" at bounding box center [970, 71] width 123 height 23
click at [866, 78] on button "File d'attente" at bounding box center [847, 71] width 123 height 23
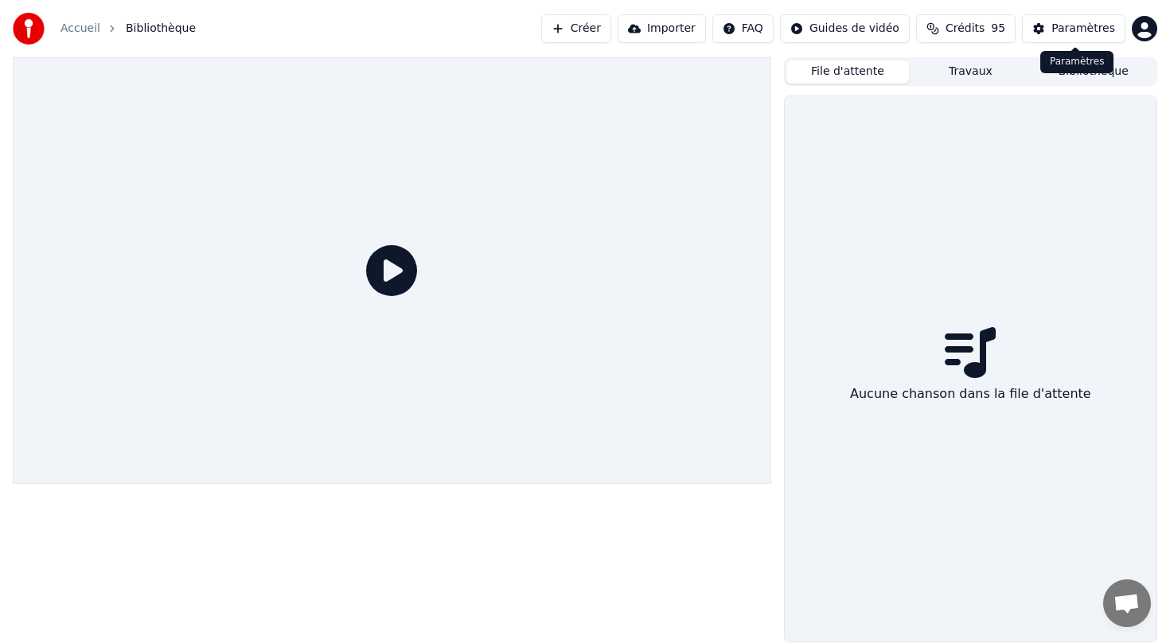
click at [1085, 78] on button "Bibliothèque" at bounding box center [1093, 71] width 123 height 23
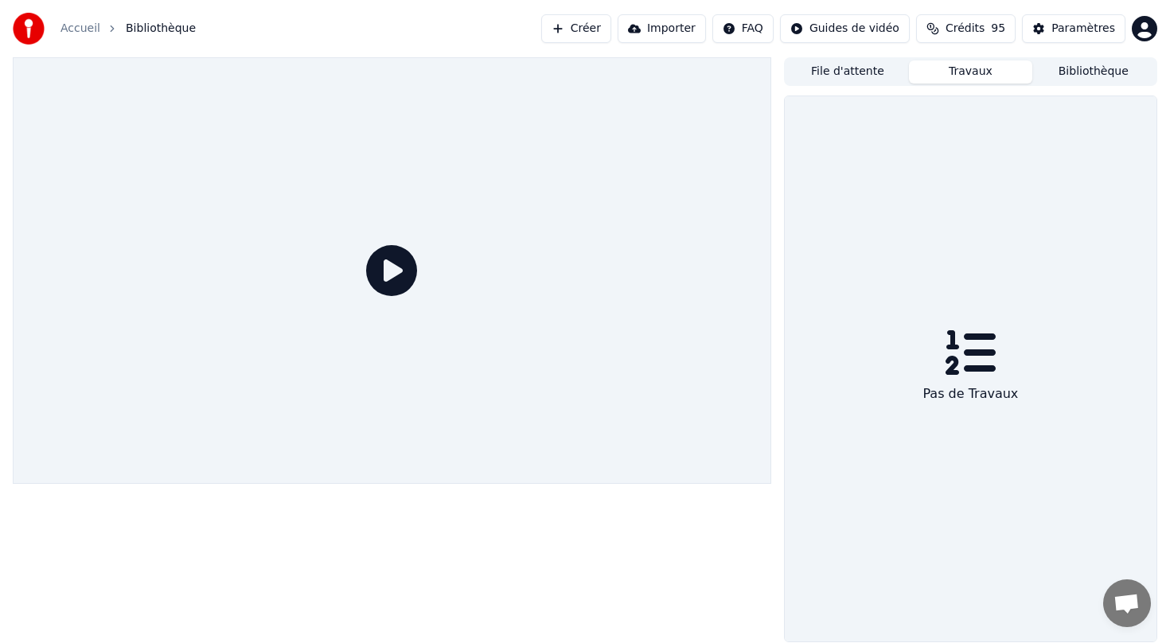
click at [979, 71] on button "Travaux" at bounding box center [970, 71] width 123 height 23
click at [874, 71] on button "File d'attente" at bounding box center [847, 71] width 123 height 23
click at [944, 74] on button "Travaux" at bounding box center [970, 71] width 123 height 23
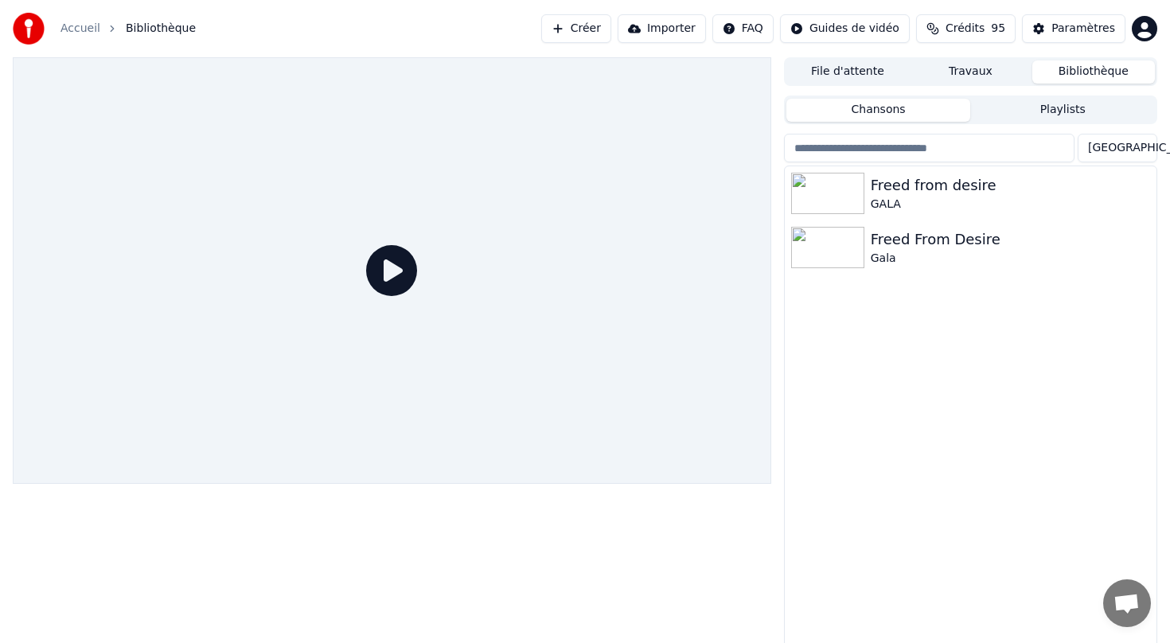
click at [1090, 80] on button "Bibliothèque" at bounding box center [1093, 71] width 123 height 23
click at [829, 248] on img at bounding box center [827, 247] width 73 height 41
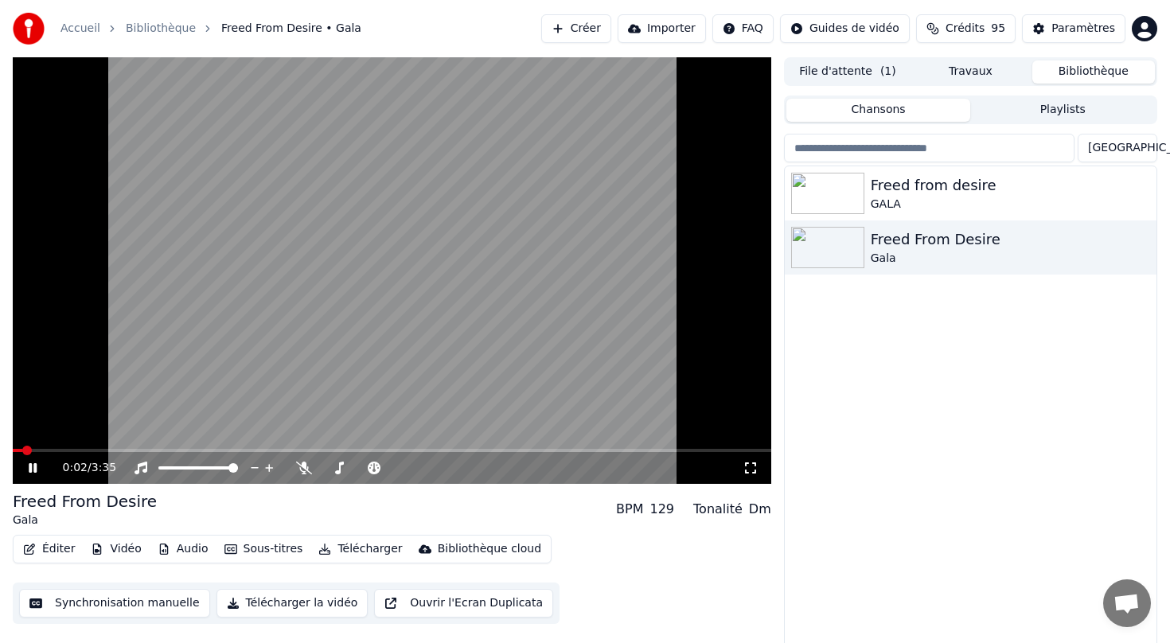
click at [27, 476] on div "0:02 / 3:35" at bounding box center [392, 468] width 758 height 32
click at [29, 472] on icon at bounding box center [43, 467] width 37 height 13
click at [826, 194] on img at bounding box center [827, 193] width 73 height 41
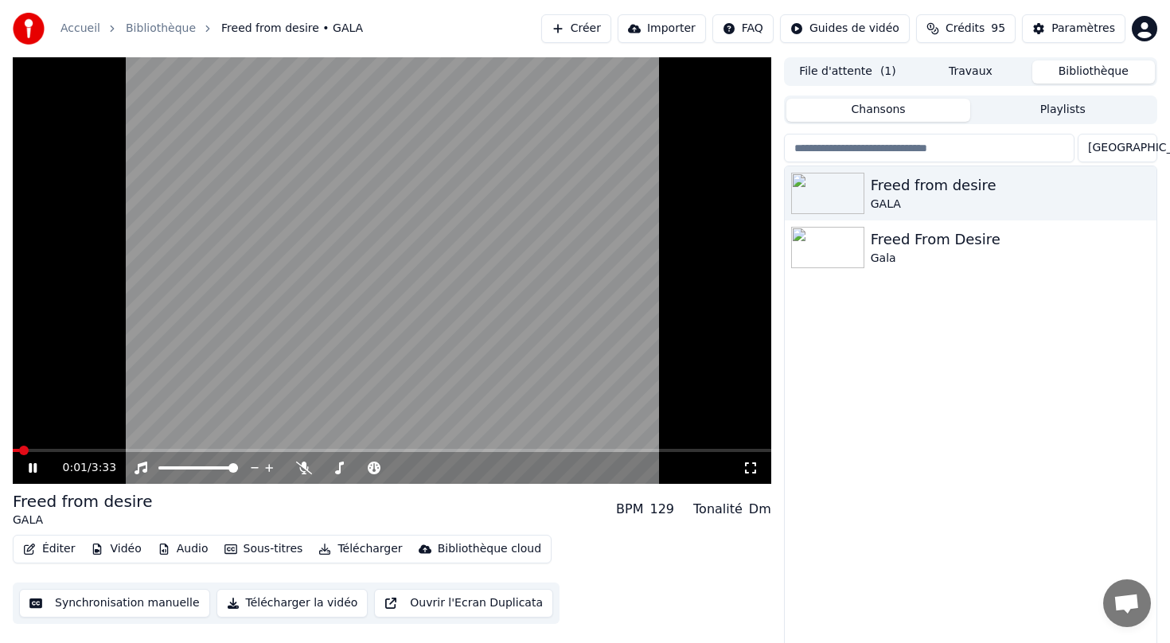
click at [30, 470] on icon at bounding box center [33, 468] width 8 height 10
click at [32, 469] on icon at bounding box center [33, 467] width 10 height 11
click at [137, 312] on video at bounding box center [392, 270] width 758 height 426
